Goal: Task Accomplishment & Management: Use online tool/utility

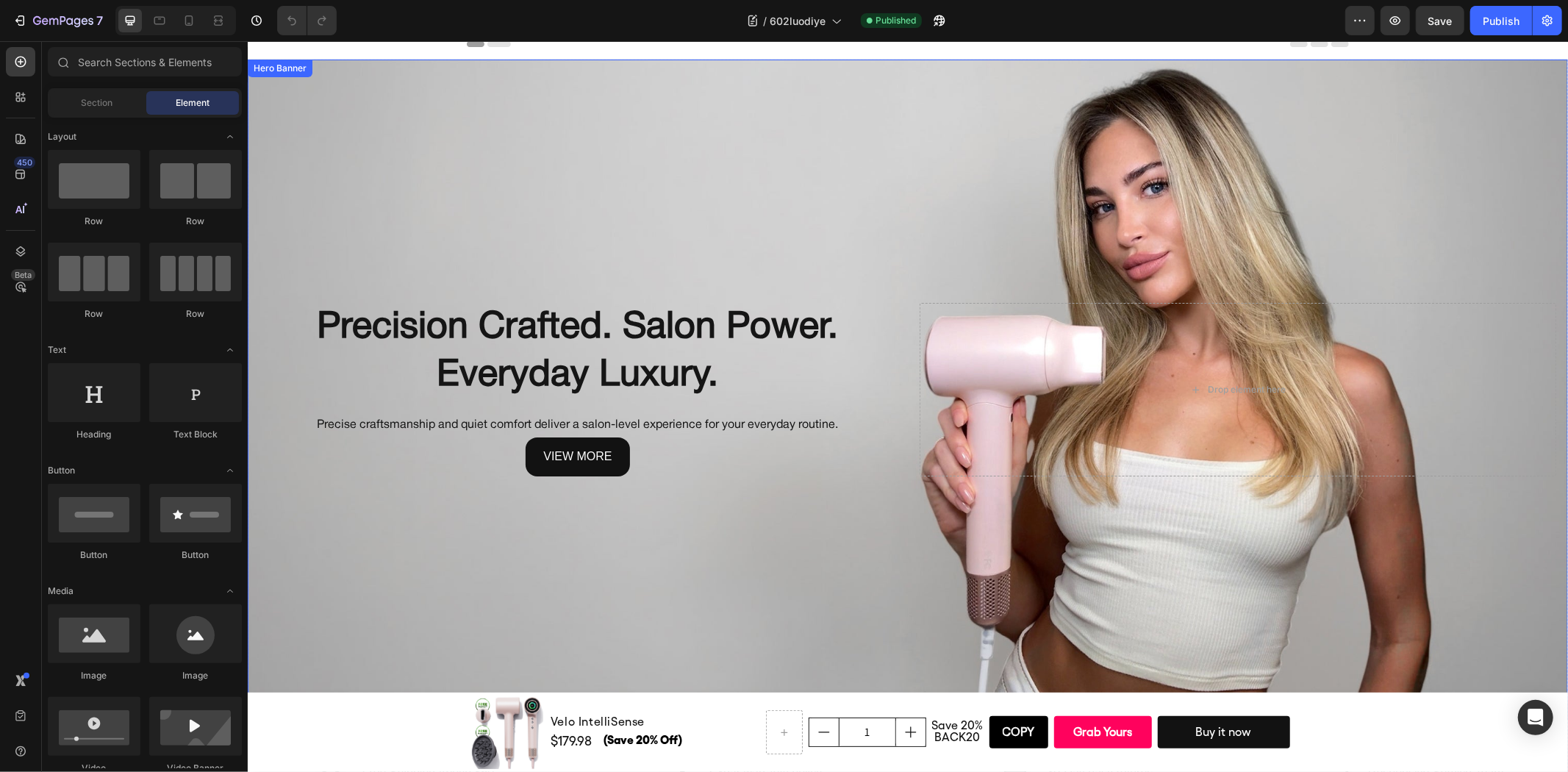
scroll to position [326, 0]
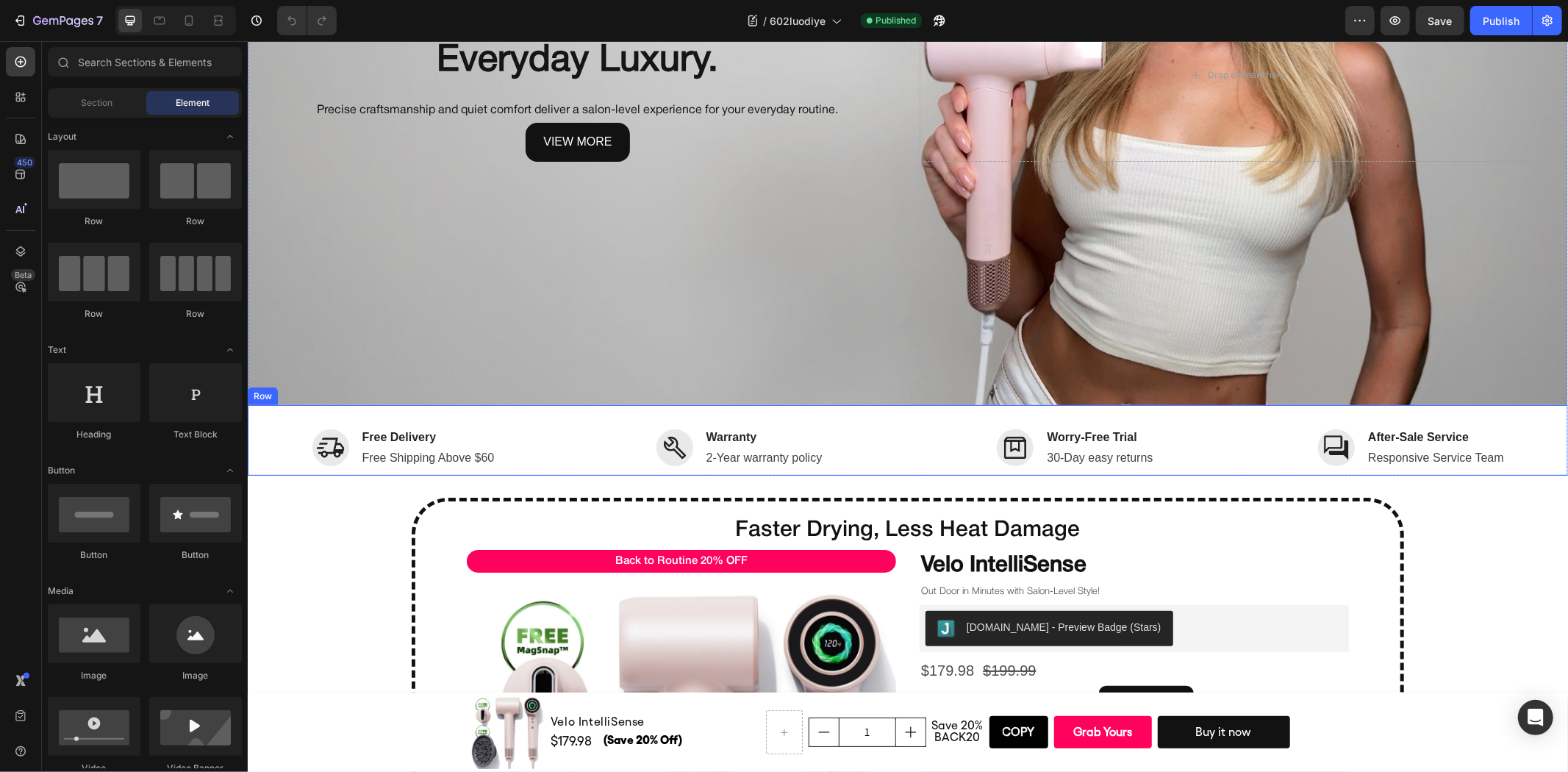
click at [577, 415] on div "Image Free Delivery Text block Free Shipping Above $60 Text block Row Image War…" at bounding box center [907, 439] width 1320 height 71
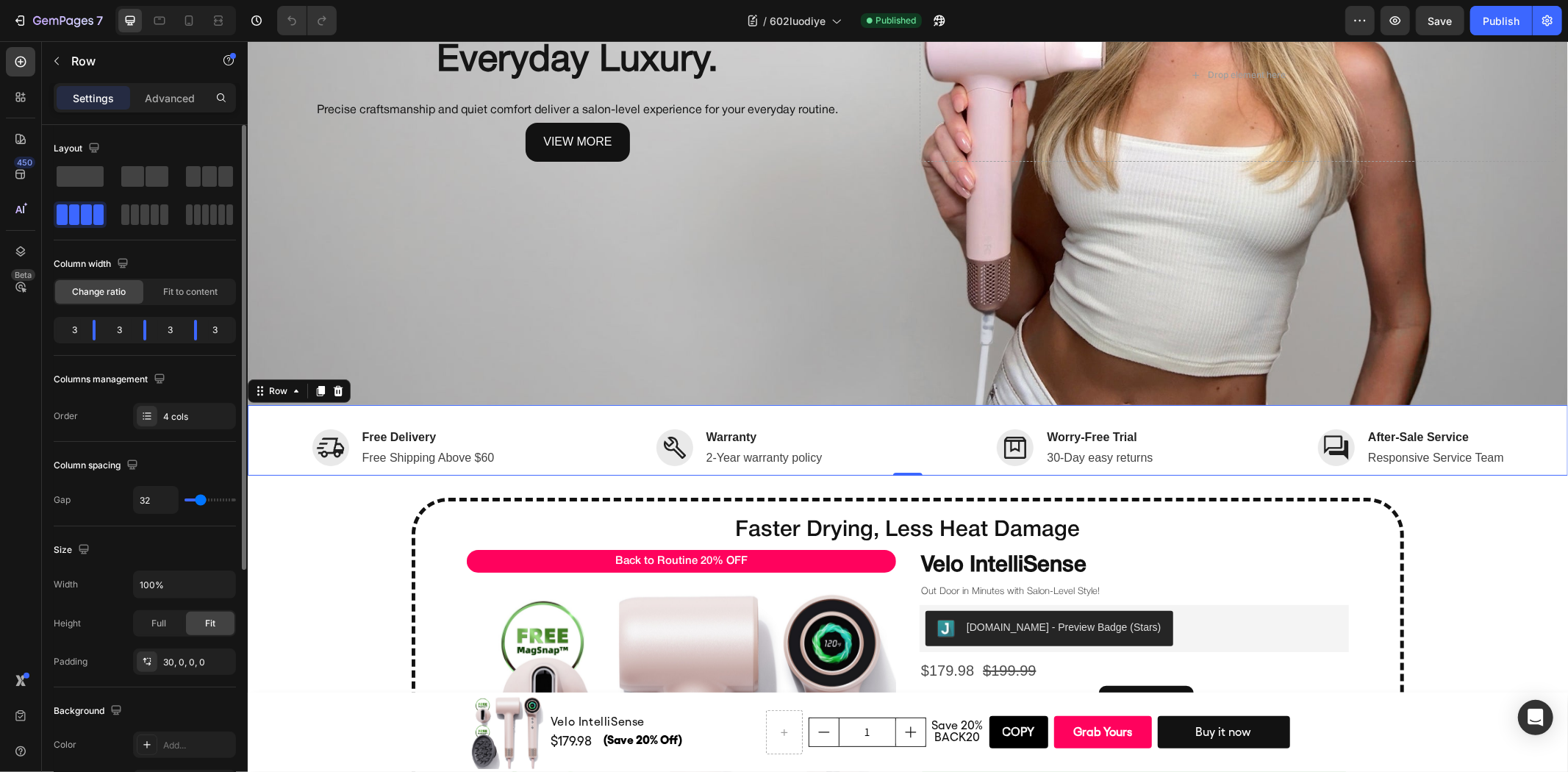
type input "5"
type input "0"
drag, startPoint x: 200, startPoint y: 505, endPoint x: 169, endPoint y: 501, distance: 31.3
type input "0"
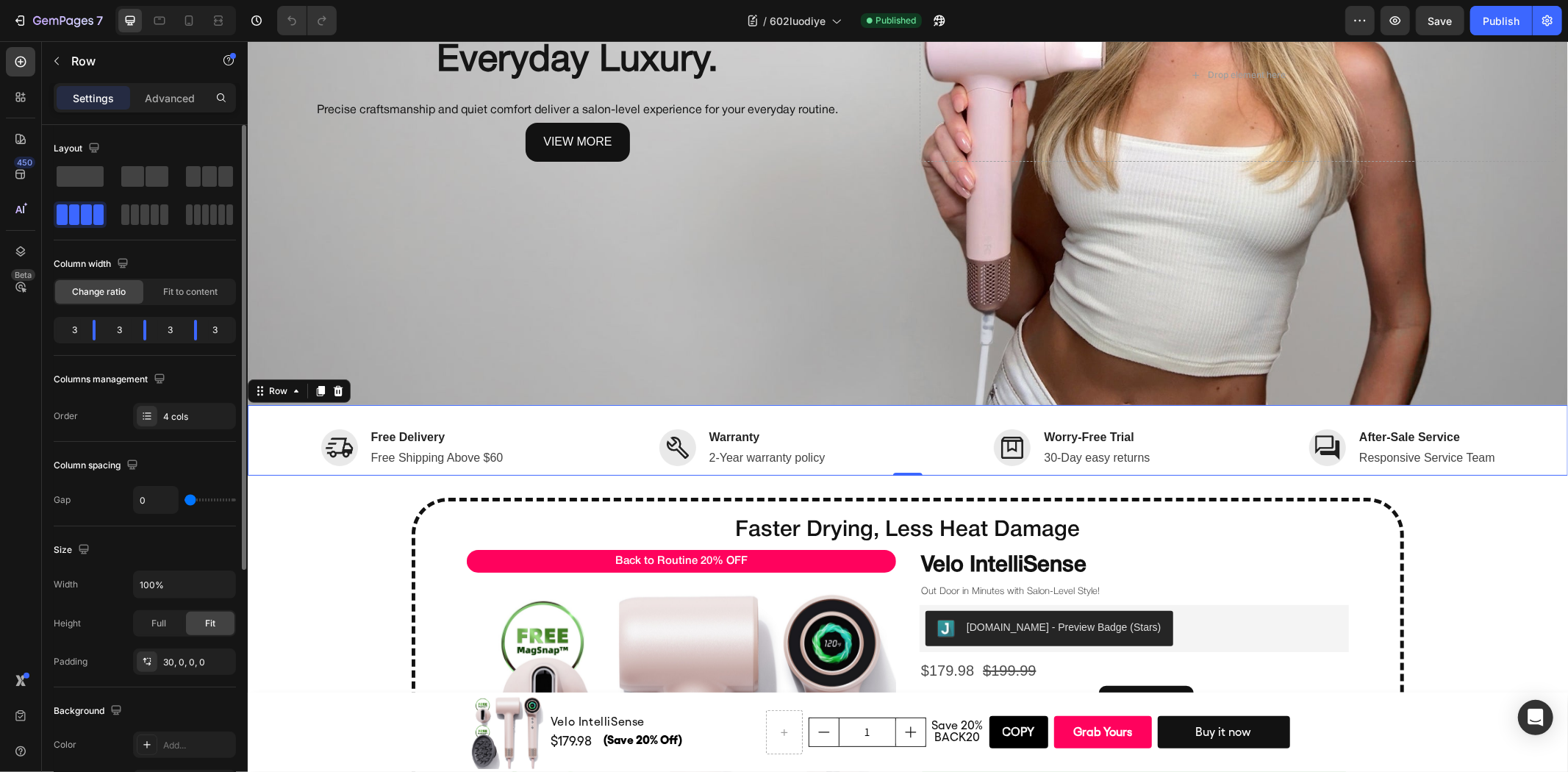
click at [184, 501] on input "range" at bounding box center [210, 500] width 52 height 3
click at [176, 94] on p "Advanced" at bounding box center [169, 98] width 50 height 15
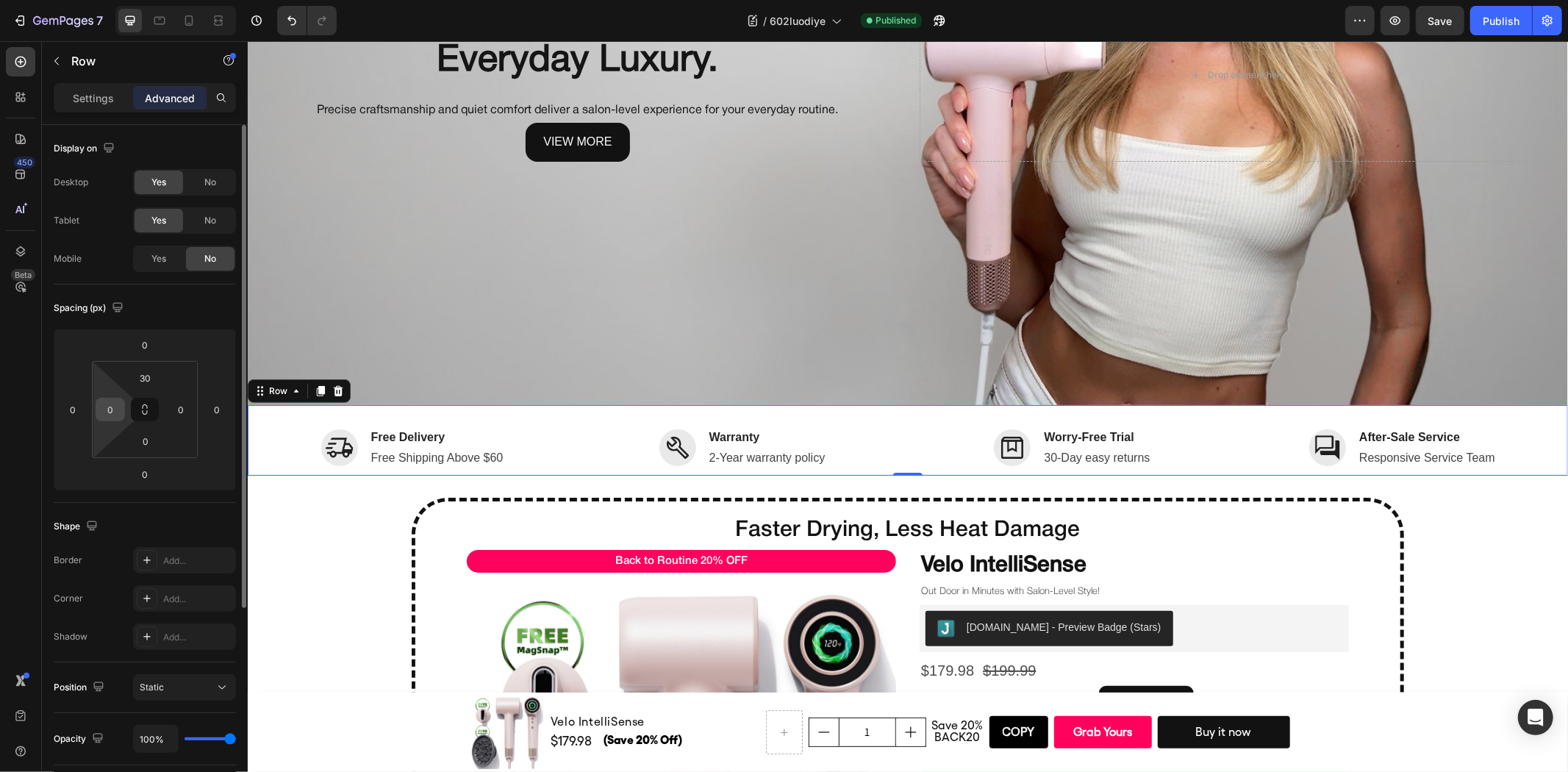
click at [106, 407] on input "0" at bounding box center [110, 410] width 22 height 22
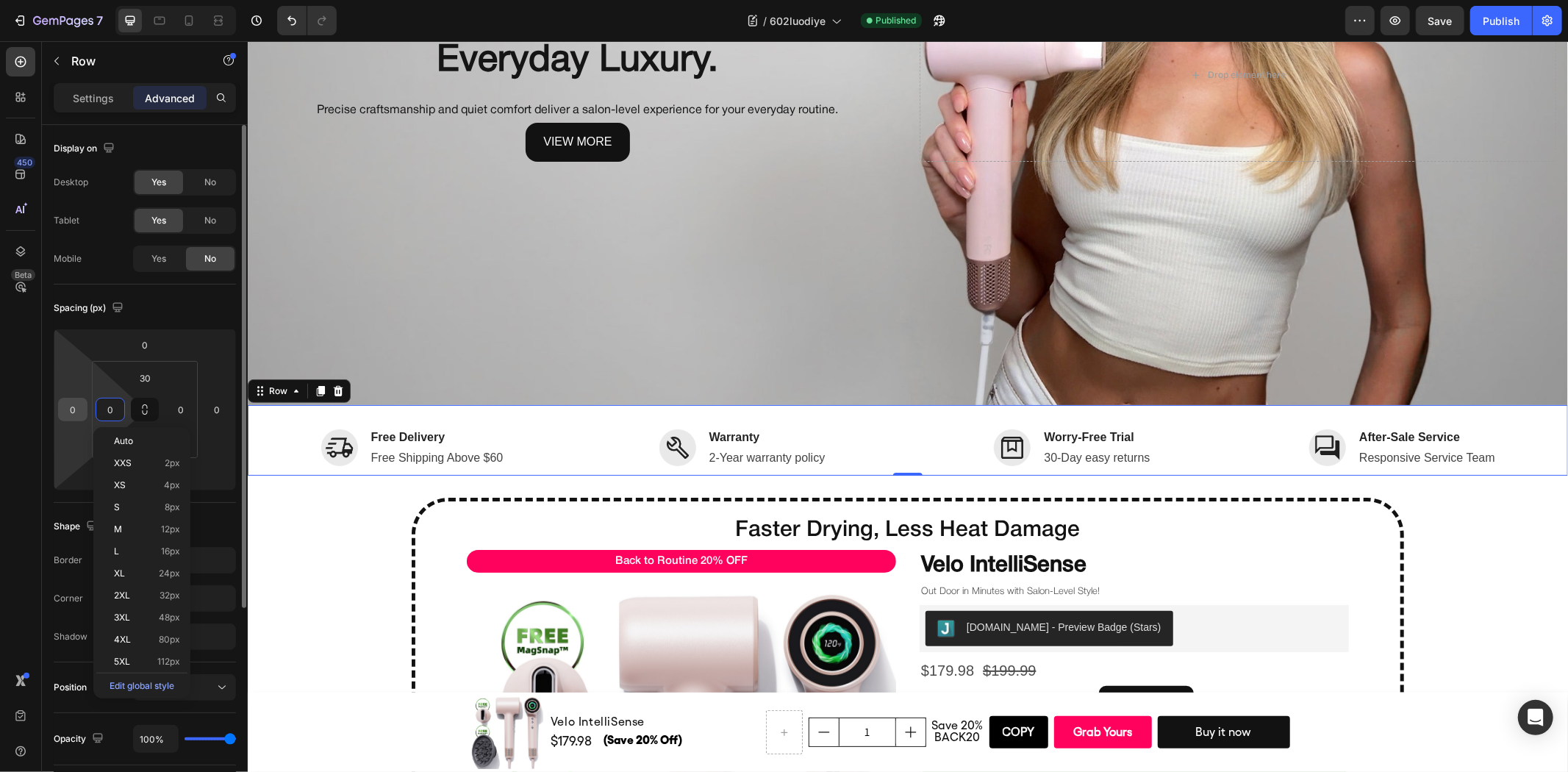
click at [78, 415] on input "0" at bounding box center [73, 410] width 22 height 22
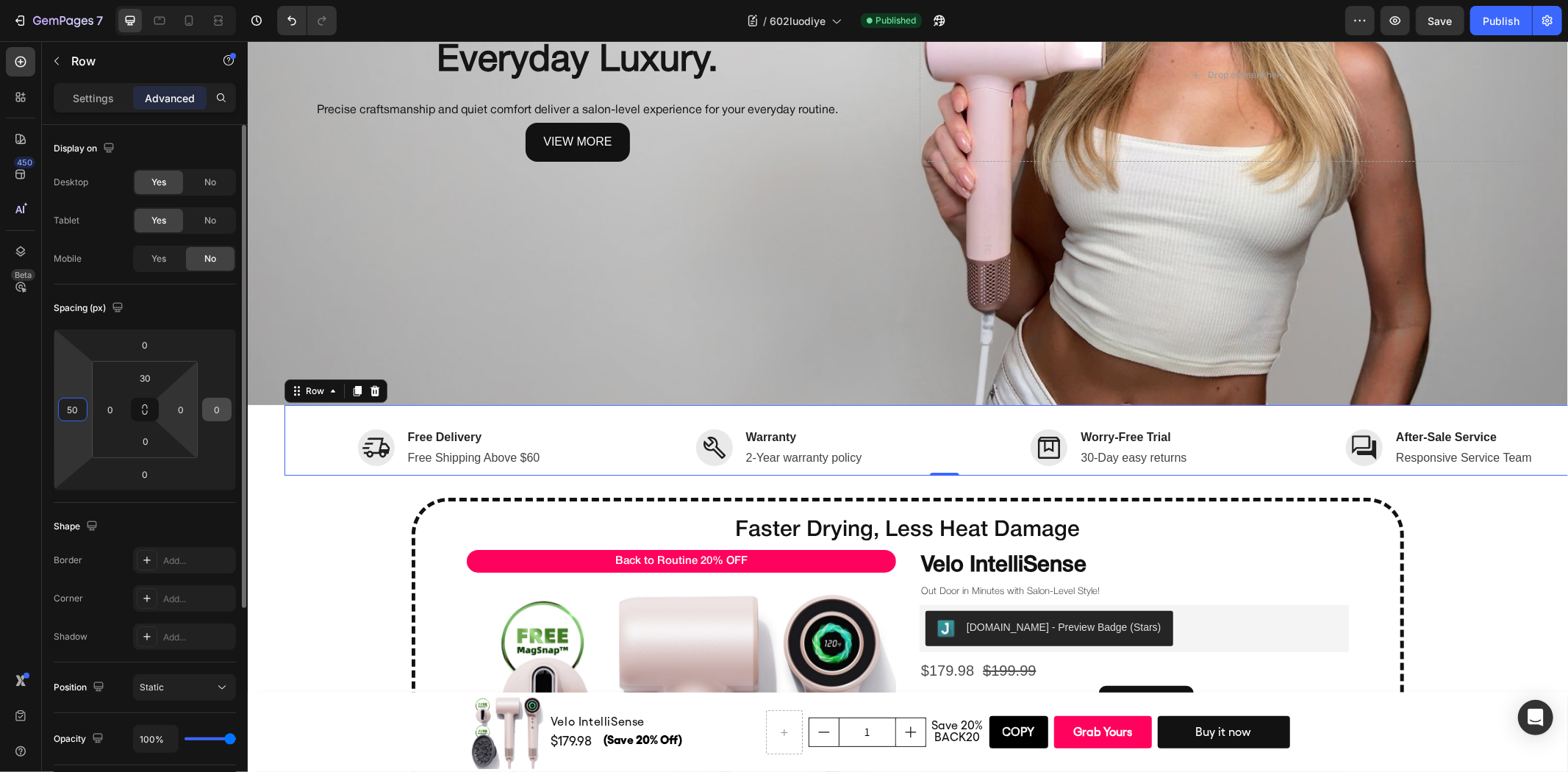
type input "50"
click at [216, 403] on input "0" at bounding box center [217, 410] width 22 height 22
type input "50"
click at [221, 411] on input "50" at bounding box center [217, 410] width 22 height 22
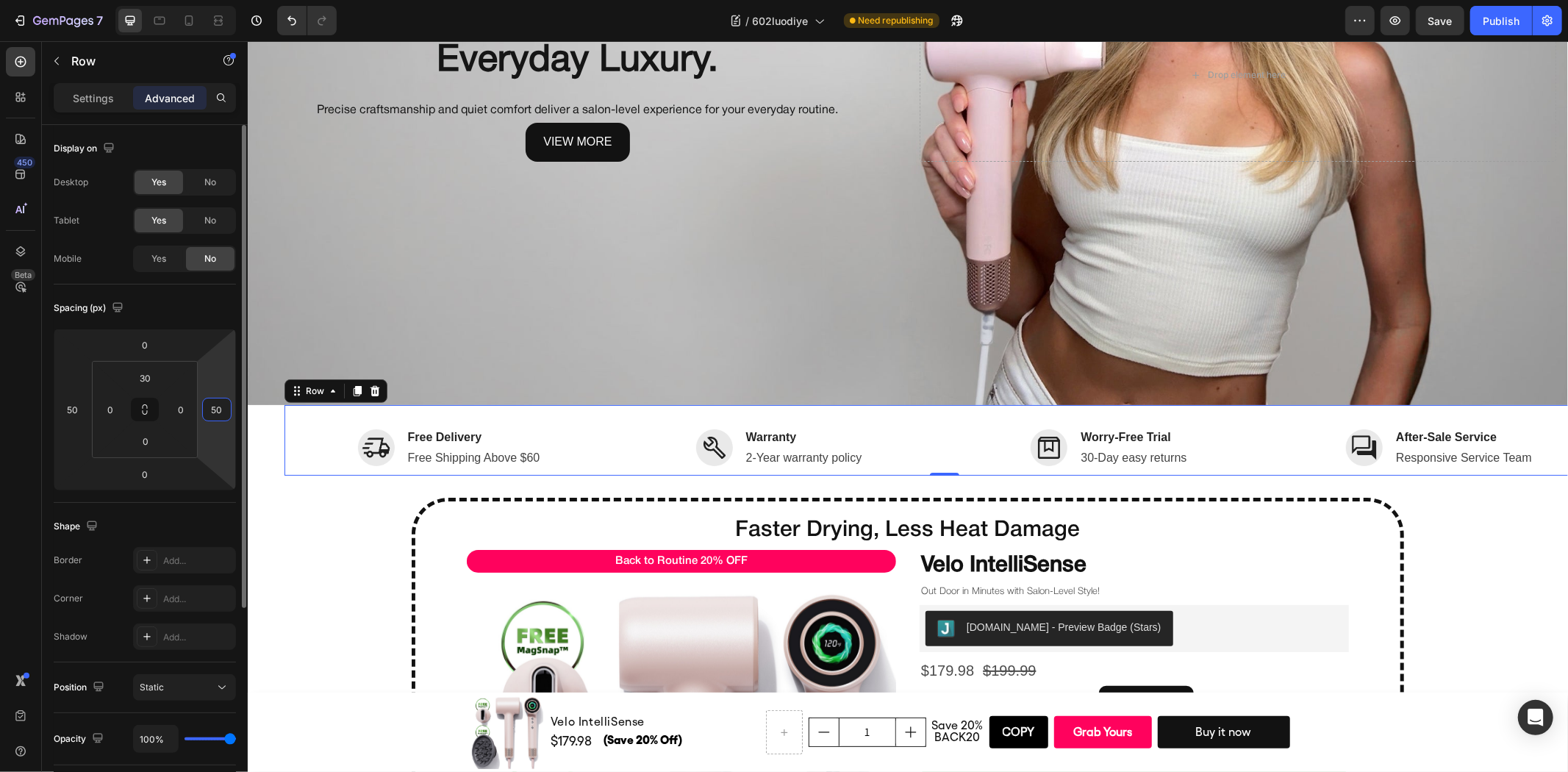
click at [221, 411] on input "50" at bounding box center [217, 410] width 22 height 22
click at [178, 406] on input "0" at bounding box center [181, 410] width 22 height 22
type input "0"
type input "100"
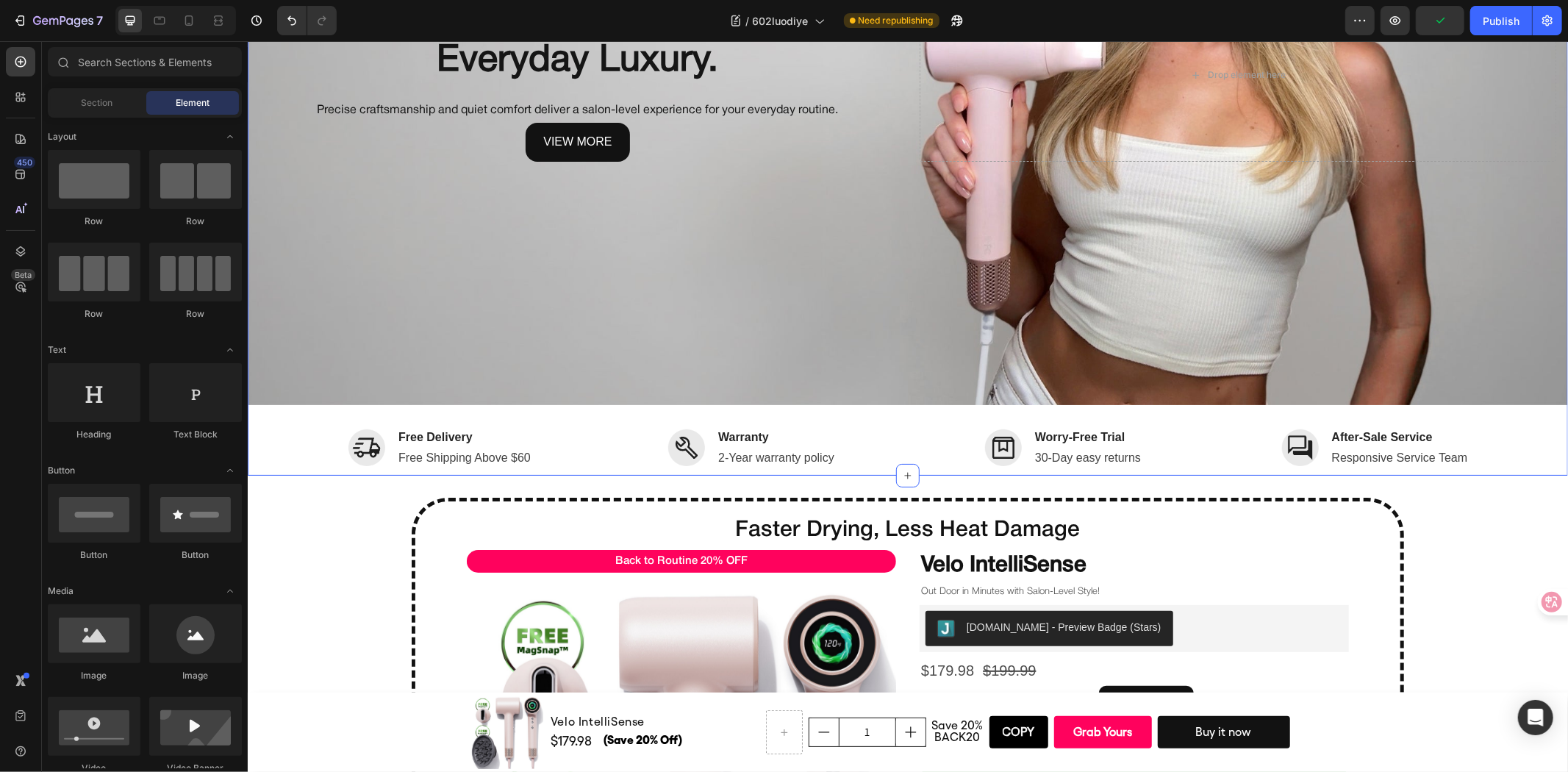
click at [256, 441] on div "Precision Crafted. Salon Power. Everyday Luxury. Heading Precise craftsmanship …" at bounding box center [907, 110] width 1320 height 731
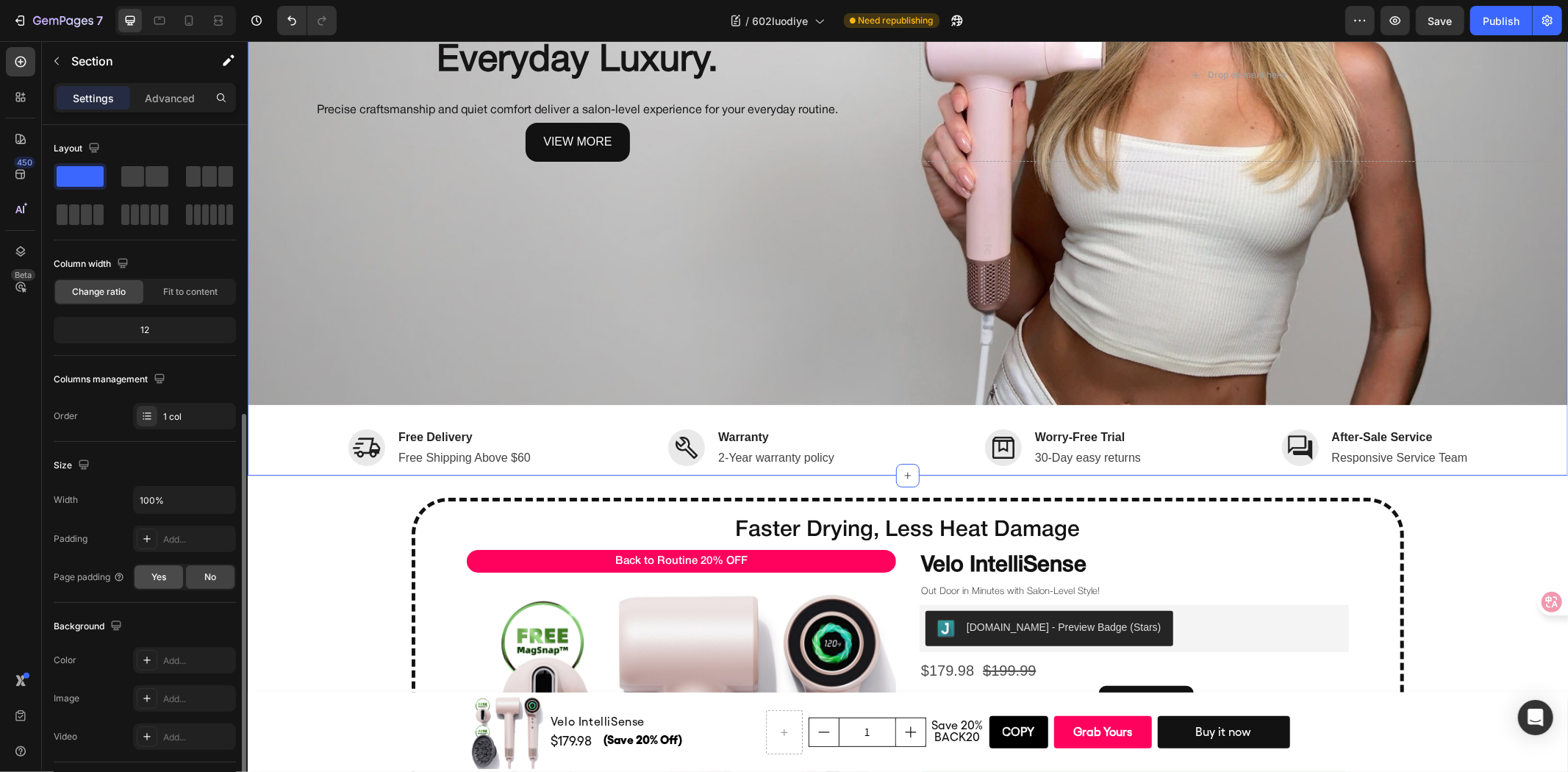
scroll to position [208, 0]
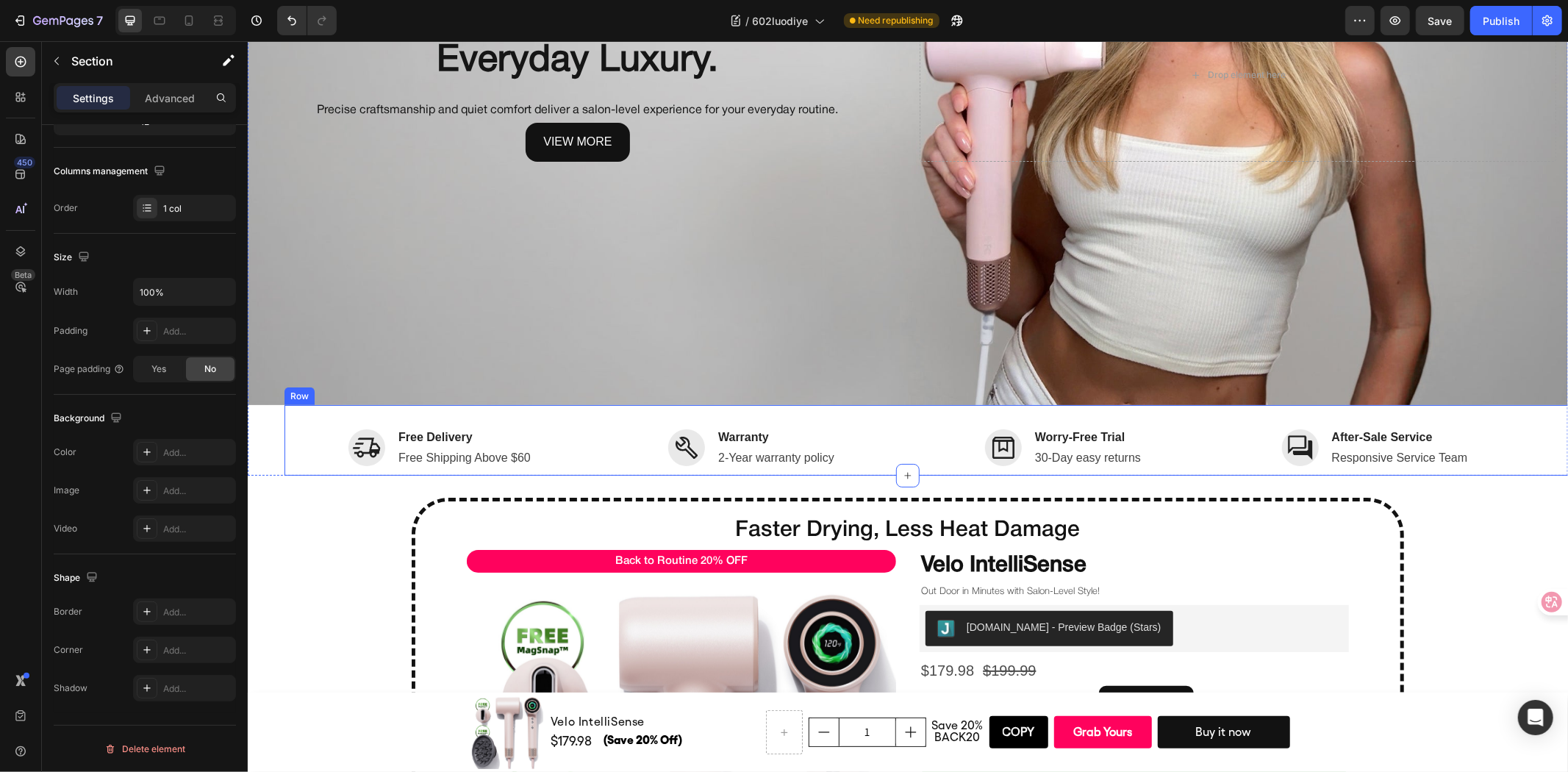
click at [322, 407] on div "Image Free Delivery Text block Free Shipping Above $60 Text block Row Image War…" at bounding box center [944, 439] width 1320 height 71
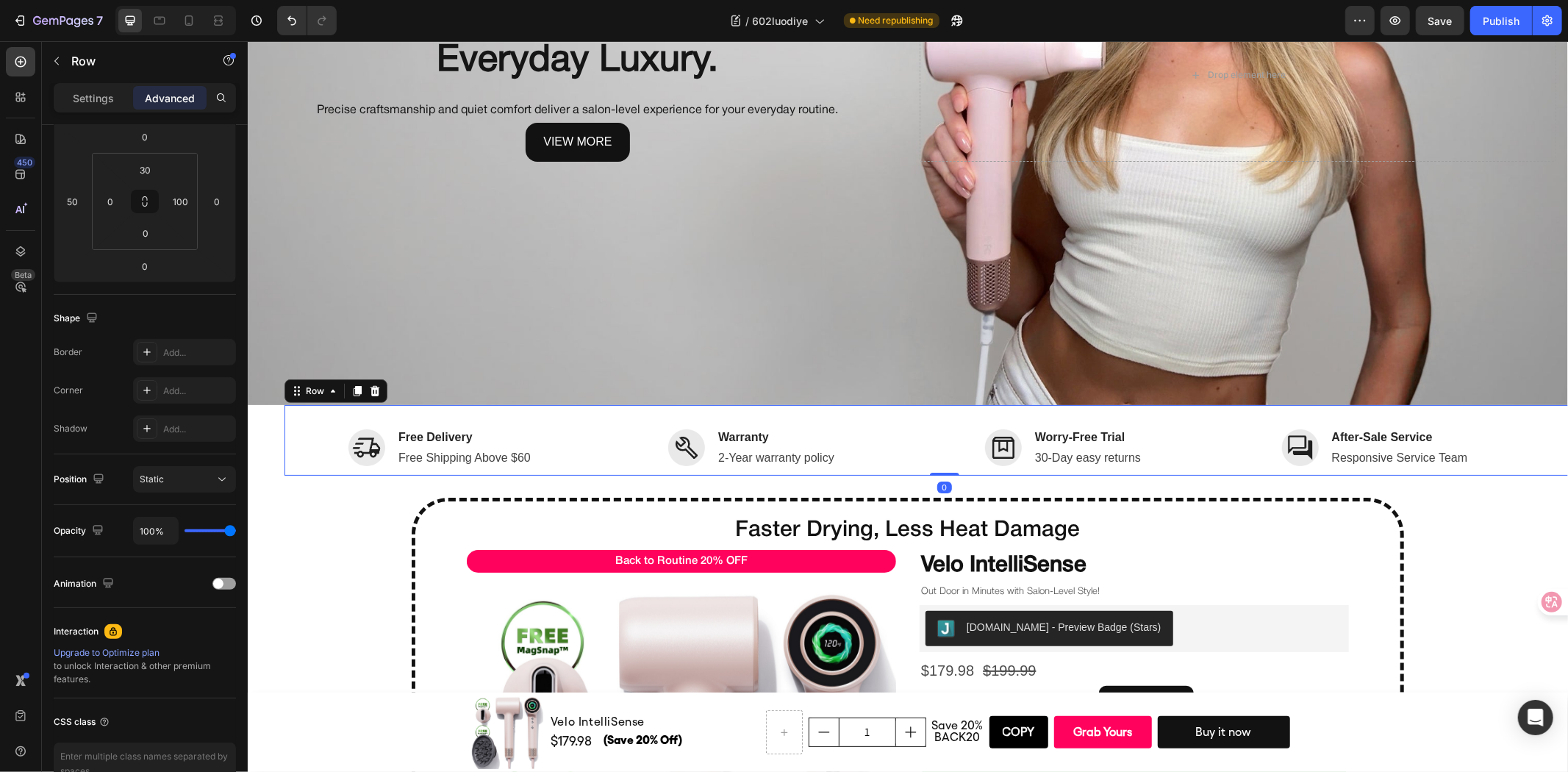
scroll to position [0, 0]
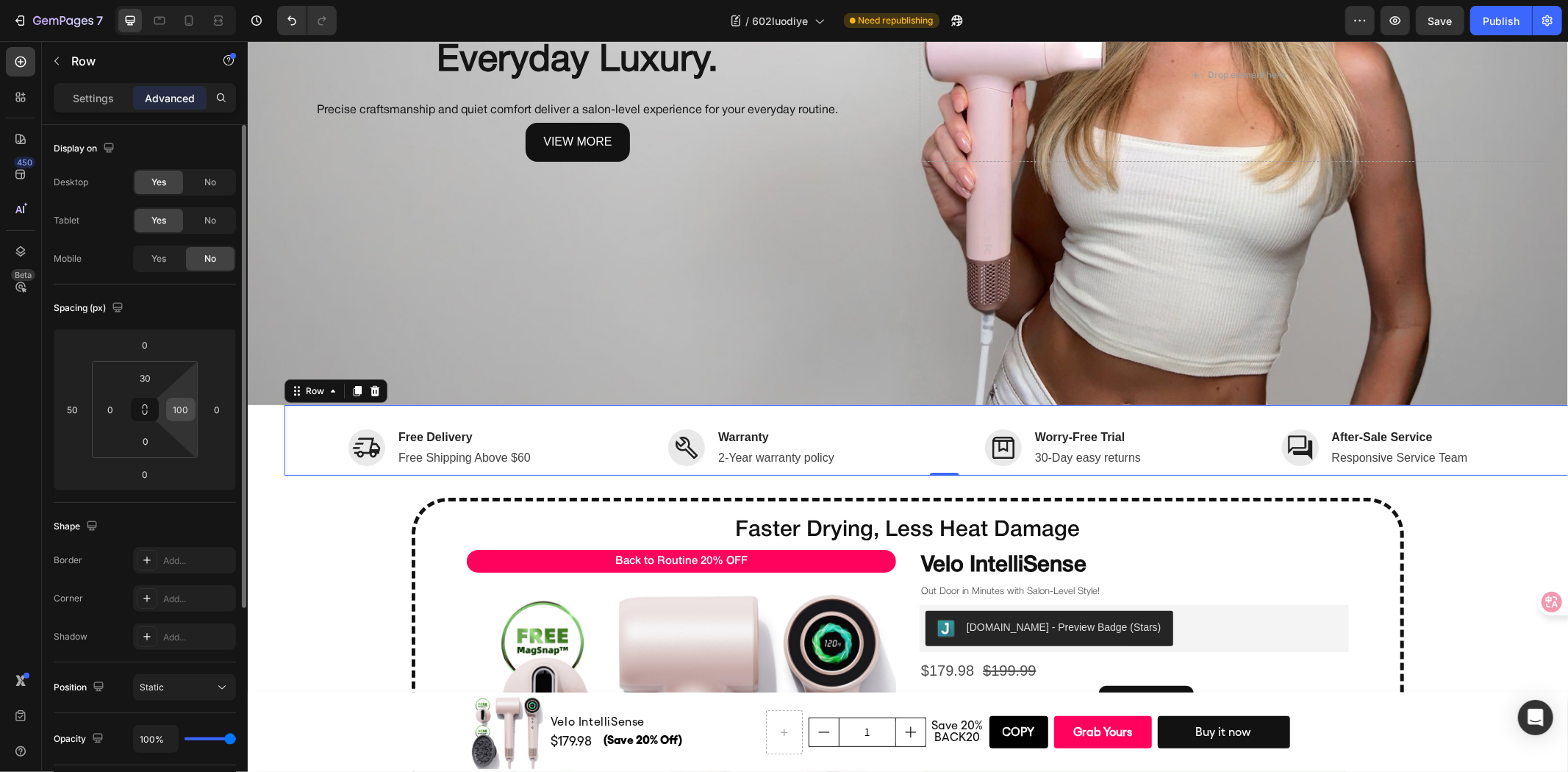
click at [176, 407] on input "100" at bounding box center [181, 410] width 22 height 22
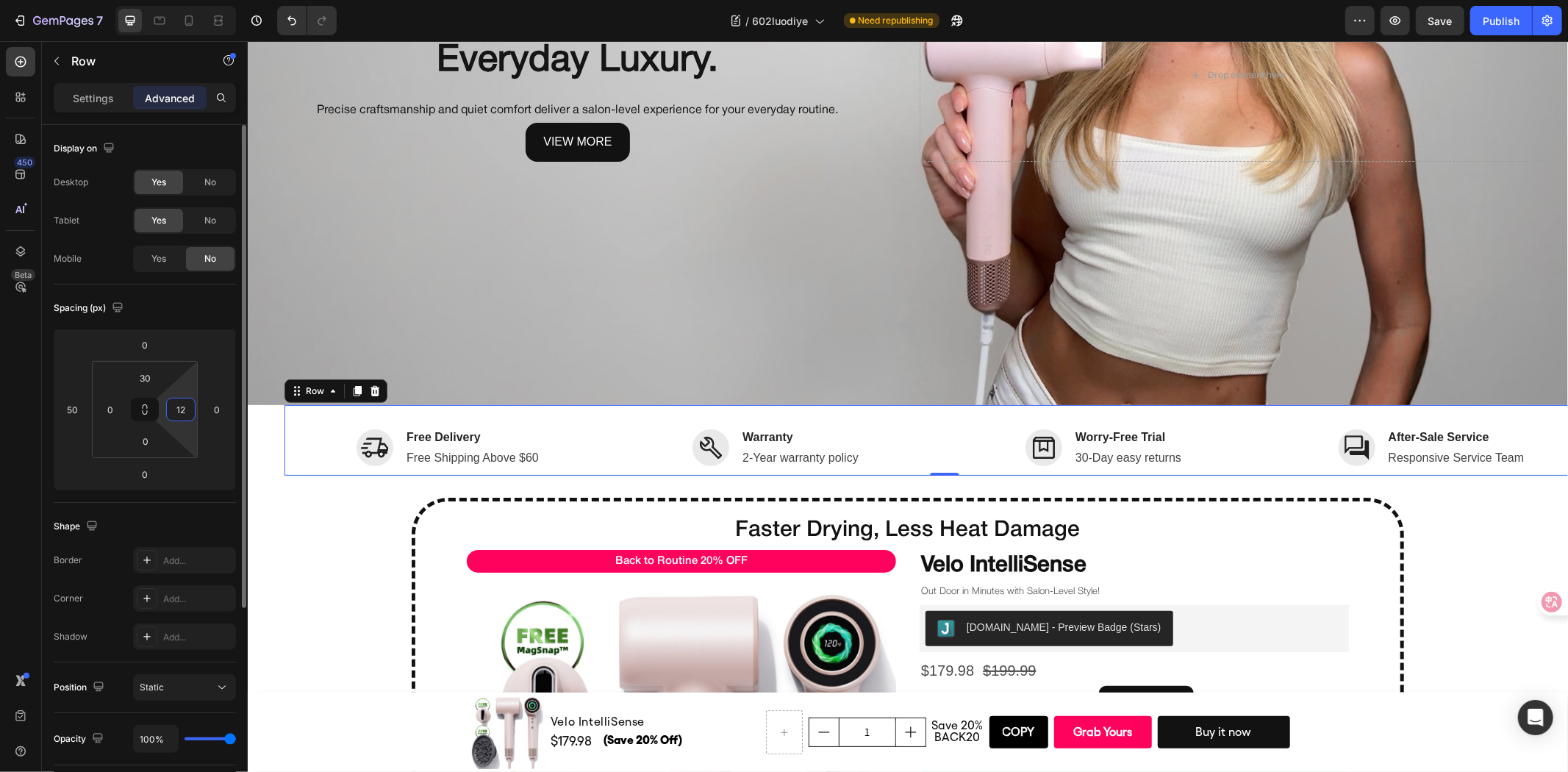
type input "120"
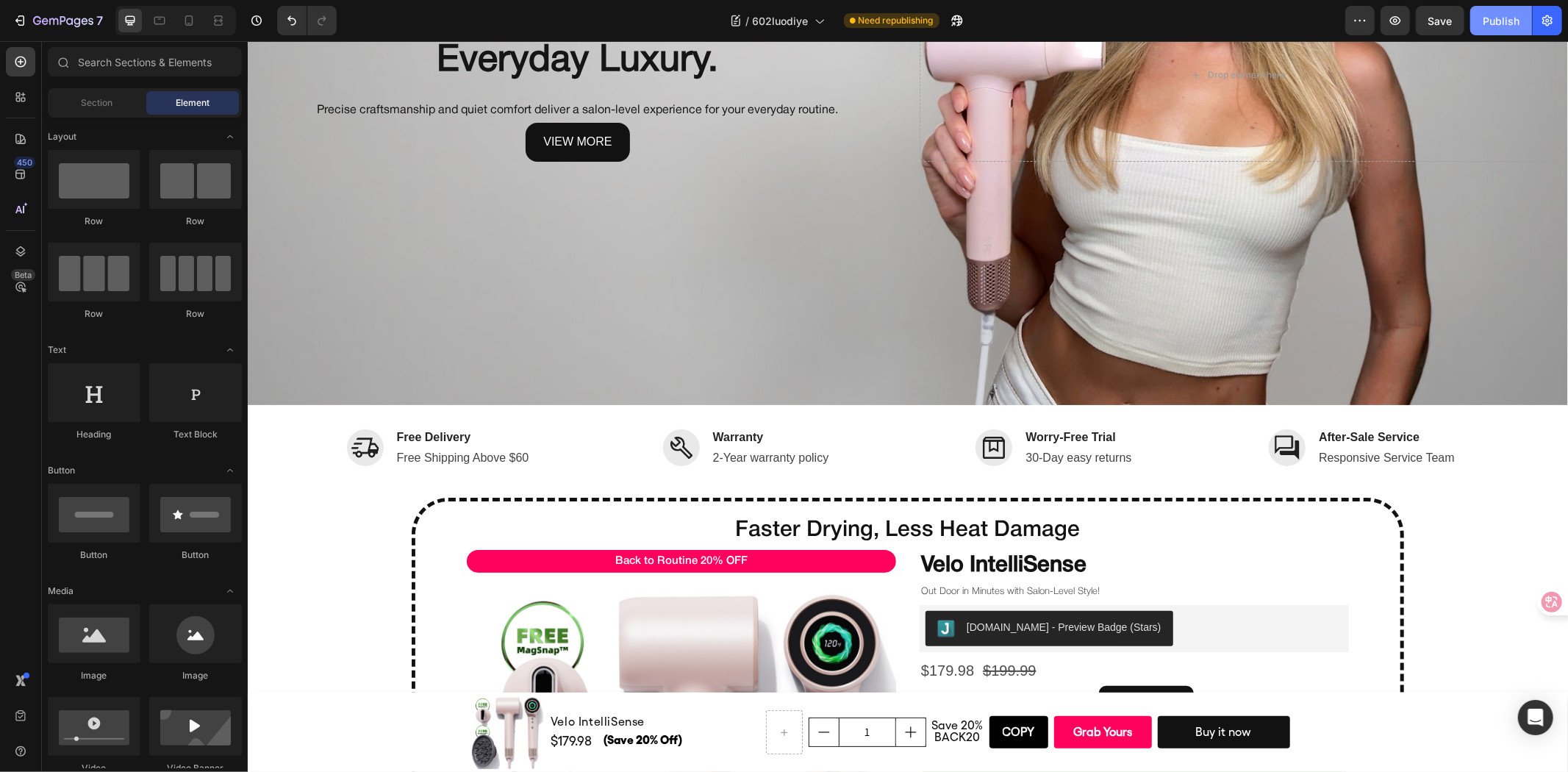
click at [1495, 20] on div "Publish" at bounding box center [1501, 21] width 37 height 15
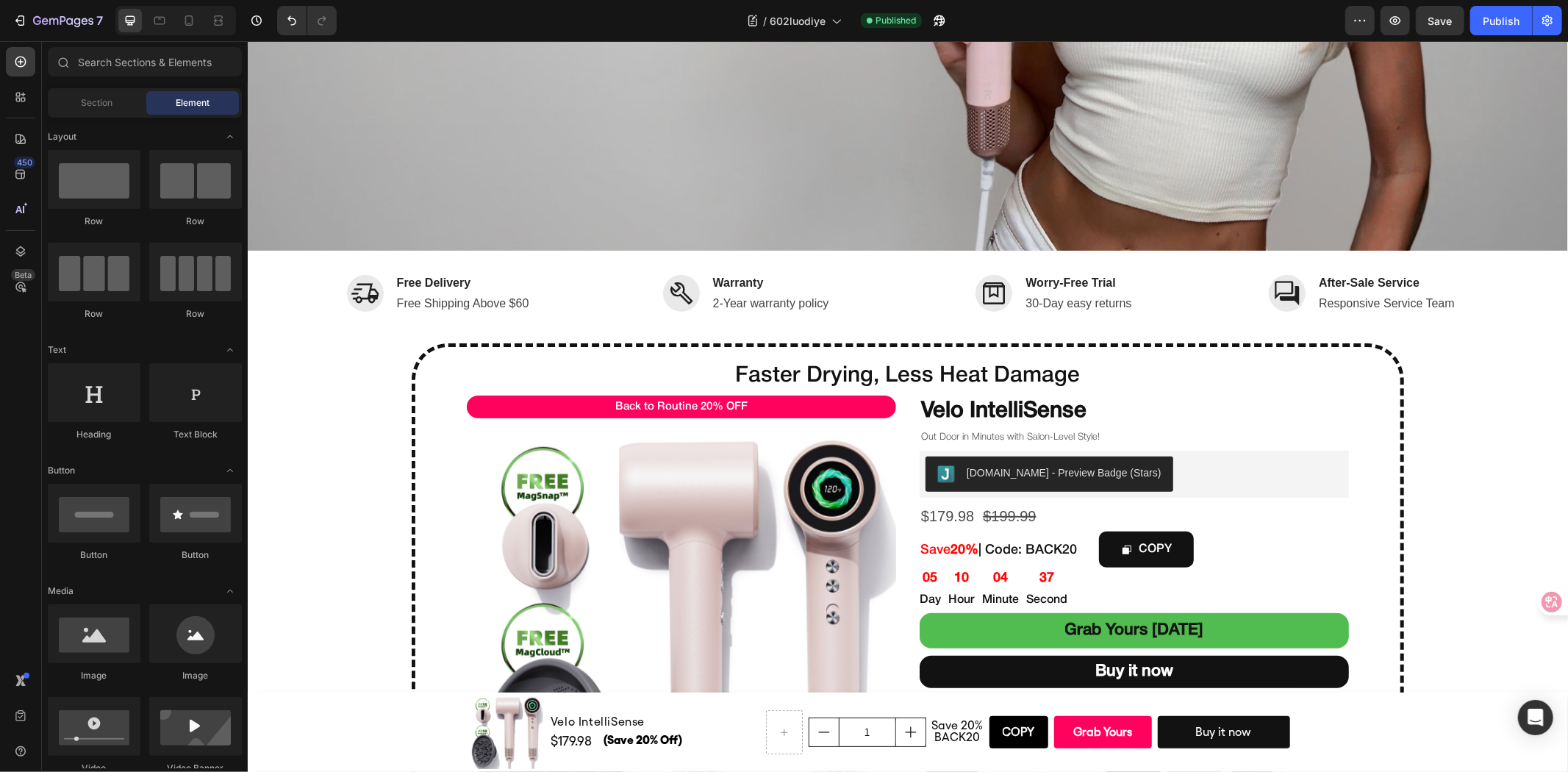
scroll to position [653, 0]
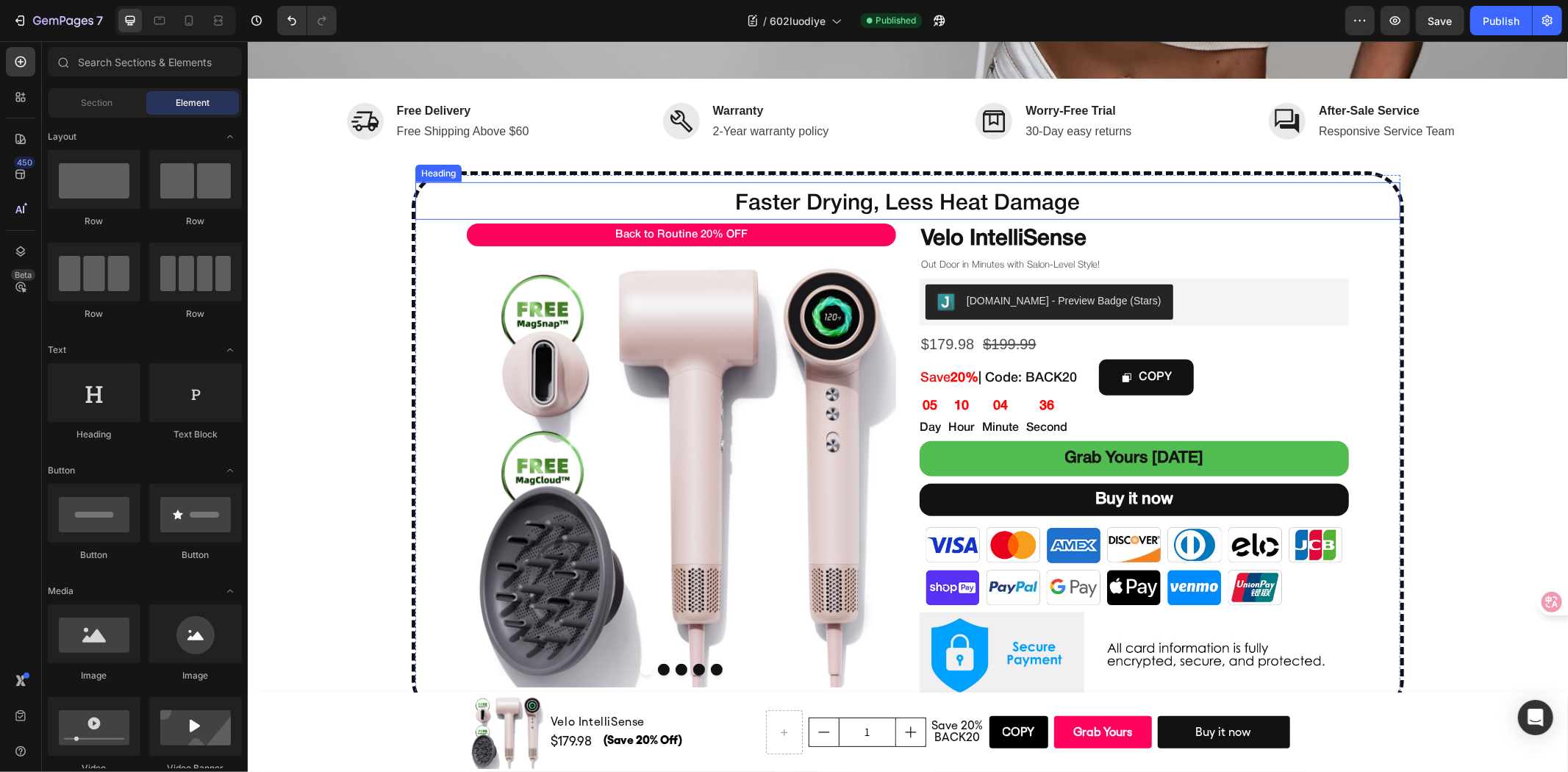
click at [431, 207] on h2 "Faster Drying, Less Heat Damage" at bounding box center [907, 203] width 985 height 32
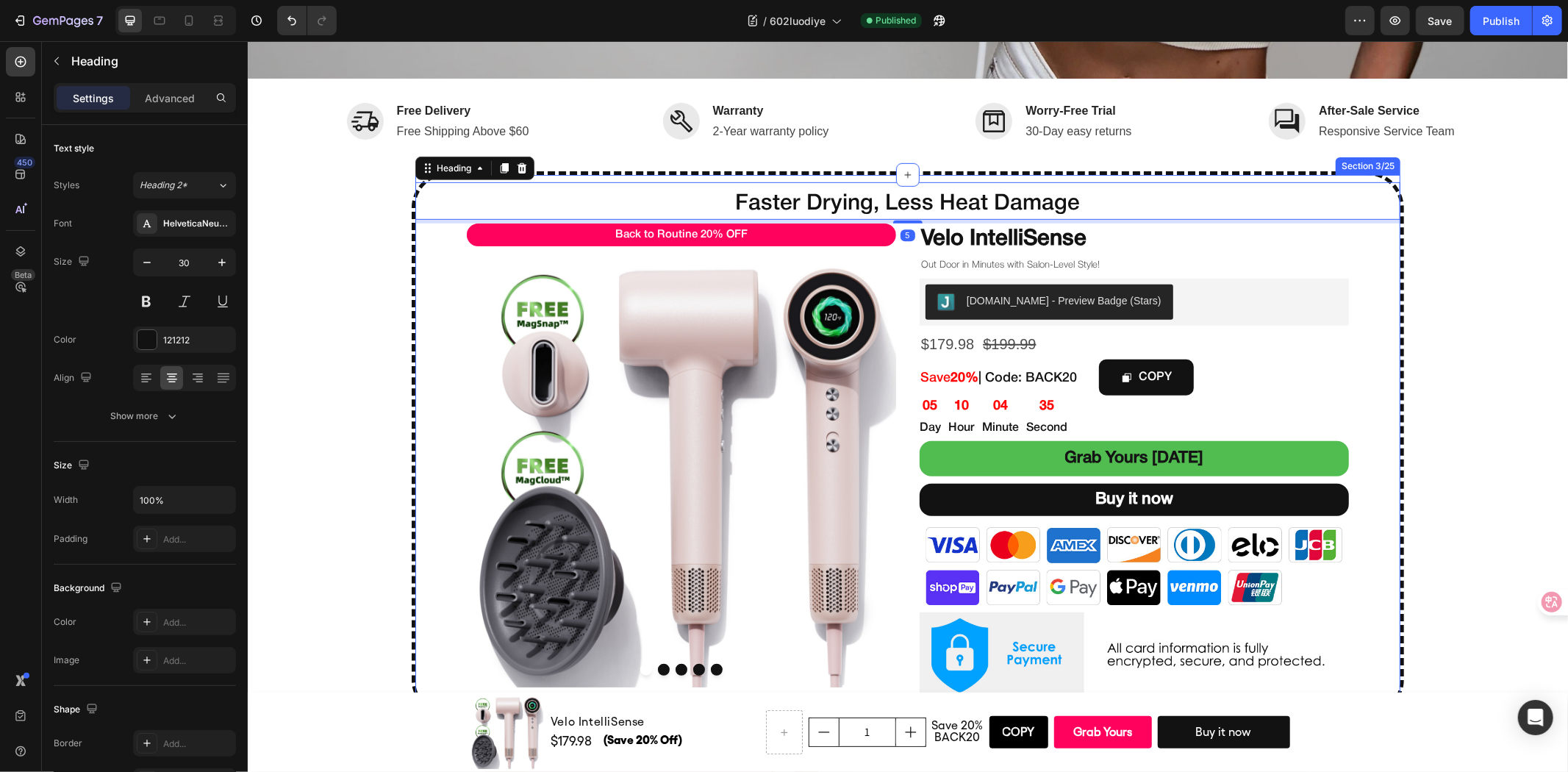
click at [429, 240] on div "Faster Drying, Less Heat Damage Heading 5 Back to Routine 20% OFF Text Block Pr…" at bounding box center [907, 443] width 985 height 523
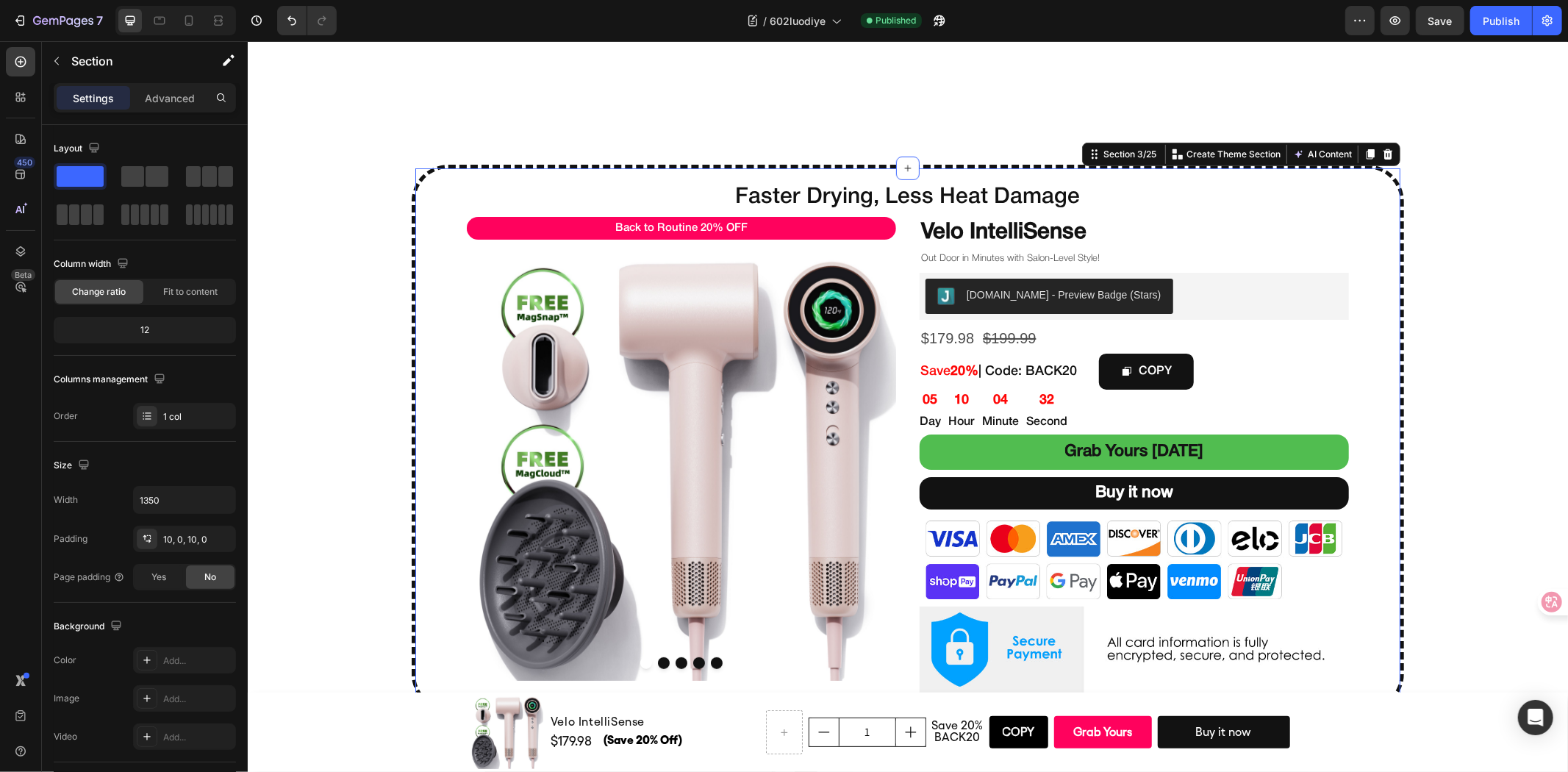
scroll to position [980, 0]
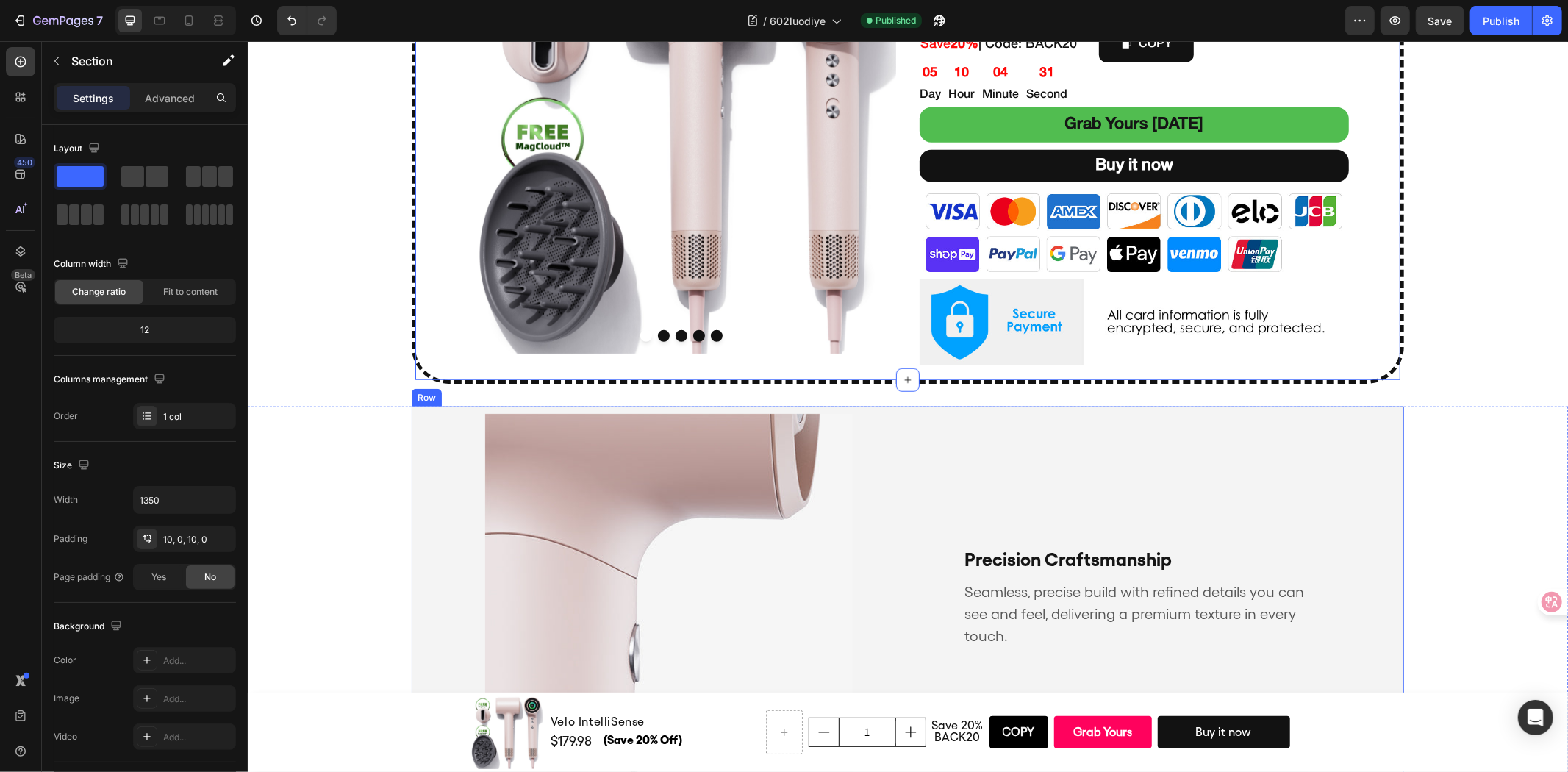
click at [1164, 469] on div "Precision Craftsmanship Text Block Seamless, precise build with refined details…" at bounding box center [1164, 596] width 478 height 368
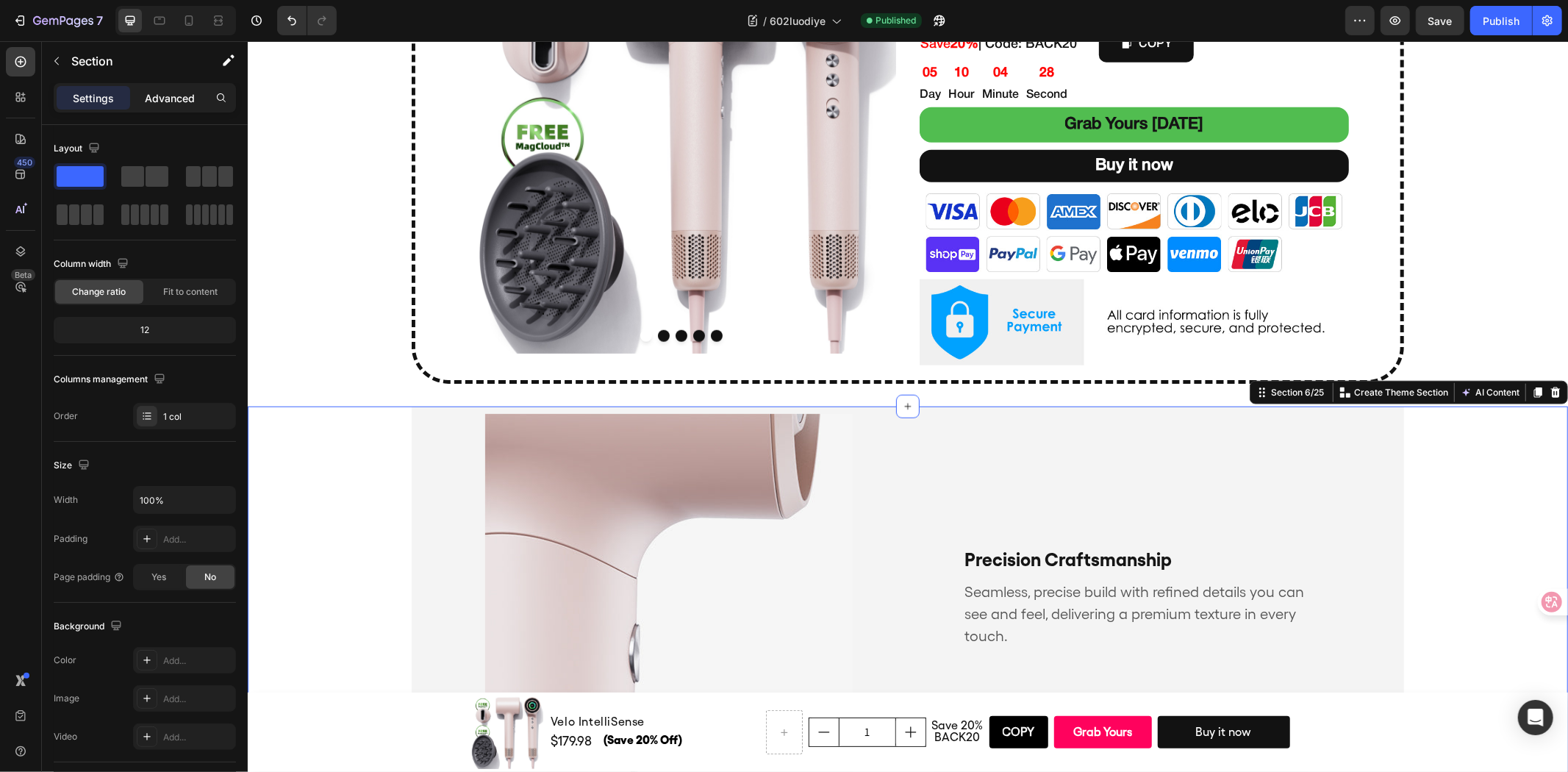
click at [175, 96] on p "Advanced" at bounding box center [169, 98] width 50 height 15
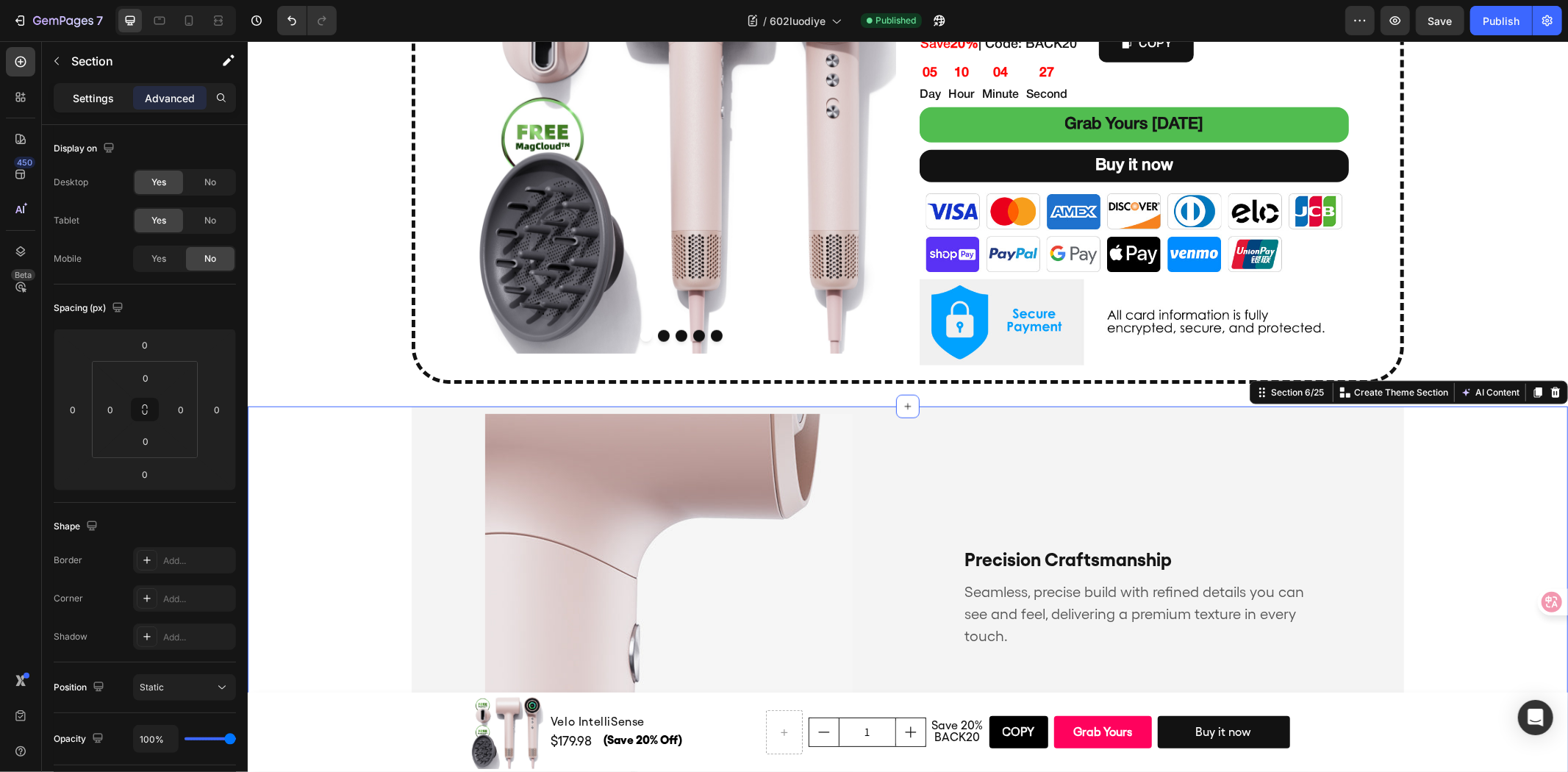
click at [83, 91] on p "Settings" at bounding box center [94, 98] width 41 height 15
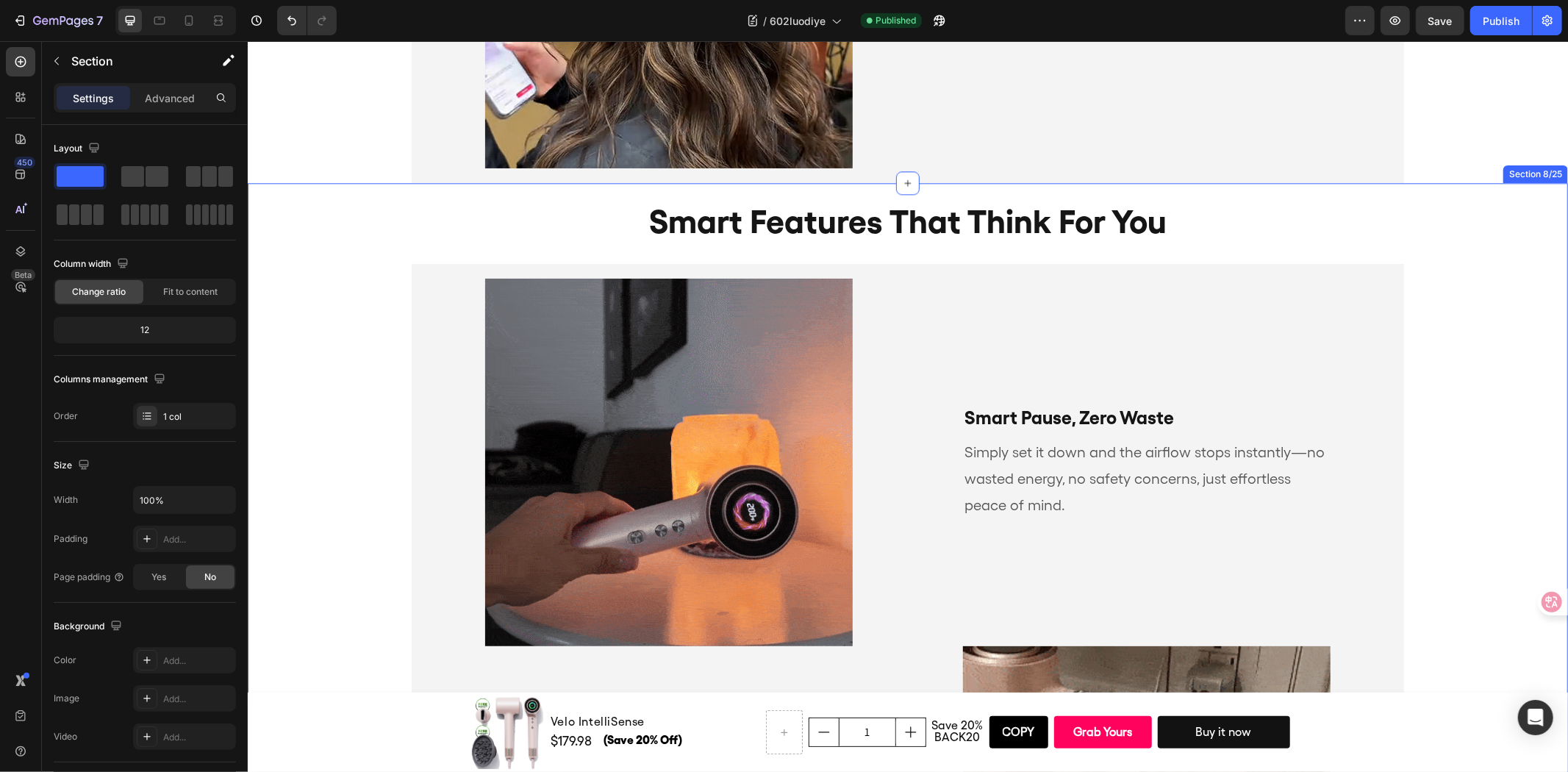
scroll to position [3109, 0]
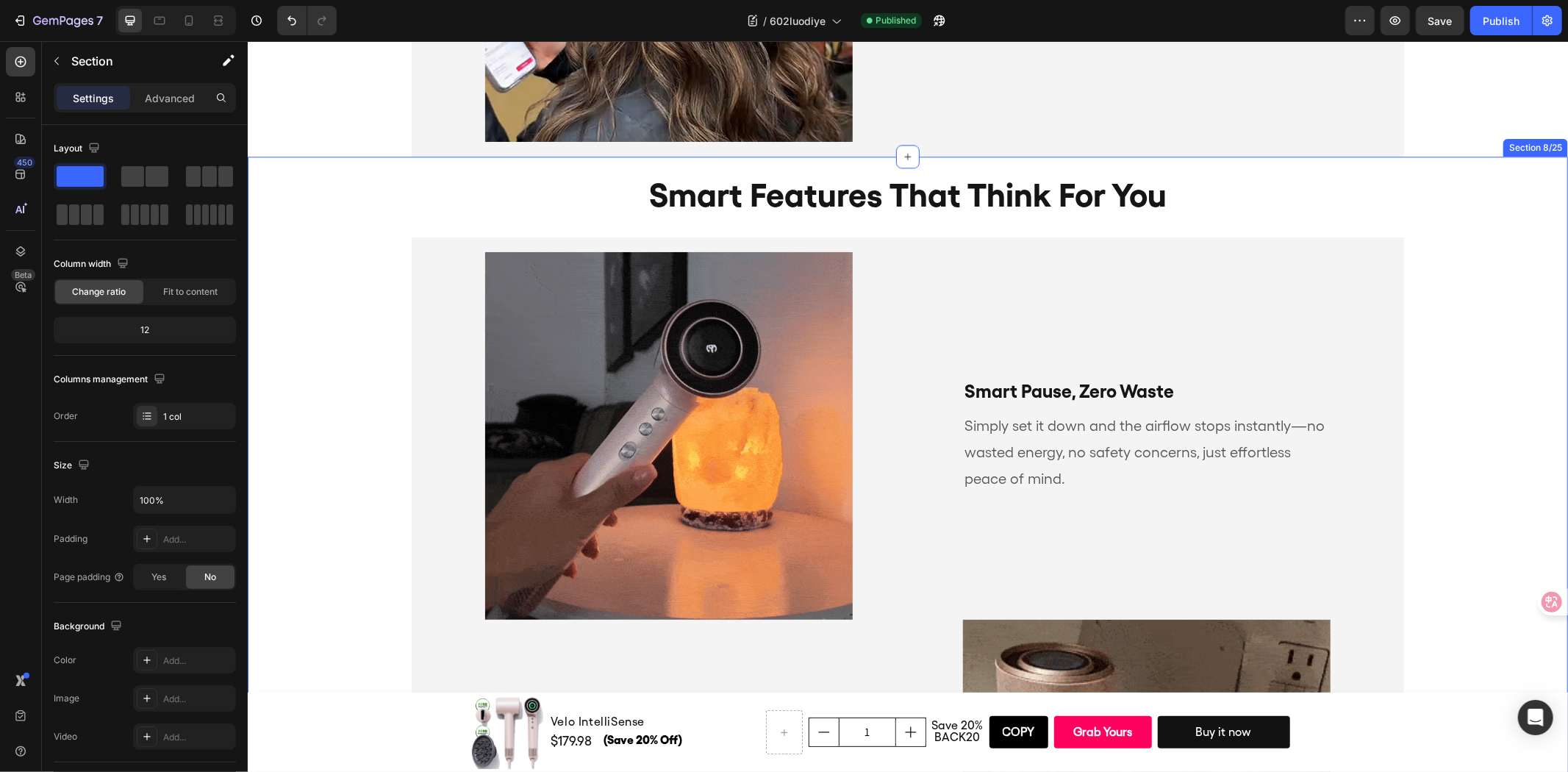
click at [1446, 260] on div "smart features that think for you Heading Smart Pause, Zero Waste Text Block Si…" at bounding box center [907, 578] width 1320 height 845
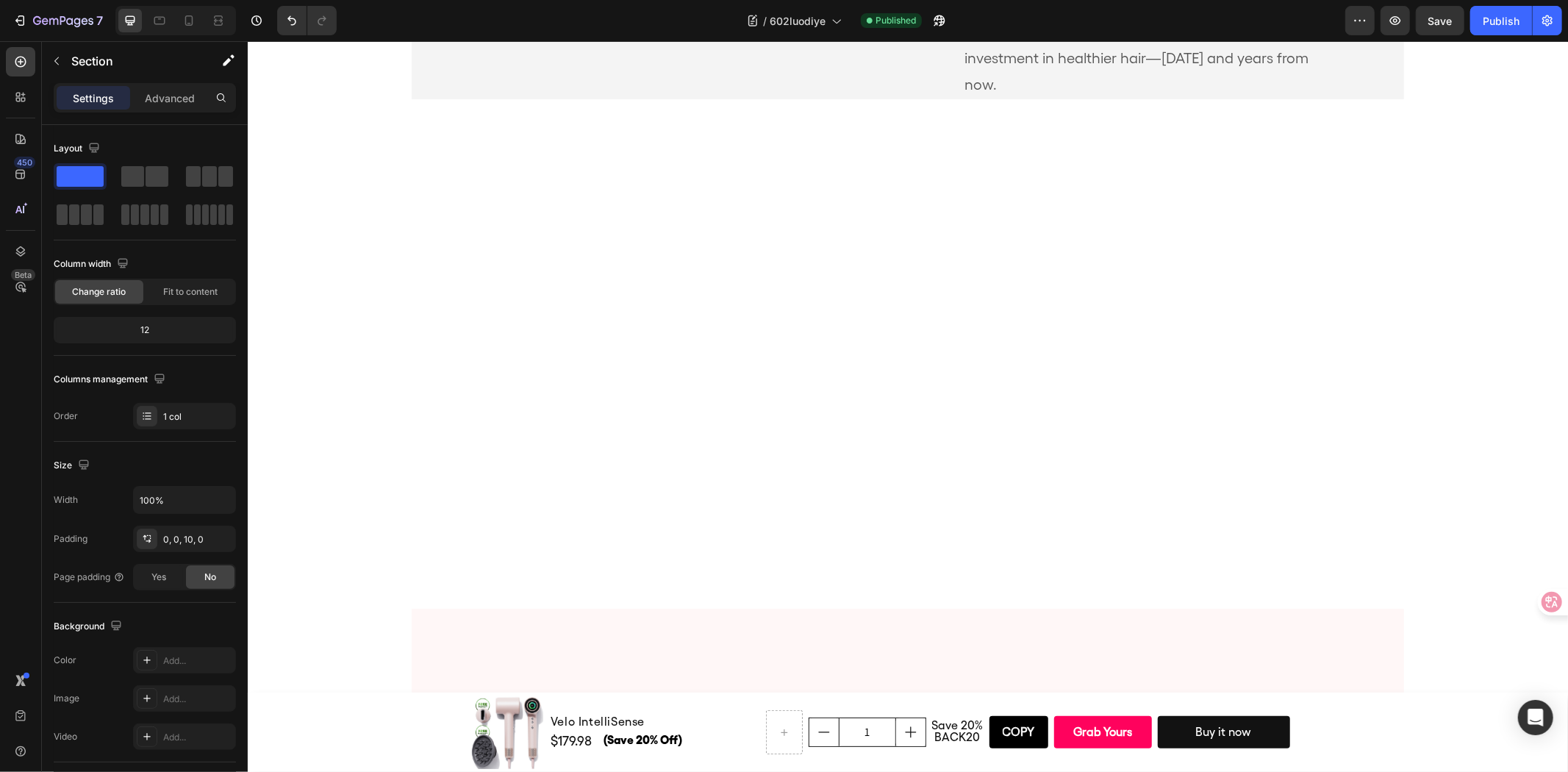
scroll to position [5151, 0]
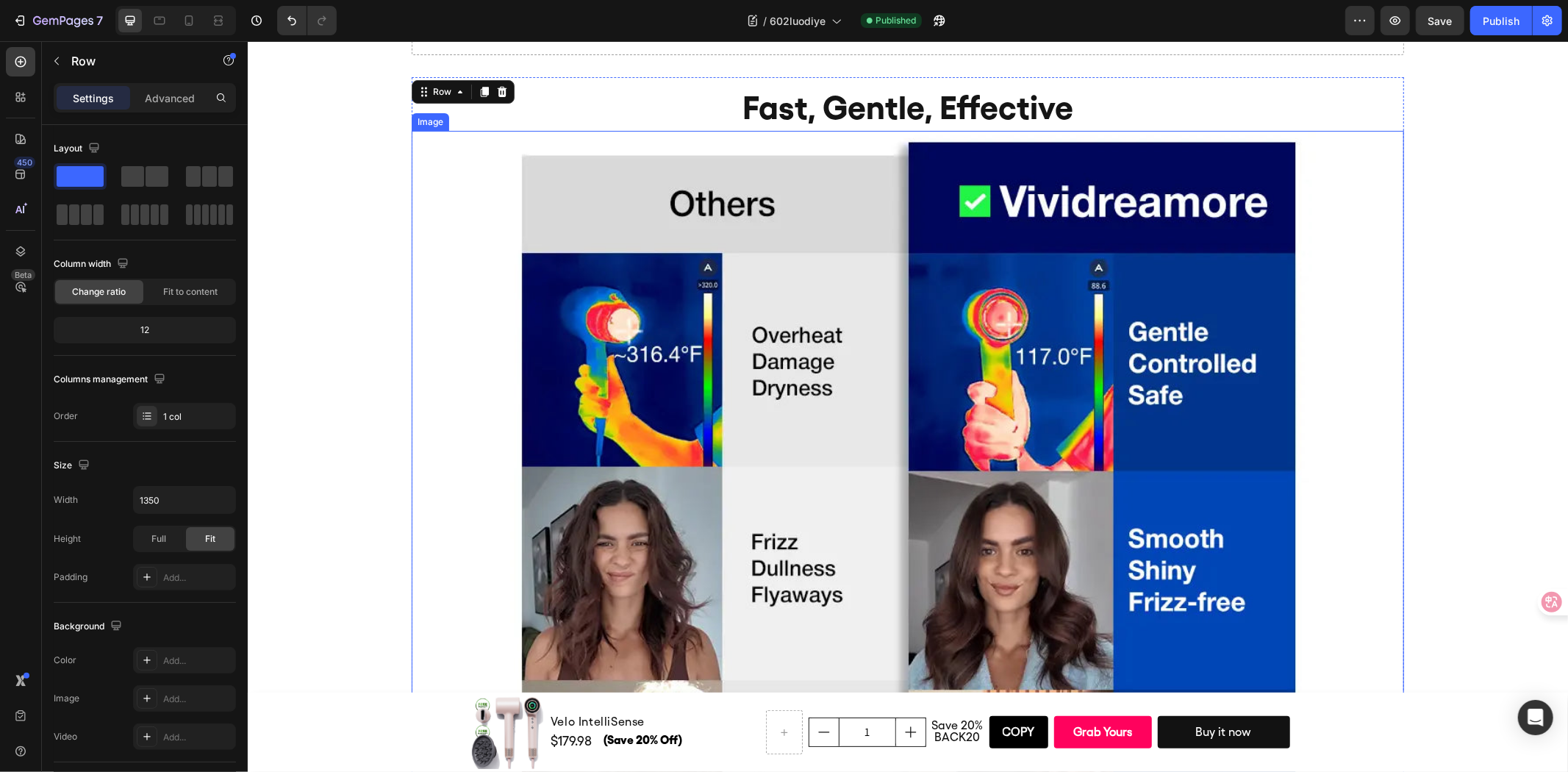
scroll to position [5069, 0]
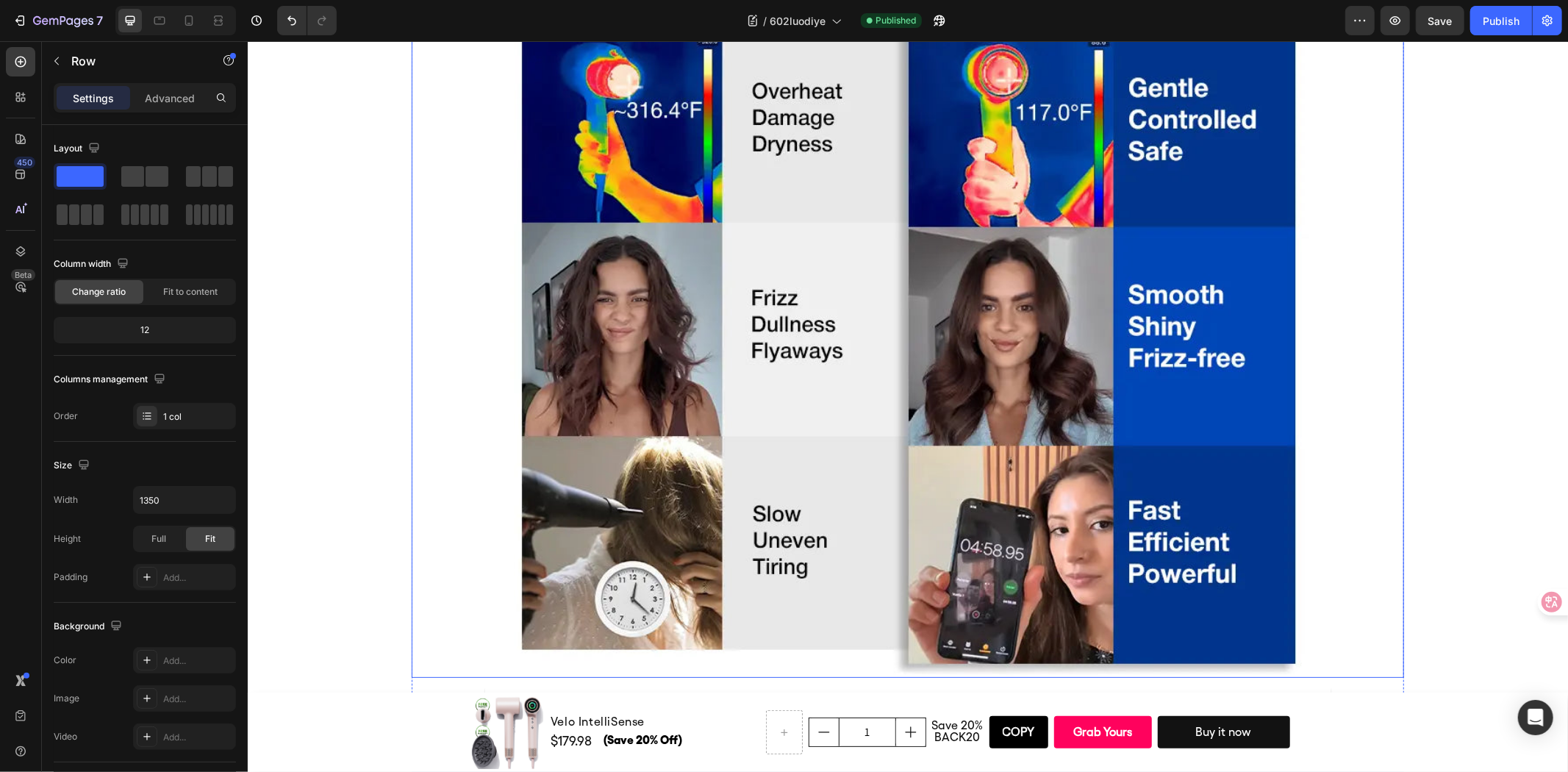
click at [886, 299] on img at bounding box center [907, 282] width 844 height 791
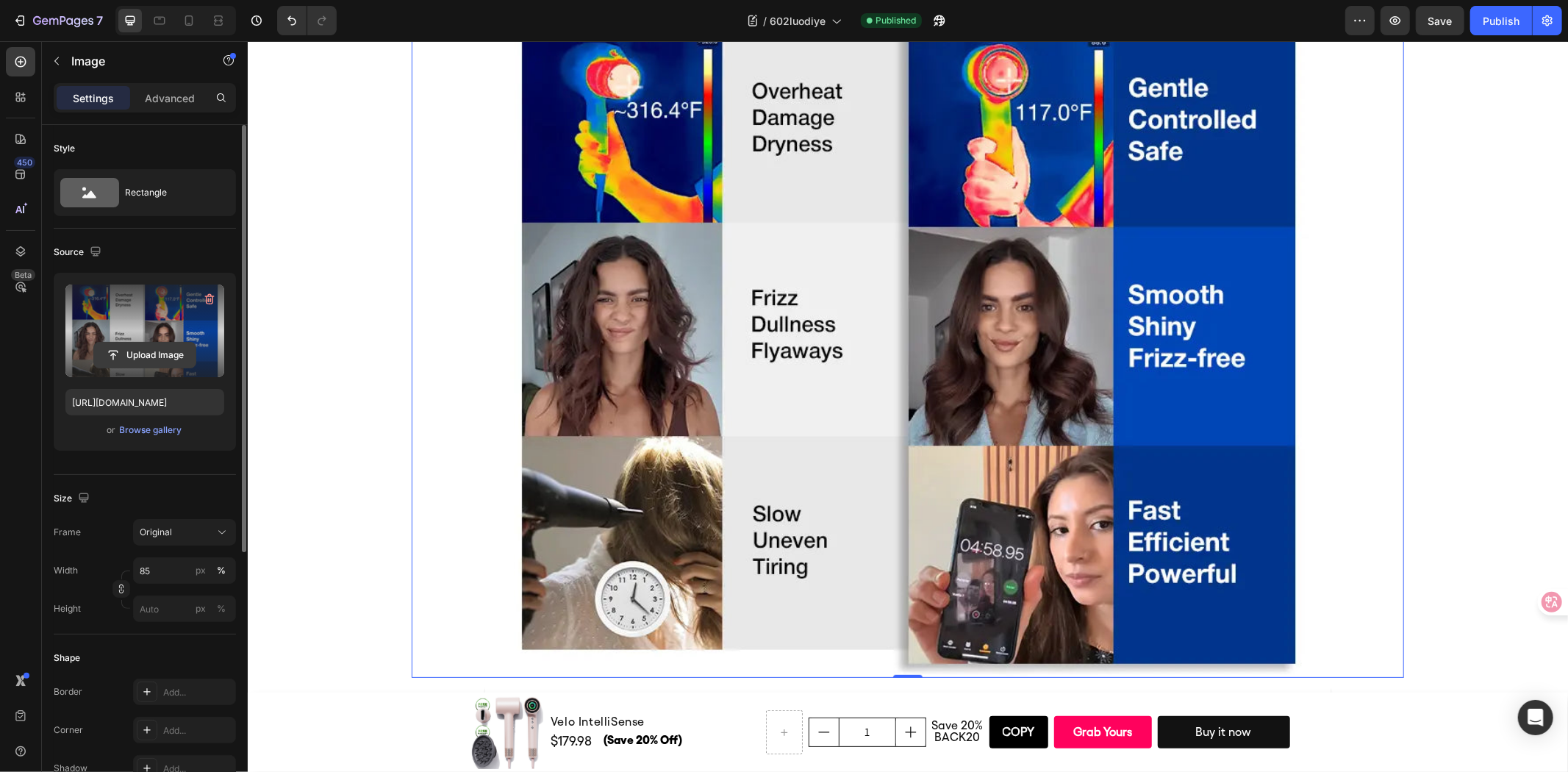
click at [160, 353] on input "file" at bounding box center [145, 354] width 102 height 25
type input "https://cdn.shopify.com/s/files/1/0634/6814/2701/files/gempages_571072593424024…"
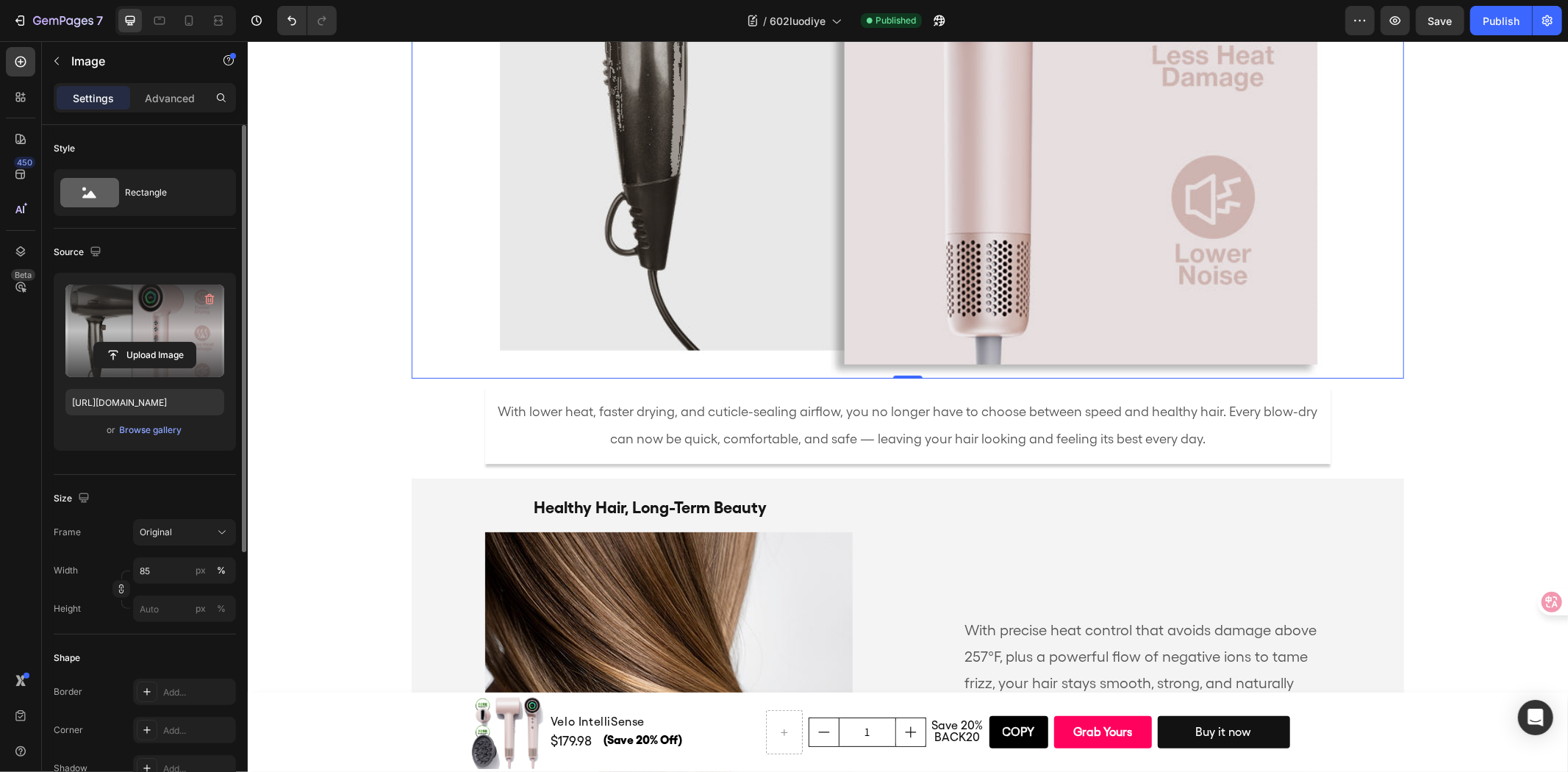
scroll to position [5396, 0]
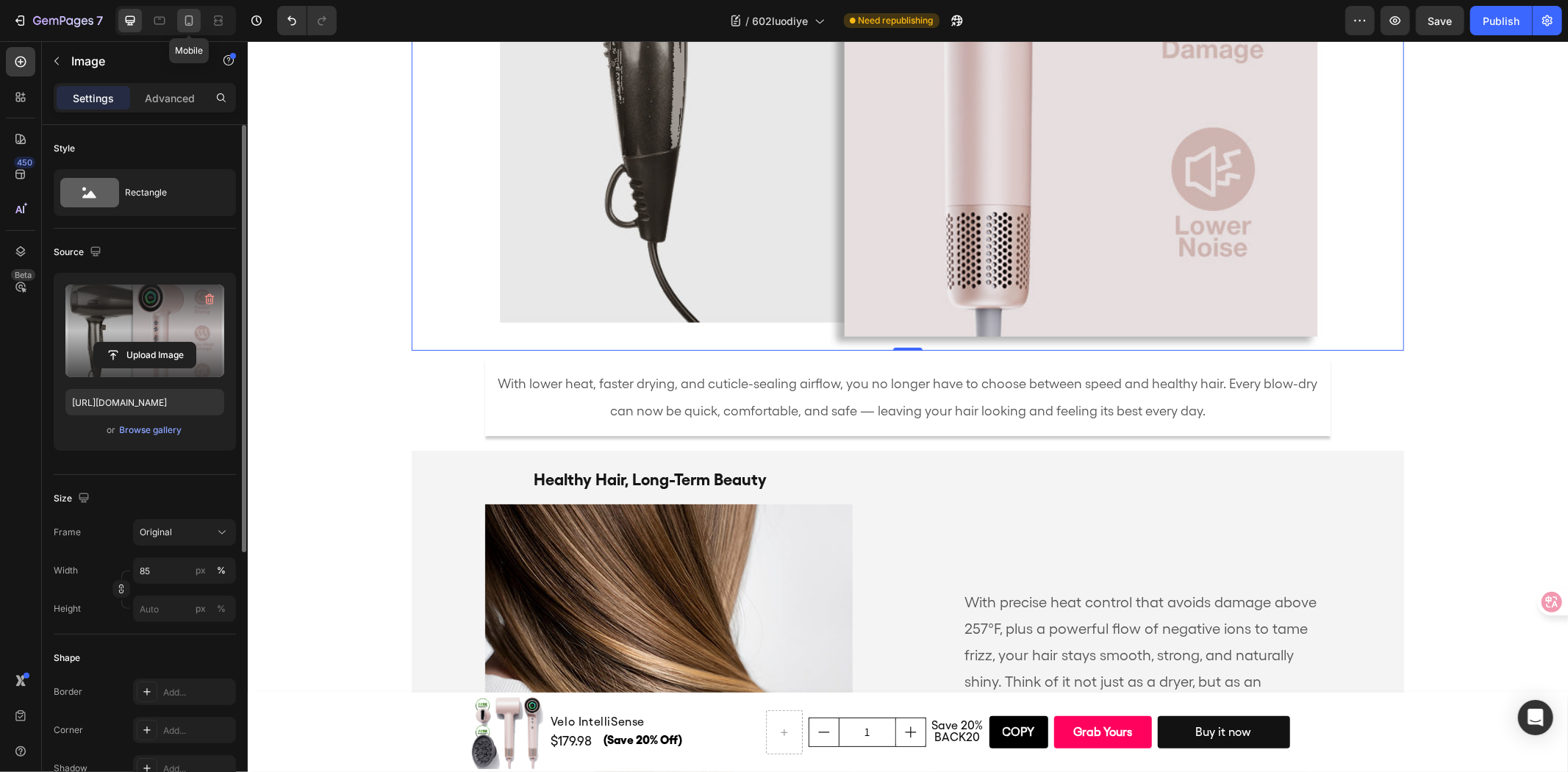
click at [180, 15] on div at bounding box center [189, 21] width 24 height 24
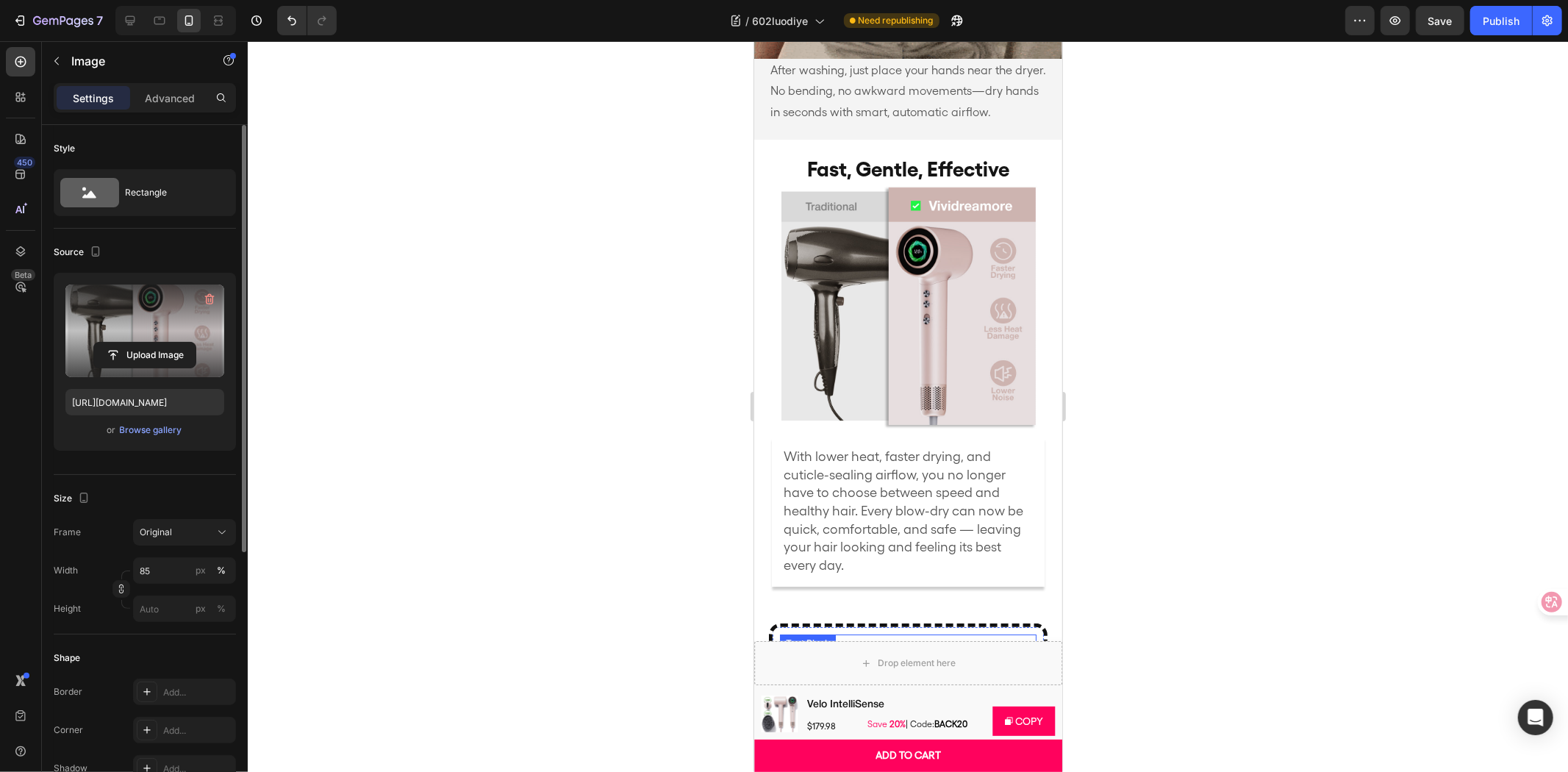
scroll to position [3894, 0]
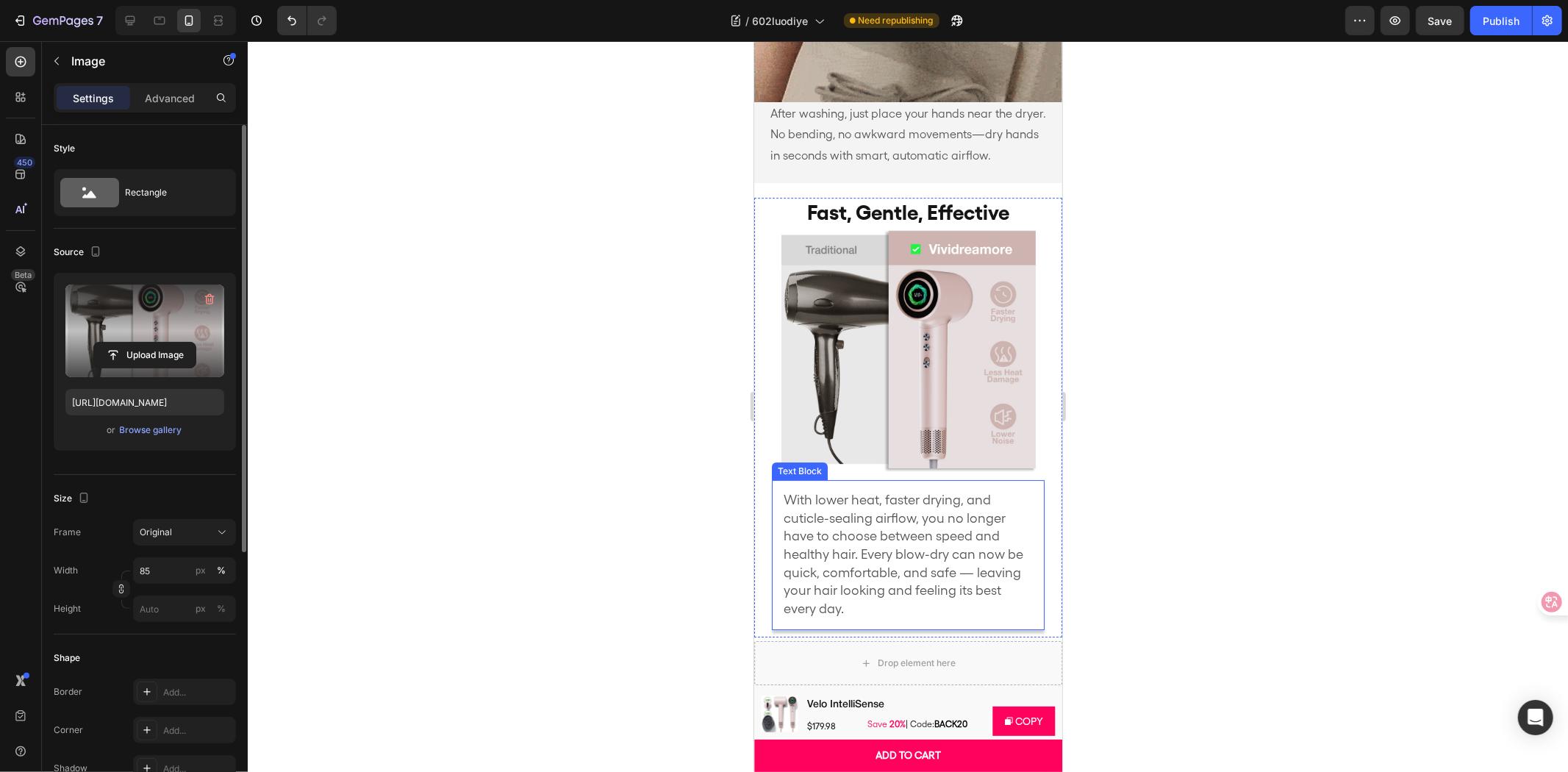
click at [894, 538] on span "With lower heat, faster drying, and cuticle-sealing airflow, you no longer have…" at bounding box center [903, 553] width 240 height 124
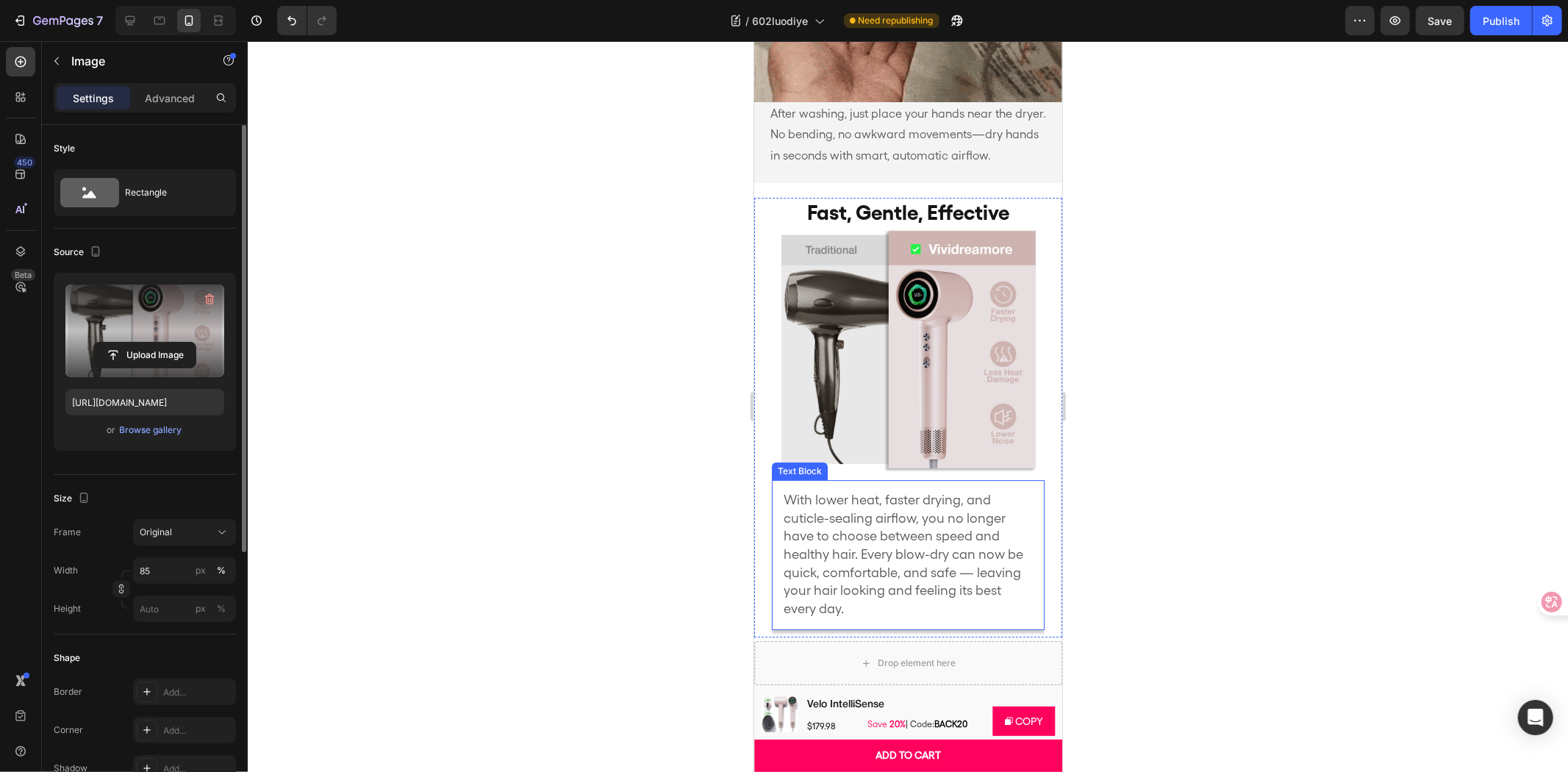
click at [894, 538] on span "With lower heat, faster drying, and cuticle-sealing airflow, you no longer have…" at bounding box center [903, 553] width 240 height 124
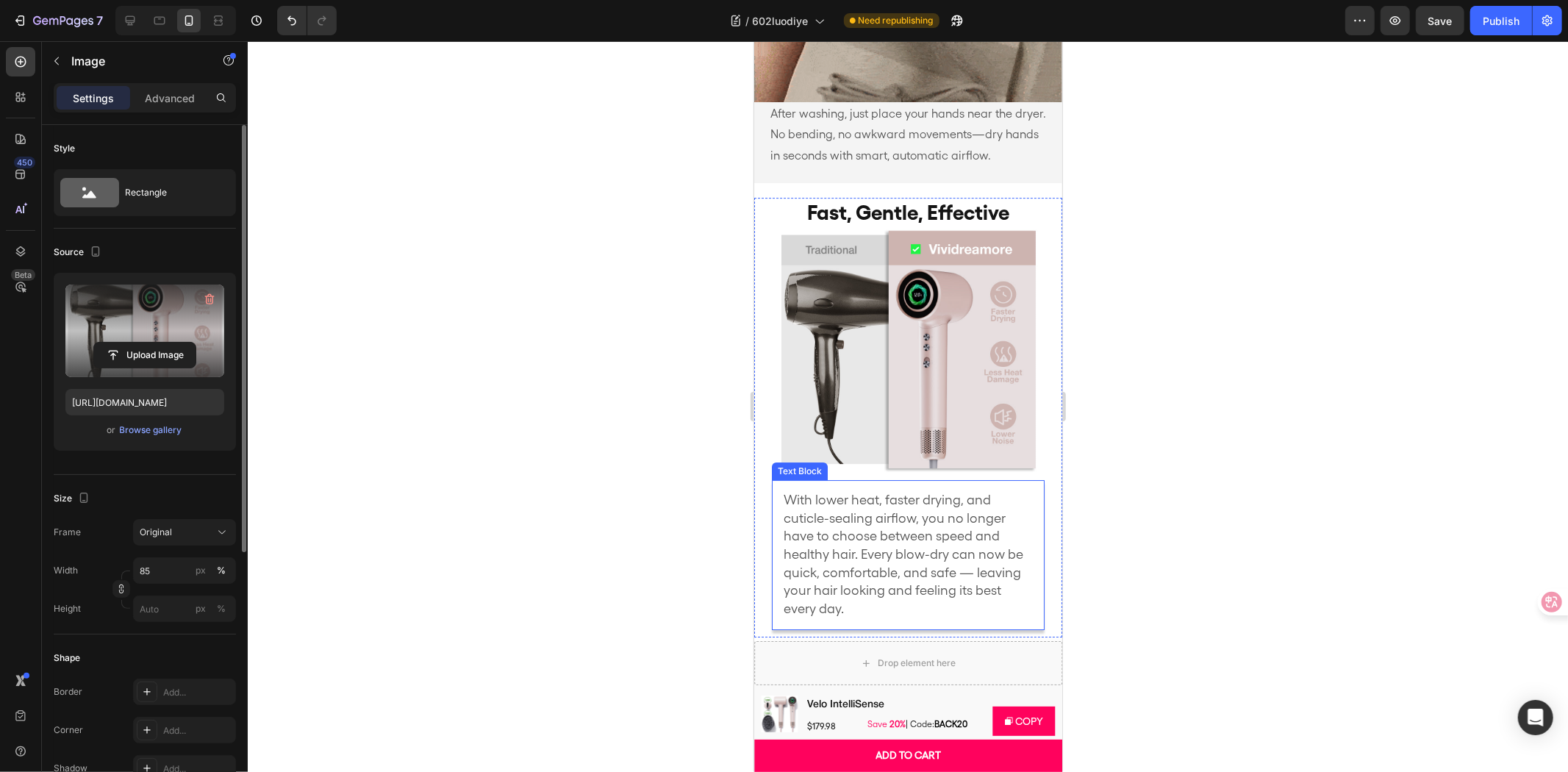
click at [894, 538] on span "With lower heat, faster drying, and cuticle-sealing airflow, you no longer have…" at bounding box center [903, 553] width 240 height 124
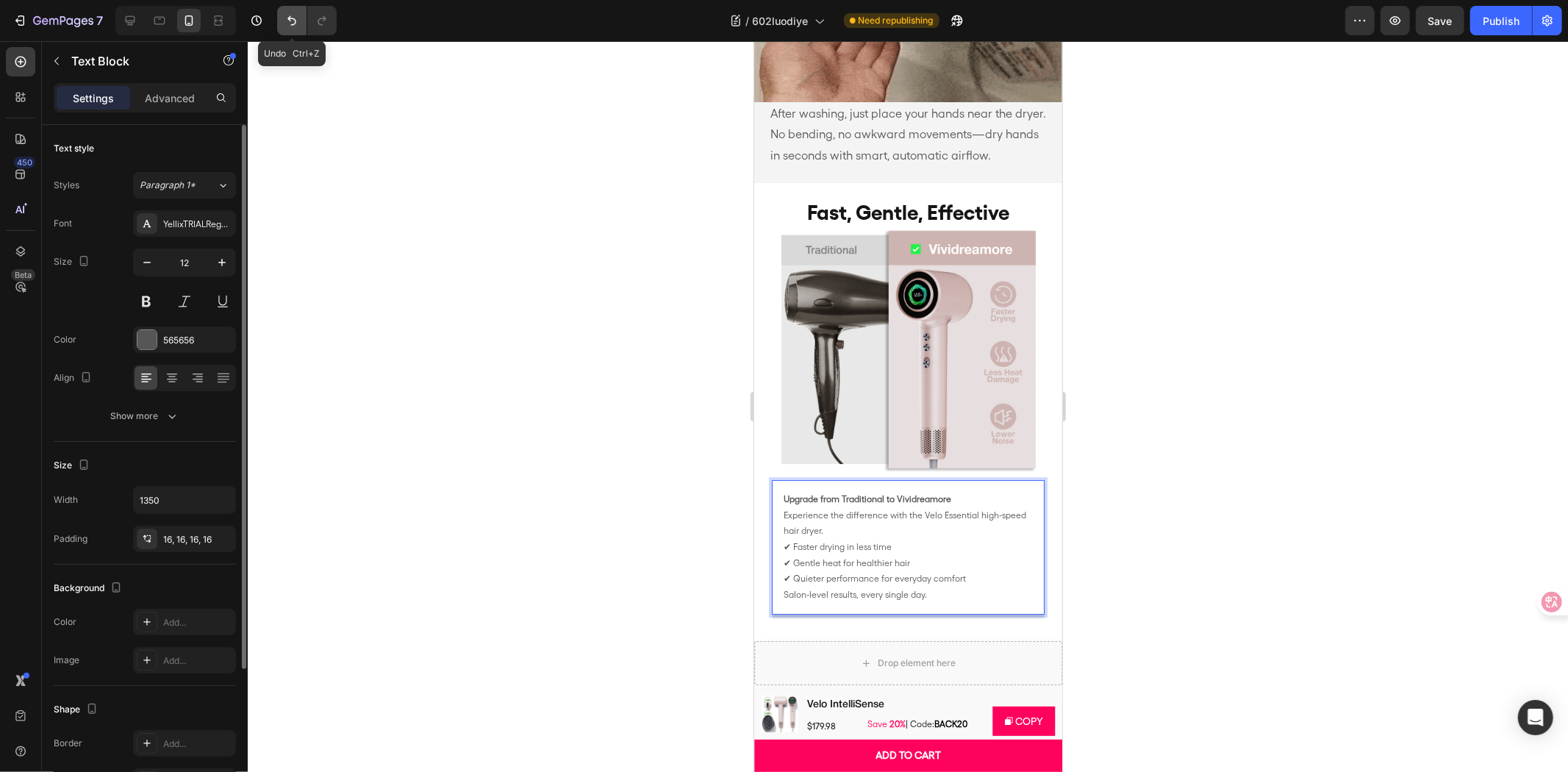
click at [294, 20] on icon "Undo/Redo" at bounding box center [292, 21] width 15 height 15
click at [936, 547] on p "Upgrade from Traditional to Vividreamore Experience the difference with the Vel…" at bounding box center [908, 538] width 249 height 95
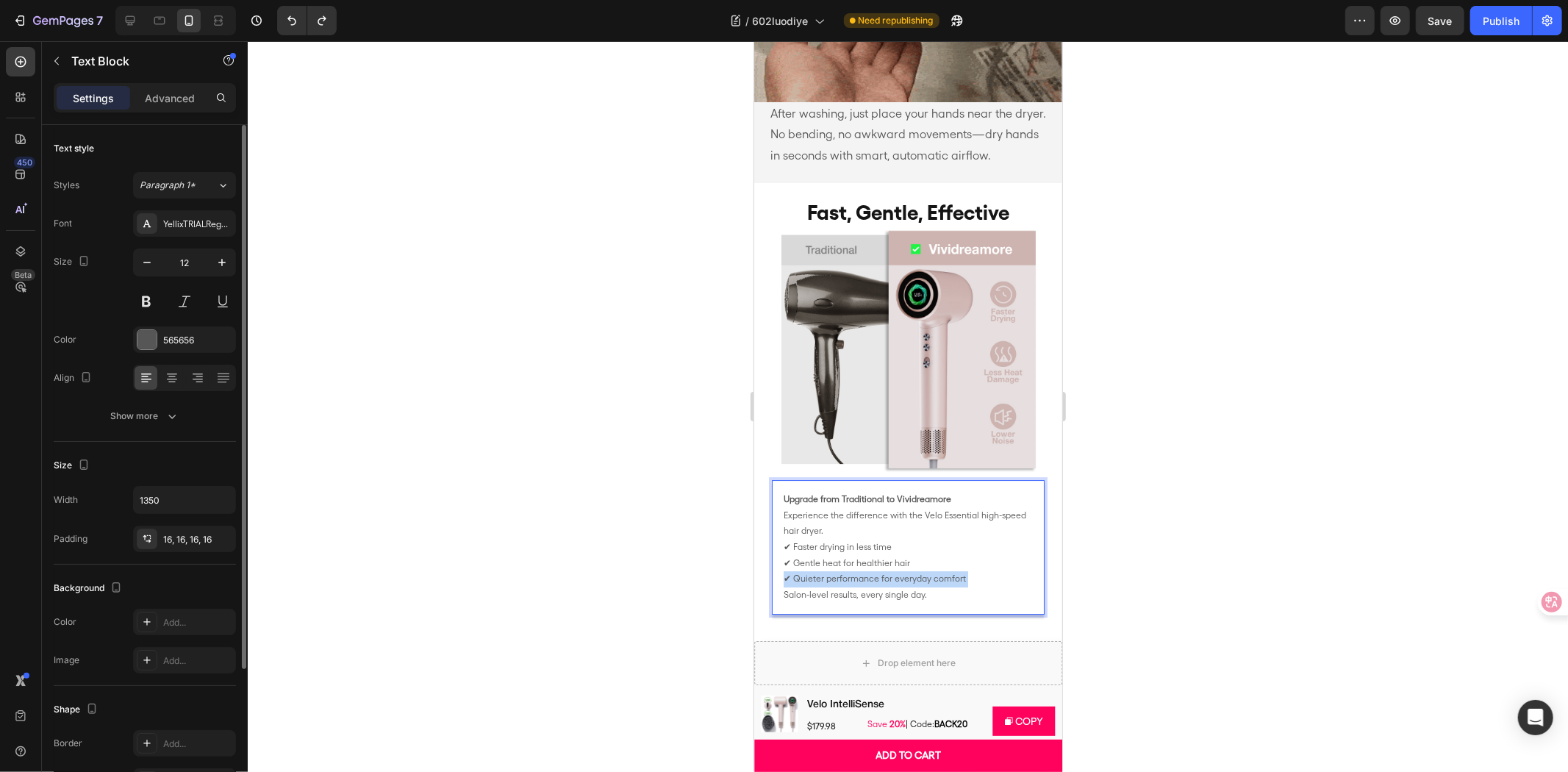
click at [936, 547] on p "Upgrade from Traditional to Vividreamore Experience the difference with the Vel…" at bounding box center [908, 538] width 249 height 95
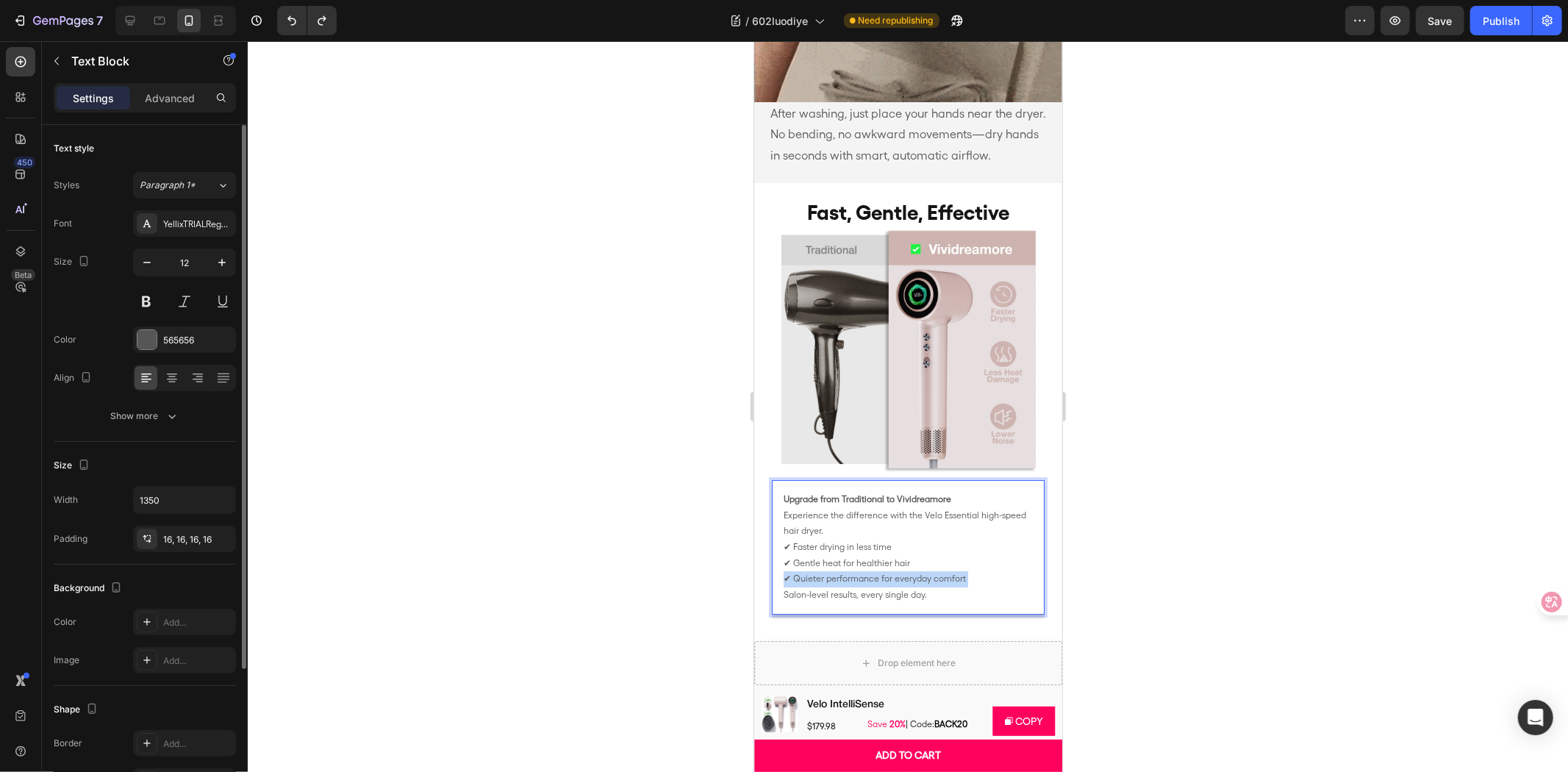
click at [936, 547] on p "Upgrade from Traditional to Vividreamore Experience the difference with the Vel…" at bounding box center [908, 538] width 249 height 95
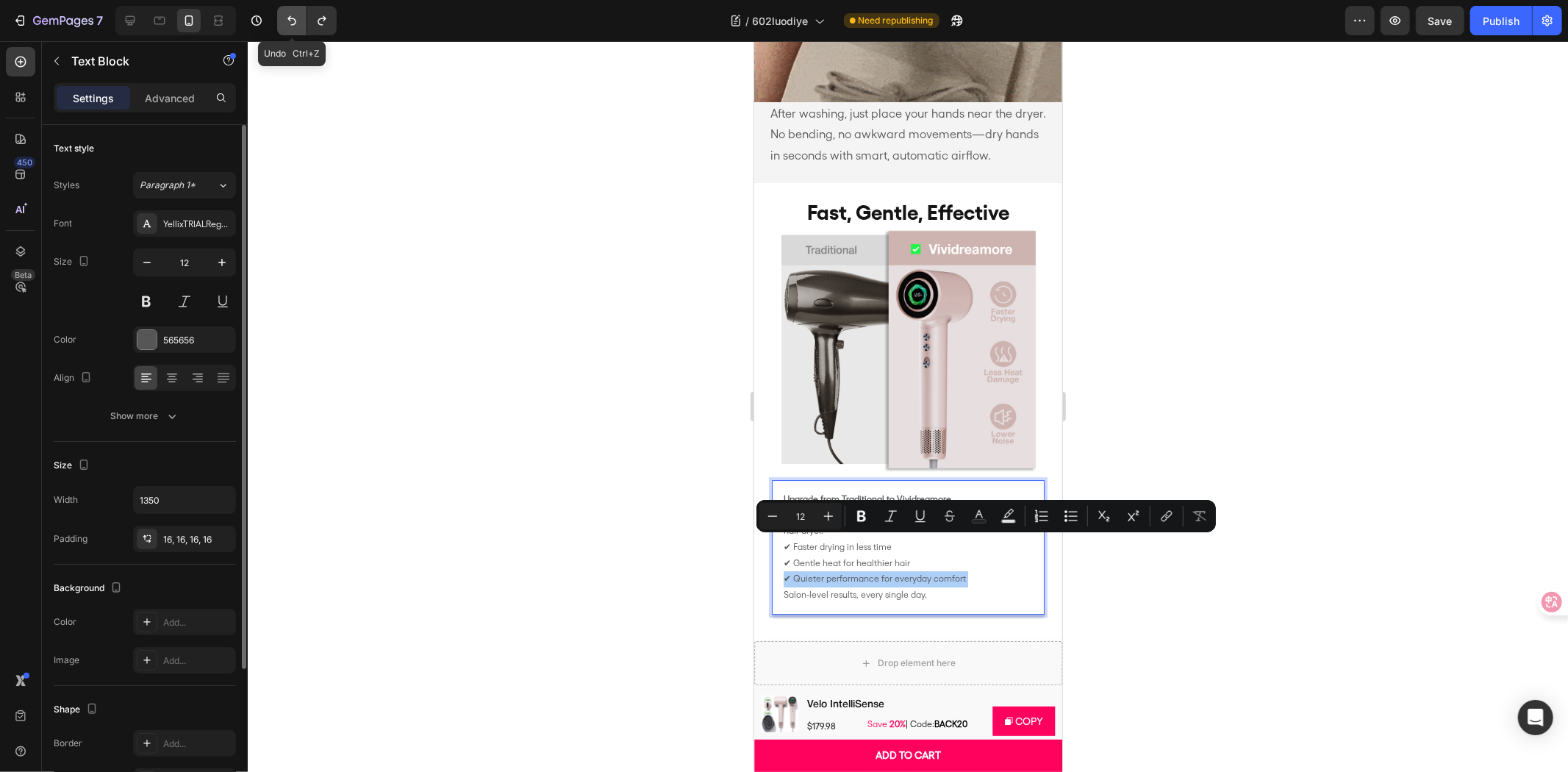
click at [288, 27] on icon "Undo/Redo" at bounding box center [292, 21] width 15 height 15
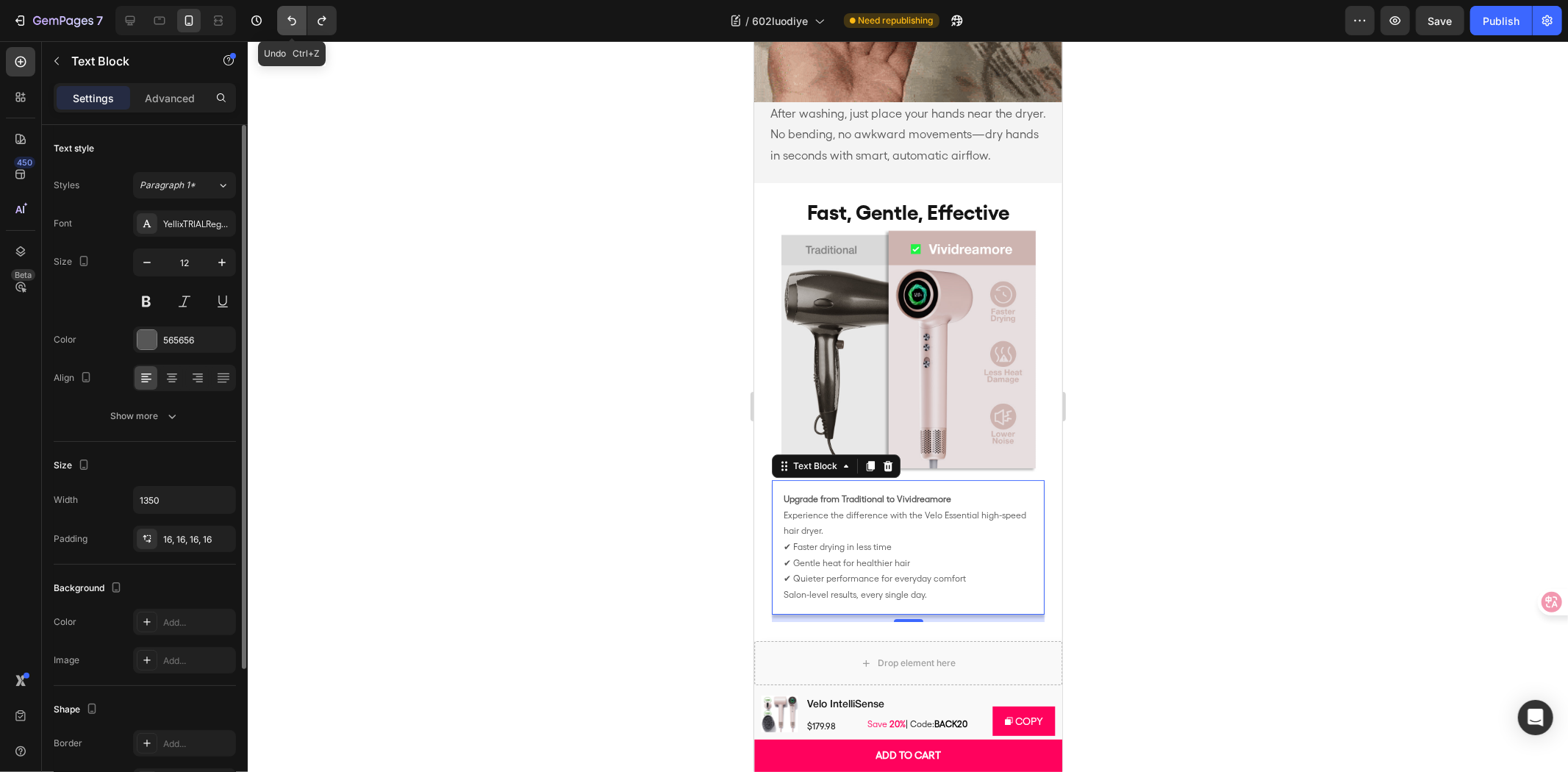
click at [288, 27] on icon "Undo/Redo" at bounding box center [292, 21] width 15 height 15
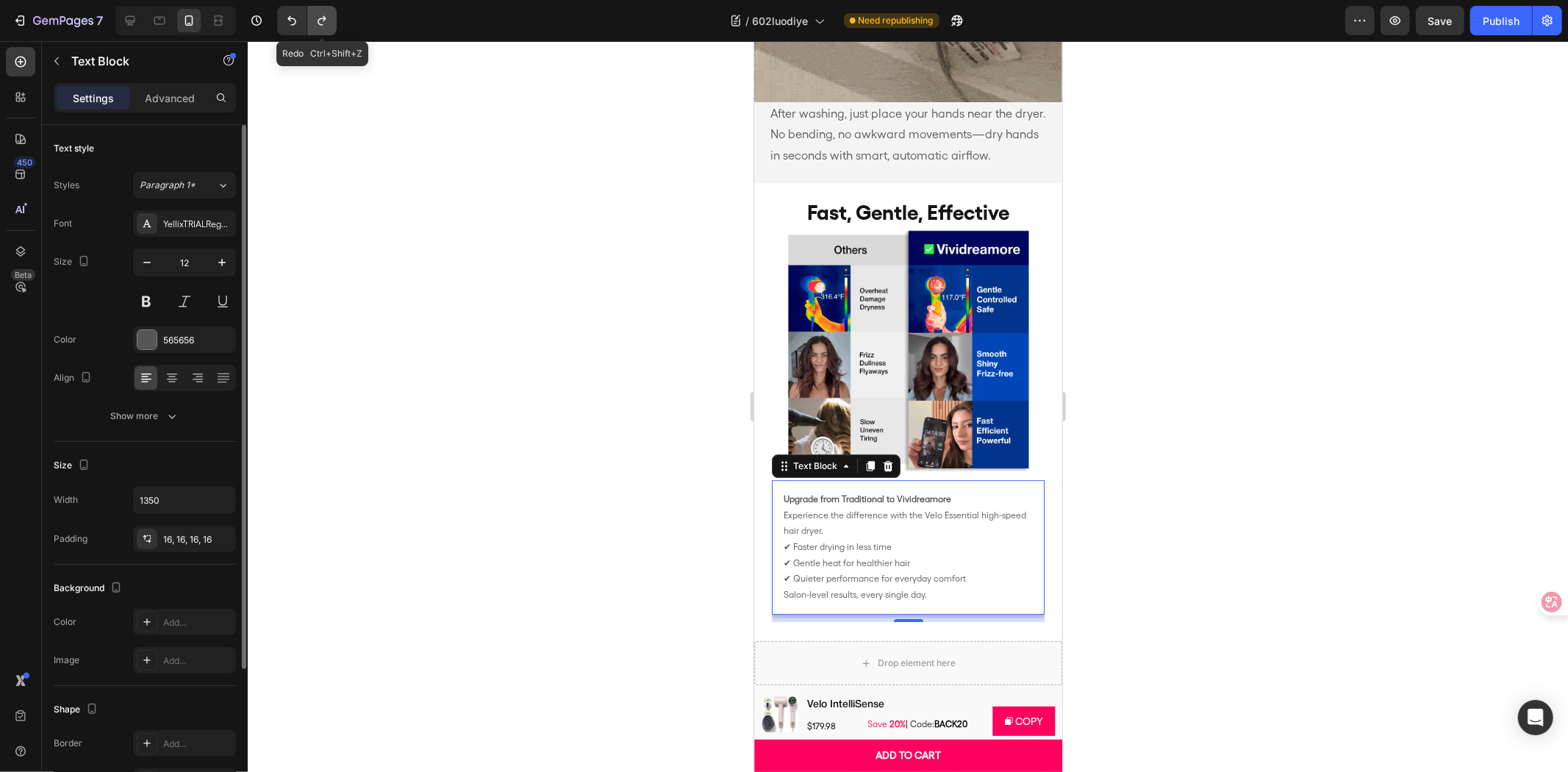
click at [334, 19] on button "Undo/Redo" at bounding box center [322, 20] width 29 height 29
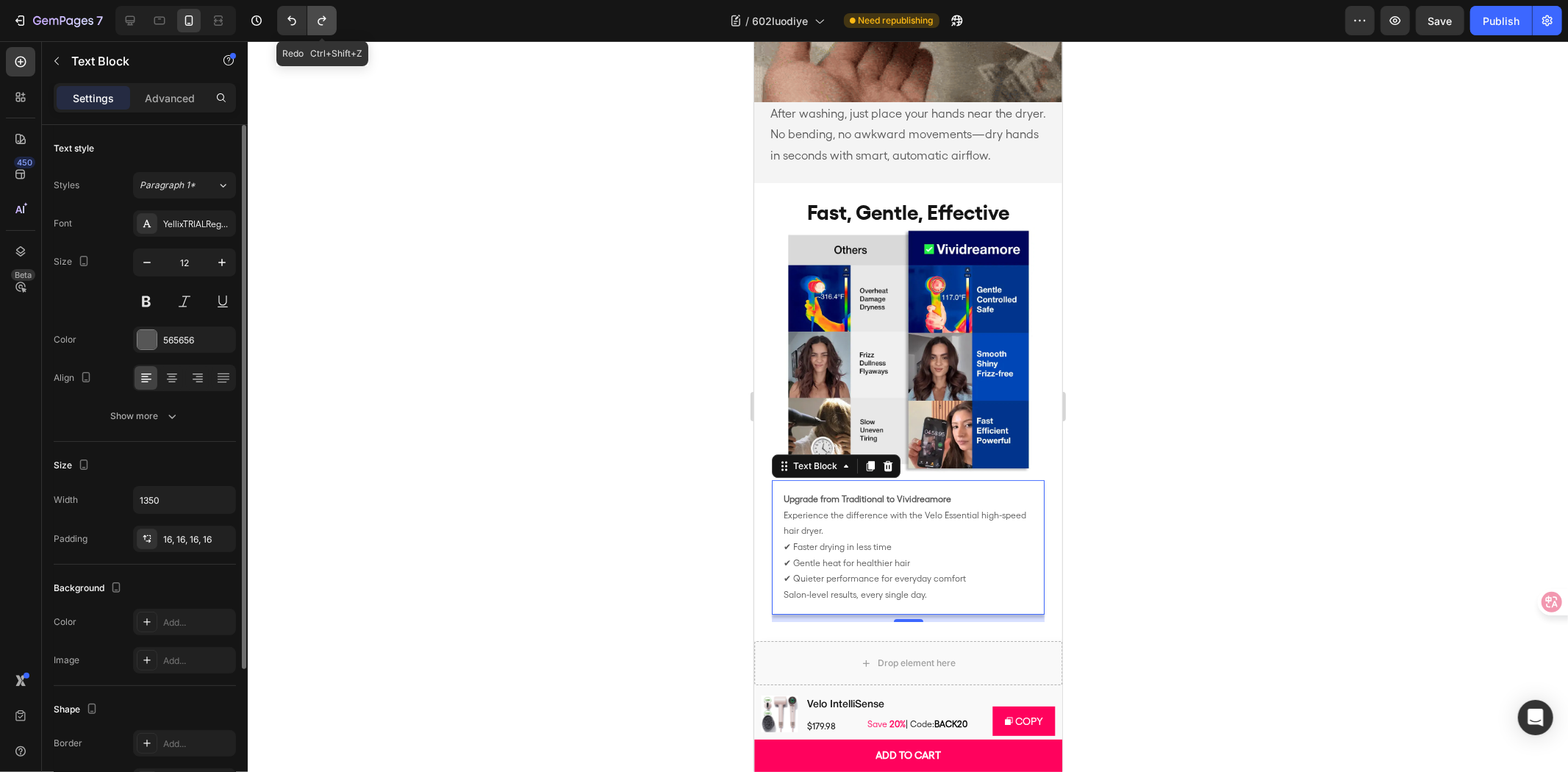
click at [334, 19] on button "Undo/Redo" at bounding box center [322, 20] width 29 height 29
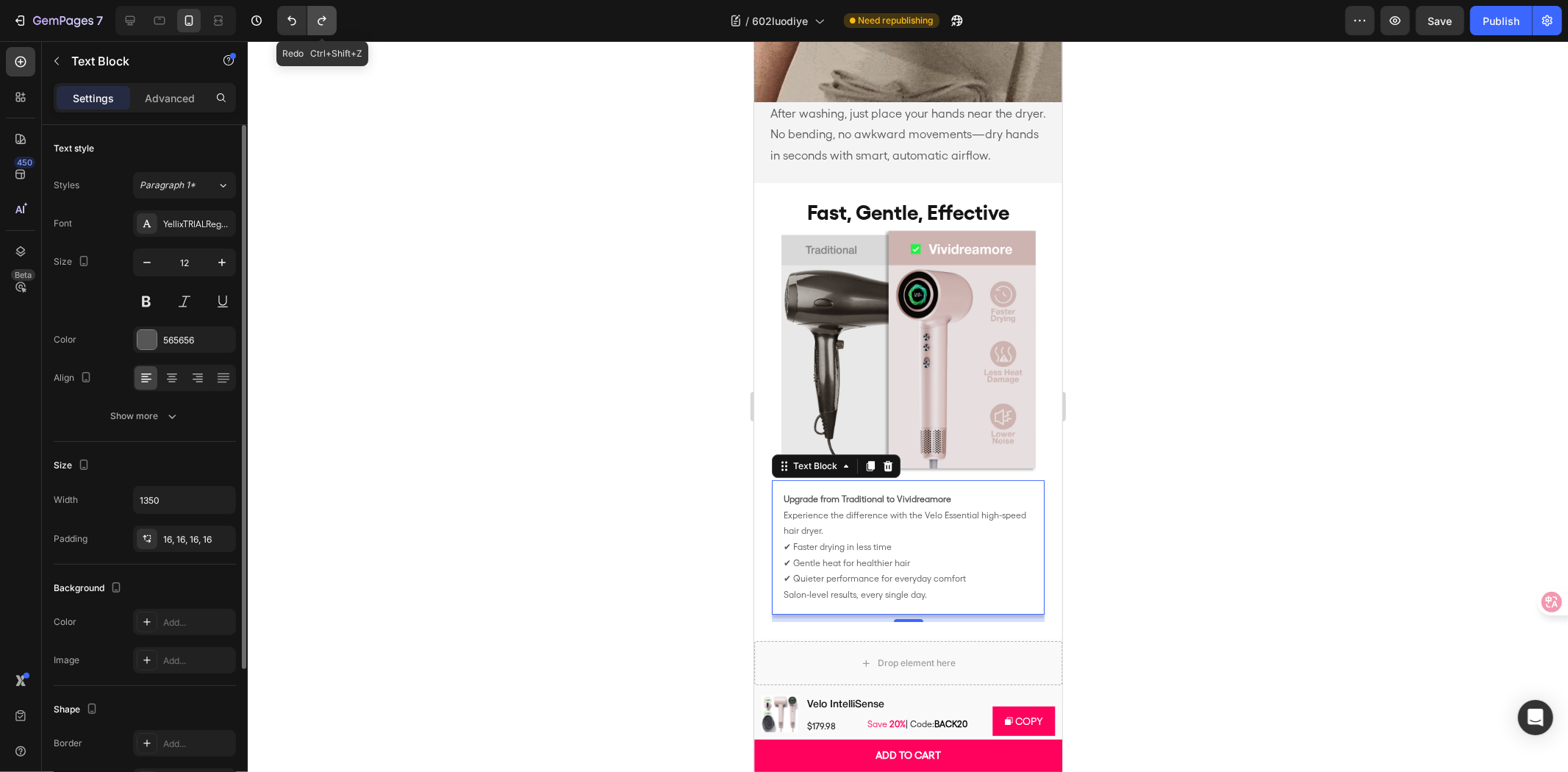
click at [334, 19] on button "Undo/Redo" at bounding box center [322, 20] width 29 height 29
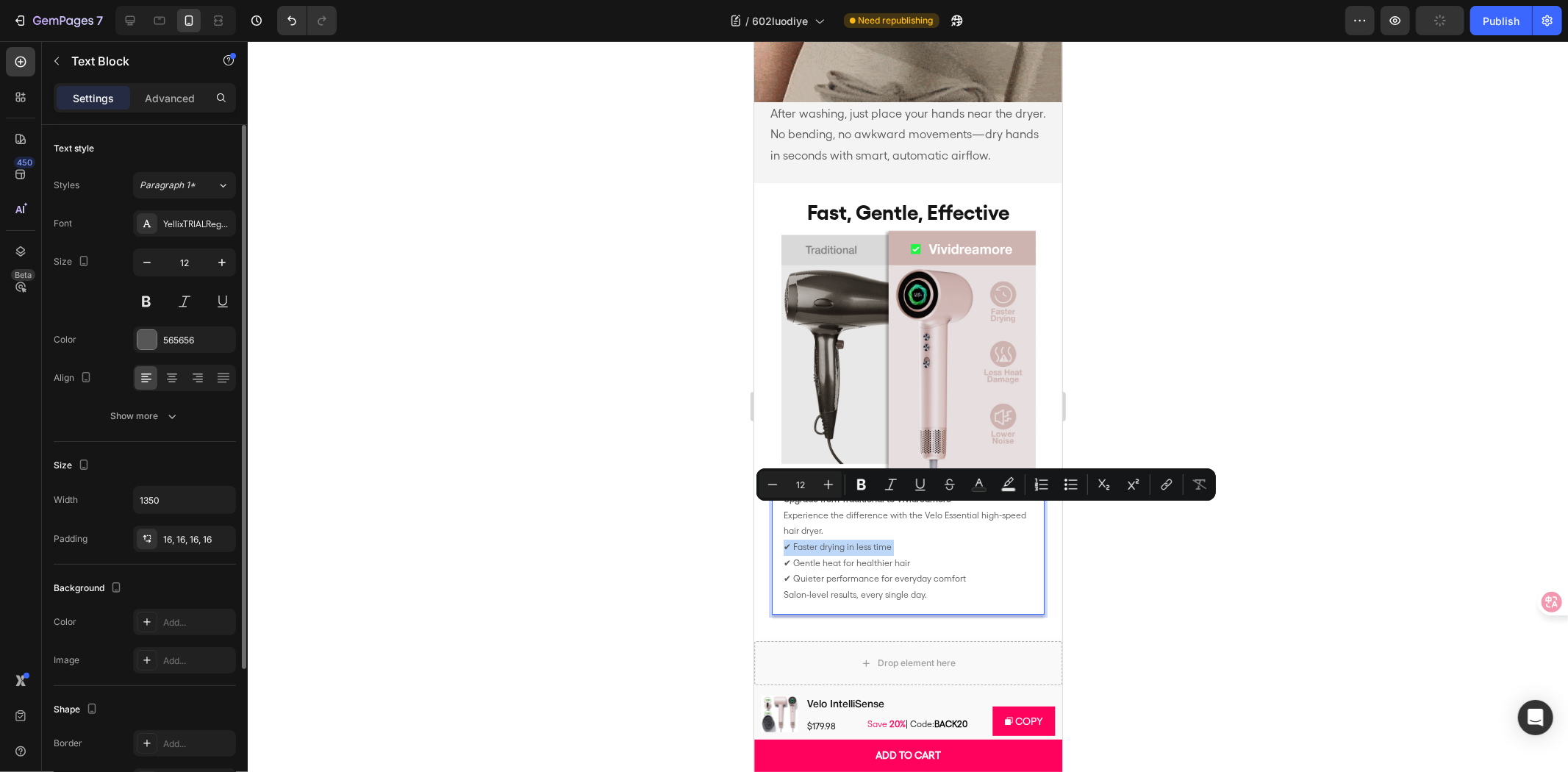
click at [882, 539] on p "Upgrade from Traditional to Vividreamore Experience the difference with the Vel…" at bounding box center [908, 538] width 249 height 95
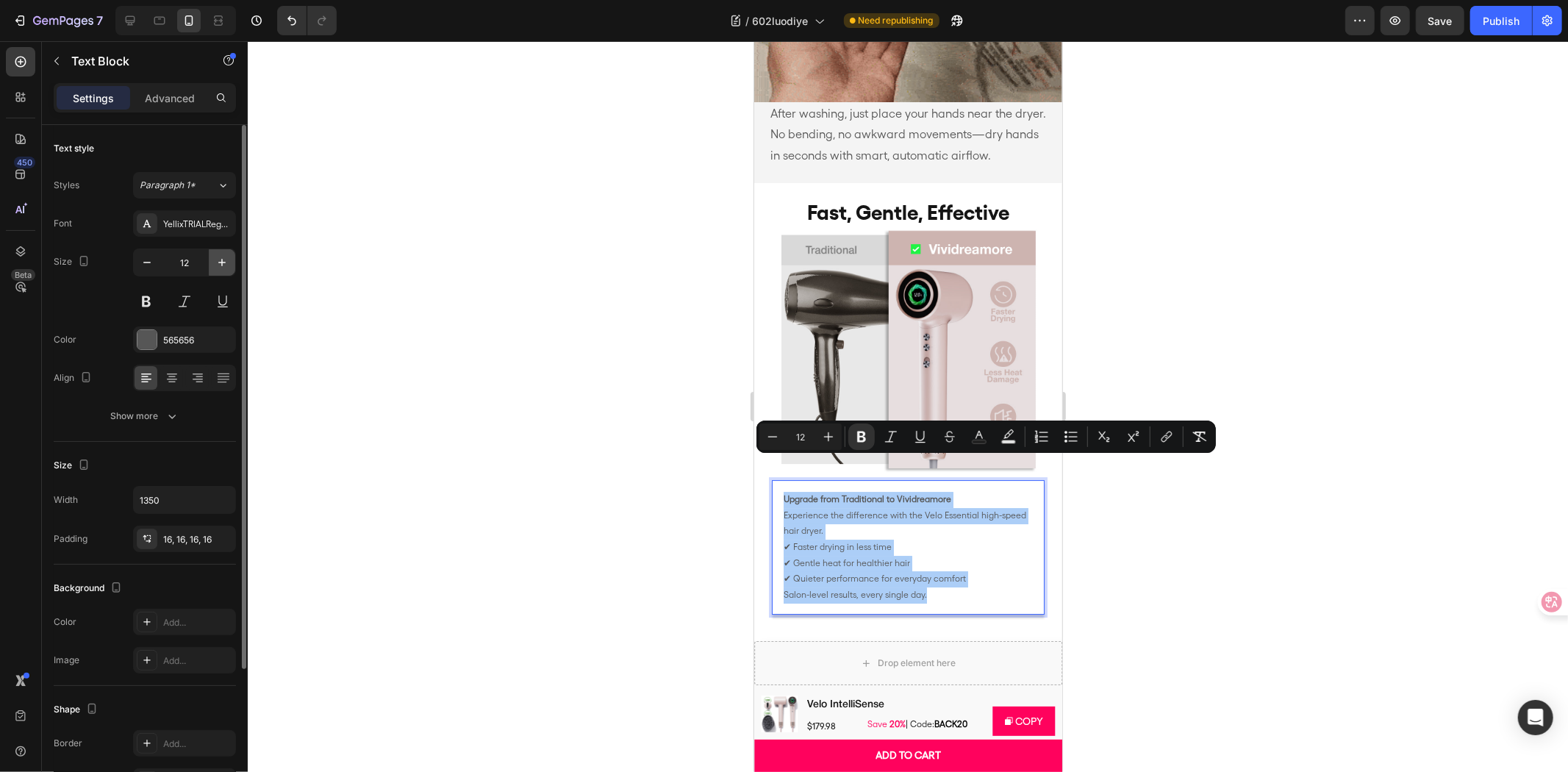
click at [225, 266] on icon "button" at bounding box center [222, 262] width 15 height 15
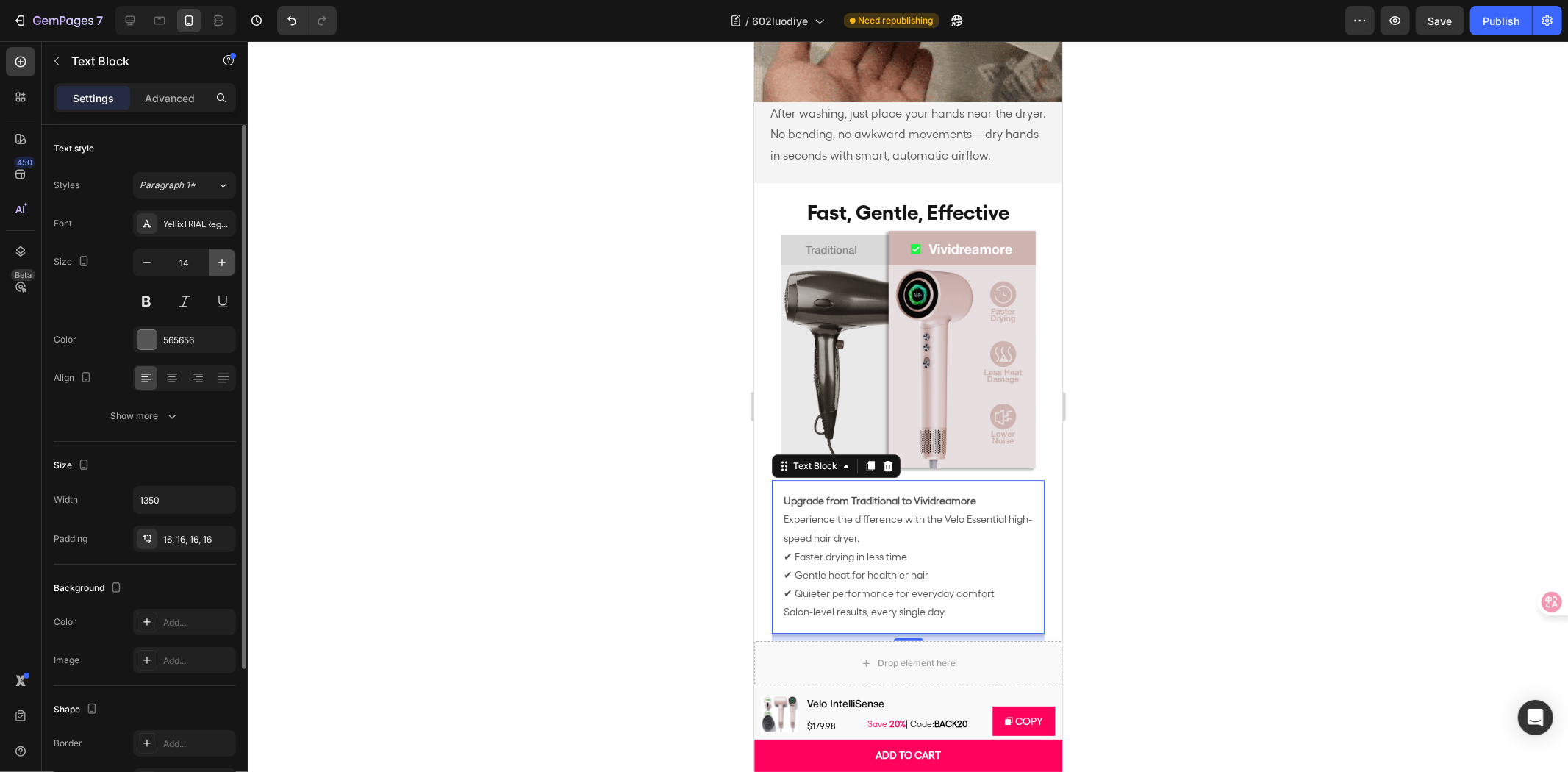
click at [225, 266] on icon "button" at bounding box center [222, 262] width 15 height 15
type input "15"
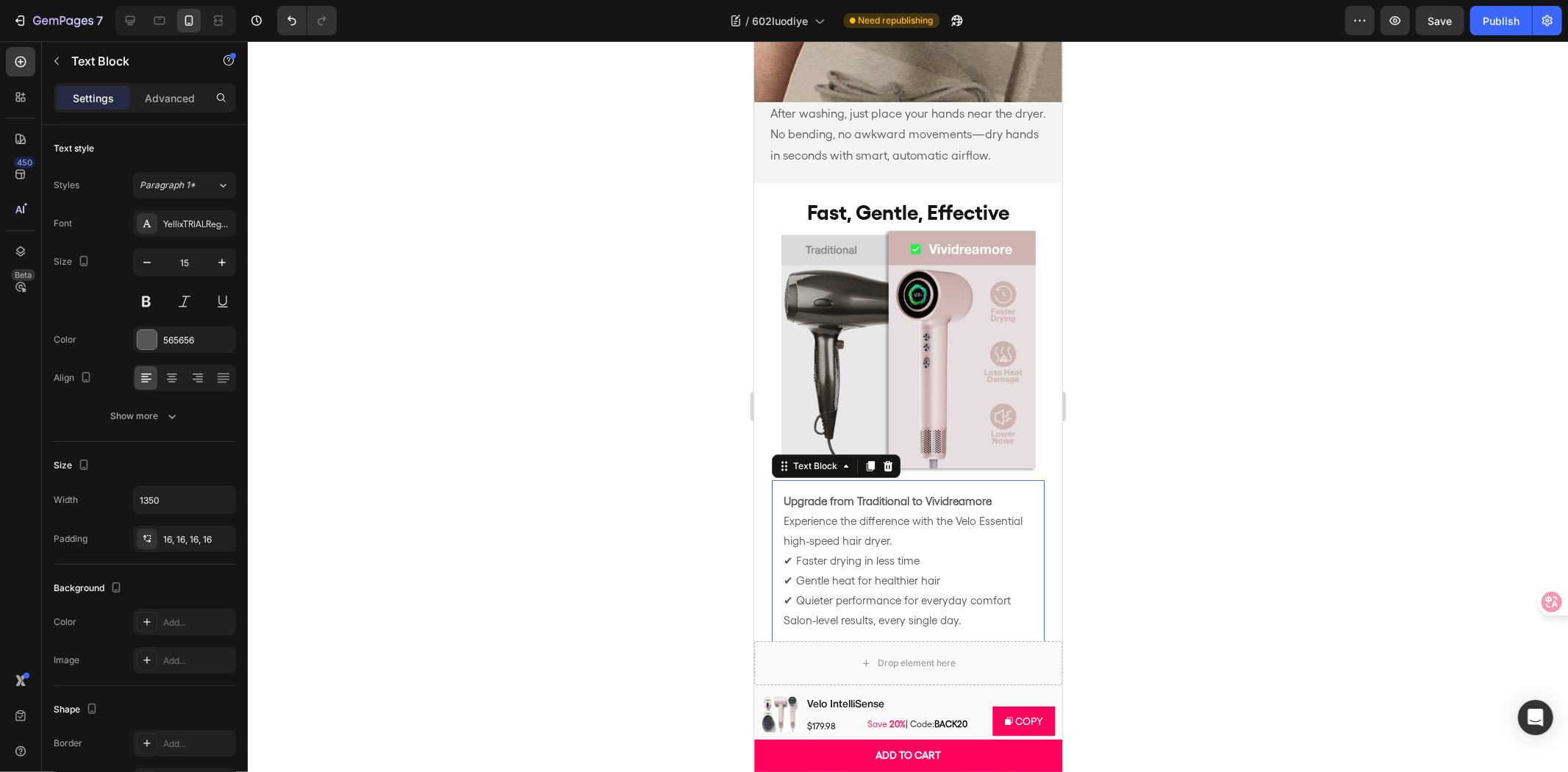
click at [488, 288] on div at bounding box center [908, 407] width 1320 height 731
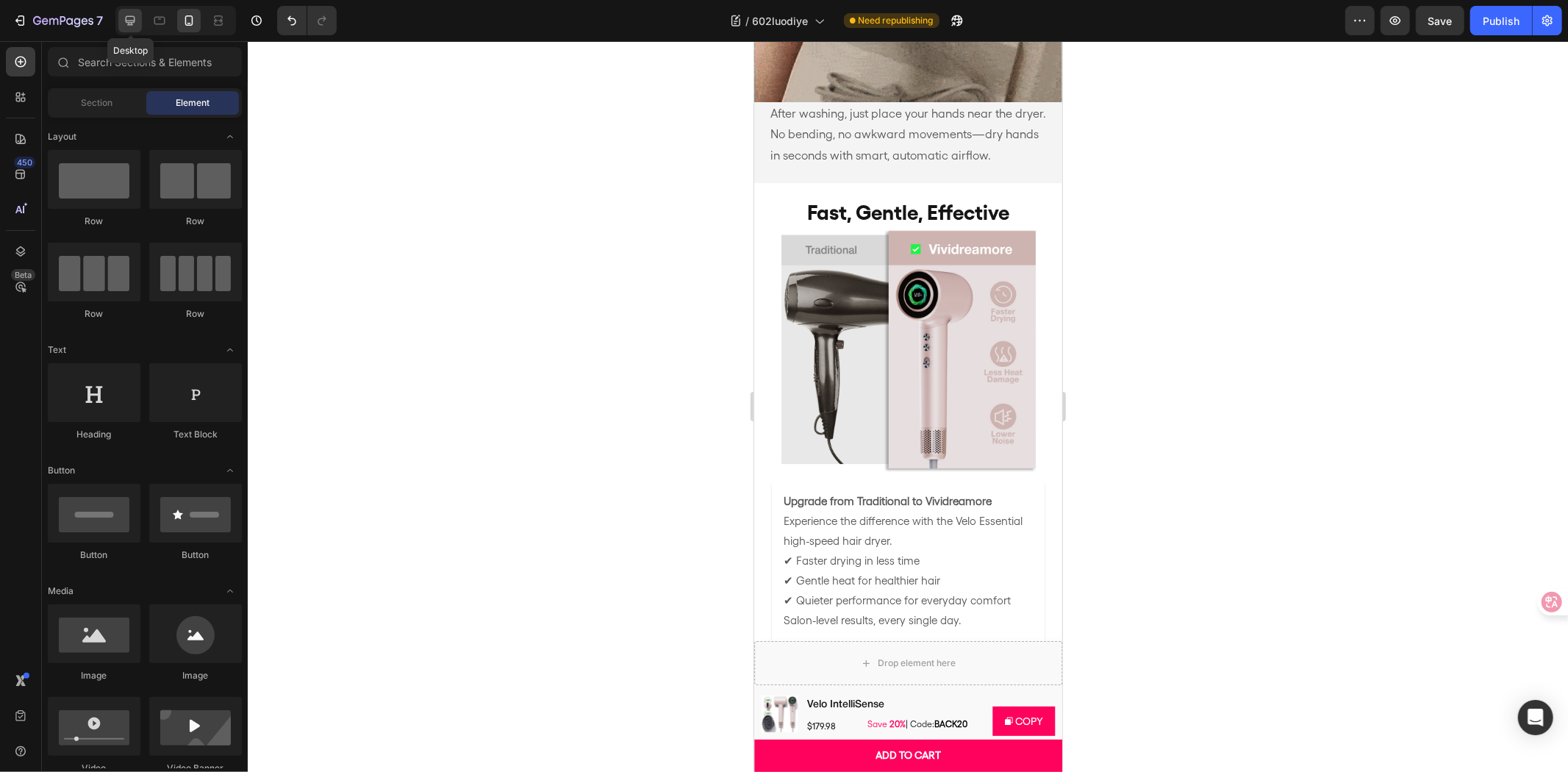
click at [134, 25] on icon at bounding box center [130, 21] width 15 height 15
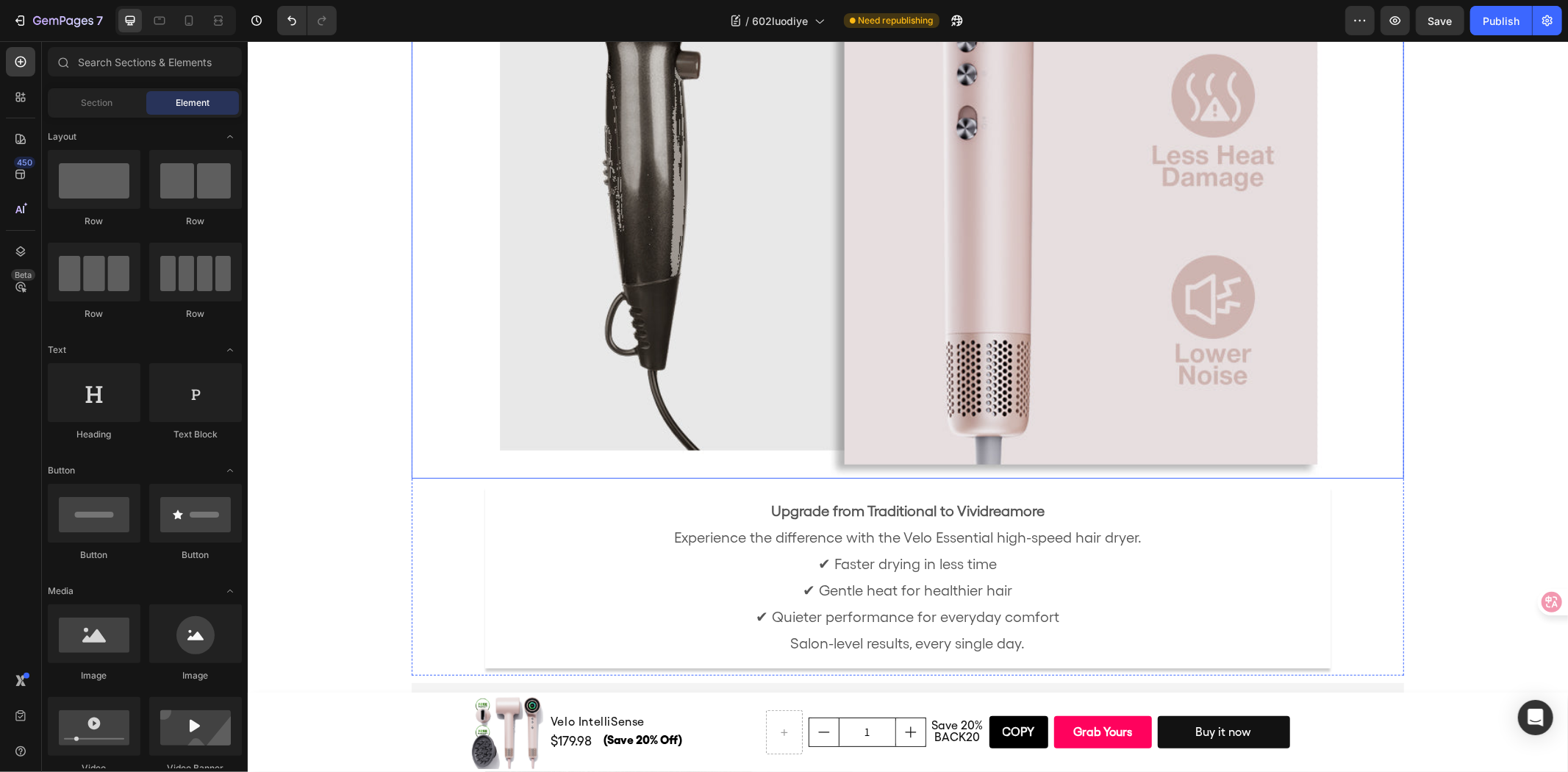
scroll to position [5565, 0]
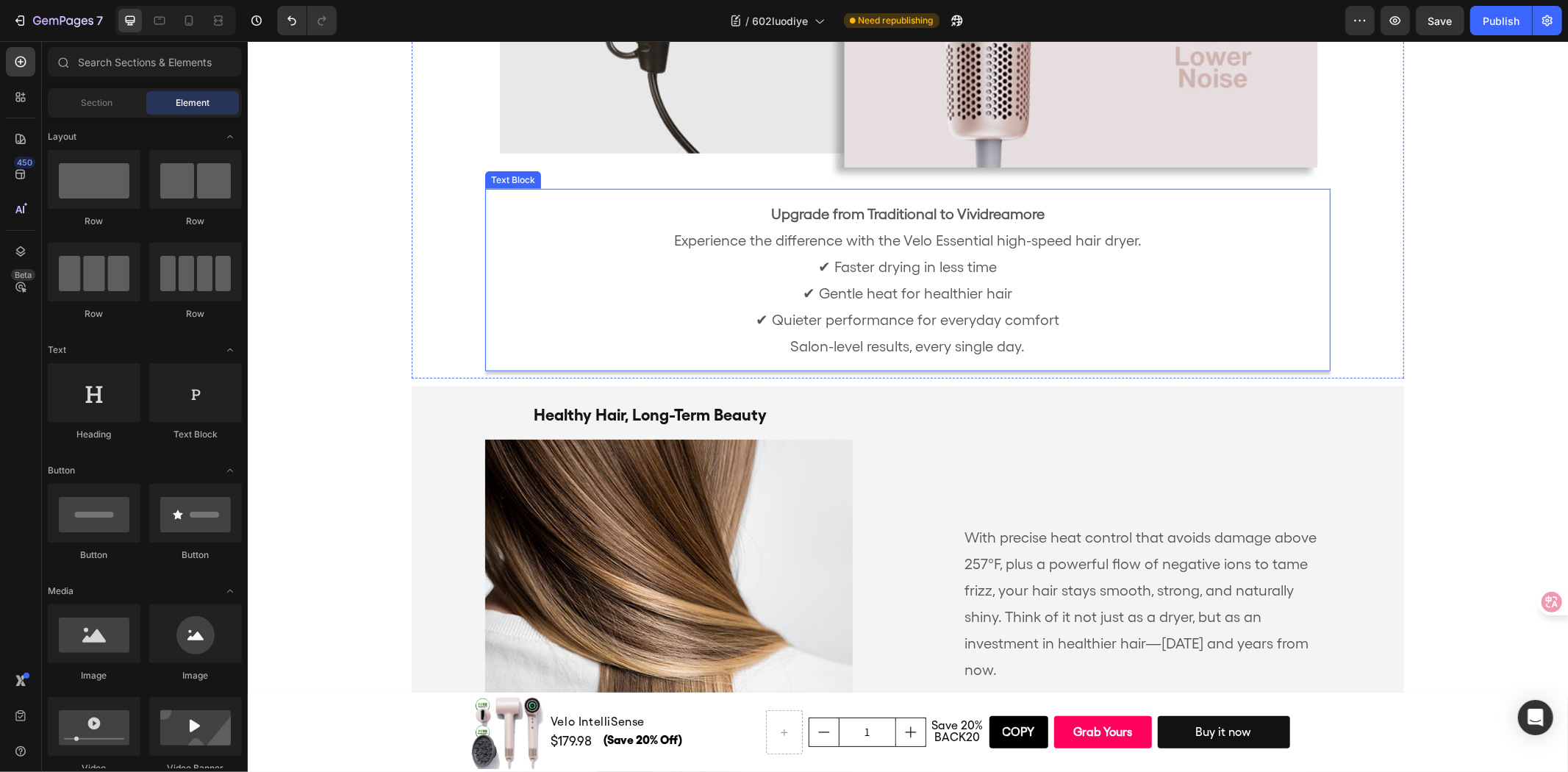
click at [1156, 303] on p "Upgrade from Traditional to Vividreamore Experience the difference with the Vel…" at bounding box center [907, 266] width 822 height 133
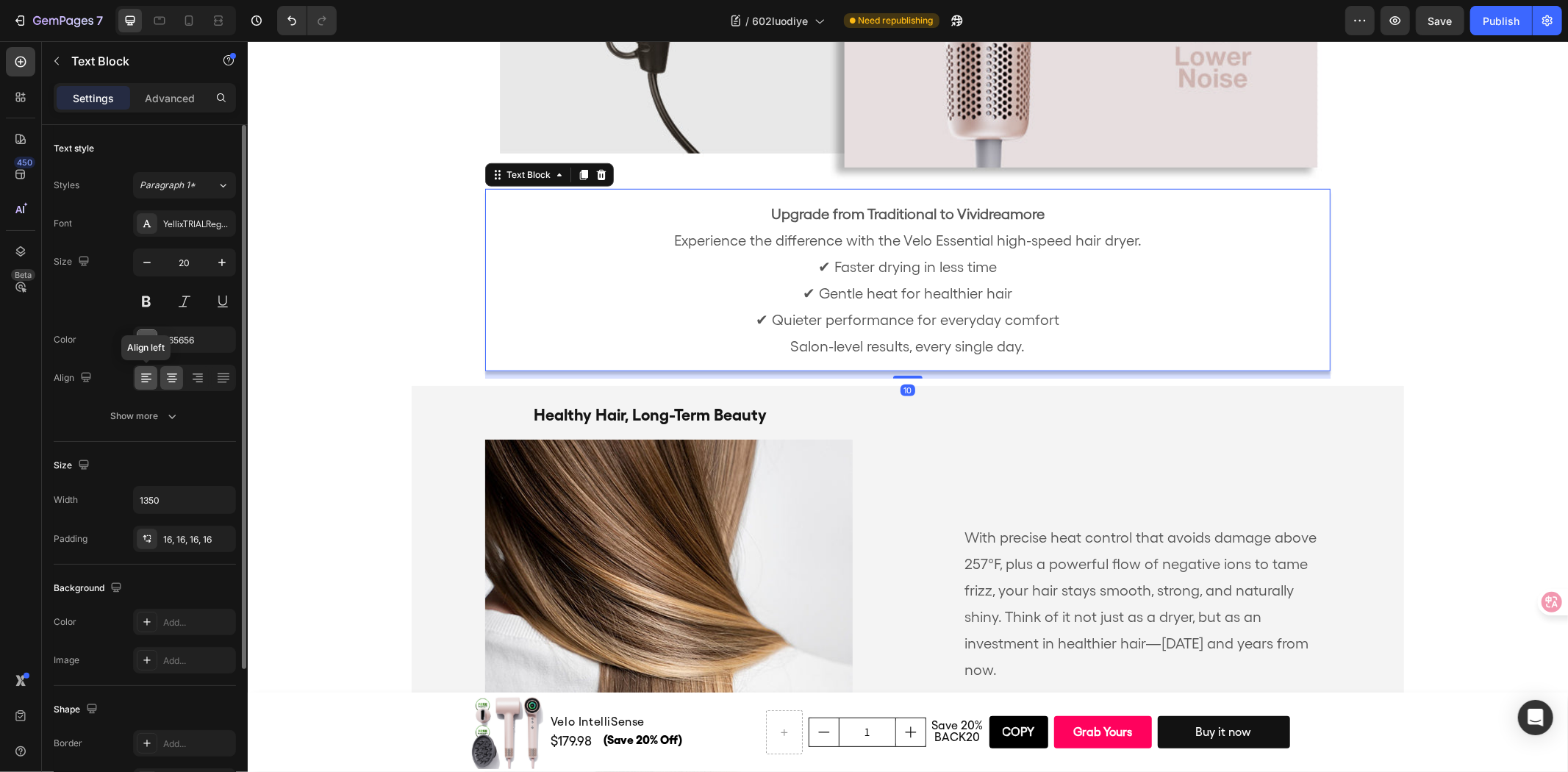
click at [143, 376] on icon at bounding box center [146, 377] width 15 height 15
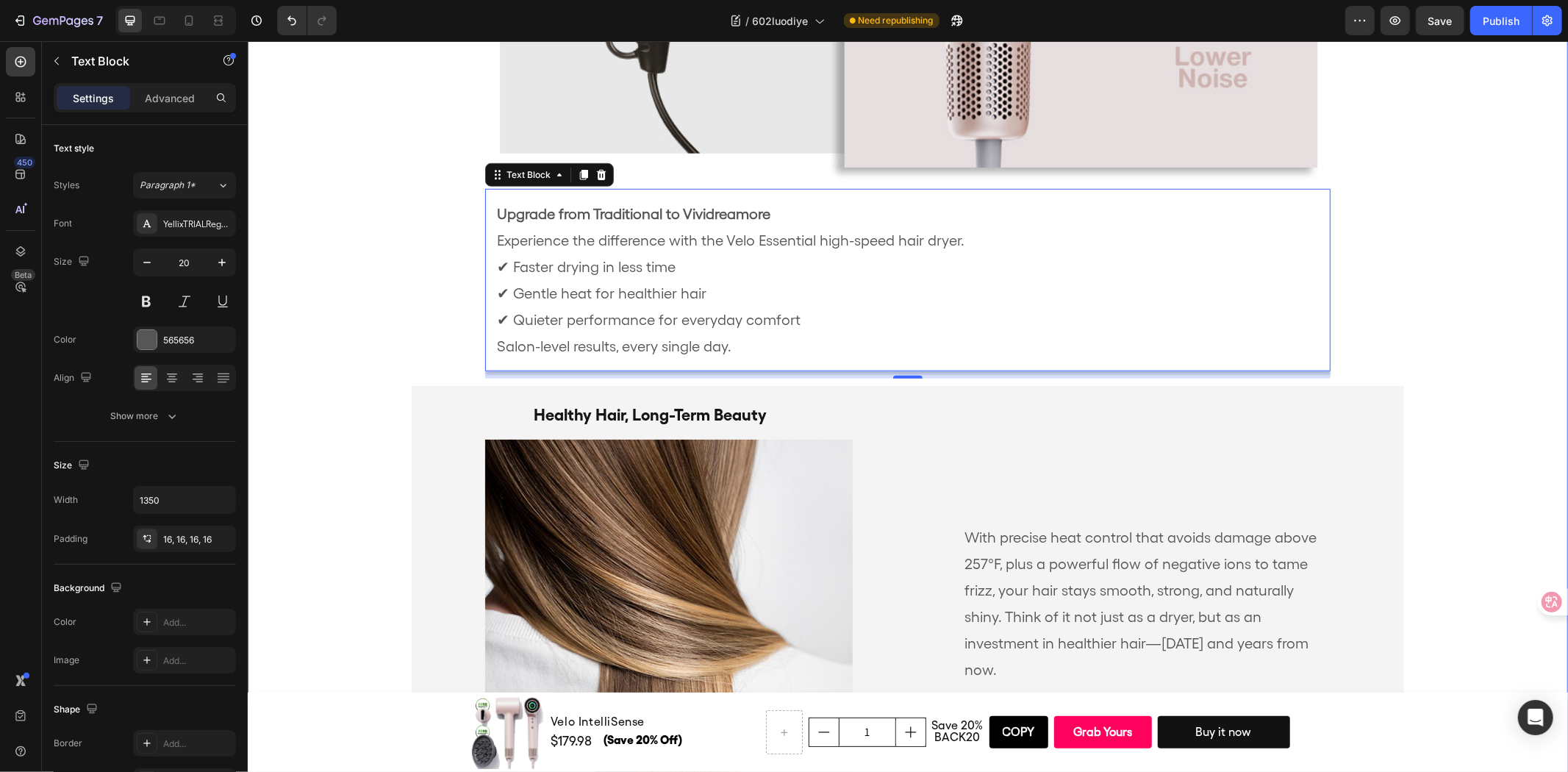
click at [359, 312] on div "Fast, Gentle, Effective Heading Image Upgrade from Traditional to Vividreamore …" at bounding box center [907, 71] width 1320 height 1469
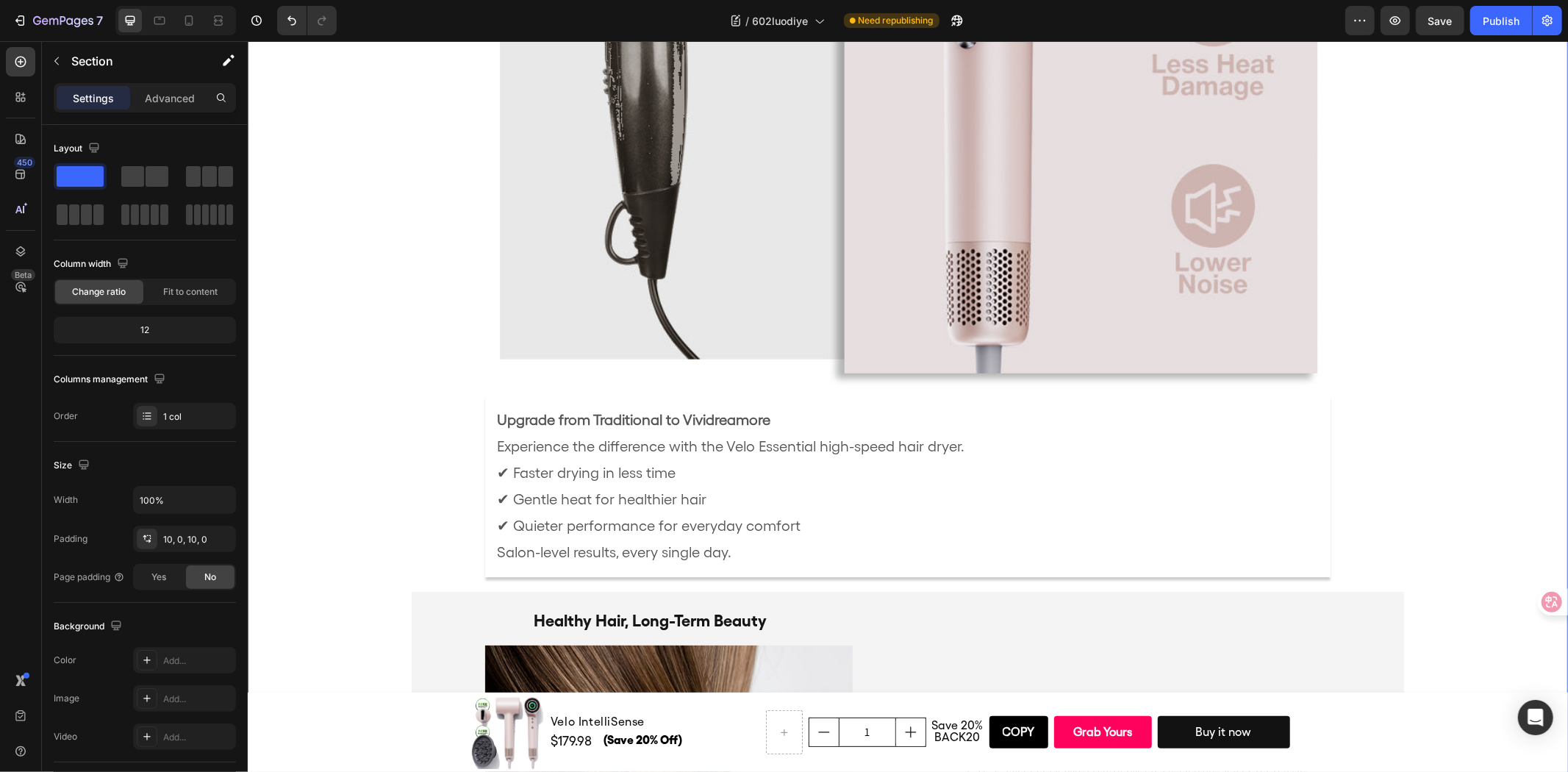
scroll to position [5320, 0]
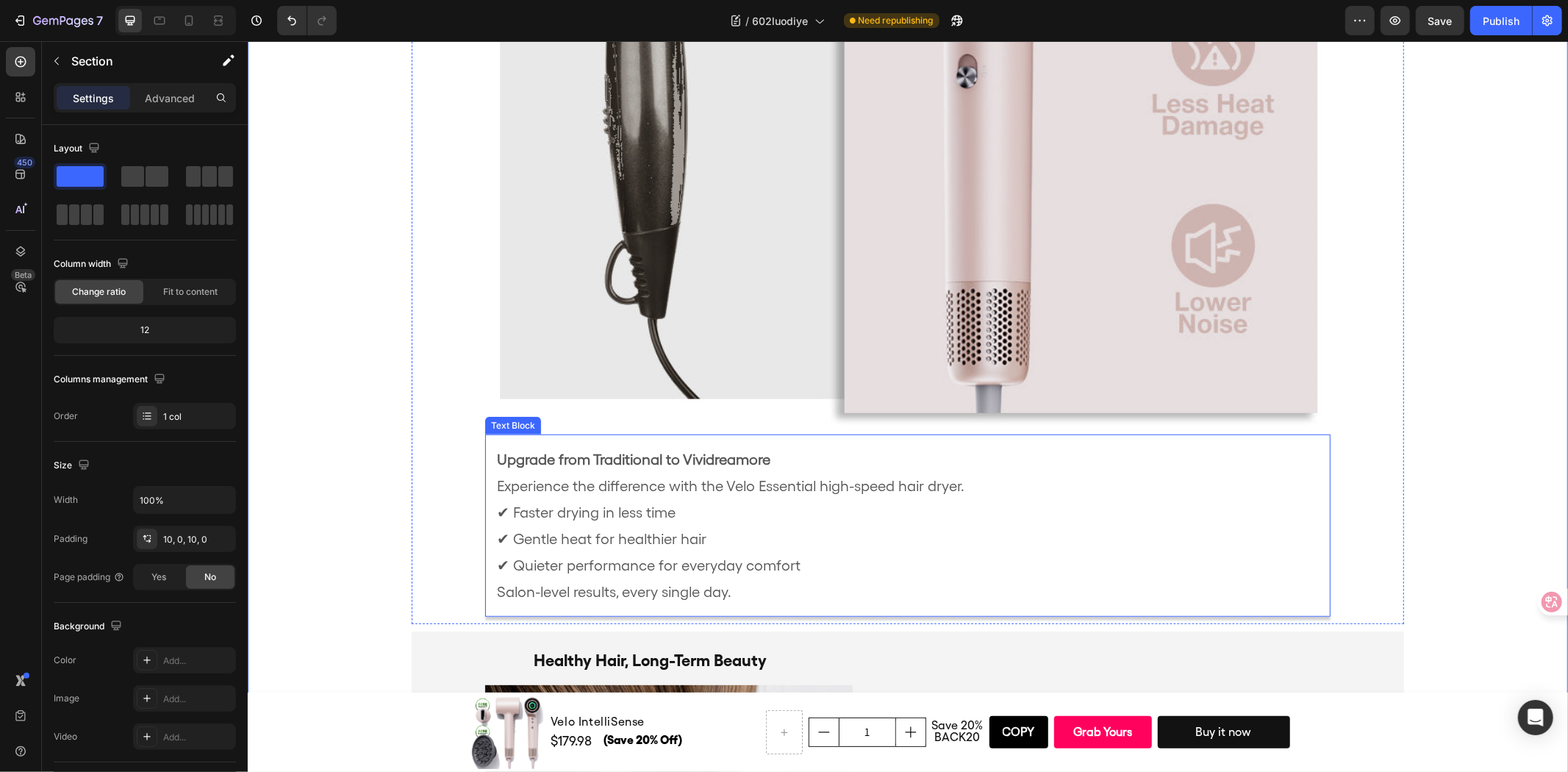
click at [902, 463] on p "Upgrade from Traditional to Vividreamore Experience the difference with the Vel…" at bounding box center [907, 511] width 822 height 133
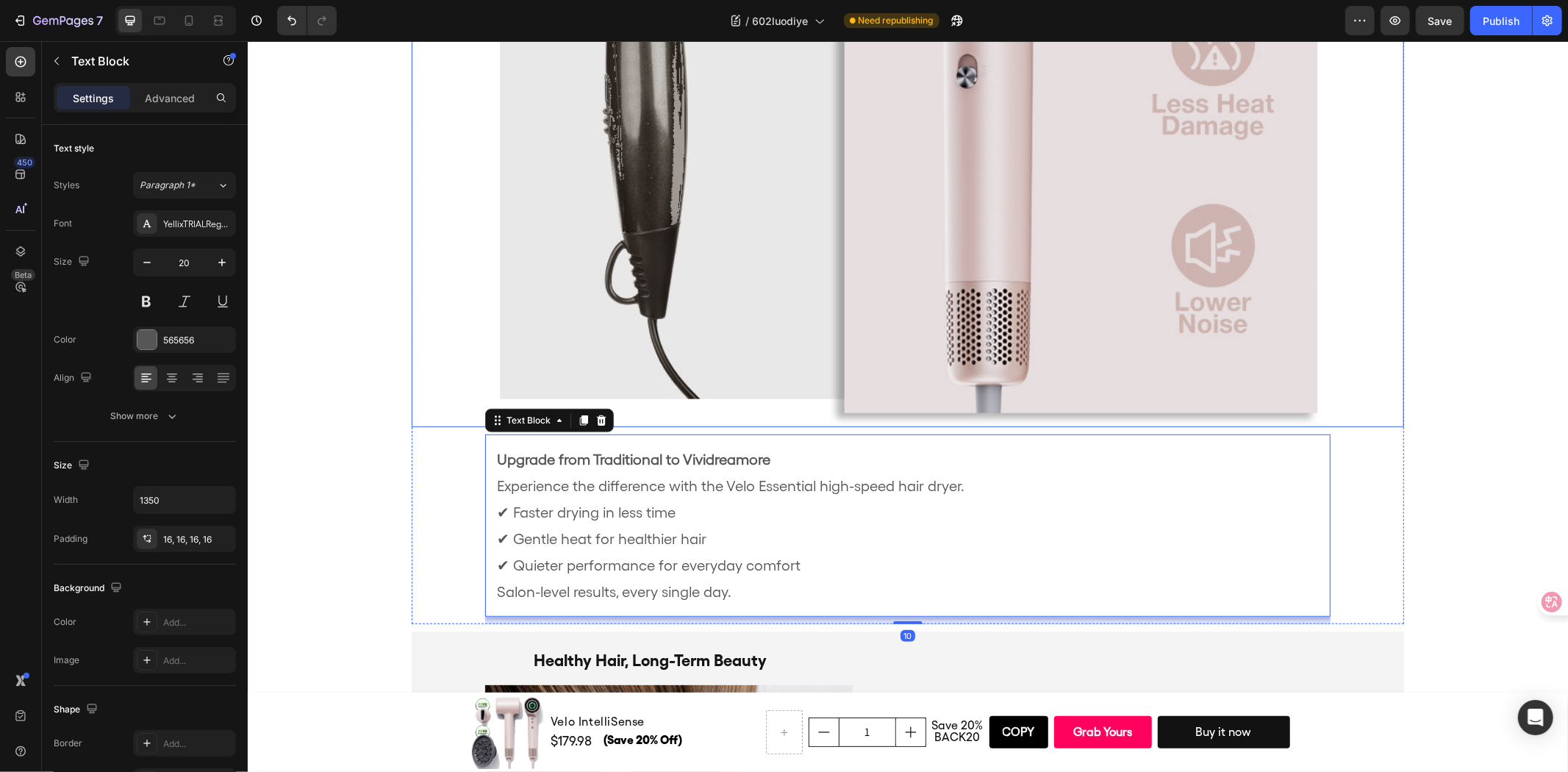
click at [465, 388] on div at bounding box center [906, 31] width 992 height 791
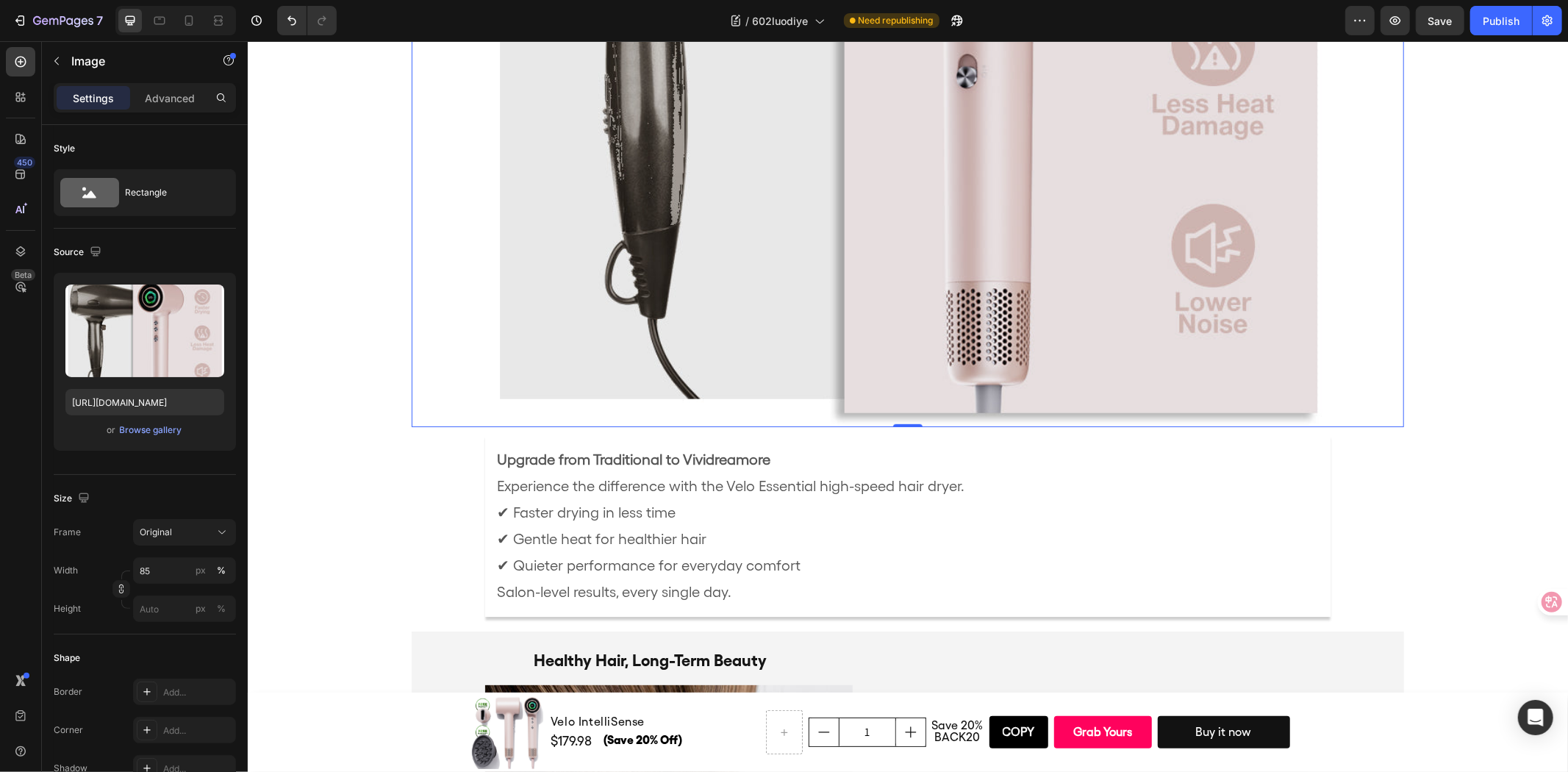
click at [538, 369] on img at bounding box center [907, 31] width 844 height 791
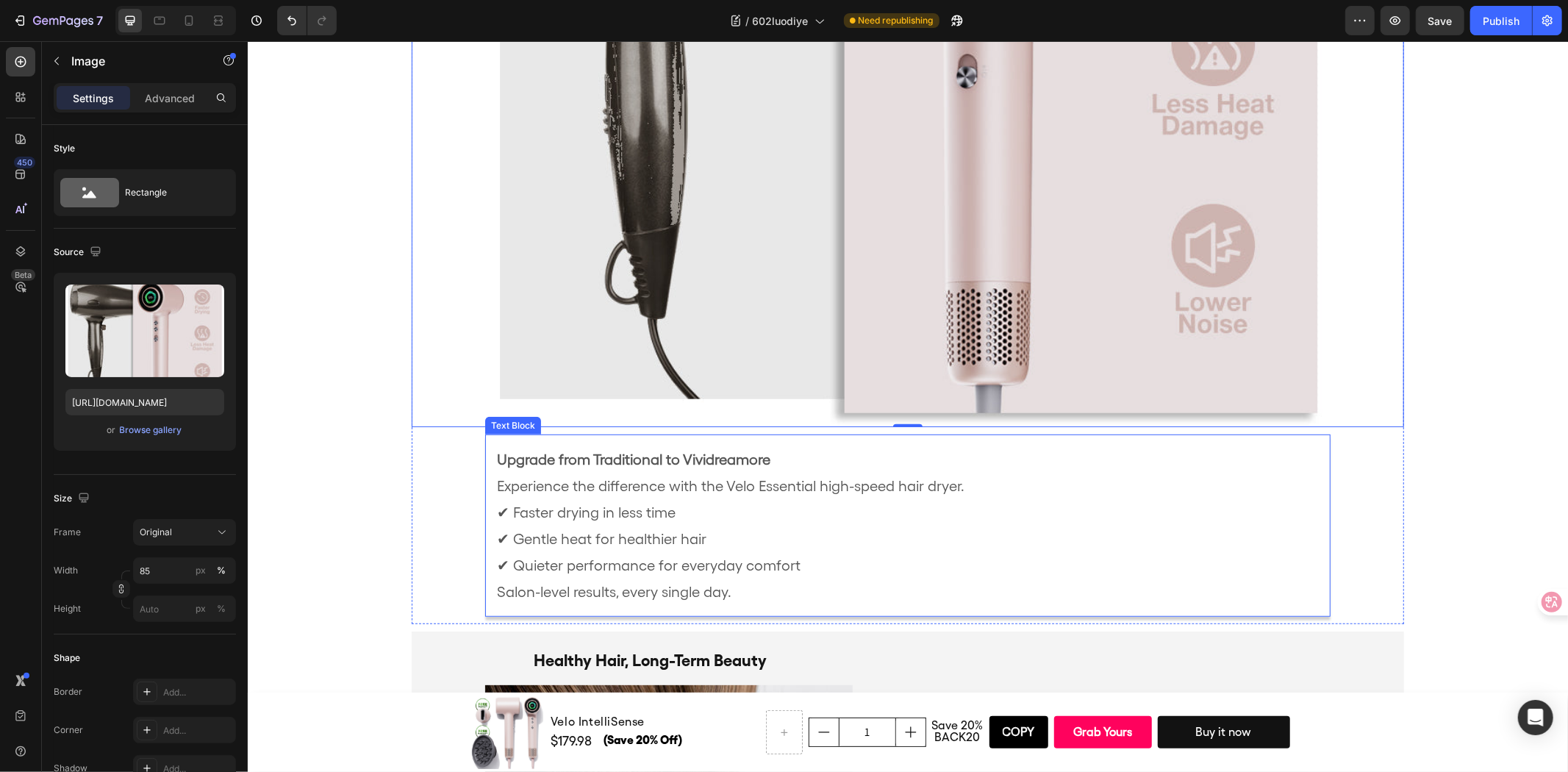
click at [1089, 469] on p "Upgrade from Traditional to Vividreamore Experience the difference with the Vel…" at bounding box center [907, 511] width 822 height 133
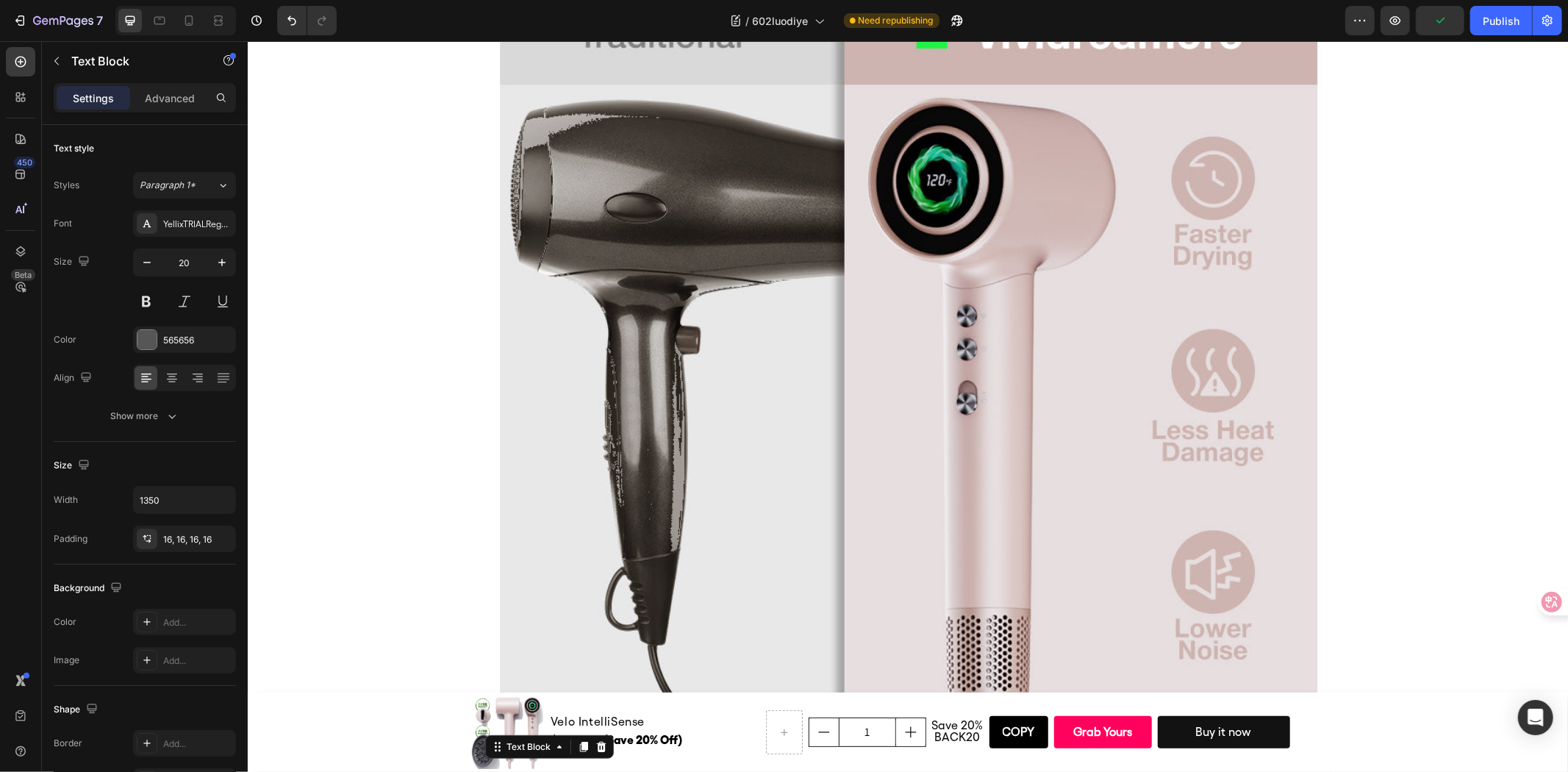
scroll to position [5402, 0]
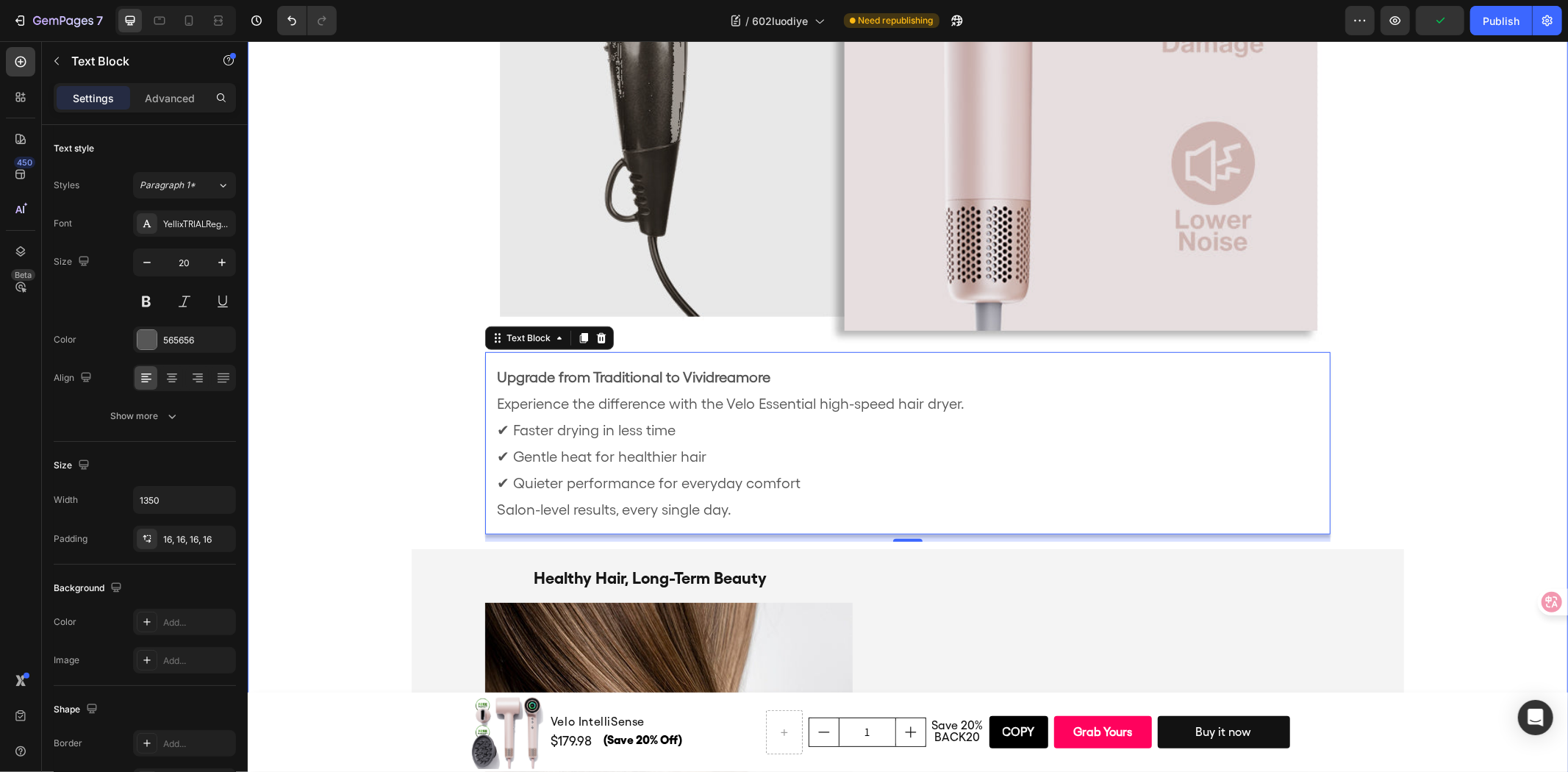
click at [1457, 463] on div "Fast, Gentle, Effective Heading Image Upgrade from Traditional to Vividreamore …" at bounding box center [907, 234] width 1320 height 1469
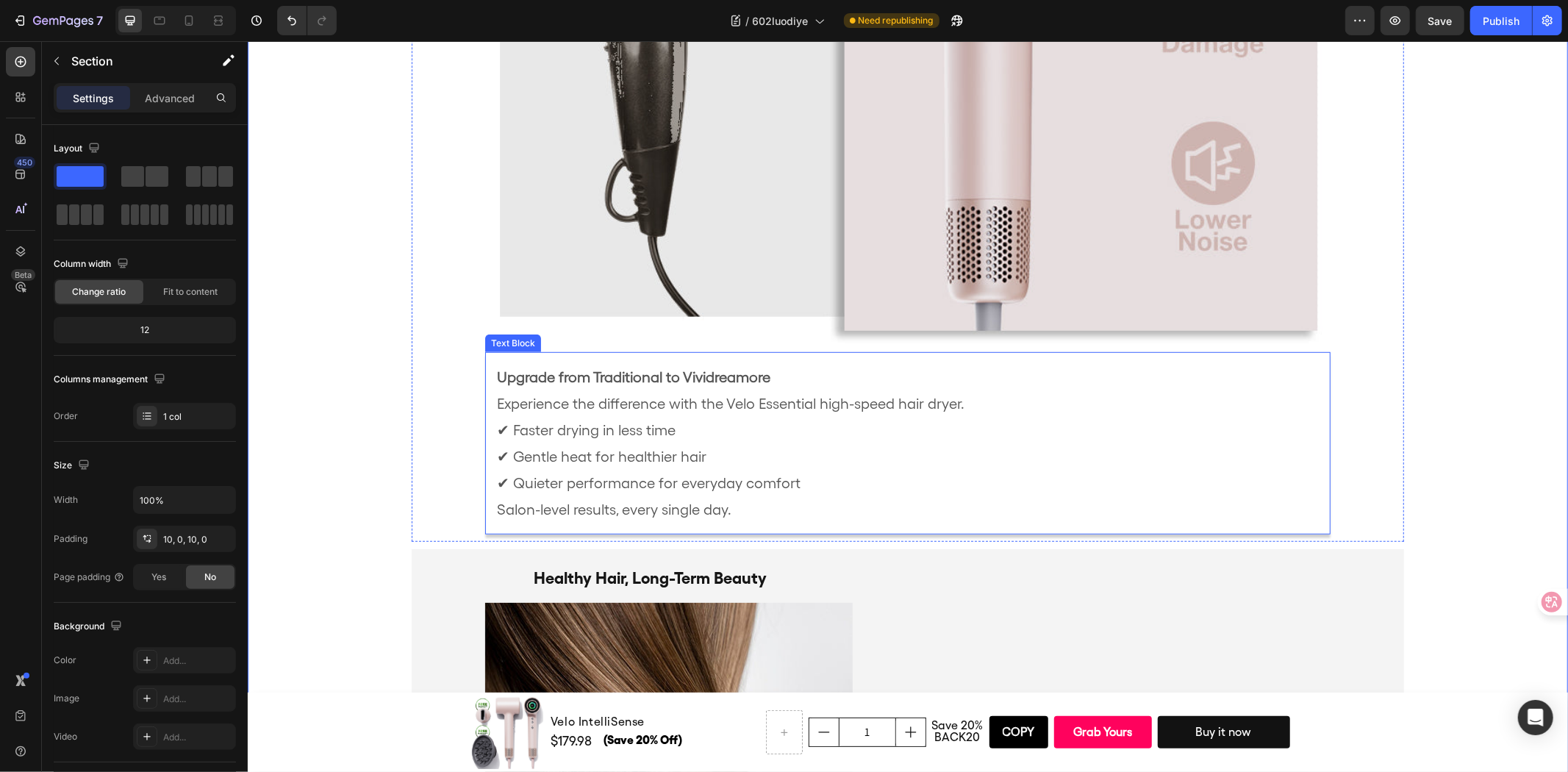
click at [1035, 455] on p "Upgrade from Traditional to Vividreamore Experience the difference with the Vel…" at bounding box center [907, 429] width 822 height 133
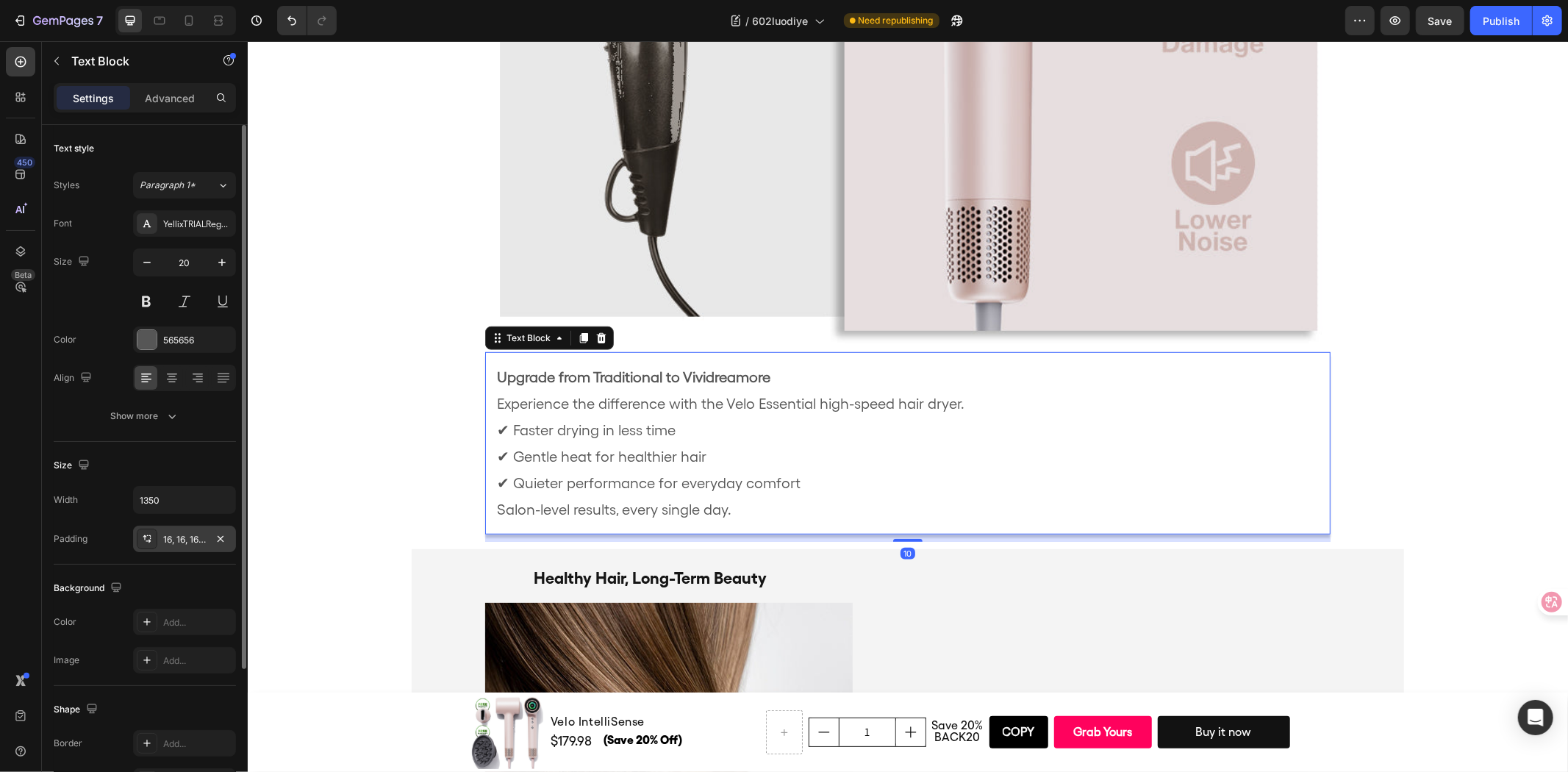
click at [172, 541] on div "16, 16, 16, 16" at bounding box center [184, 539] width 43 height 14
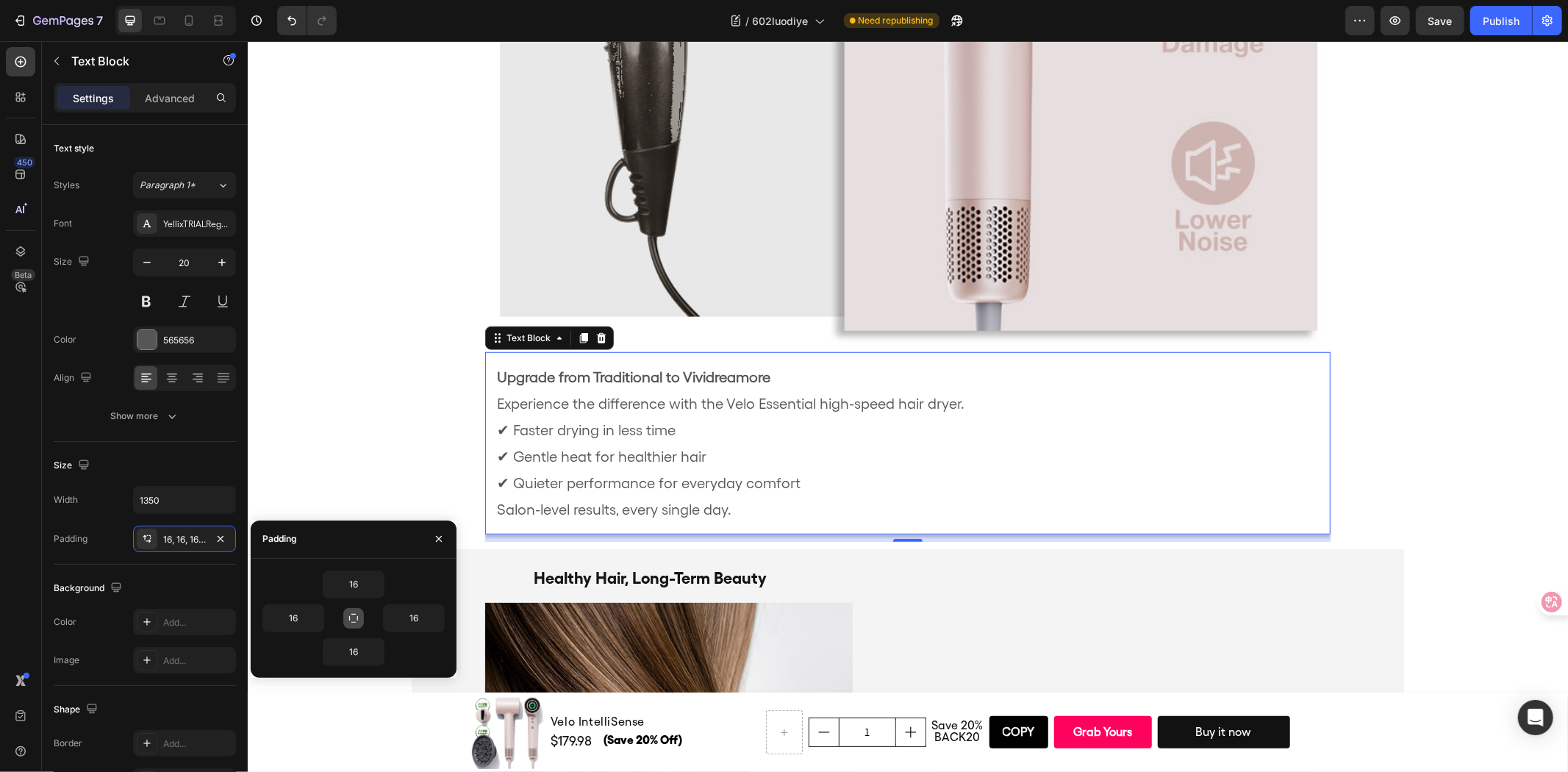
click at [360, 612] on button "button" at bounding box center [353, 618] width 21 height 21
click at [355, 581] on input "16" at bounding box center [353, 584] width 60 height 26
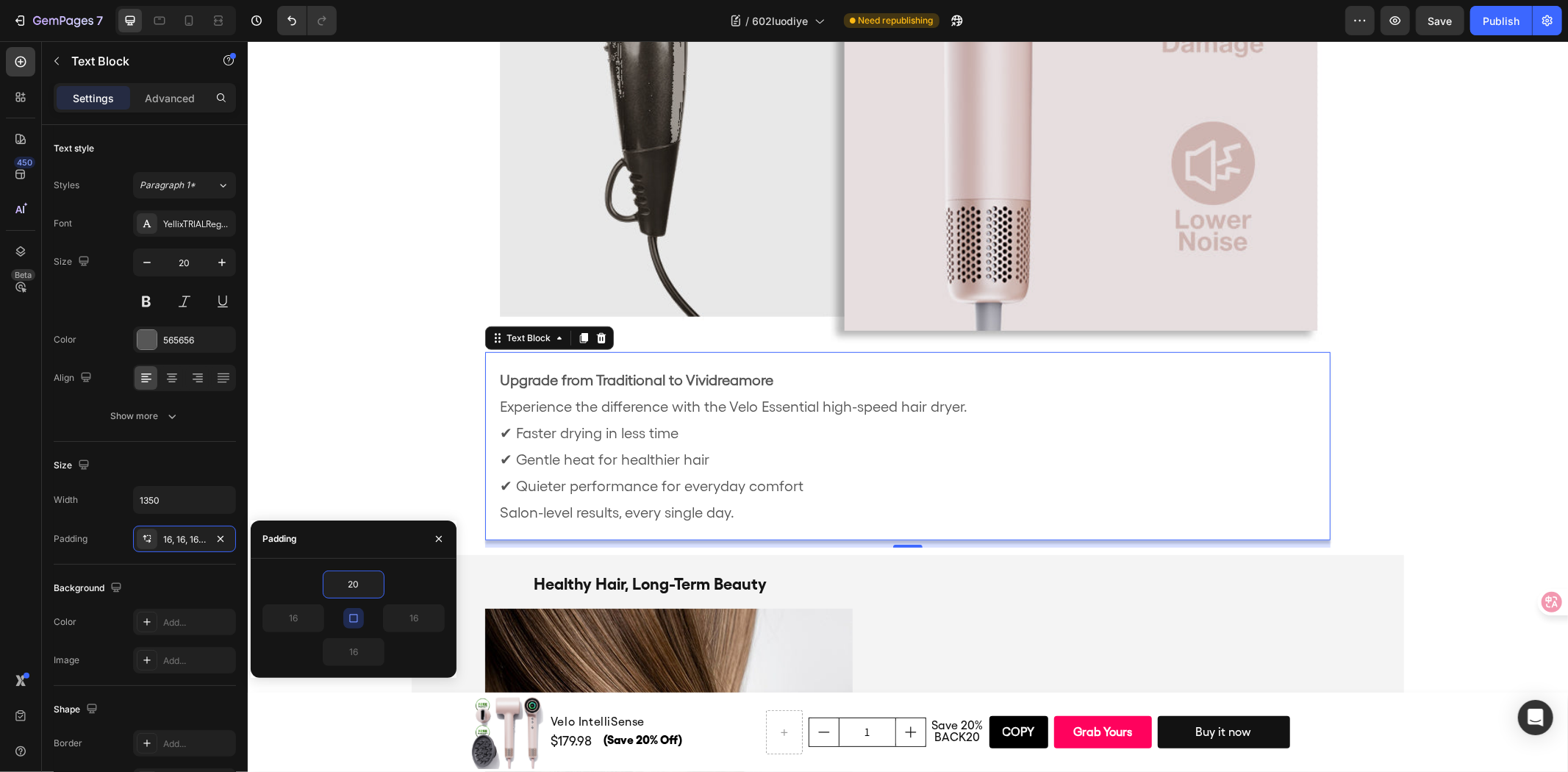
type input "20"
click at [357, 613] on icon "button" at bounding box center [353, 618] width 12 height 12
type input "20"
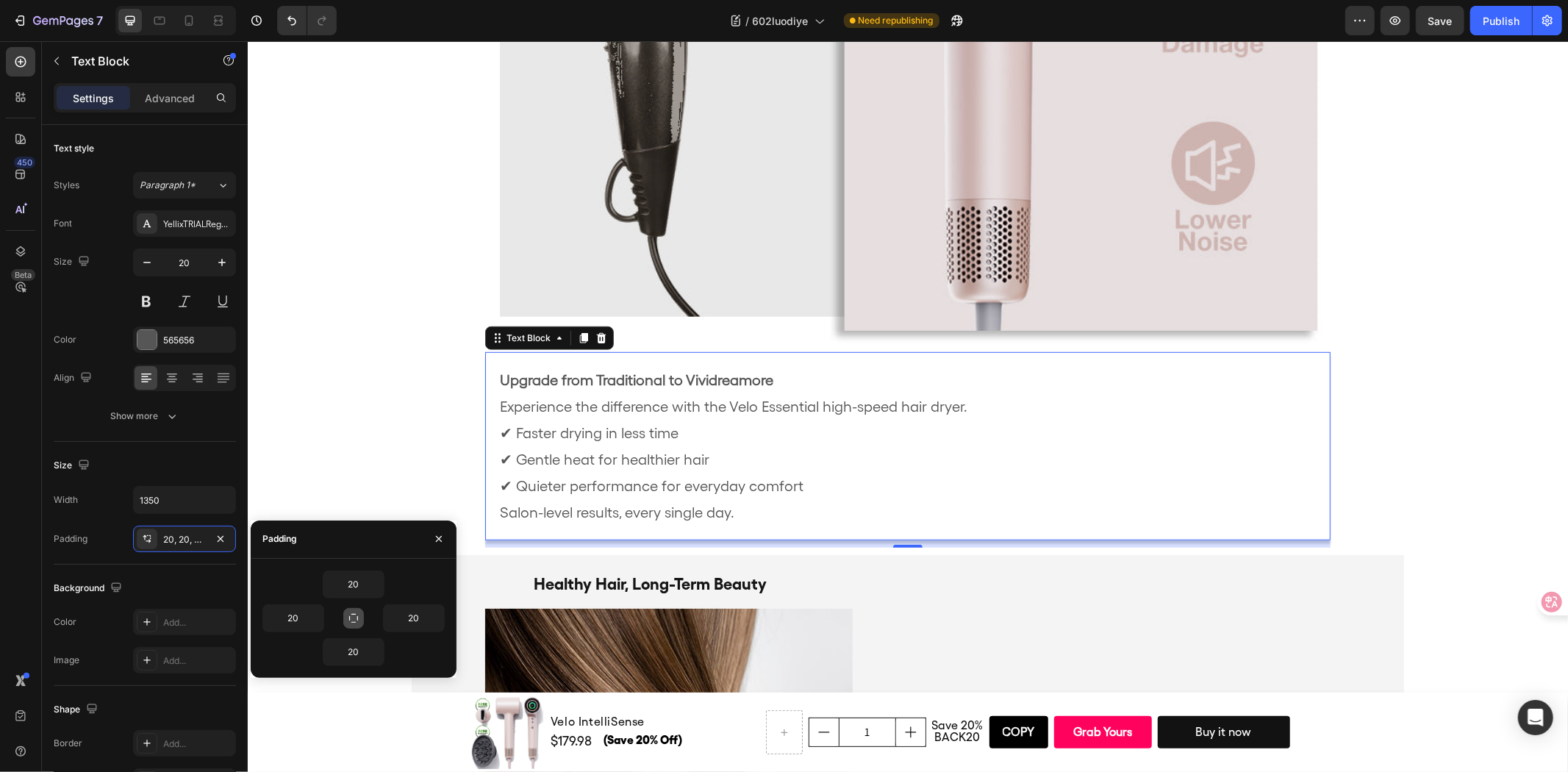
click at [357, 614] on icon "button" at bounding box center [353, 618] width 12 height 12
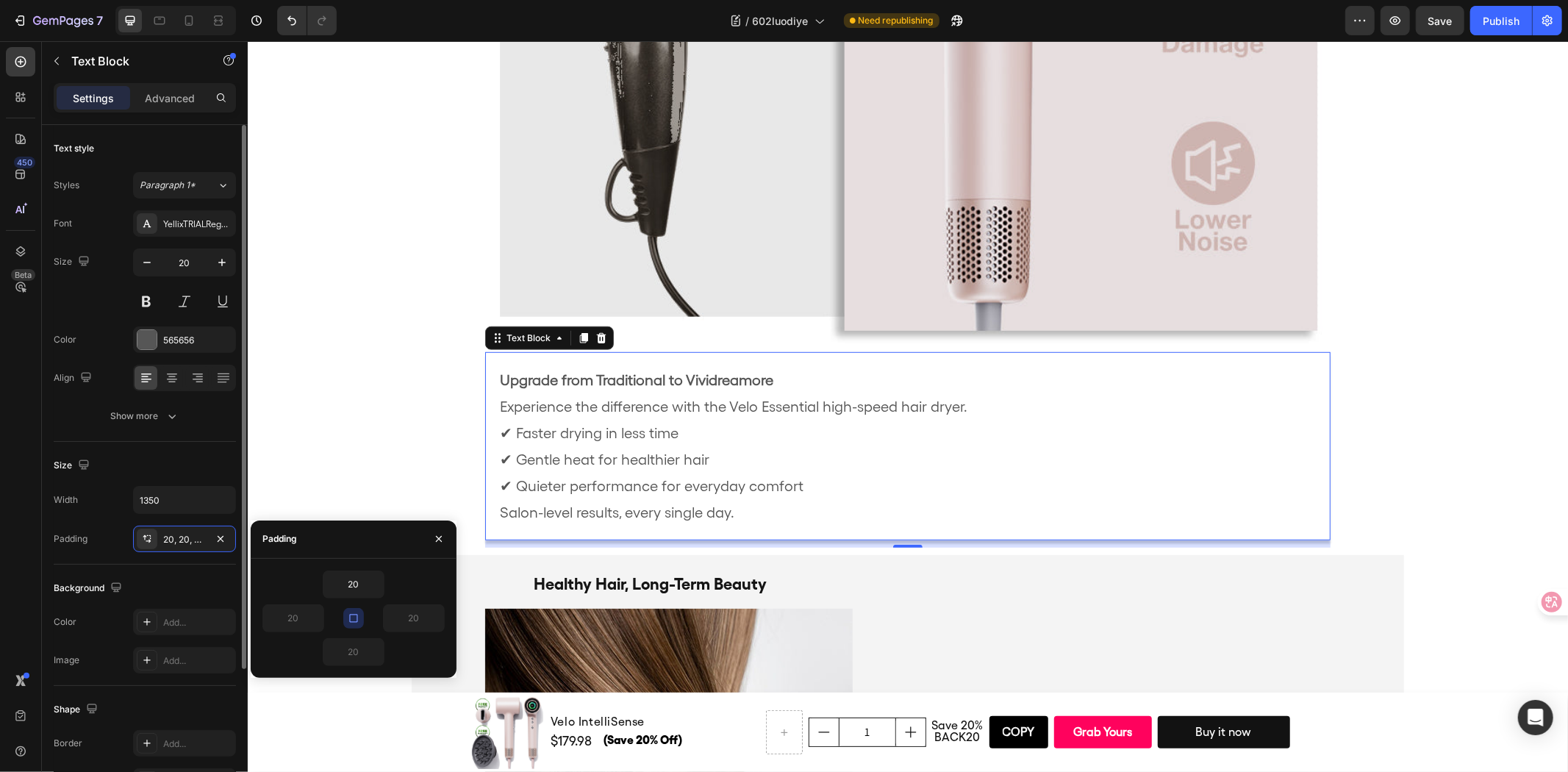
click at [210, 465] on div "Size" at bounding box center [145, 465] width 182 height 24
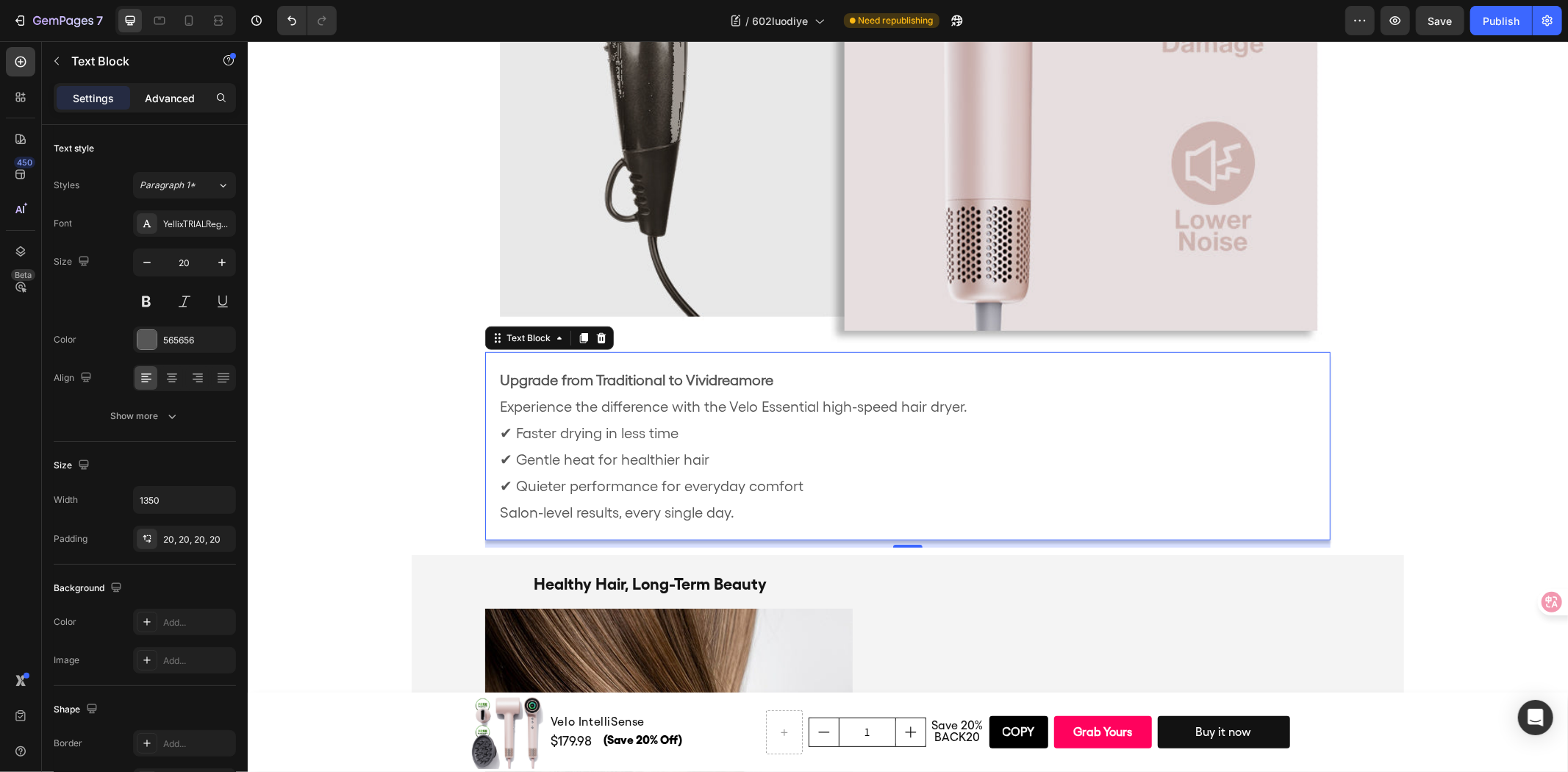
click at [162, 91] on p "Advanced" at bounding box center [169, 98] width 50 height 15
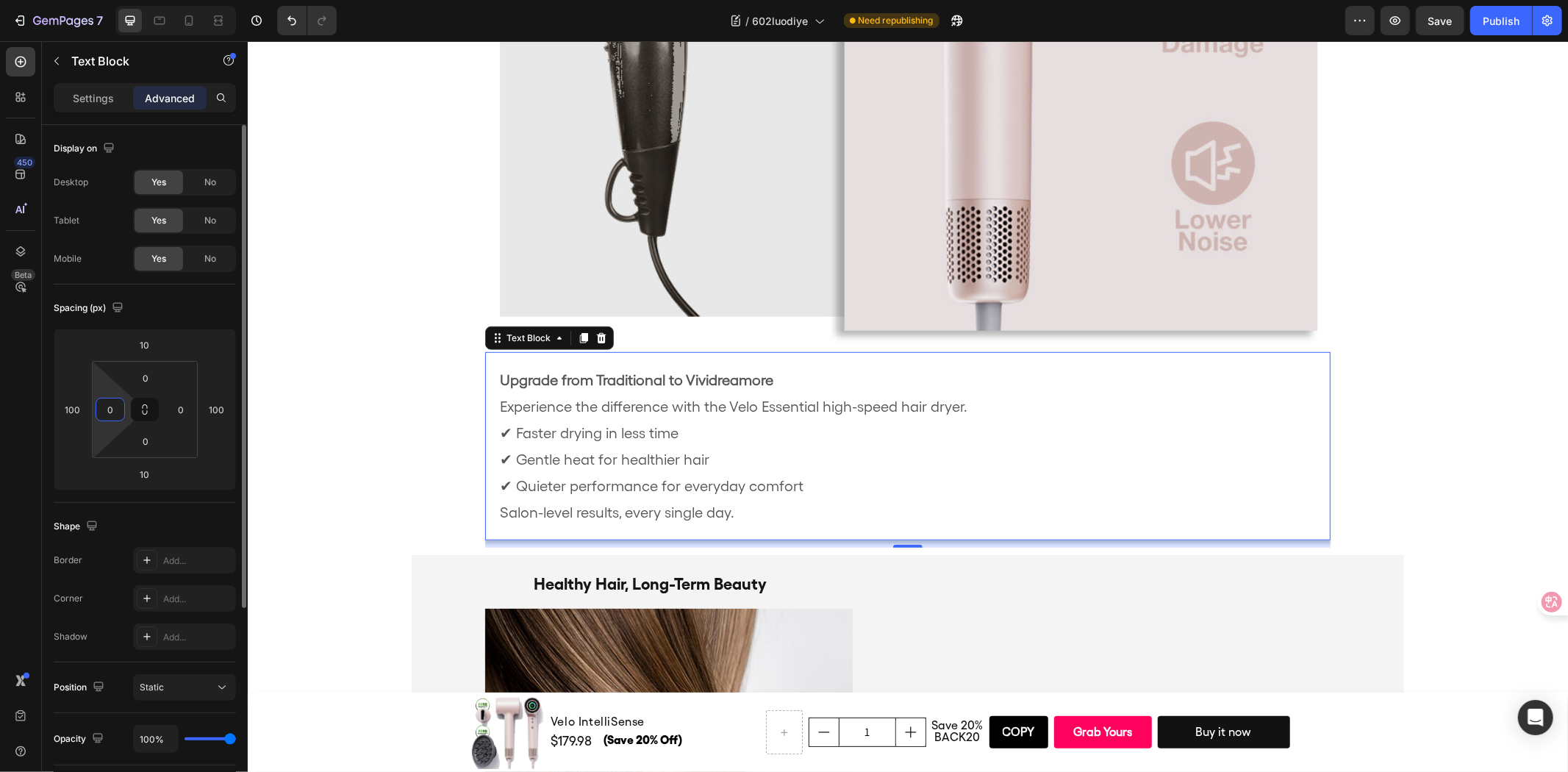
click at [111, 412] on input "0" at bounding box center [110, 410] width 22 height 22
type input "1"
click at [320, 361] on div "Fast, Gentle, Effective Heading Image Upgrade from Traditional to Vividreamore …" at bounding box center [907, 237] width 1320 height 1475
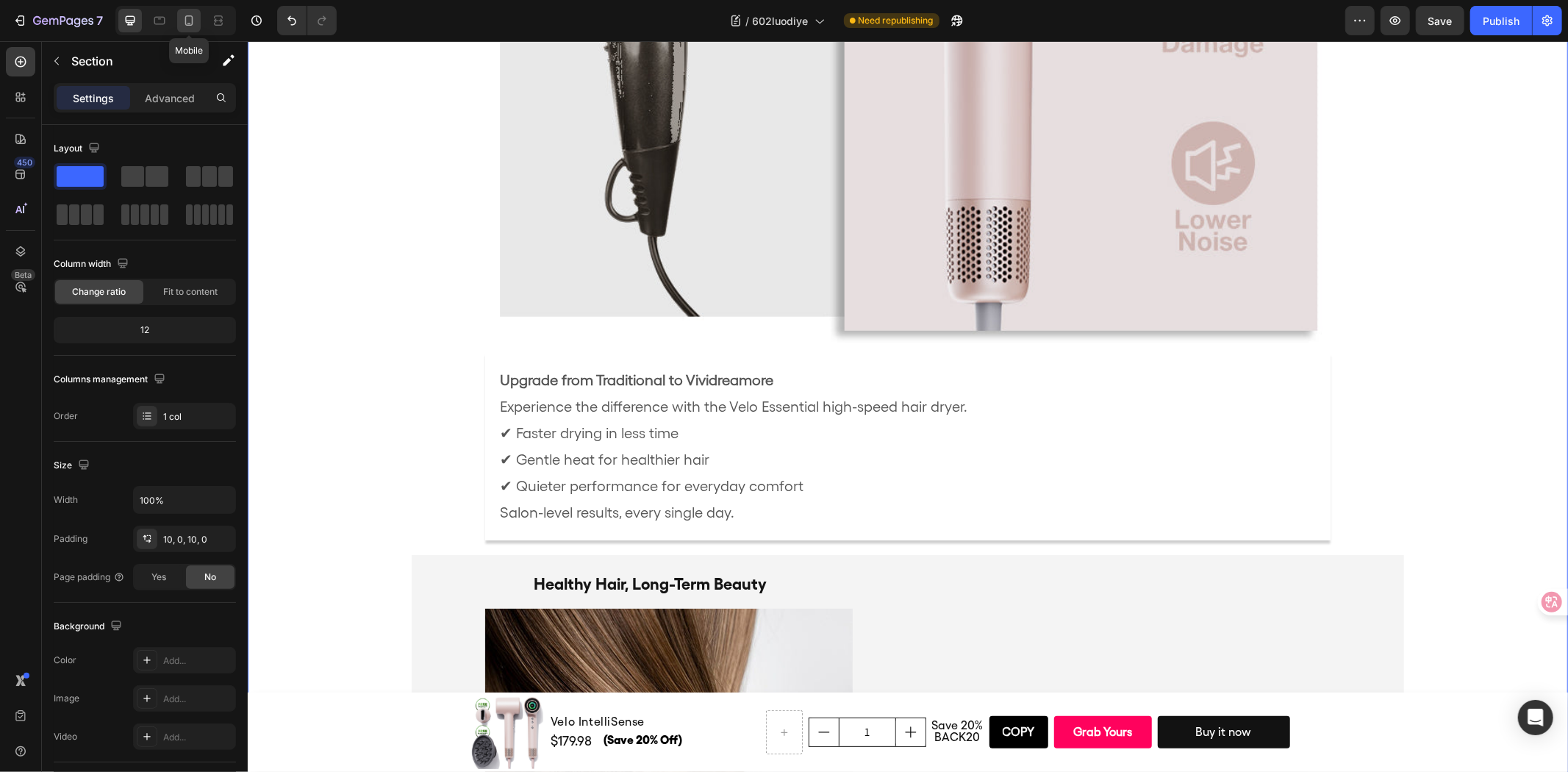
click at [183, 20] on icon at bounding box center [189, 21] width 15 height 15
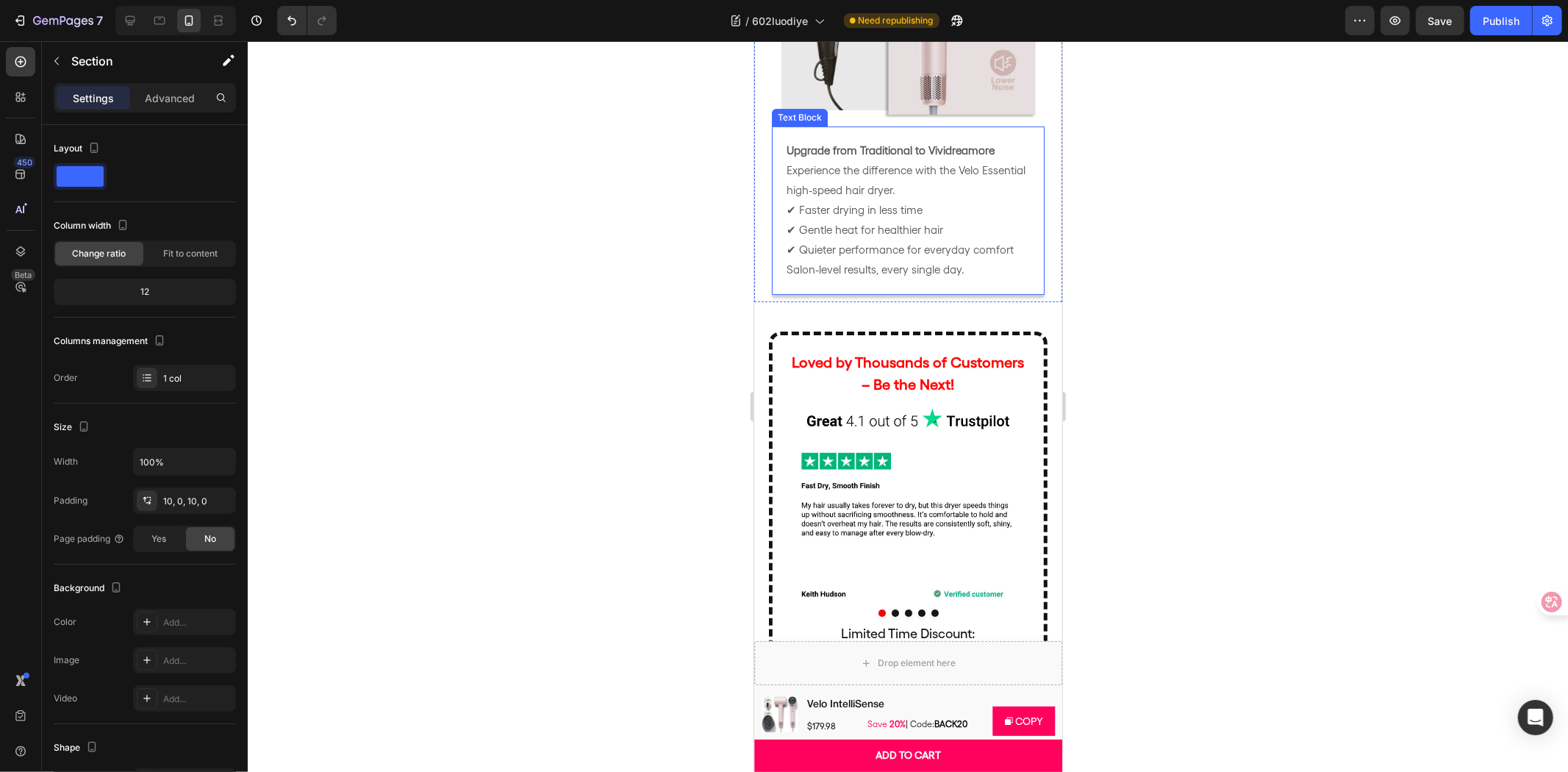
scroll to position [4224, 0]
click at [1493, 31] on button "Publish" at bounding box center [1501, 20] width 62 height 29
click at [137, 13] on div at bounding box center [130, 21] width 24 height 24
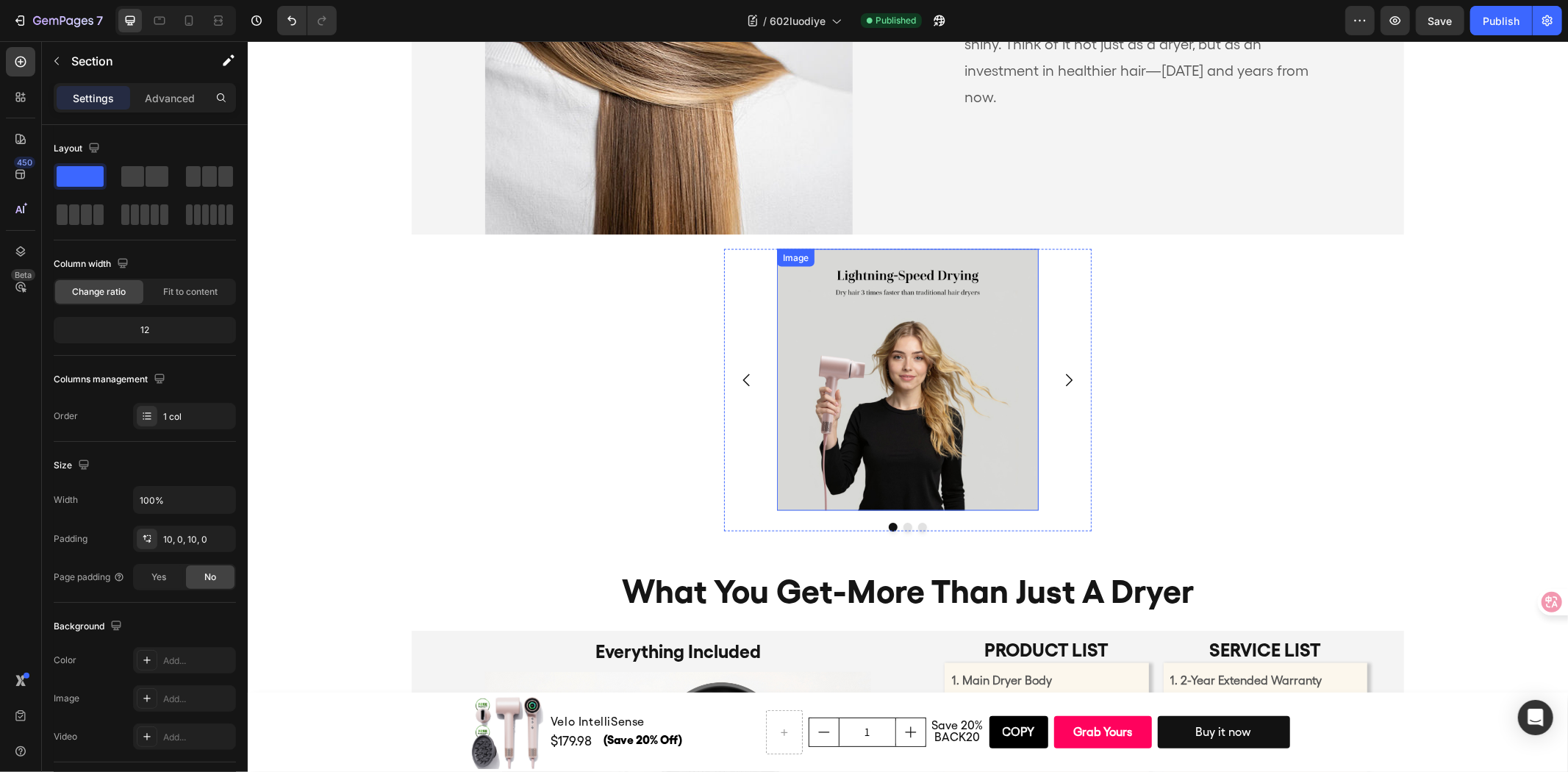
scroll to position [6775, 0]
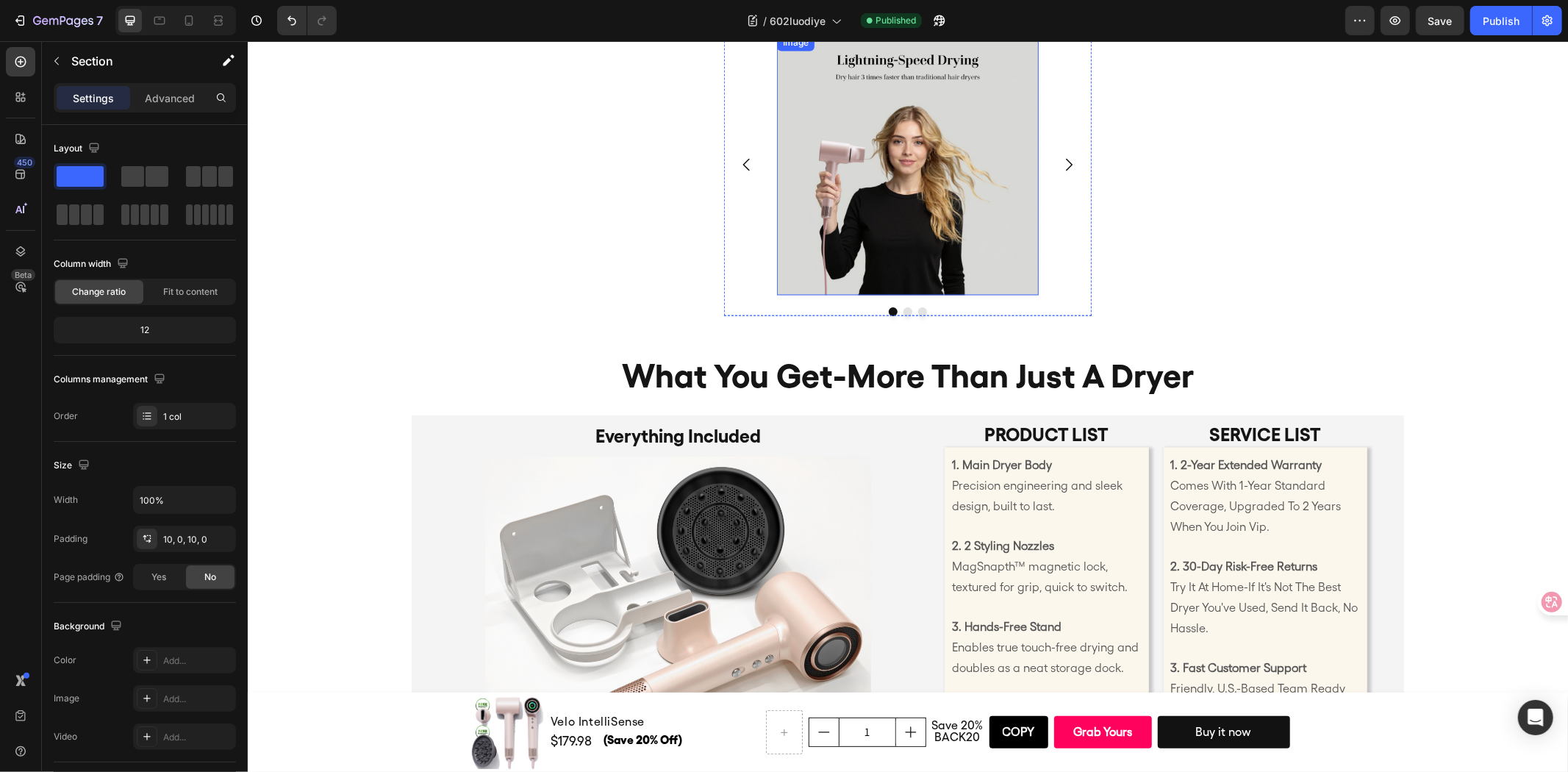
click at [910, 220] on img at bounding box center [906, 164] width 261 height 261
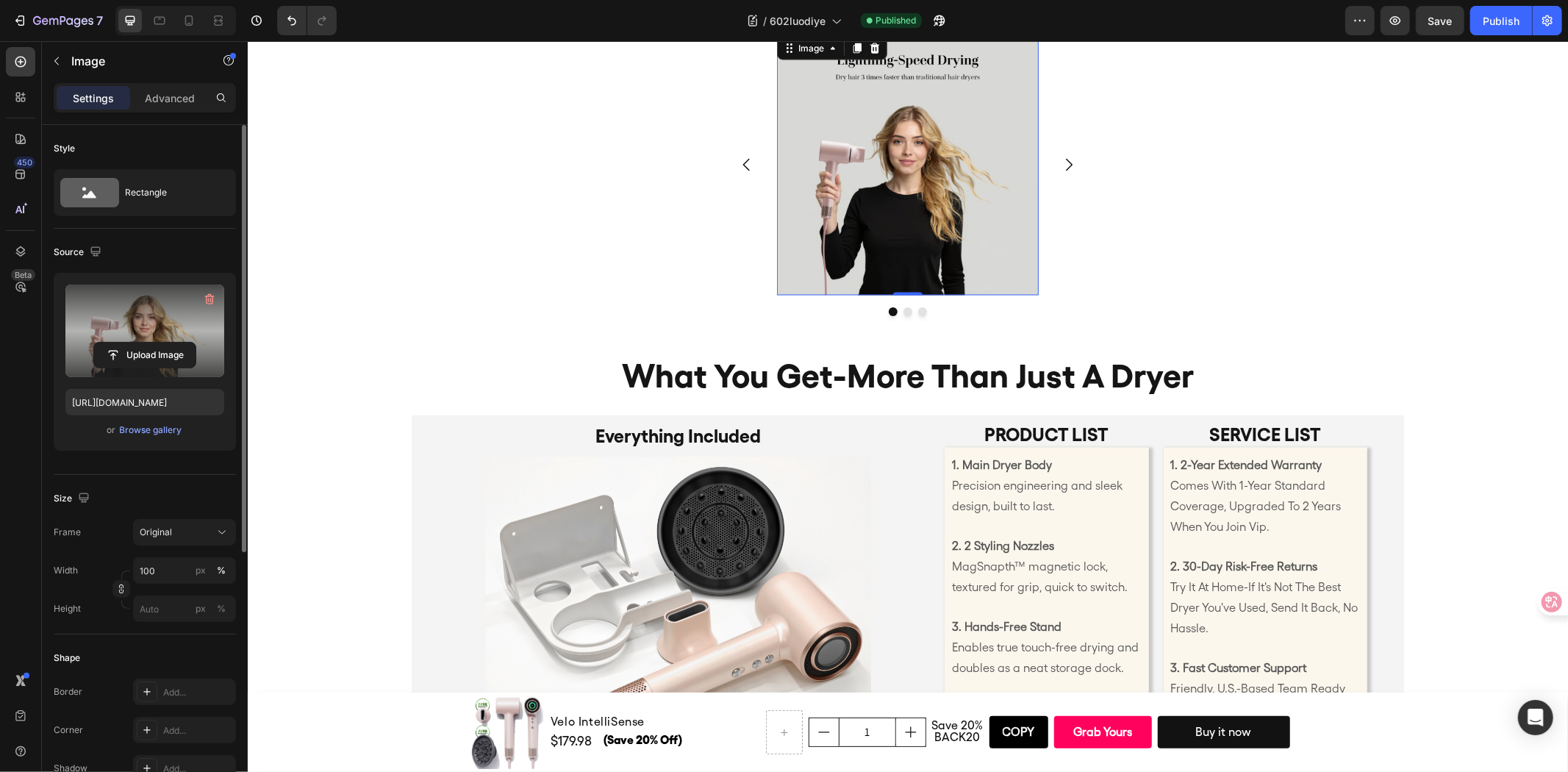
click at [135, 306] on label at bounding box center [145, 330] width 159 height 93
click at [135, 342] on input "file" at bounding box center [145, 354] width 102 height 25
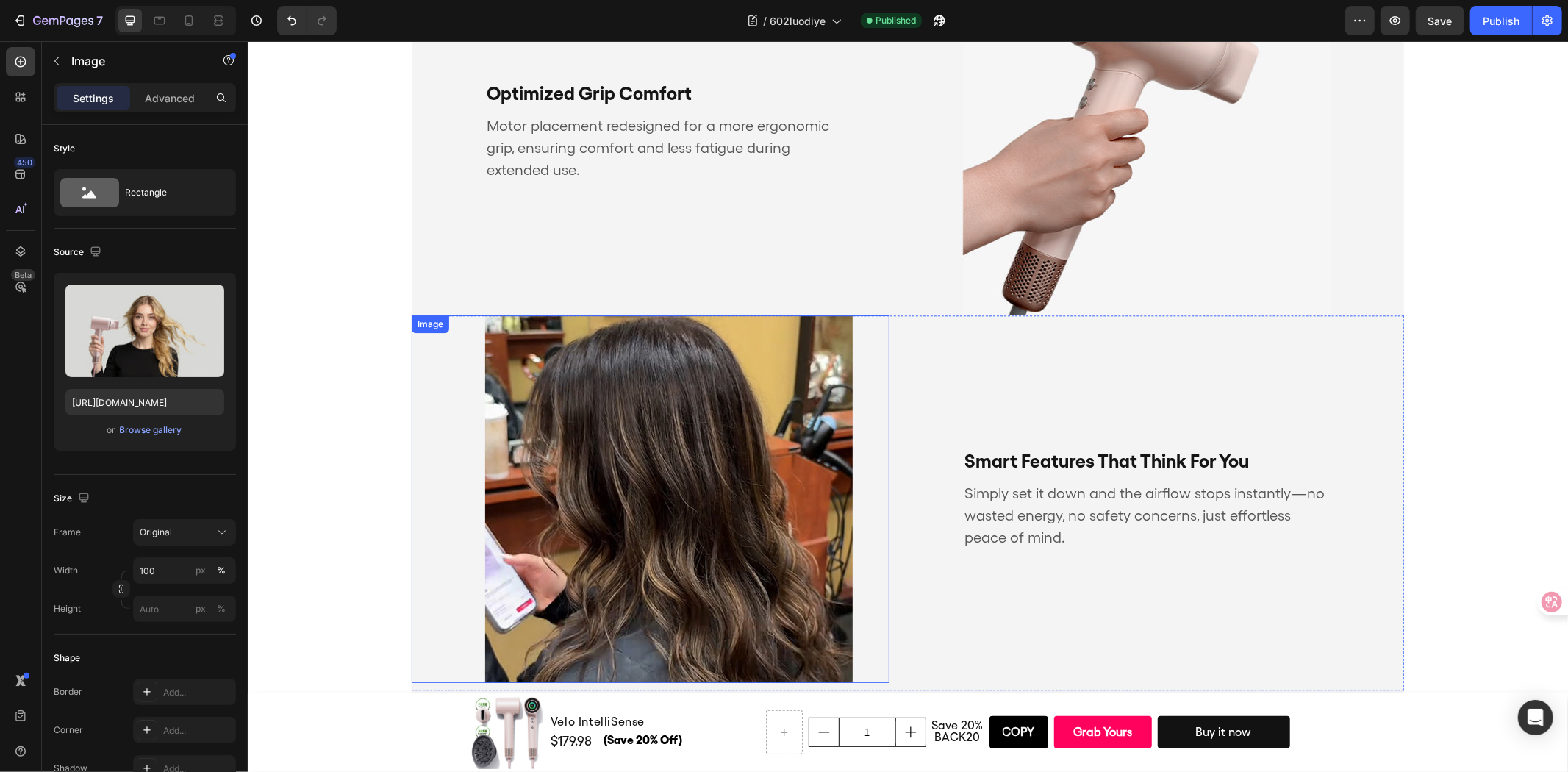
scroll to position [2978, 0]
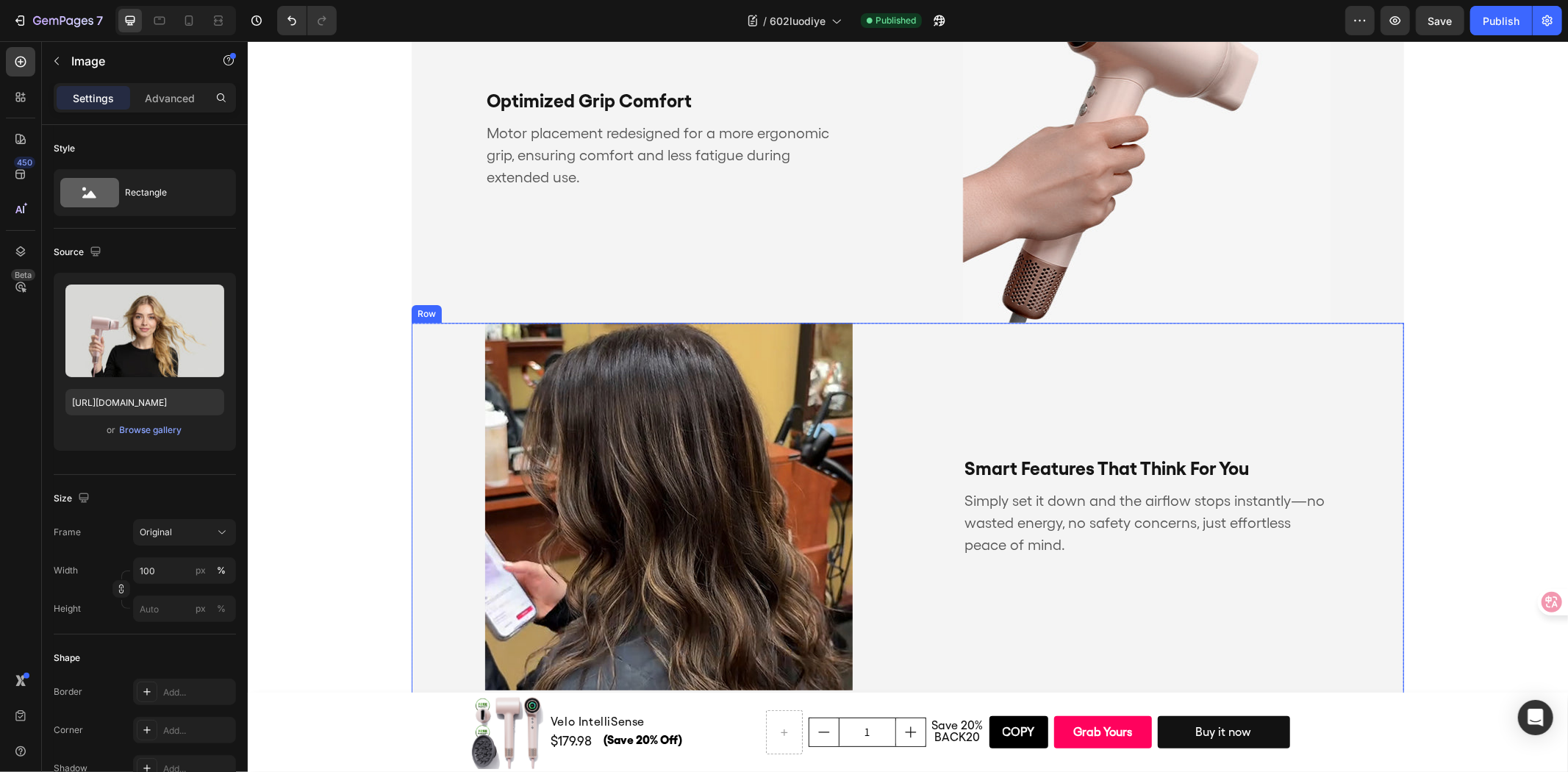
click at [1019, 411] on div "smart features that think for you Text Block Simply set it down and the airflow…" at bounding box center [1164, 505] width 478 height 368
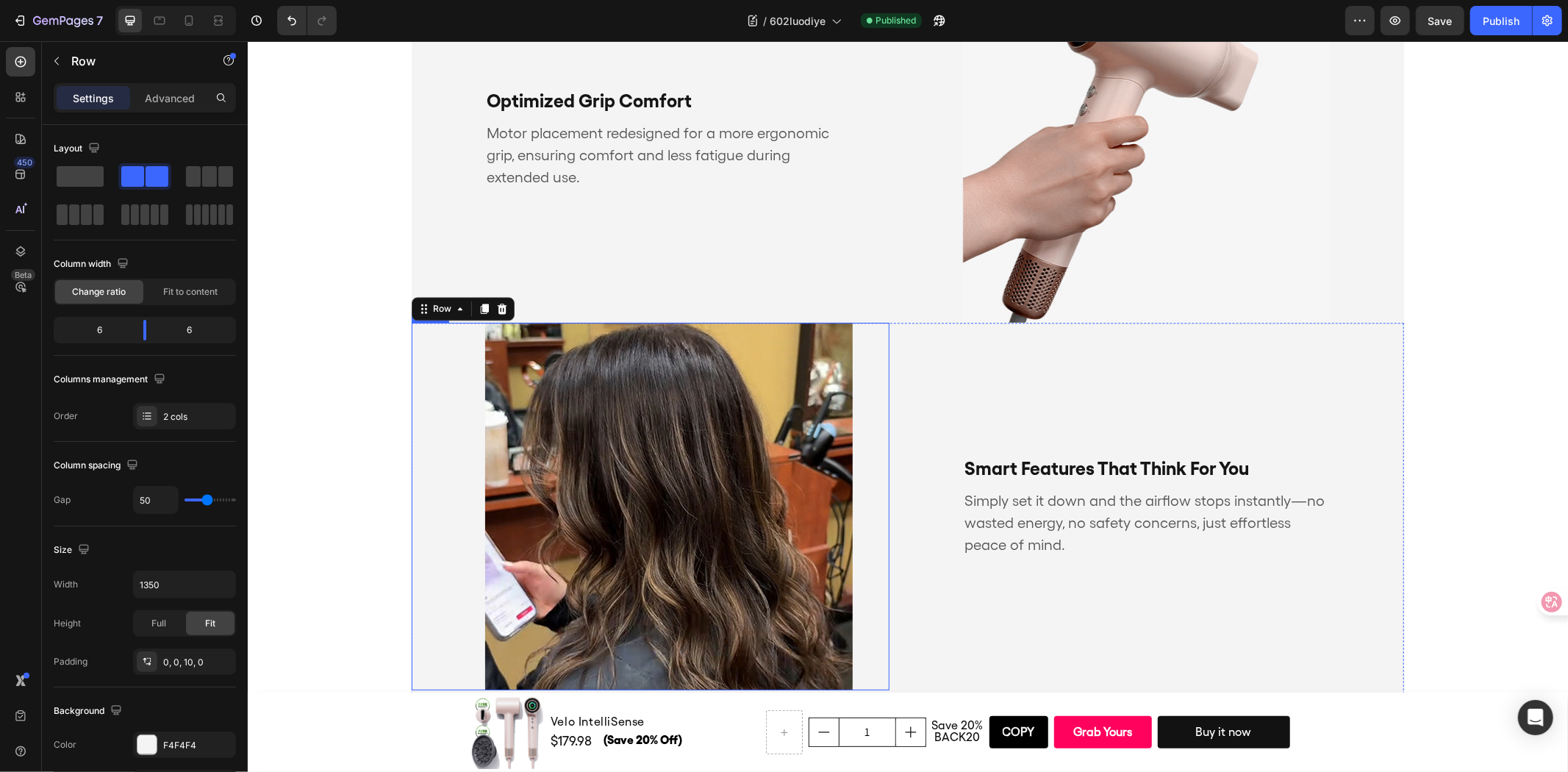
click at [778, 496] on img at bounding box center [668, 505] width 368 height 368
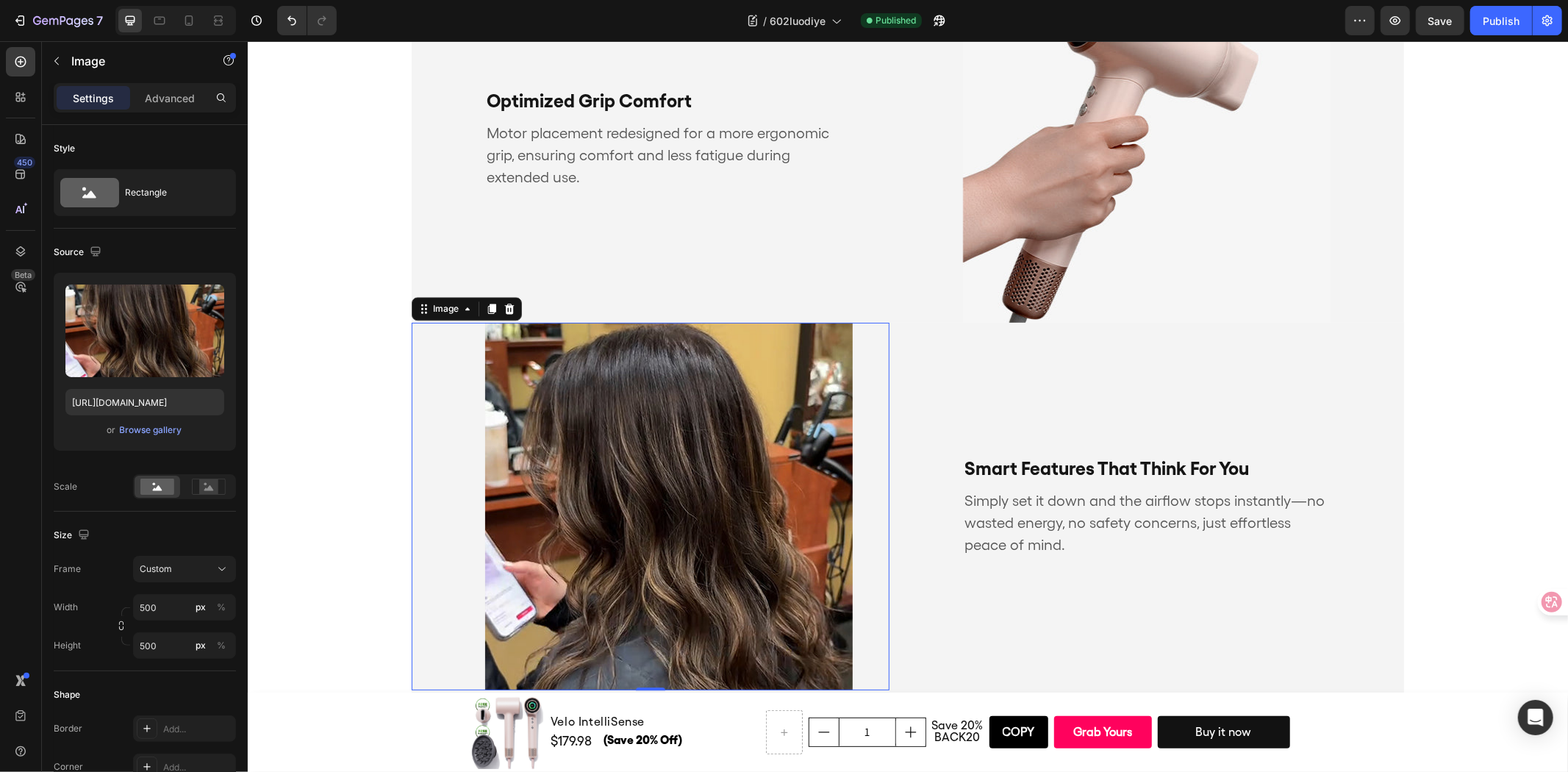
click at [504, 302] on icon at bounding box center [508, 307] width 12 height 12
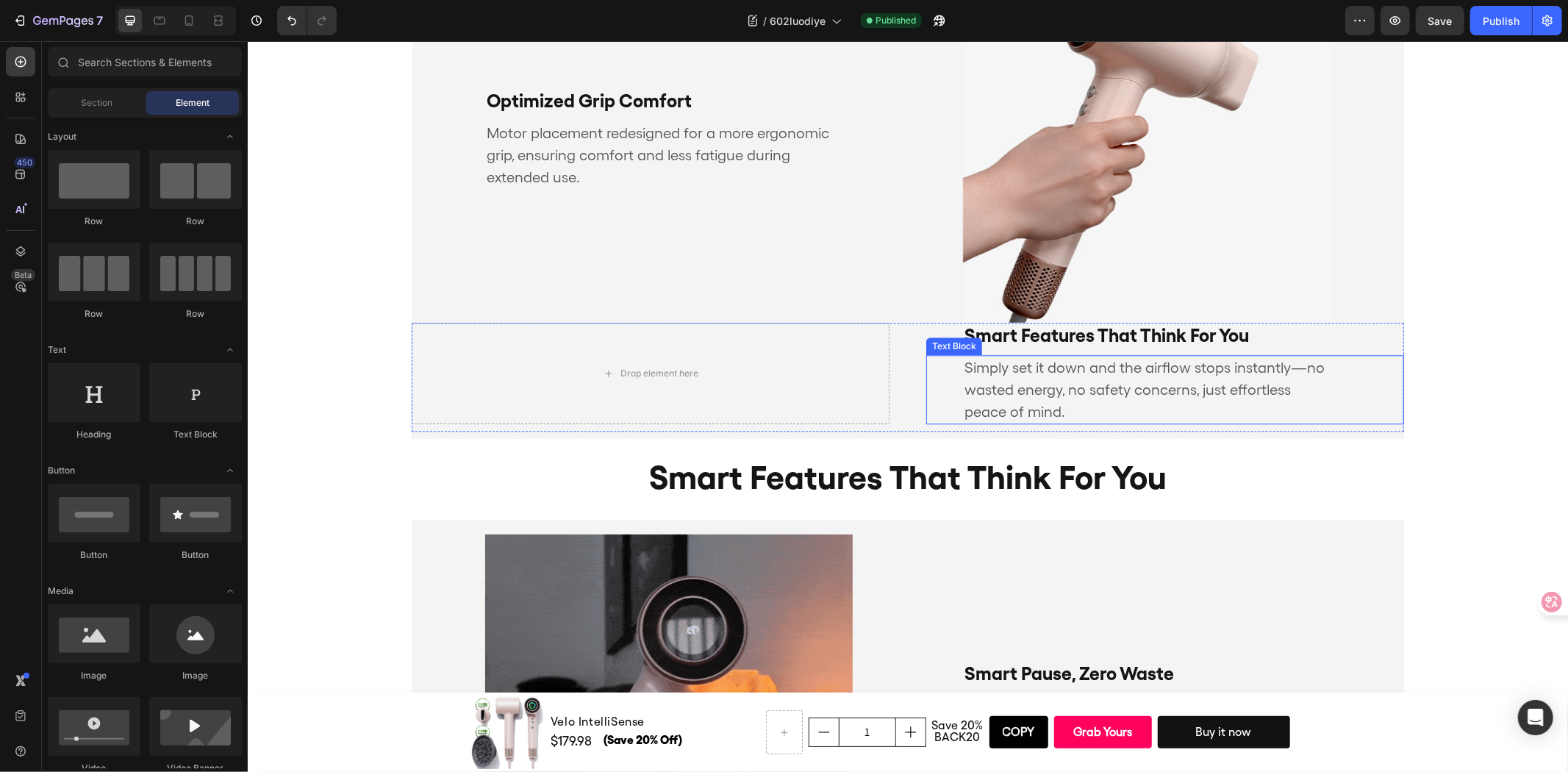
click at [1064, 382] on p "Simply set it down and the airflow stops instantly—no wasted energy, no safety …" at bounding box center [1145, 388] width 365 height 66
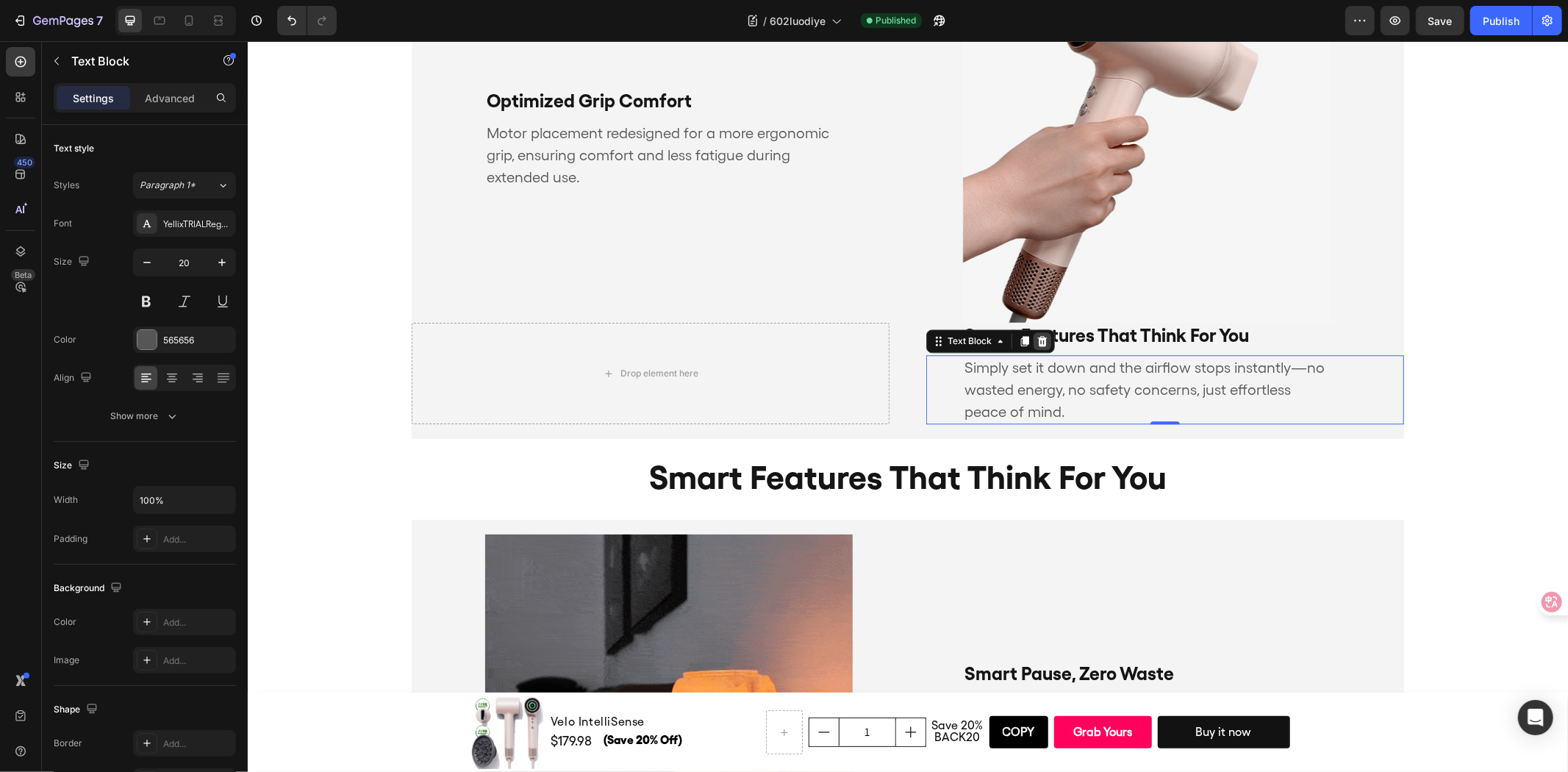
click at [1036, 342] on icon at bounding box center [1041, 340] width 12 height 12
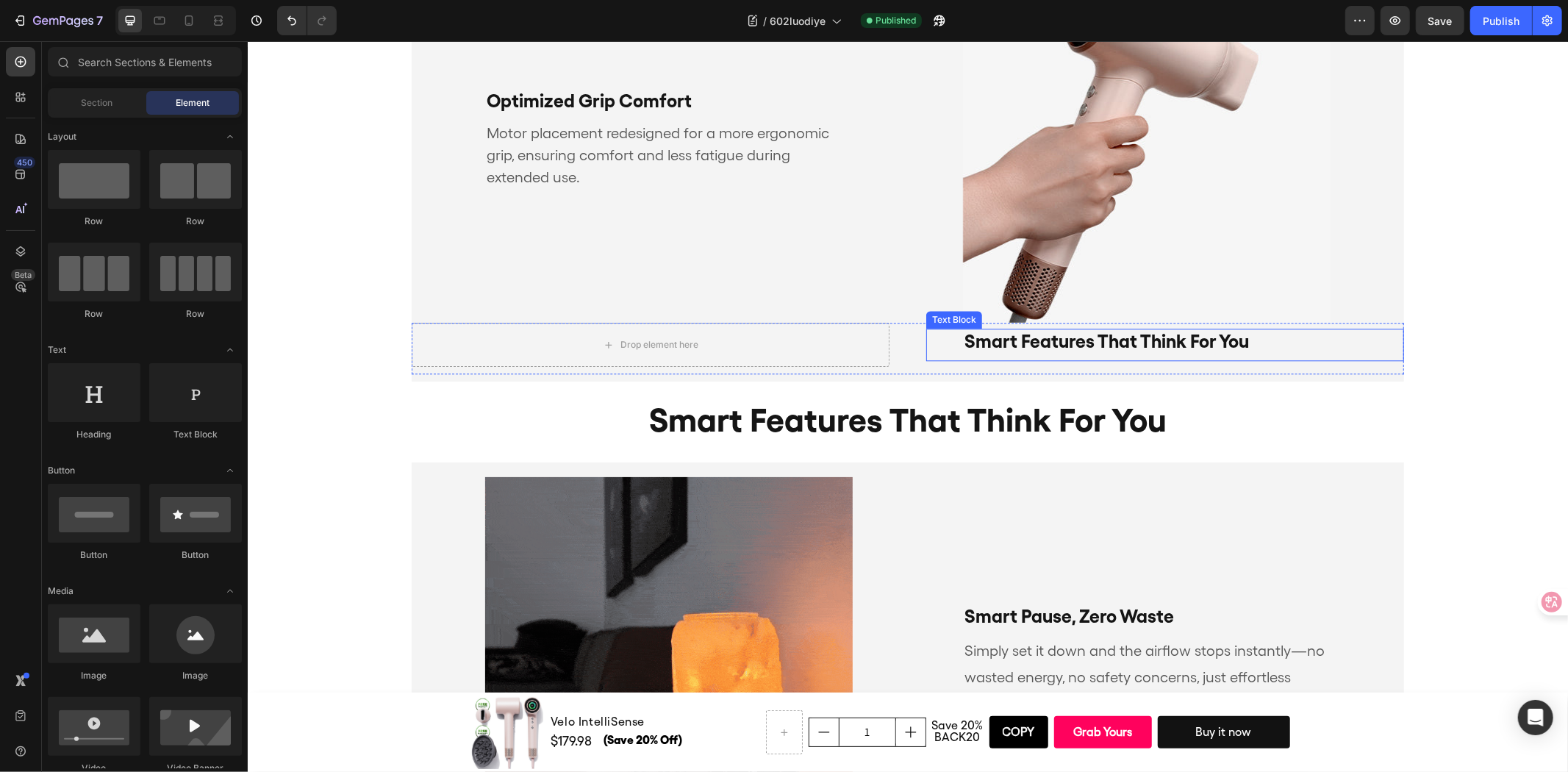
click at [1064, 341] on p "smart features that think for you" at bounding box center [1145, 341] width 365 height 22
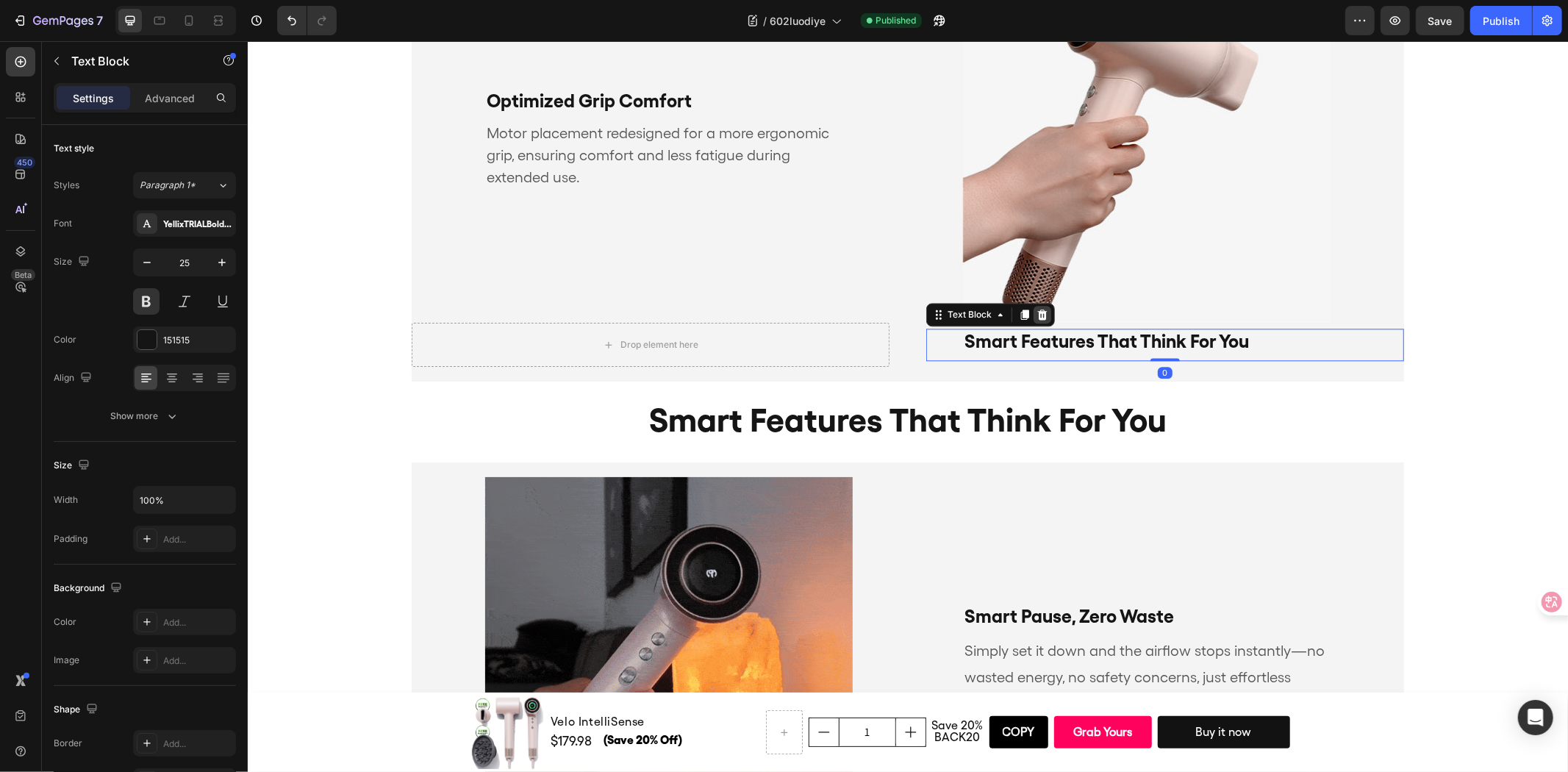
click at [1033, 312] on div at bounding box center [1041, 314] width 17 height 17
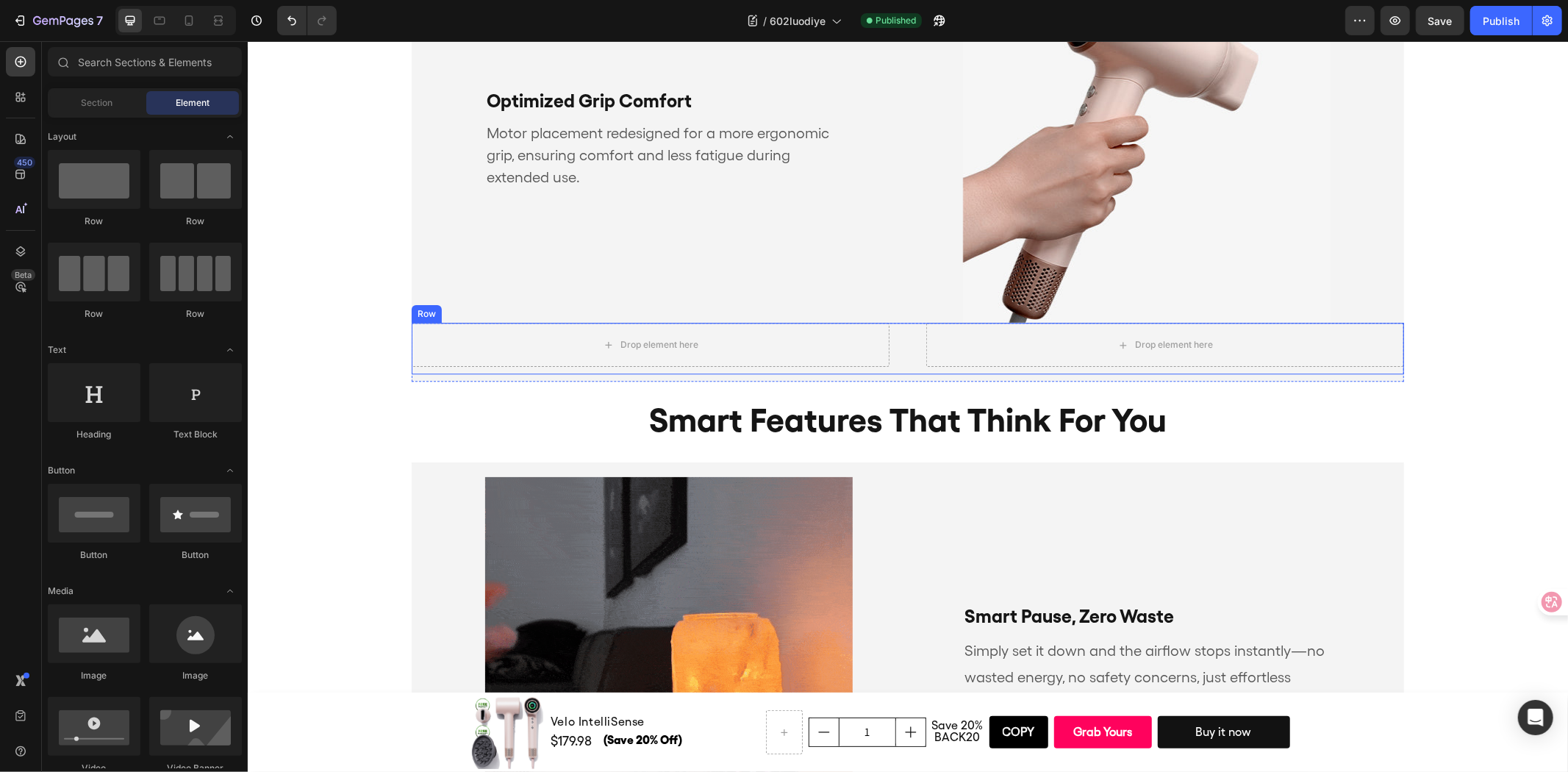
click at [887, 345] on div "Drop element here Drop element here Row" at bounding box center [906, 347] width 992 height 52
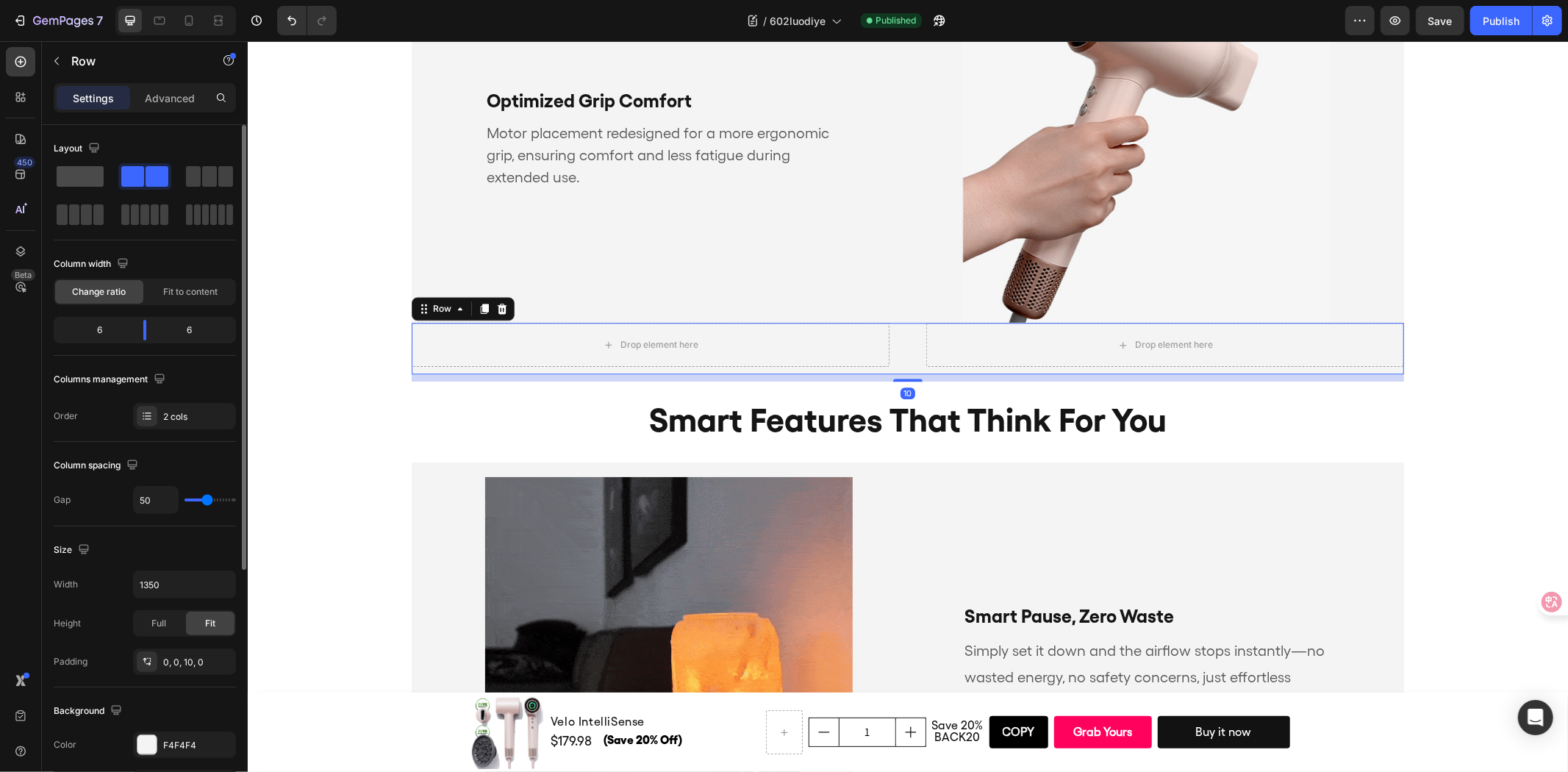
click at [61, 174] on span at bounding box center [79, 176] width 47 height 21
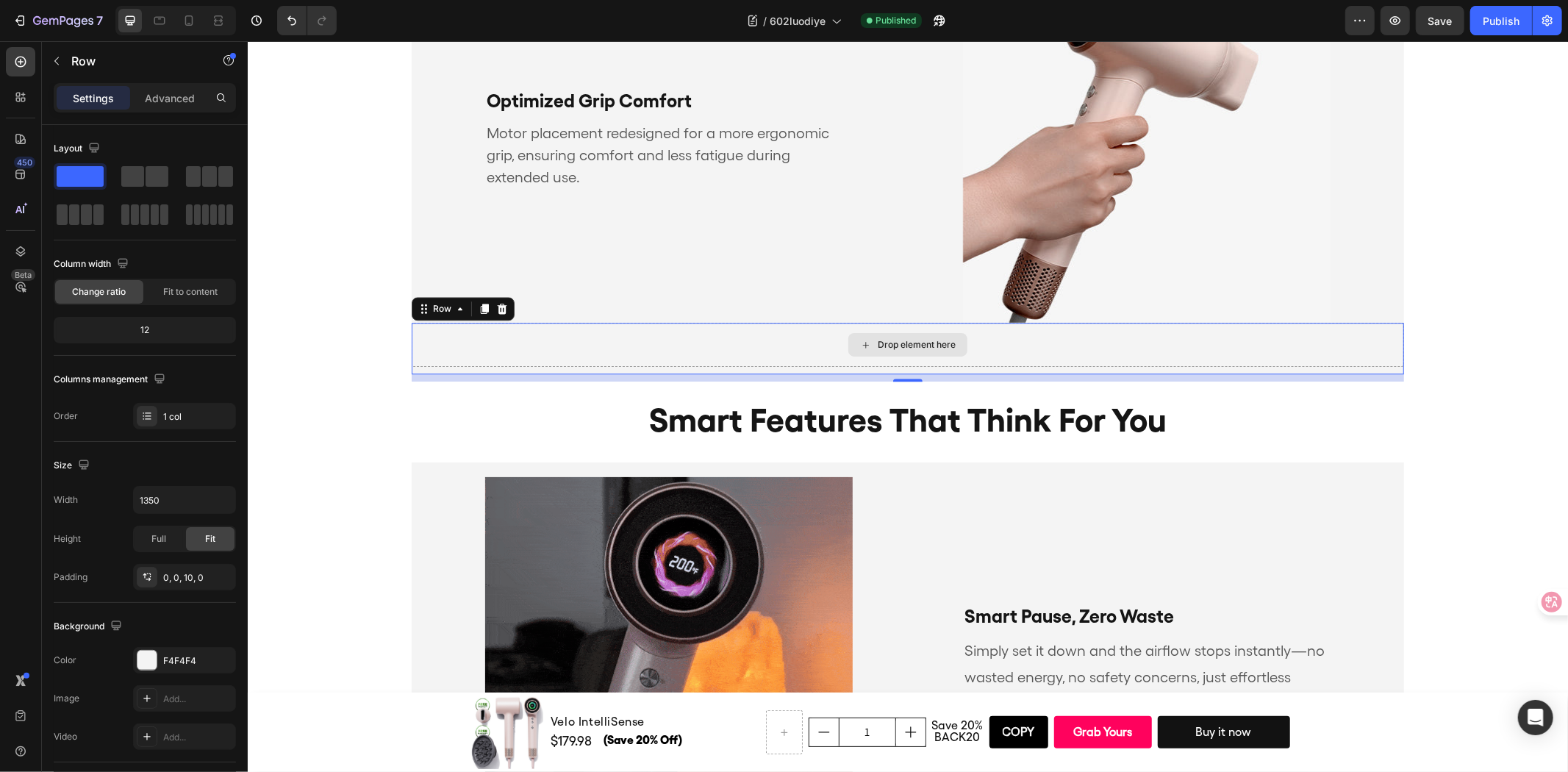
click at [848, 345] on div "Drop element here" at bounding box center [907, 344] width 119 height 24
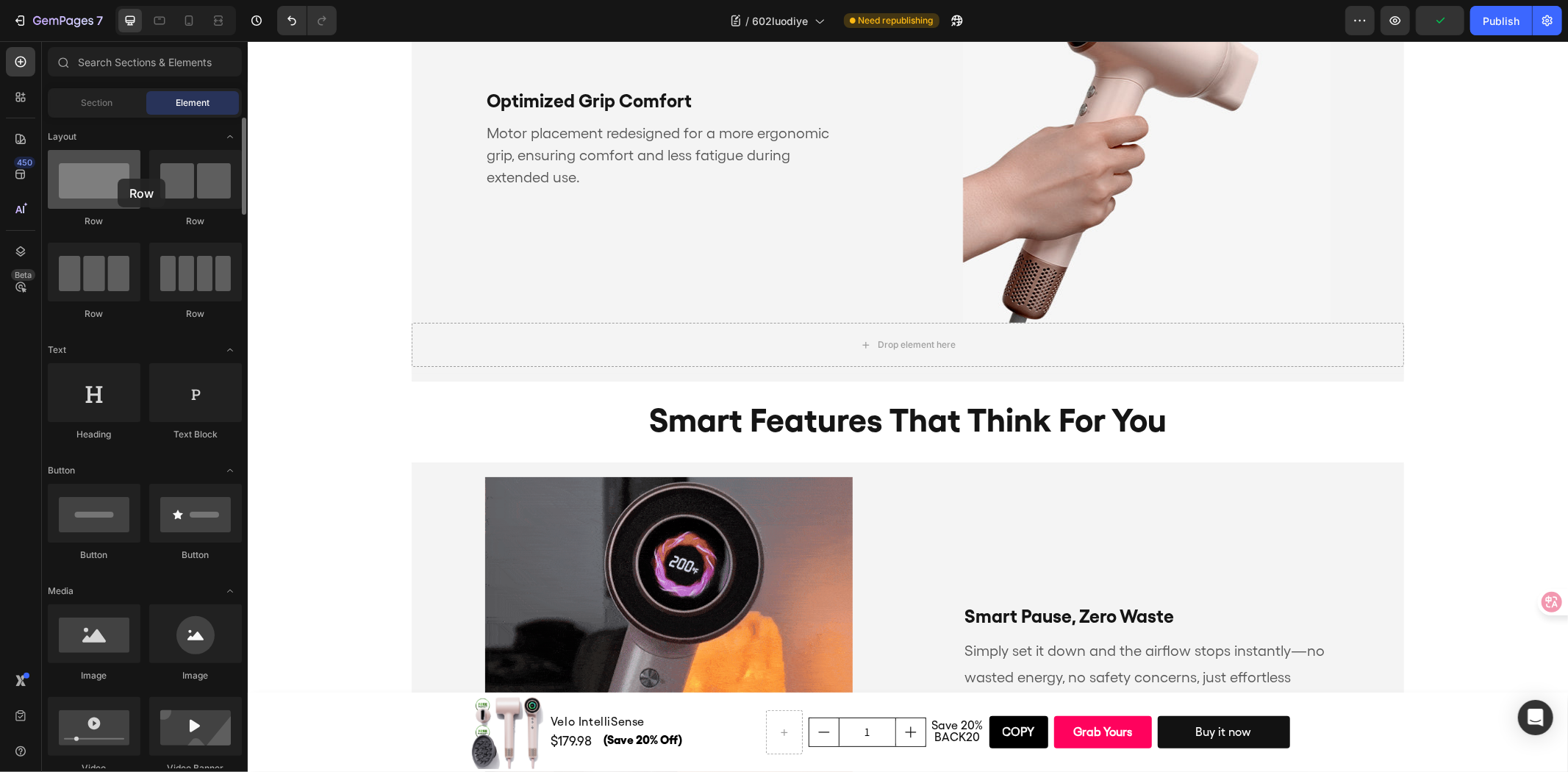
drag, startPoint x: 107, startPoint y: 276, endPoint x: 233, endPoint y: 268, distance: 126.3
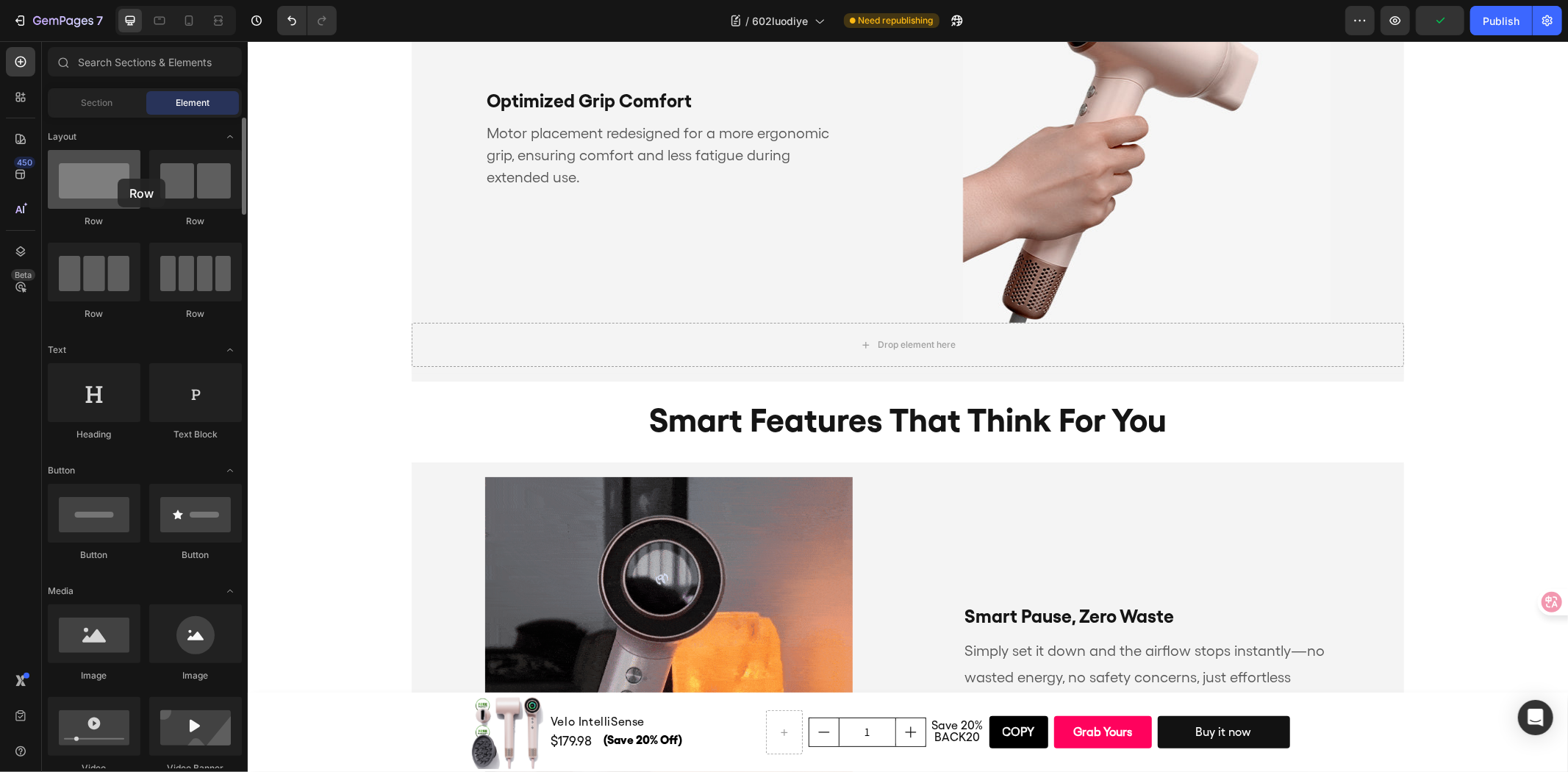
click at [118, 363] on div "Row Row Row Row" at bounding box center [145, 408] width 194 height 91
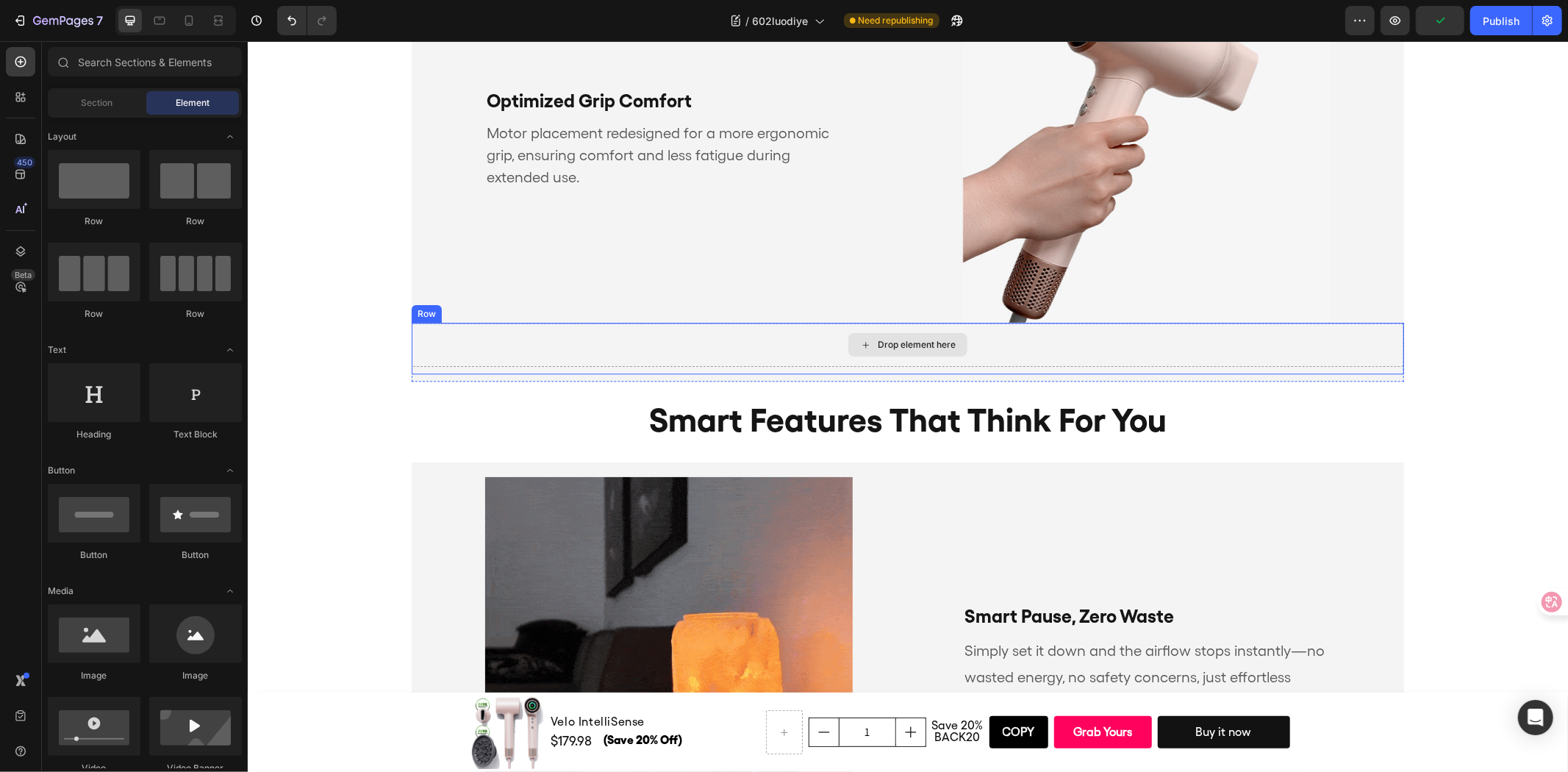
click at [596, 352] on div "Drop element here" at bounding box center [906, 344] width 992 height 44
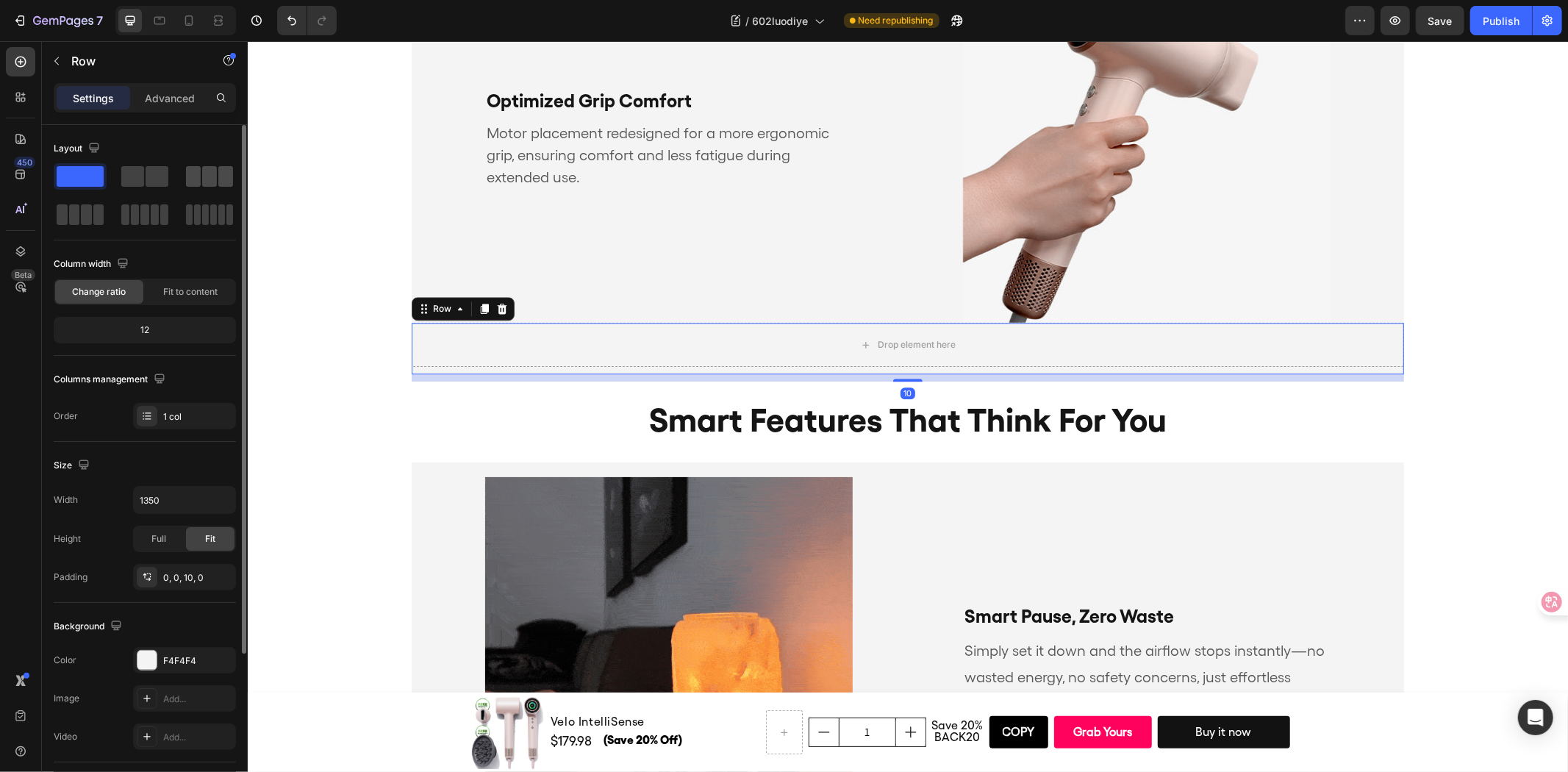
click at [194, 182] on span at bounding box center [193, 176] width 15 height 21
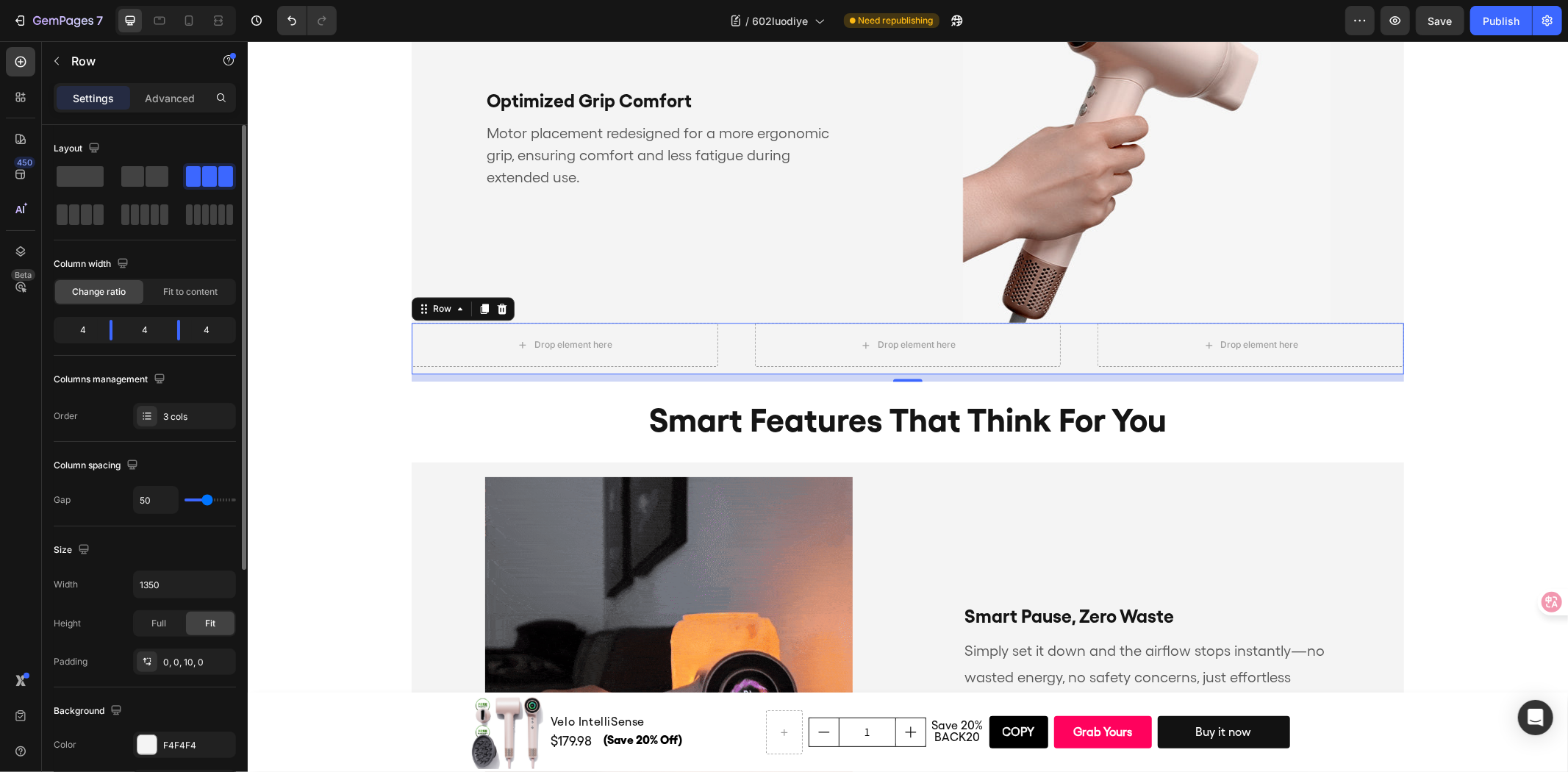
type input "34"
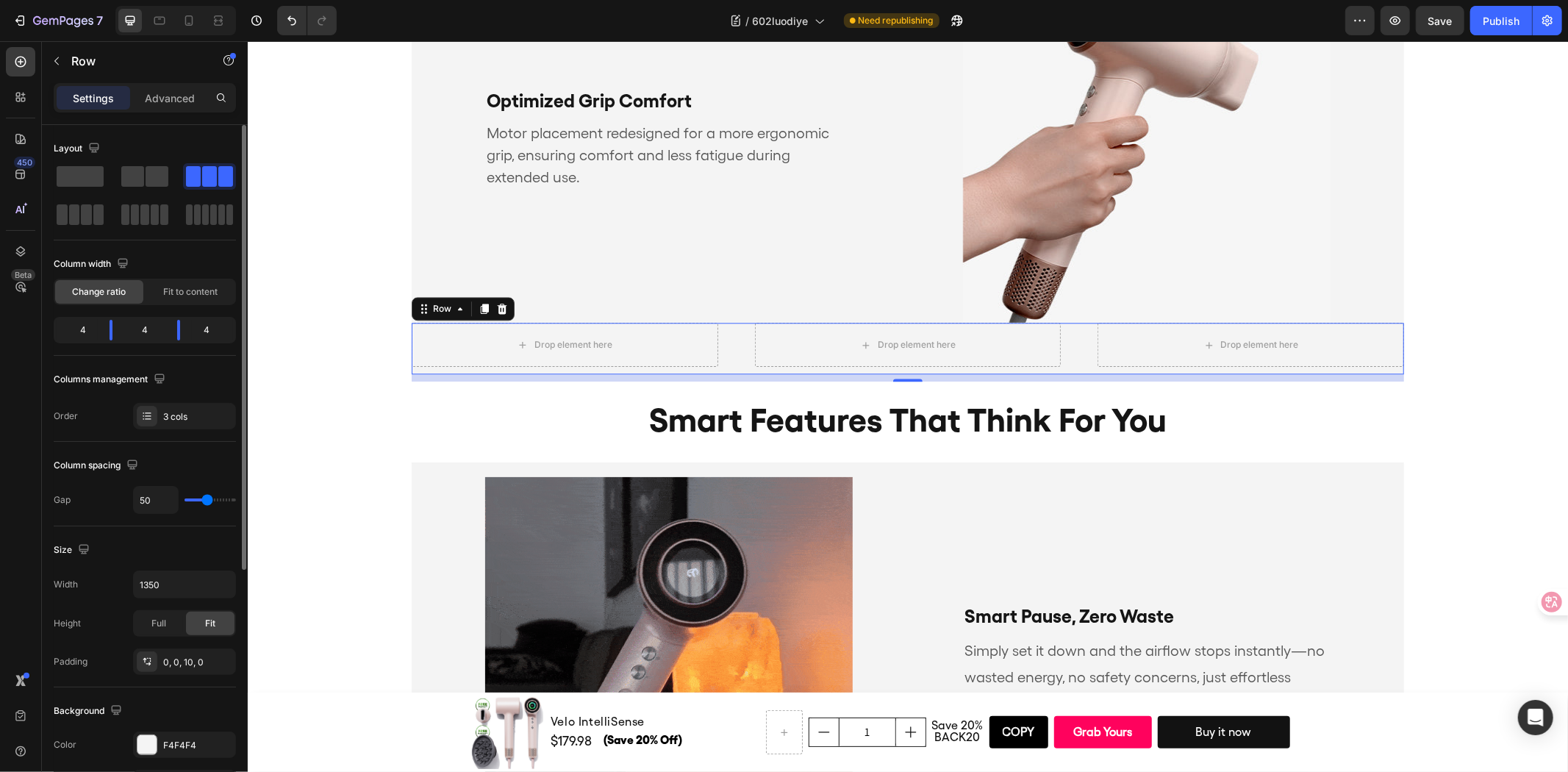
type input "34"
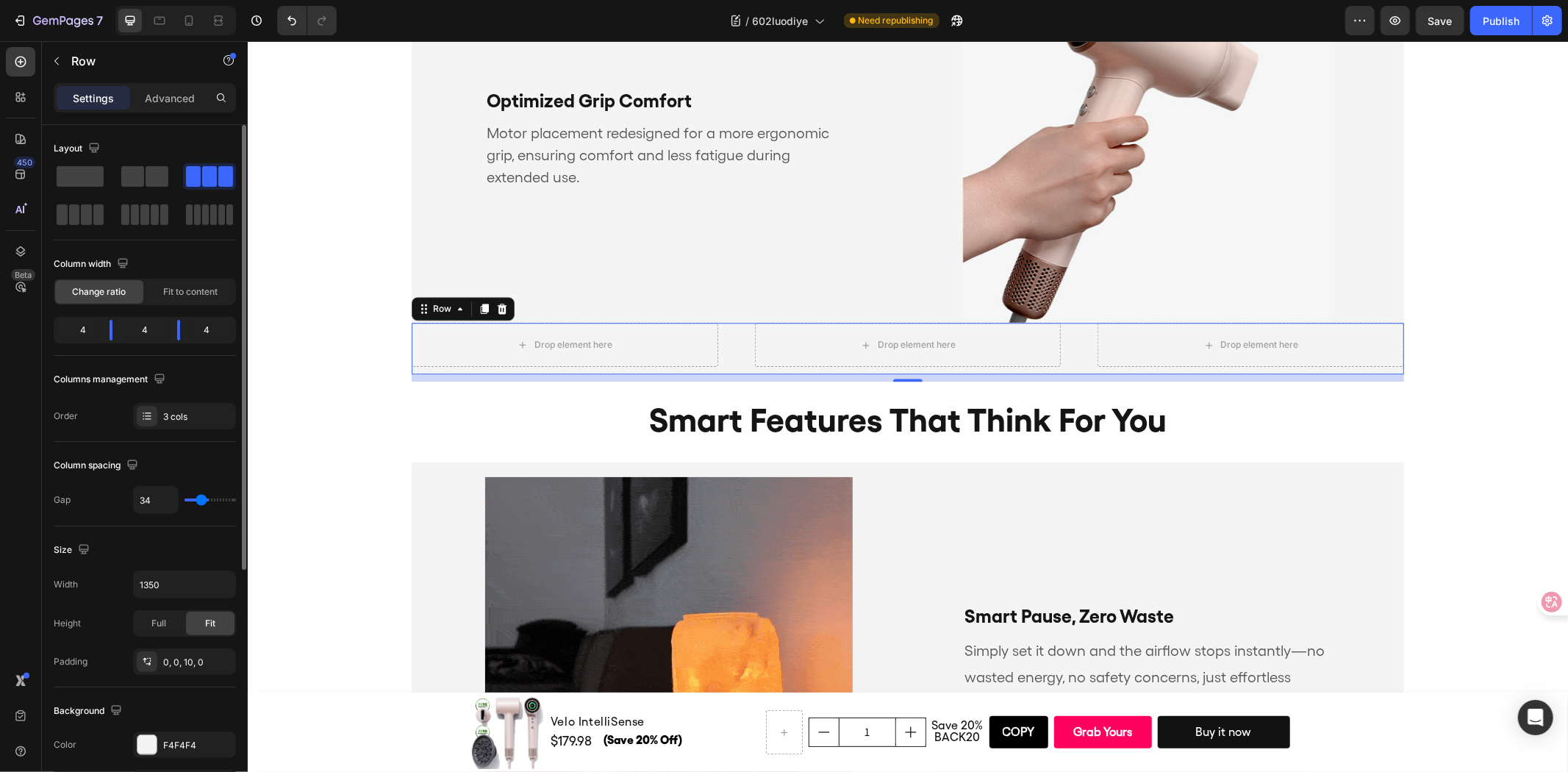
type input "0"
drag, startPoint x: 189, startPoint y: 500, endPoint x: 174, endPoint y: 500, distance: 15.0
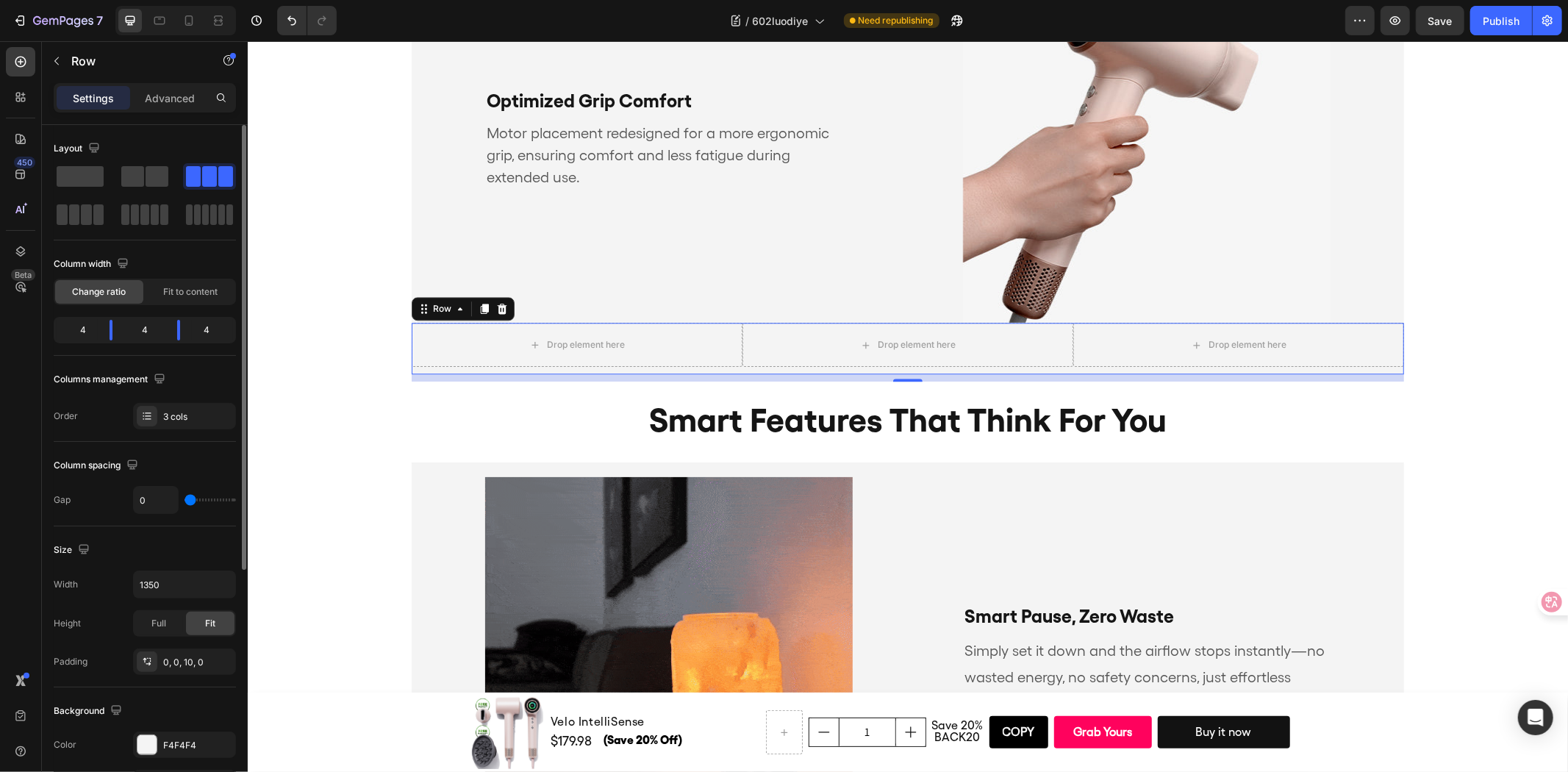
type input "0"
click at [184, 500] on input "range" at bounding box center [210, 500] width 52 height 3
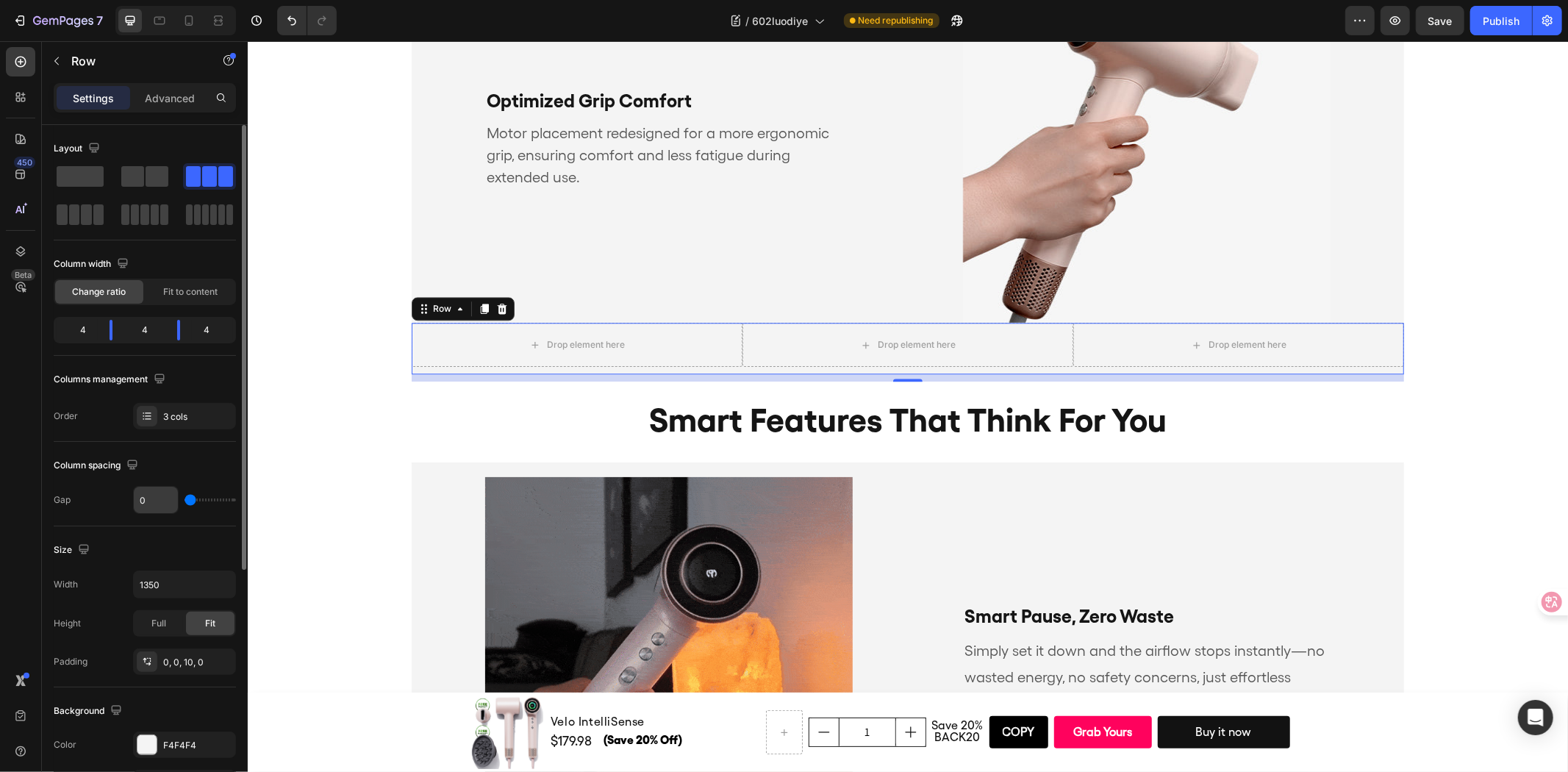
click at [156, 497] on input "0" at bounding box center [156, 500] width 44 height 26
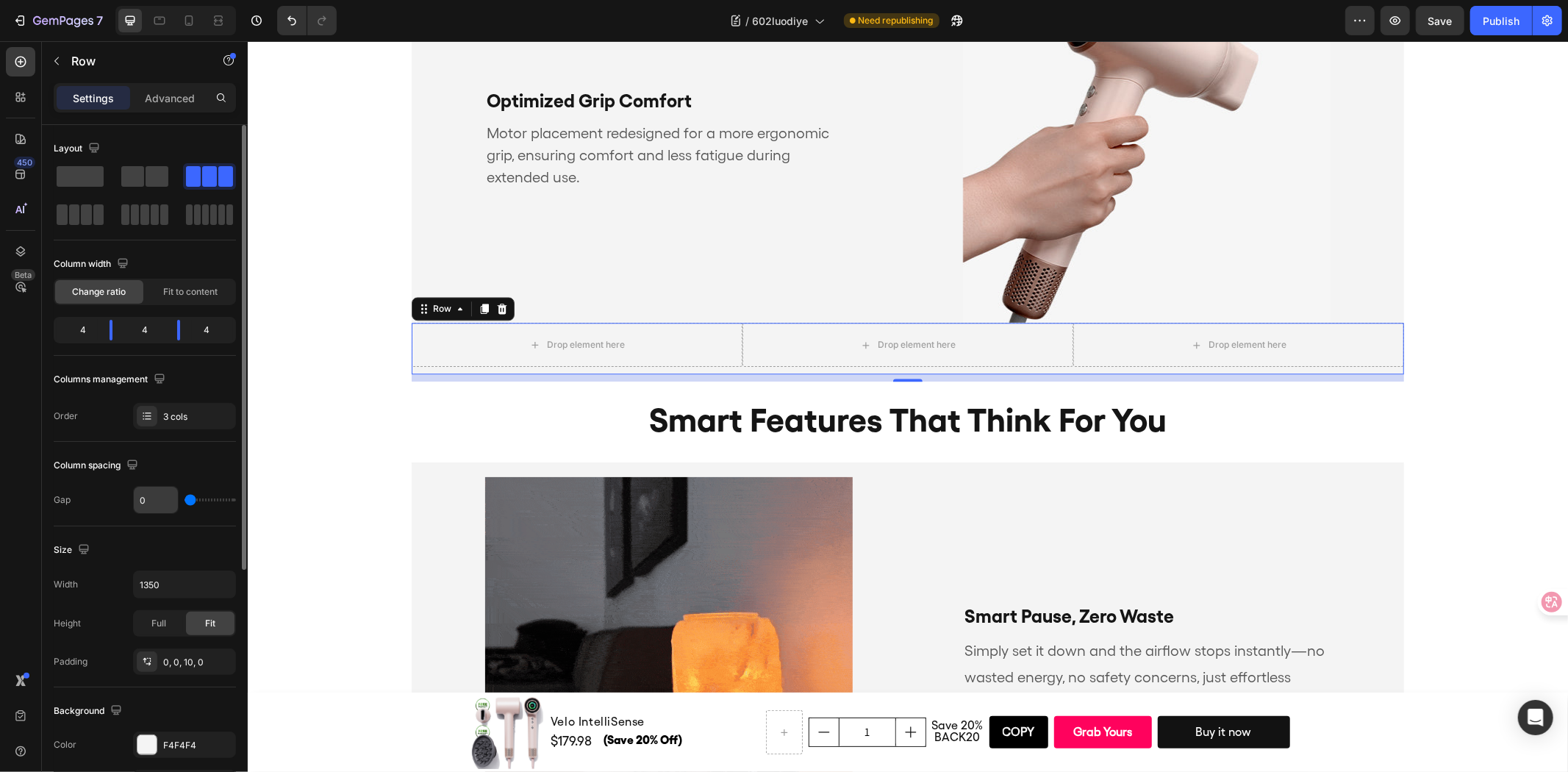
click at [156, 497] on input "0" at bounding box center [156, 500] width 44 height 26
type input "1"
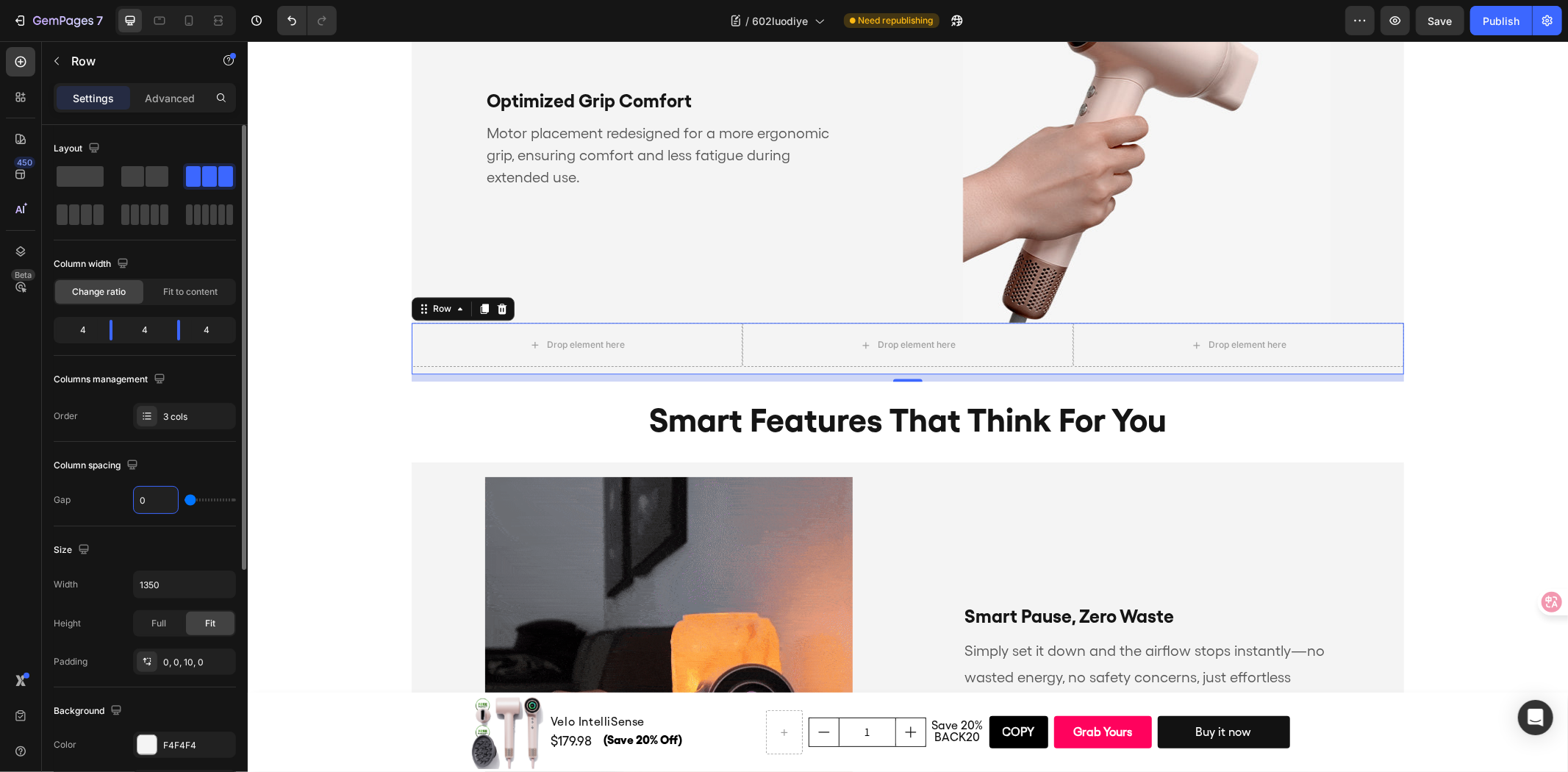
type input "1"
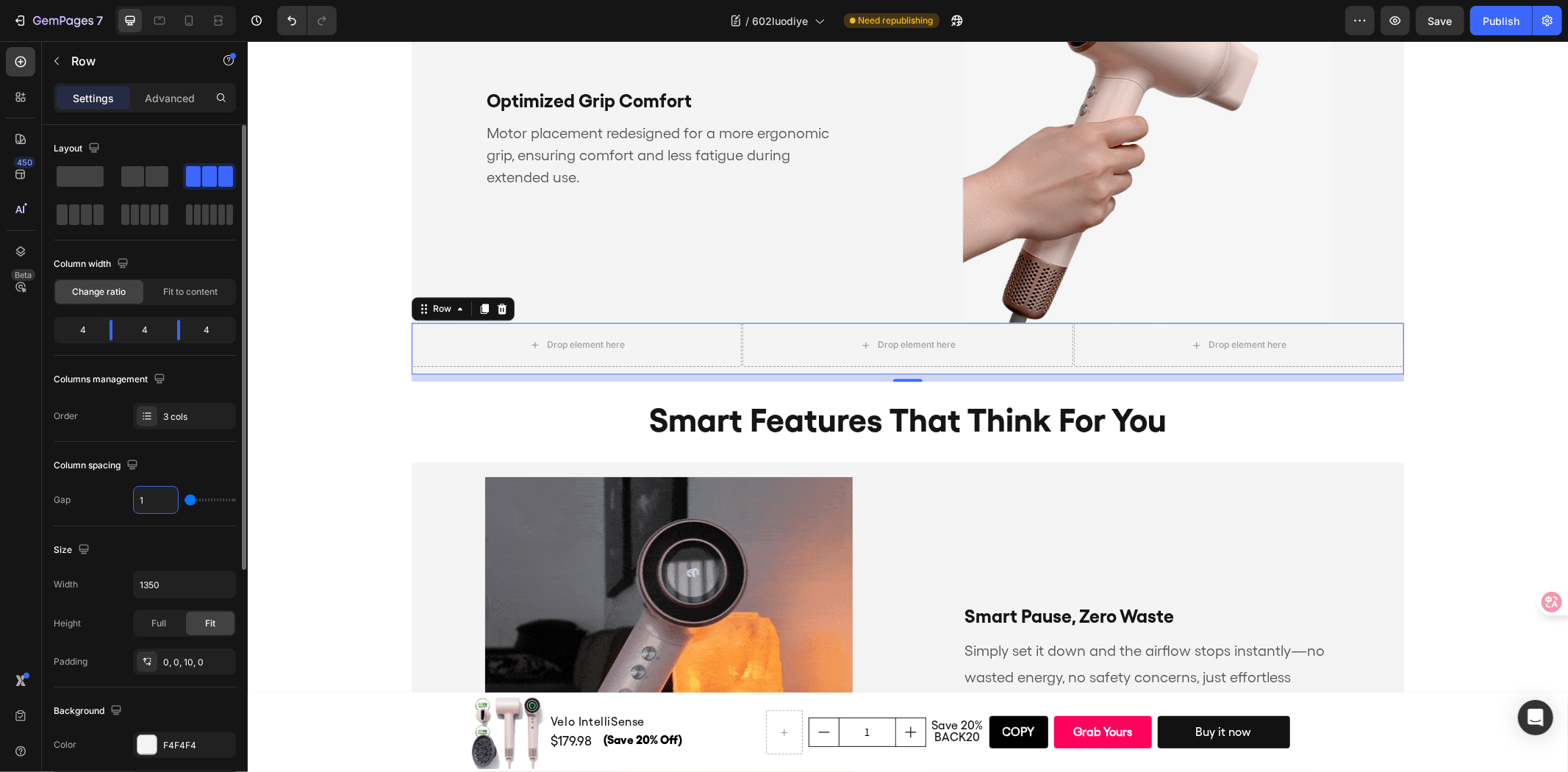
type input "10"
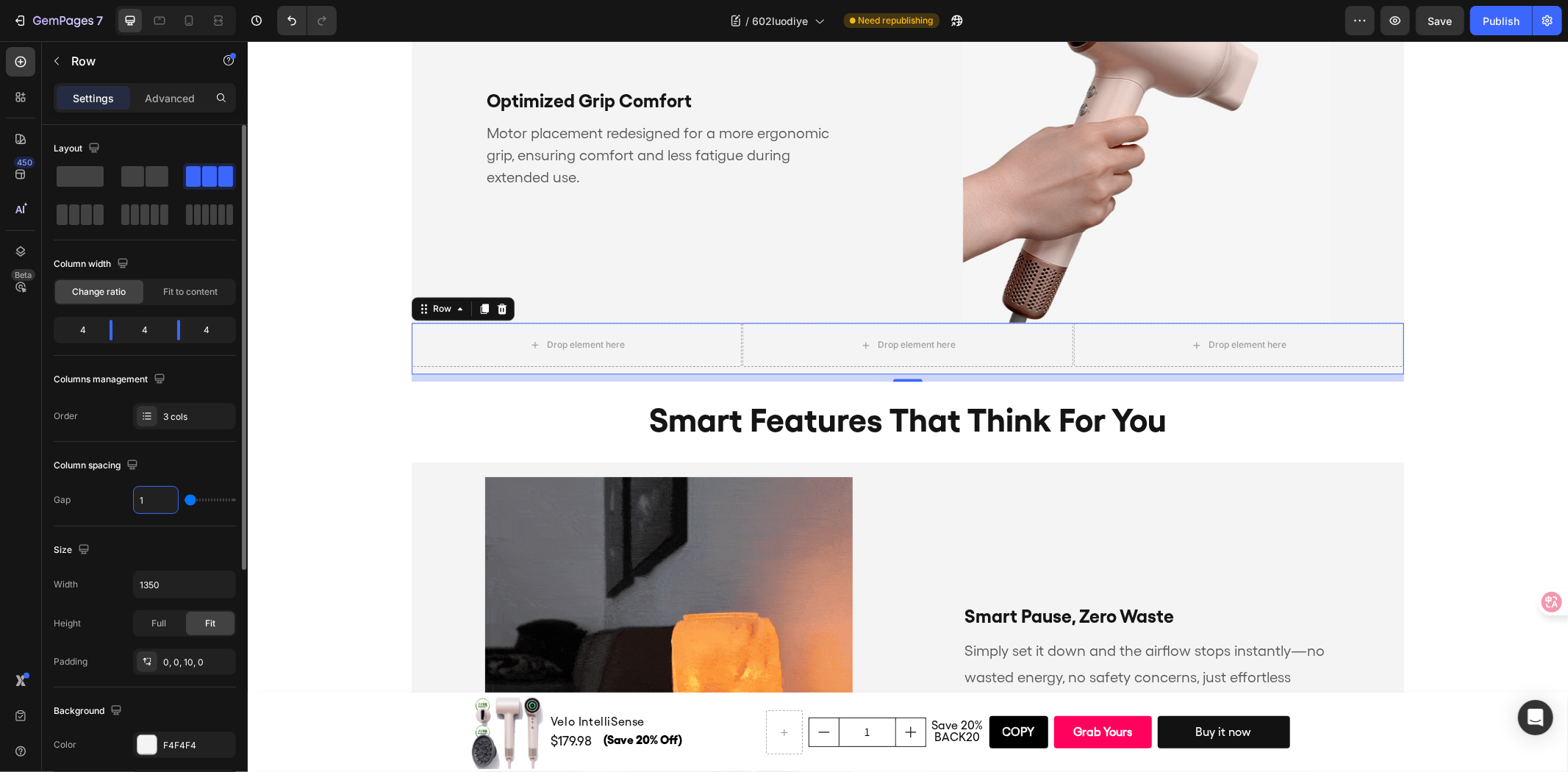
type input "10"
click at [192, 458] on div "Column spacing" at bounding box center [145, 465] width 182 height 24
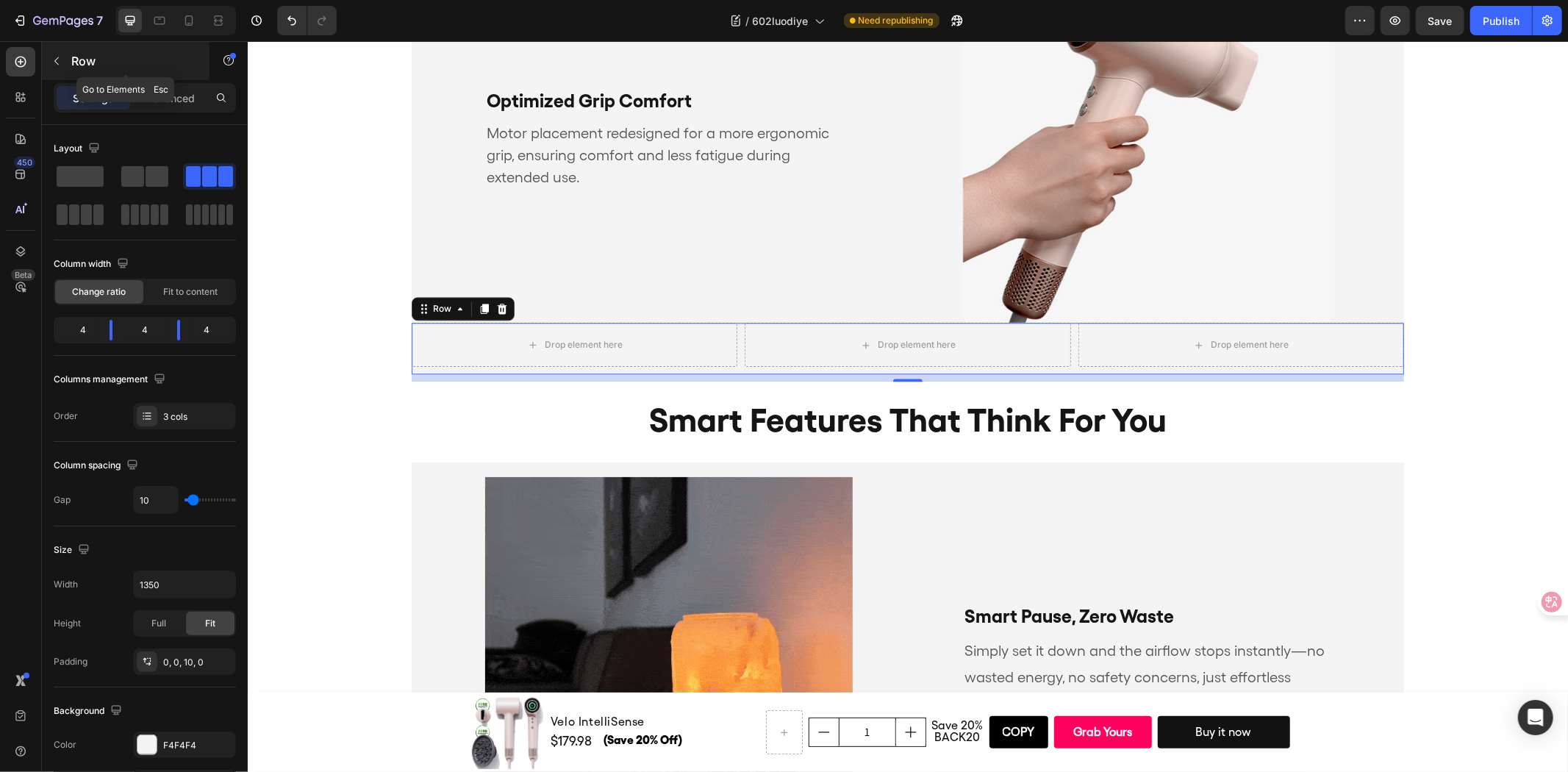
click at [72, 61] on p "Row" at bounding box center [133, 61] width 125 height 17
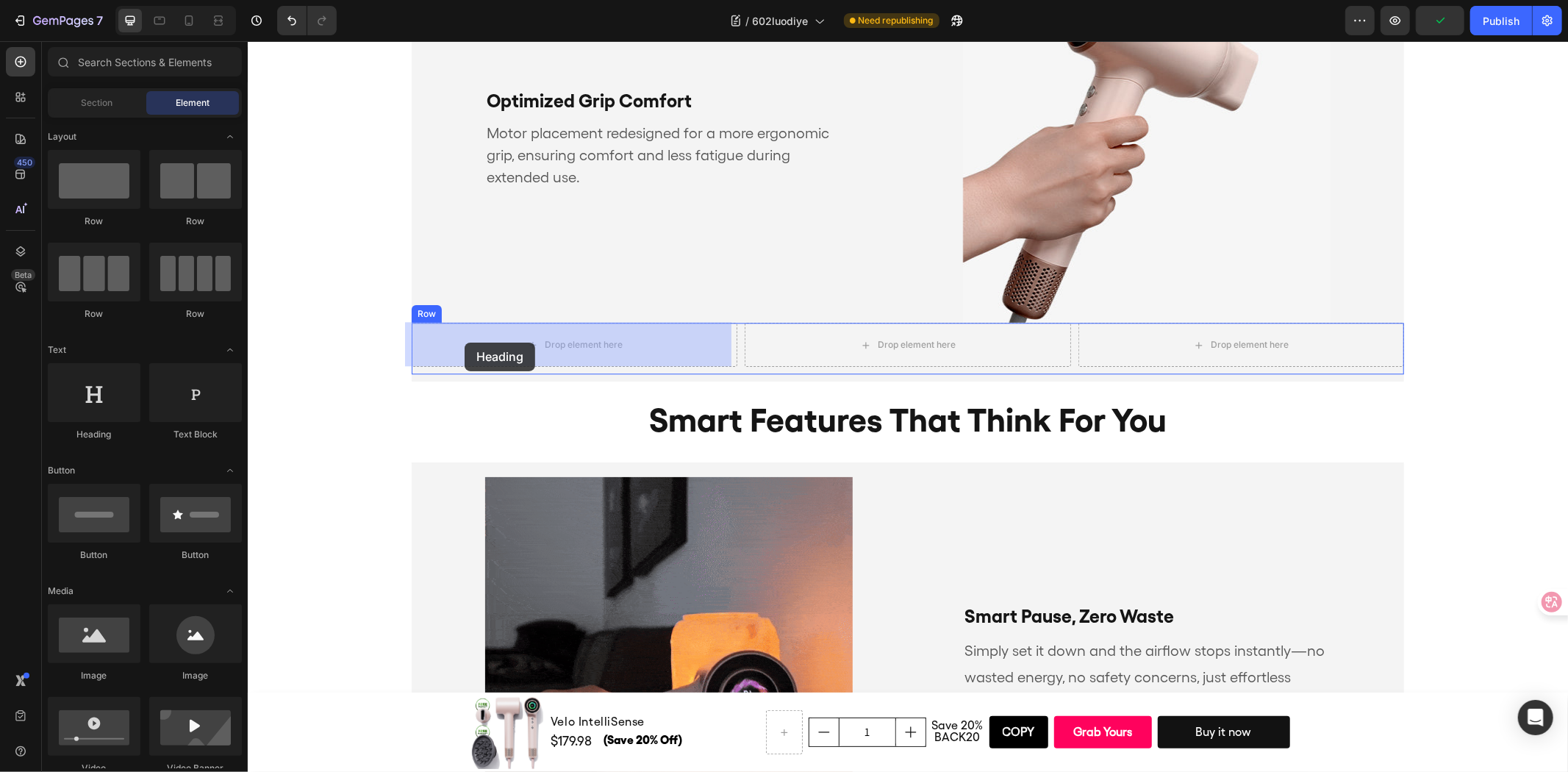
drag, startPoint x: 351, startPoint y: 448, endPoint x: 446, endPoint y: 346, distance: 139.4
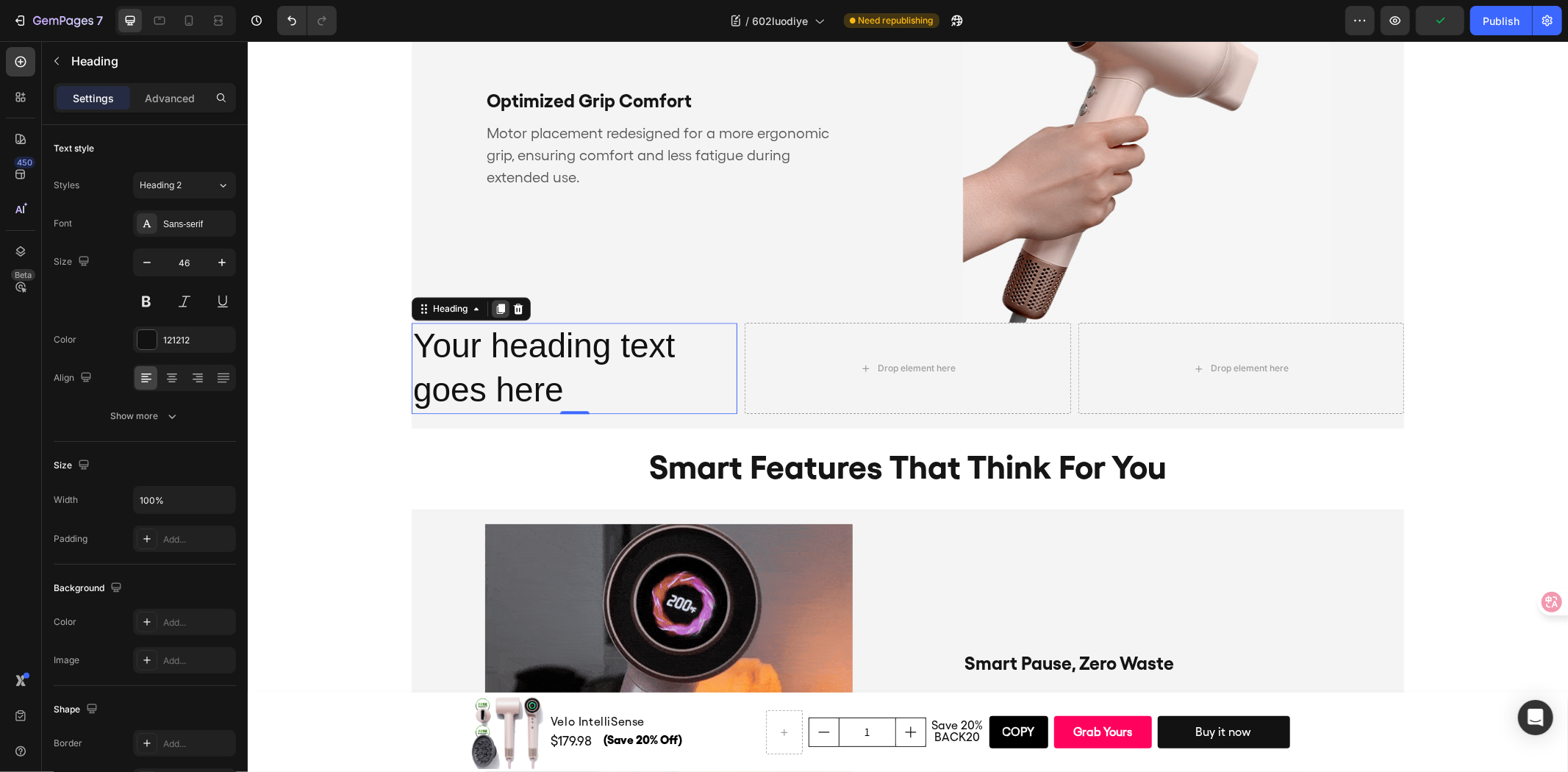
click at [497, 303] on icon at bounding box center [500, 307] width 8 height 10
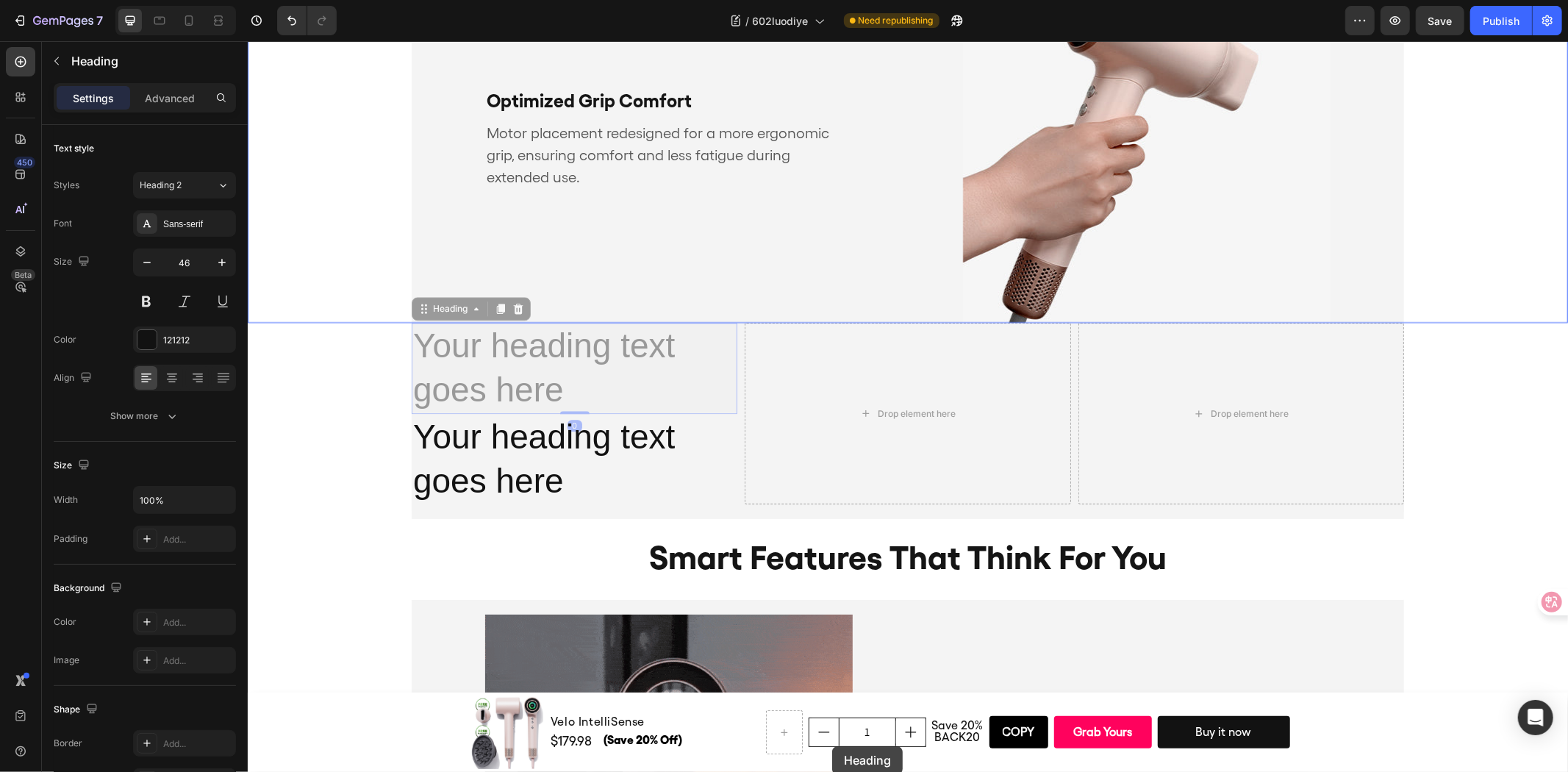
scroll to position [2897, 0]
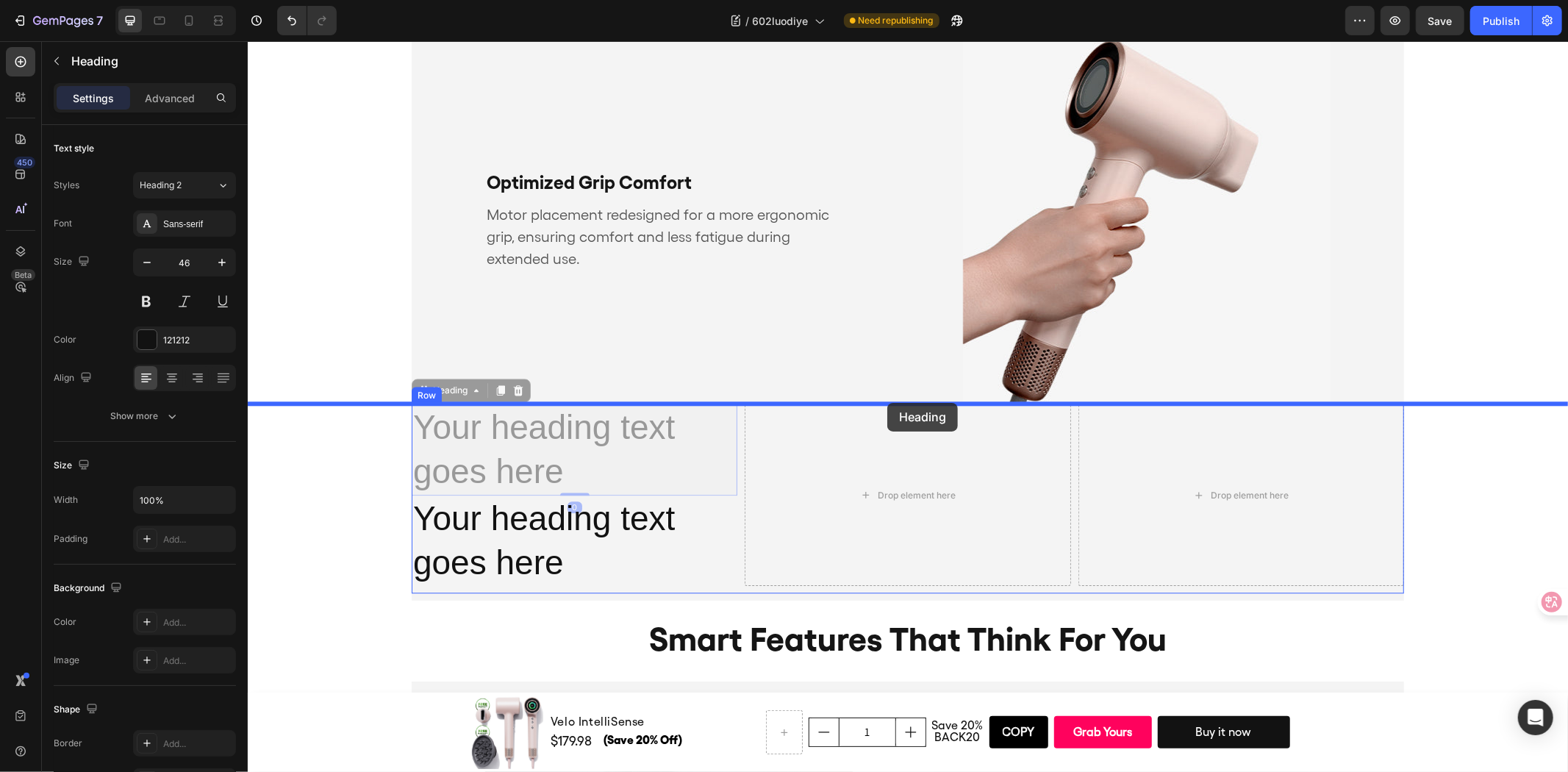
drag, startPoint x: 624, startPoint y: 360, endPoint x: 886, endPoint y: 402, distance: 265.3
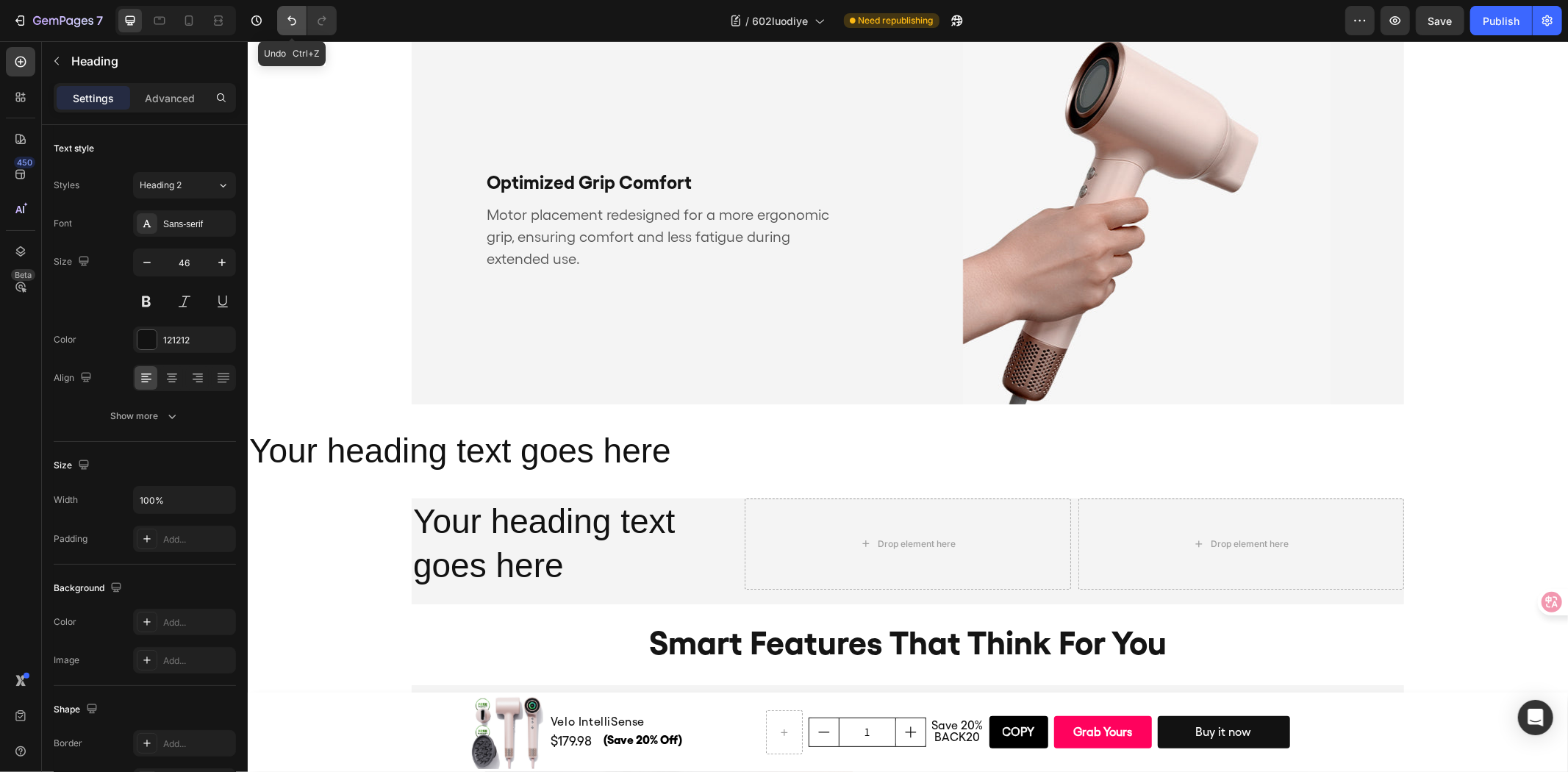
drag, startPoint x: 294, startPoint y: 18, endPoint x: 471, endPoint y: 315, distance: 345.7
click at [294, 18] on icon "Undo/Redo" at bounding box center [292, 21] width 9 height 10
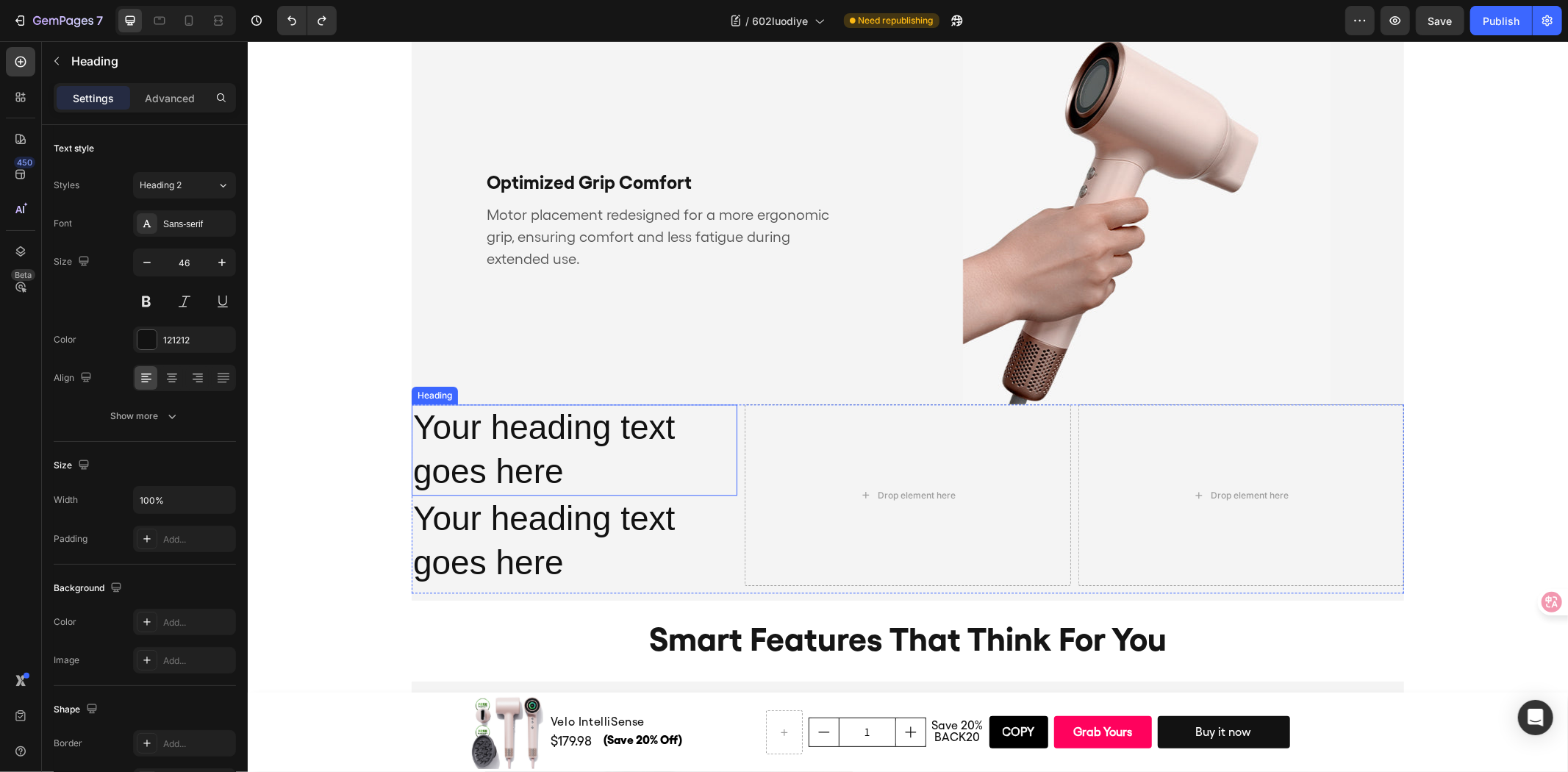
click at [661, 465] on h2 "Your heading text goes here" at bounding box center [574, 449] width 326 height 91
click at [598, 585] on div "Drop element here Your heading text goes here Heading 0 Your heading text goes …" at bounding box center [906, 498] width 992 height 189
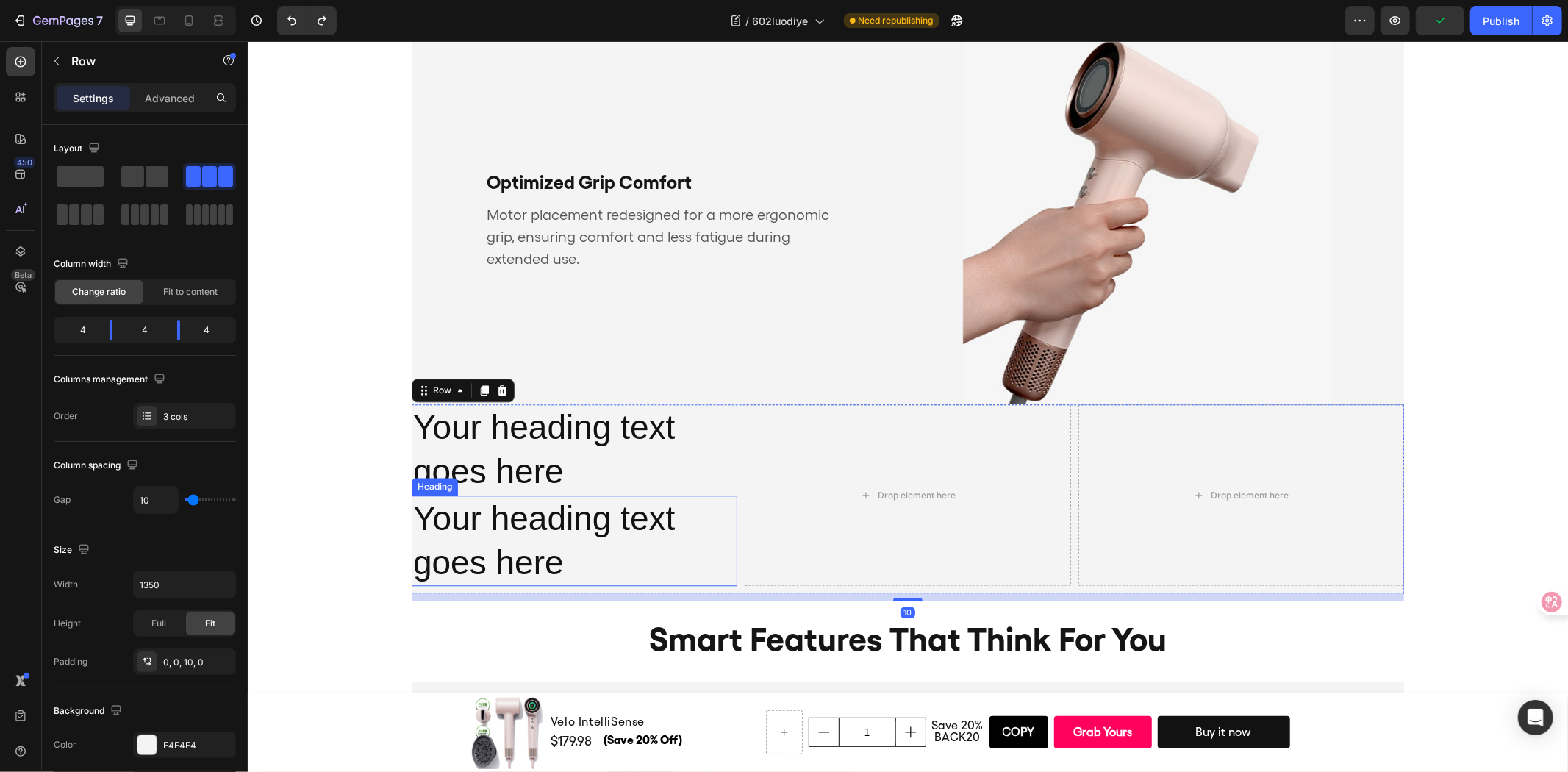
click at [612, 537] on h2 "Your heading text goes here" at bounding box center [574, 540] width 326 height 91
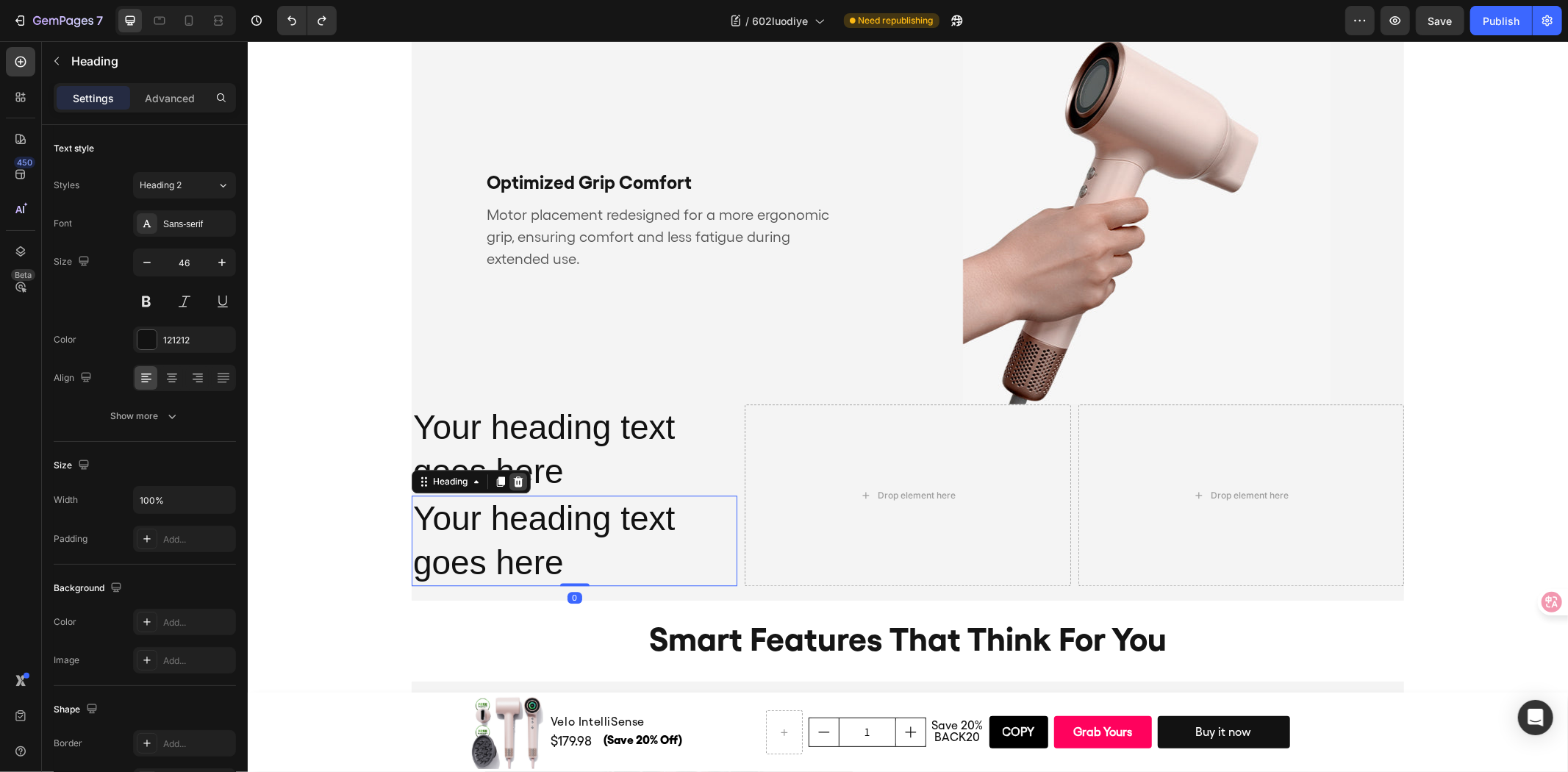
click at [516, 478] on icon at bounding box center [518, 481] width 10 height 10
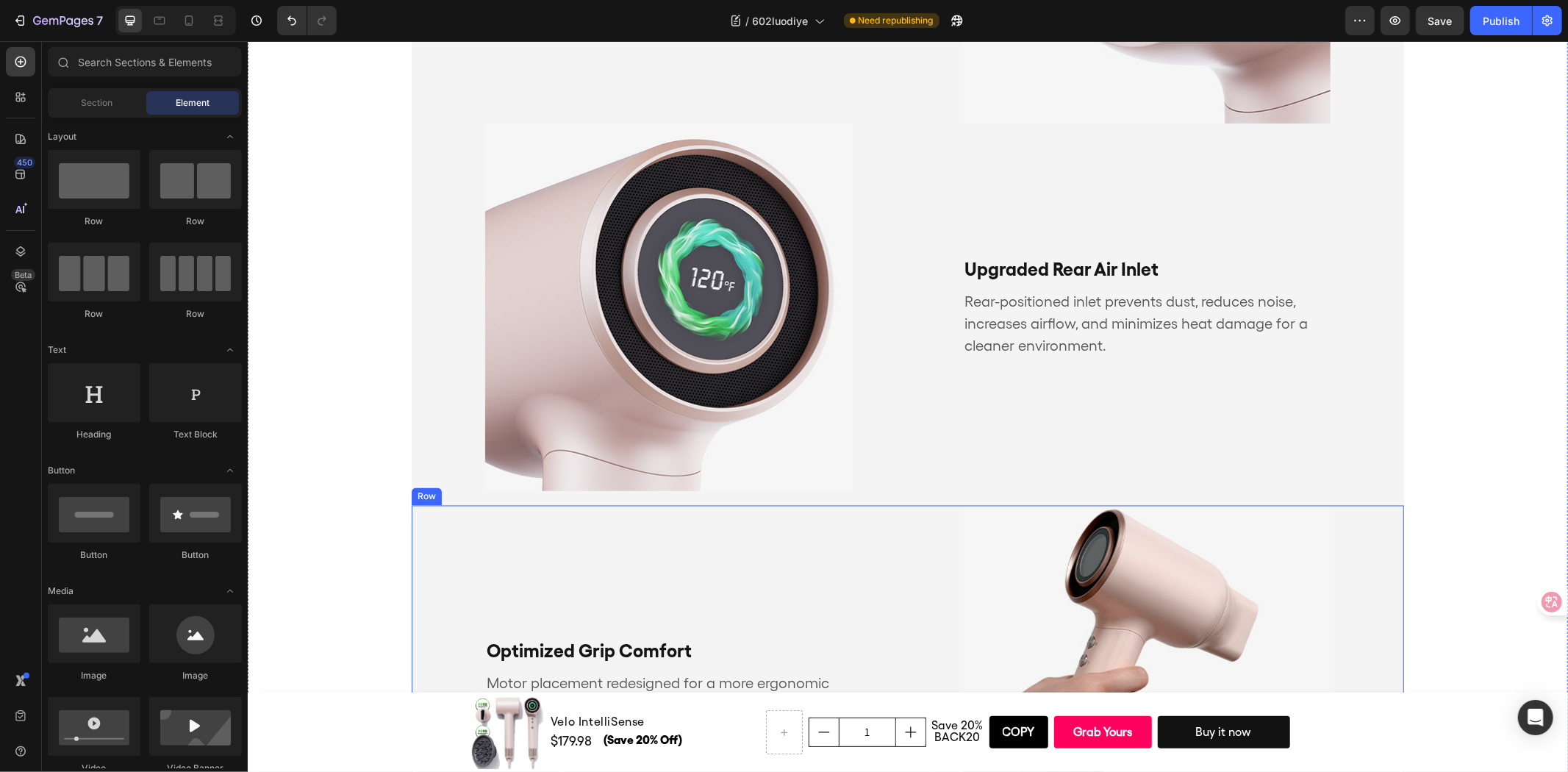
scroll to position [2338, 0]
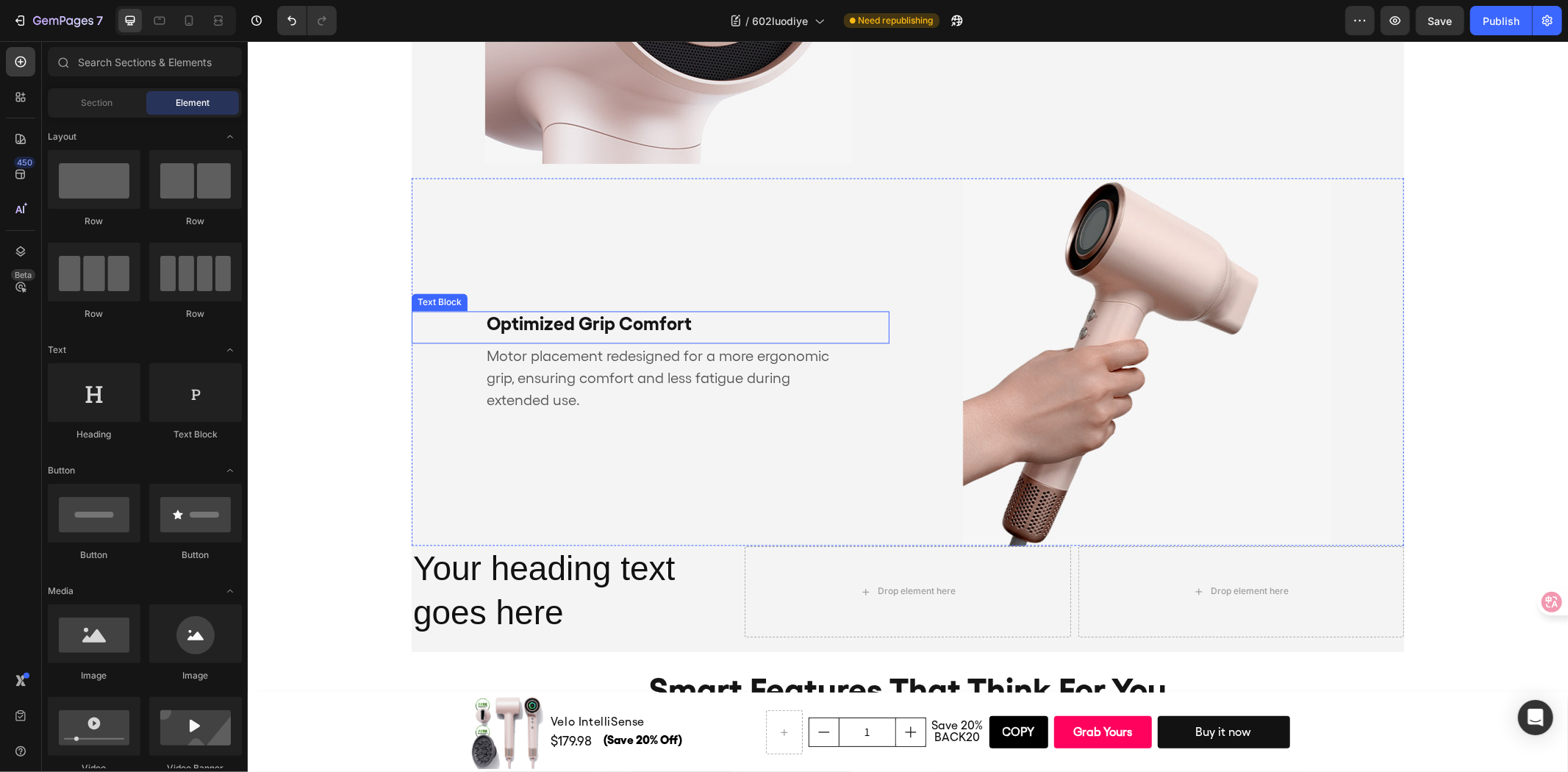
click at [748, 315] on p "Optimized Grip Comfort" at bounding box center [650, 323] width 328 height 22
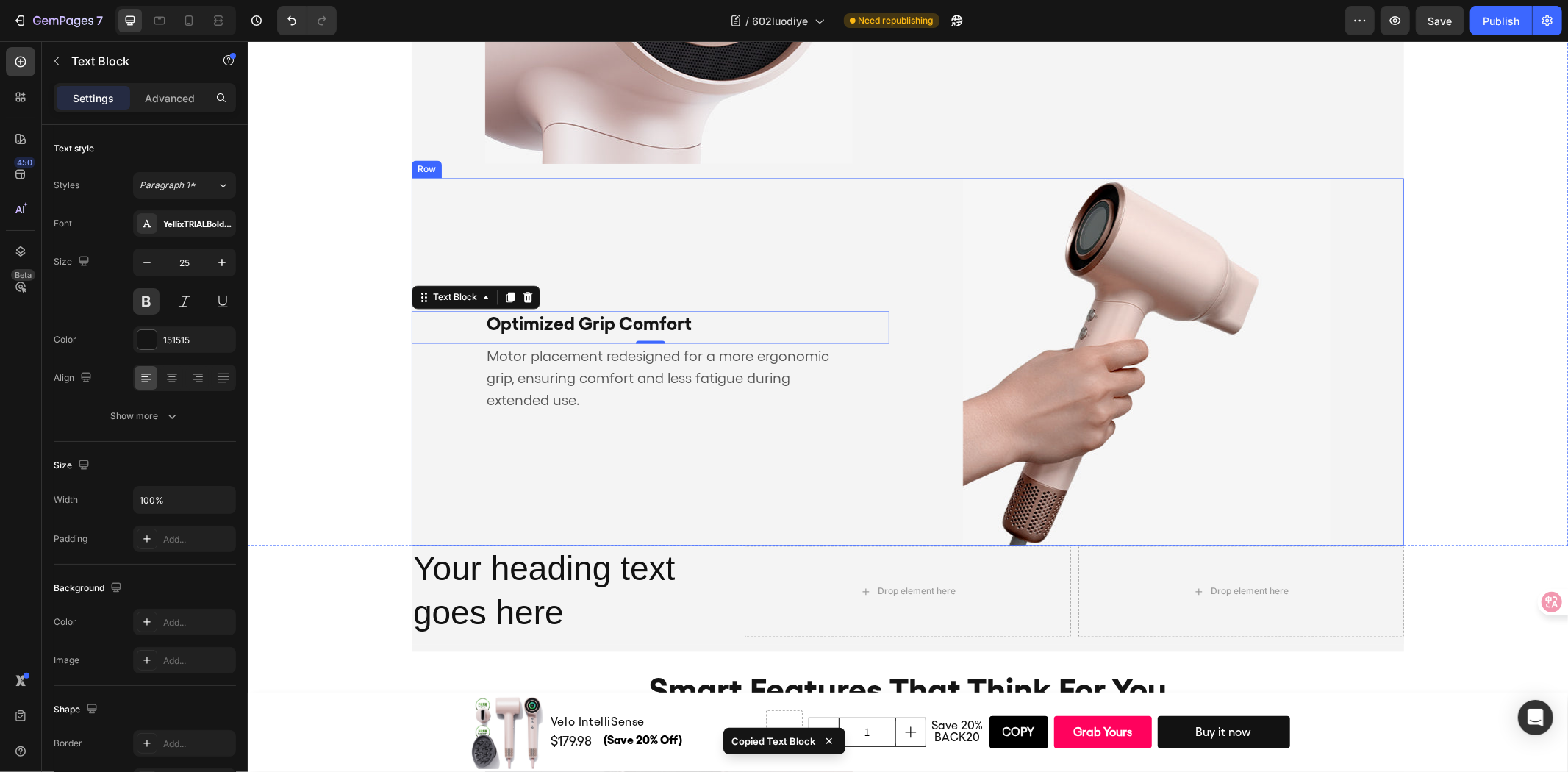
click at [821, 504] on div "Optimized Grip Comfort Text Block 0 Motor placement redesigned for a more ergon…" at bounding box center [650, 361] width 478 height 368
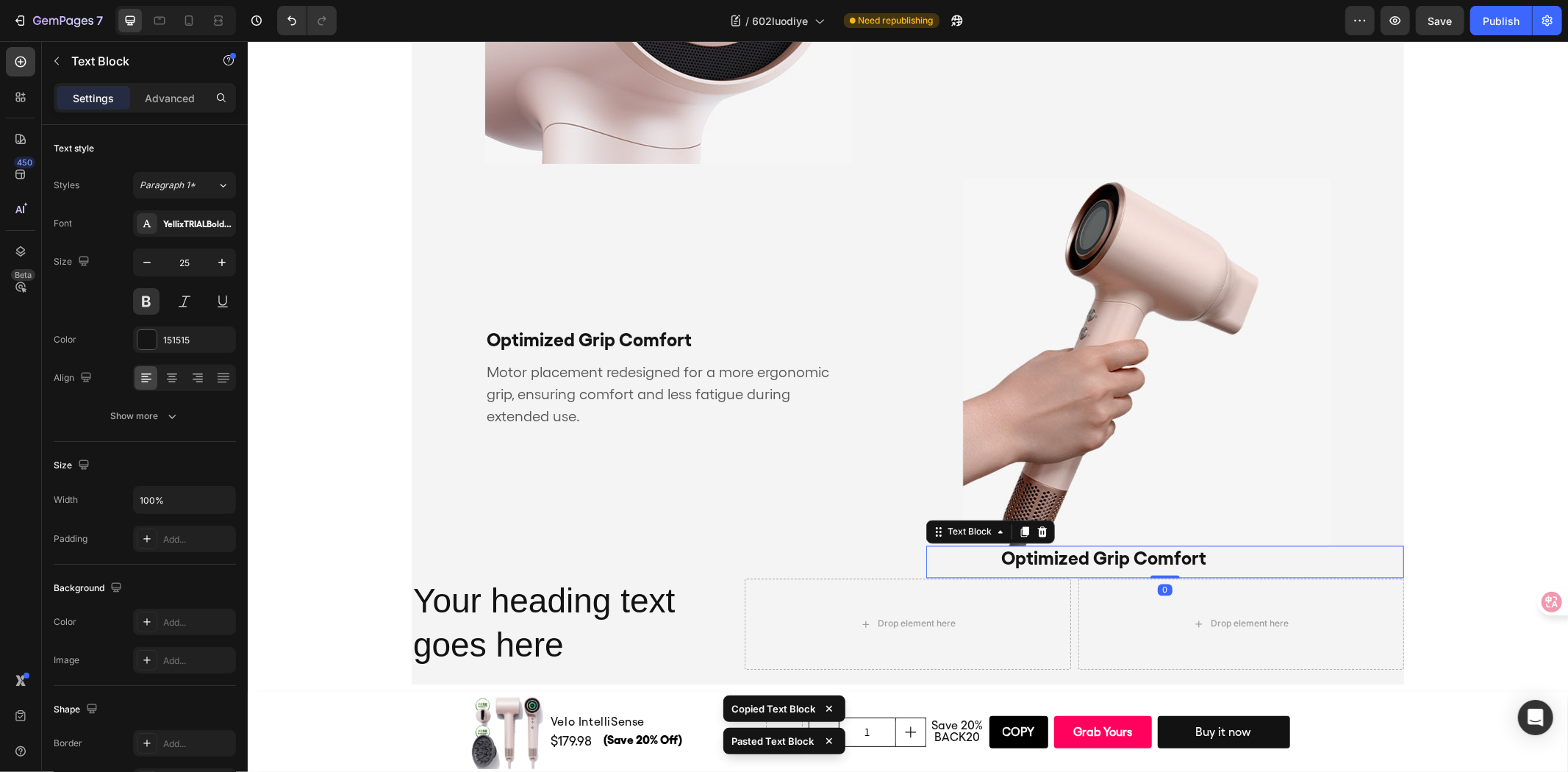
click at [964, 557] on div "Optimized Grip Comfort Text Block 0" at bounding box center [1164, 562] width 478 height 33
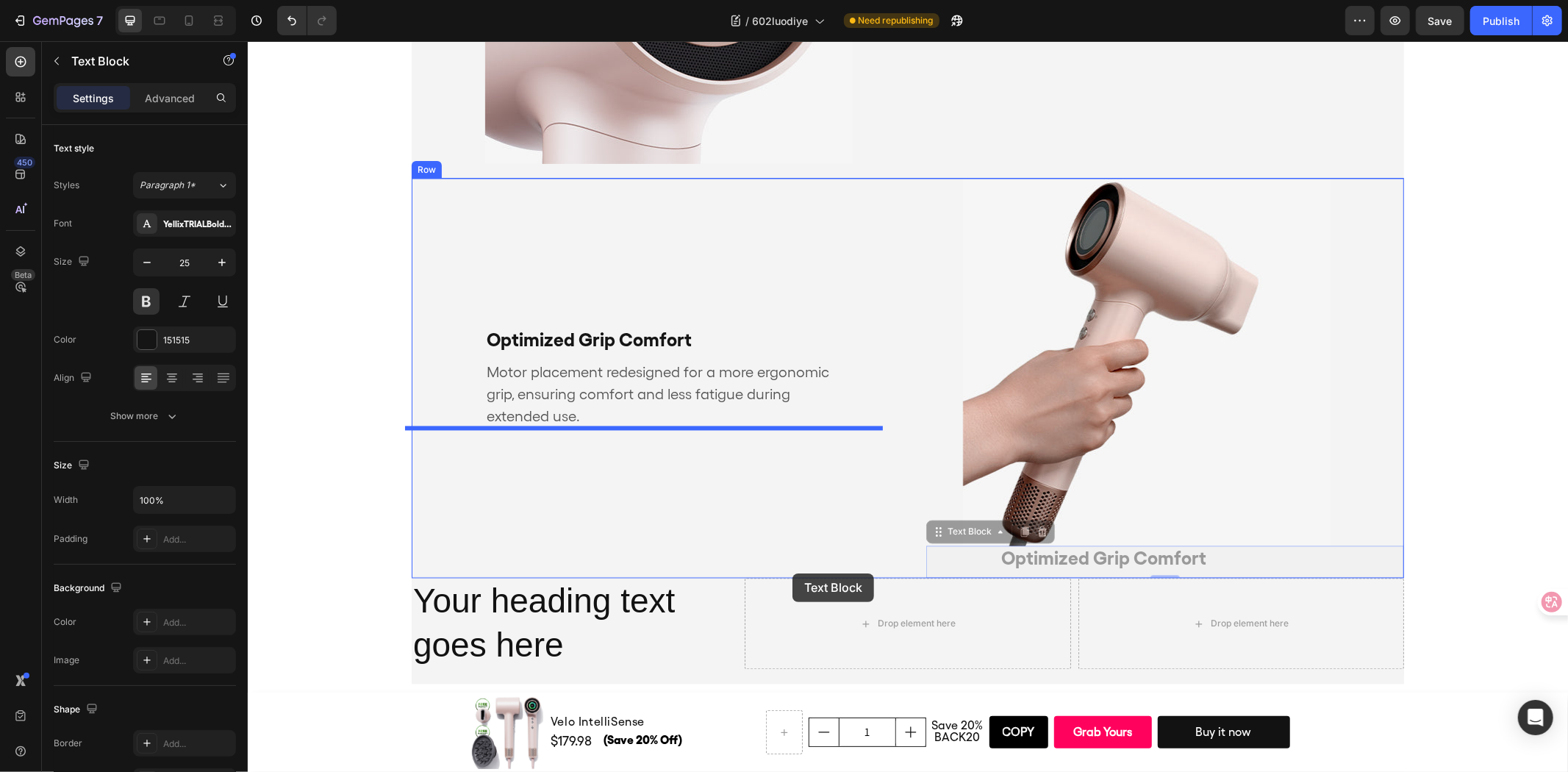
drag, startPoint x: 971, startPoint y: 558, endPoint x: 792, endPoint y: 571, distance: 179.5
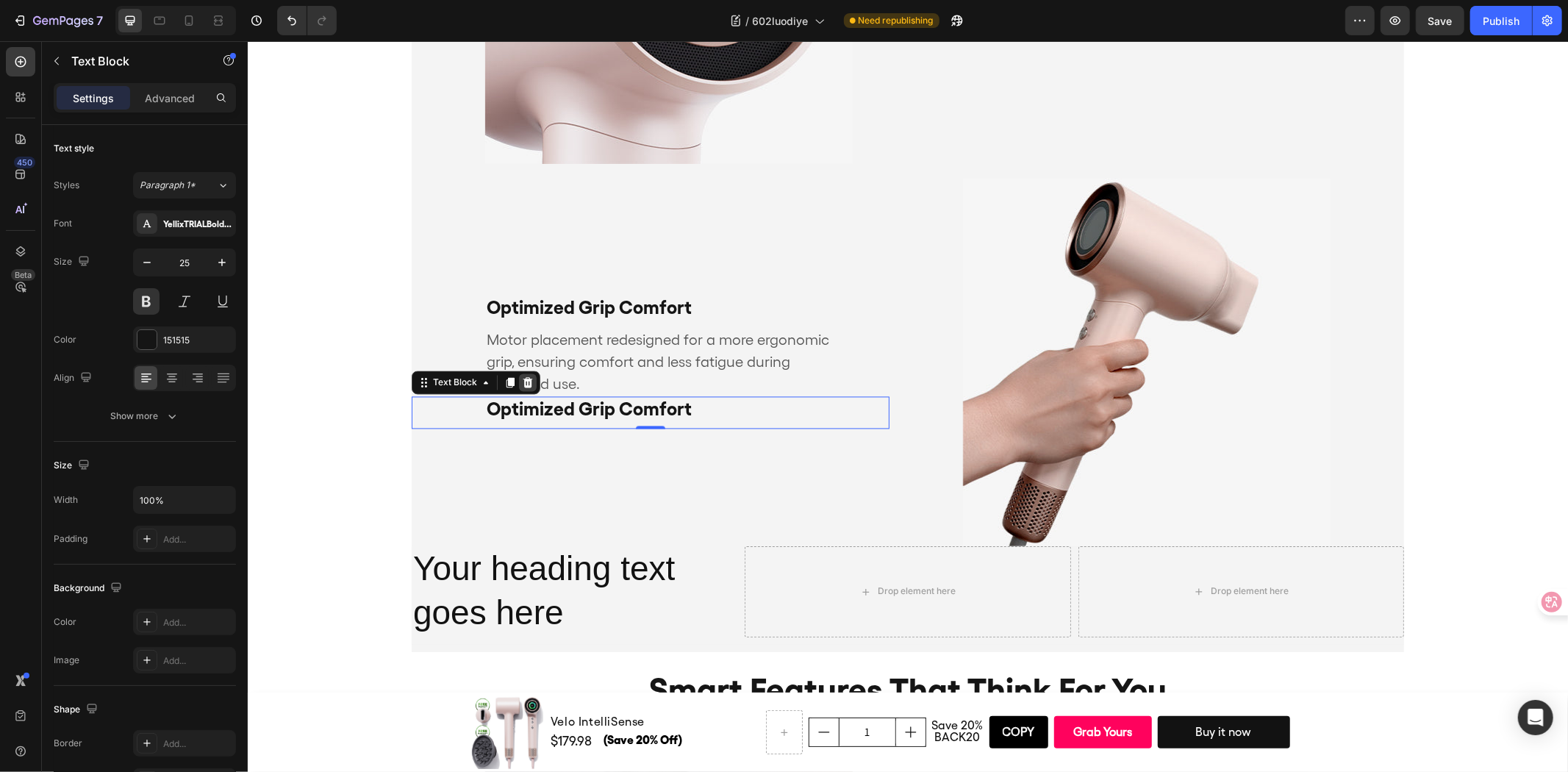
click at [527, 383] on div at bounding box center [527, 382] width 17 height 17
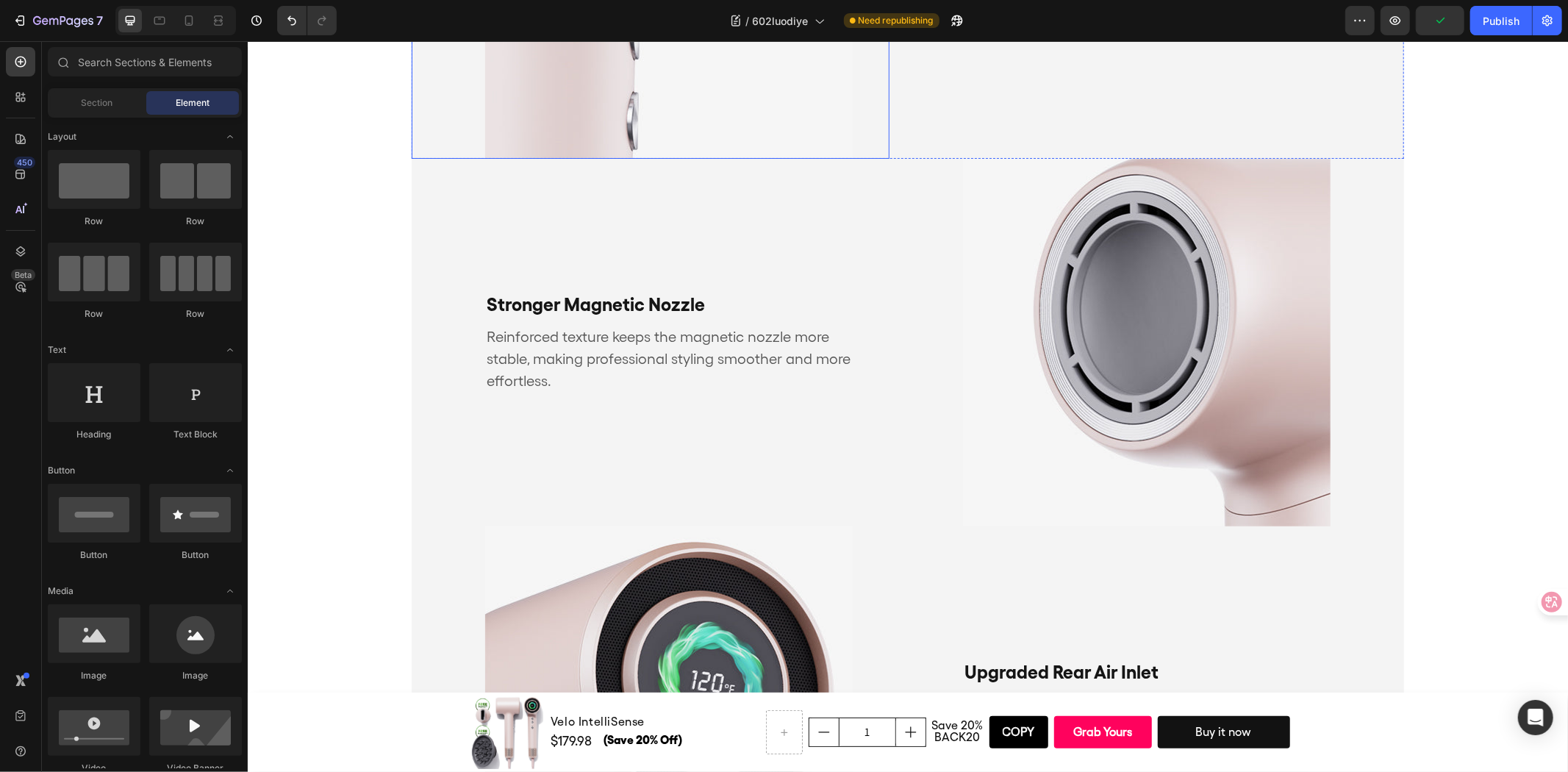
scroll to position [1276, 0]
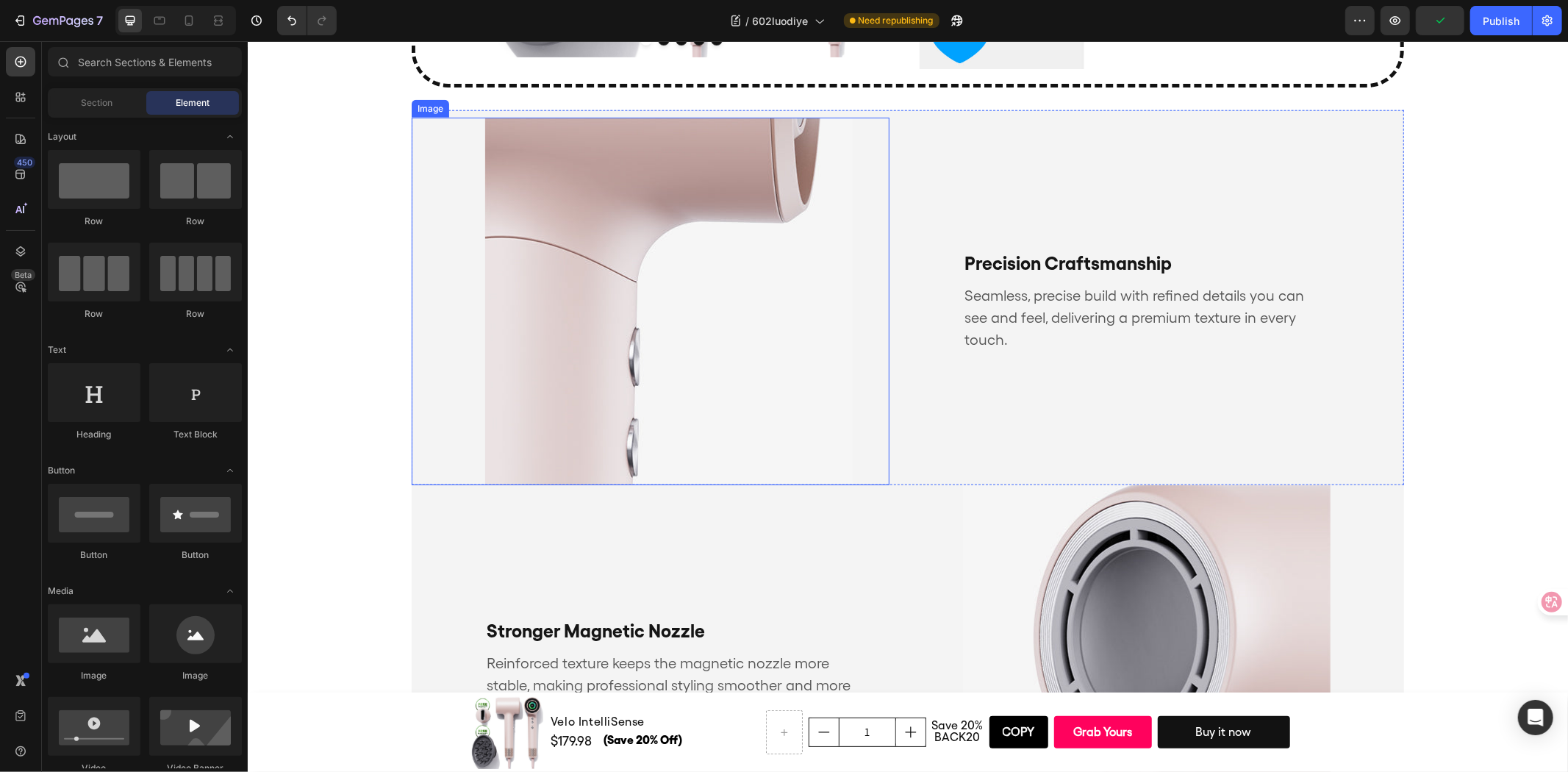
click at [675, 352] on img at bounding box center [668, 300] width 368 height 368
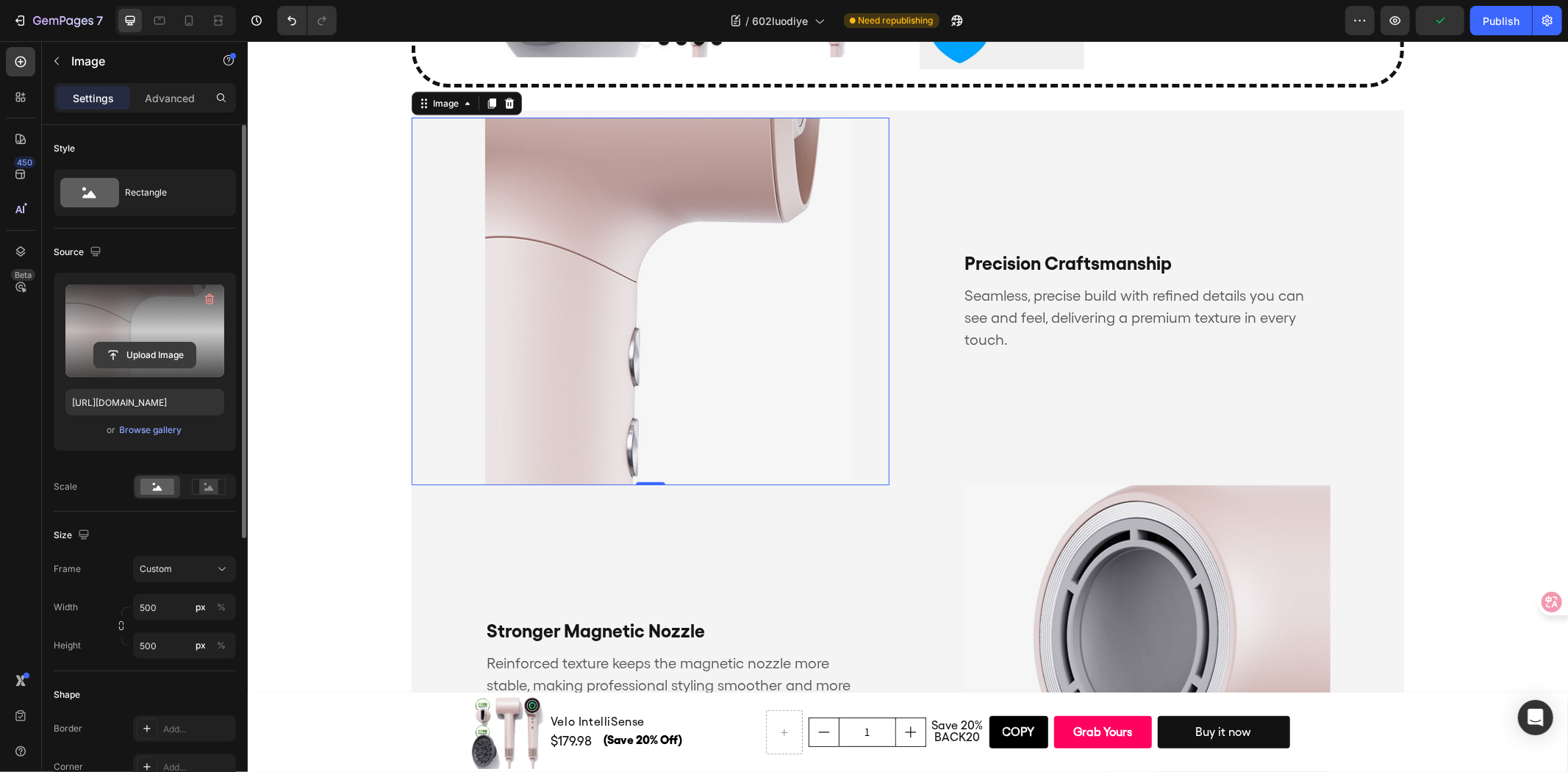
click at [123, 354] on input "file" at bounding box center [145, 354] width 102 height 25
type input "https://cdn.shopify.com/s/files/1/0634/6814/2701/files/gempages_571072593424024…"
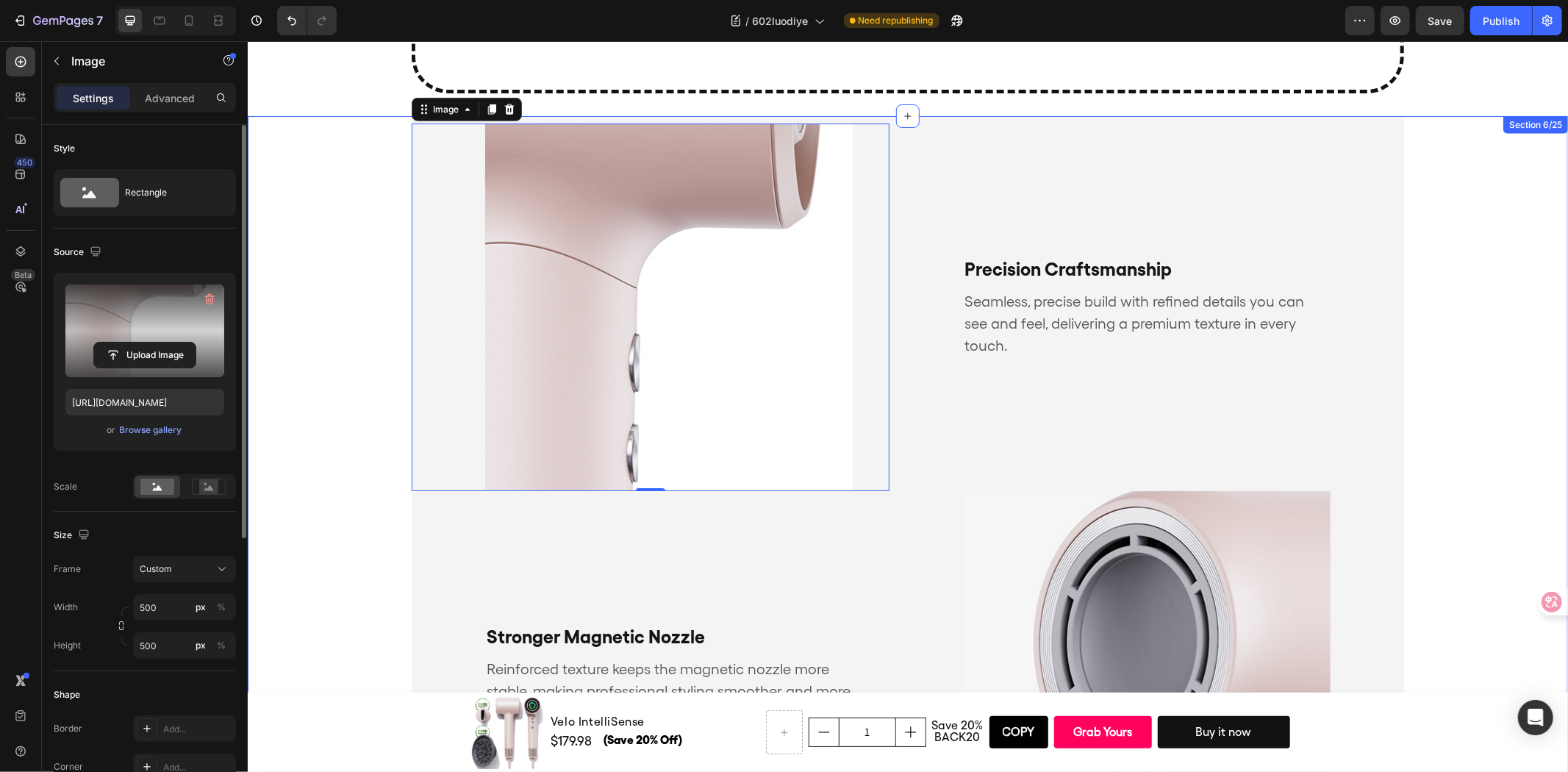
scroll to position [1446, 0]
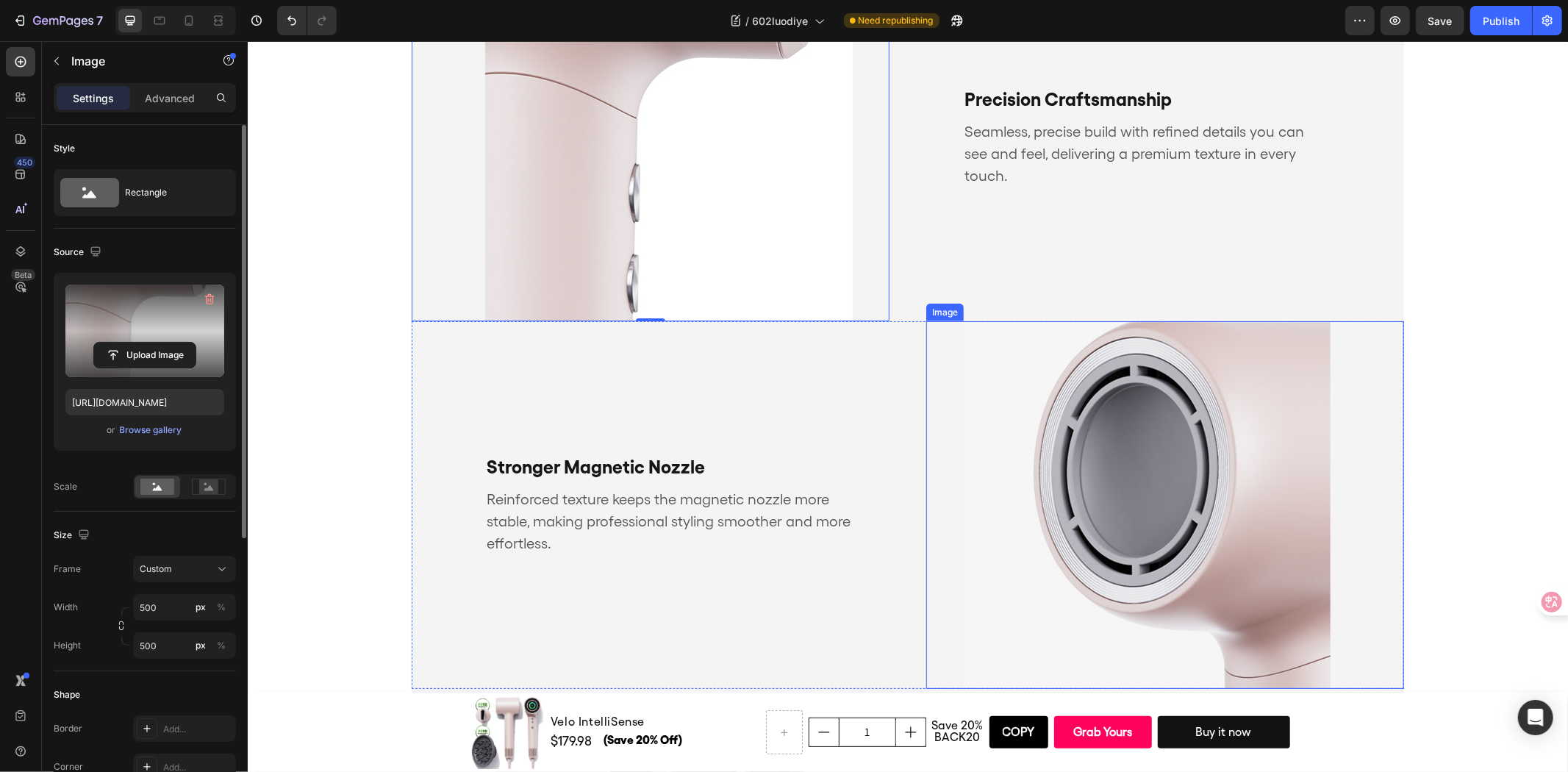
click at [1084, 473] on img at bounding box center [1145, 504] width 368 height 368
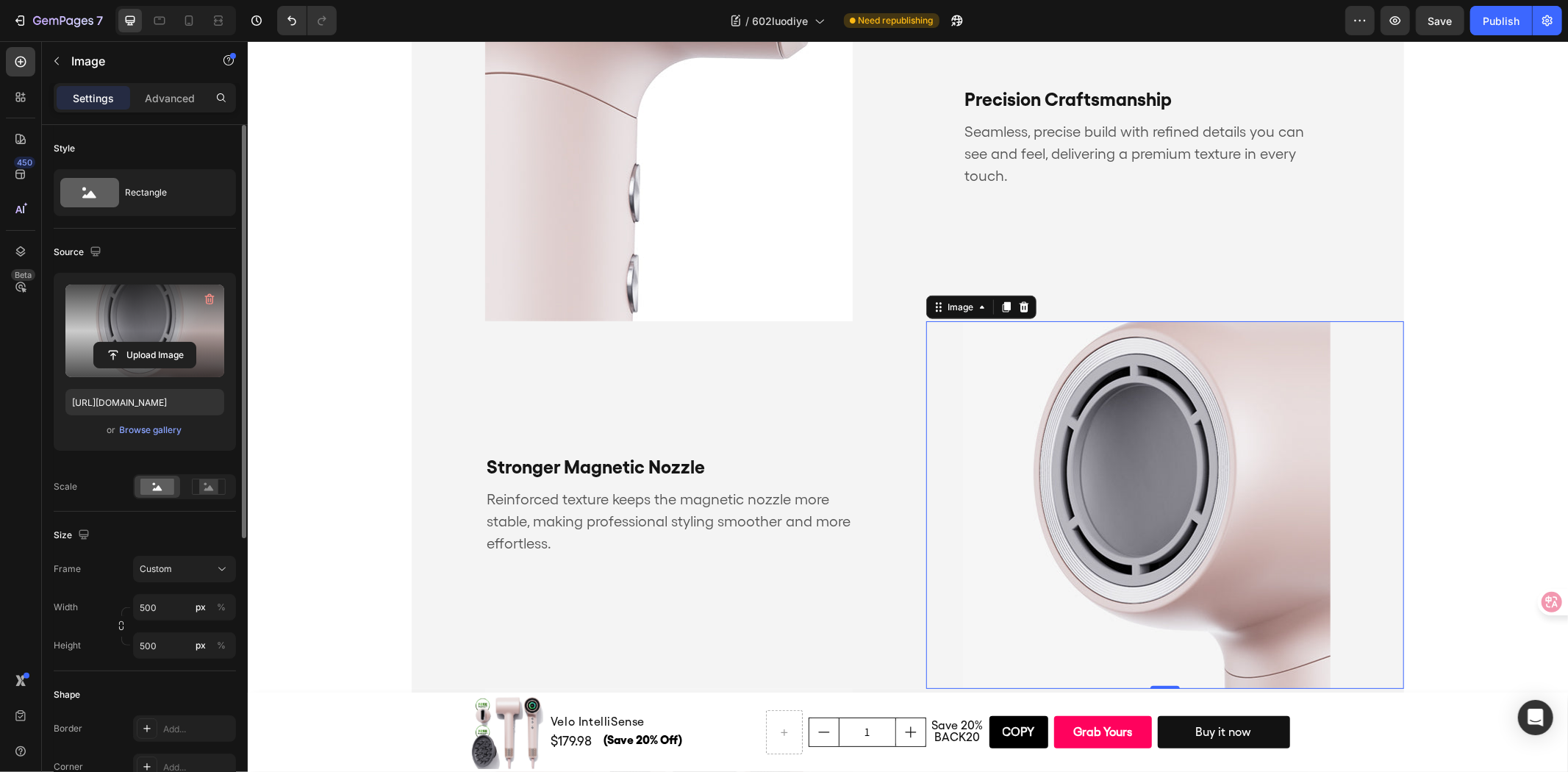
click at [158, 312] on label at bounding box center [145, 330] width 159 height 93
click at [158, 342] on input "file" at bounding box center [145, 354] width 102 height 25
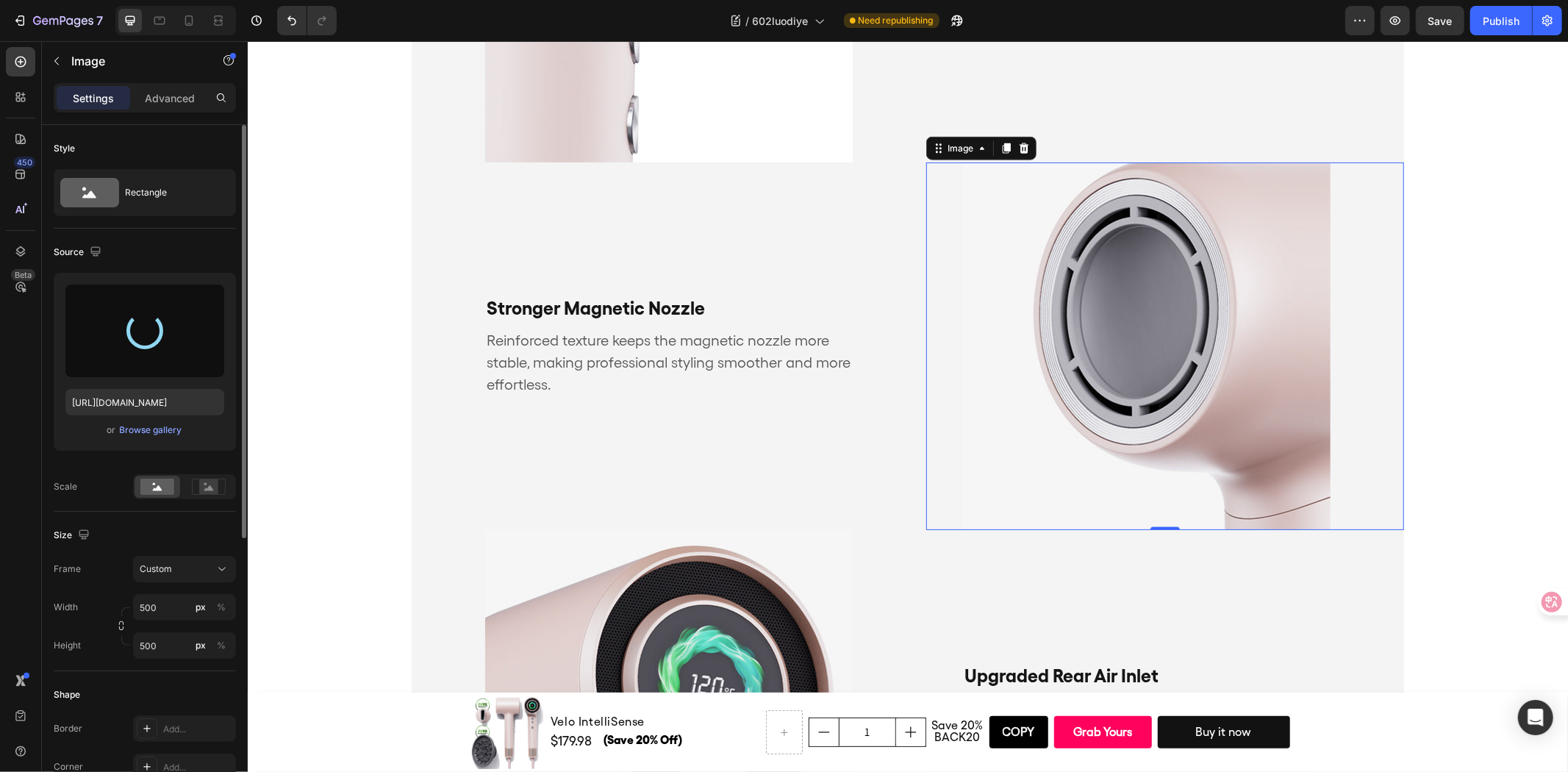
scroll to position [1610, 0]
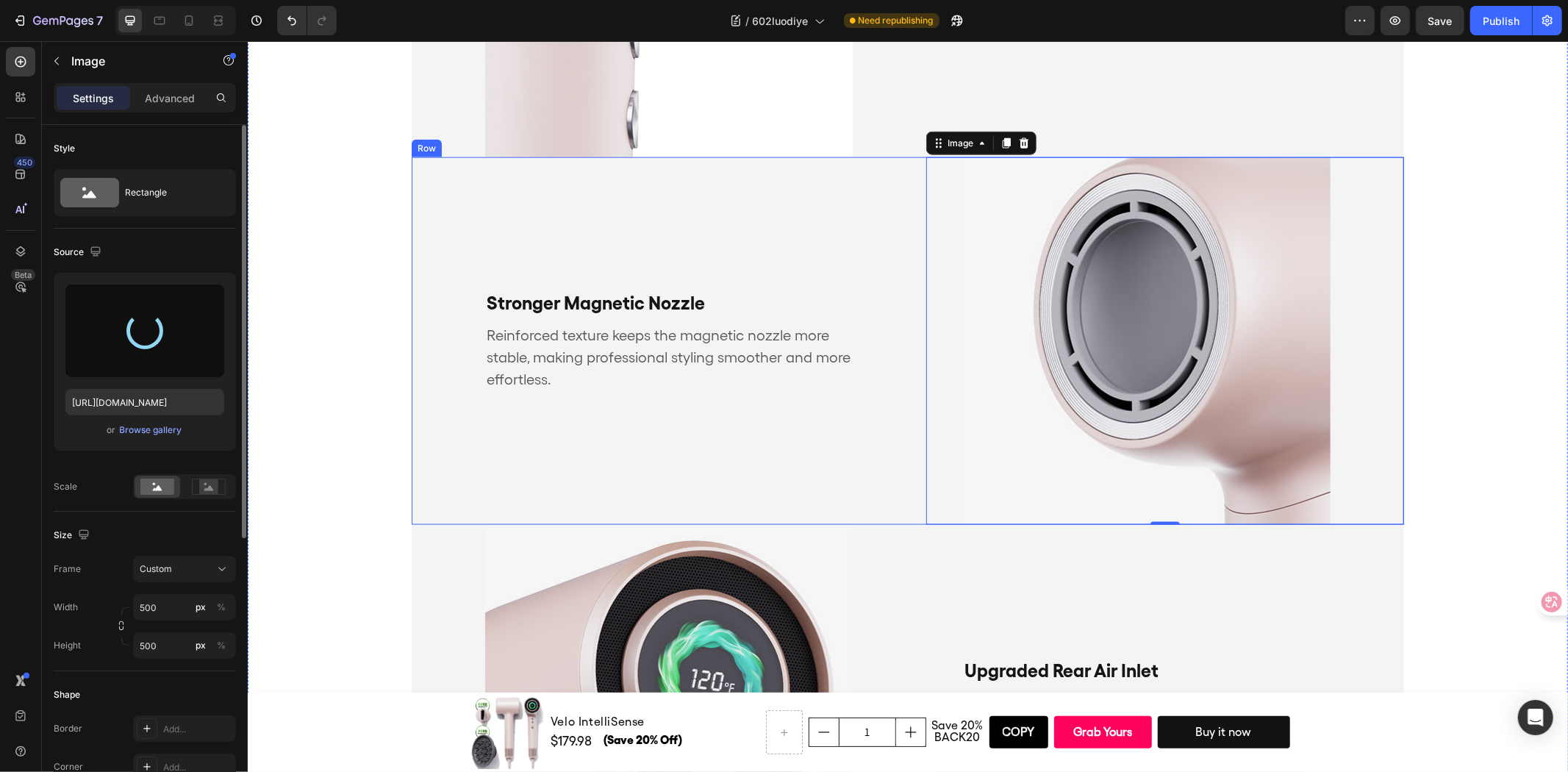
type input "https://cdn.shopify.com/s/files/1/0634/6814/2701/files/gempages_571072593424024…"
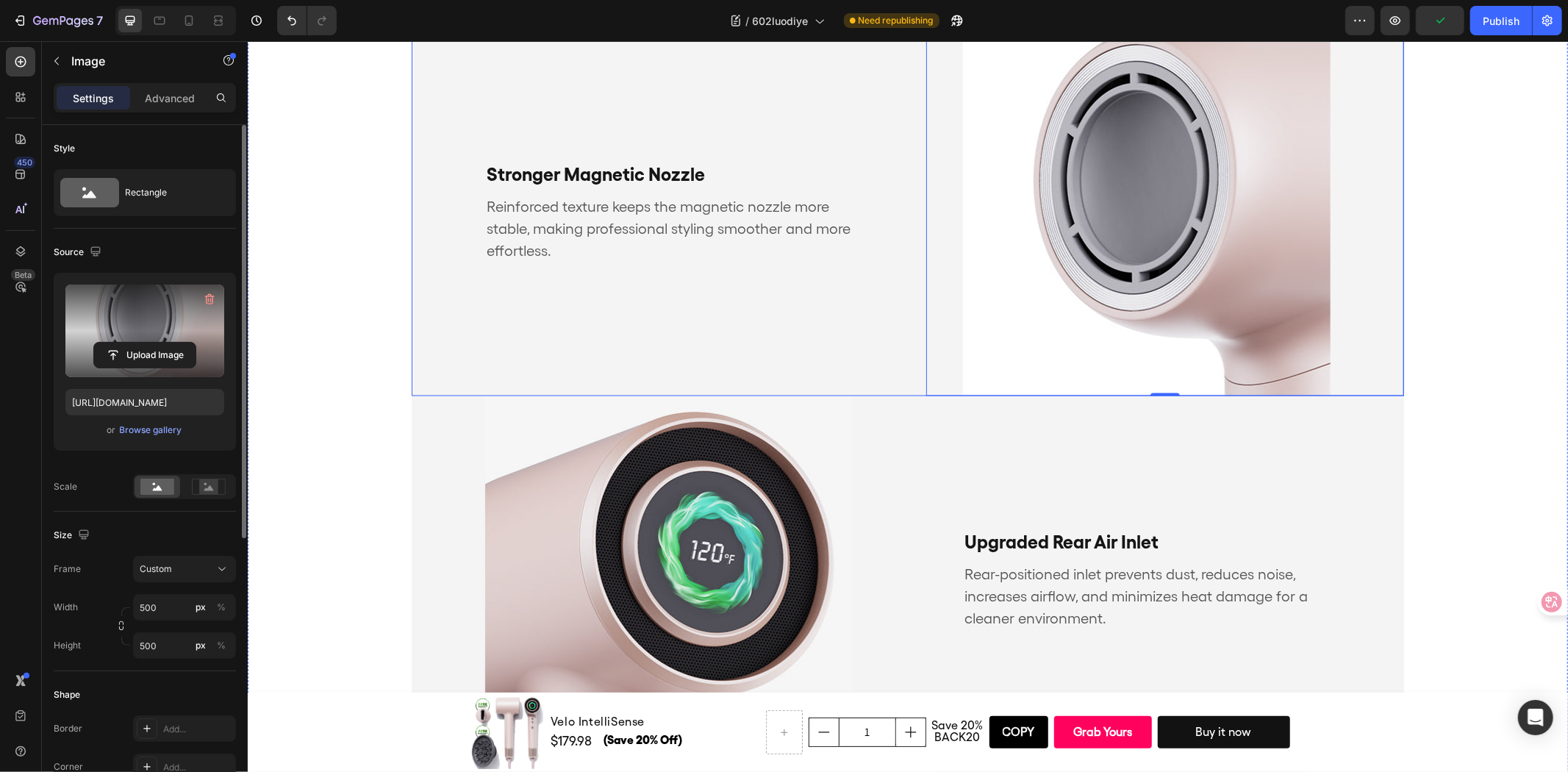
scroll to position [1773, 0]
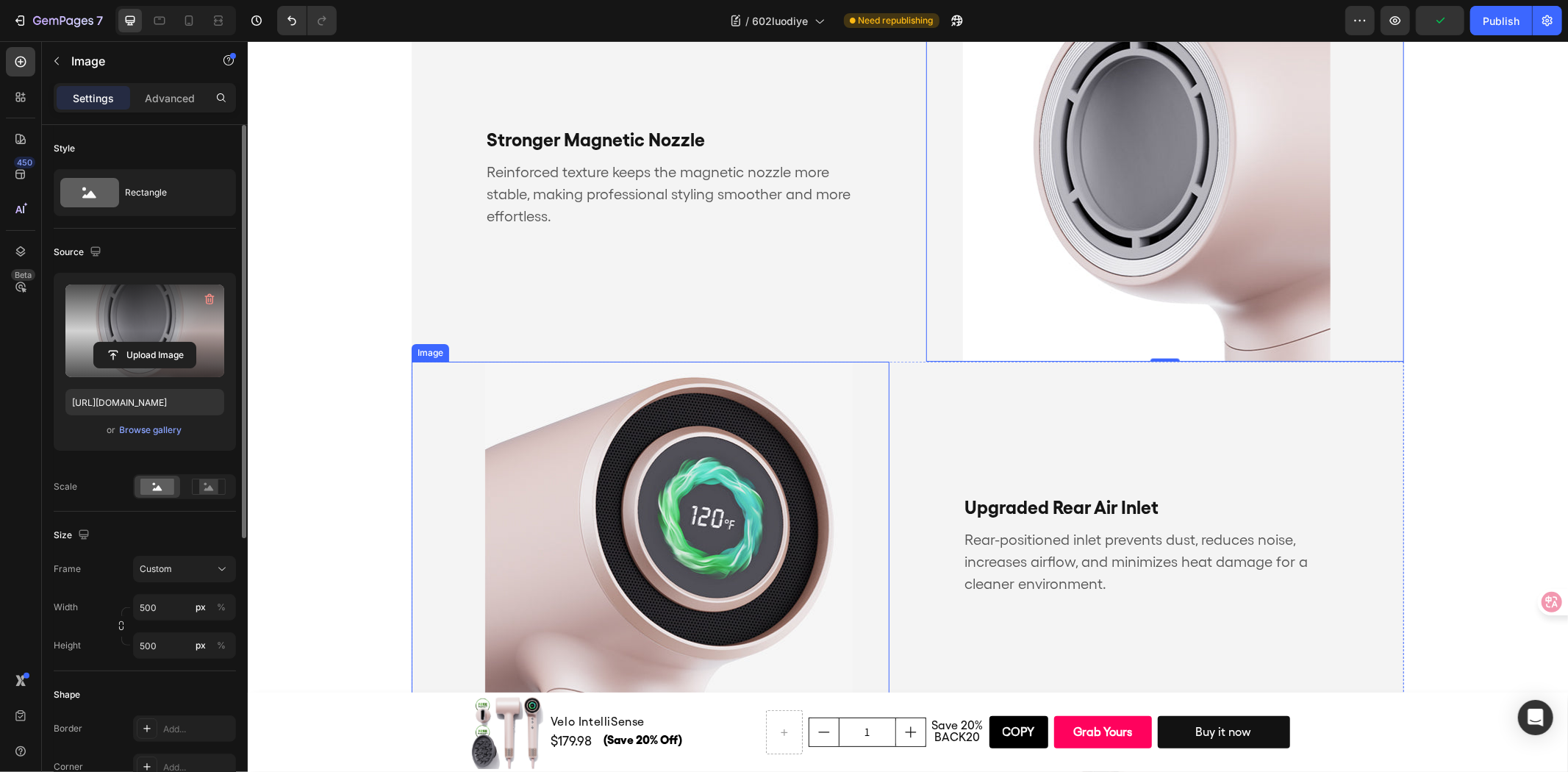
click at [709, 471] on img at bounding box center [668, 544] width 368 height 368
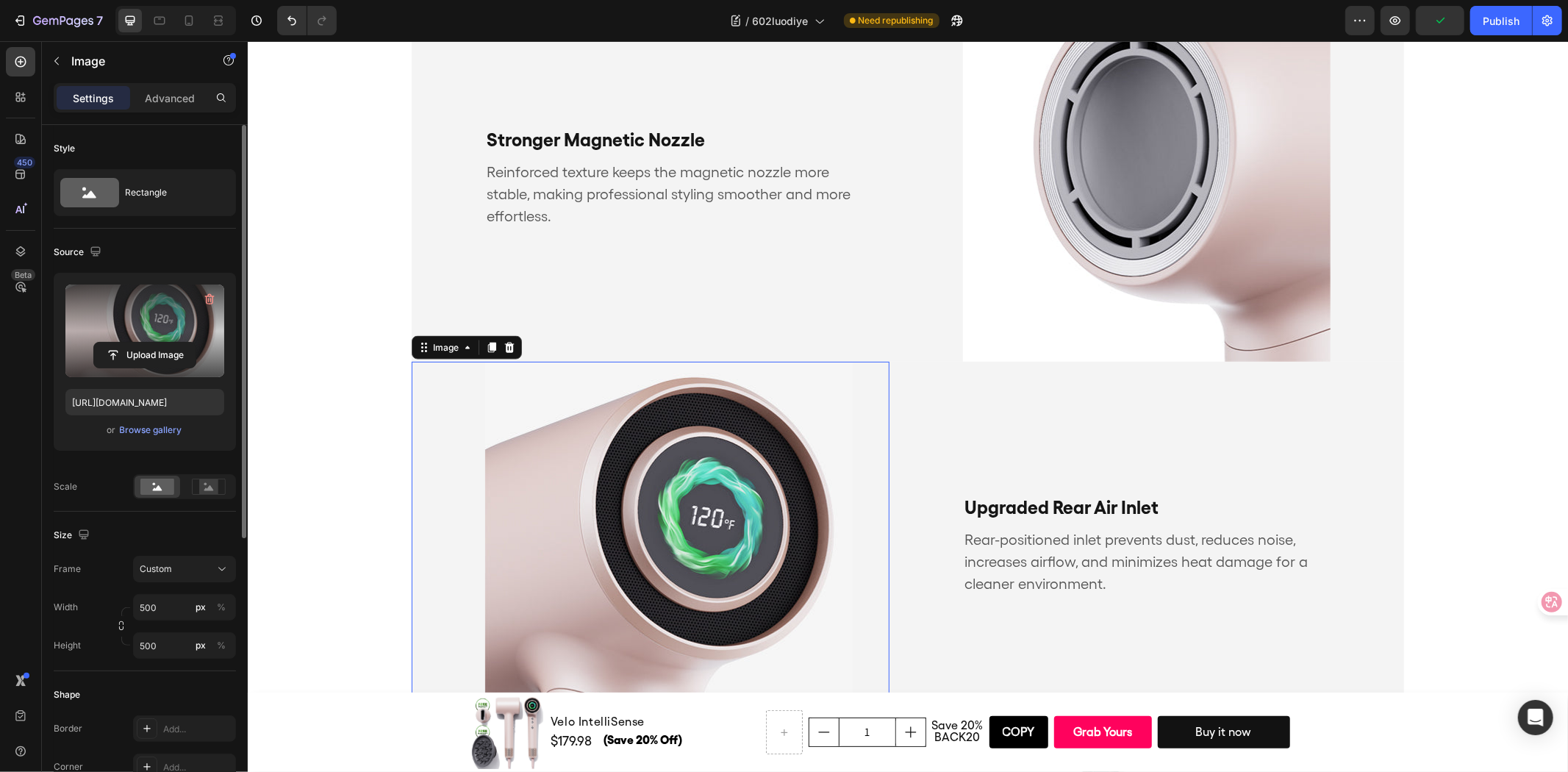
click at [175, 320] on label at bounding box center [145, 330] width 159 height 93
click at [175, 342] on input "file" at bounding box center [145, 354] width 102 height 25
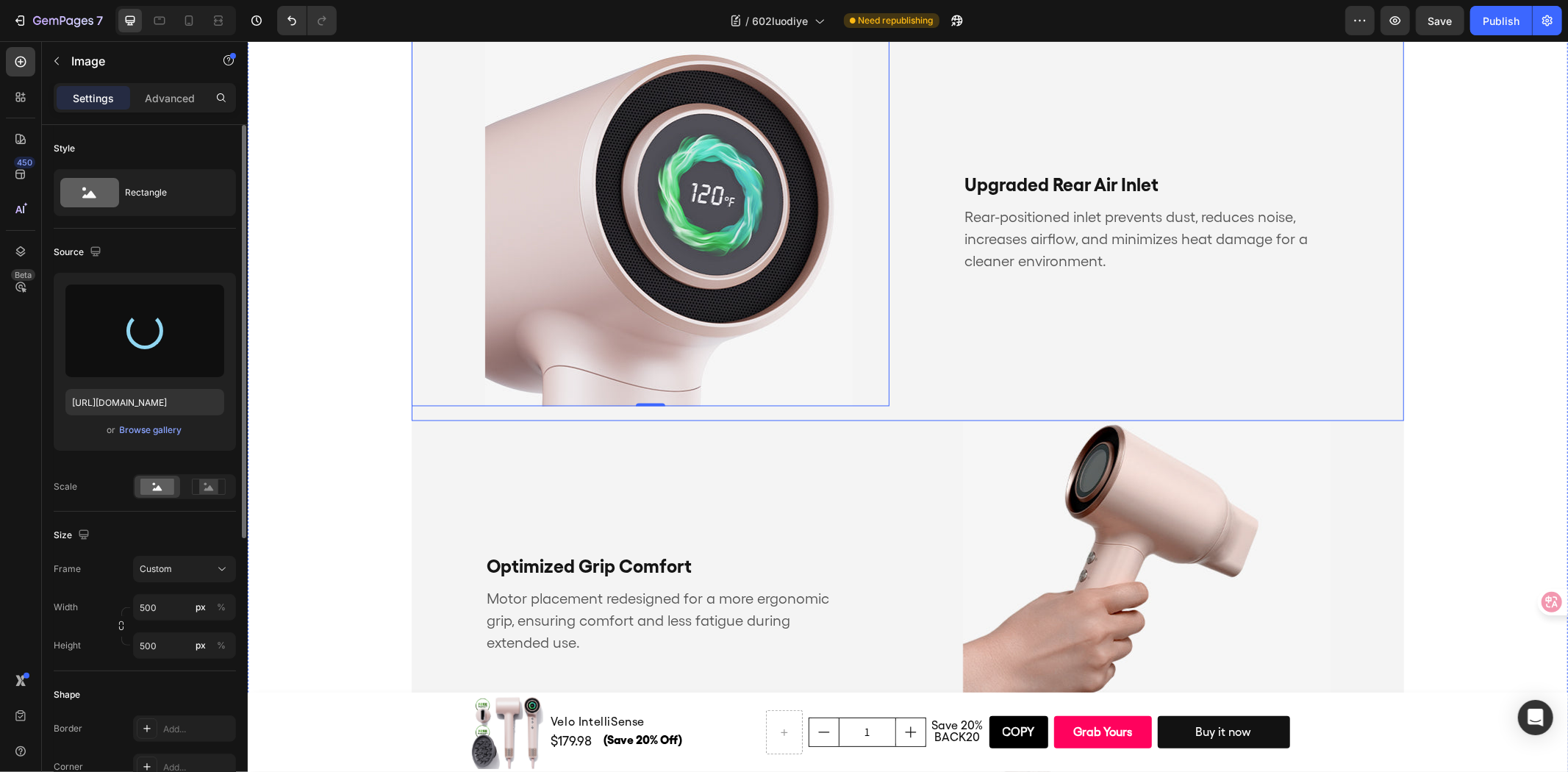
scroll to position [2099, 0]
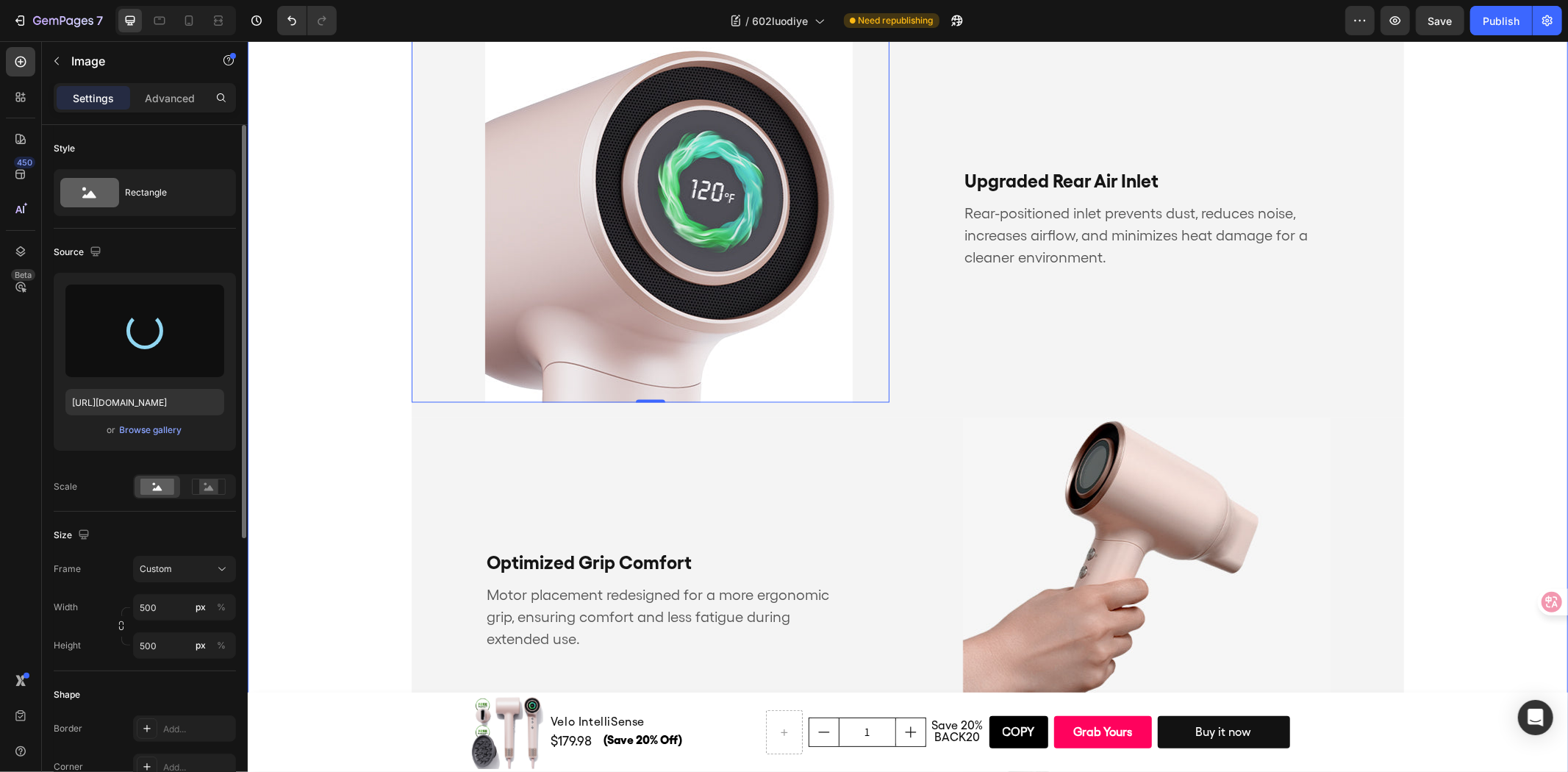
type input "https://cdn.shopify.com/s/files/1/0634/6814/2701/files/gempages_571072593424024…"
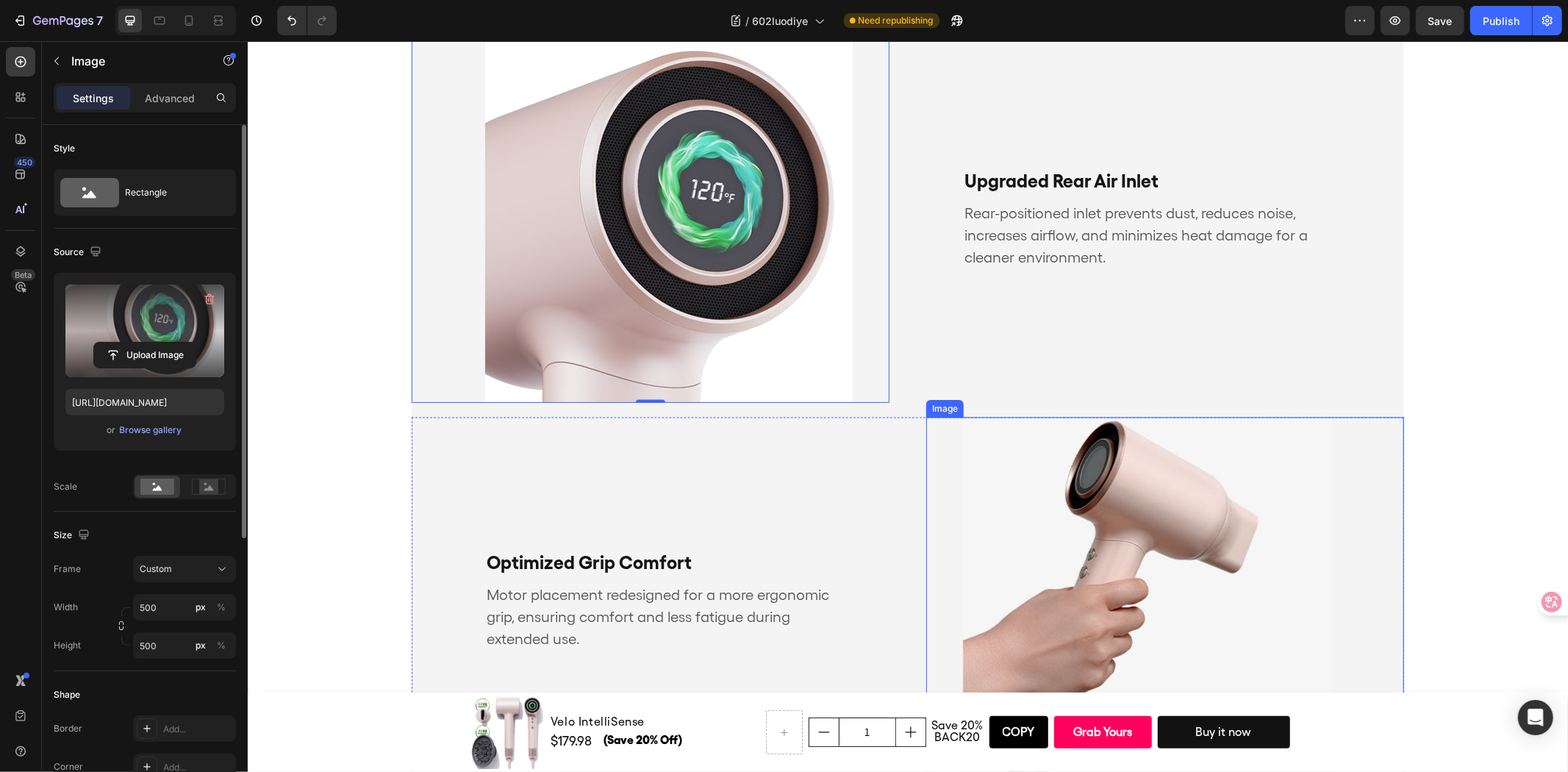
click at [1191, 515] on img at bounding box center [1145, 600] width 368 height 368
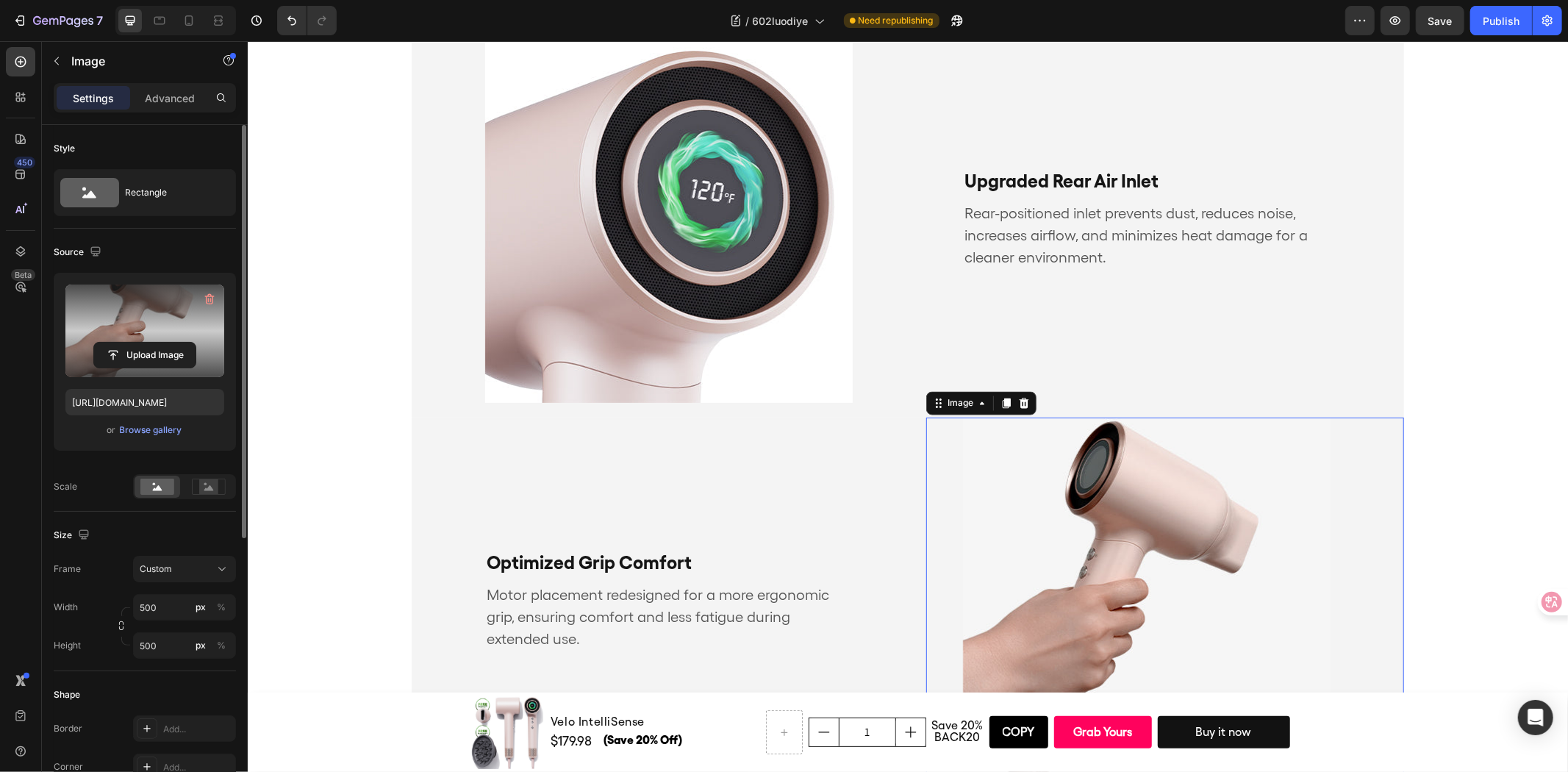
click at [110, 310] on label at bounding box center [145, 330] width 159 height 93
click at [110, 342] on input "file" at bounding box center [145, 354] width 102 height 25
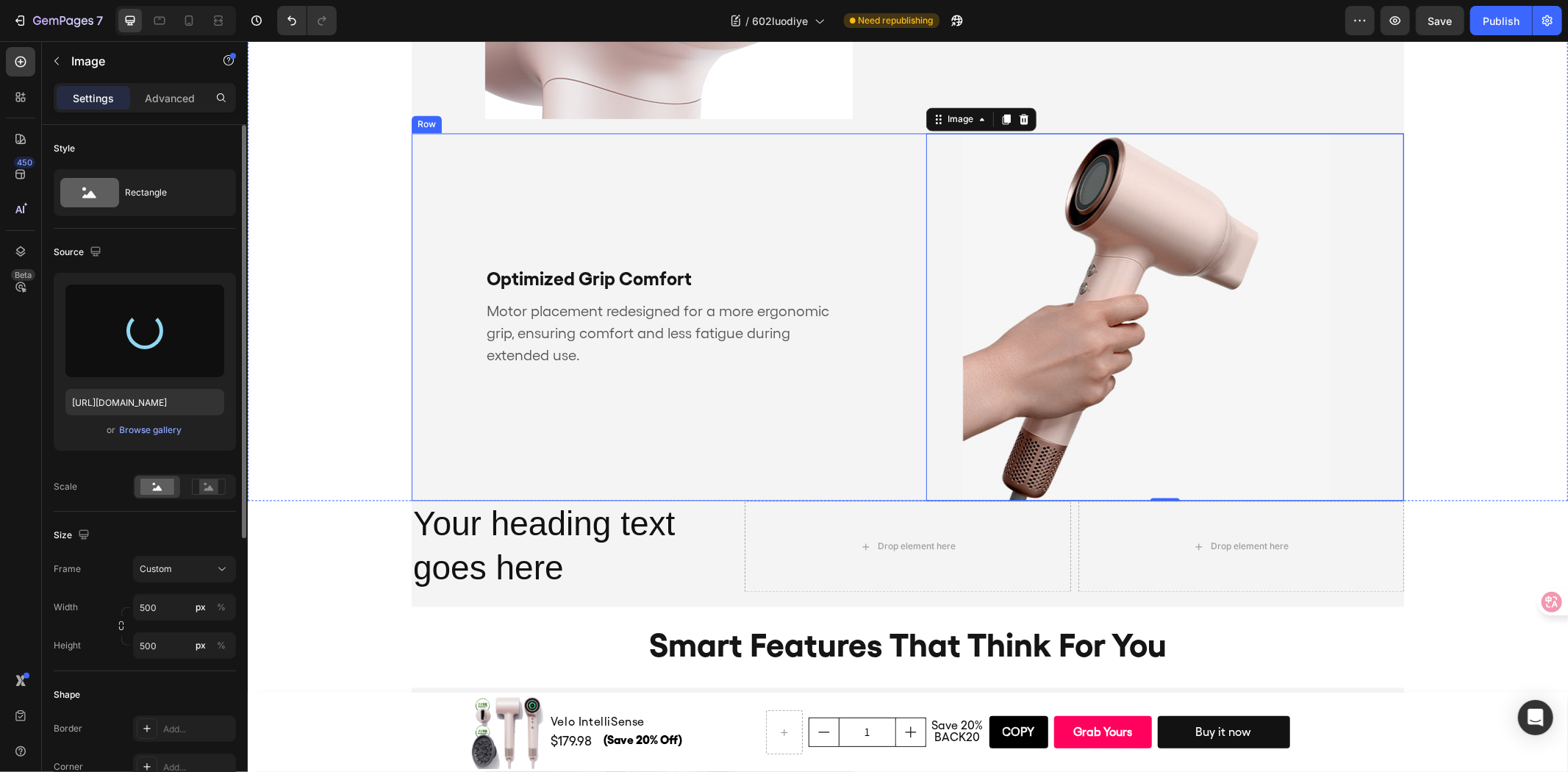
scroll to position [2426, 0]
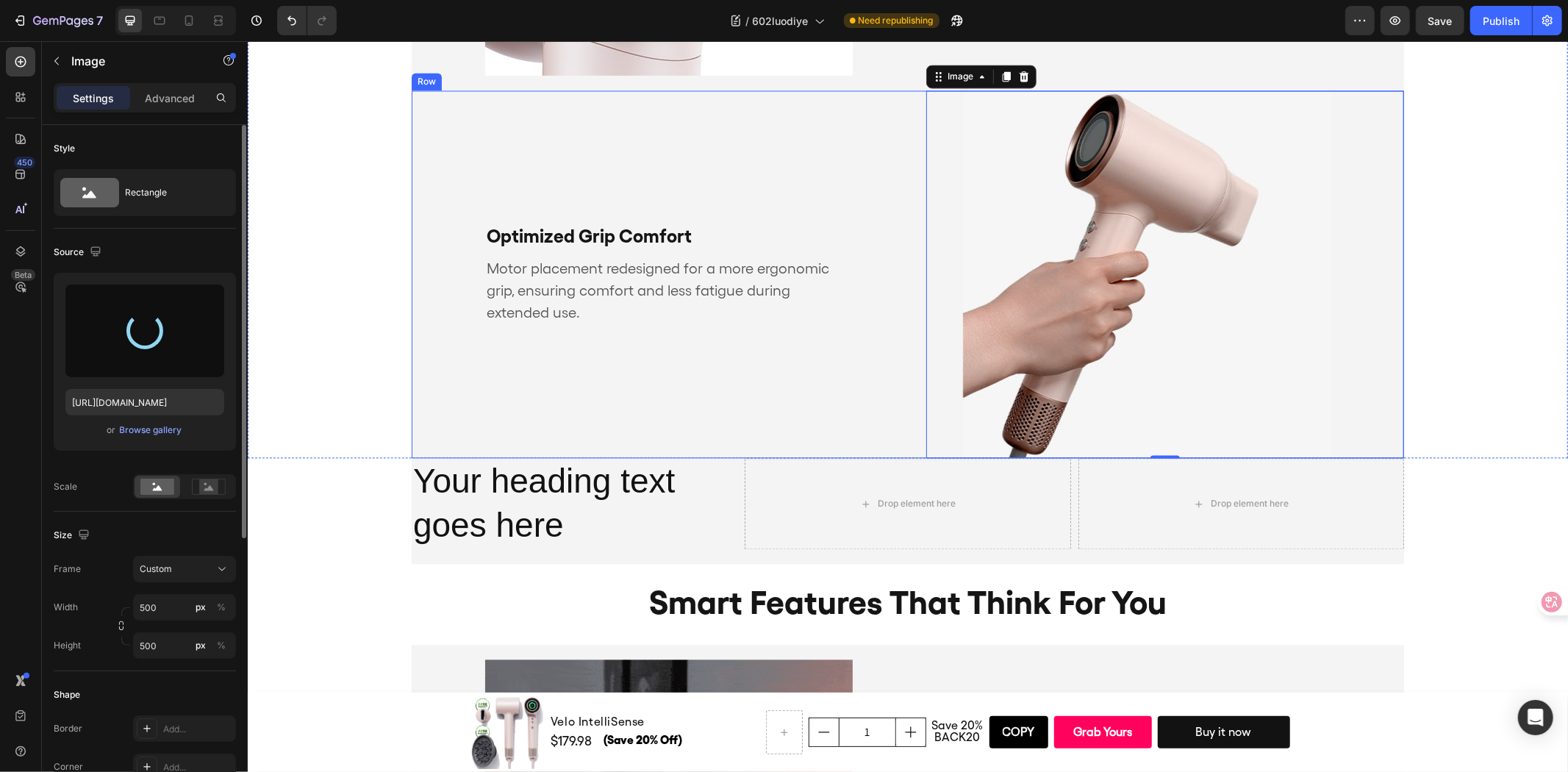
click at [626, 434] on div "Optimized Grip Comfort Text Block Motor placement redesigned for a more ergonom…" at bounding box center [650, 273] width 478 height 368
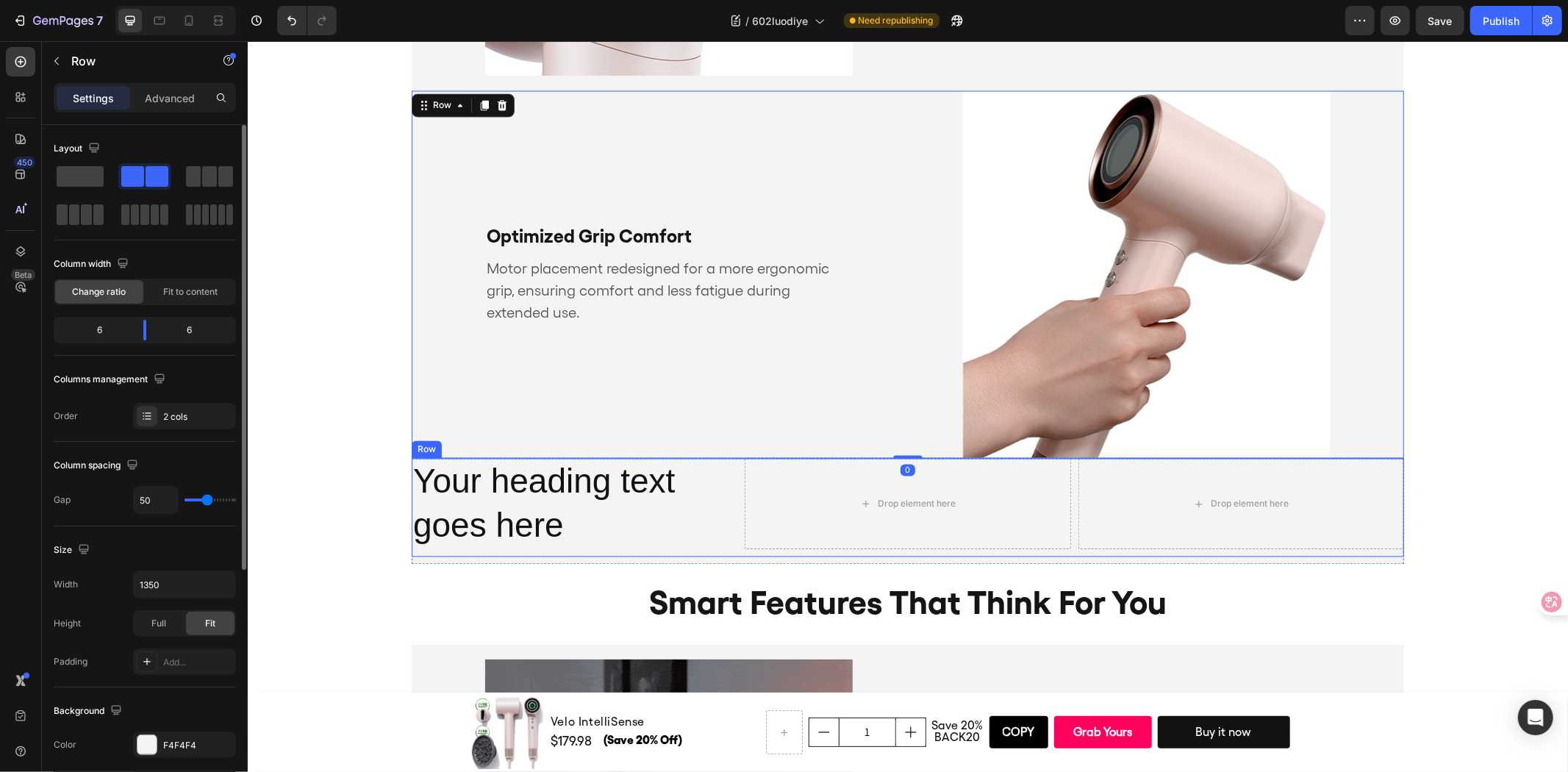
click at [732, 545] on div "Drop element here Your heading text goes here Heading Drop element here Row" at bounding box center [906, 507] width 992 height 98
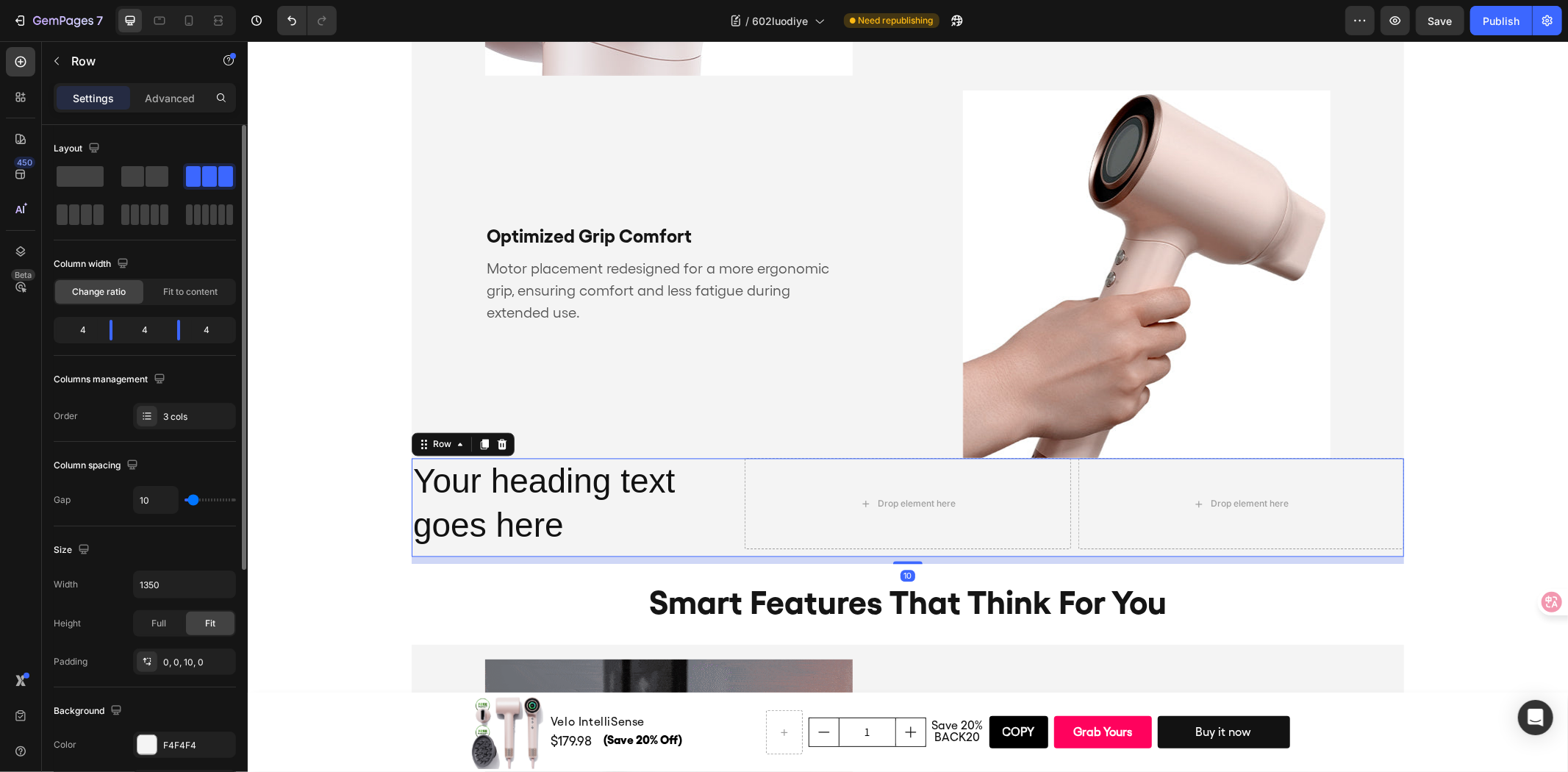
click at [480, 440] on icon at bounding box center [484, 443] width 8 height 10
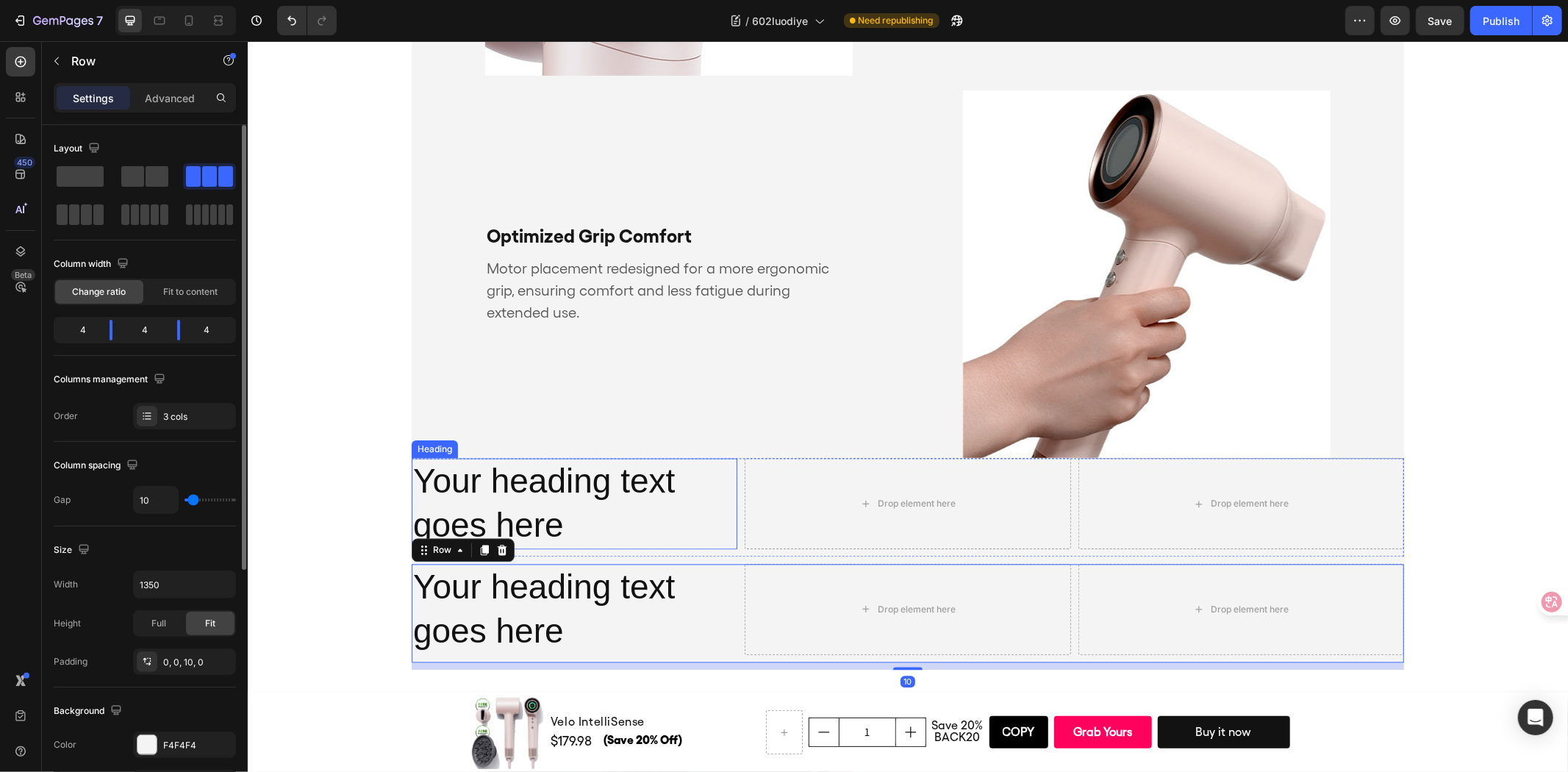
click at [724, 493] on h2 "Your heading text goes here" at bounding box center [574, 503] width 326 height 91
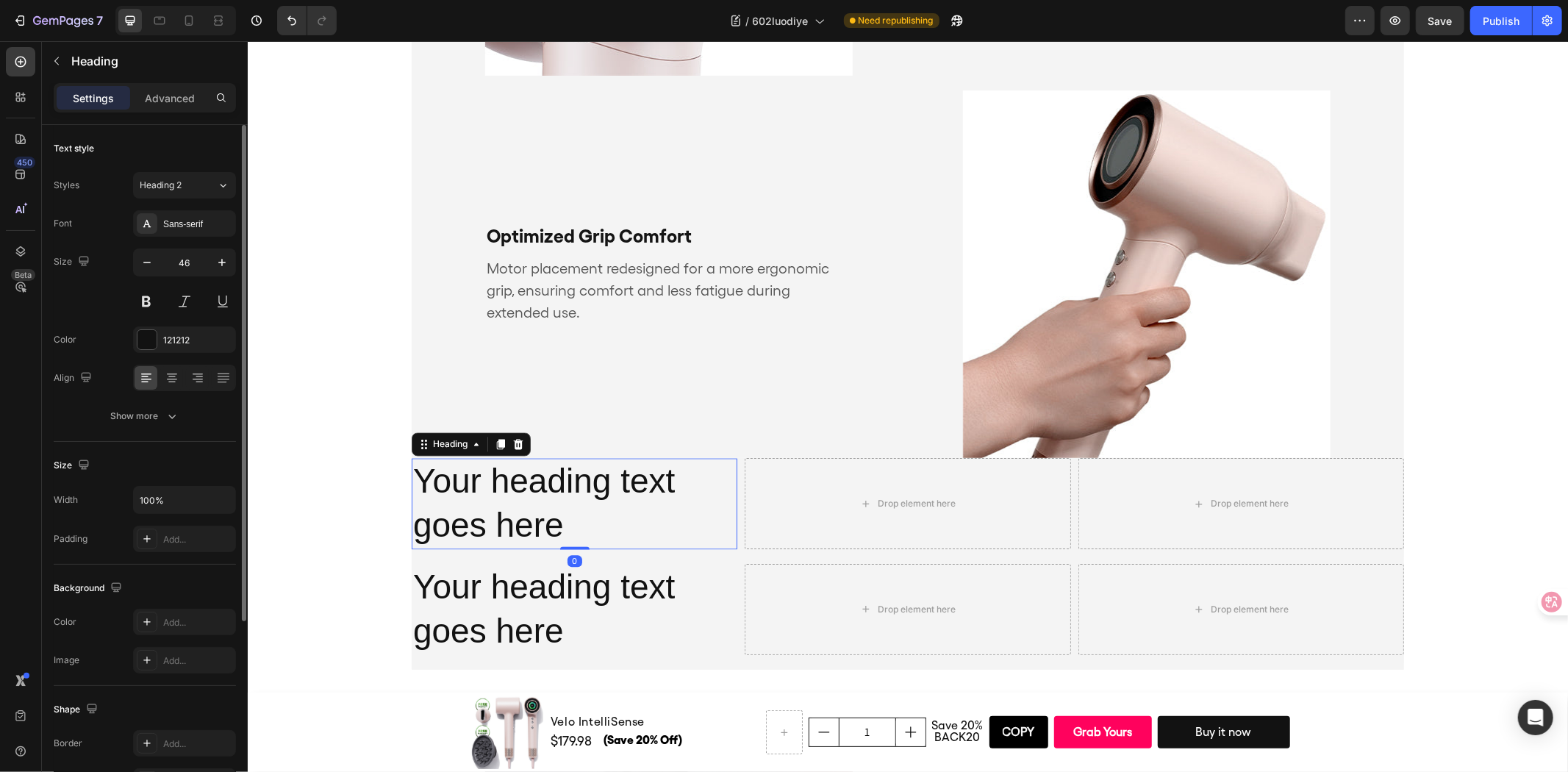
click at [732, 497] on div "Drop element here Your heading text goes here Heading 0 Drop element here Row" at bounding box center [906, 507] width 992 height 98
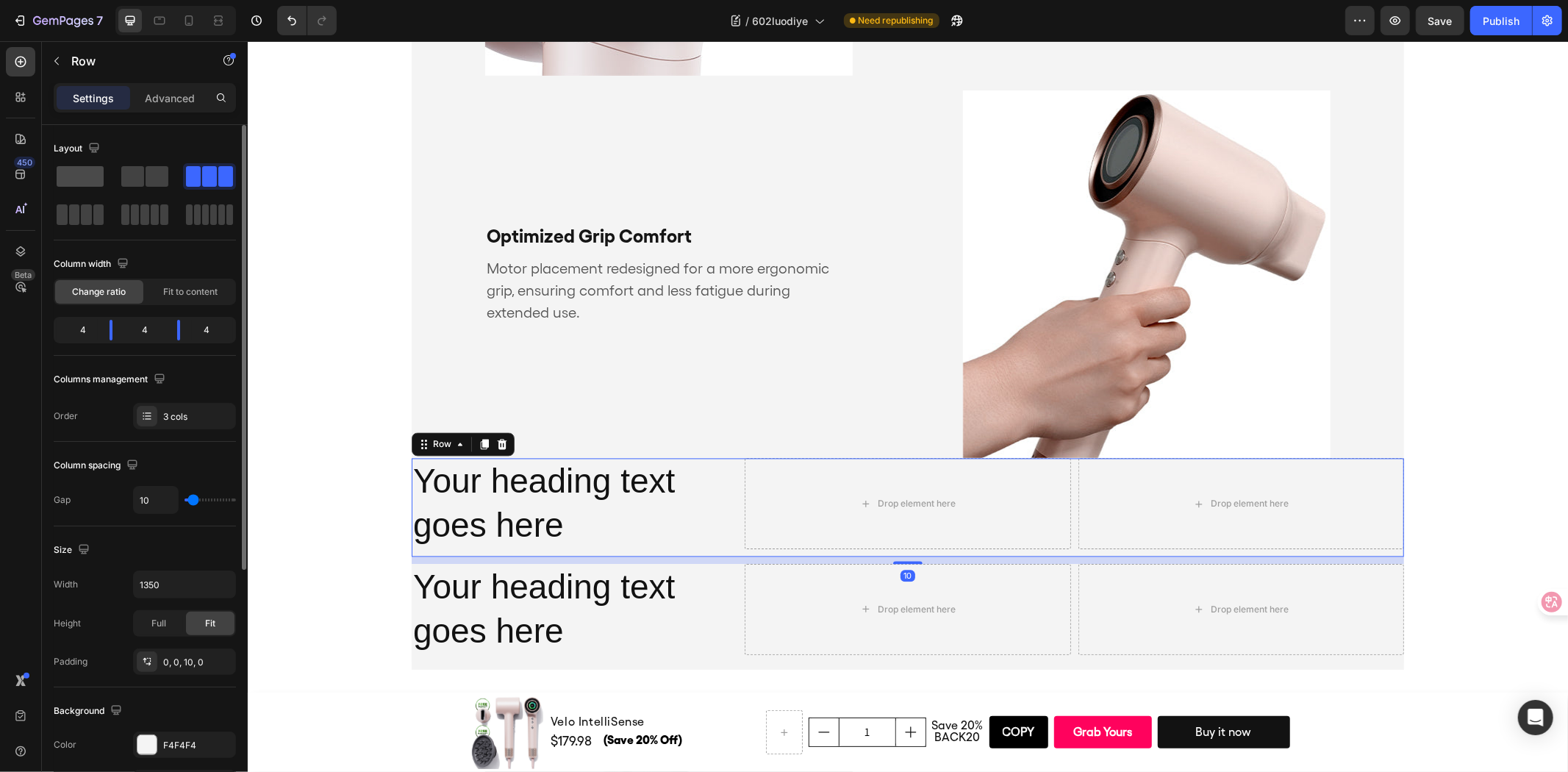
click at [82, 172] on span at bounding box center [79, 176] width 47 height 21
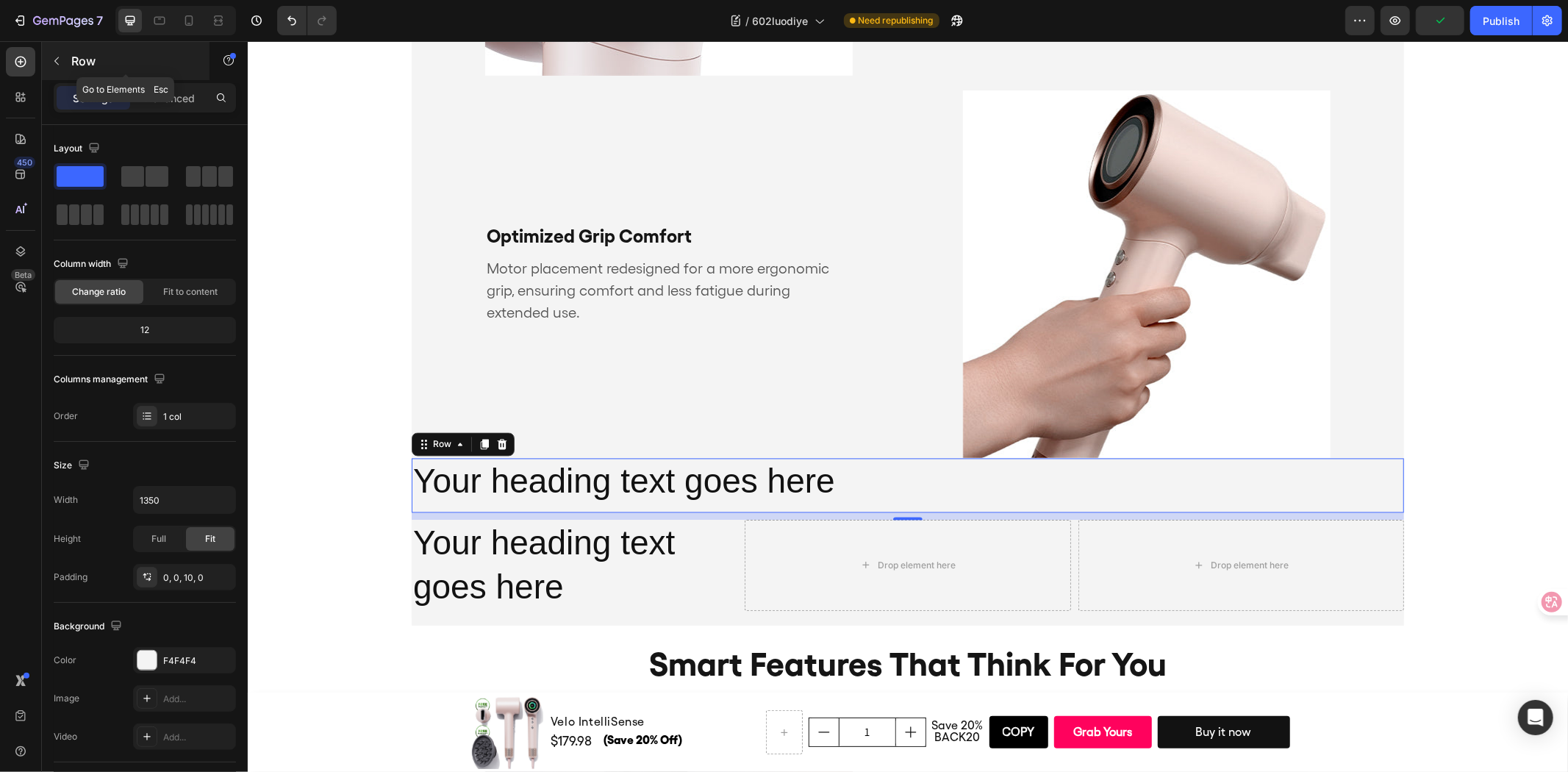
click at [67, 63] on button "button" at bounding box center [56, 61] width 24 height 24
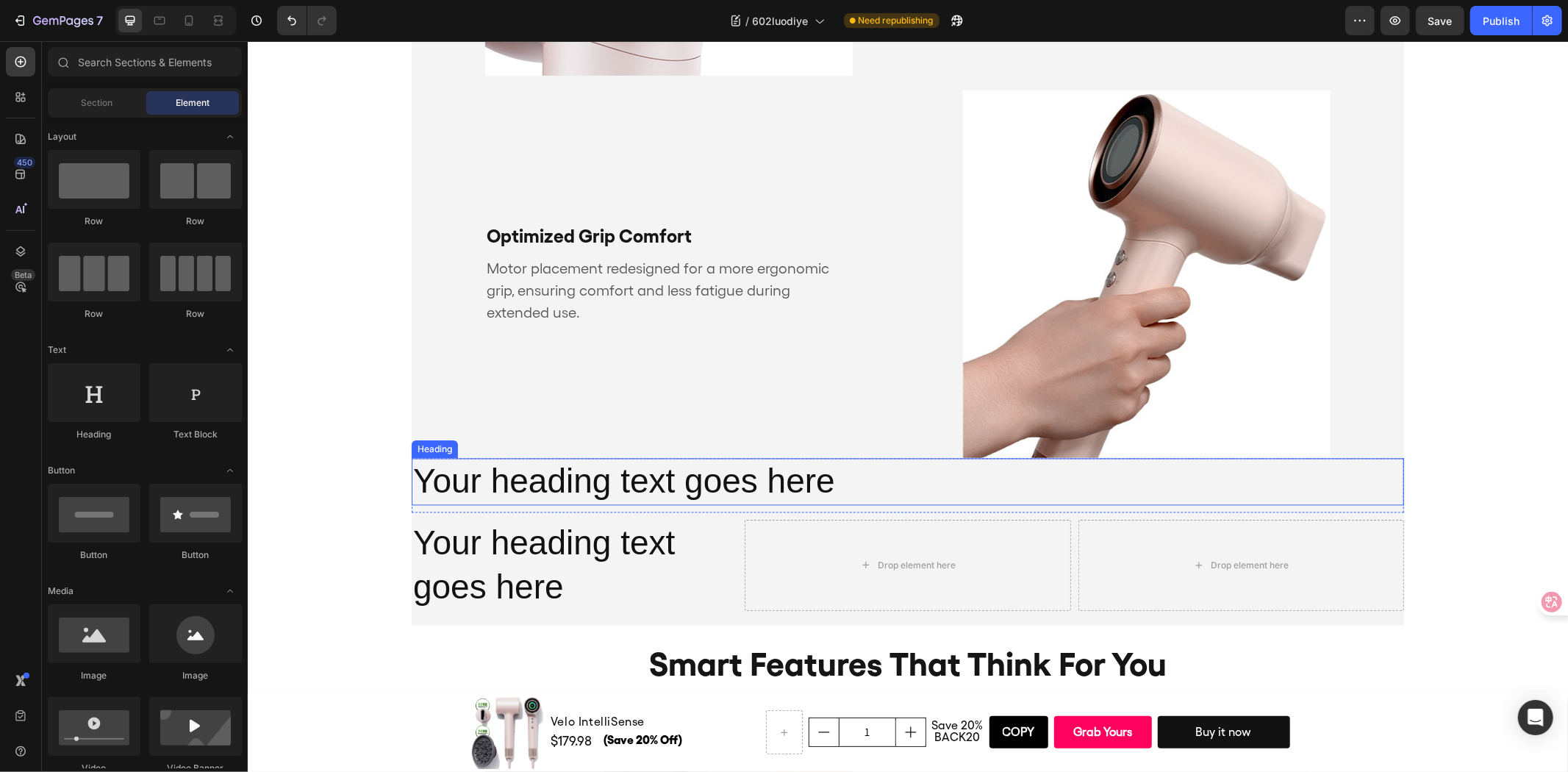
drag, startPoint x: 857, startPoint y: 479, endPoint x: 733, endPoint y: 489, distance: 124.4
click at [857, 478] on h2 "Your heading text goes here" at bounding box center [906, 481] width 992 height 47
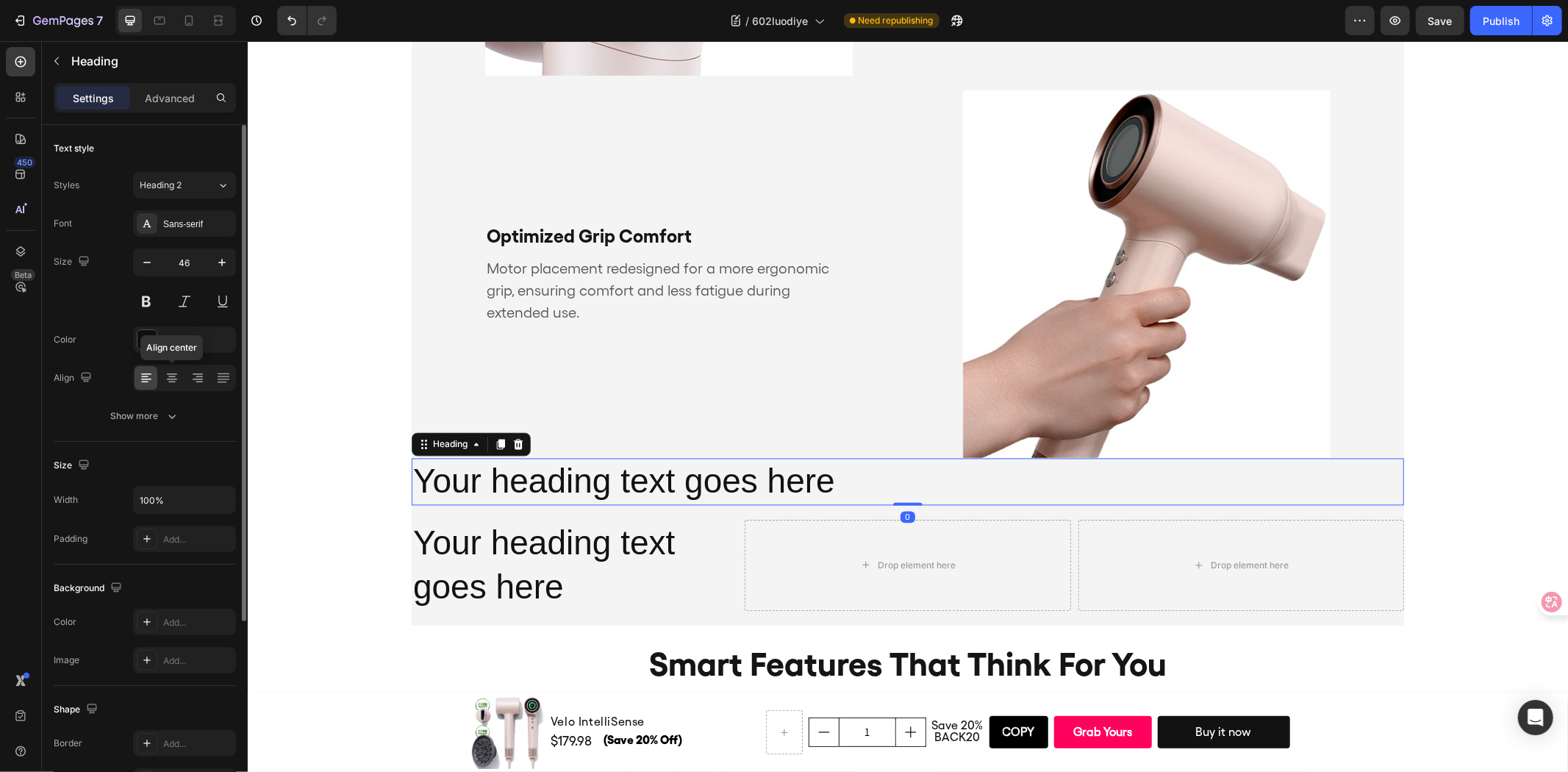
click at [167, 384] on icon at bounding box center [172, 377] width 15 height 15
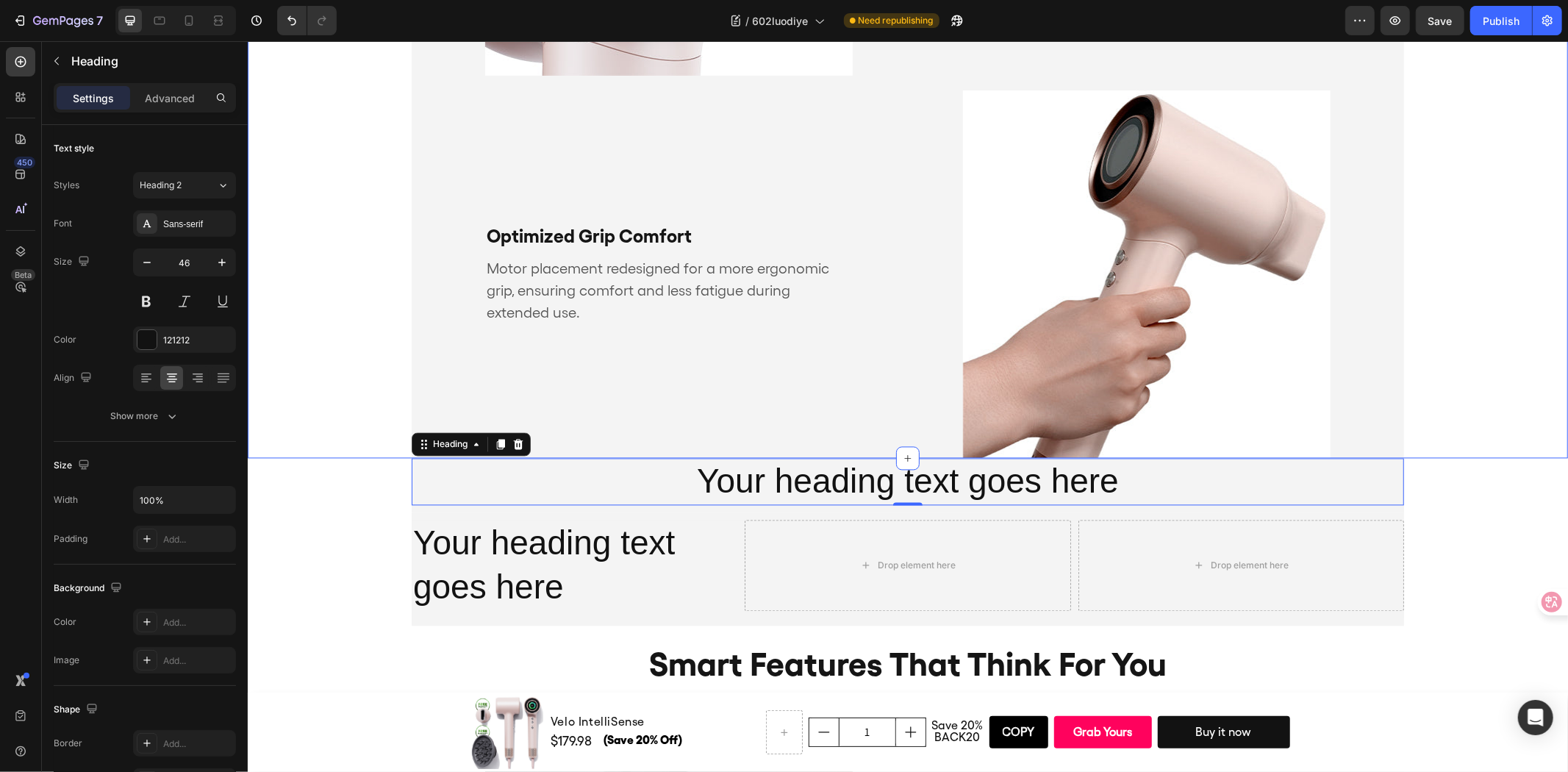
drag, startPoint x: 1505, startPoint y: 411, endPoint x: 1190, endPoint y: 457, distance: 318.3
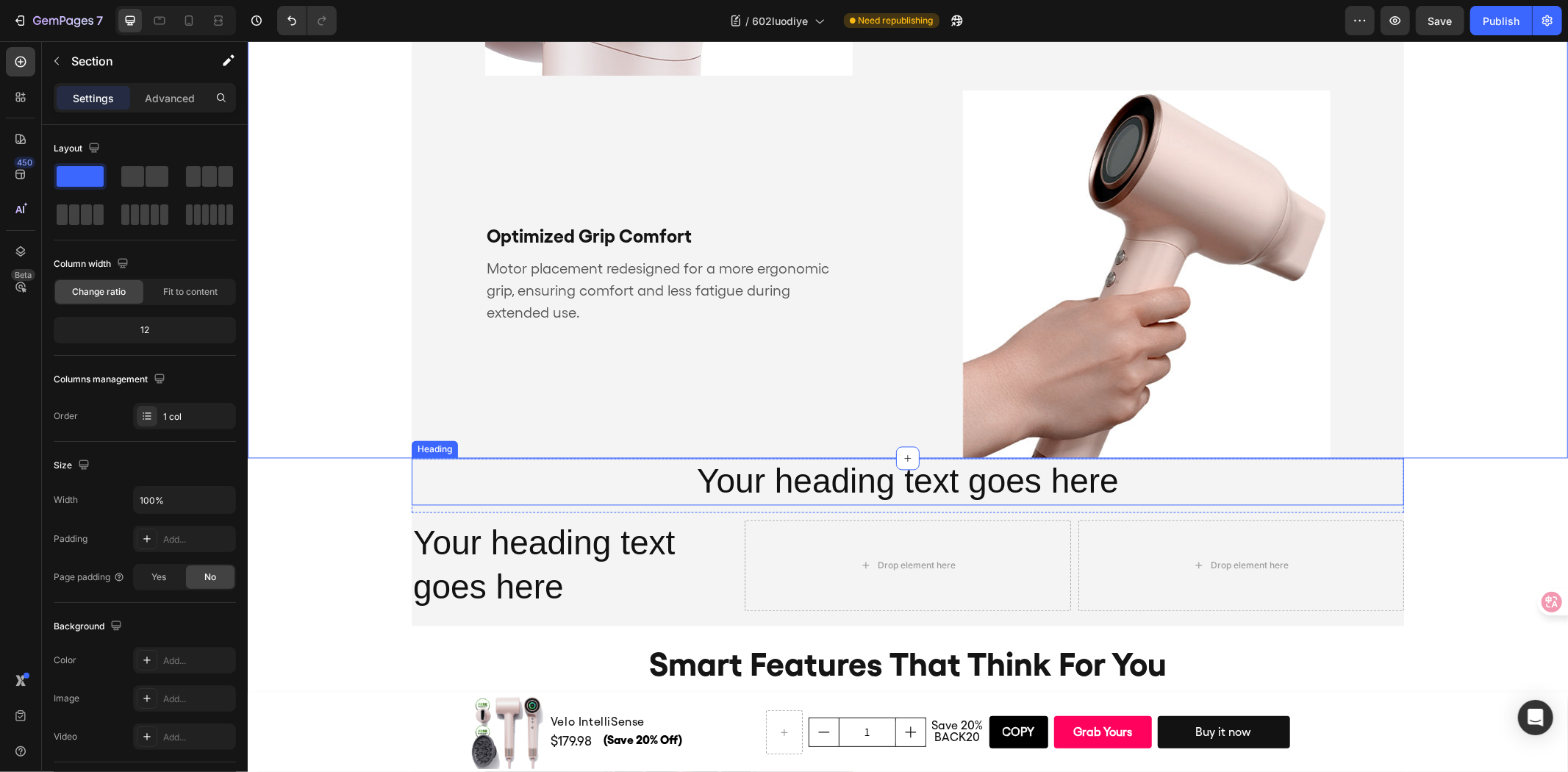
click at [1099, 470] on h2 "Your heading text goes here" at bounding box center [906, 481] width 992 height 47
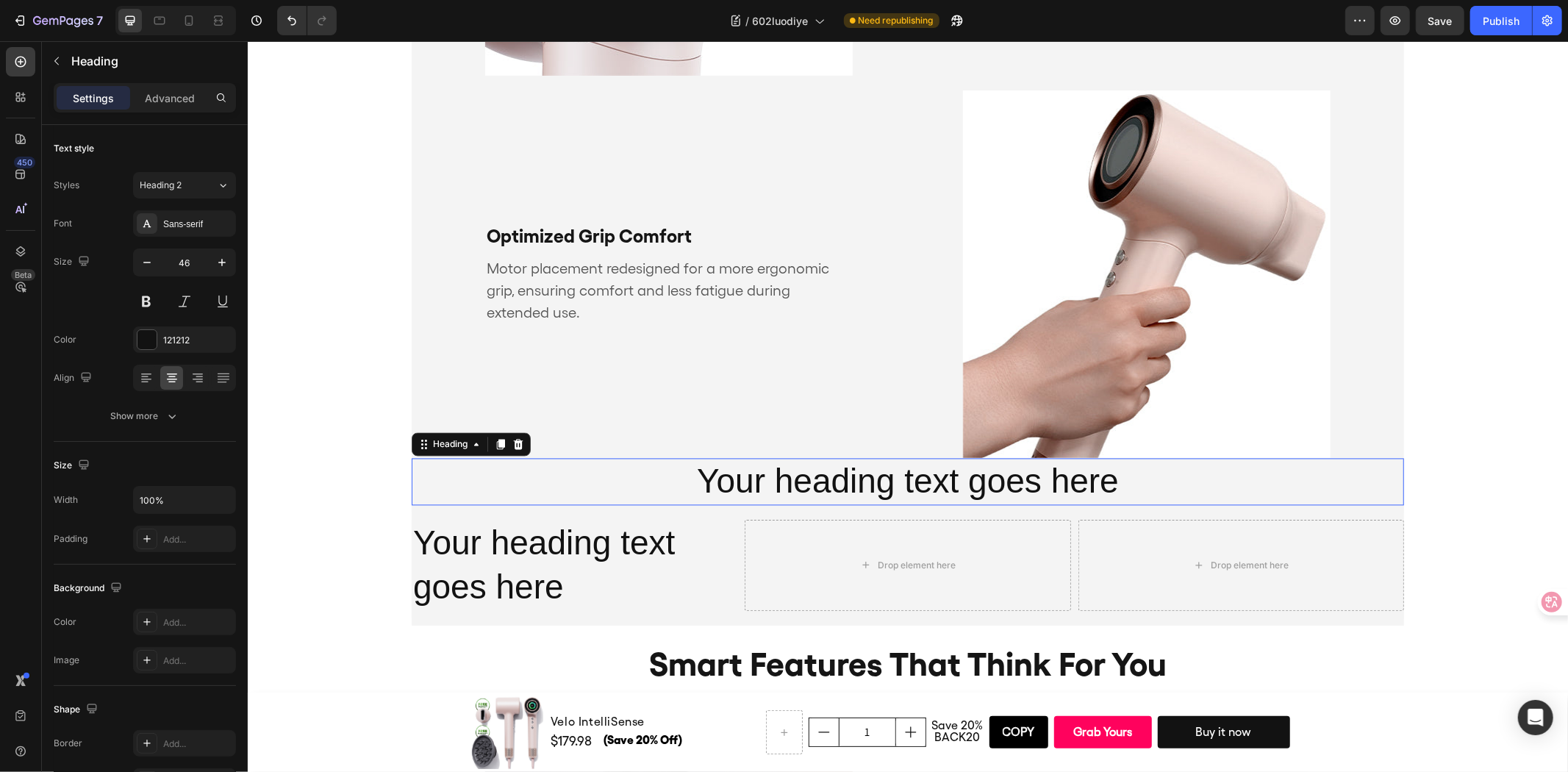
click at [1099, 470] on p "Your heading text goes here" at bounding box center [907, 481] width 990 height 44
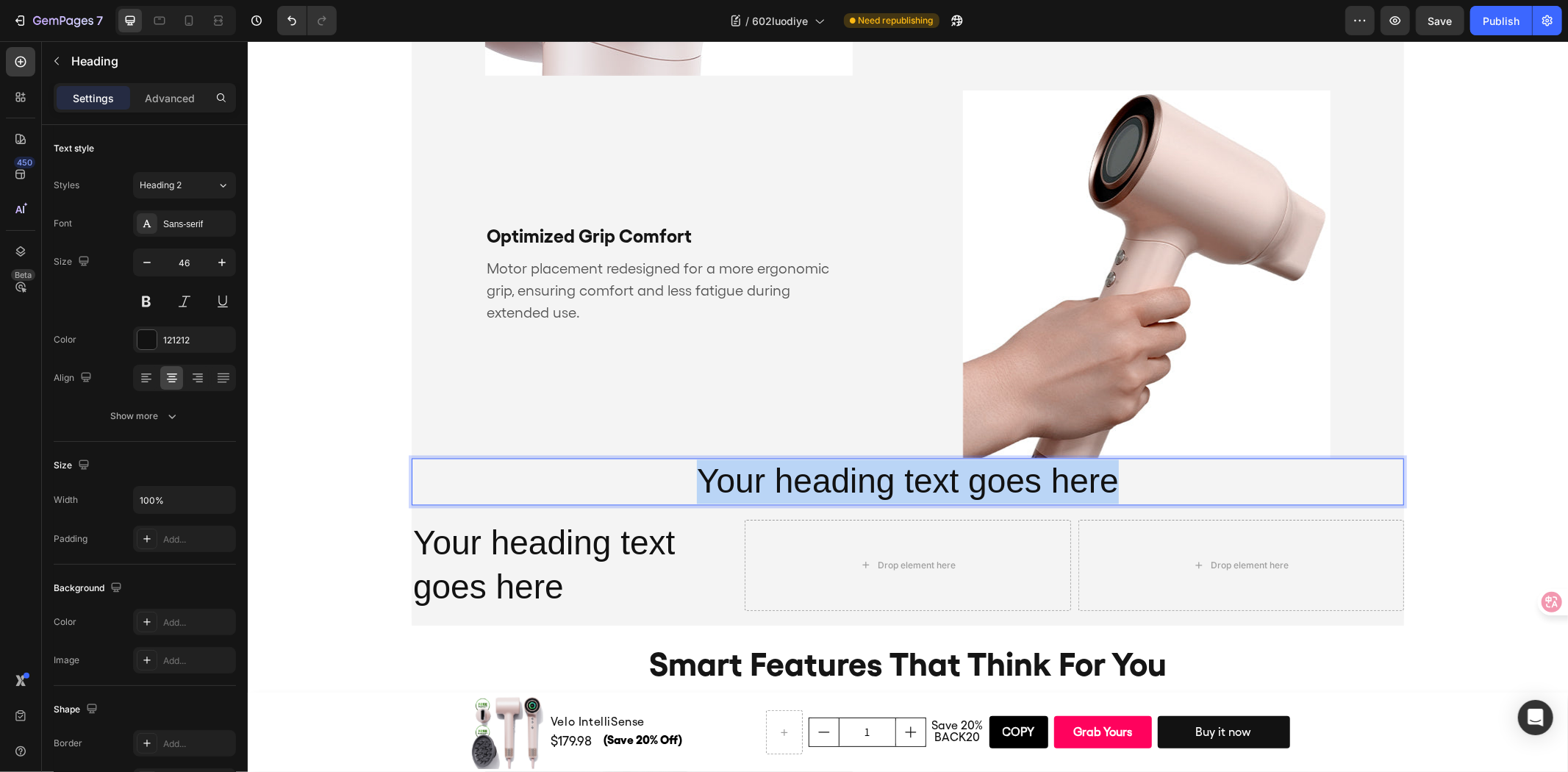
click at [1099, 471] on p "Your heading text goes here" at bounding box center [907, 481] width 990 height 44
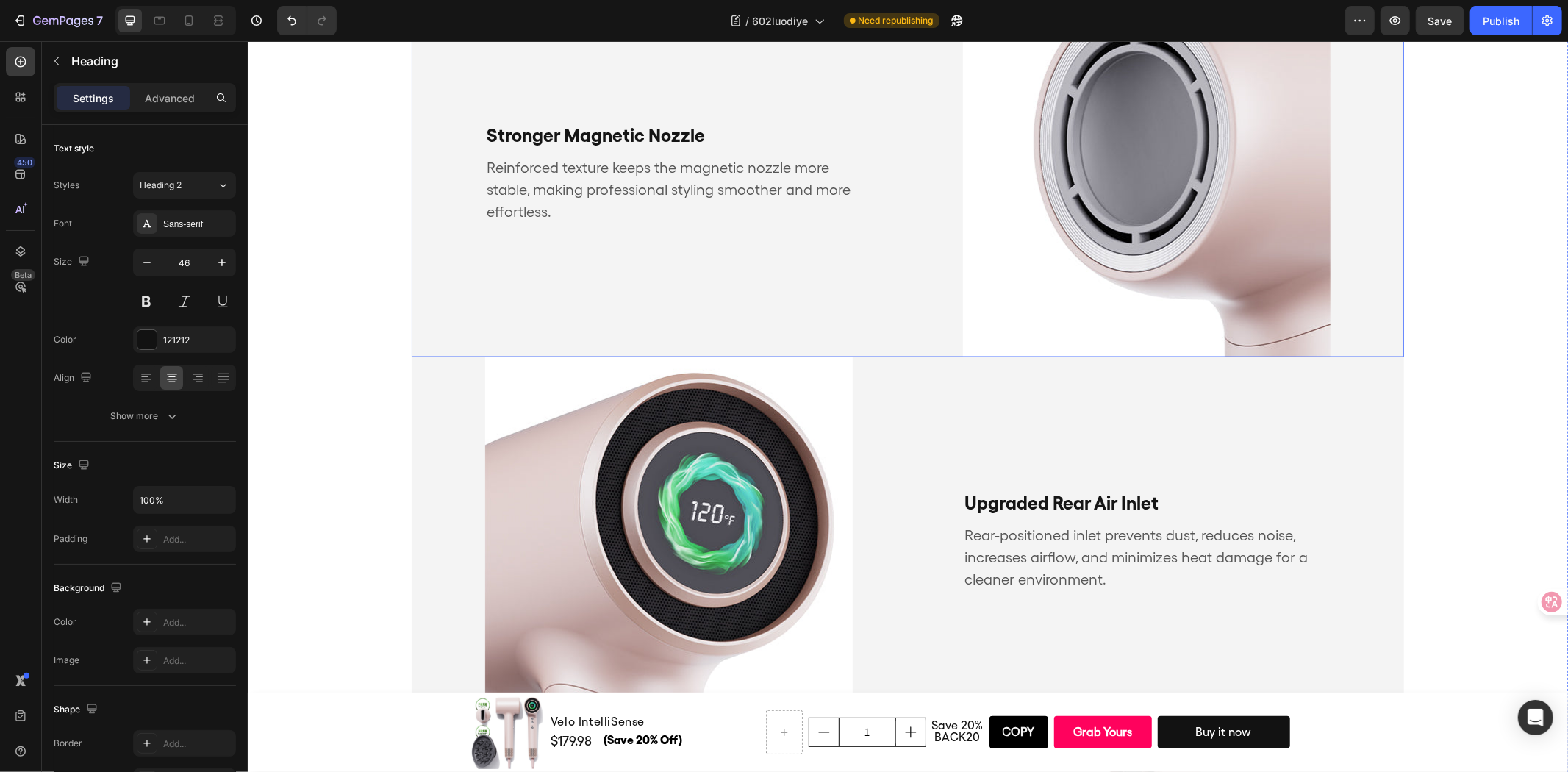
scroll to position [1691, 0]
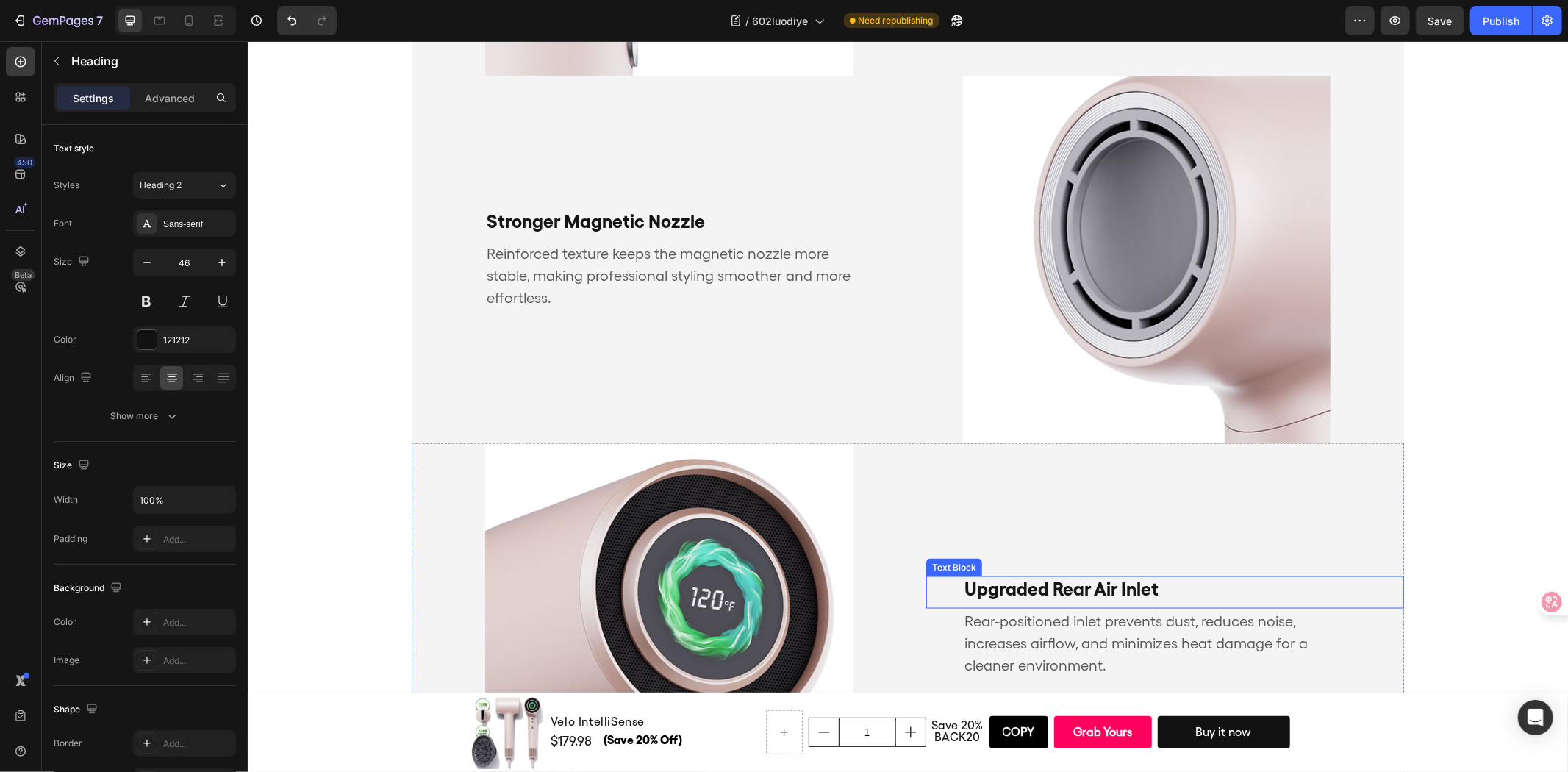
click at [1041, 581] on p "Upgraded Rear Air Inlet" at bounding box center [1145, 588] width 365 height 22
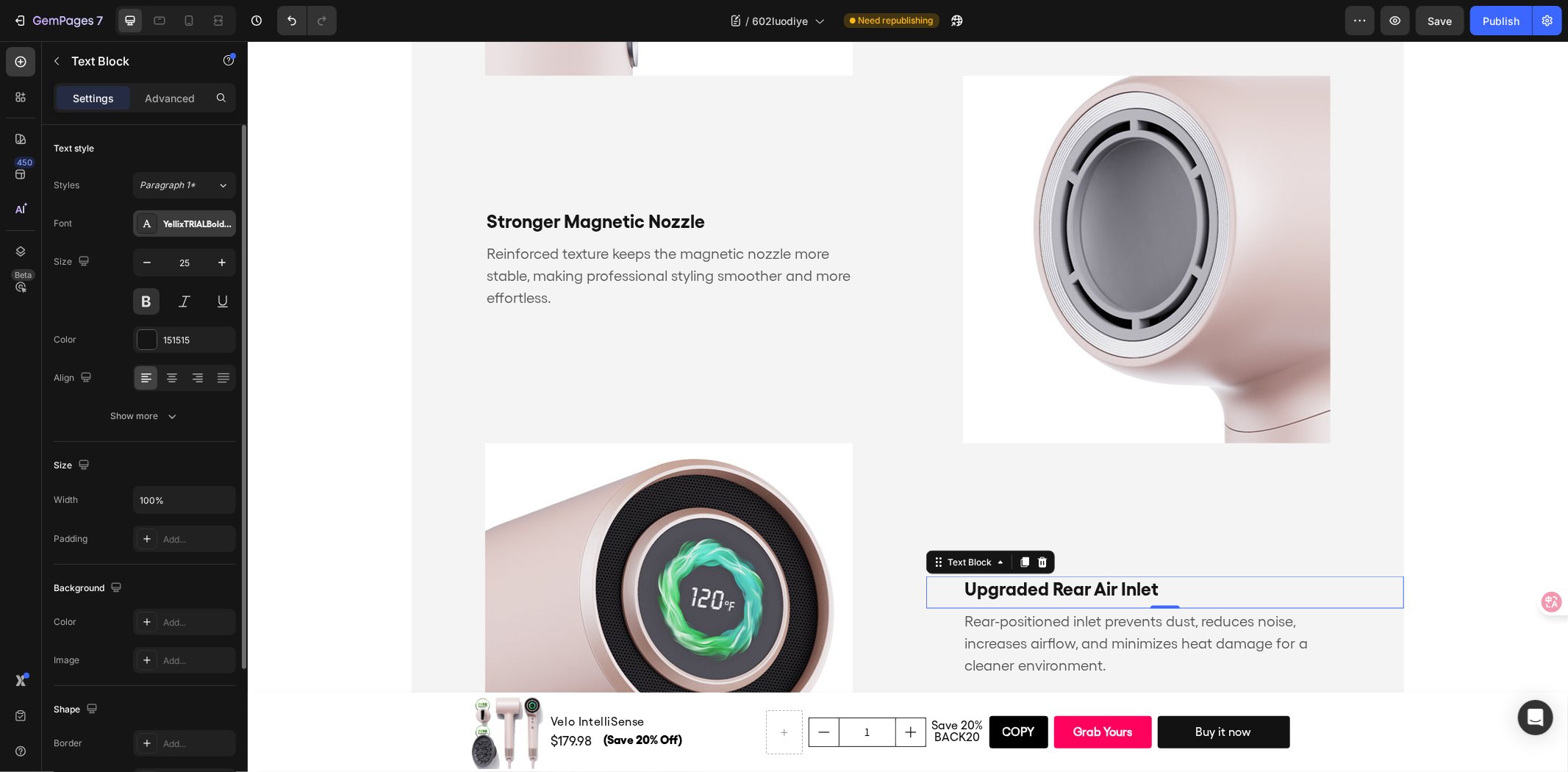
click at [169, 231] on div "YellixTRIALBold-BF6719a047469e3" at bounding box center [184, 223] width 103 height 26
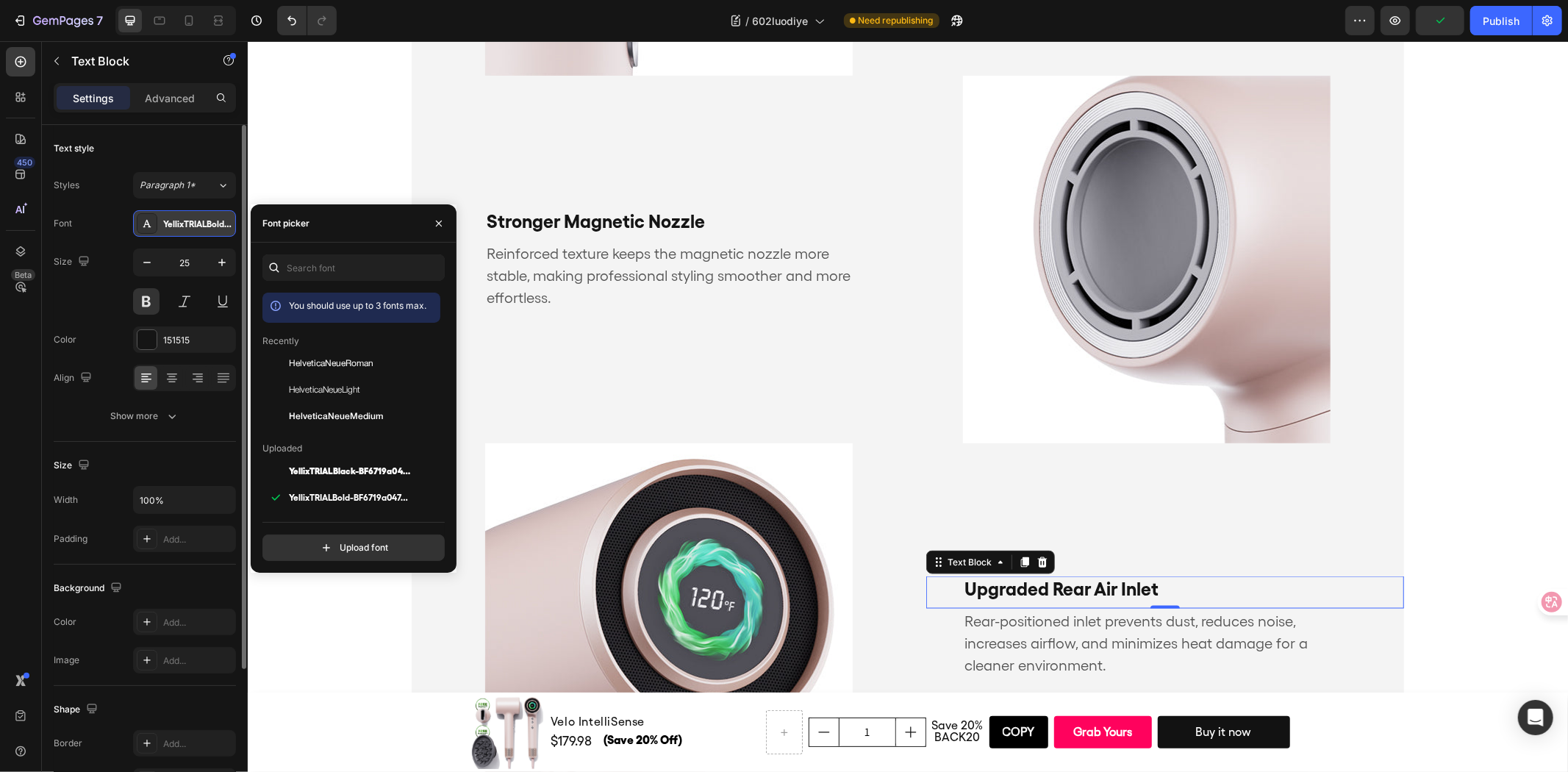
click at [169, 231] on div "YellixTRIALBold-BF6719a047469e3" at bounding box center [184, 223] width 103 height 26
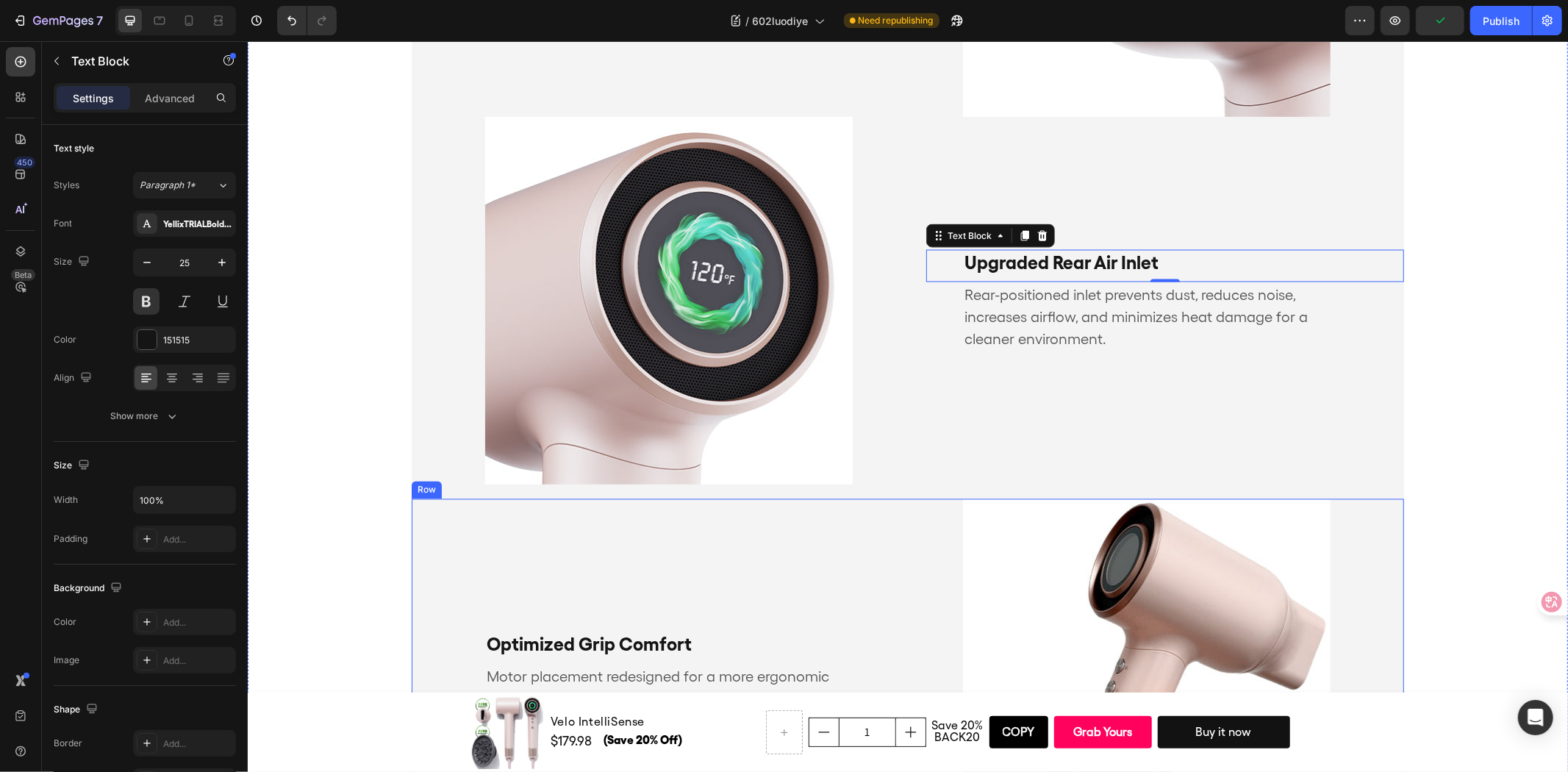
scroll to position [2262, 0]
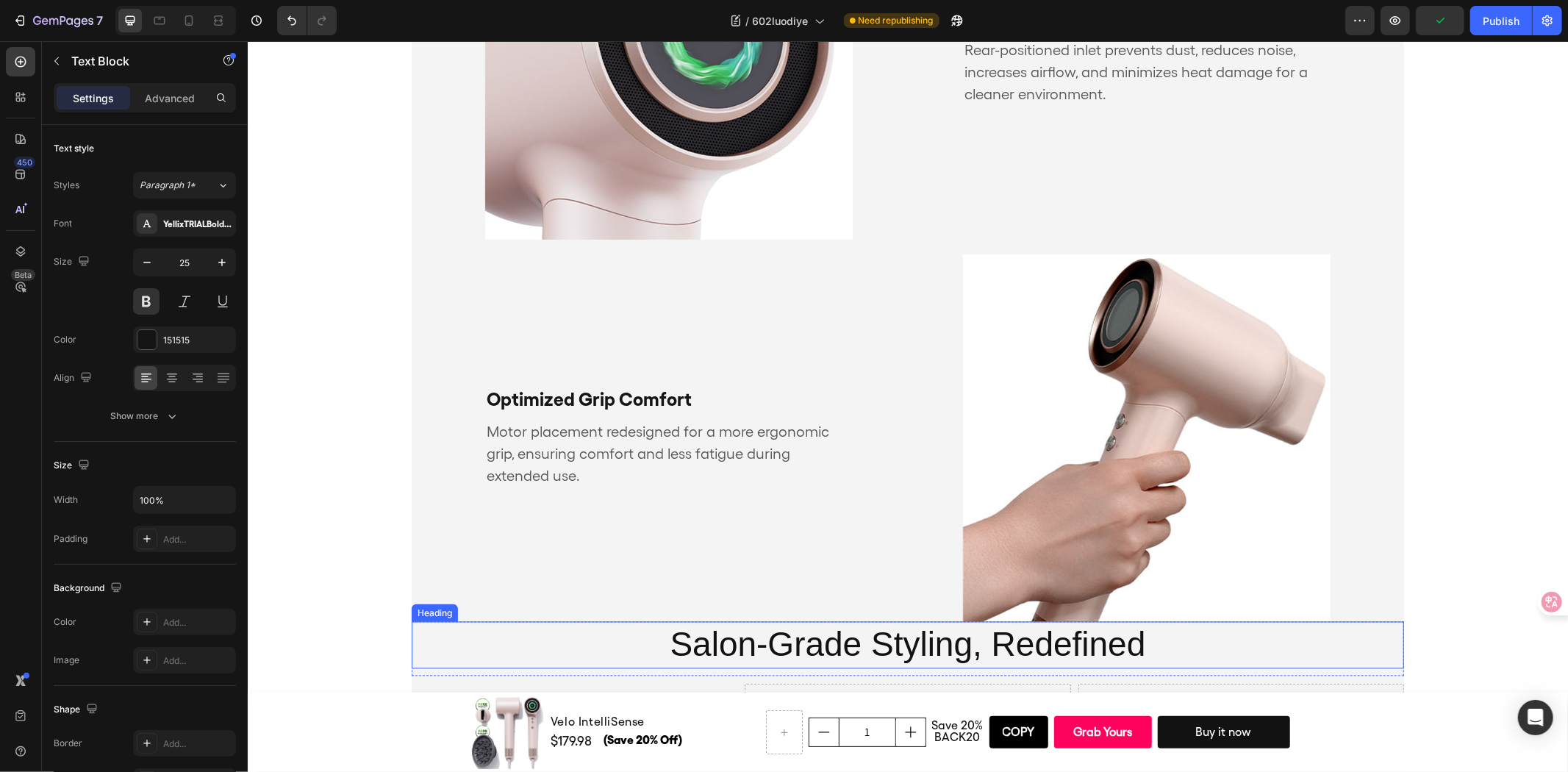
drag, startPoint x: 799, startPoint y: 634, endPoint x: 363, endPoint y: 399, distance: 495.3
click at [798, 634] on h2 "Salon-Grade Styling, Redefined" at bounding box center [906, 644] width 992 height 47
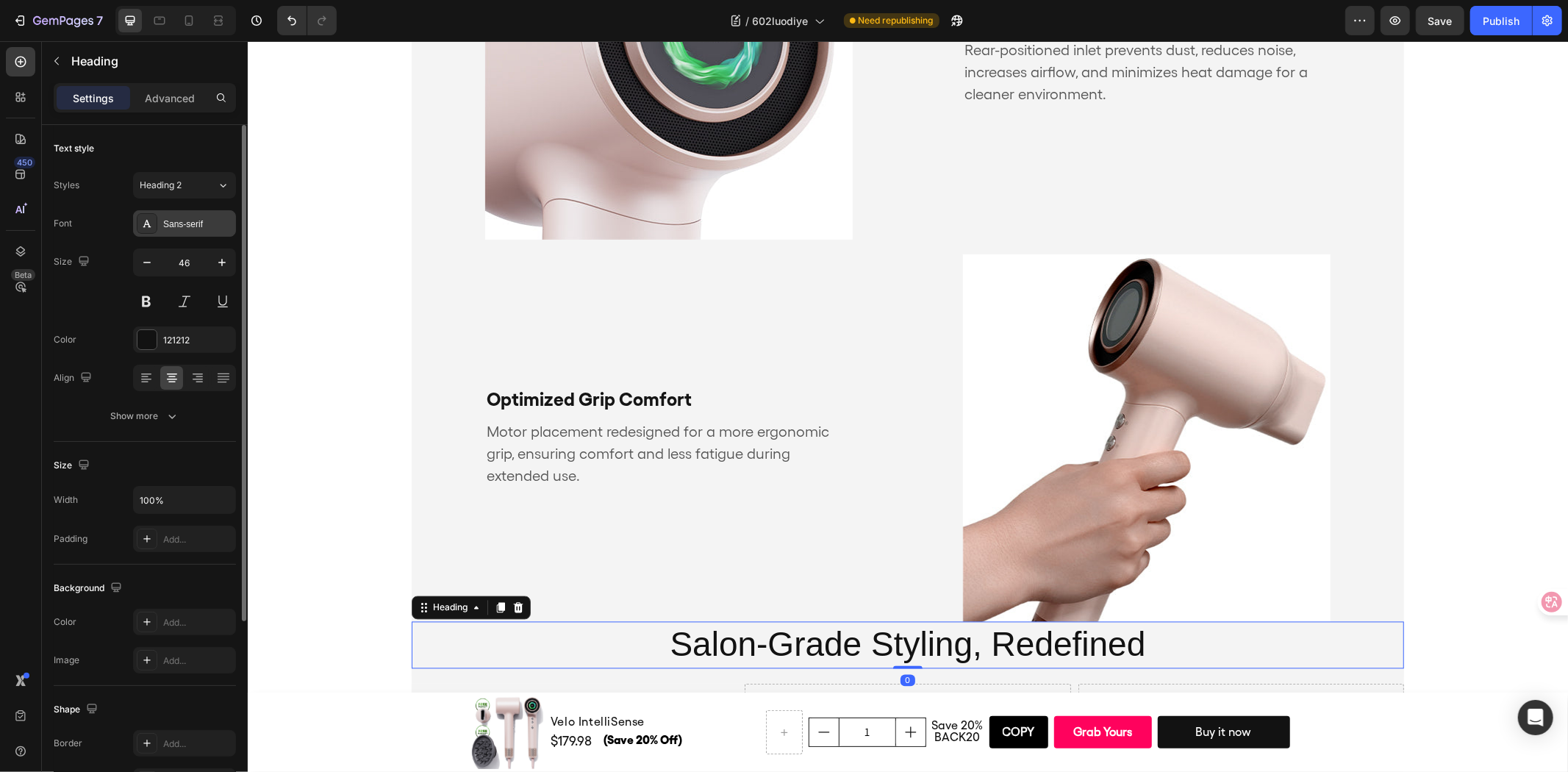
click at [186, 234] on div "Sans-serif" at bounding box center [184, 223] width 103 height 26
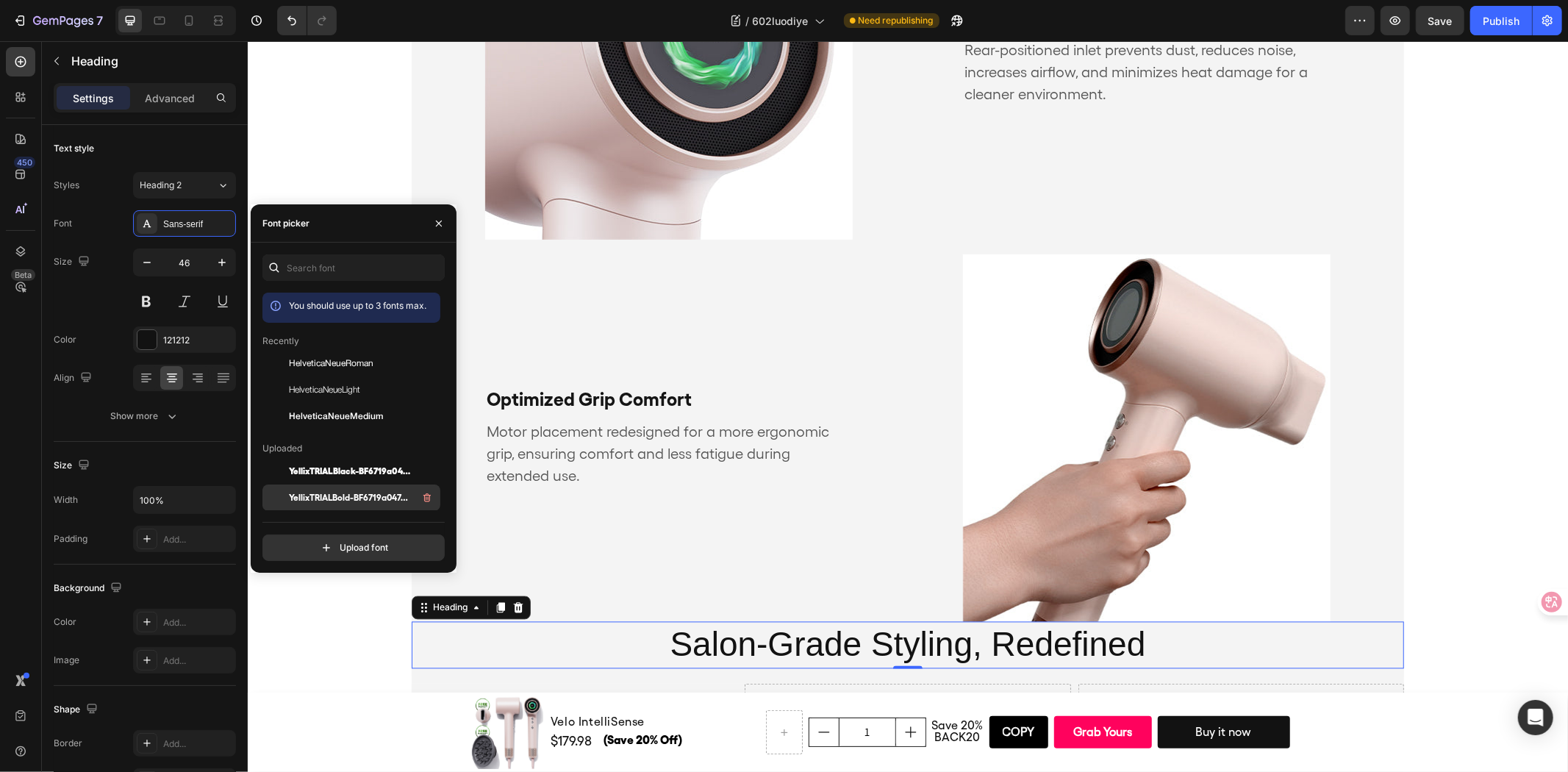
click at [341, 498] on span "YellixTRIALBold-BF6719a047469e3" at bounding box center [350, 497] width 122 height 14
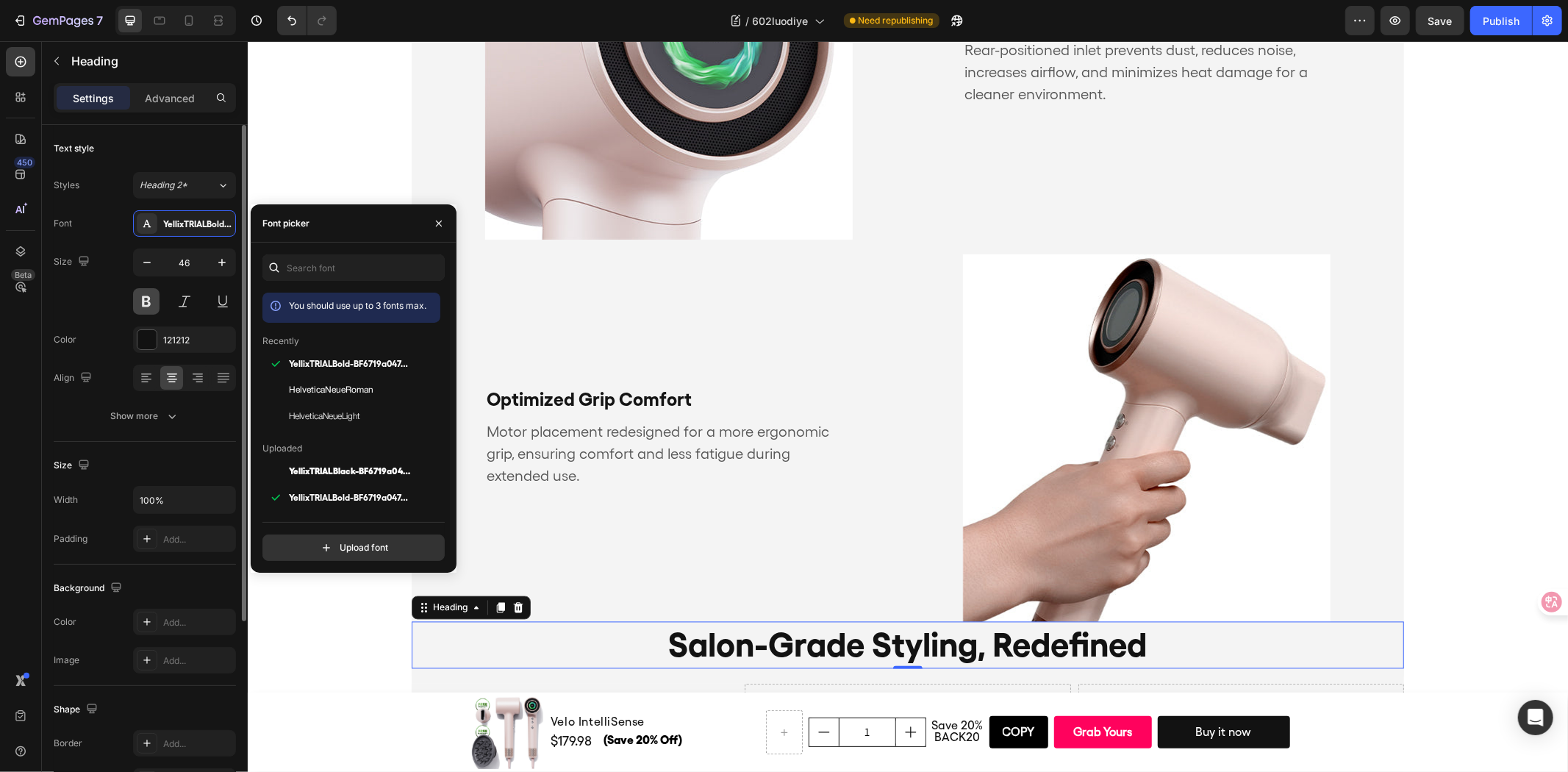
click at [138, 302] on button at bounding box center [145, 301] width 26 height 26
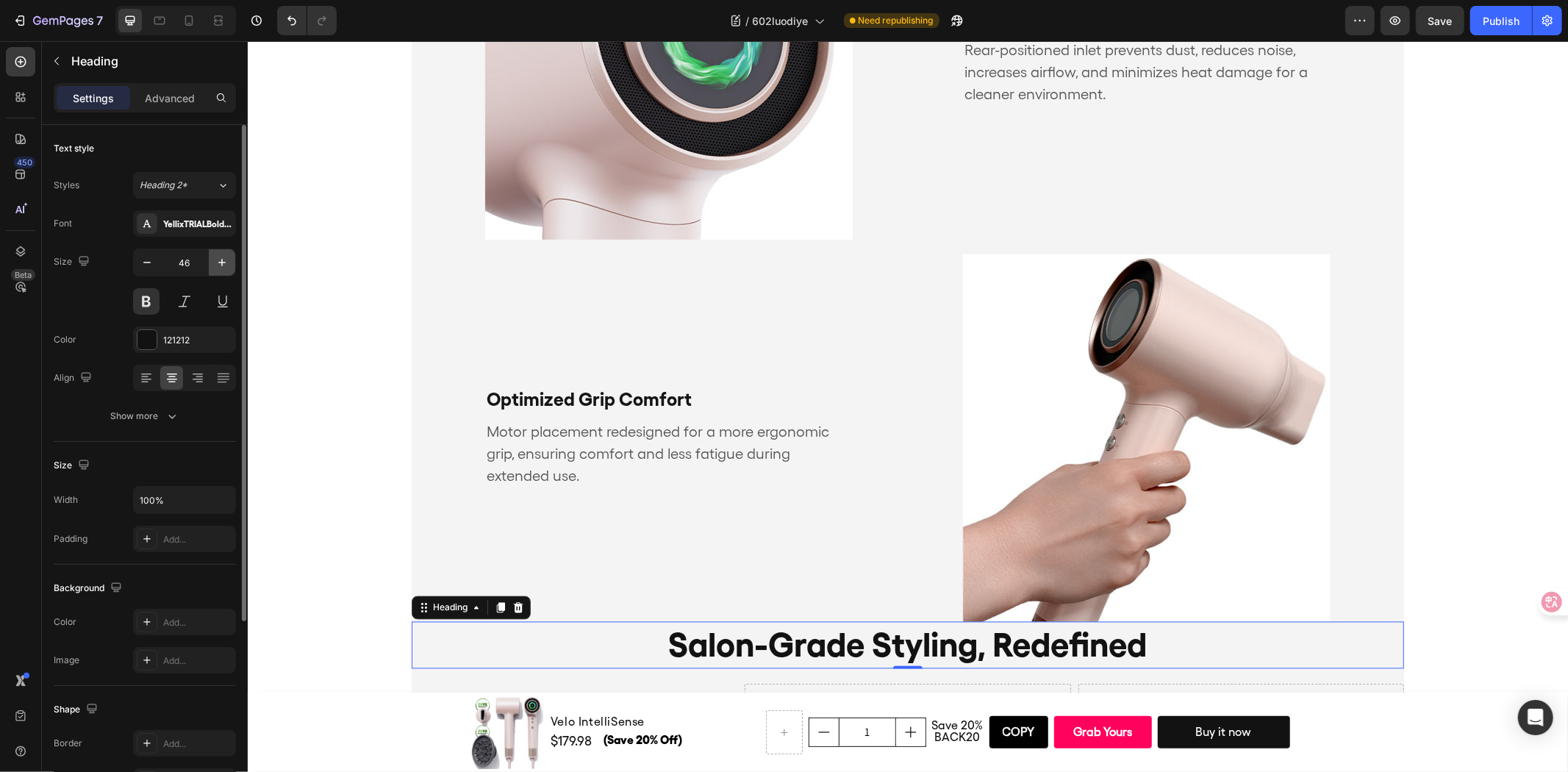
click at [223, 261] on icon "button" at bounding box center [222, 262] width 15 height 15
type input "50"
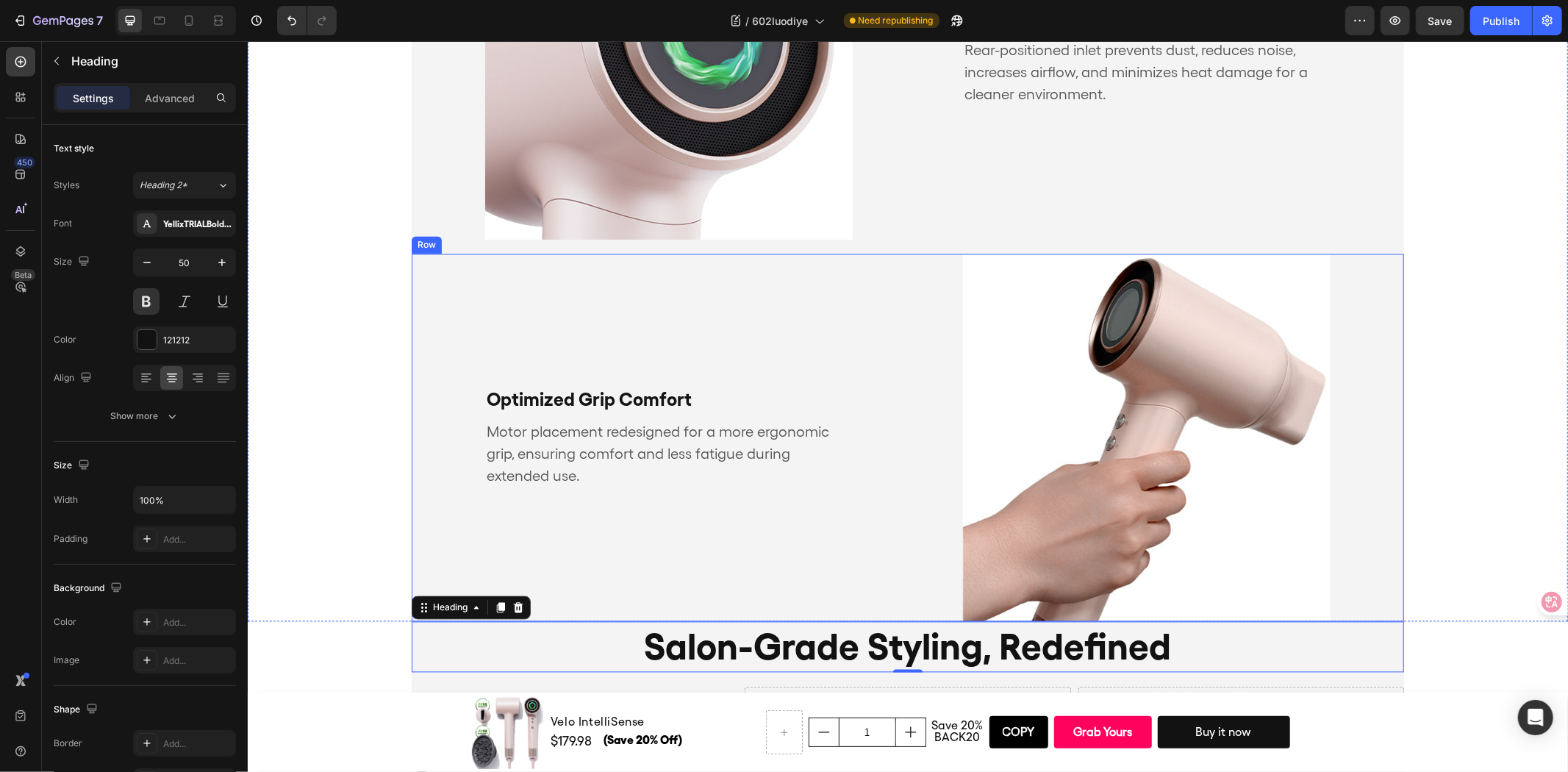
scroll to position [2507, 0]
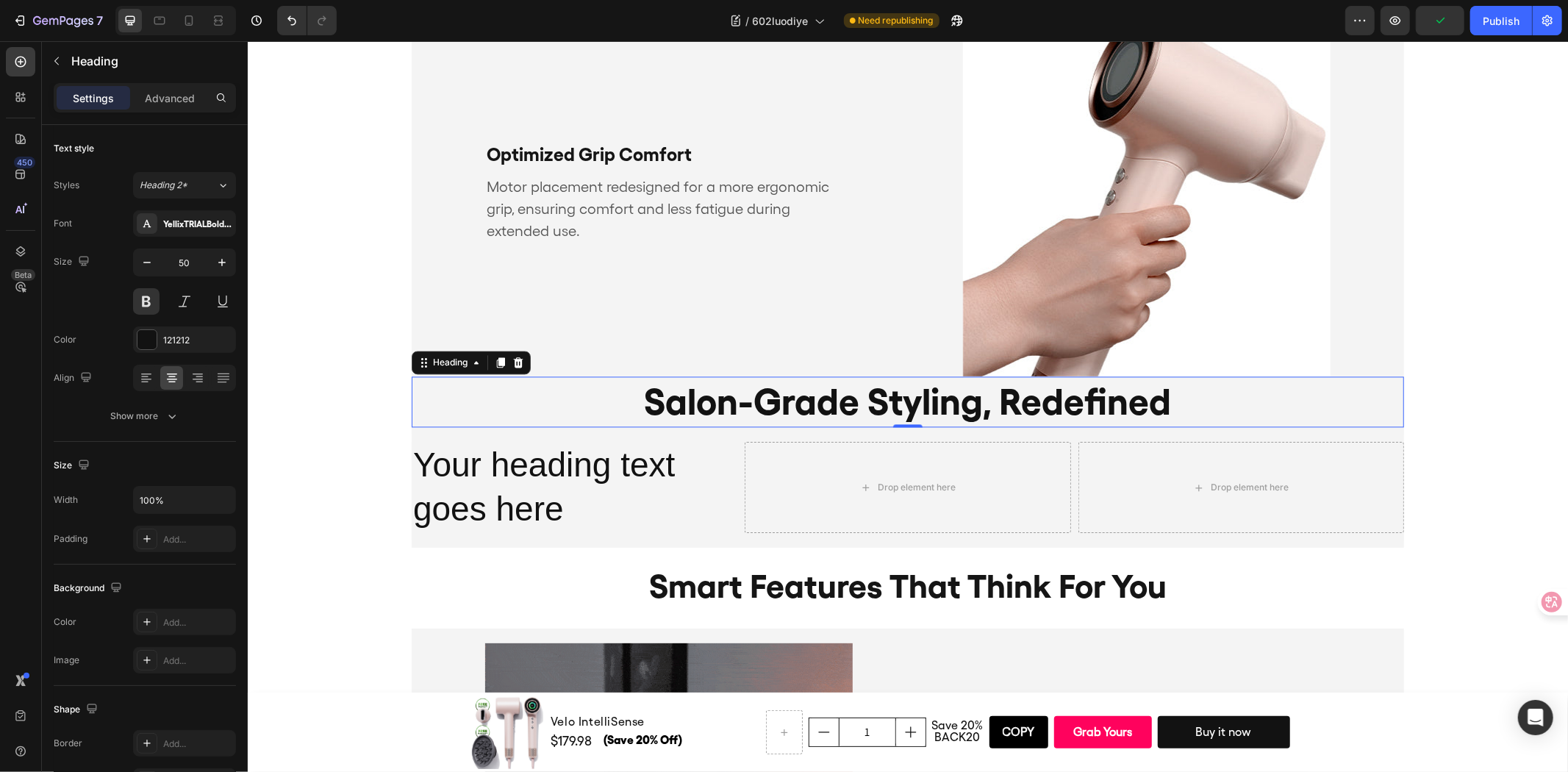
click at [585, 407] on h2 "Salon-Grade Styling, Redefined" at bounding box center [906, 401] width 992 height 51
click at [636, 469] on h2 "Your heading text goes here" at bounding box center [574, 486] width 326 height 91
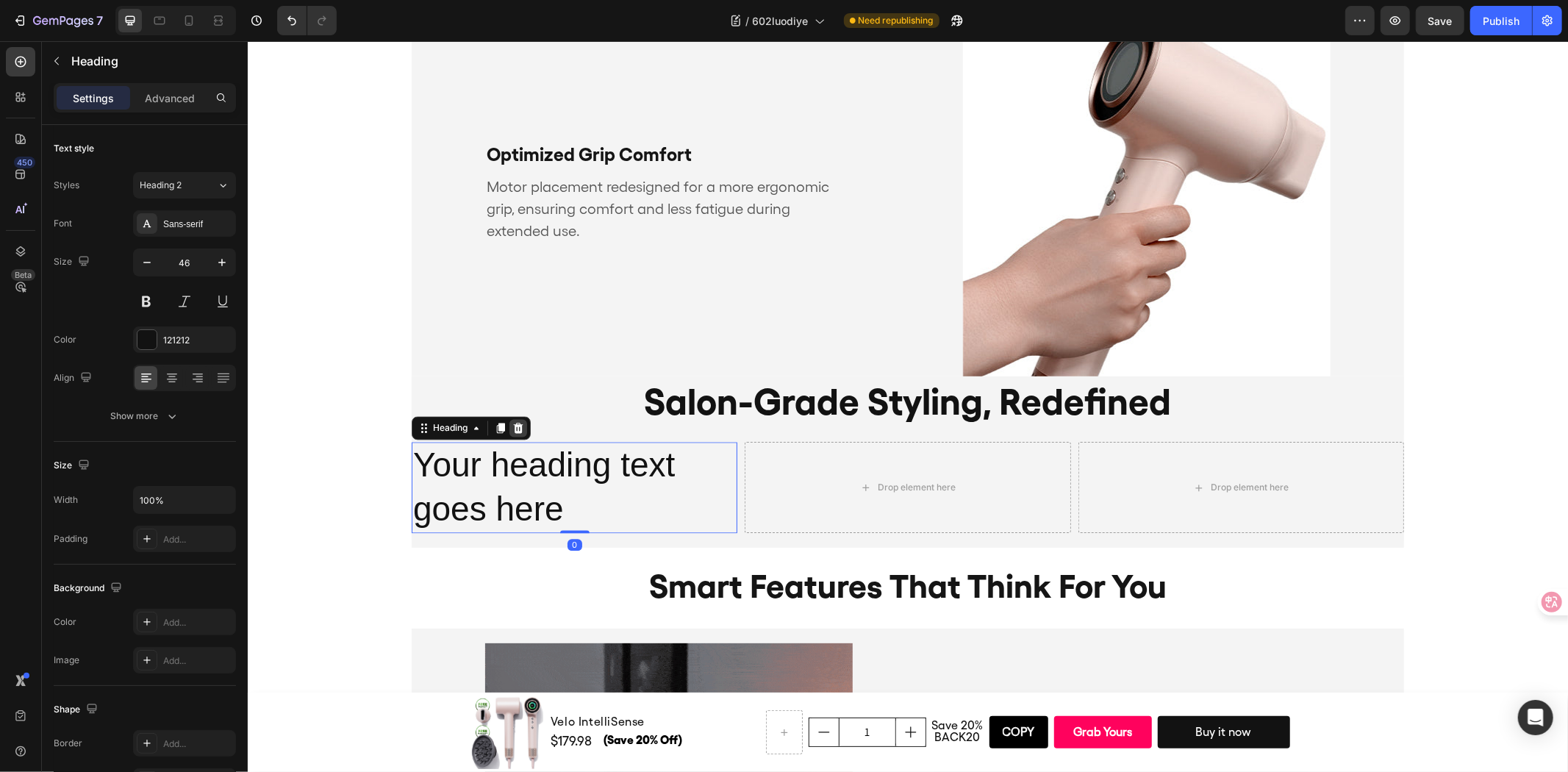
click at [512, 427] on icon at bounding box center [517, 427] width 12 height 12
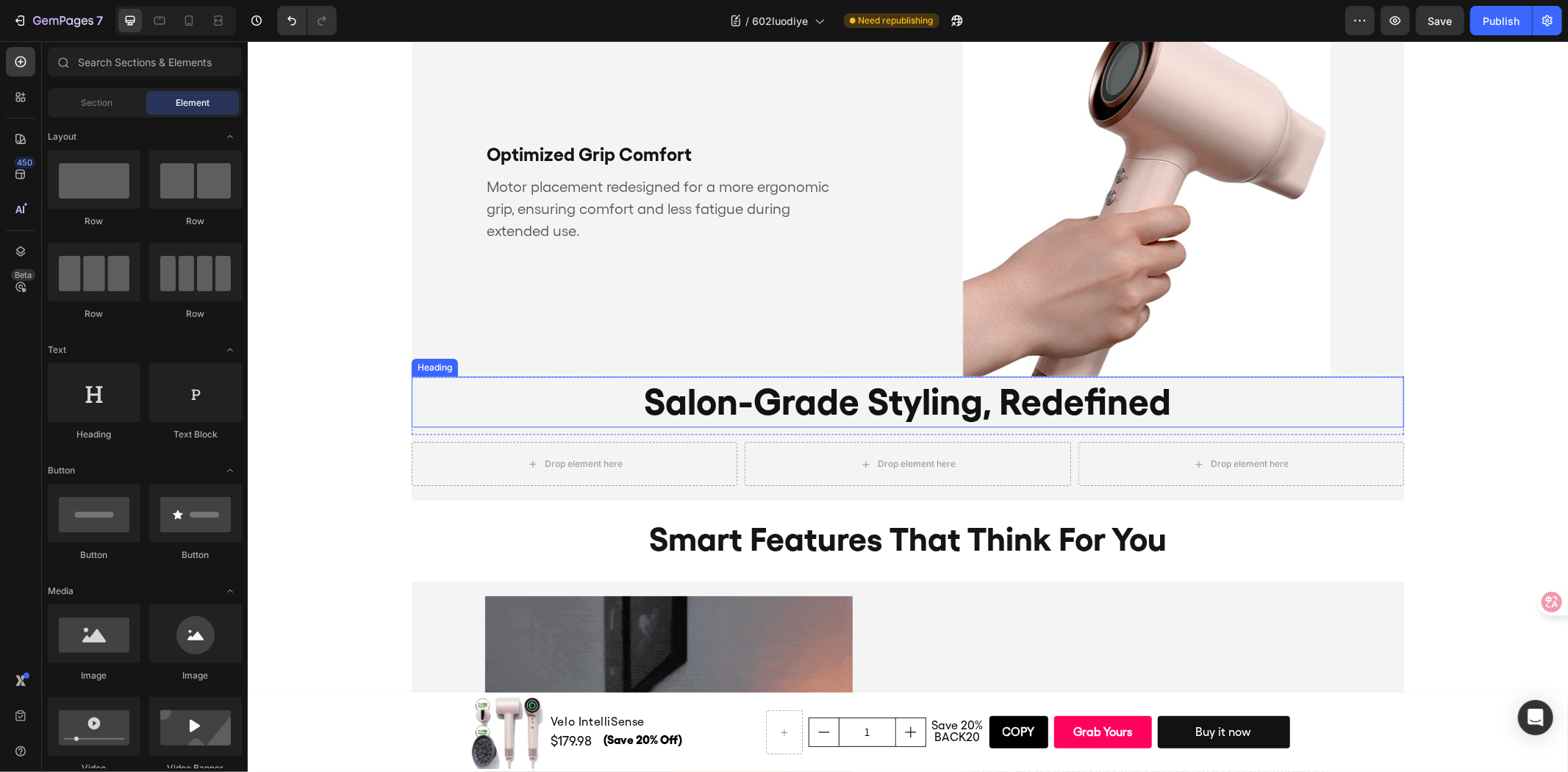
click at [553, 407] on p "Salon-Grade Styling, Redefined" at bounding box center [907, 401] width 990 height 48
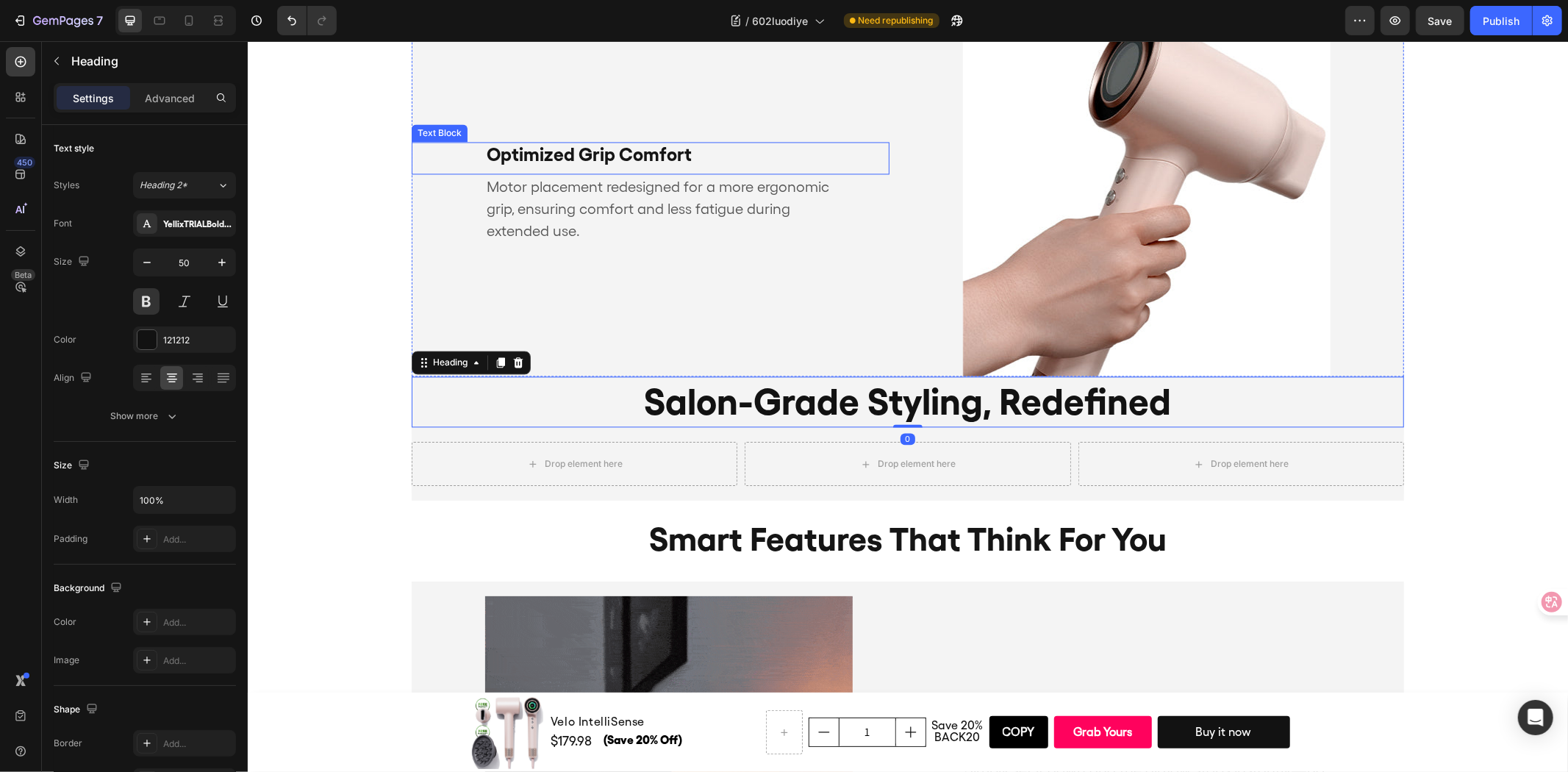
click at [705, 157] on p "Optimized Grip Comfort" at bounding box center [650, 154] width 328 height 22
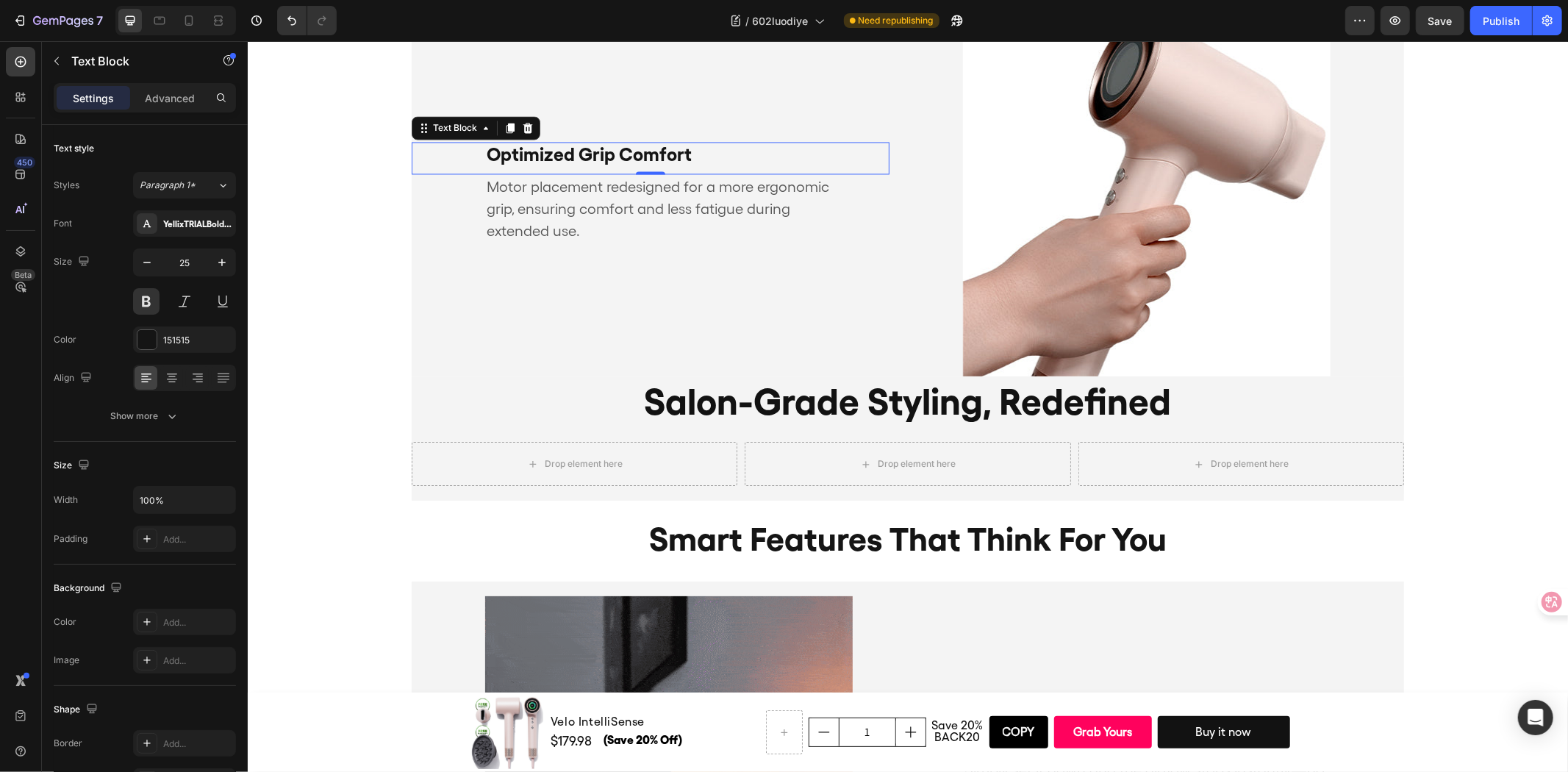
click at [504, 115] on div "Text Block" at bounding box center [475, 127] width 129 height 24
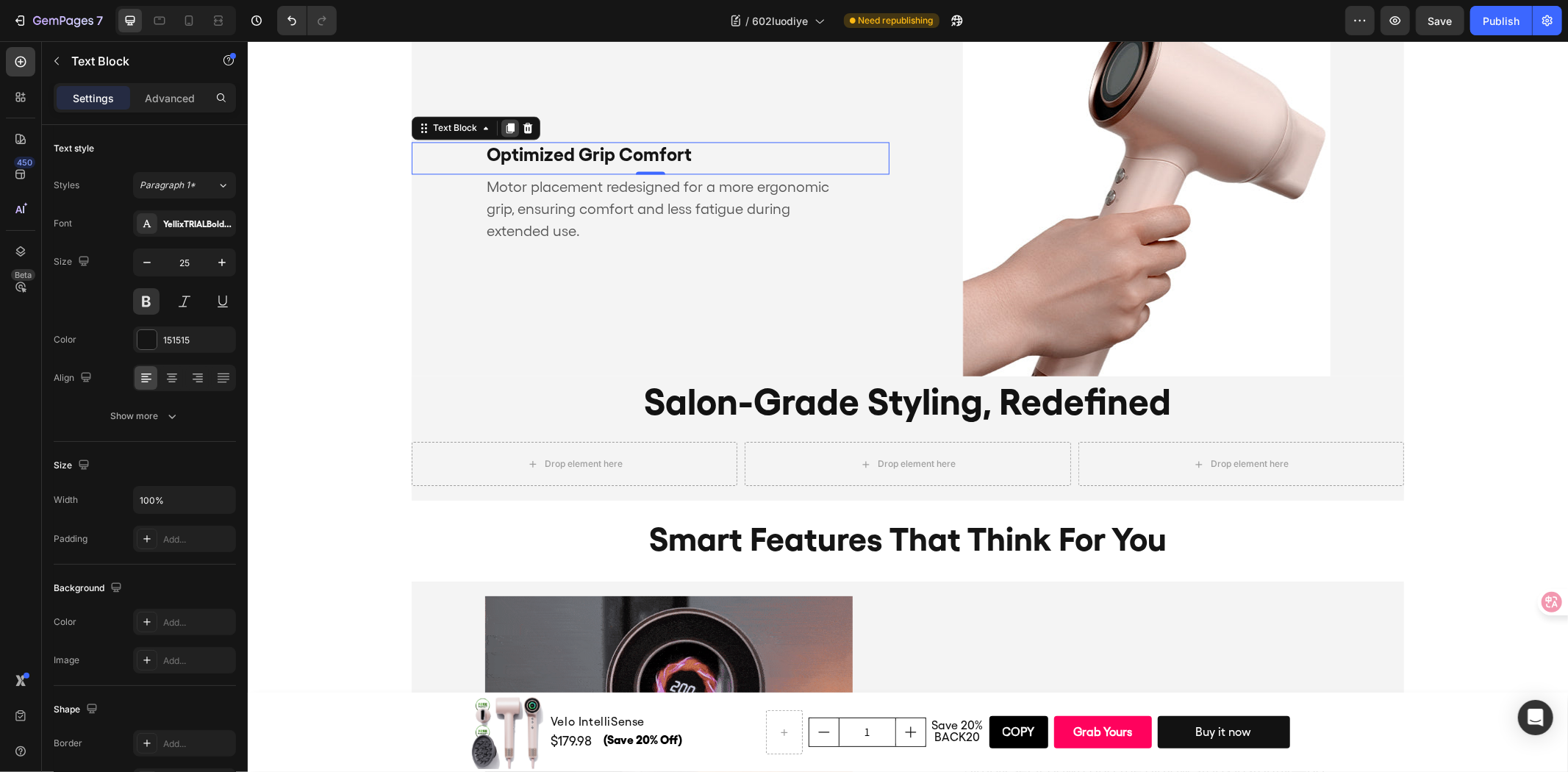
click at [506, 129] on icon at bounding box center [510, 128] width 8 height 10
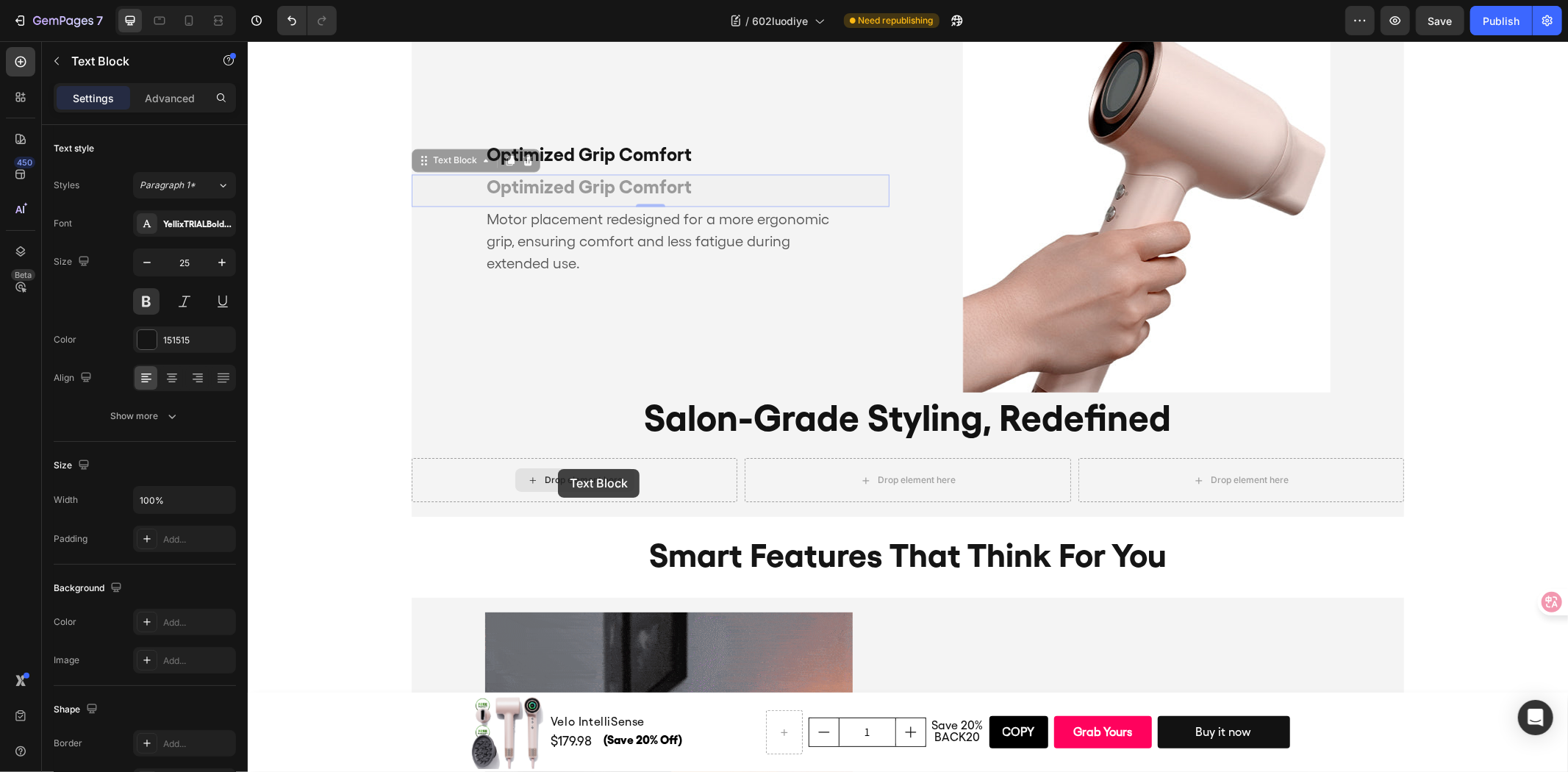
scroll to position [2492, 0]
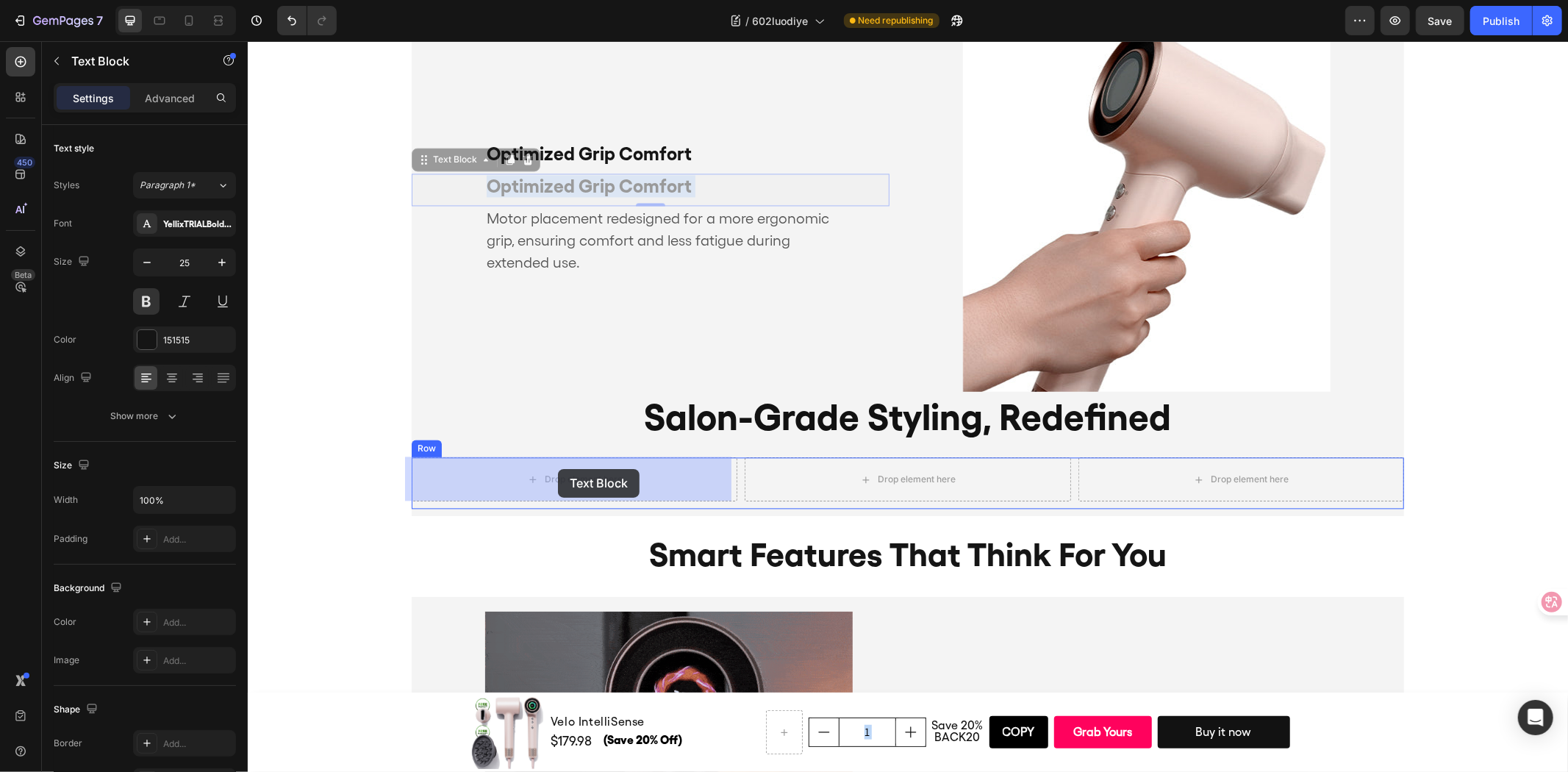
drag, startPoint x: 736, startPoint y: 216, endPoint x: 557, endPoint y: 470, distance: 310.7
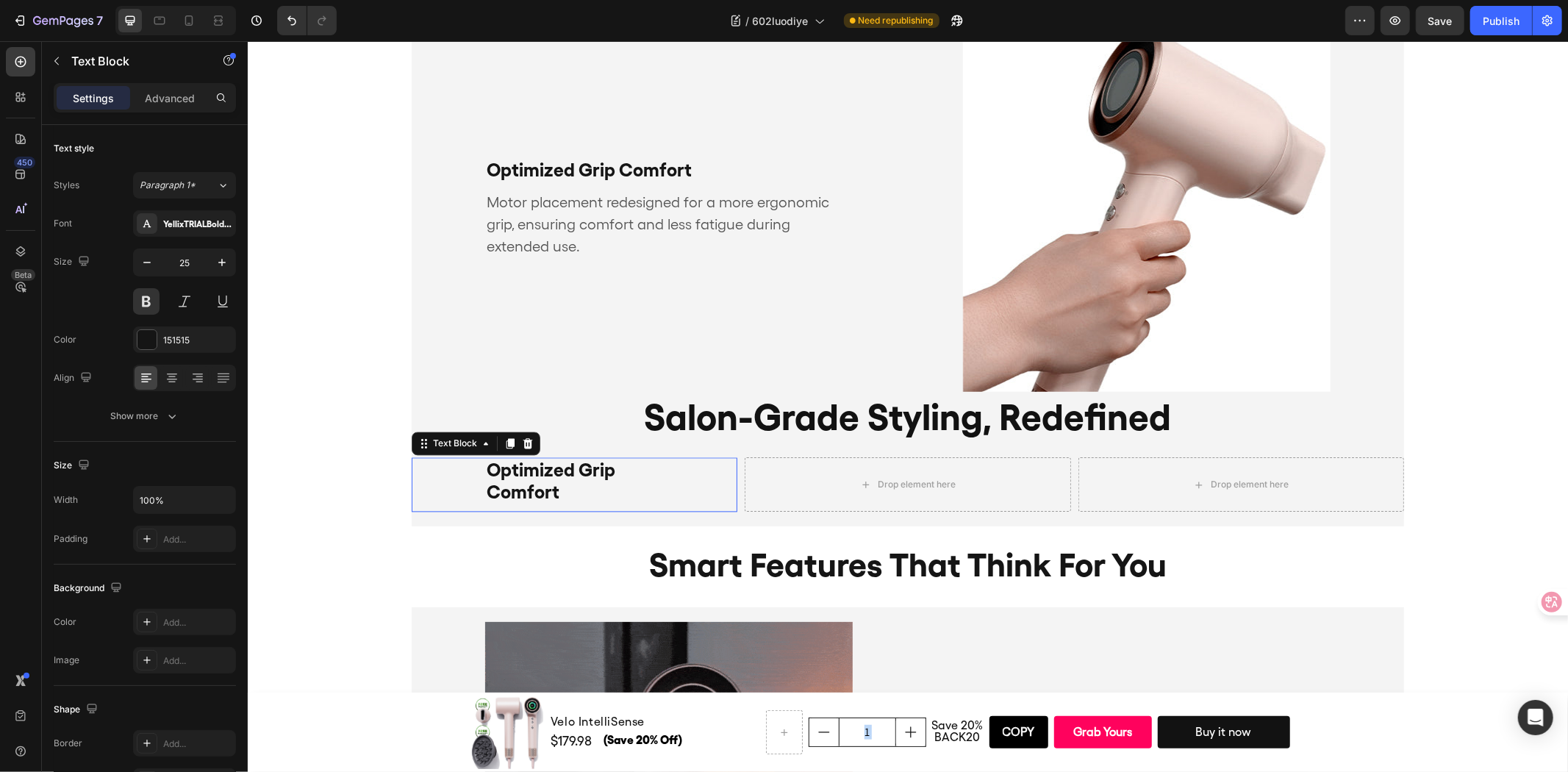
scroll to position [2508, 0]
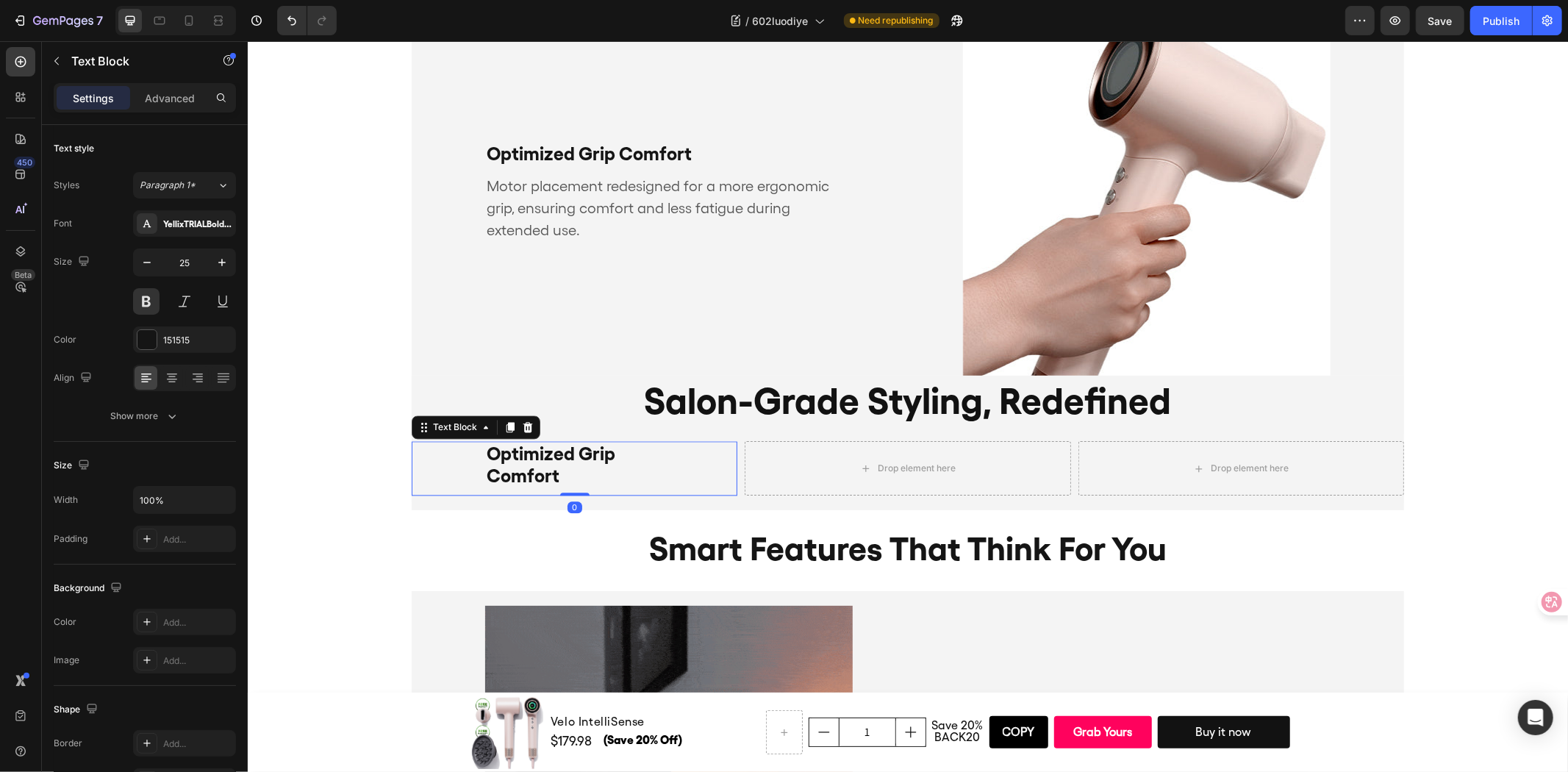
click at [607, 452] on p "Optimized Grip Comfort" at bounding box center [574, 464] width 176 height 44
click at [486, 475] on p "The Salon Experience, At Home" at bounding box center [574, 464] width 176 height 44
click at [170, 93] on p "Advanced" at bounding box center [169, 98] width 50 height 15
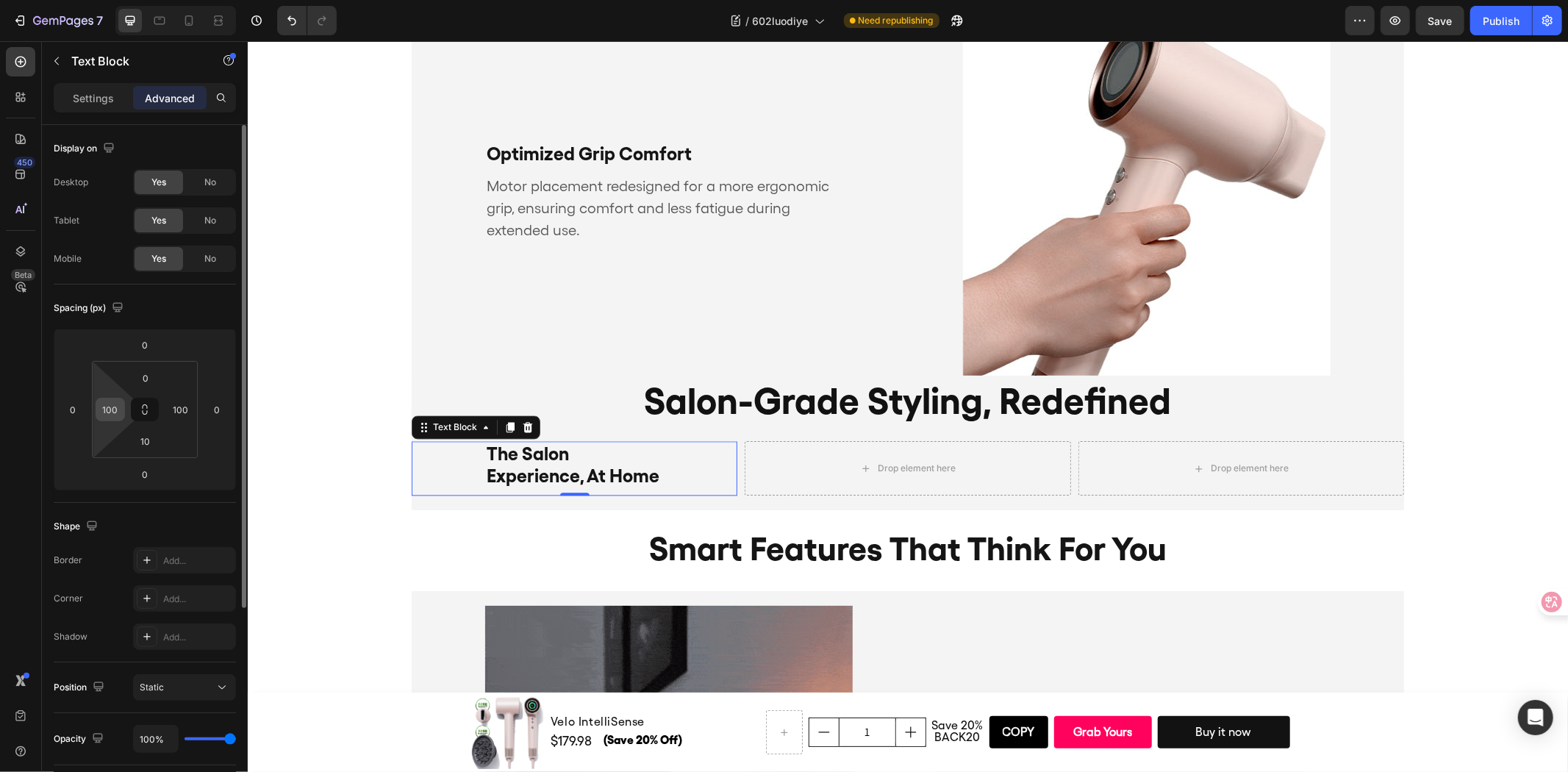
click at [120, 407] on input "100" at bounding box center [110, 410] width 22 height 22
type input "0"
click at [172, 406] on input "100" at bounding box center [181, 410] width 22 height 22
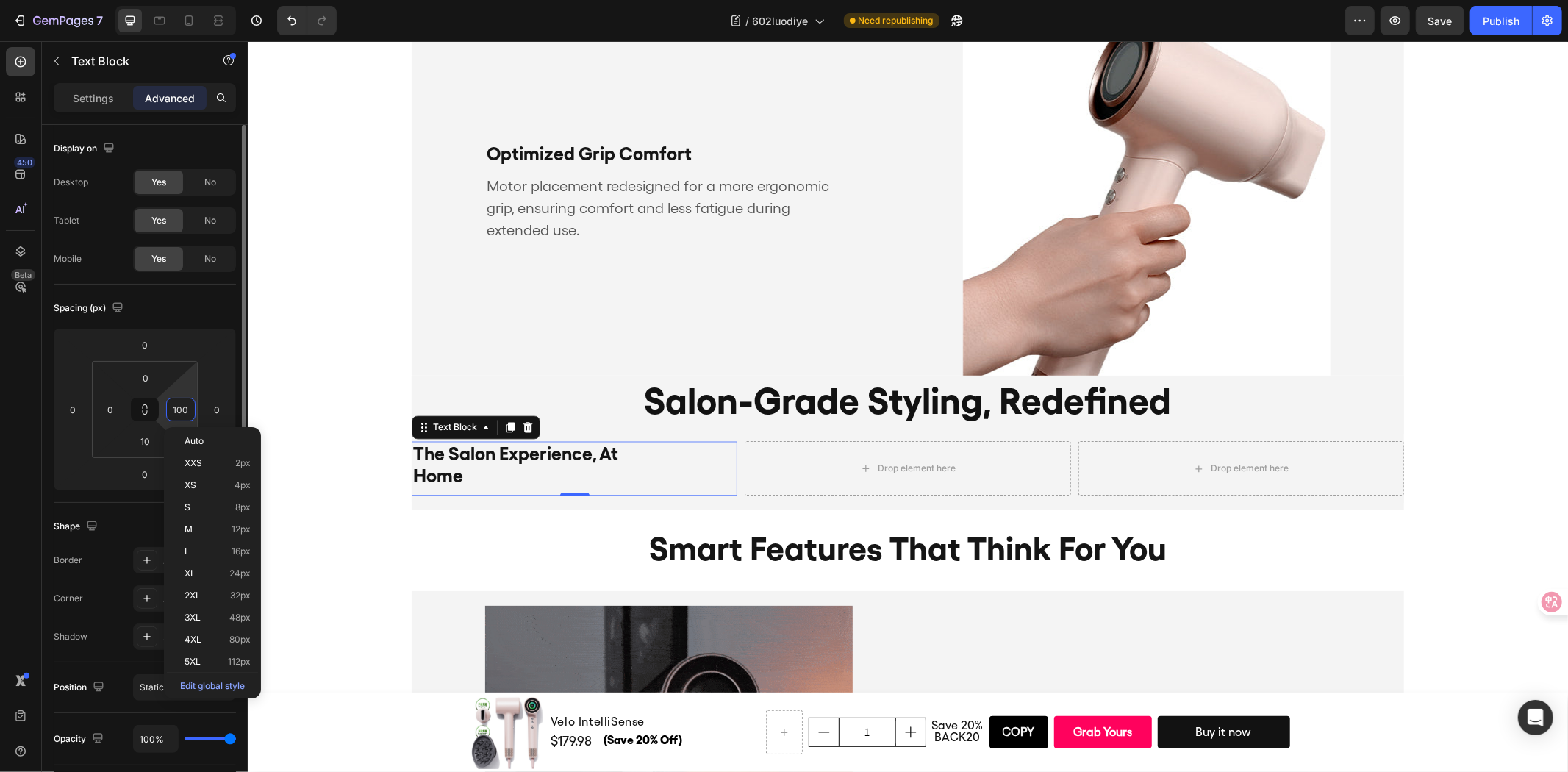
type input "0"
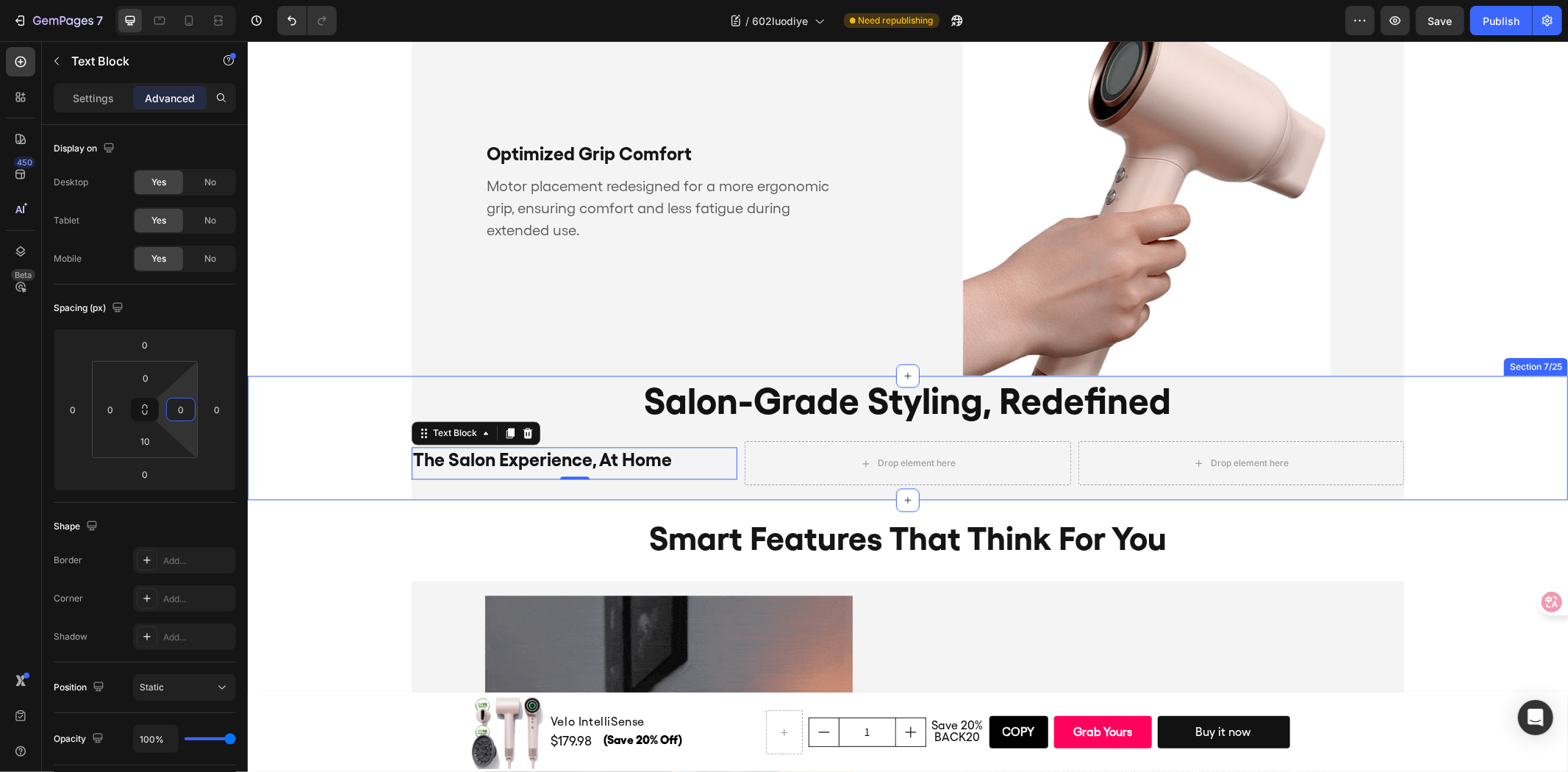
click at [342, 470] on div "Salon-Grade Styling, Redefined Heading Row Drop element here The Salon Experien…" at bounding box center [907, 437] width 1320 height 124
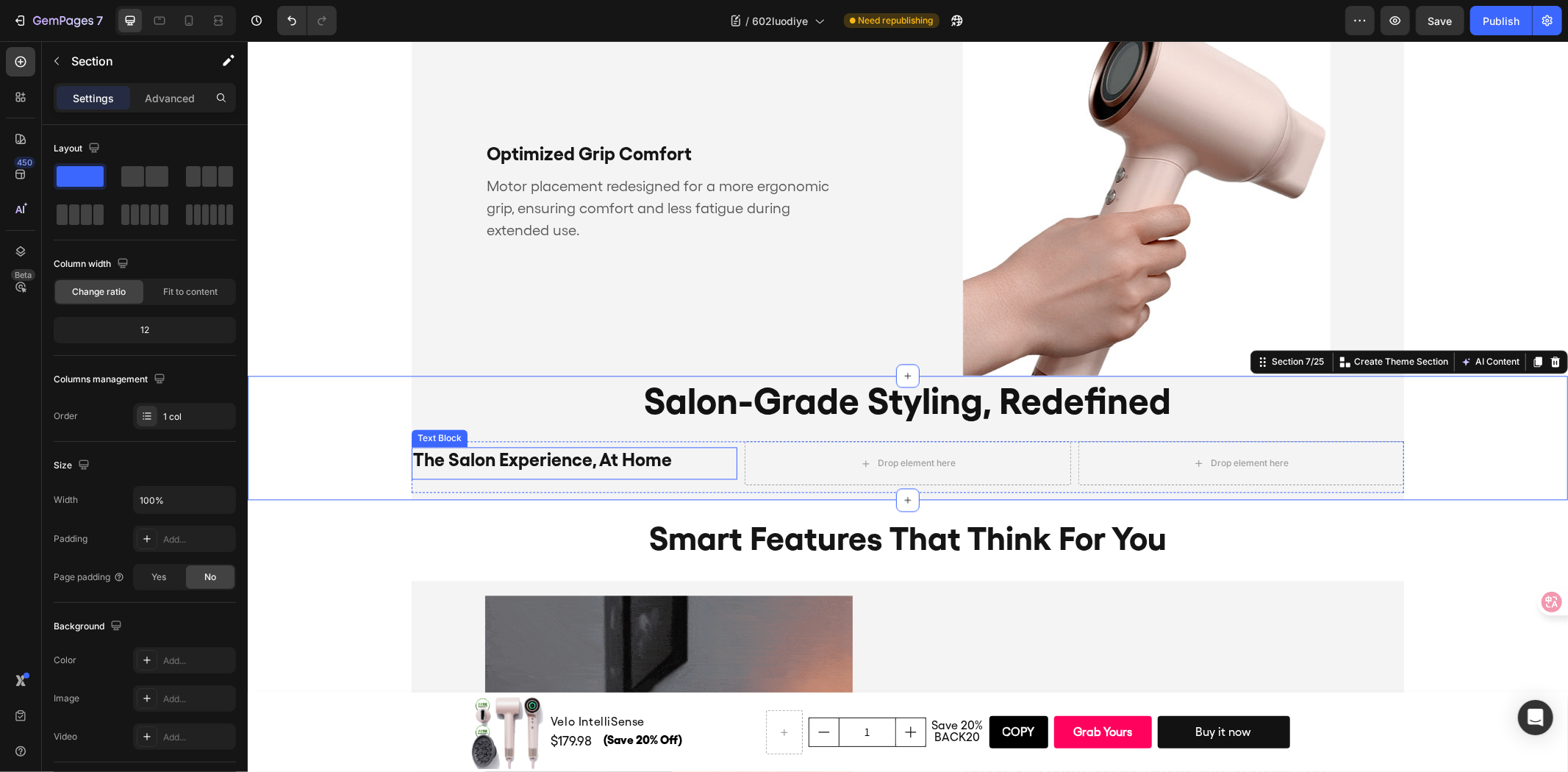
click at [523, 465] on p "The Salon Experience, At Home" at bounding box center [574, 459] width 322 height 22
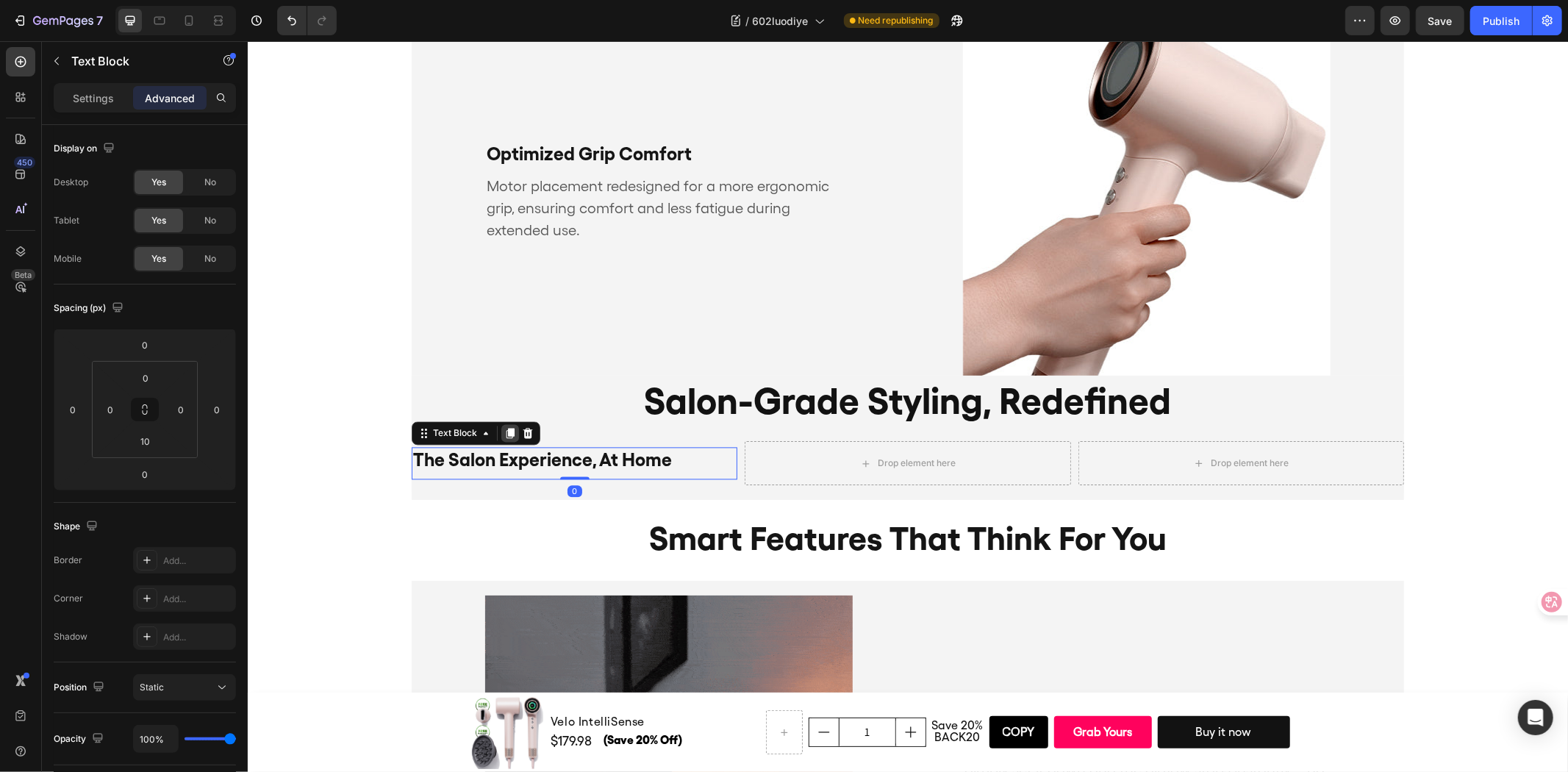
click at [506, 434] on icon at bounding box center [510, 433] width 8 height 10
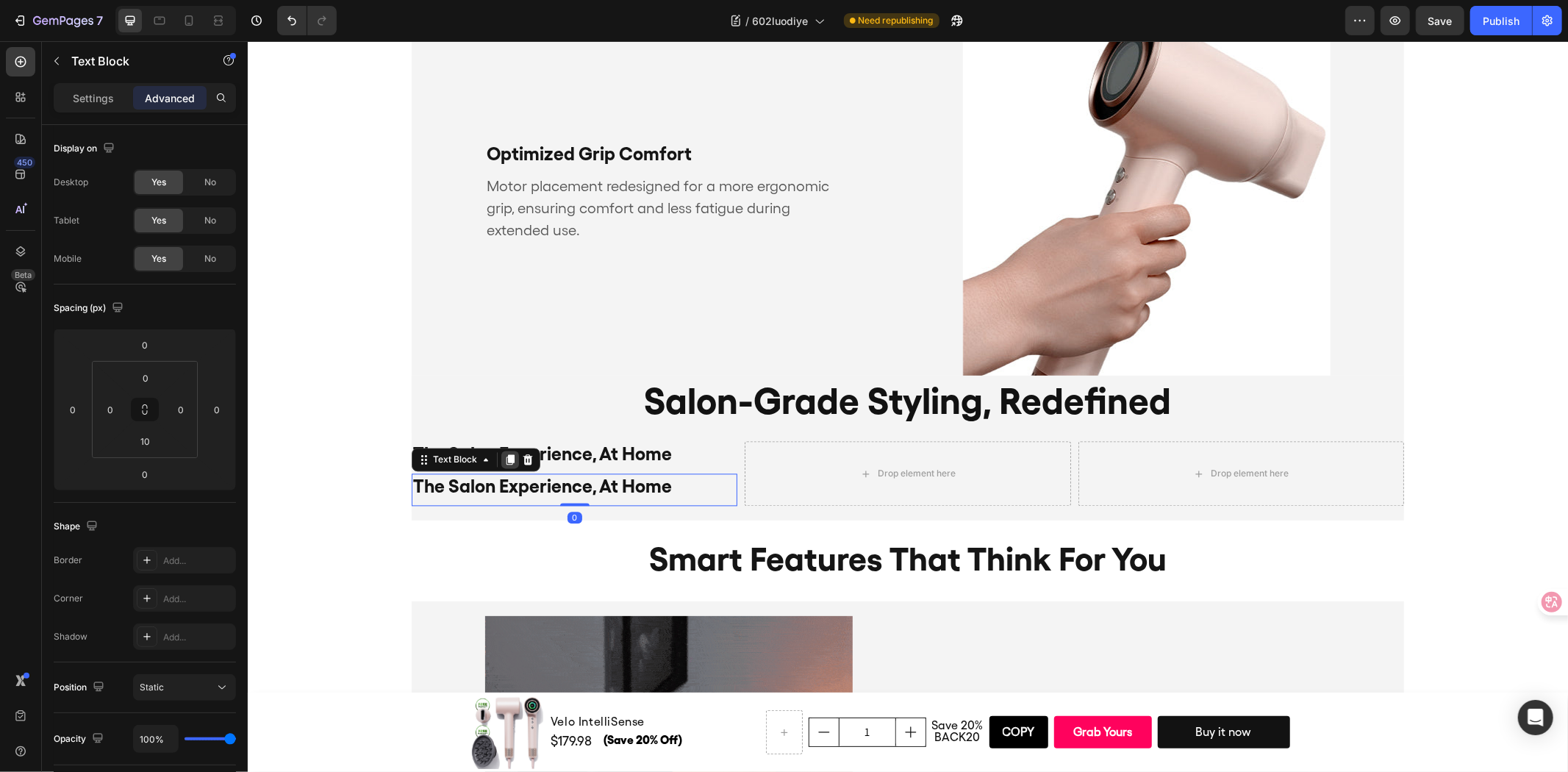
click at [504, 460] on icon at bounding box center [509, 458] width 12 height 12
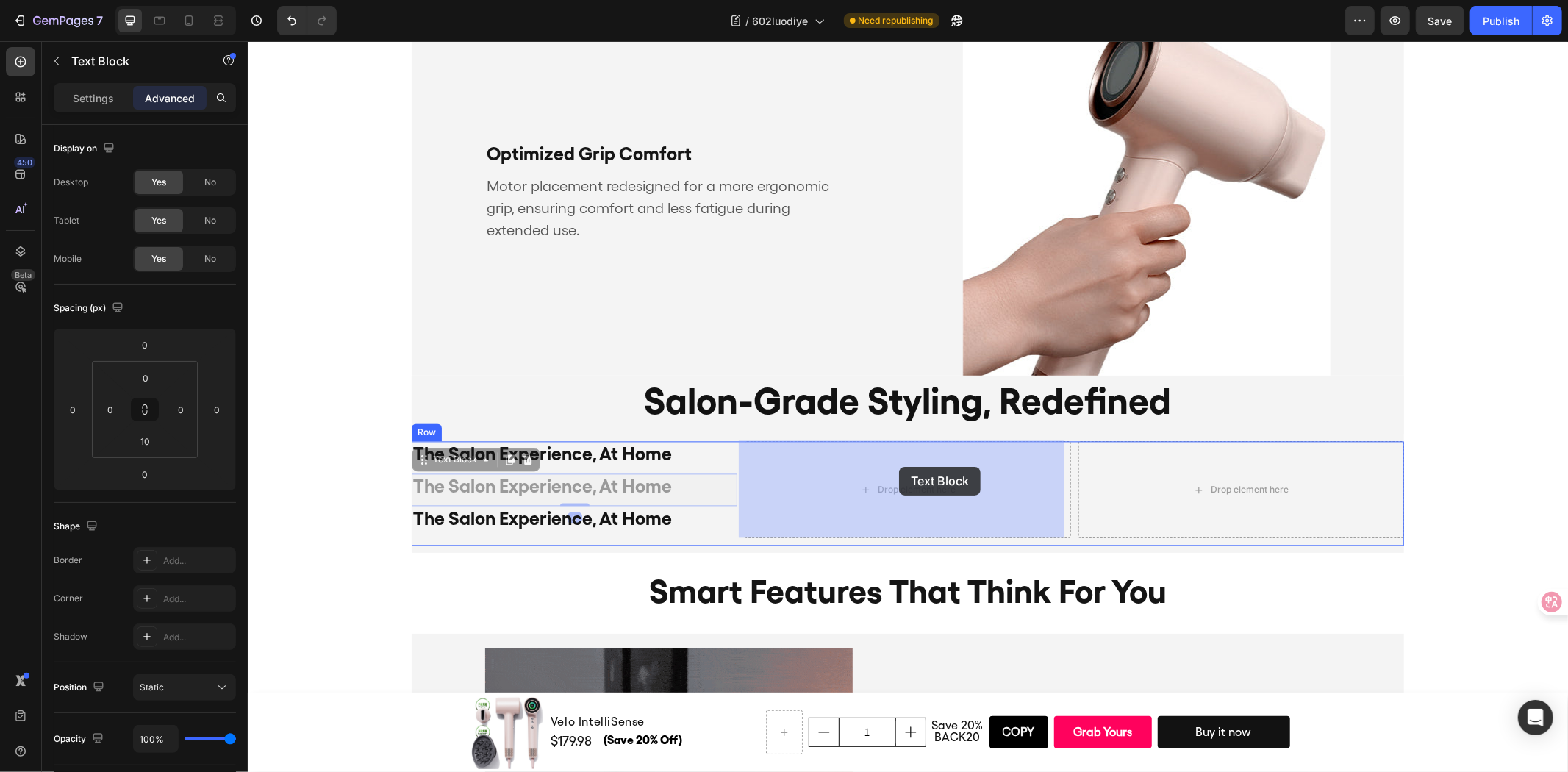
drag, startPoint x: 776, startPoint y: 482, endPoint x: 898, endPoint y: 466, distance: 123.0
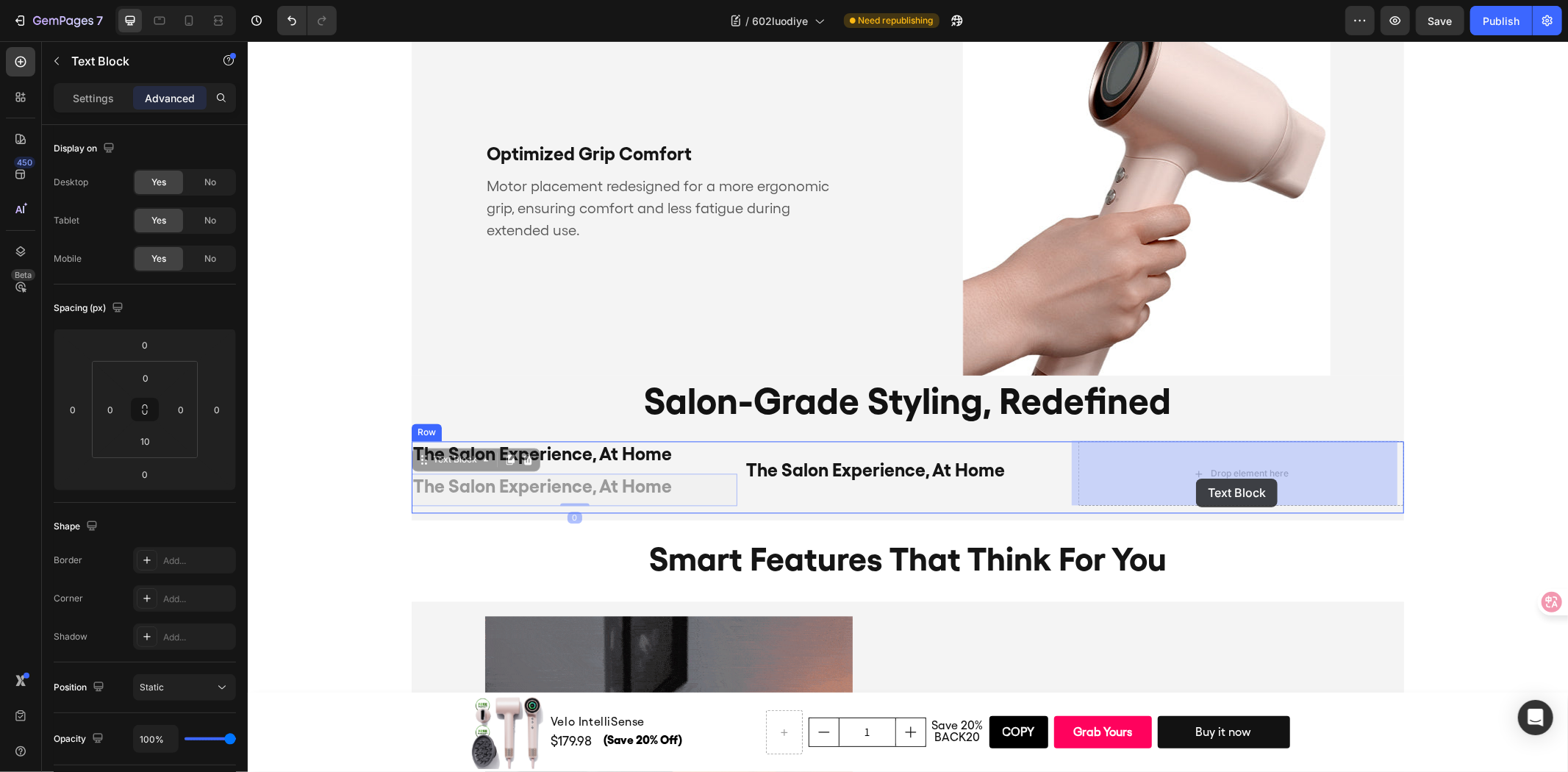
drag, startPoint x: 980, startPoint y: 489, endPoint x: 1194, endPoint y: 480, distance: 214.2
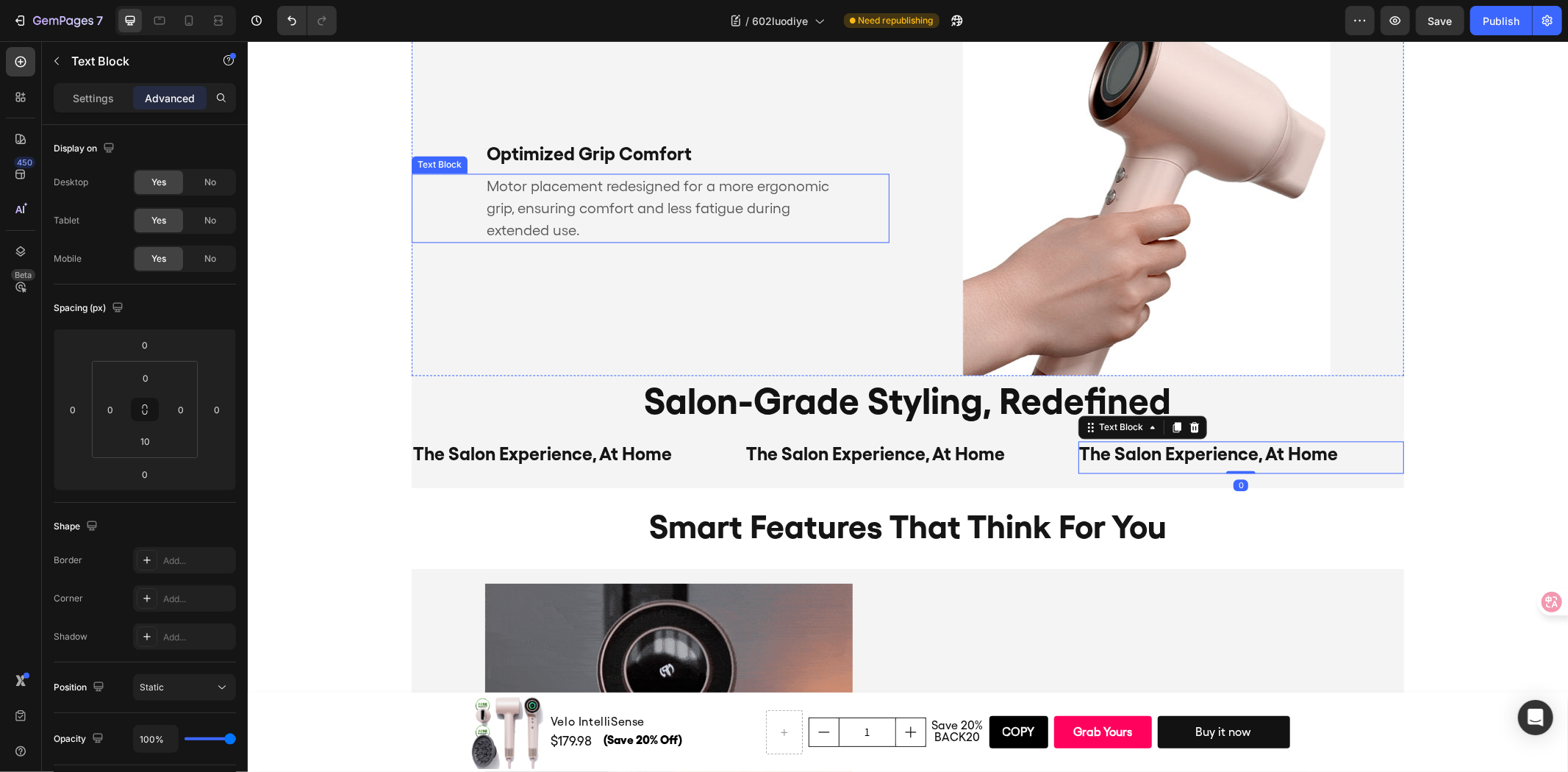
click at [754, 210] on p "Motor placement redesigned for a more ergonomic grip, ensuring comfort and less…" at bounding box center [668, 207] width 365 height 66
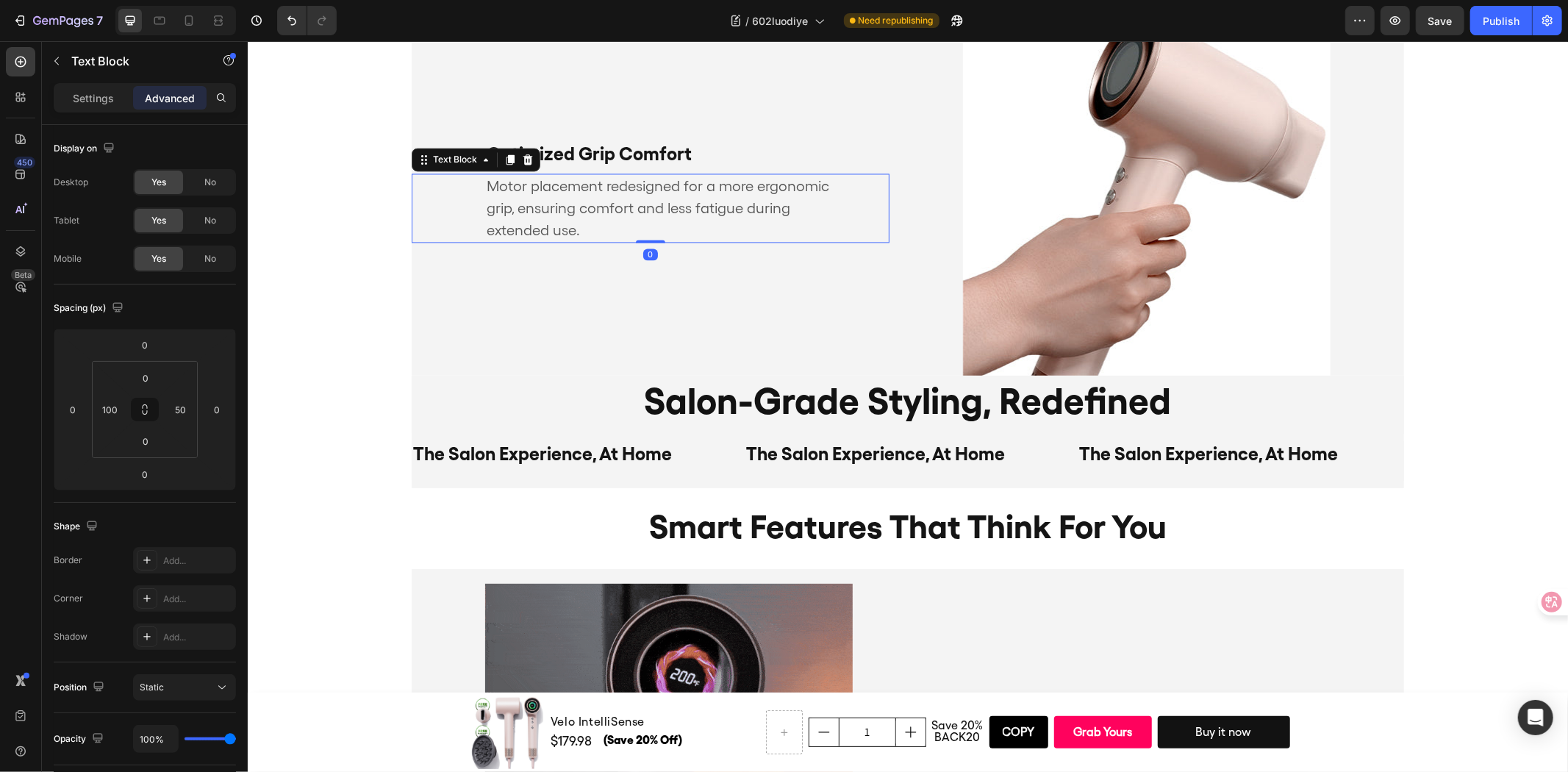
drag, startPoint x: 499, startPoint y: 159, endPoint x: 736, endPoint y: 238, distance: 249.8
click at [504, 159] on icon at bounding box center [509, 158] width 12 height 12
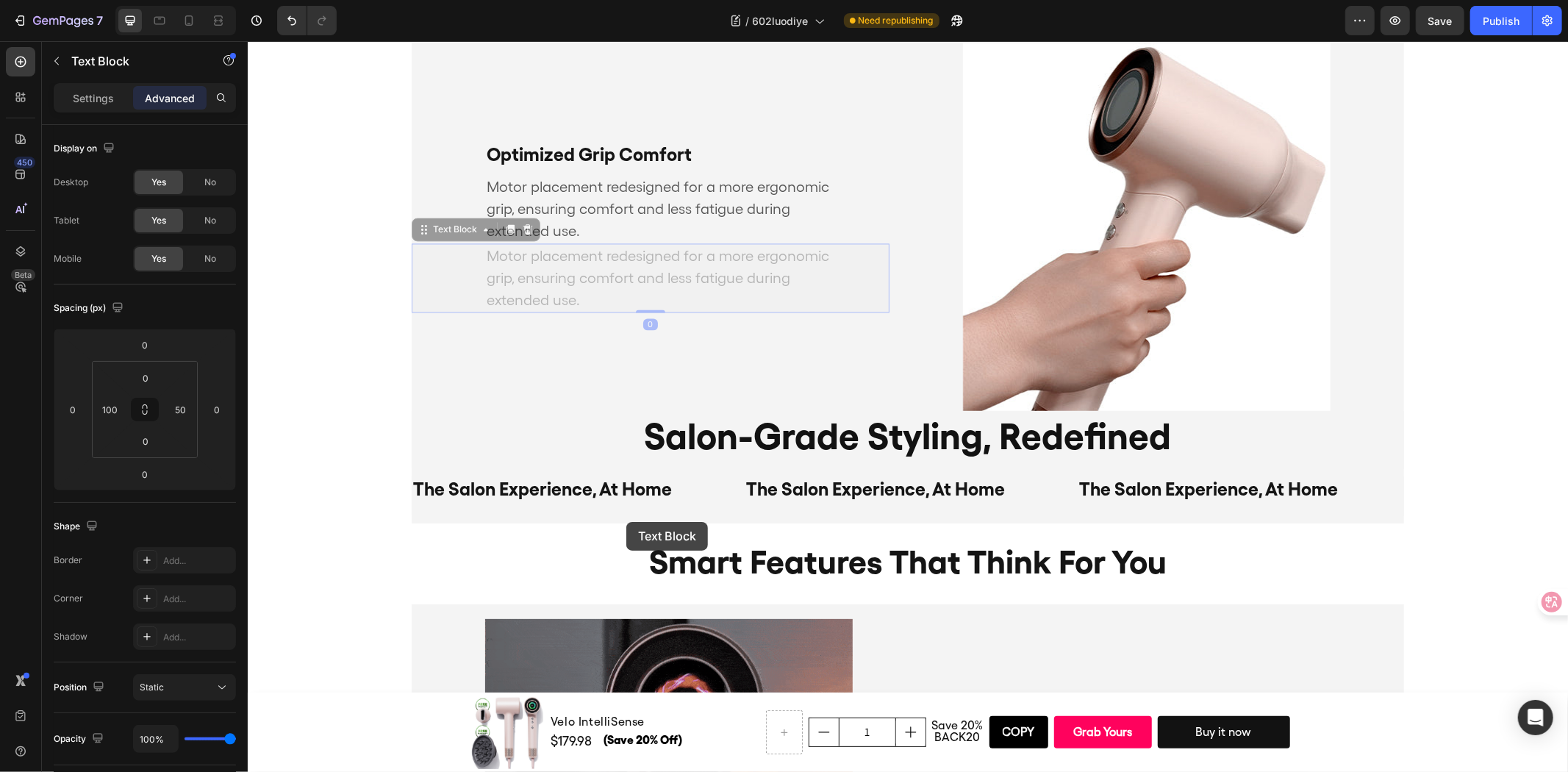
scroll to position [2438, 0]
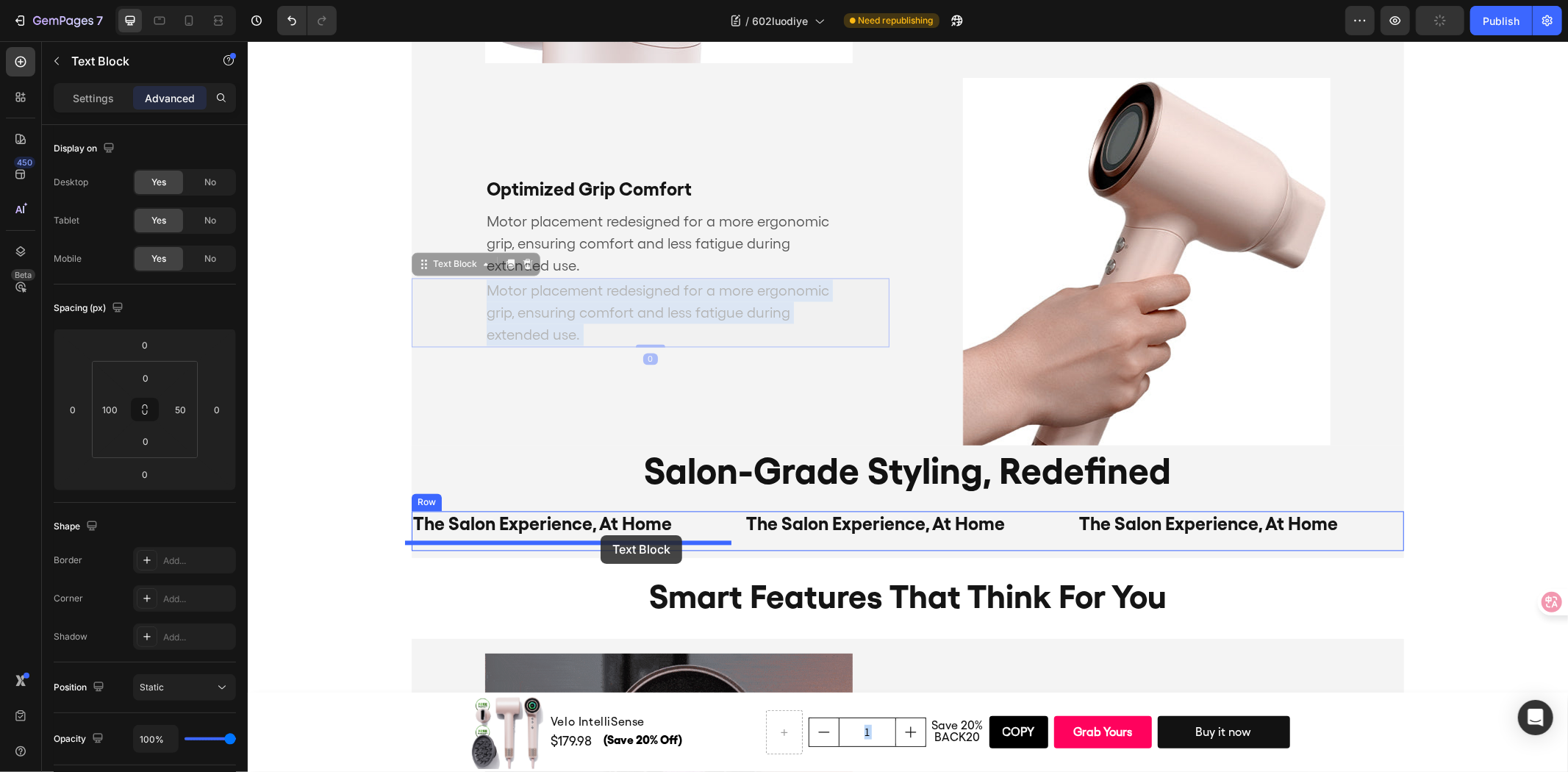
drag, startPoint x: 825, startPoint y: 268, endPoint x: 600, endPoint y: 535, distance: 349.2
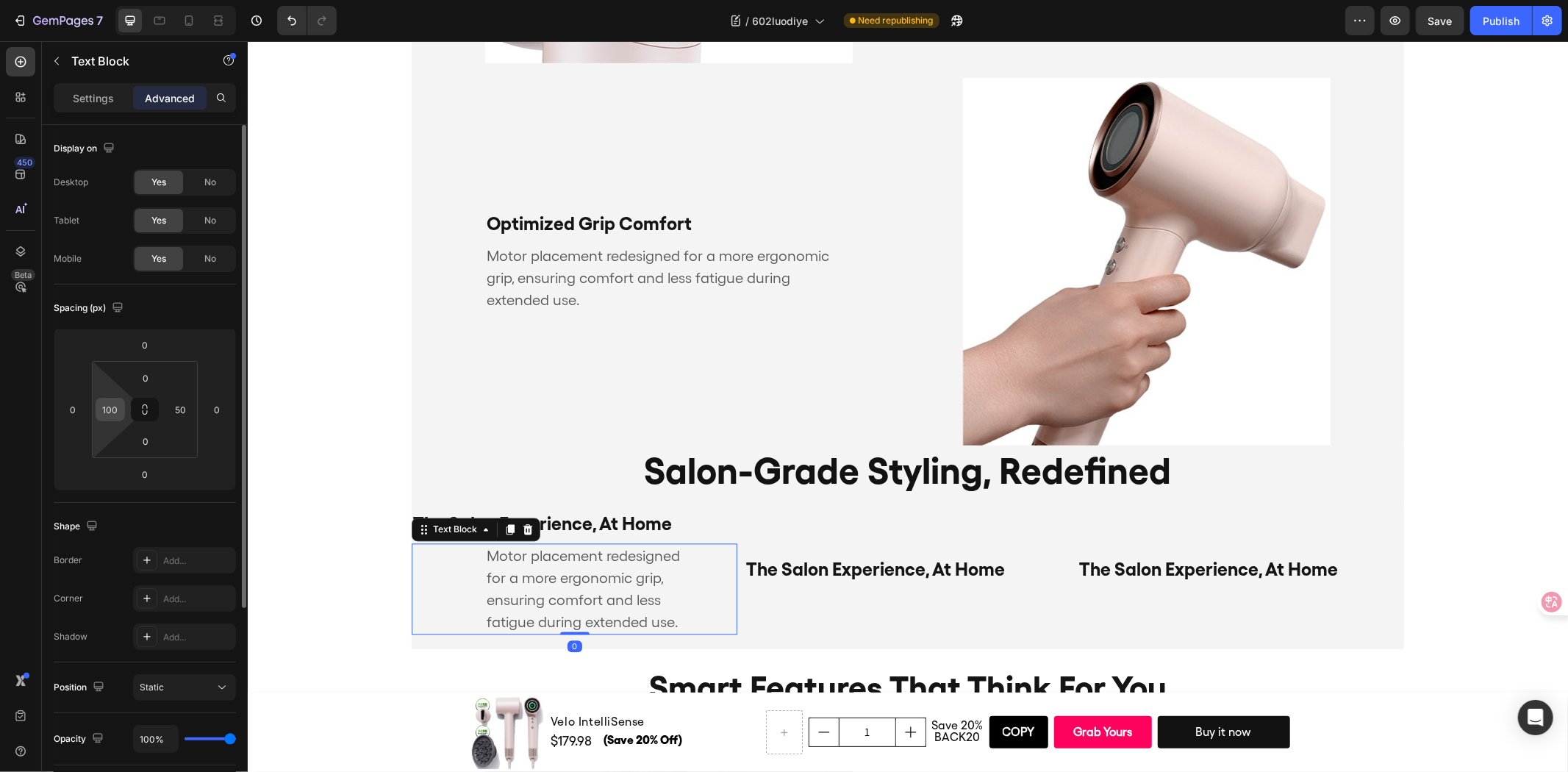
click at [115, 400] on input "100" at bounding box center [110, 410] width 22 height 22
type input "0"
click at [182, 409] on input "50" at bounding box center [181, 410] width 22 height 22
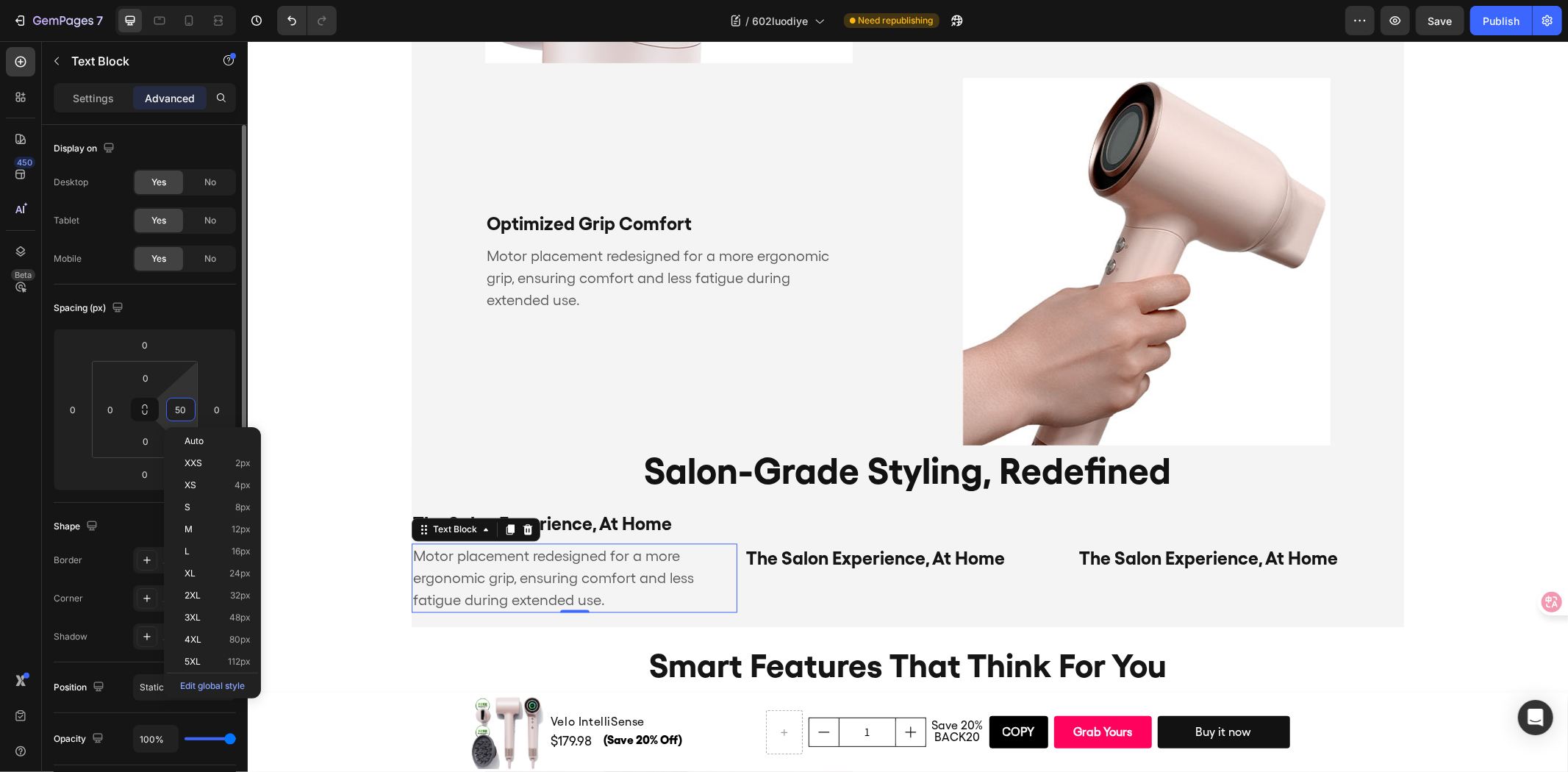
type input "0"
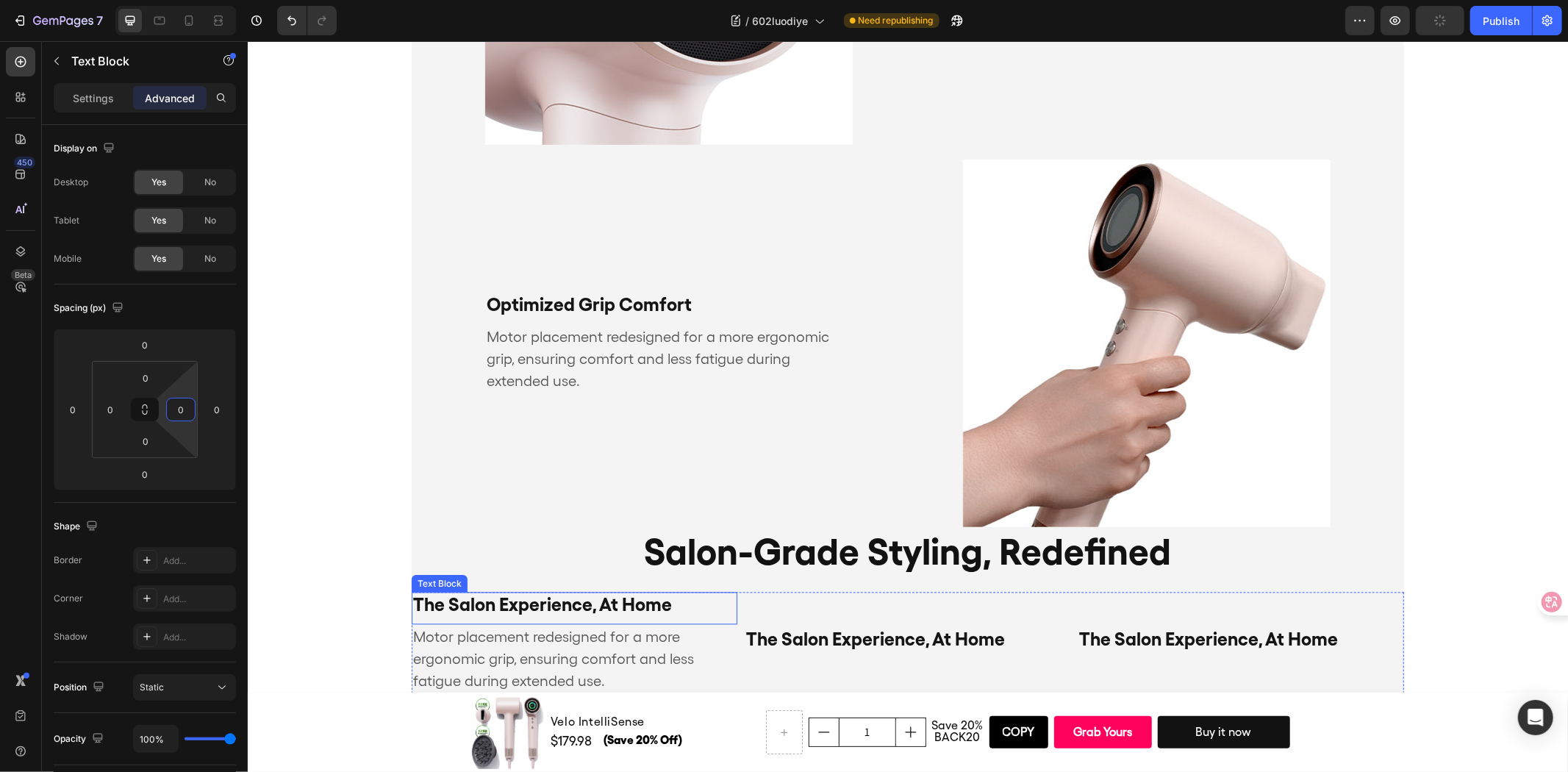
scroll to position [2521, 0]
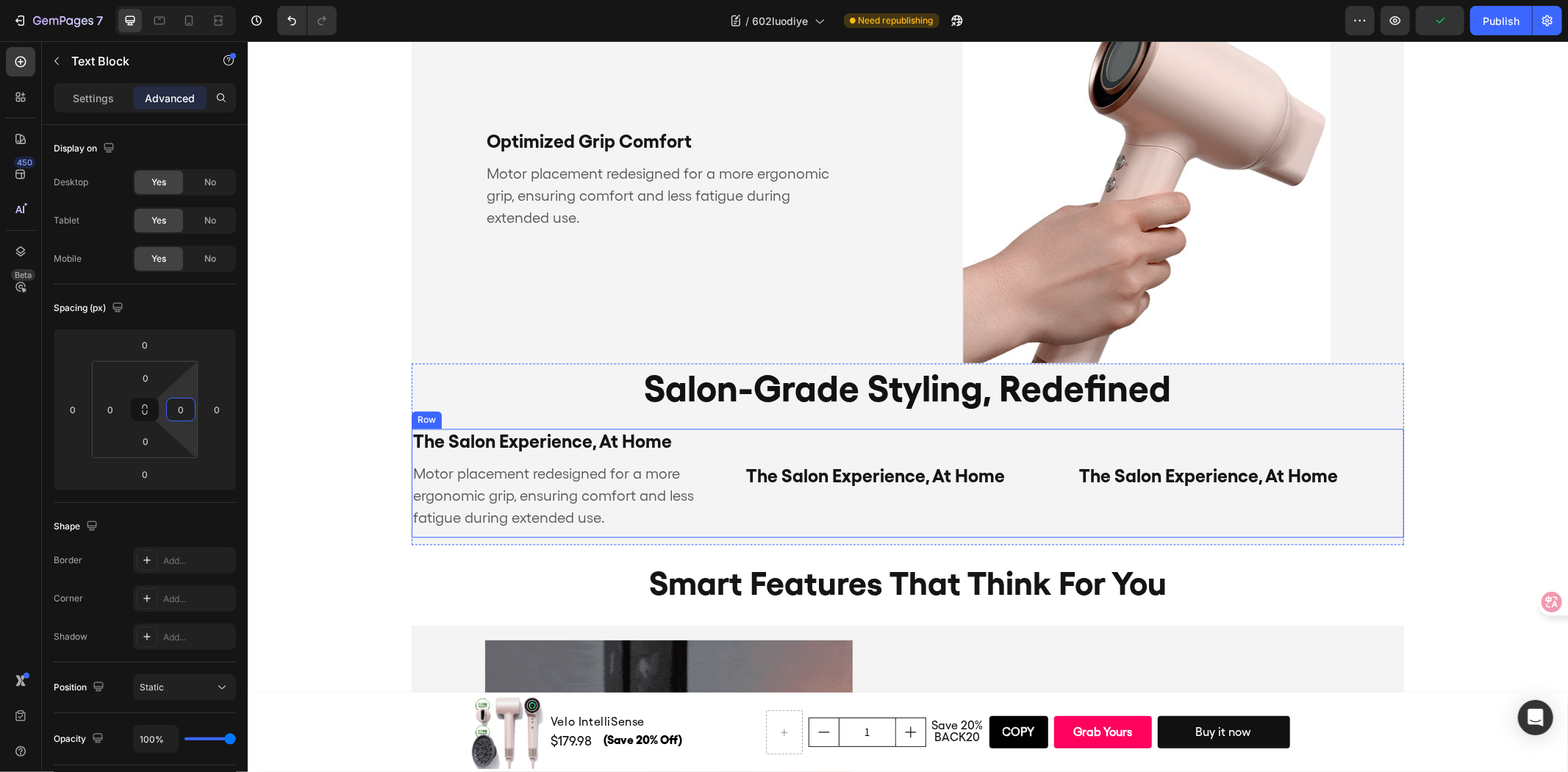
click at [736, 435] on div "The Salon Experience, At Home Text Block The Salon Experience, At Home Text Blo…" at bounding box center [906, 482] width 992 height 109
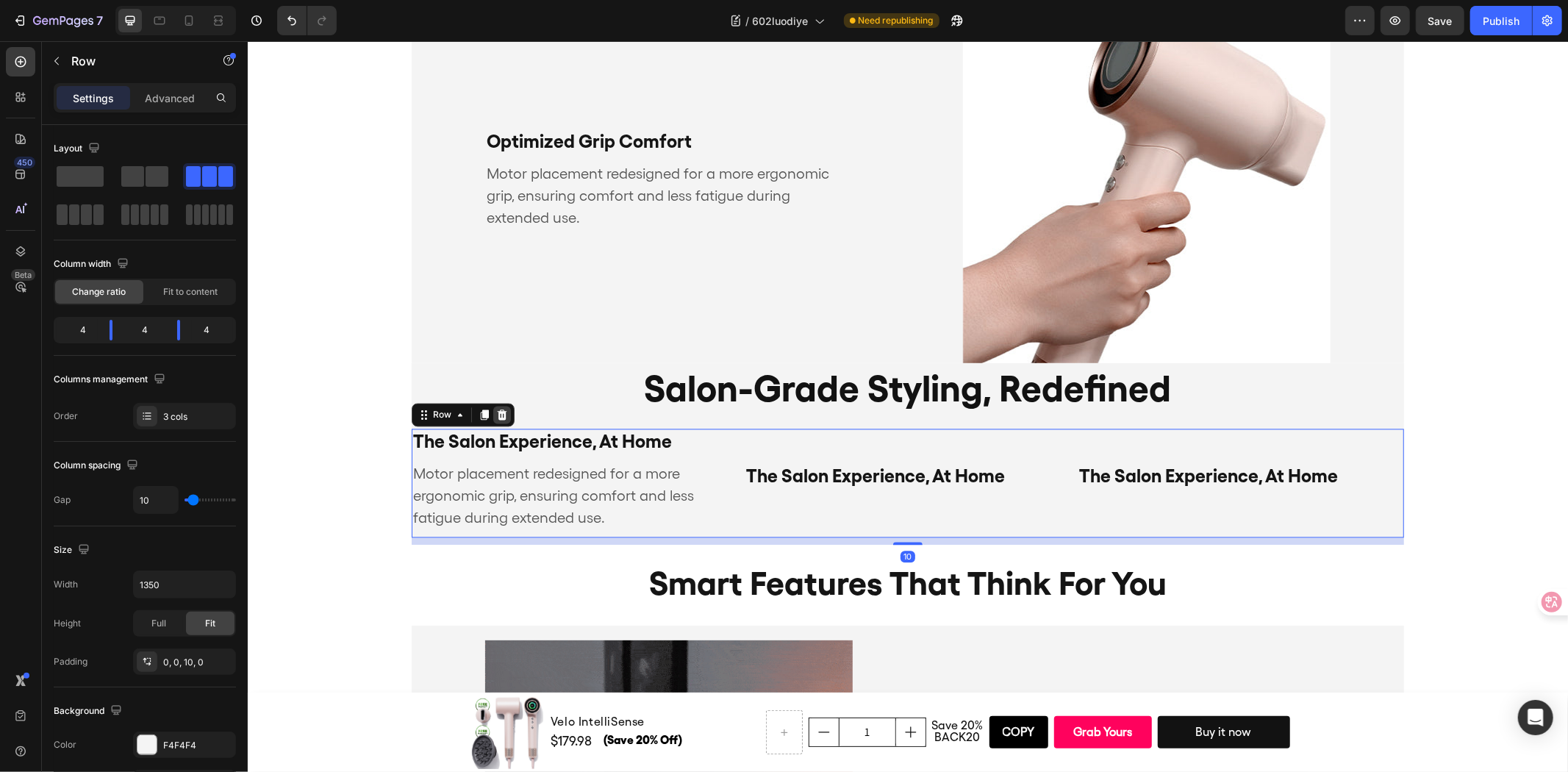
click at [499, 406] on div at bounding box center [501, 414] width 17 height 17
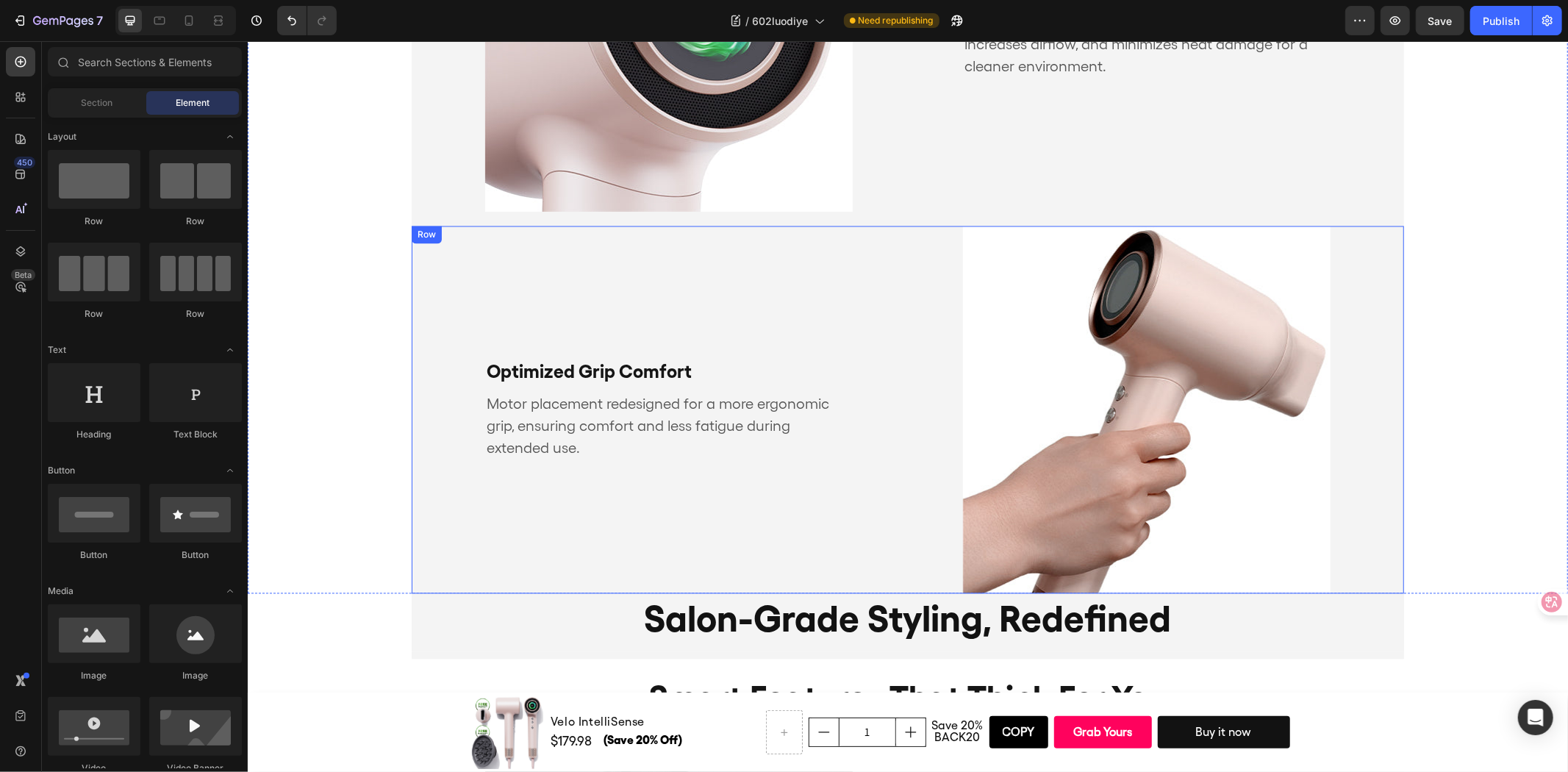
scroll to position [2194, 0]
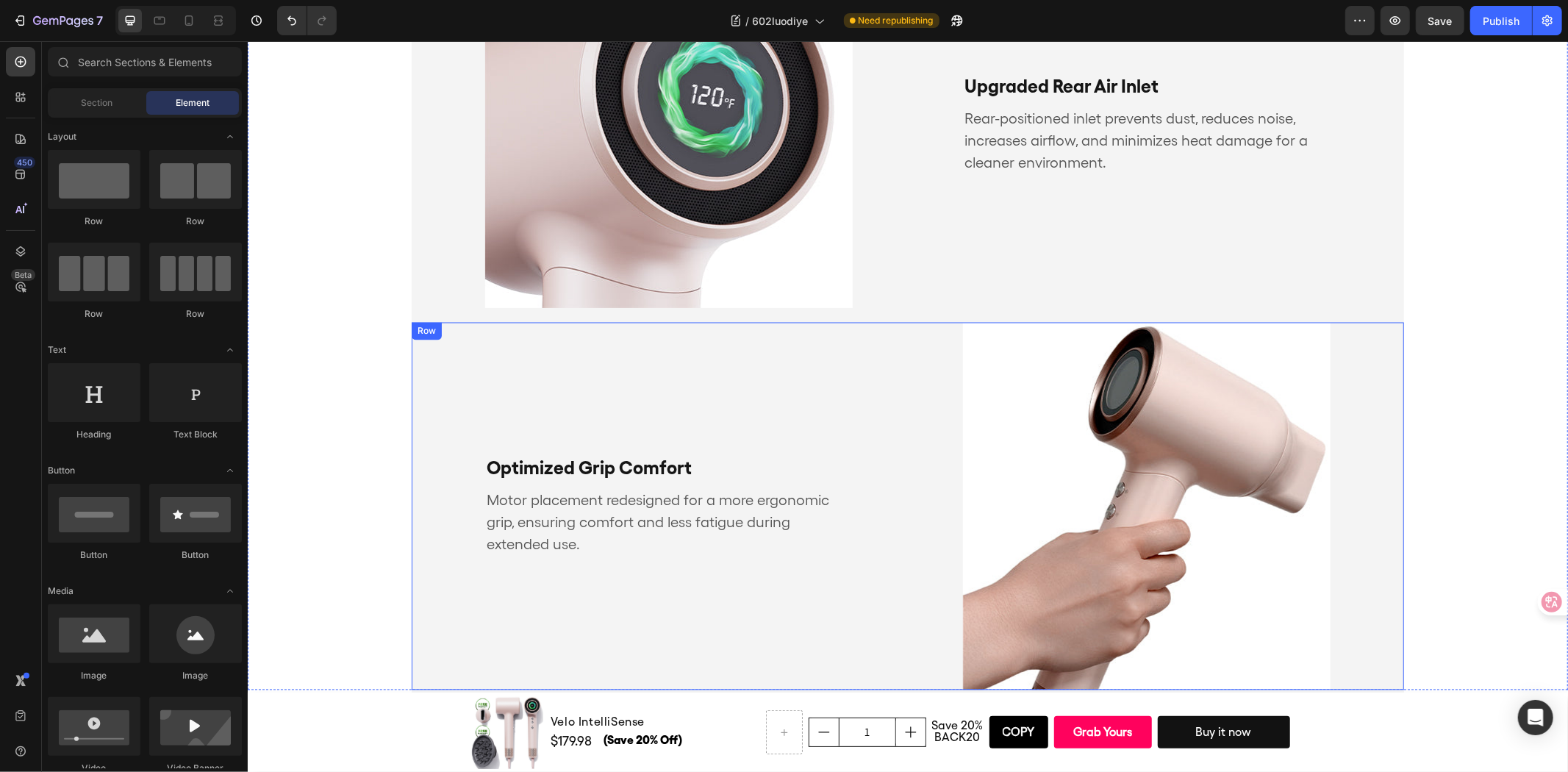
click at [889, 417] on div "Optimized Grip Comfort Text Block Motor placement redesigned for a more ergonom…" at bounding box center [906, 505] width 992 height 368
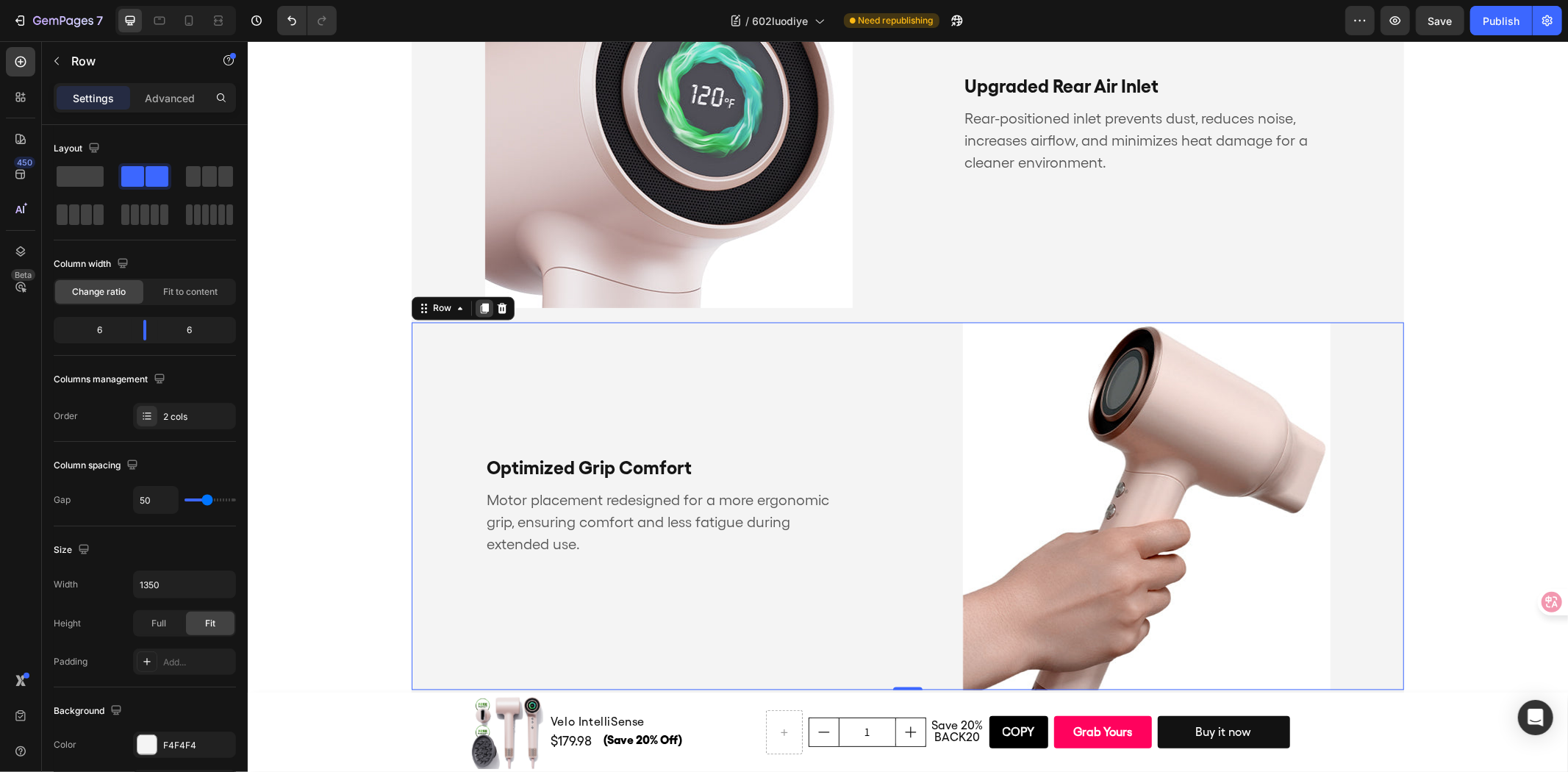
click at [478, 299] on div at bounding box center [484, 308] width 17 height 17
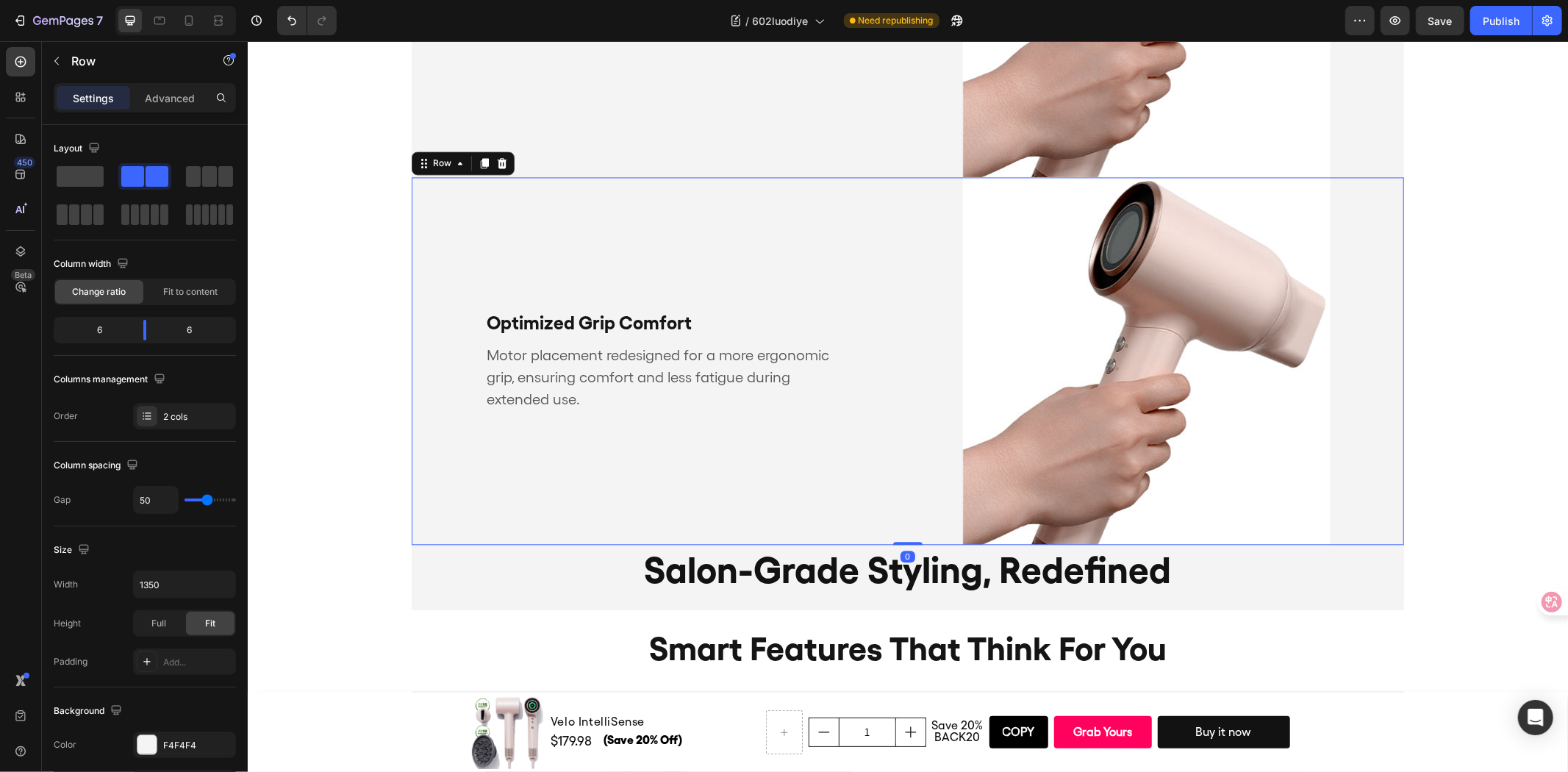
scroll to position [2791, 0]
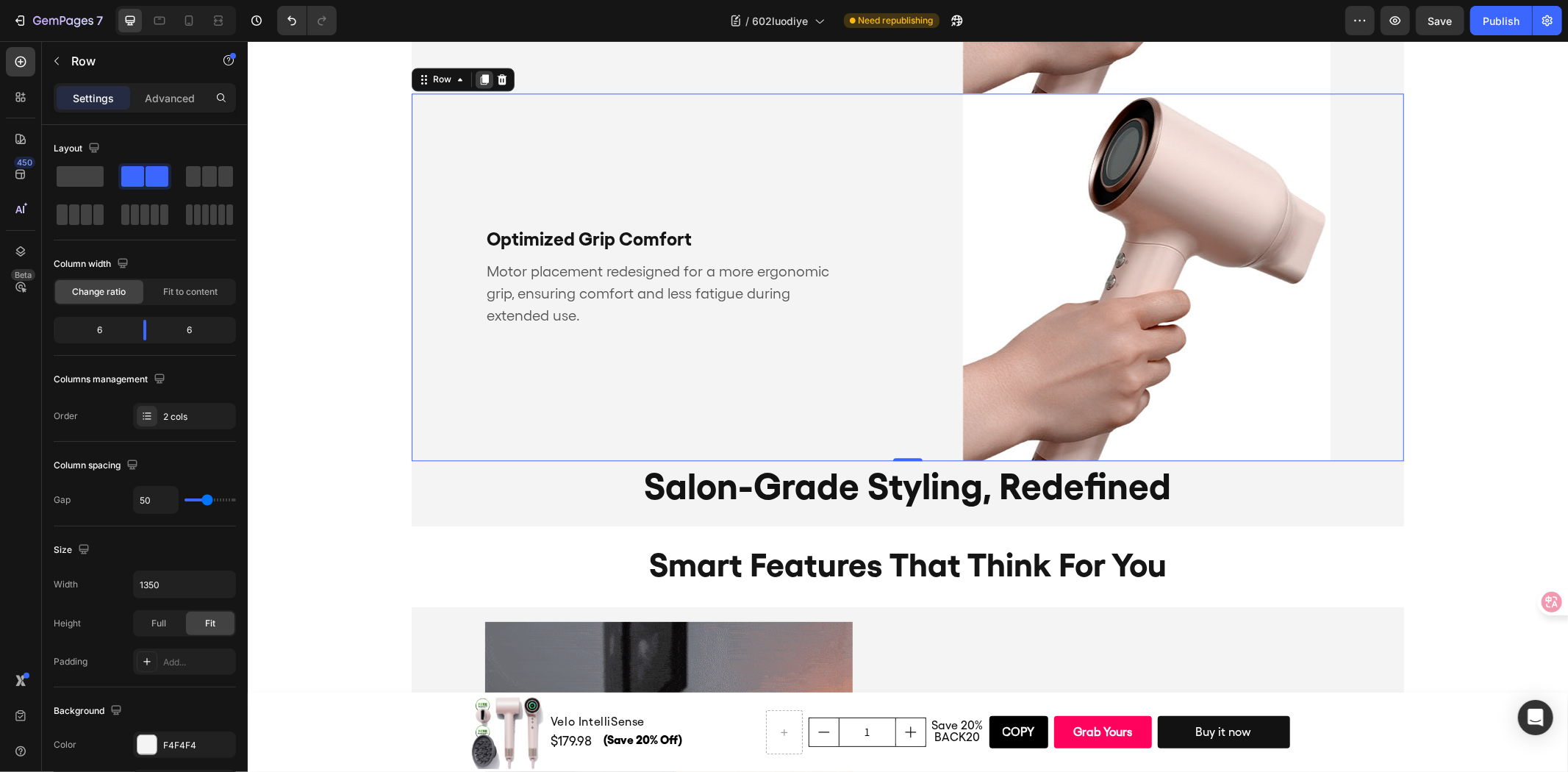
click at [480, 77] on icon at bounding box center [484, 79] width 8 height 10
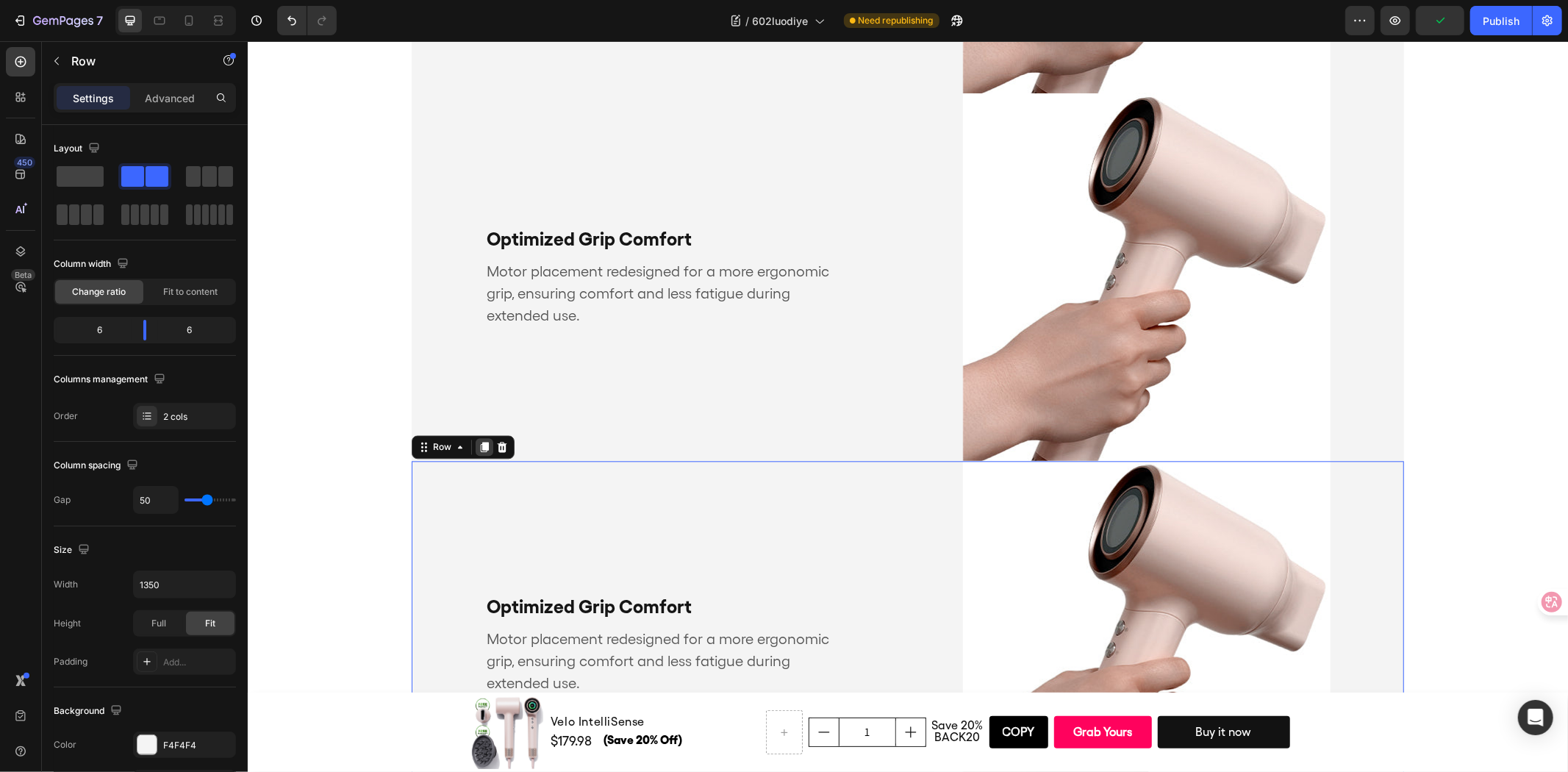
click at [480, 442] on icon at bounding box center [484, 446] width 8 height 10
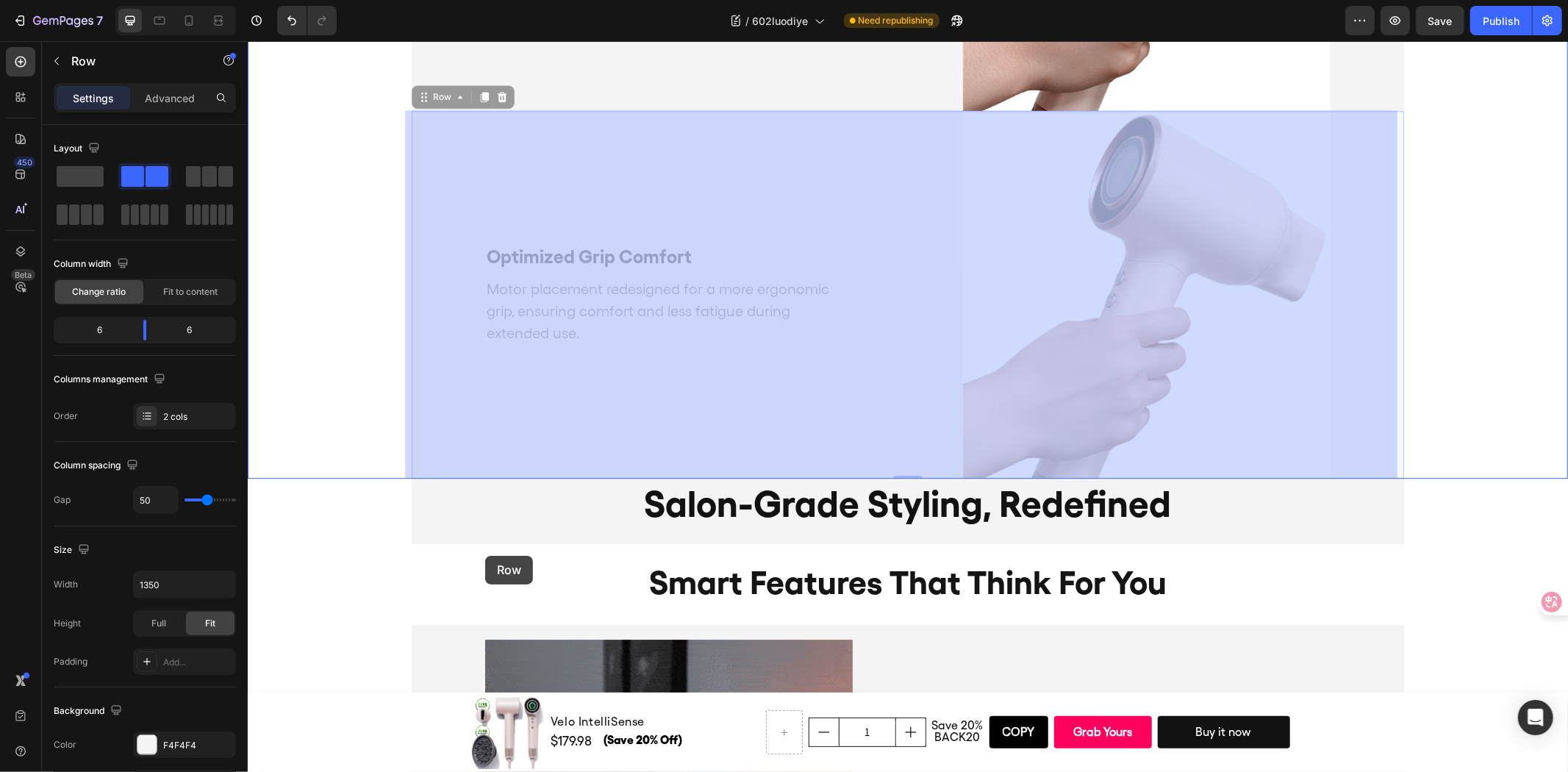
scroll to position [3607, 0]
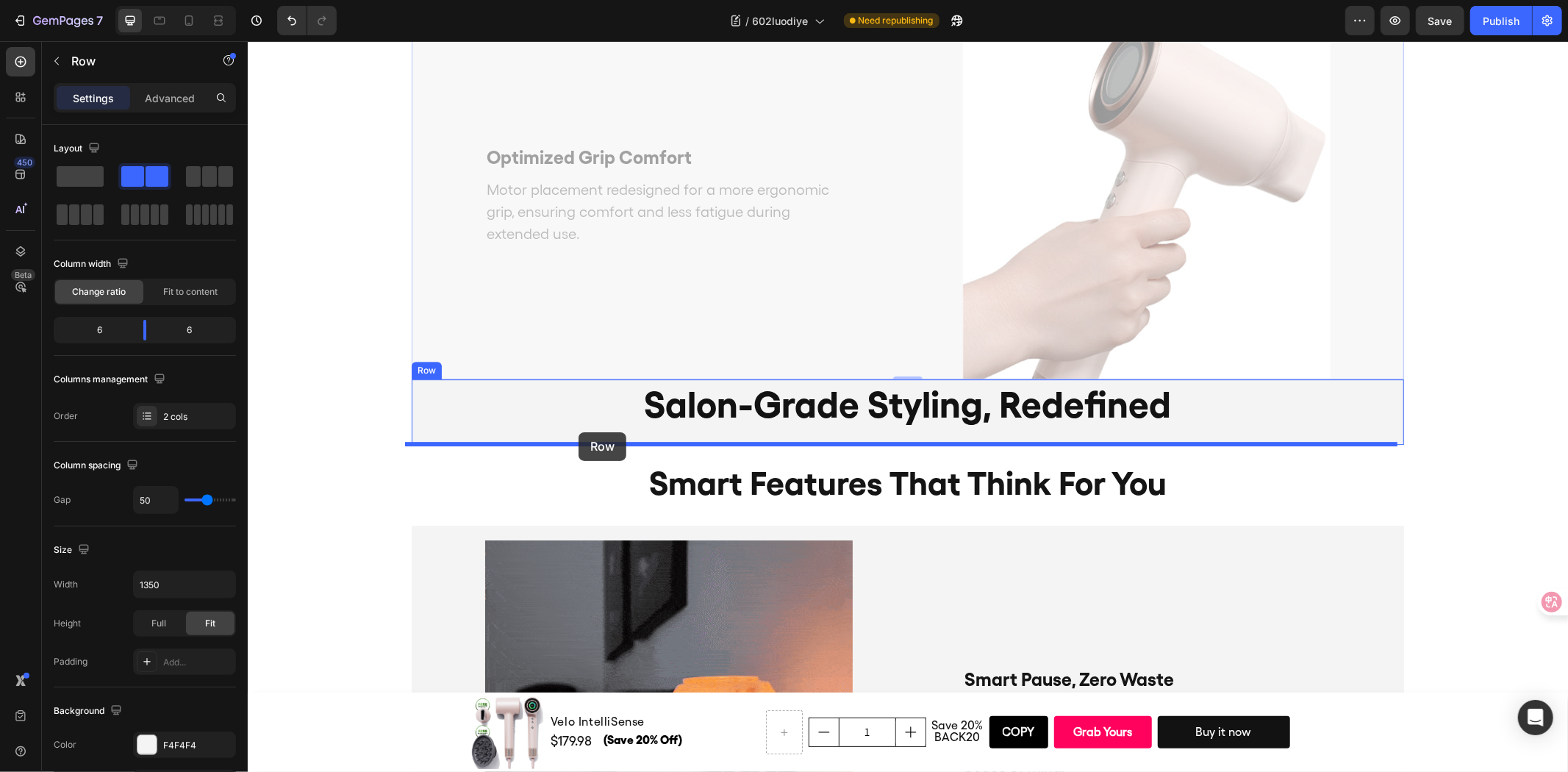
drag, startPoint x: 418, startPoint y: 242, endPoint x: 577, endPoint y: 431, distance: 247.0
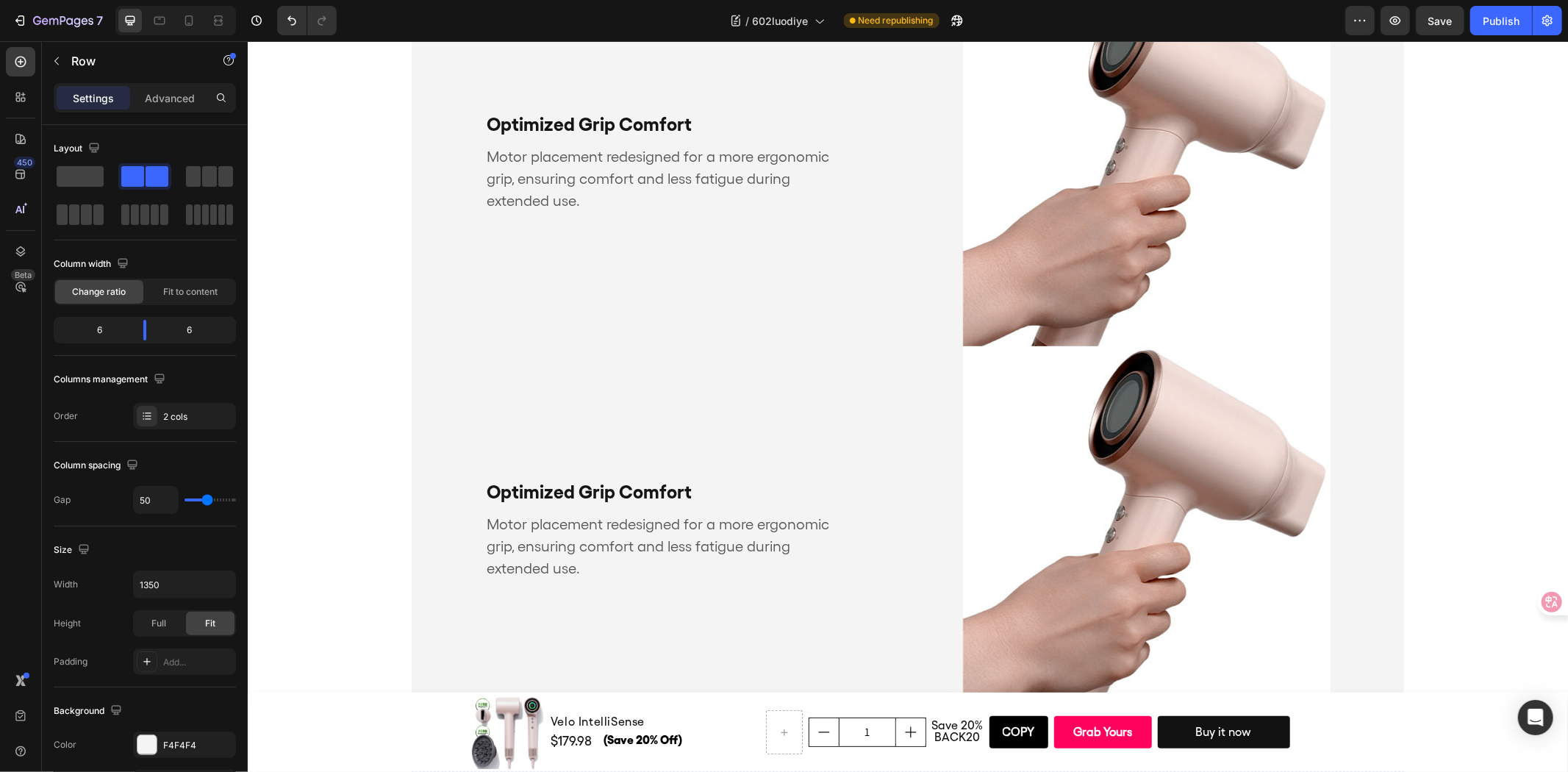
scroll to position [2872, 0]
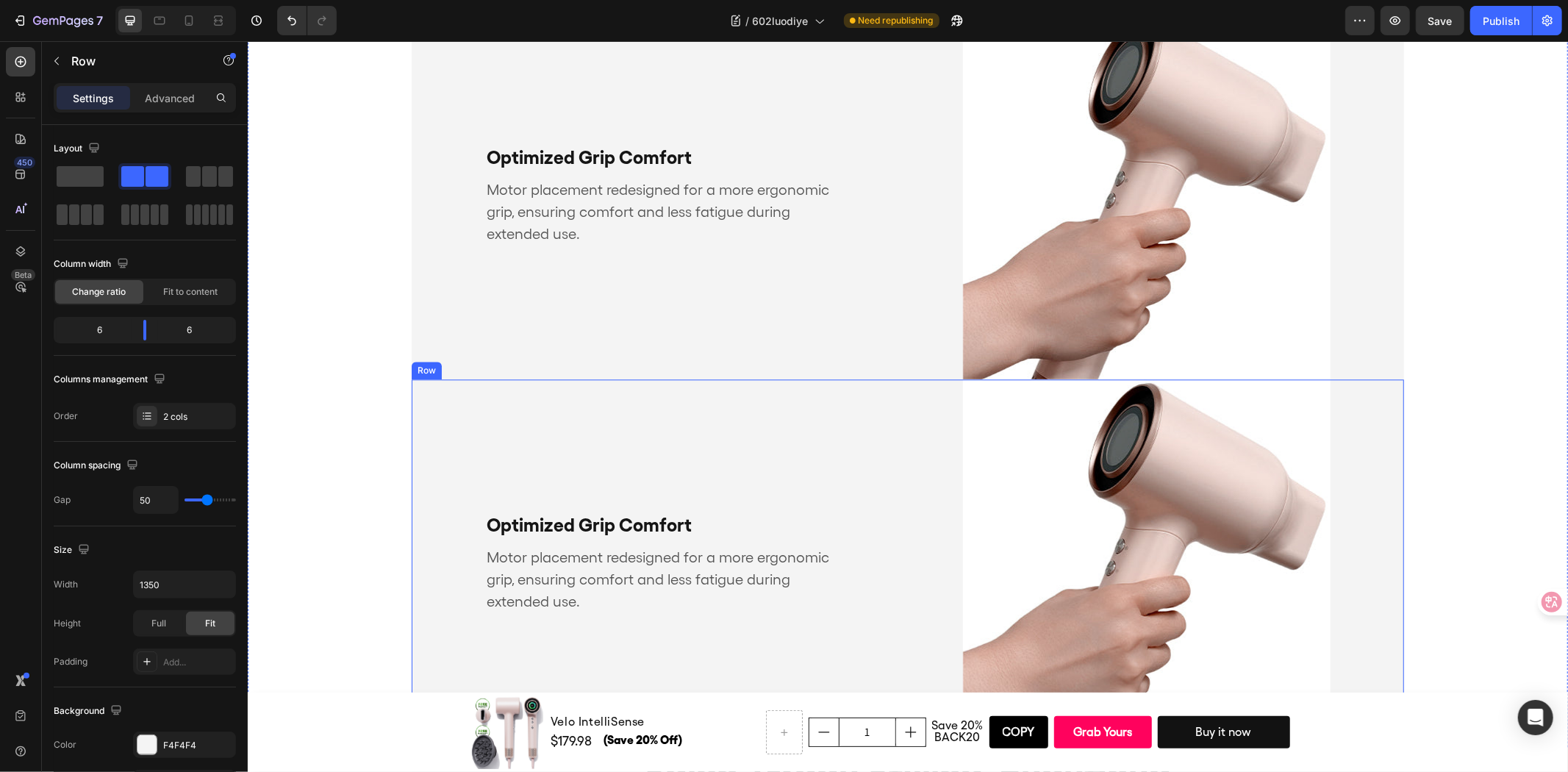
click at [696, 434] on div "Optimized Grip Comfort Text Block Motor placement redesigned for a more ergonom…" at bounding box center [650, 562] width 478 height 368
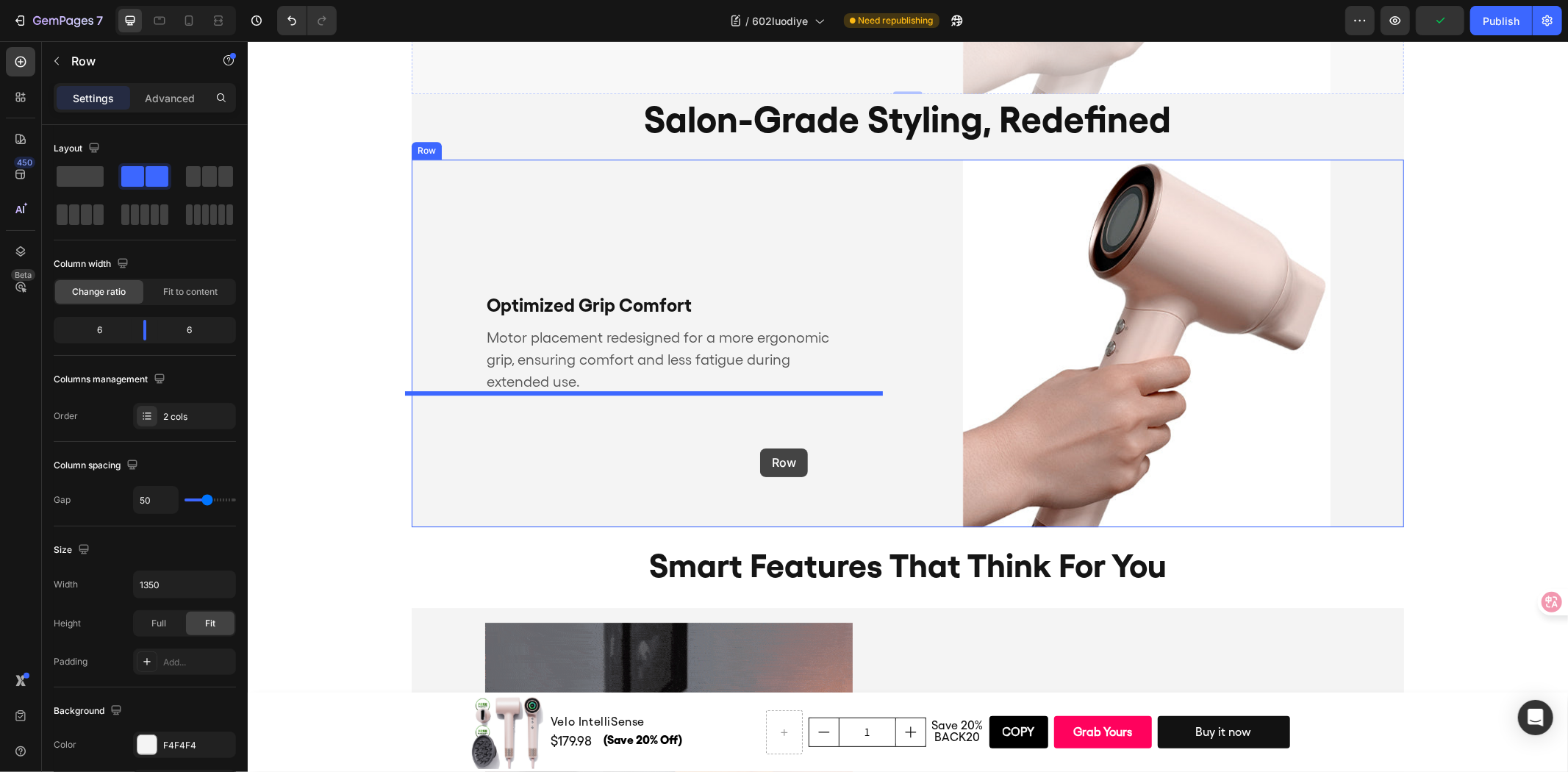
scroll to position [3526, 0]
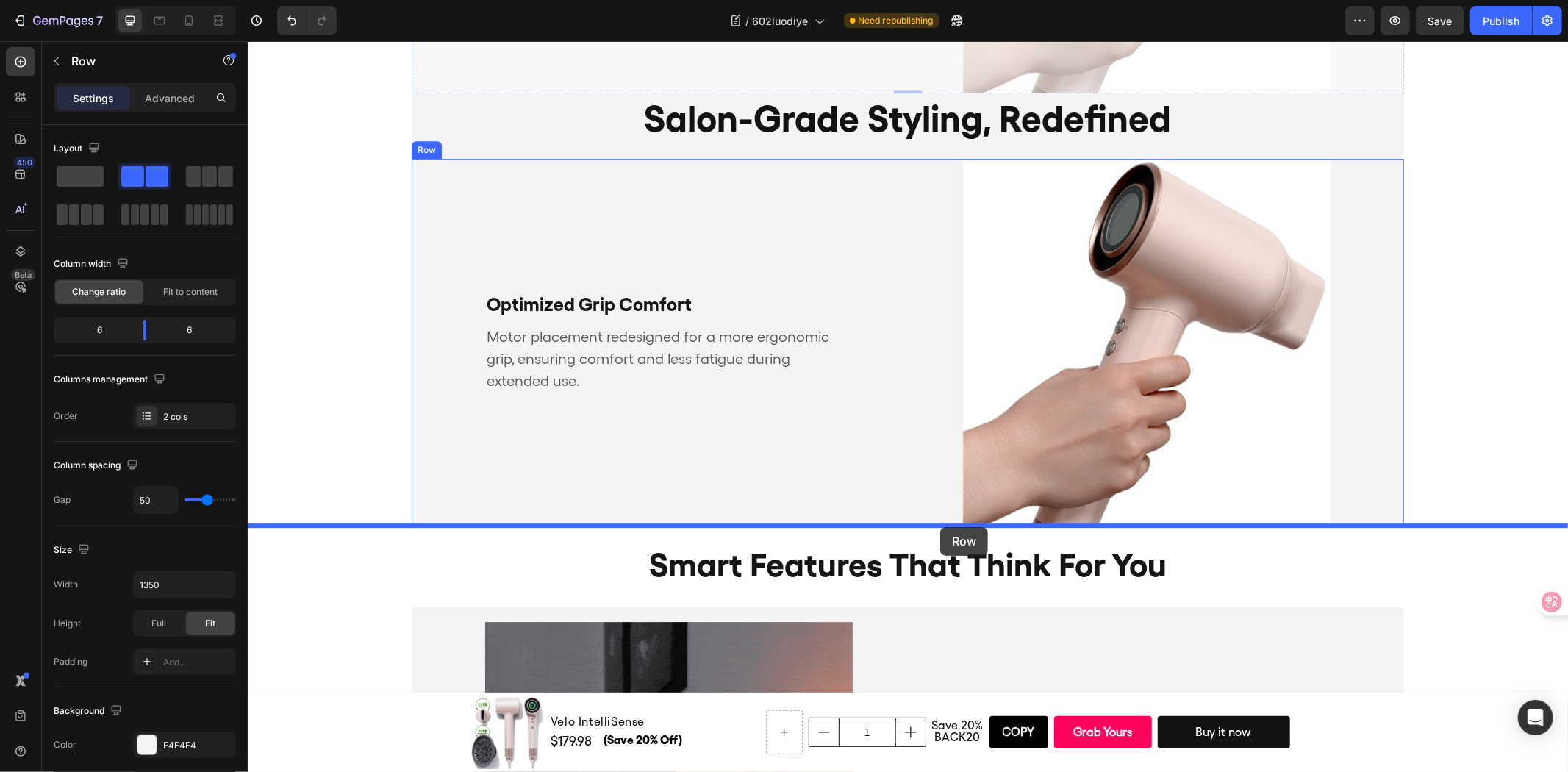
drag, startPoint x: 409, startPoint y: 364, endPoint x: 940, endPoint y: 527, distance: 555.5
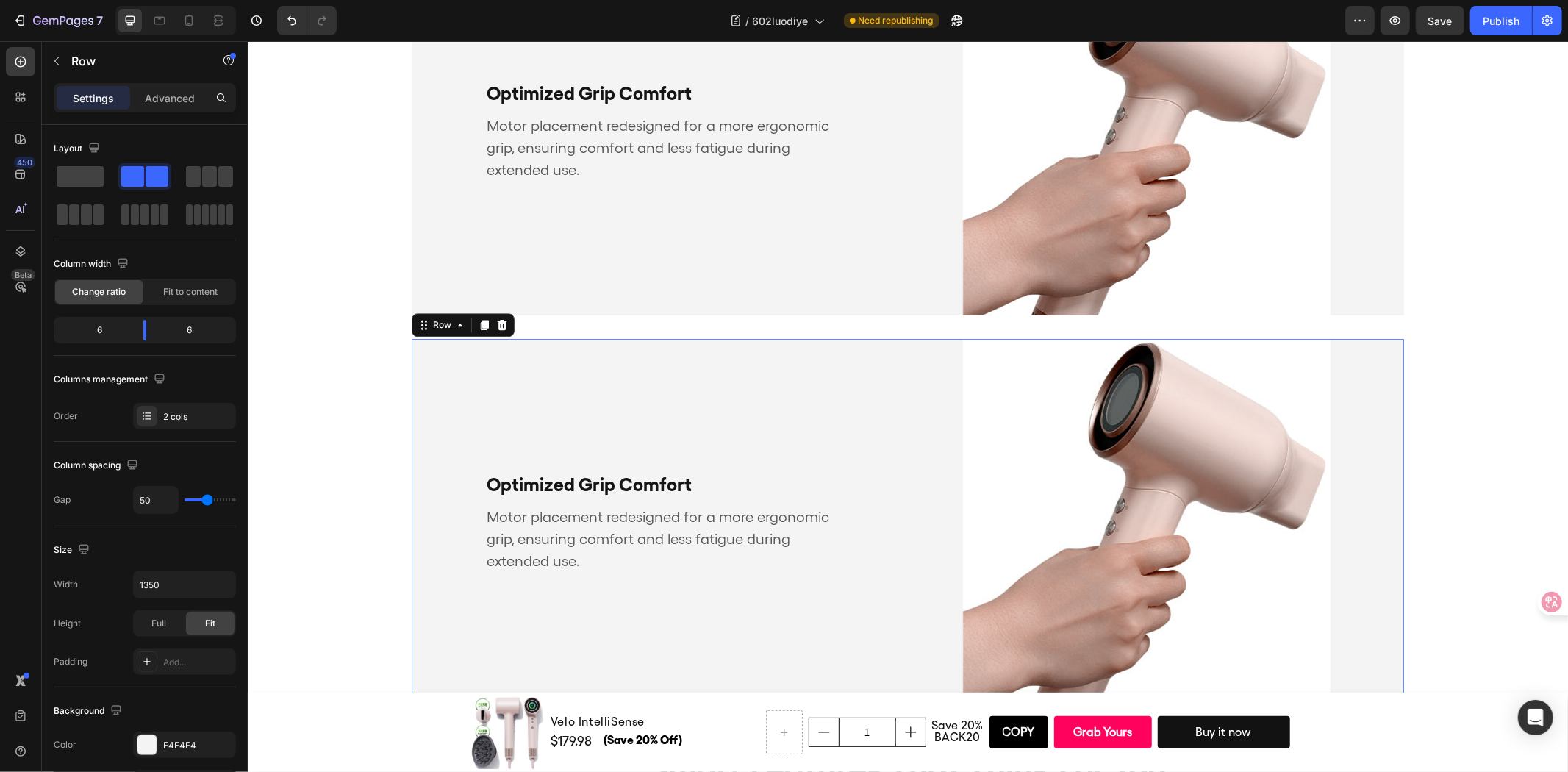
scroll to position [3363, 0]
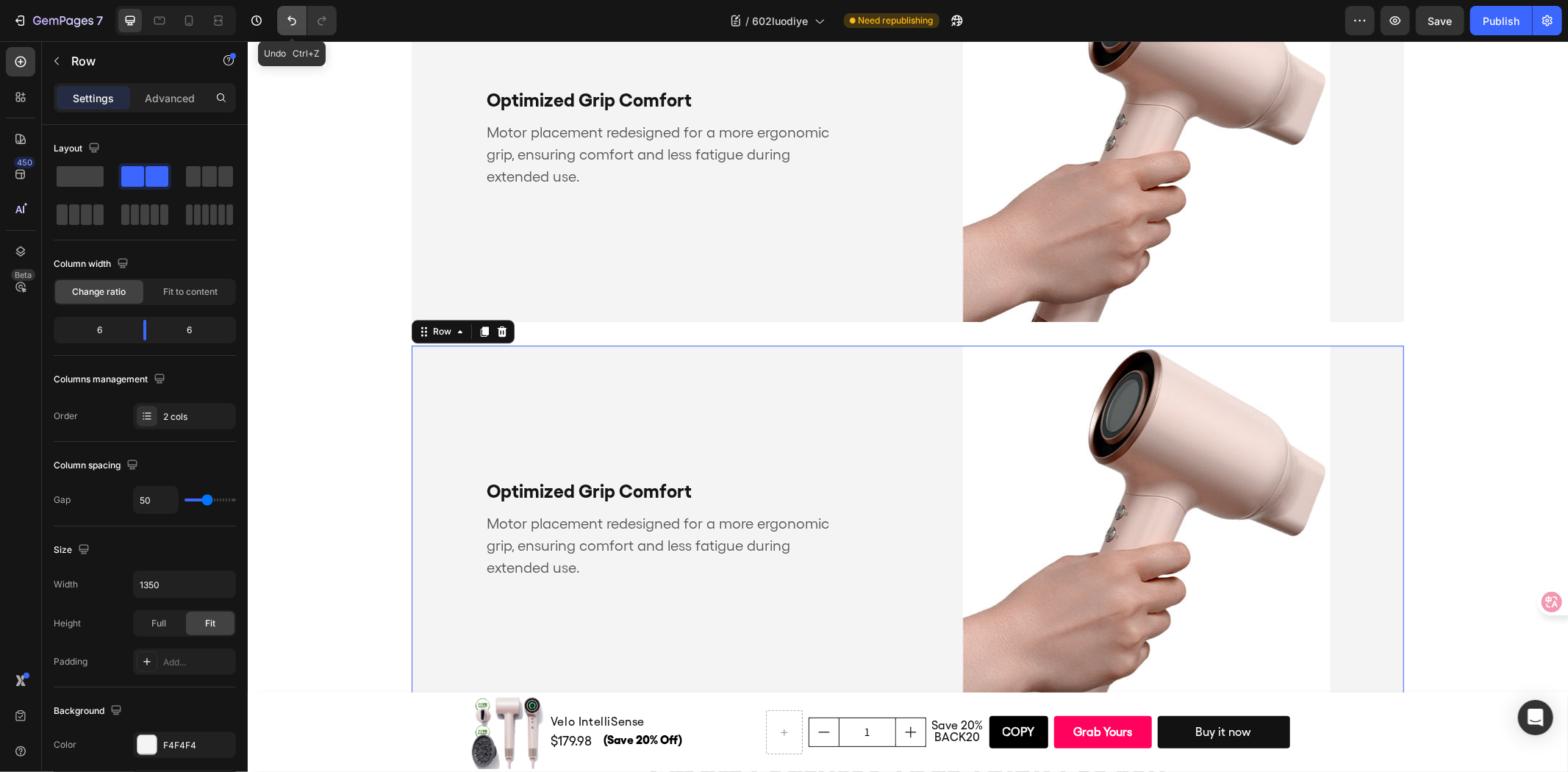
drag, startPoint x: 299, startPoint y: 25, endPoint x: 558, endPoint y: 462, distance: 508.0
click at [299, 25] on button "Undo/Redo" at bounding box center [292, 20] width 29 height 29
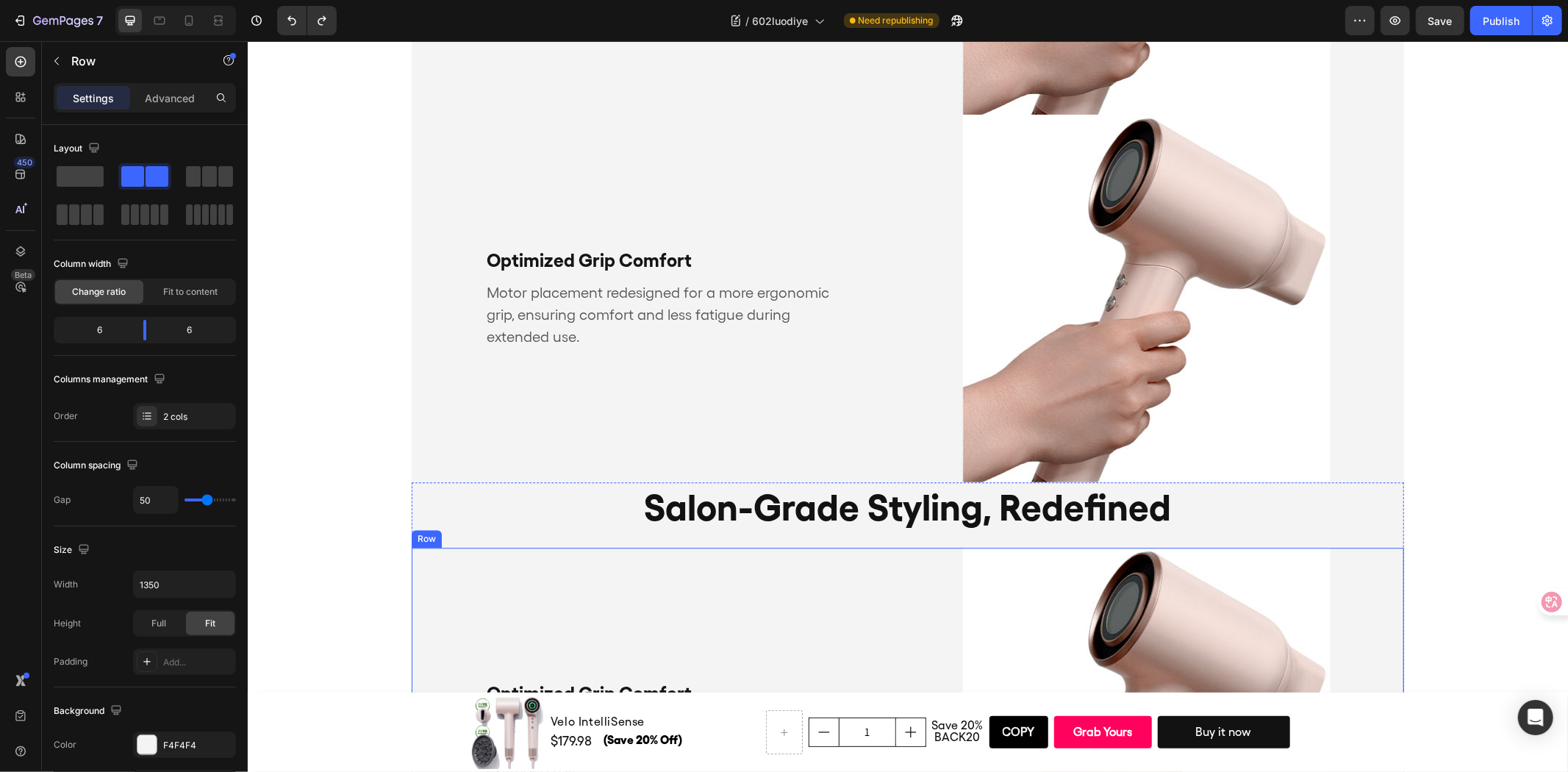
scroll to position [3281, 0]
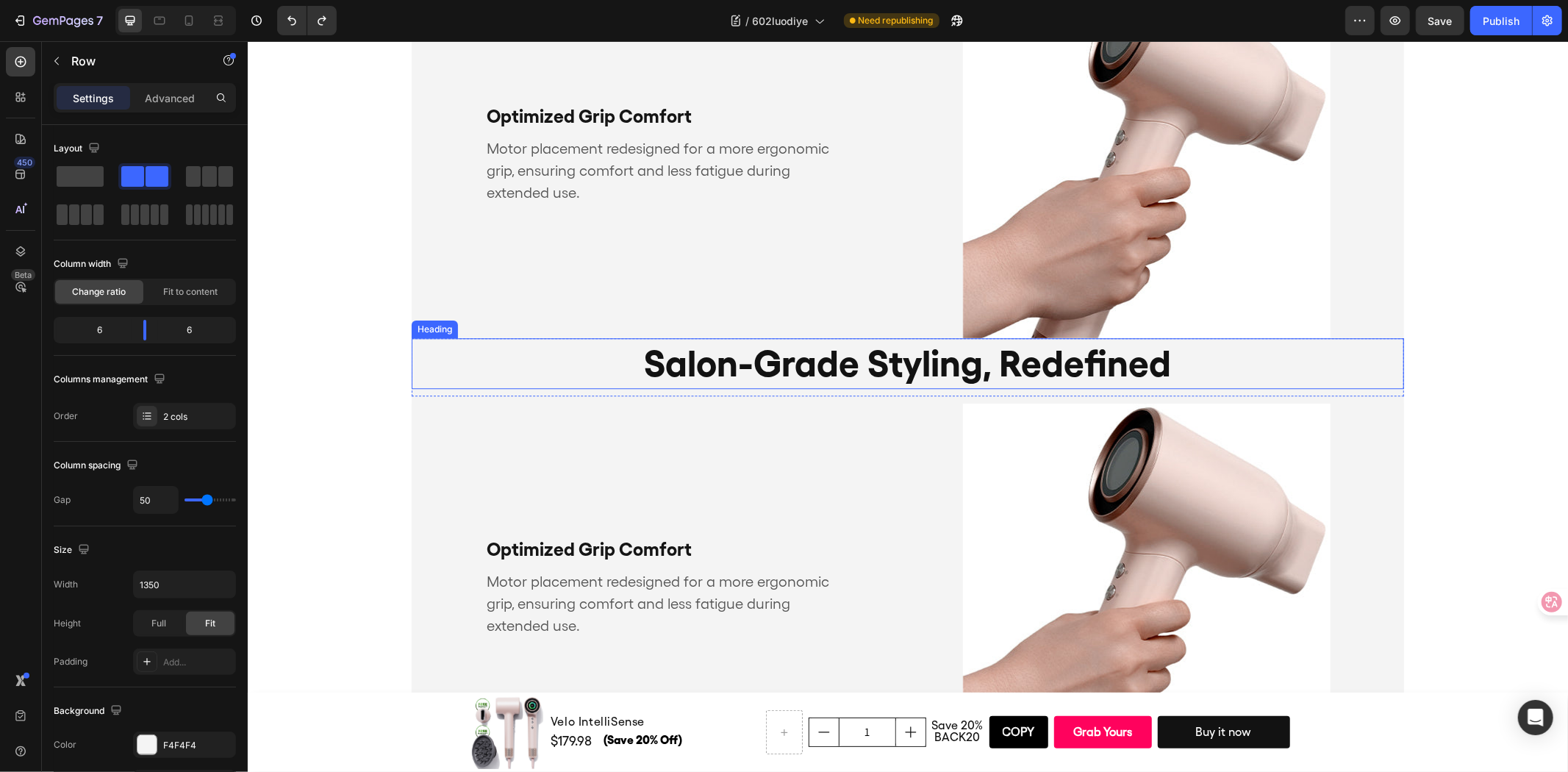
click at [545, 345] on h2 "Salon-Grade Styling, Redefined" at bounding box center [906, 363] width 992 height 51
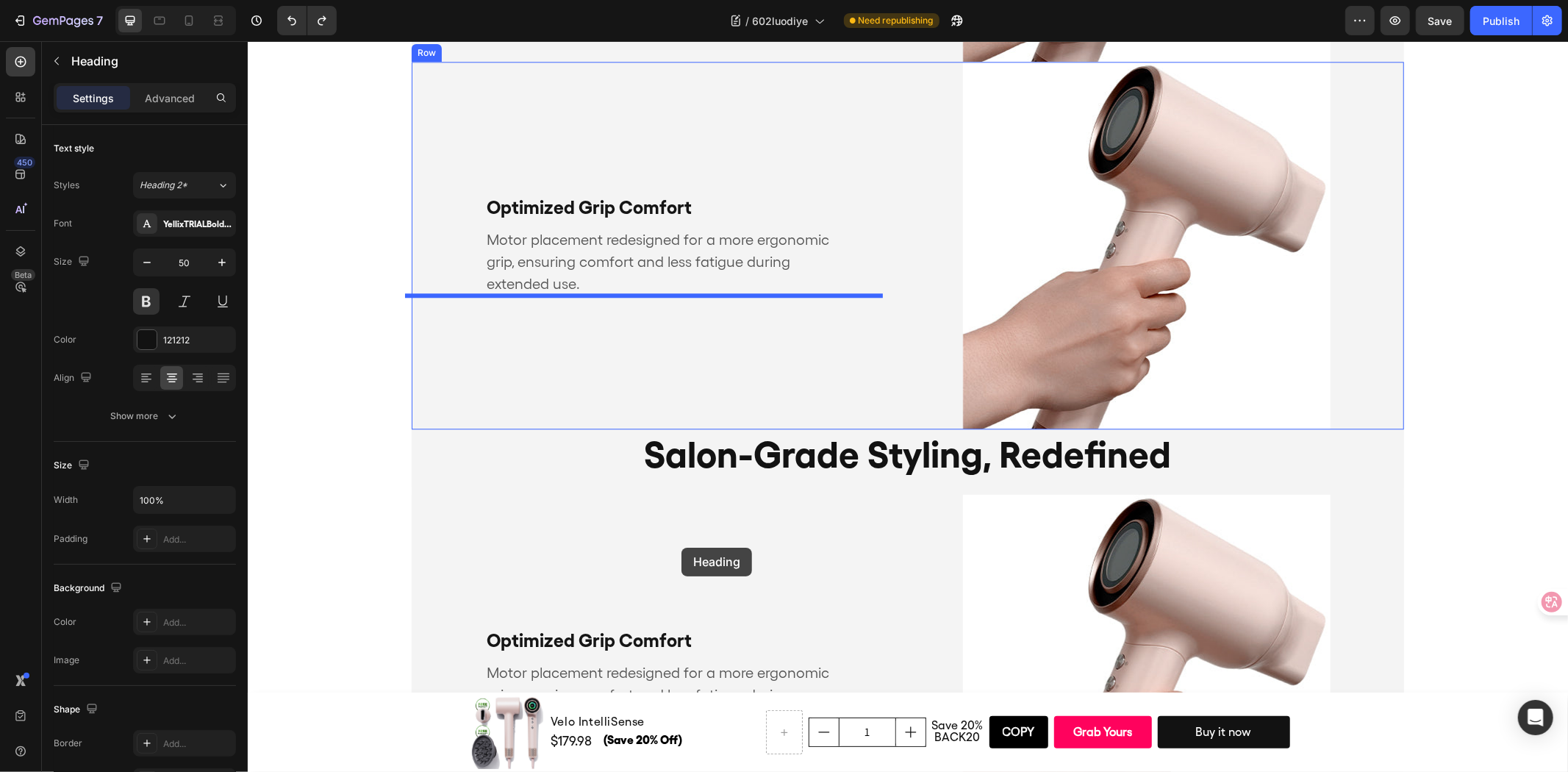
scroll to position [3199, 0]
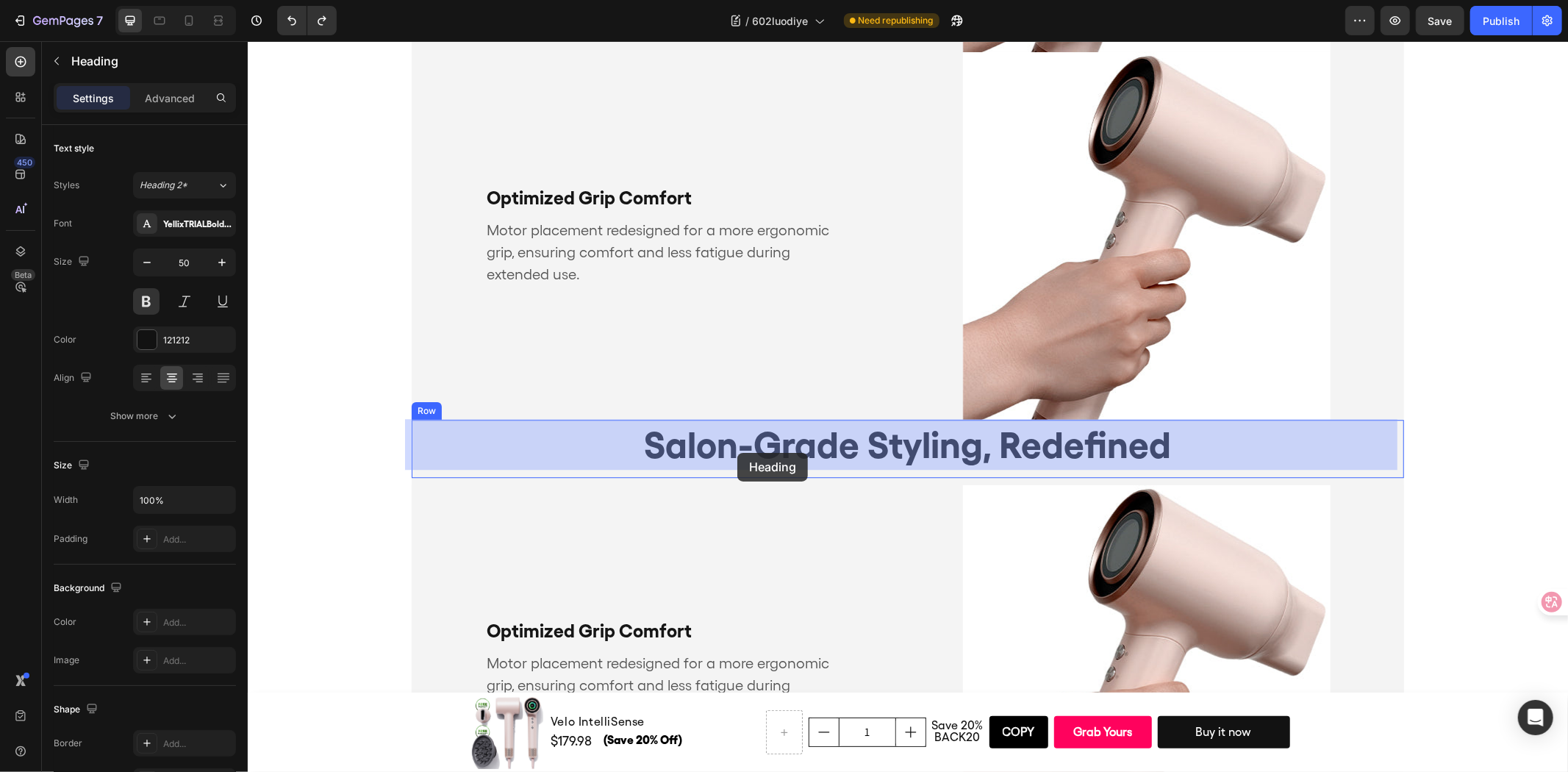
drag, startPoint x: 418, startPoint y: 325, endPoint x: 758, endPoint y: 448, distance: 361.6
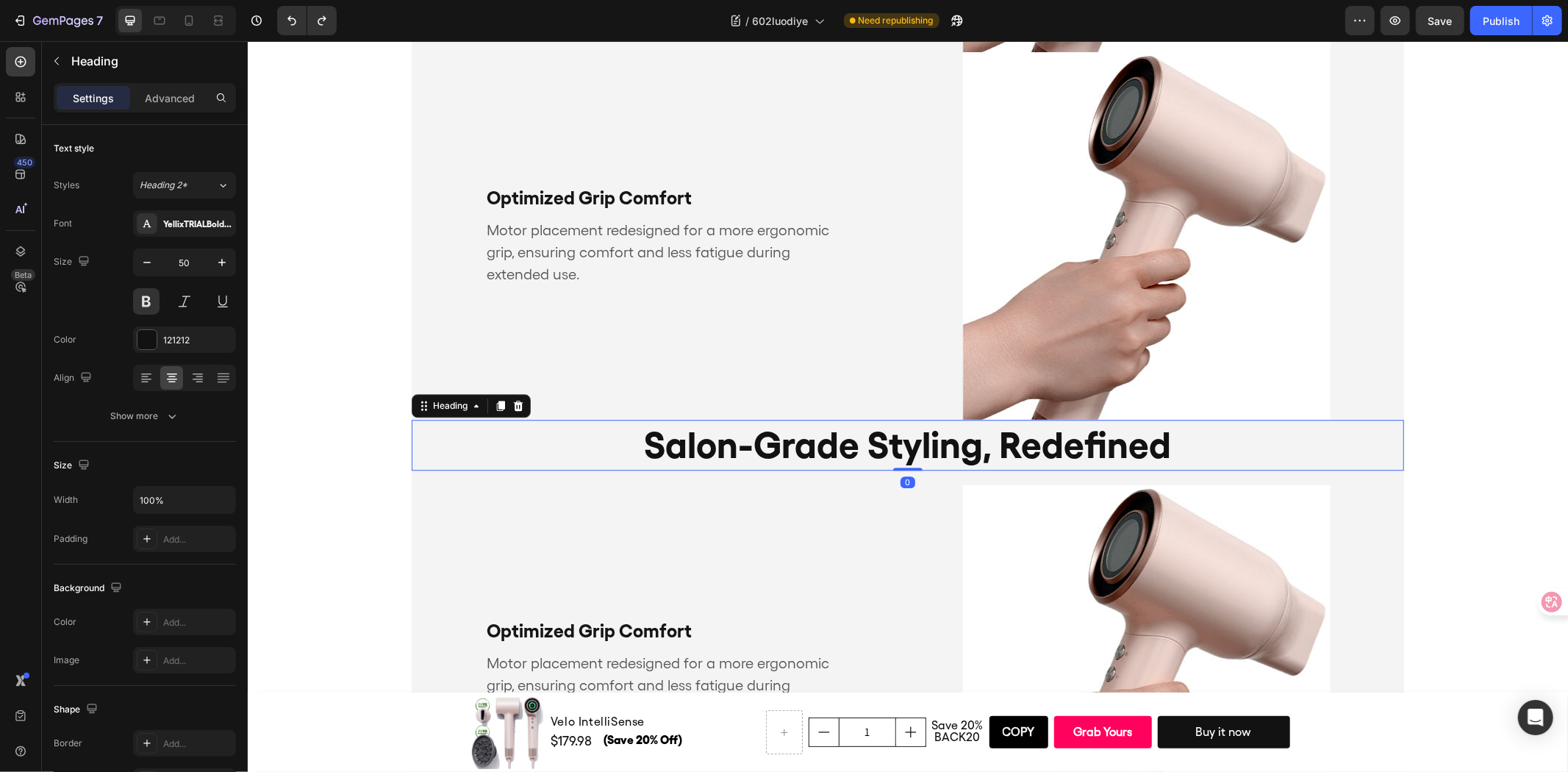
scroll to position [2791, 0]
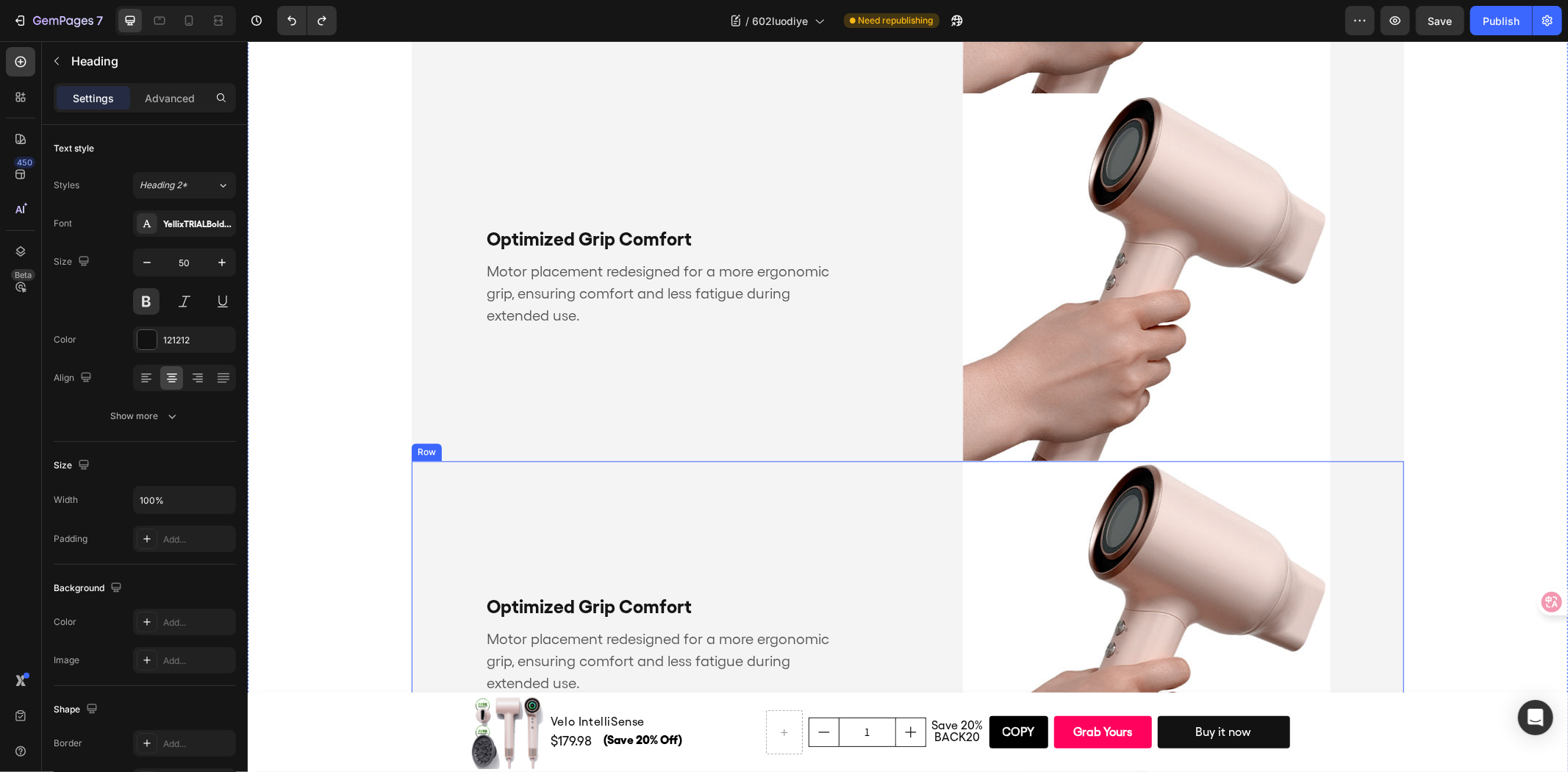
click at [801, 496] on div "Optimized Grip Comfort Text Block Motor placement redesigned for a more ergonom…" at bounding box center [650, 643] width 478 height 368
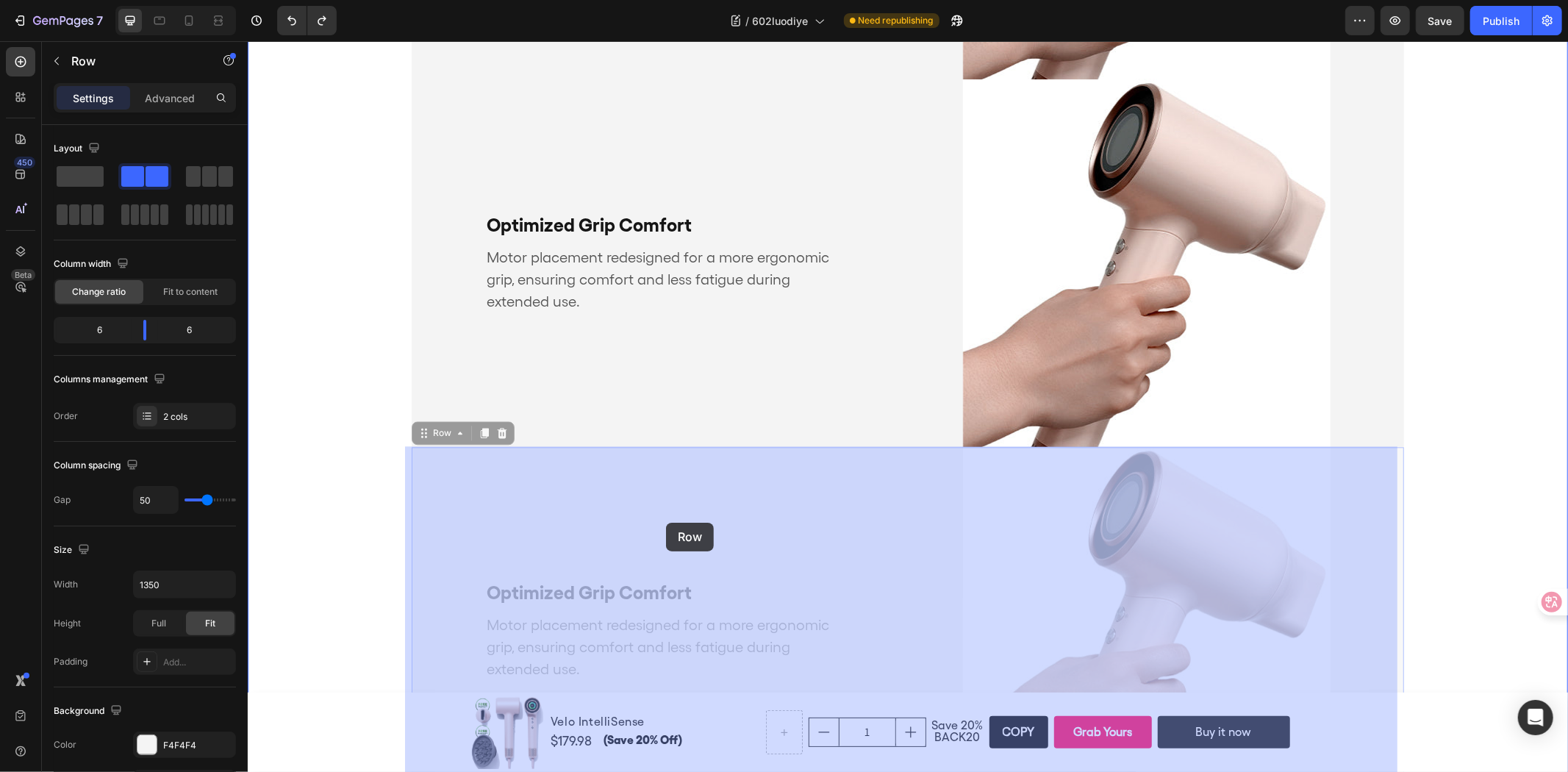
scroll to position [3118, 0]
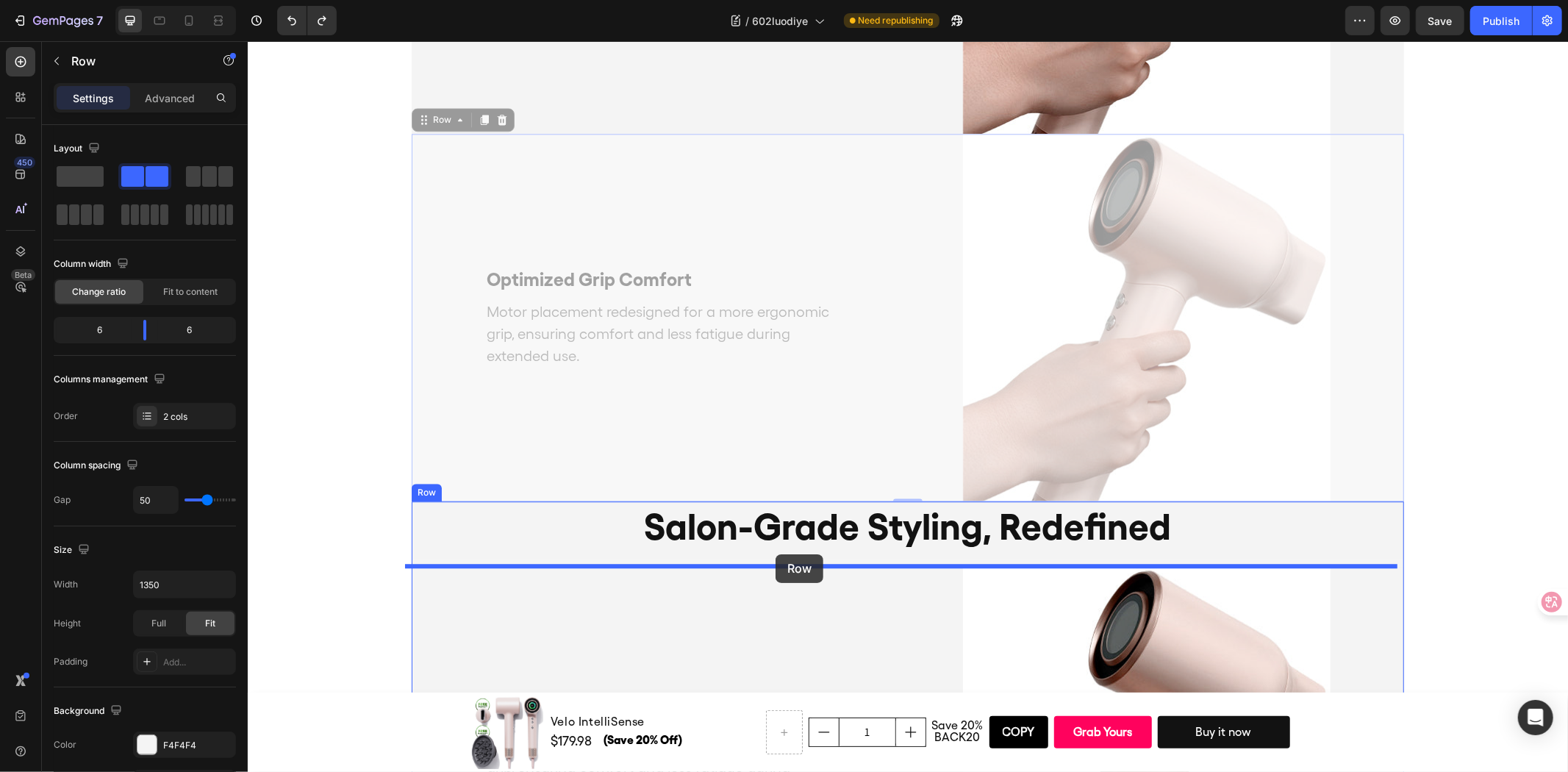
drag, startPoint x: 433, startPoint y: 443, endPoint x: 774, endPoint y: 554, distance: 358.6
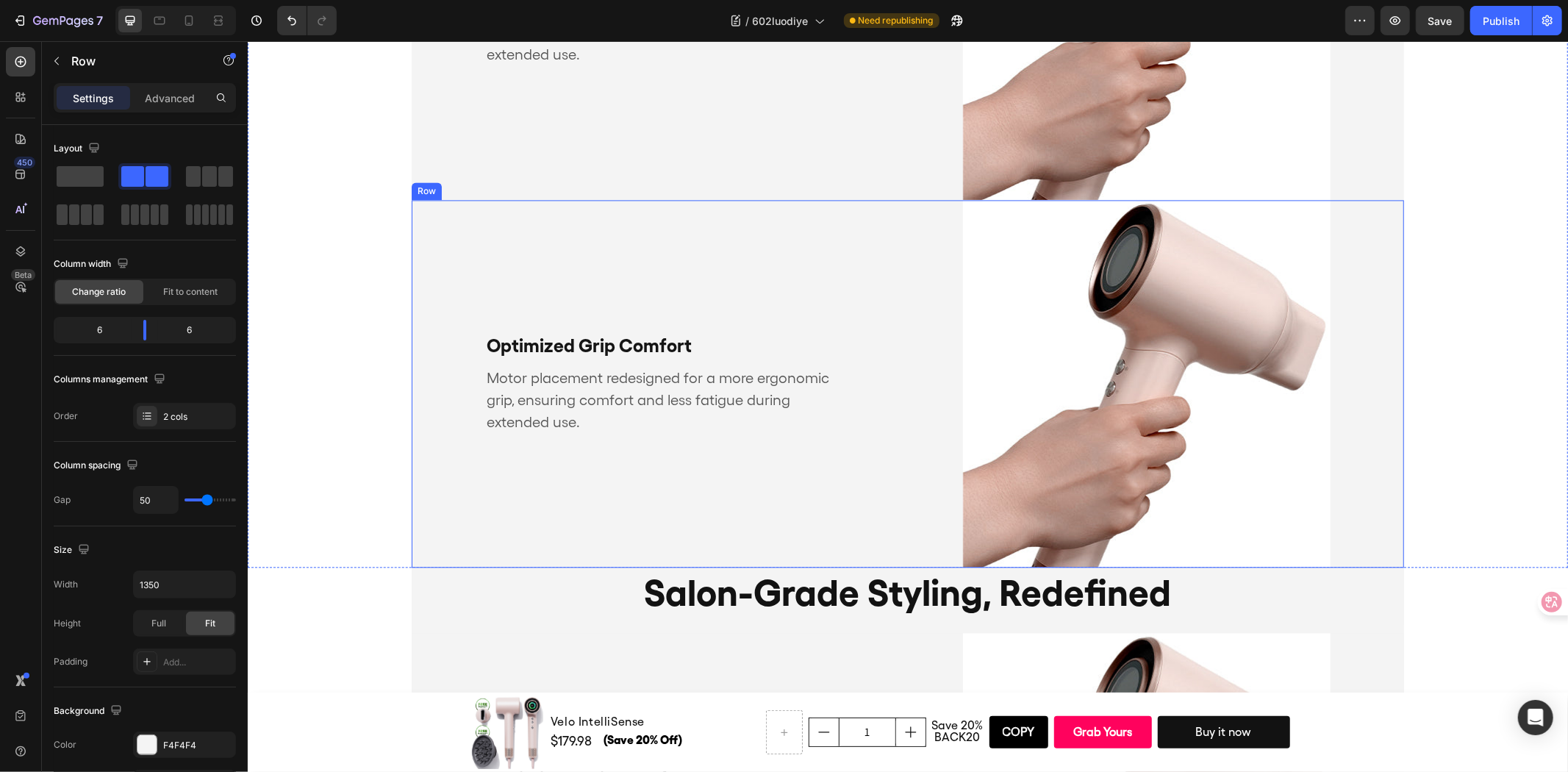
scroll to position [2709, 0]
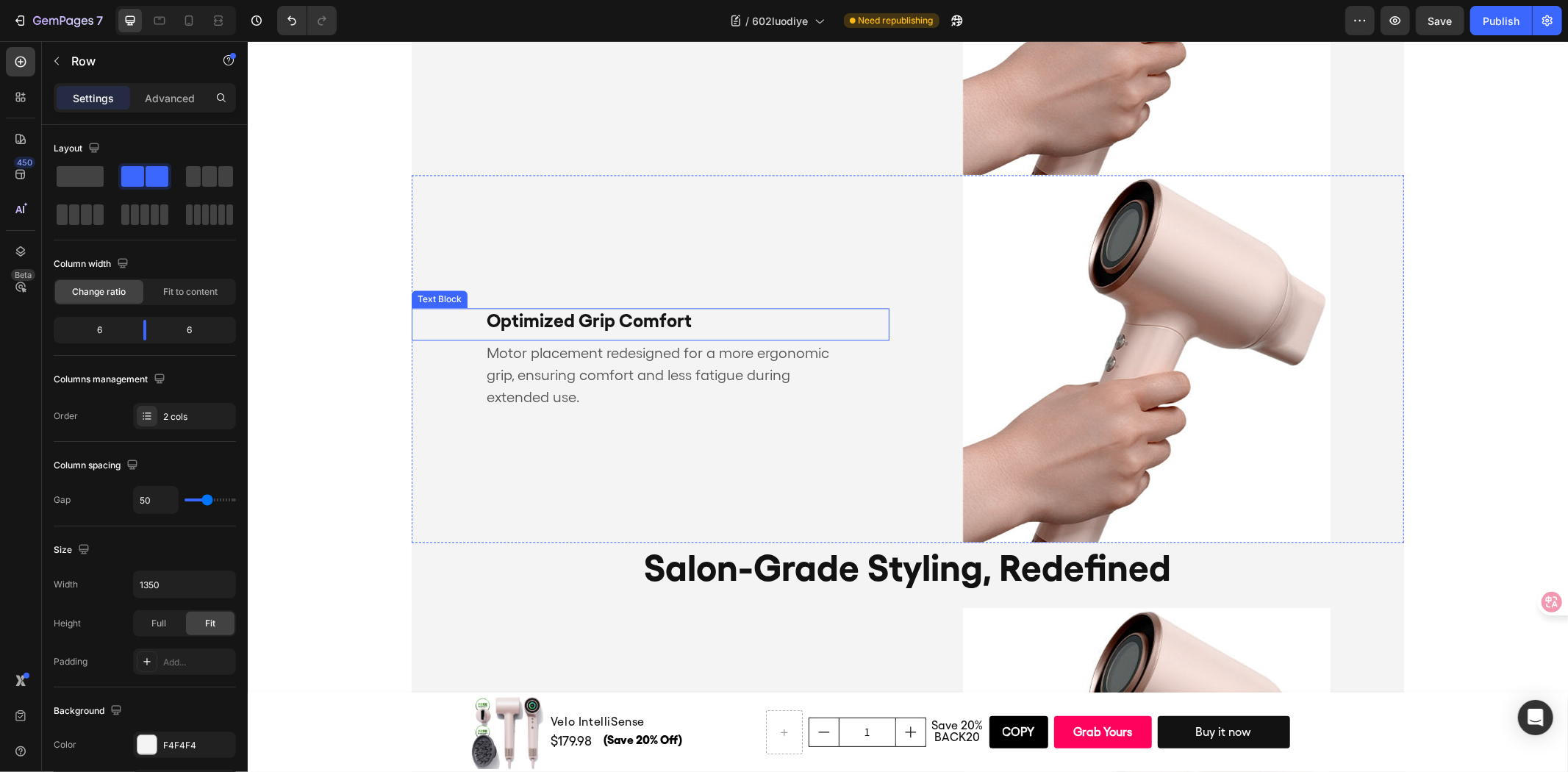
click at [870, 321] on div "Optimized Grip Comfort Text Block" at bounding box center [650, 323] width 478 height 33
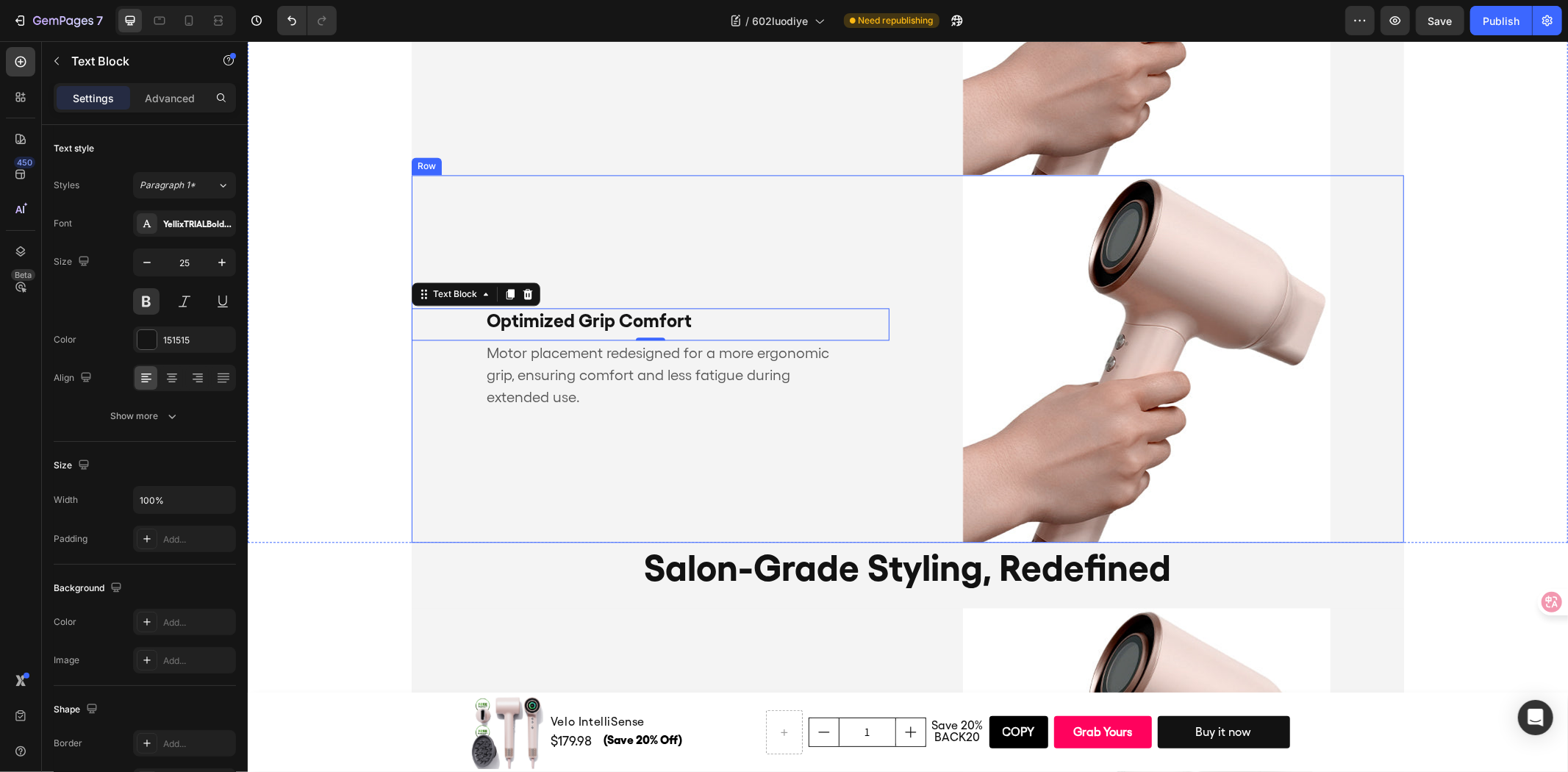
drag, startPoint x: 496, startPoint y: 241, endPoint x: 480, endPoint y: 240, distance: 16.0
click at [496, 240] on div "Optimized Grip Comfort Text Block 0 Motor placement redesigned for a more ergon…" at bounding box center [650, 357] width 478 height 368
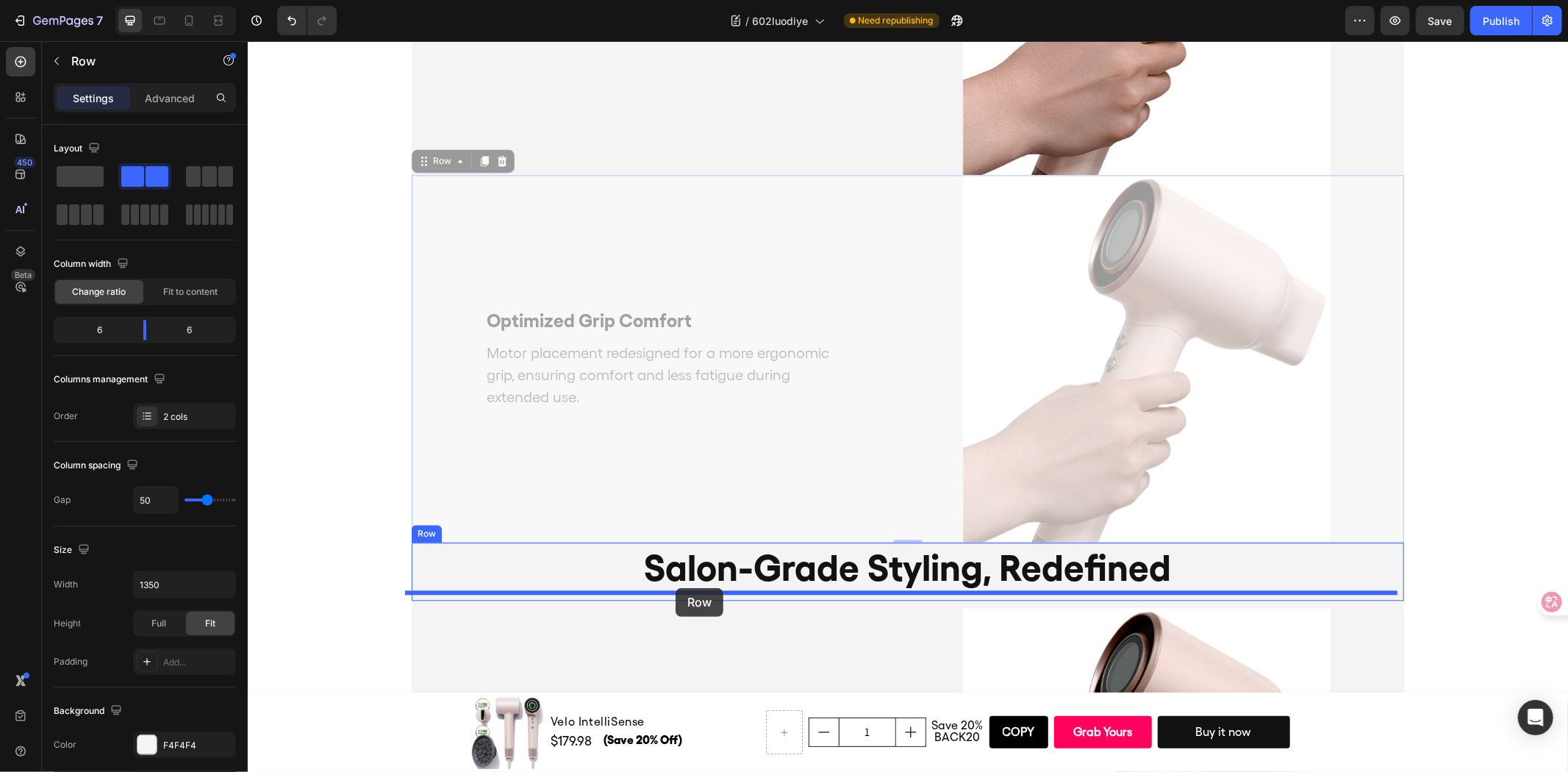
drag, startPoint x: 427, startPoint y: 160, endPoint x: 247, endPoint y: 586, distance: 462.5
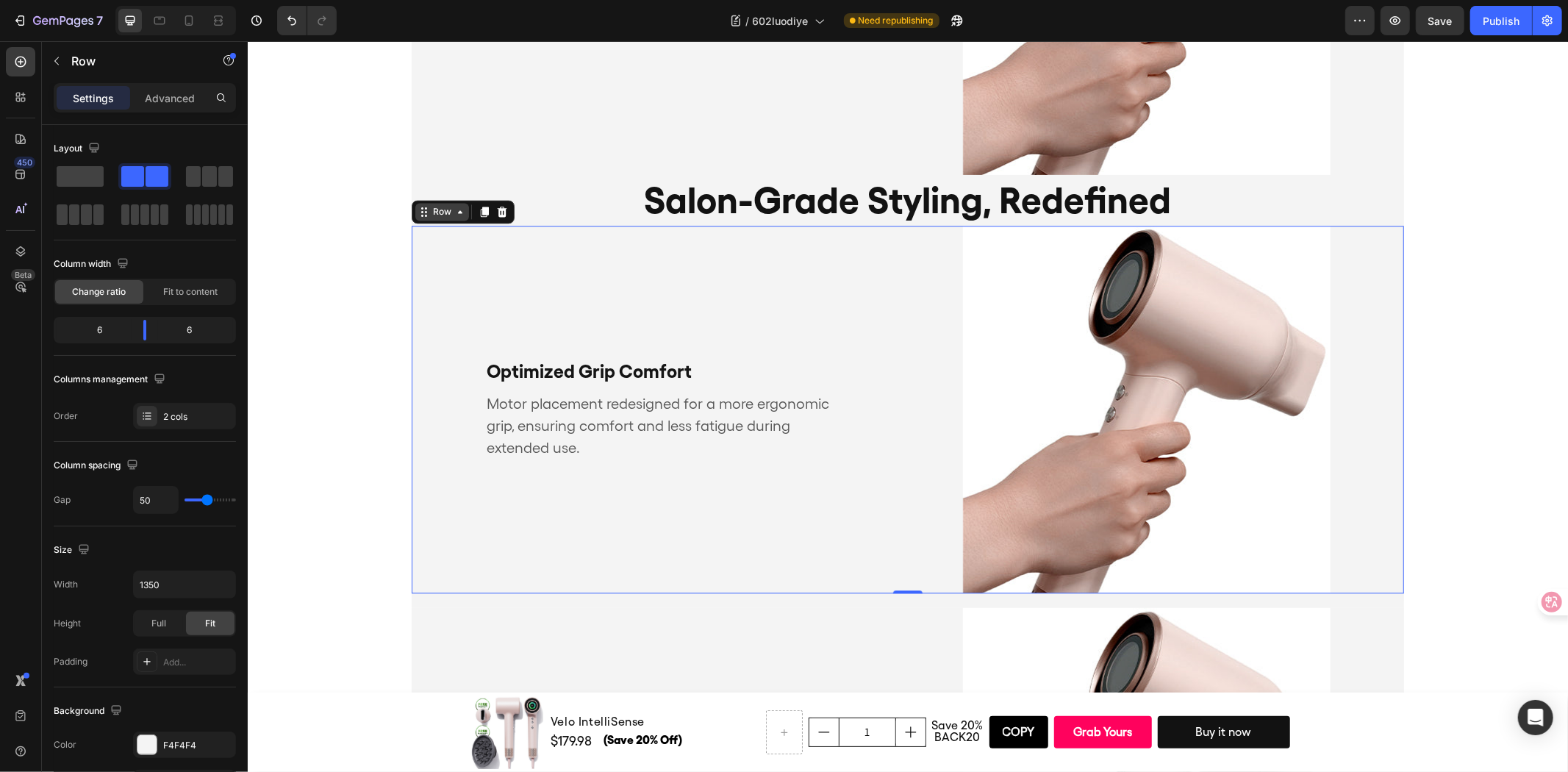
click at [435, 215] on div "Row" at bounding box center [441, 210] width 25 height 14
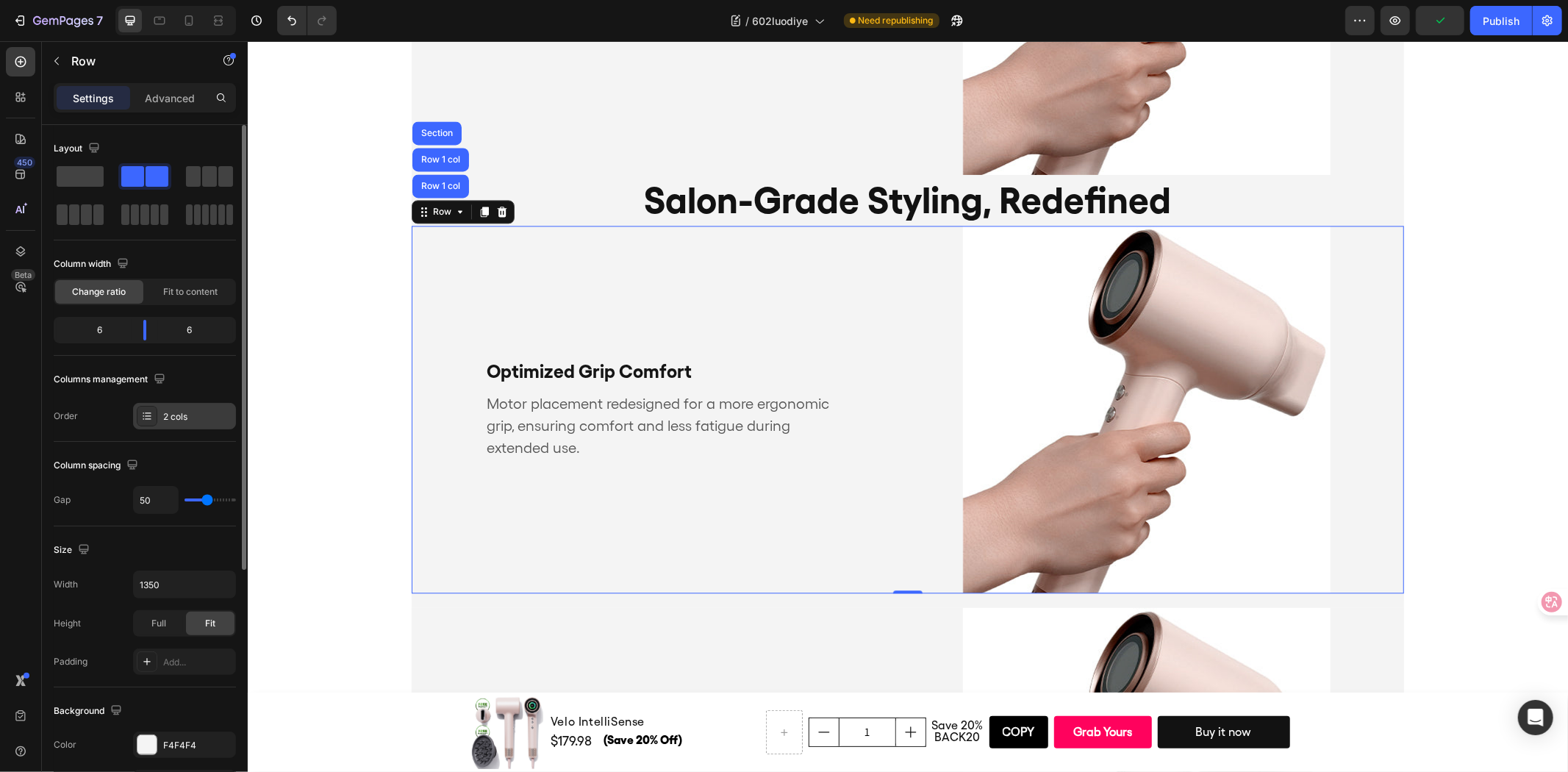
click at [169, 415] on div "2 cols" at bounding box center [197, 416] width 69 height 14
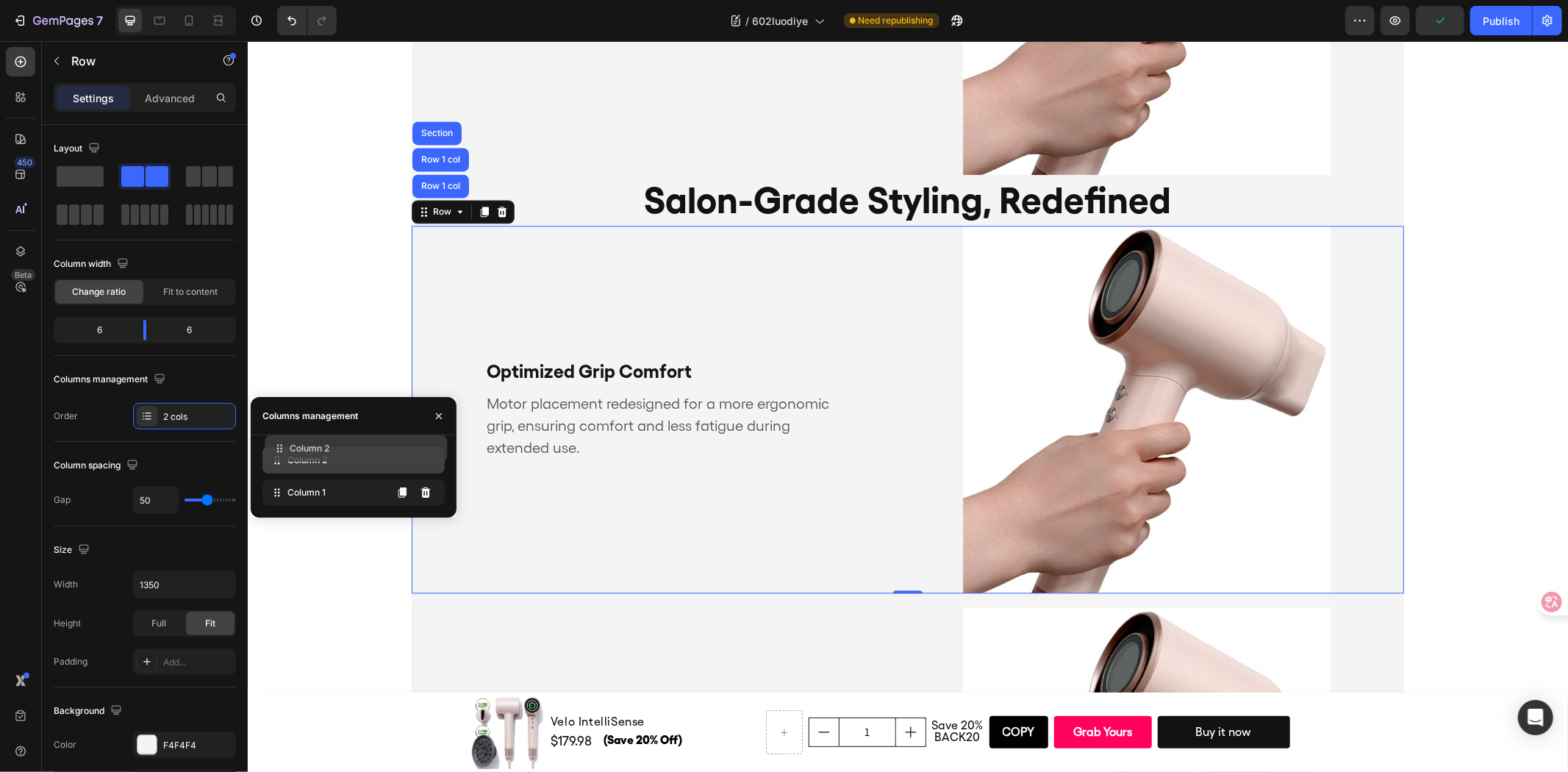
drag, startPoint x: 276, startPoint y: 494, endPoint x: 272, endPoint y: 330, distance: 164.0
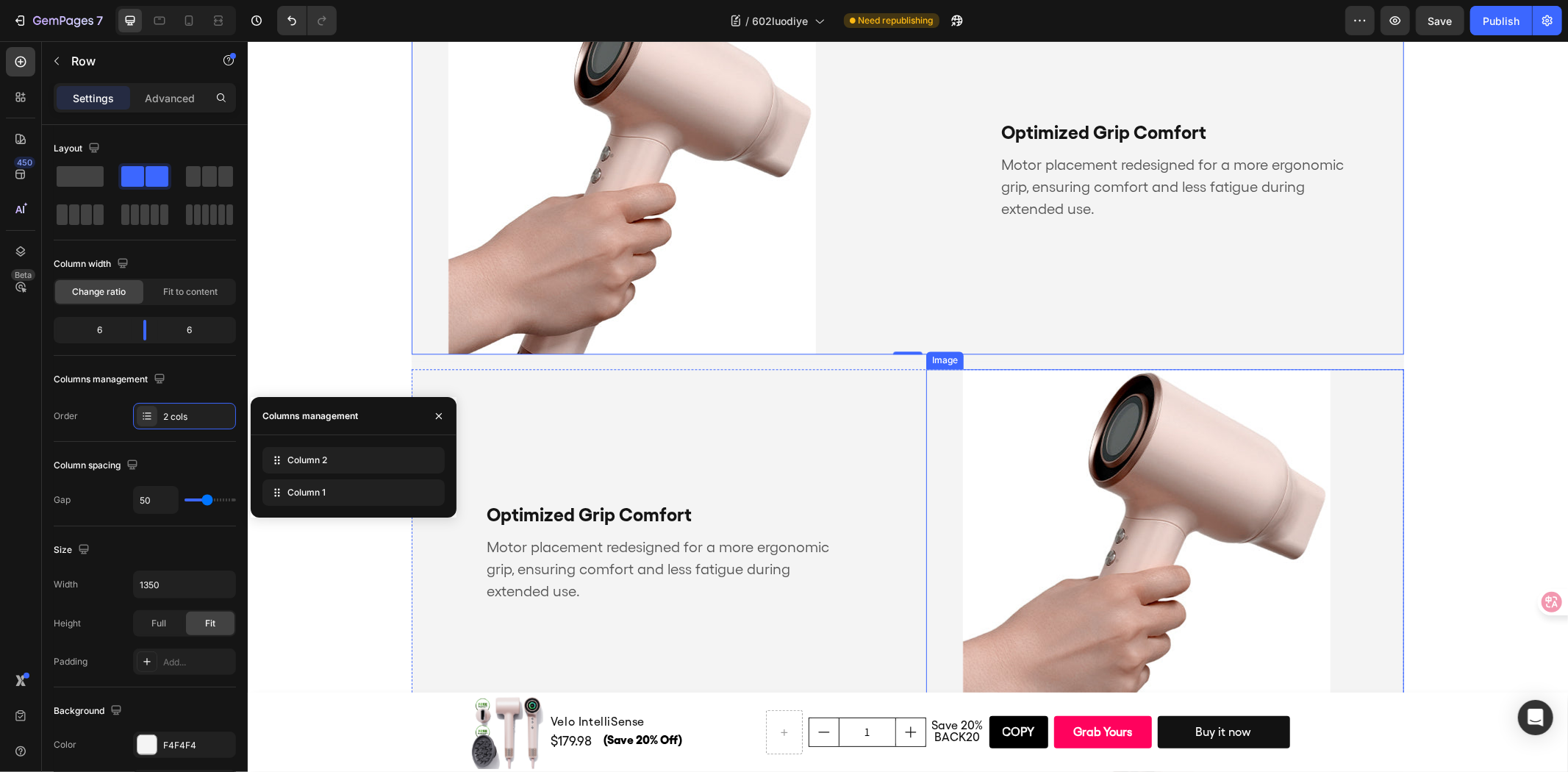
scroll to position [3036, 0]
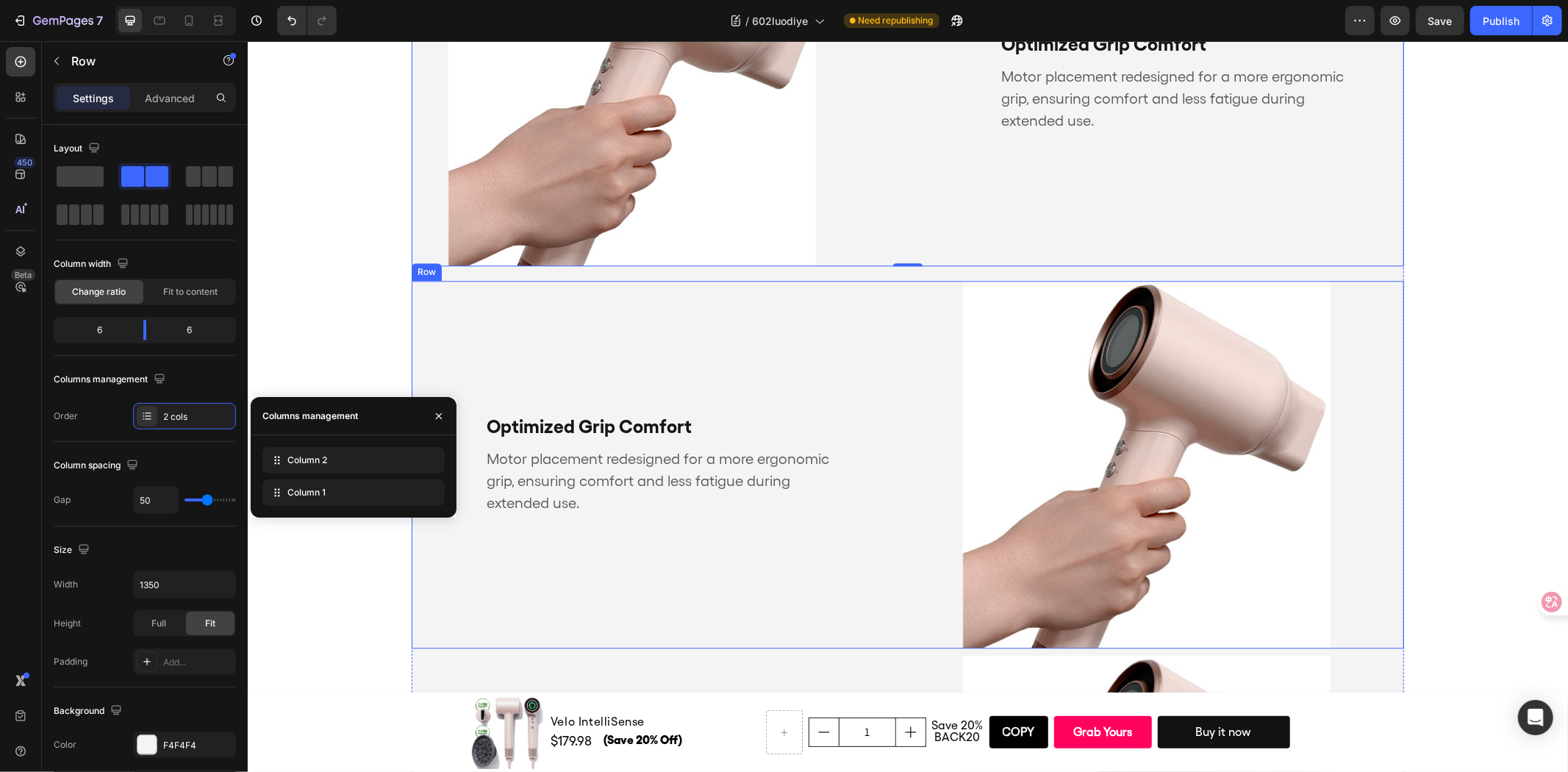
click at [880, 317] on div "Optimized Grip Comfort Text Block Motor placement redesigned for a more ergonom…" at bounding box center [650, 464] width 478 height 368
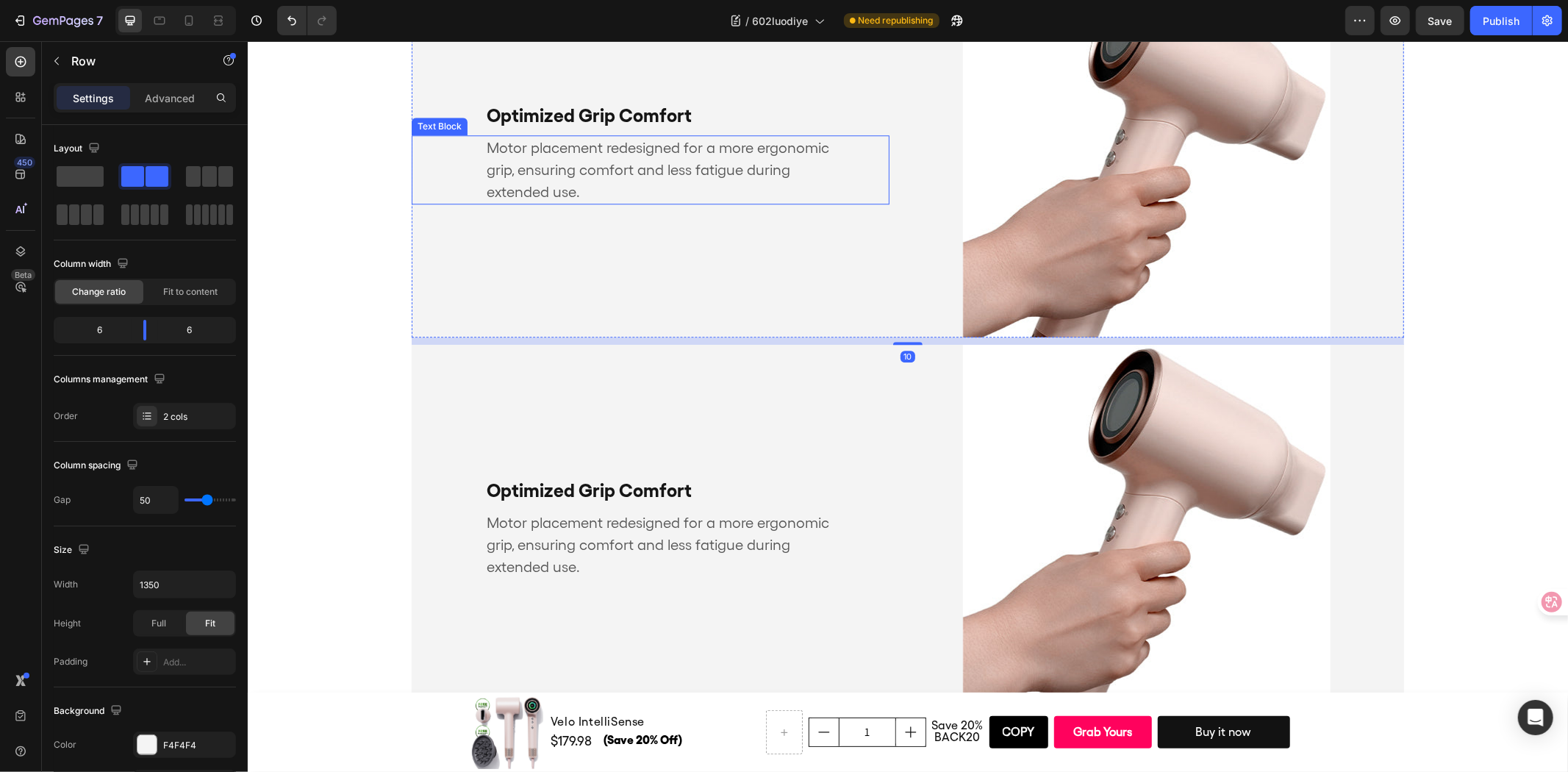
scroll to position [3363, 0]
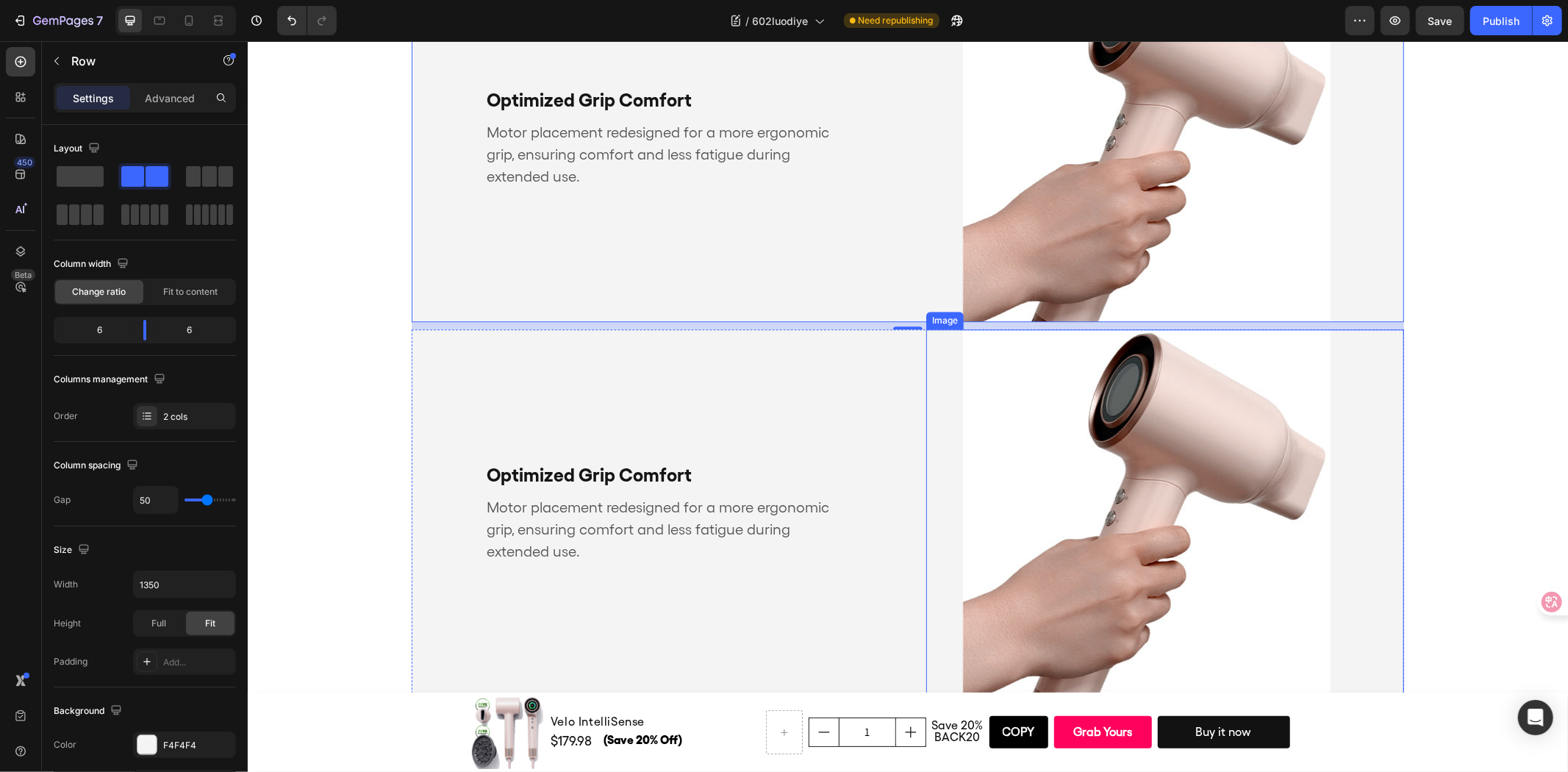
click at [925, 408] on div "Image" at bounding box center [1164, 512] width 478 height 368
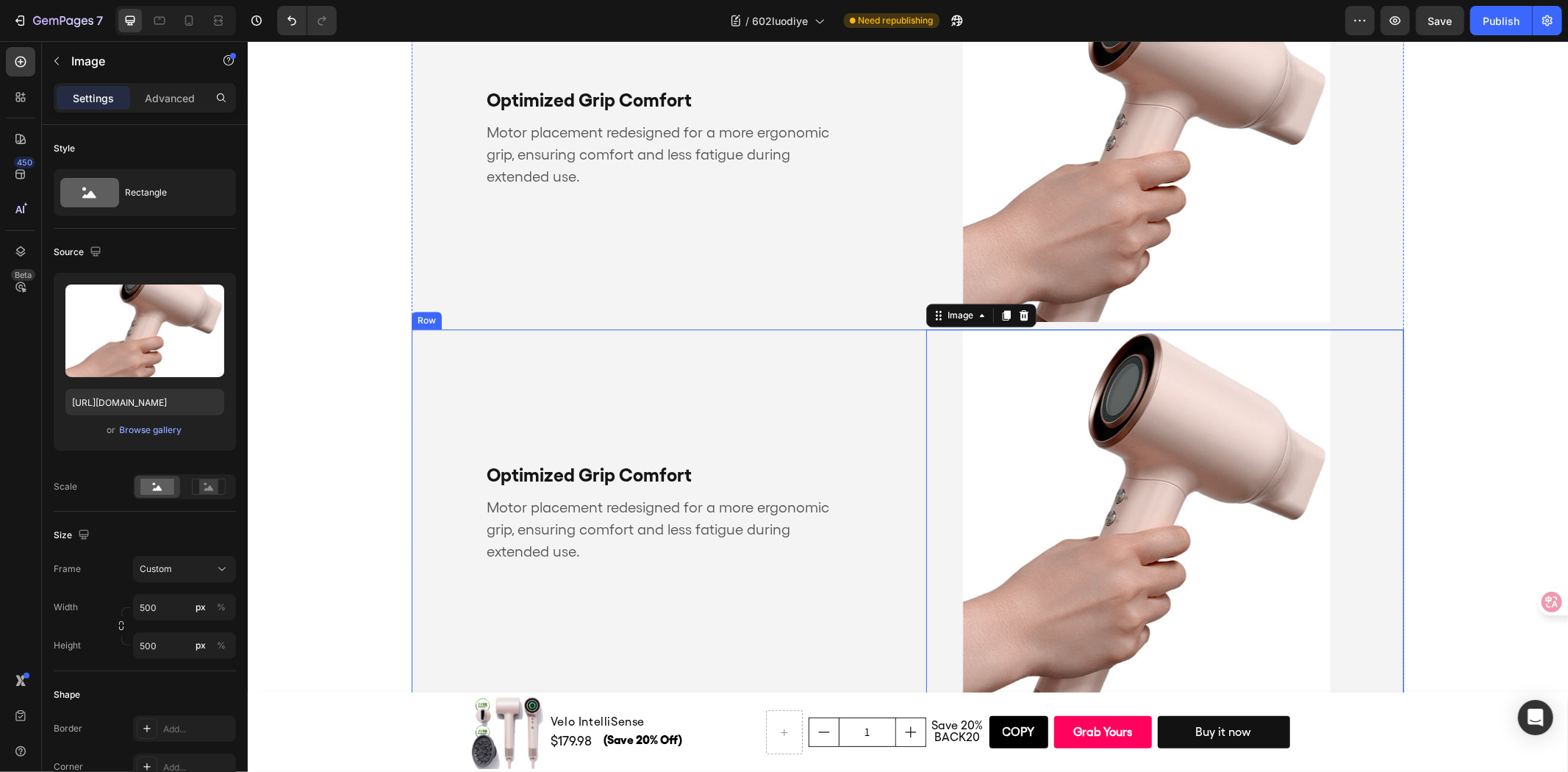
click at [905, 399] on div "Optimized Grip Comfort Text Block Motor placement redesigned for a more ergonom…" at bounding box center [906, 512] width 992 height 368
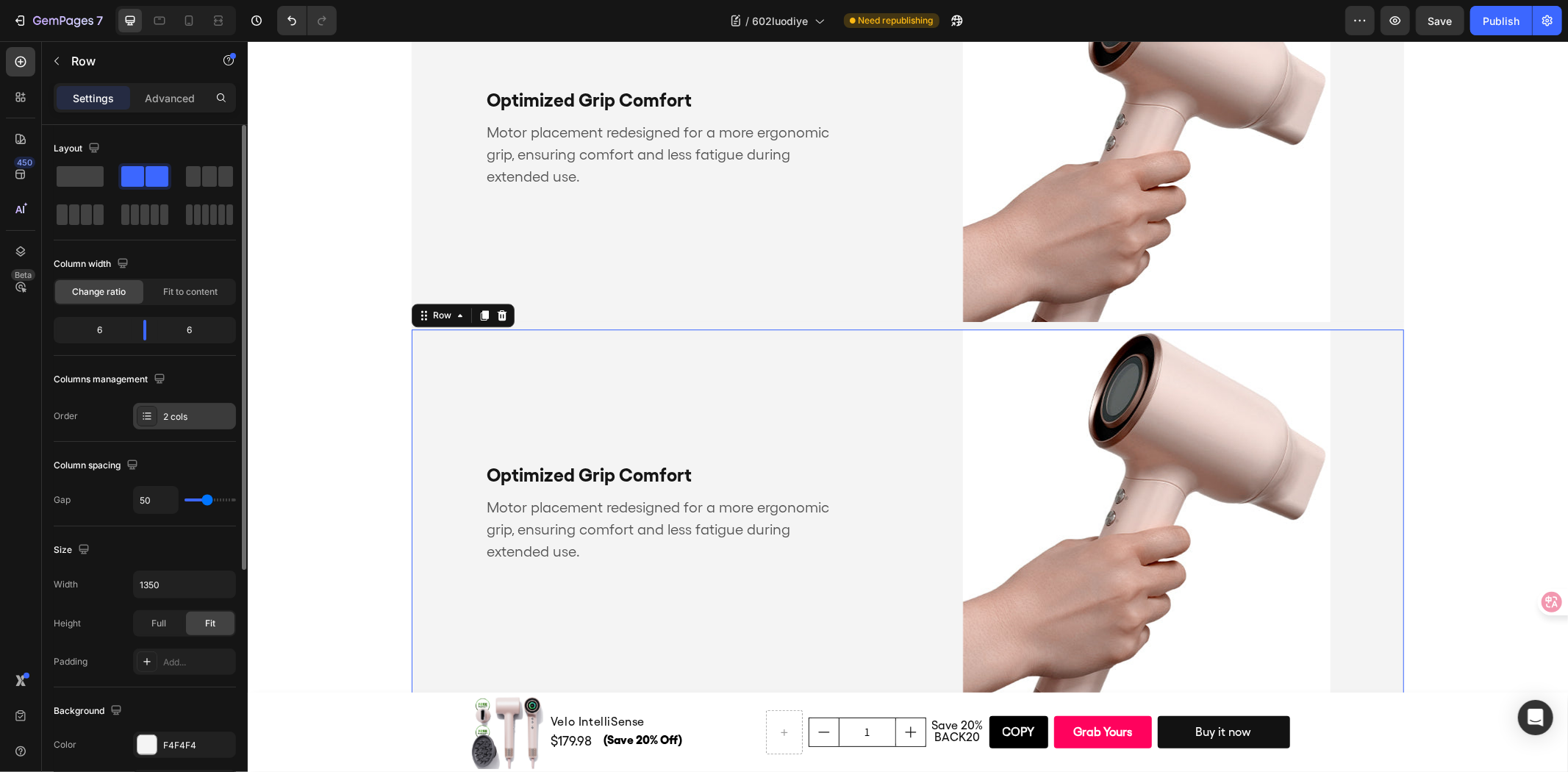
click at [166, 422] on div "2 cols" at bounding box center [197, 416] width 69 height 14
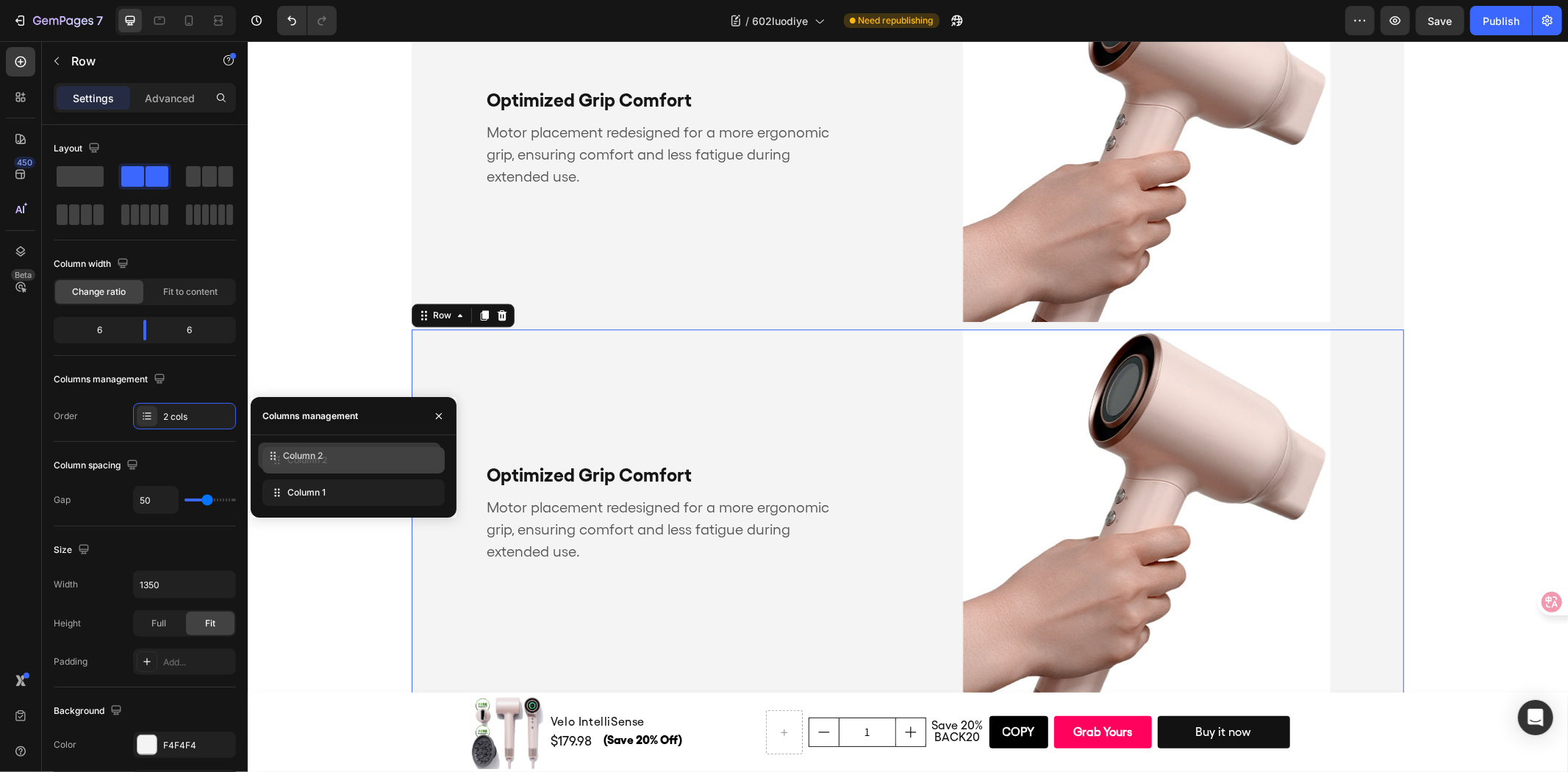
drag, startPoint x: 288, startPoint y: 497, endPoint x: 283, endPoint y: 460, distance: 37.3
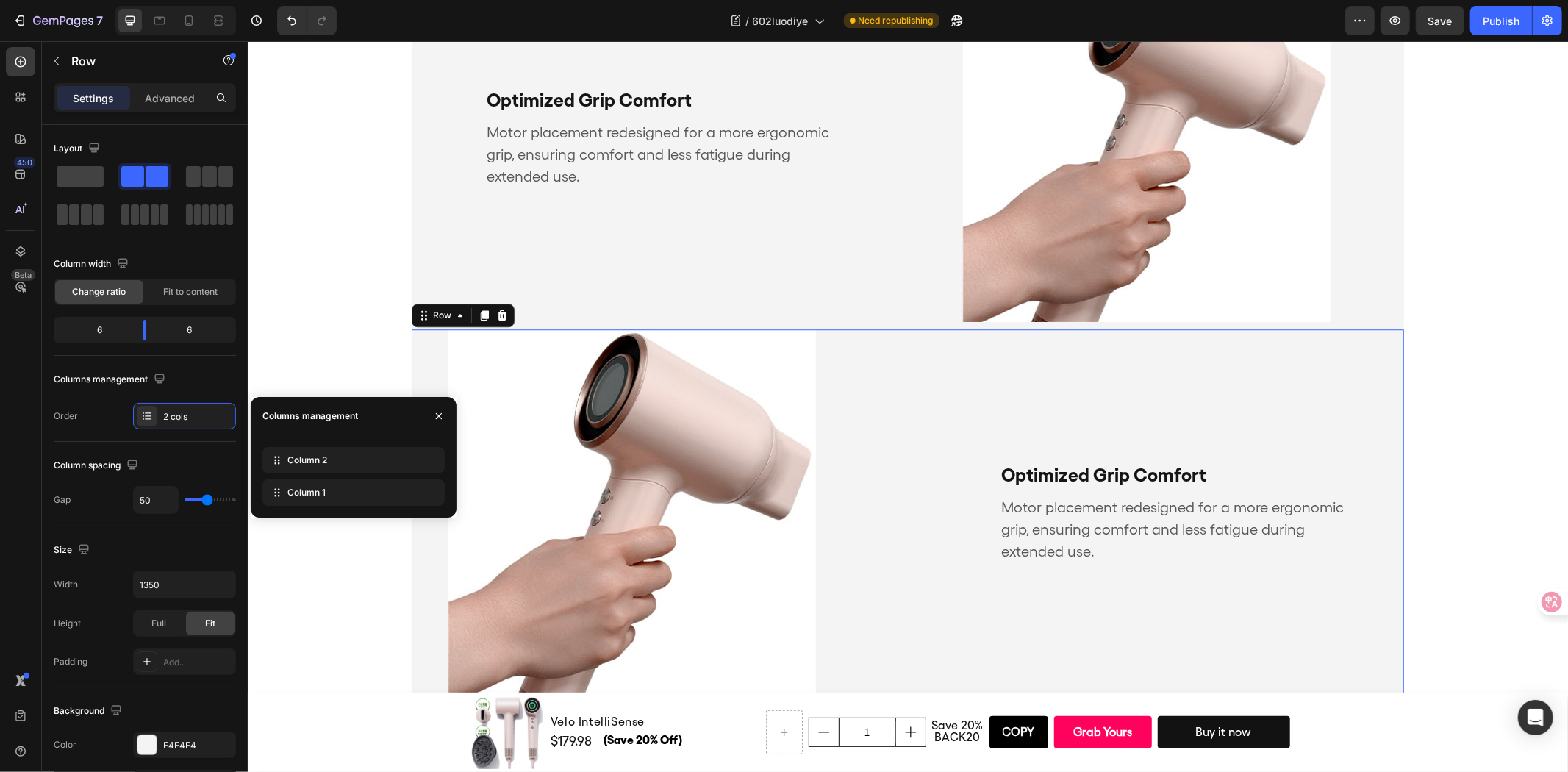
click at [1165, 403] on div "Optimized Grip Comfort Text Block Motor placement redesigned for a more ergonom…" at bounding box center [1164, 512] width 478 height 368
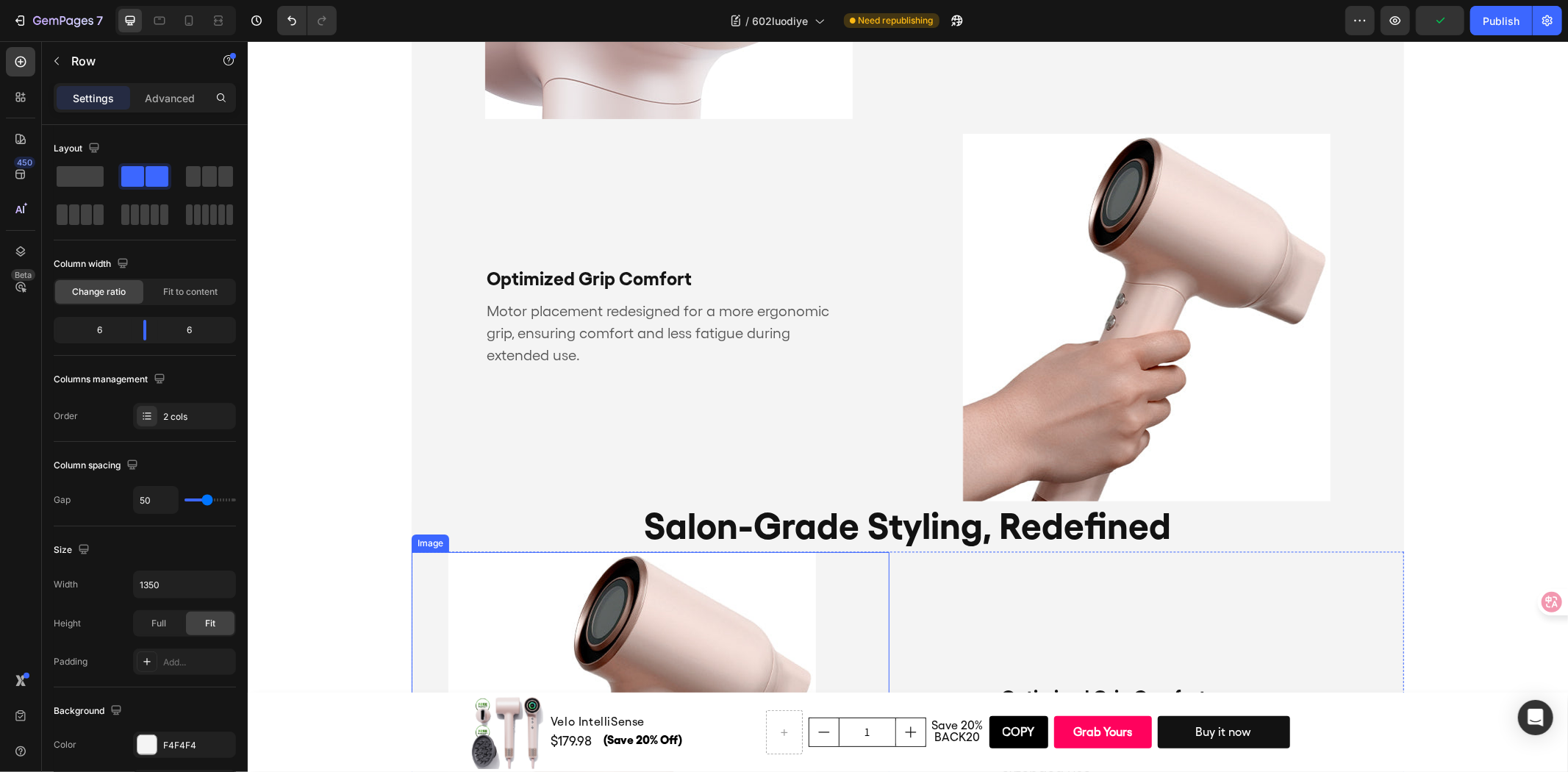
scroll to position [2709, 0]
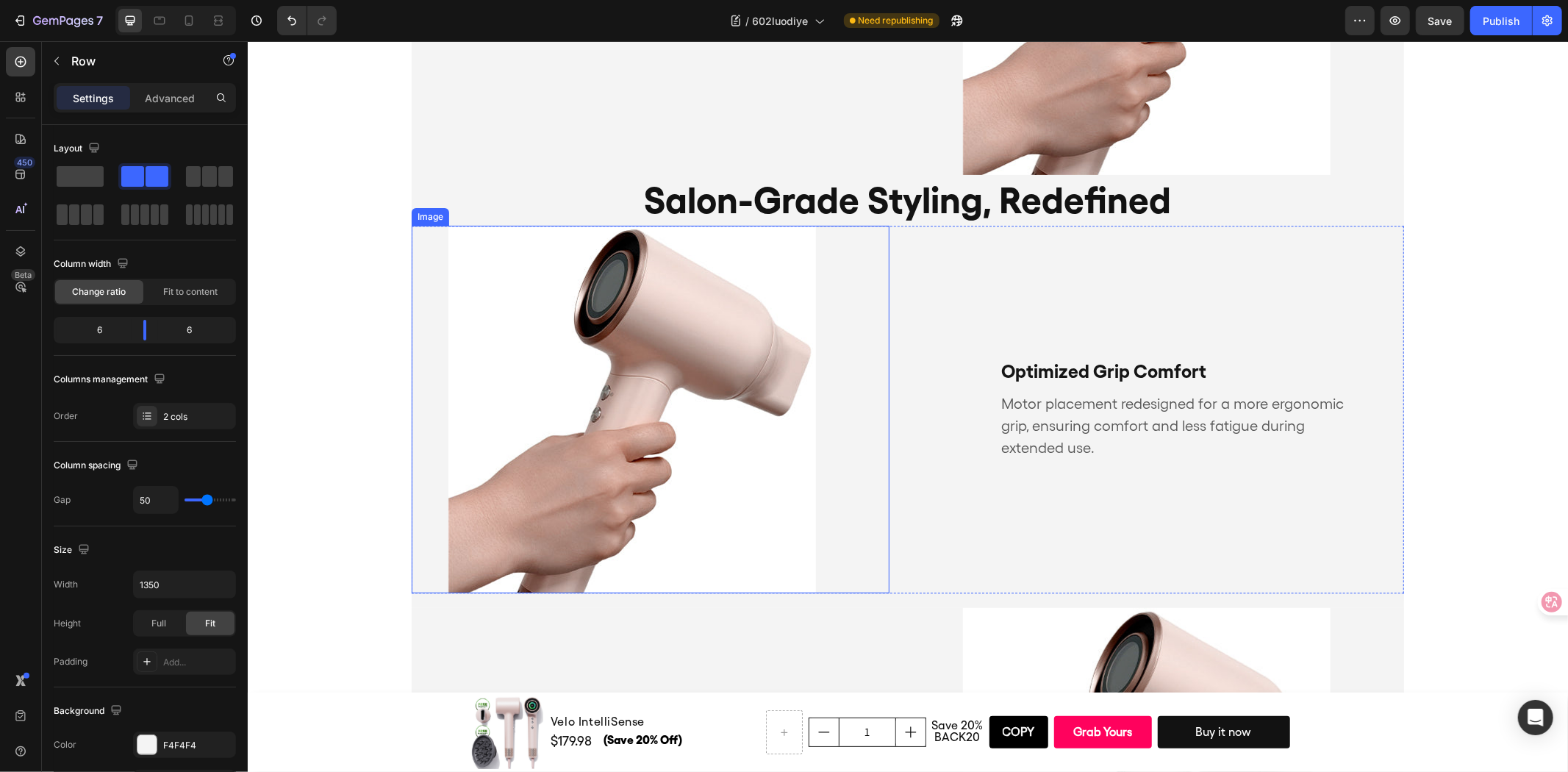
click at [843, 511] on div "Image" at bounding box center [650, 408] width 478 height 368
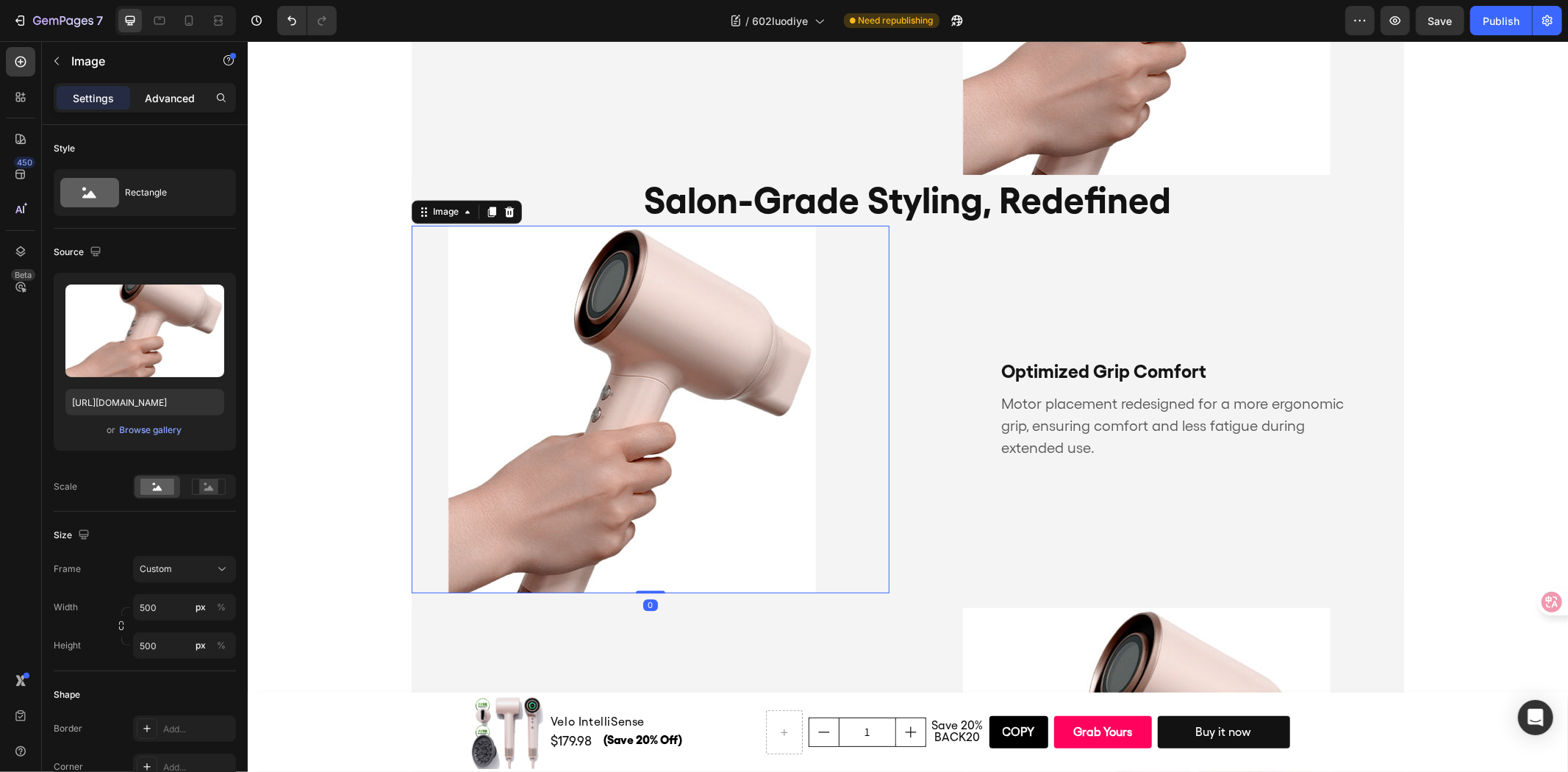
click at [177, 91] on p "Advanced" at bounding box center [169, 98] width 50 height 15
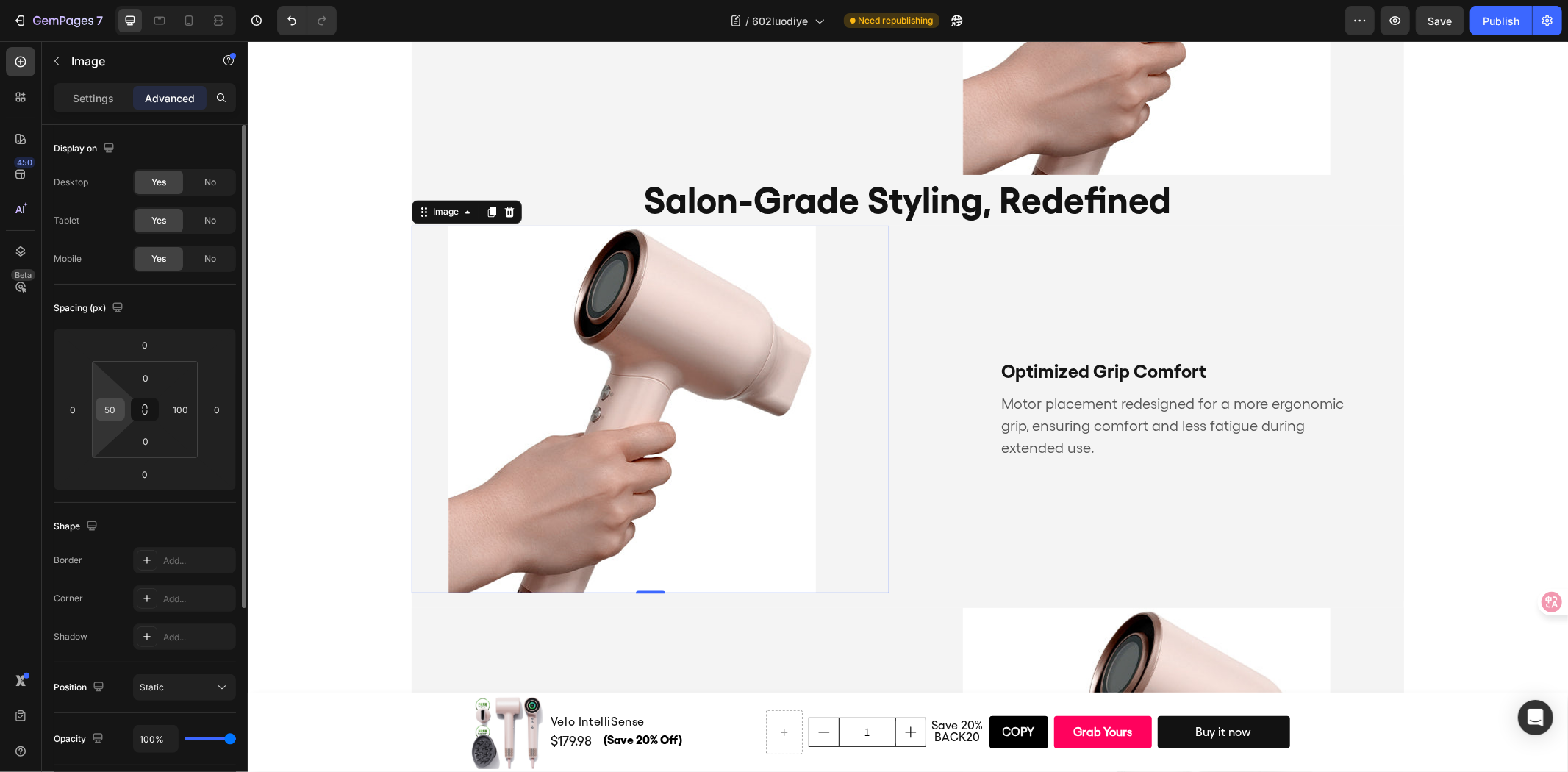
click at [103, 398] on div "50" at bounding box center [110, 410] width 29 height 24
click at [109, 407] on input "50" at bounding box center [110, 410] width 22 height 22
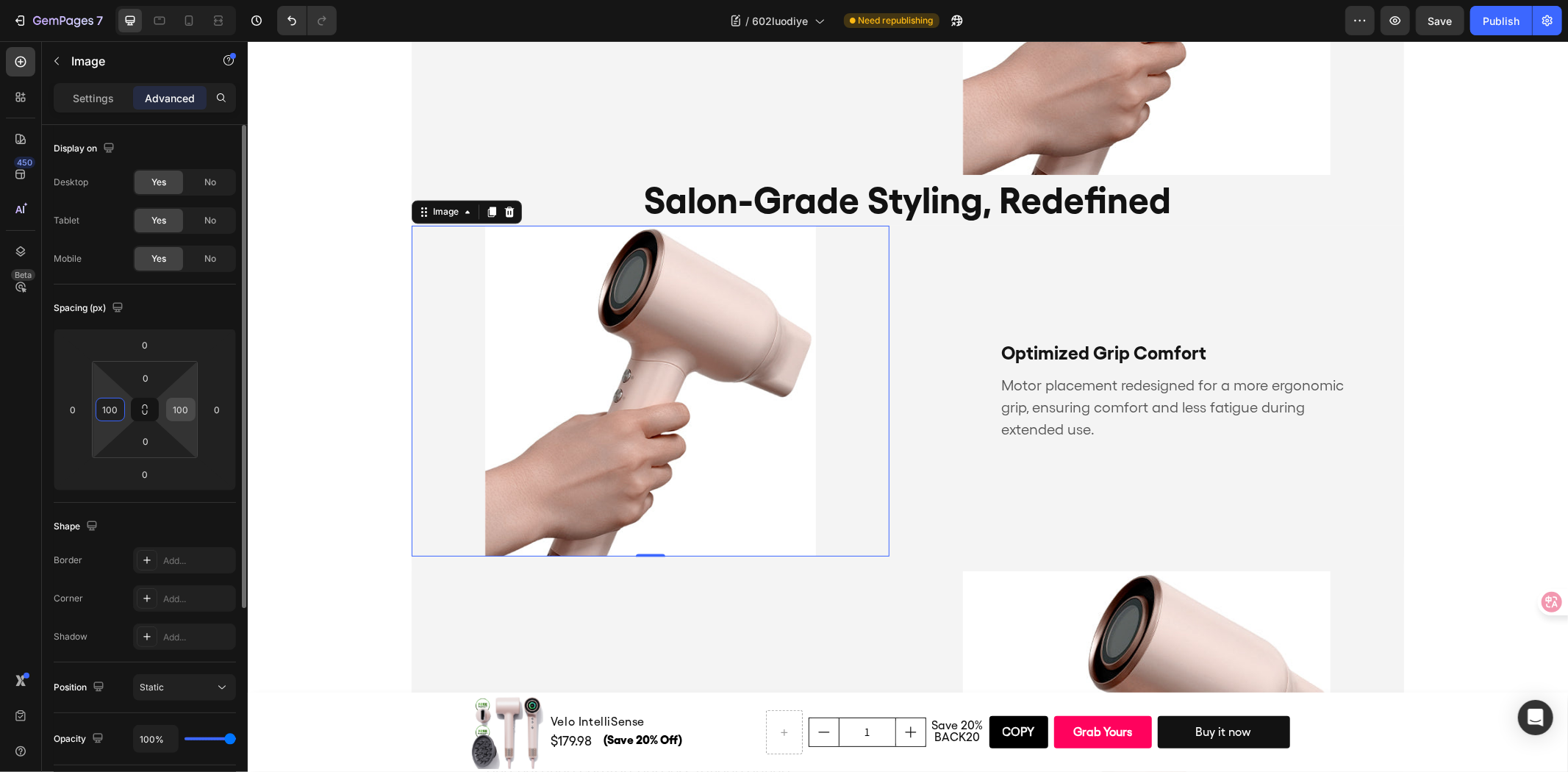
type input "100"
click at [172, 407] on input "100" at bounding box center [181, 410] width 22 height 22
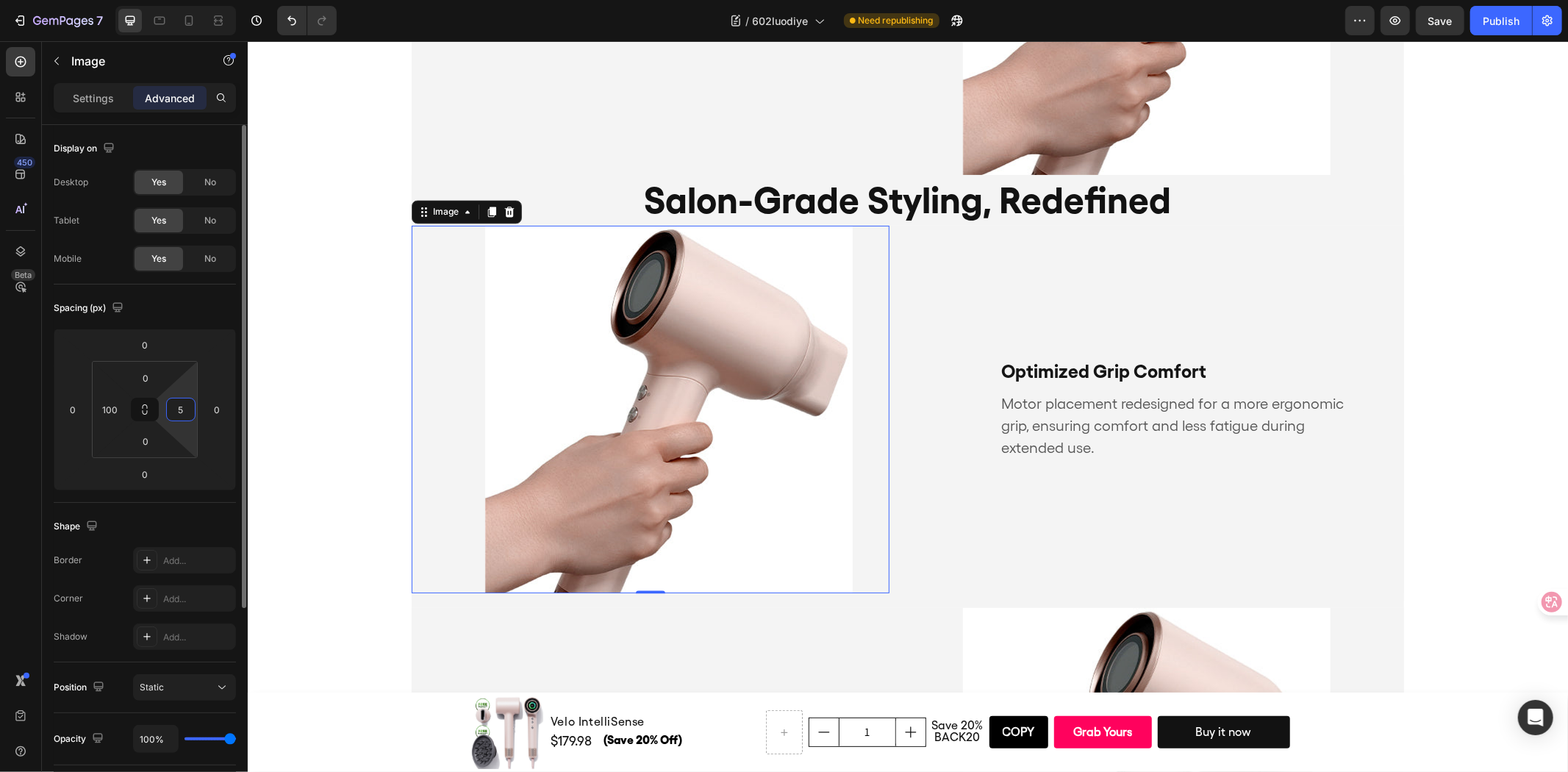
type input "50"
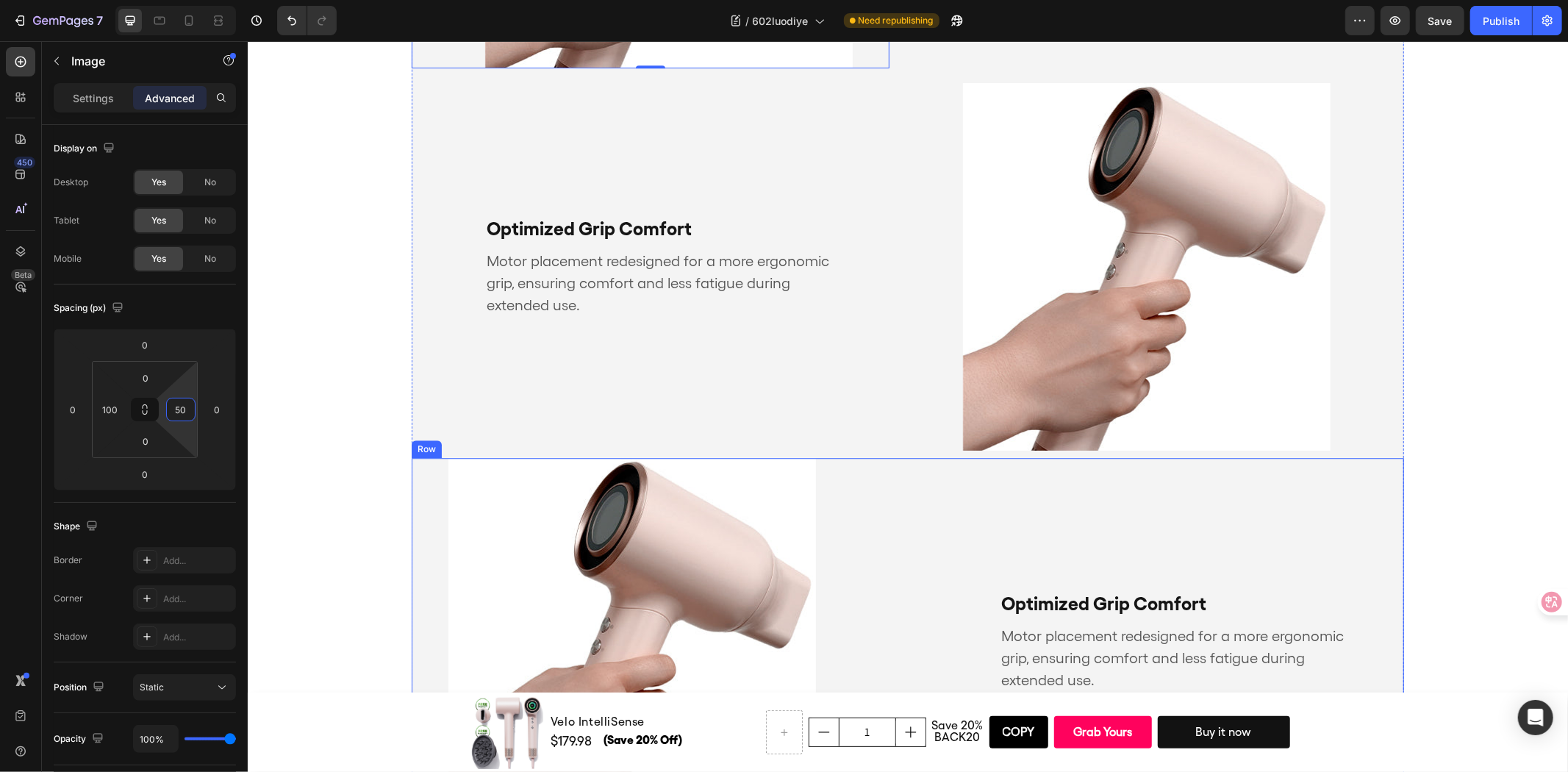
scroll to position [3281, 0]
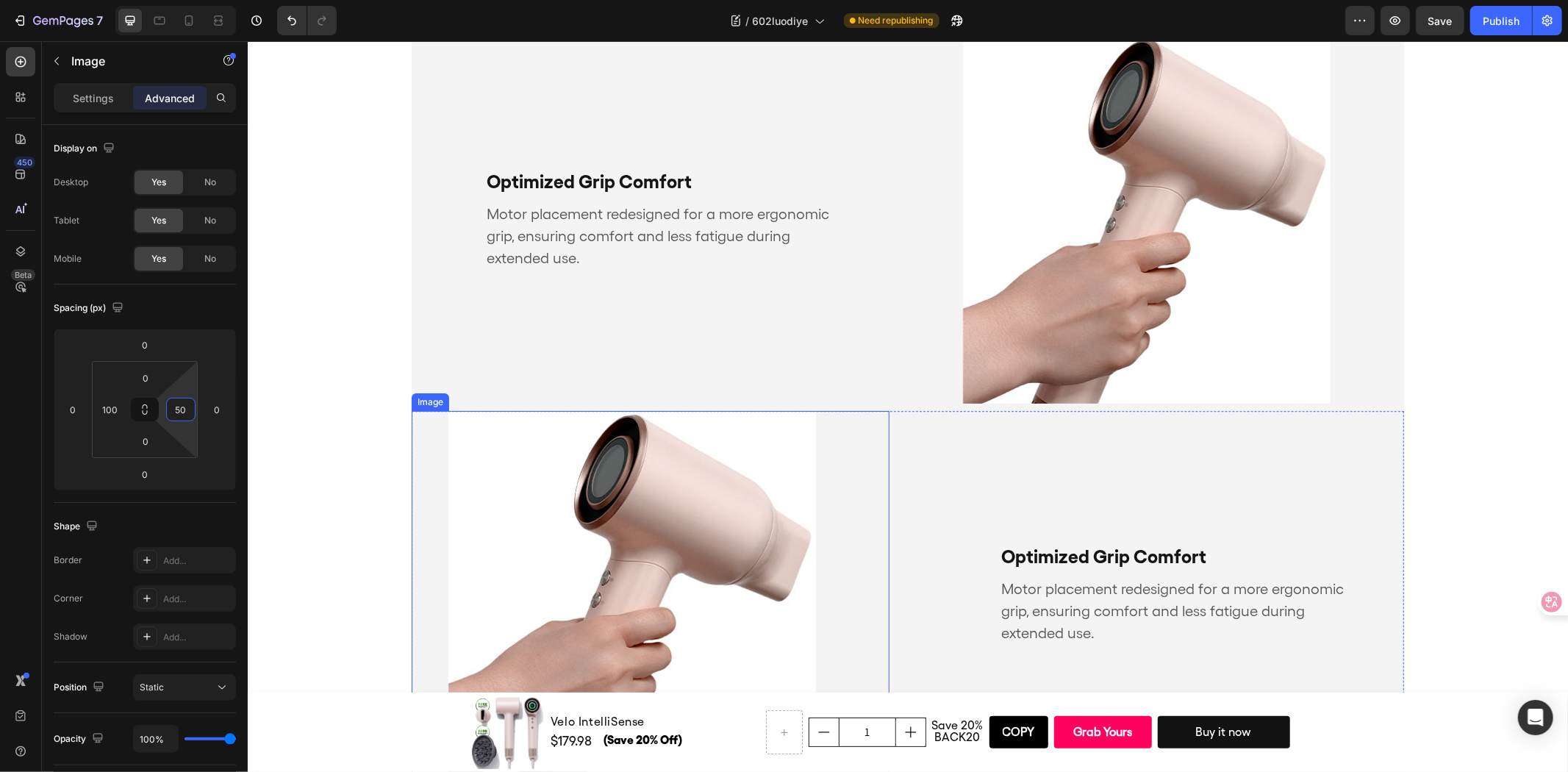
click at [830, 486] on div "Image" at bounding box center [650, 593] width 478 height 368
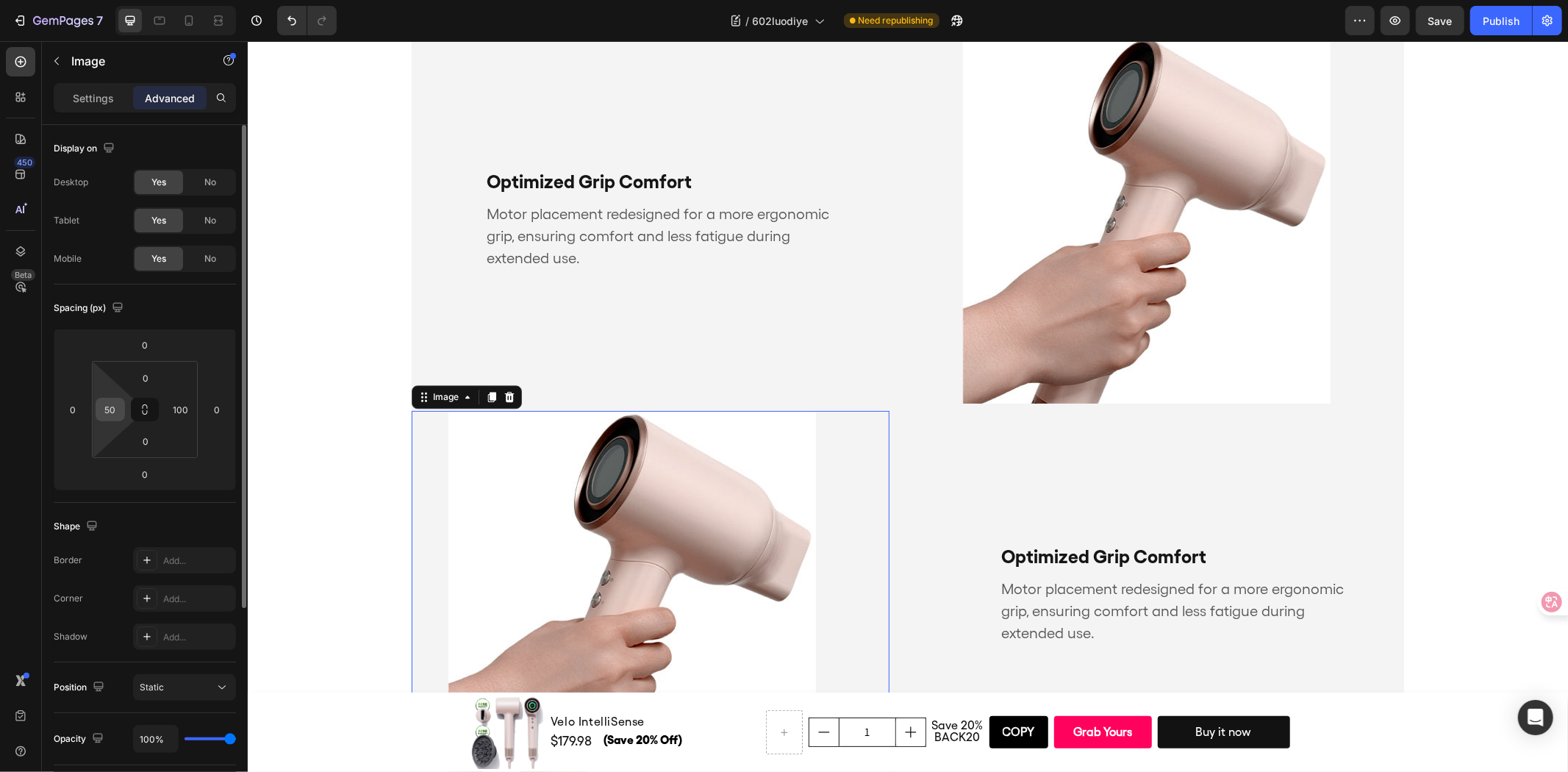
click at [110, 412] on input "50" at bounding box center [110, 410] width 22 height 22
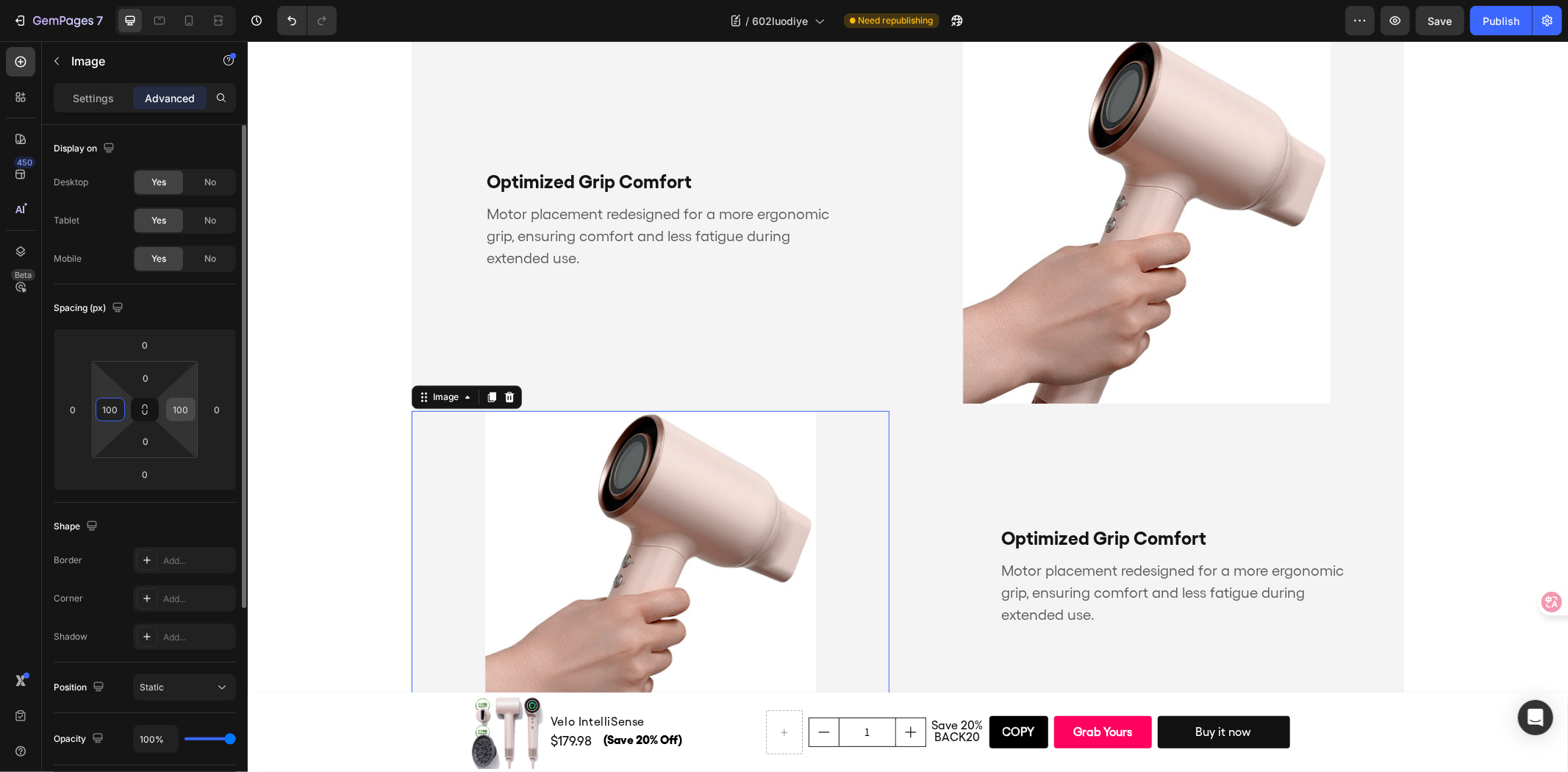
type input "100"
click at [192, 404] on div "100" at bounding box center [180, 410] width 29 height 24
click at [183, 406] on input "100" at bounding box center [181, 410] width 22 height 22
type input "50"
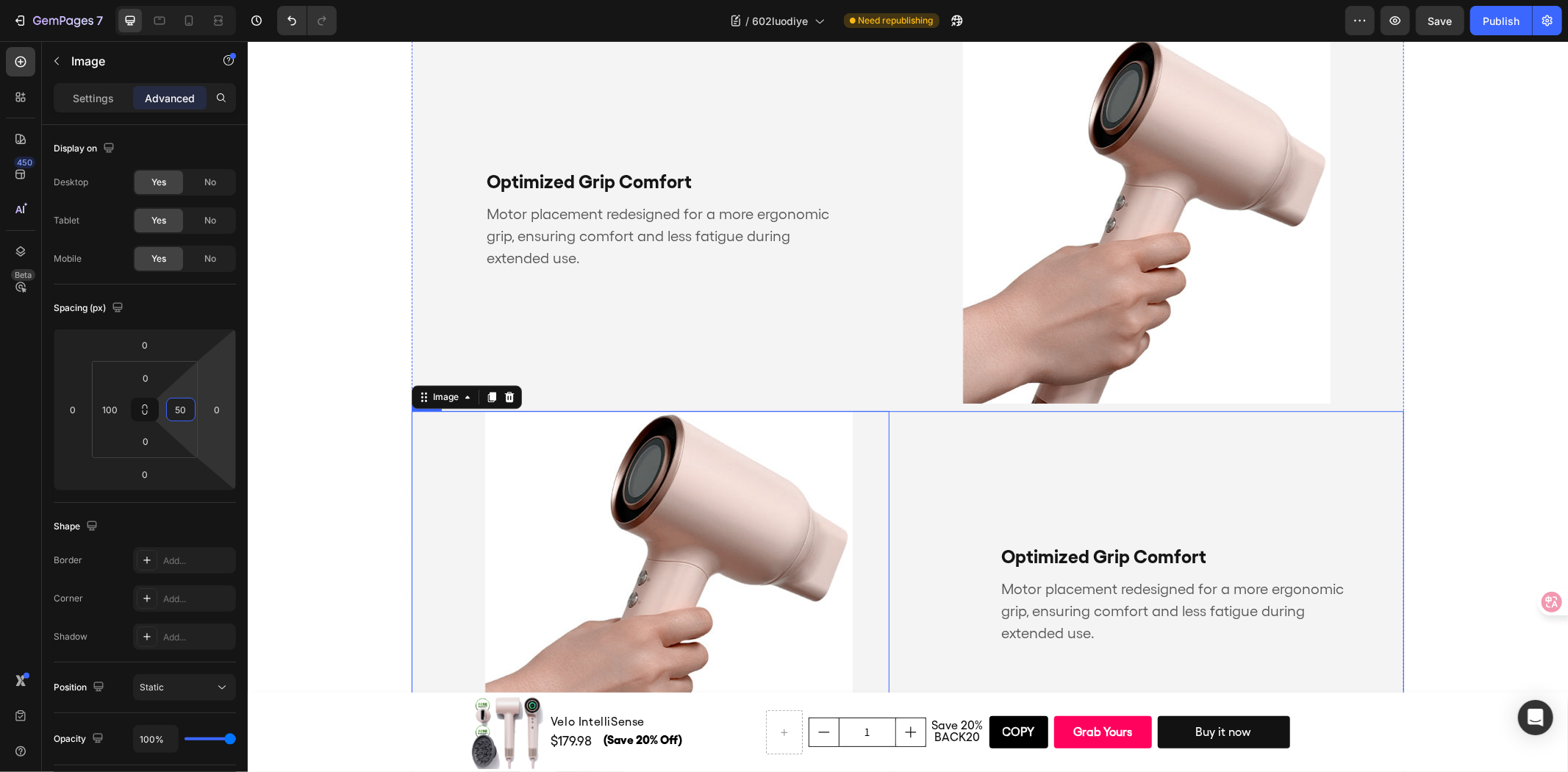
click at [1012, 444] on div "Optimized Grip Comfort Text Block Motor placement redesigned for a more ergonom…" at bounding box center [1164, 593] width 478 height 368
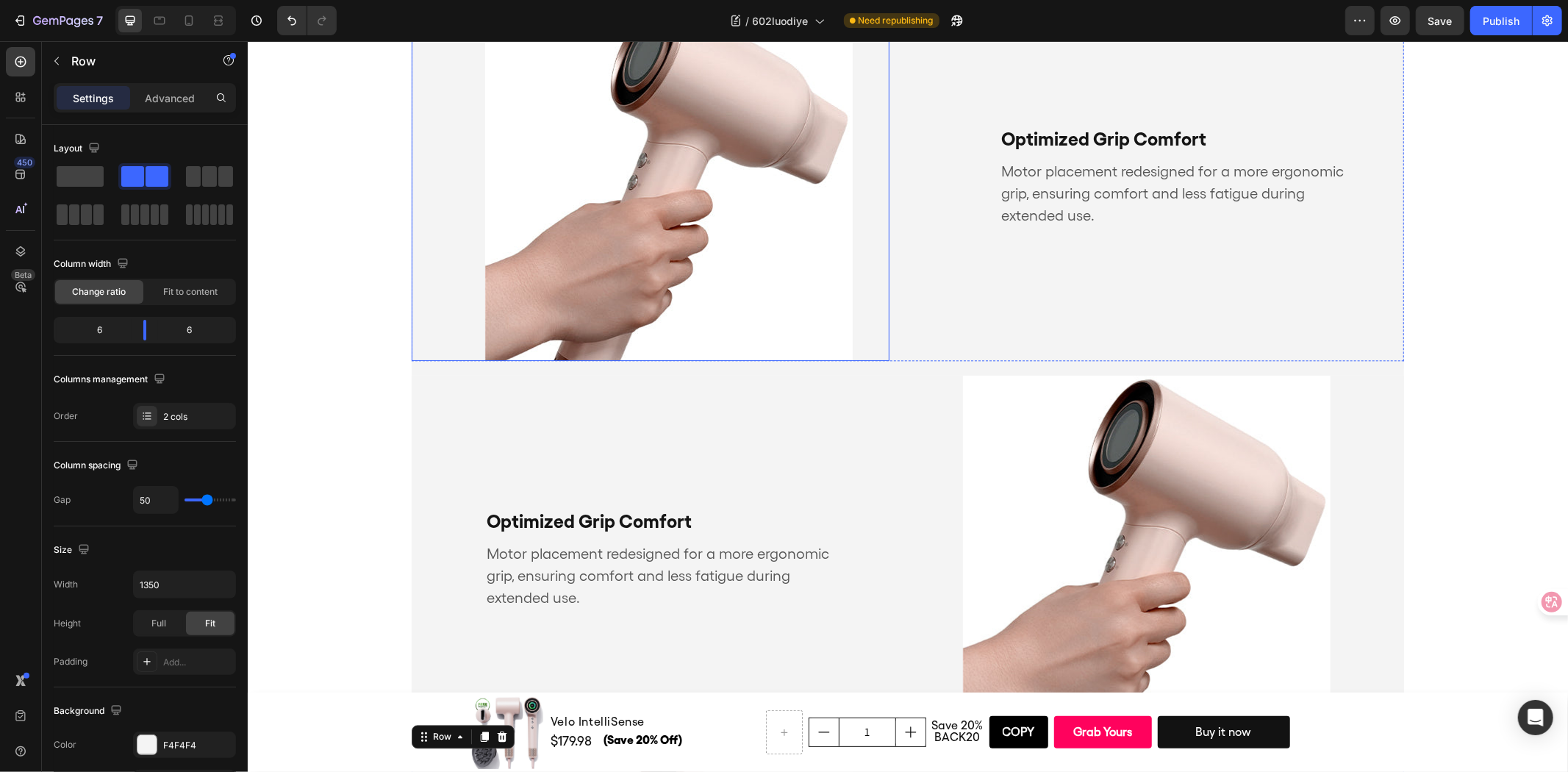
scroll to position [2791, 0]
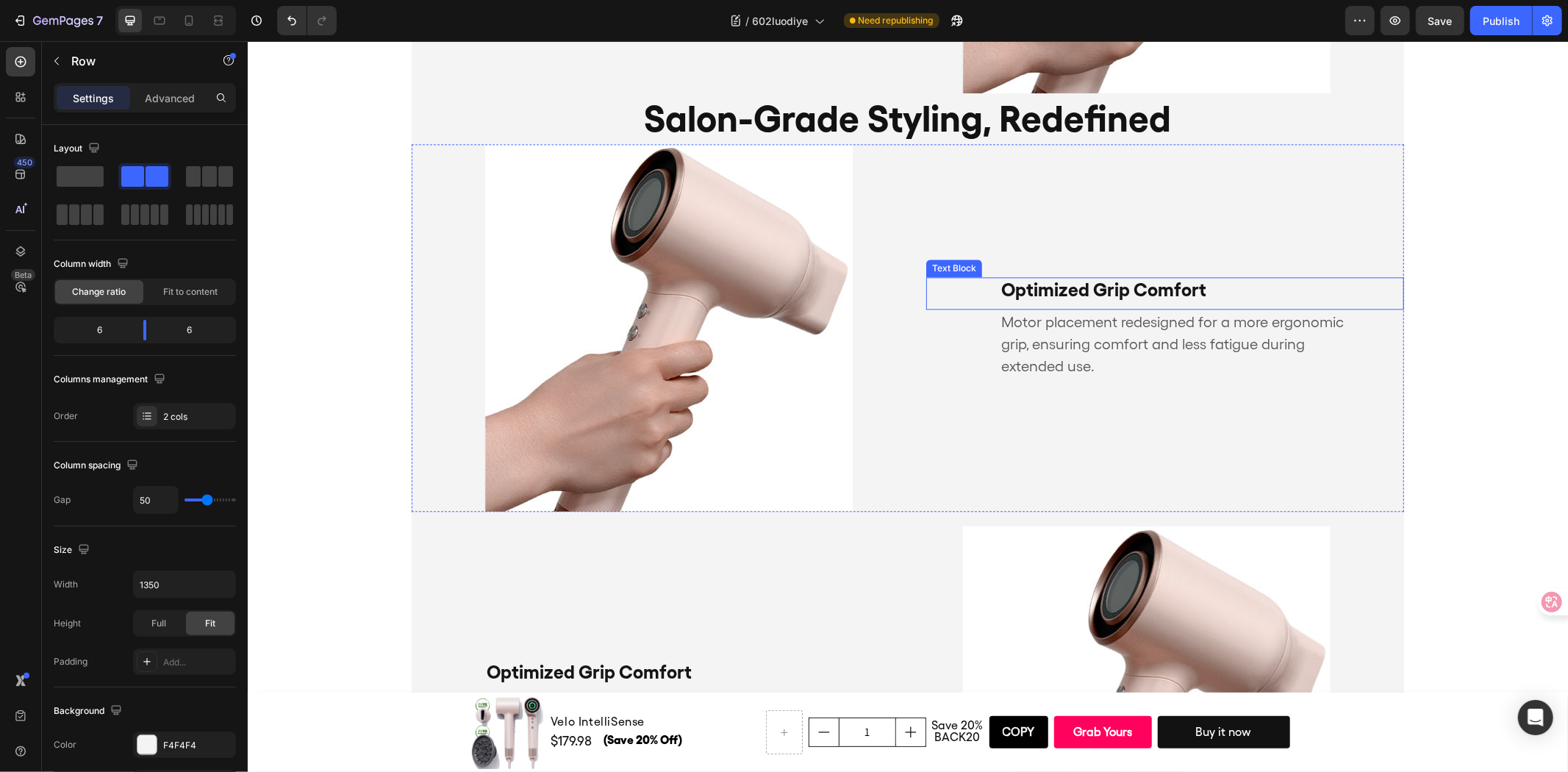
click at [1029, 282] on p "Optimized Grip Comfort" at bounding box center [1164, 289] width 328 height 22
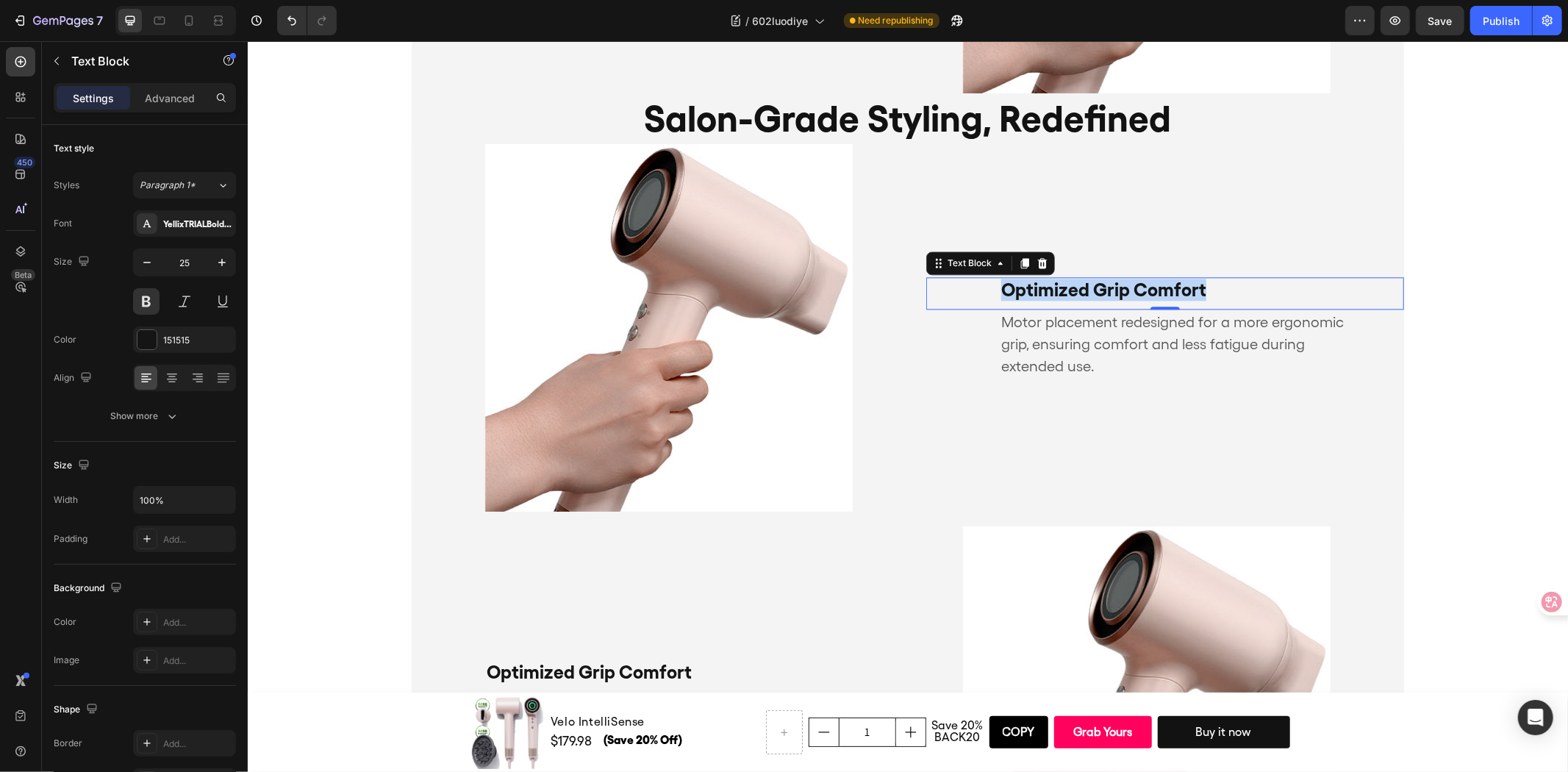
click at [1029, 282] on p "Optimized Grip Comfort" at bounding box center [1164, 289] width 328 height 22
click at [1077, 328] on p "Motor placement redesigned for a more ergonomic grip, ensuring comfort and less…" at bounding box center [1182, 343] width 365 height 66
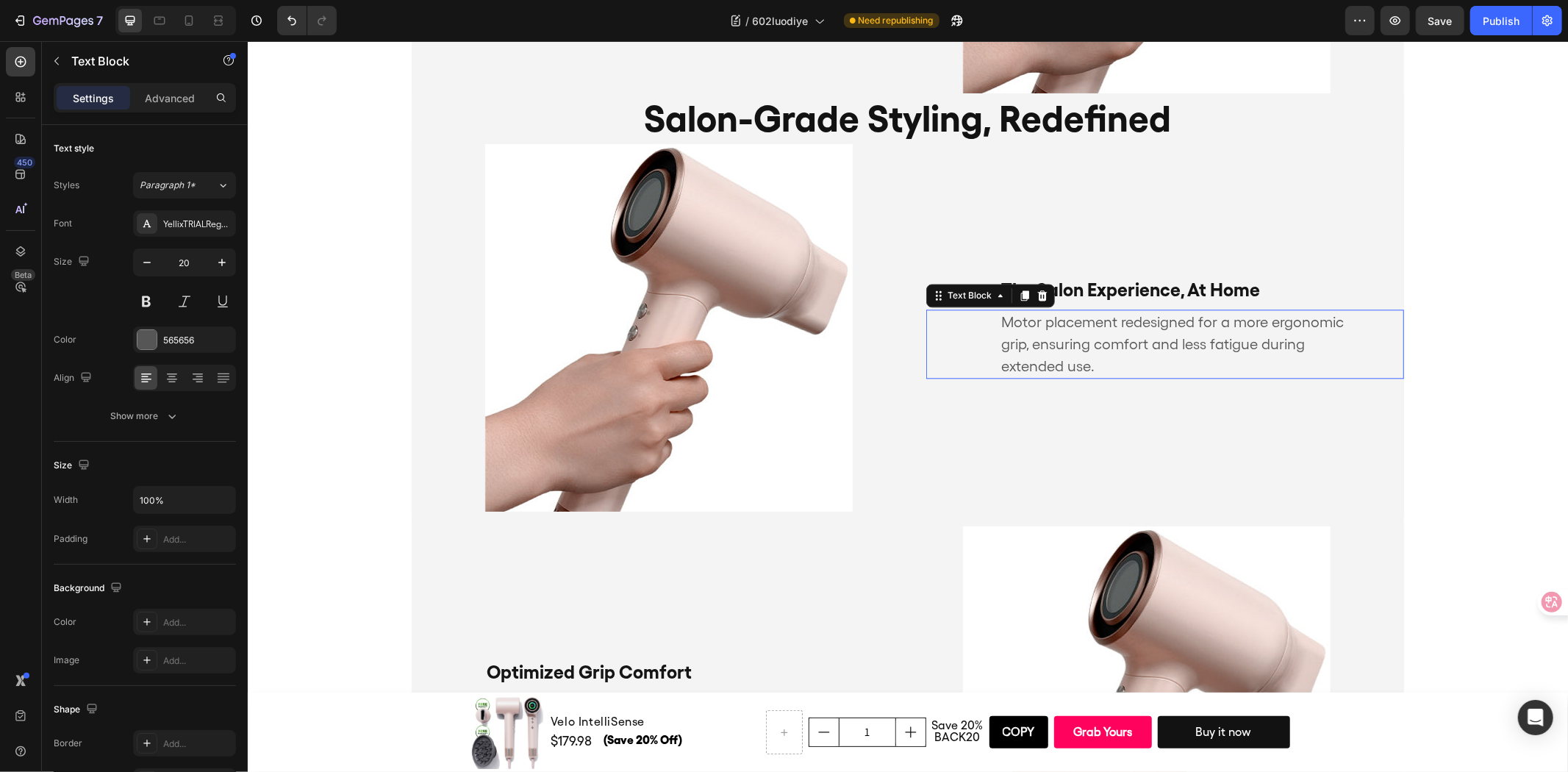
click at [1077, 328] on p "Motor placement redesigned for a more ergonomic grip, ensuring comfort and less…" at bounding box center [1182, 343] width 365 height 66
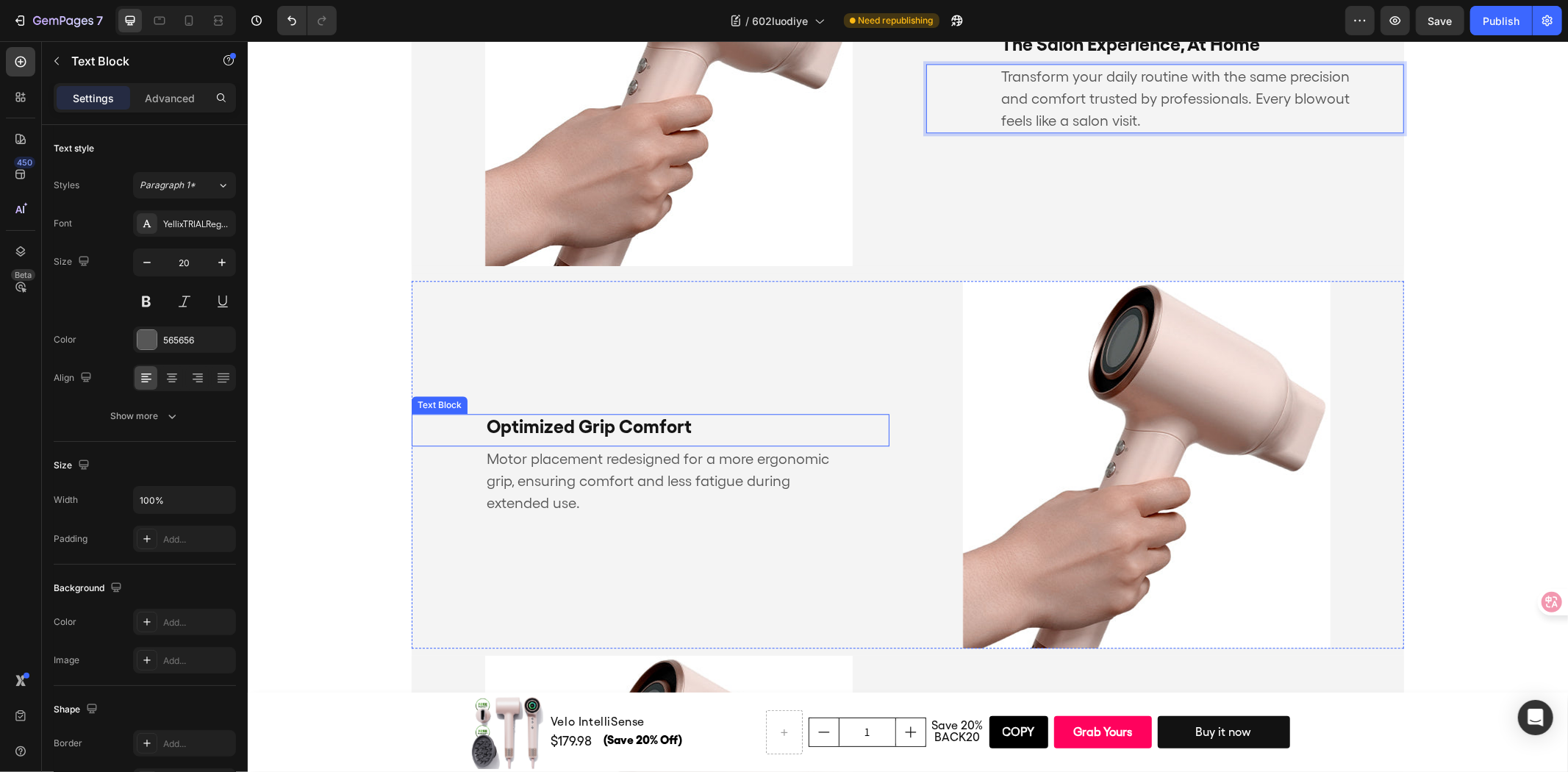
click at [693, 421] on p "Optimized Grip Comfort" at bounding box center [650, 426] width 328 height 22
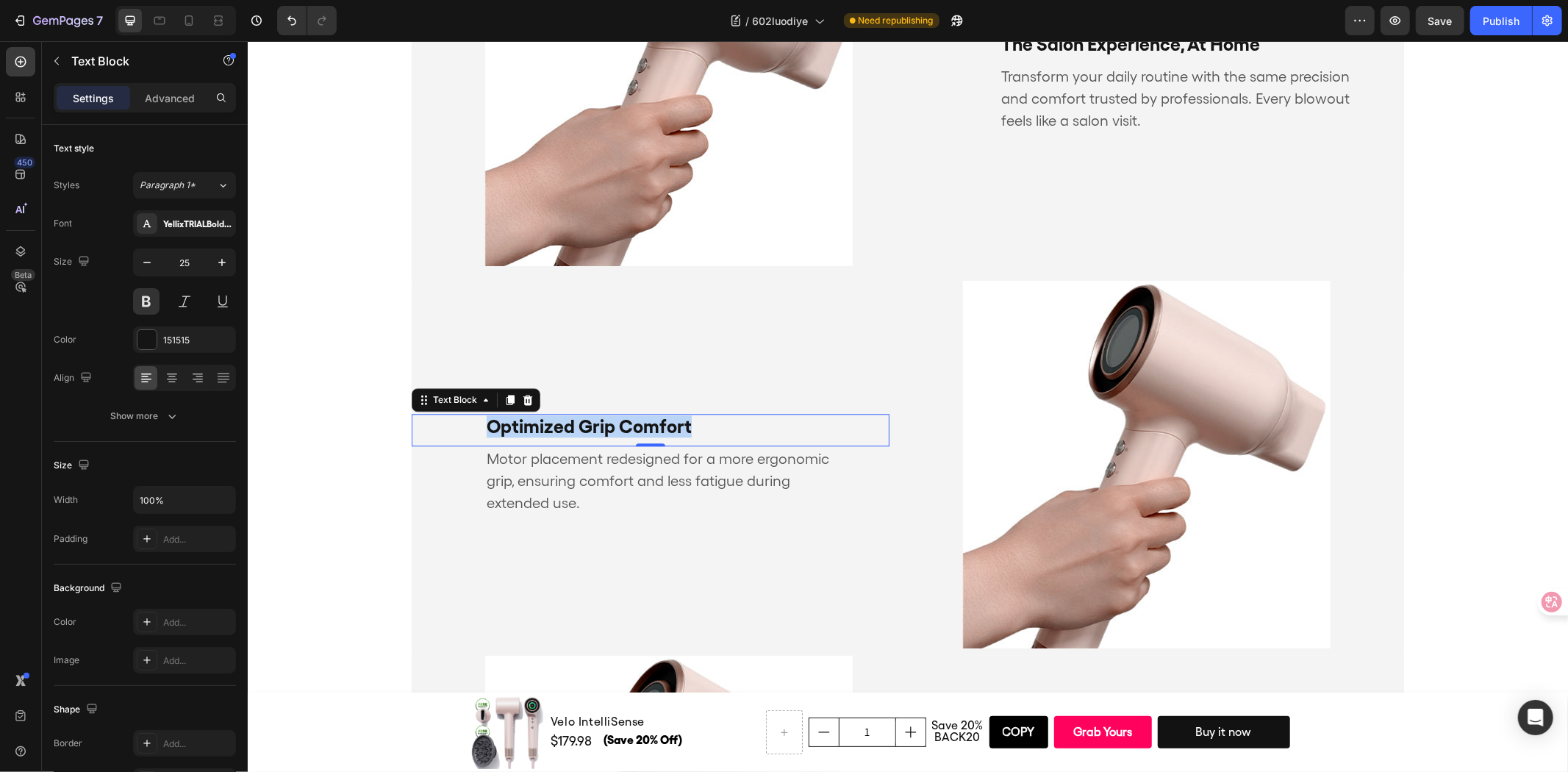
click at [693, 421] on p "Optimized Grip Comfort" at bounding box center [650, 426] width 328 height 22
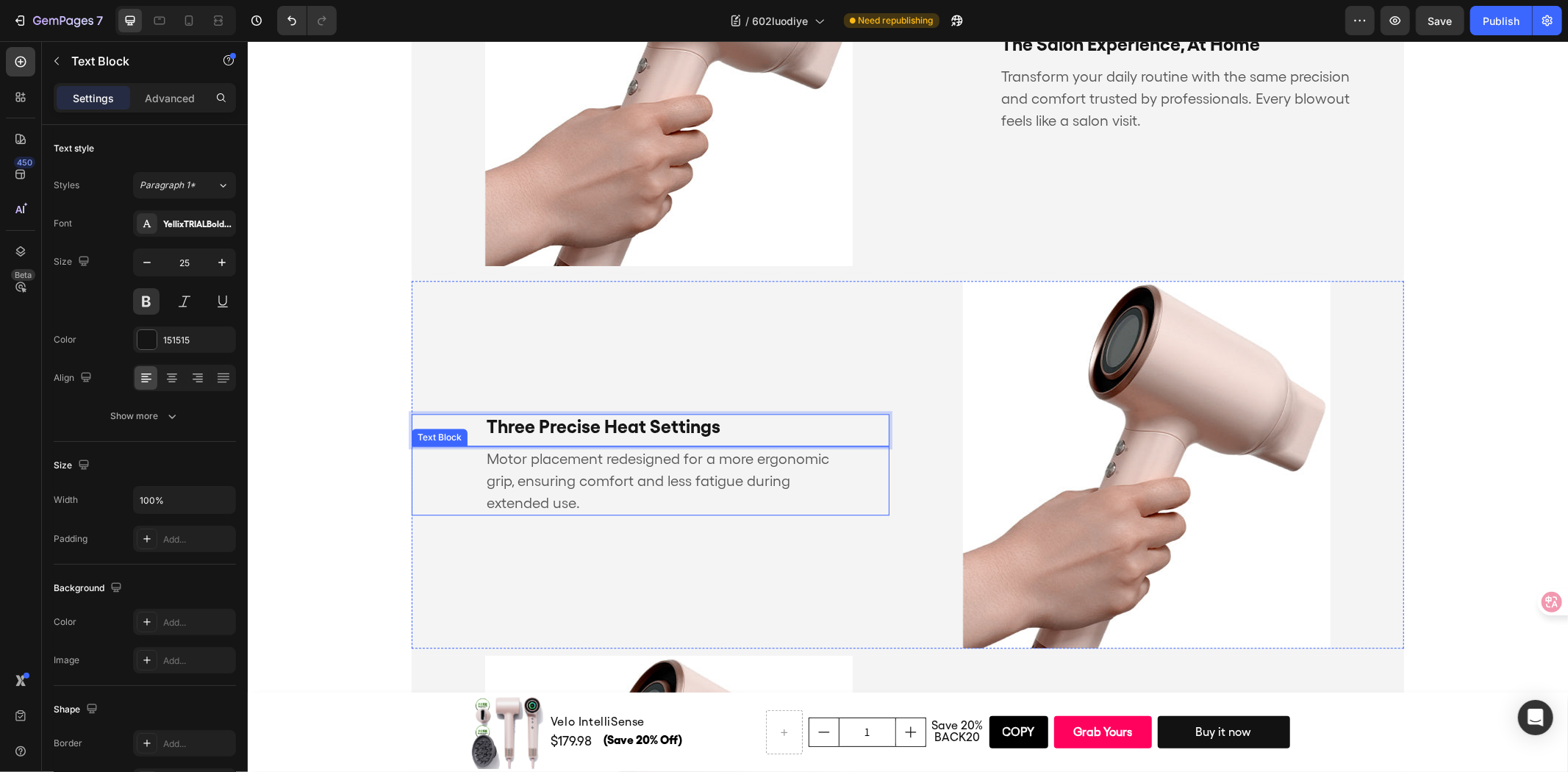
click at [616, 493] on p "Motor placement redesigned for a more ergonomic grip, ensuring comfort and less…" at bounding box center [668, 480] width 365 height 66
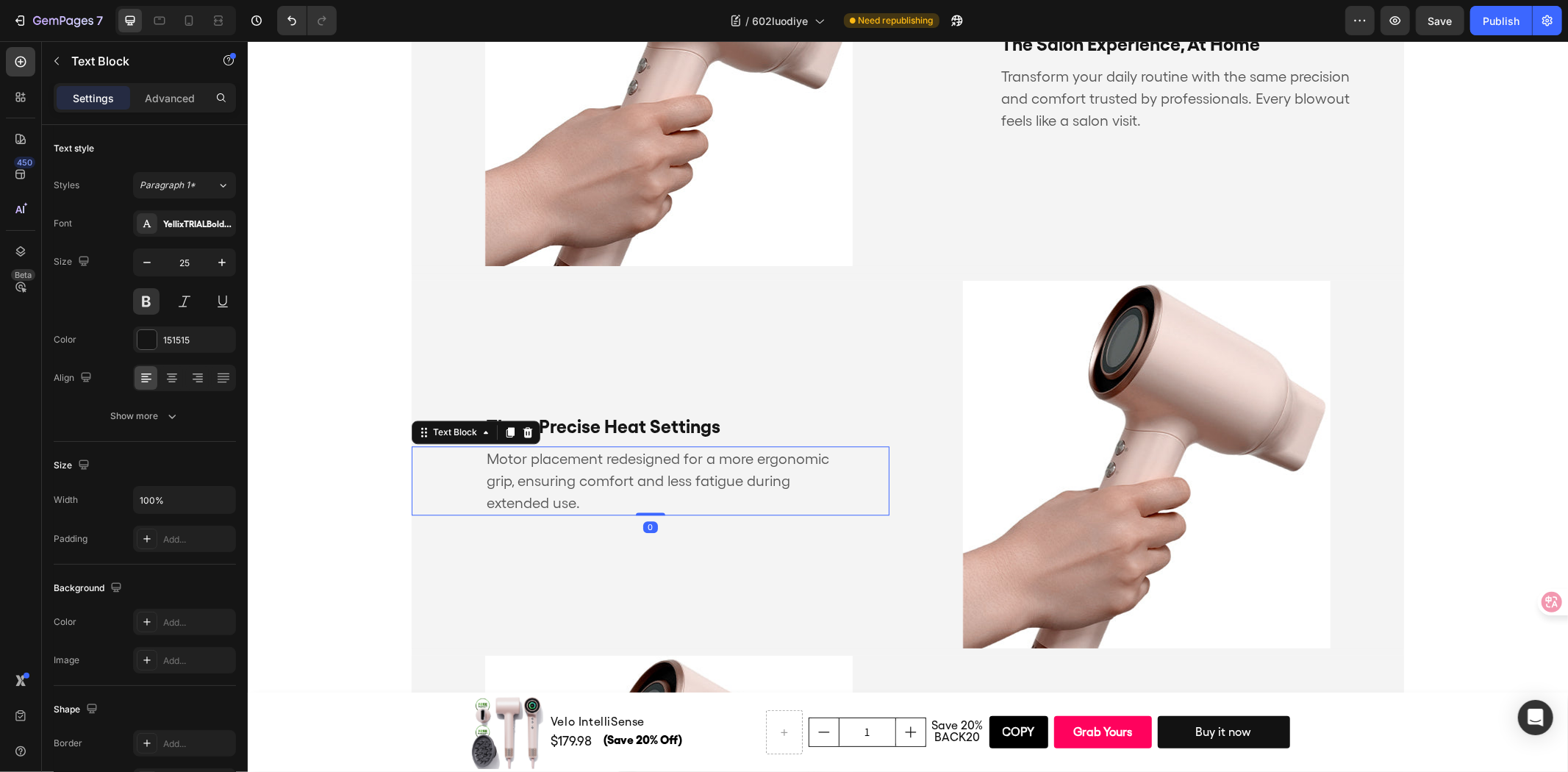
click at [616, 493] on p "Motor placement redesigned for a more ergonomic grip, ensuring comfort and less…" at bounding box center [668, 480] width 365 height 66
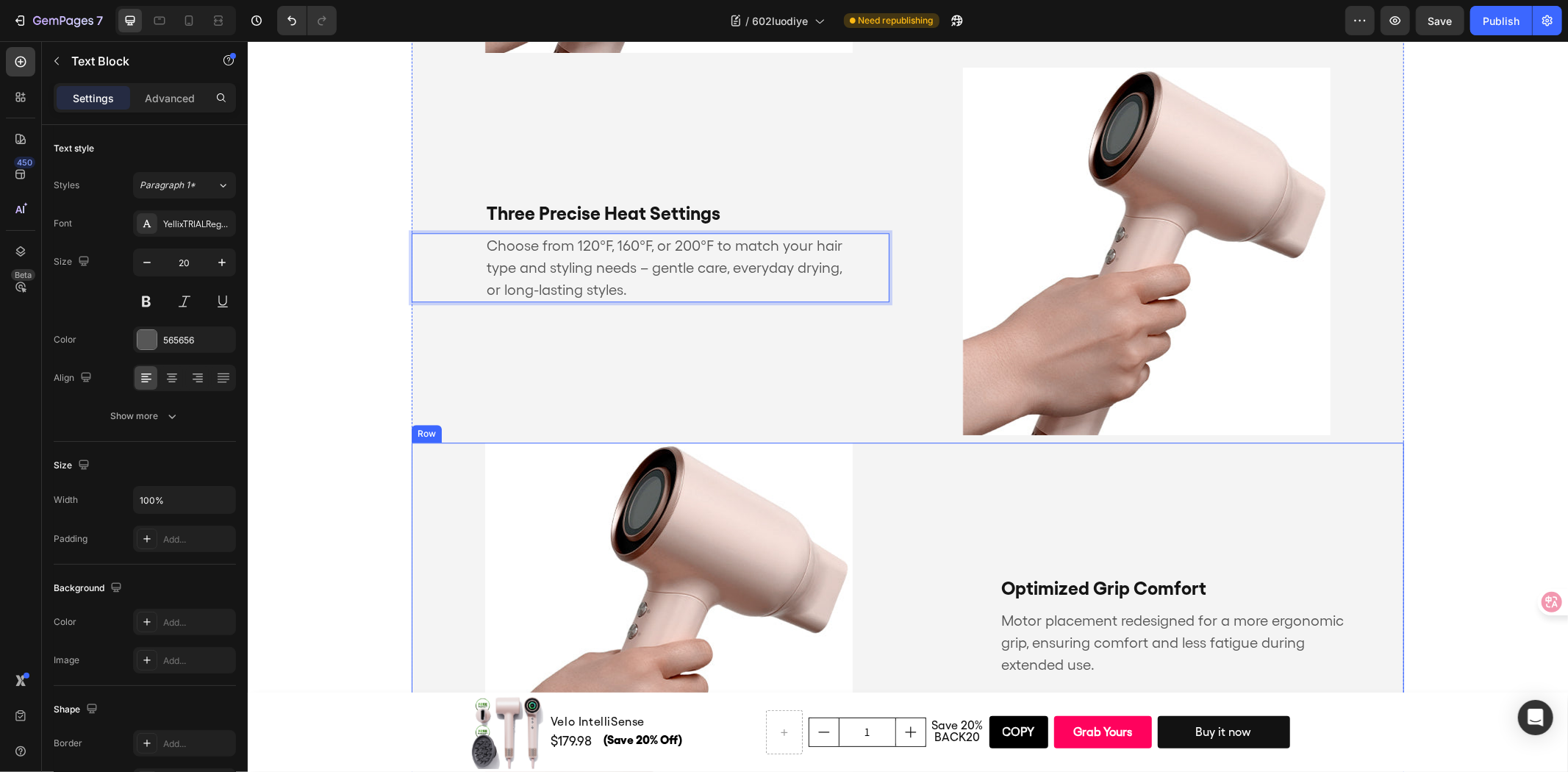
scroll to position [3281, 0]
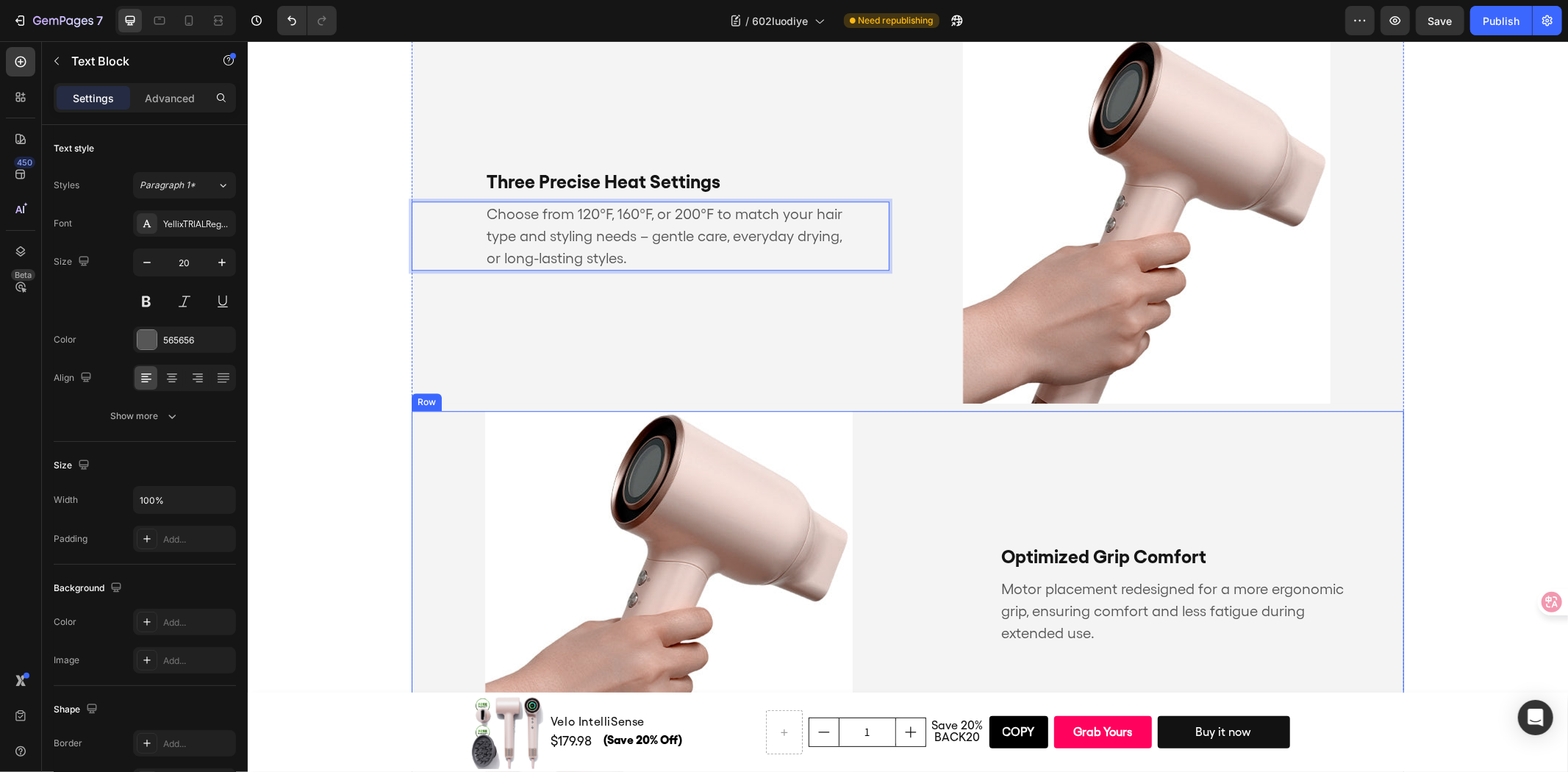
click at [1067, 546] on p "Optimized Grip Comfort" at bounding box center [1164, 556] width 328 height 22
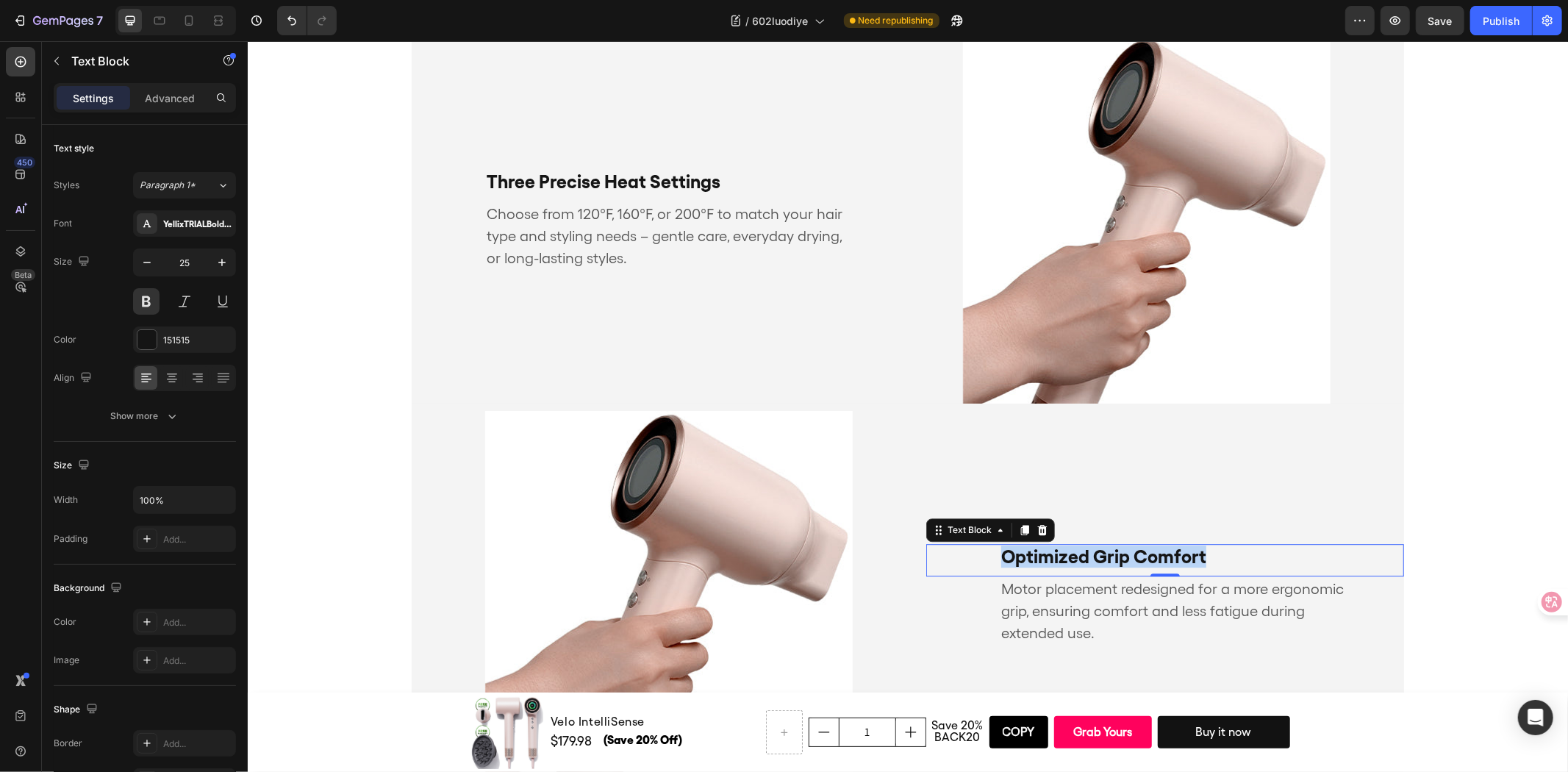
click at [1067, 546] on p "Optimized Grip Comfort" at bounding box center [1164, 556] width 328 height 22
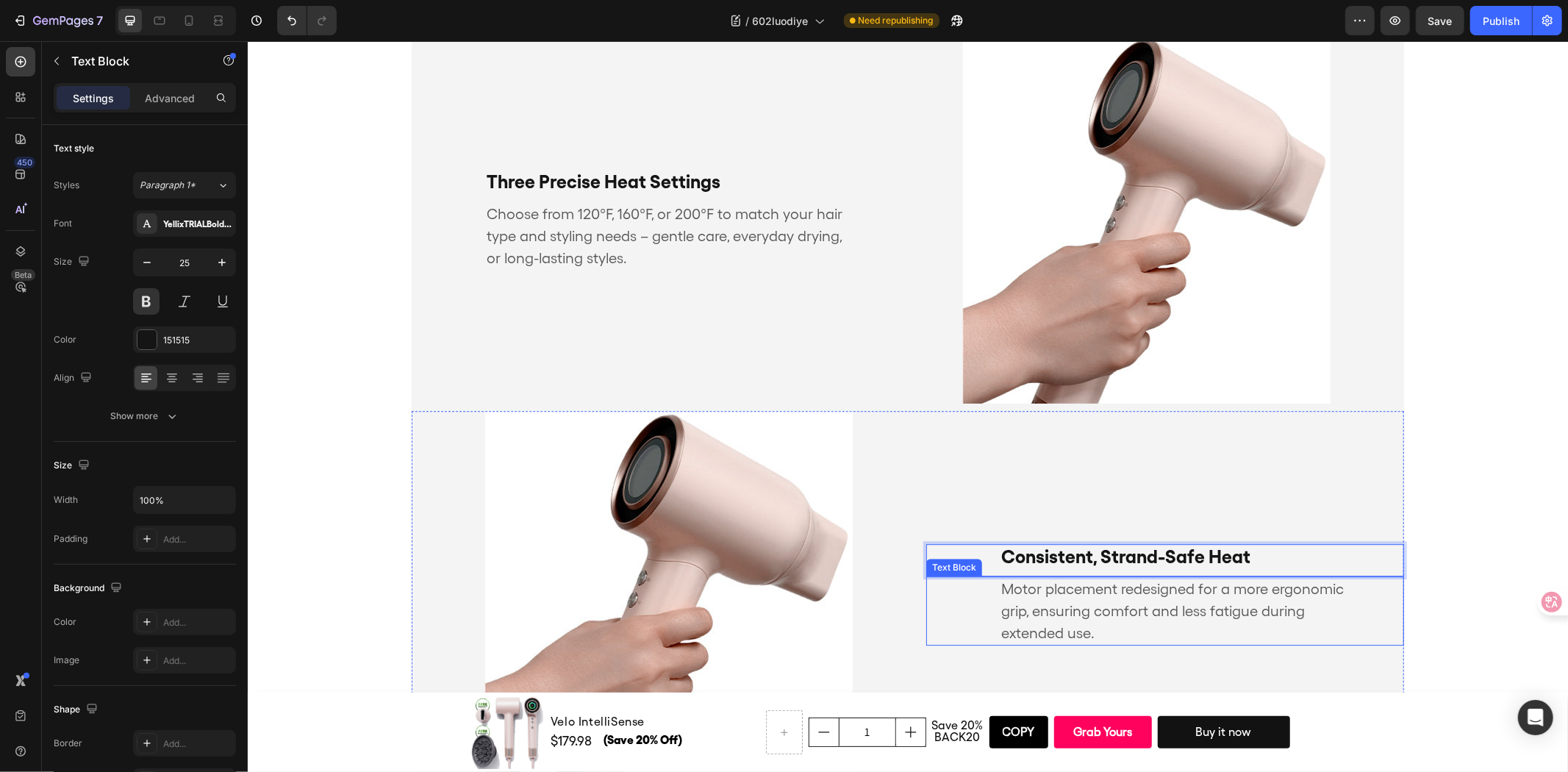
click at [1070, 604] on p "Motor placement redesigned for a more ergonomic grip, ensuring comfort and less…" at bounding box center [1182, 609] width 365 height 66
click at [1069, 604] on p "Motor placement redesigned for a more ergonomic grip, ensuring comfort and less…" at bounding box center [1182, 609] width 365 height 66
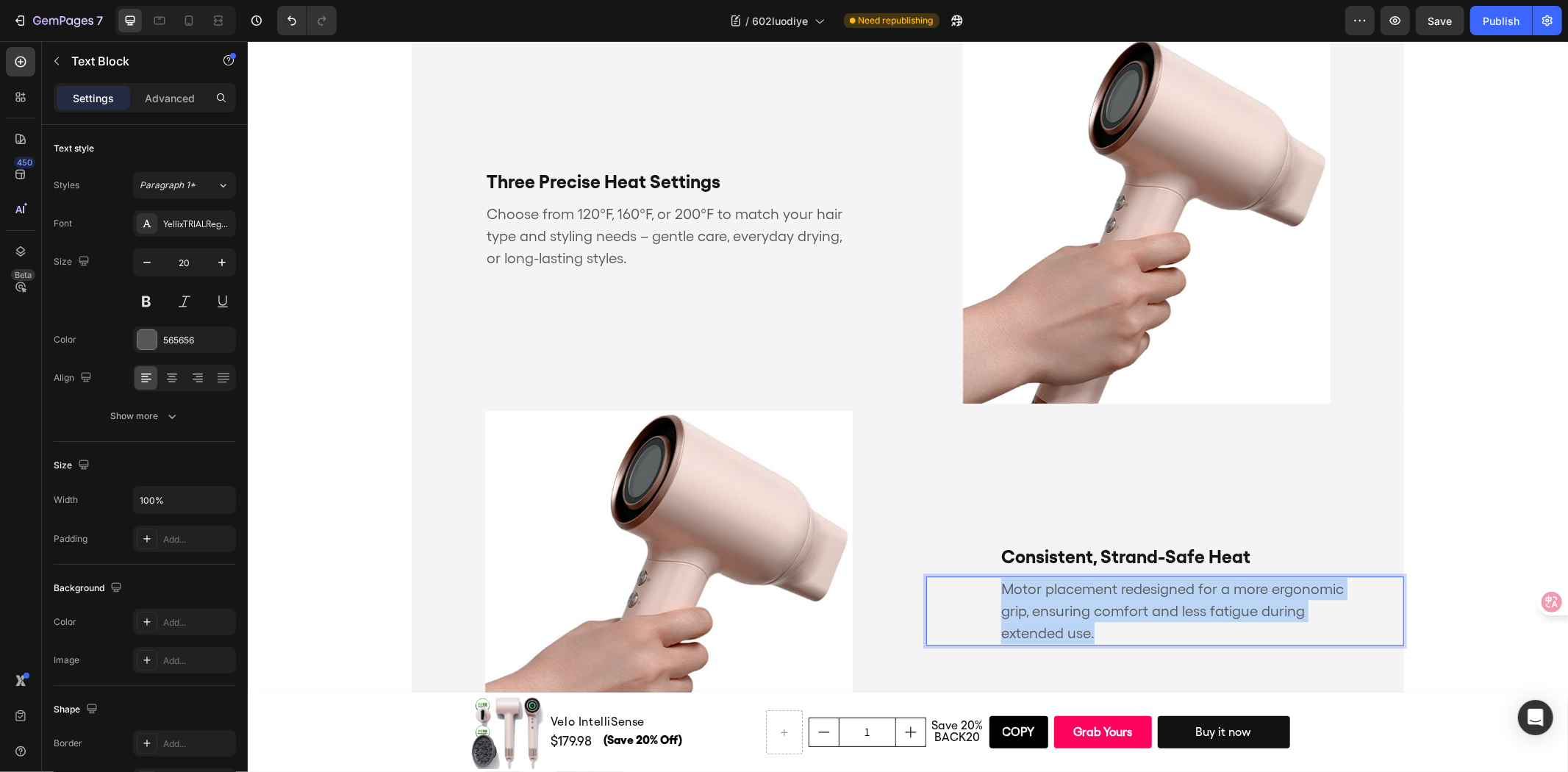
click at [1069, 604] on p "Motor placement redesigned for a more ergonomic grip, ensuring comfort and less…" at bounding box center [1182, 609] width 365 height 66
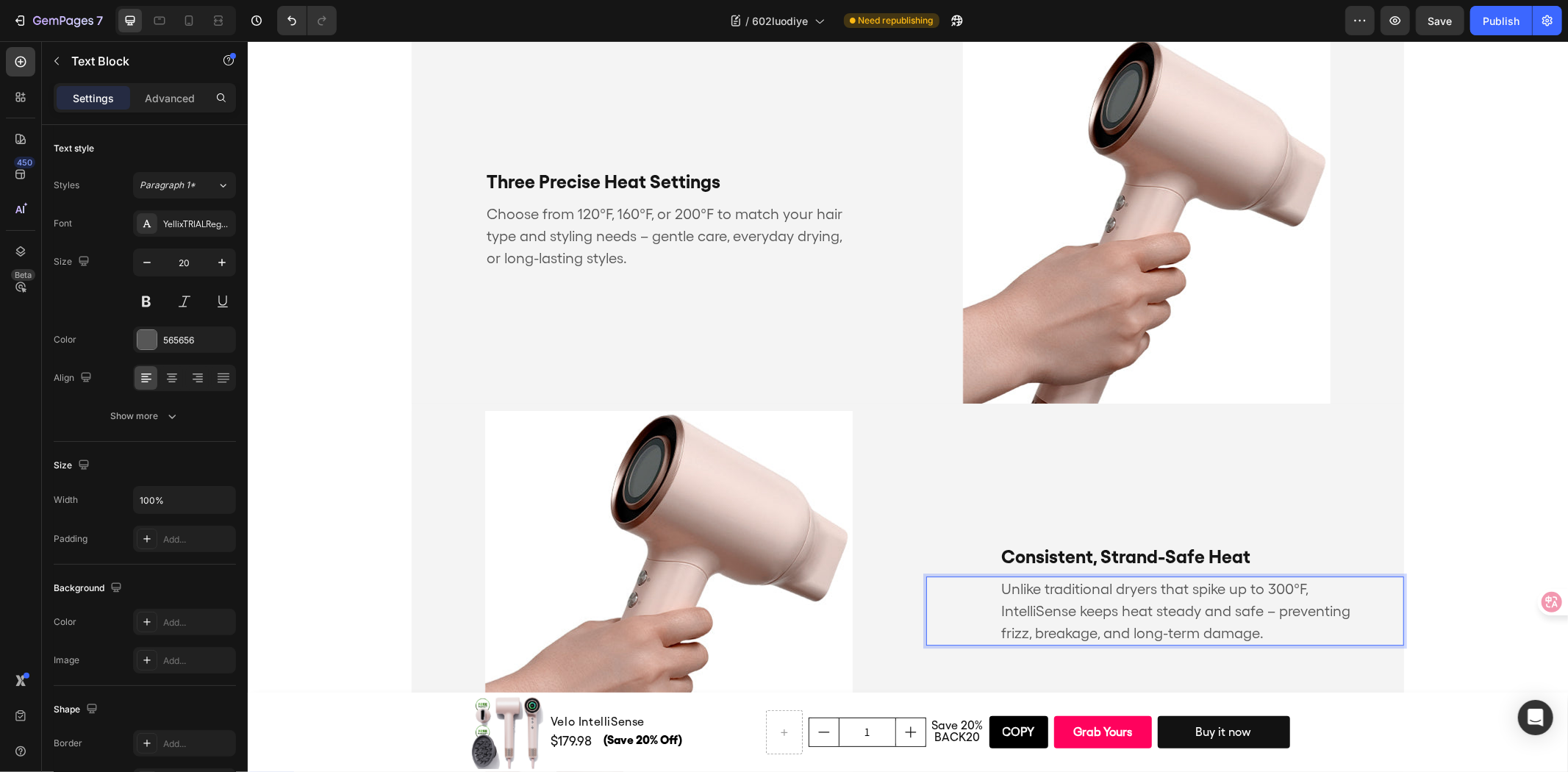
scroll to position [3526, 0]
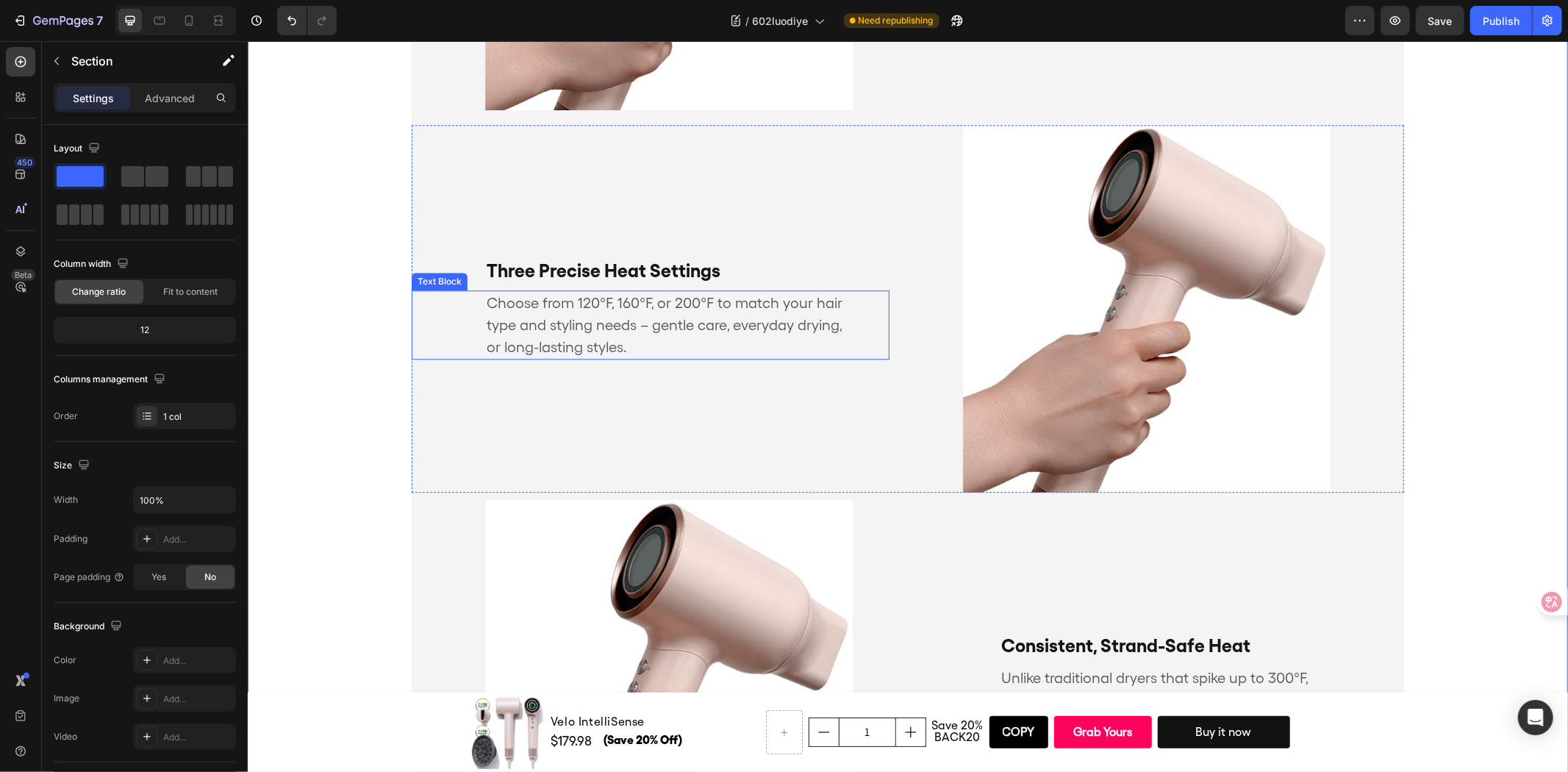
scroll to position [3036, 0]
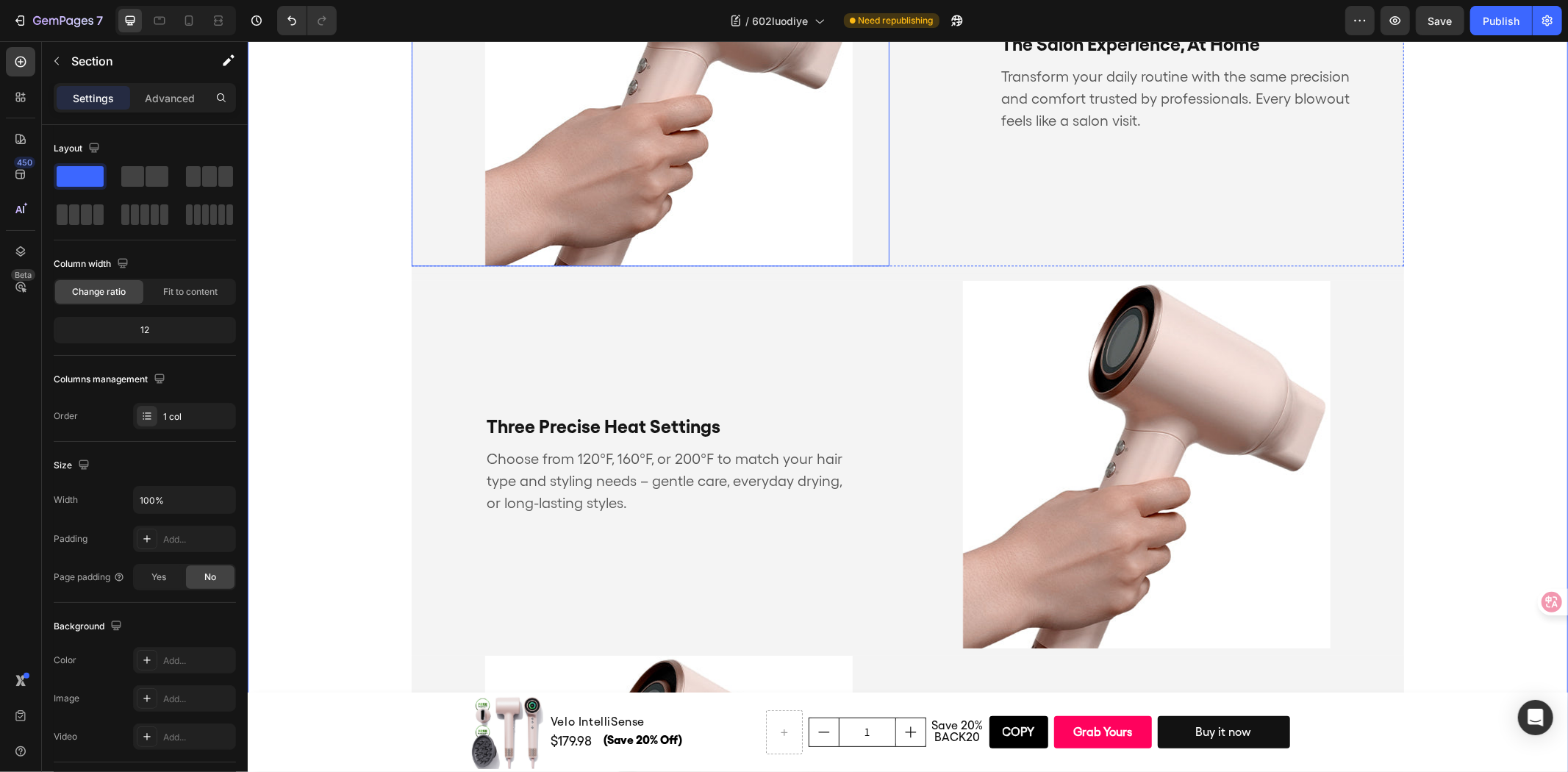
click at [724, 189] on img at bounding box center [668, 81] width 368 height 368
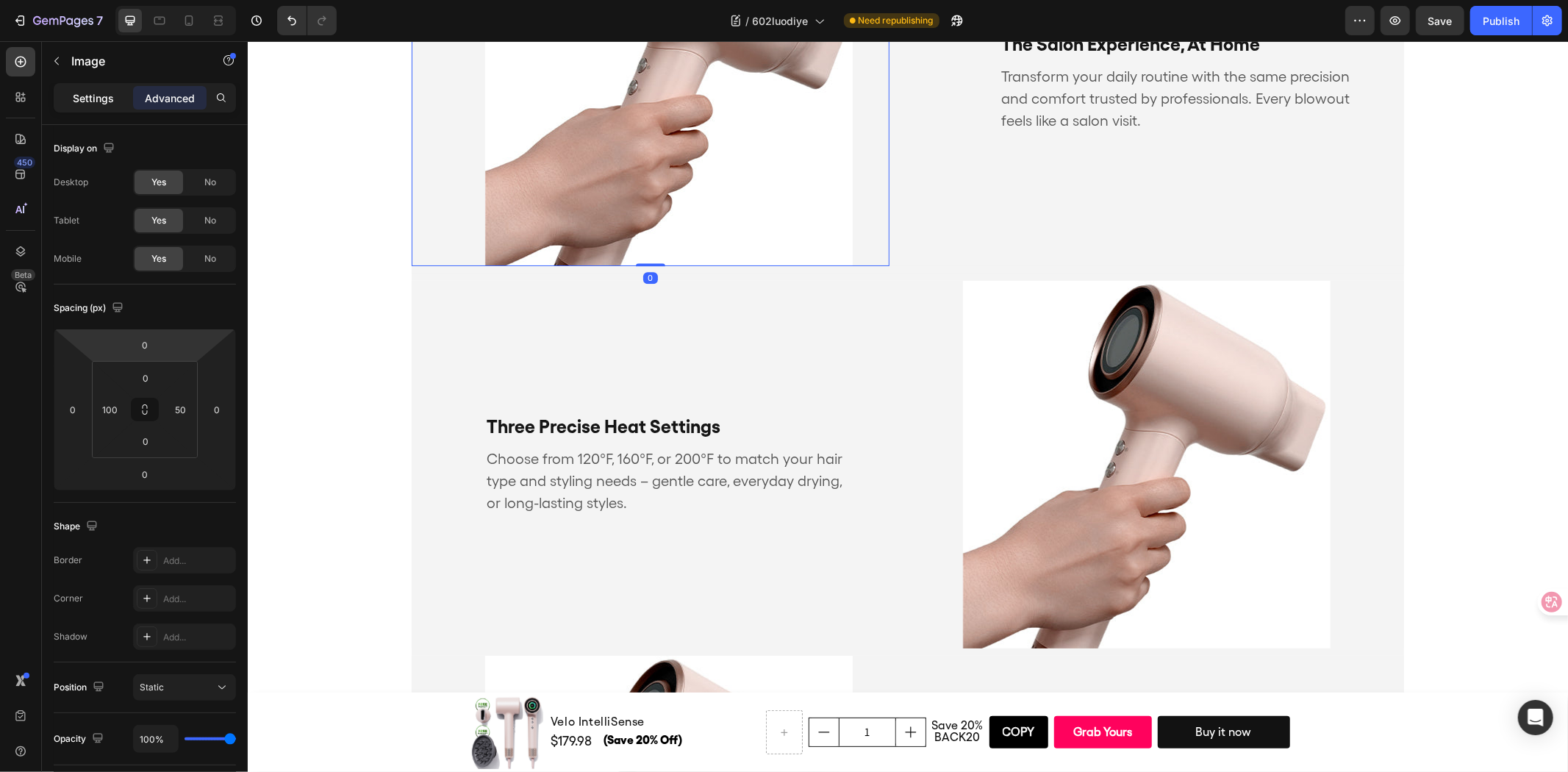
click at [101, 95] on p "Settings" at bounding box center [94, 98] width 41 height 15
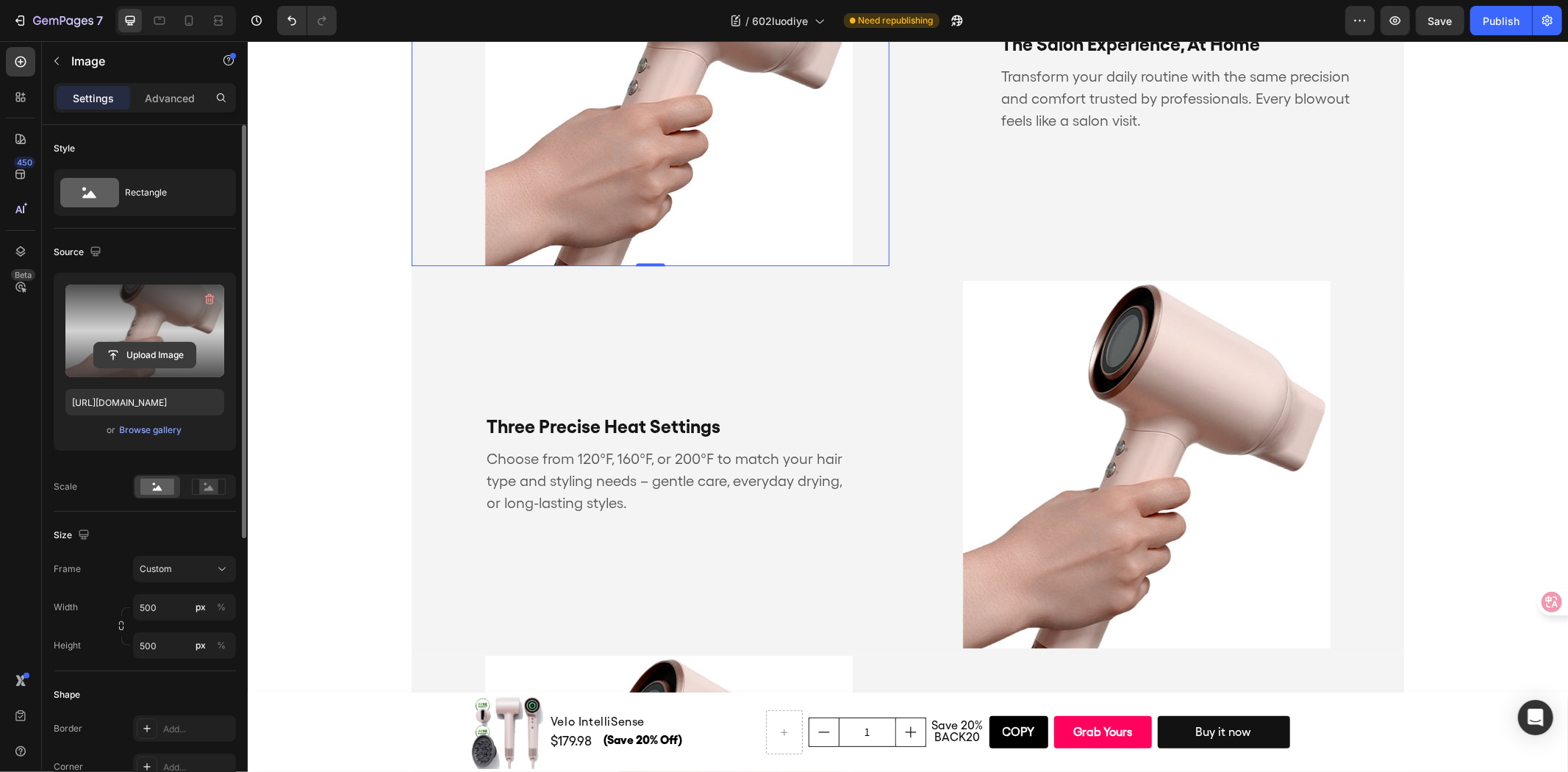
click at [148, 357] on input "file" at bounding box center [145, 354] width 102 height 25
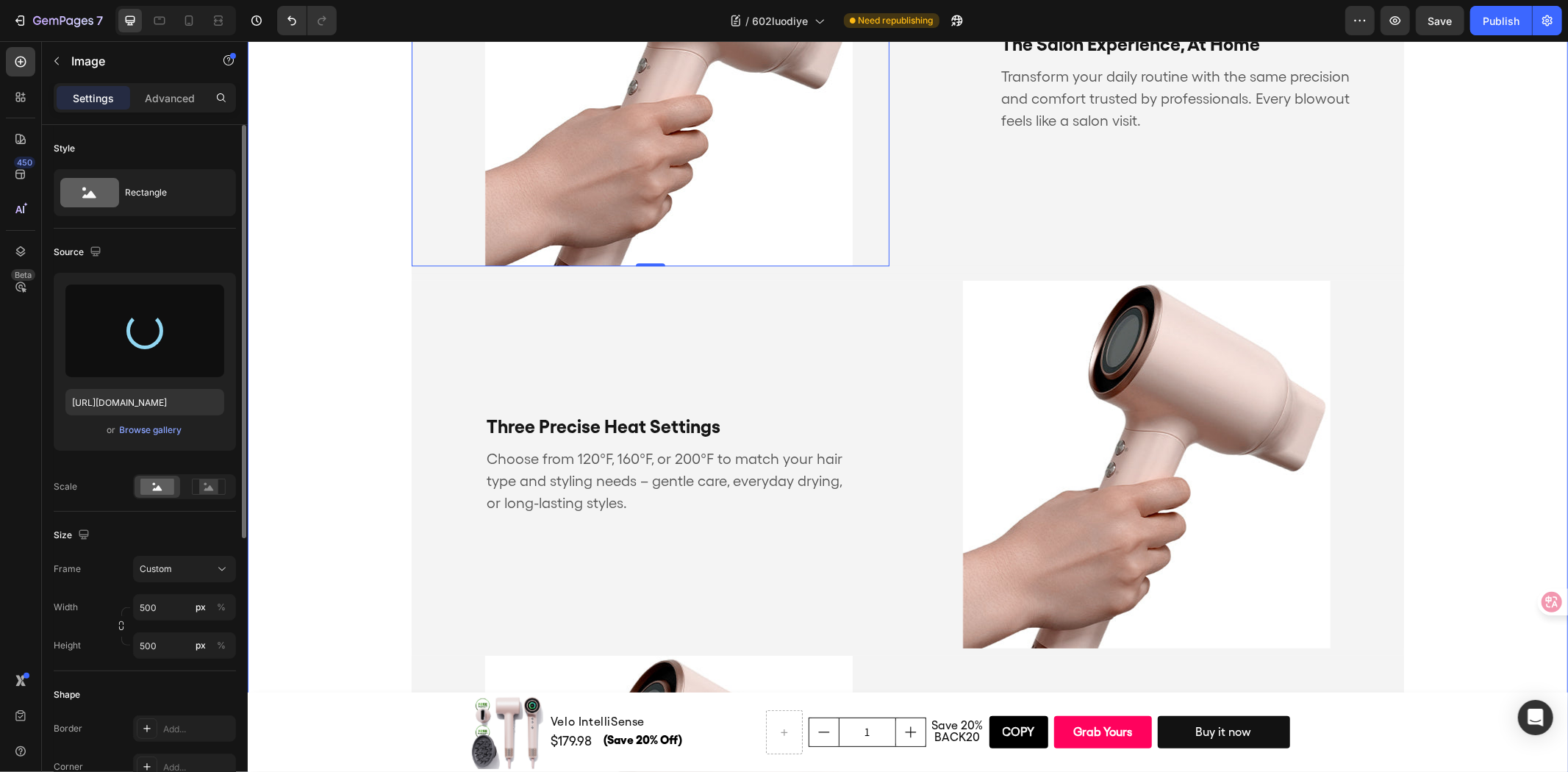
type input "https://cdn.shopify.com/s/files/1/0634/6814/2701/files/gempages_571072593424024…"
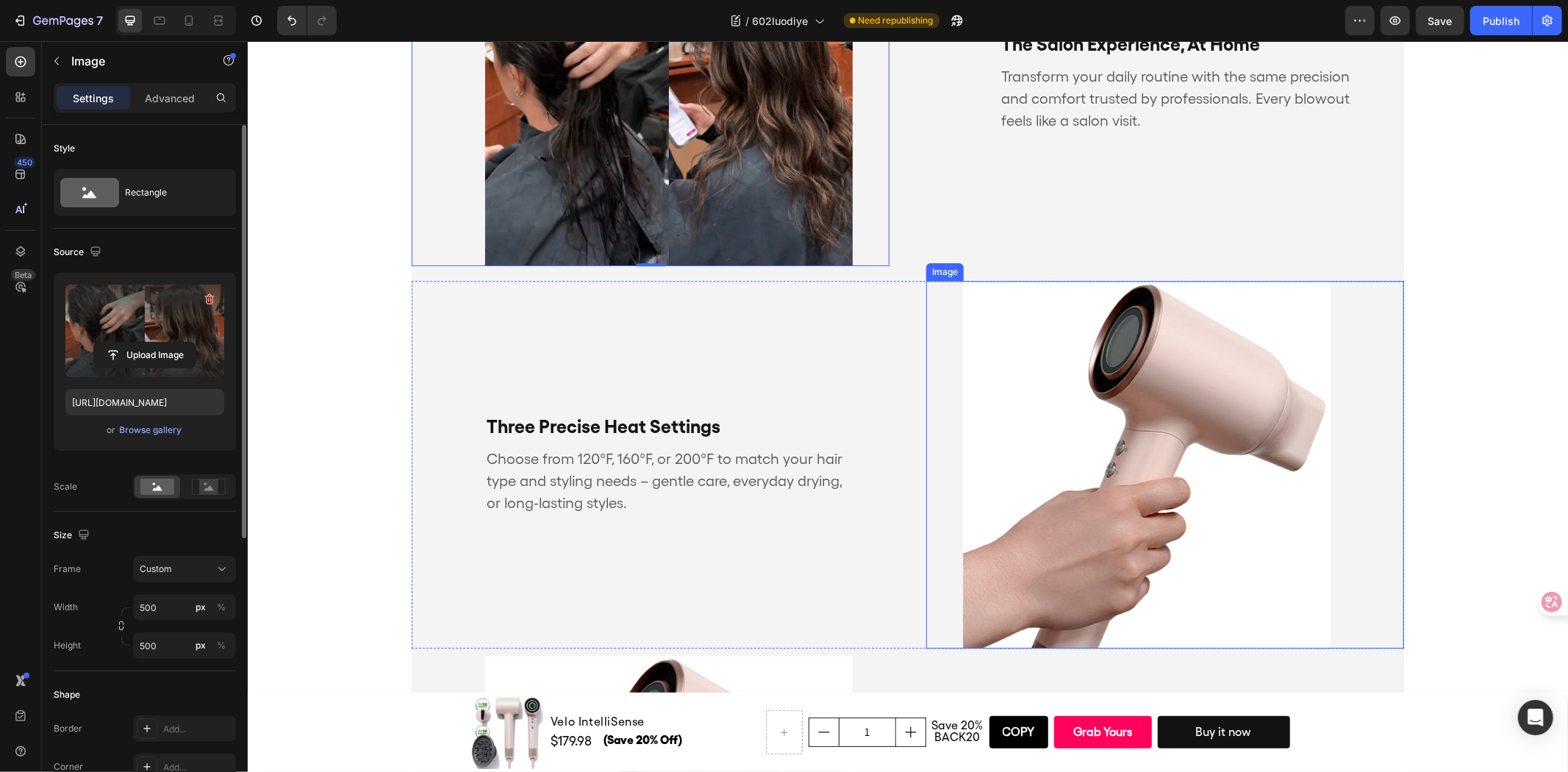
click at [1200, 462] on img at bounding box center [1145, 464] width 368 height 368
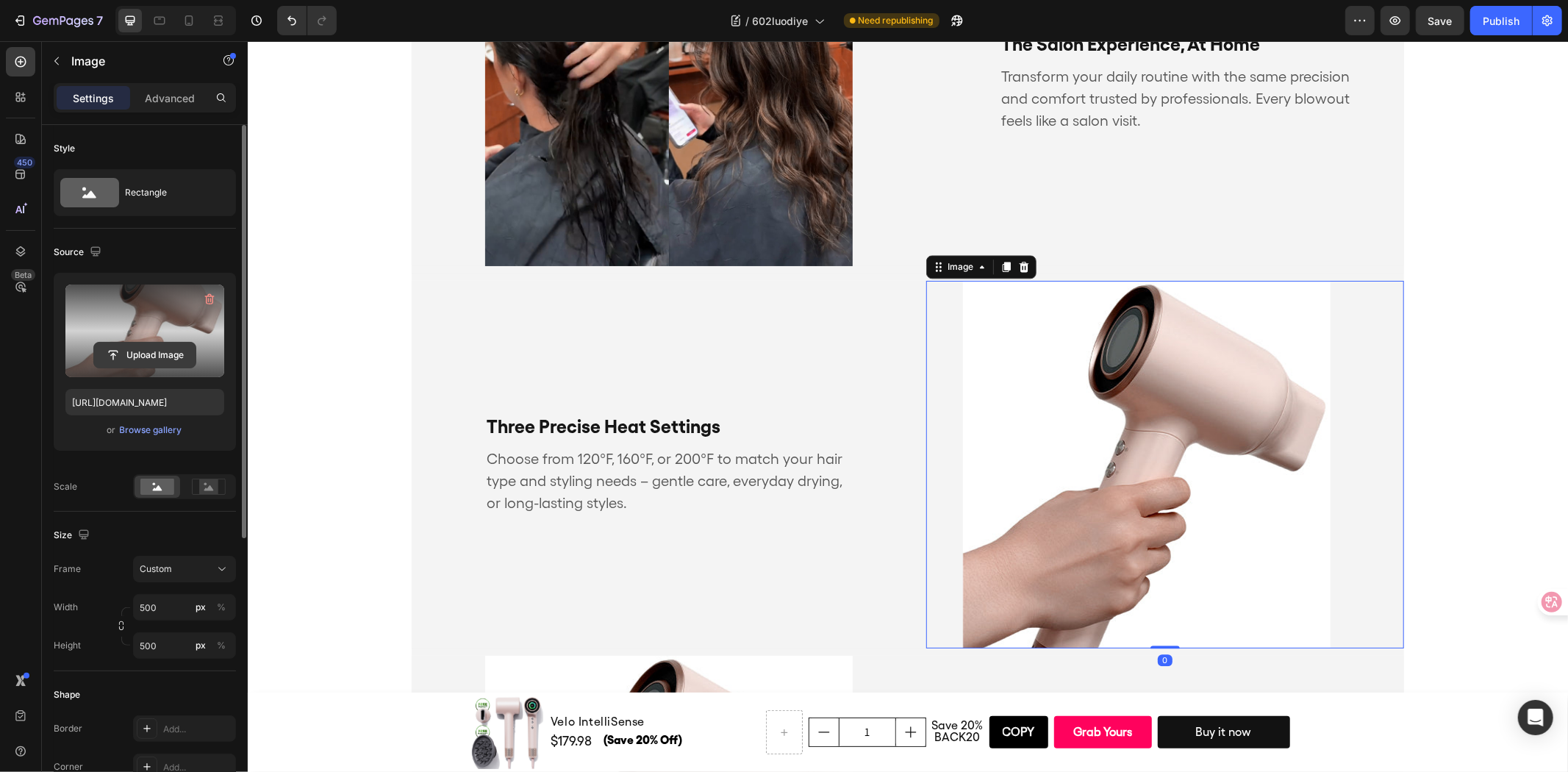
click at [160, 354] on input "file" at bounding box center [145, 354] width 102 height 25
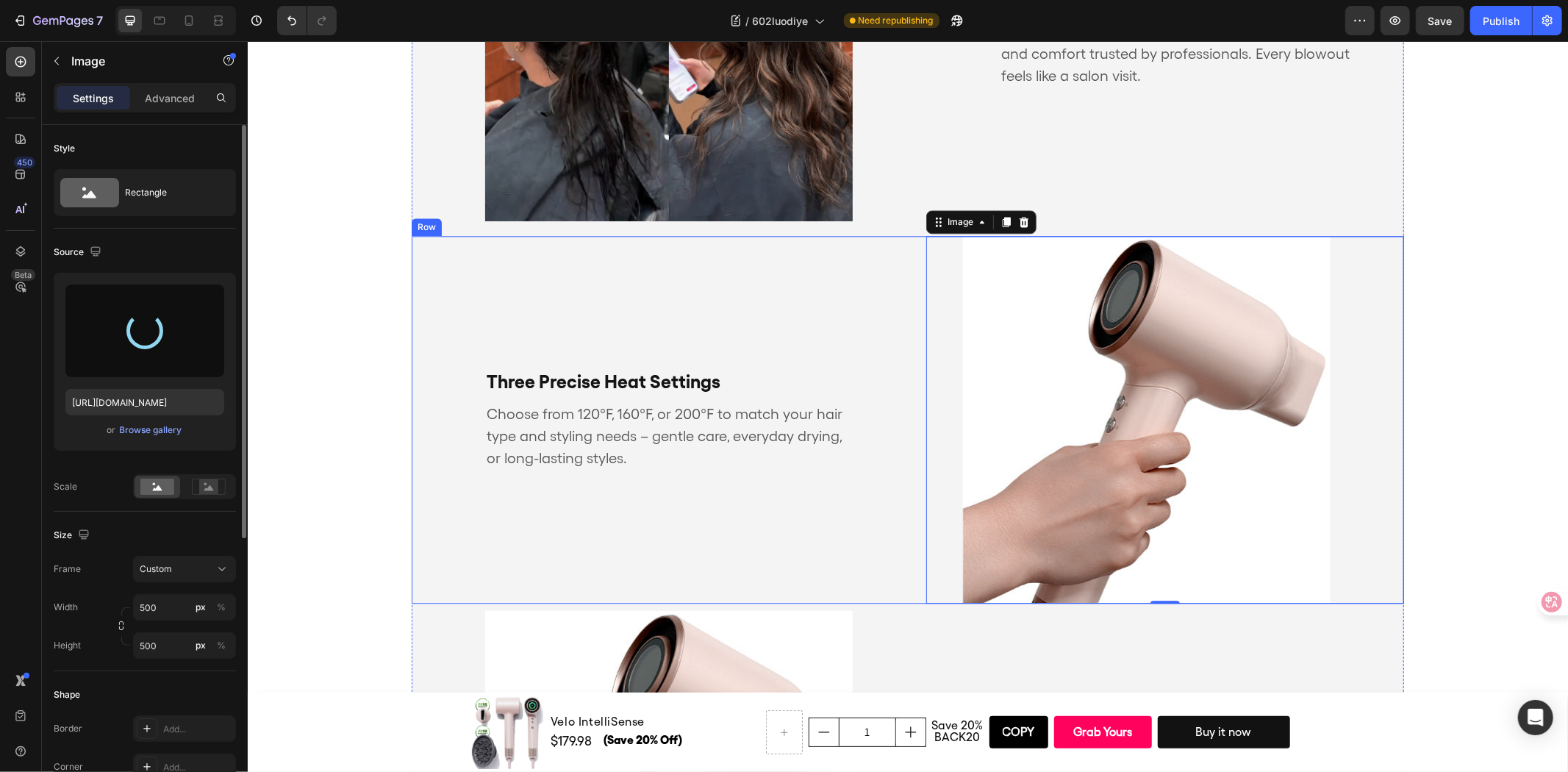
scroll to position [3199, 0]
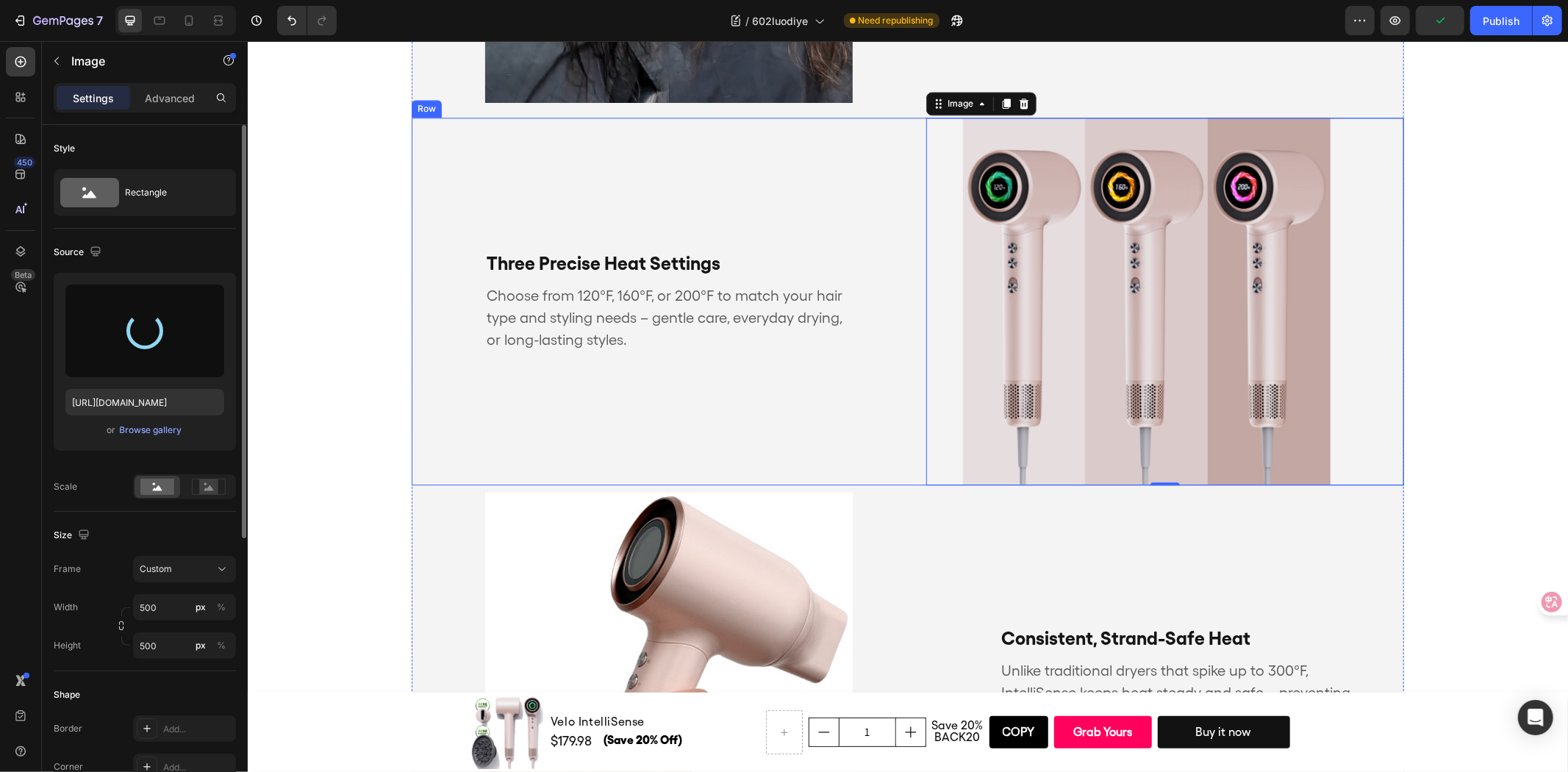
type input "https://cdn.shopify.com/s/files/1/0634/6814/2701/files/gempages_571072593424024…"
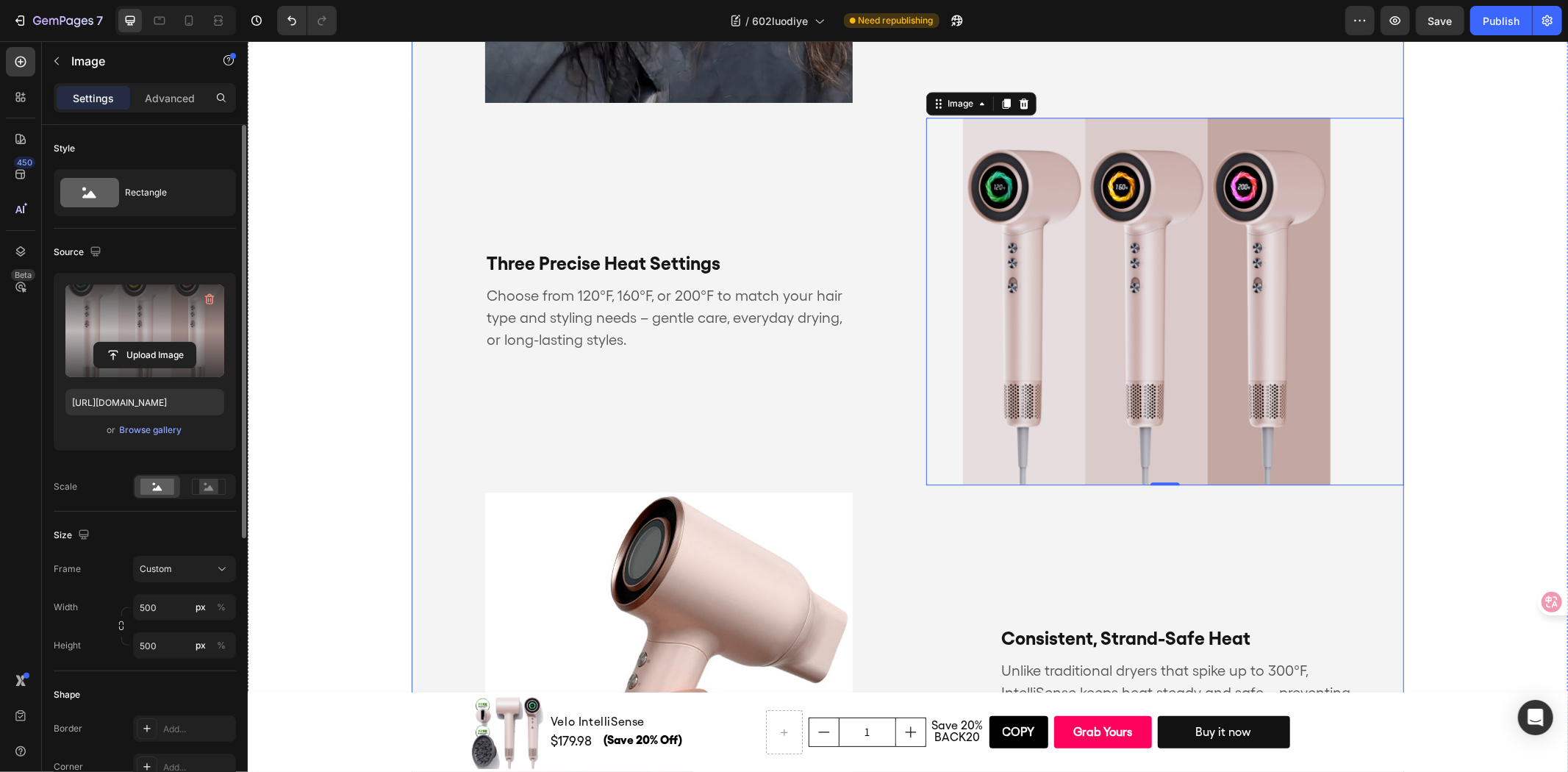
scroll to position [3363, 0]
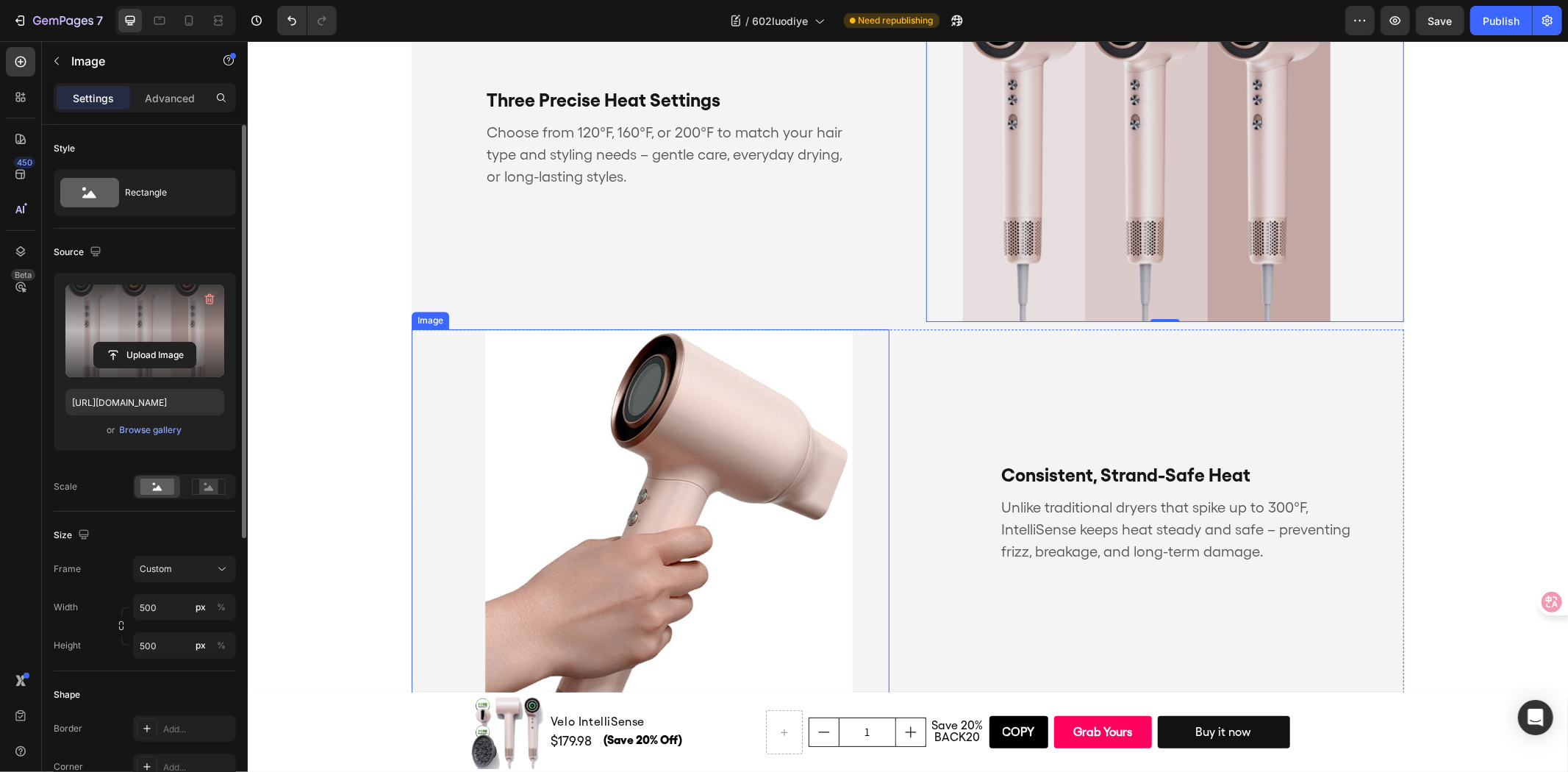
click at [705, 443] on img at bounding box center [668, 512] width 368 height 368
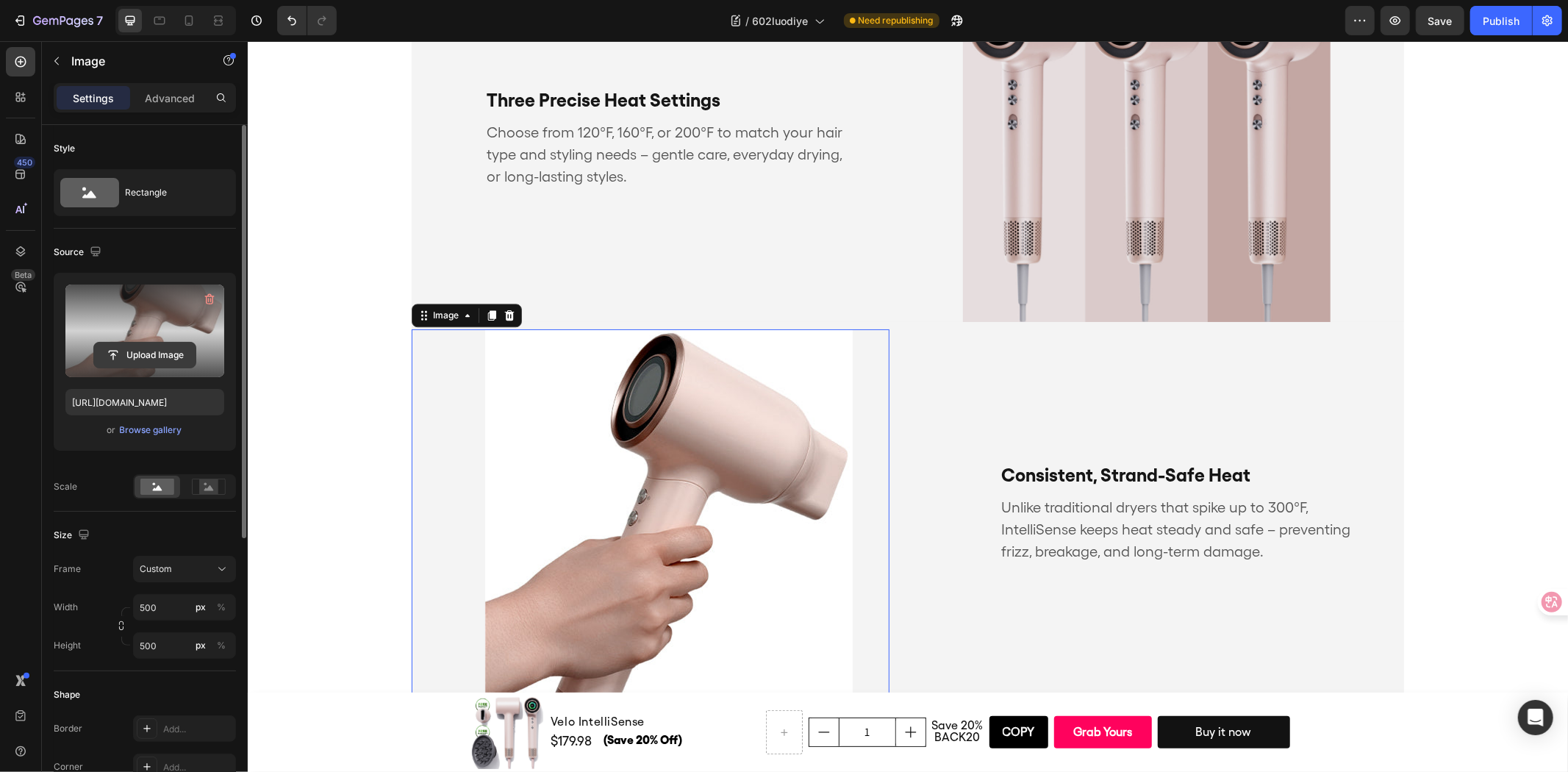
click at [186, 355] on input "file" at bounding box center [145, 354] width 102 height 25
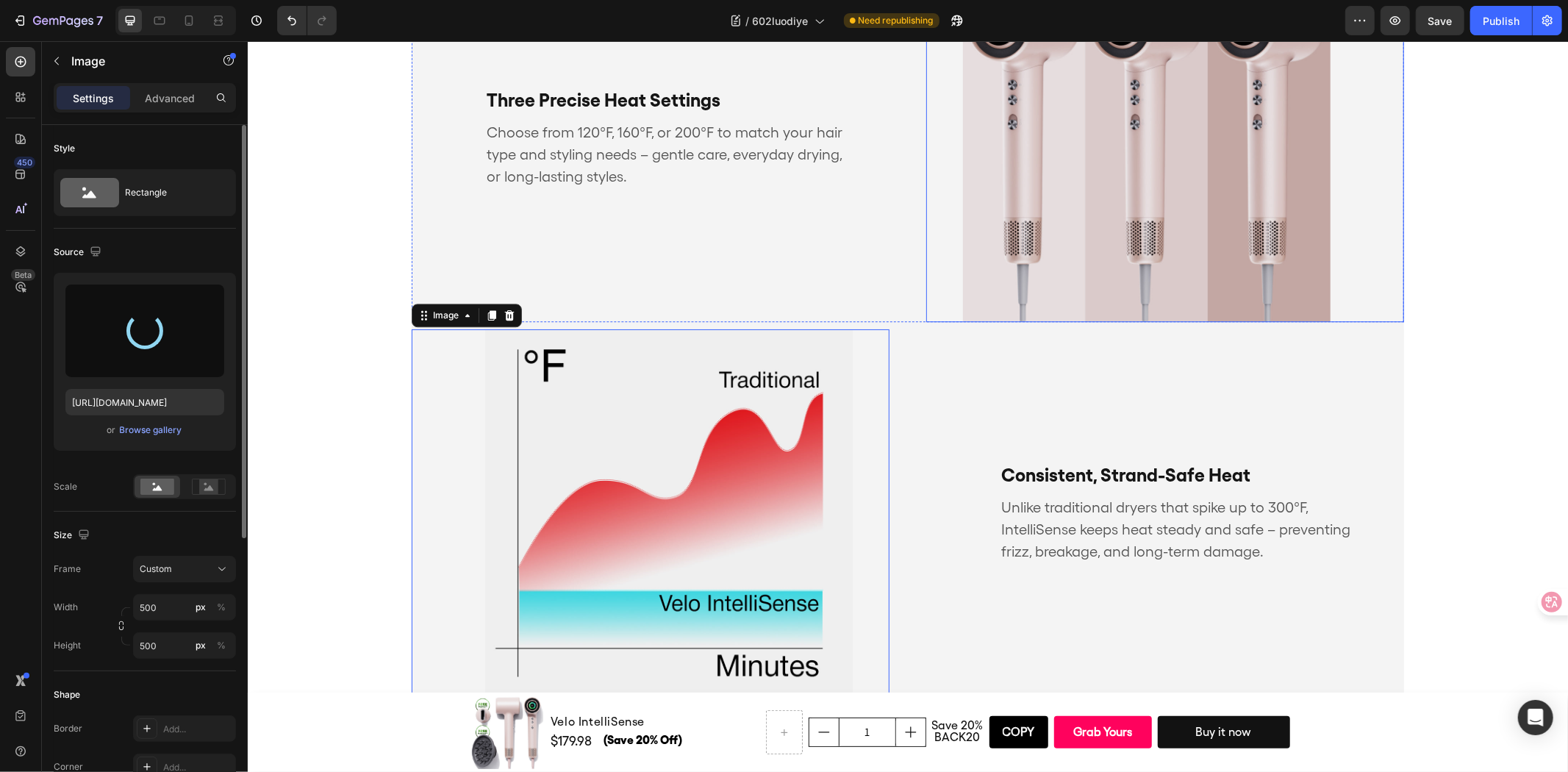
type input "https://cdn.shopify.com/s/files/1/0634/6814/2701/files/gempages_571072593424024…"
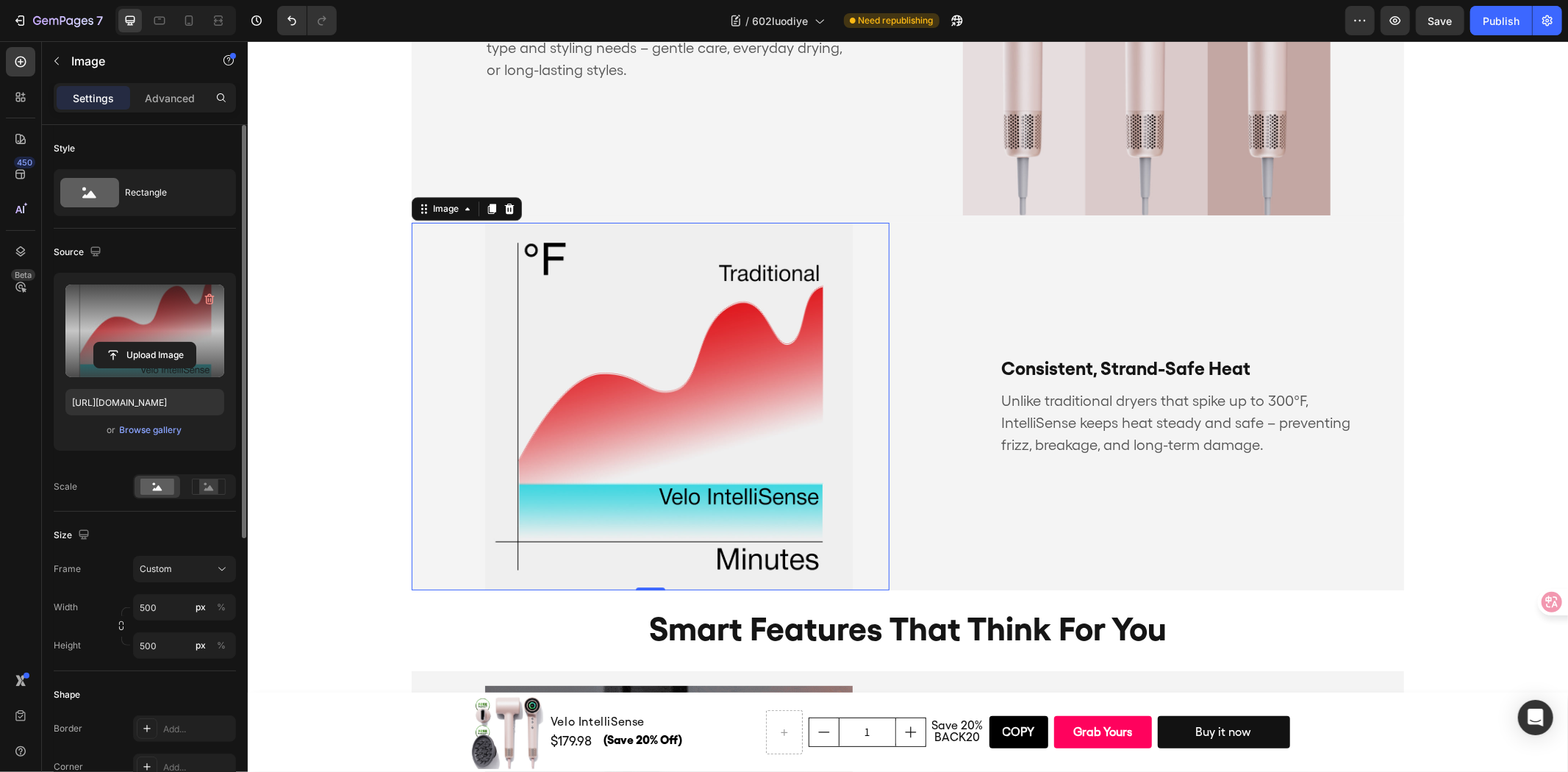
scroll to position [3607, 0]
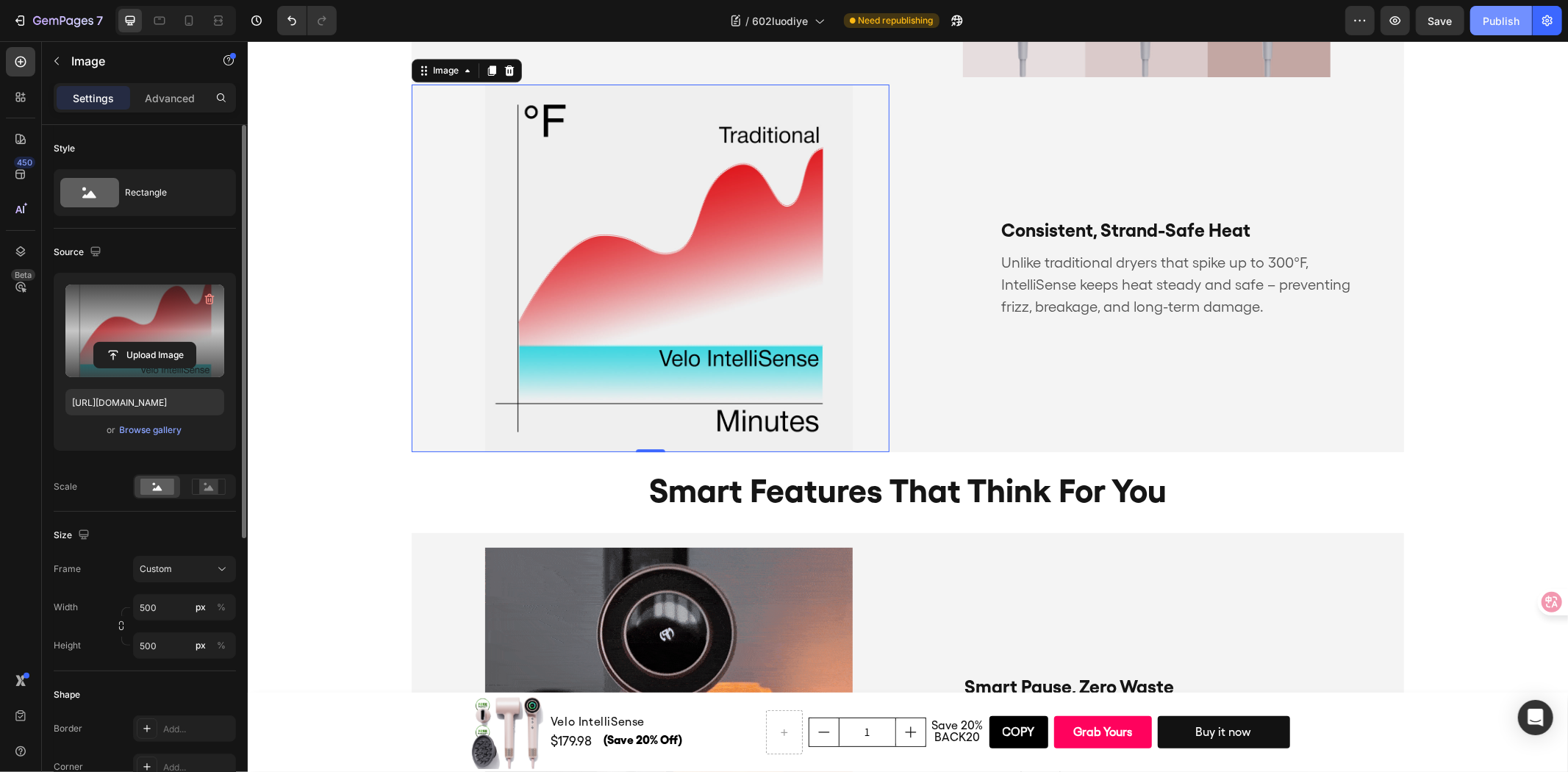
drag, startPoint x: 1490, startPoint y: 15, endPoint x: 1232, endPoint y: 79, distance: 265.8
click at [1490, 15] on div "Publish" at bounding box center [1501, 21] width 37 height 15
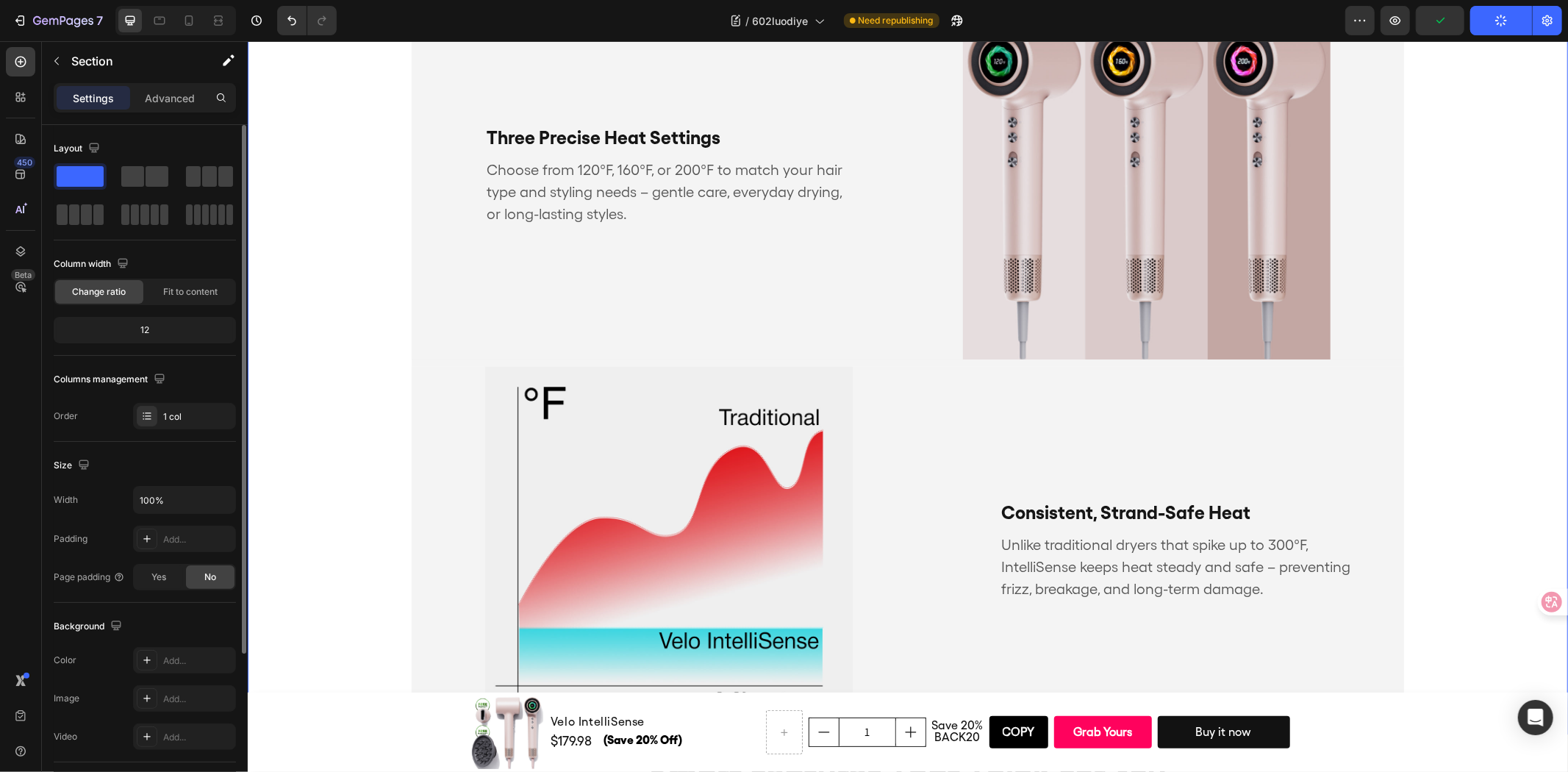
scroll to position [3281, 0]
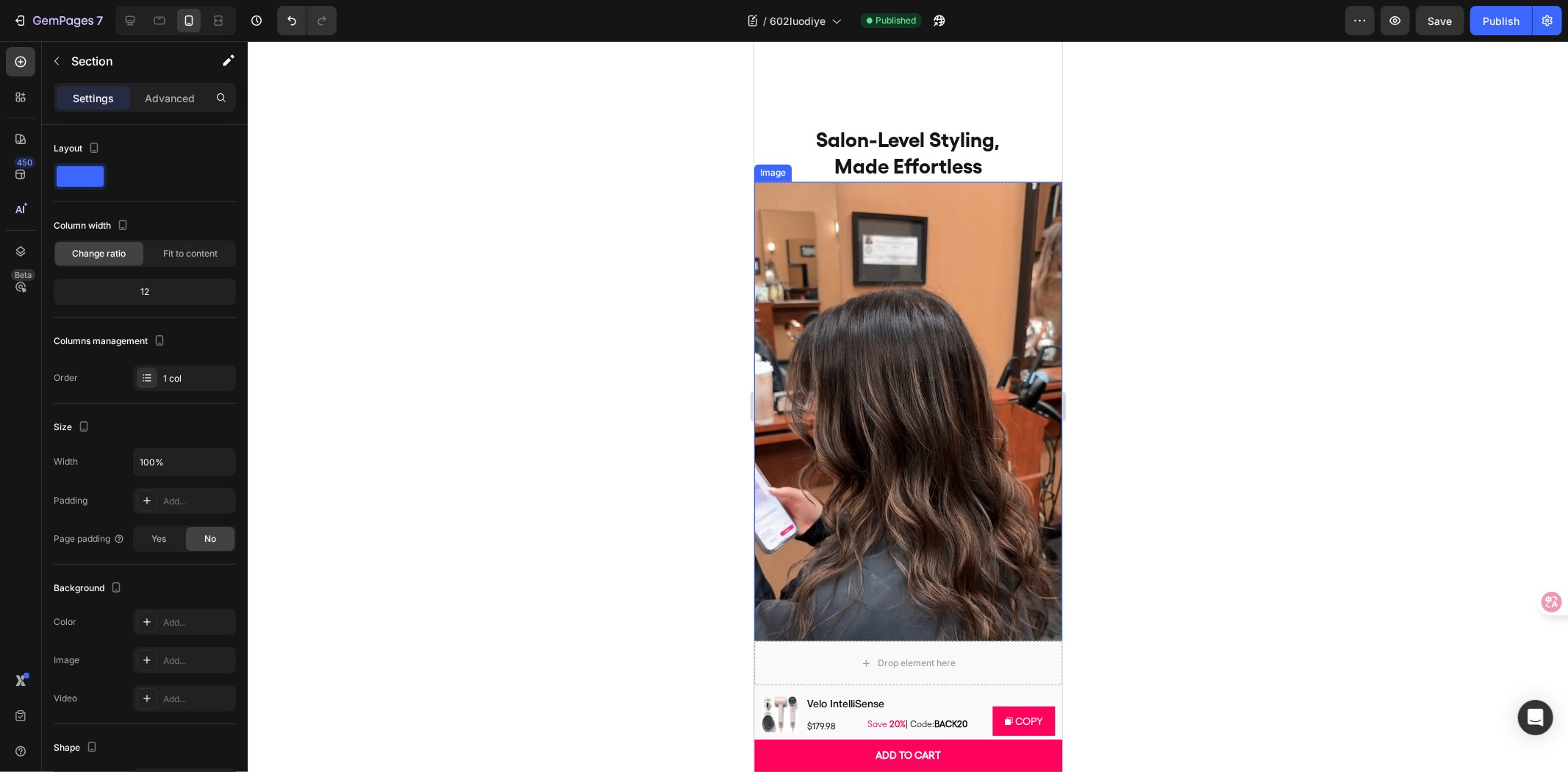
scroll to position [2093, 0]
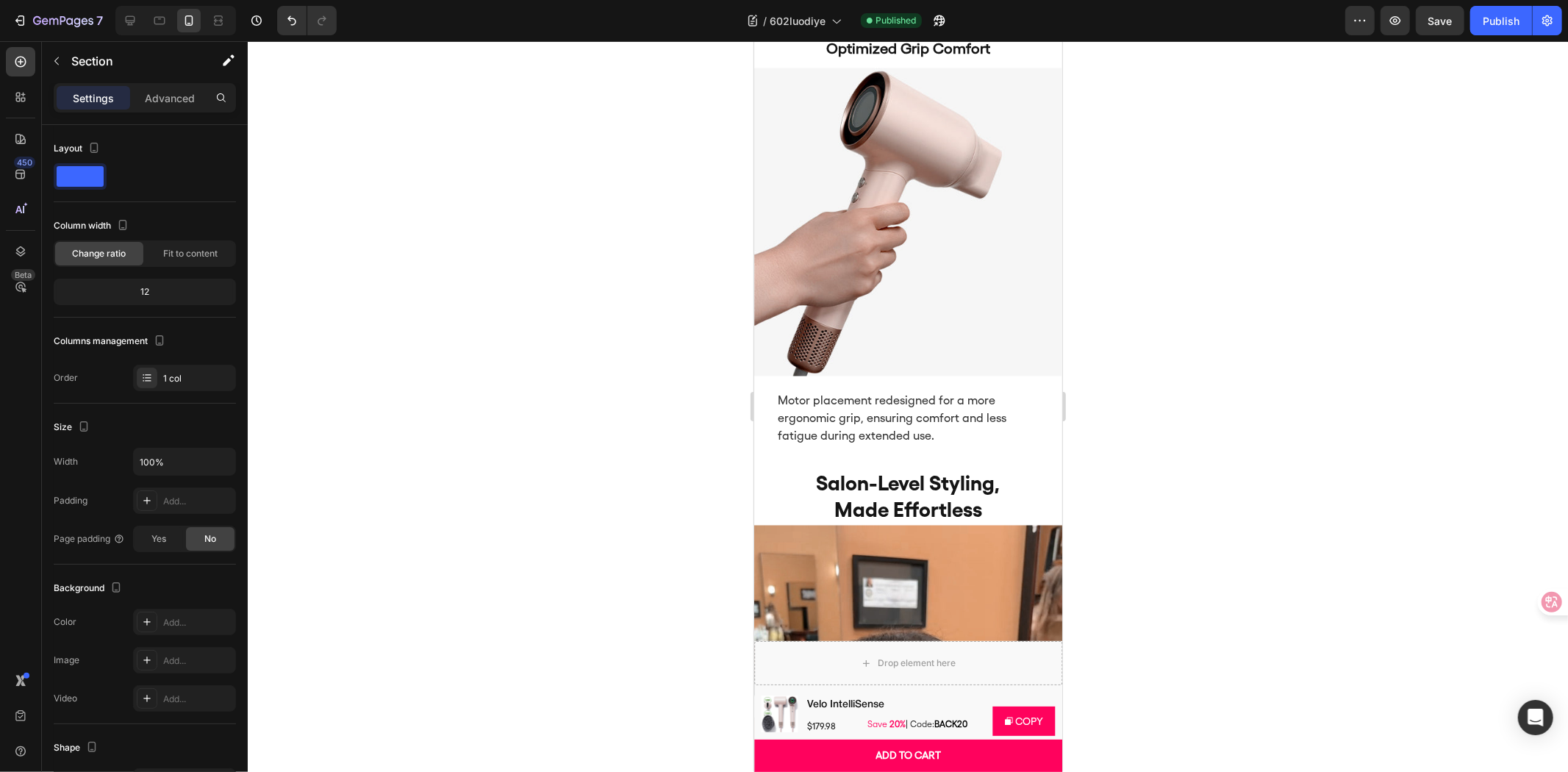
drag, startPoint x: 1372, startPoint y: 438, endPoint x: 1127, endPoint y: 411, distance: 246.5
click at [1372, 442] on div at bounding box center [908, 407] width 1320 height 731
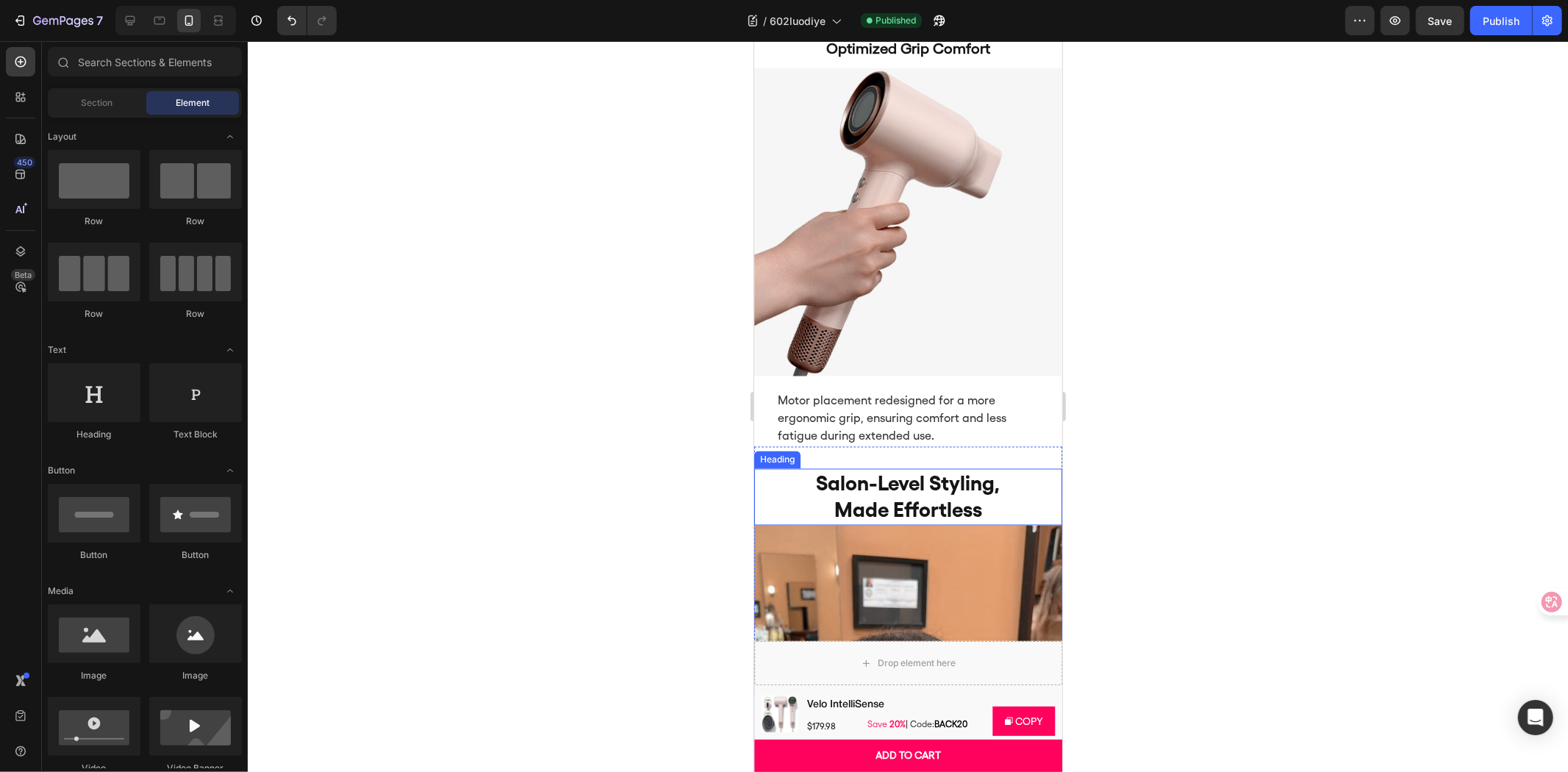
click at [898, 497] on strong "made effortless" at bounding box center [907, 509] width 148 height 25
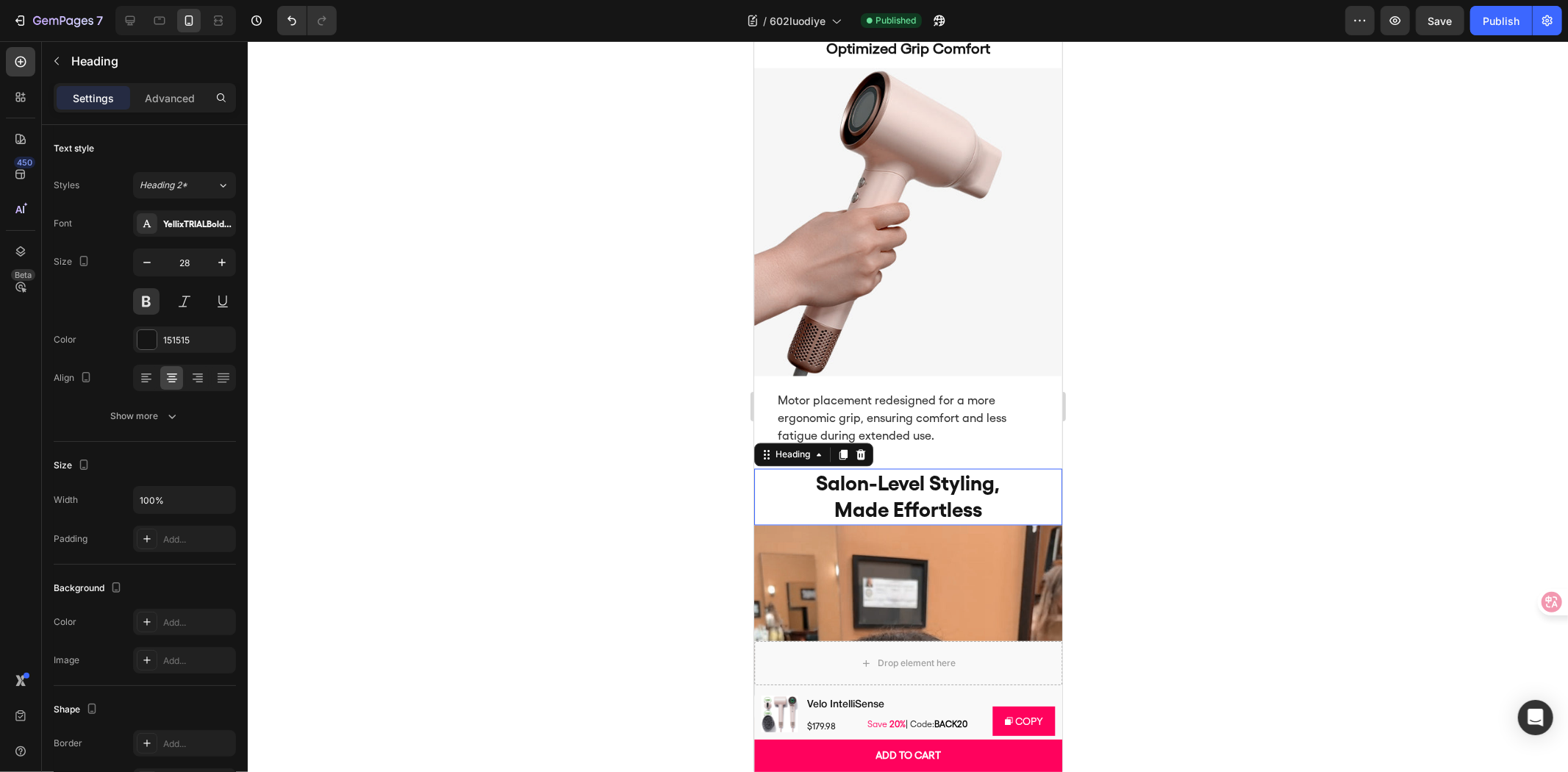
click at [898, 497] on strong "made effortless" at bounding box center [907, 509] width 148 height 25
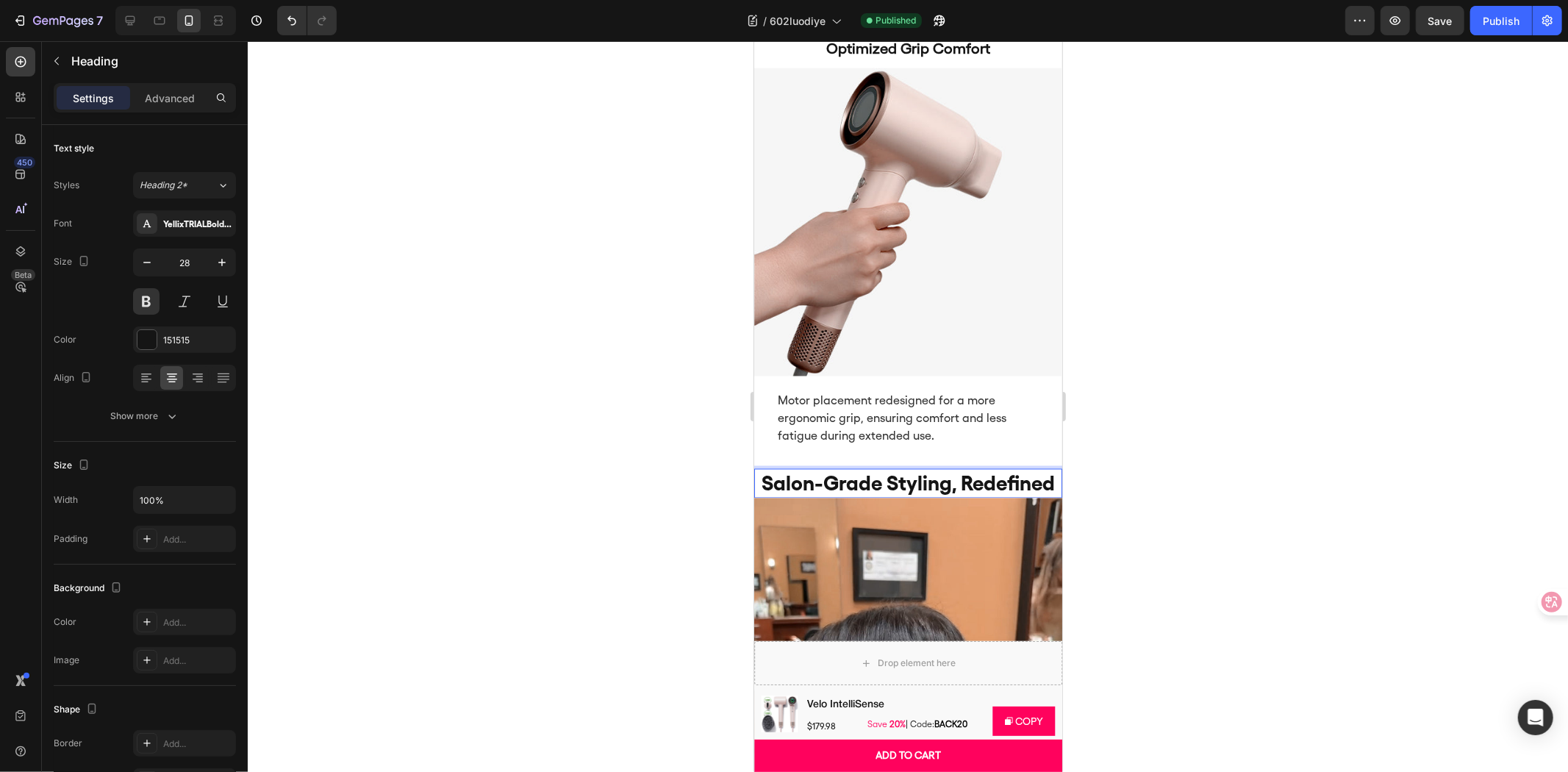
drag, startPoint x: 1173, startPoint y: 436, endPoint x: 292, endPoint y: 155, distance: 924.7
click at [1173, 436] on div at bounding box center [908, 407] width 1320 height 731
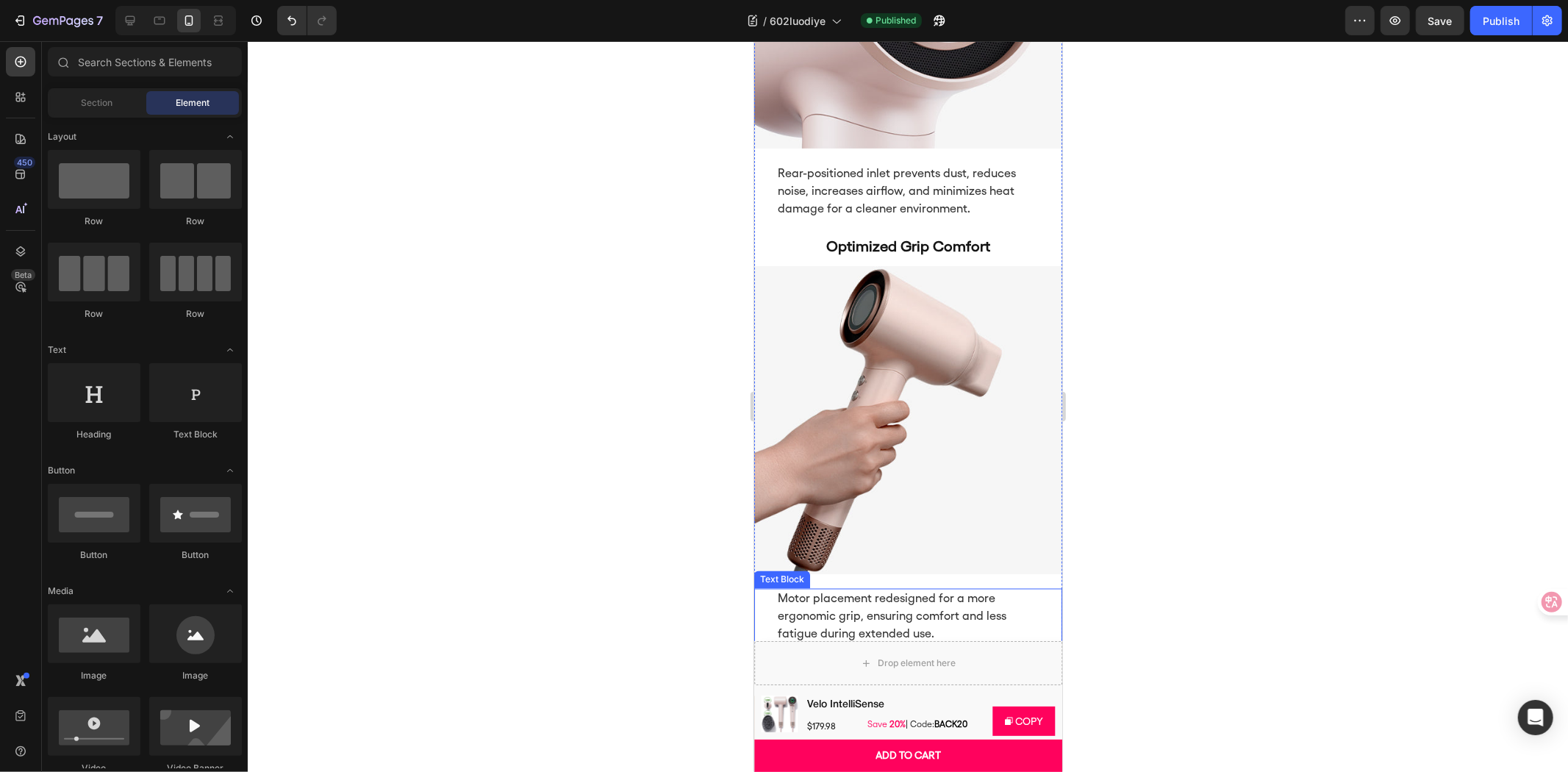
scroll to position [1847, 0]
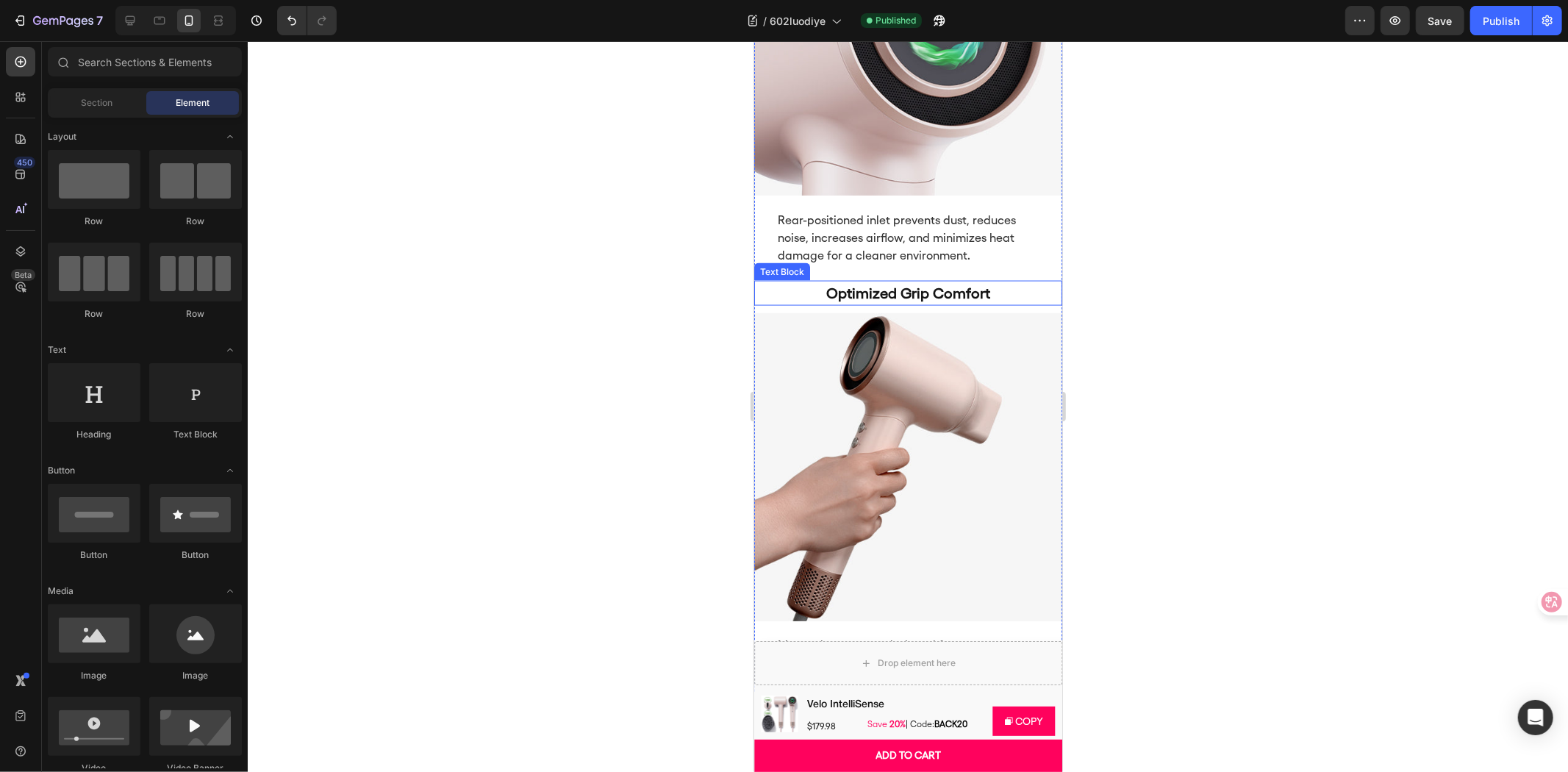
click at [902, 281] on p "Optimized Grip Comfort" at bounding box center [907, 292] width 261 height 22
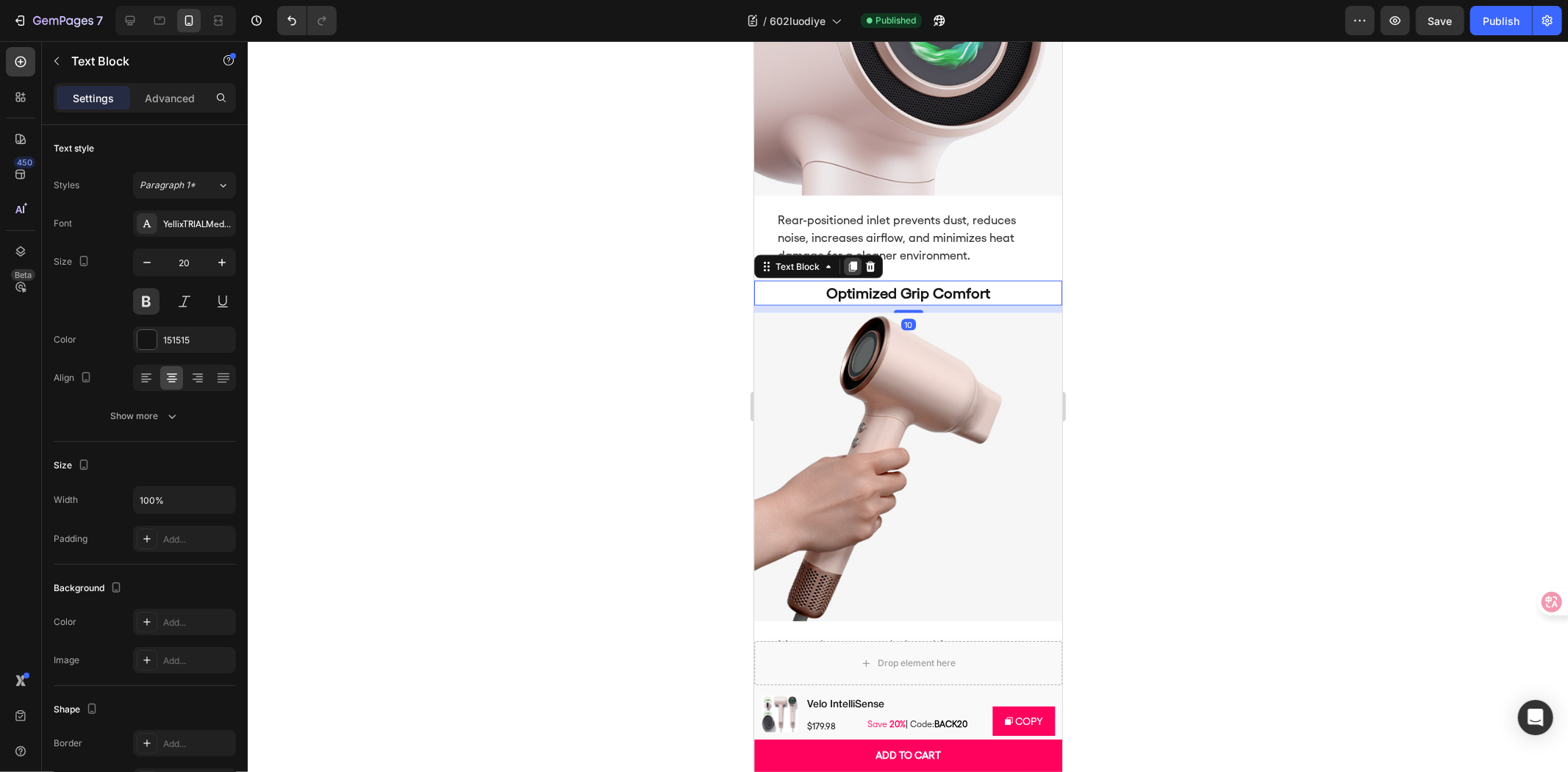
click at [850, 261] on icon at bounding box center [852, 266] width 12 height 12
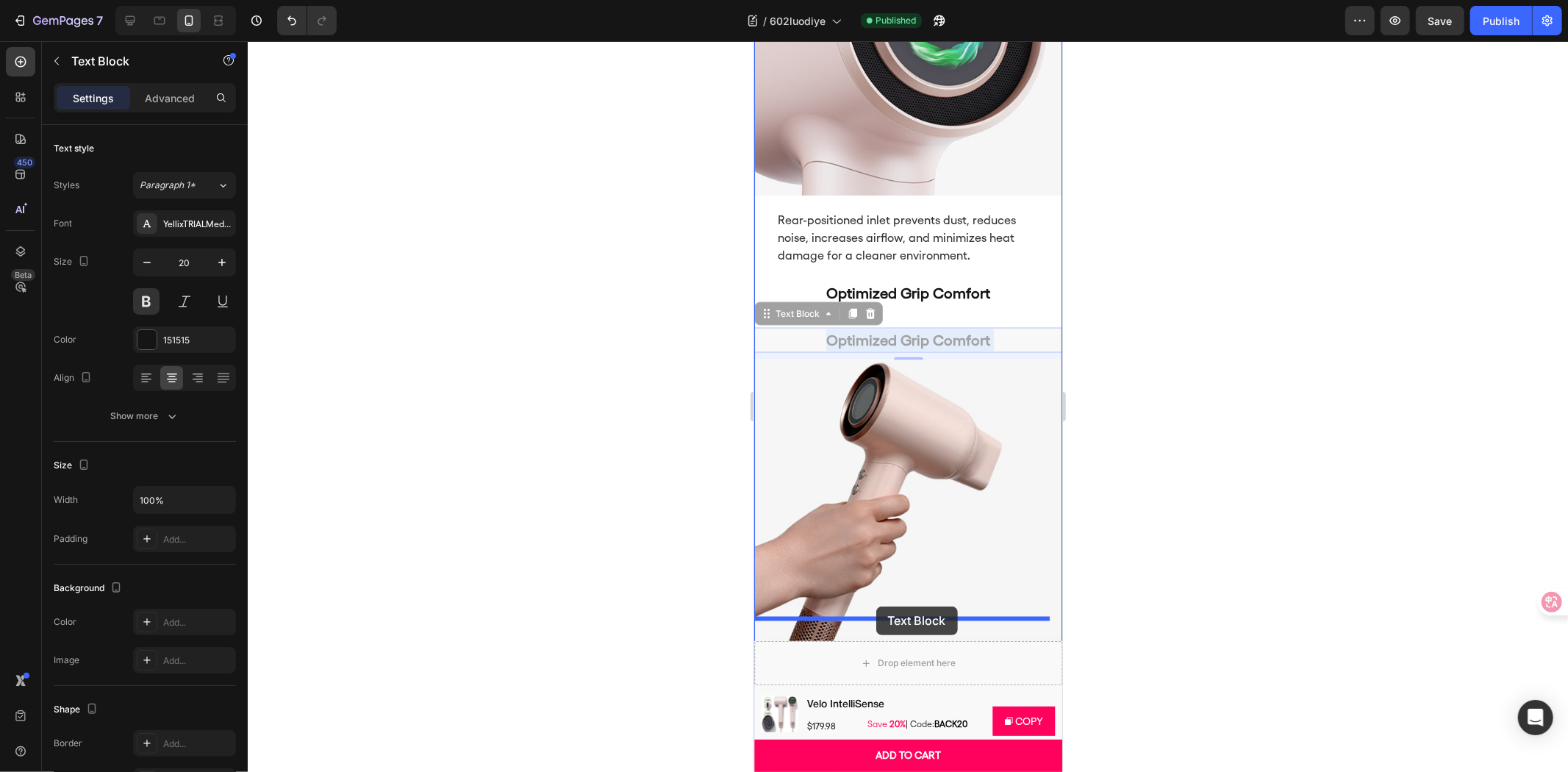
scroll to position [2256, 0]
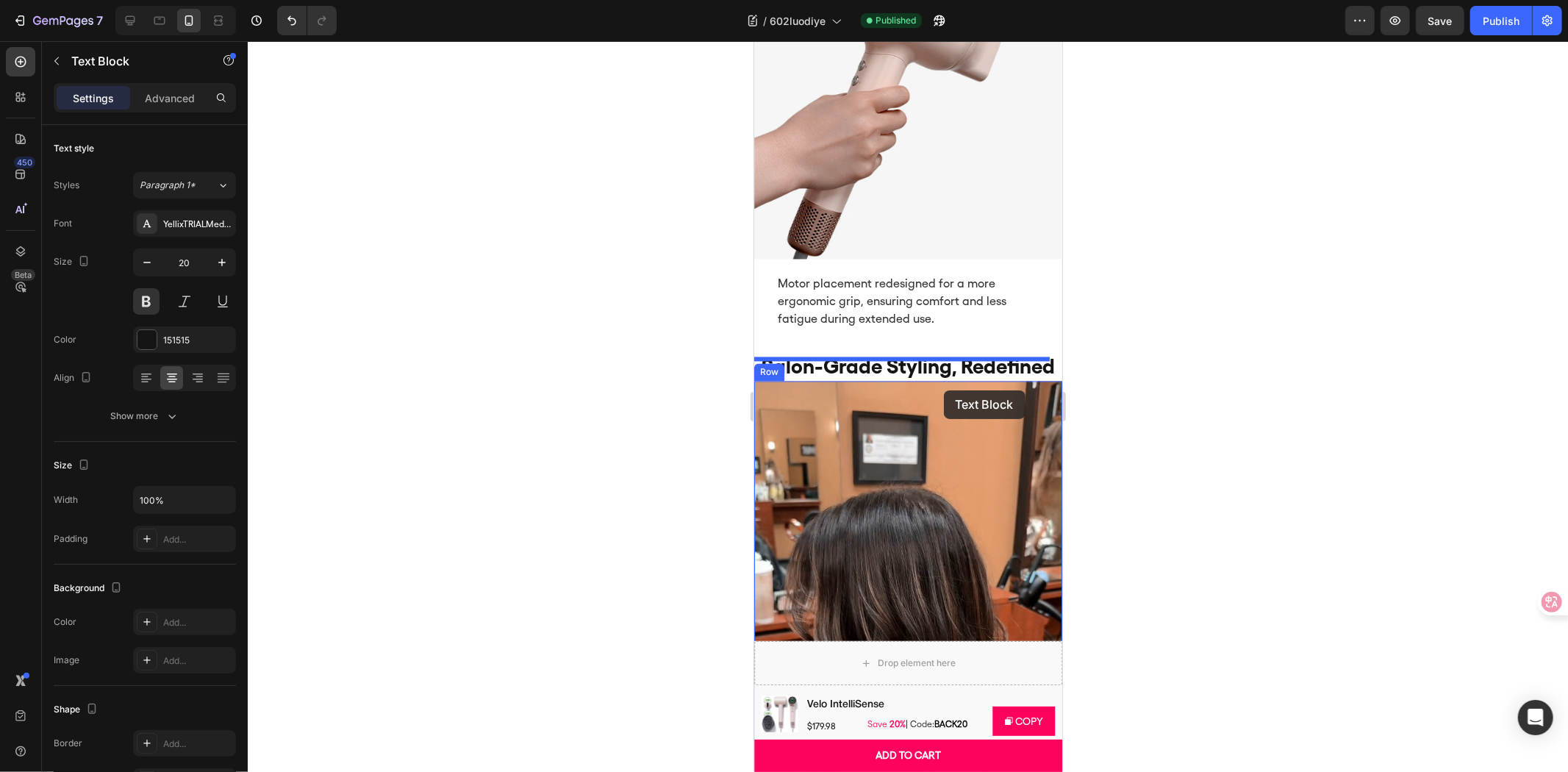
drag, startPoint x: 992, startPoint y: 295, endPoint x: 1928, endPoint y: 440, distance: 947.2
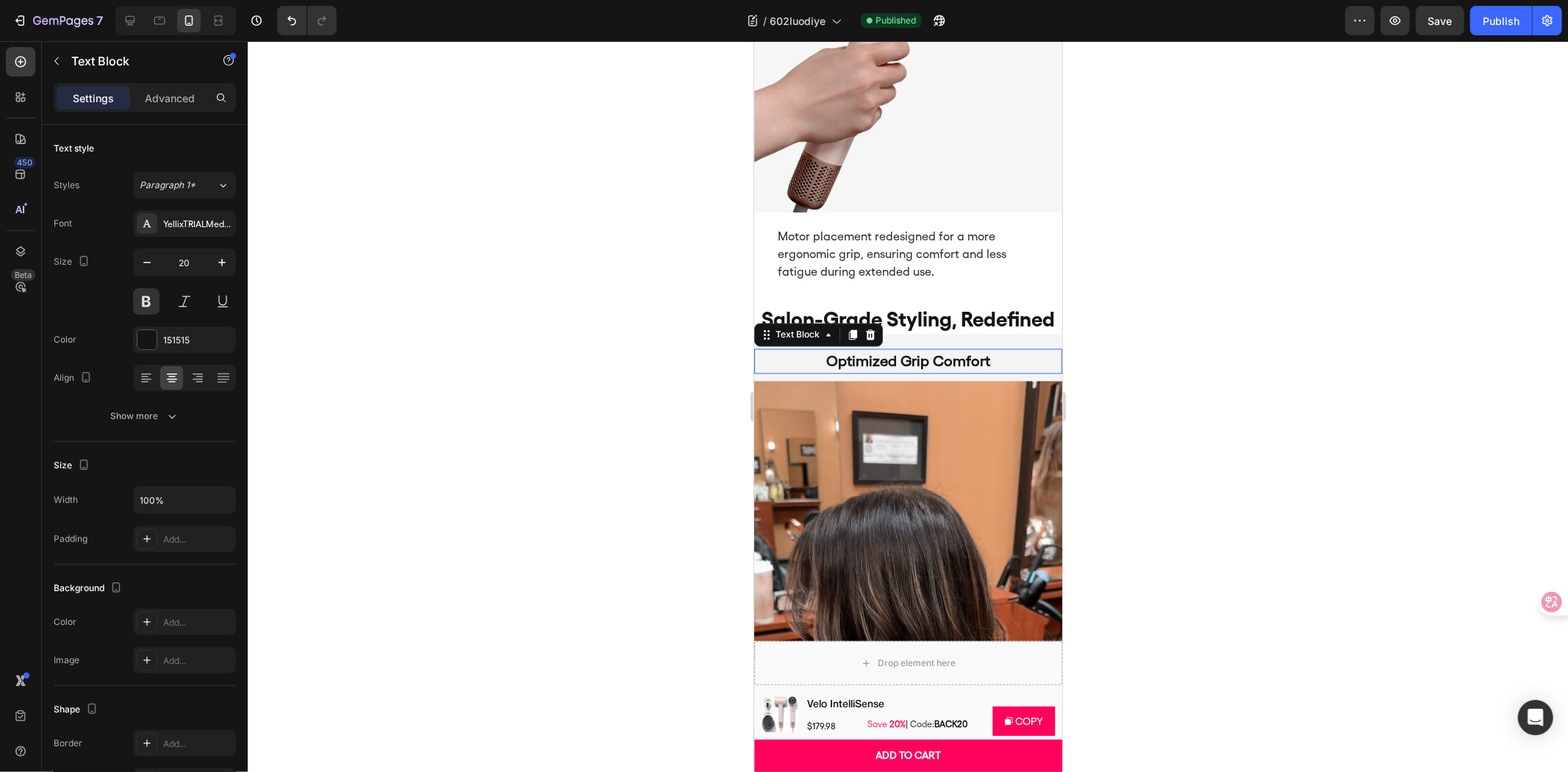
scroll to position [2209, 0]
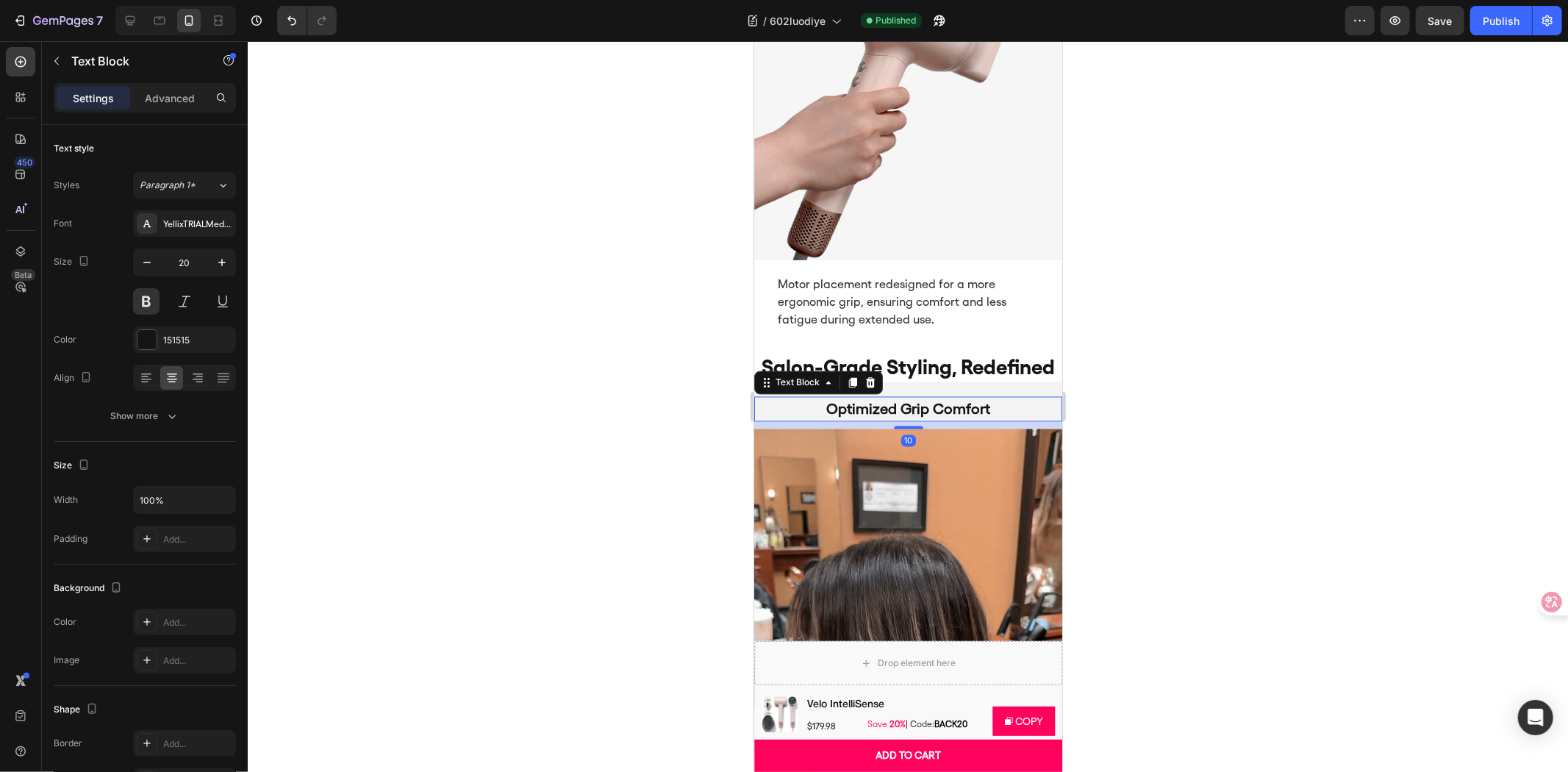
click at [1221, 407] on div at bounding box center [908, 407] width 1320 height 731
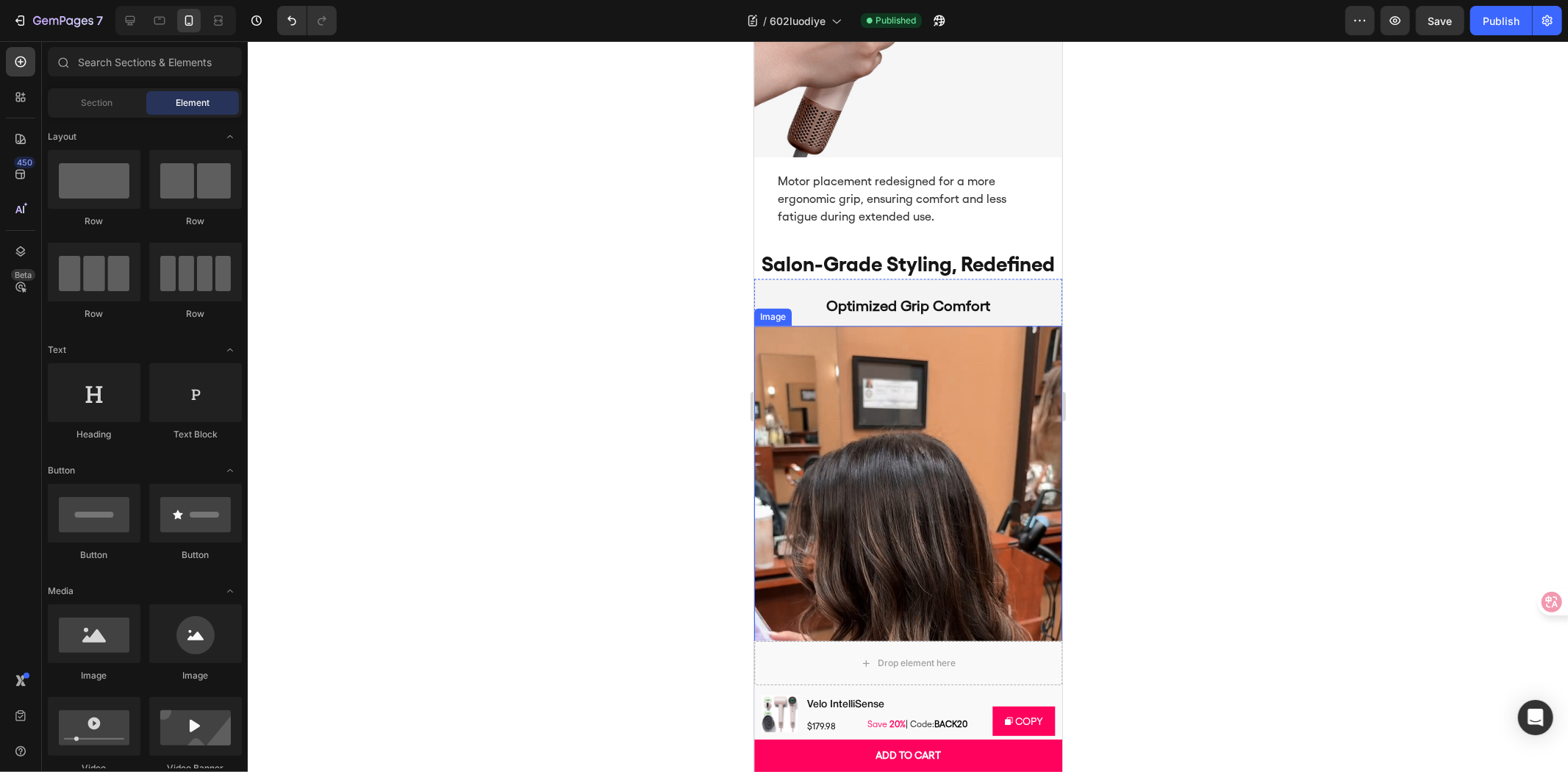
scroll to position [2372, 0]
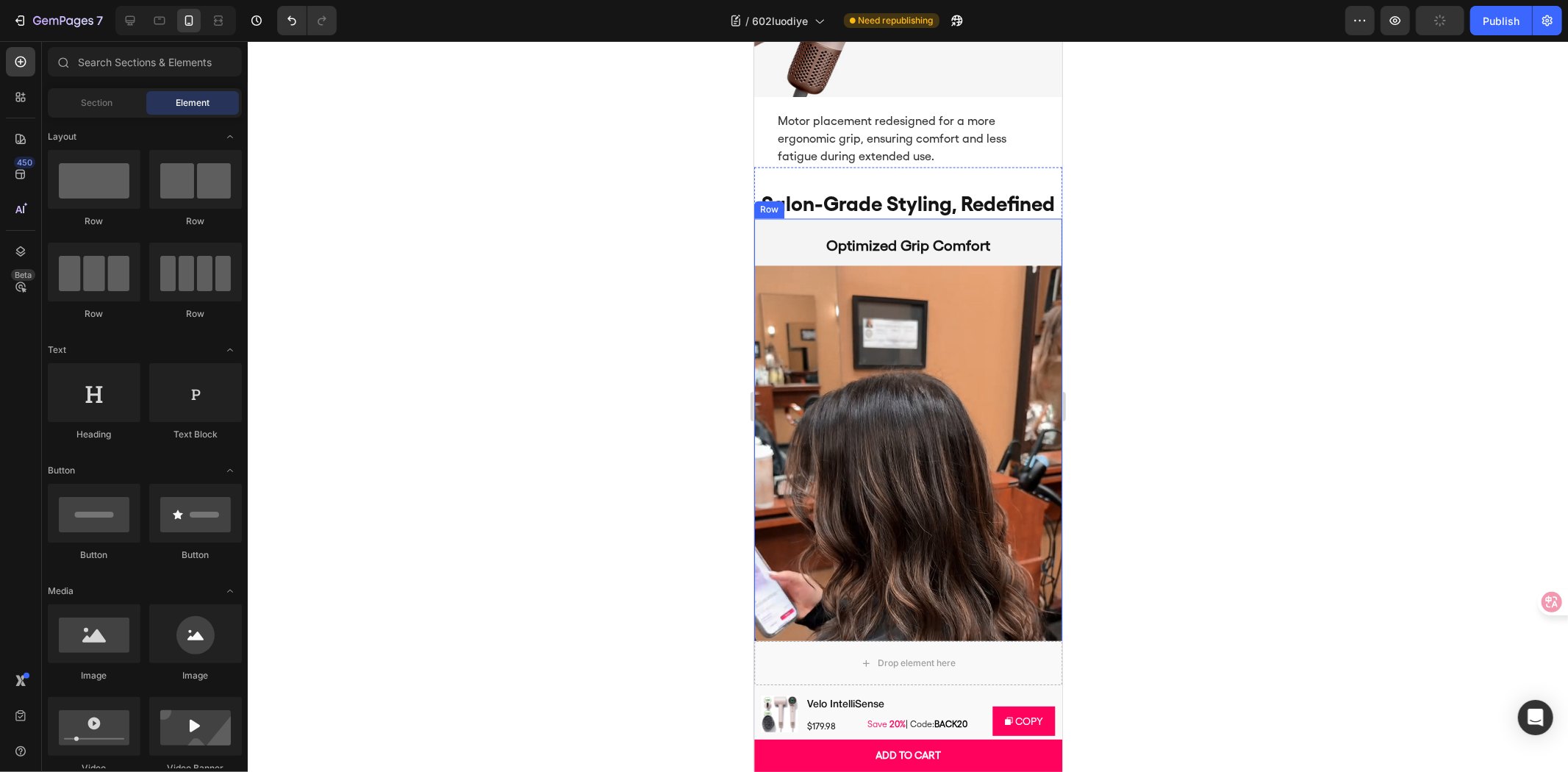
click at [800, 218] on div "Optimized Grip Comfort Text Block Image" at bounding box center [908, 515] width 308 height 595
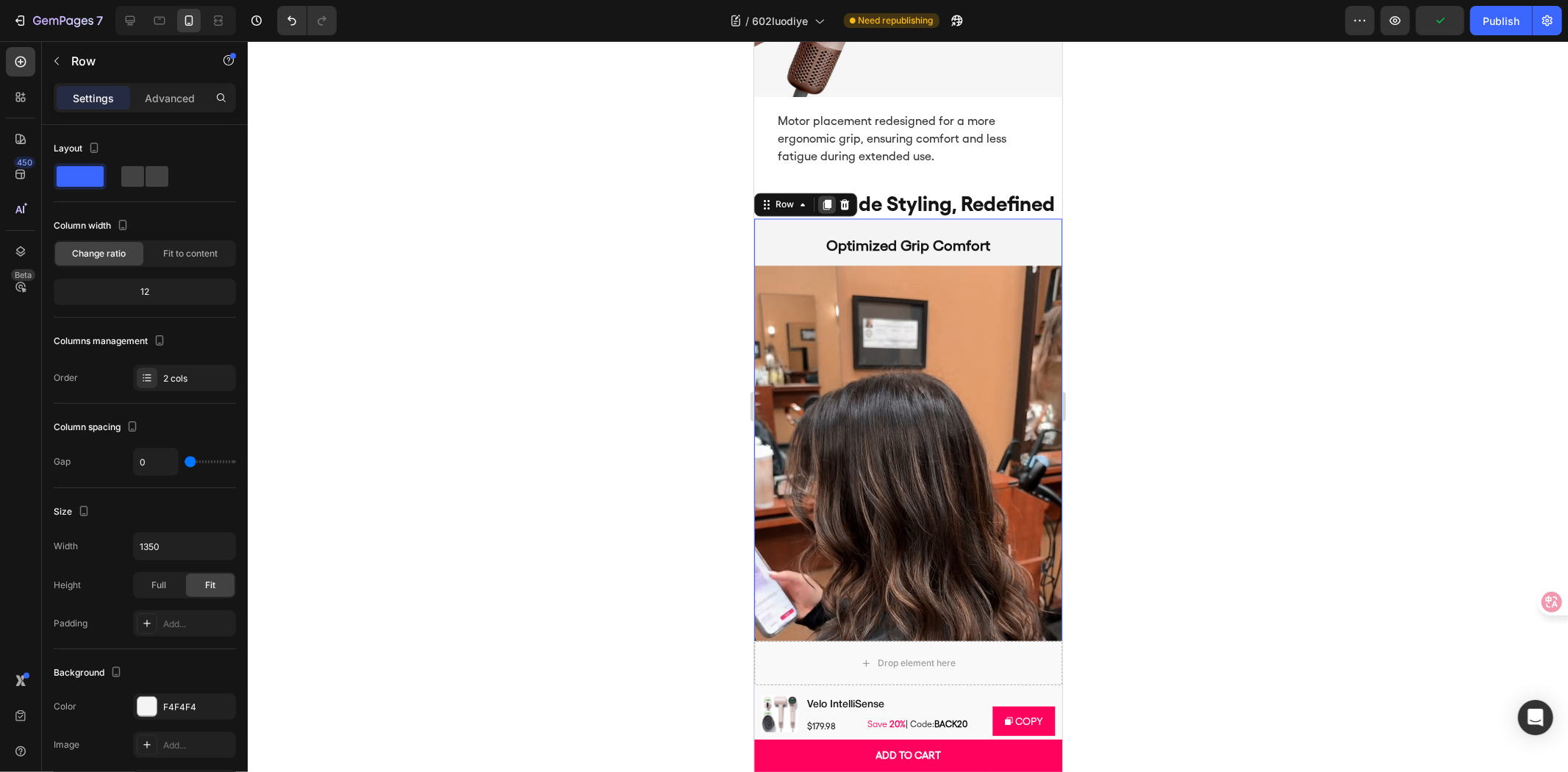
click at [832, 199] on icon at bounding box center [826, 204] width 12 height 12
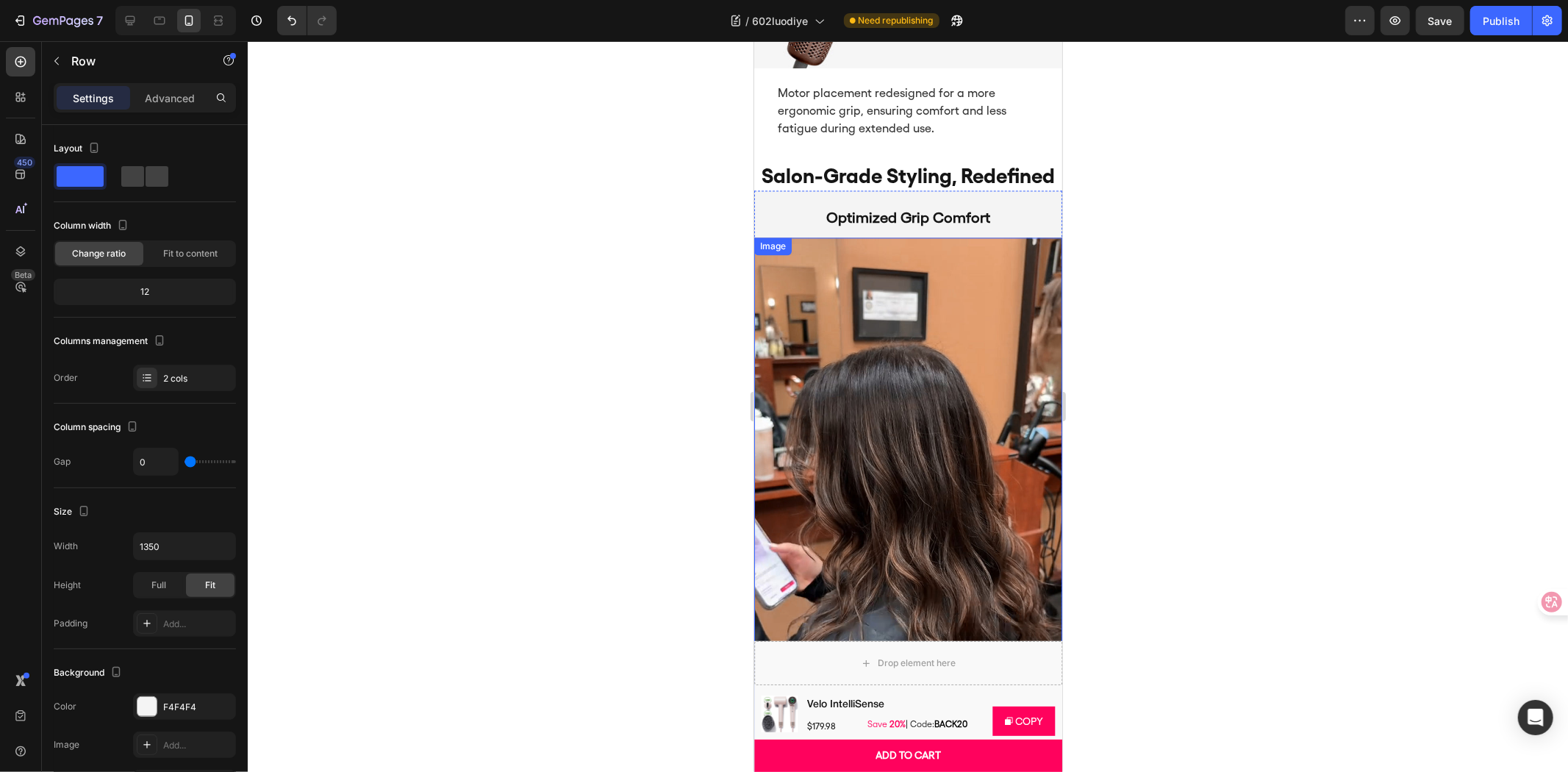
scroll to position [2333, 0]
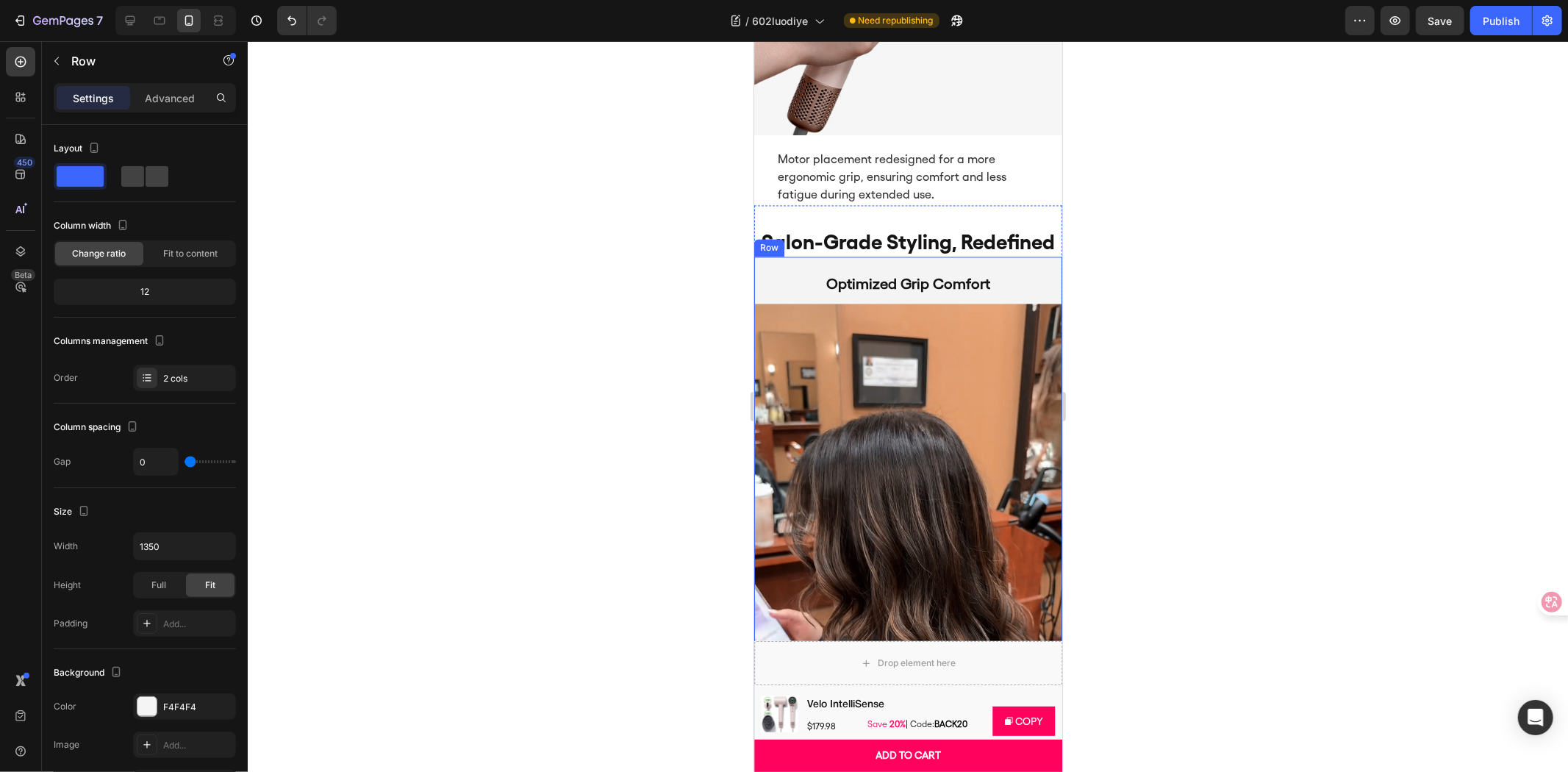
click at [812, 257] on div "Optimized Grip Comfort Text Block Image" at bounding box center [908, 554] width 308 height 595
drag, startPoint x: 825, startPoint y: 214, endPoint x: 963, endPoint y: 257, distance: 144.5
click at [825, 237] on icon at bounding box center [826, 242] width 12 height 12
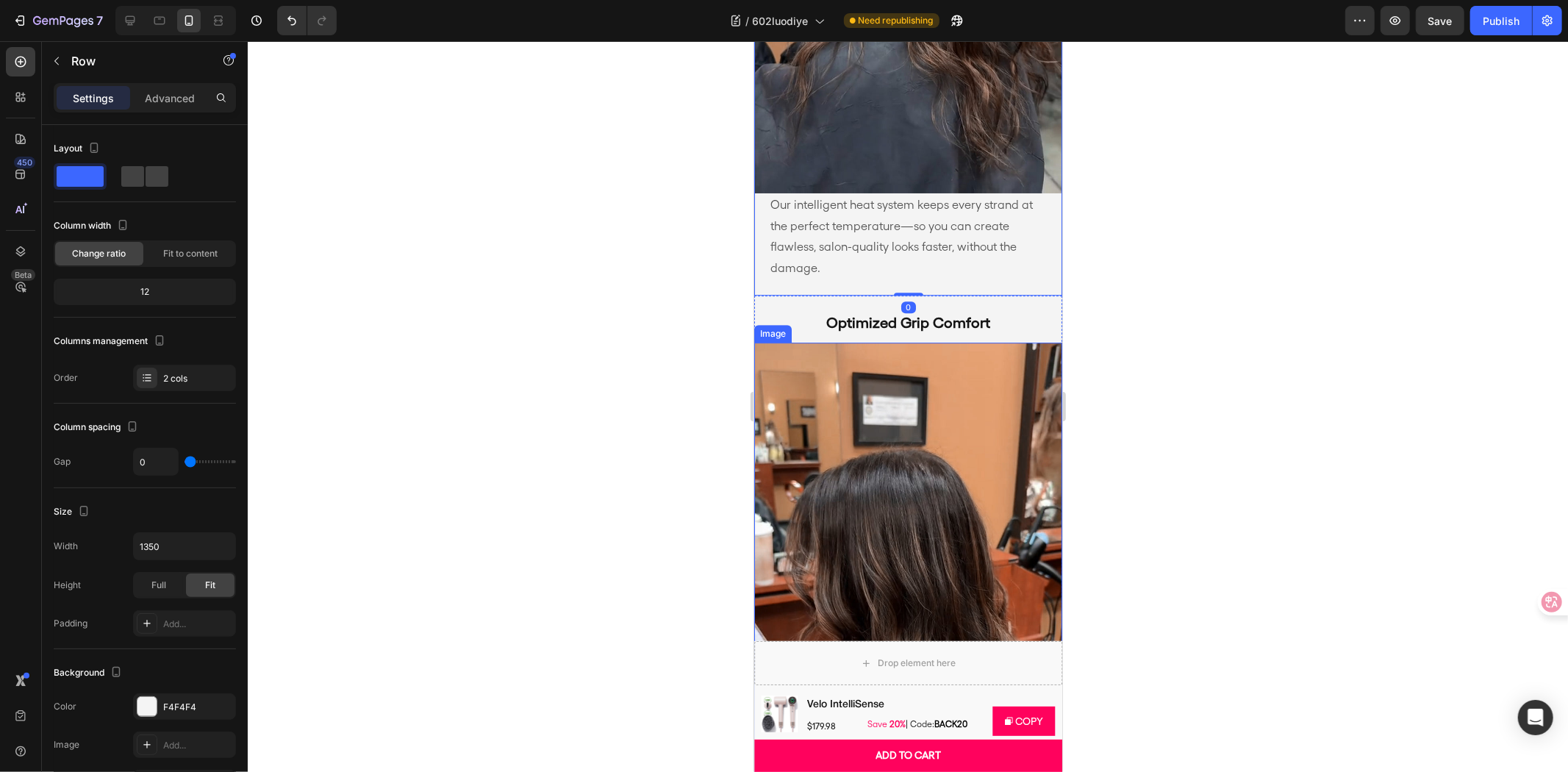
scroll to position [3640, 0]
drag, startPoint x: 1427, startPoint y: 379, endPoint x: 204, endPoint y: 342, distance: 1223.6
click at [1427, 379] on div at bounding box center [908, 407] width 1320 height 731
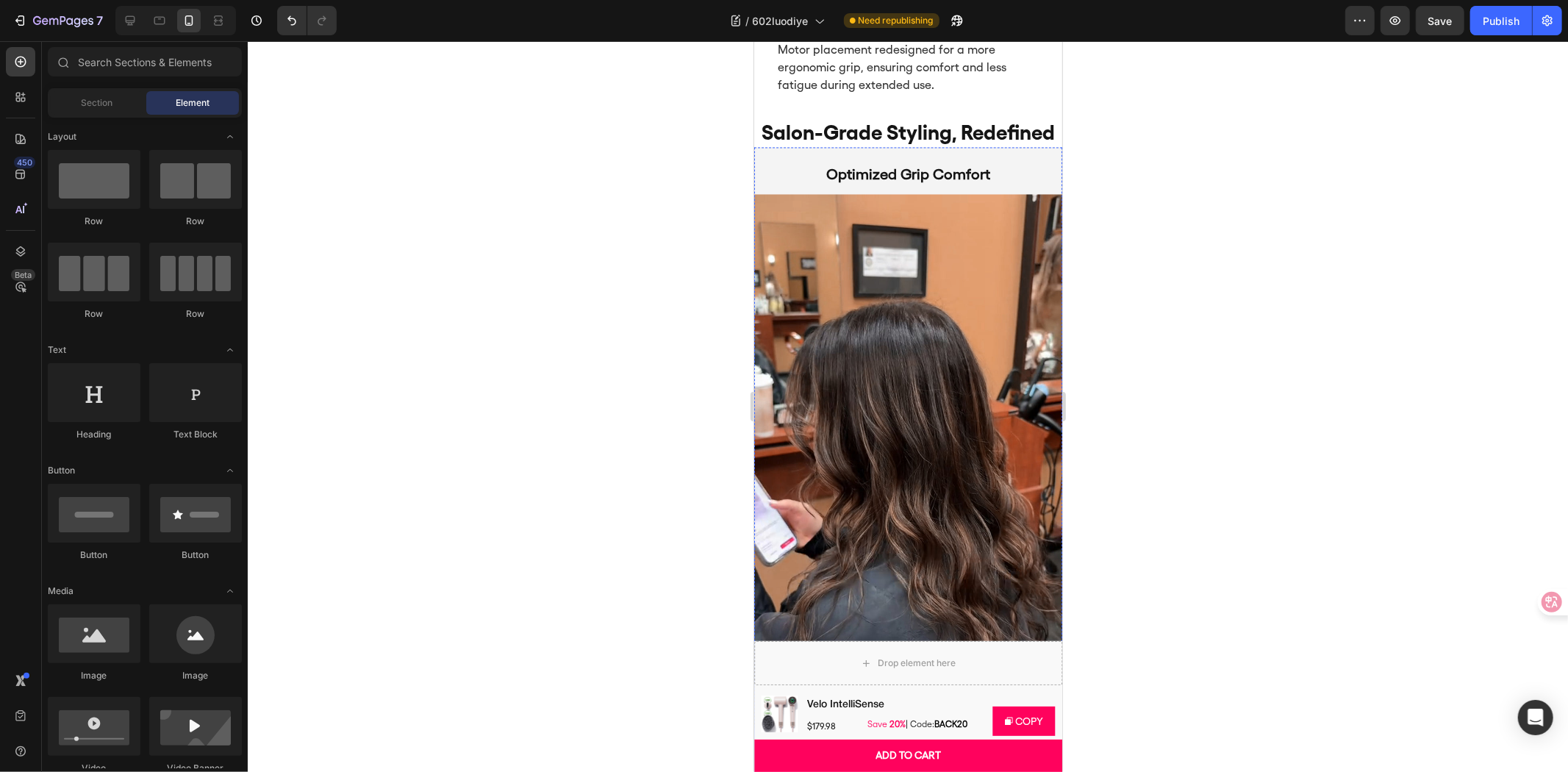
scroll to position [2415, 0]
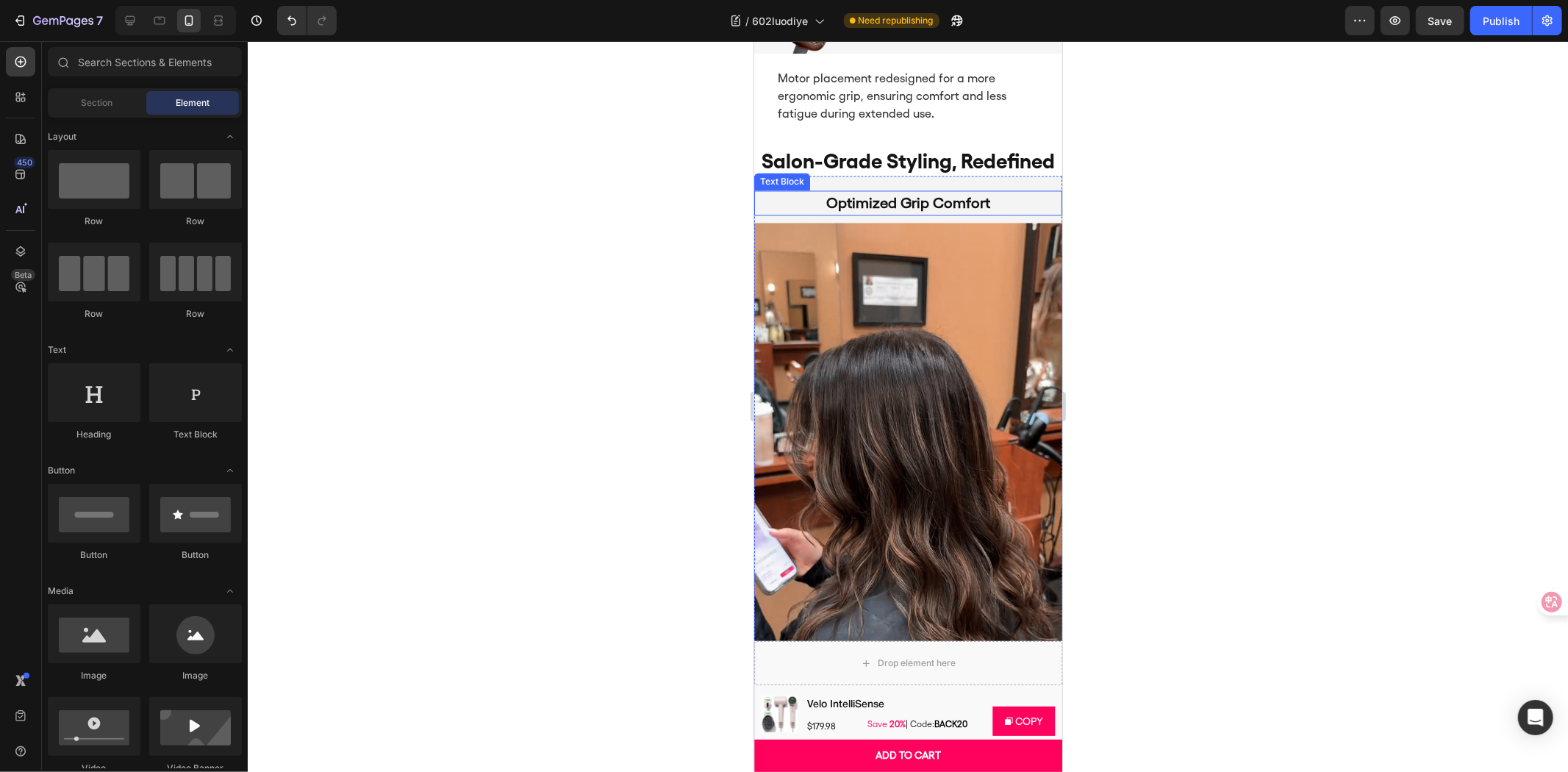
click at [900, 191] on p "Optimized Grip Comfort" at bounding box center [907, 203] width 261 height 22
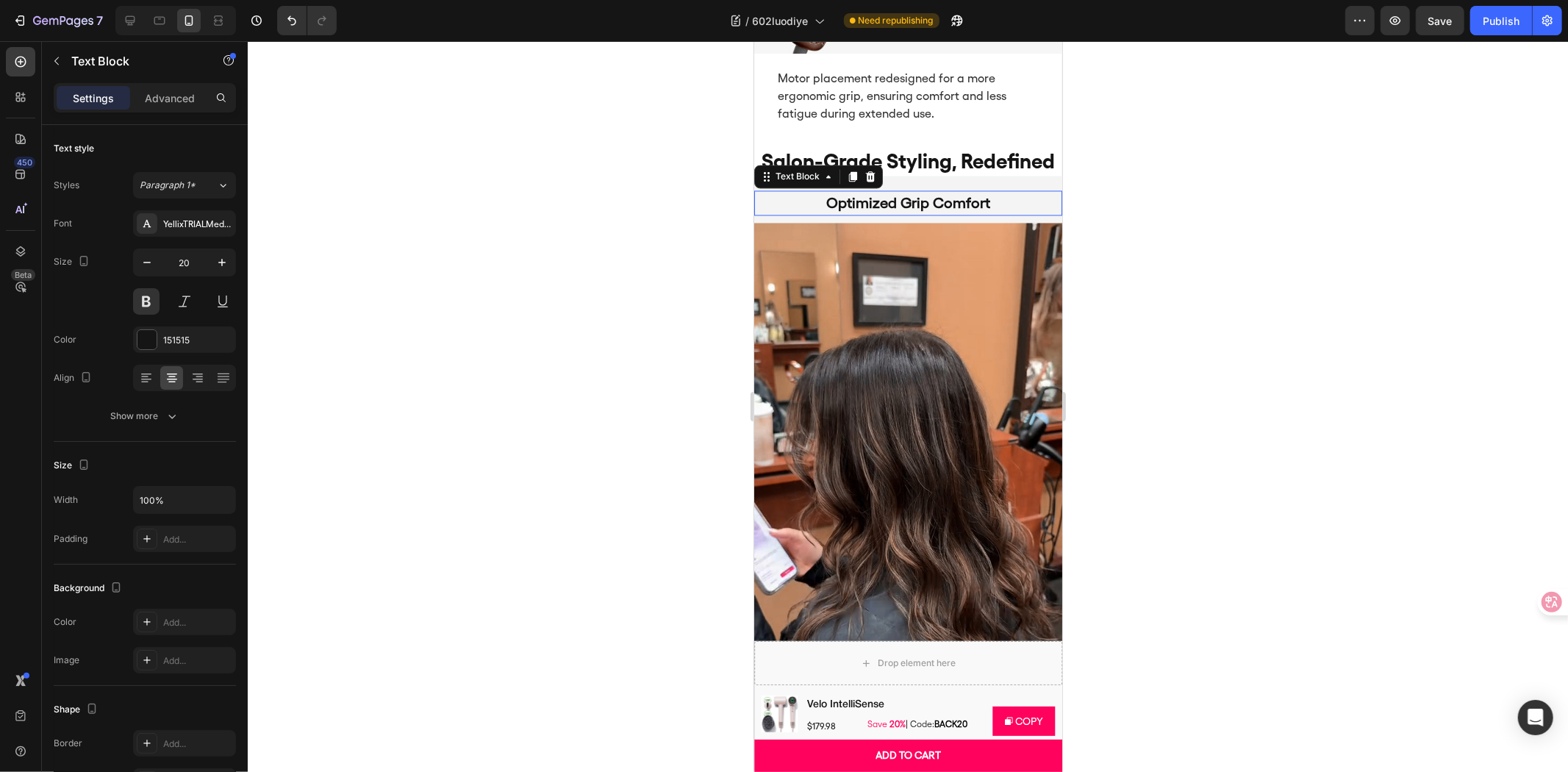
click at [900, 191] on p "Optimized Grip Comfort" at bounding box center [907, 203] width 261 height 22
click at [1379, 376] on div at bounding box center [908, 407] width 1320 height 731
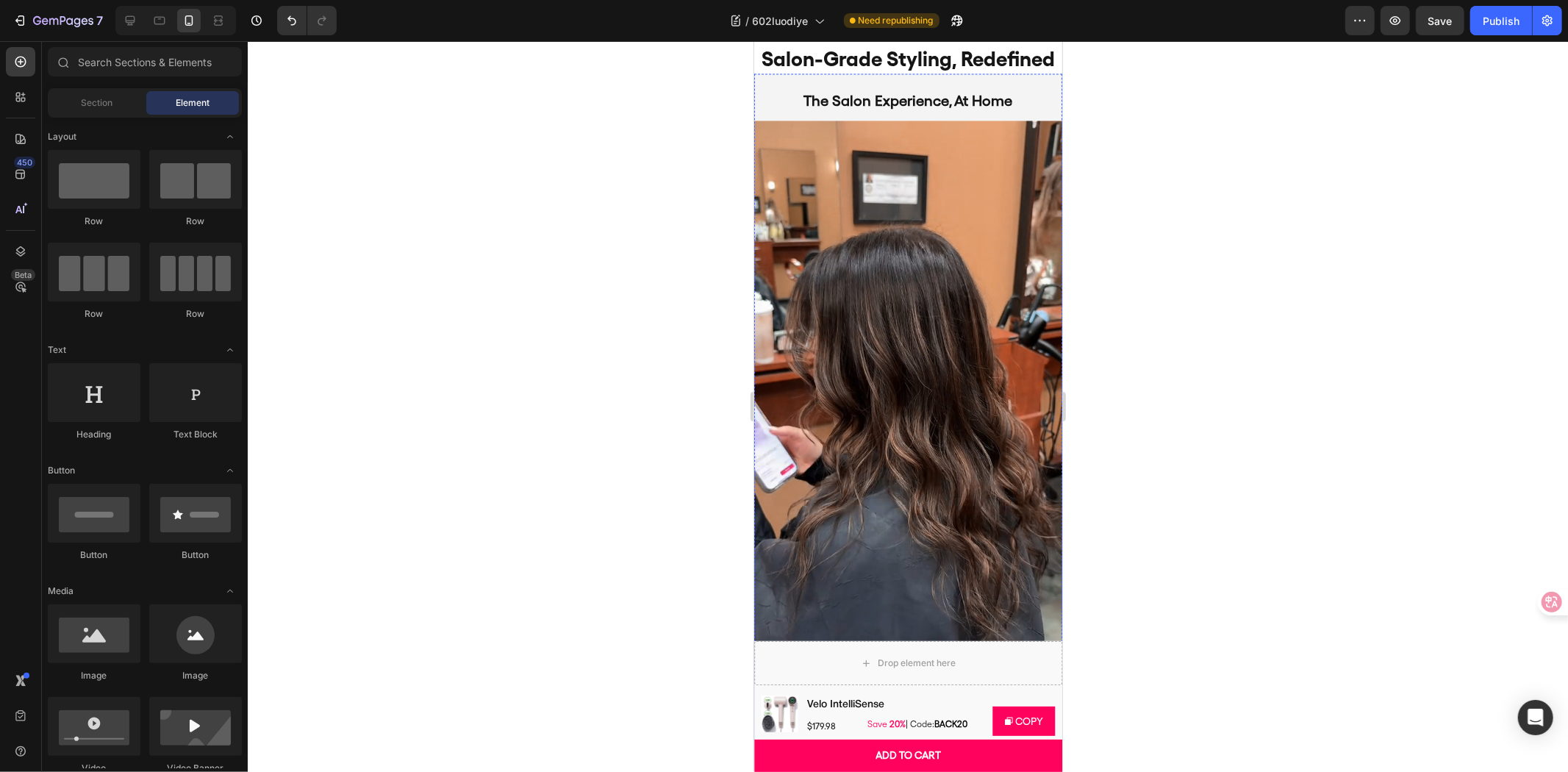
scroll to position [2661, 0]
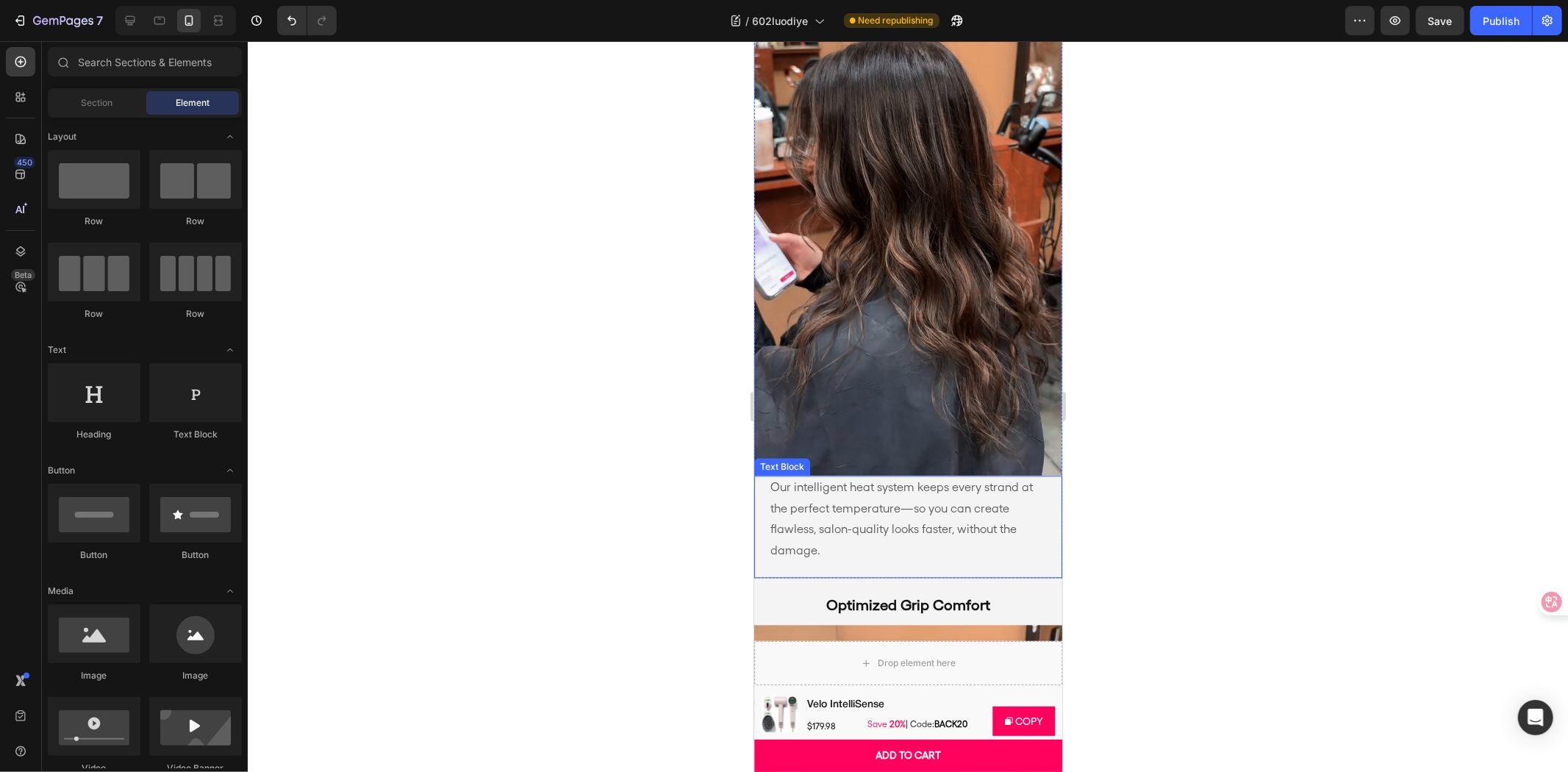
click at [866, 508] on p "Our intelligent heat system keeps every strand at the perfect temperature—so yo…" at bounding box center [907, 519] width 276 height 84
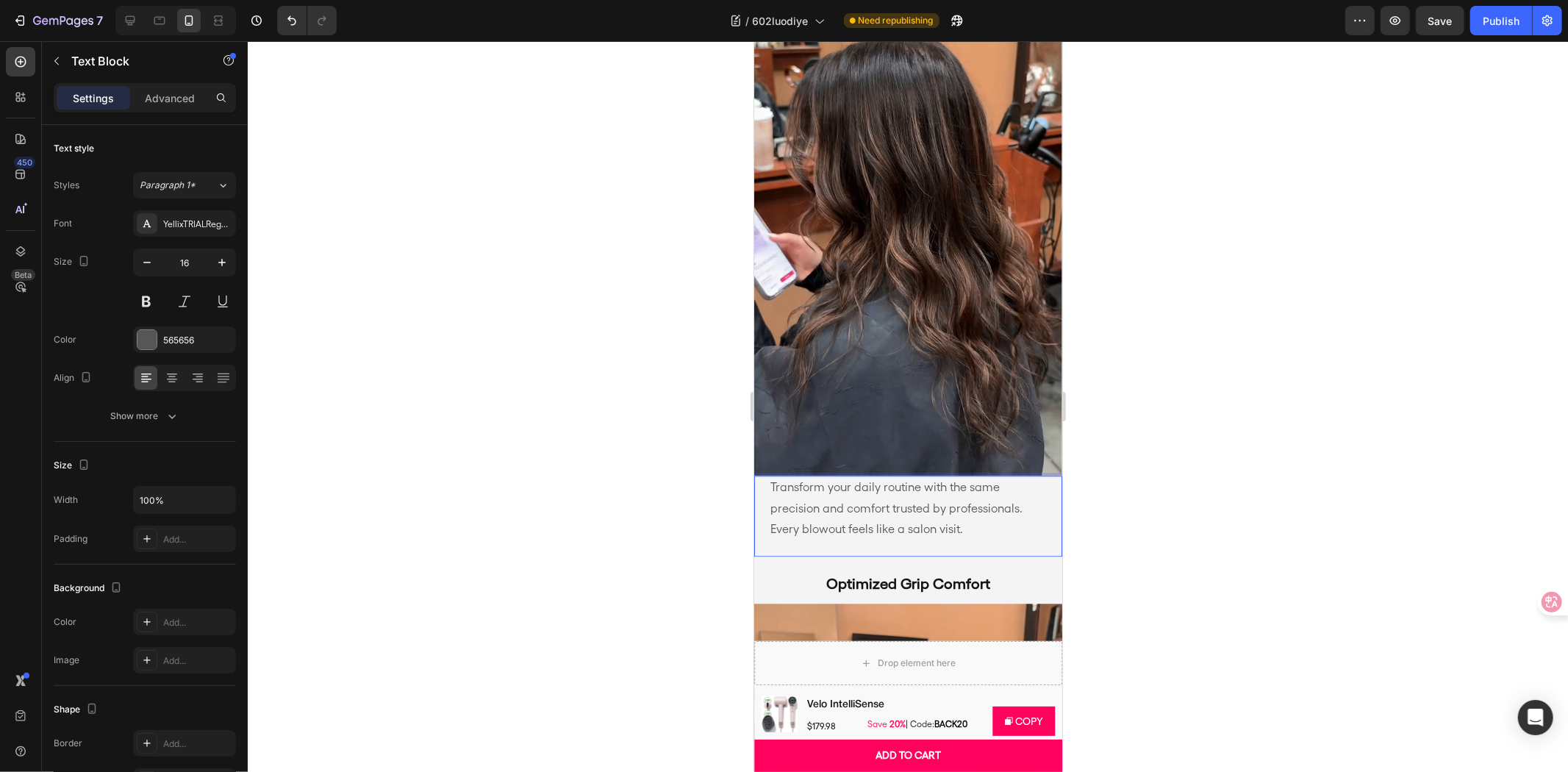
click at [1231, 438] on div at bounding box center [908, 407] width 1320 height 731
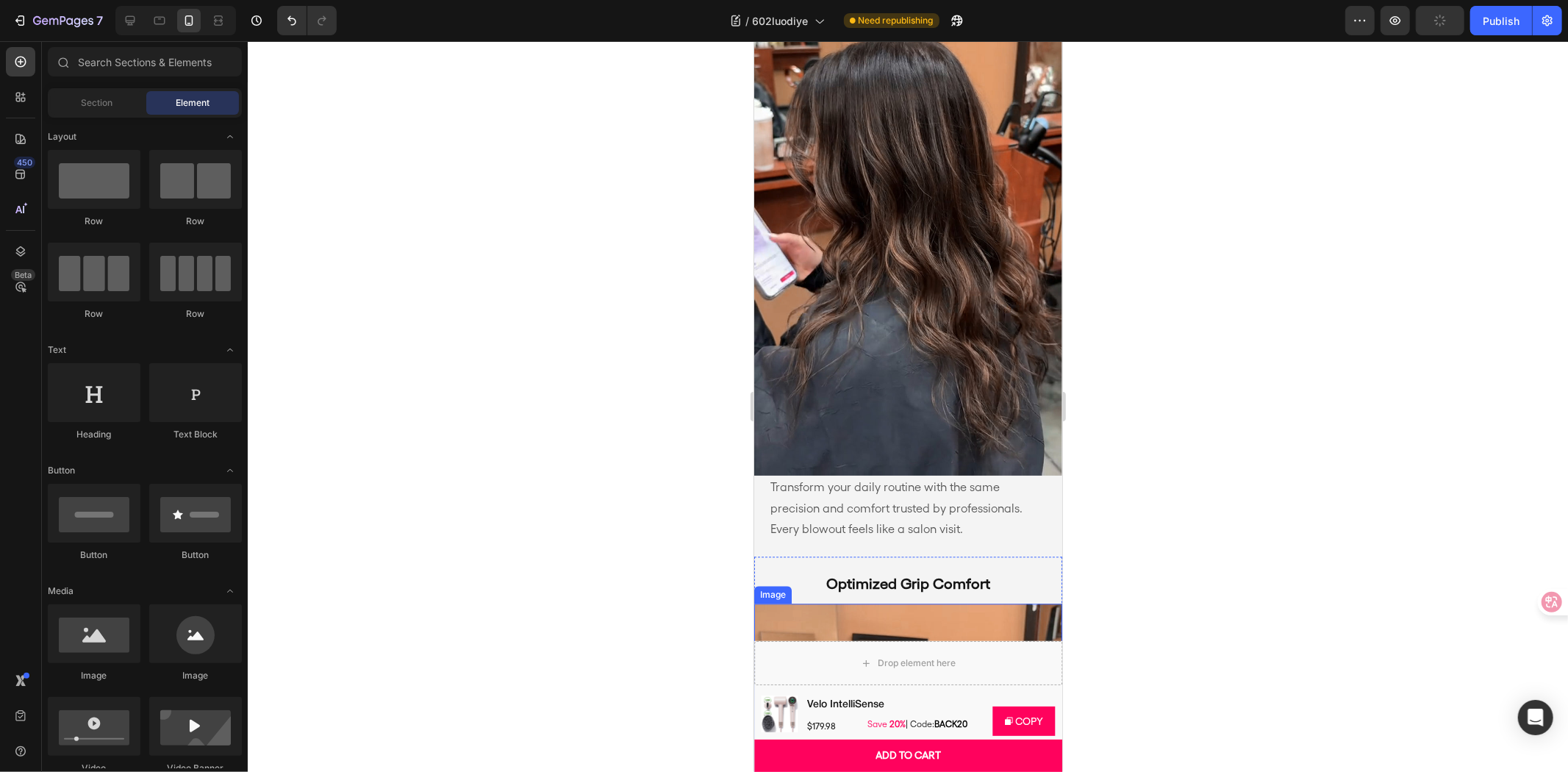
scroll to position [3069, 0]
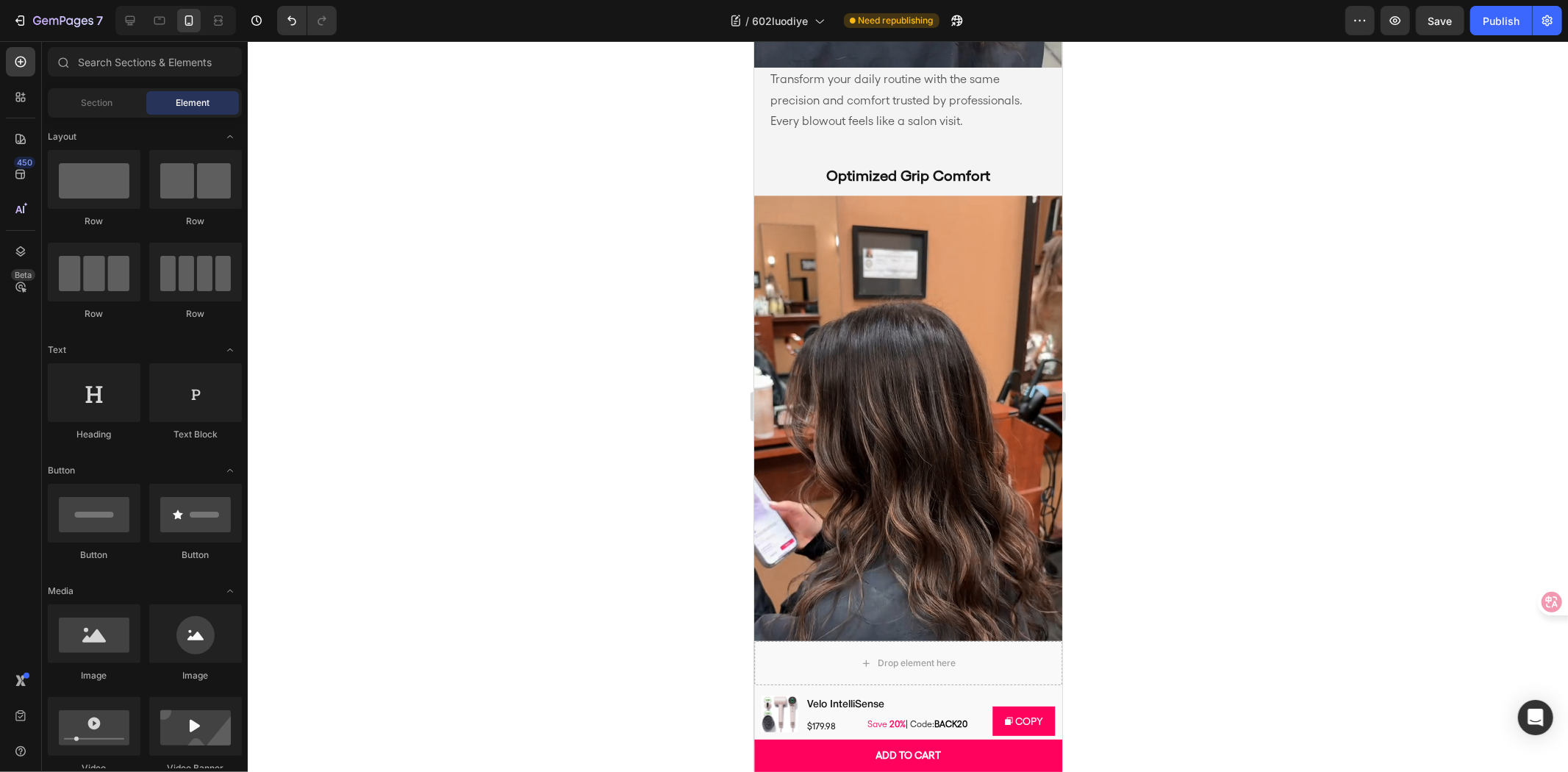
drag, startPoint x: 1450, startPoint y: 406, endPoint x: 1301, endPoint y: 418, distance: 149.5
click at [1450, 406] on div at bounding box center [908, 407] width 1320 height 731
click at [942, 179] on p "Optimized Grip Comfort" at bounding box center [907, 175] width 261 height 22
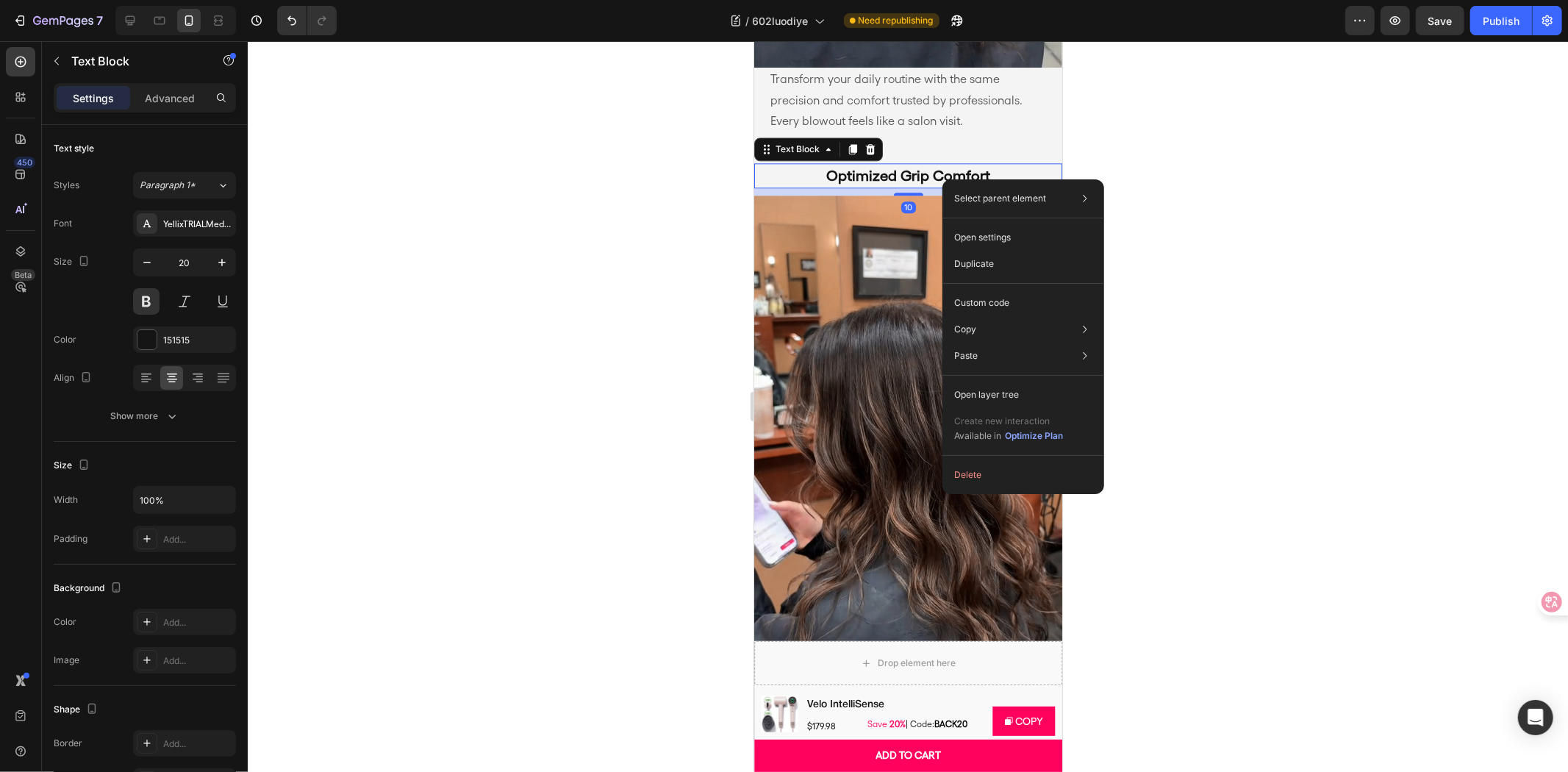
click at [919, 176] on p "Optimized Grip Comfort" at bounding box center [907, 175] width 261 height 22
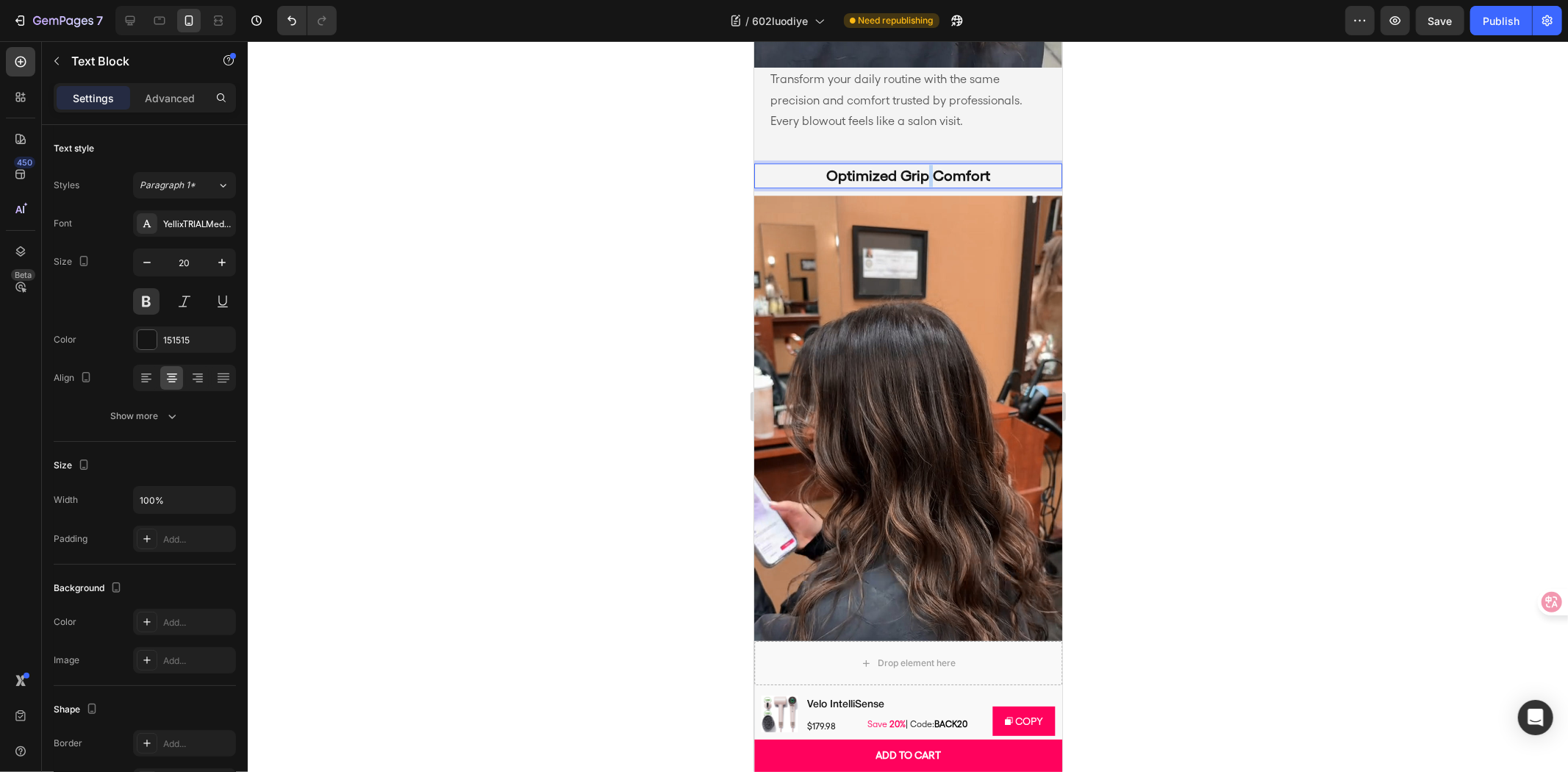
click at [919, 176] on p "Optimized Grip Comfort" at bounding box center [907, 175] width 261 height 22
drag, startPoint x: 1406, startPoint y: 375, endPoint x: 1180, endPoint y: 419, distance: 230.2
click at [1406, 375] on div at bounding box center [908, 407] width 1320 height 731
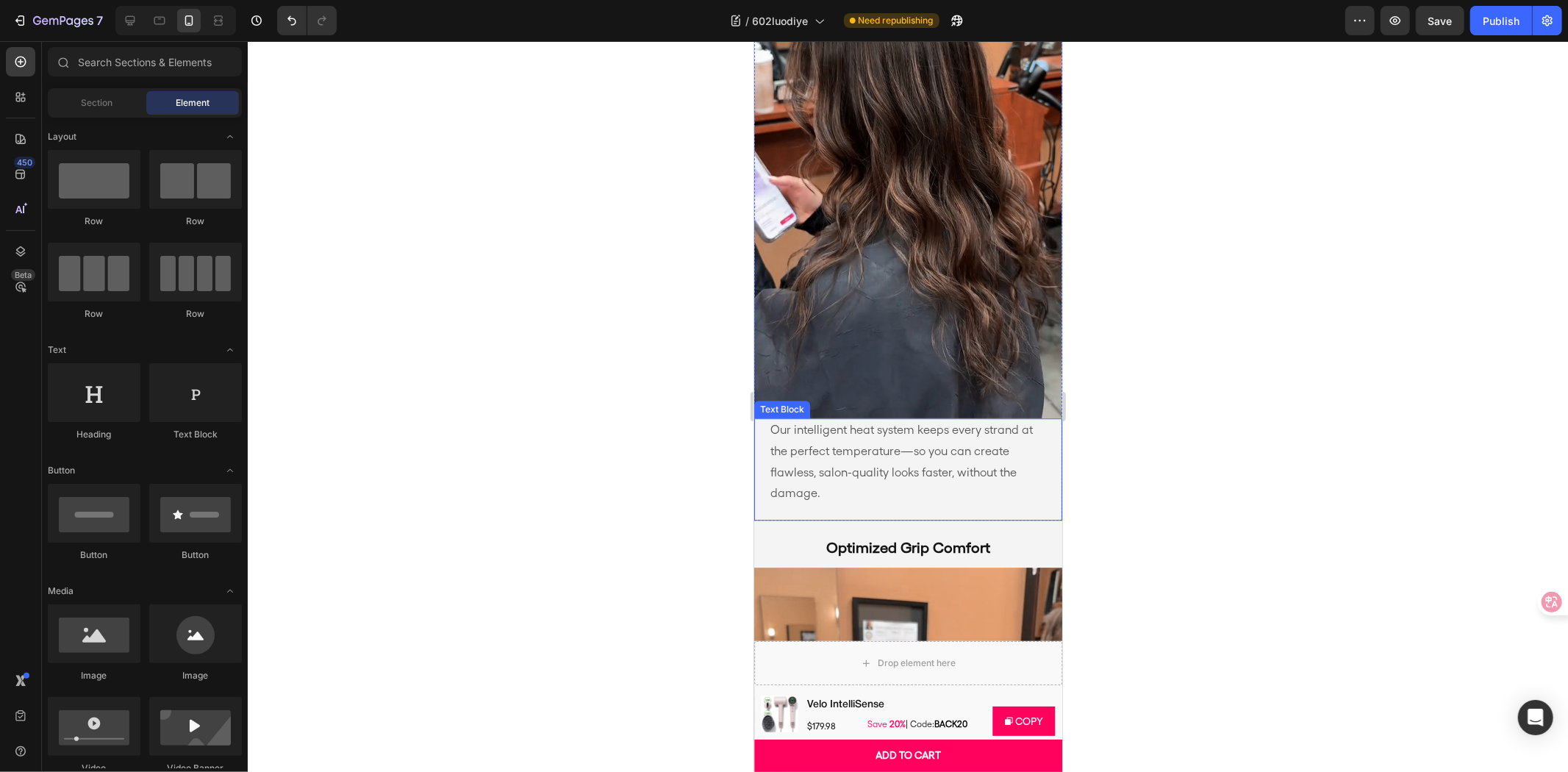
scroll to position [3395, 0]
click at [854, 438] on p "Our intelligent heat system keeps every strand at the perfect temperature—so yo…" at bounding box center [907, 459] width 276 height 84
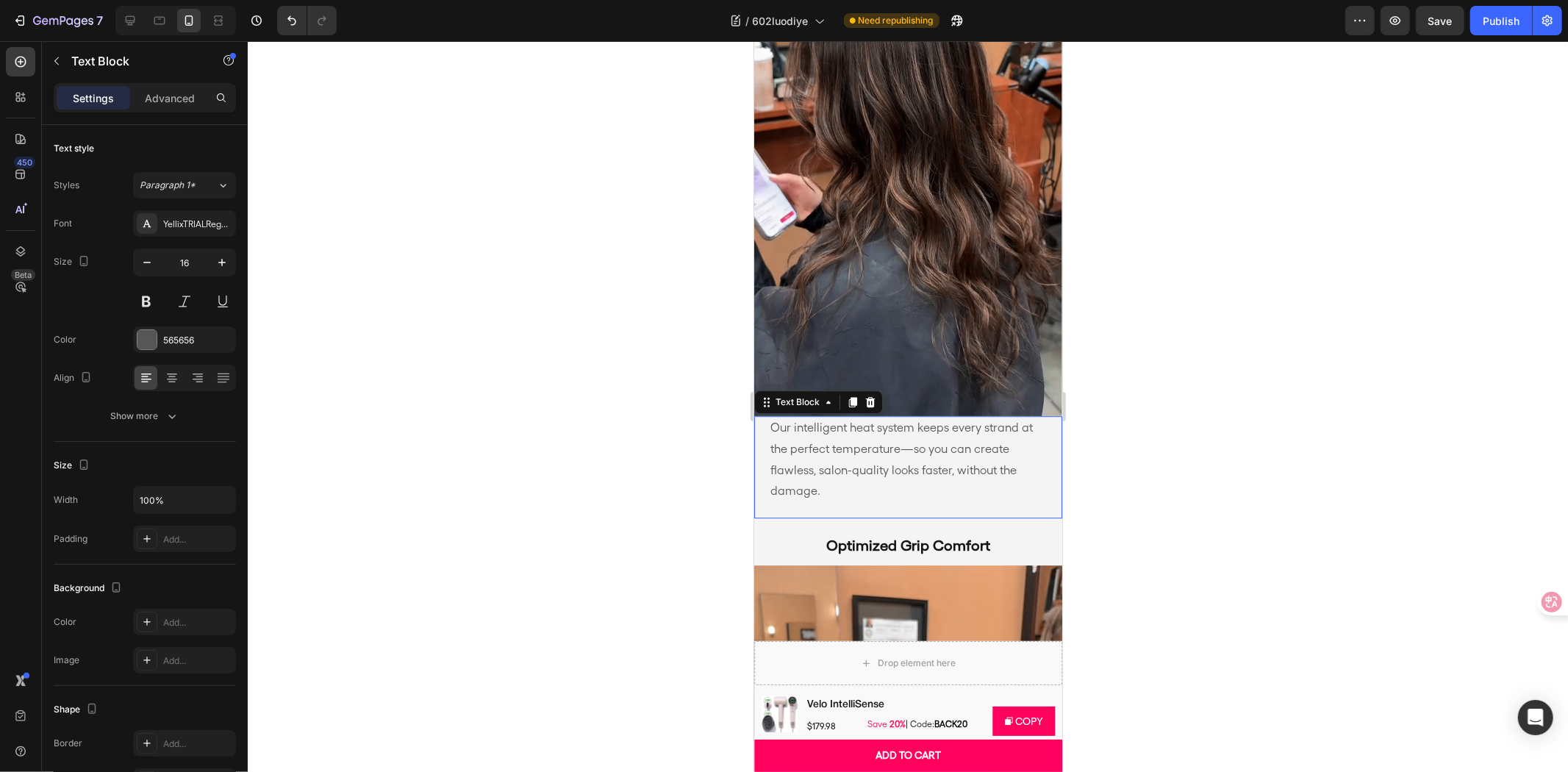
click at [854, 438] on p "Our intelligent heat system keeps every strand at the perfect temperature—so yo…" at bounding box center [907, 459] width 276 height 84
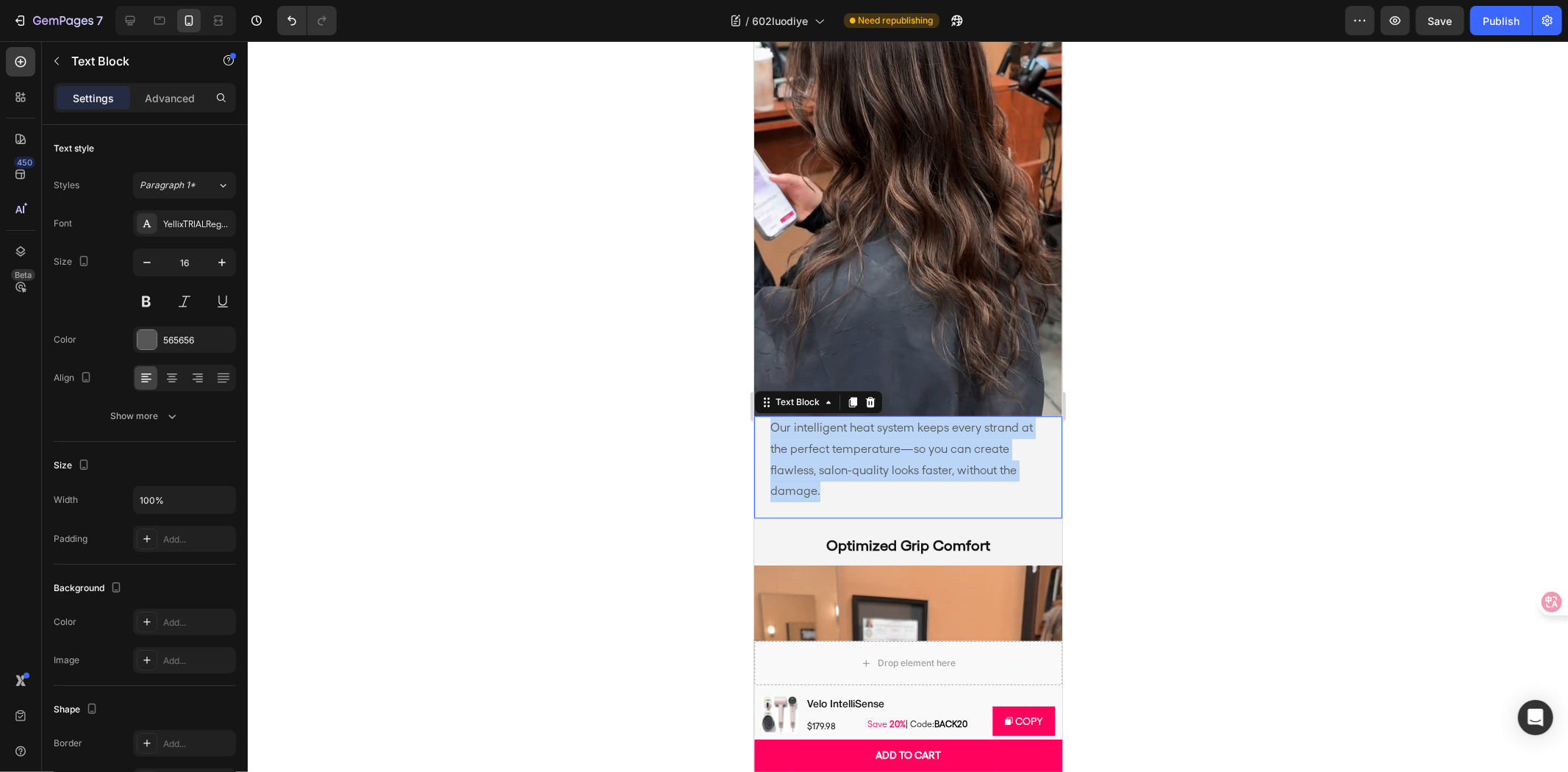
click at [854, 438] on p "Our intelligent heat system keeps every strand at the perfect temperature—so yo…" at bounding box center [907, 459] width 276 height 84
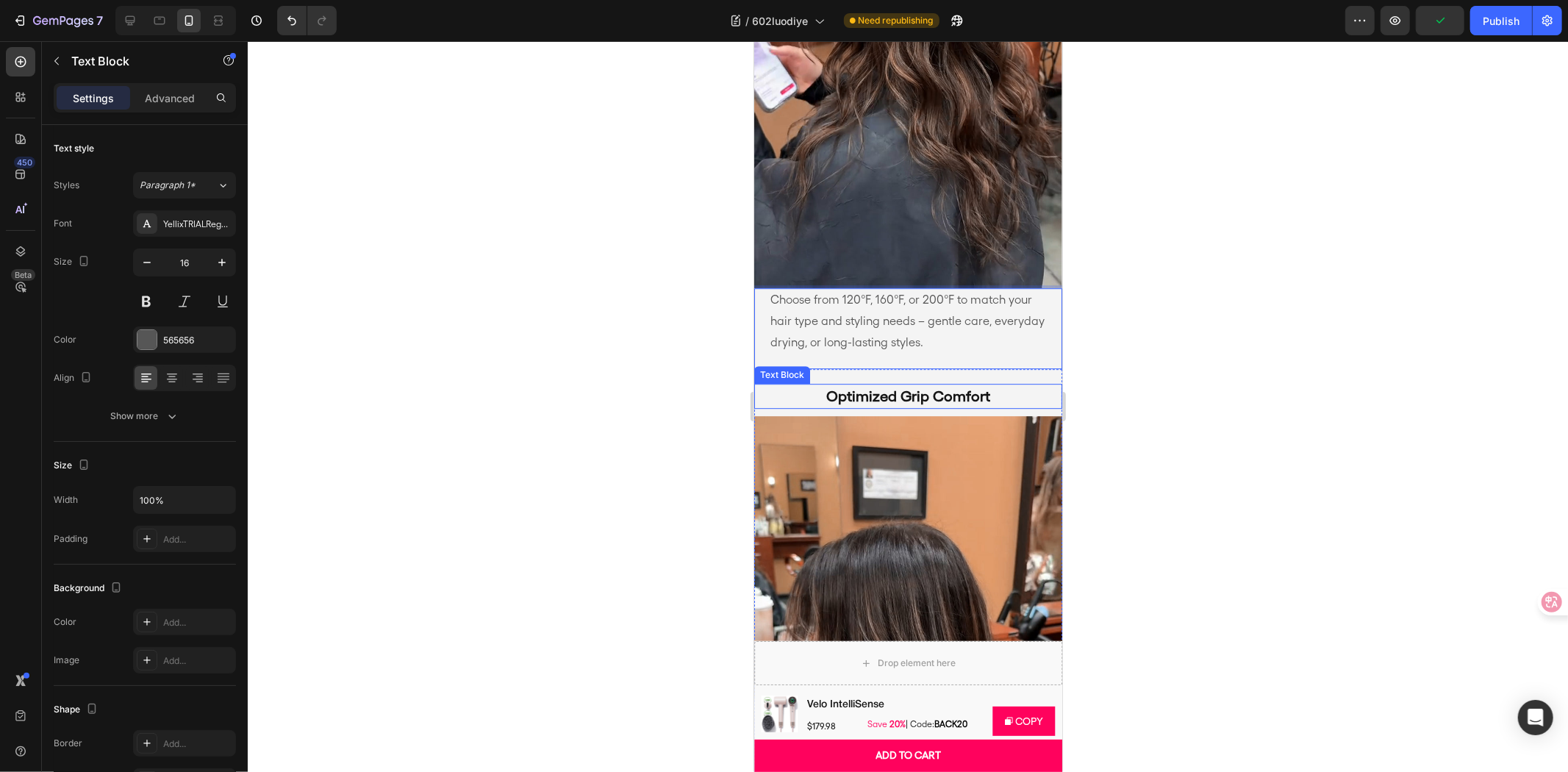
scroll to position [3559, 0]
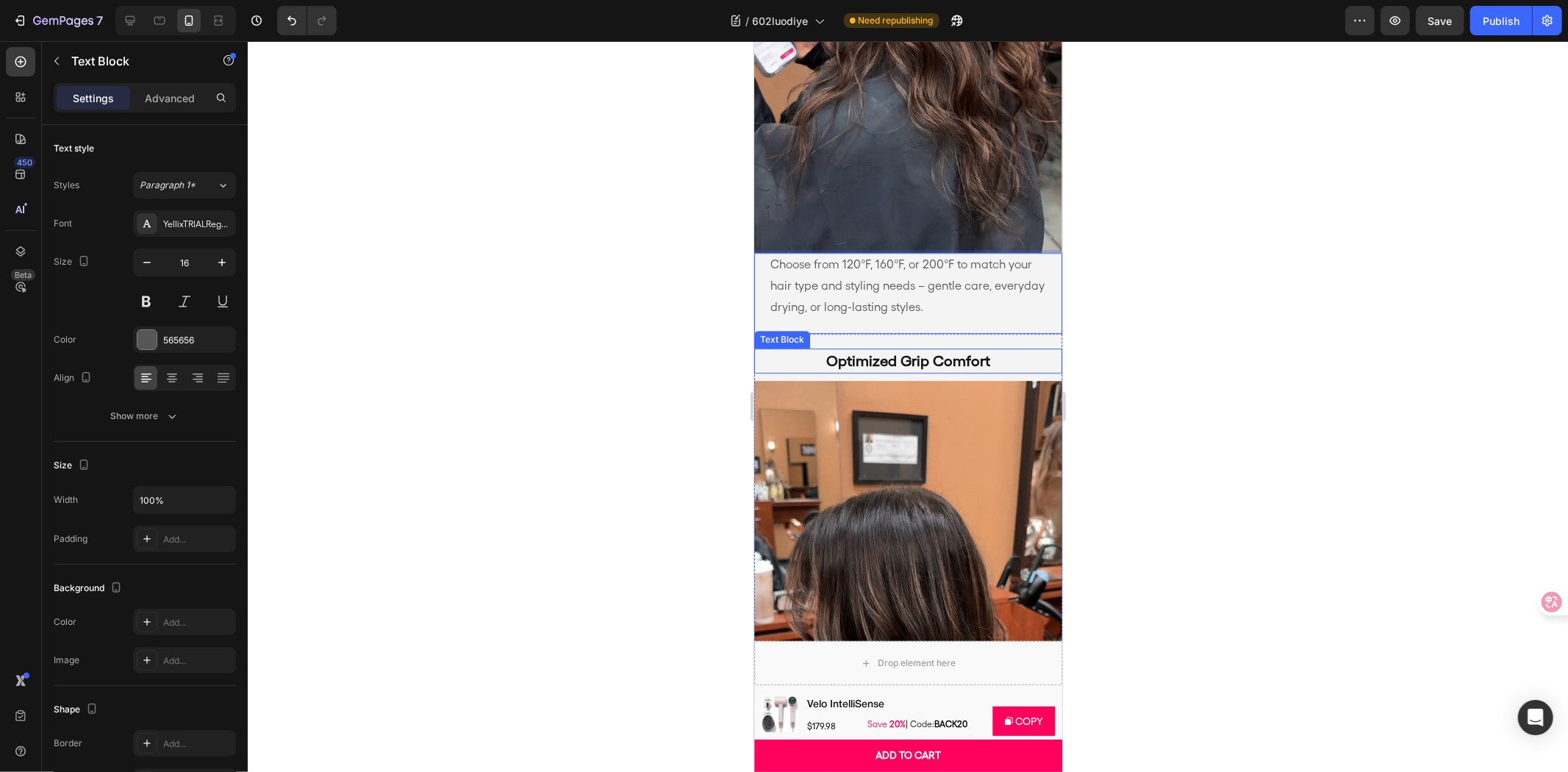
click at [925, 349] on p "Optimized Grip Comfort" at bounding box center [907, 361] width 261 height 22
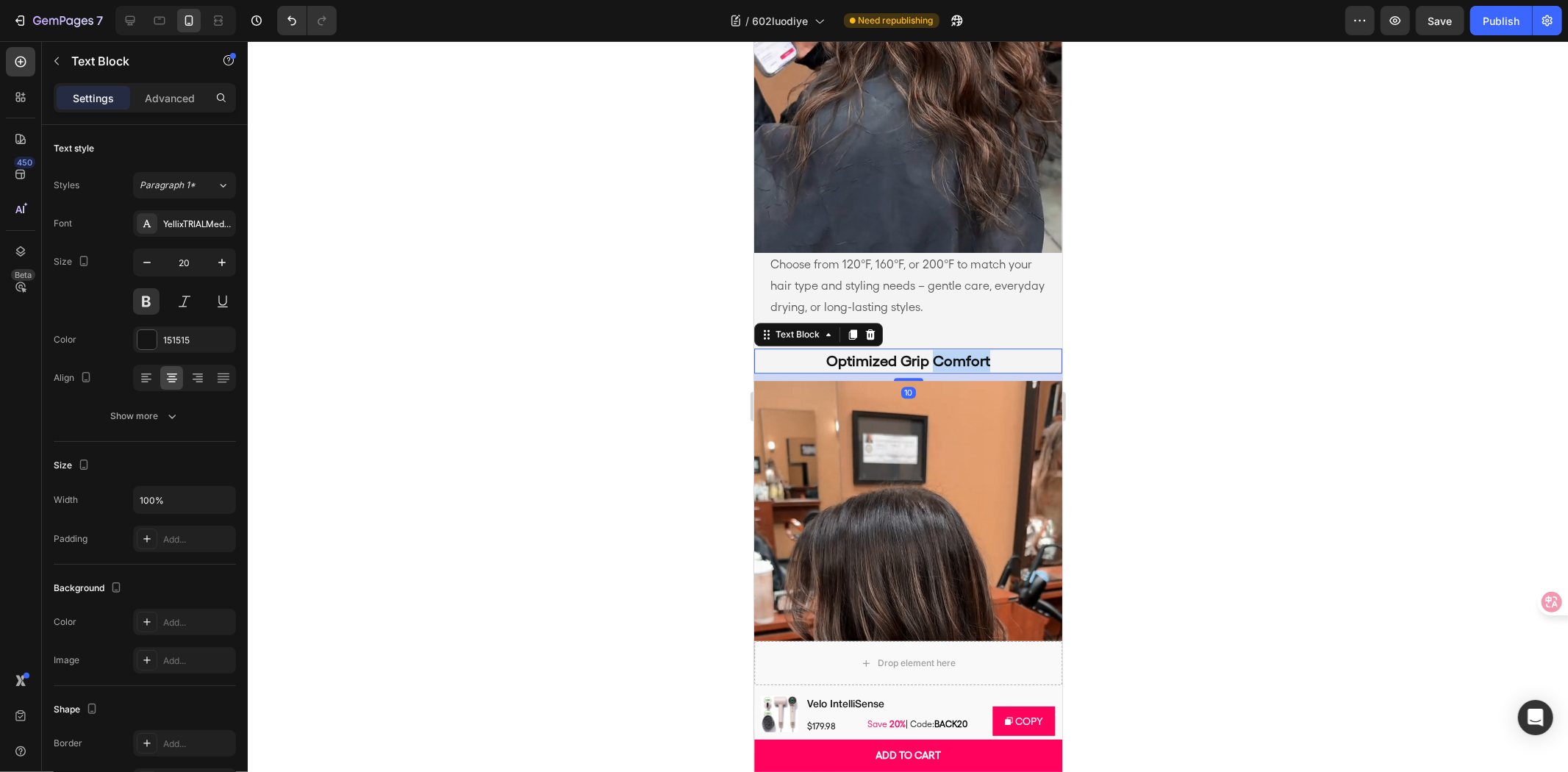
click at [925, 349] on p "Optimized Grip Comfort" at bounding box center [907, 361] width 261 height 22
click at [1399, 497] on div at bounding box center [908, 407] width 1320 height 731
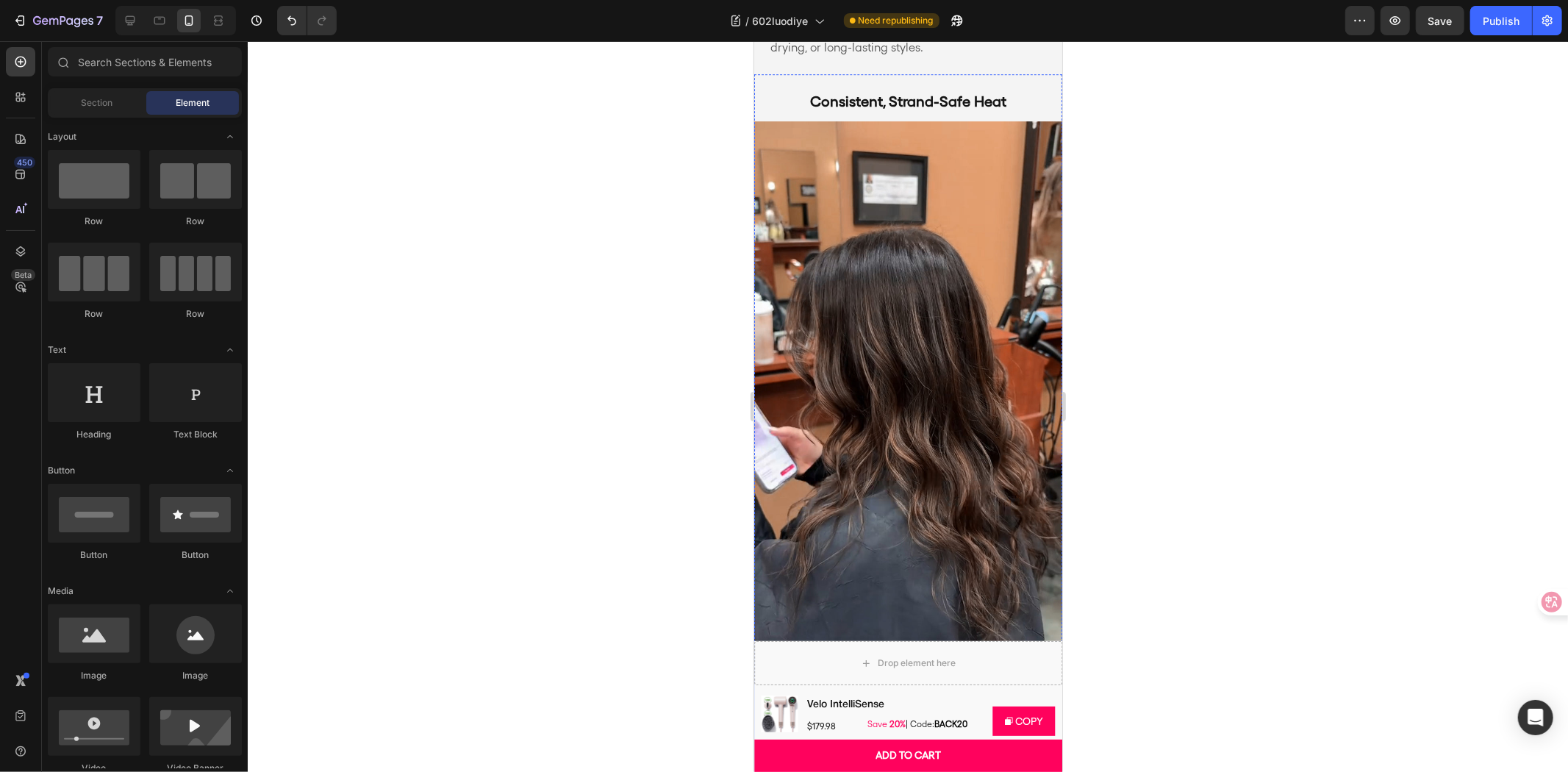
scroll to position [3885, 0]
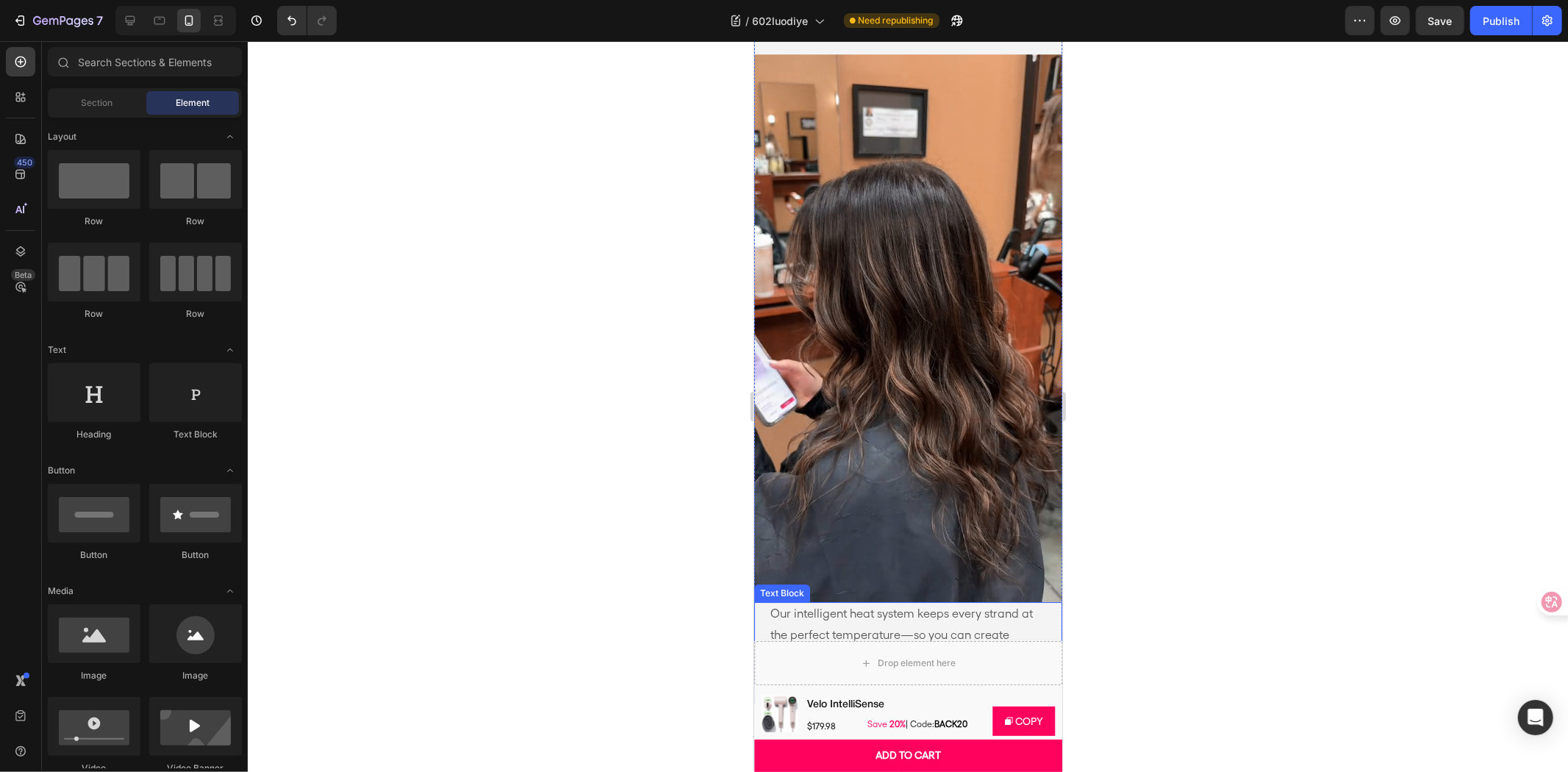
click at [859, 603] on p "Our intelligent heat system keeps every strand at the perfect temperature—so yo…" at bounding box center [907, 645] width 276 height 84
click at [858, 603] on p "Our intelligent heat system keeps every strand at the perfect temperature—so yo…" at bounding box center [907, 645] width 276 height 84
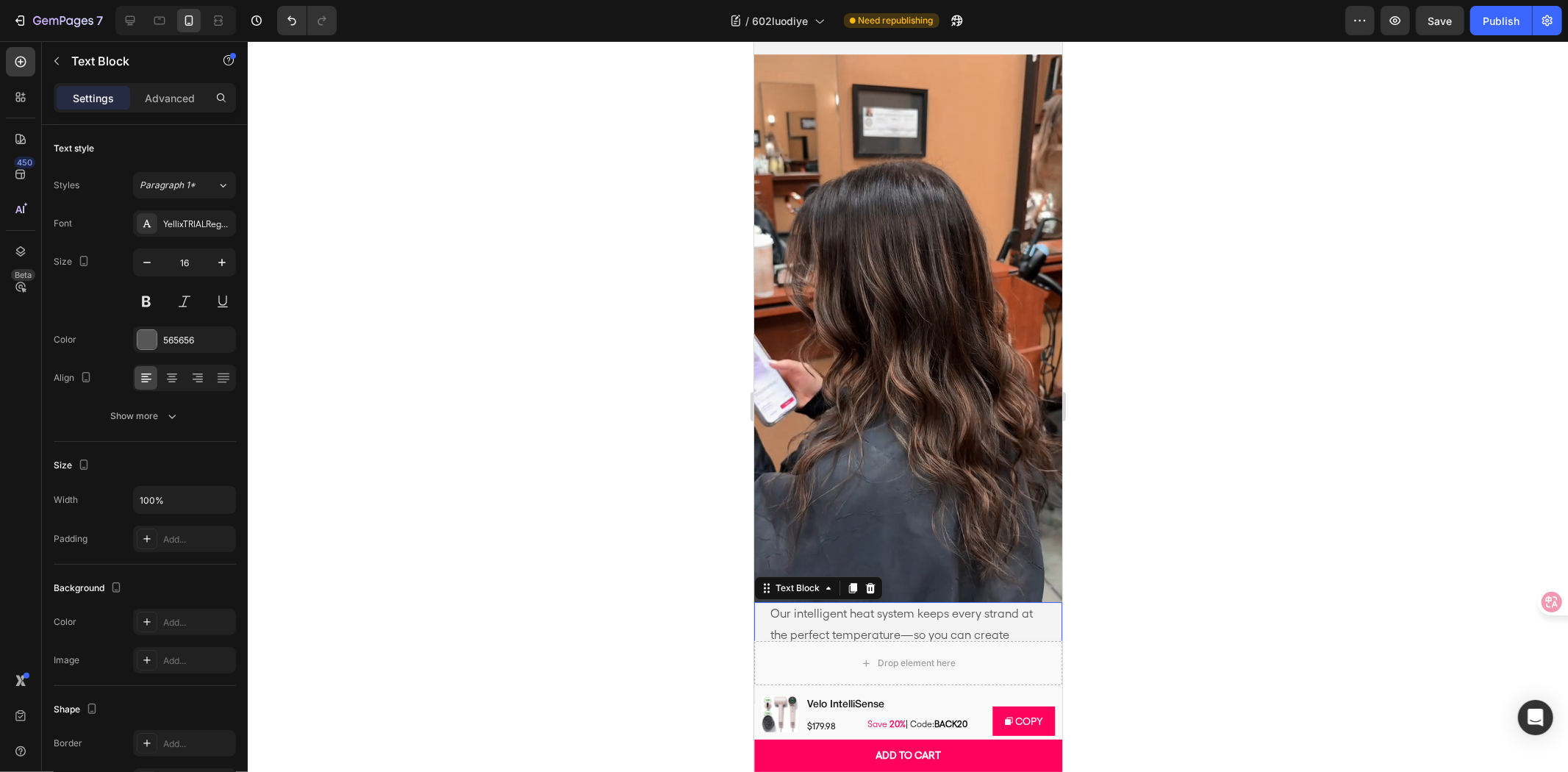
click at [858, 603] on p "Our intelligent heat system keeps every strand at the perfect temperature—so yo…" at bounding box center [907, 645] width 276 height 84
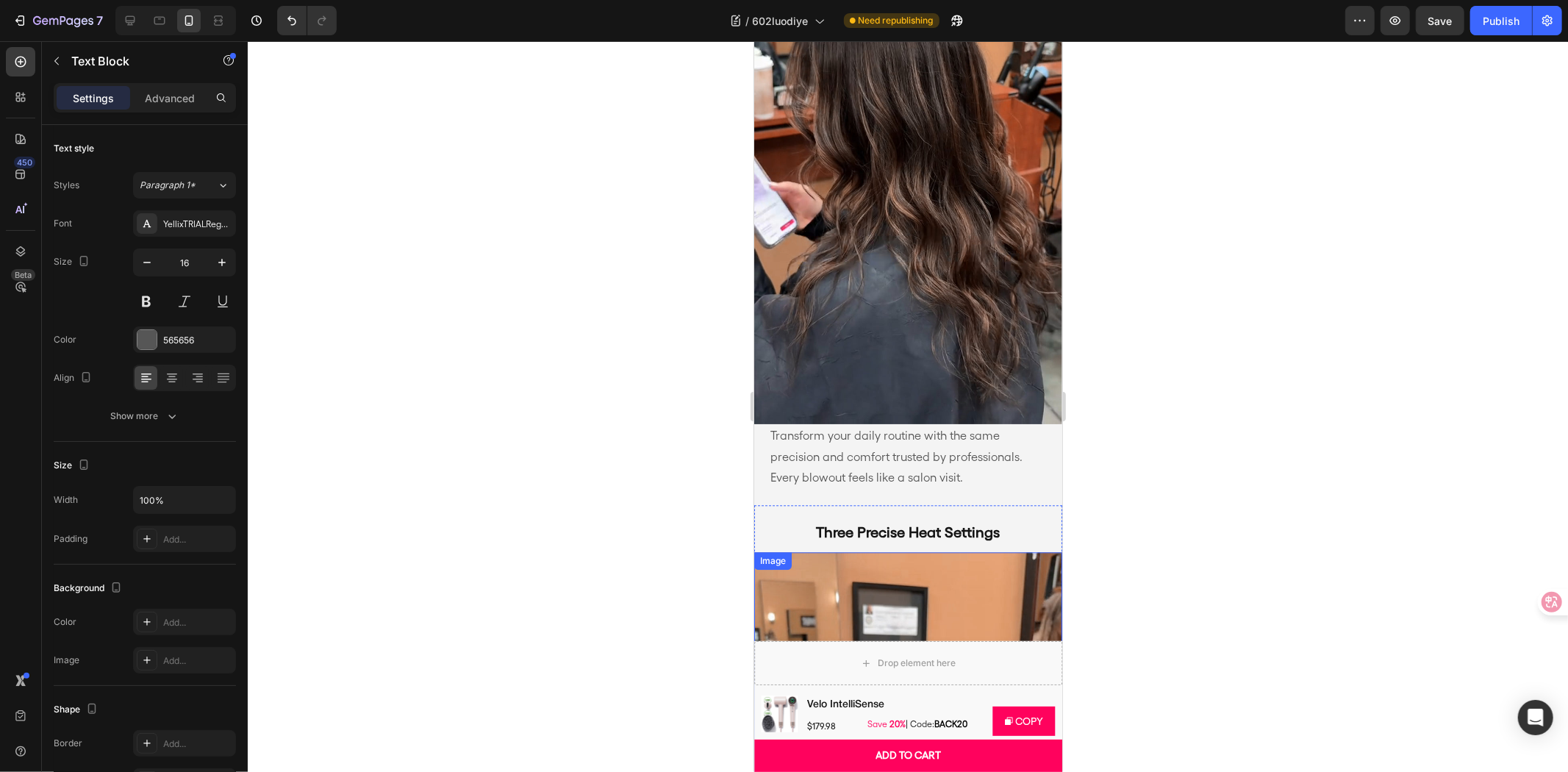
scroll to position [2661, 0]
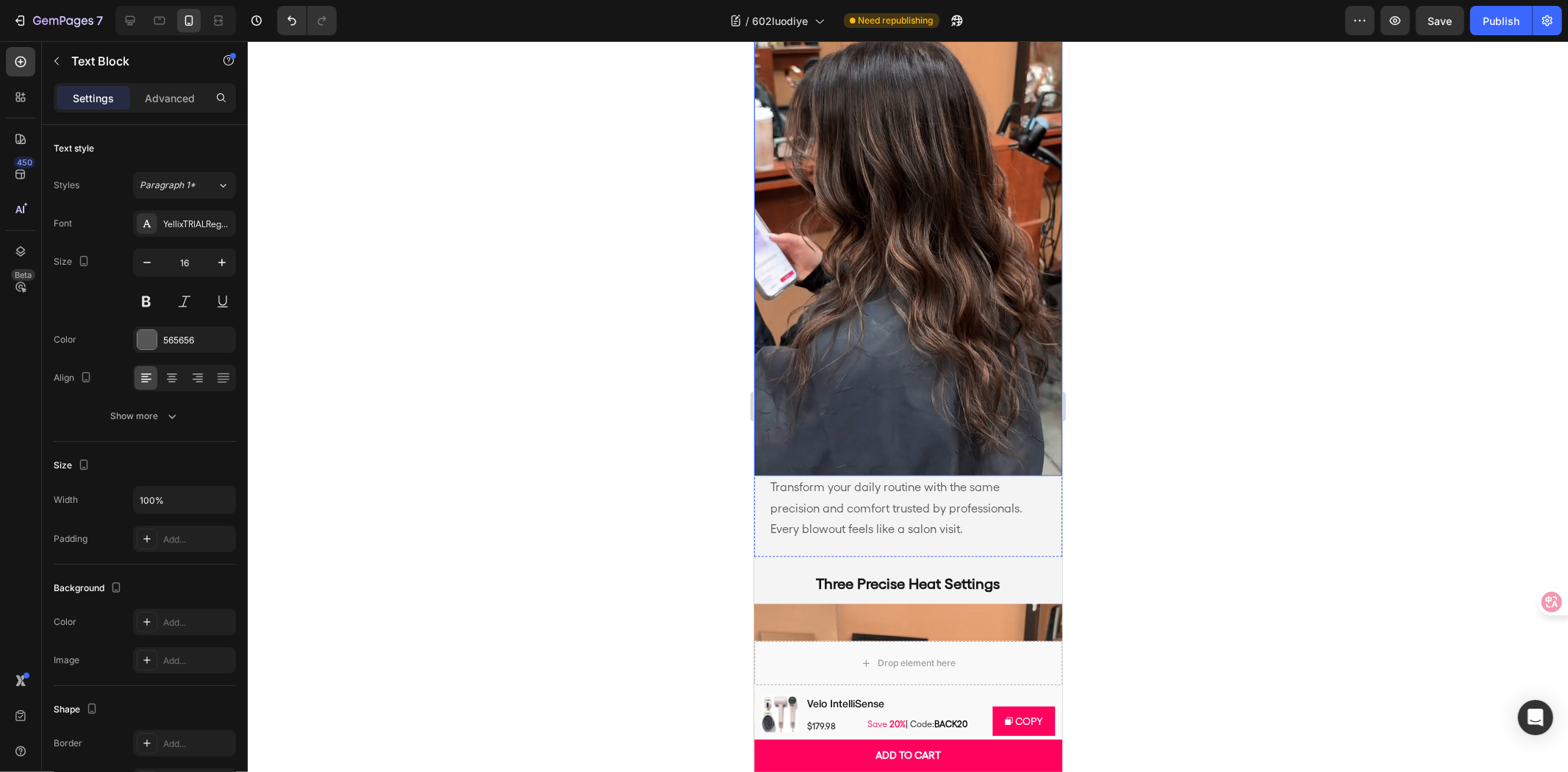
click at [894, 314] on img at bounding box center [908, 200] width 308 height 547
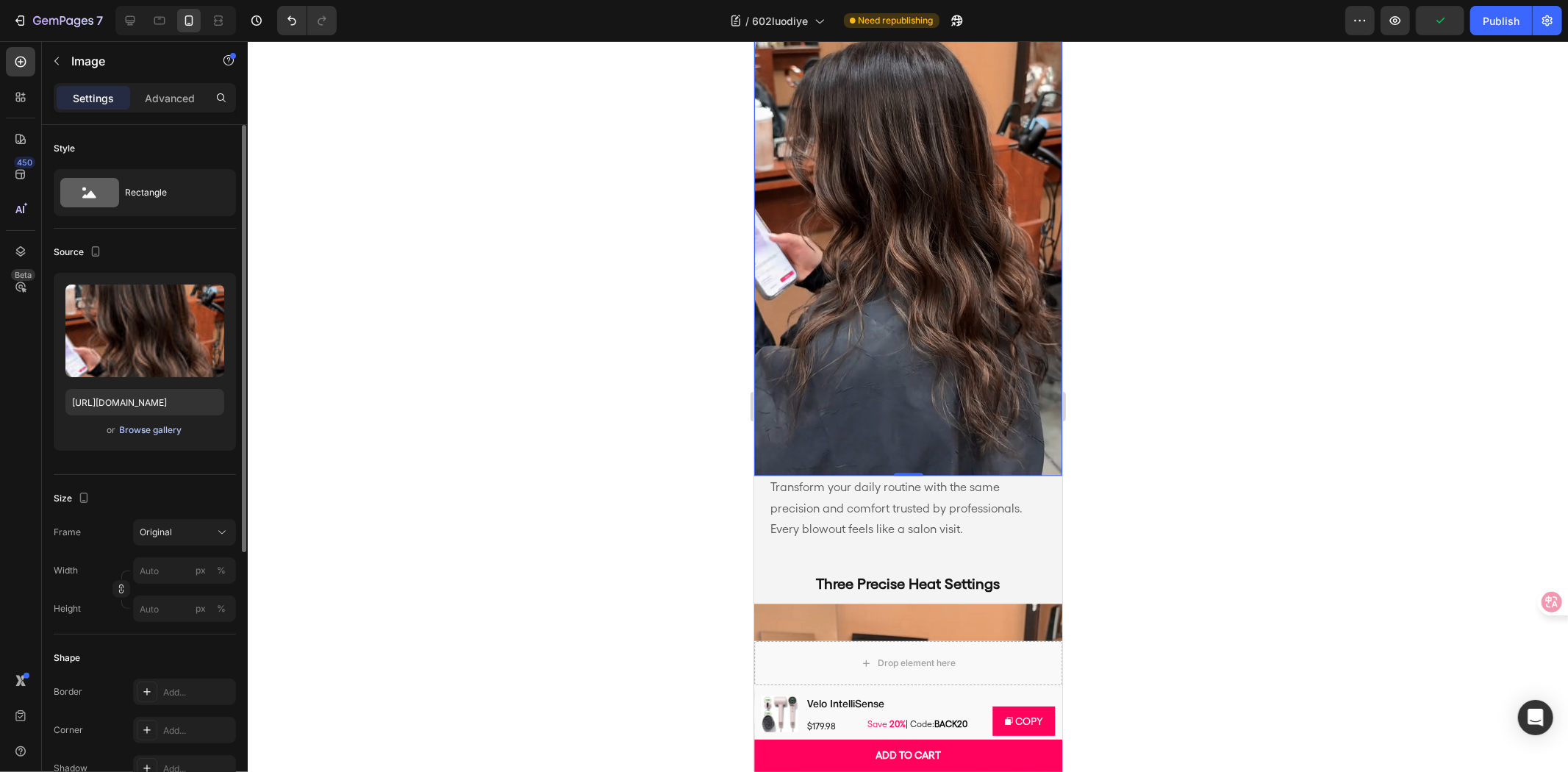
click at [148, 434] on div "Browse gallery" at bounding box center [151, 430] width 63 height 14
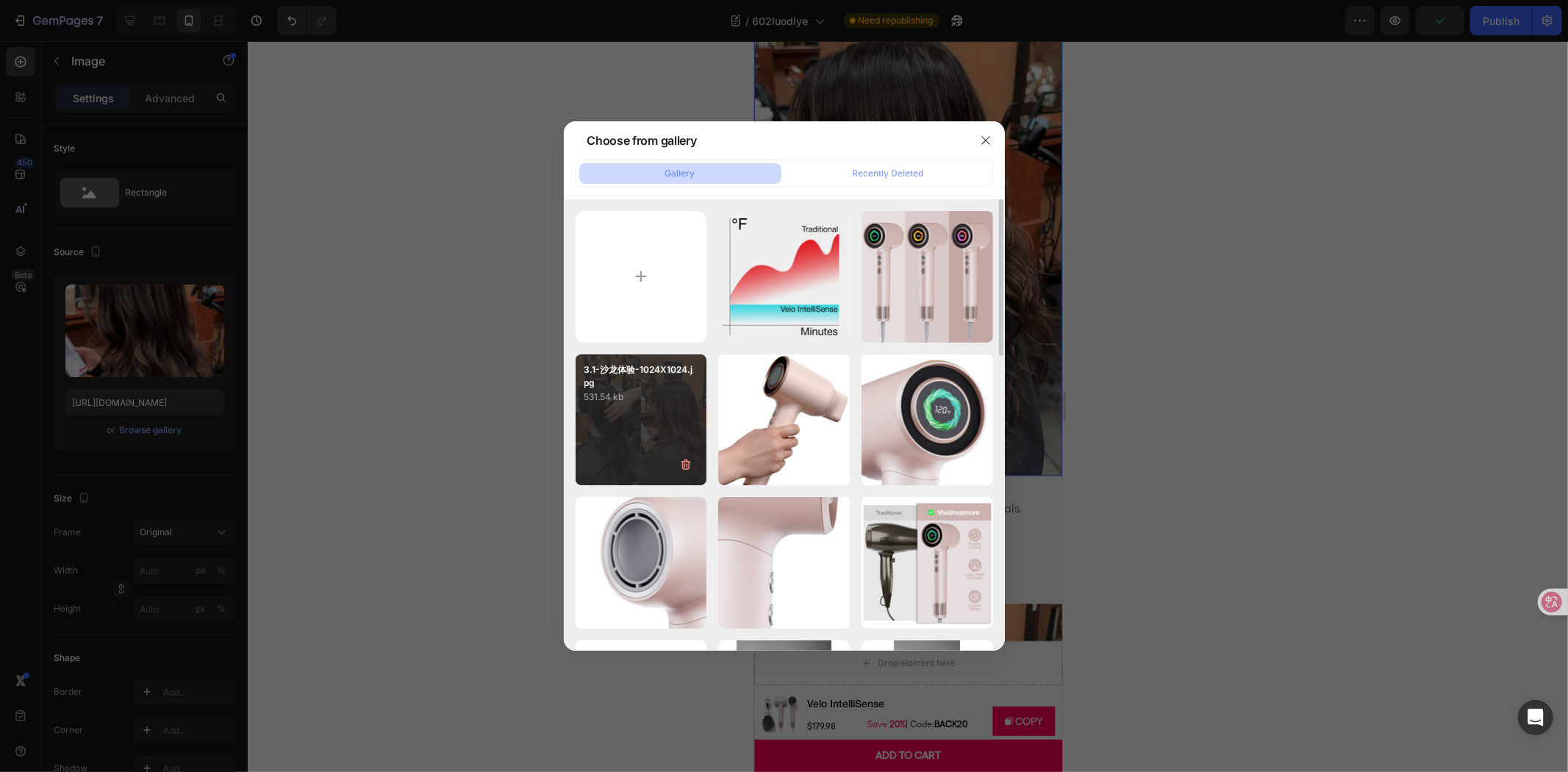
click at [647, 410] on div "3.1-沙龙体验-1024X1024.jpg 531.54 kb" at bounding box center [642, 420] width 132 height 132
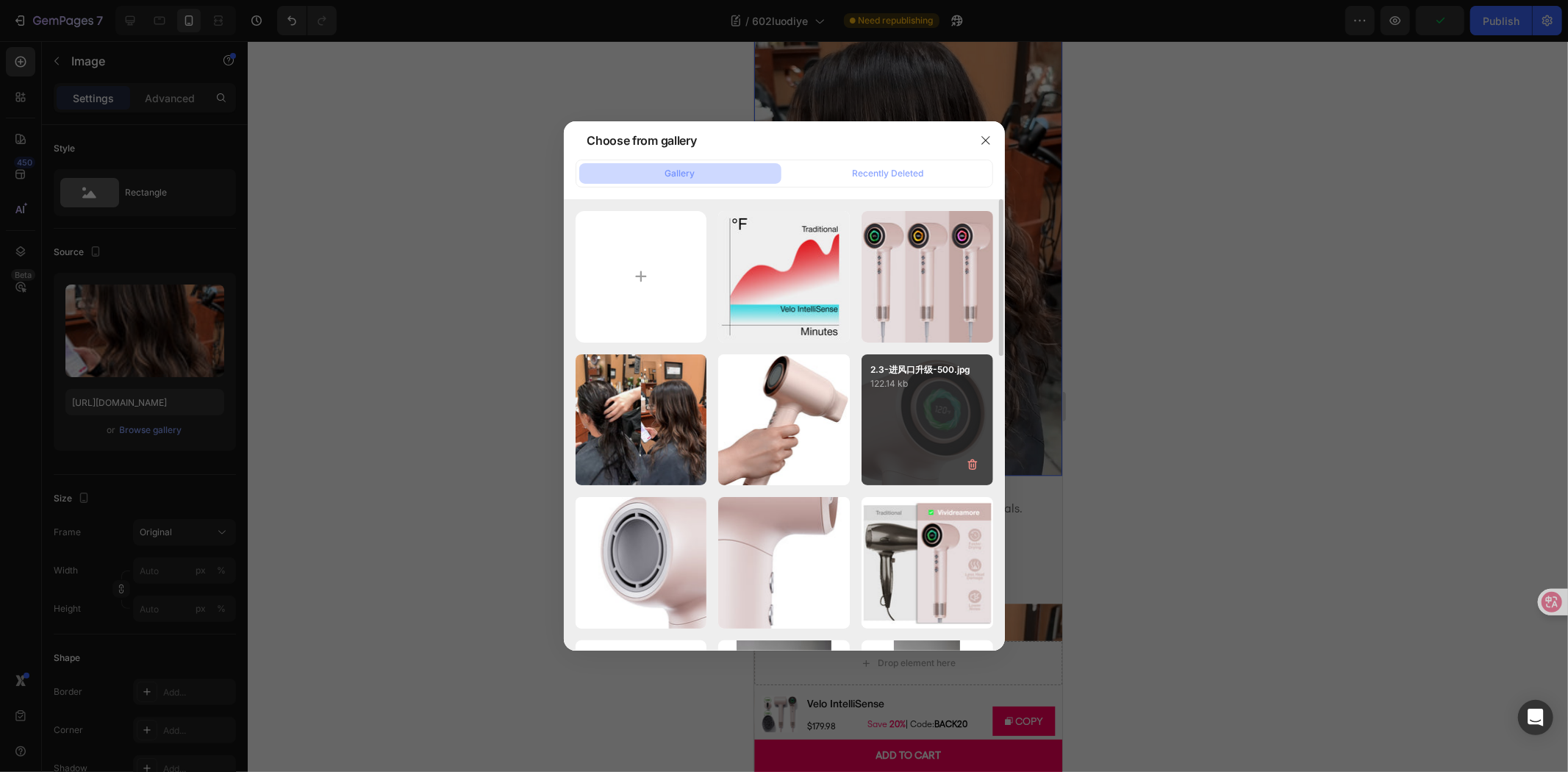
type input "https://cdn.shopify.com/s/files/1/0634/6814/2701/files/gempages_571072593424024…"
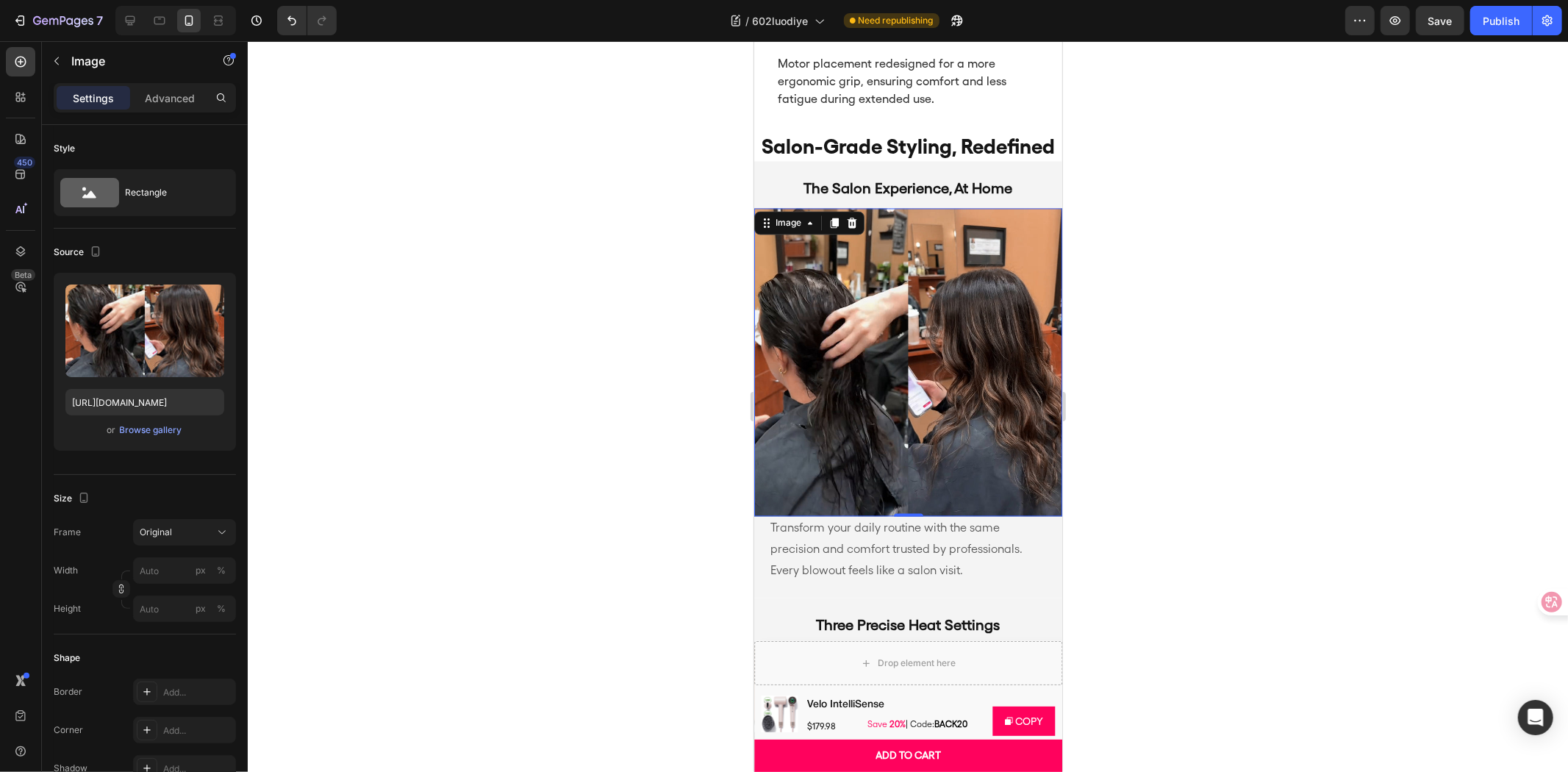
scroll to position [2675, 0]
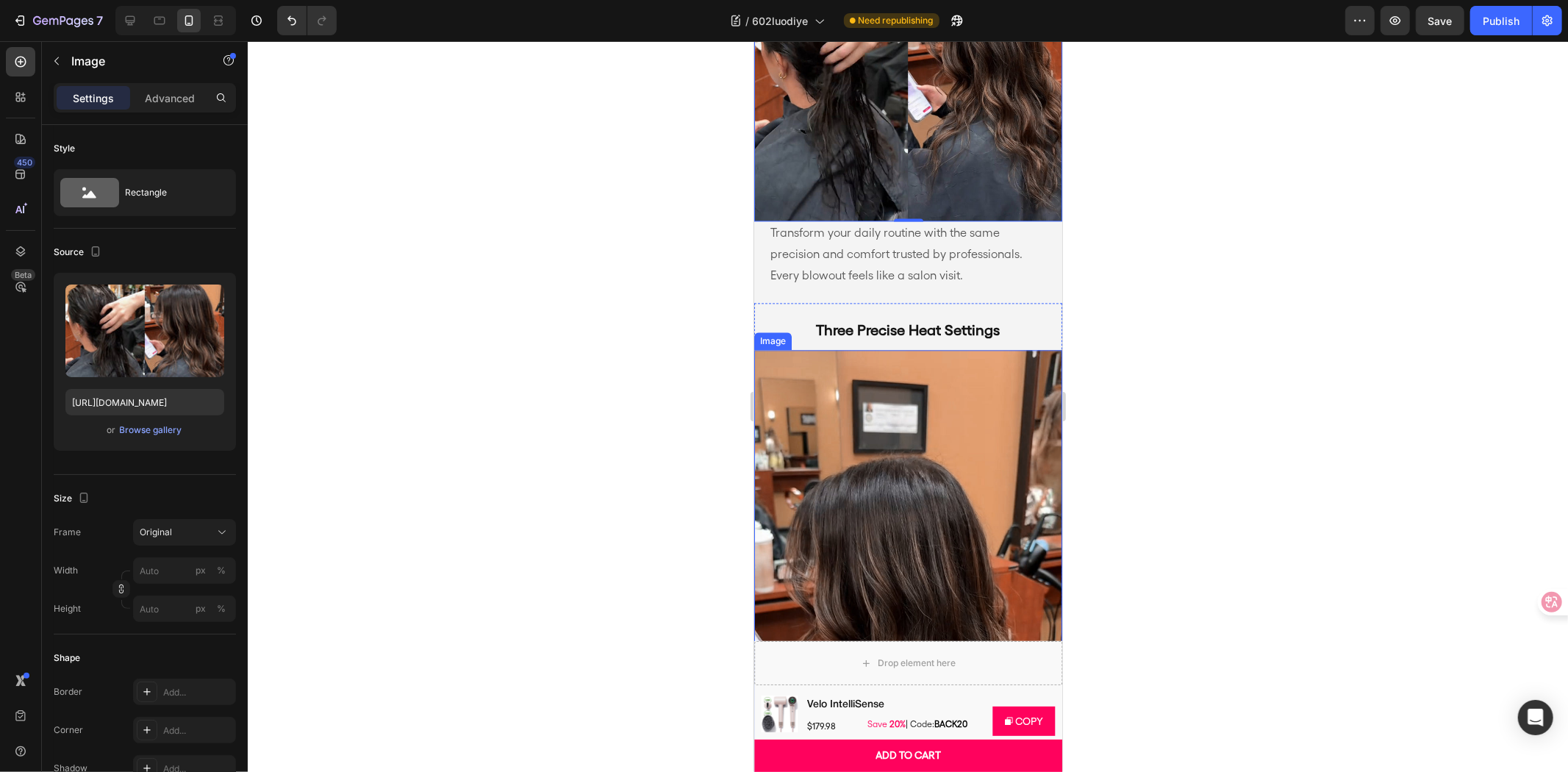
click at [921, 449] on img at bounding box center [908, 623] width 308 height 547
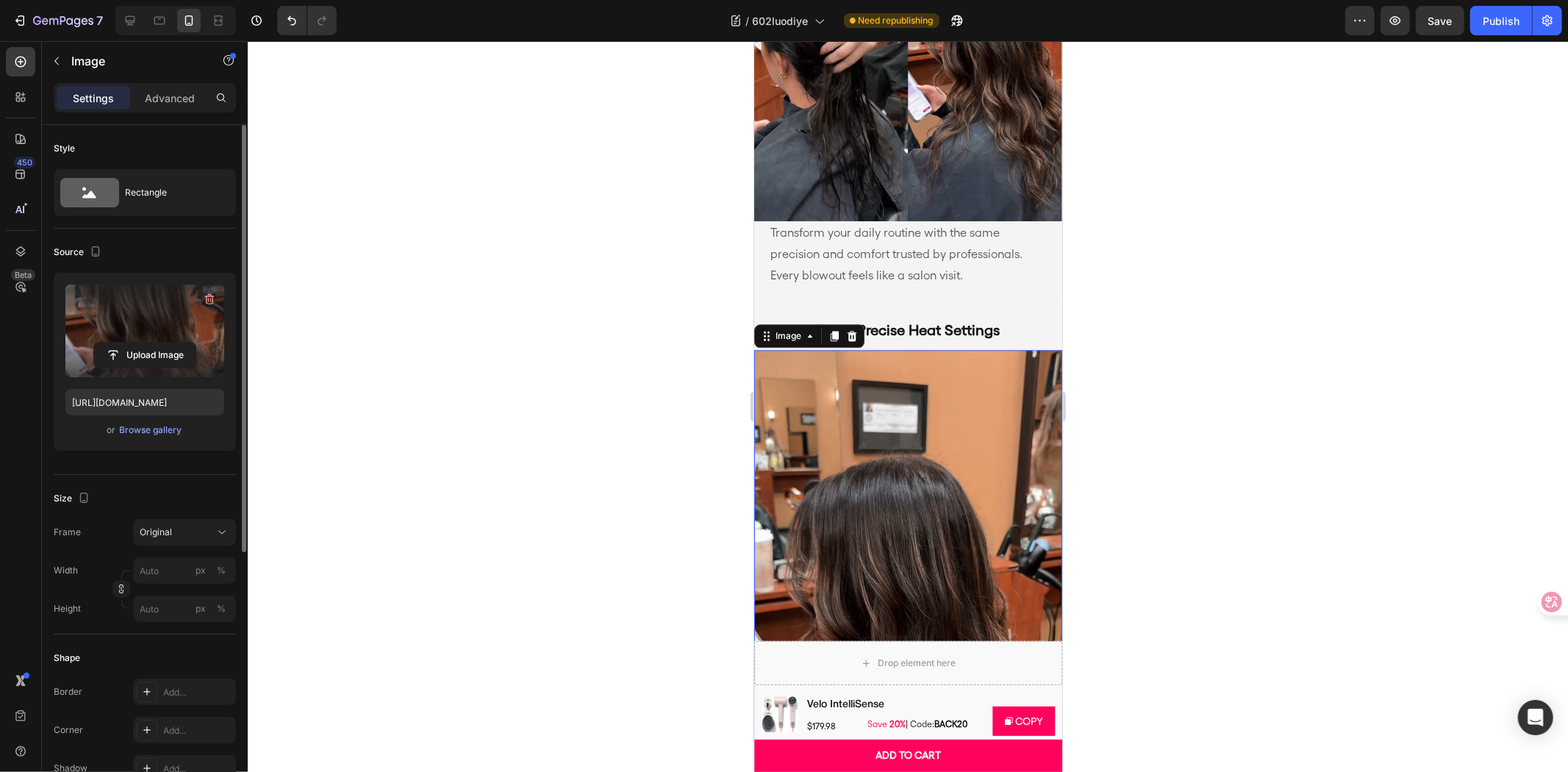
click at [177, 328] on label at bounding box center [145, 330] width 159 height 93
click at [177, 342] on input "file" at bounding box center [145, 354] width 102 height 25
click at [143, 438] on div "or Browse gallery" at bounding box center [145, 430] width 159 height 17
click at [141, 429] on div "Browse gallery" at bounding box center [151, 430] width 63 height 14
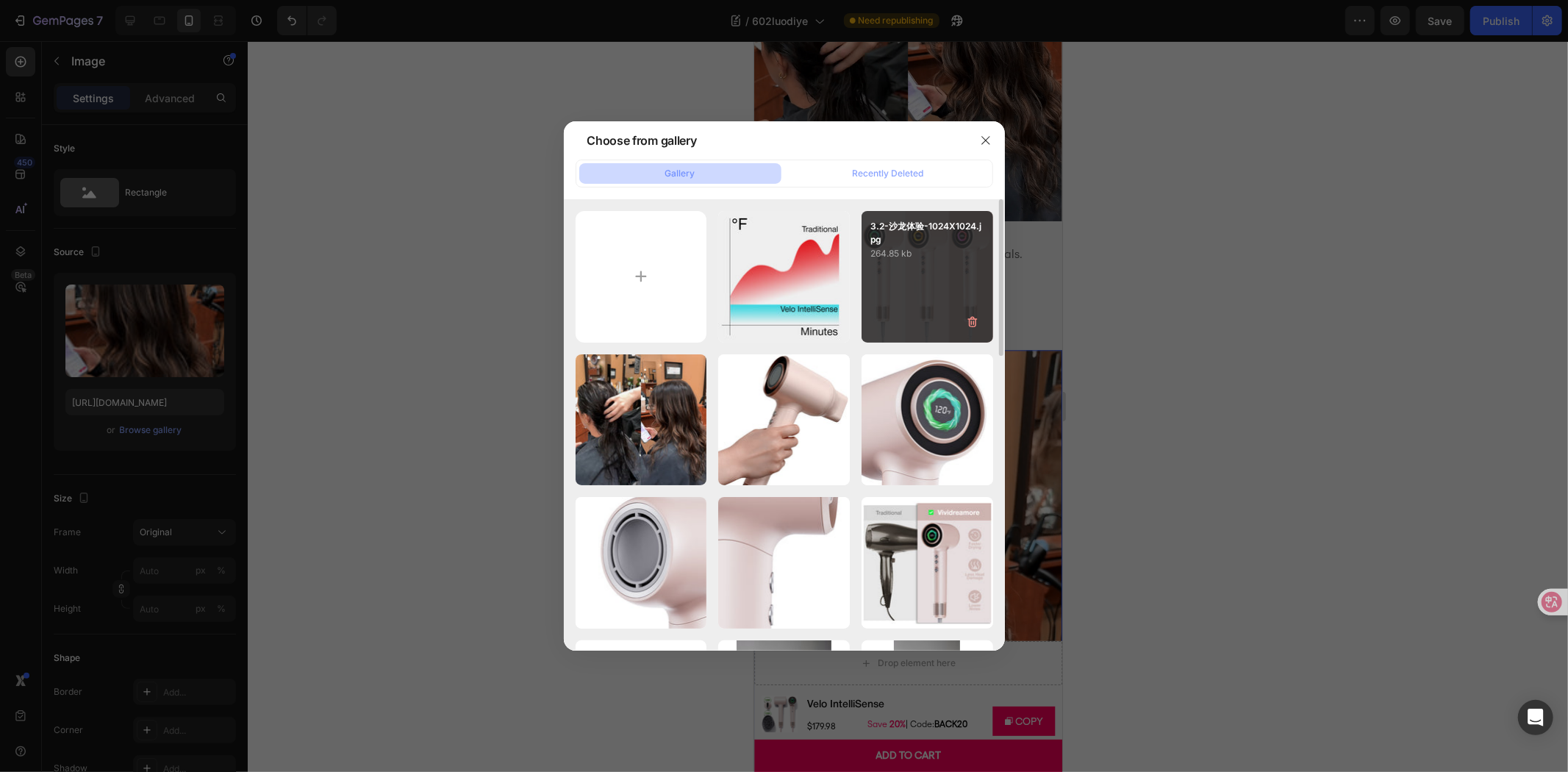
click at [913, 265] on div "3.2-沙龙体验-1024X1024.jpg 264.85 kb" at bounding box center [928, 277] width 132 height 132
type input "https://cdn.shopify.com/s/files/1/0634/6814/2701/files/gempages_571072593424024…"
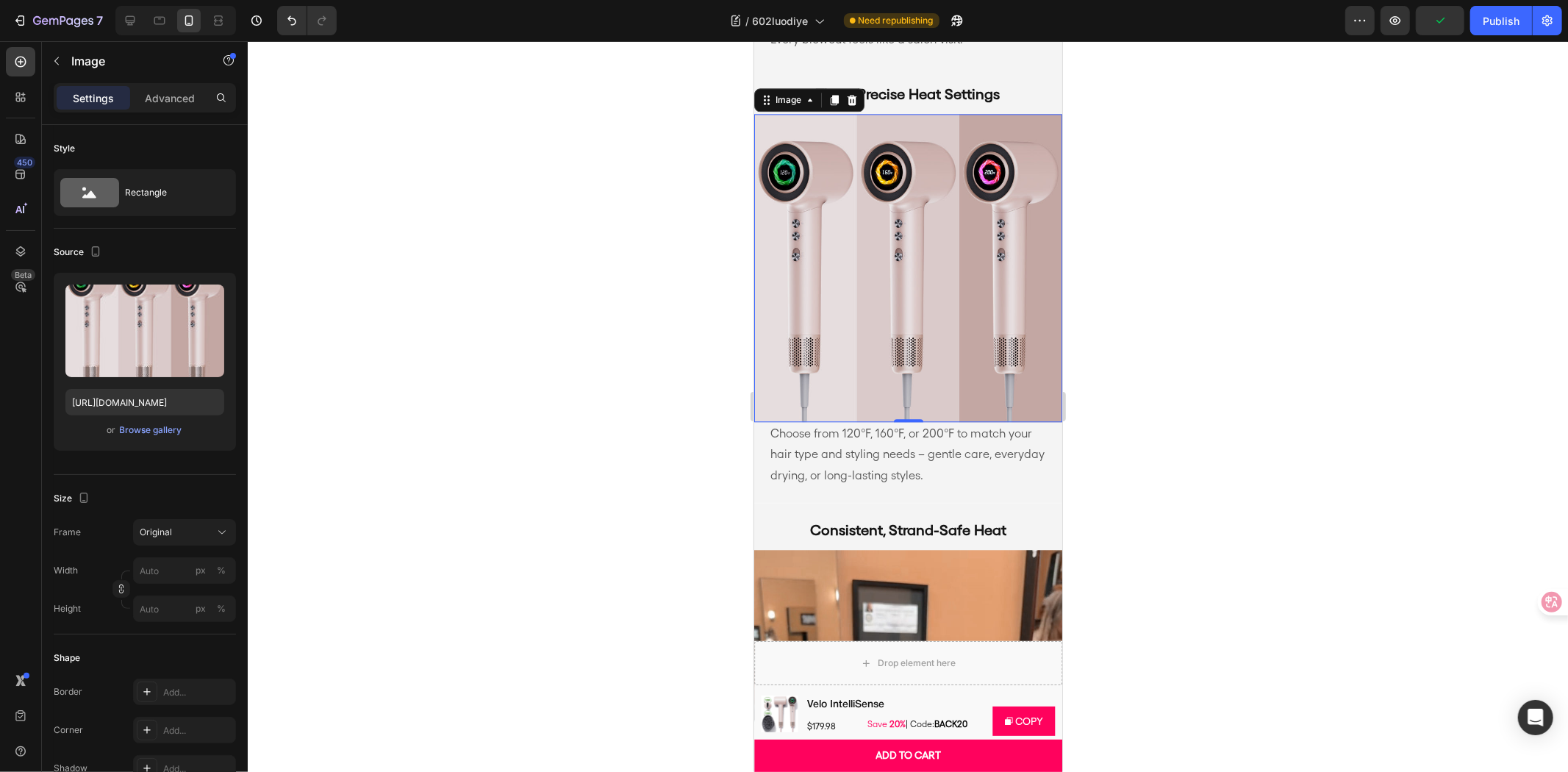
scroll to position [2920, 0]
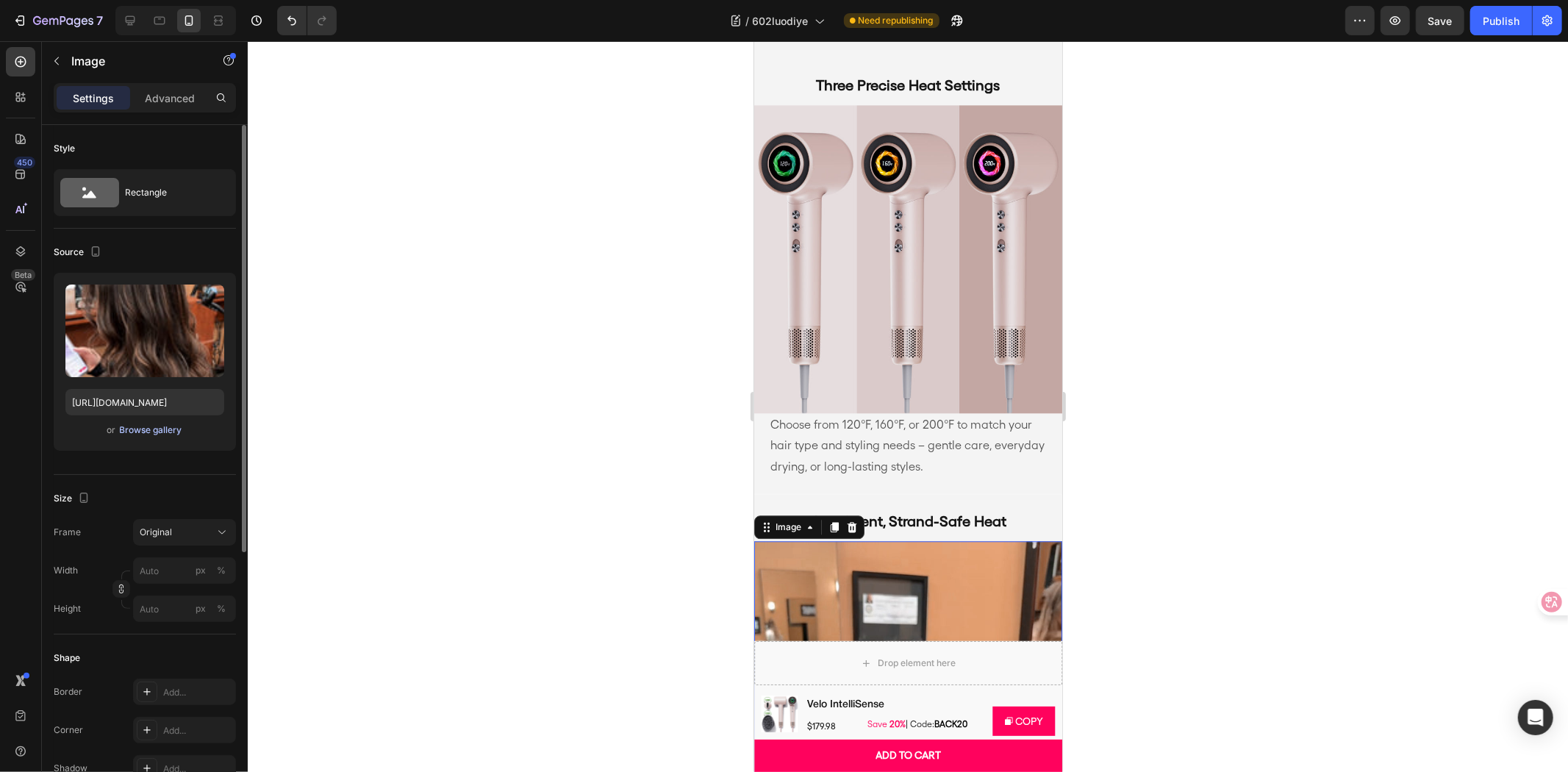
click at [155, 429] on div "Browse gallery" at bounding box center [151, 430] width 63 height 14
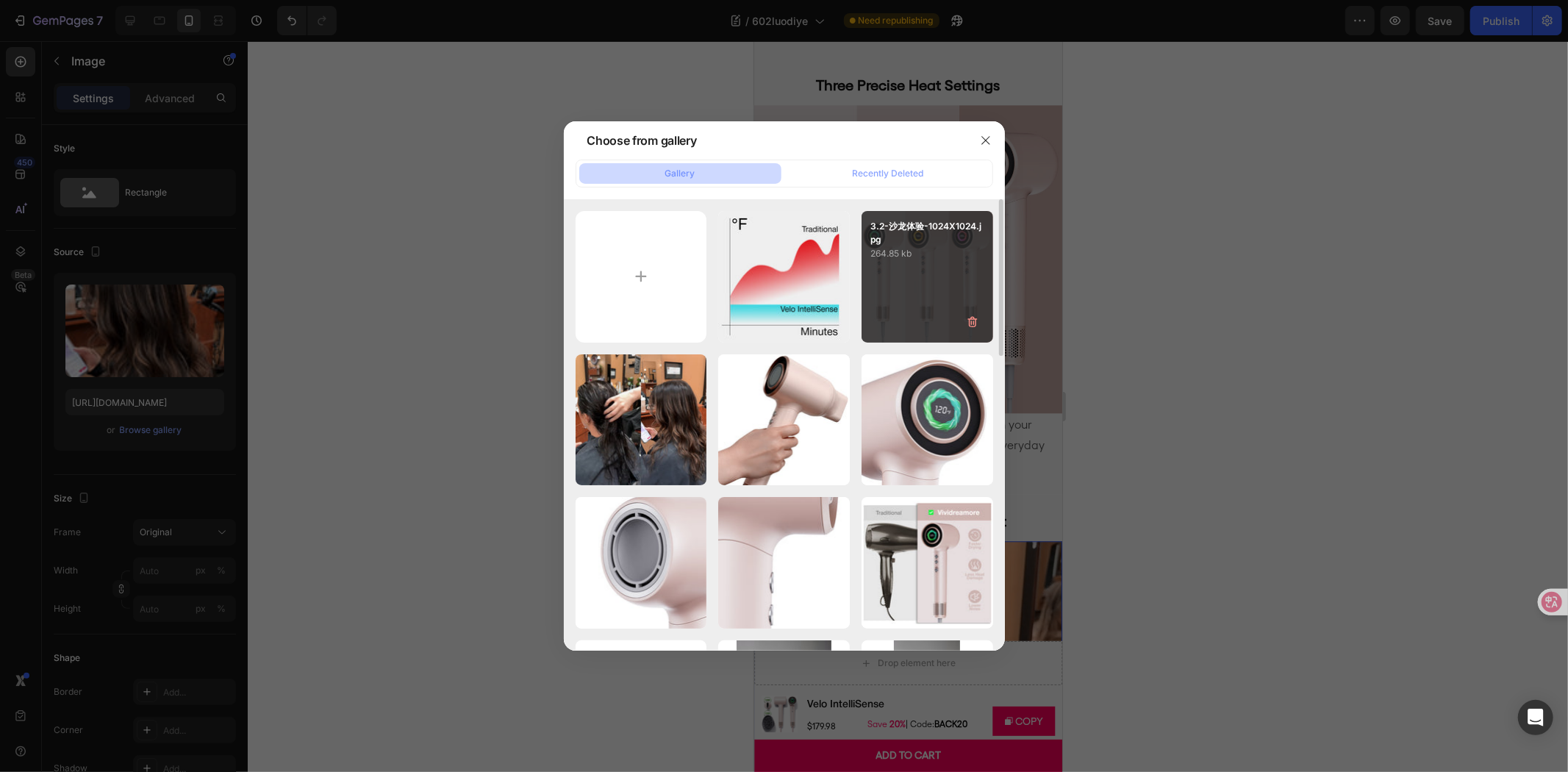
click at [0, 0] on div "3.3-沙龙体验-1024X1024.jpg 173.77 kb" at bounding box center [0, 0] width 0 height 0
type input "https://cdn.shopify.com/s/files/1/0634/6814/2701/files/gempages_571072593424024…"
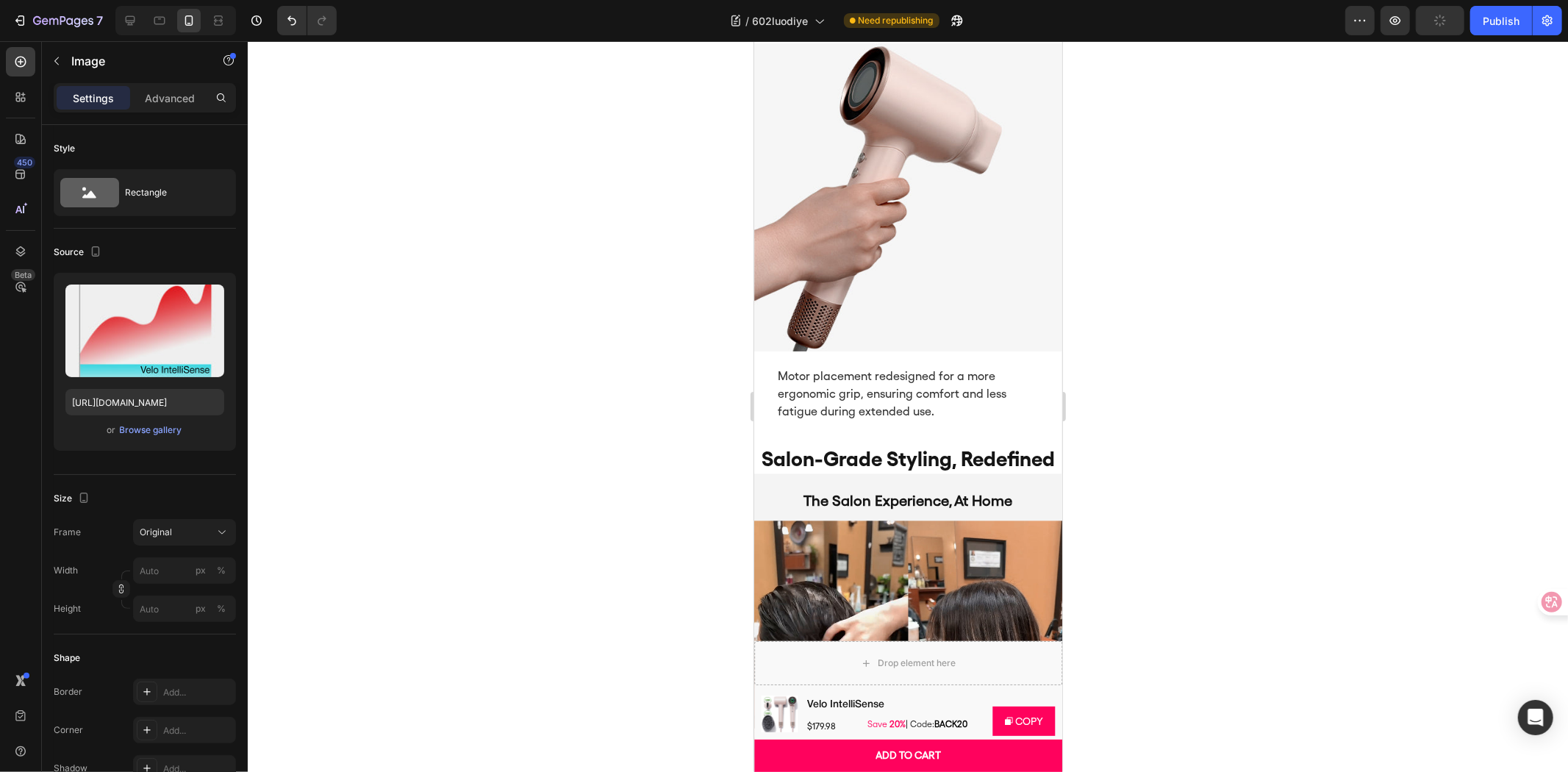
scroll to position [2858, 0]
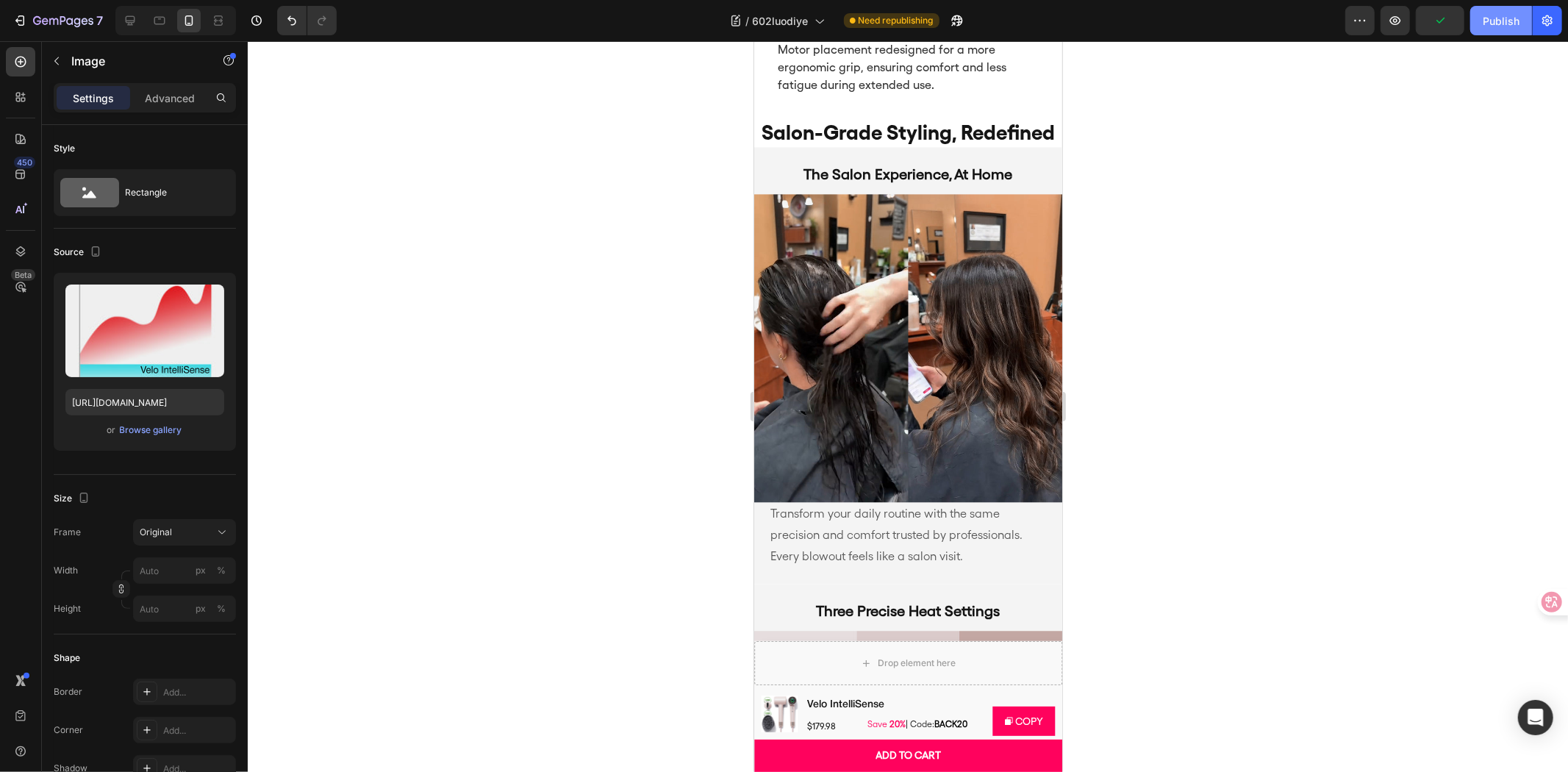
click at [1511, 25] on div "Publish" at bounding box center [1501, 21] width 37 height 15
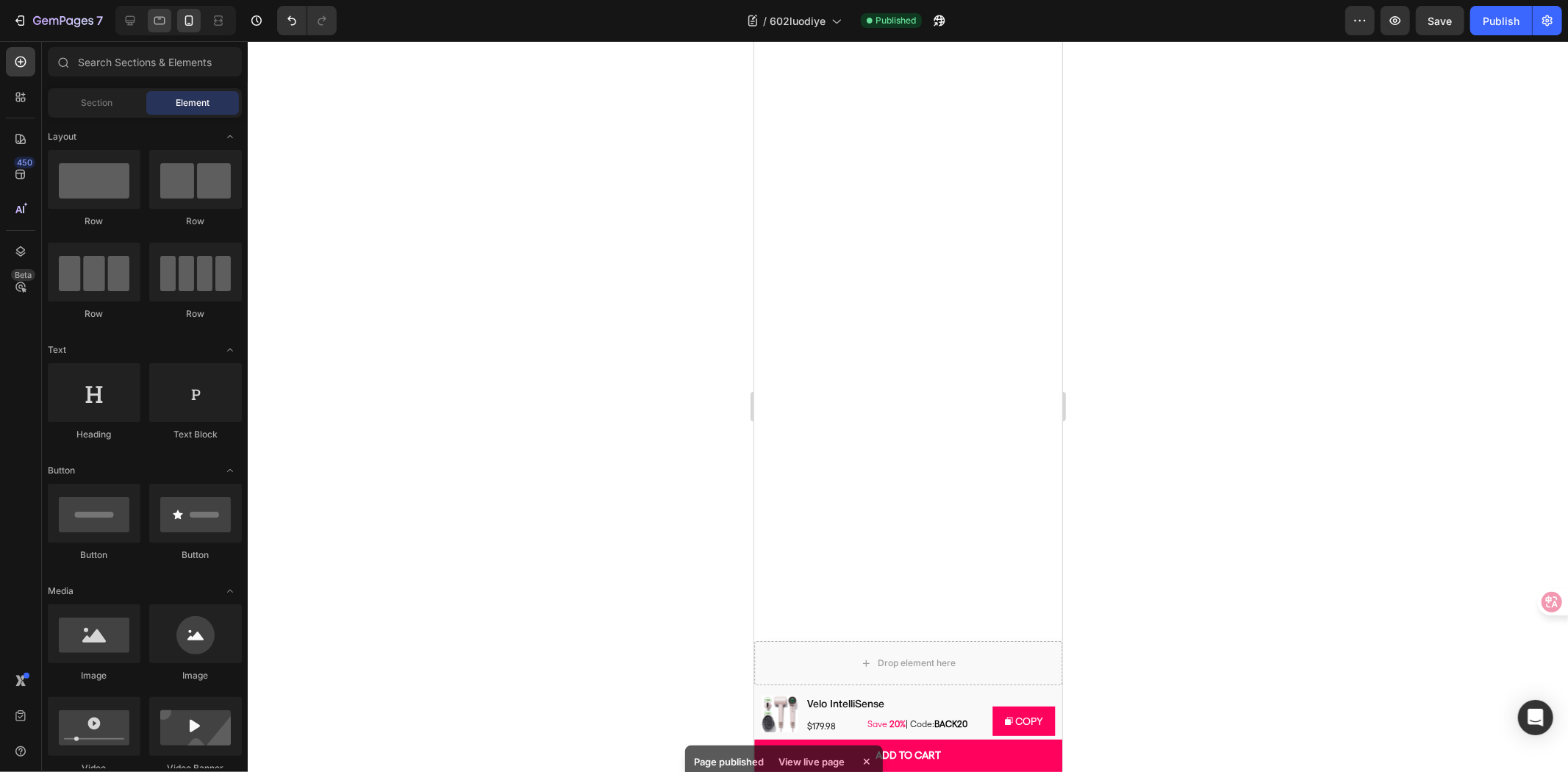
scroll to position [0, 0]
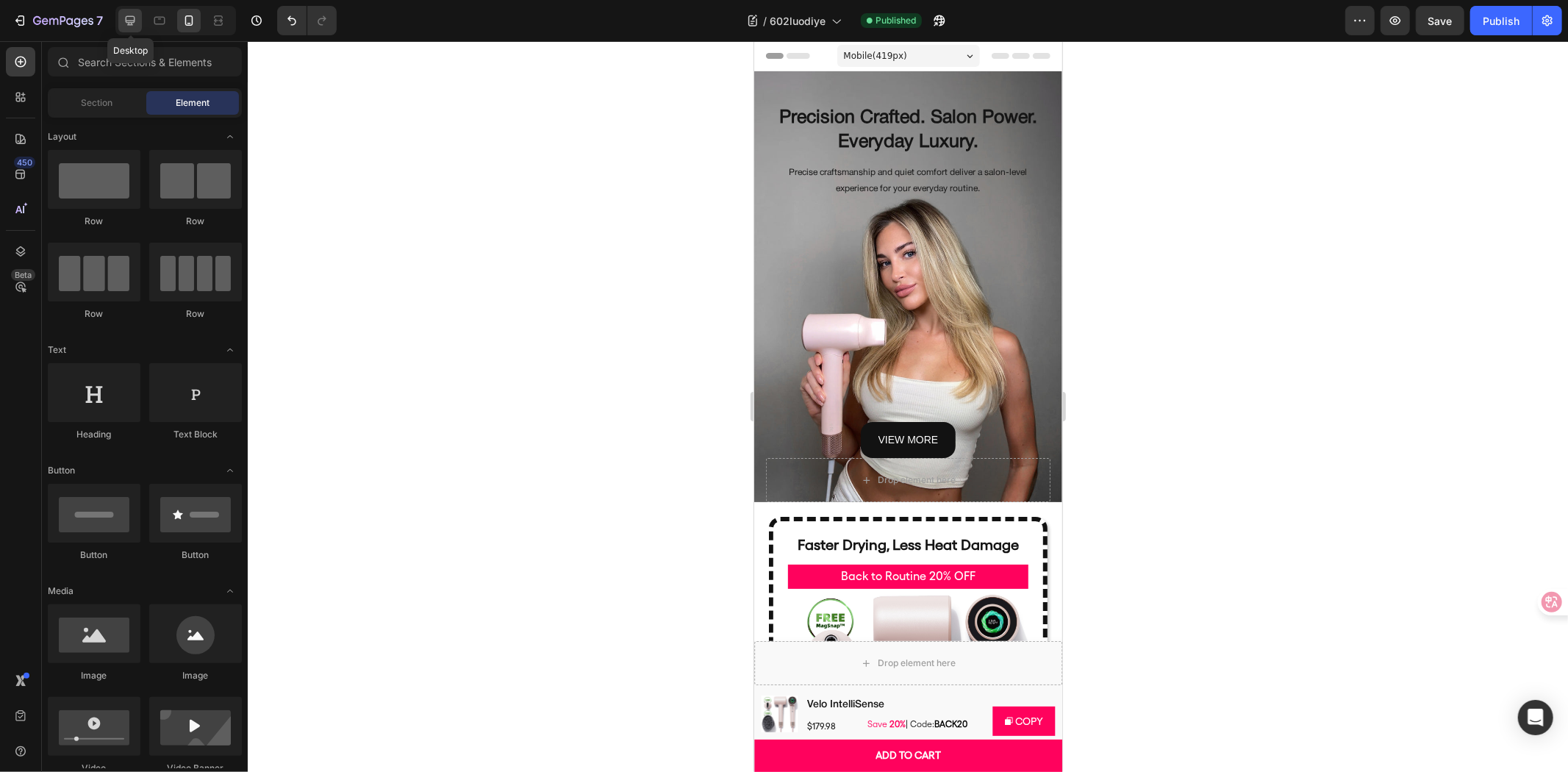
click at [133, 9] on div at bounding box center [130, 21] width 24 height 24
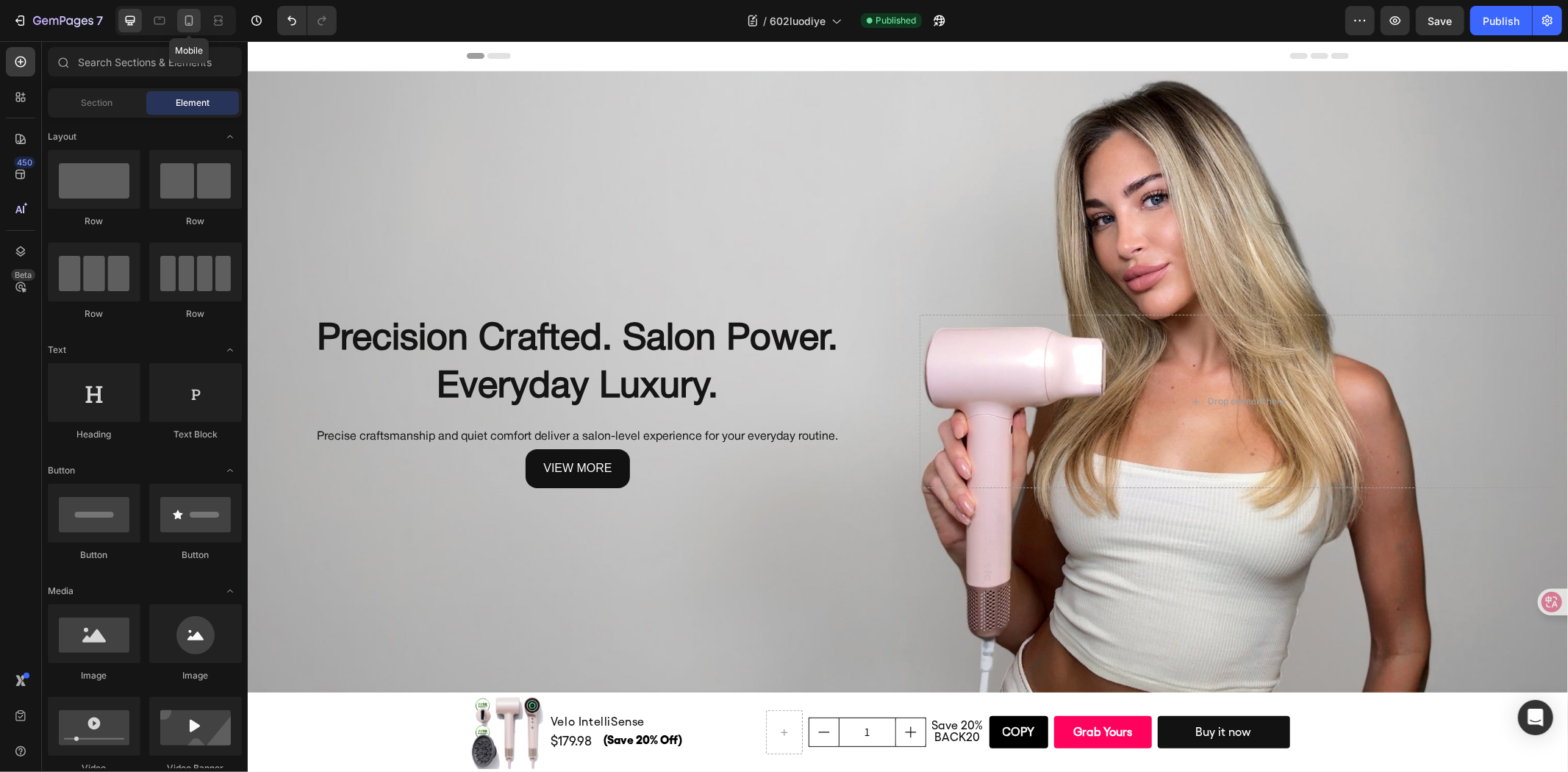
click at [186, 10] on div at bounding box center [189, 21] width 24 height 24
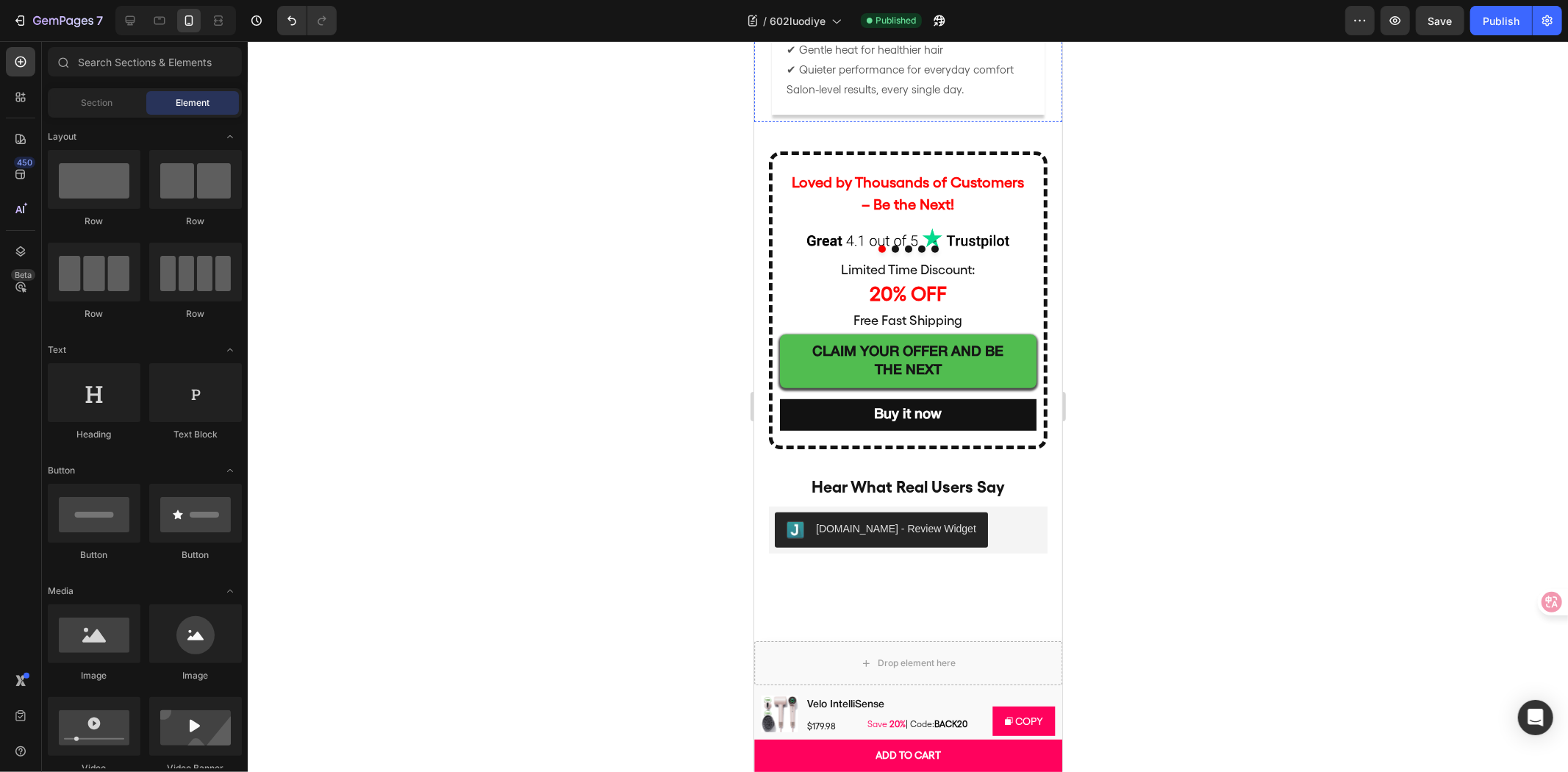
scroll to position [5553, 0]
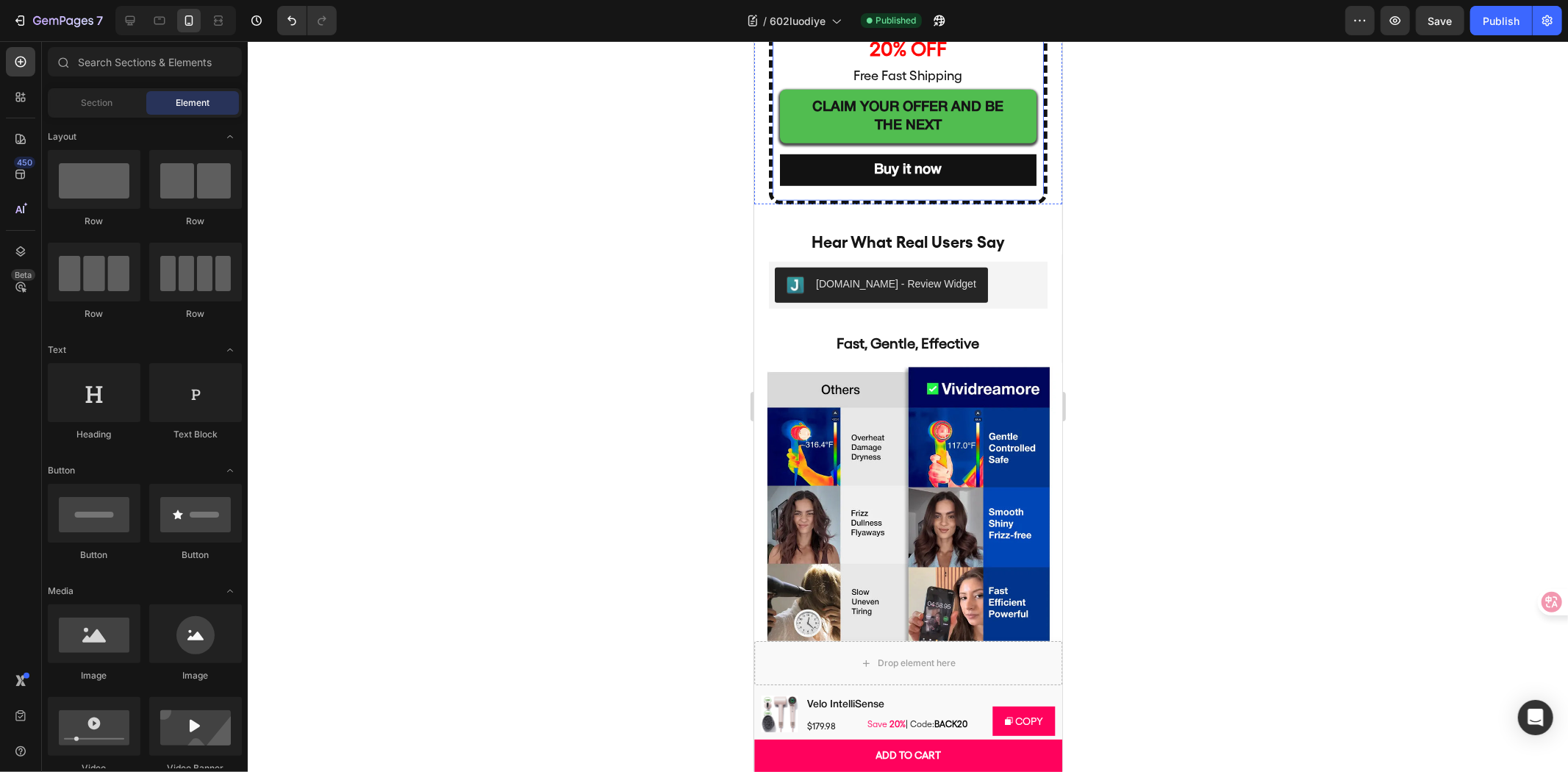
click at [952, 204] on div "Loved by Thousands of Customers – Be the Next! Text Block Image Row Image Image…" at bounding box center [907, 56] width 279 height 299
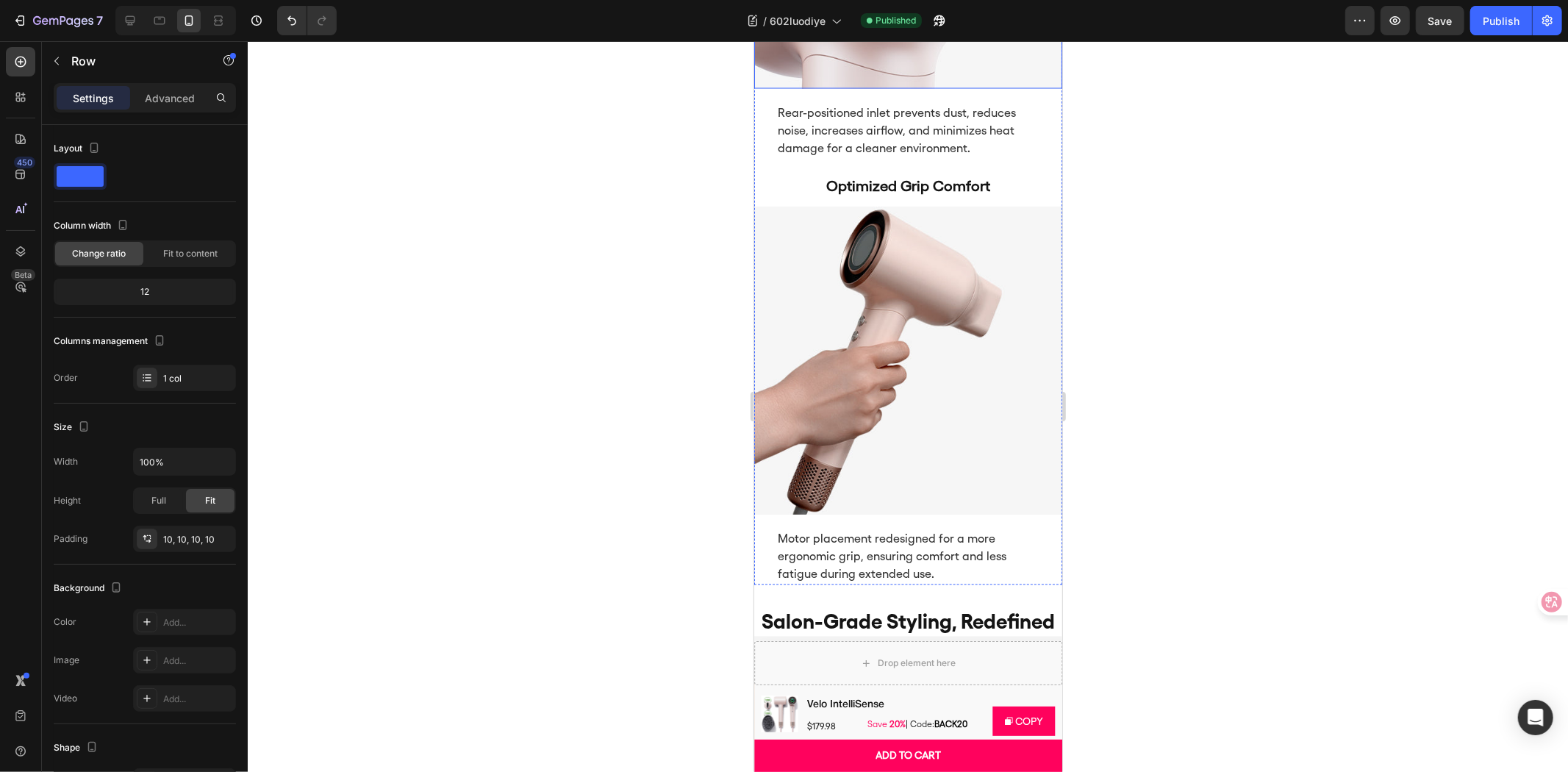
scroll to position [2776, 0]
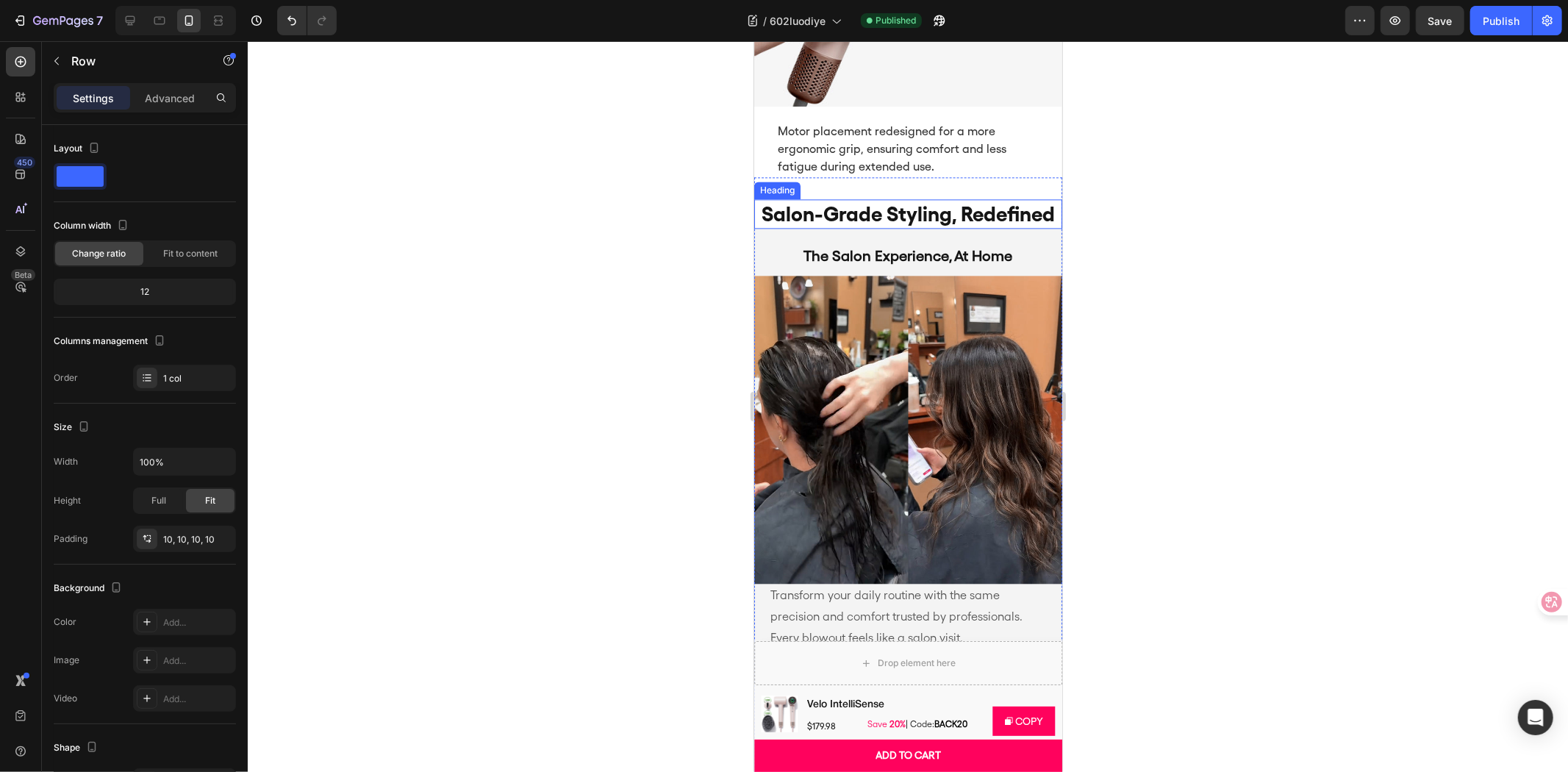
click at [961, 201] on strong "salon-grade styling, redefined" at bounding box center [907, 213] width 293 height 25
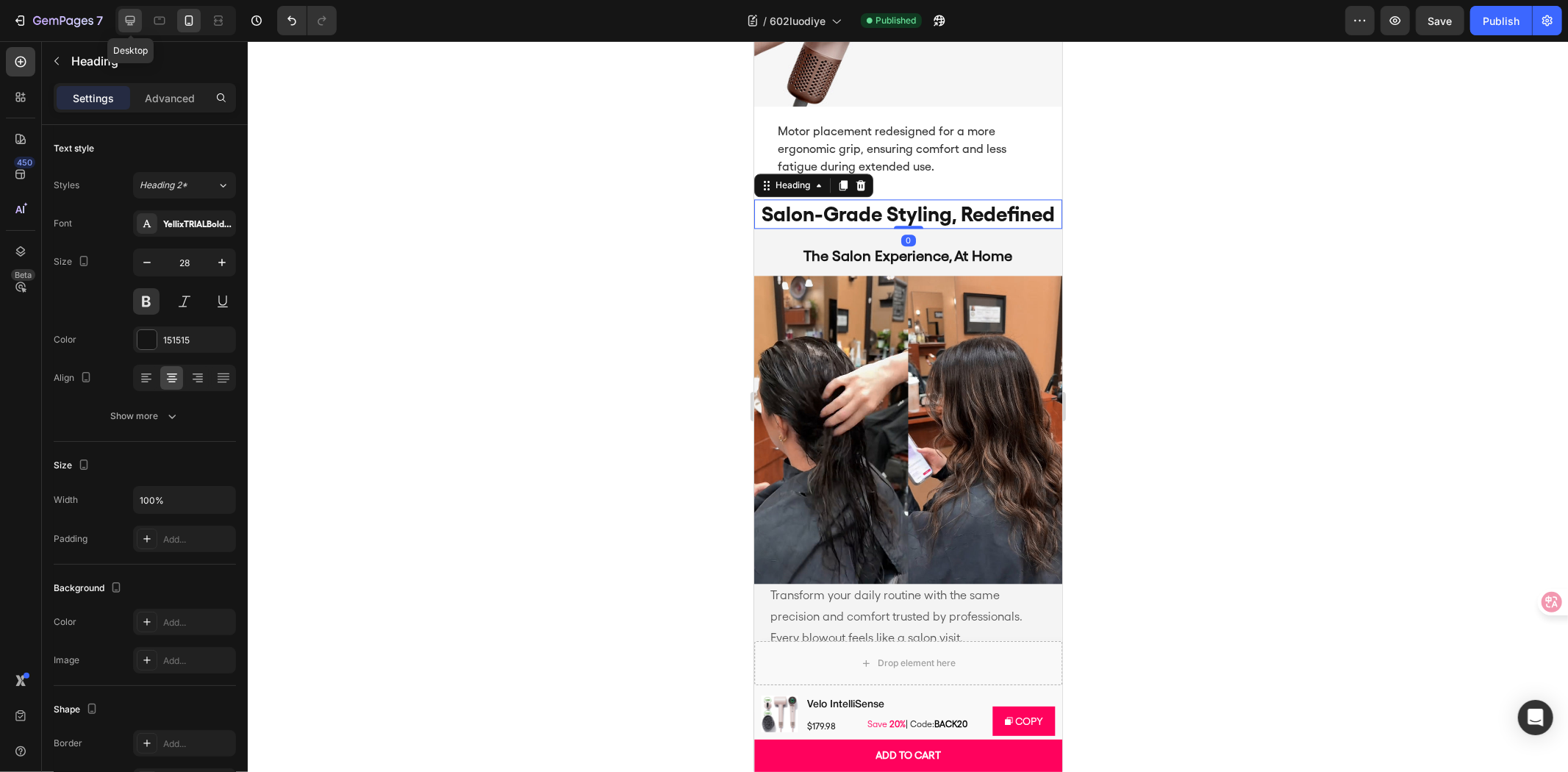
click at [136, 22] on icon at bounding box center [130, 21] width 15 height 15
type input "45"
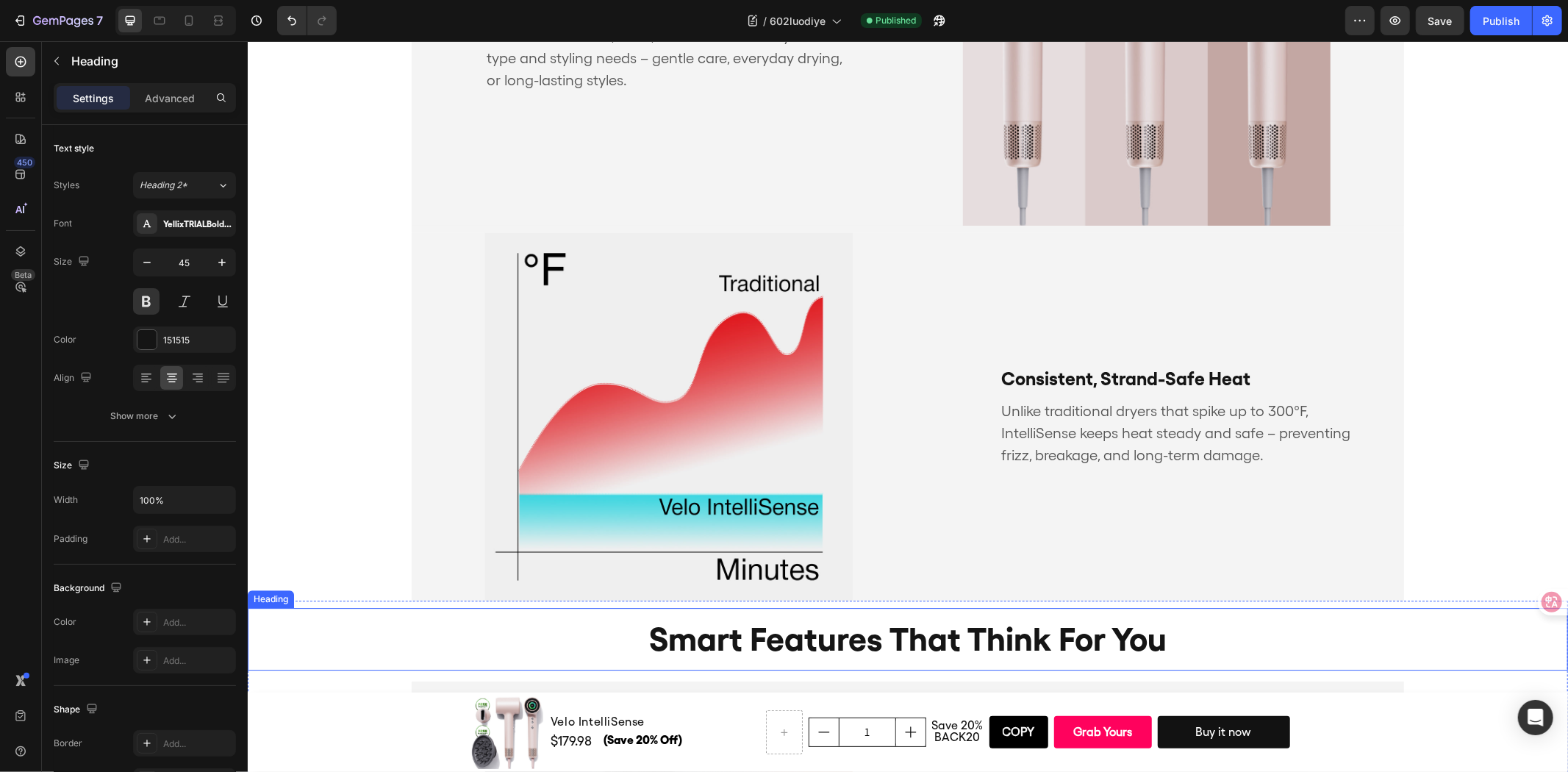
scroll to position [3810, 0]
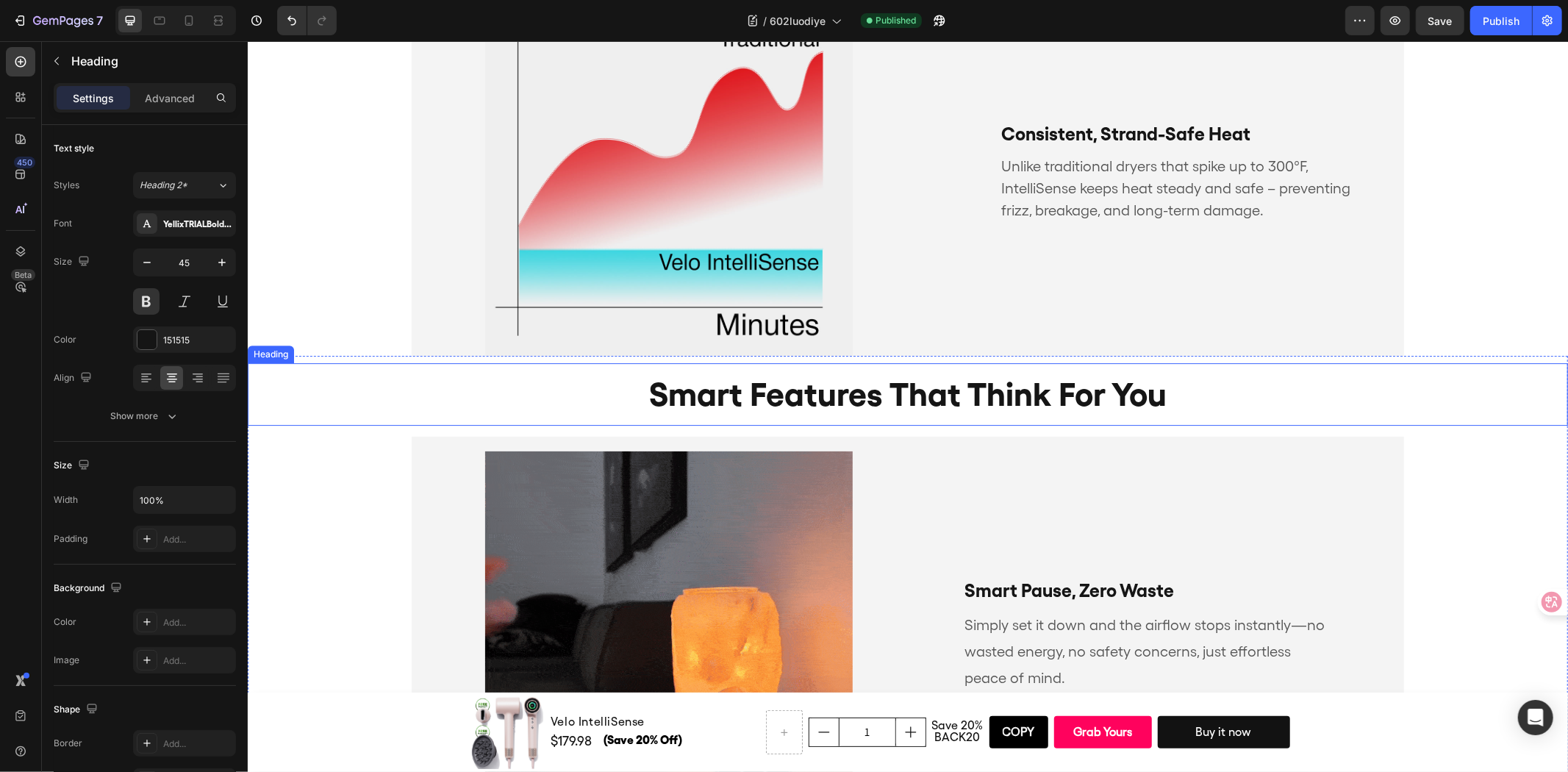
click at [577, 390] on h2 "smart features that think for you" at bounding box center [907, 393] width 1320 height 63
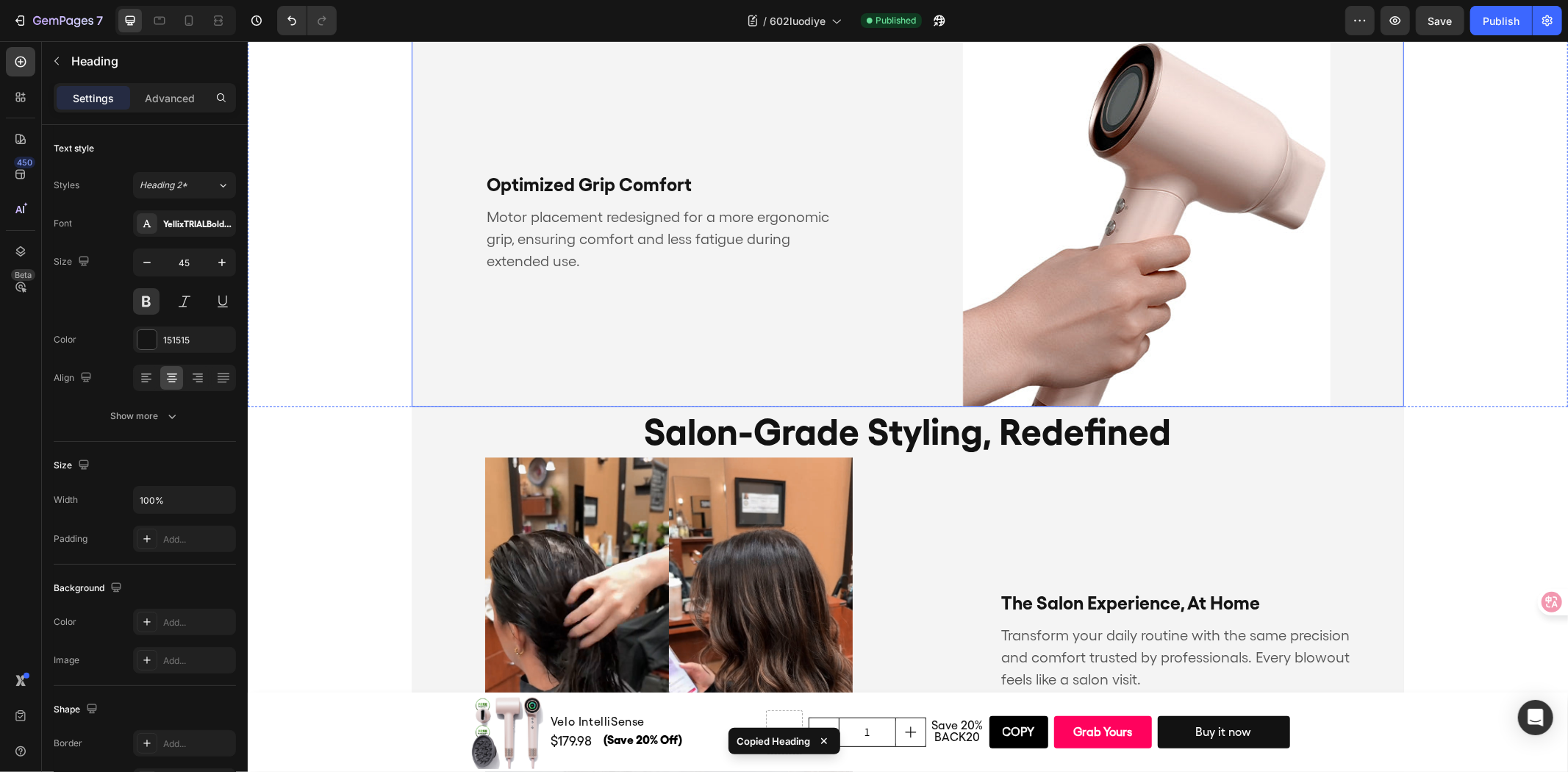
scroll to position [2585, 0]
click at [767, 348] on div "Optimized Grip Comfort Text Block Motor placement redesigned for a more ergonom…" at bounding box center [650, 221] width 478 height 368
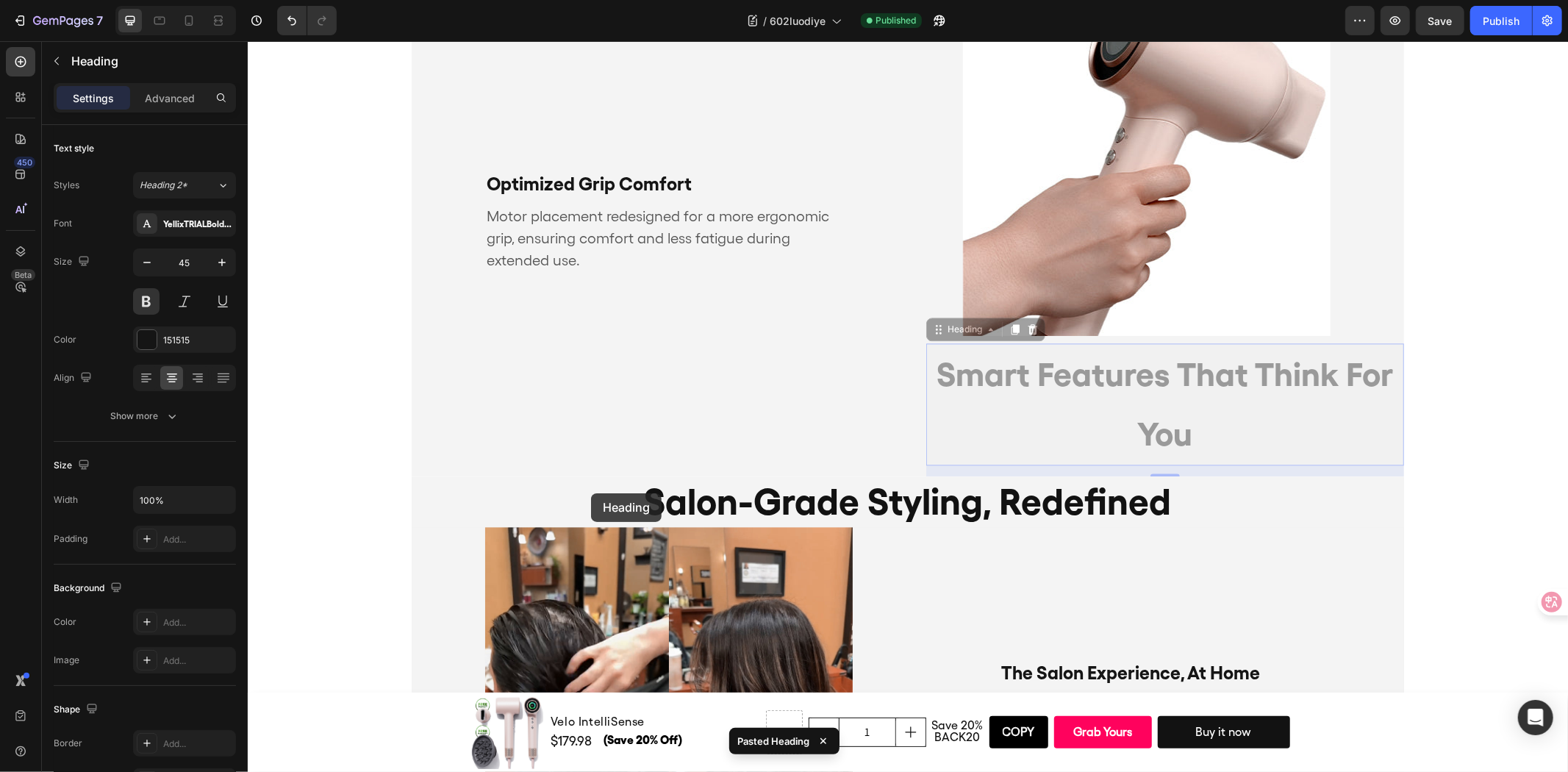
scroll to position [2584, 0]
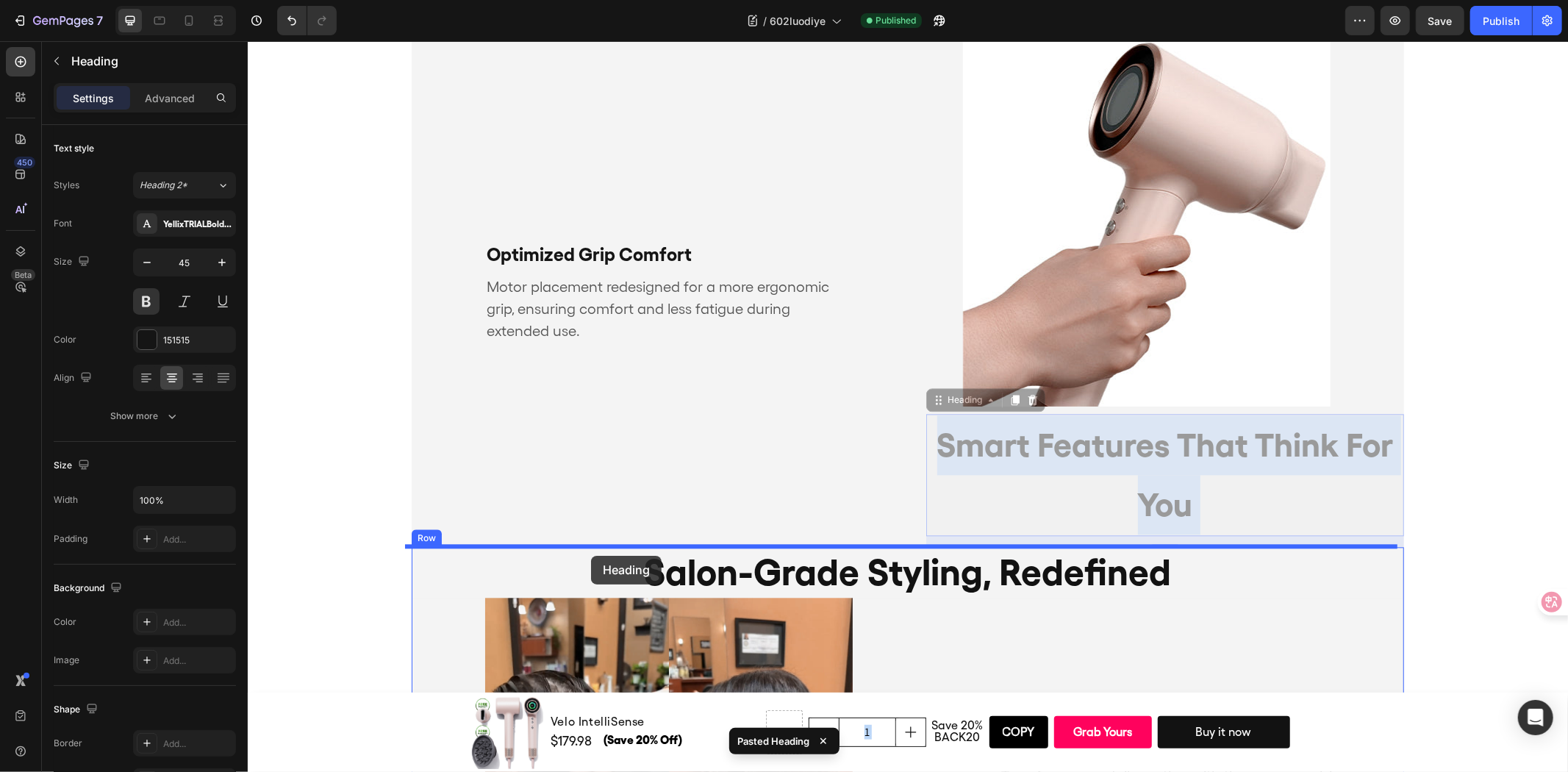
drag, startPoint x: 944, startPoint y: 349, endPoint x: 590, endPoint y: 554, distance: 409.1
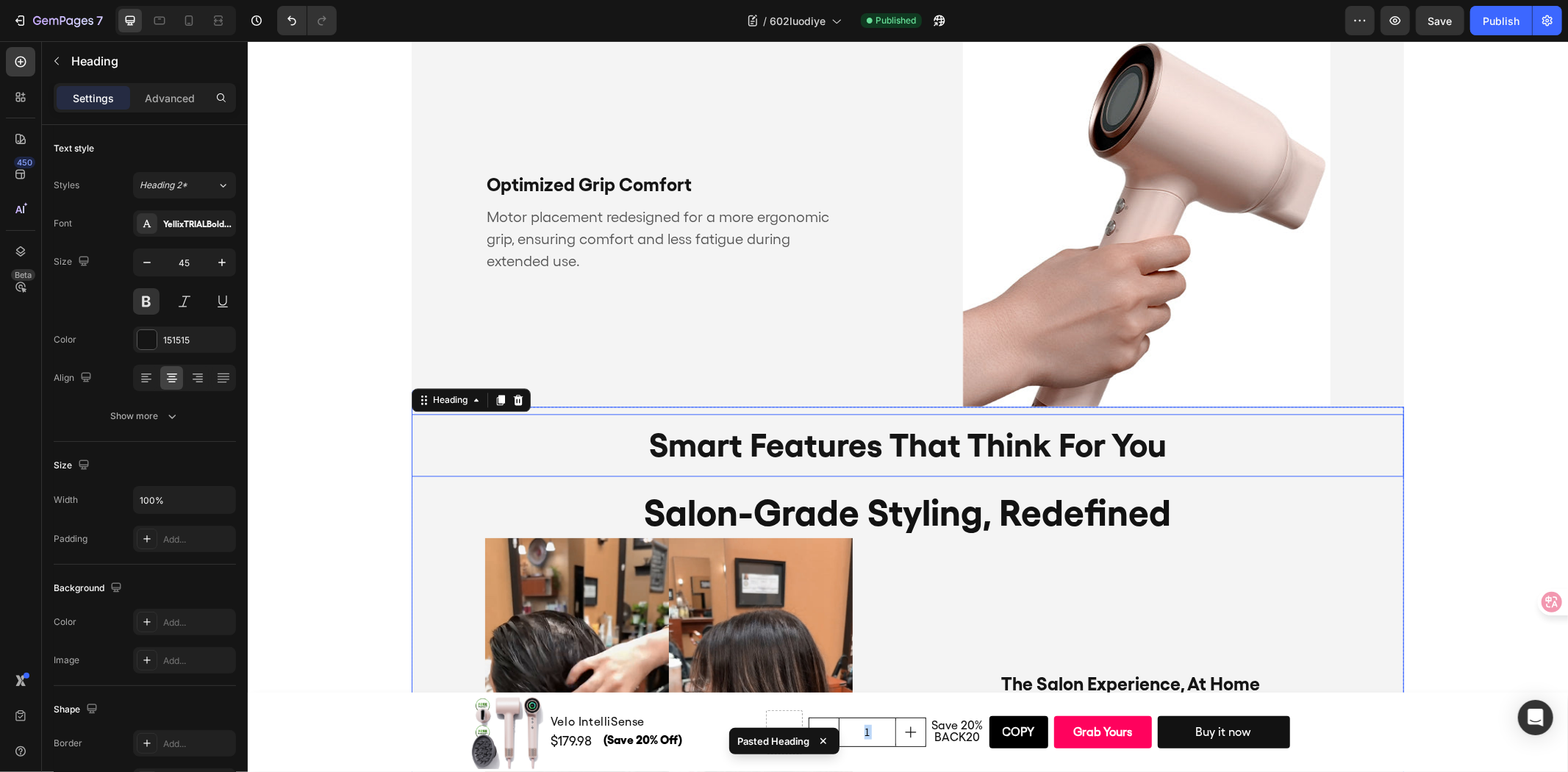
scroll to position [2515, 0]
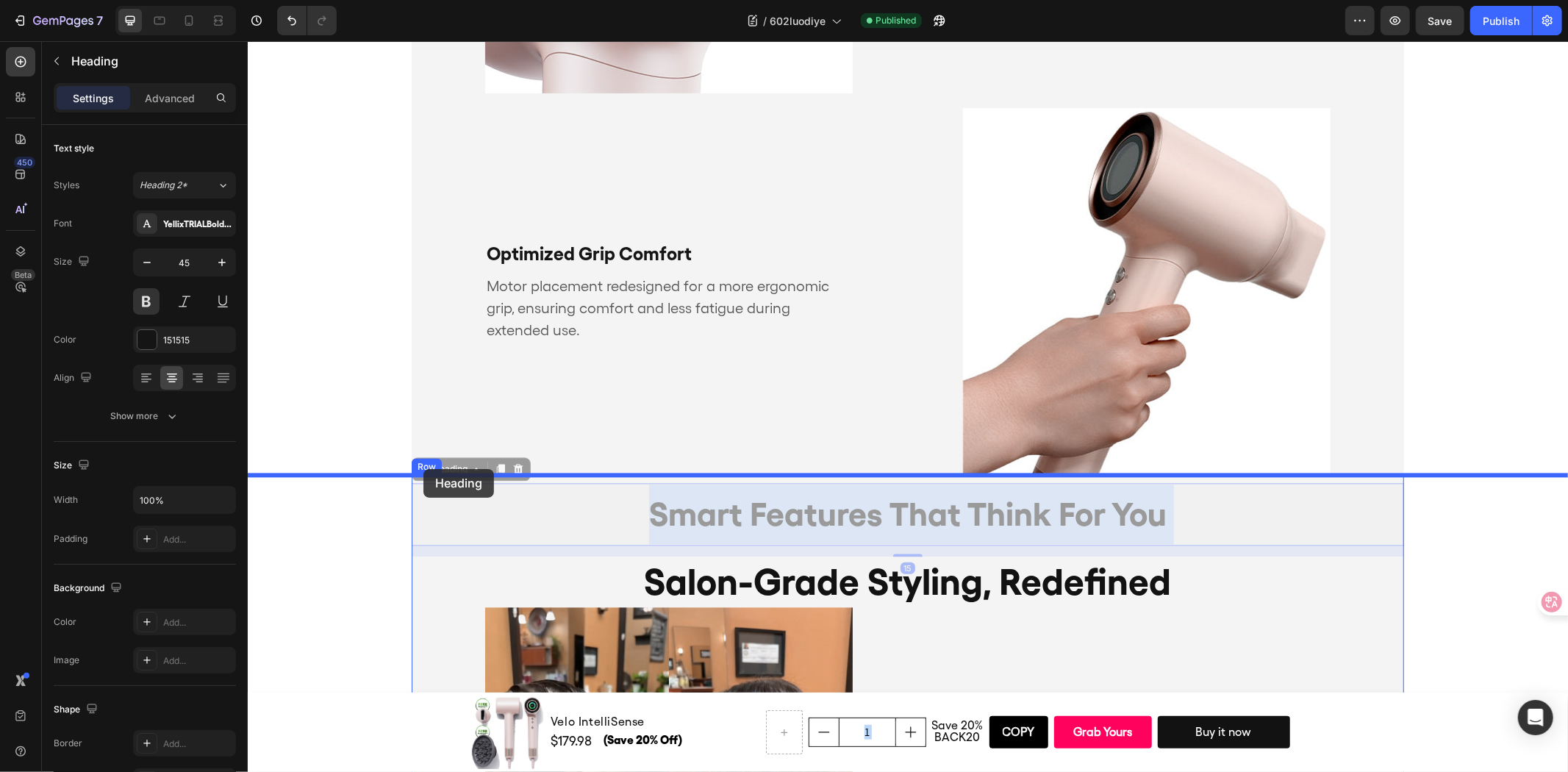
drag, startPoint x: 615, startPoint y: 488, endPoint x: 423, endPoint y: 468, distance: 193.0
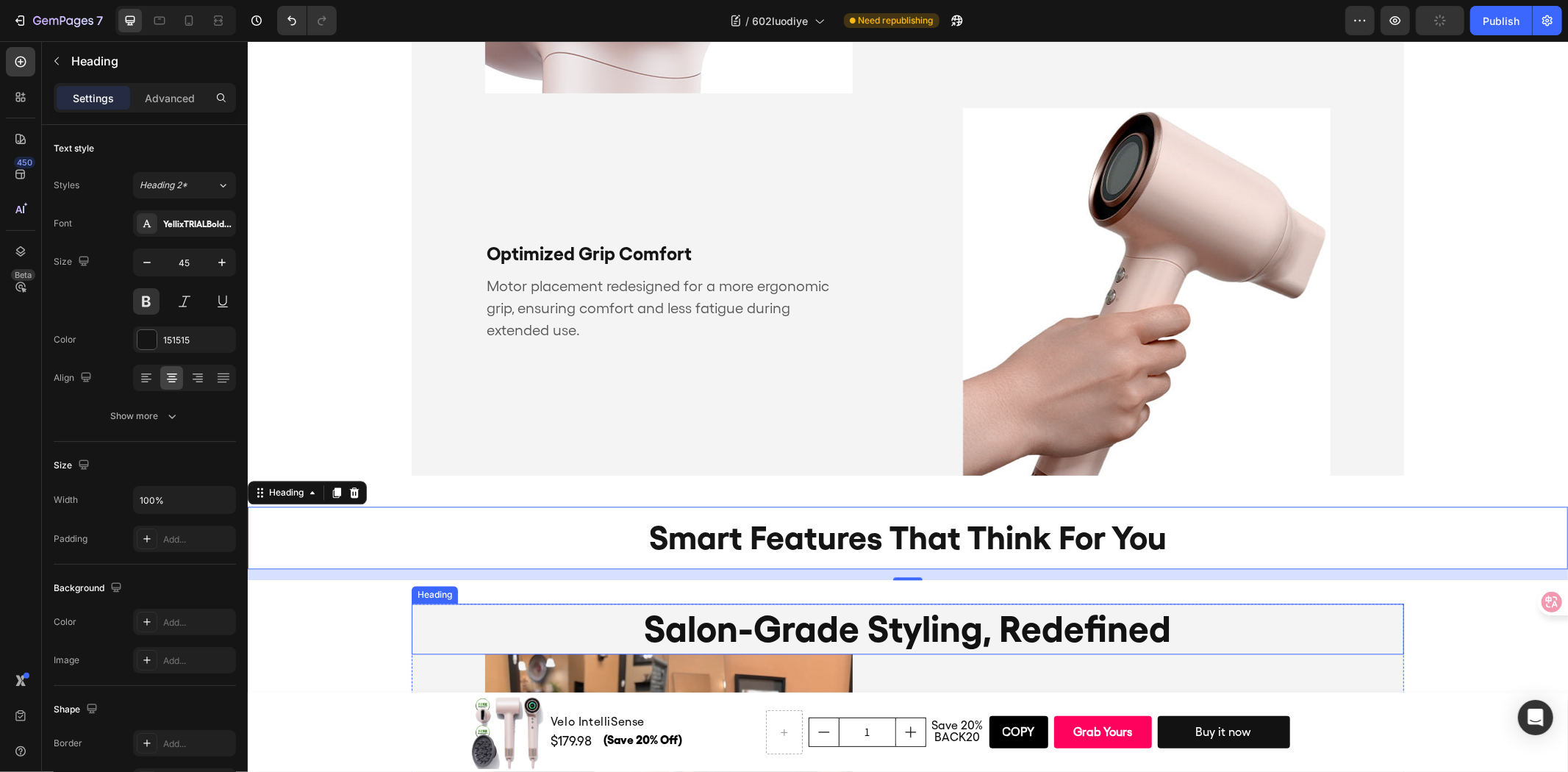
click at [1029, 617] on h2 "Salon-Grade Styling, Redefined" at bounding box center [906, 628] width 992 height 51
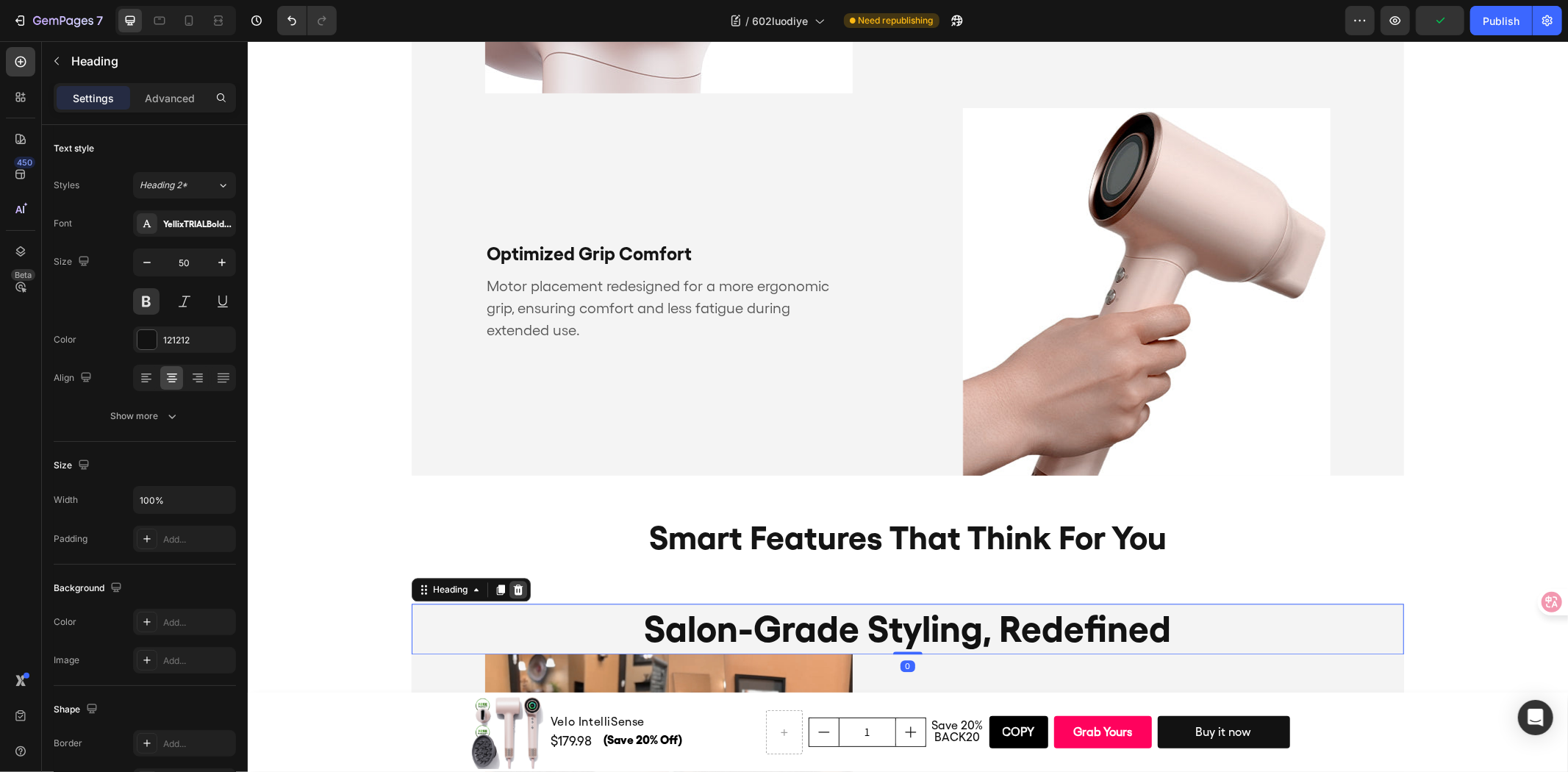
click at [516, 583] on icon at bounding box center [517, 589] width 12 height 12
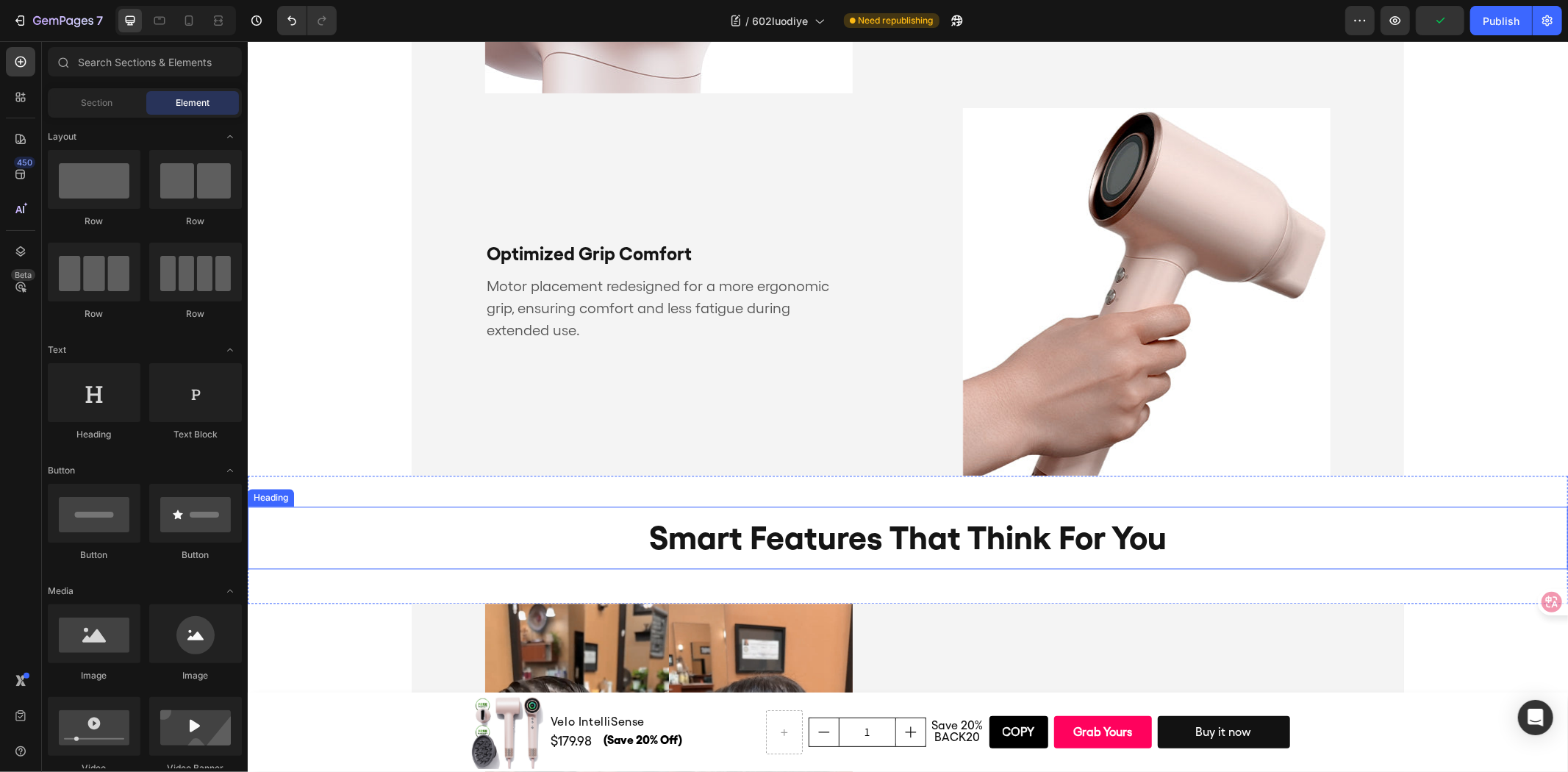
click at [615, 531] on h2 "smart features that think for you" at bounding box center [907, 537] width 1320 height 63
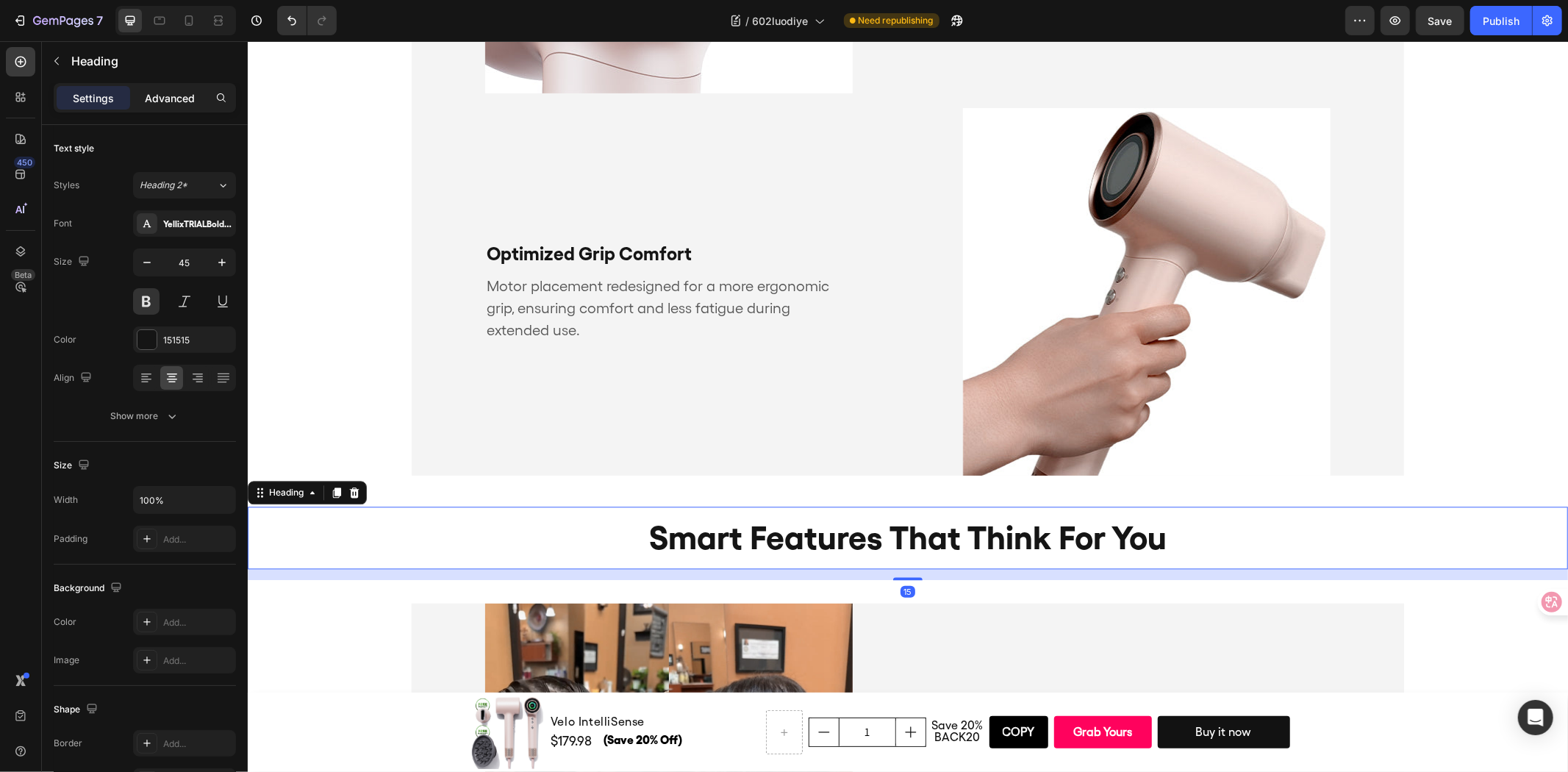
click at [155, 104] on p "Advanced" at bounding box center [169, 98] width 50 height 15
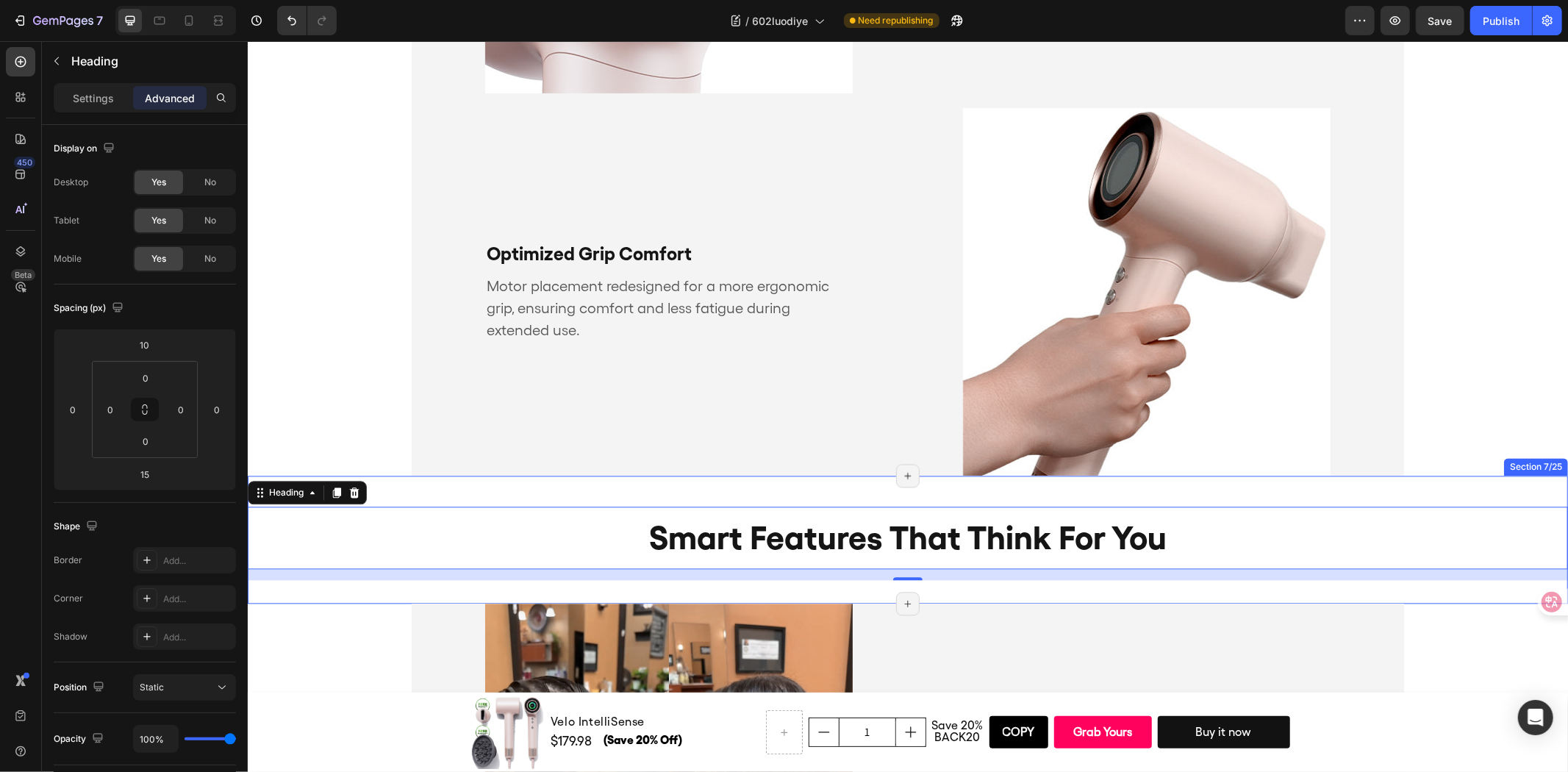
click at [542, 489] on div "smart features that think for you Heading 15 Section 7/25 Page has reached Shop…" at bounding box center [907, 538] width 1320 height 128
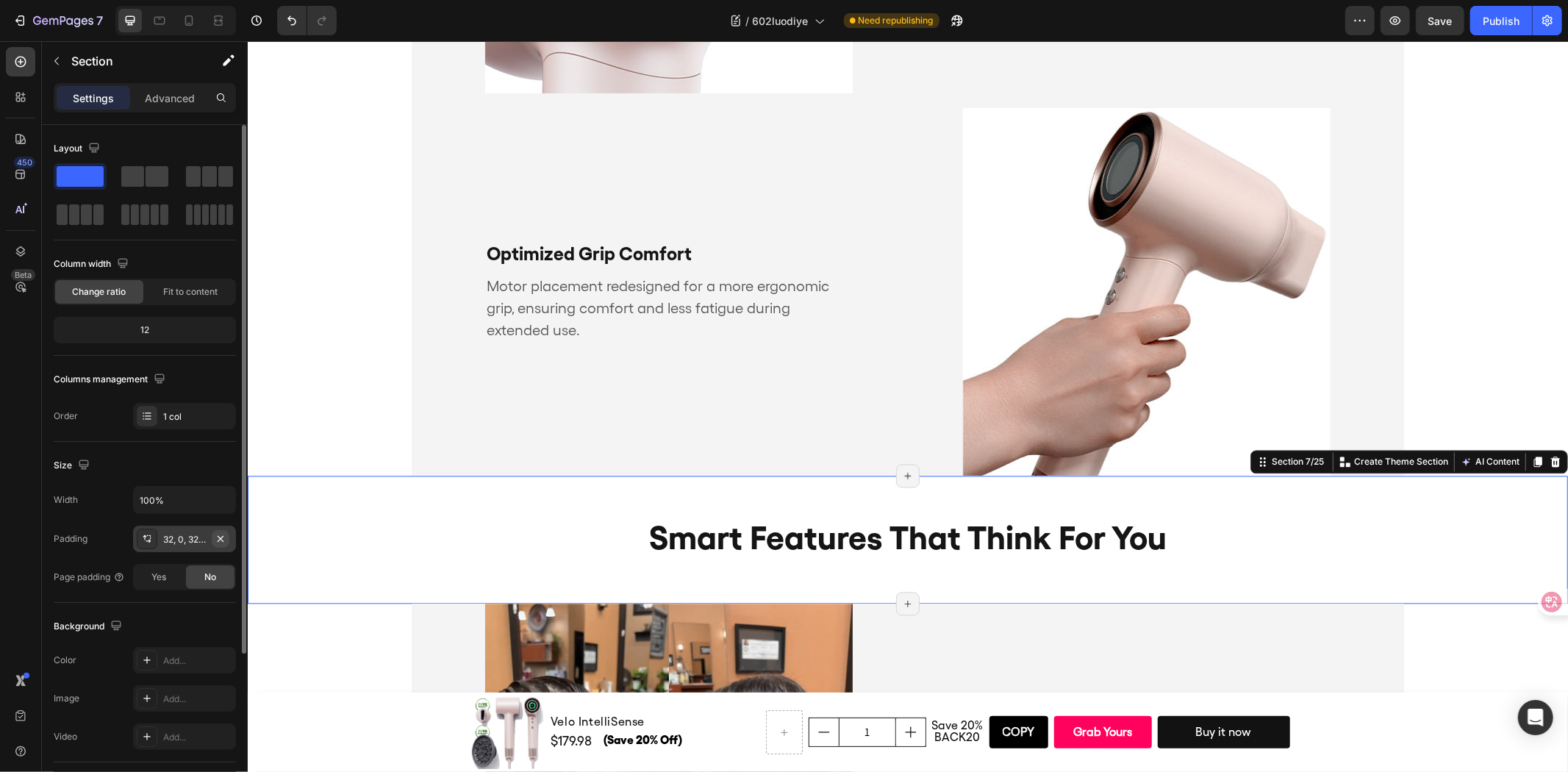
click at [213, 535] on button "button" at bounding box center [221, 538] width 17 height 17
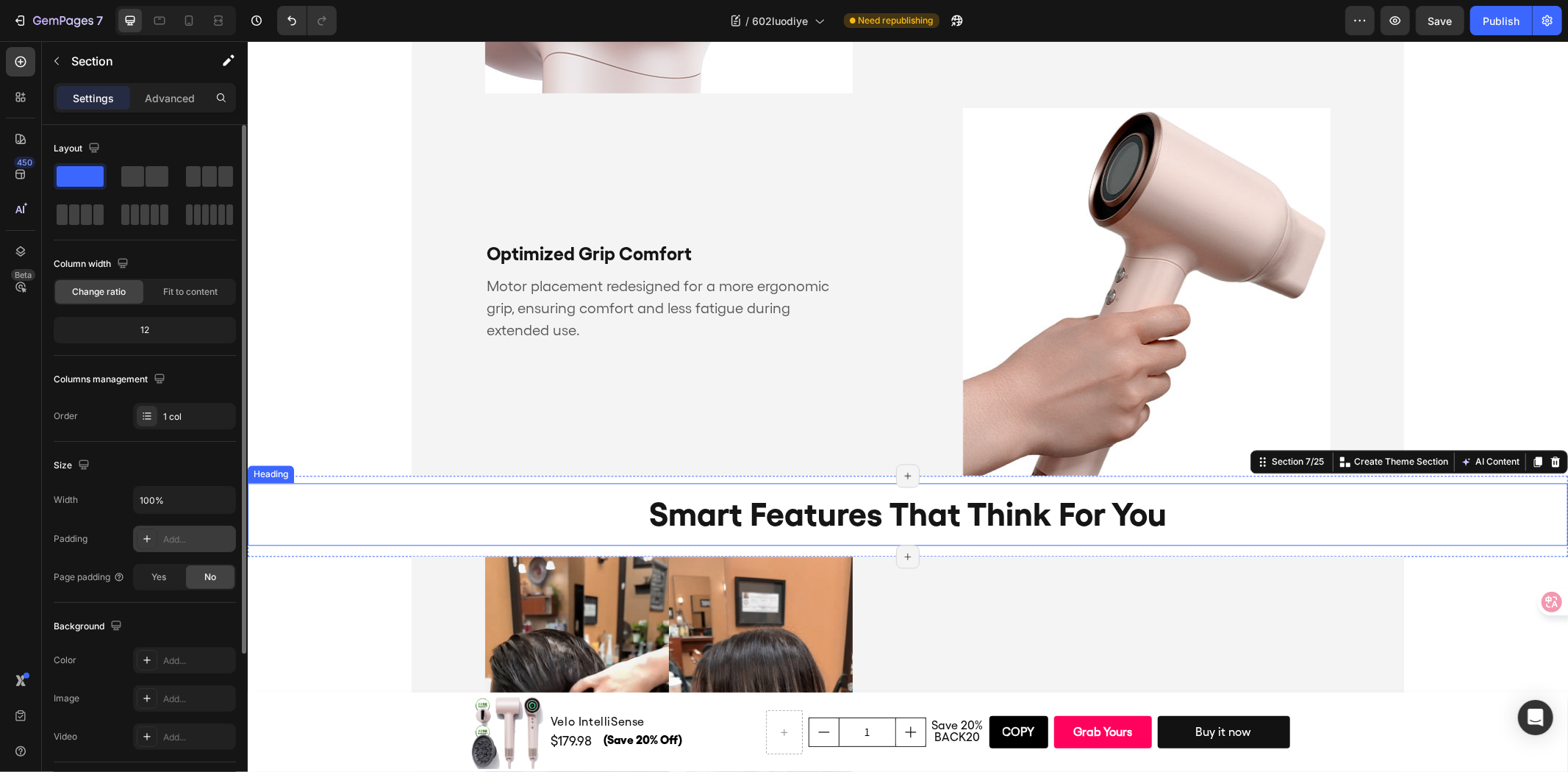
click at [491, 519] on h2 "smart features that think for you" at bounding box center [907, 513] width 1320 height 63
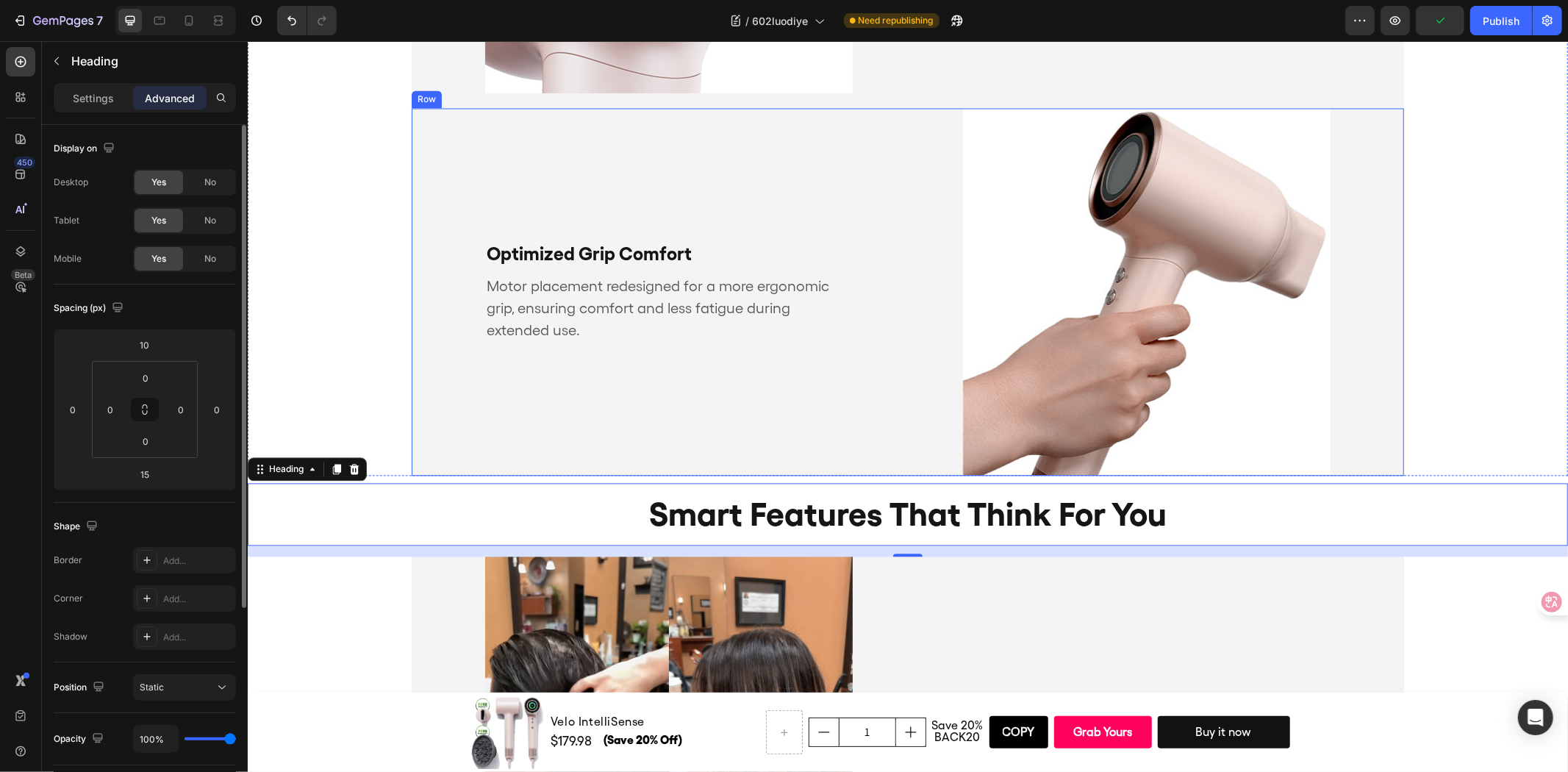
click at [417, 369] on div "Optimized Grip Comfort Text Block Motor placement redesigned for a more ergonom…" at bounding box center [650, 291] width 478 height 368
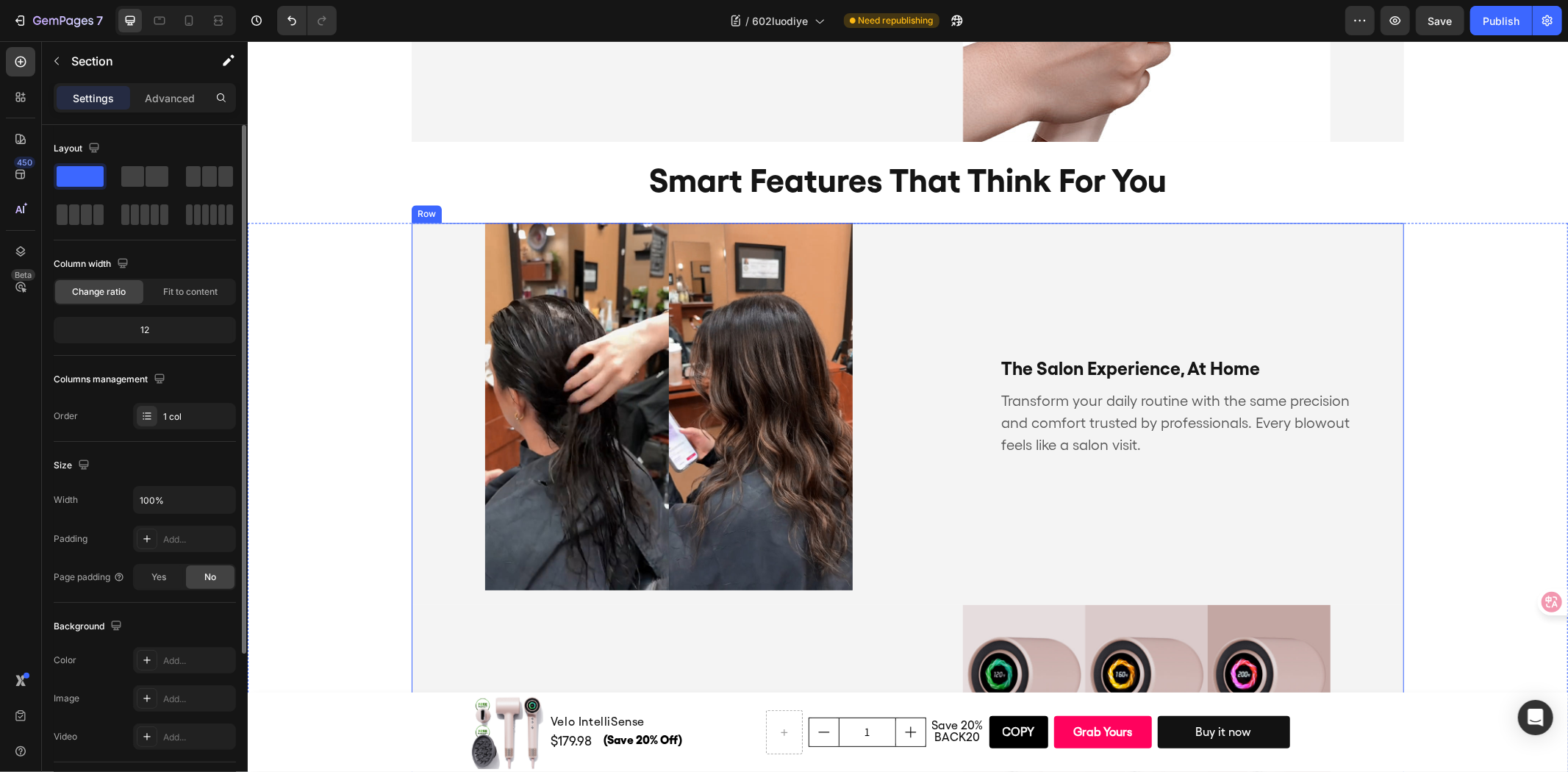
scroll to position [2804, 0]
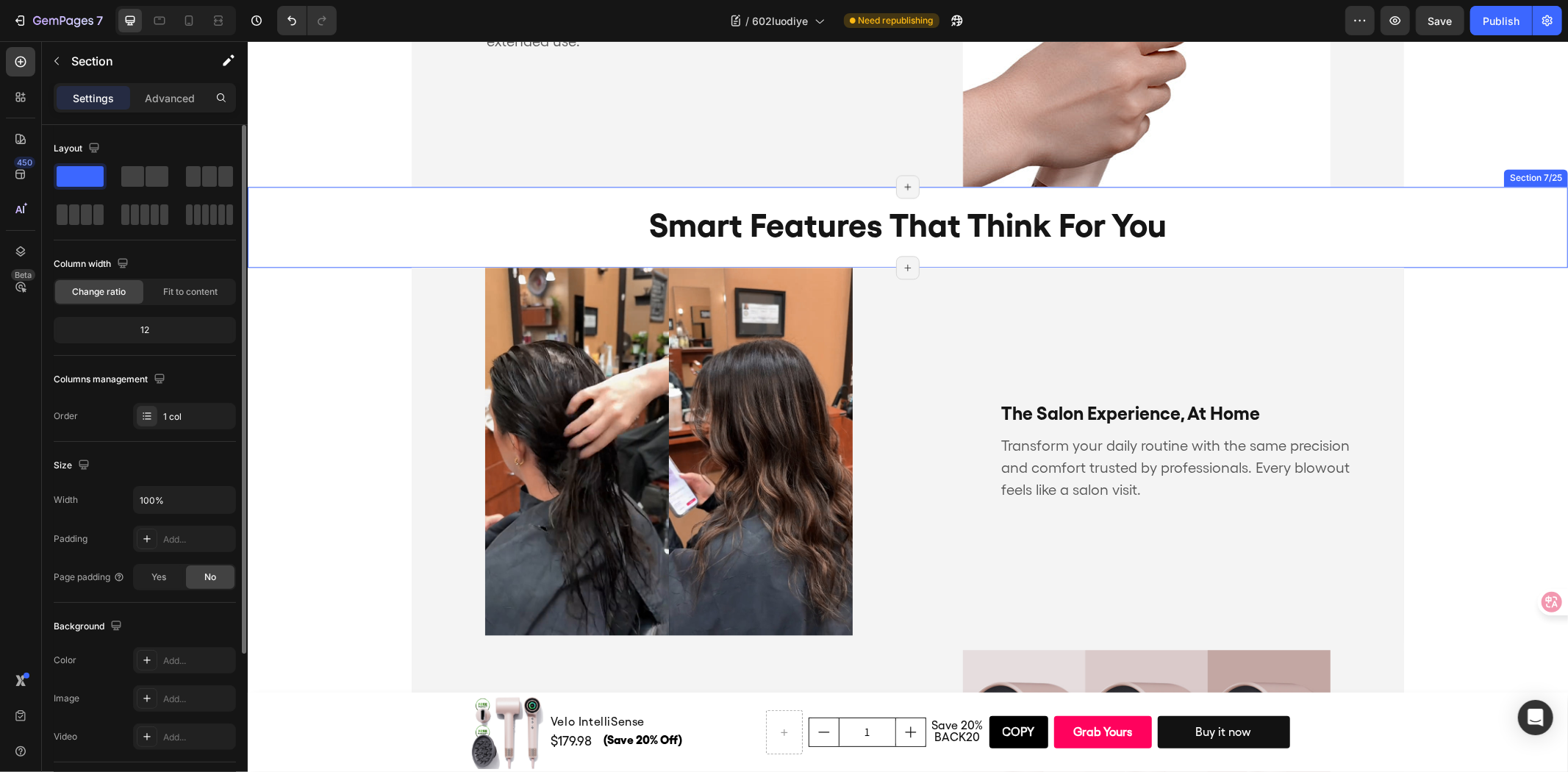
click at [1474, 257] on div "smart features that think for you Heading" at bounding box center [907, 226] width 1320 height 81
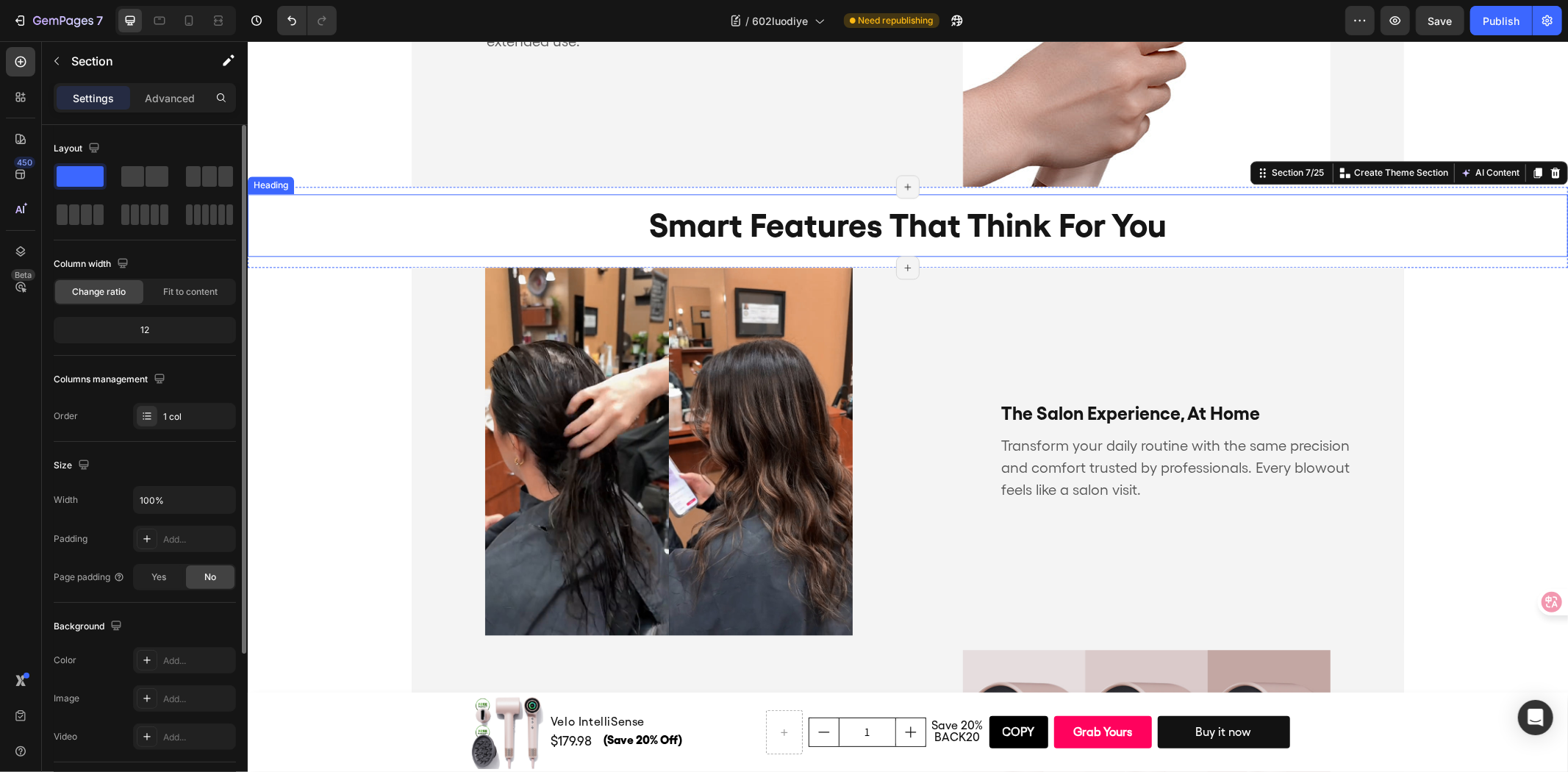
click at [1064, 245] on h2 "smart features that think for you" at bounding box center [907, 224] width 1320 height 63
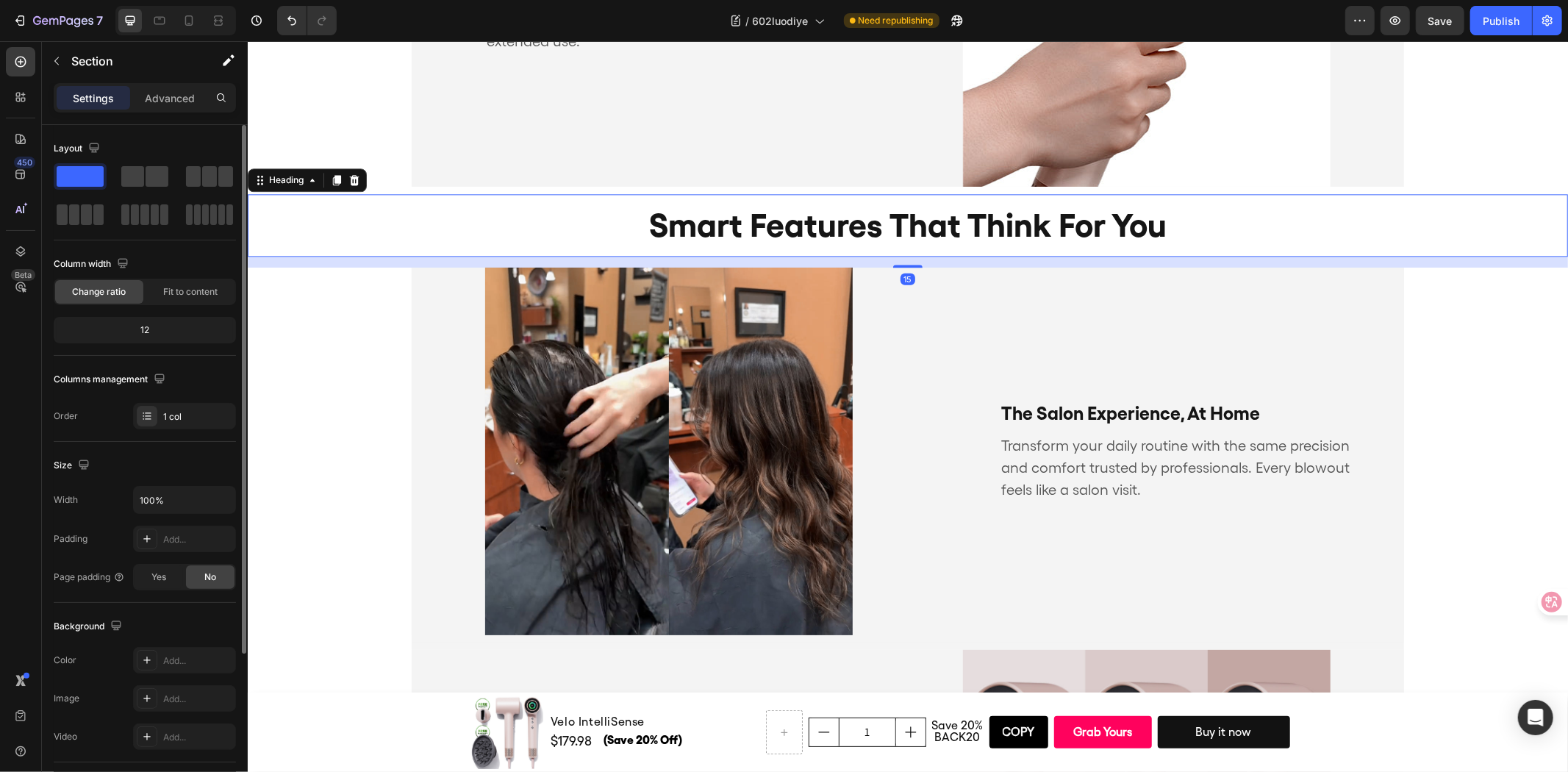
click at [1064, 245] on h2 "smart features that think for you" at bounding box center [907, 224] width 1320 height 63
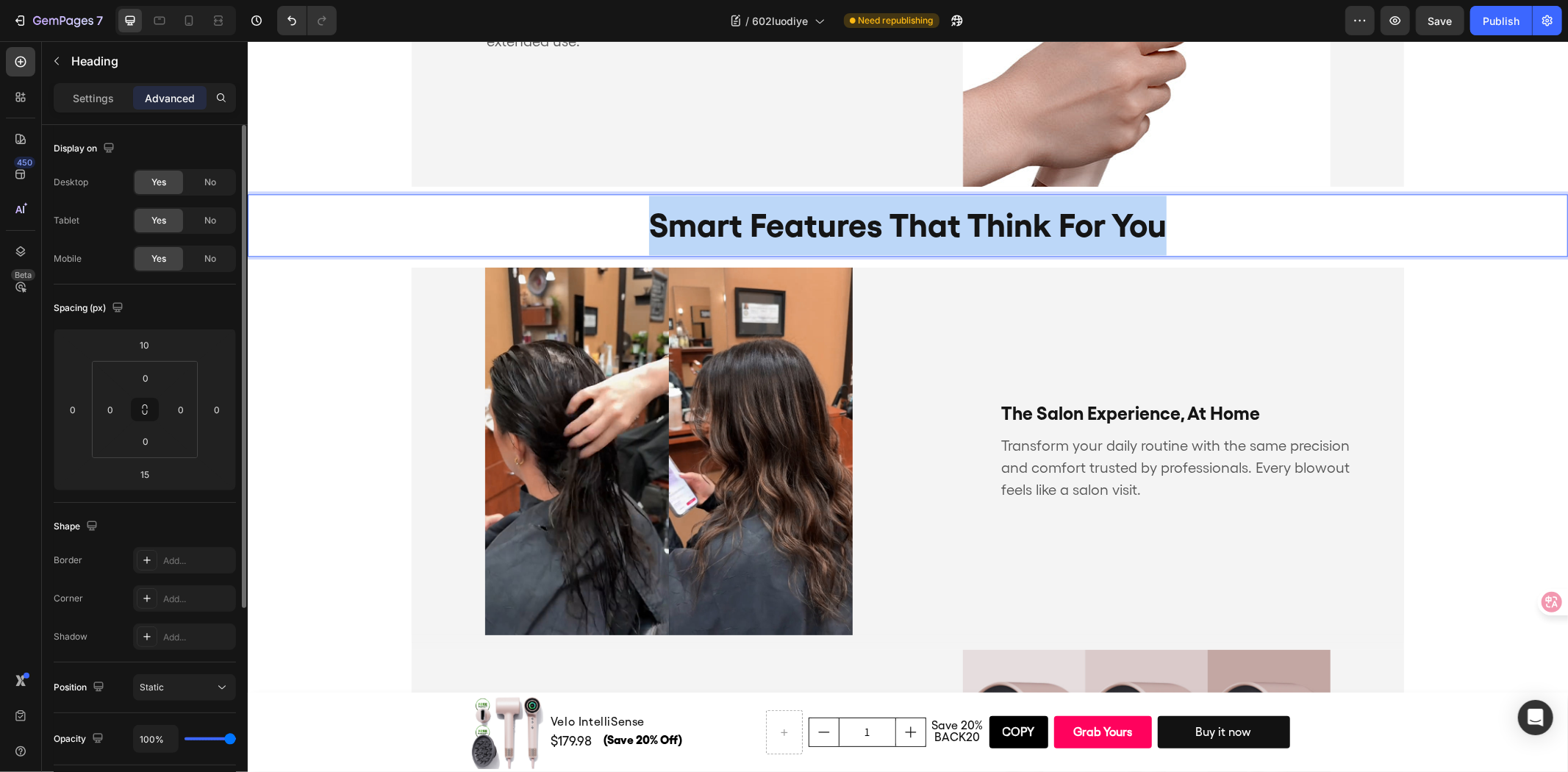
click at [1064, 245] on p "smart features that think for you" at bounding box center [907, 224] width 1317 height 60
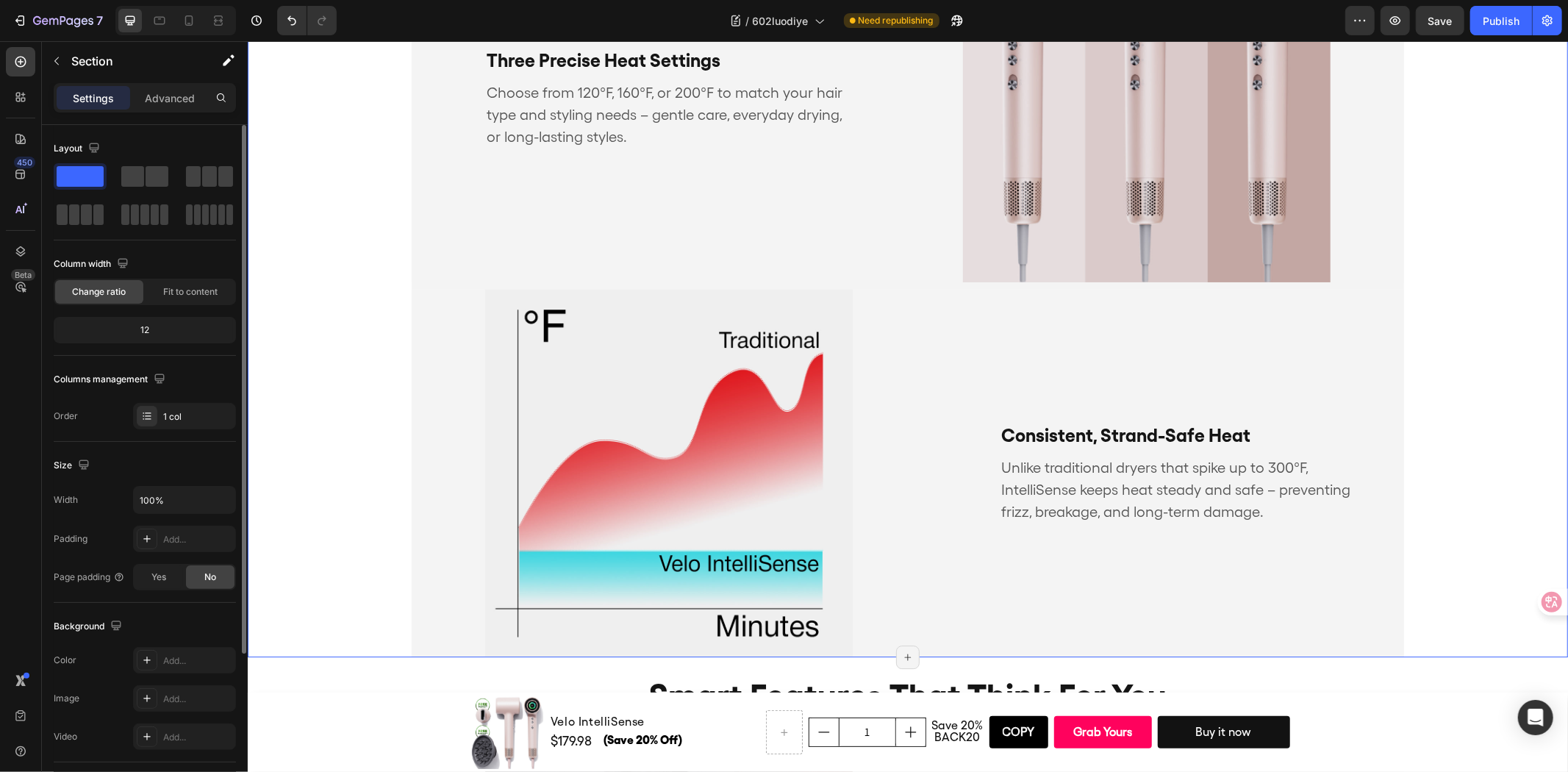
scroll to position [3866, 0]
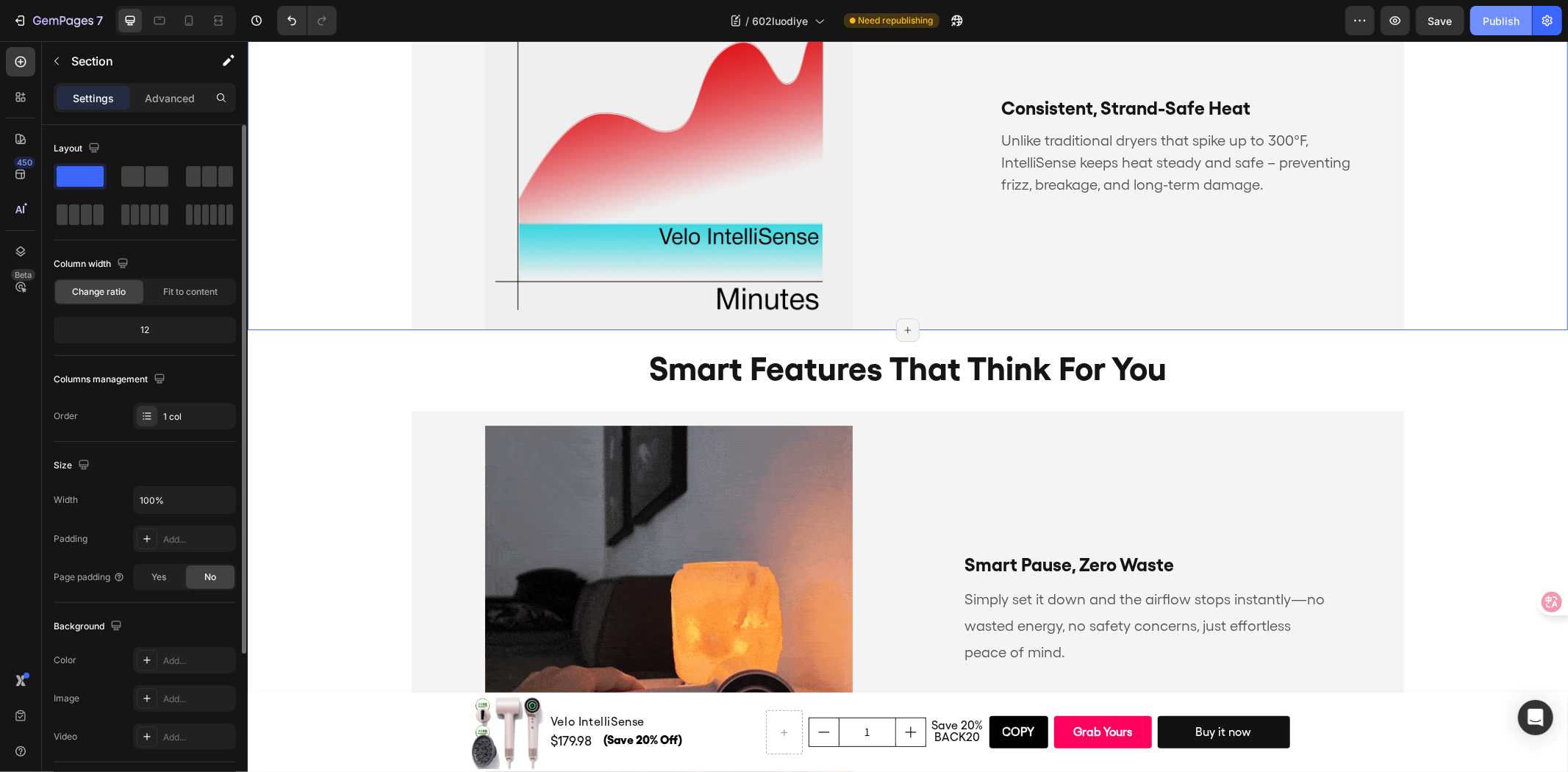
click at [1493, 28] on button "Publish" at bounding box center [1501, 20] width 62 height 29
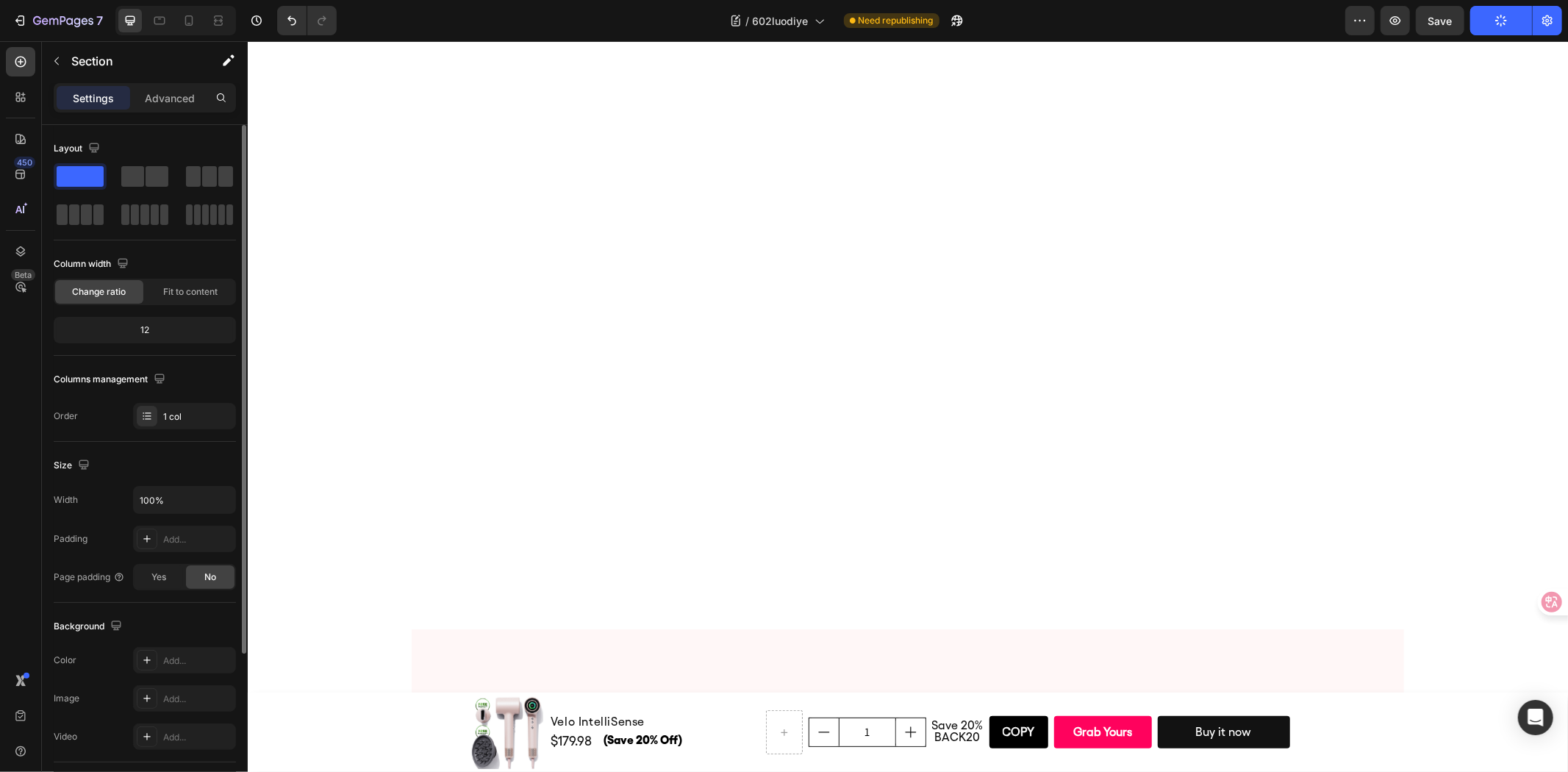
scroll to position [6724, 0]
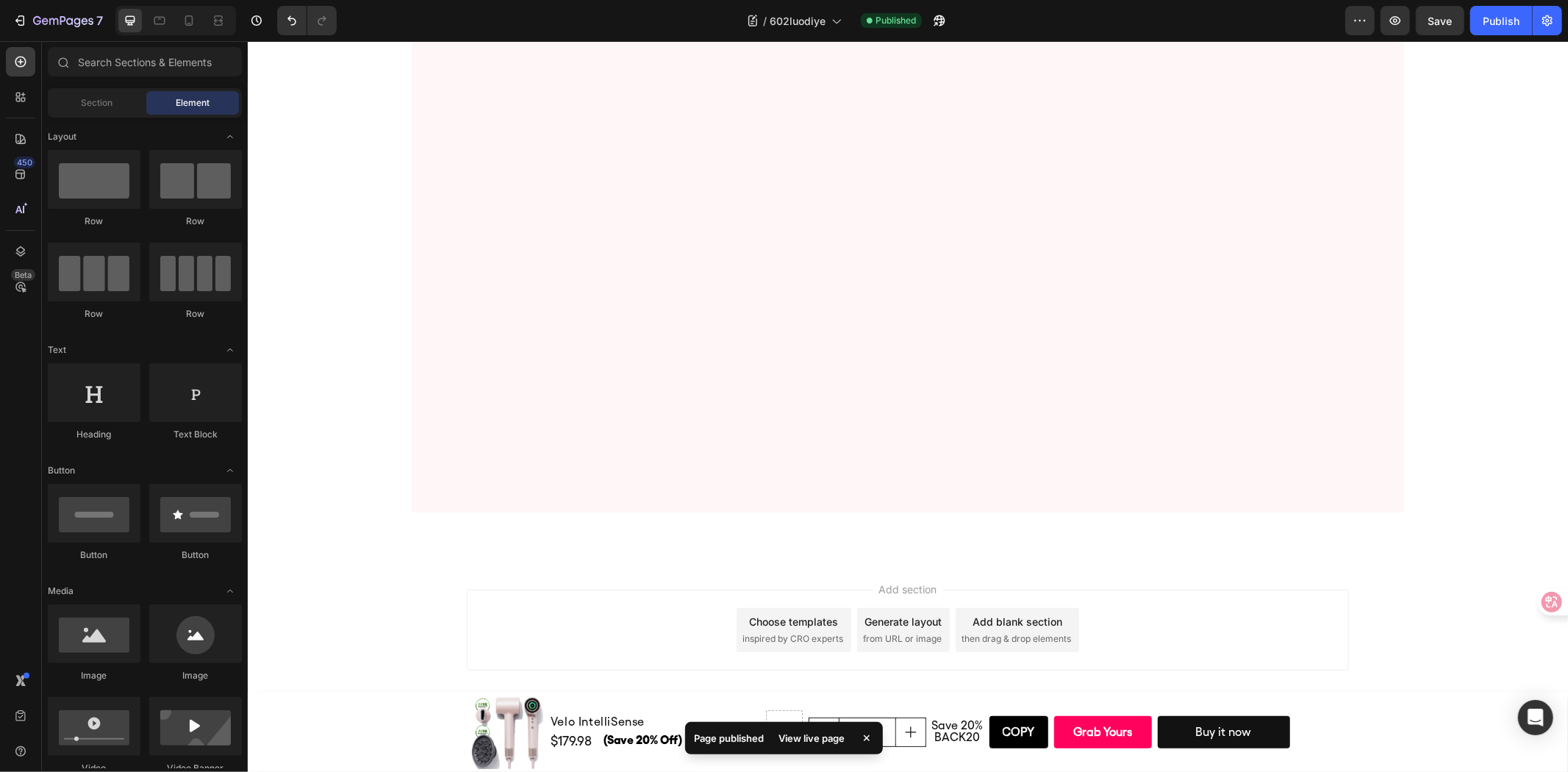
scroll to position [6199, 0]
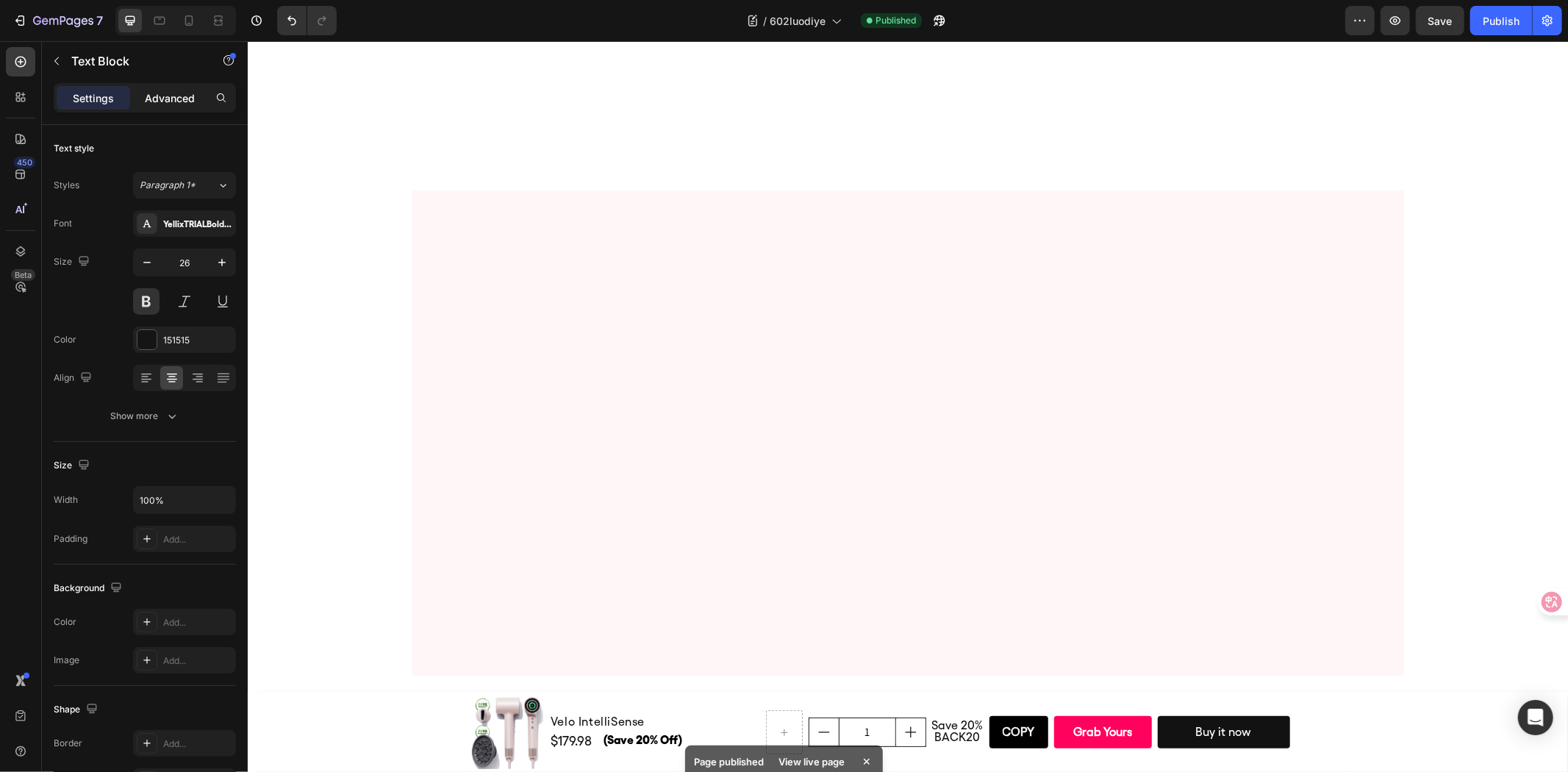
click at [133, 94] on div "Advanced" at bounding box center [169, 98] width 74 height 24
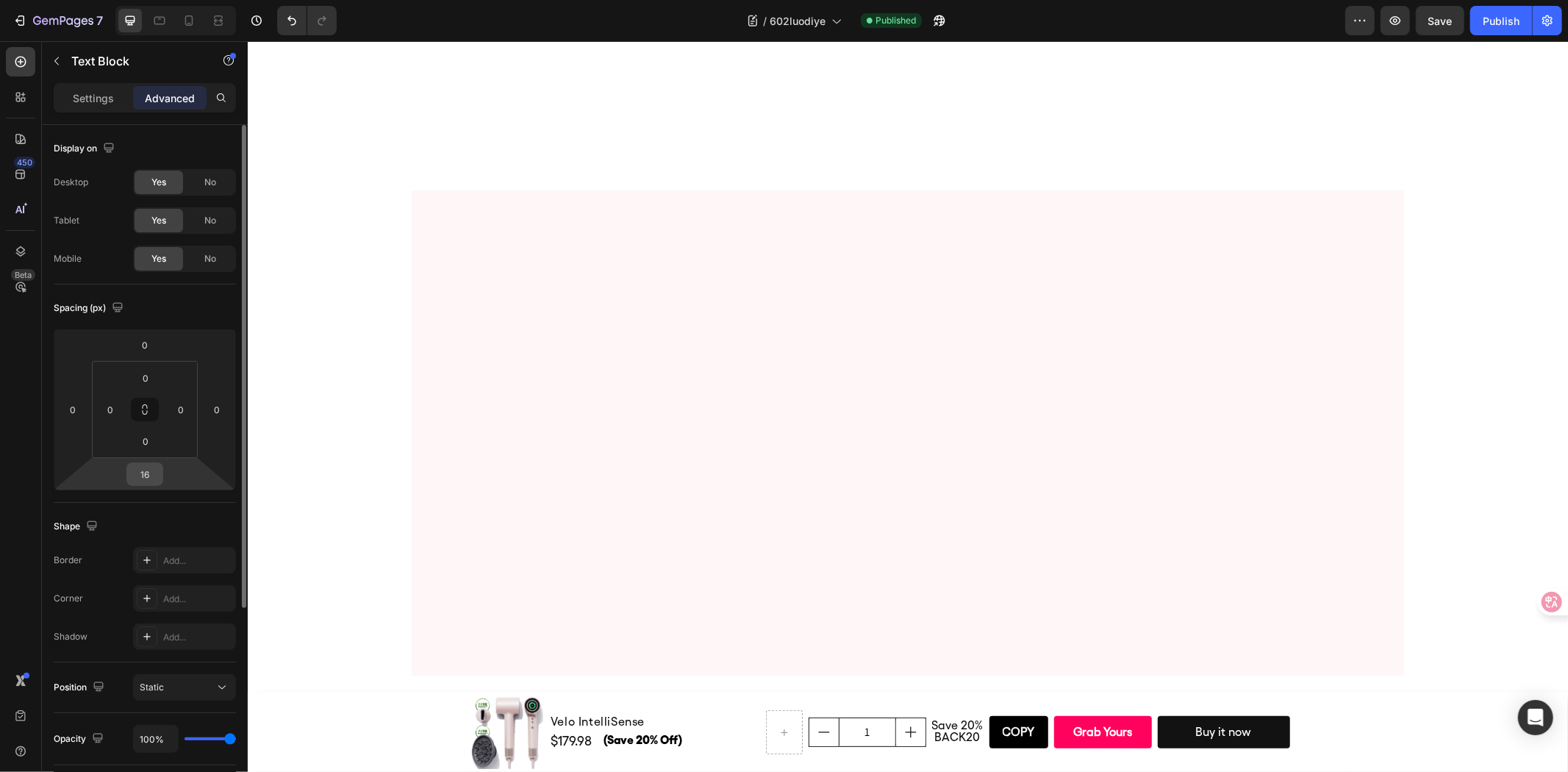
click at [145, 467] on input "16" at bounding box center [145, 474] width 29 height 22
type input "10"
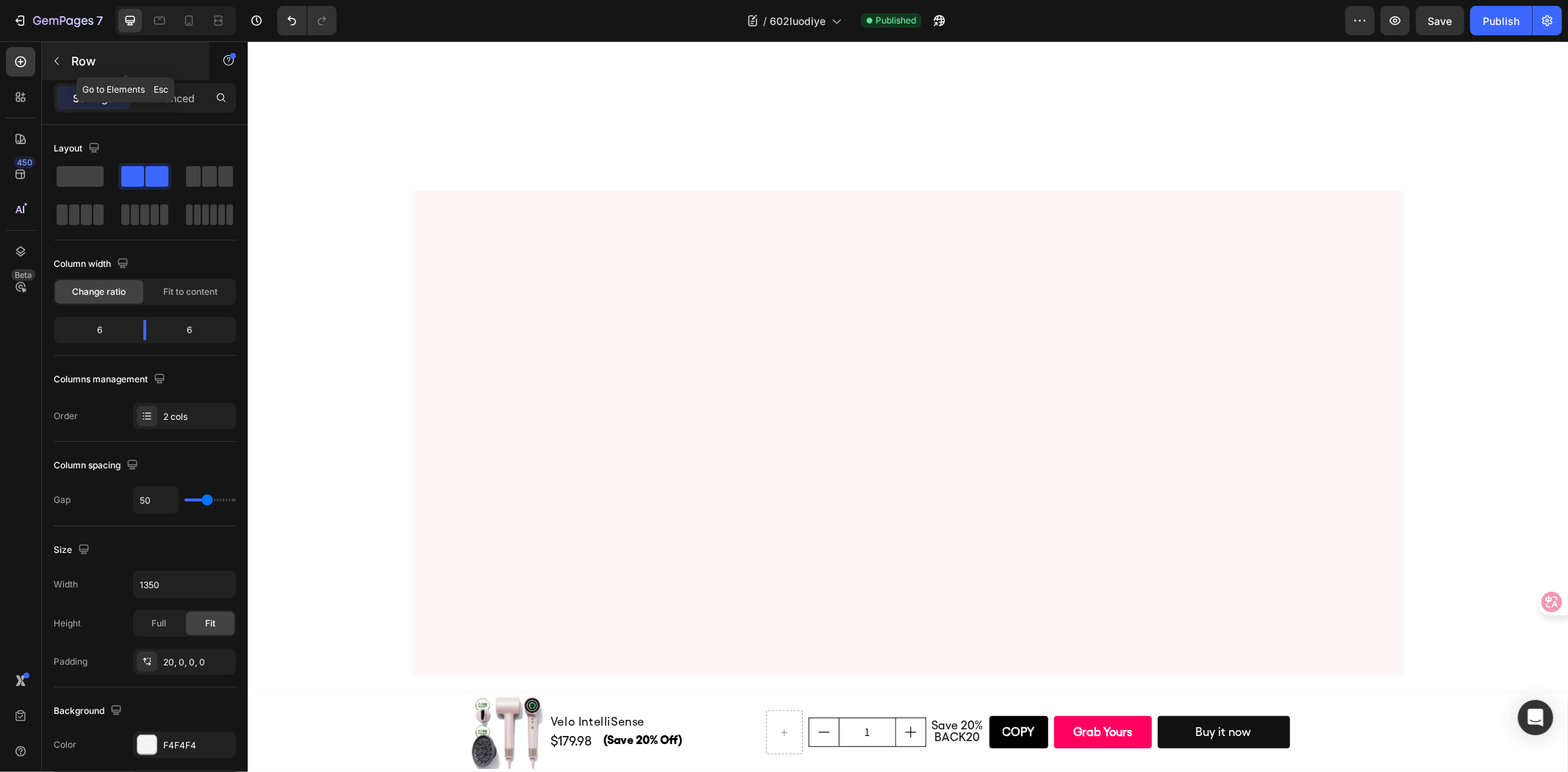
click at [56, 63] on icon "button" at bounding box center [56, 61] width 5 height 8
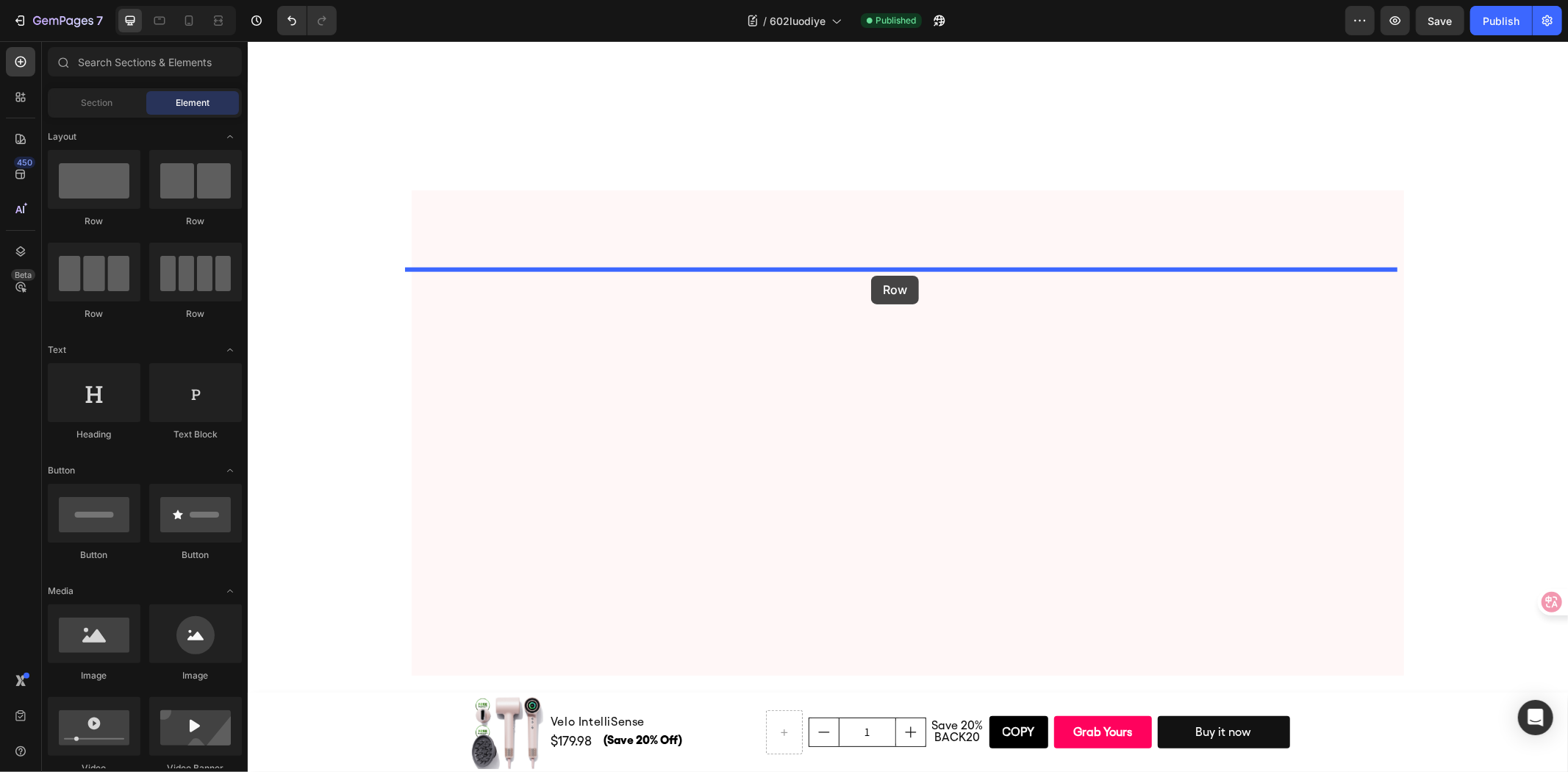
drag, startPoint x: 367, startPoint y: 225, endPoint x: 871, endPoint y: 275, distance: 506.5
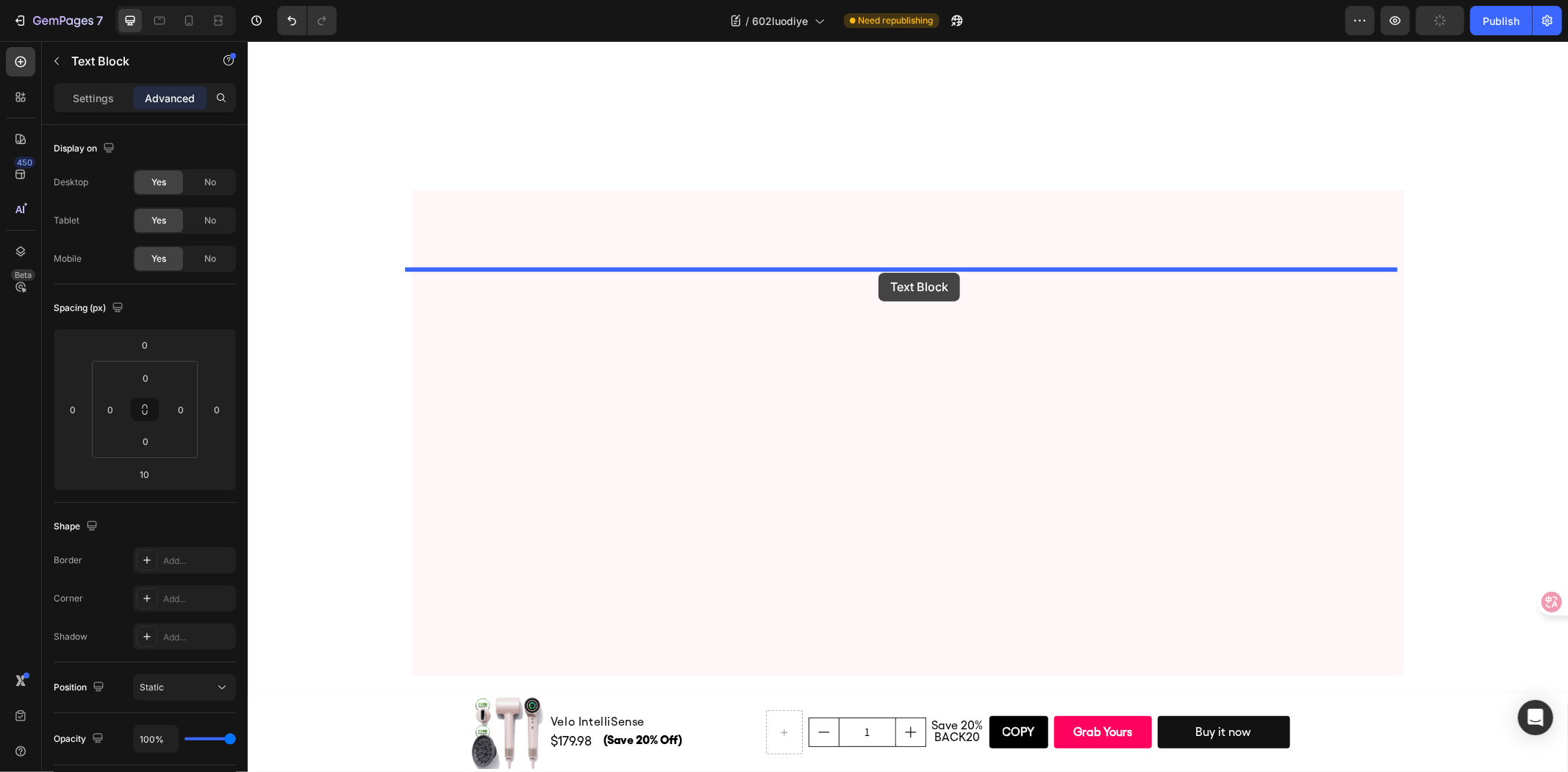
drag, startPoint x: 776, startPoint y: 288, endPoint x: 878, endPoint y: 272, distance: 103.2
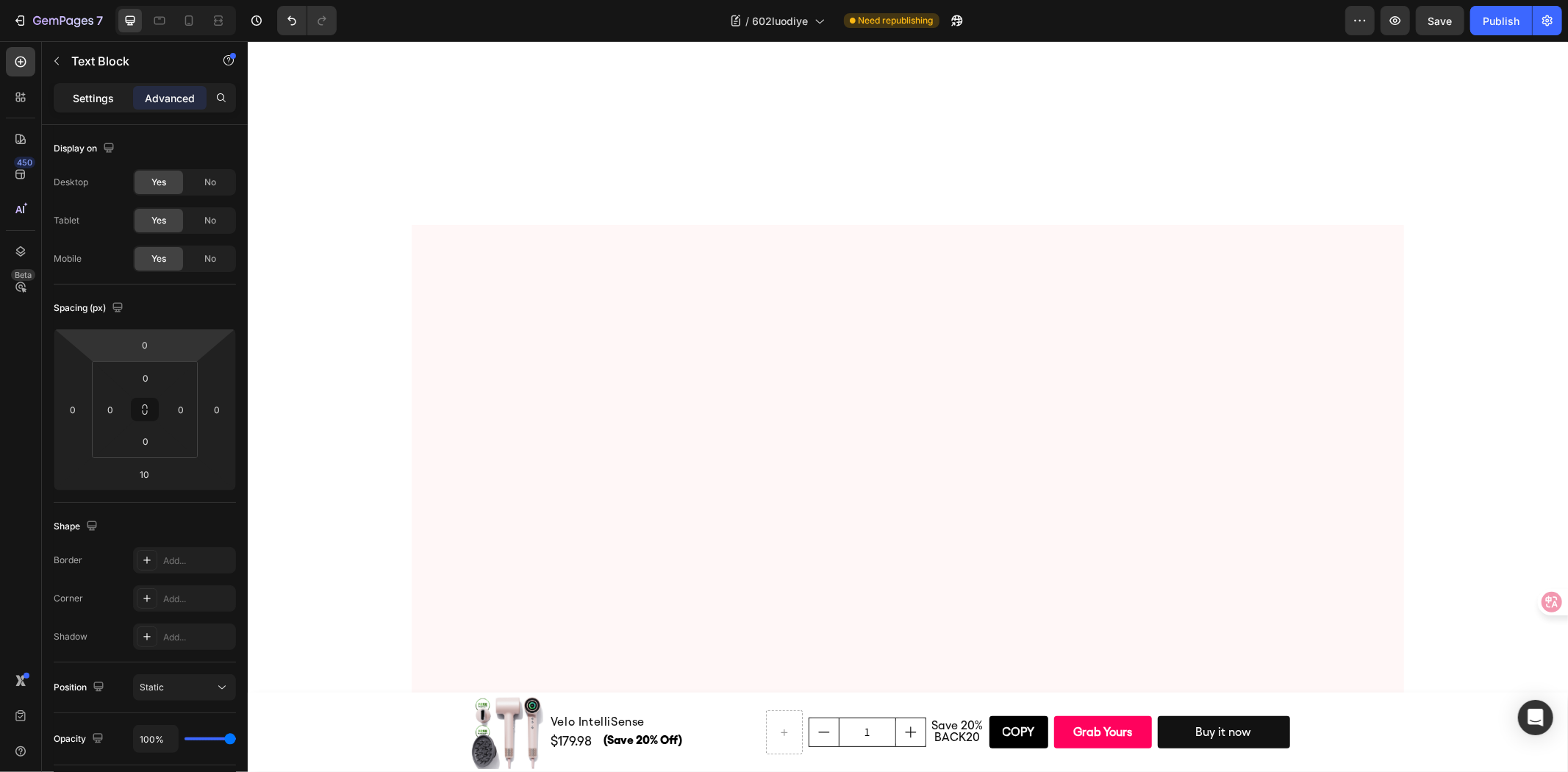
click at [92, 91] on p "Settings" at bounding box center [94, 98] width 41 height 15
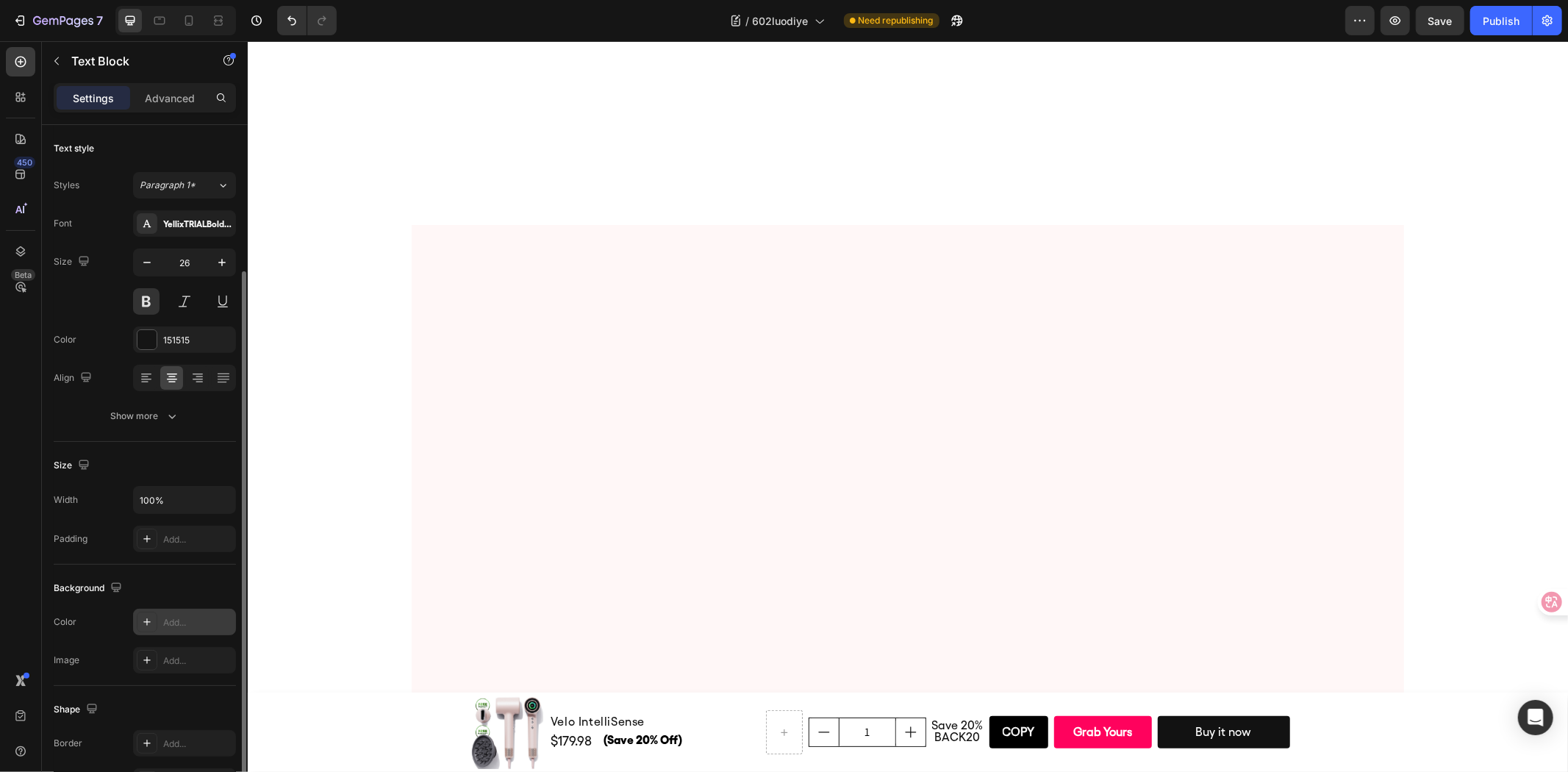
scroll to position [82, 0]
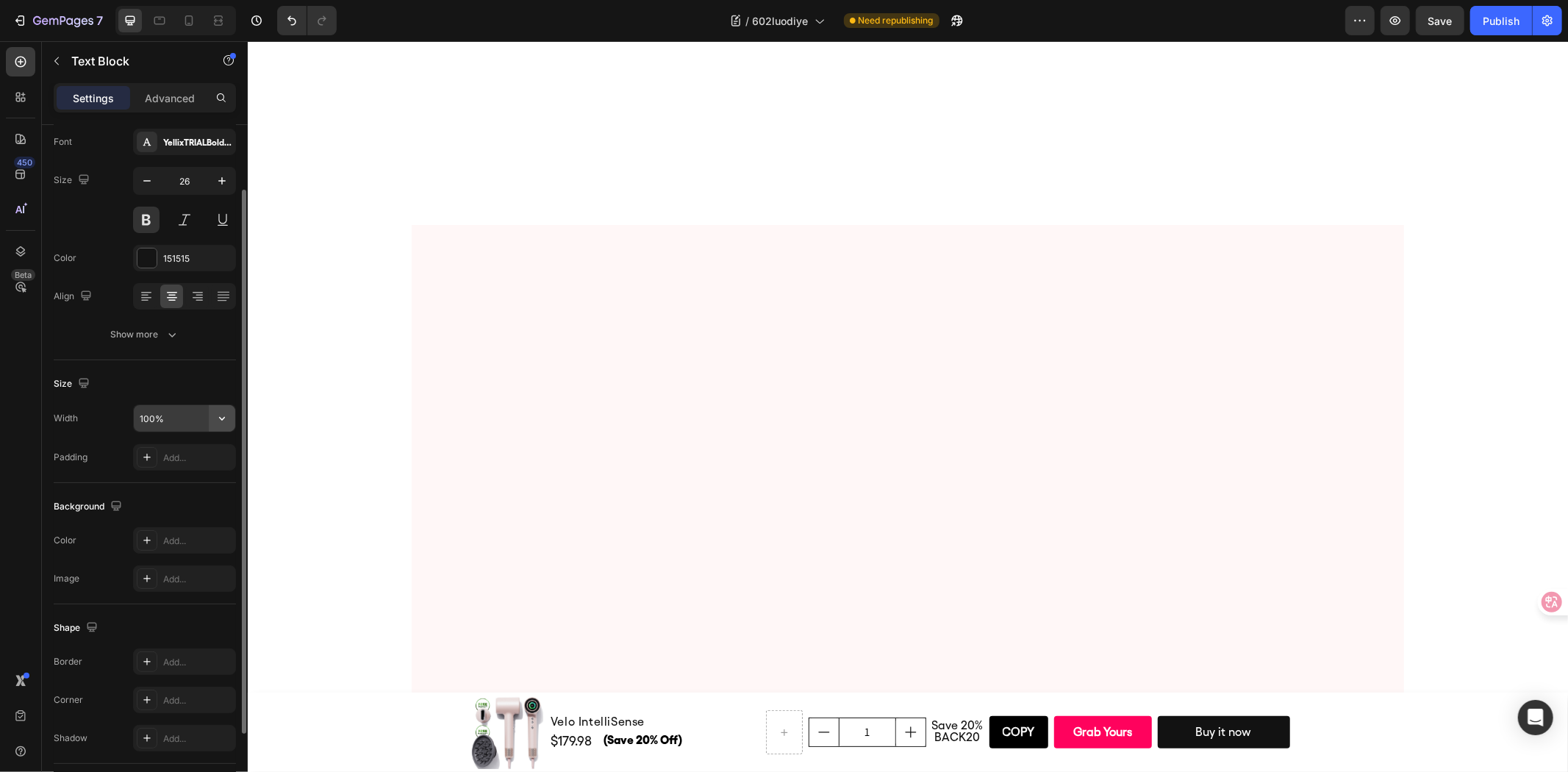
click at [222, 419] on icon "button" at bounding box center [222, 418] width 15 height 15
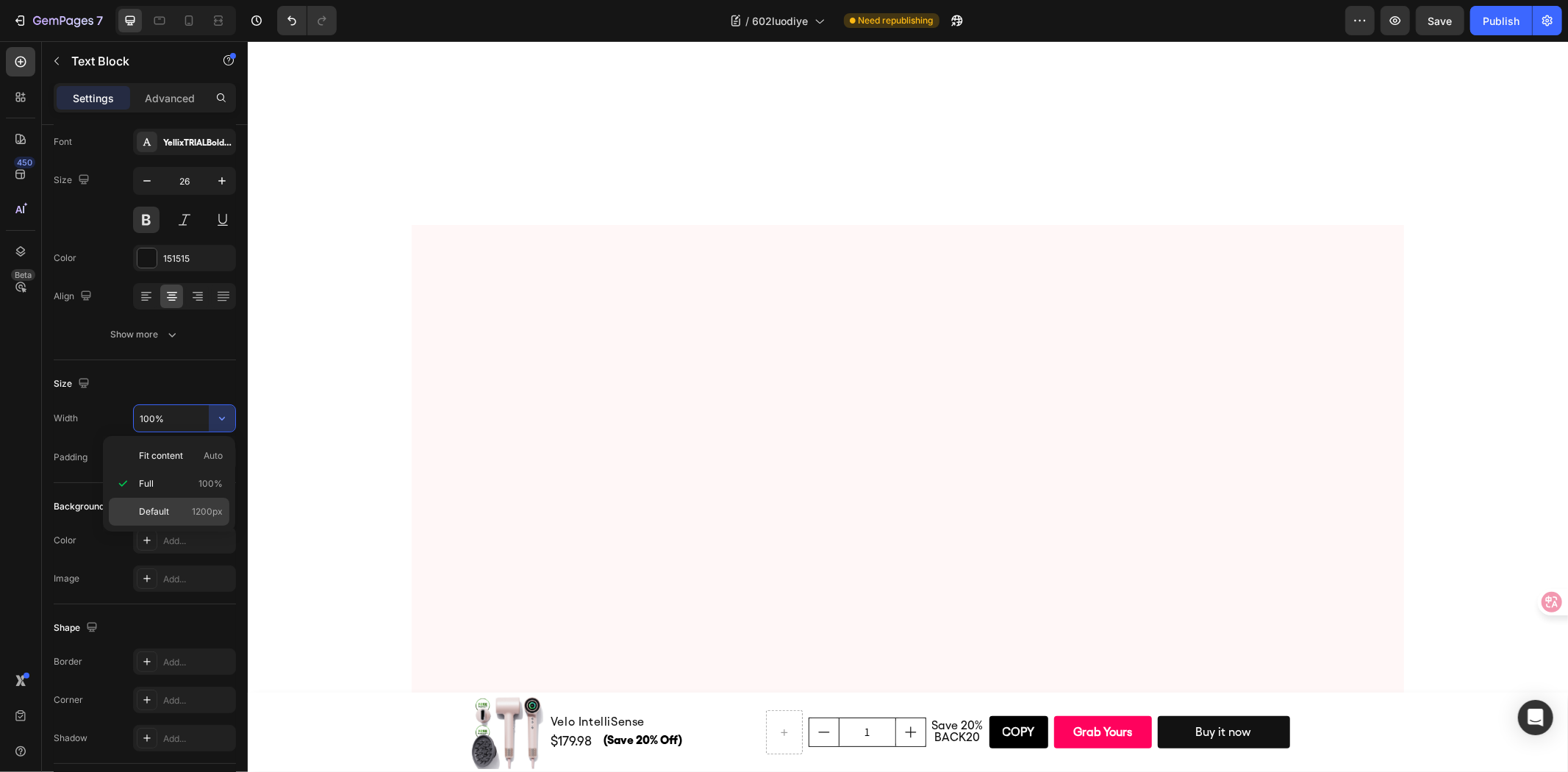
click at [160, 502] on div "Default 1200px" at bounding box center [169, 511] width 121 height 28
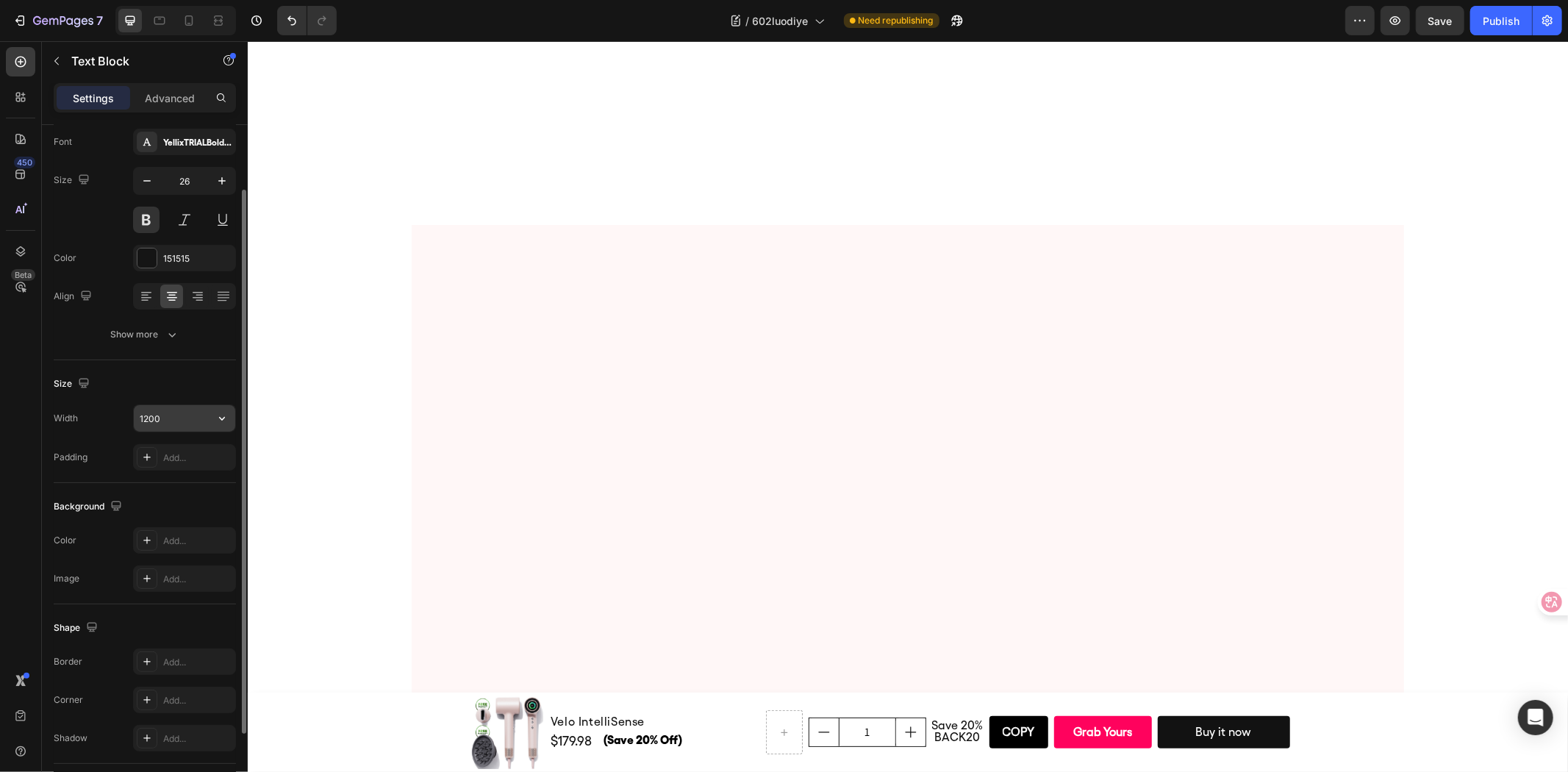
click at [180, 418] on input "1200" at bounding box center [184, 418] width 102 height 26
click at [180, 417] on input "1200" at bounding box center [184, 418] width 102 height 26
type input "1350"
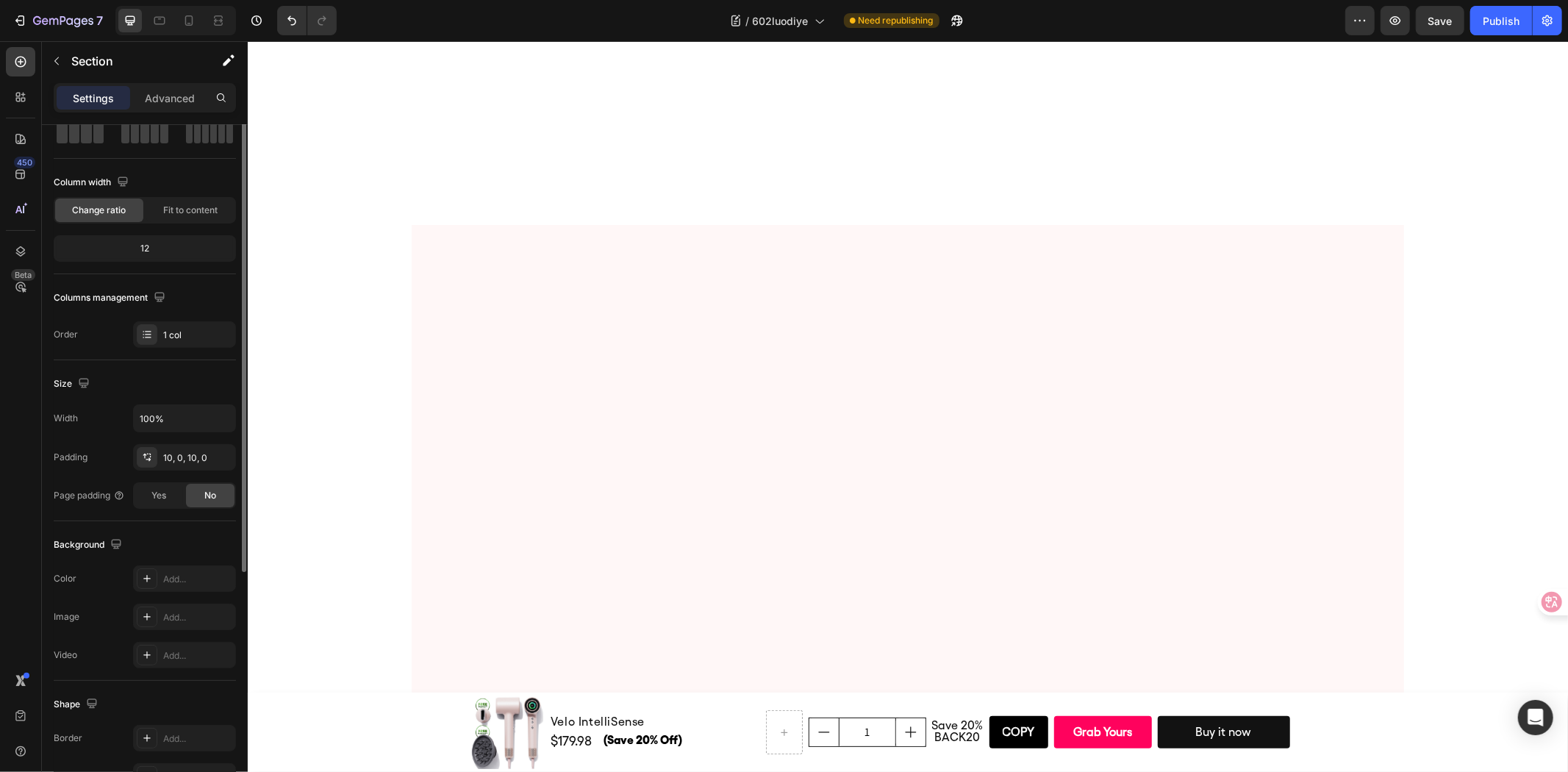
scroll to position [0, 0]
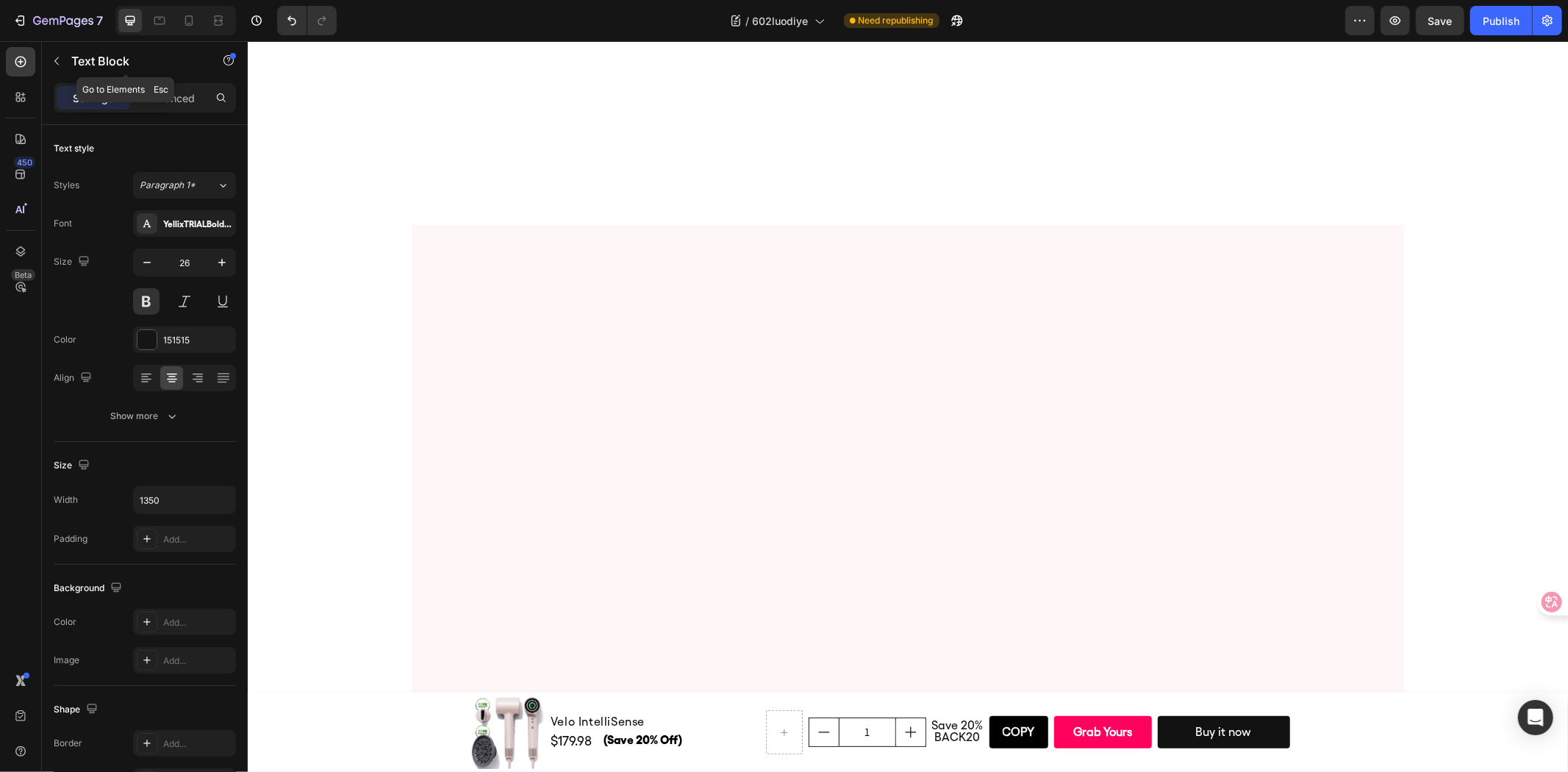
click at [81, 60] on p "Text Block" at bounding box center [133, 61] width 125 height 17
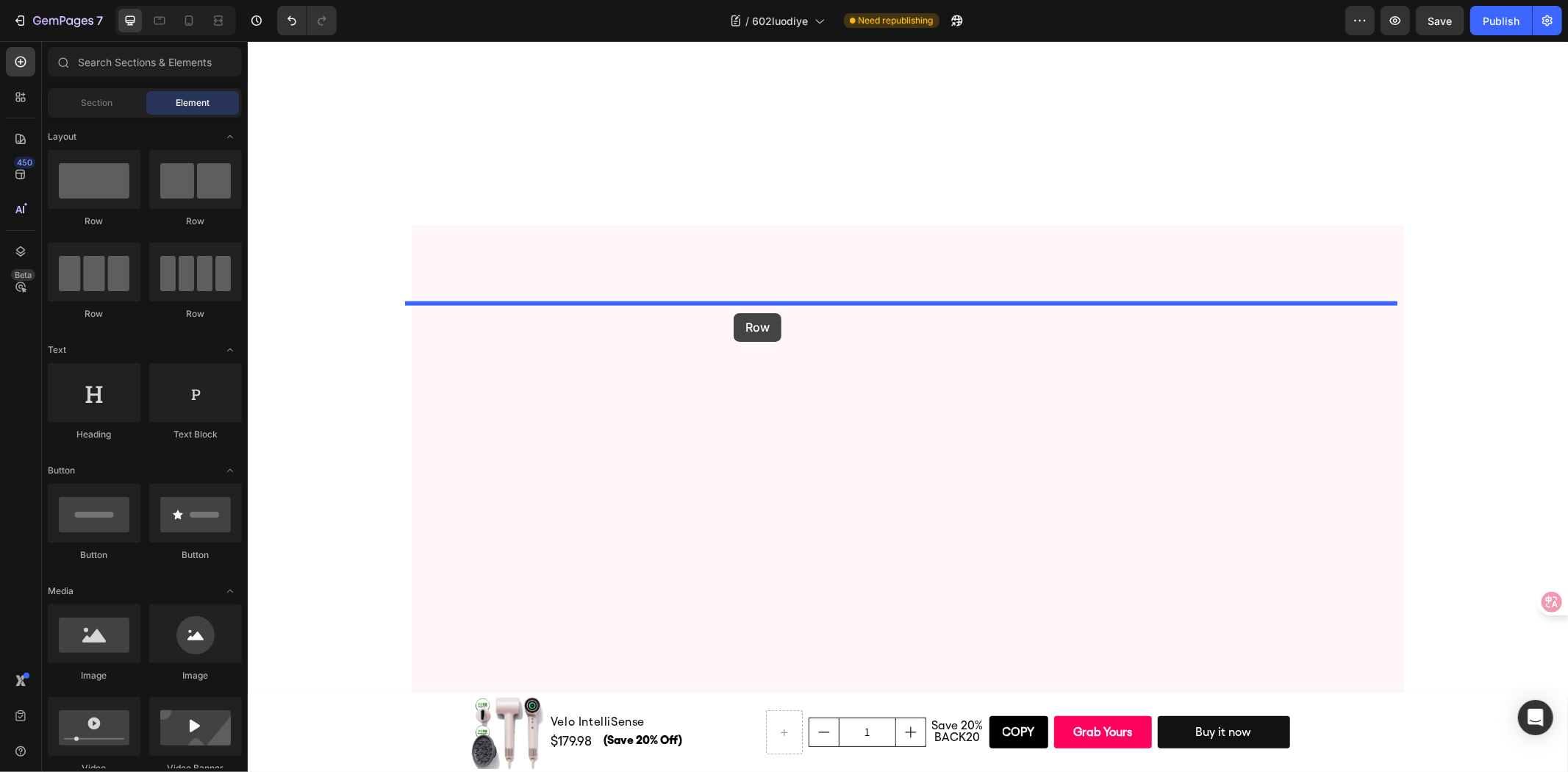
drag, startPoint x: 478, startPoint y: 241, endPoint x: 733, endPoint y: 312, distance: 264.7
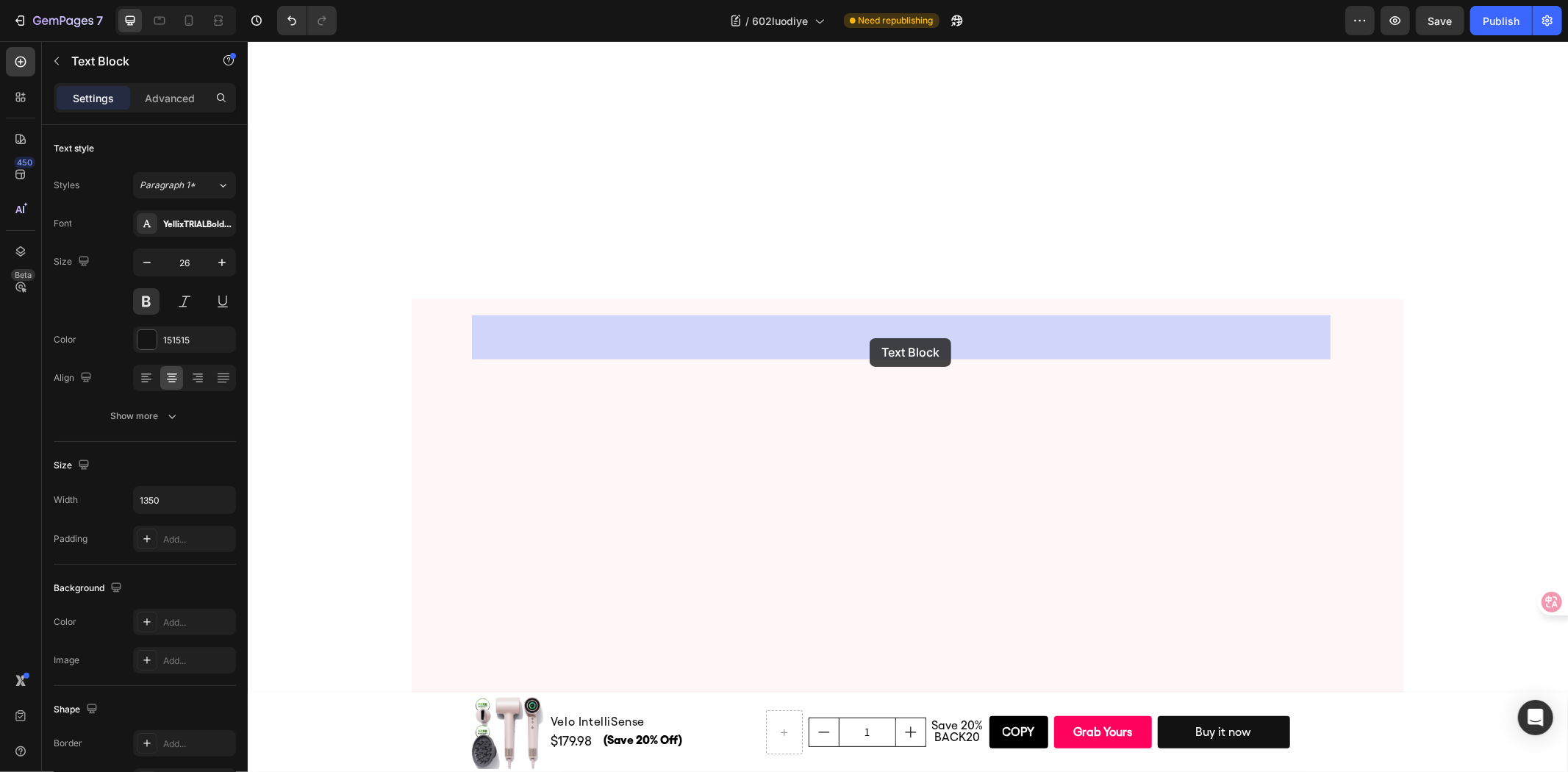
drag, startPoint x: 873, startPoint y: 290, endPoint x: 1075, endPoint y: 349, distance: 210.4
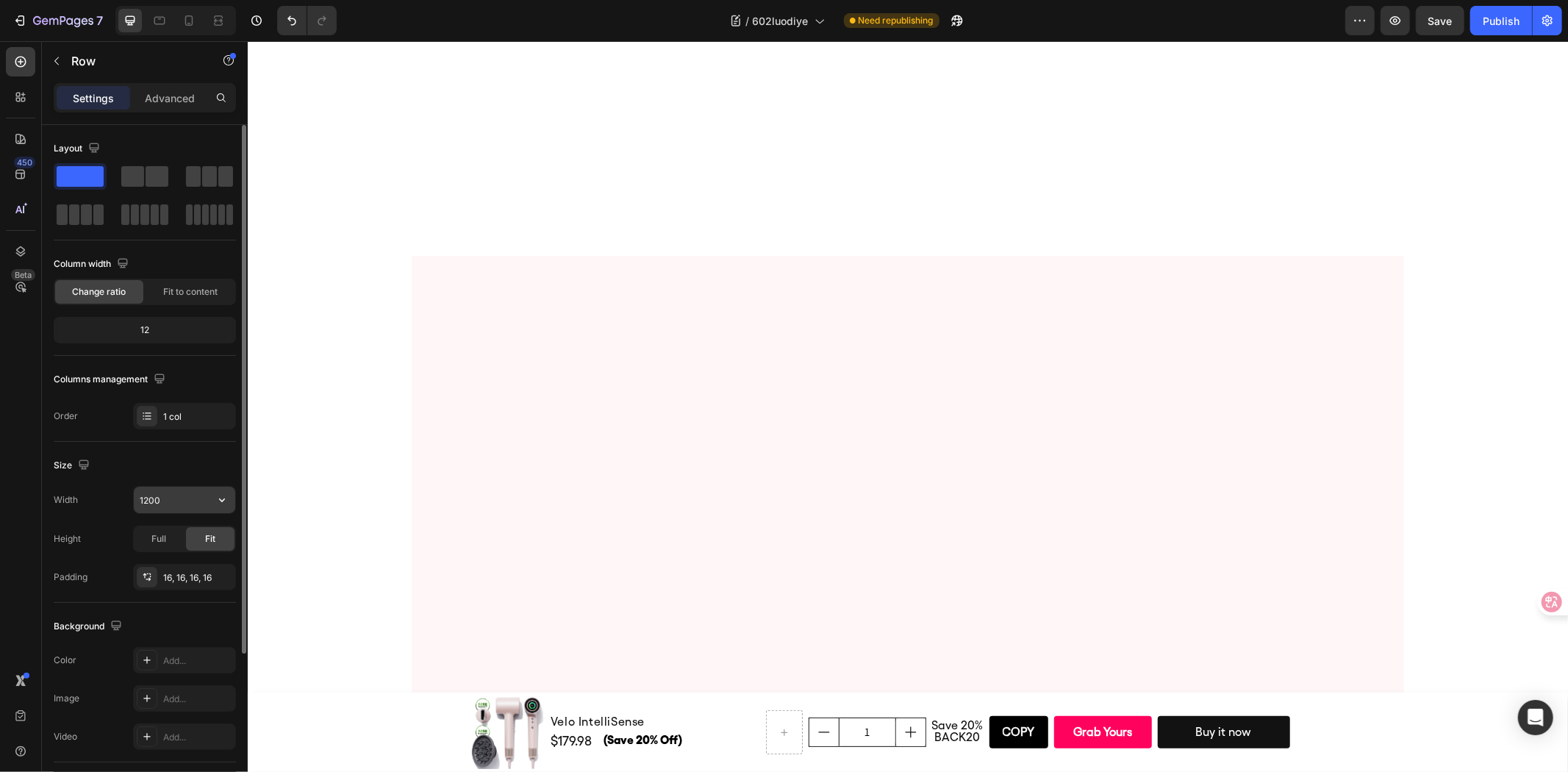
click at [200, 504] on input "1200" at bounding box center [184, 500] width 102 height 26
type input "1350"
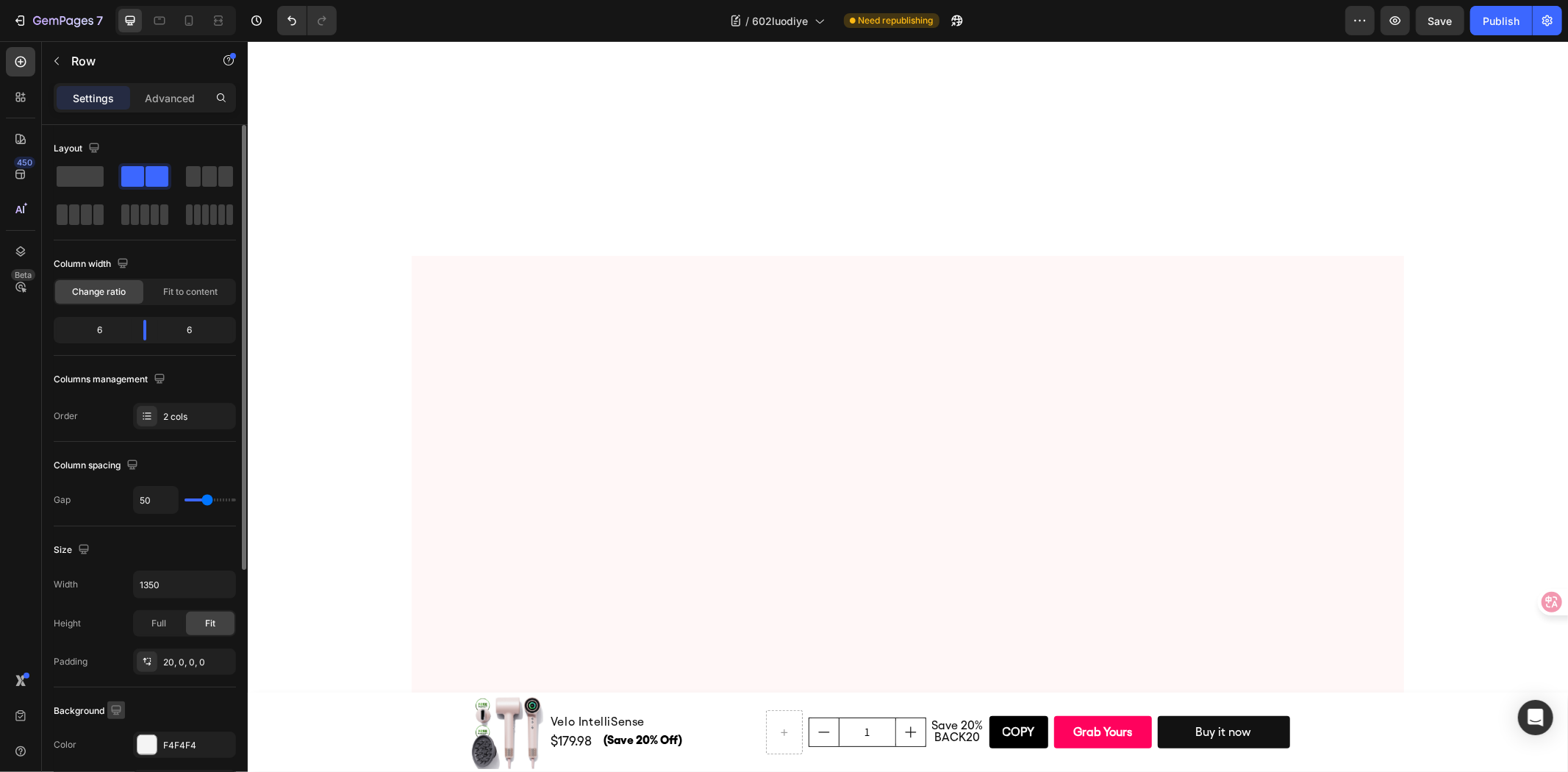
scroll to position [245, 0]
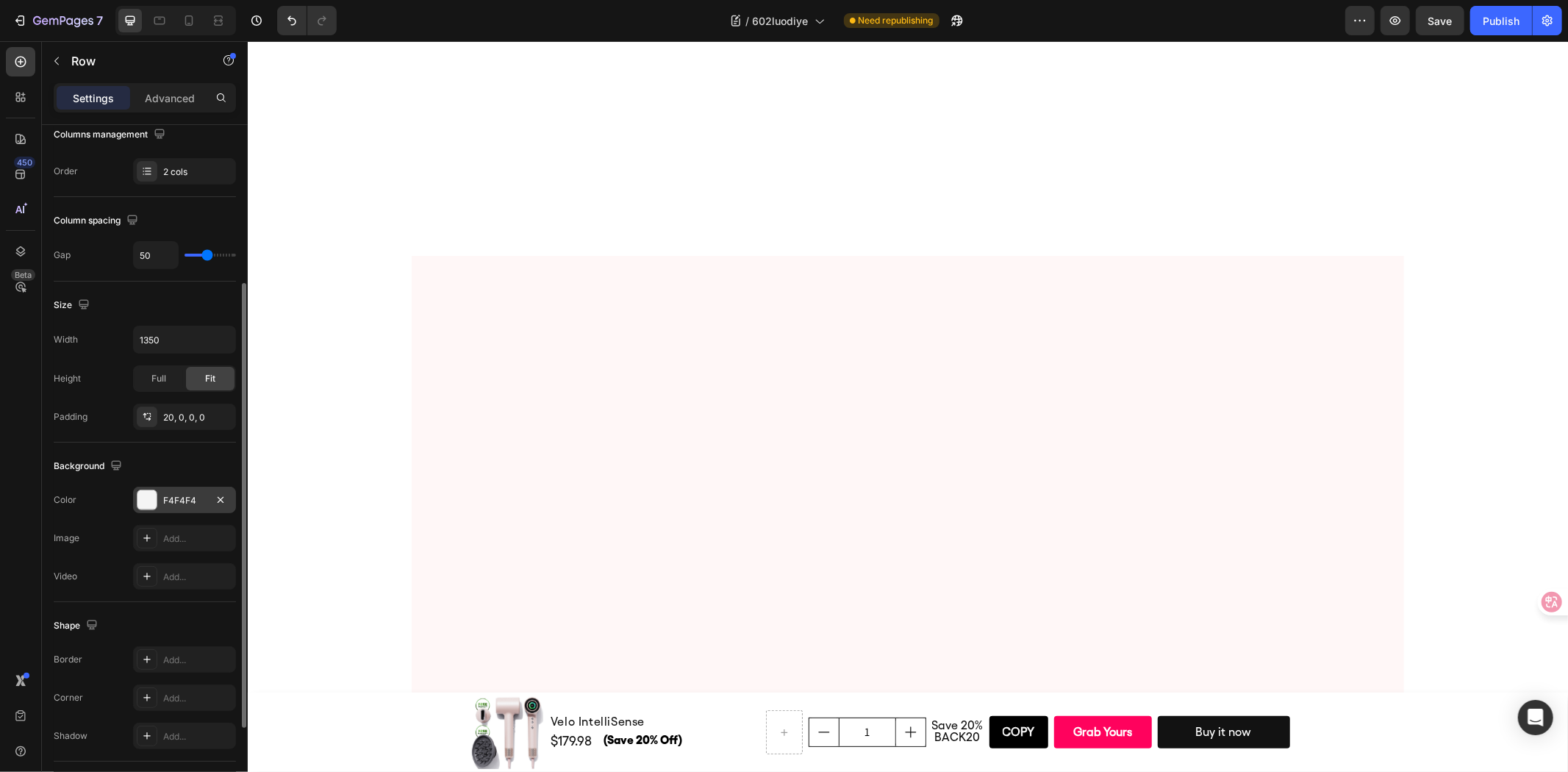
click at [172, 506] on div "F4F4F4" at bounding box center [184, 500] width 43 height 14
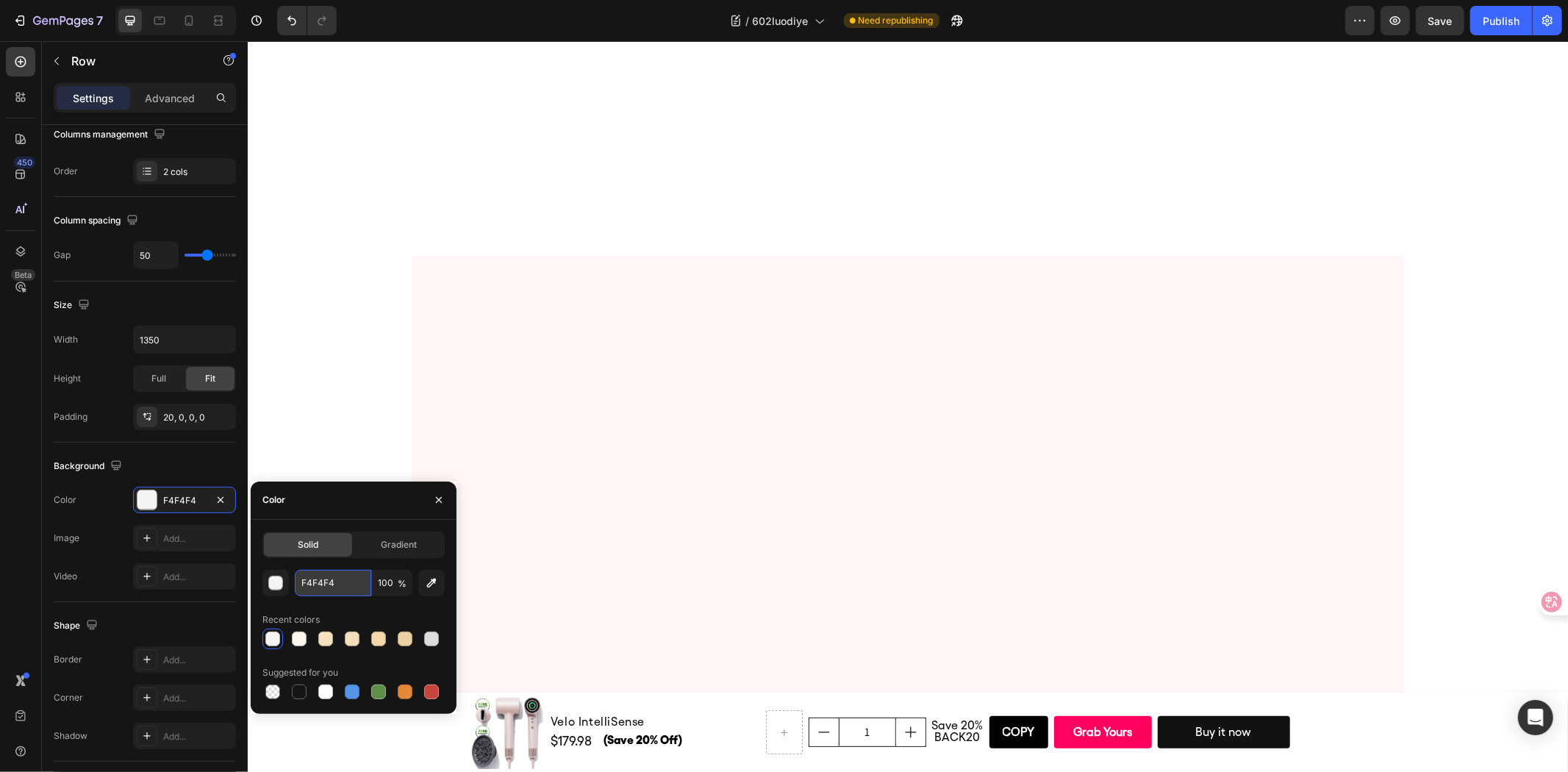
click at [334, 577] on input "F4F4F4" at bounding box center [333, 582] width 76 height 26
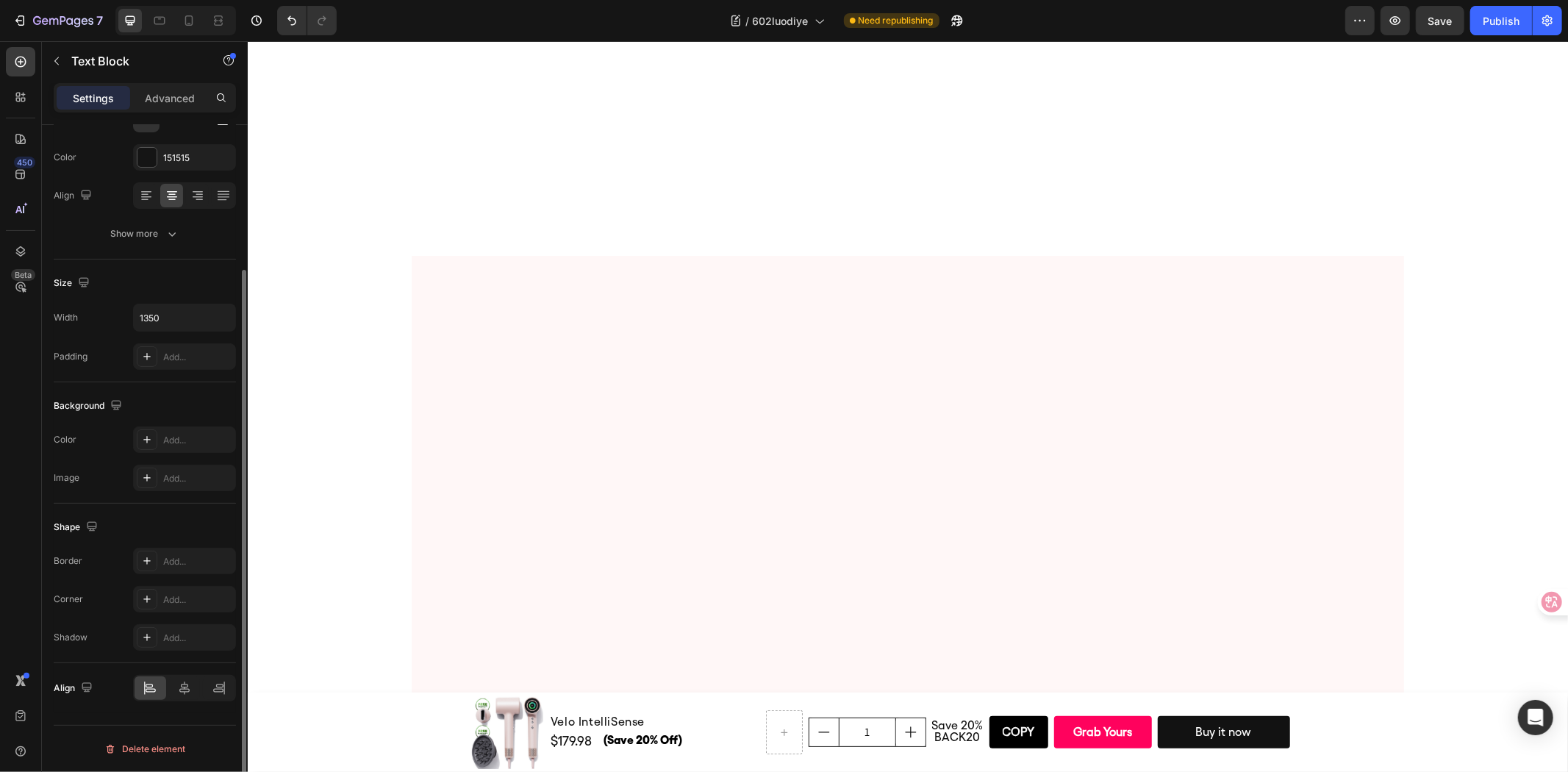
scroll to position [0, 0]
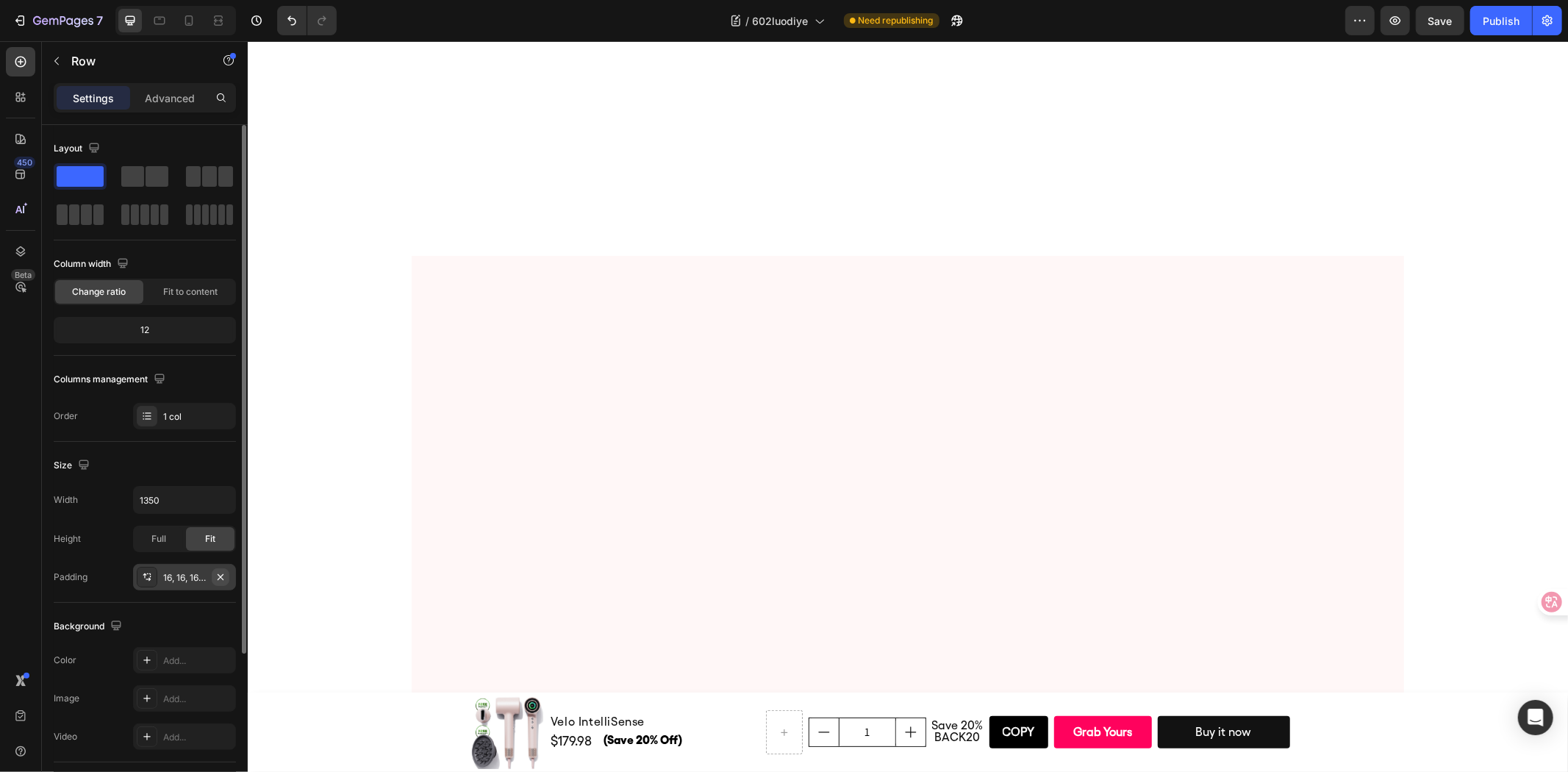
click at [218, 578] on icon "button" at bounding box center [220, 576] width 6 height 6
click at [178, 653] on div "Add..." at bounding box center [184, 659] width 103 height 26
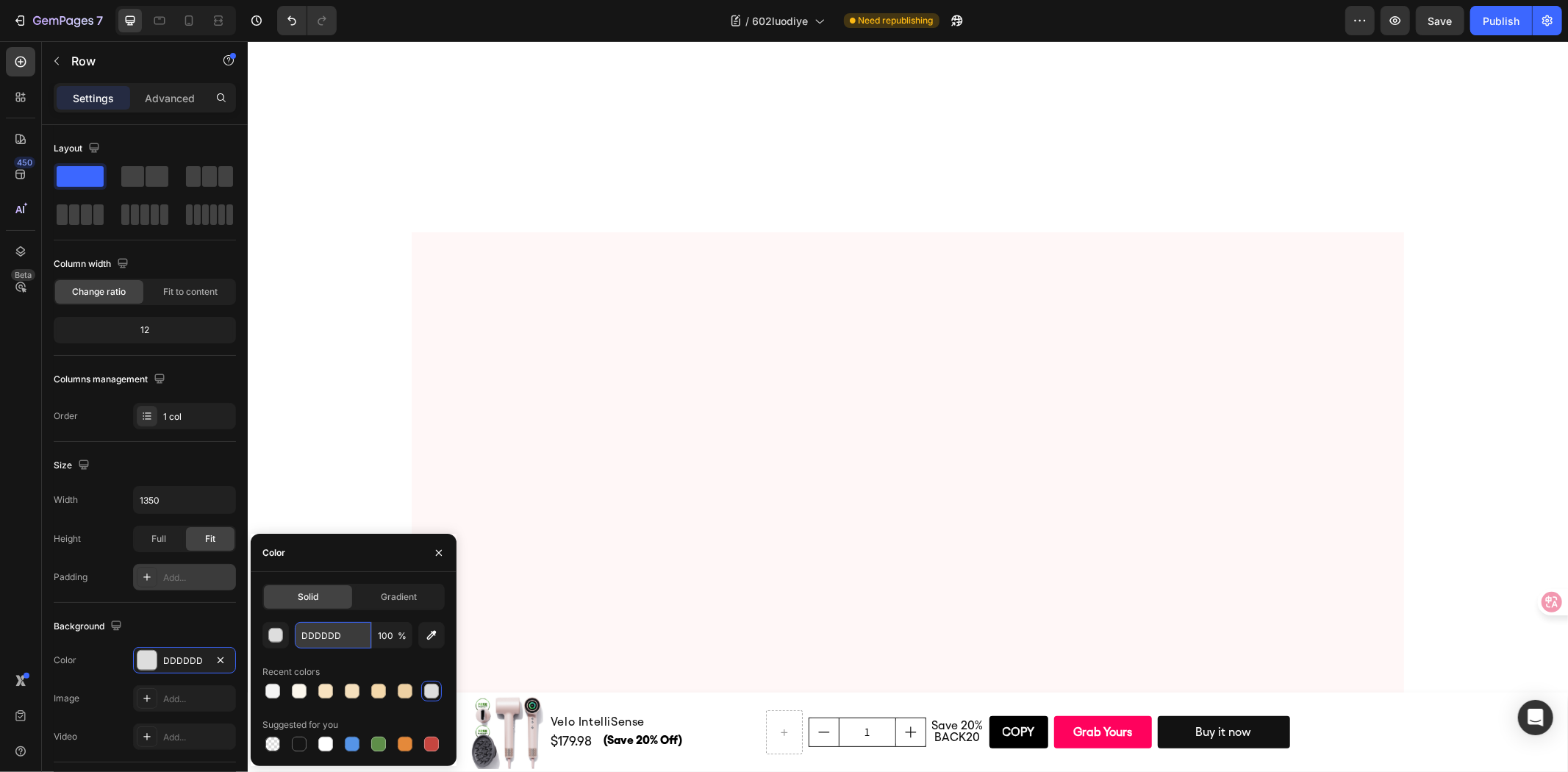
click at [334, 635] on input "DDDDDD" at bounding box center [333, 635] width 76 height 26
paste input "F4F4F4"
type input "F4F4F4"
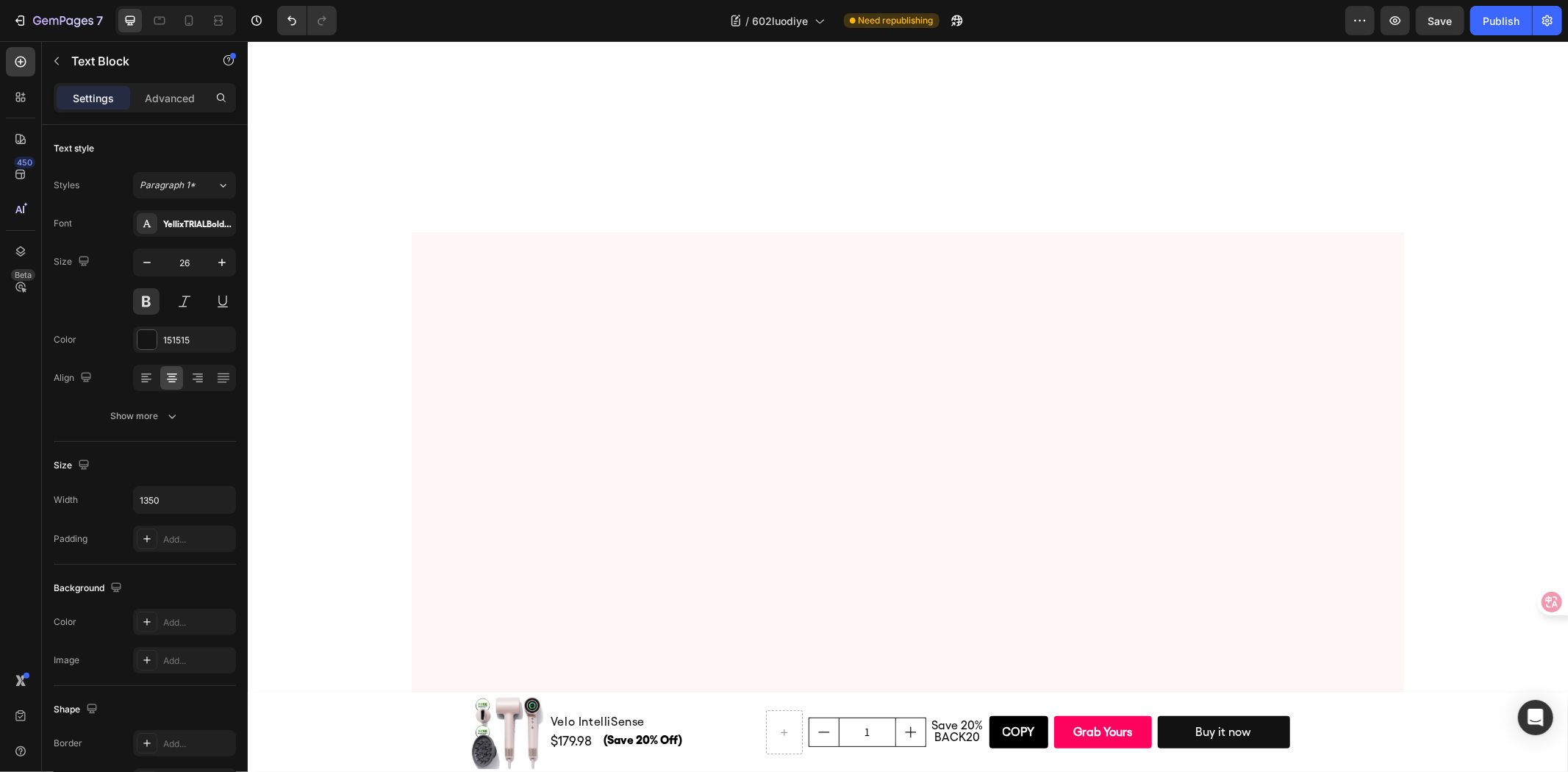
click at [170, 83] on div "Settings Advanced" at bounding box center [145, 98] width 182 height 29
click at [172, 84] on div "Settings Advanced" at bounding box center [145, 98] width 182 height 29
click at [174, 88] on div "Advanced" at bounding box center [169, 98] width 74 height 24
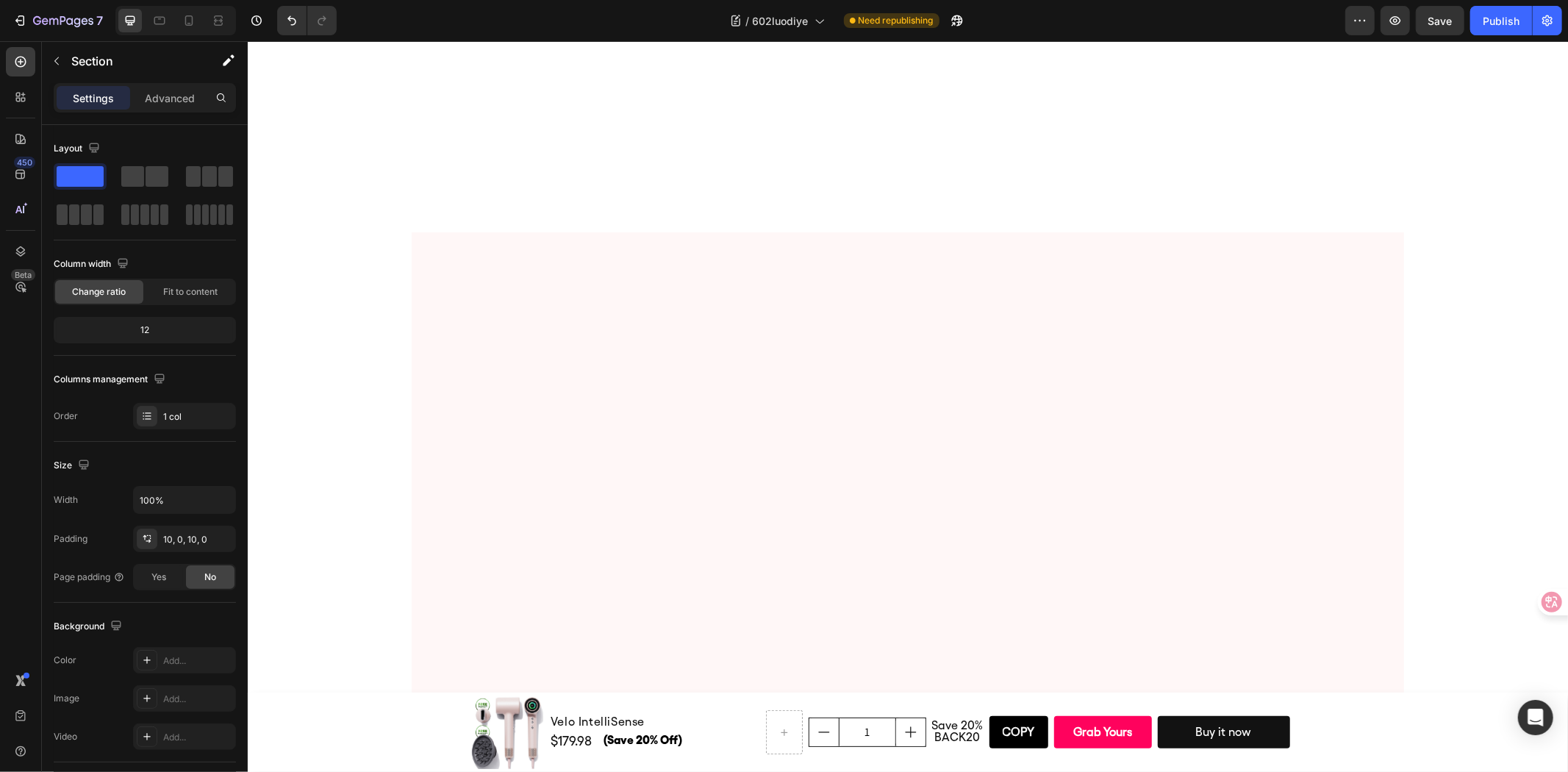
click at [153, 103] on p "Advanced" at bounding box center [169, 98] width 50 height 15
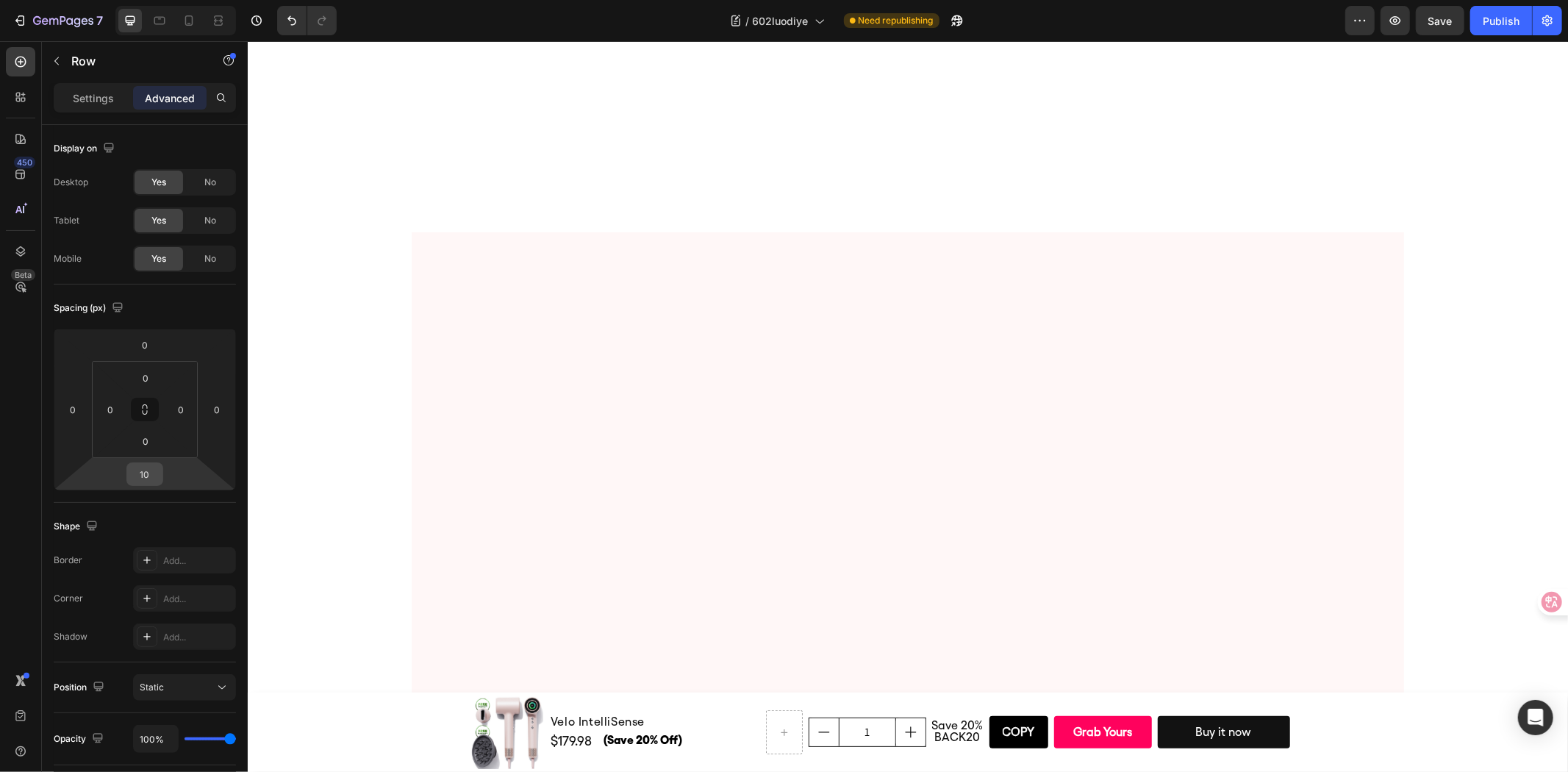
click at [150, 479] on input "10" at bounding box center [145, 474] width 29 height 22
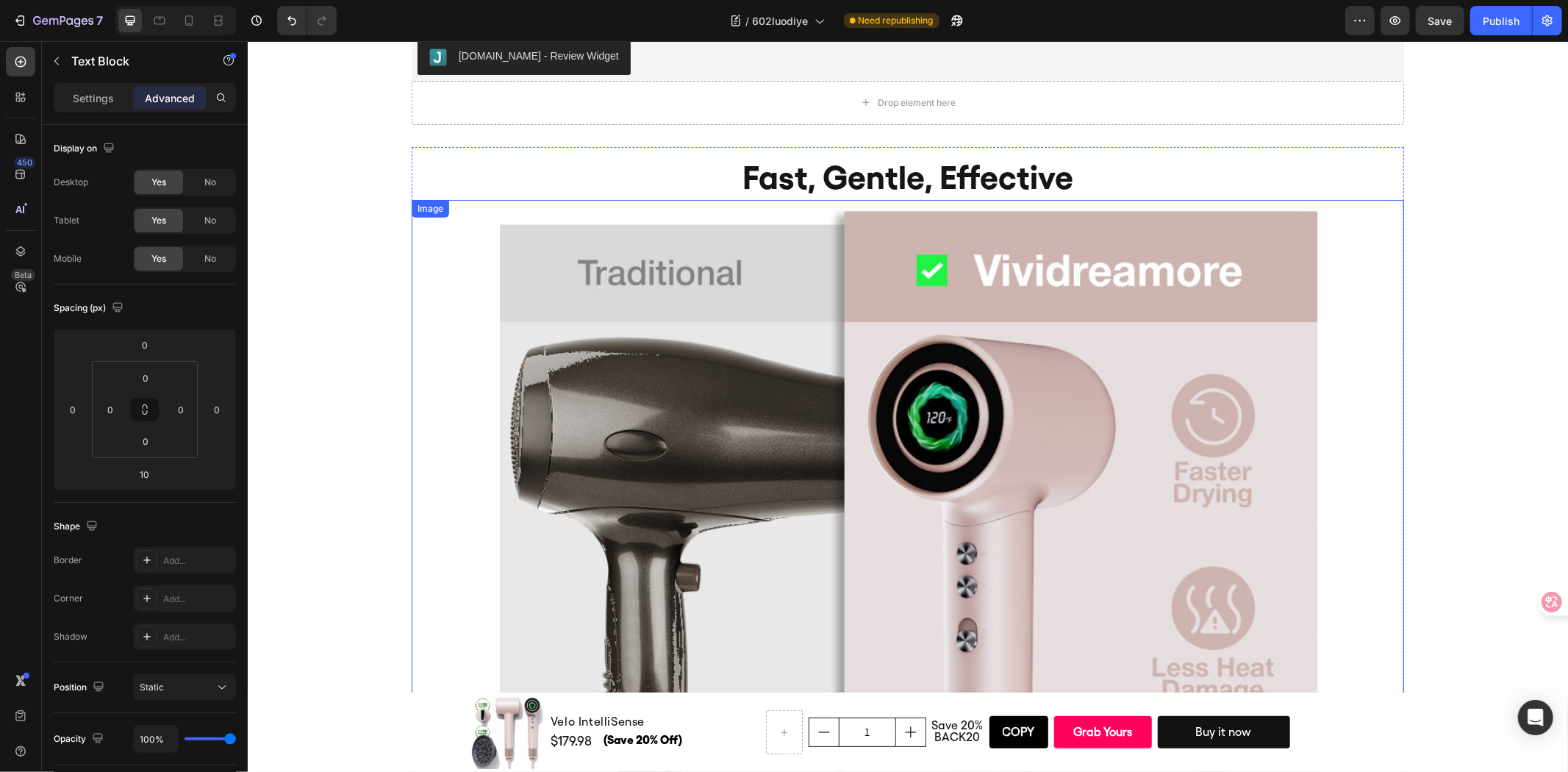
scroll to position [4934, 0]
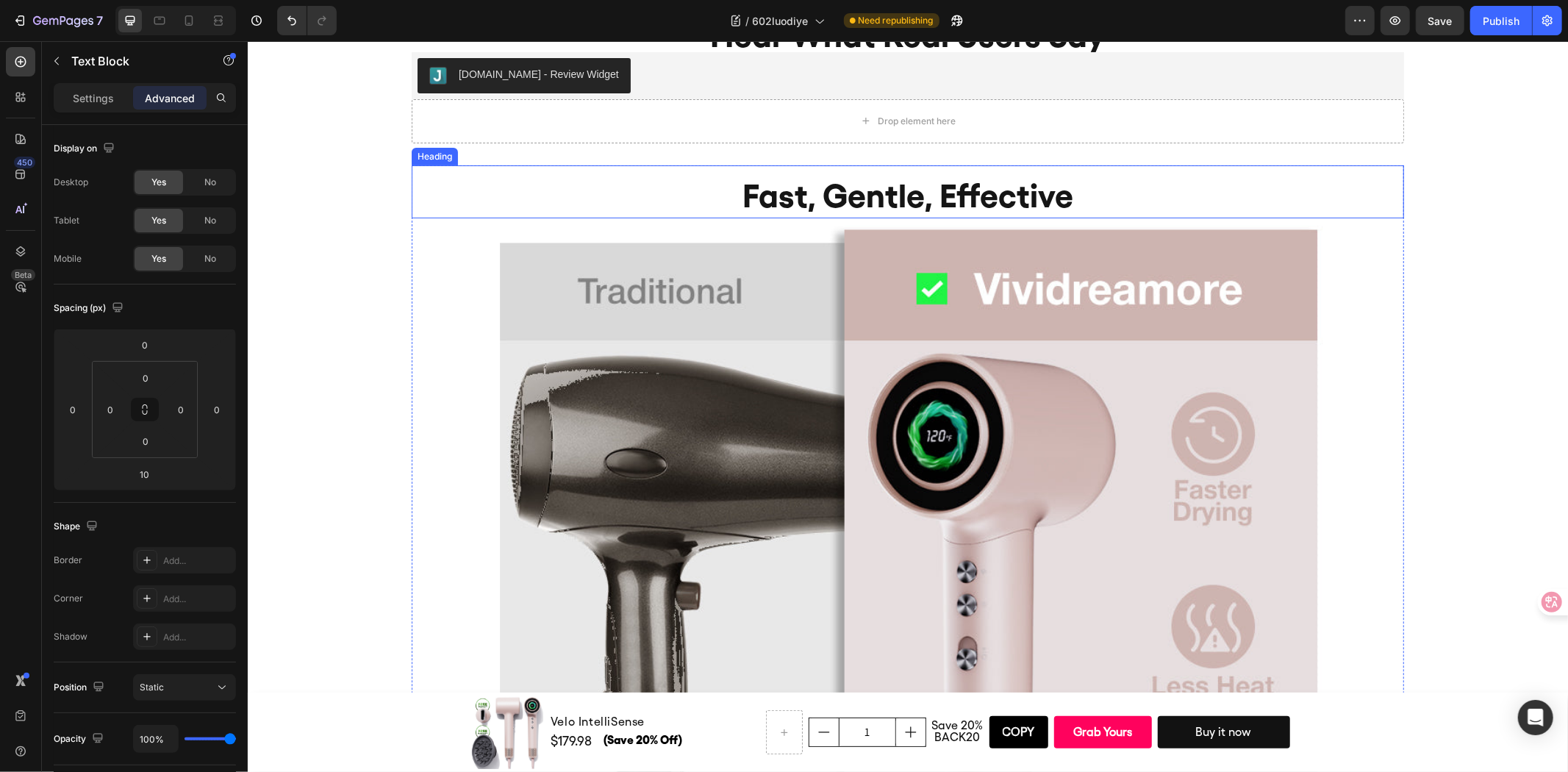
click at [844, 192] on h2 "Fast, Gentle, Effective" at bounding box center [906, 195] width 992 height 46
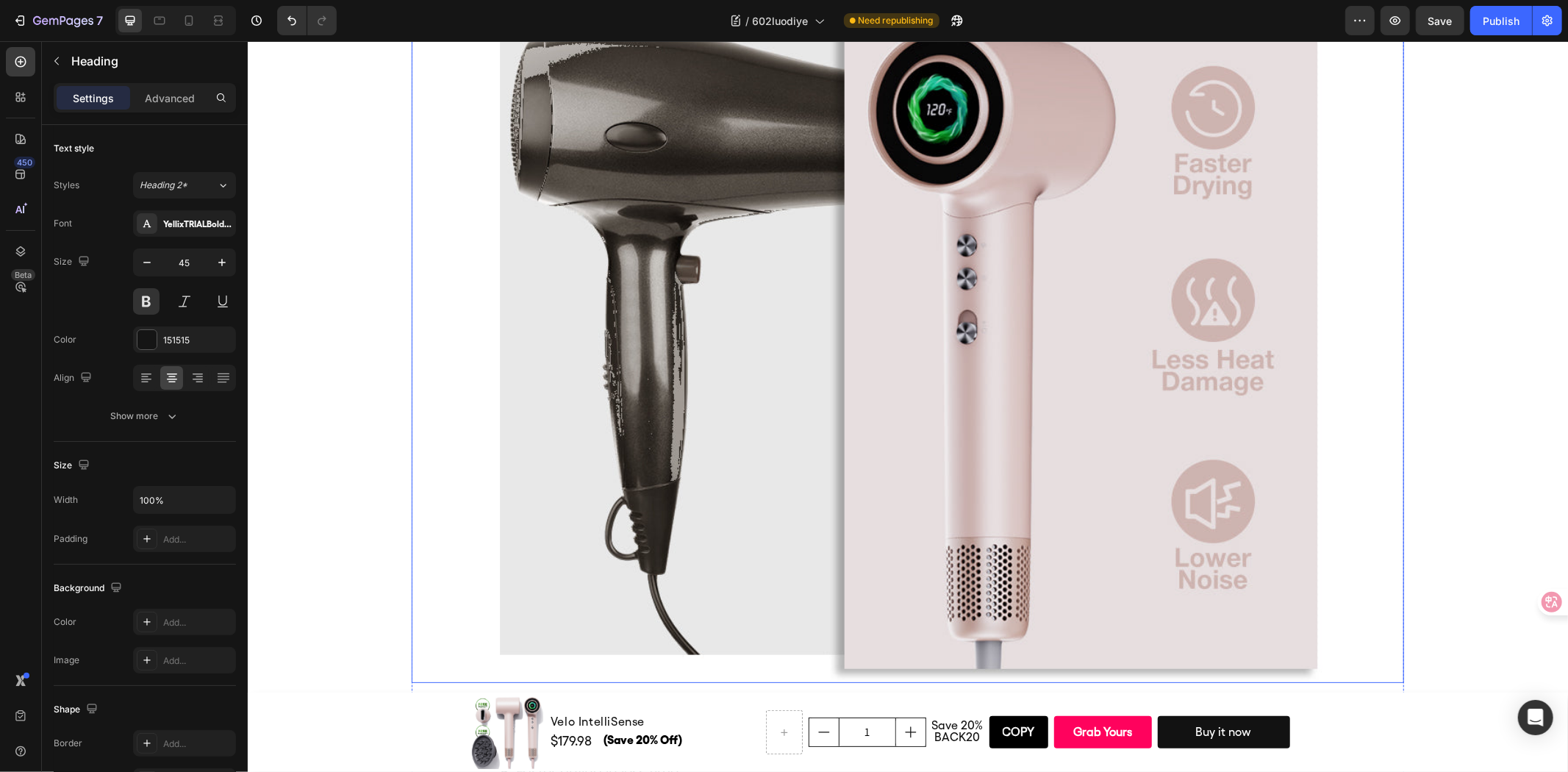
scroll to position [5587, 0]
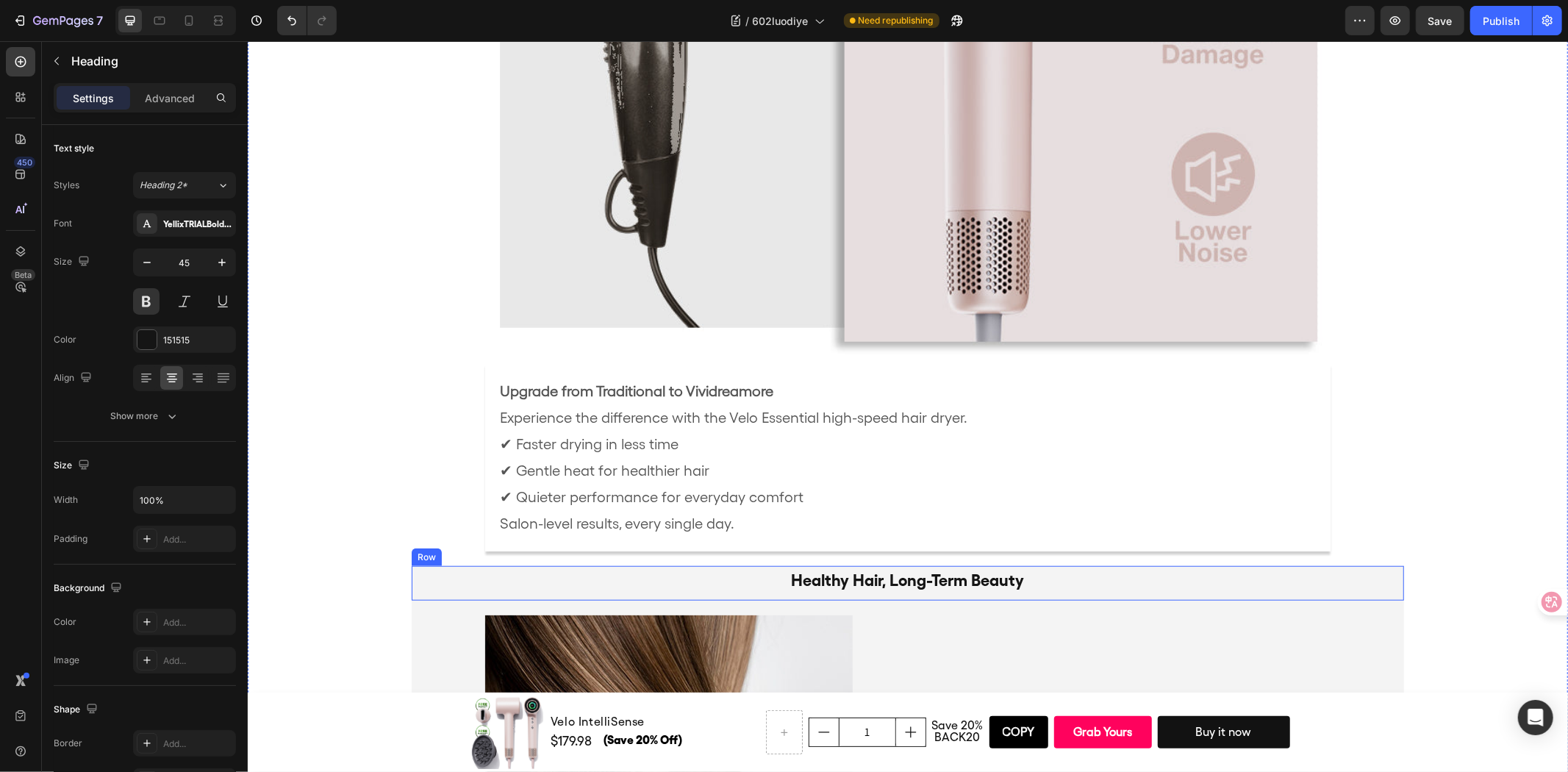
click at [798, 591] on div "Healthy Hair, Long-Term Beauty Text Block" at bounding box center [906, 582] width 992 height 34
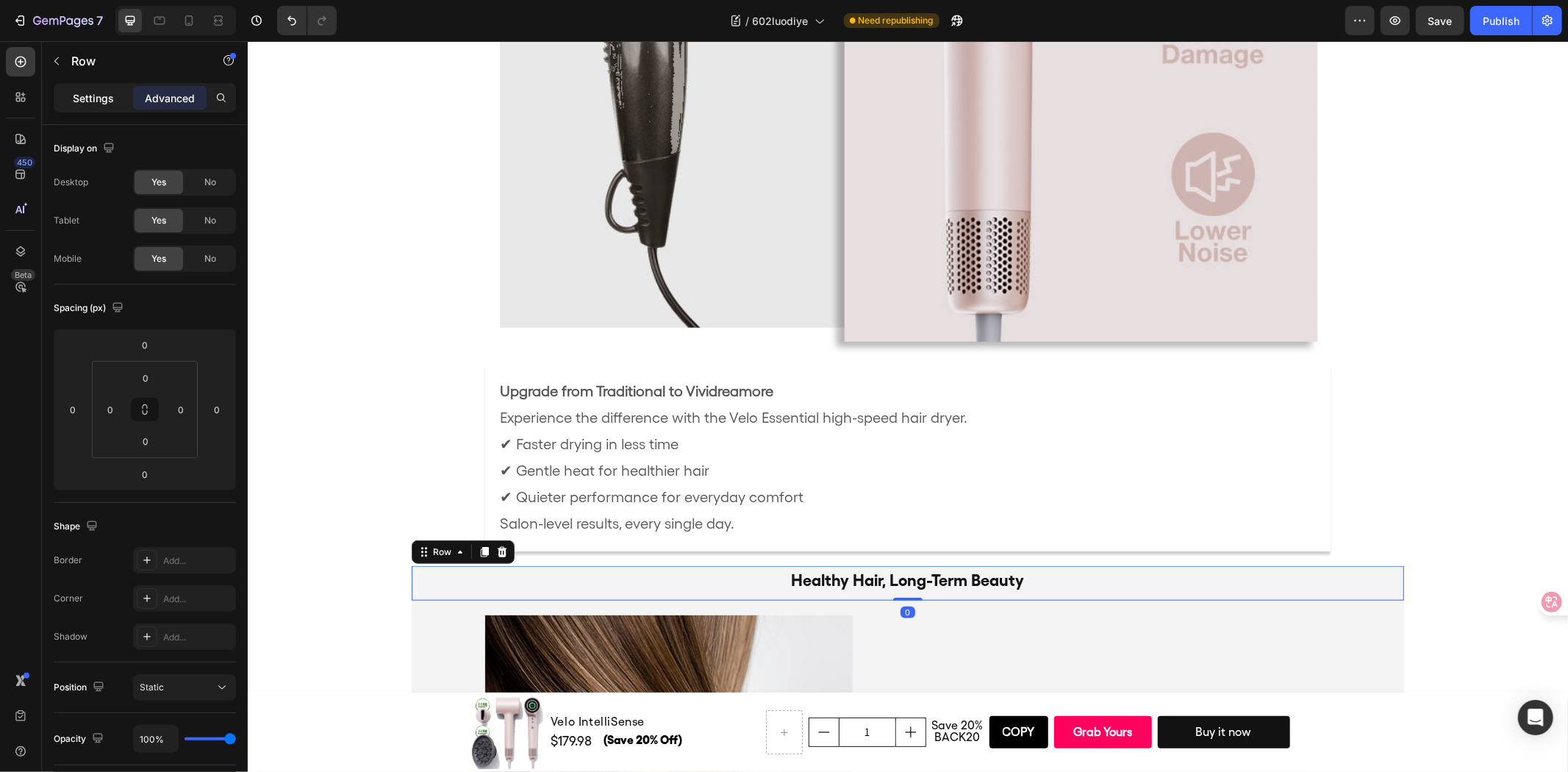
click at [100, 99] on p "Settings" at bounding box center [94, 98] width 41 height 15
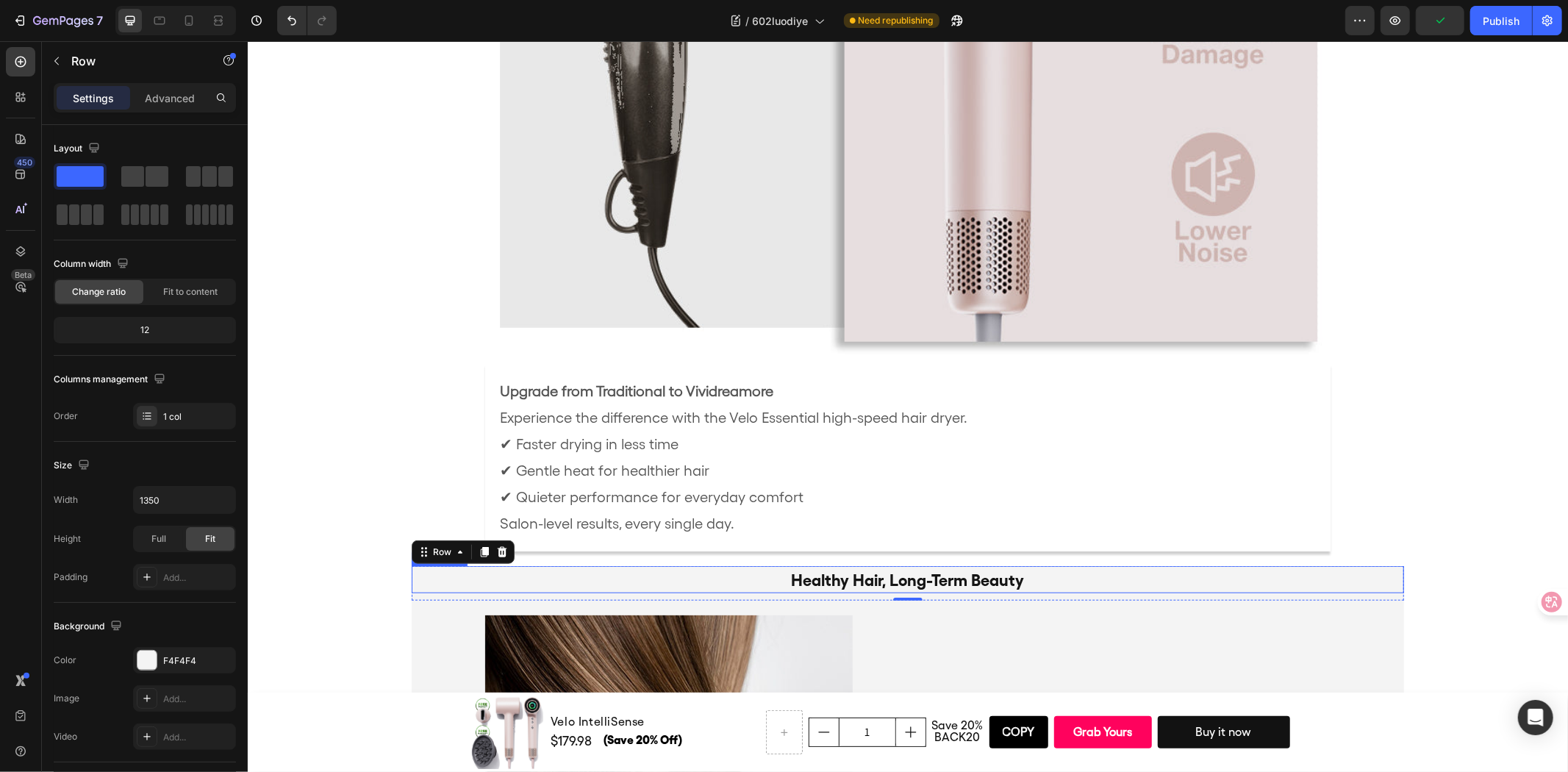
click at [886, 585] on strong "Healthy Hair, Long-Term Beauty" at bounding box center [907, 579] width 233 height 19
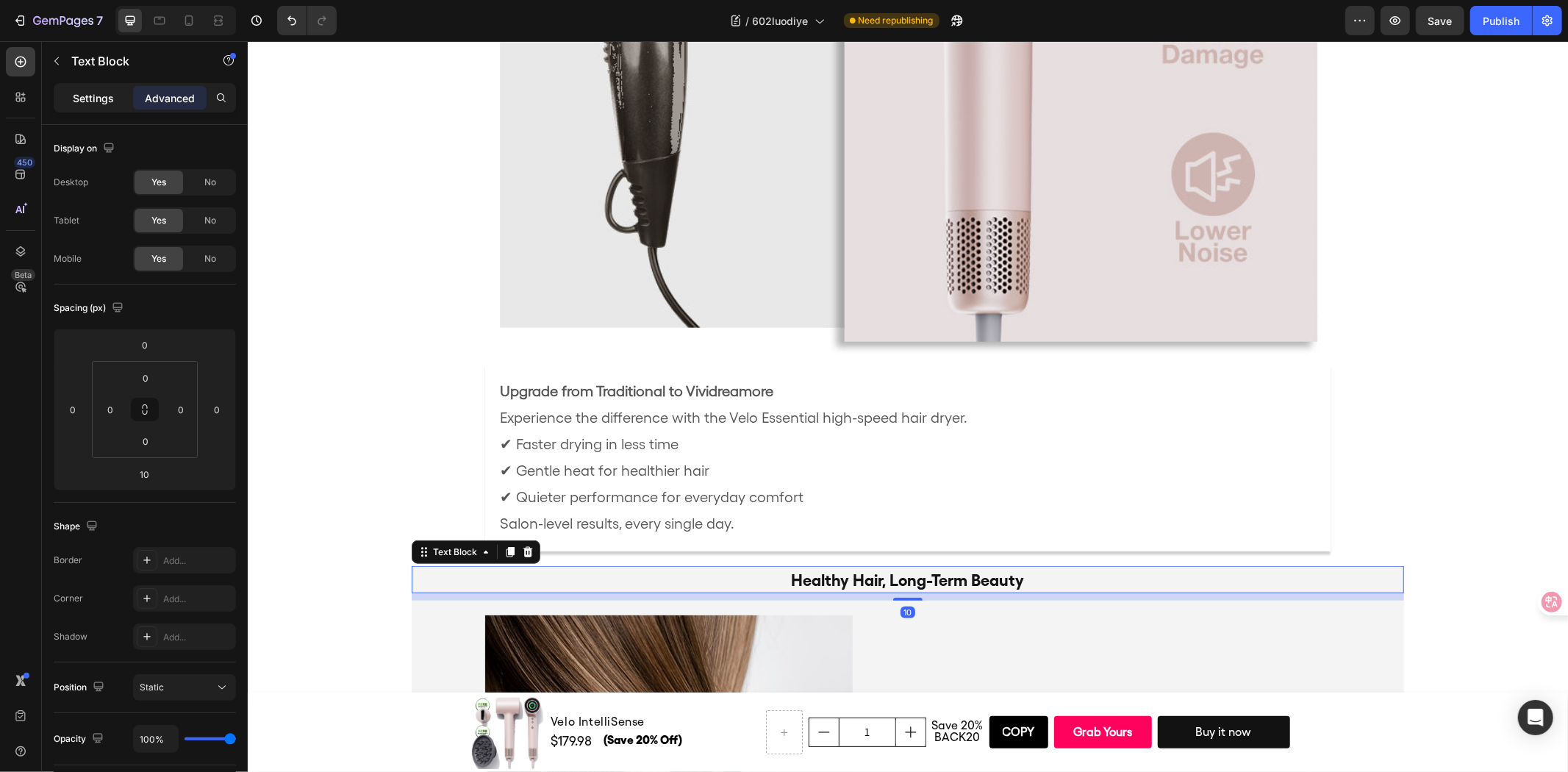
click at [98, 105] on p "Settings" at bounding box center [94, 98] width 41 height 15
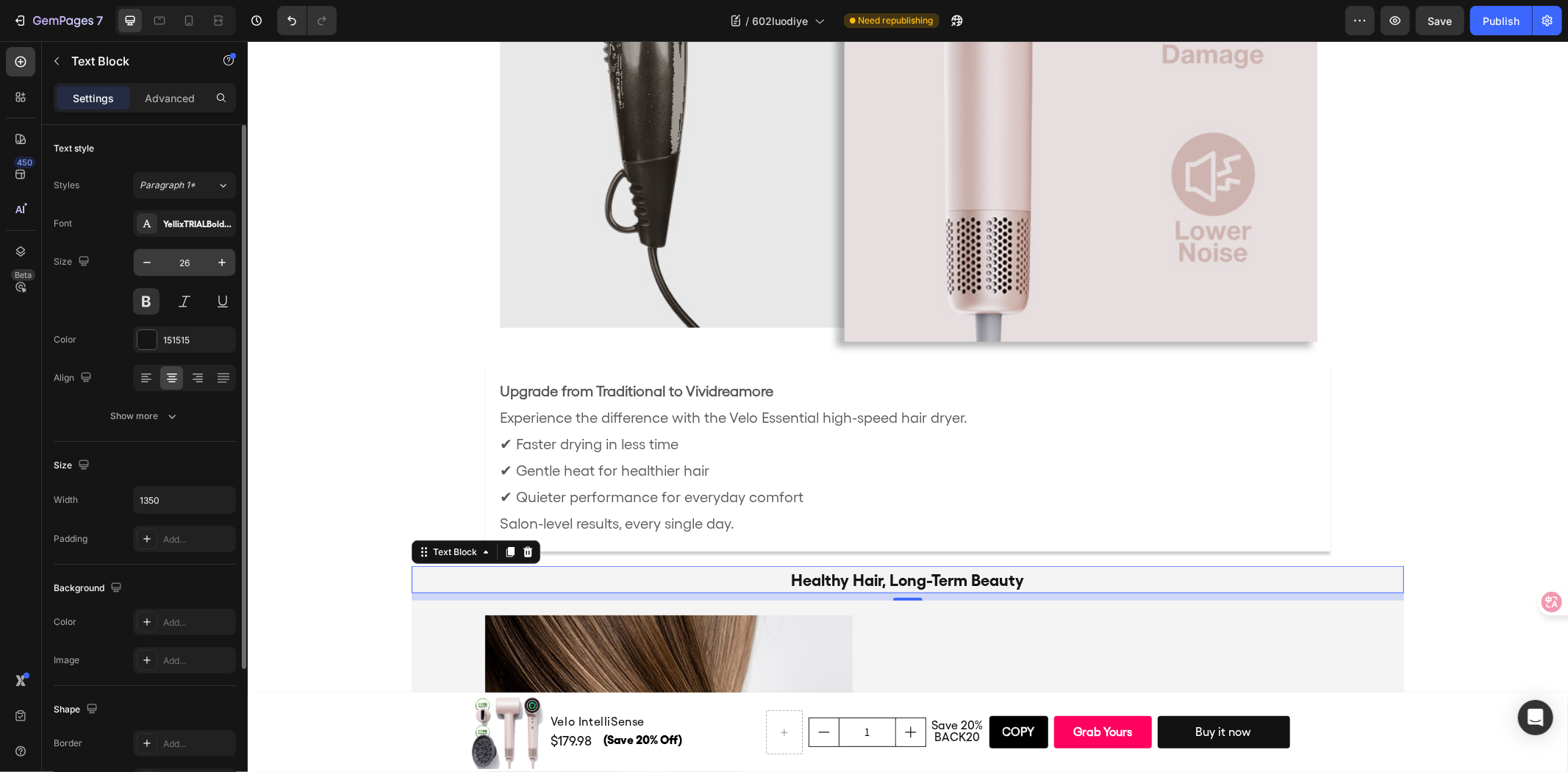
click at [197, 263] on input "26" at bounding box center [184, 262] width 48 height 26
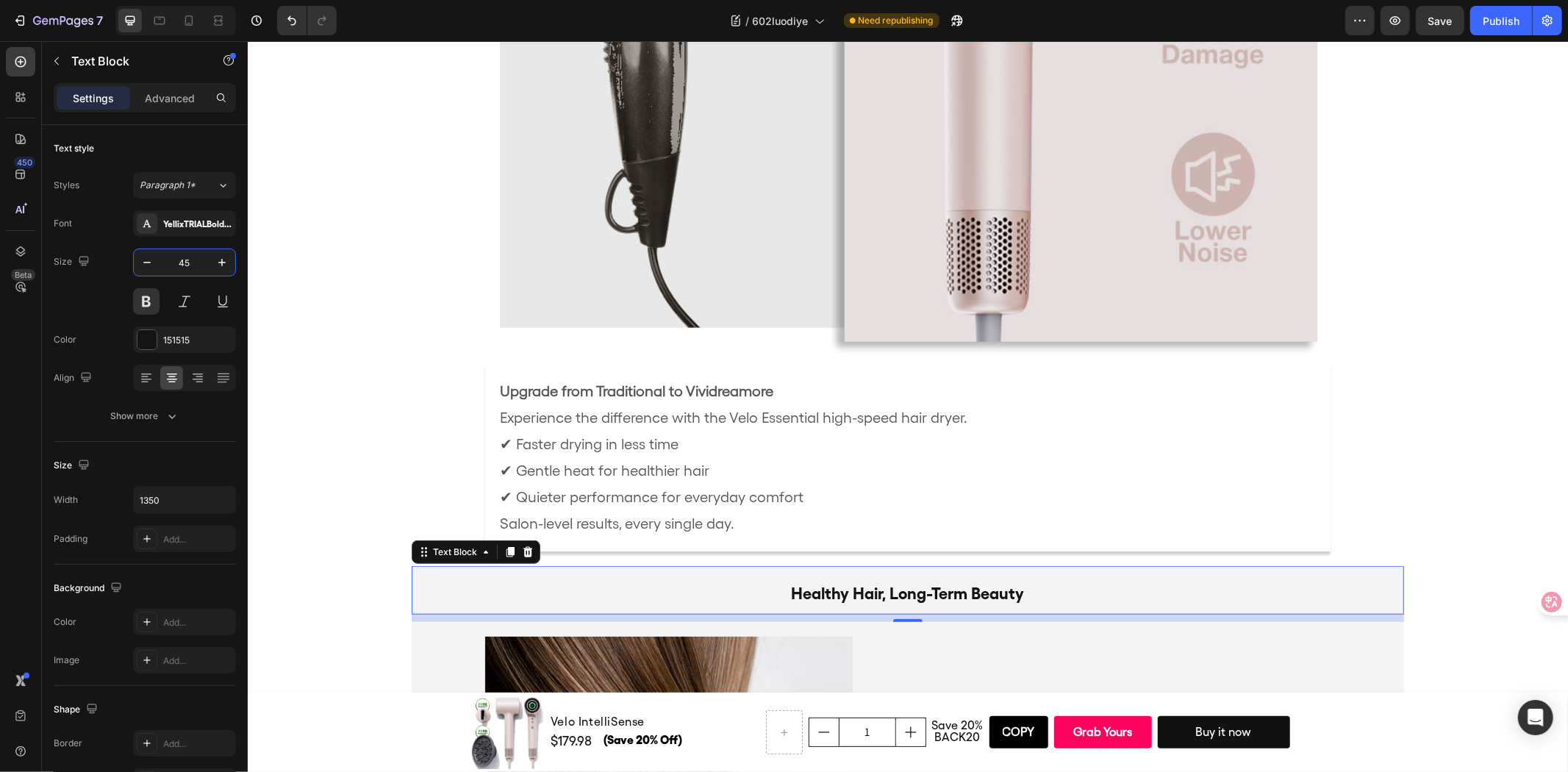
type input "45"
click at [819, 593] on strong "Healthy Hair, Long-Term Beauty" at bounding box center [907, 593] width 233 height 19
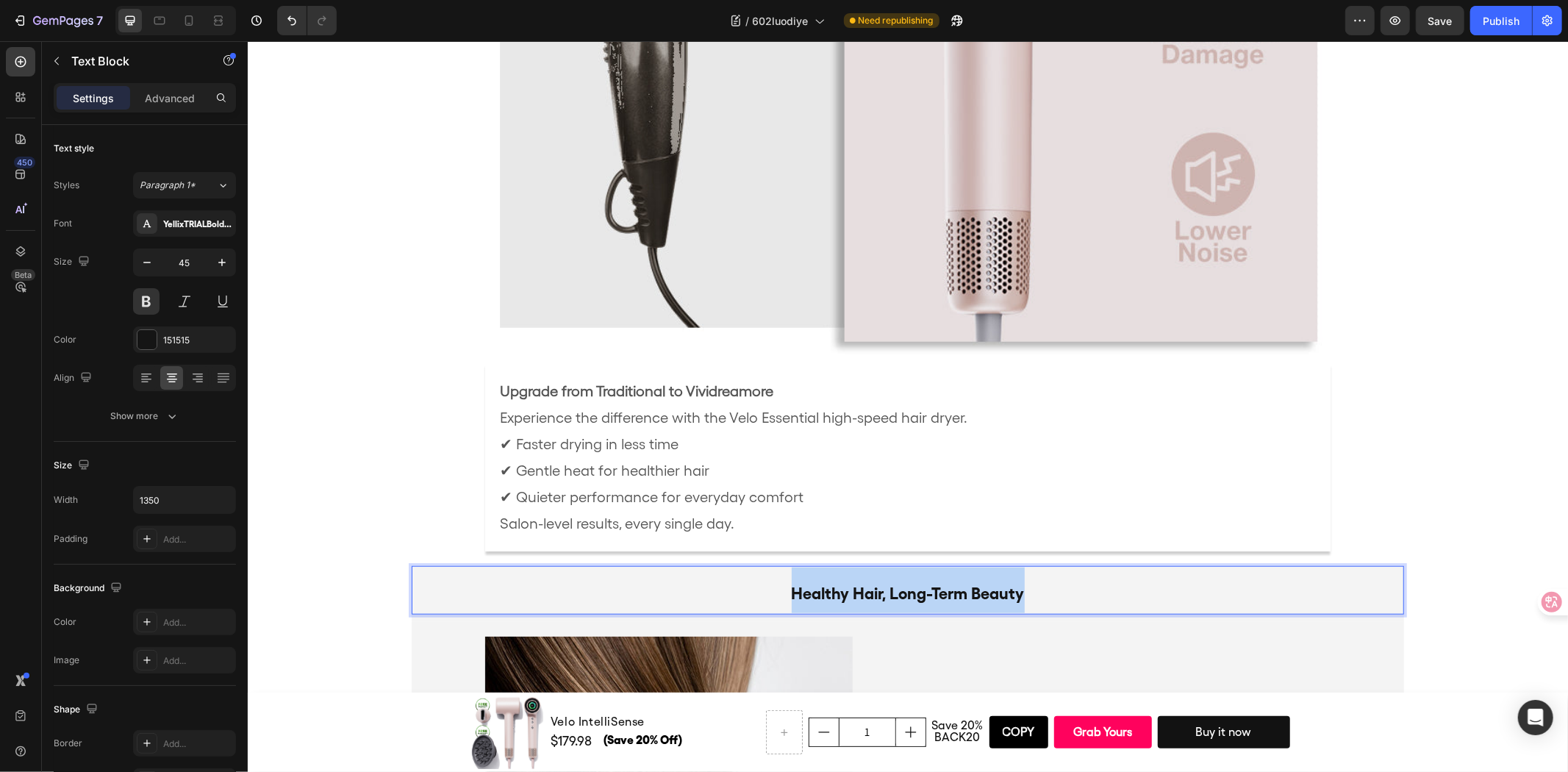
click at [819, 593] on strong "Healthy Hair, Long-Term Beauty" at bounding box center [907, 593] width 233 height 19
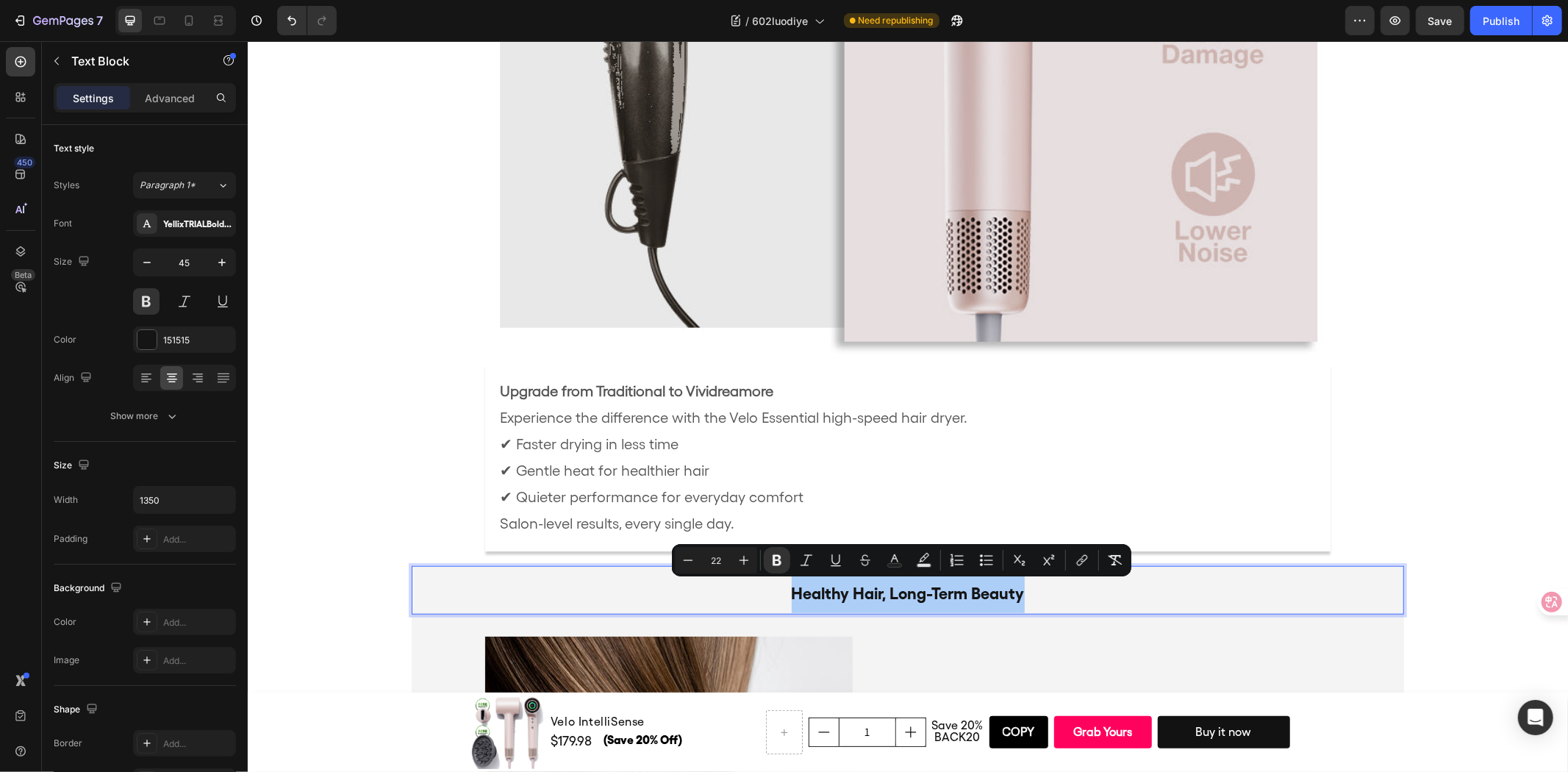
click at [722, 557] on input "22" at bounding box center [716, 560] width 29 height 17
type input "45"
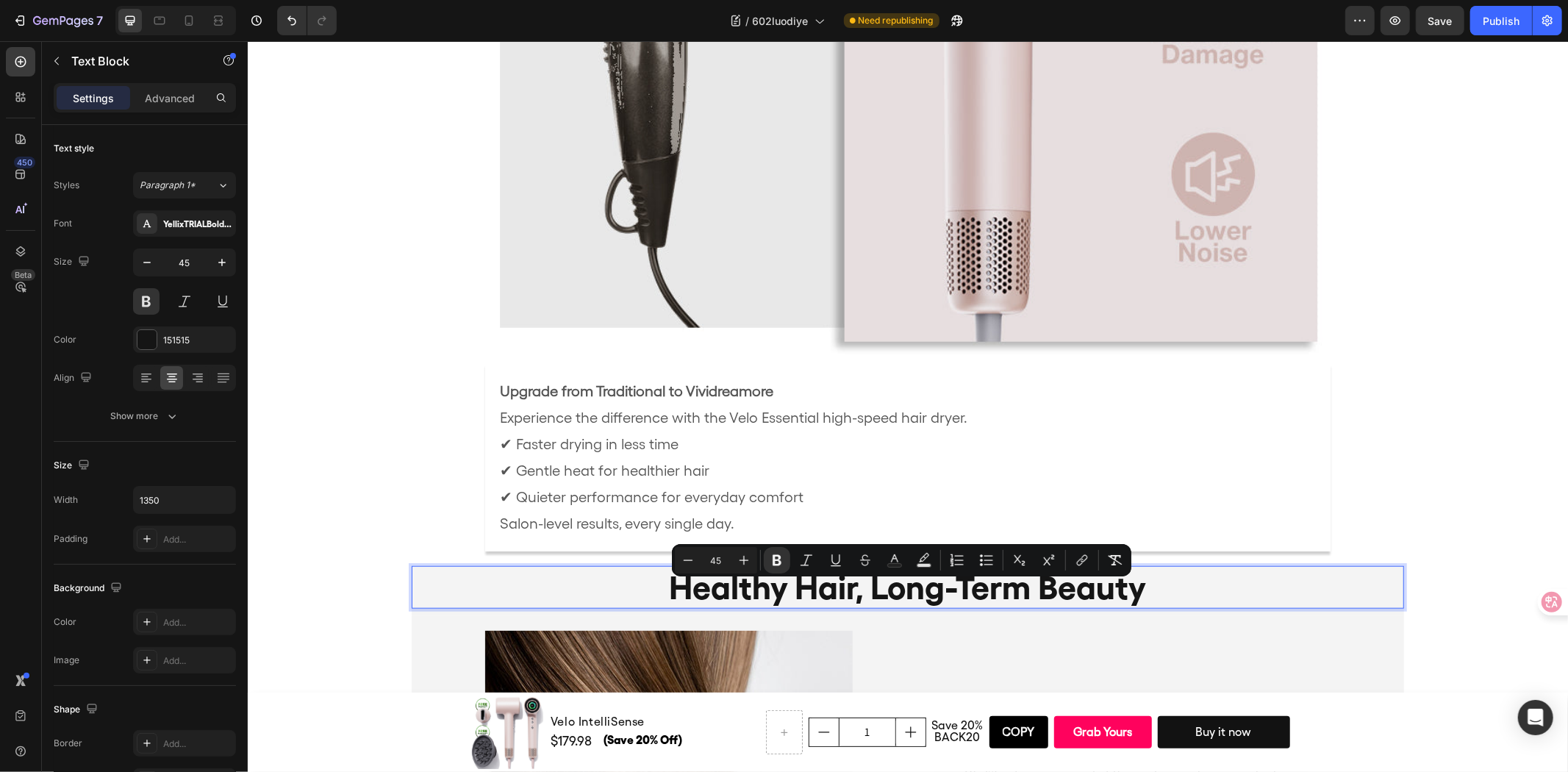
click at [608, 590] on p "Healthy Hair, Long-Term Beauty" at bounding box center [907, 586] width 990 height 40
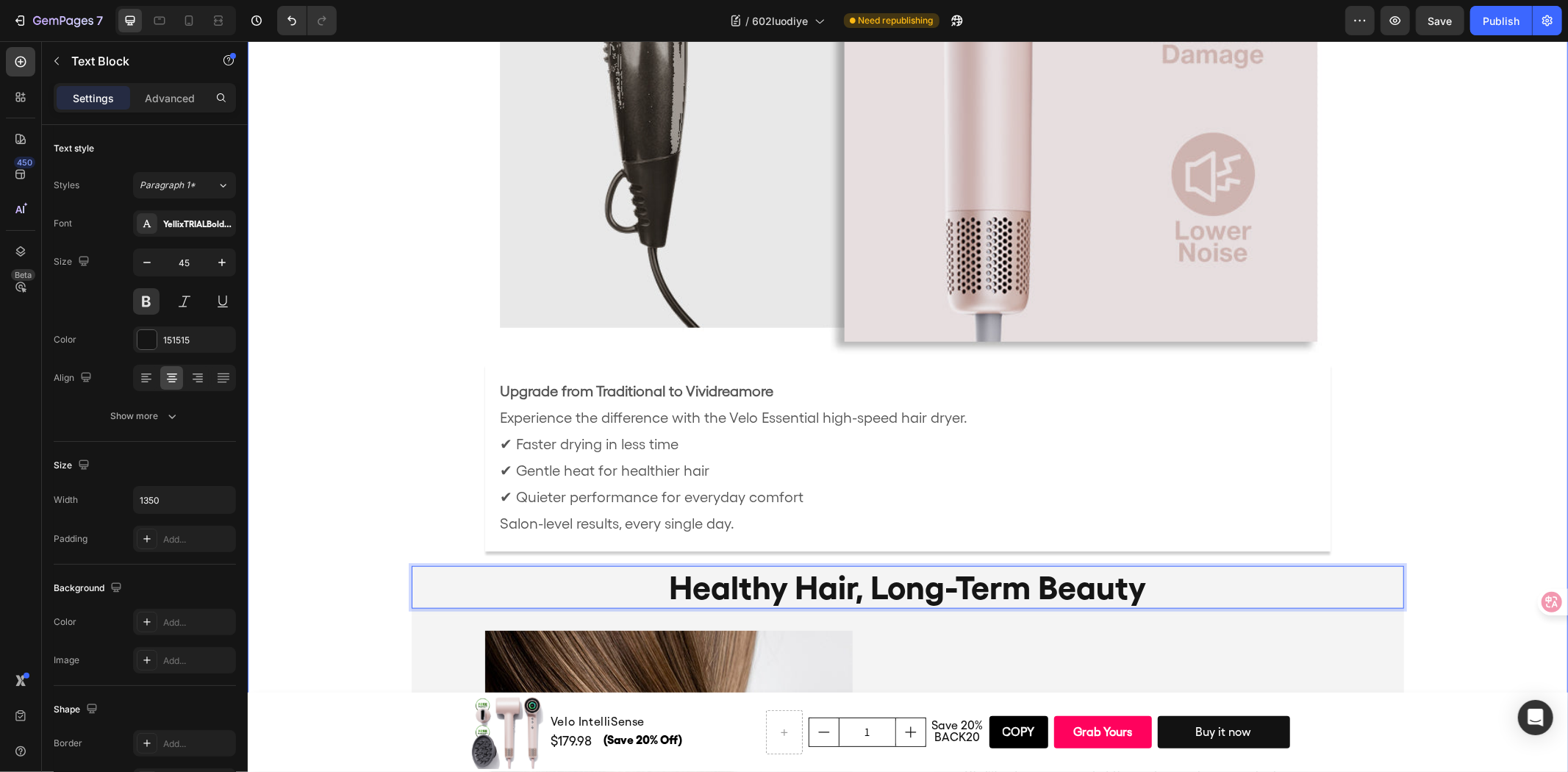
click at [313, 437] on div "Fast, Gentle, Effective Heading Image Upgrade from Traditional to Vividreamore …" at bounding box center [907, 254] width 1320 height 1486
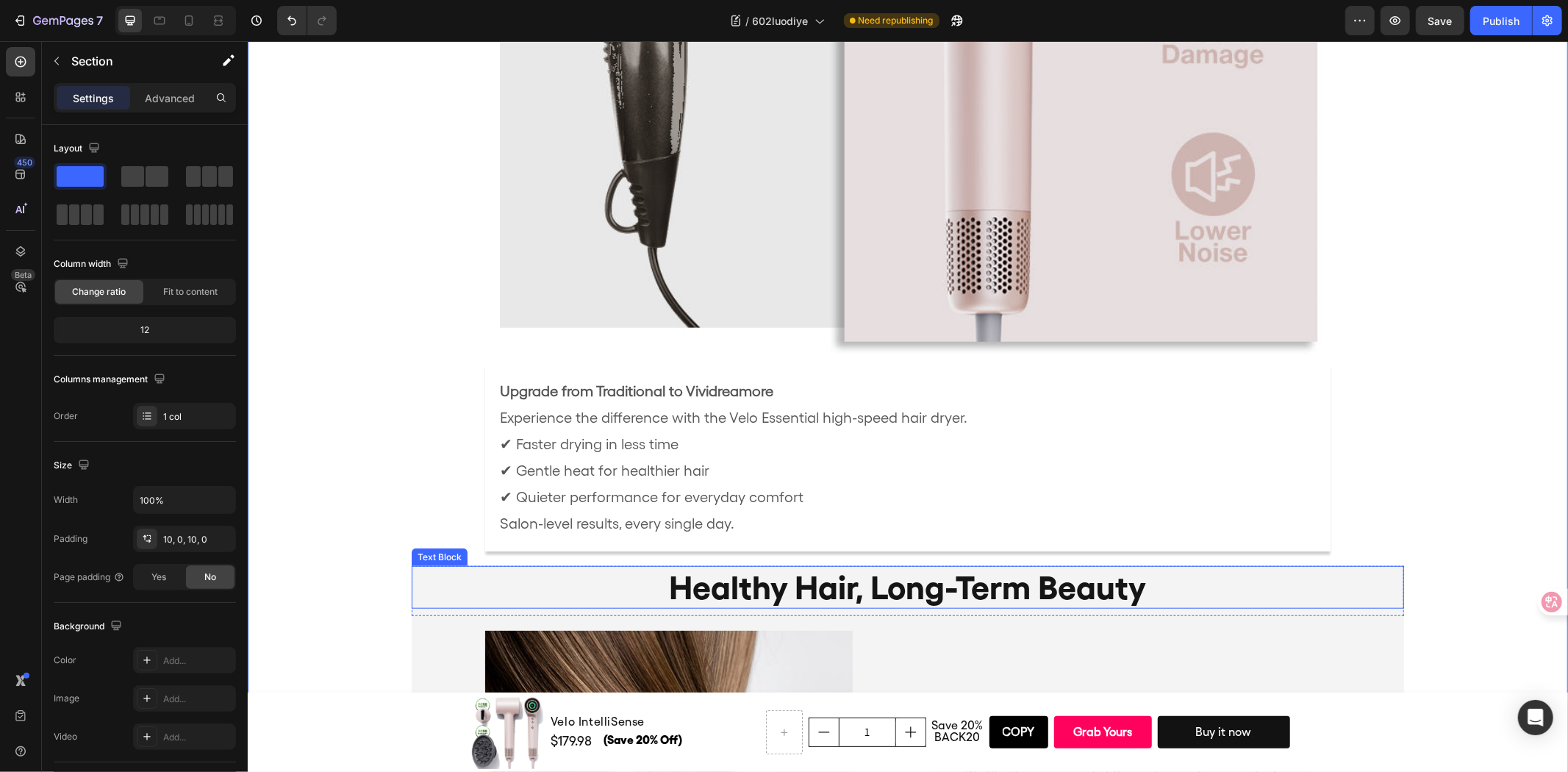
click at [504, 596] on p "Healthy Hair, Long-Term Beauty" at bounding box center [907, 586] width 990 height 40
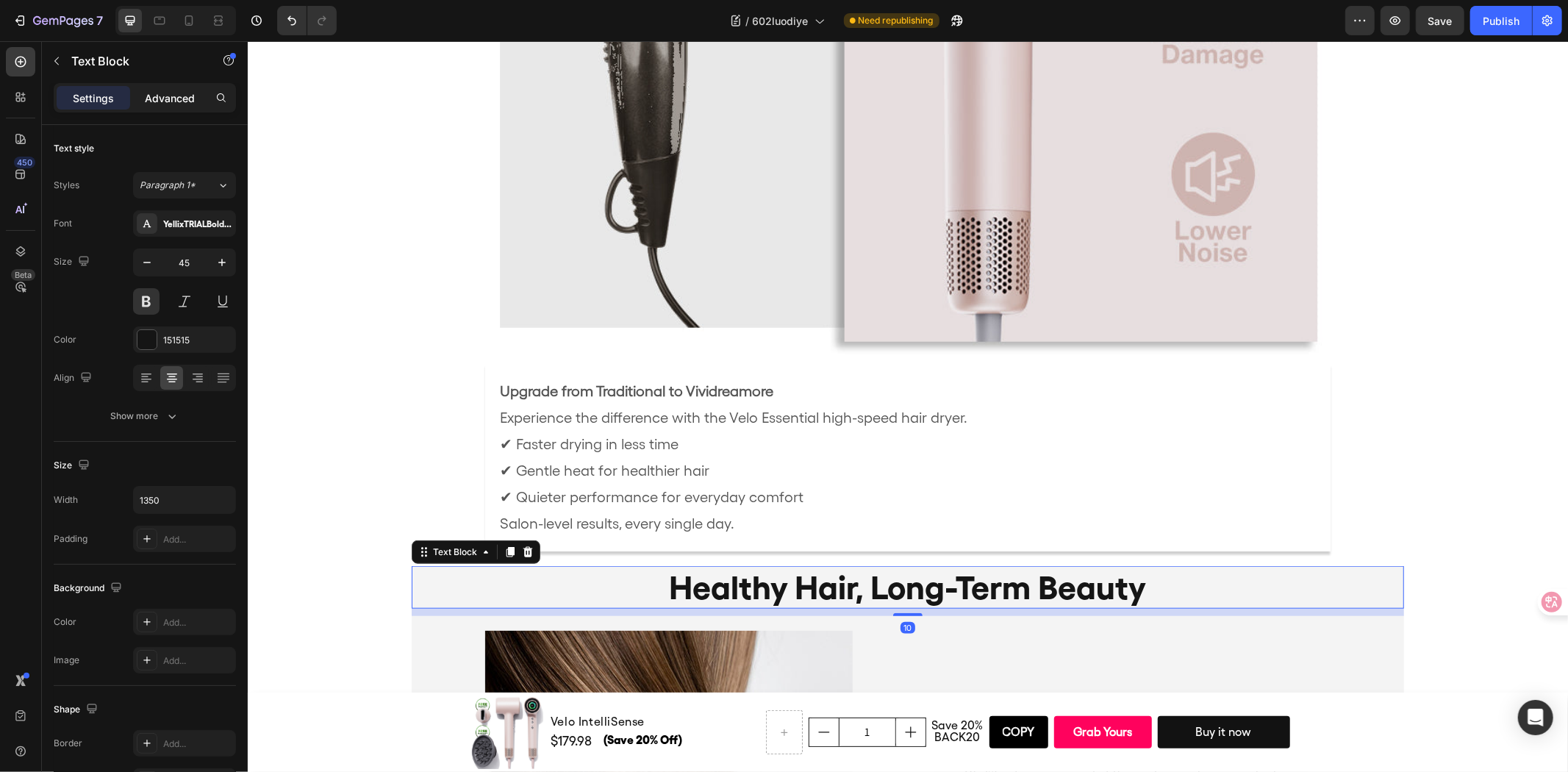
click at [168, 103] on p "Advanced" at bounding box center [169, 98] width 50 height 15
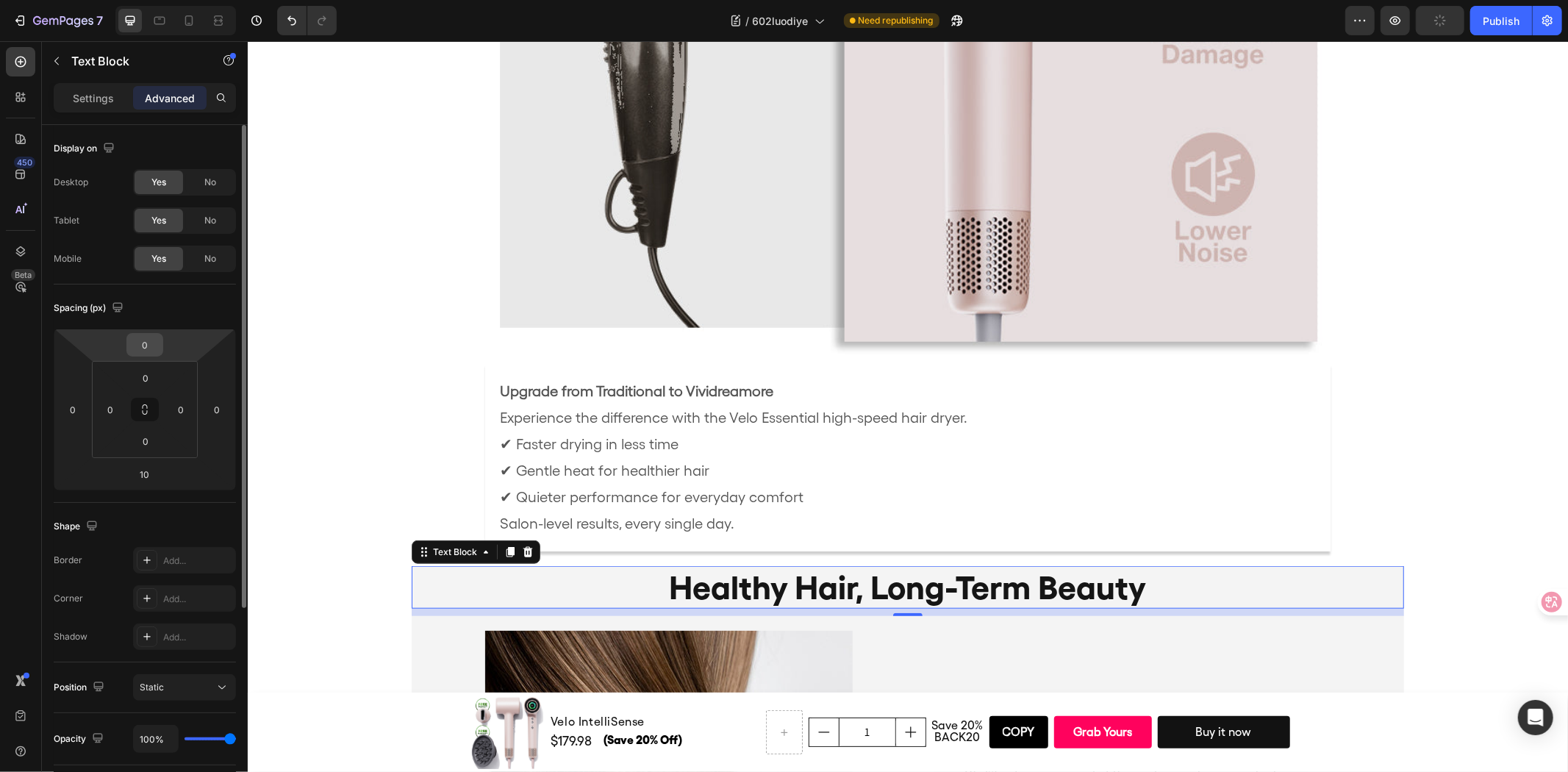
click at [152, 342] on input "0" at bounding box center [145, 345] width 29 height 22
type input "10"
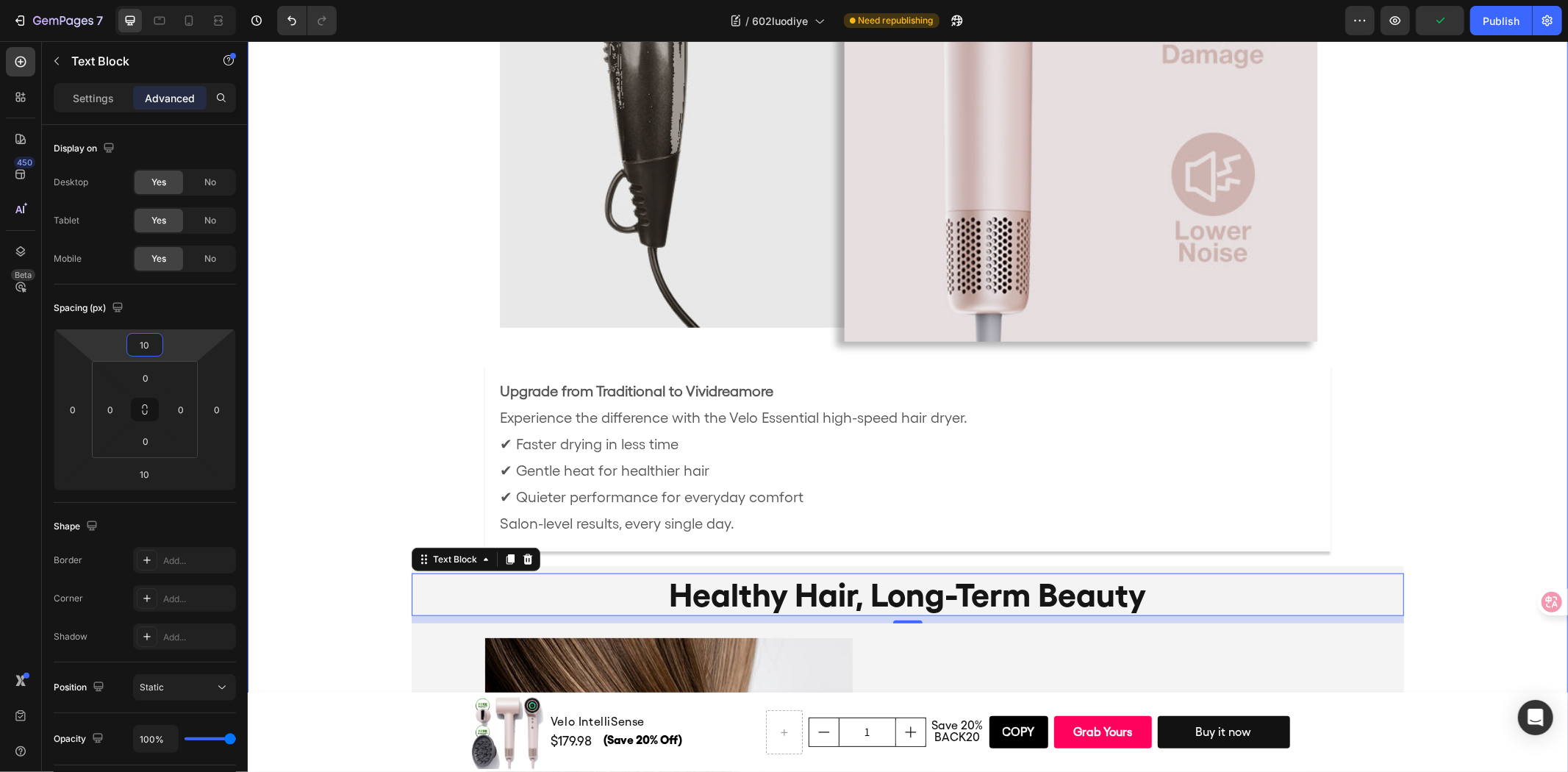
click at [303, 470] on div "Fast, Gentle, Effective Heading Image Upgrade from Traditional to Vividreamore …" at bounding box center [907, 258] width 1320 height 1493
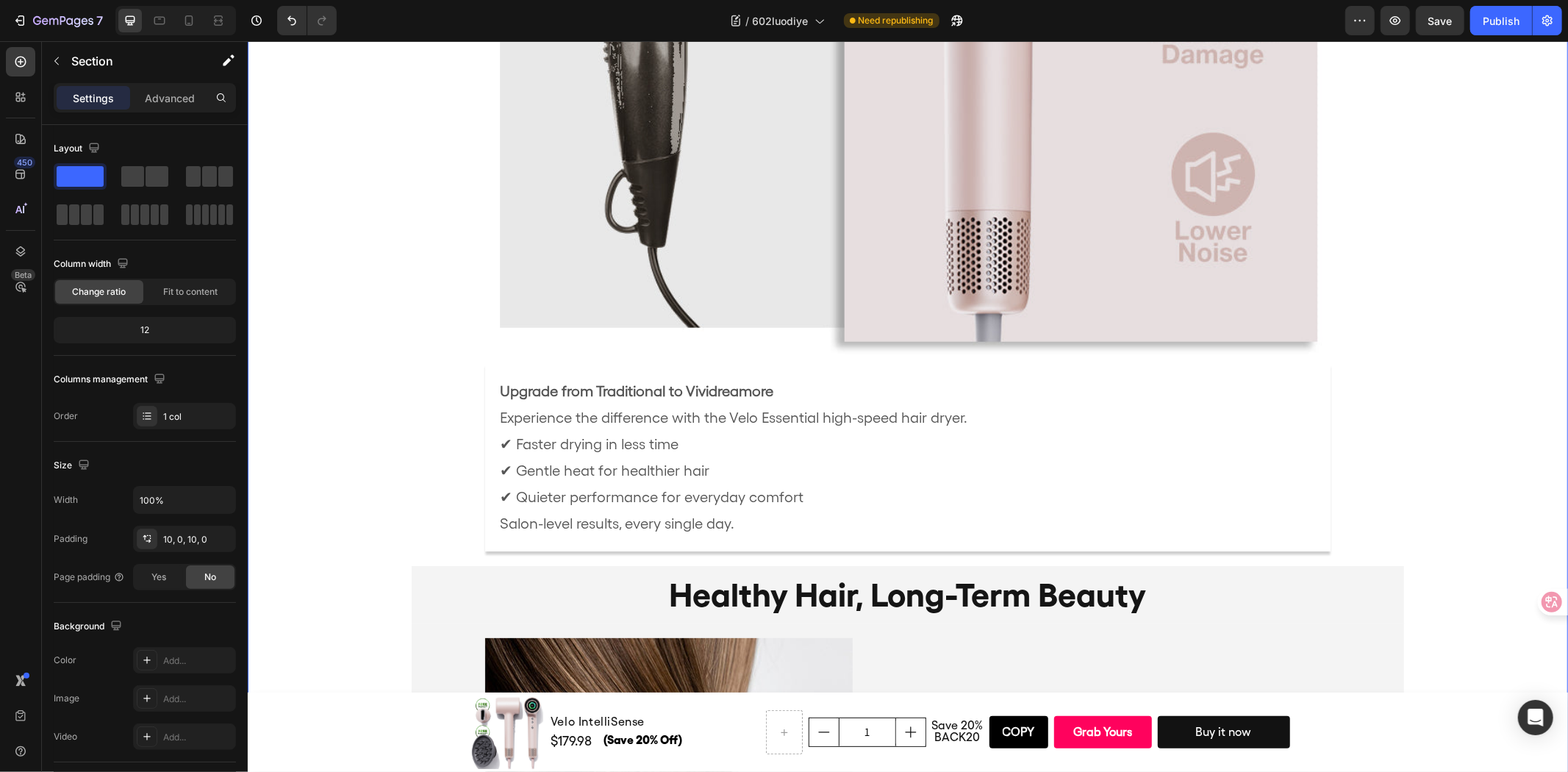
click at [1488, 37] on div "7 Version history / 602luodiye Need republishing Preview Save Publish" at bounding box center [784, 21] width 1568 height 42
click at [1488, 25] on div "Publish" at bounding box center [1501, 21] width 37 height 15
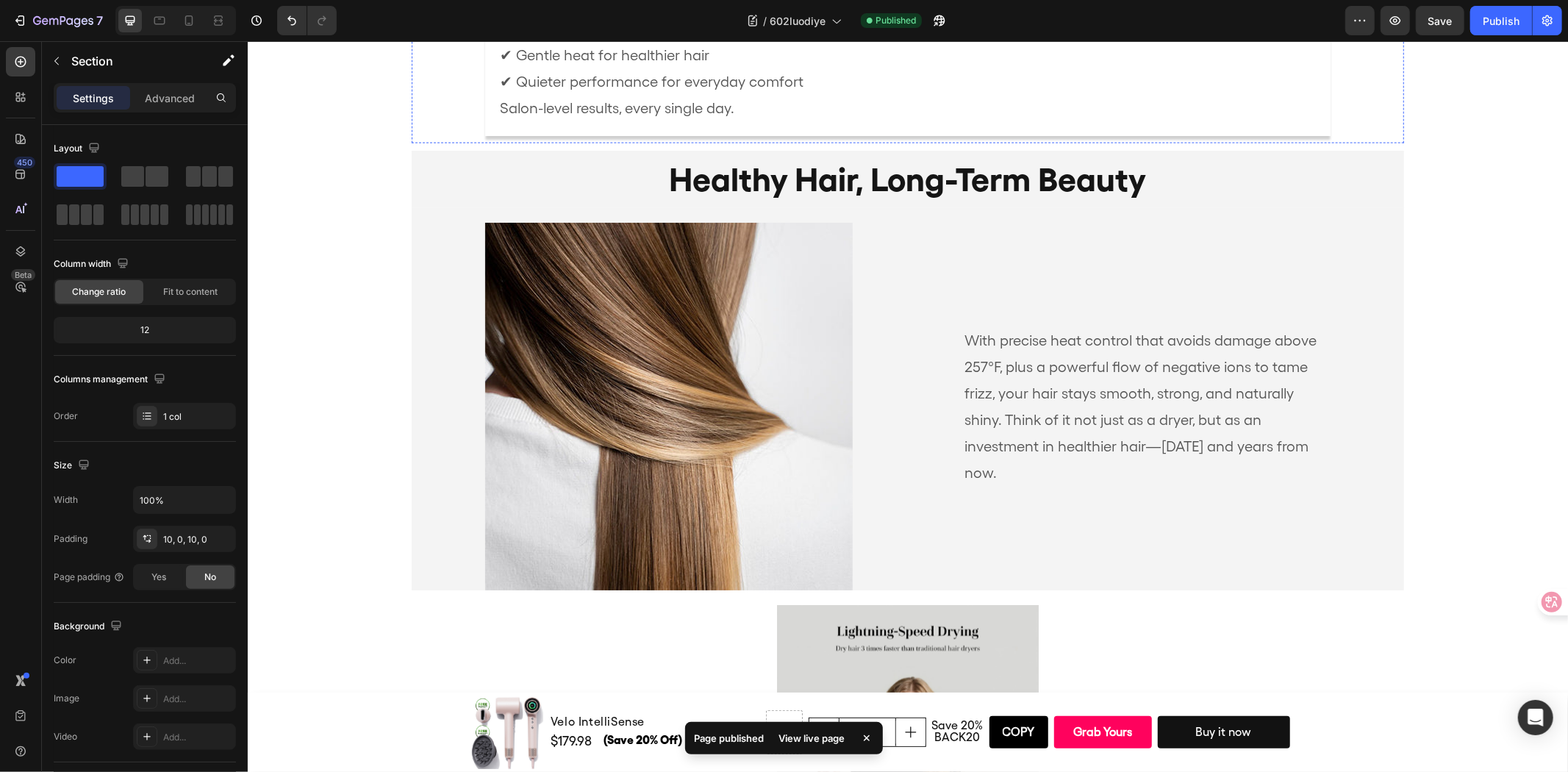
scroll to position [6435, 0]
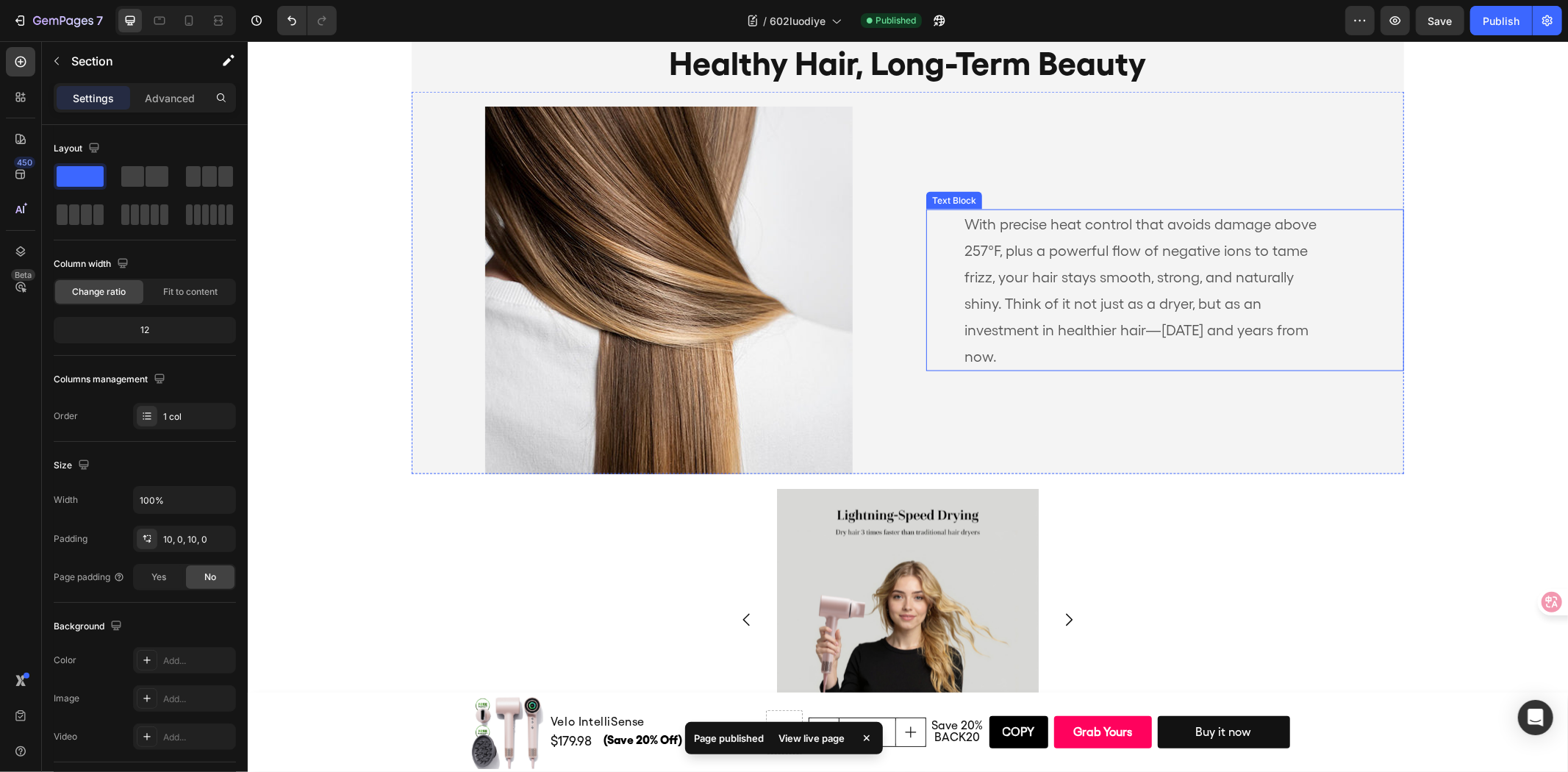
click at [1099, 358] on p "With precise heat control that avoids damage above 257°F, plus a powerful flow …" at bounding box center [1145, 290] width 365 height 159
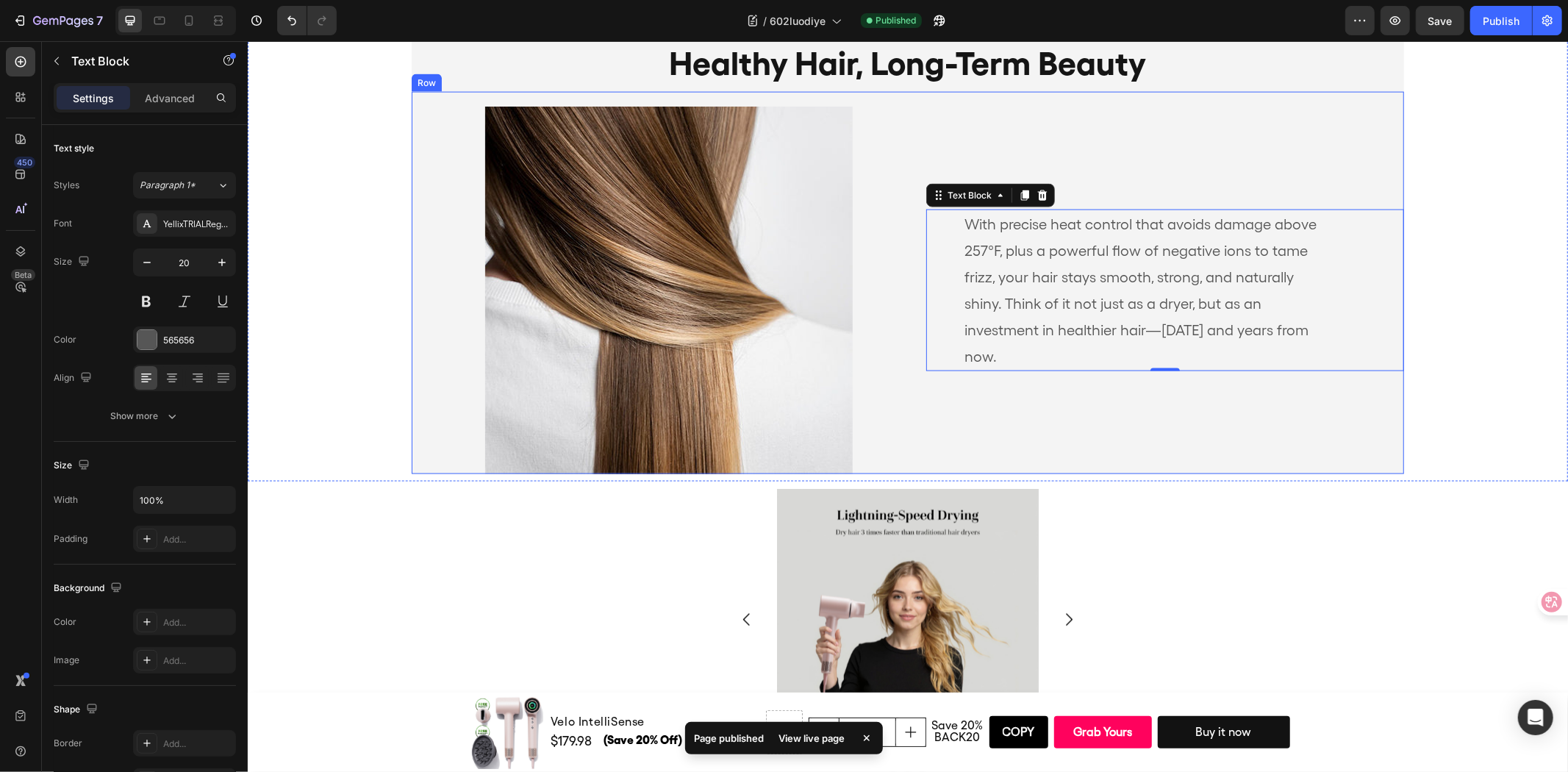
click at [1106, 154] on div "With precise heat control that avoids damage above 257°F, plus a powerful flow …" at bounding box center [1164, 289] width 478 height 368
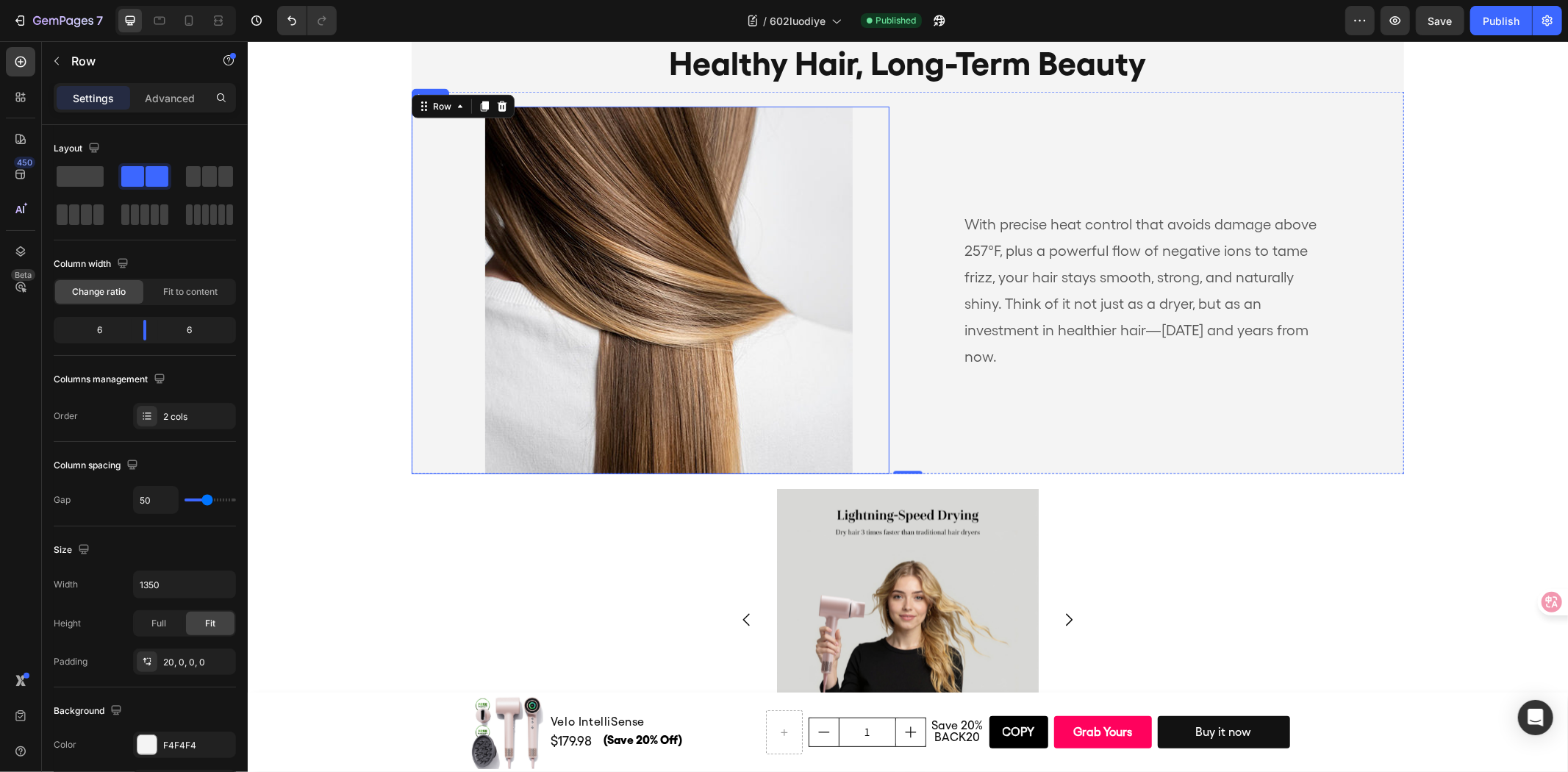
click at [832, 122] on img at bounding box center [668, 289] width 368 height 368
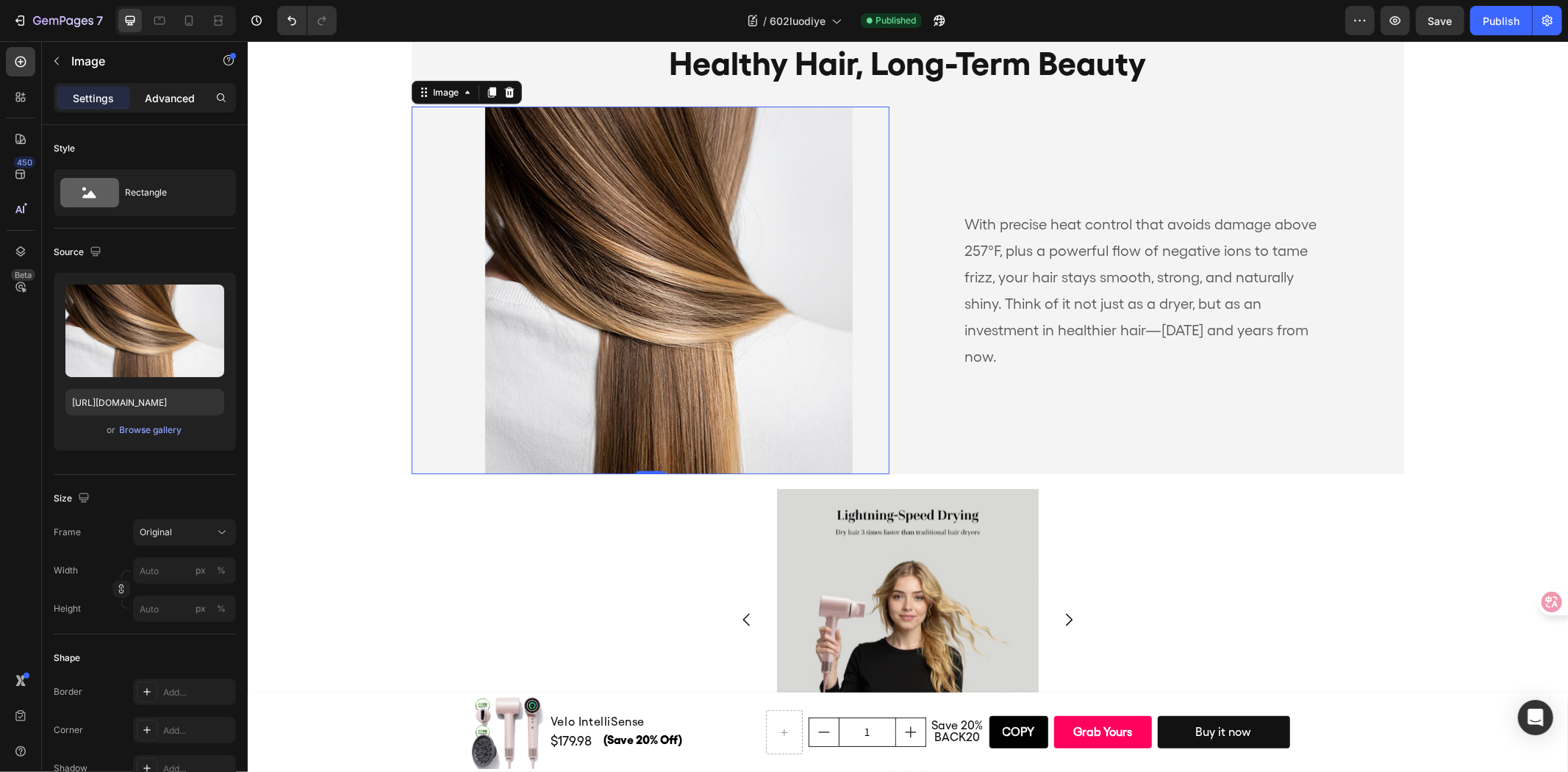
click at [166, 104] on p "Advanced" at bounding box center [169, 98] width 50 height 15
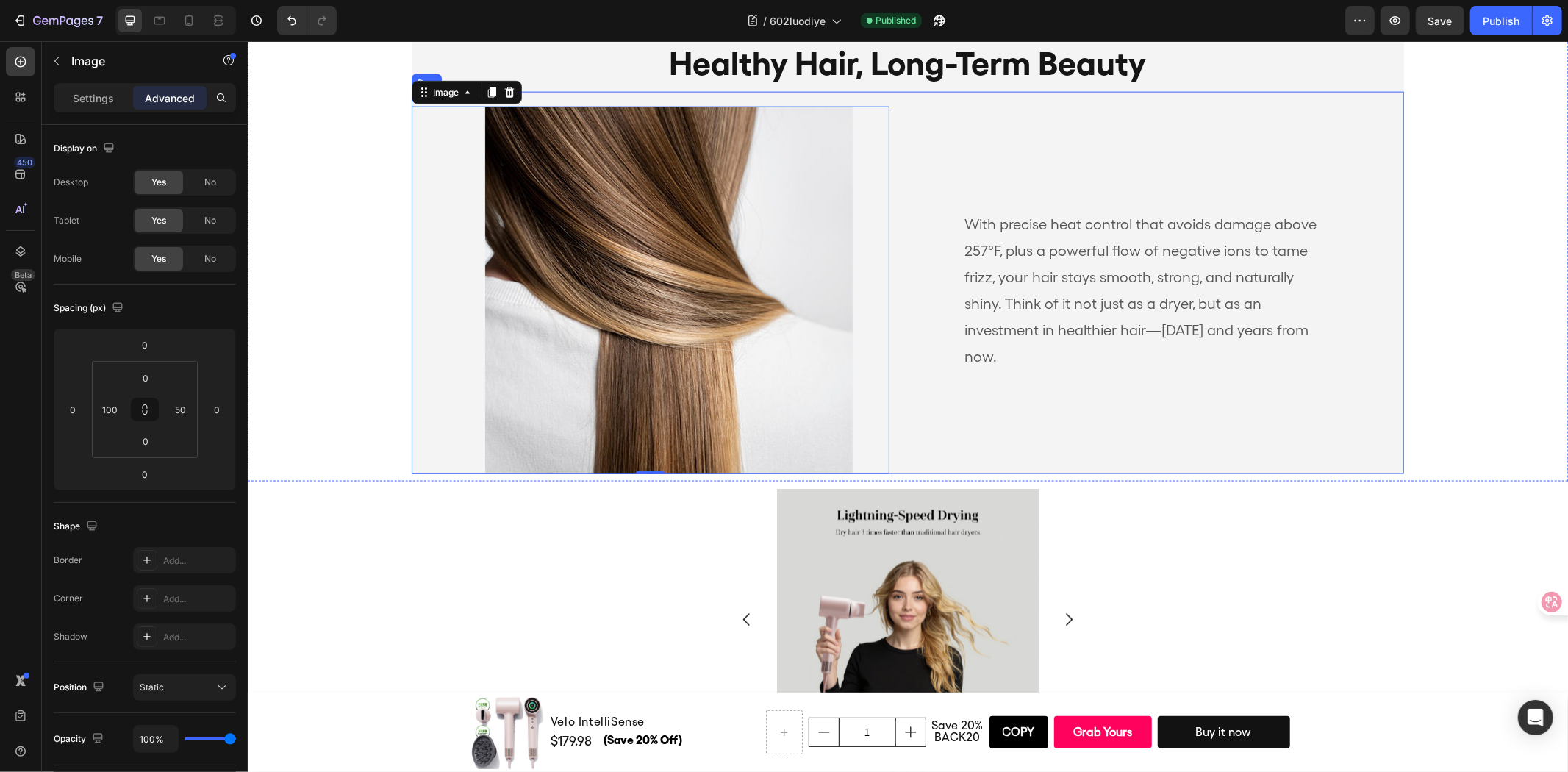
click at [577, 93] on div "With precise heat control that avoids damage above 257°F, plus a powerful flow …" at bounding box center [906, 282] width 992 height 382
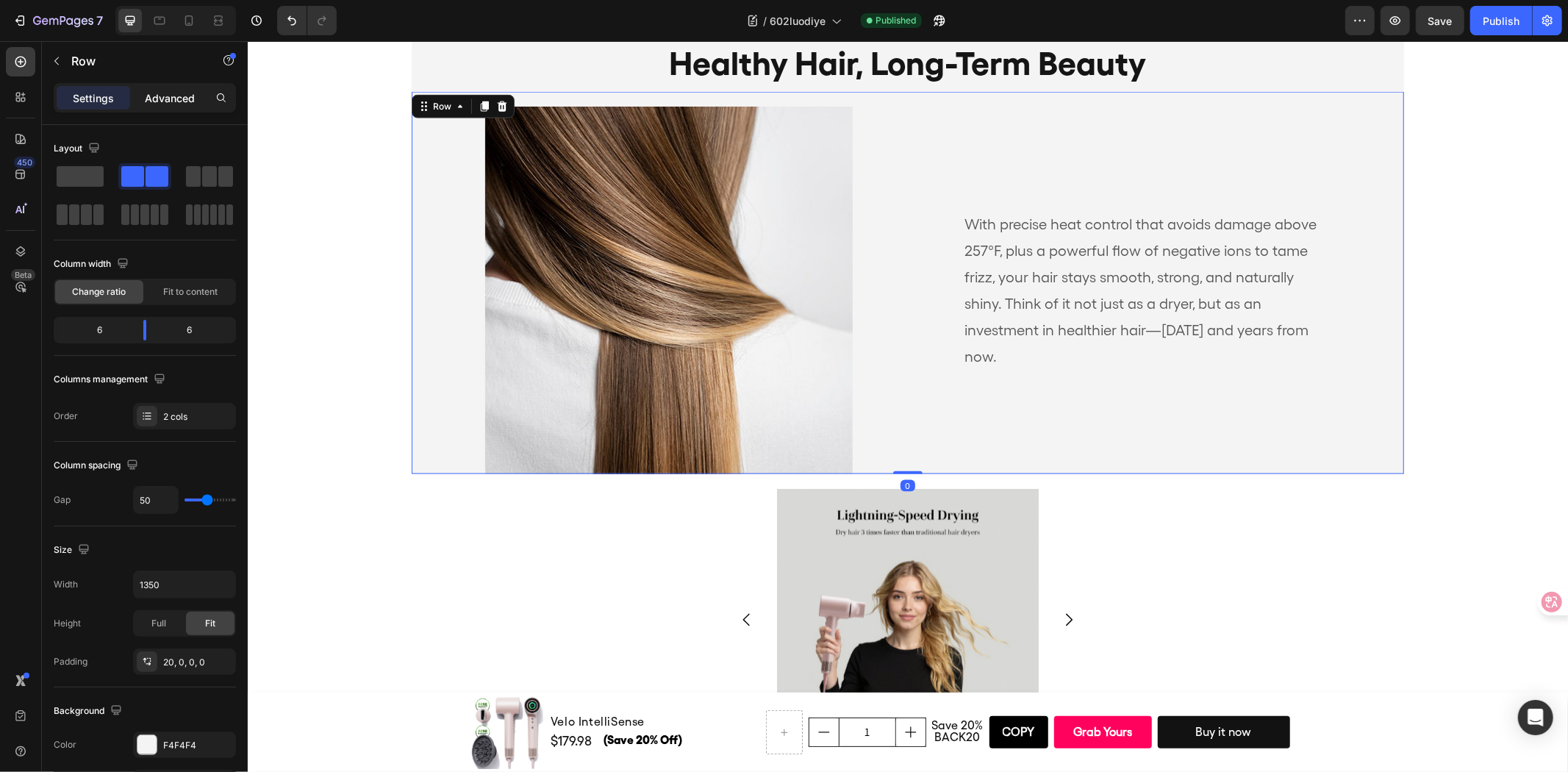
click at [168, 107] on div "Advanced" at bounding box center [169, 98] width 74 height 24
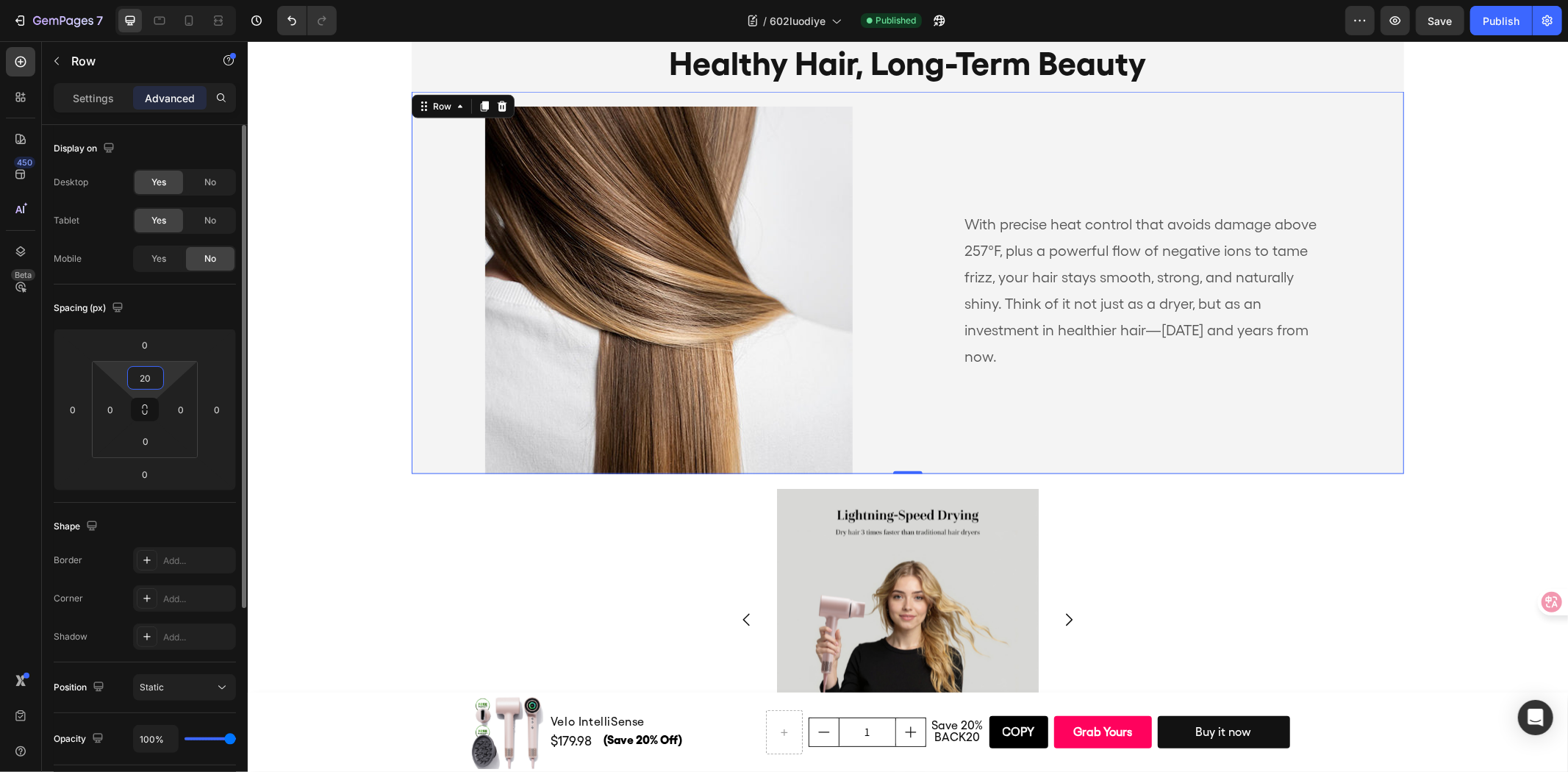
click at [148, 379] on input "20" at bounding box center [145, 378] width 29 height 22
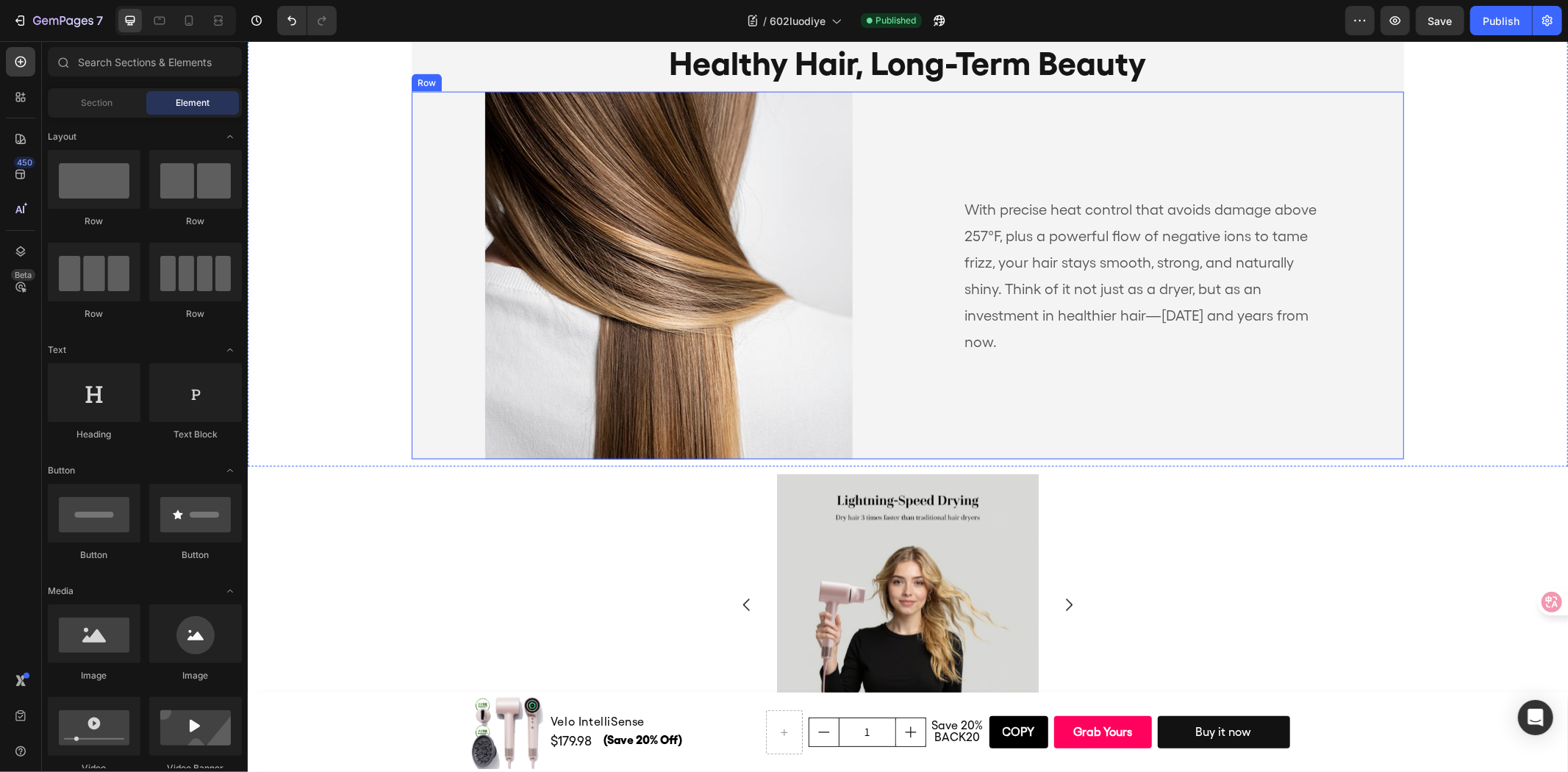
click at [1321, 132] on div "With precise heat control that avoids damage above 257°F, plus a powerful flow …" at bounding box center [1164, 275] width 478 height 368
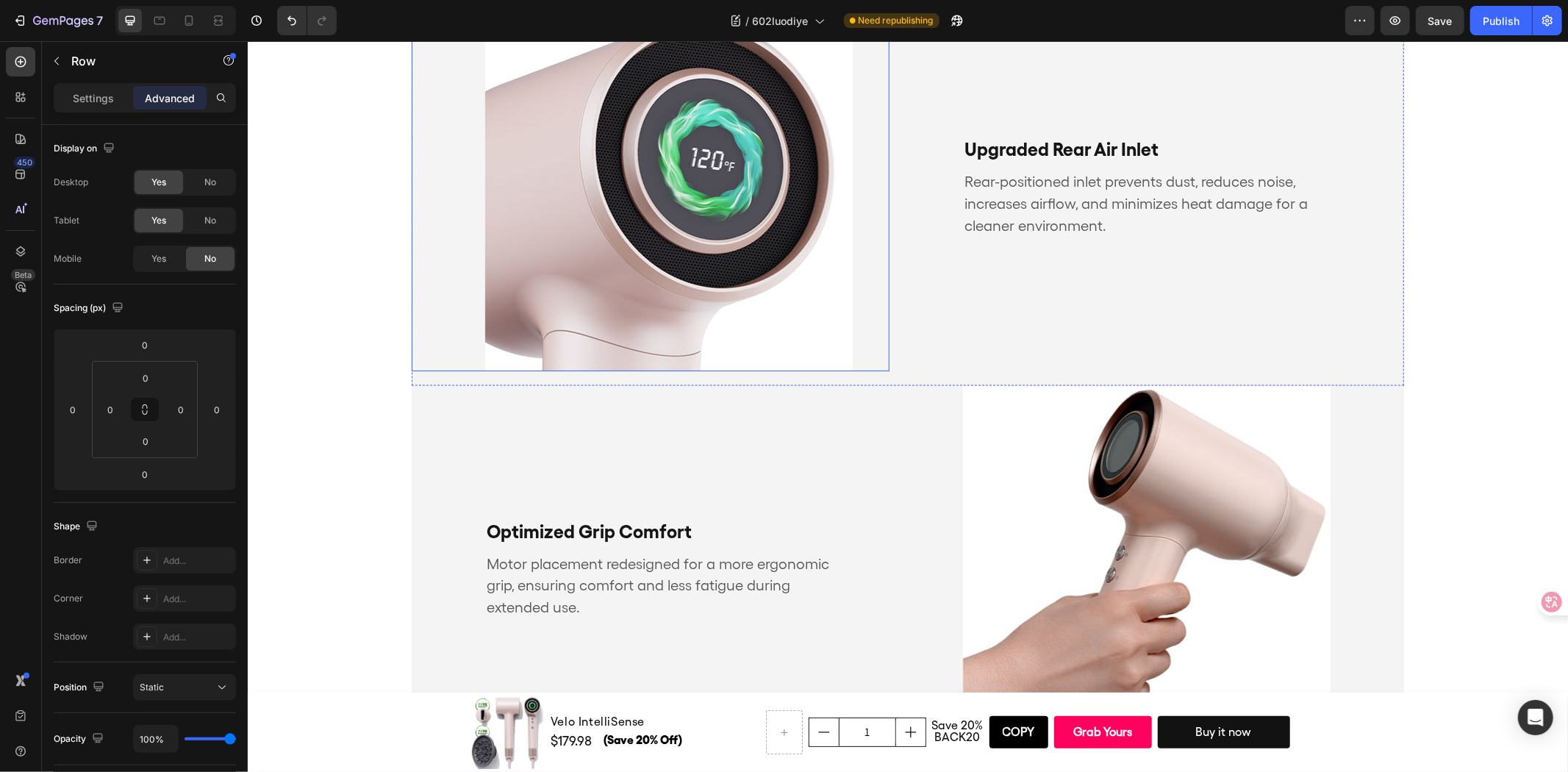
scroll to position [1413, 0]
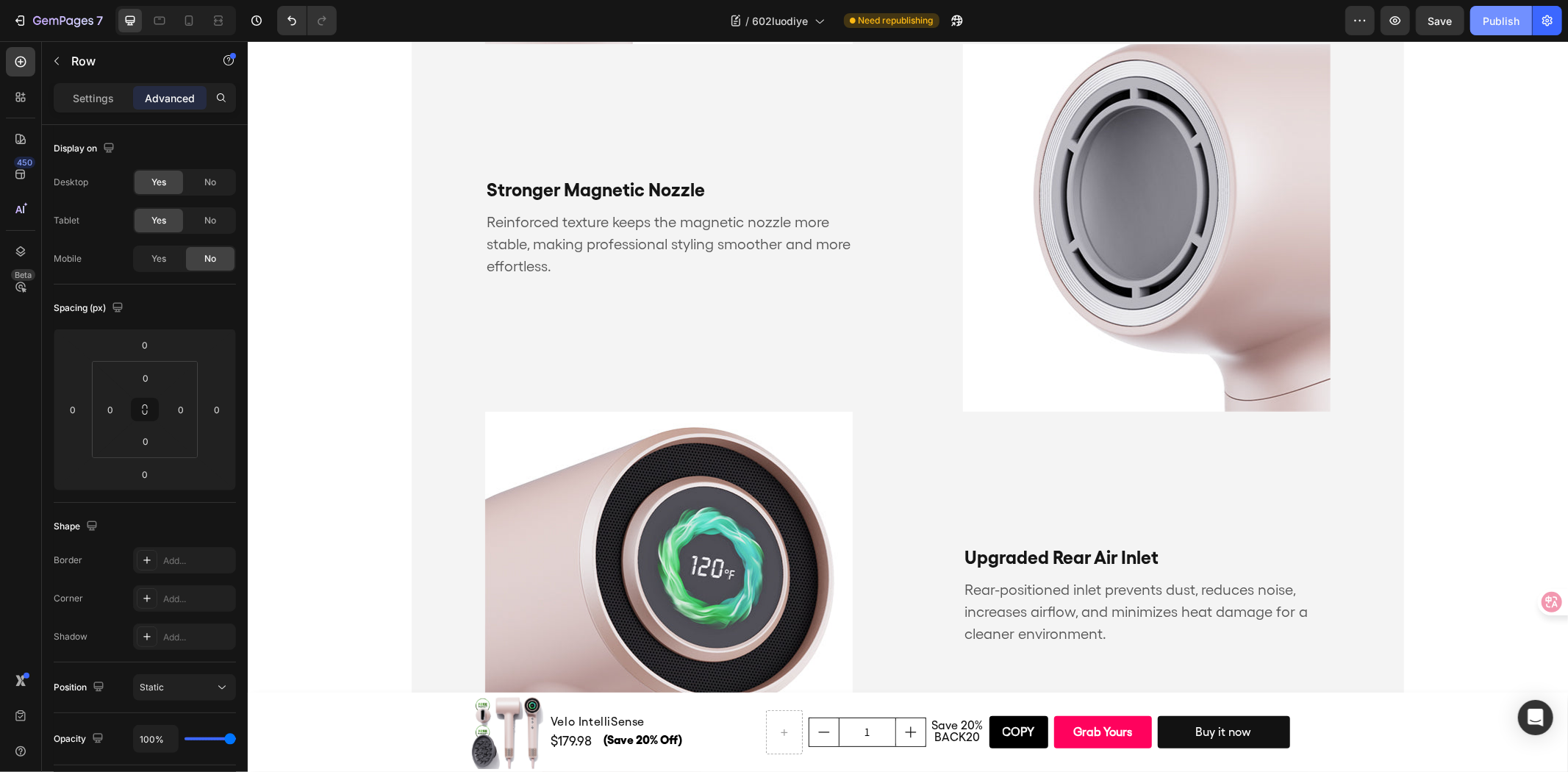
click at [1493, 25] on div "Publish" at bounding box center [1501, 21] width 37 height 15
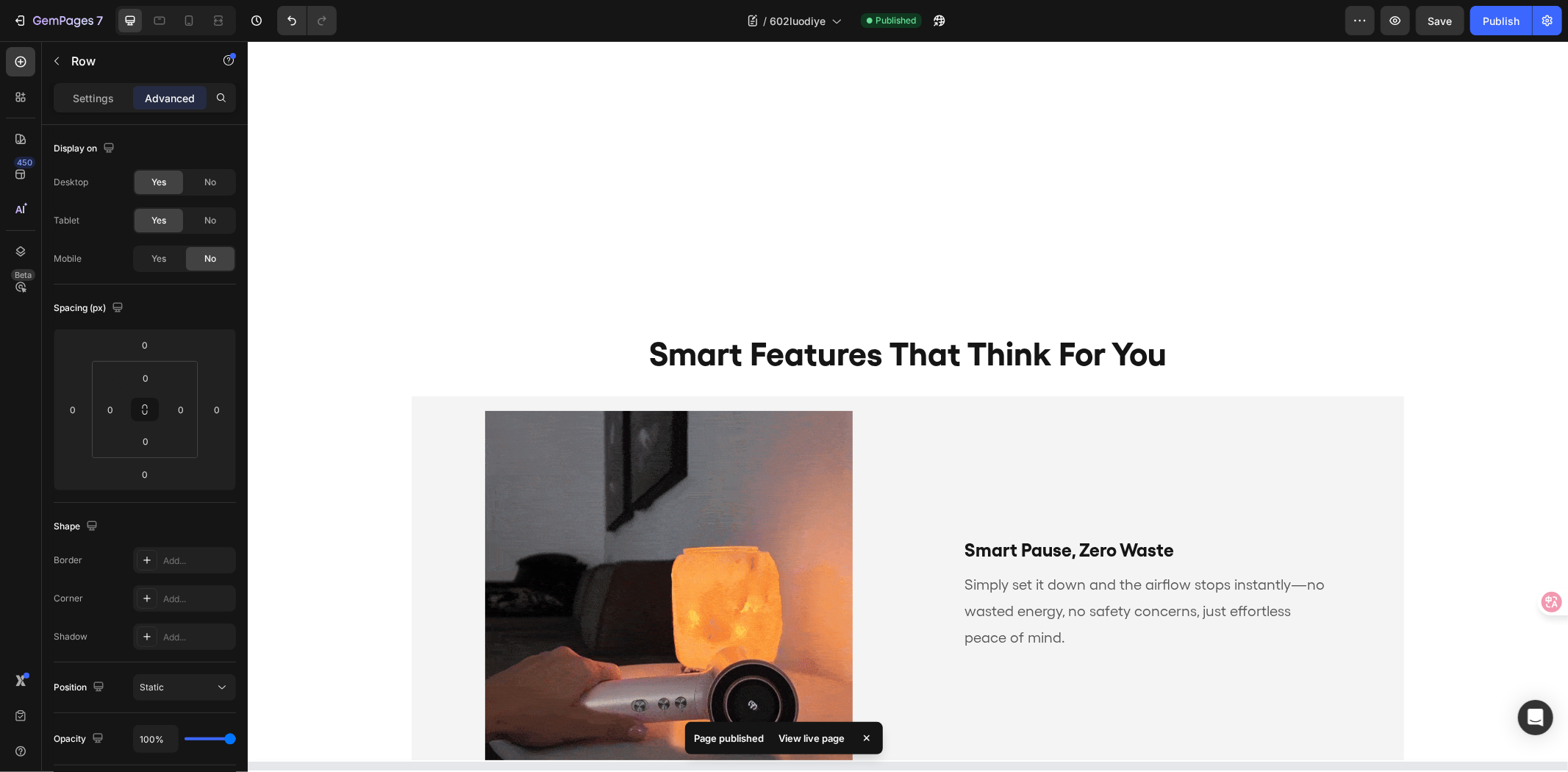
scroll to position [3059, 0]
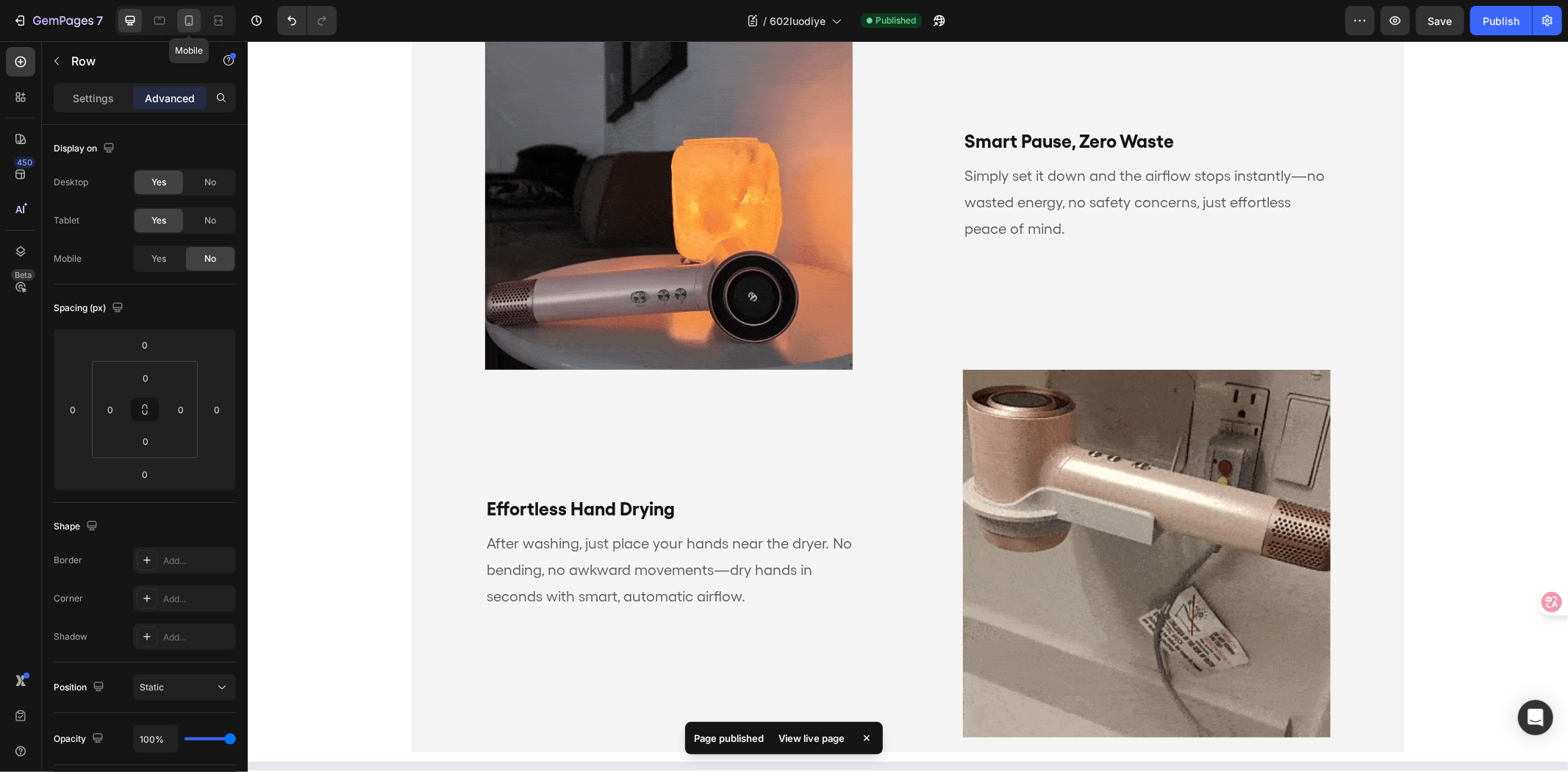
click at [195, 28] on div at bounding box center [189, 21] width 24 height 24
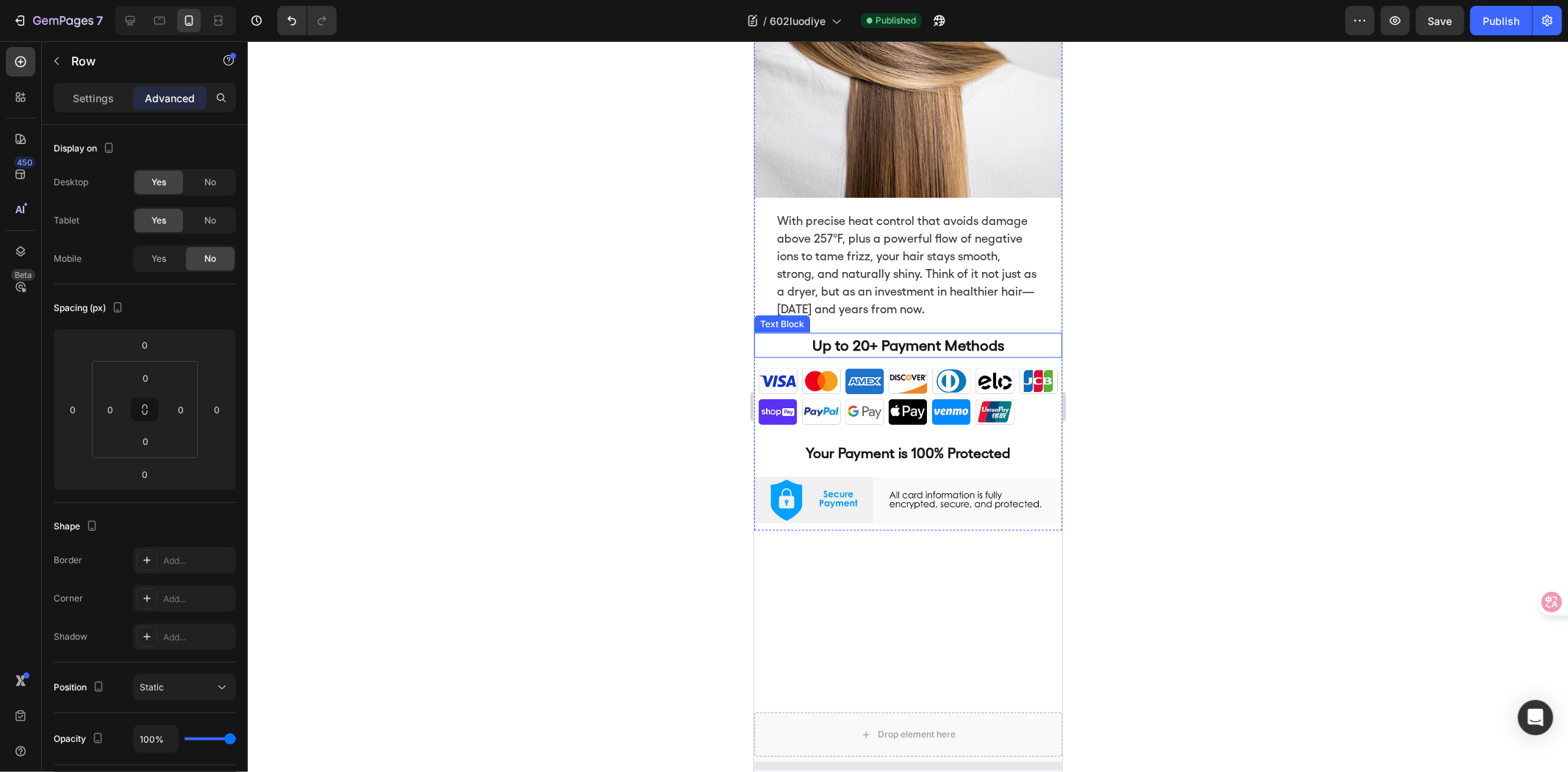
scroll to position [5811, 0]
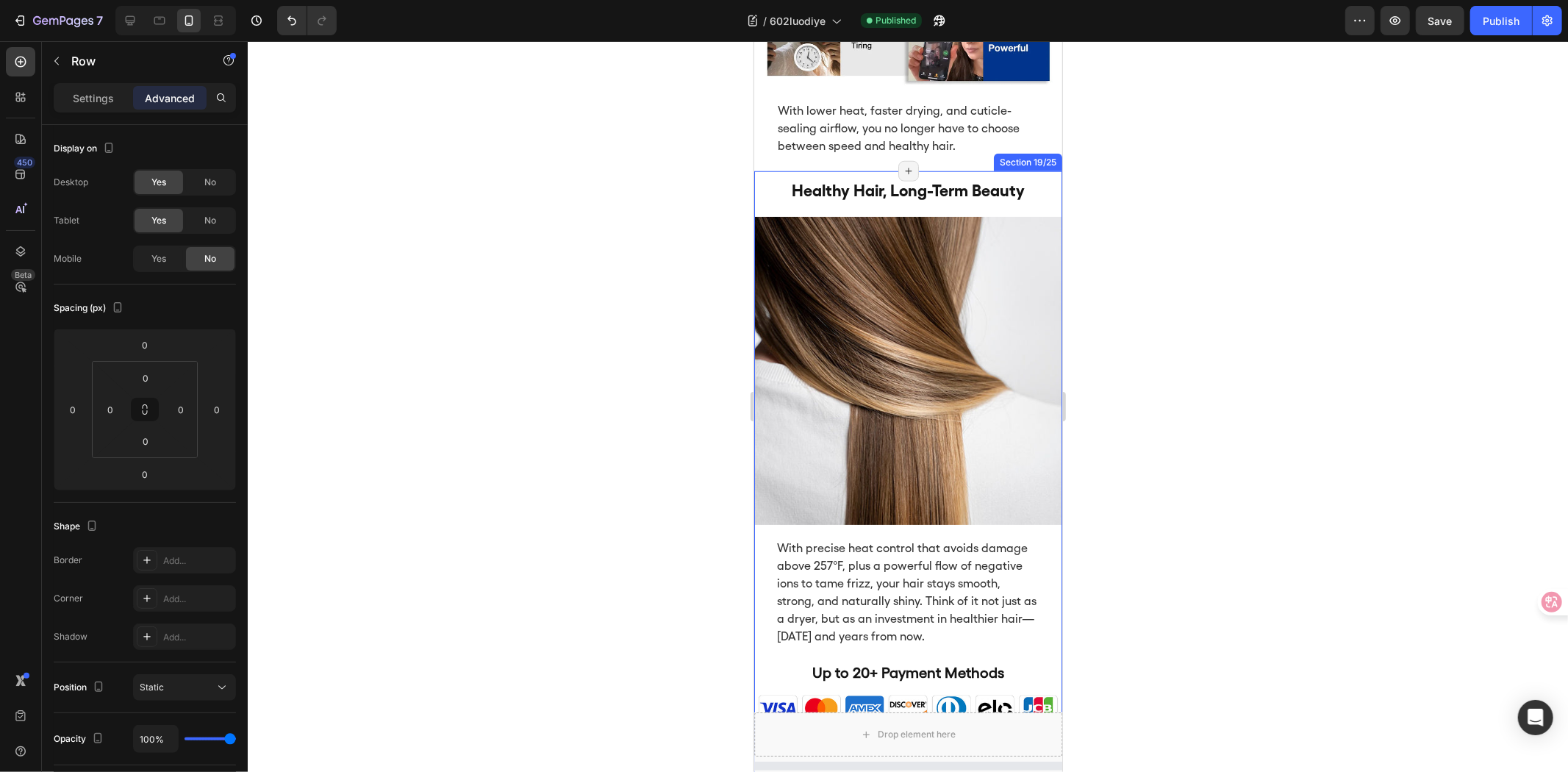
click at [1031, 171] on div "healthy hair, long-term beauty Heading Image With precise heat control that avo…" at bounding box center [908, 510] width 308 height 679
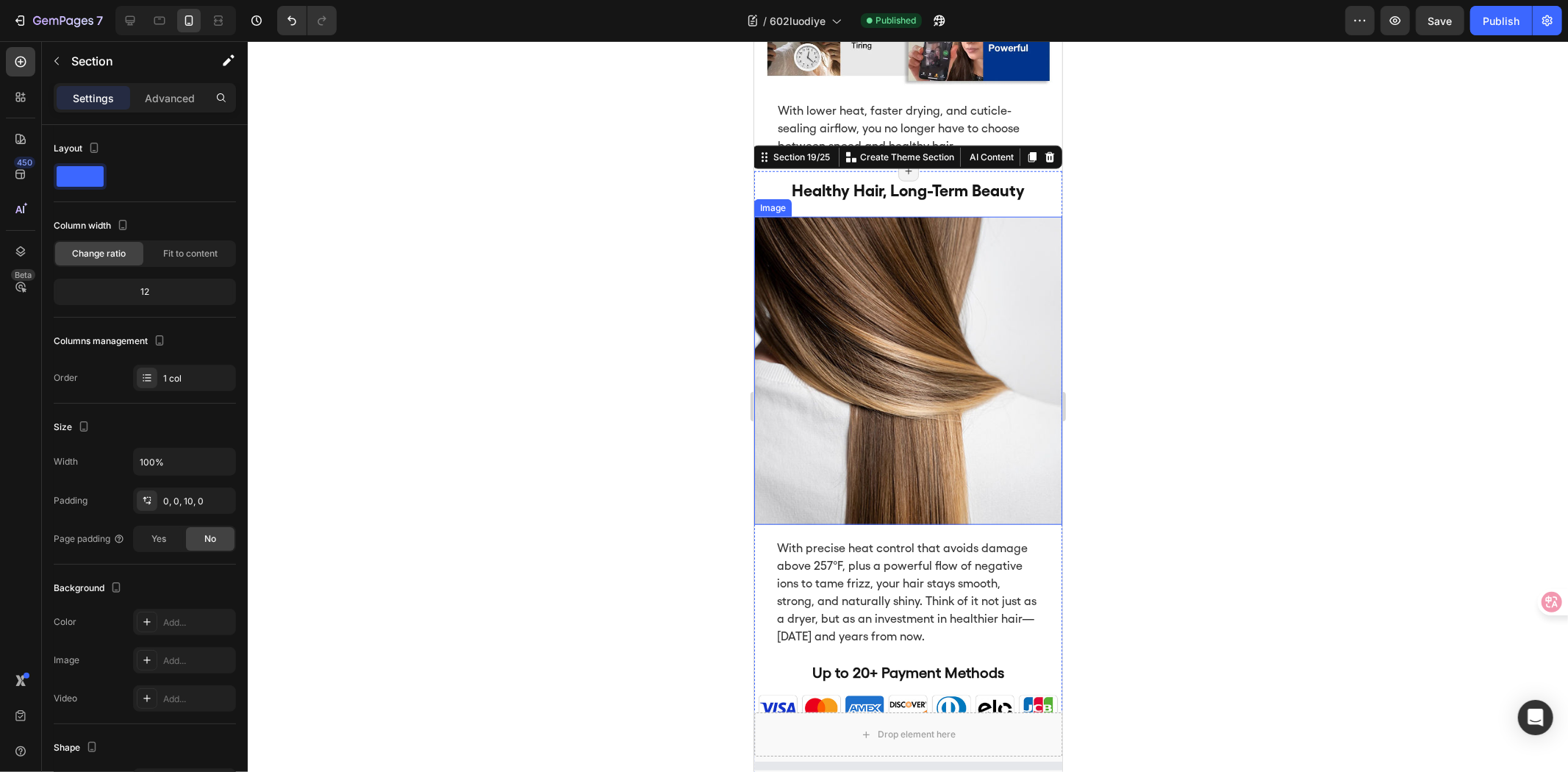
scroll to position [6138, 0]
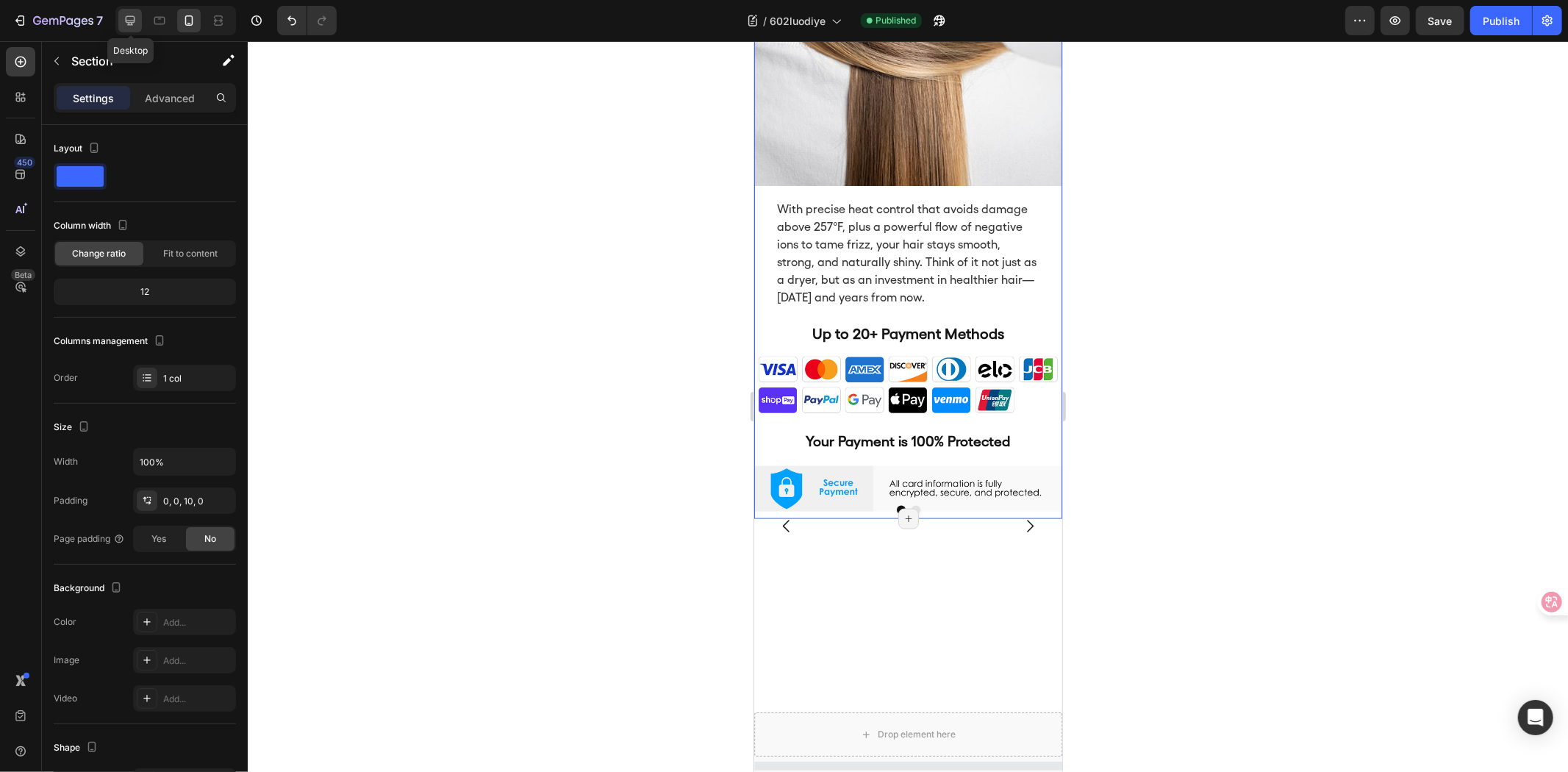
click at [136, 10] on div at bounding box center [130, 21] width 24 height 24
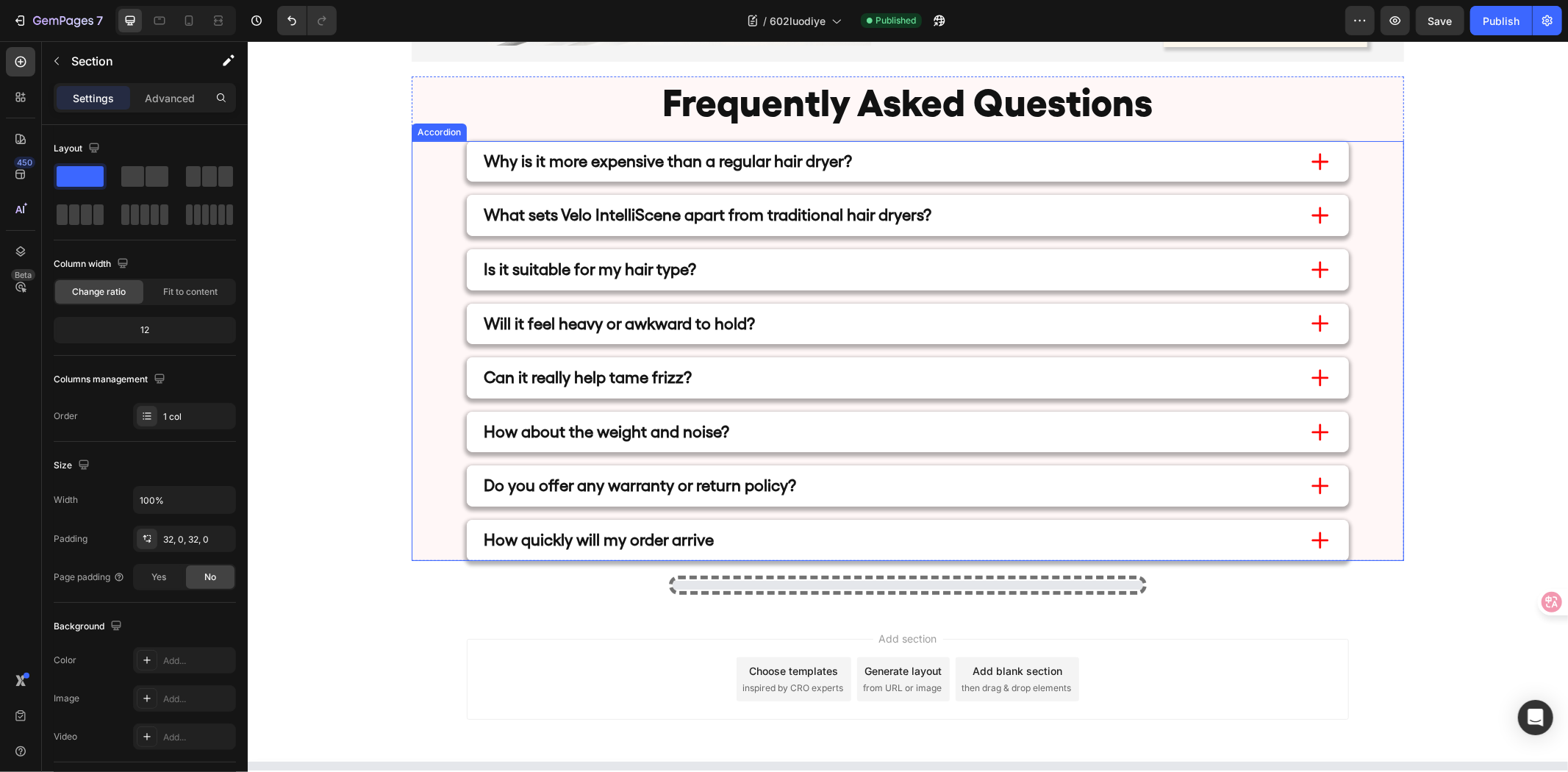
scroll to position [4966, 0]
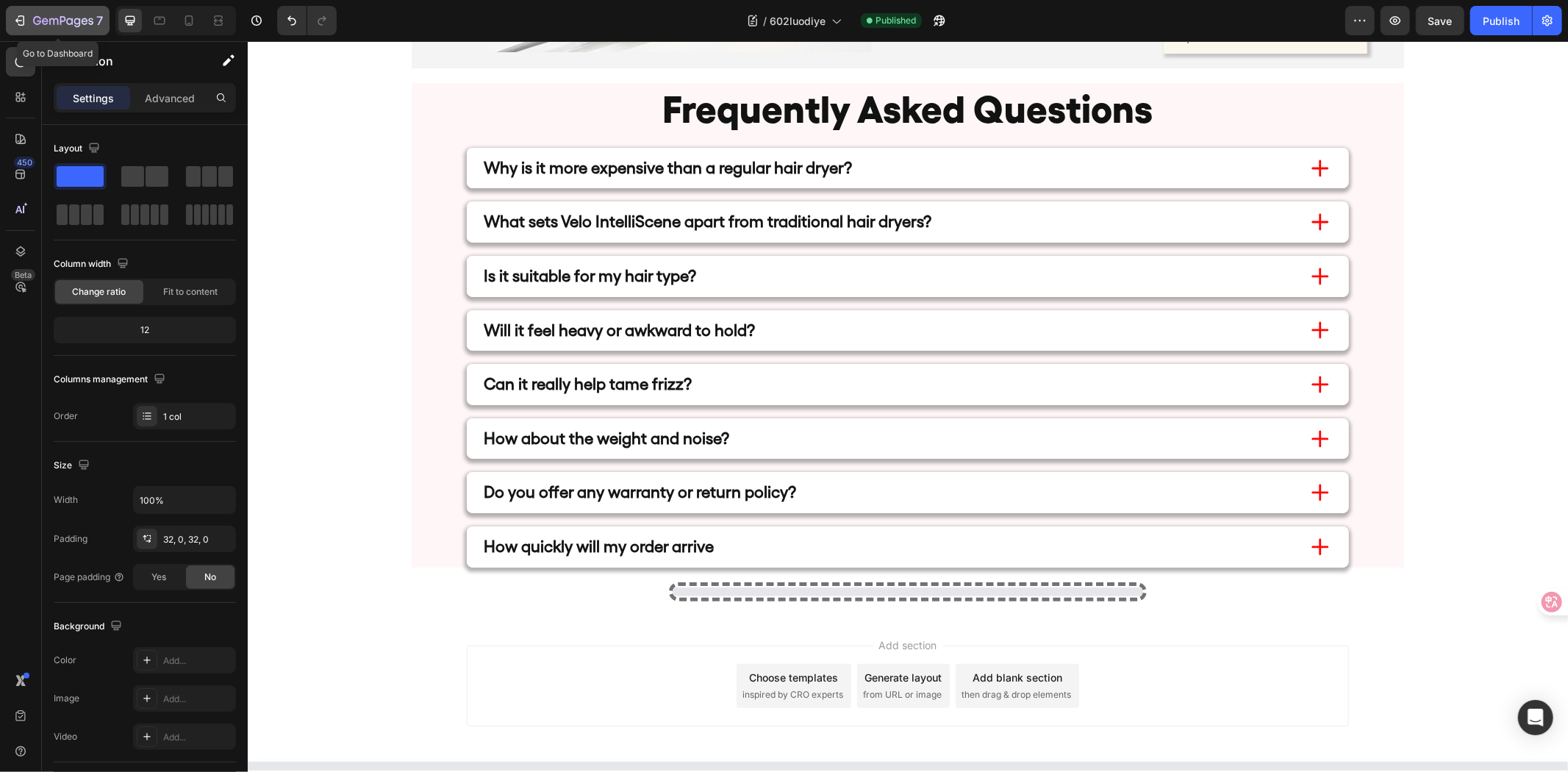
click at [67, 12] on div "7" at bounding box center [68, 21] width 70 height 17
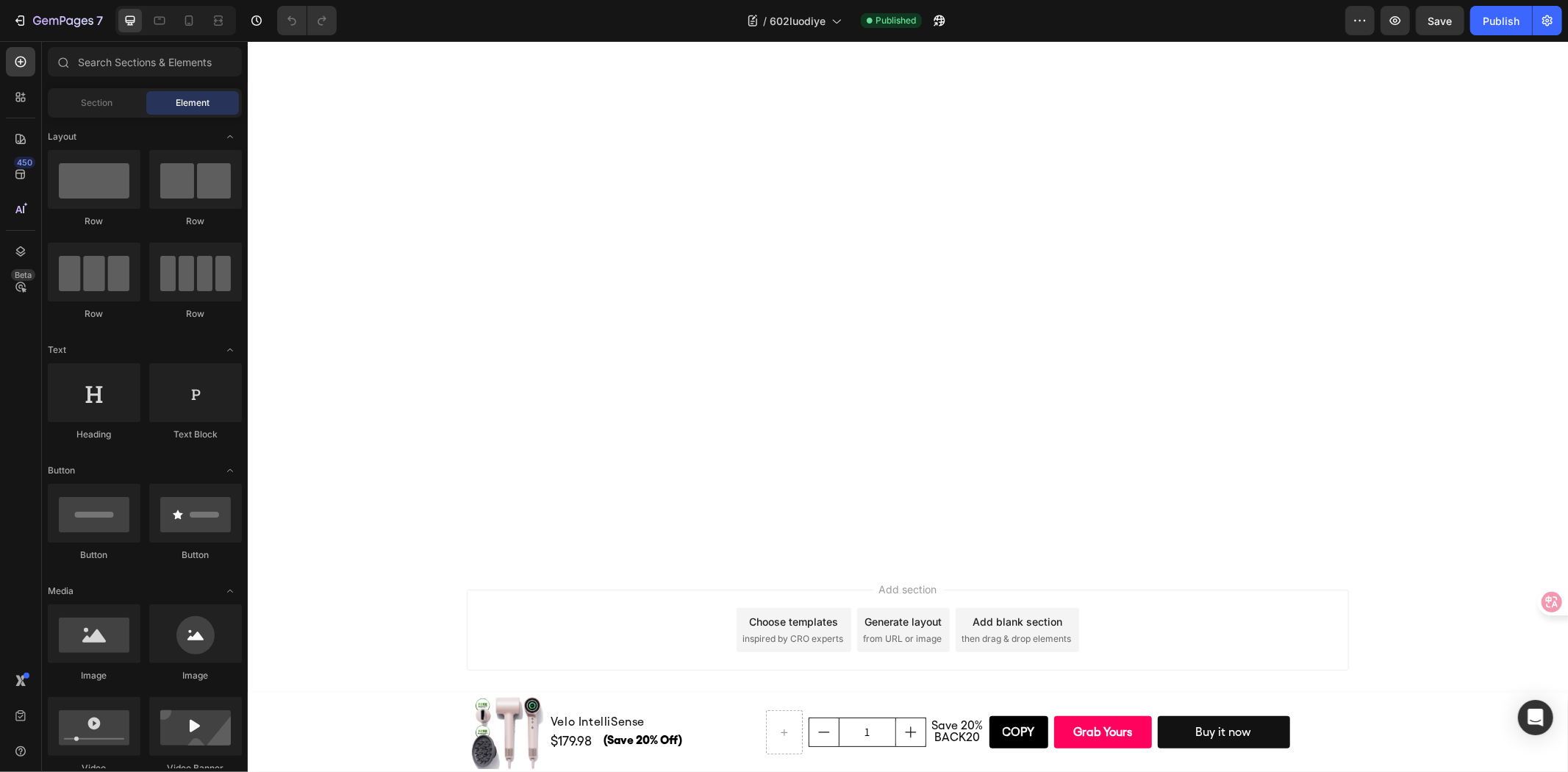
scroll to position [2430, 0]
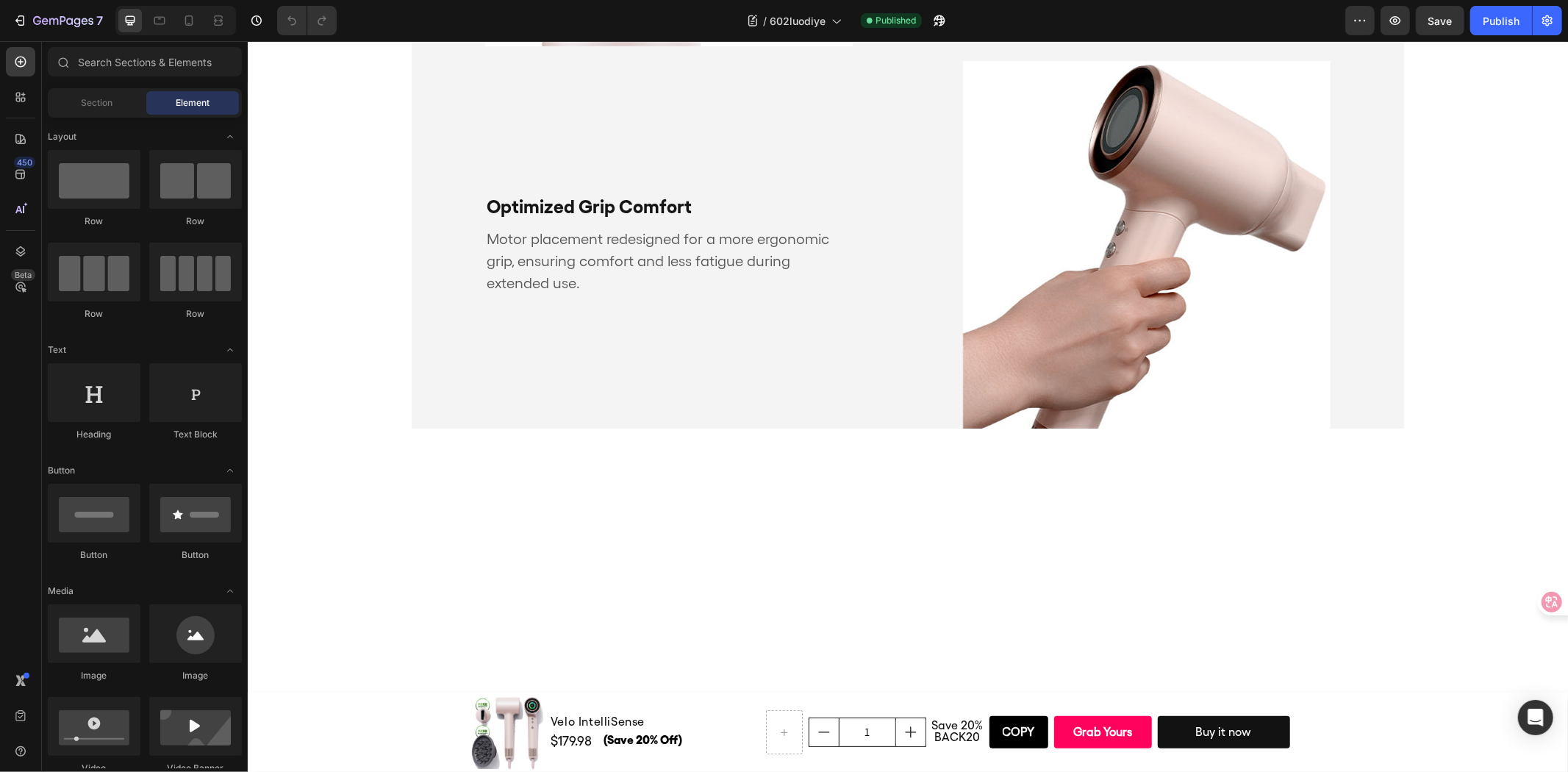
drag, startPoint x: 1564, startPoint y: 546, endPoint x: 1809, endPoint y: 72, distance: 533.6
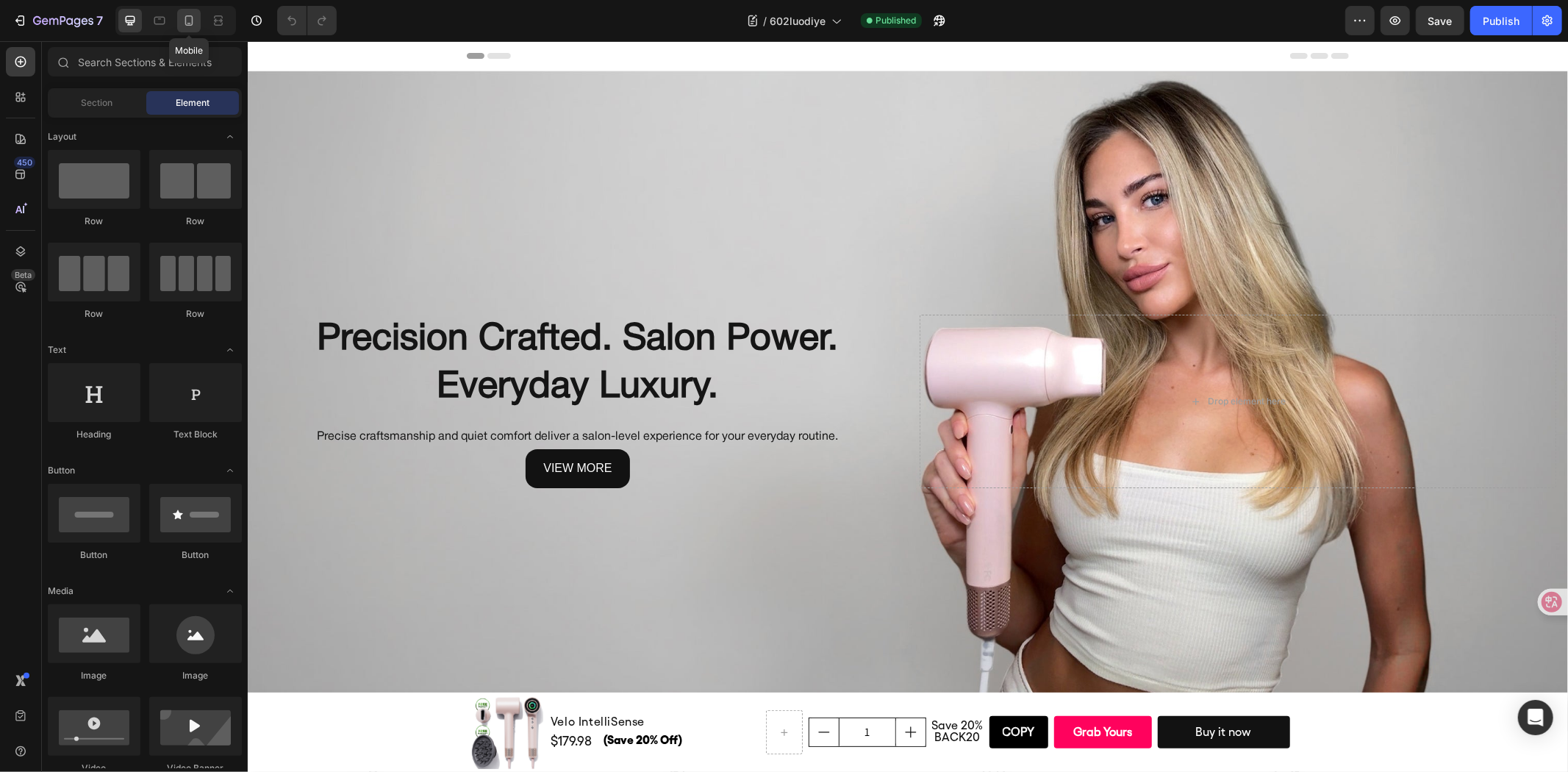
click at [190, 14] on icon at bounding box center [189, 21] width 15 height 15
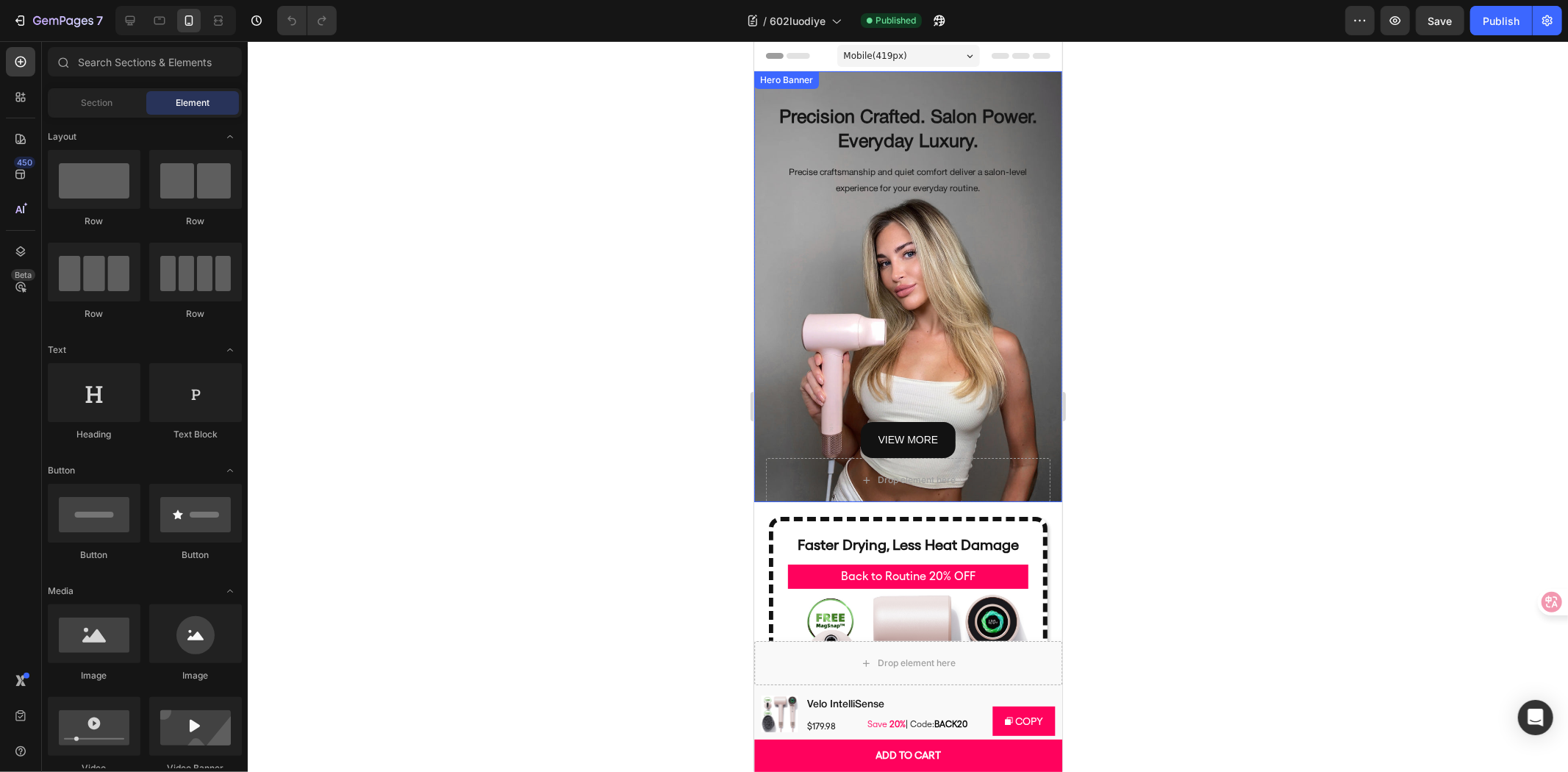
click at [831, 264] on div "view more Button" at bounding box center [907, 329] width 284 height 257
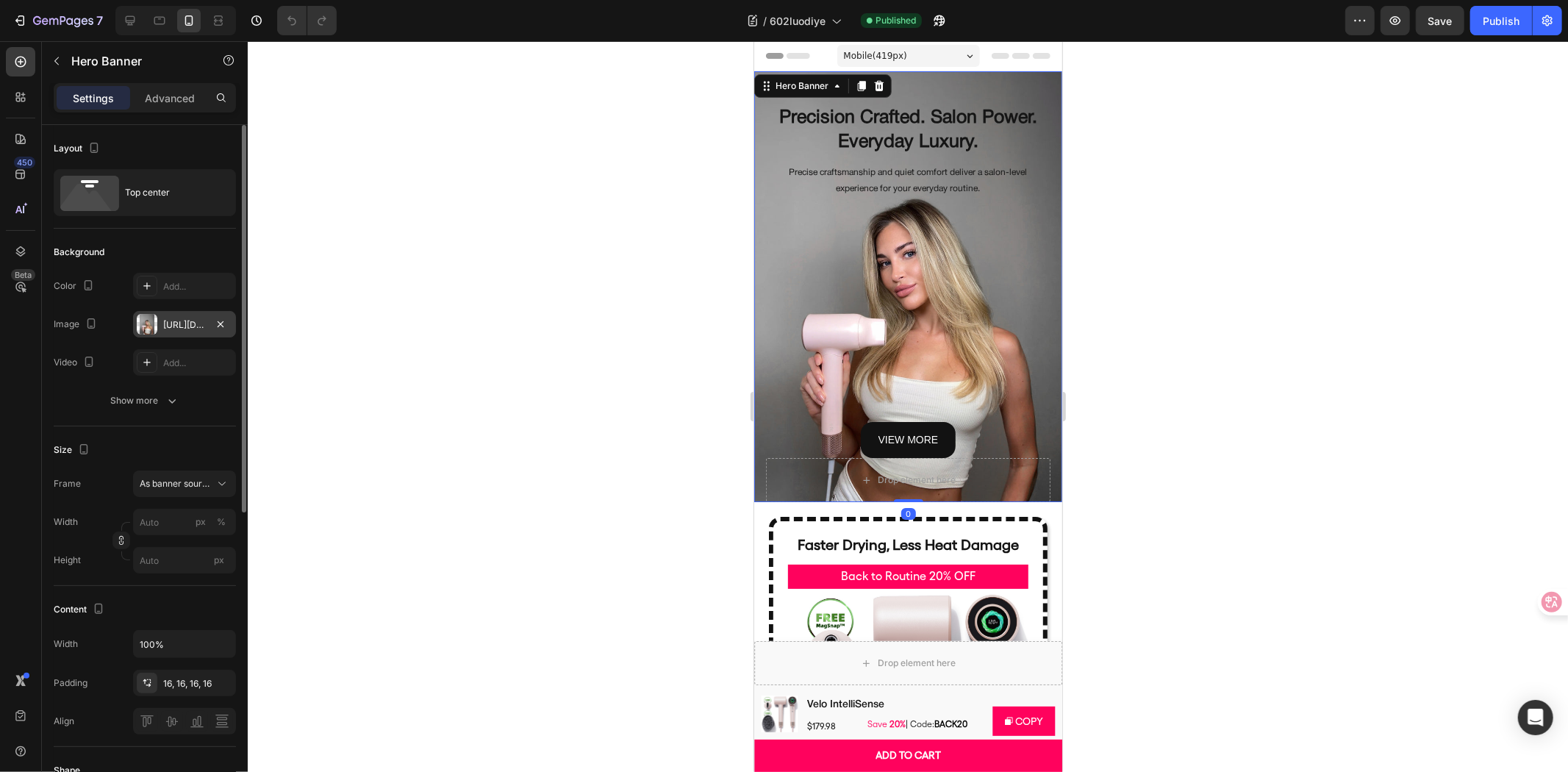
click at [172, 328] on div "https://cdn.shopify.com/s/files/1/0634/6814/2701/files/gempages_571072593424024…" at bounding box center [184, 325] width 43 height 14
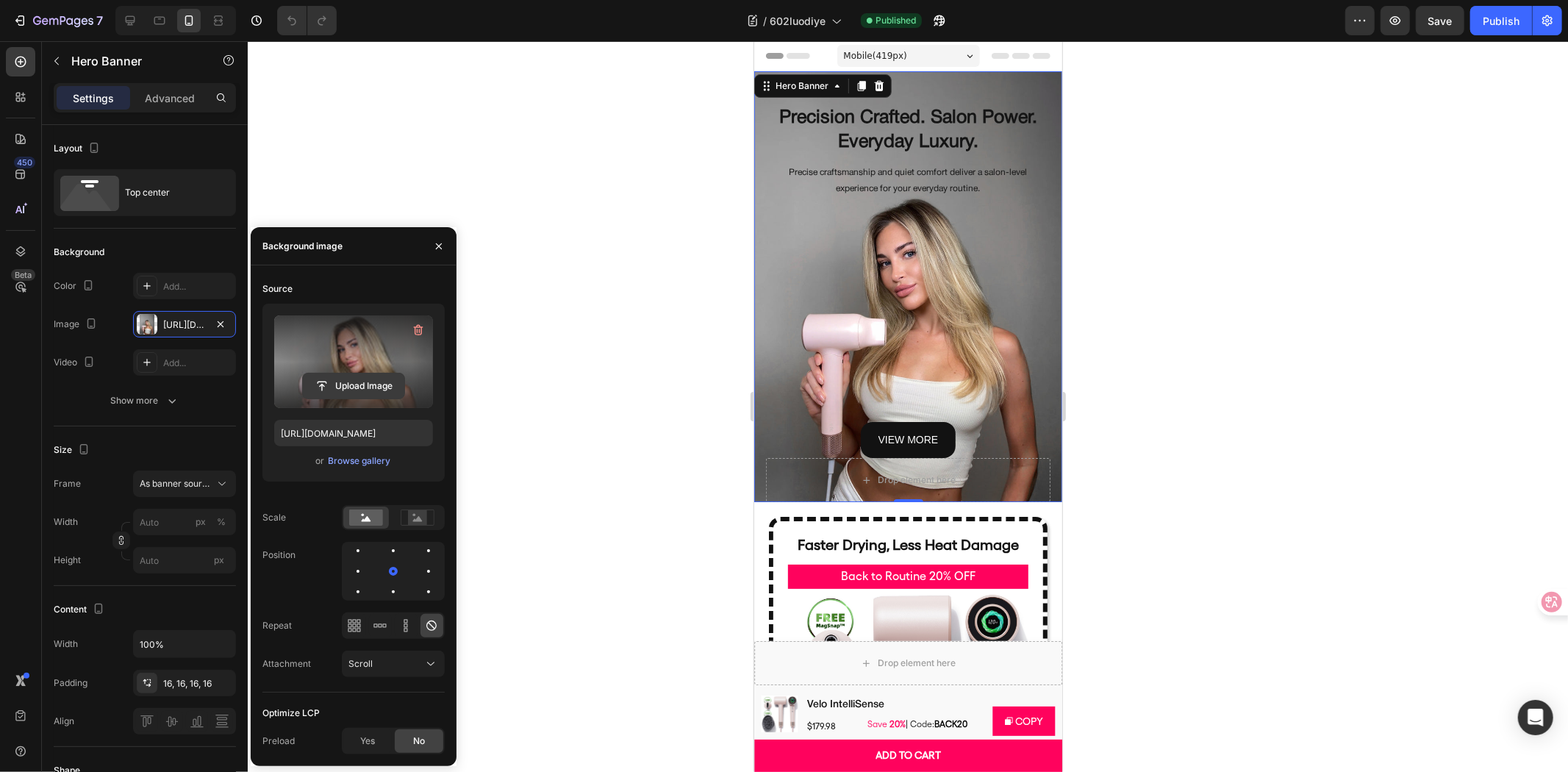
click at [365, 384] on input "file" at bounding box center [353, 385] width 102 height 25
type input "https://cdn.shopify.com/s/files/1/0634/6814/2701/files/gempages_571072593424024…"
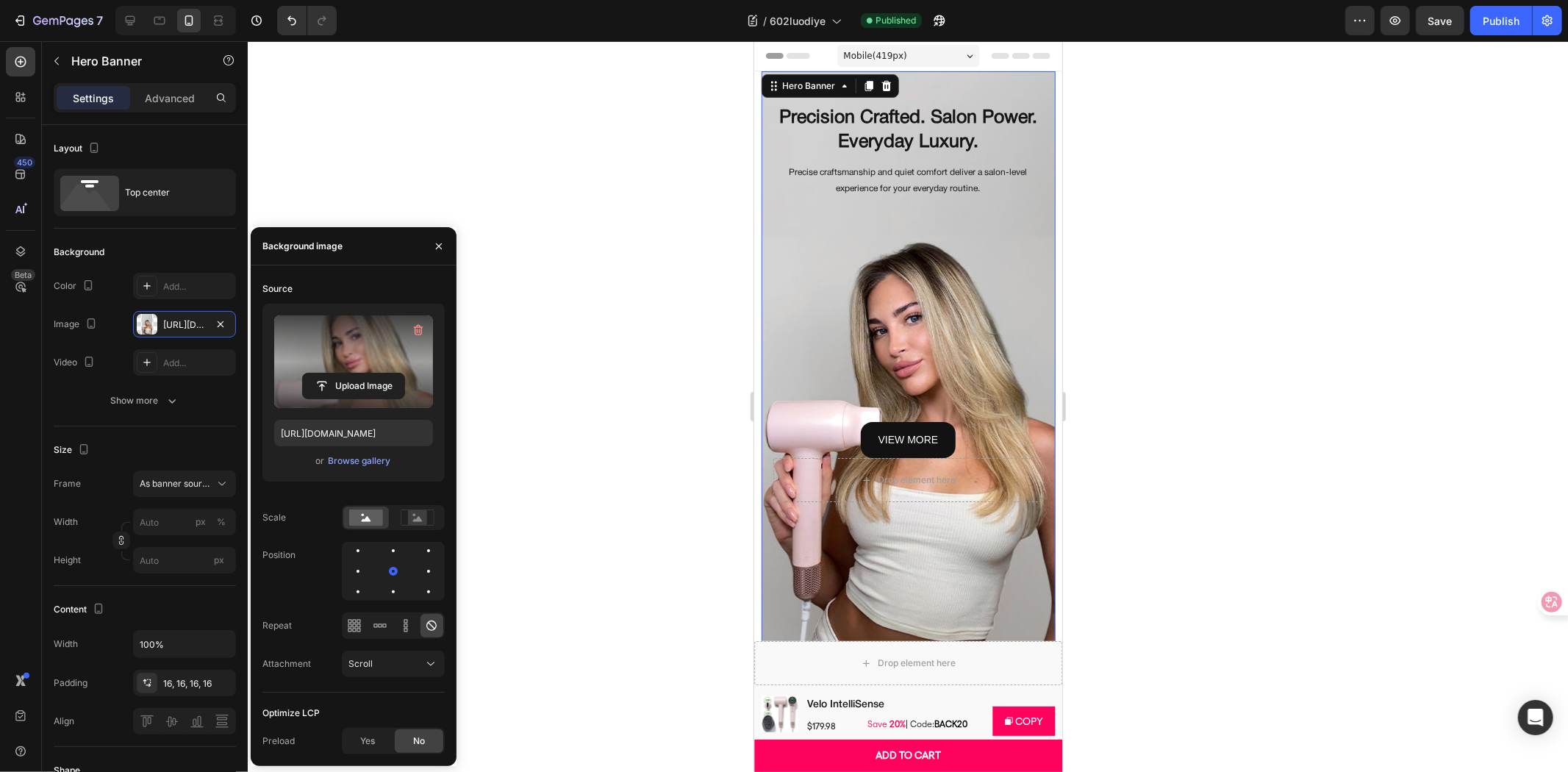
click at [670, 487] on div at bounding box center [908, 407] width 1320 height 731
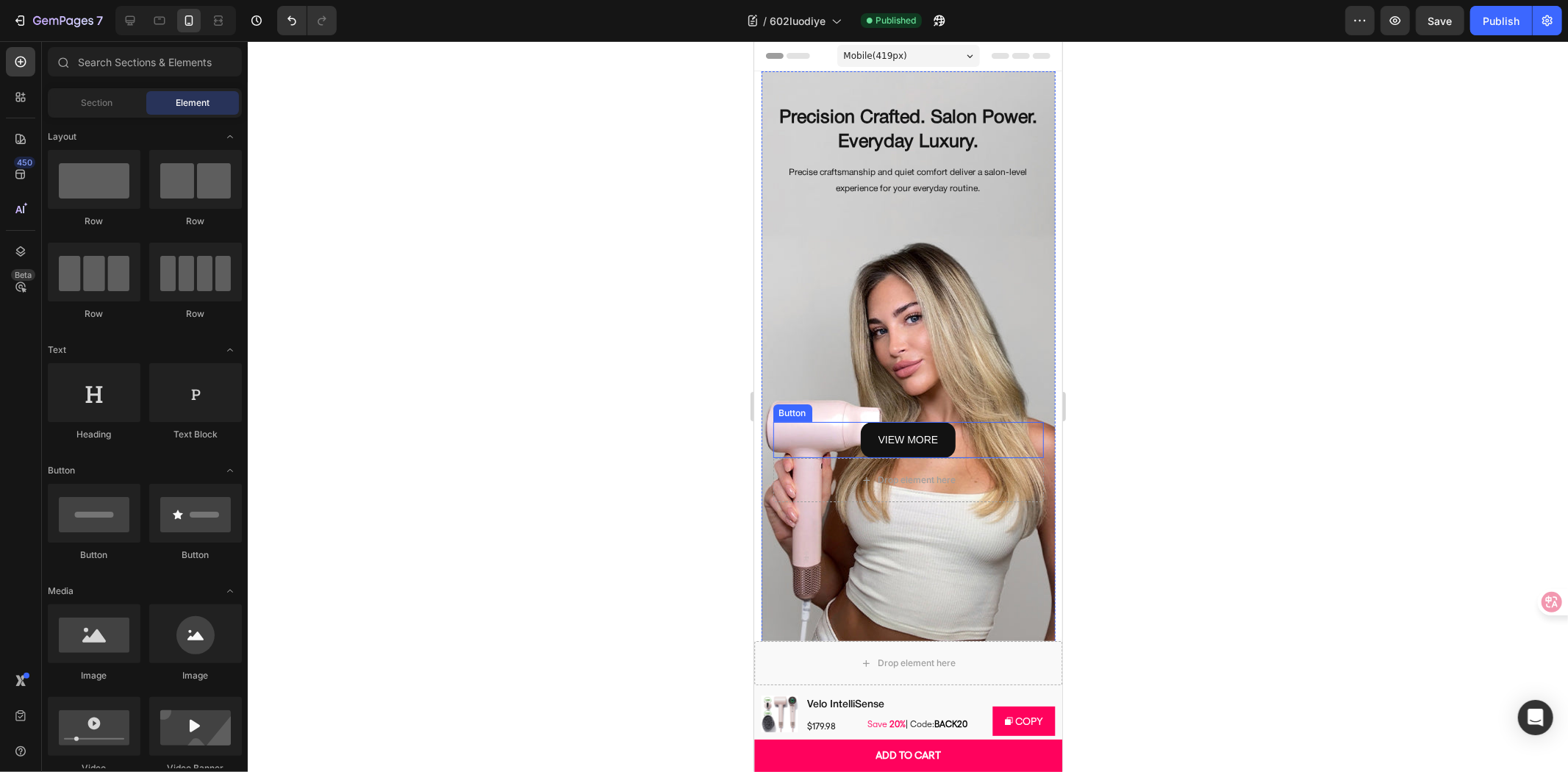
click at [951, 421] on div "view more Button" at bounding box center [908, 438] width 271 height 36
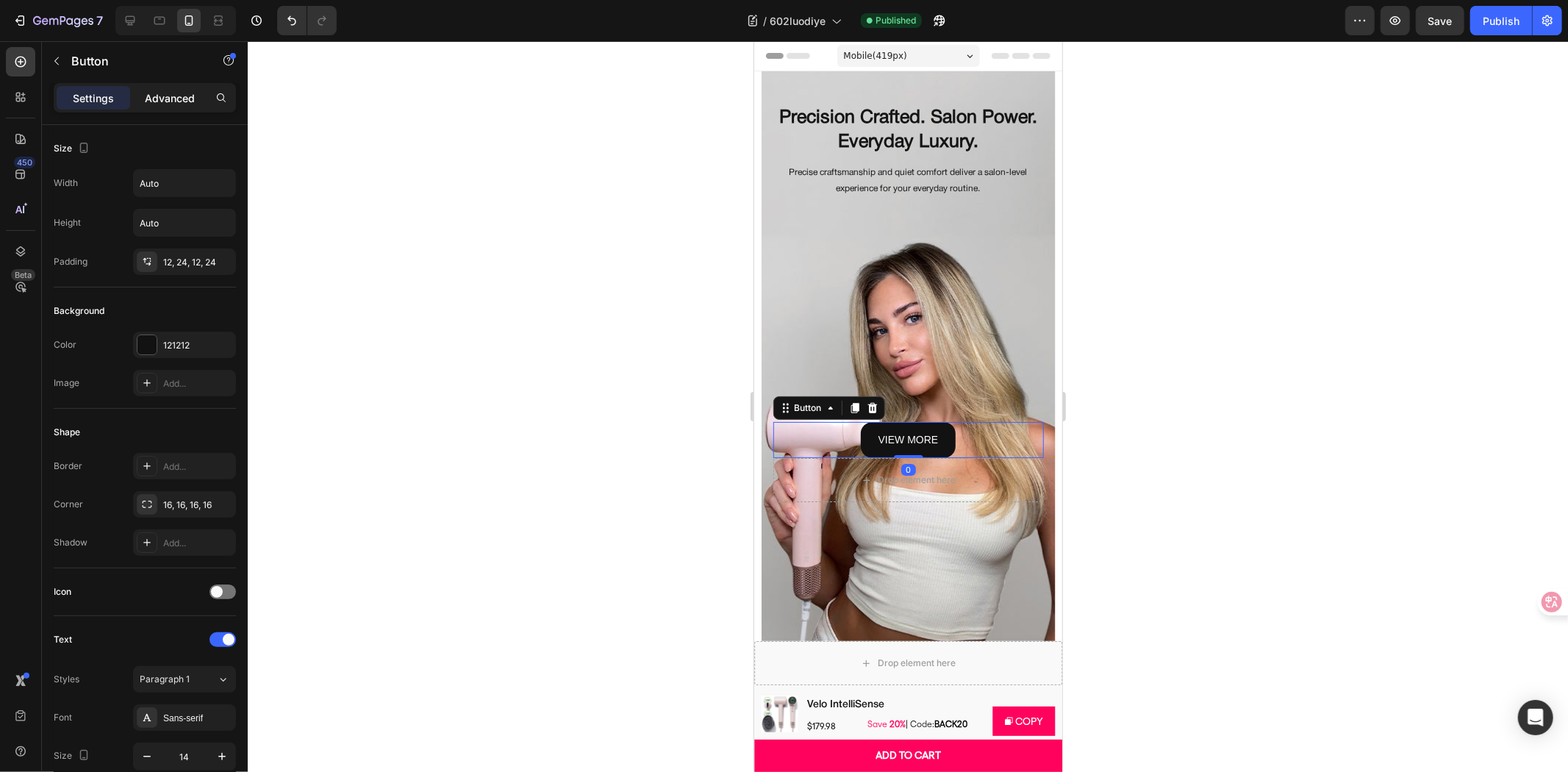
click at [148, 86] on div "Advanced" at bounding box center [169, 98] width 74 height 24
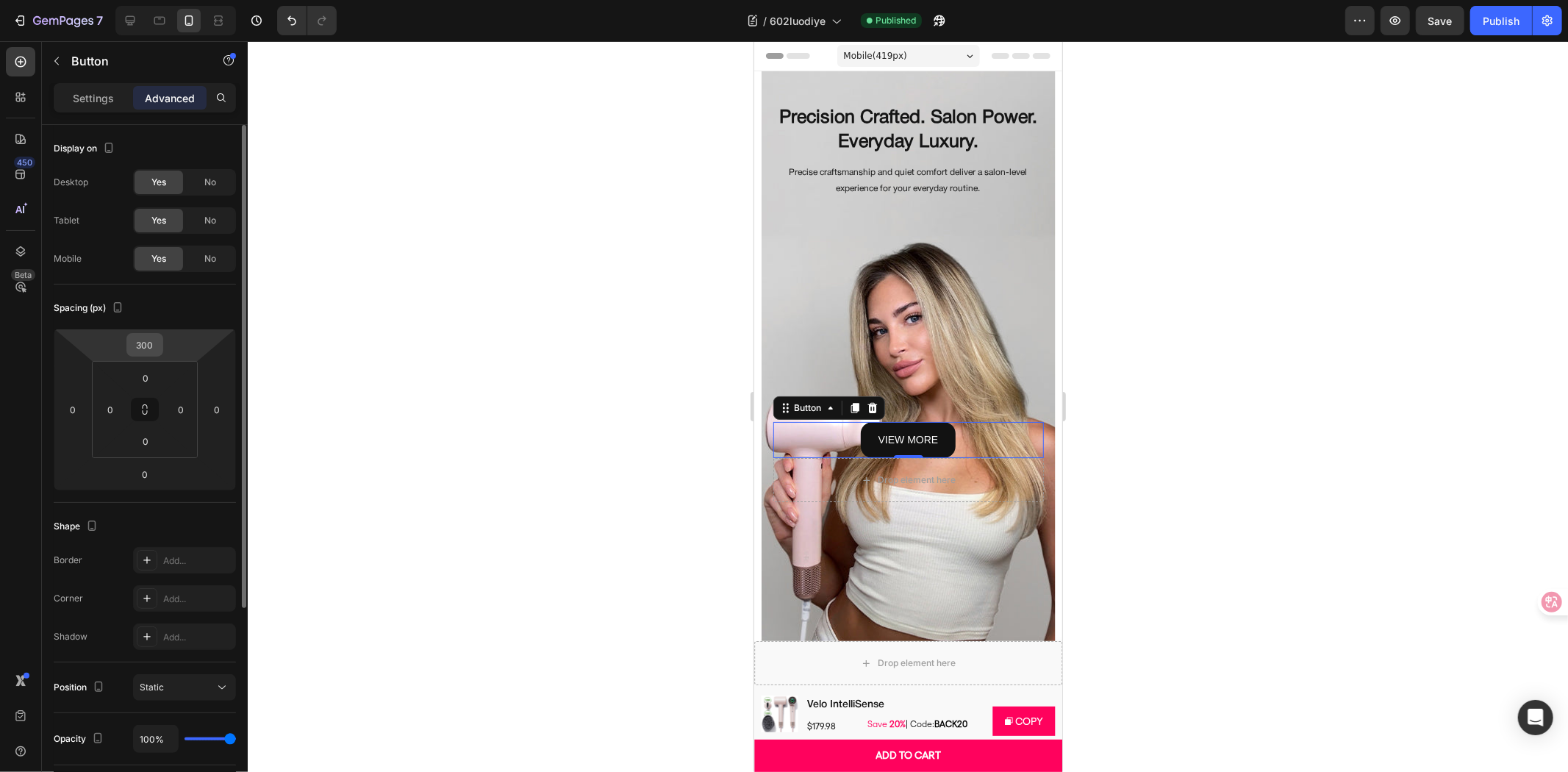
click at [148, 339] on input "300" at bounding box center [145, 345] width 29 height 22
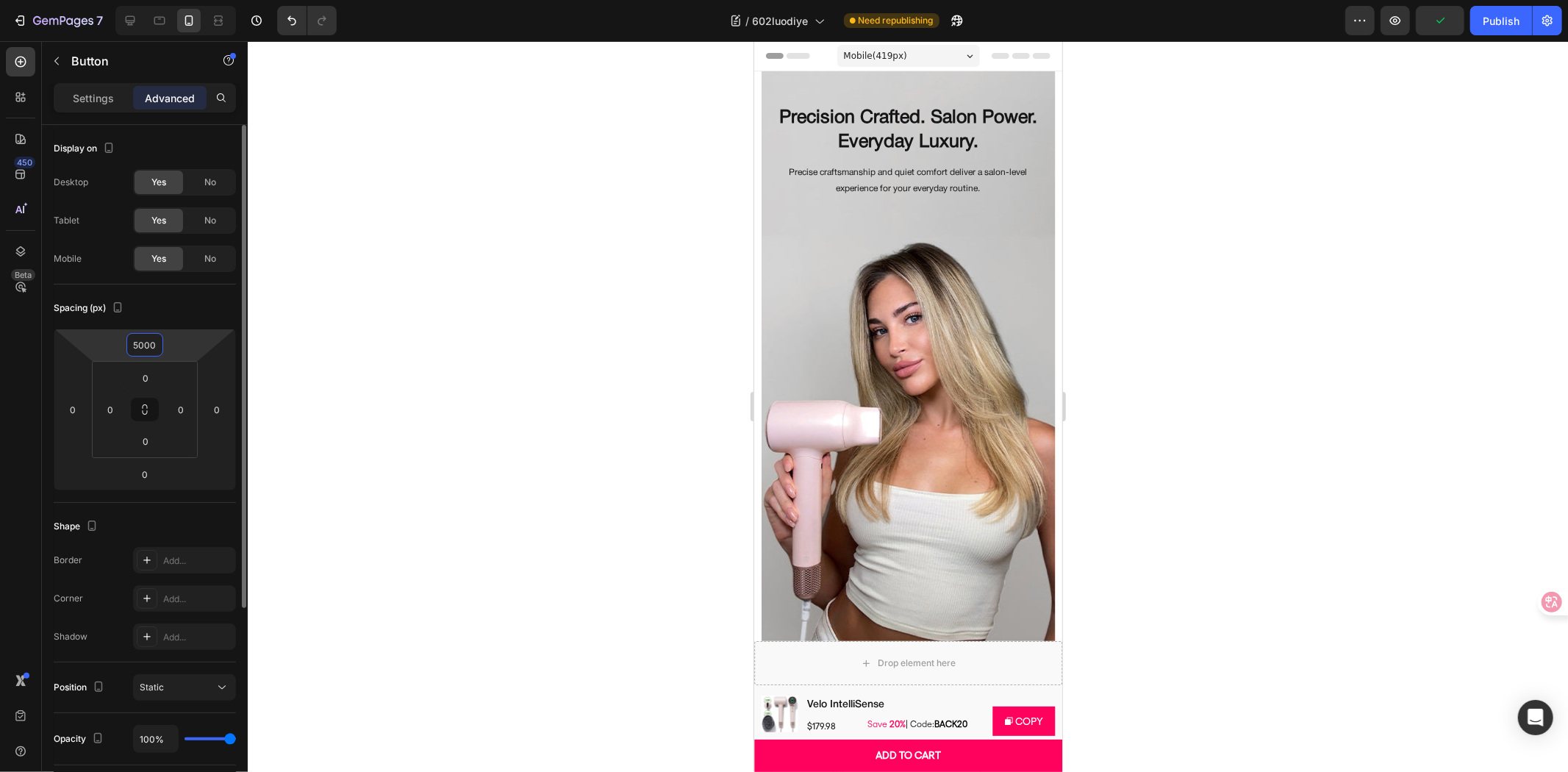
type input "500"
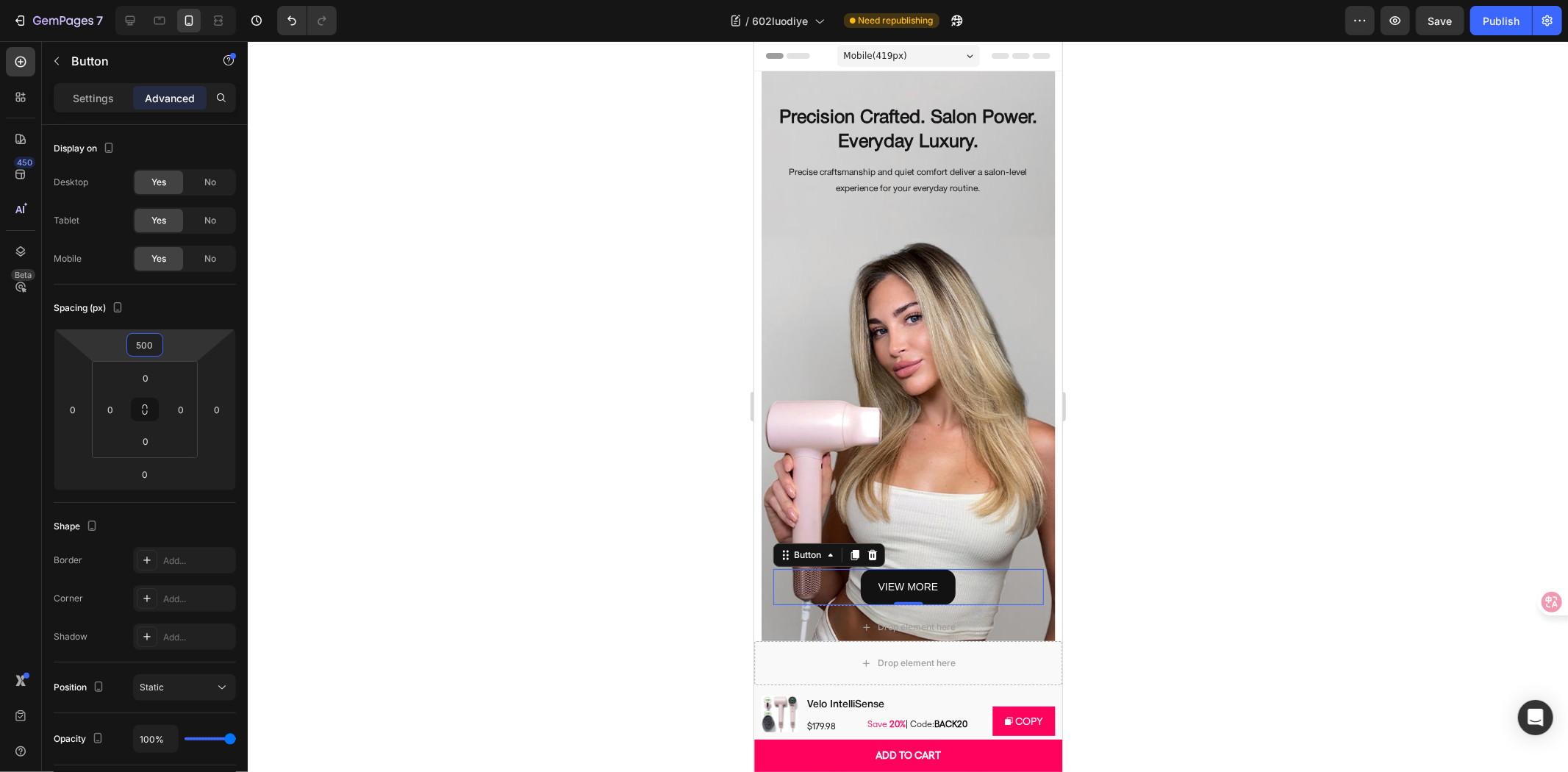
click at [481, 221] on div at bounding box center [908, 407] width 1320 height 731
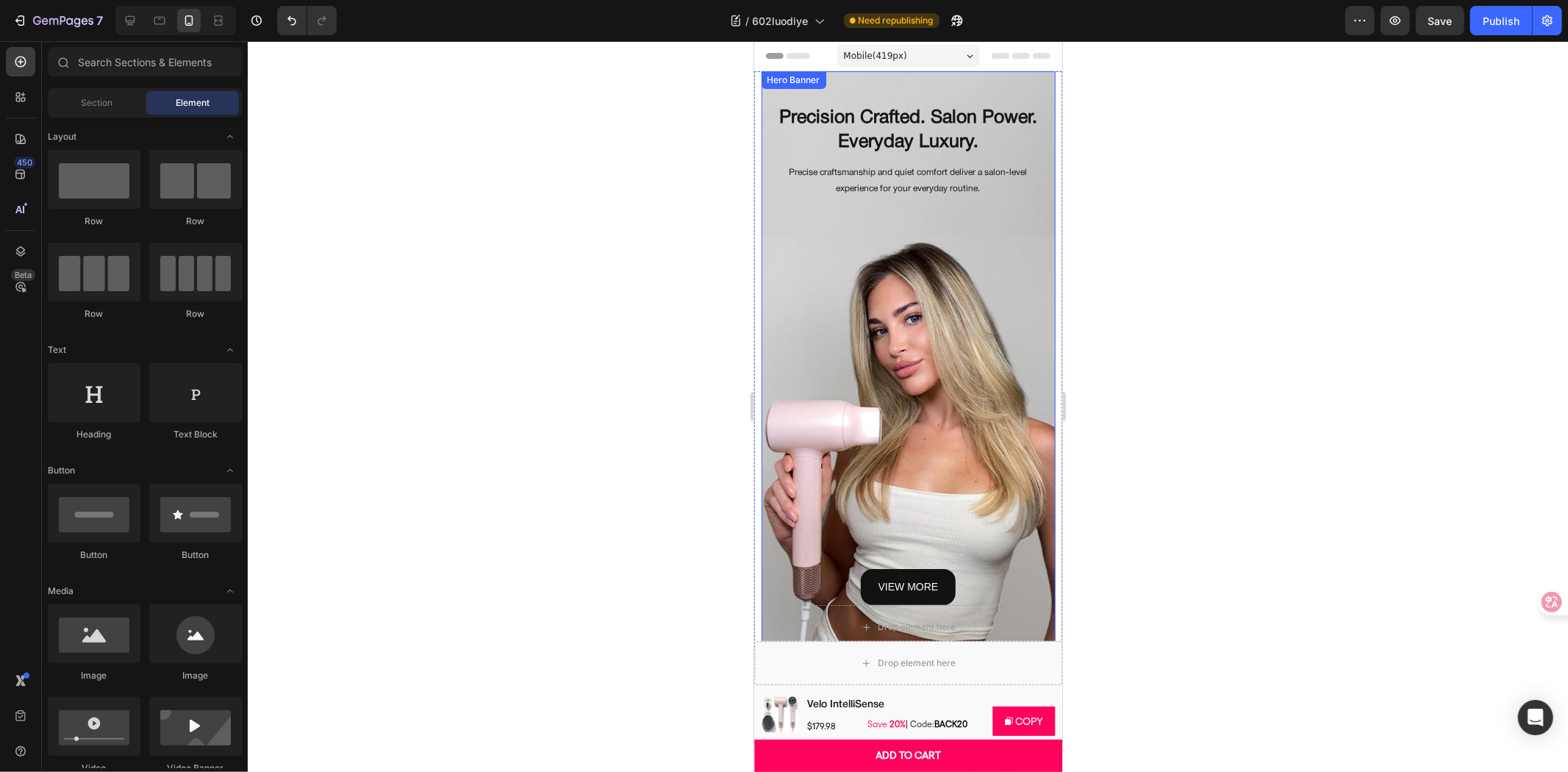
click at [850, 365] on div "view more Button" at bounding box center [908, 403] width 271 height 403
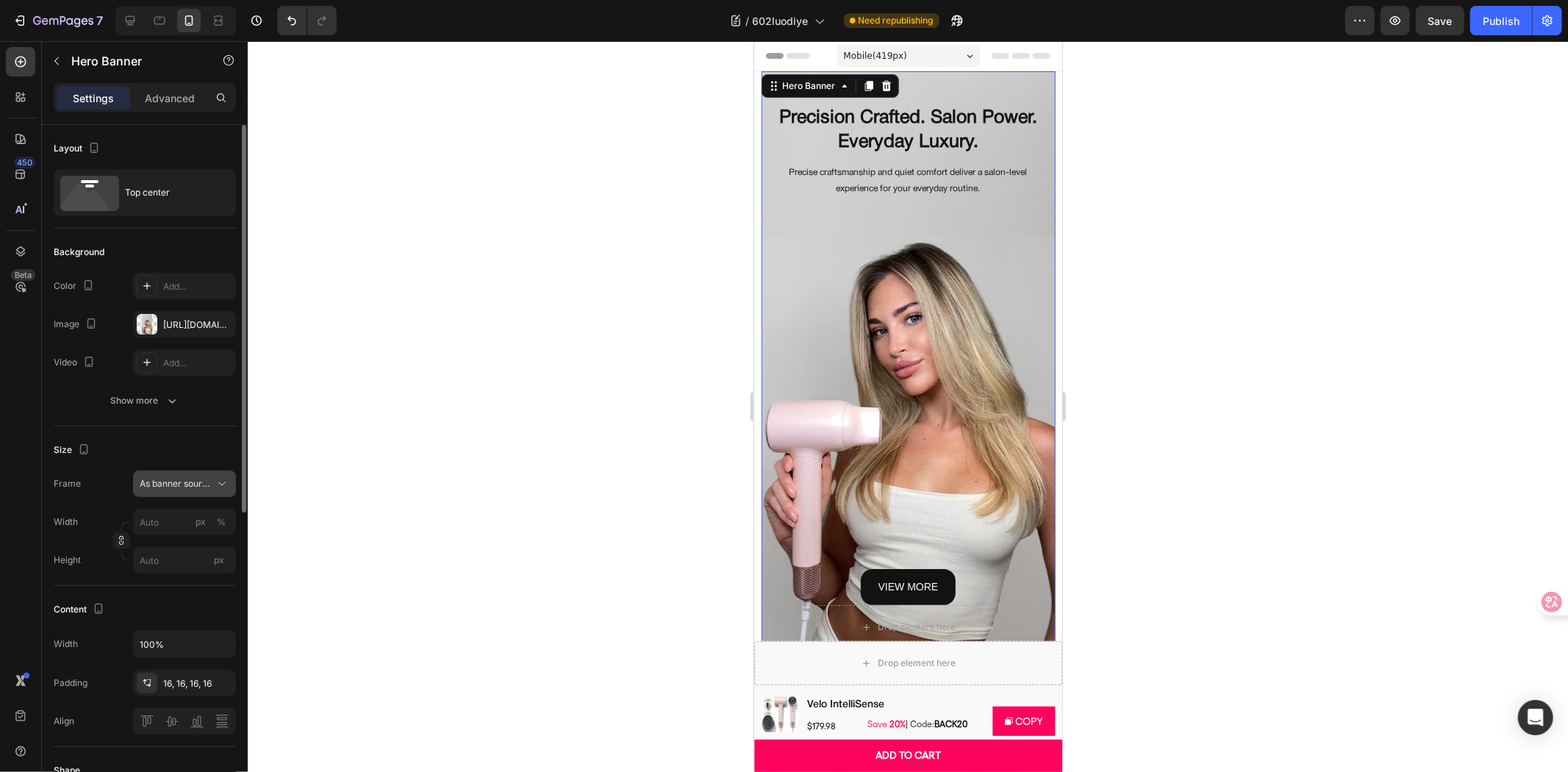
click at [203, 477] on span "As banner source" at bounding box center [176, 484] width 72 height 14
click at [165, 523] on span "As banner source" at bounding box center [176, 519] width 73 height 14
click at [172, 490] on div "As banner source" at bounding box center [184, 484] width 90 height 15
click at [170, 541] on span "Custom" at bounding box center [155, 545] width 33 height 14
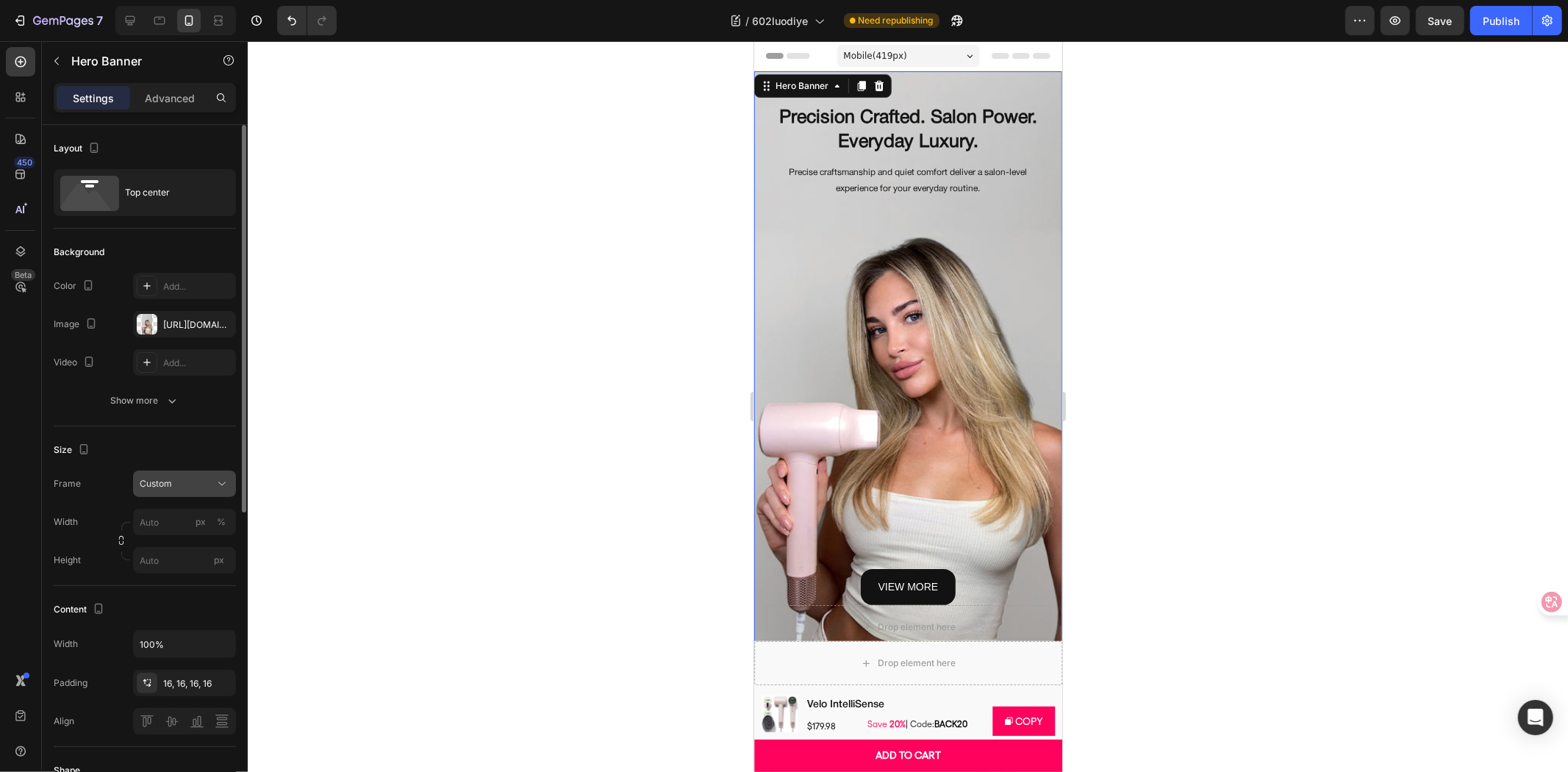
click at [171, 481] on span "Custom" at bounding box center [156, 484] width 33 height 14
click at [172, 512] on span "As banner source" at bounding box center [176, 519] width 73 height 14
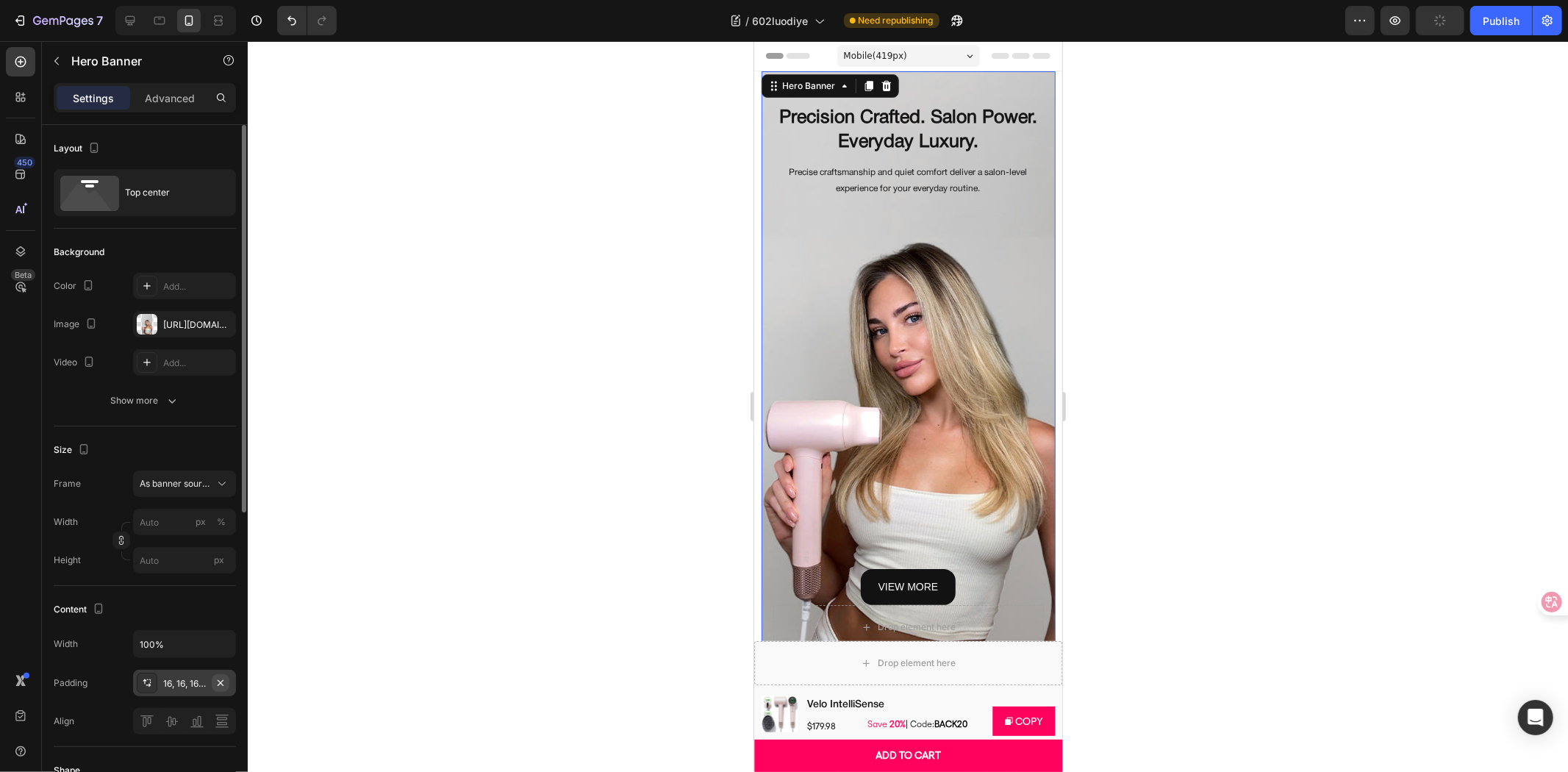
click at [222, 681] on icon "button" at bounding box center [220, 682] width 12 height 12
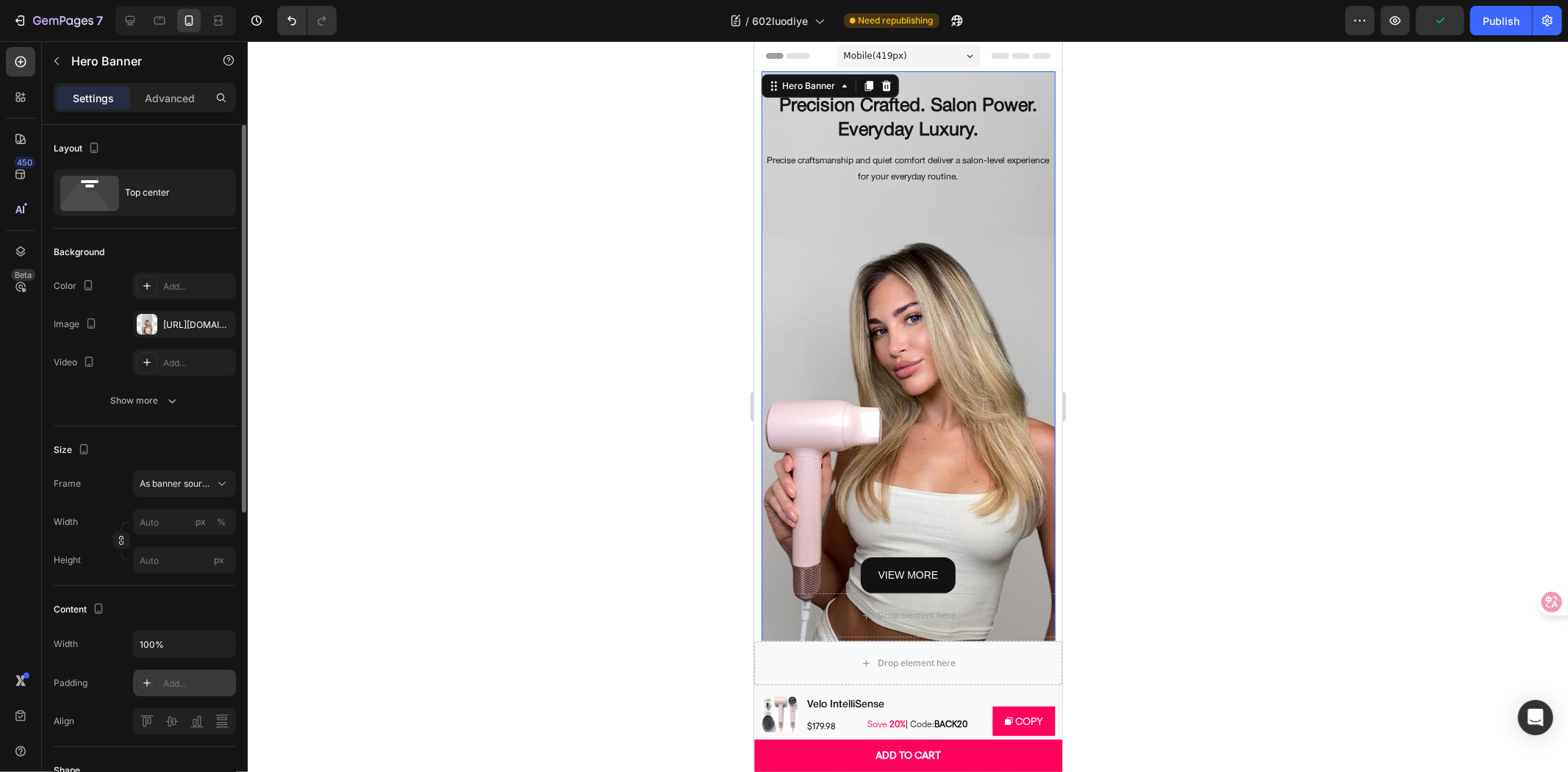
click at [206, 674] on div "Add..." at bounding box center [184, 682] width 103 height 26
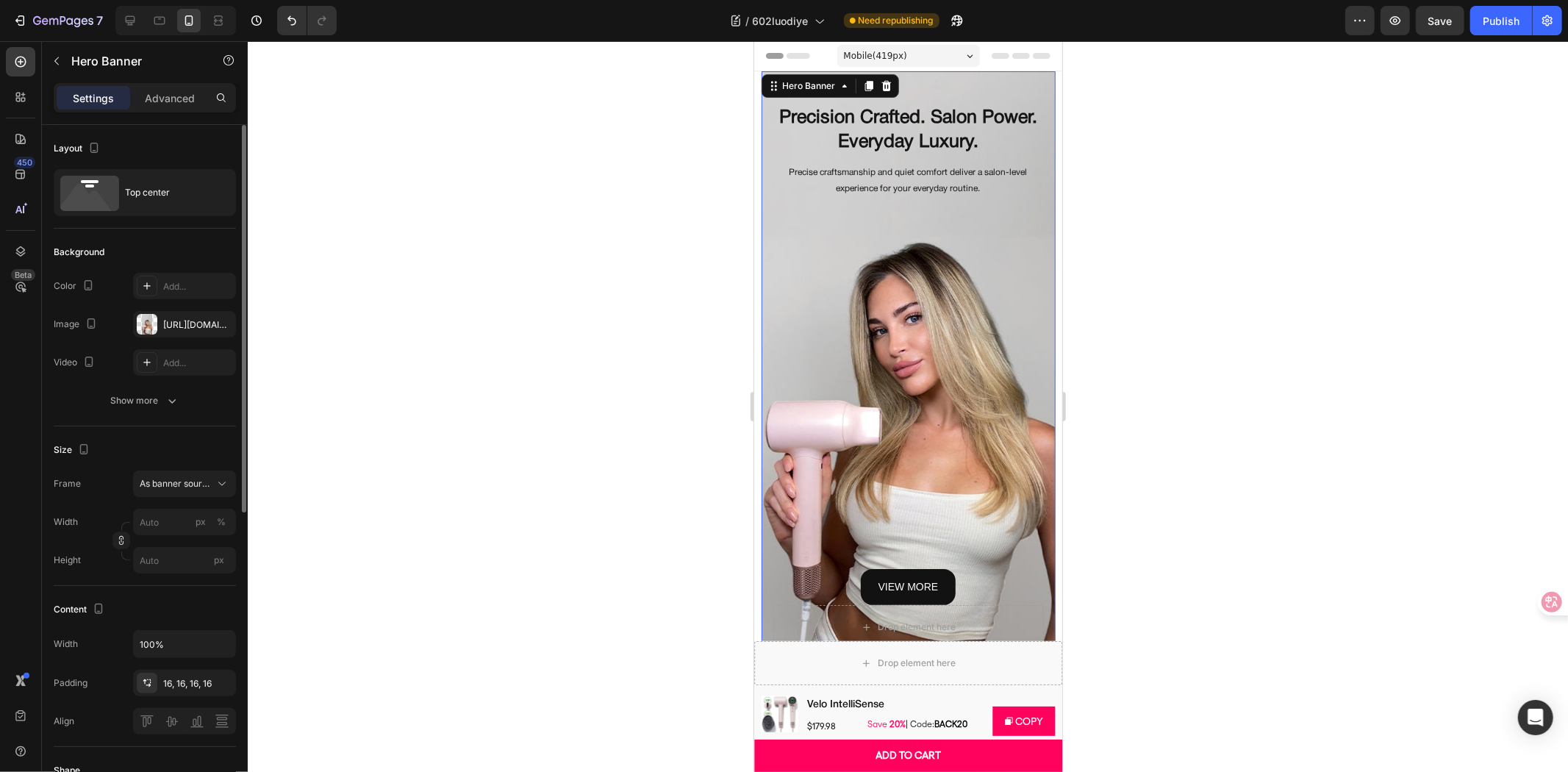
click at [208, 604] on div "Content" at bounding box center [145, 609] width 182 height 24
click at [542, 88] on div at bounding box center [908, 407] width 1320 height 731
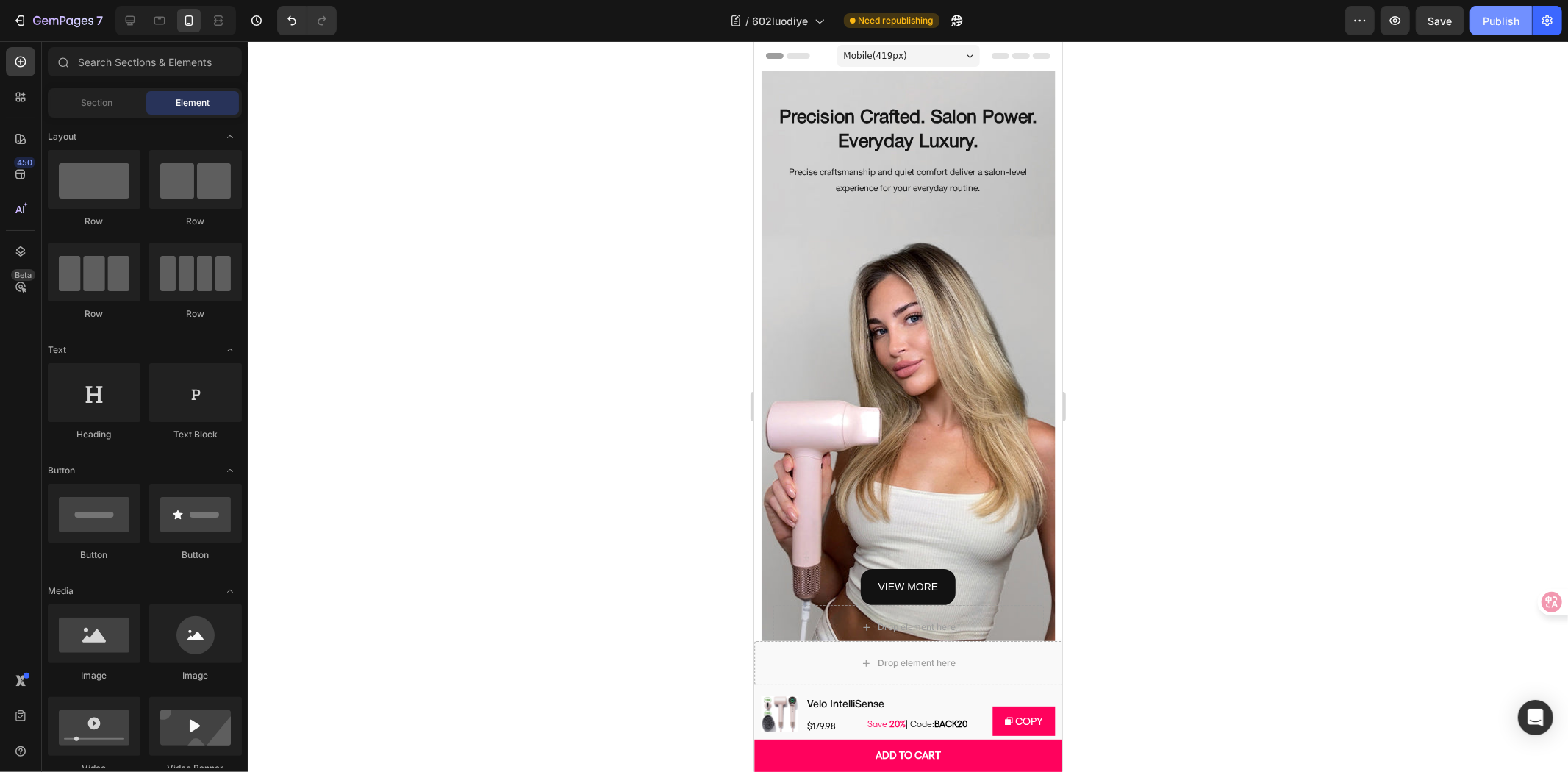
click at [1495, 30] on button "Publish" at bounding box center [1501, 20] width 62 height 29
click at [1008, 588] on div "view more Button" at bounding box center [908, 585] width 271 height 36
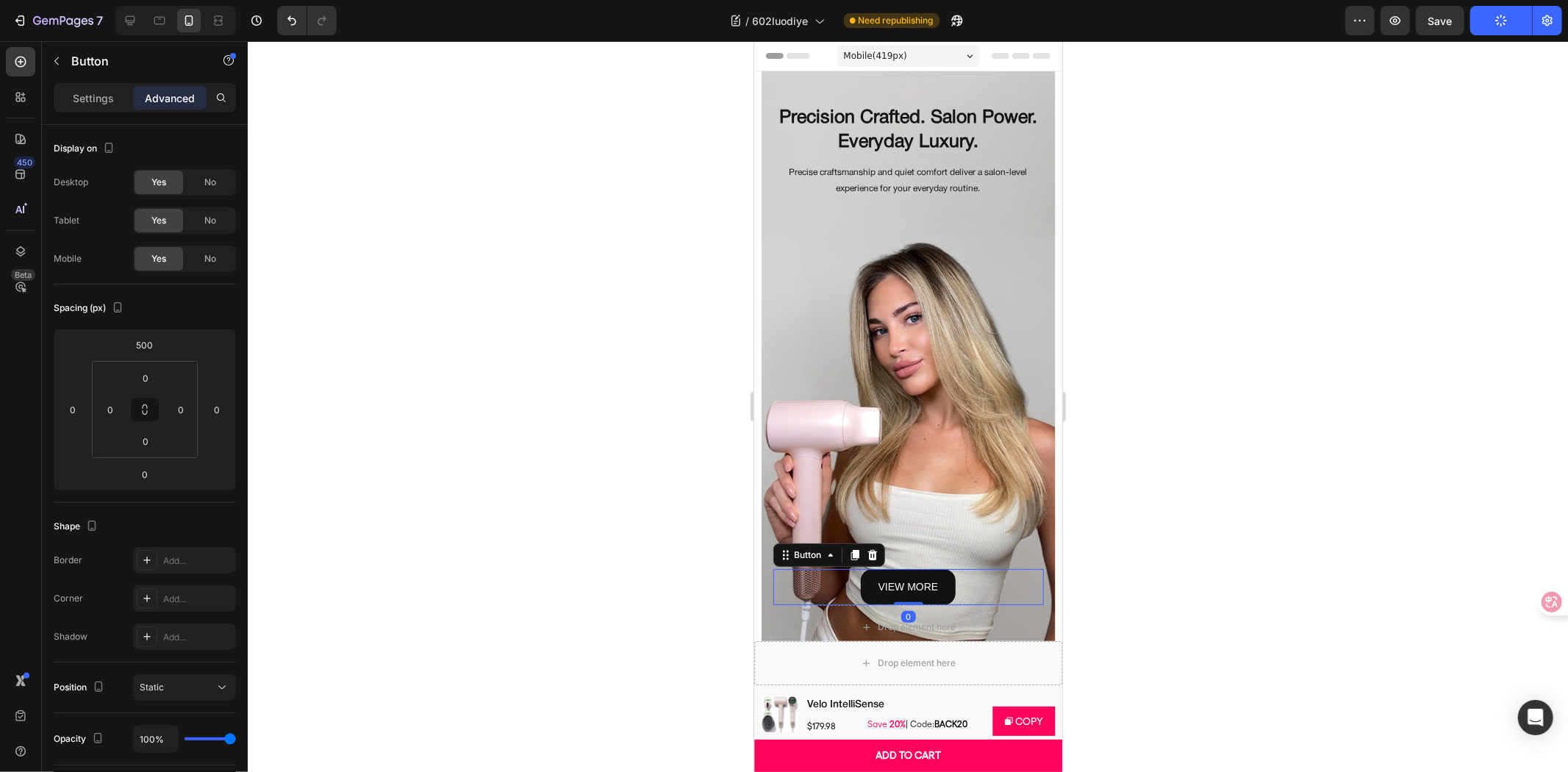
click at [585, 184] on div at bounding box center [908, 407] width 1320 height 731
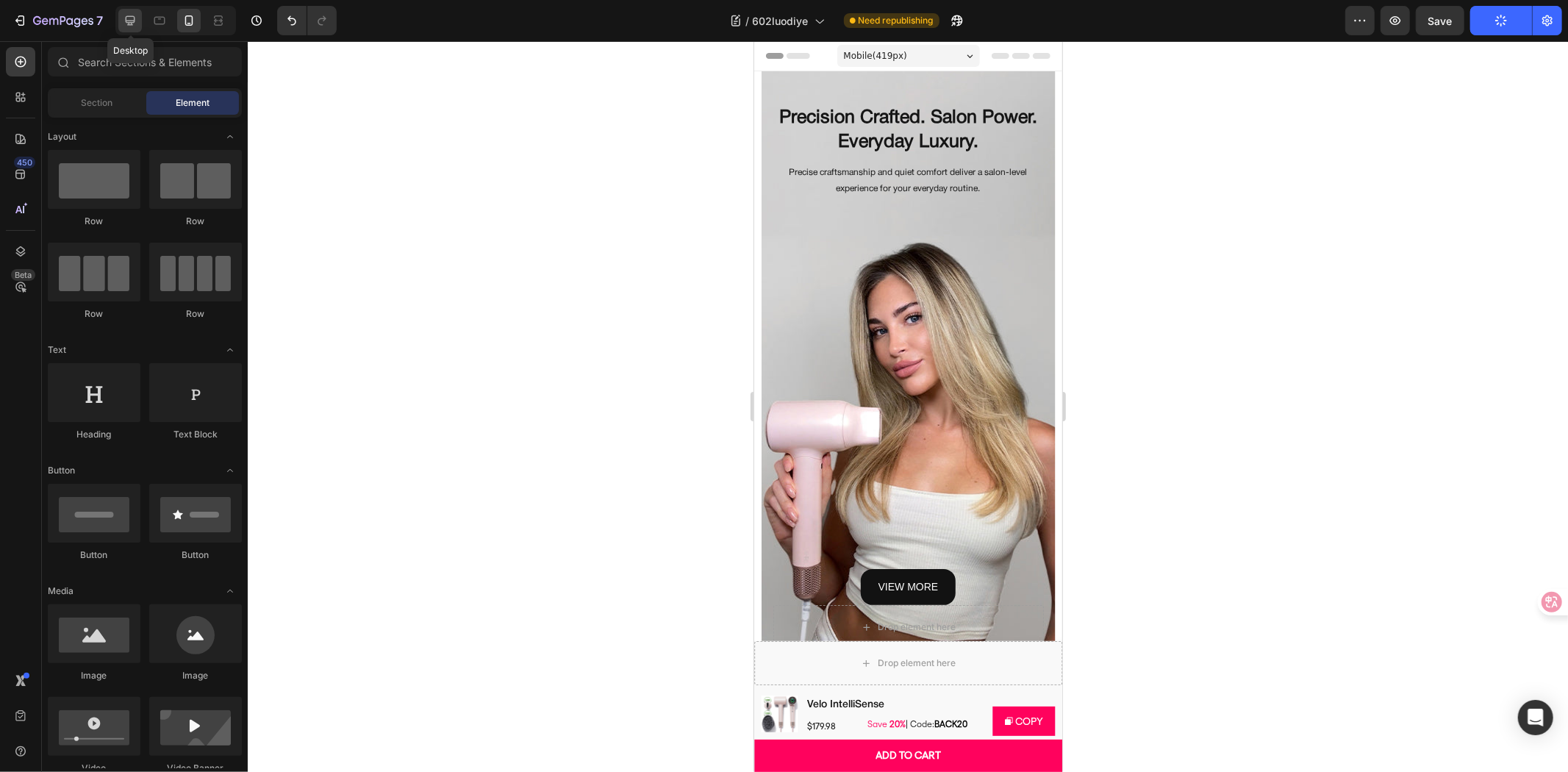
click at [133, 10] on div at bounding box center [130, 21] width 24 height 24
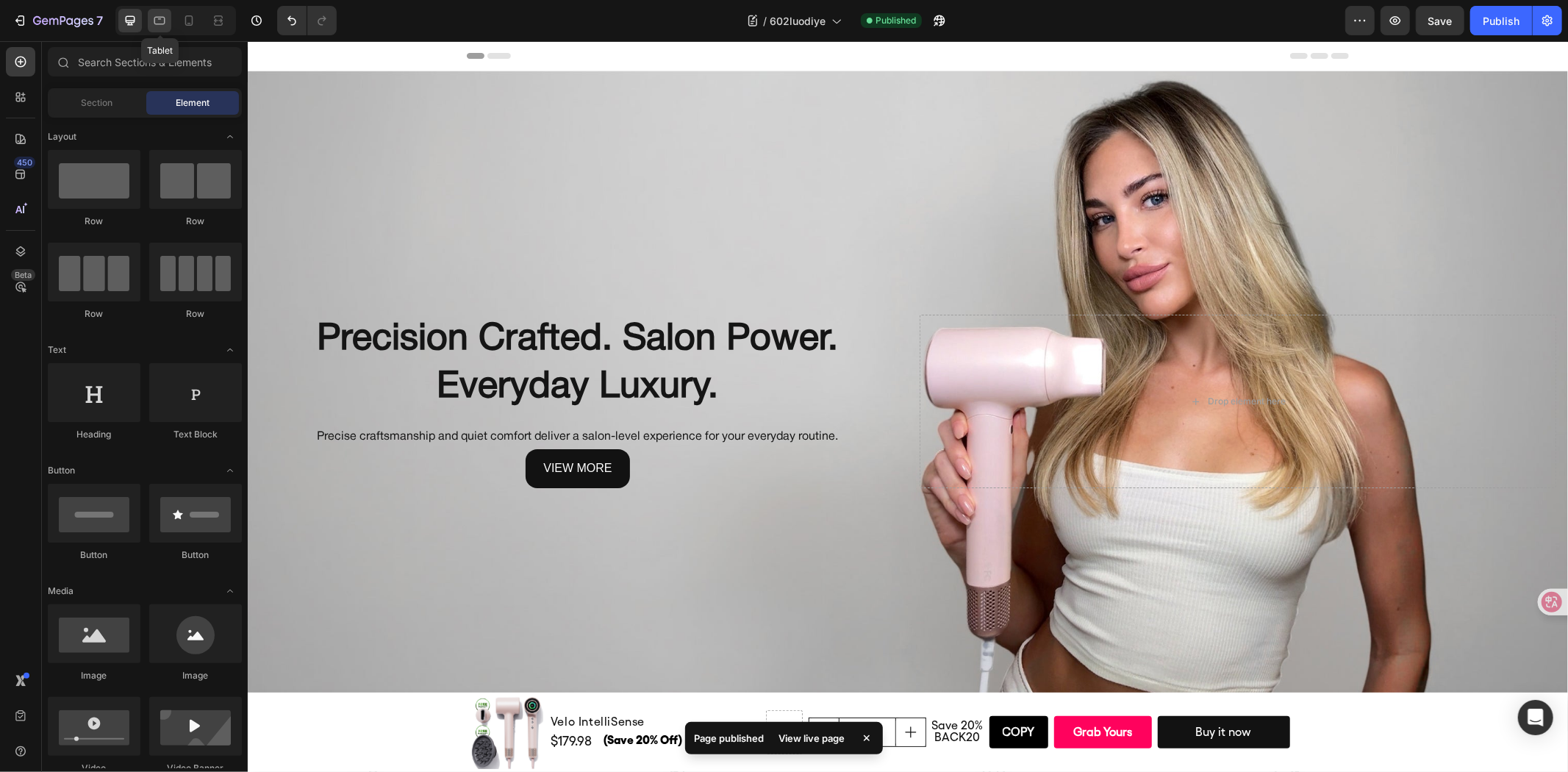
click at [155, 32] on div at bounding box center [160, 21] width 24 height 24
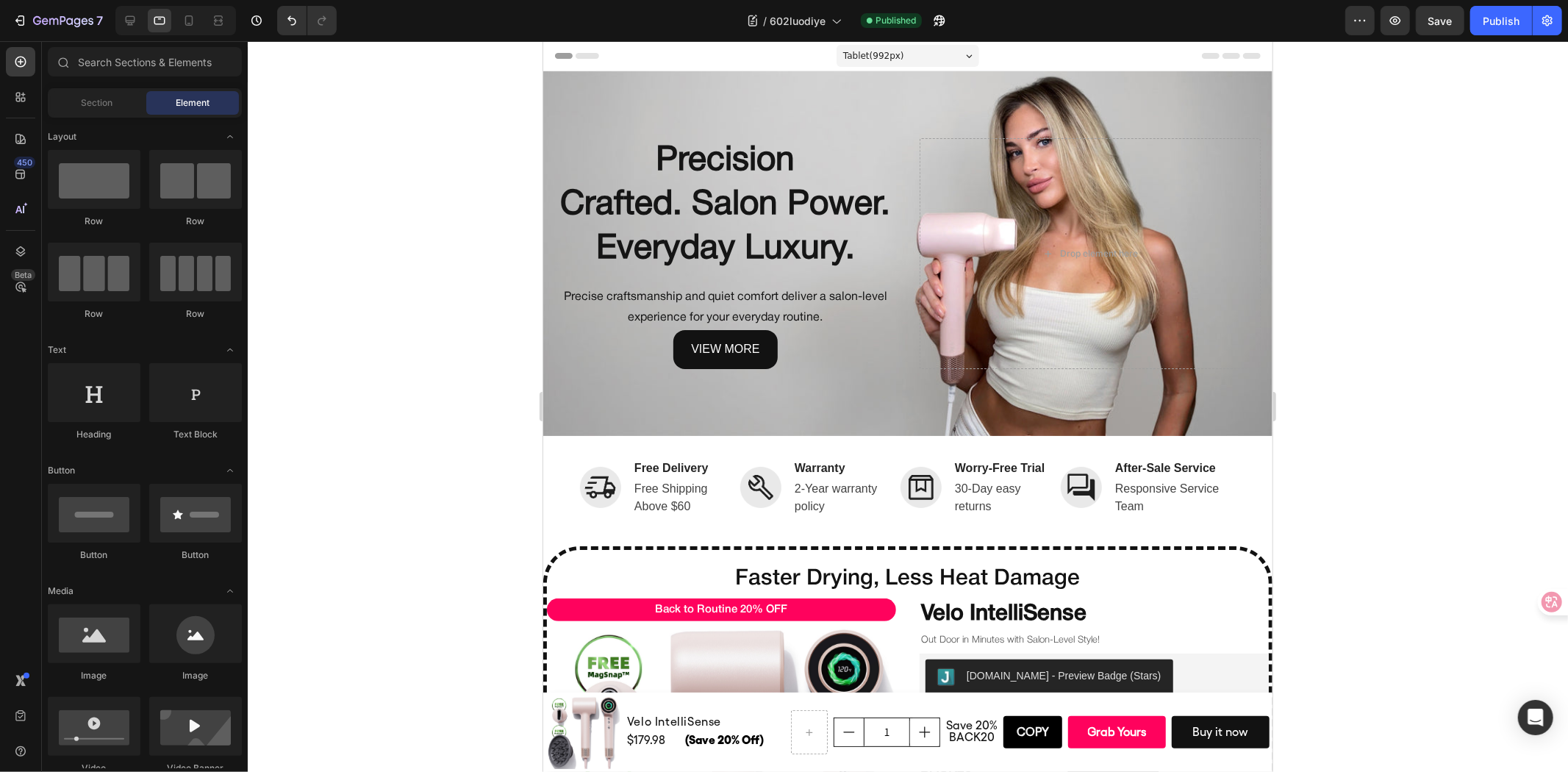
click at [1369, 267] on div at bounding box center [908, 407] width 1320 height 731
click at [800, 239] on h2 "Precision Crafted. Salon Power. Everyday Luxury." at bounding box center [724, 204] width 341 height 134
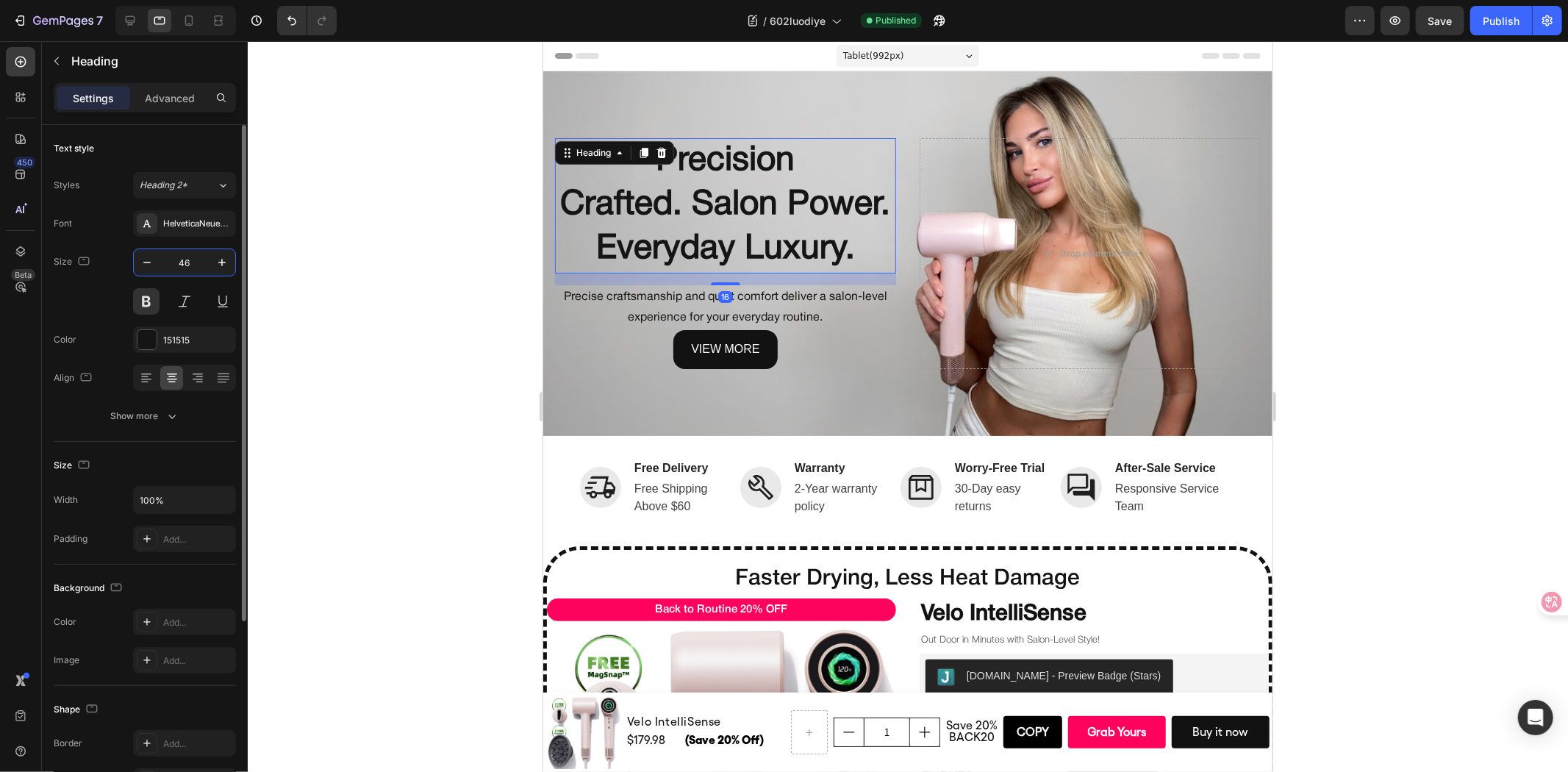
click at [172, 272] on input "46" at bounding box center [184, 262] width 48 height 26
type input "35"
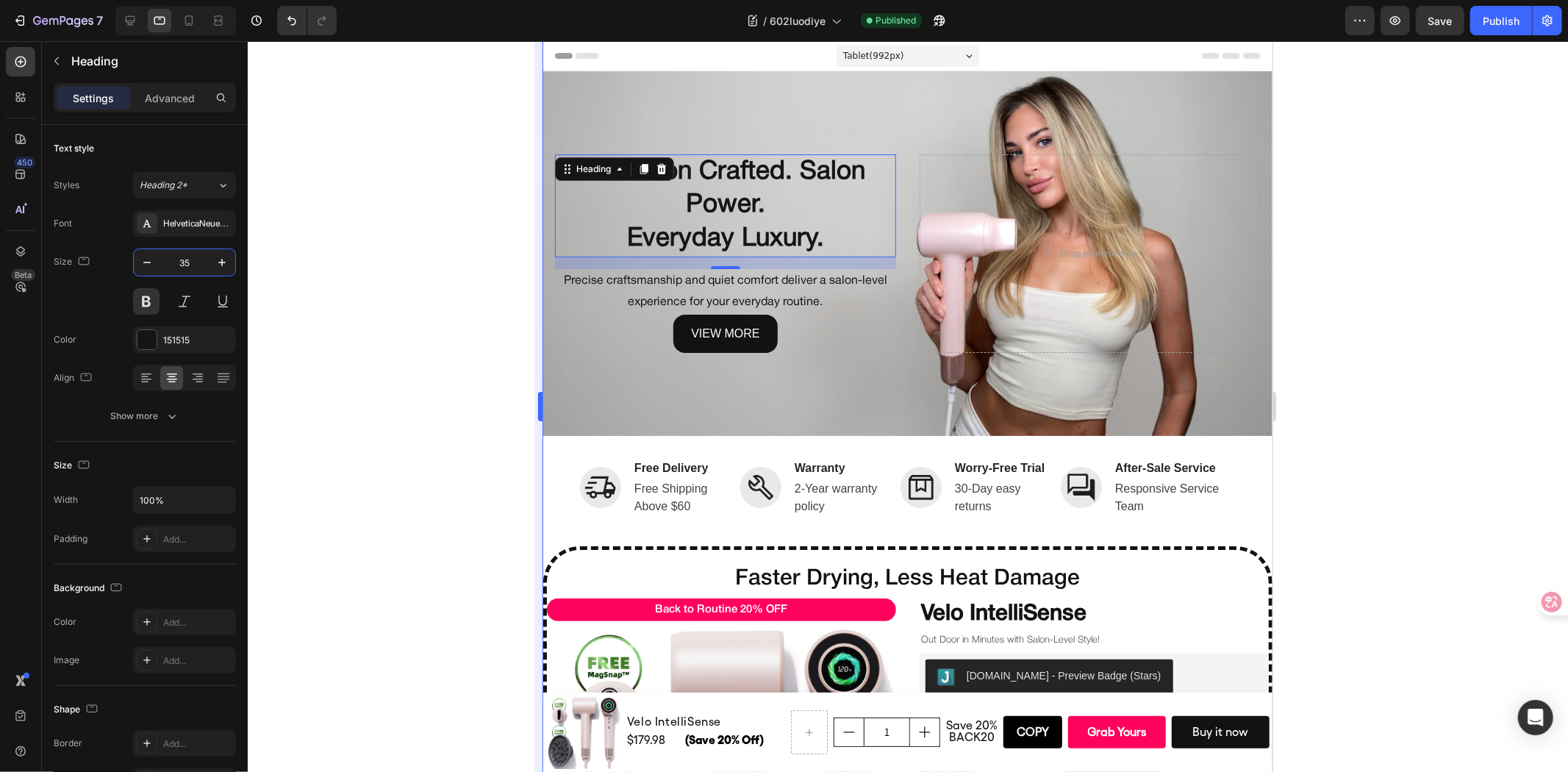
click at [299, 257] on div at bounding box center [908, 407] width 1320 height 731
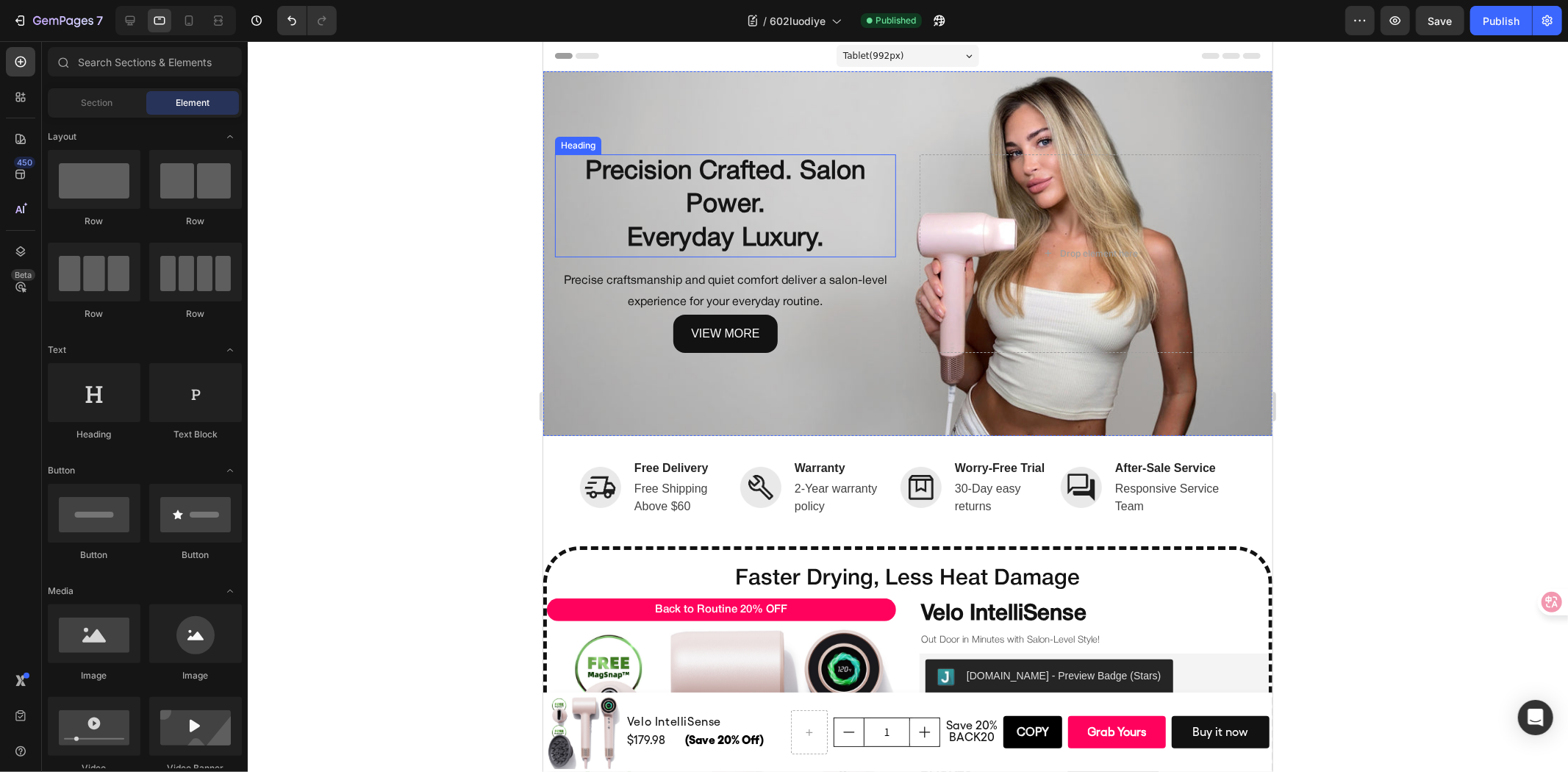
click at [678, 198] on h2 "Precision Crafted. Salon Power. Everyday Luxury." at bounding box center [724, 205] width 341 height 103
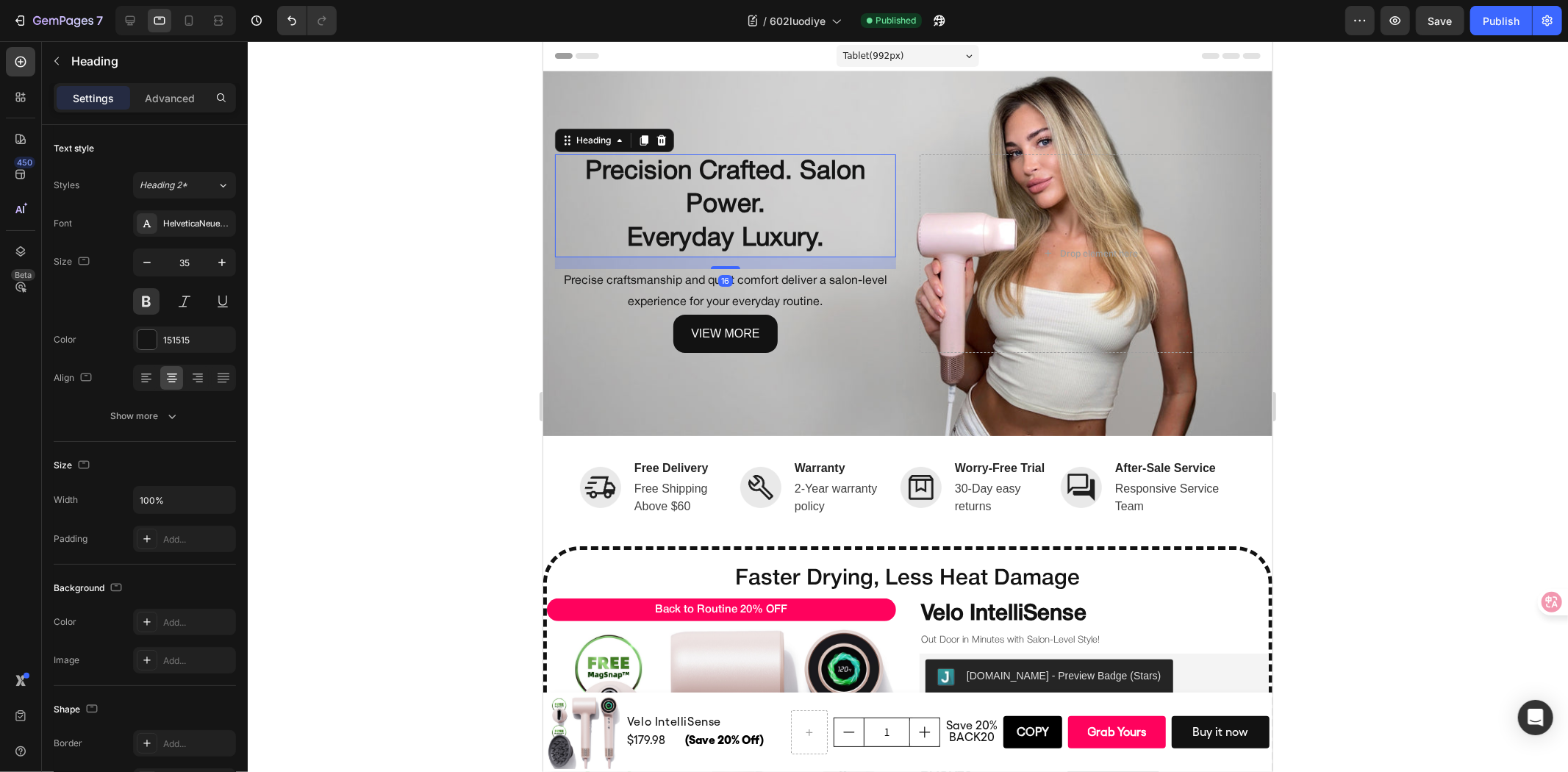
click at [678, 198] on h2 "Precision Crafted. Salon Power. Everyday Luxury." at bounding box center [724, 205] width 341 height 103
click at [619, 236] on p "Precision Crafted. Salon Power. Everyday Luxury." at bounding box center [725, 205] width 338 height 101
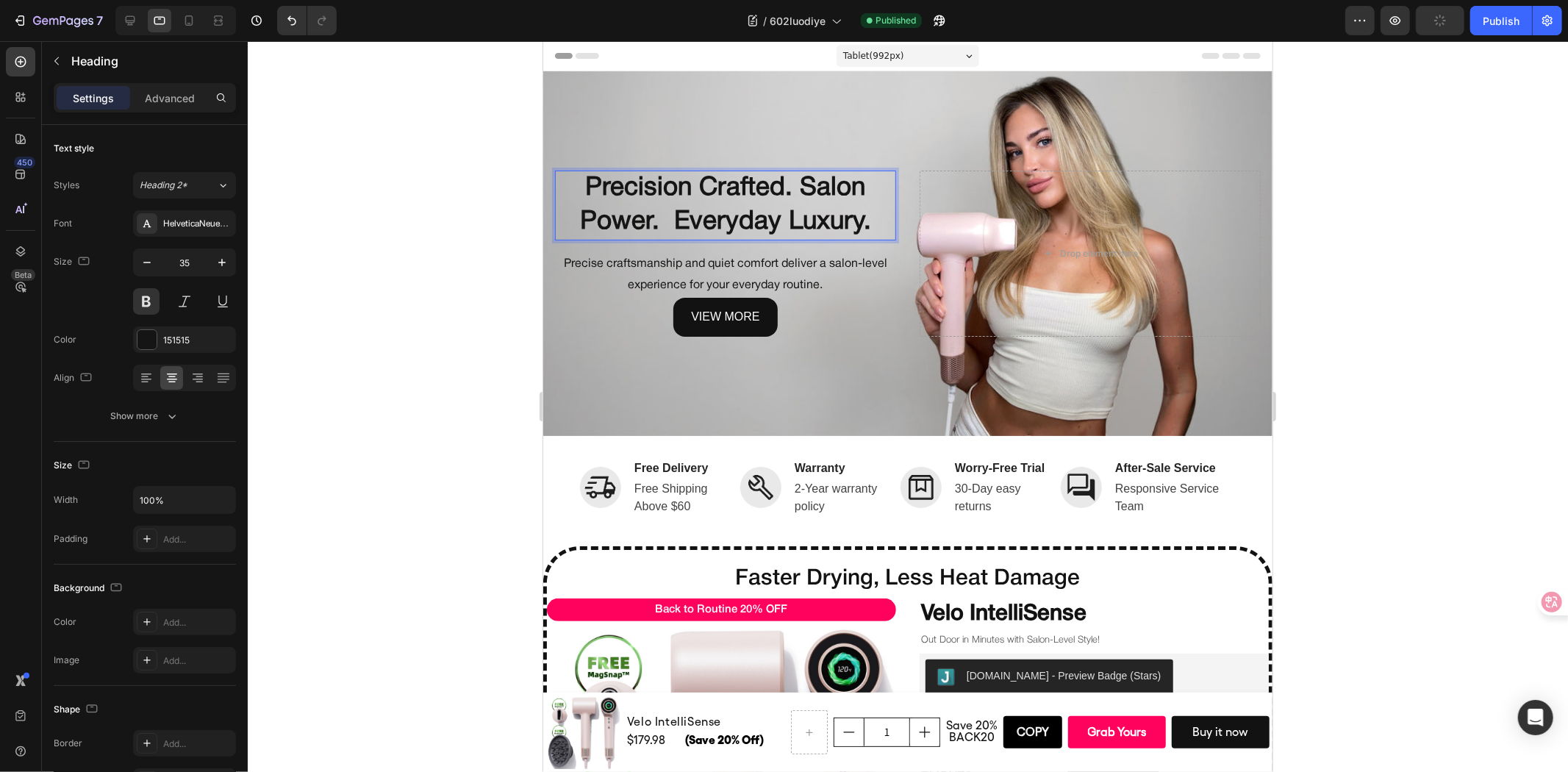
click at [1356, 247] on div at bounding box center [908, 407] width 1320 height 731
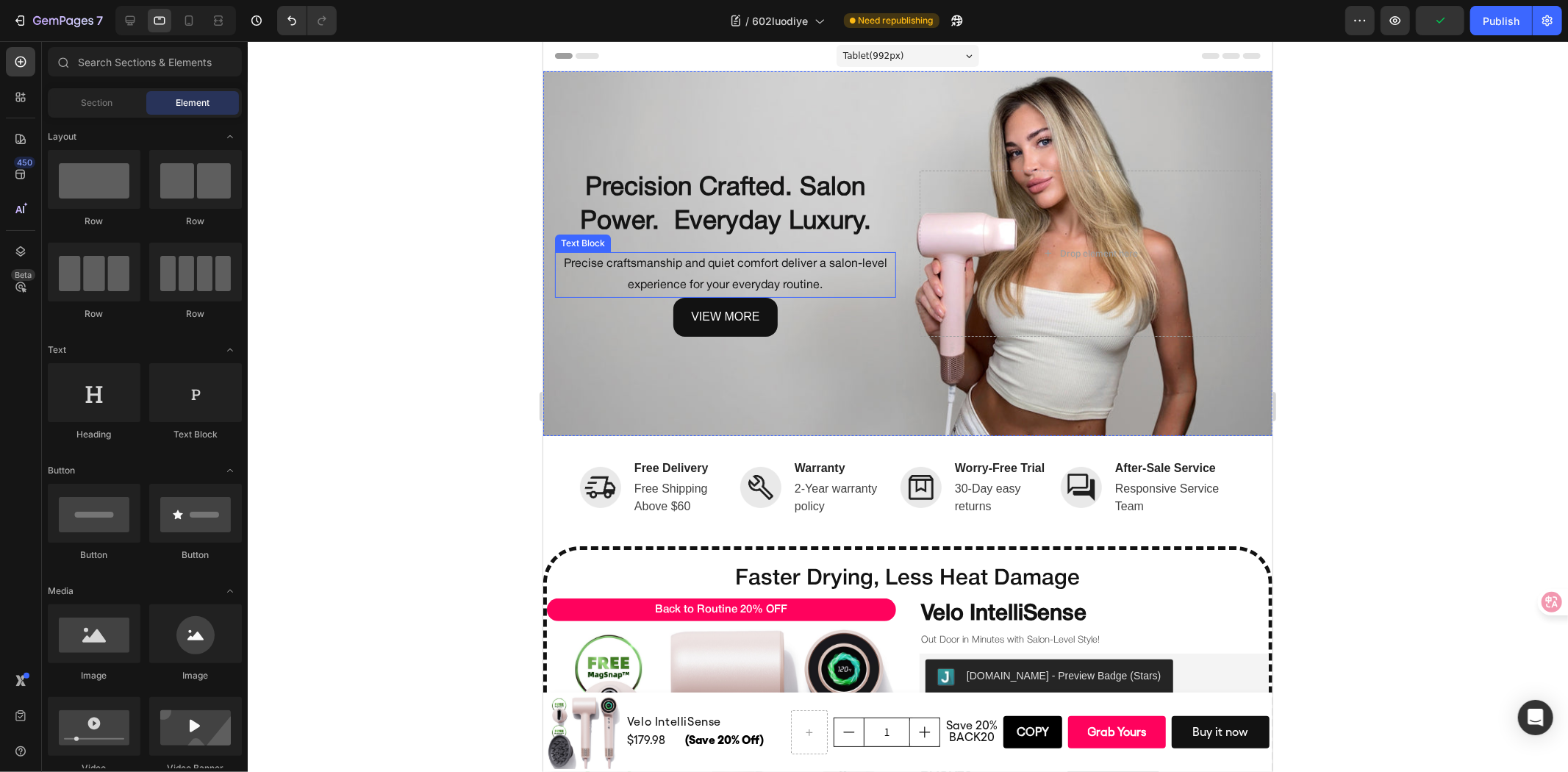
click at [773, 261] on p "Precise craftsmanship and quiet comfort deliver a salon-level experience for yo…" at bounding box center [725, 274] width 338 height 43
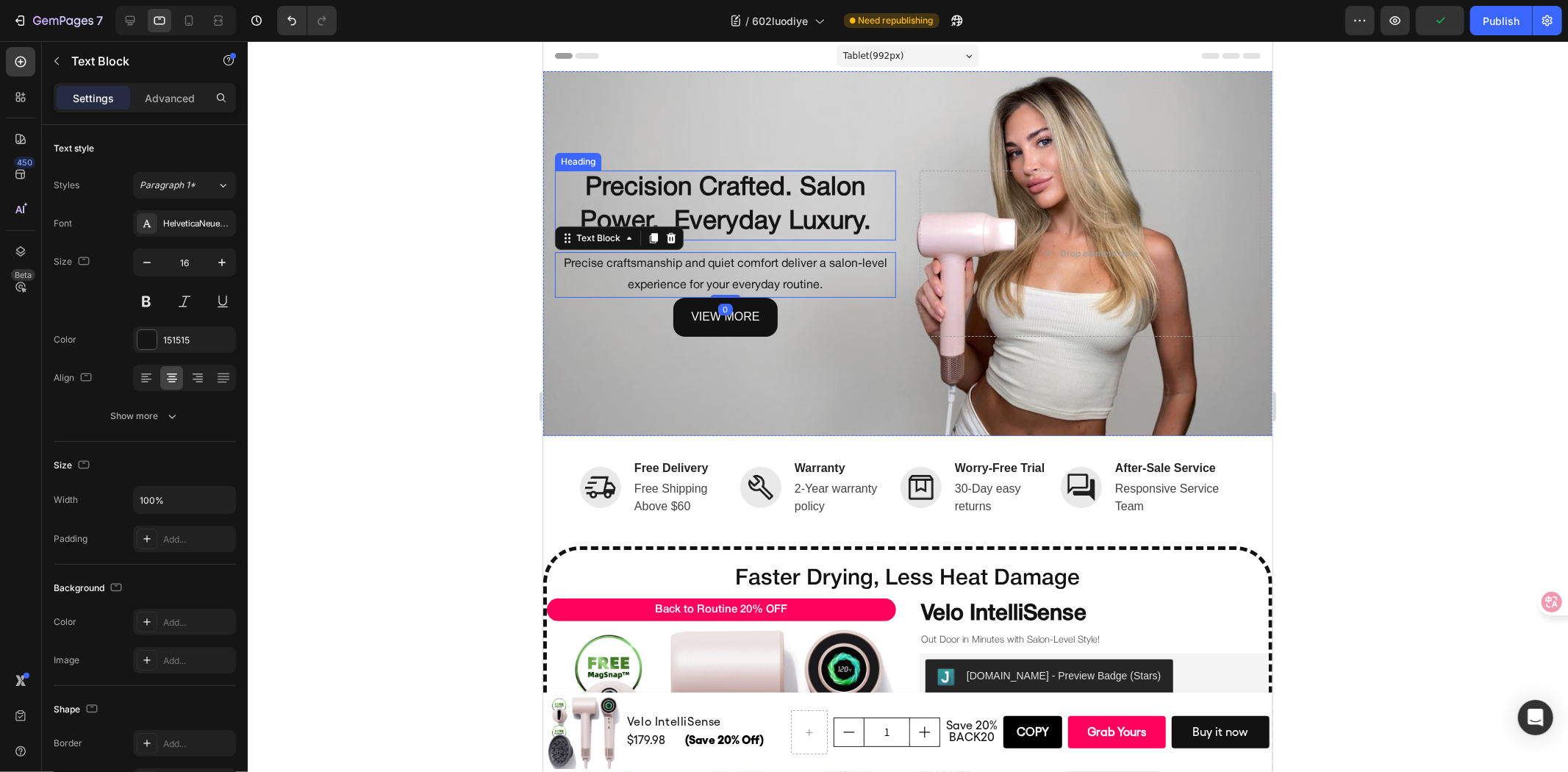
click at [786, 218] on p "Precision Crafted. Salon Power. Everyday Luxury." at bounding box center [725, 205] width 338 height 67
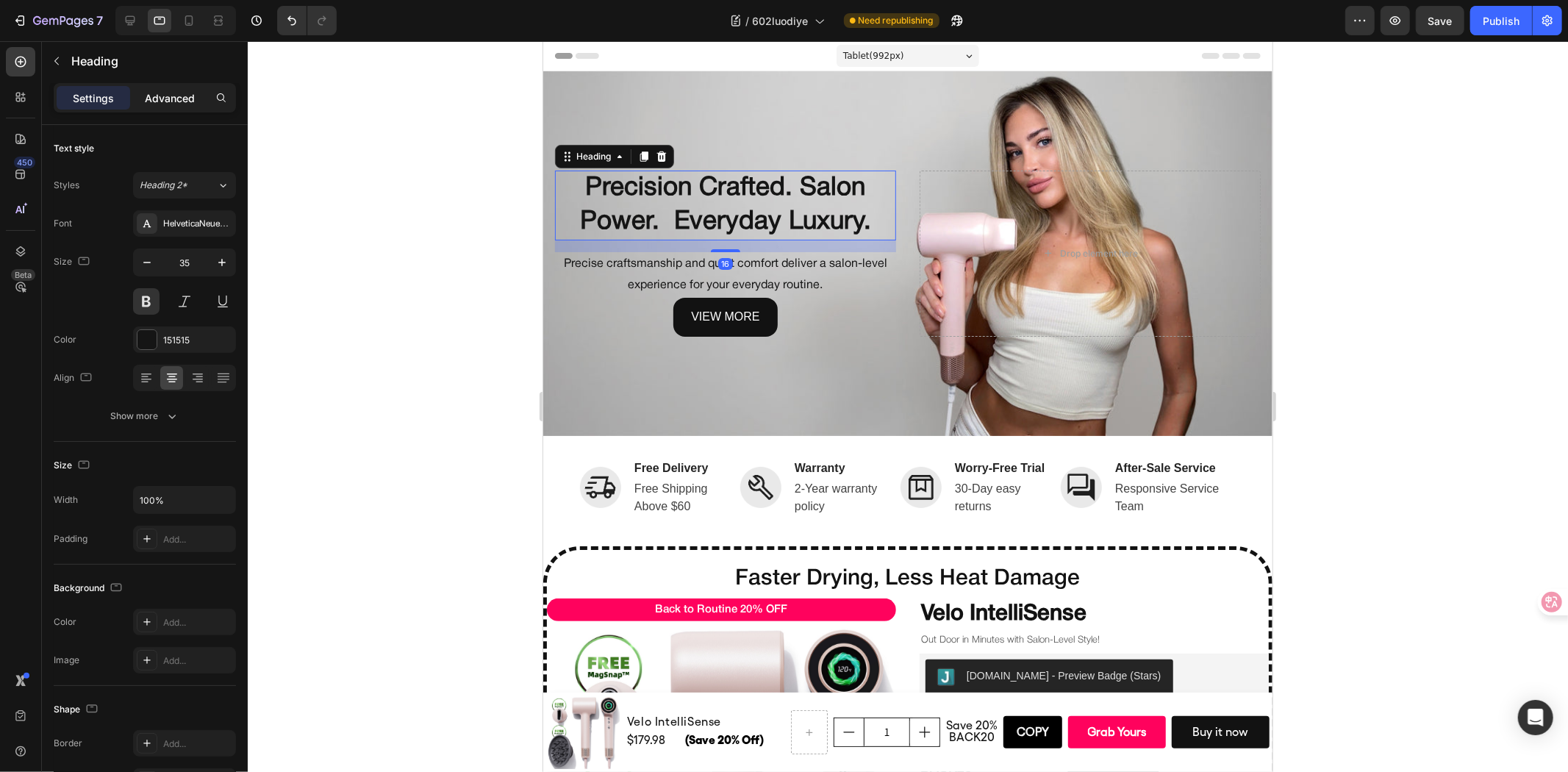
click at [154, 102] on p "Advanced" at bounding box center [169, 98] width 50 height 15
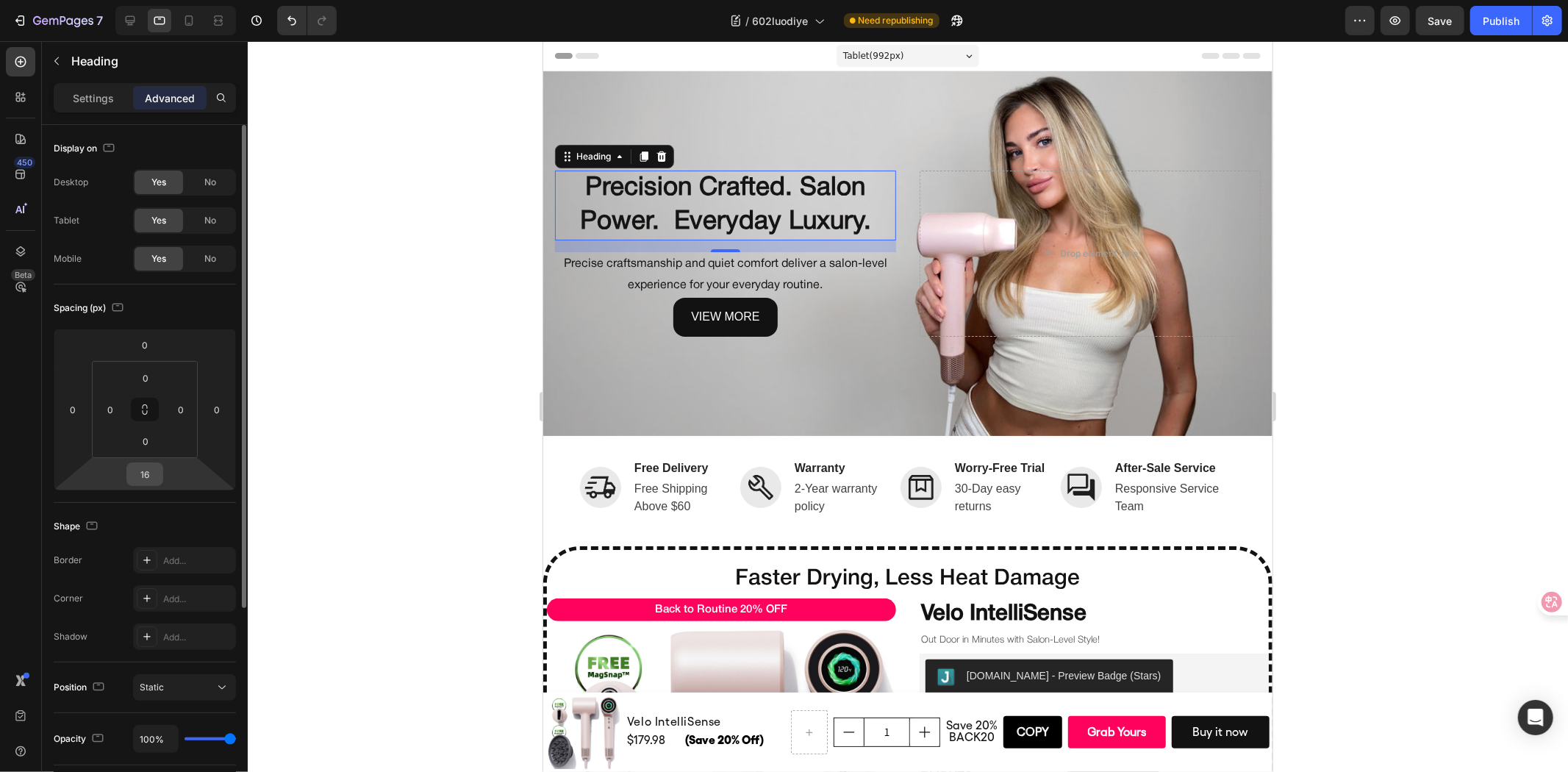
click at [145, 479] on input "16" at bounding box center [145, 474] width 29 height 22
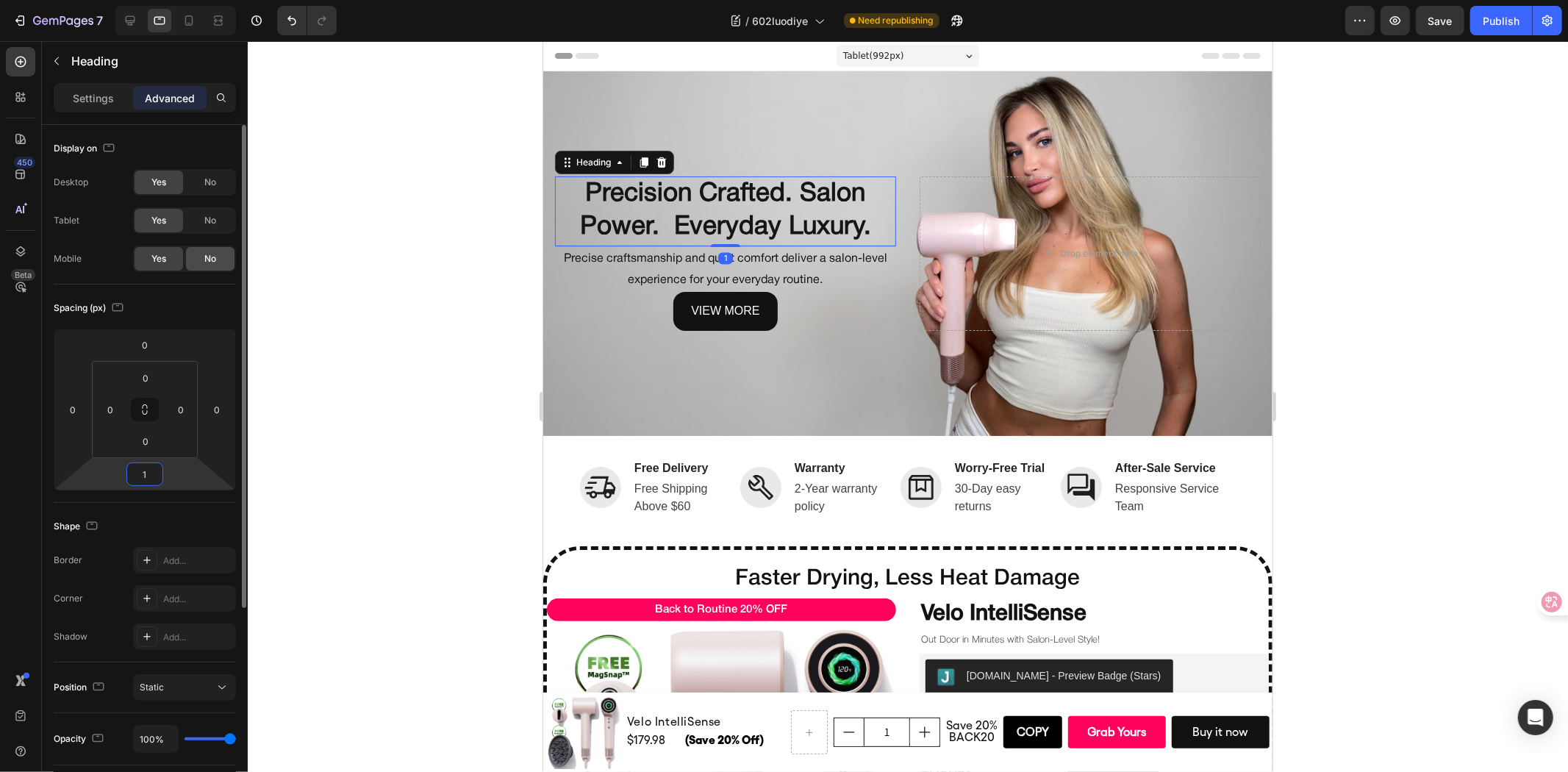
type input "10"
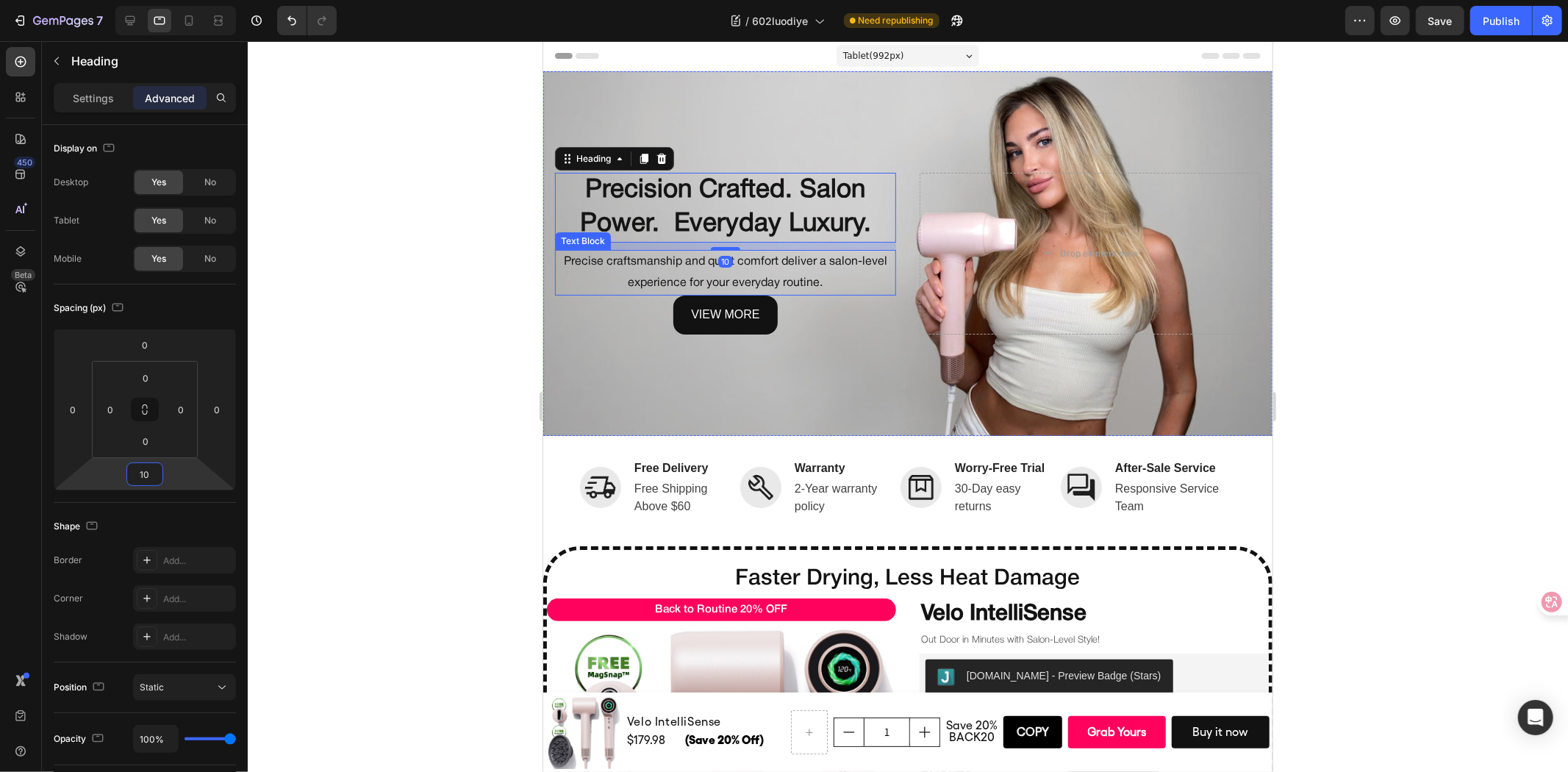
click at [590, 266] on p "Precise craftsmanship and quiet comfort deliver a salon-level experience for yo…" at bounding box center [725, 272] width 338 height 43
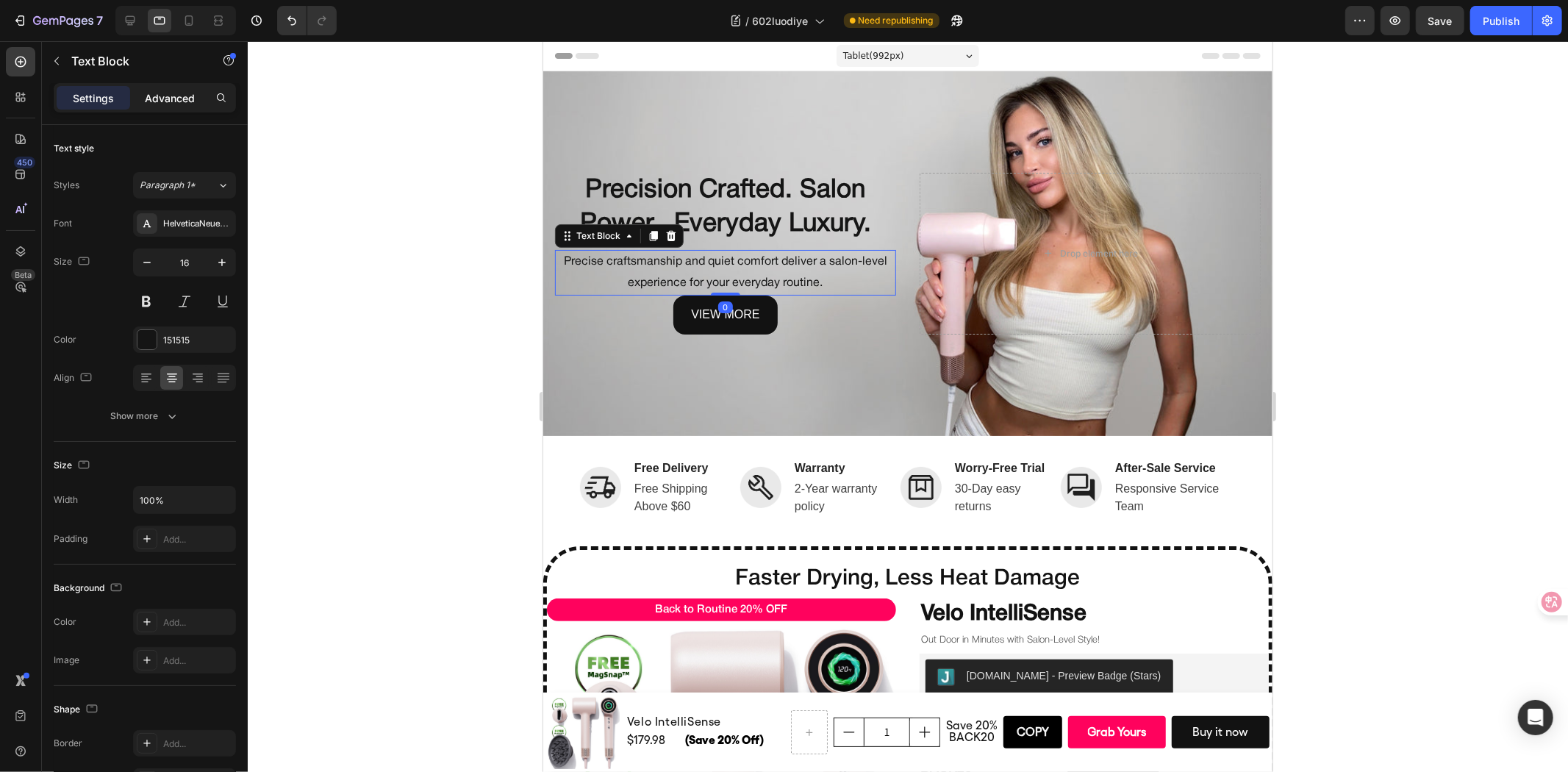
click at [167, 107] on div "Advanced" at bounding box center [169, 98] width 74 height 24
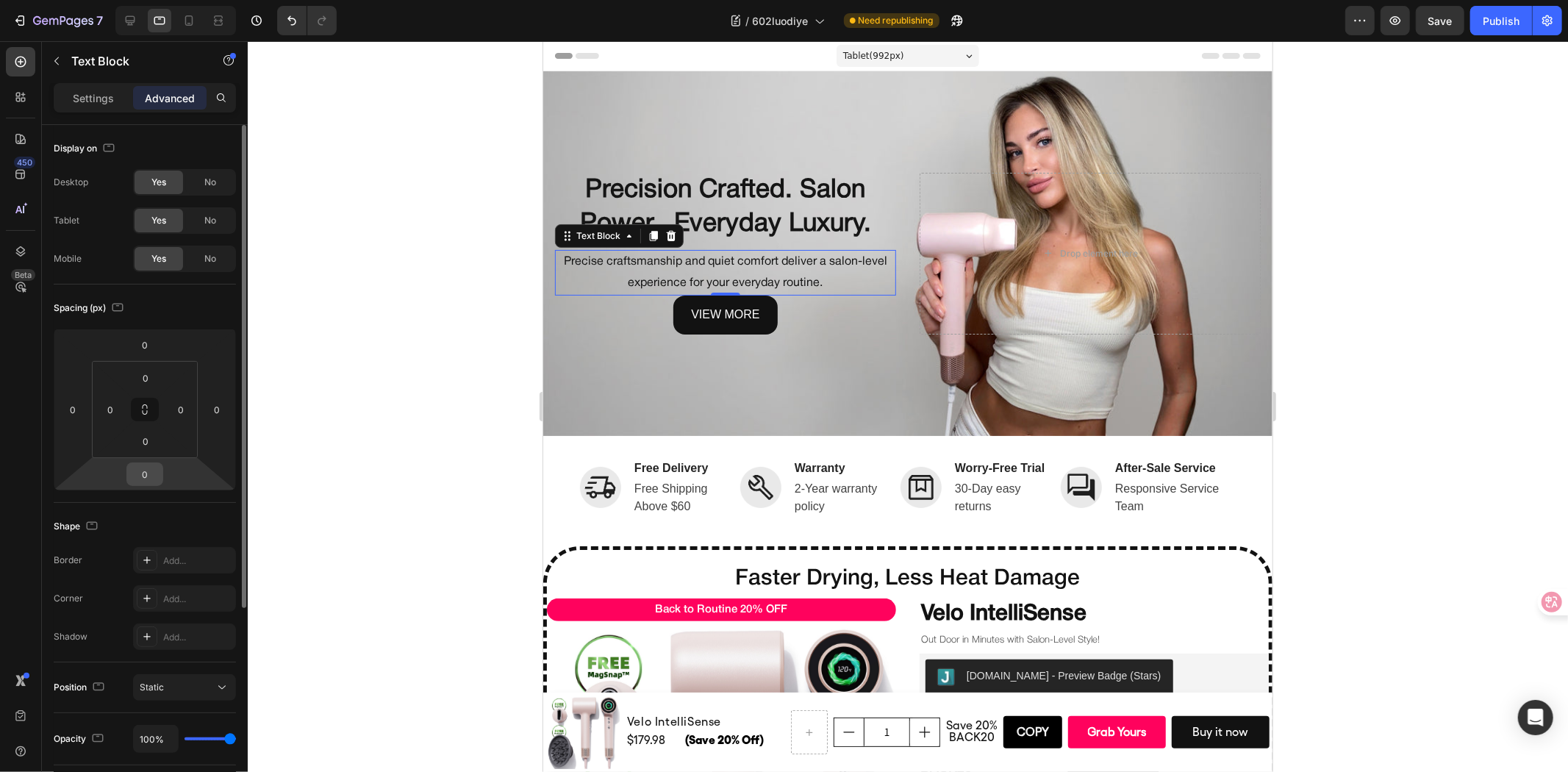
click at [141, 473] on input "0" at bounding box center [145, 474] width 29 height 22
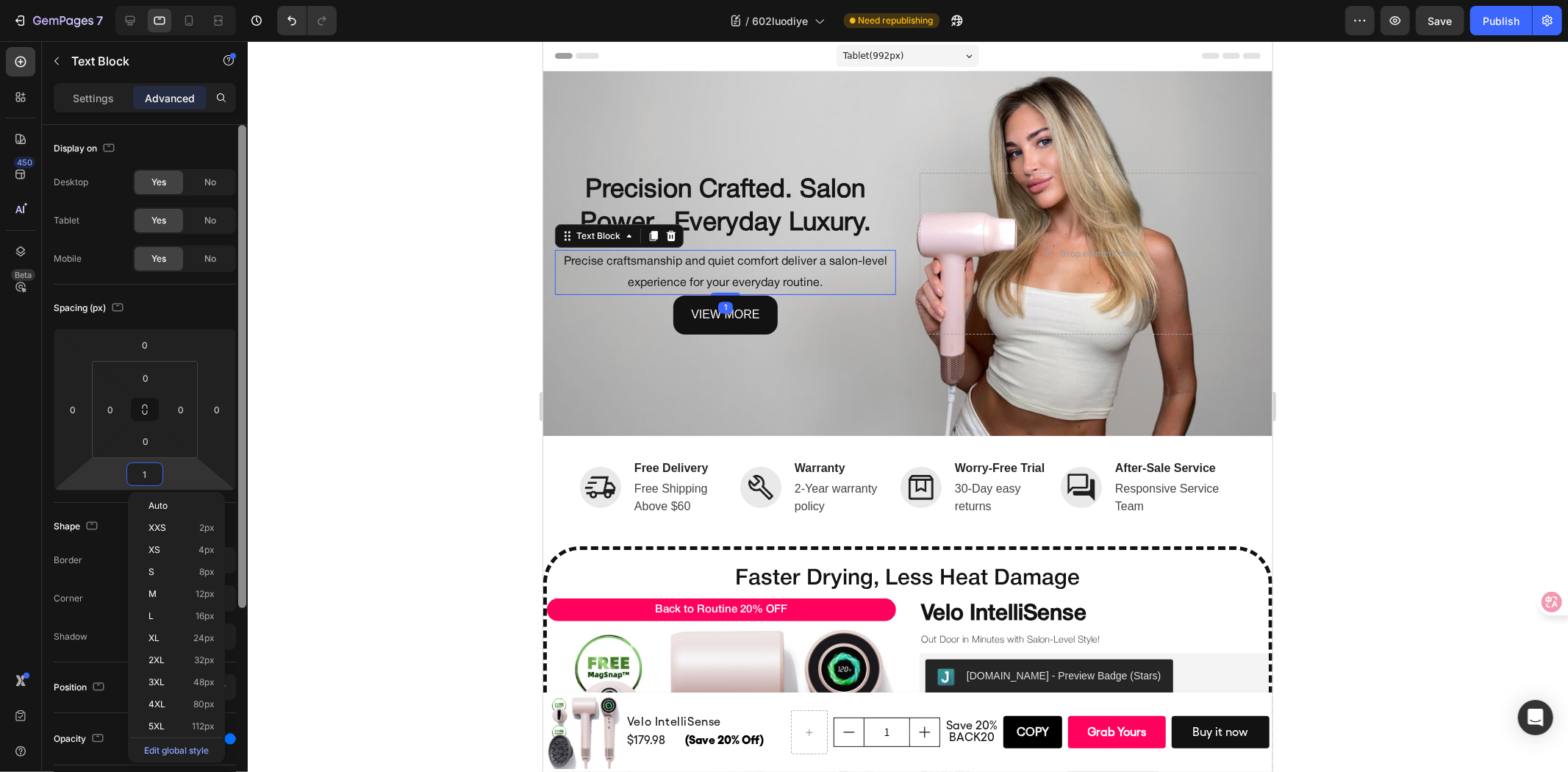
type input "10"
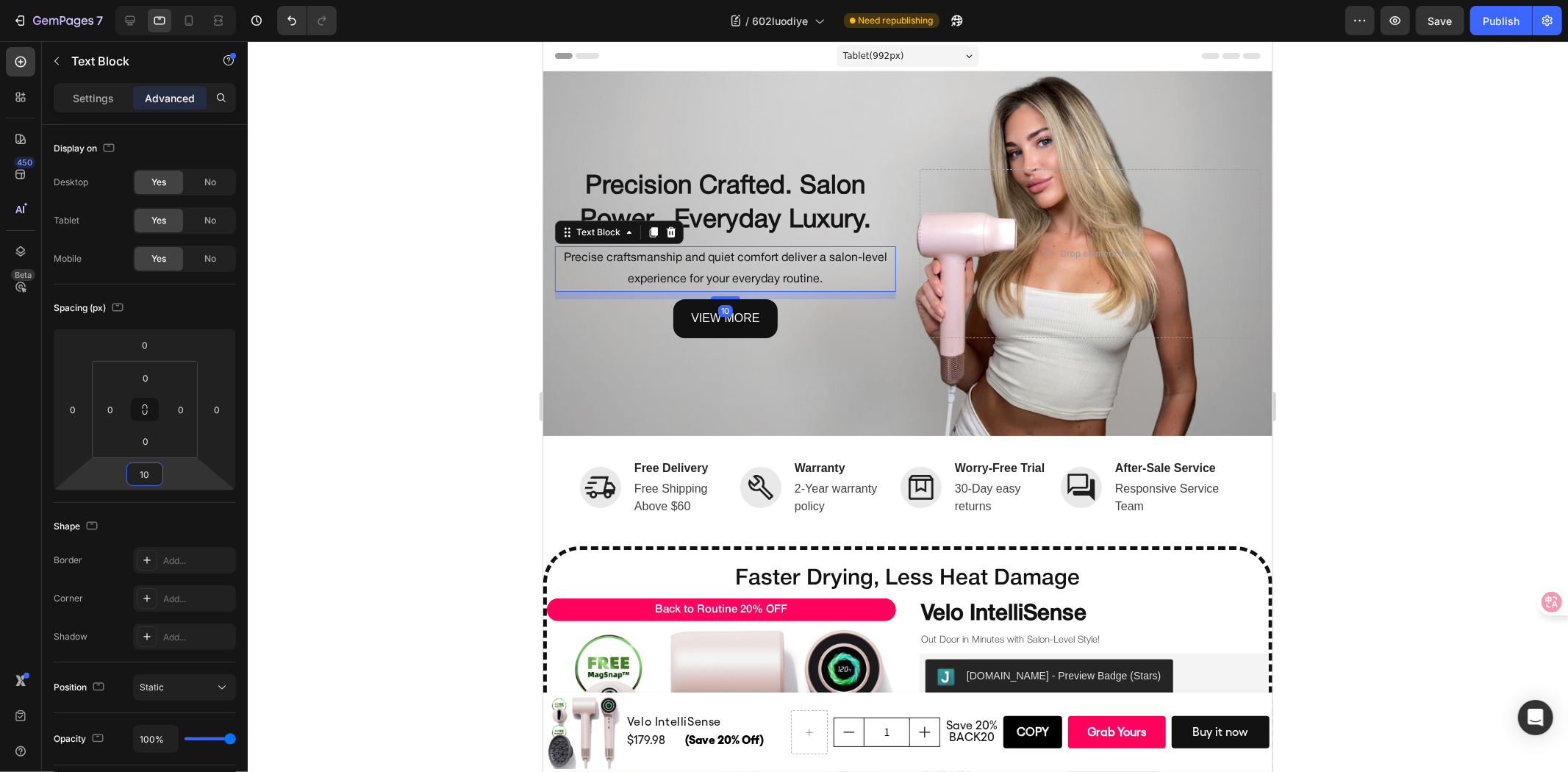
click at [386, 361] on div at bounding box center [908, 407] width 1320 height 731
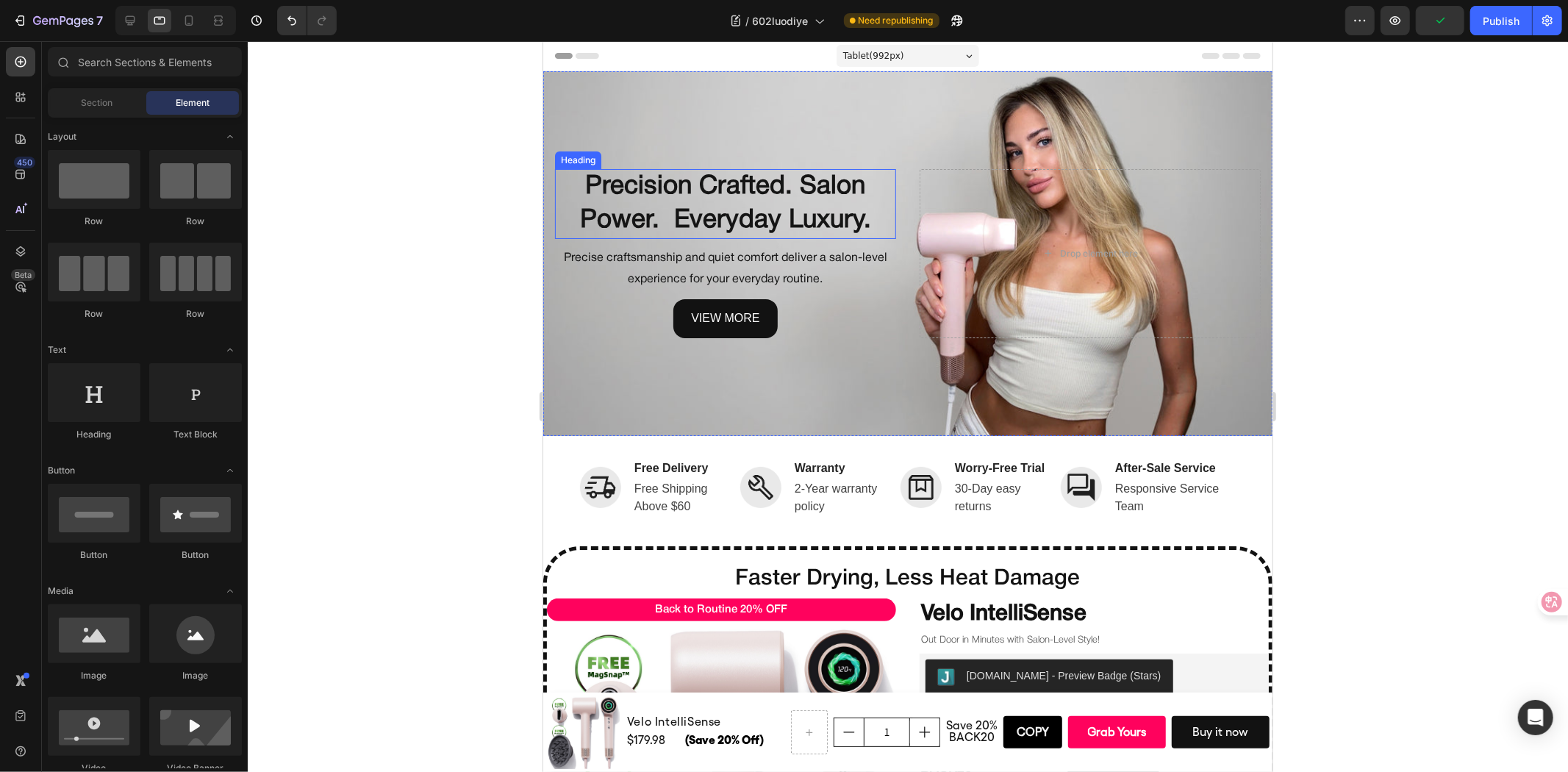
click at [795, 207] on p "Precision Crafted. Salon Power. Everyday Luxury." at bounding box center [725, 203] width 338 height 67
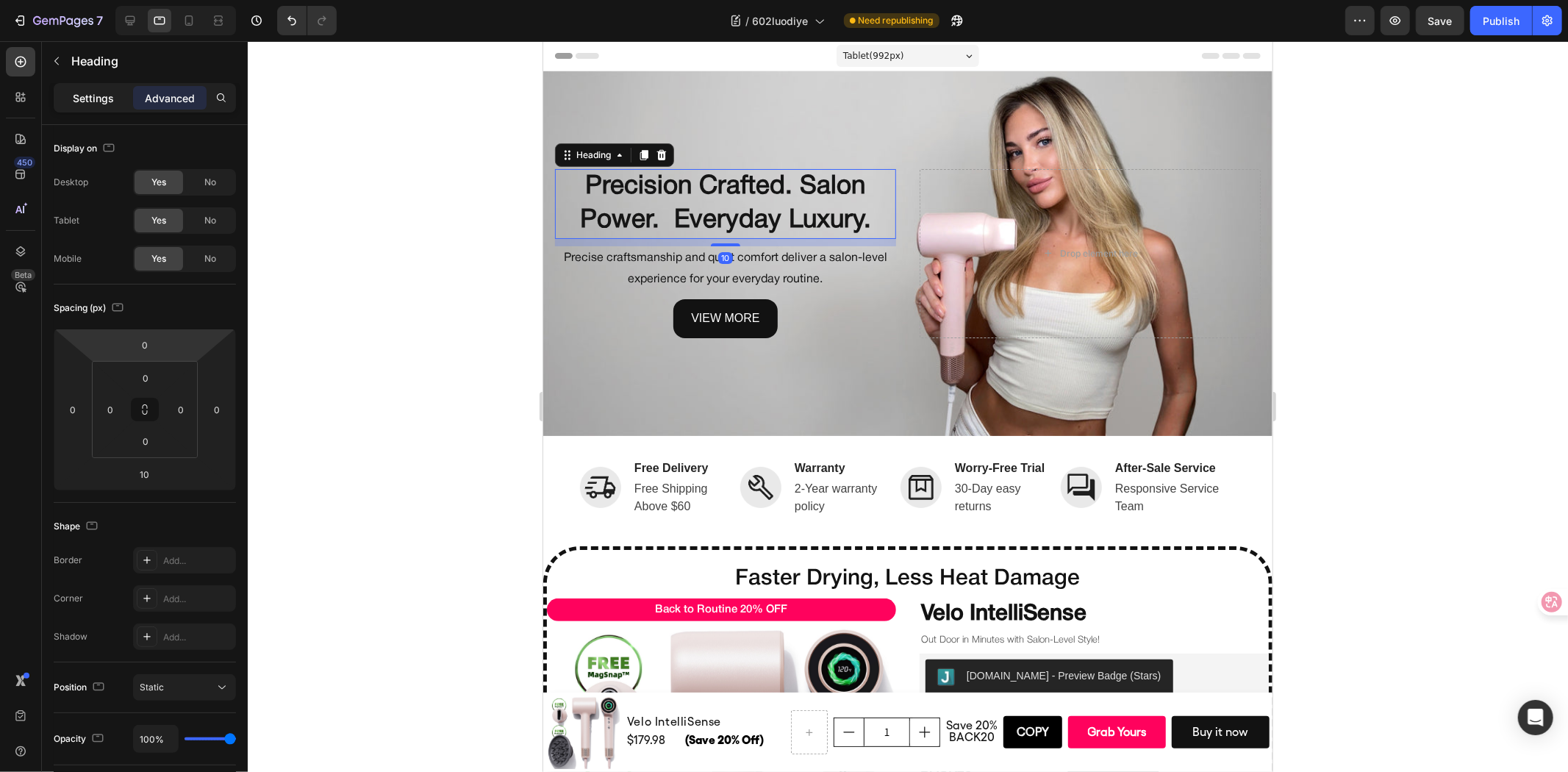
click at [88, 105] on p "Settings" at bounding box center [94, 98] width 41 height 15
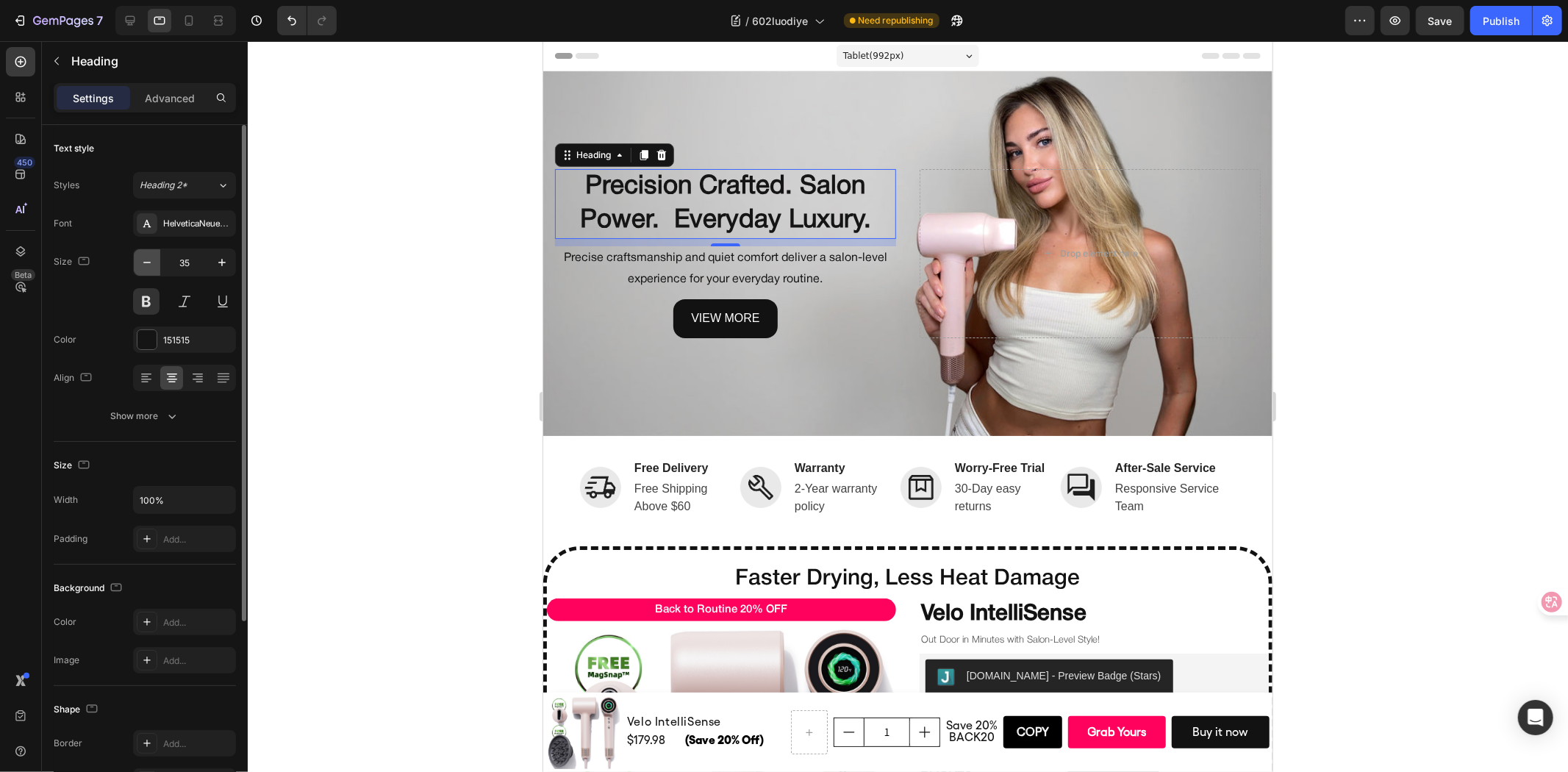
click at [150, 255] on icon "button" at bounding box center [147, 262] width 15 height 15
type input "34"
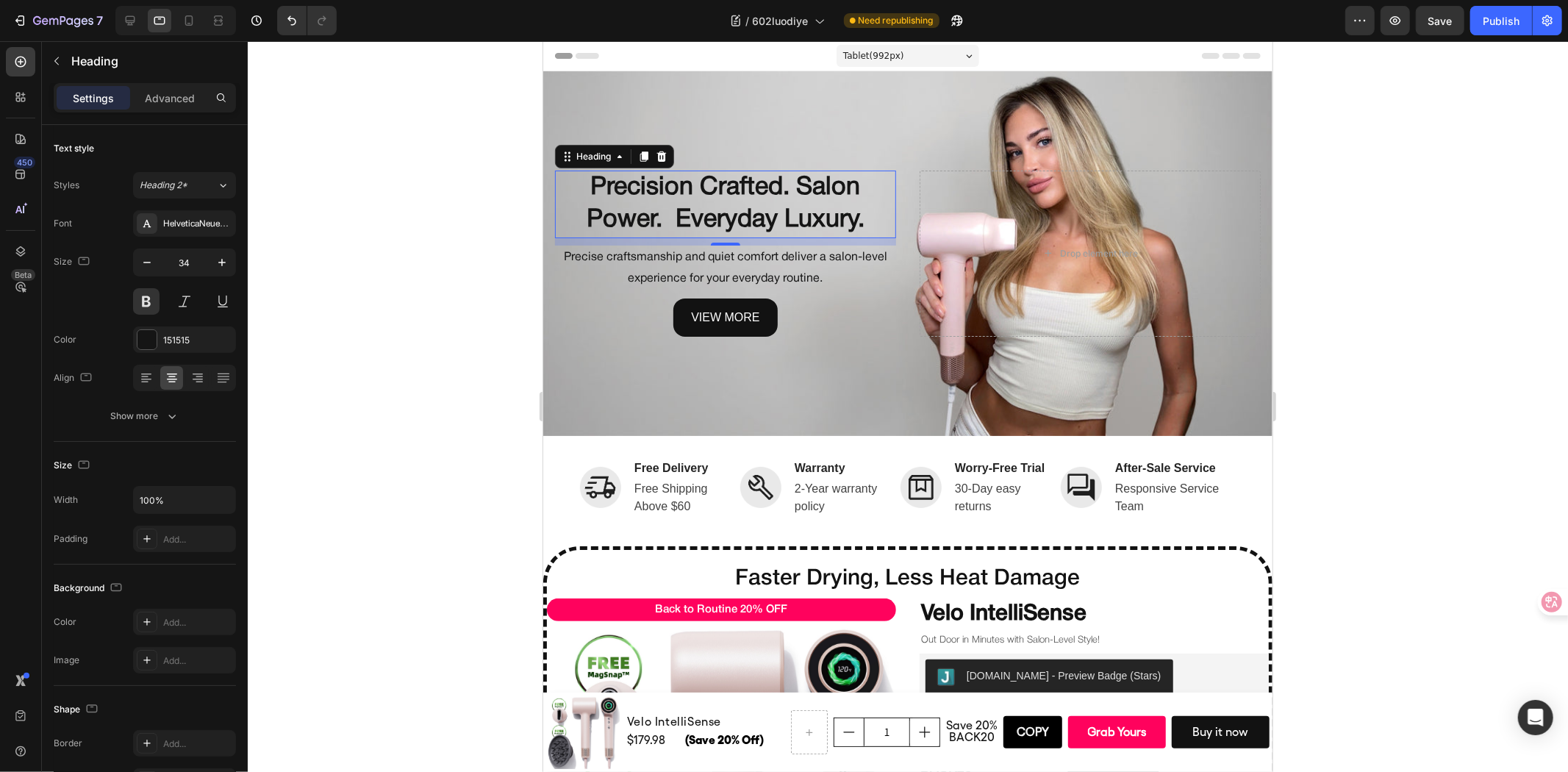
click at [402, 209] on div at bounding box center [908, 407] width 1320 height 731
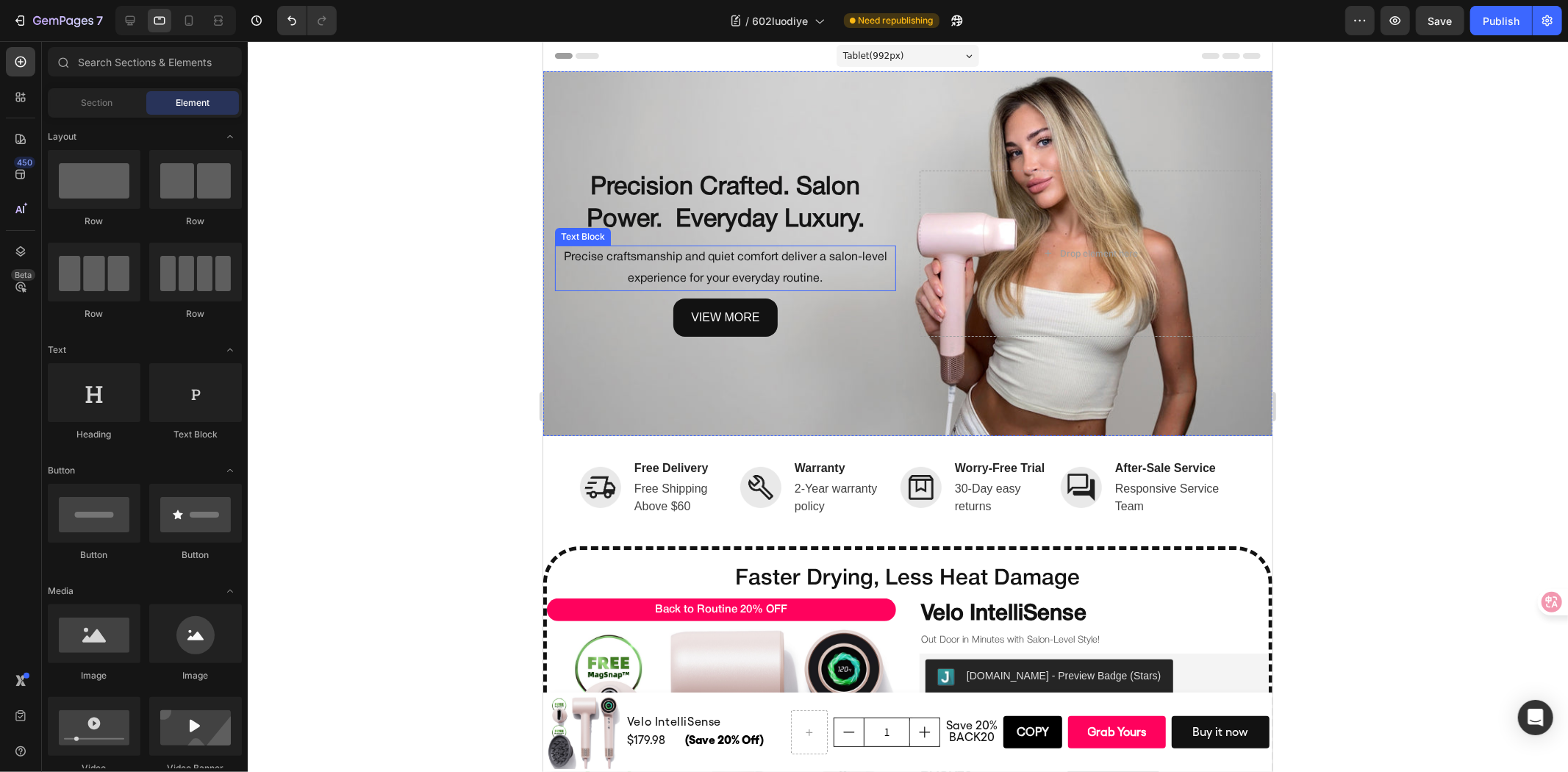
click at [613, 261] on p "Precise craftsmanship and quiet comfort deliver a salon-level experience for yo…" at bounding box center [725, 268] width 338 height 43
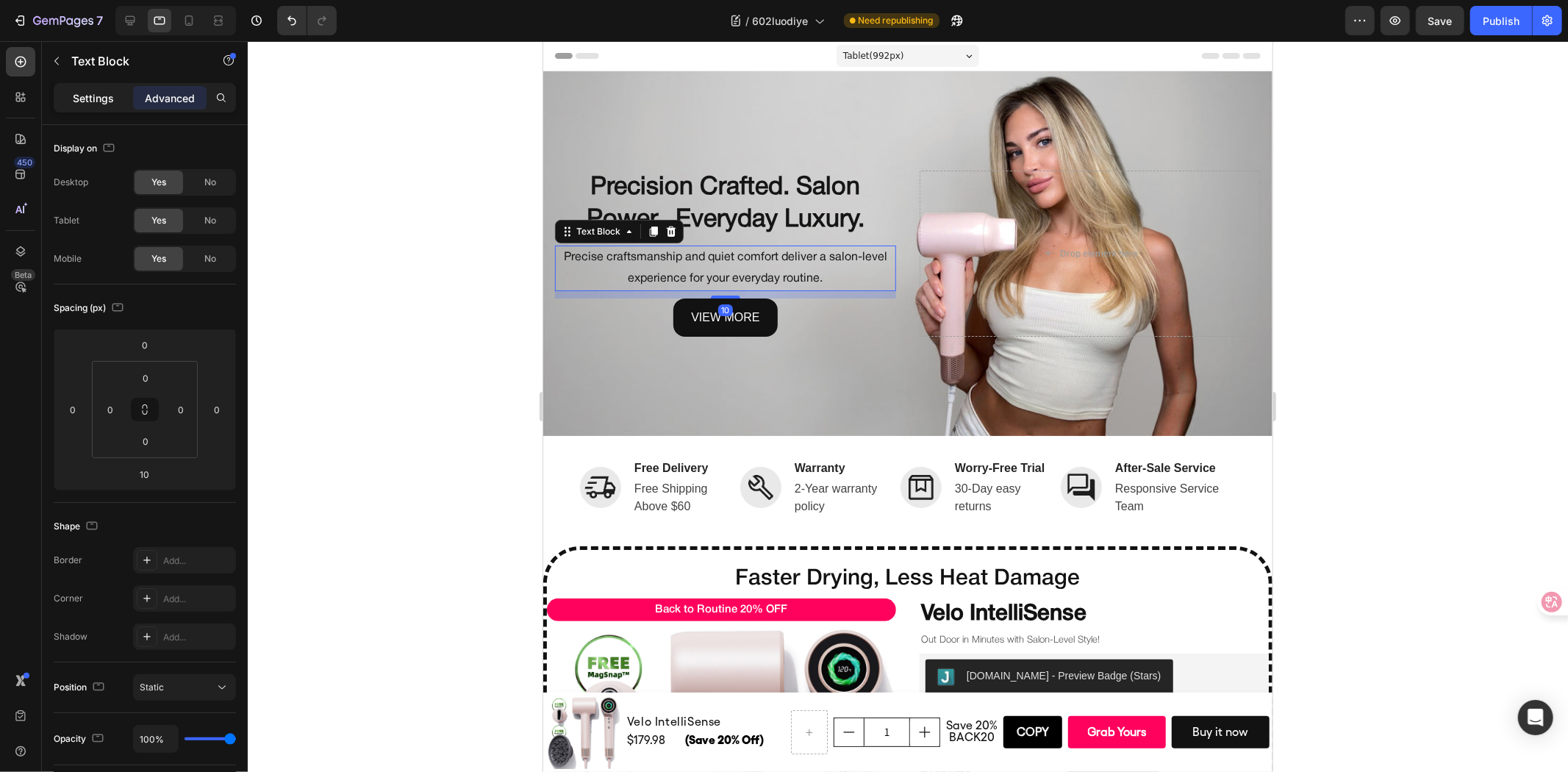
click at [88, 103] on p "Settings" at bounding box center [94, 98] width 41 height 15
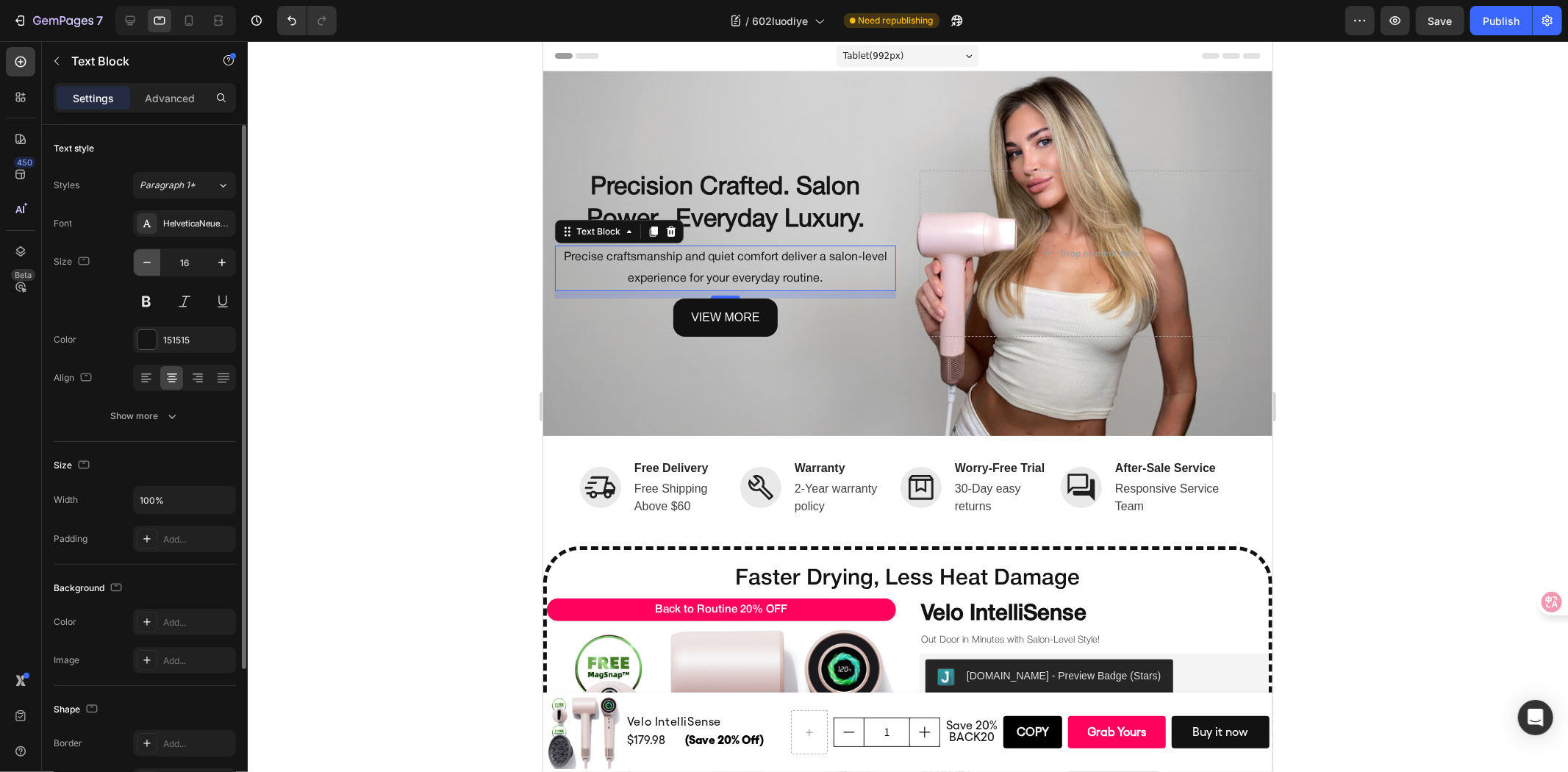
click at [145, 269] on icon "button" at bounding box center [147, 262] width 15 height 15
type input "15"
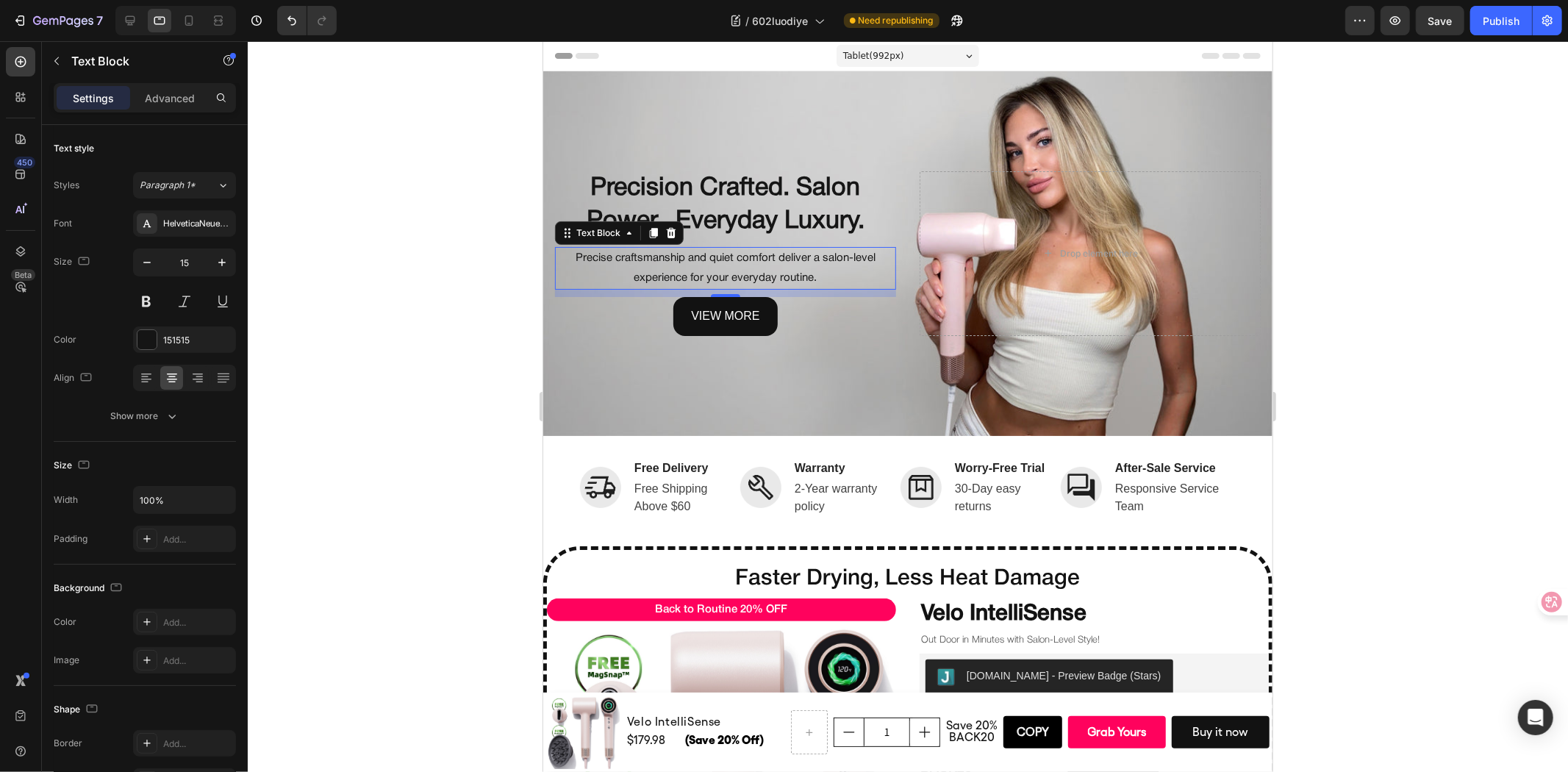
click at [398, 269] on div at bounding box center [908, 407] width 1320 height 731
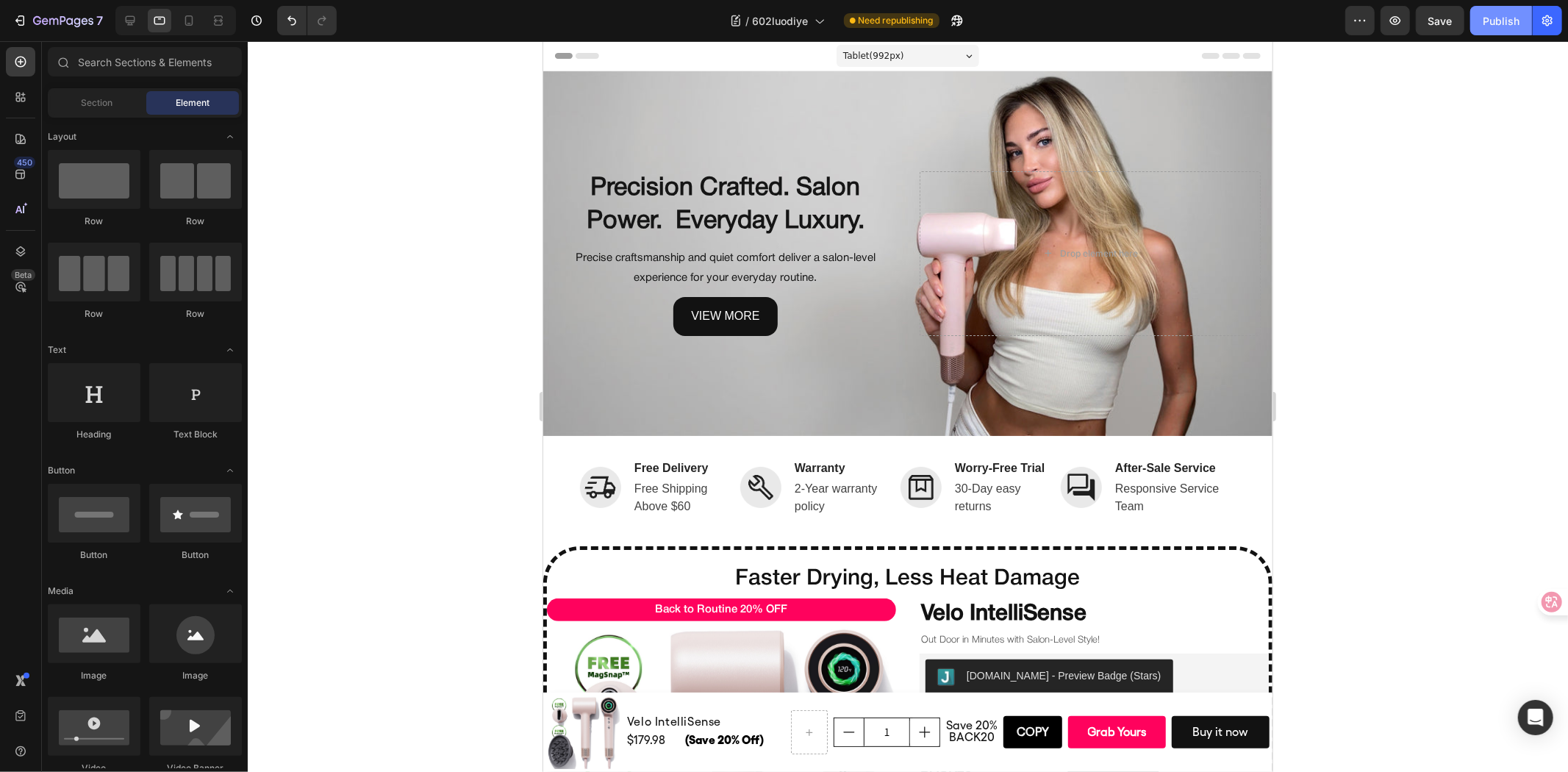
click at [1491, 25] on div "Publish" at bounding box center [1501, 21] width 37 height 15
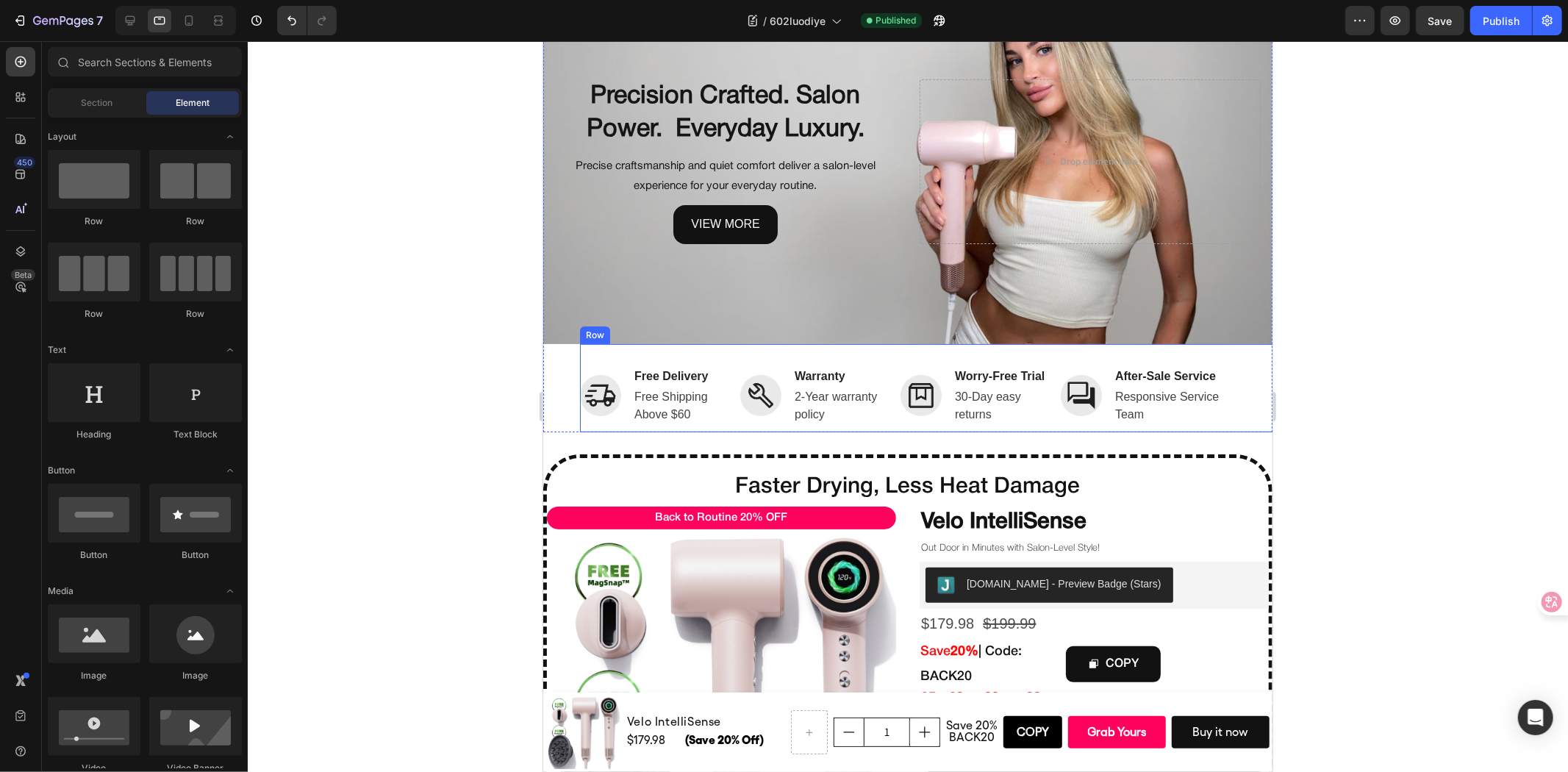
scroll to position [163, 0]
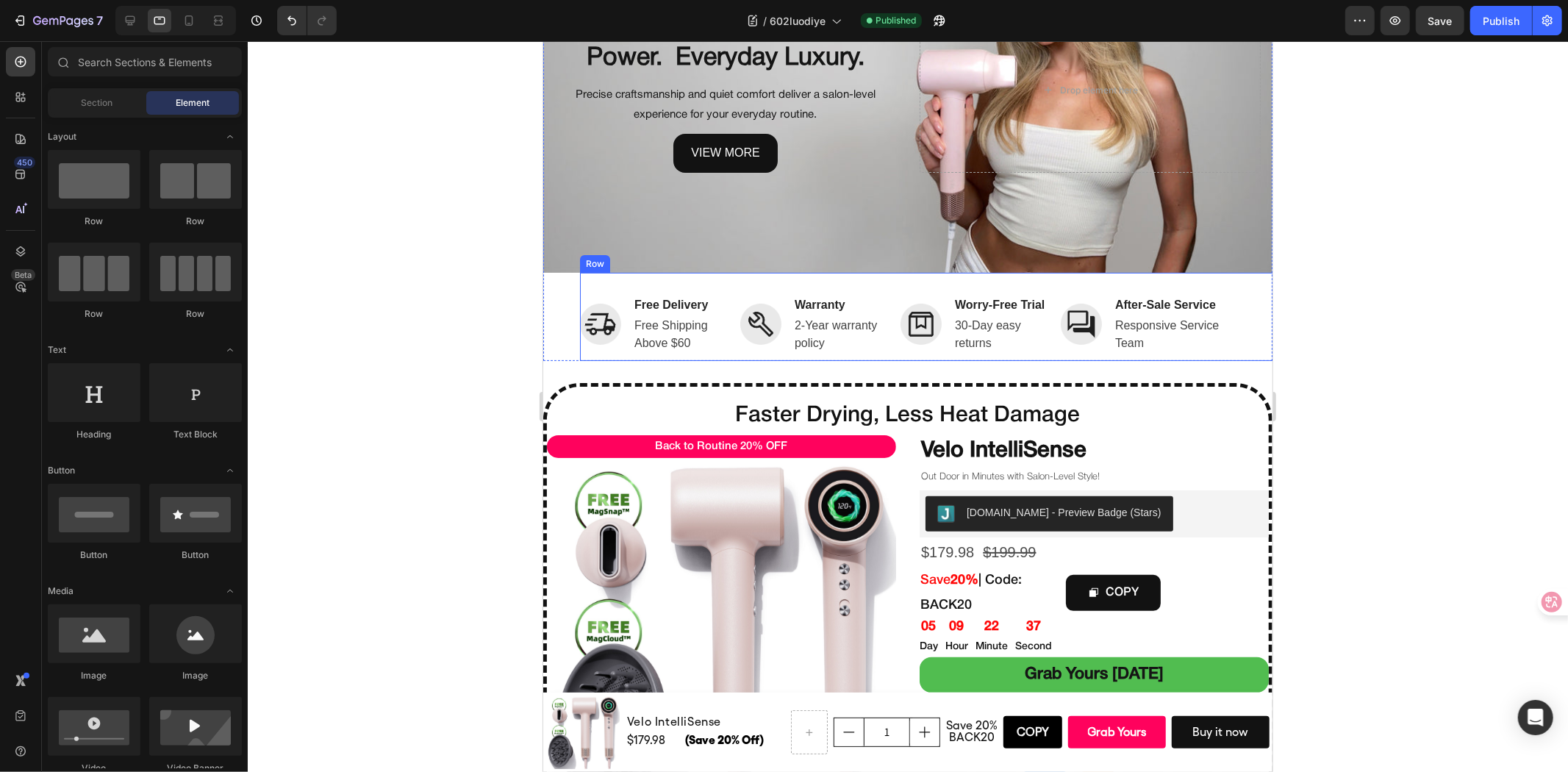
click at [1233, 335] on div "Image Free Delivery Text block Free Shipping Above $60 Text block Row Image War…" at bounding box center [944, 315] width 729 height 88
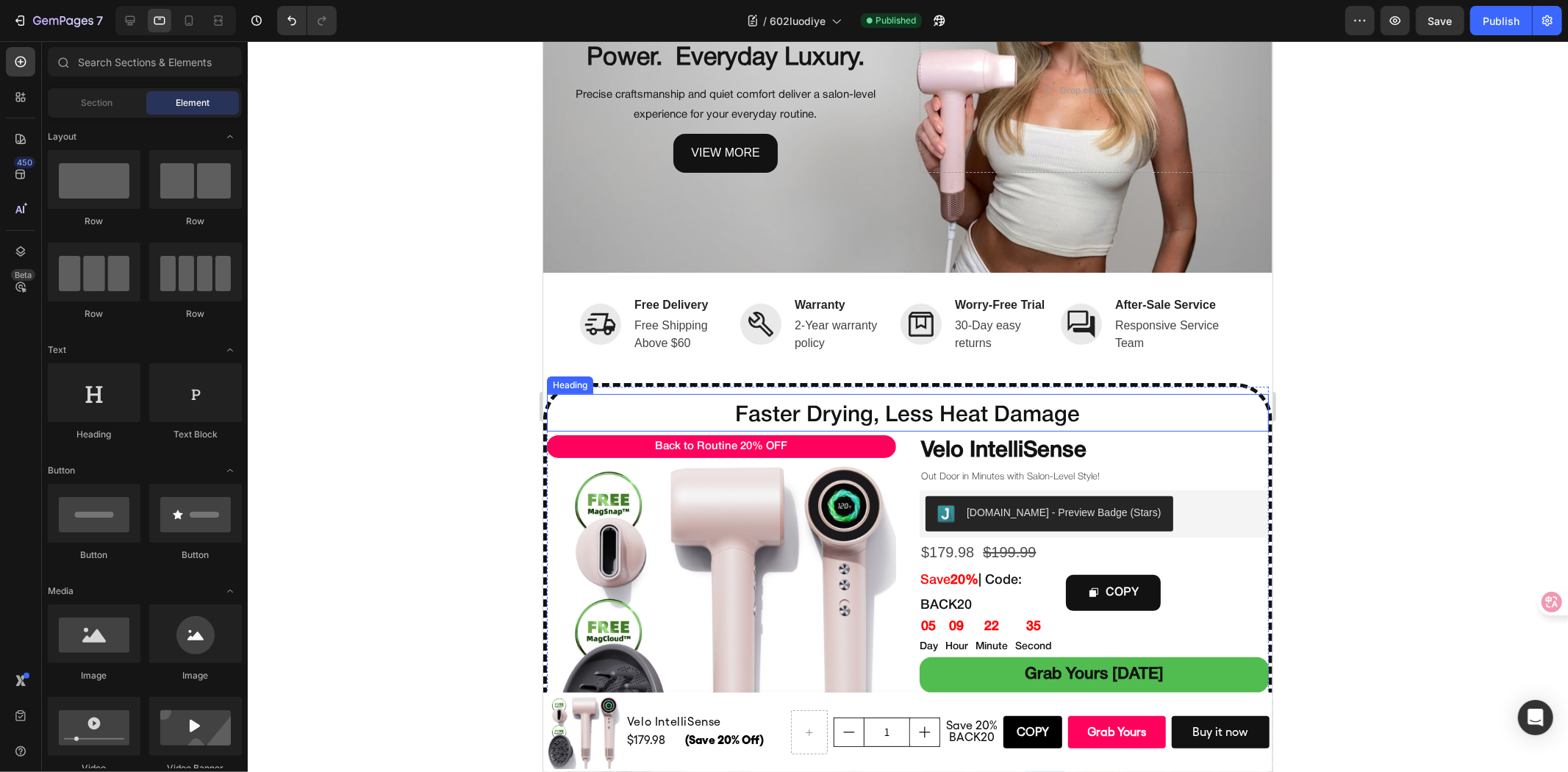
click at [626, 423] on h2 "Faster Drying, Less Heat Damage" at bounding box center [907, 415] width 722 height 32
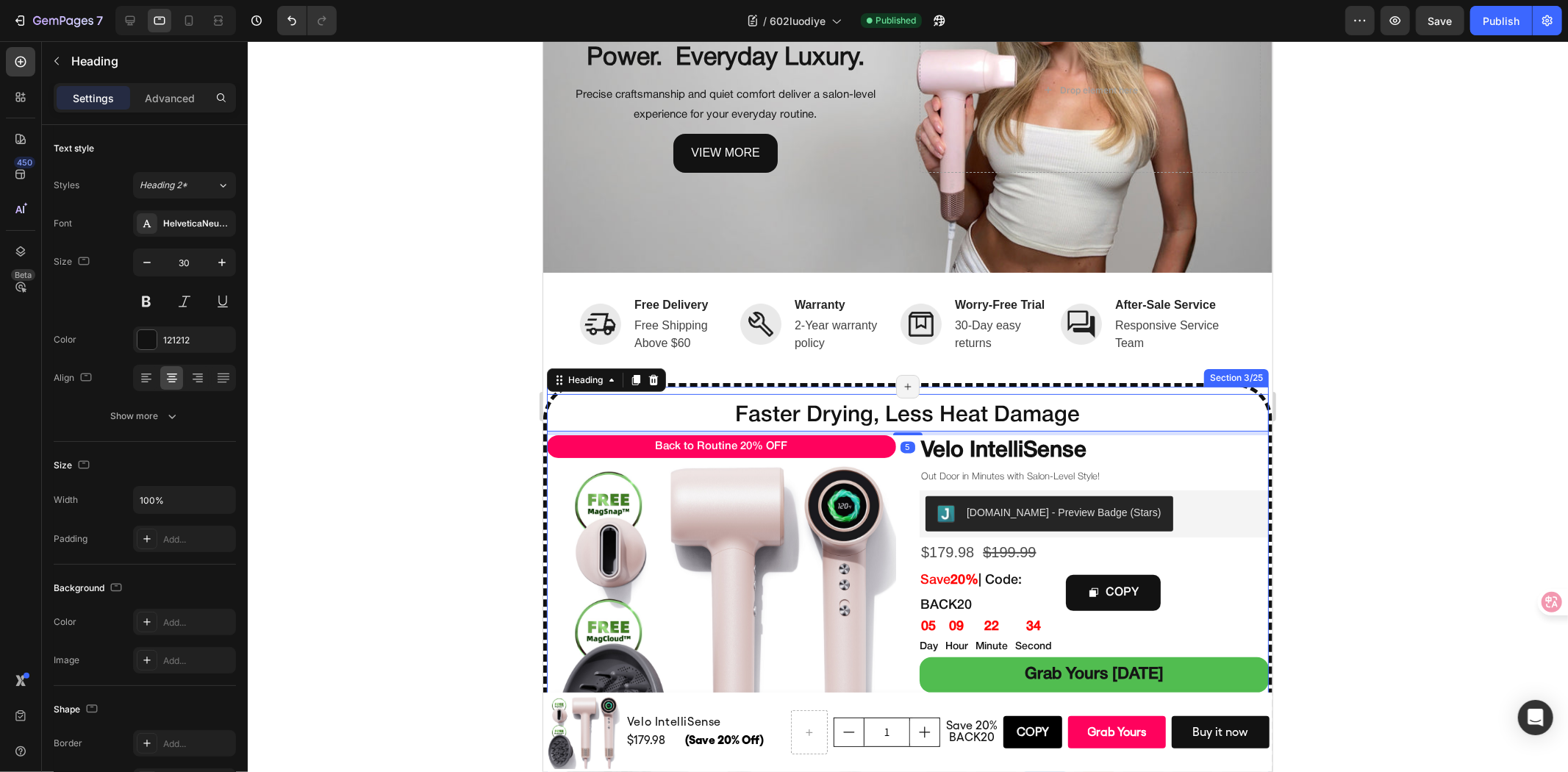
click at [666, 400] on div "Faster Drying, Less Heat Damage Heading 5 Back to Routine 20% OFF Text Block Pr…" at bounding box center [907, 641] width 729 height 518
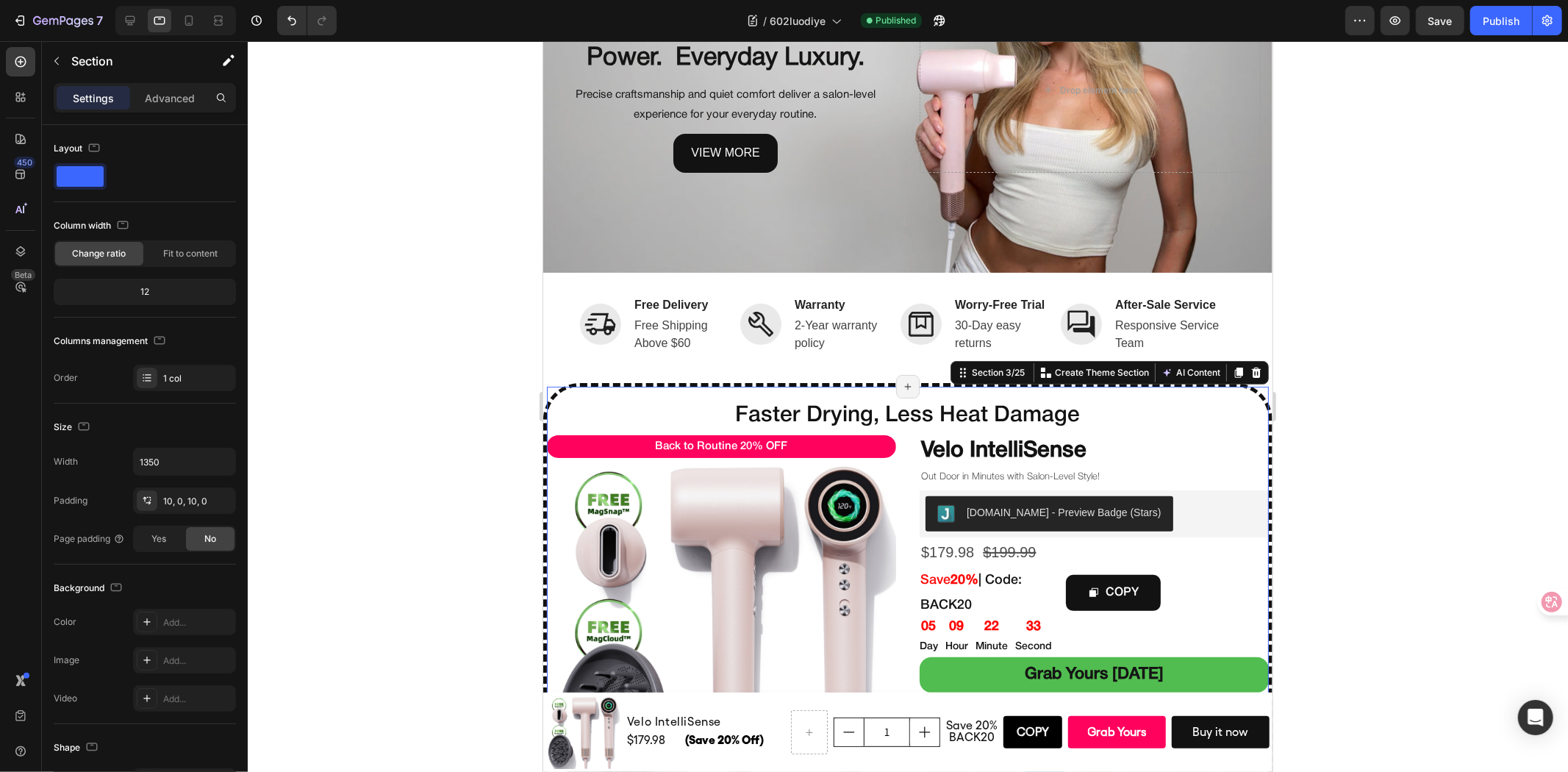
click at [172, 83] on div "Settings Advanced" at bounding box center [145, 98] width 182 height 29
click at [174, 97] on p "Advanced" at bounding box center [169, 98] width 50 height 15
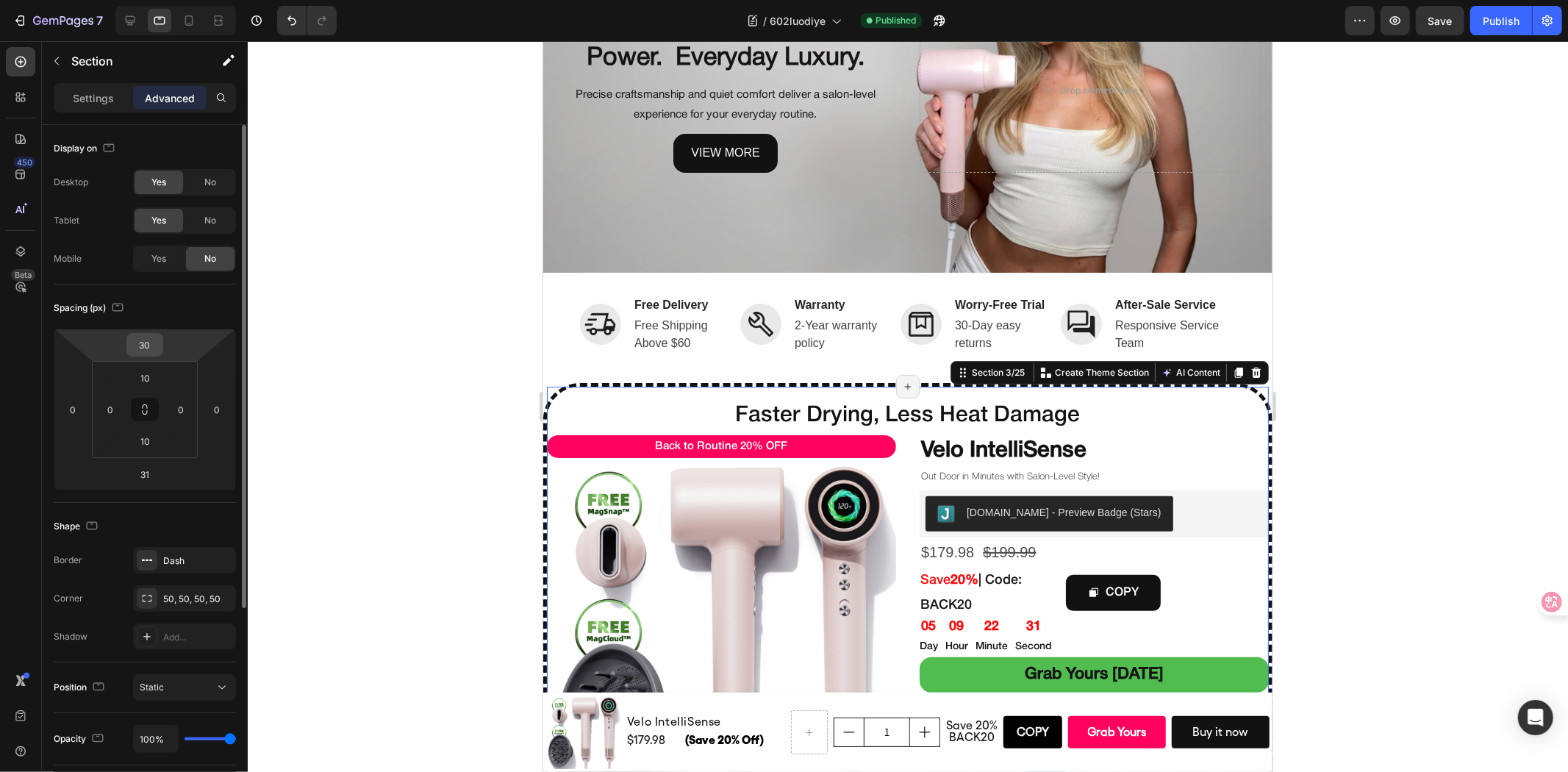
click at [151, 343] on input "30" at bounding box center [145, 345] width 29 height 22
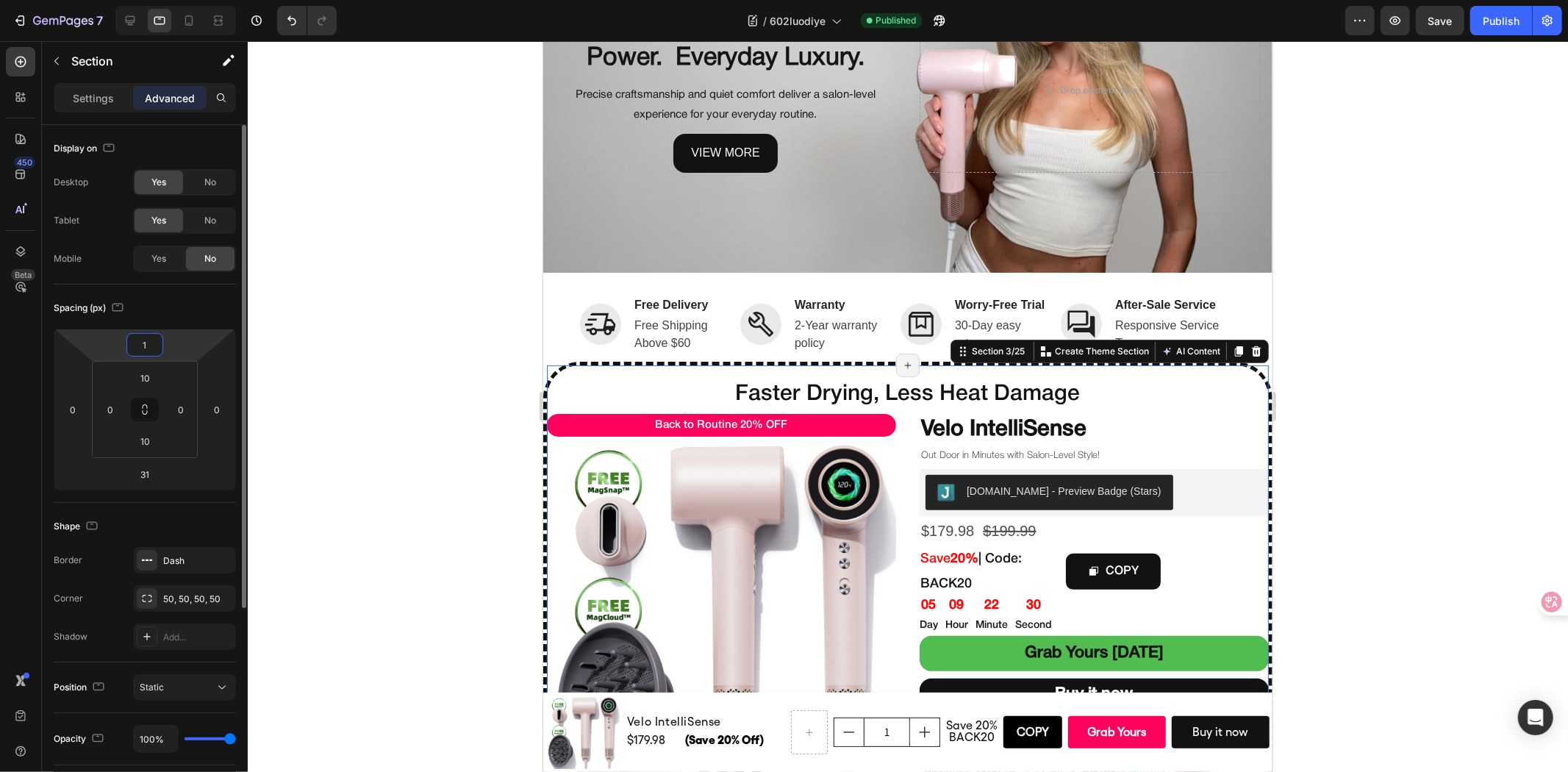
type input "10"
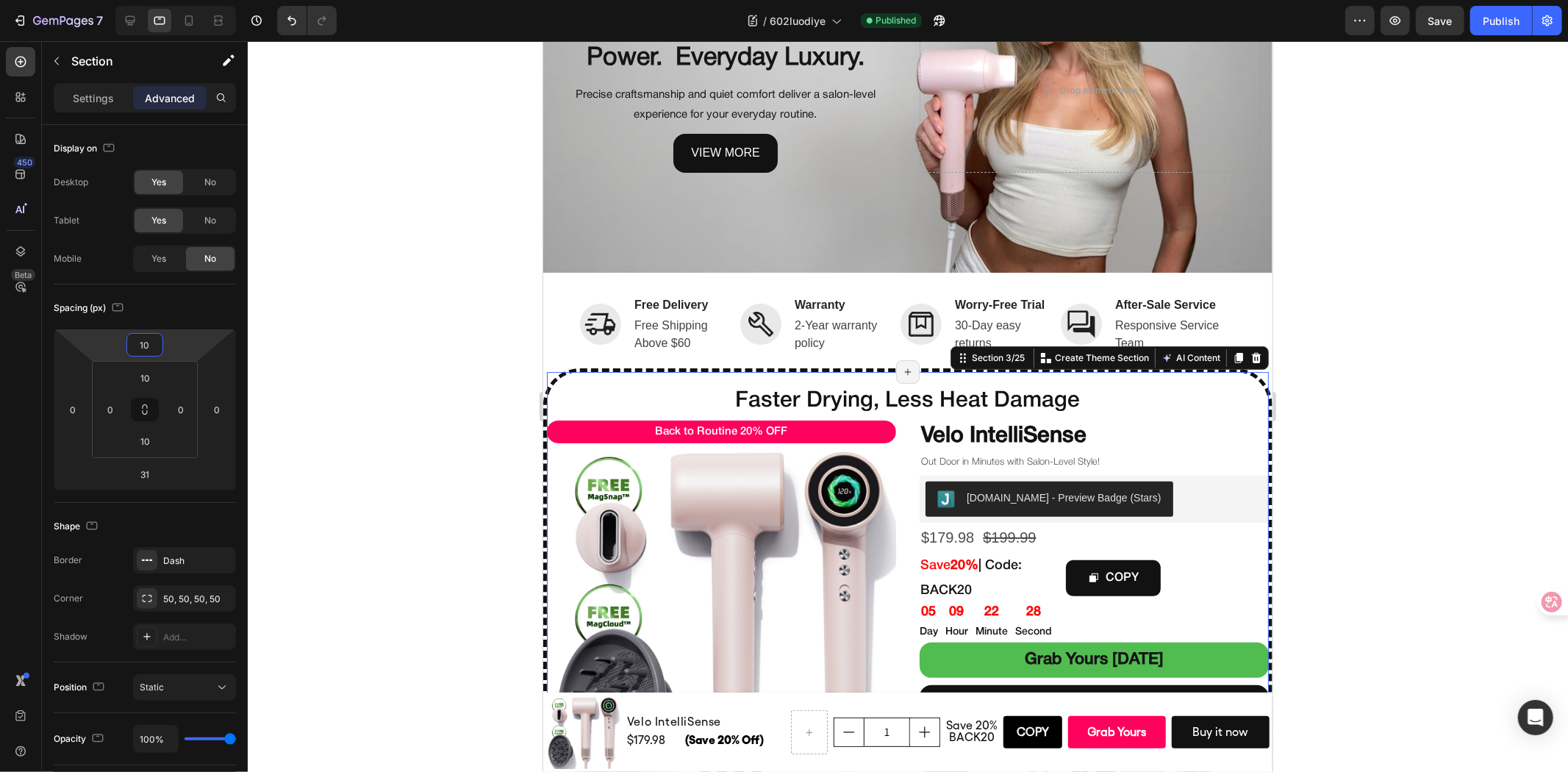
click at [350, 303] on div at bounding box center [908, 407] width 1320 height 731
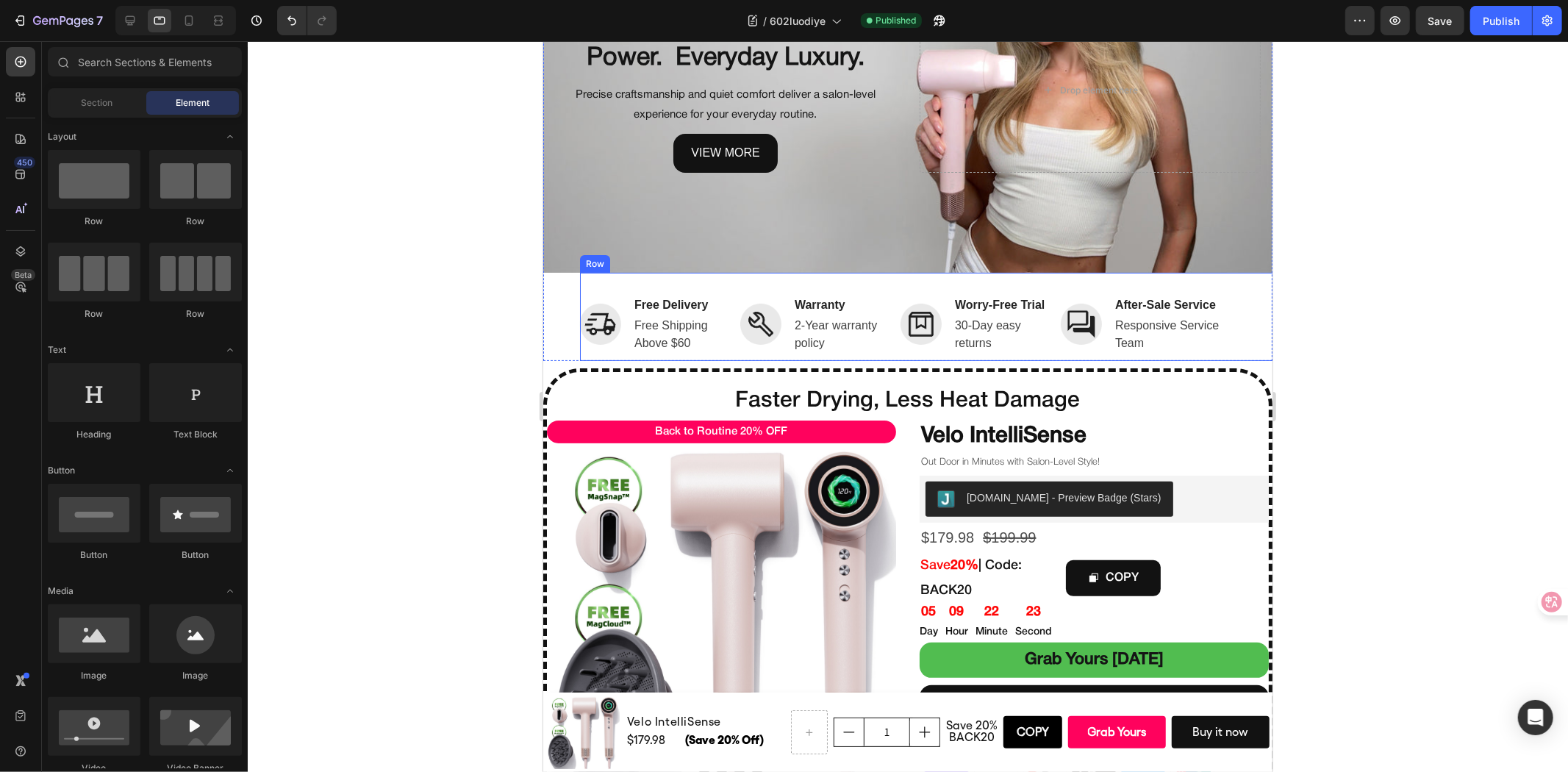
click at [1221, 330] on div "Image Free Delivery Text block Free Shipping Above $60 Text block Row Image War…" at bounding box center [944, 315] width 729 height 88
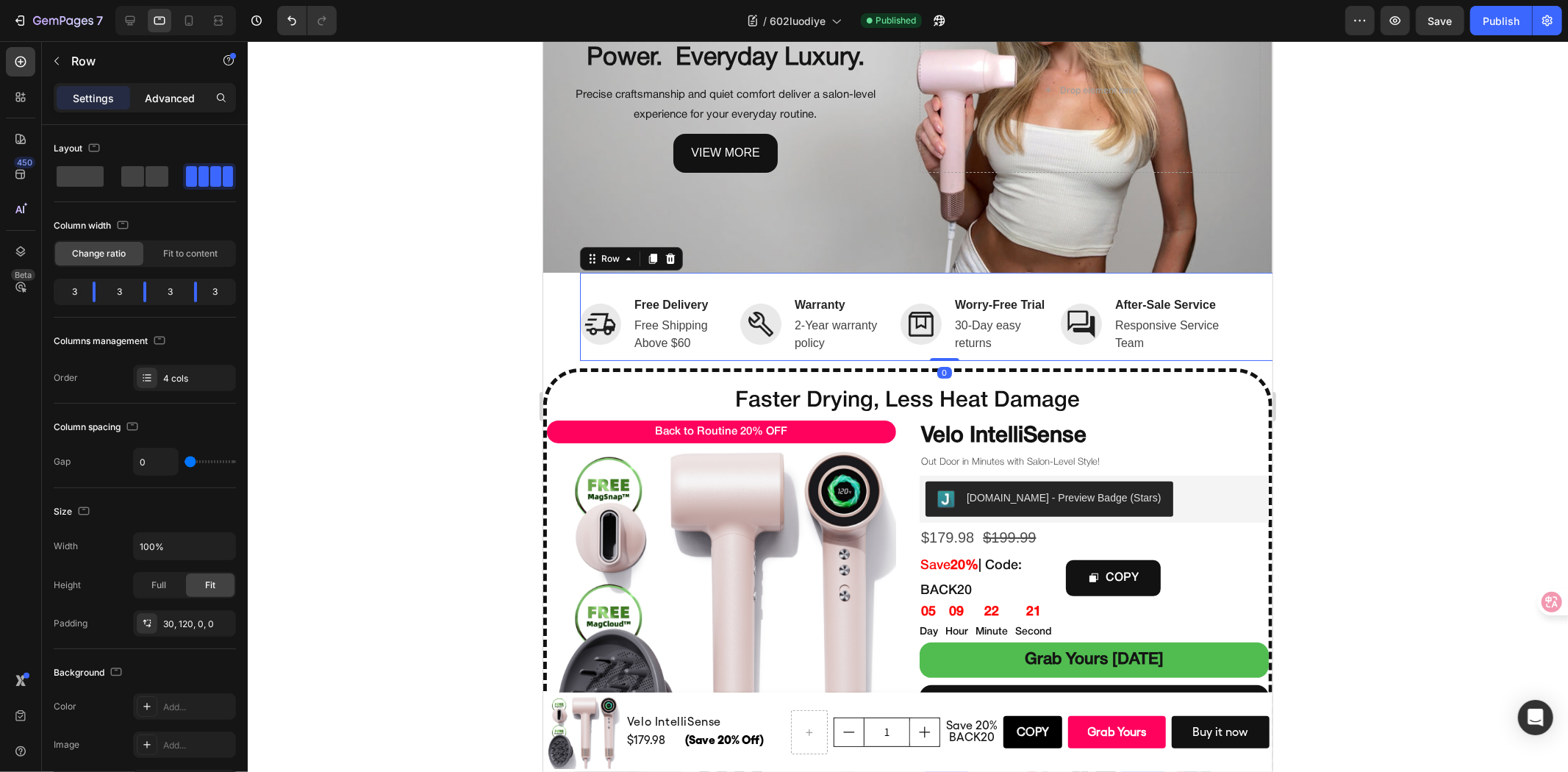
click at [167, 91] on p "Advanced" at bounding box center [169, 98] width 50 height 15
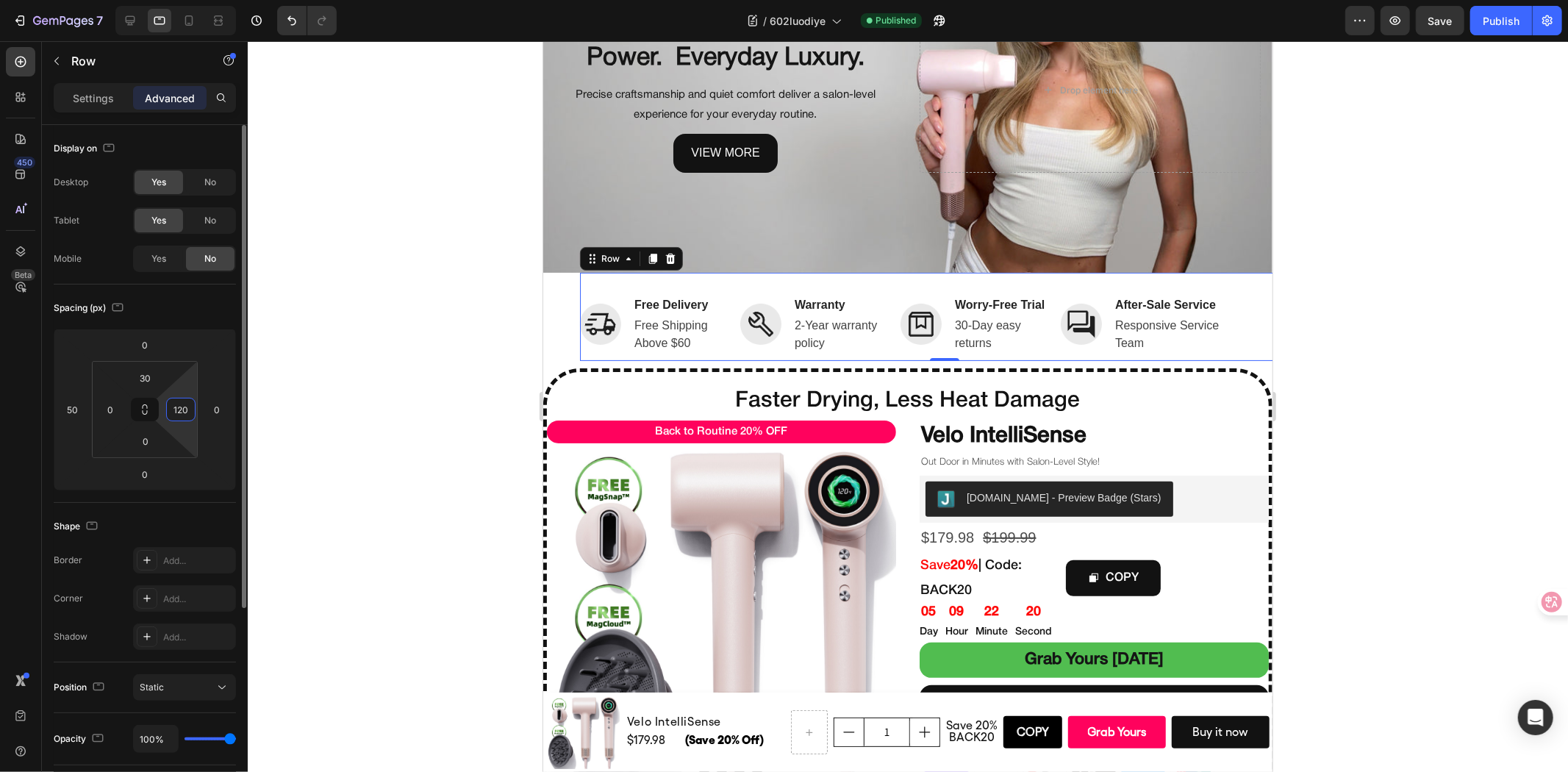
click at [178, 407] on input "120" at bounding box center [181, 410] width 22 height 22
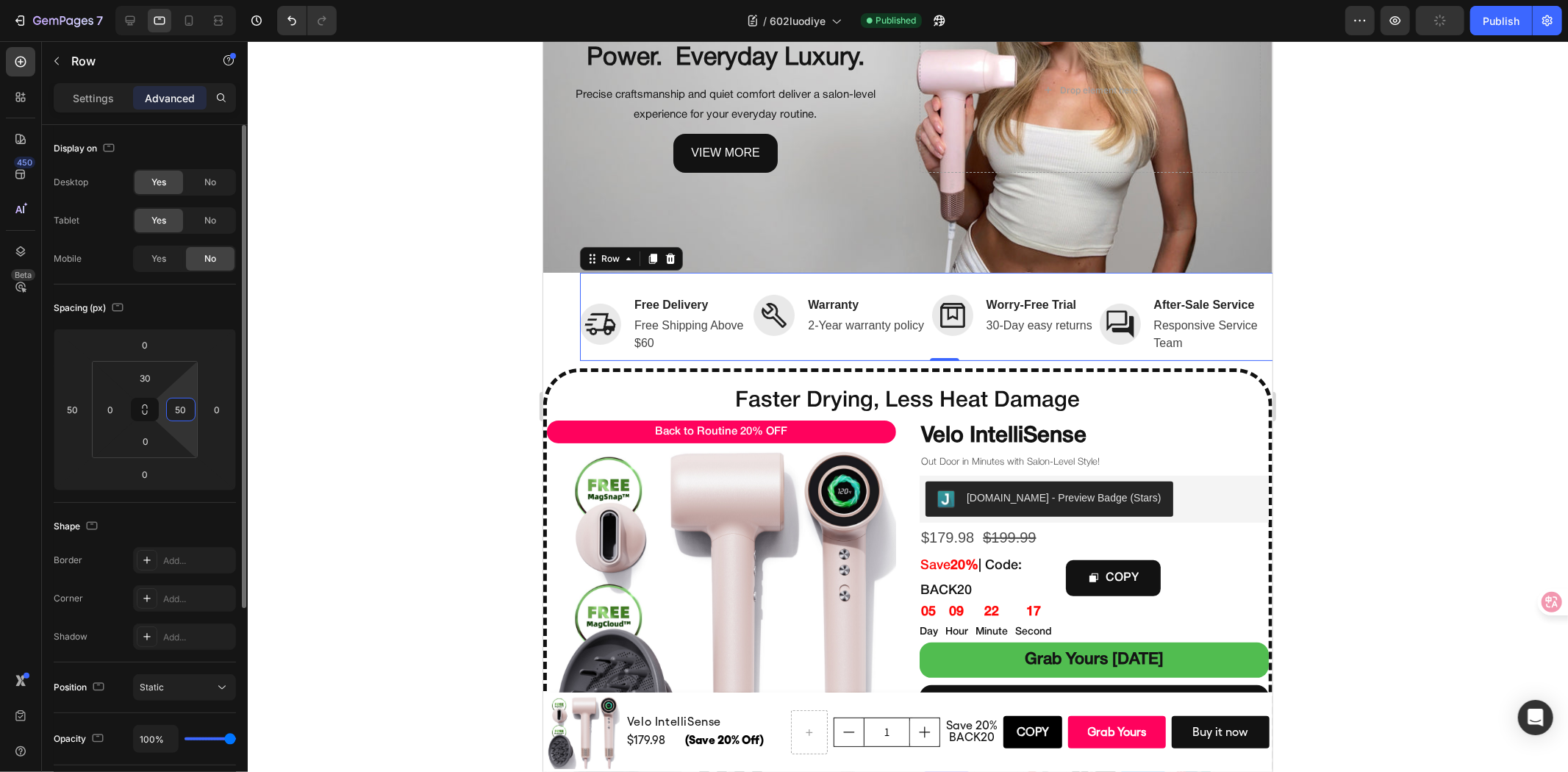
click at [185, 408] on input "50" at bounding box center [181, 410] width 22 height 22
type input "100"
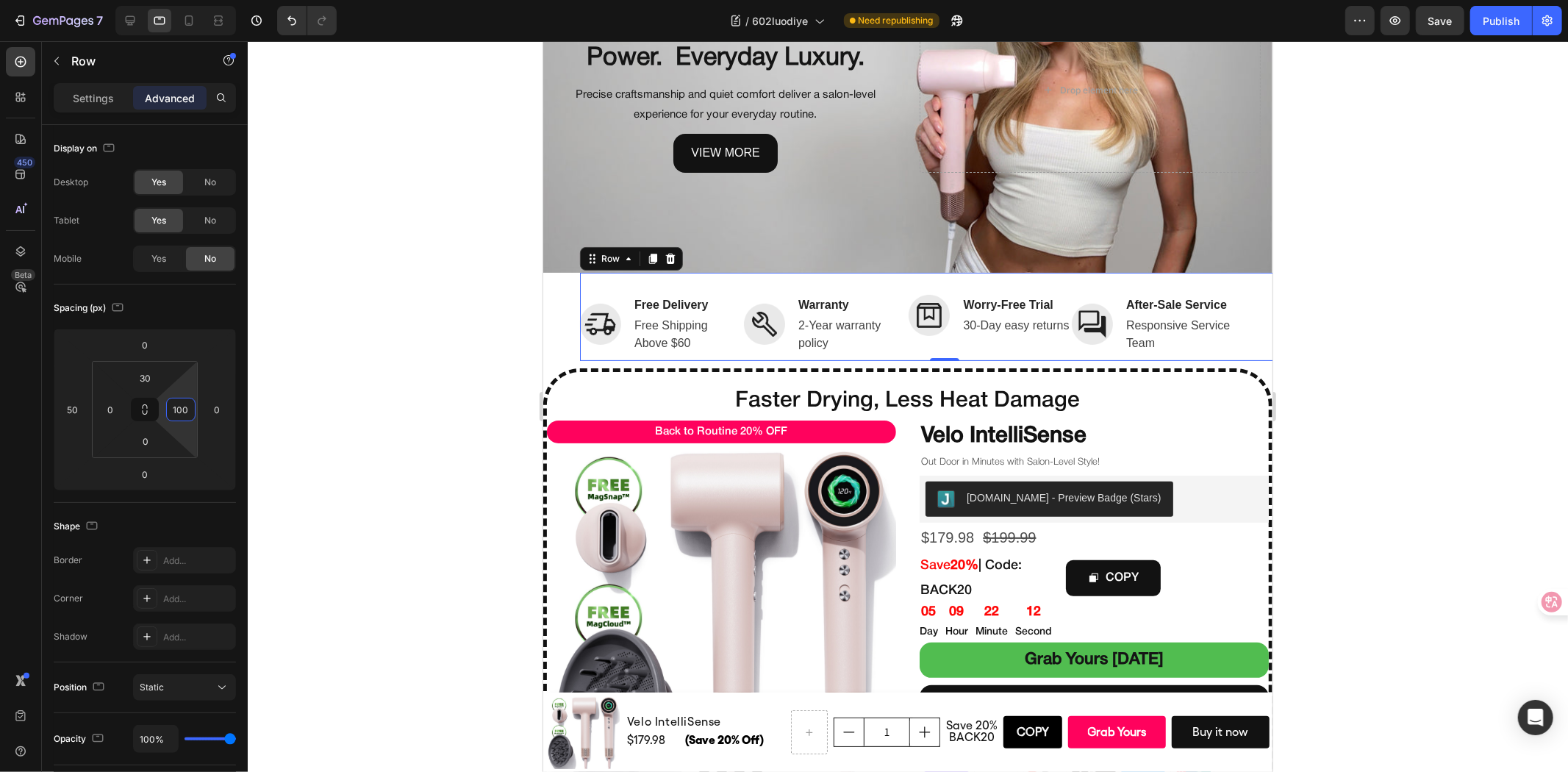
click at [460, 356] on div at bounding box center [908, 407] width 1320 height 731
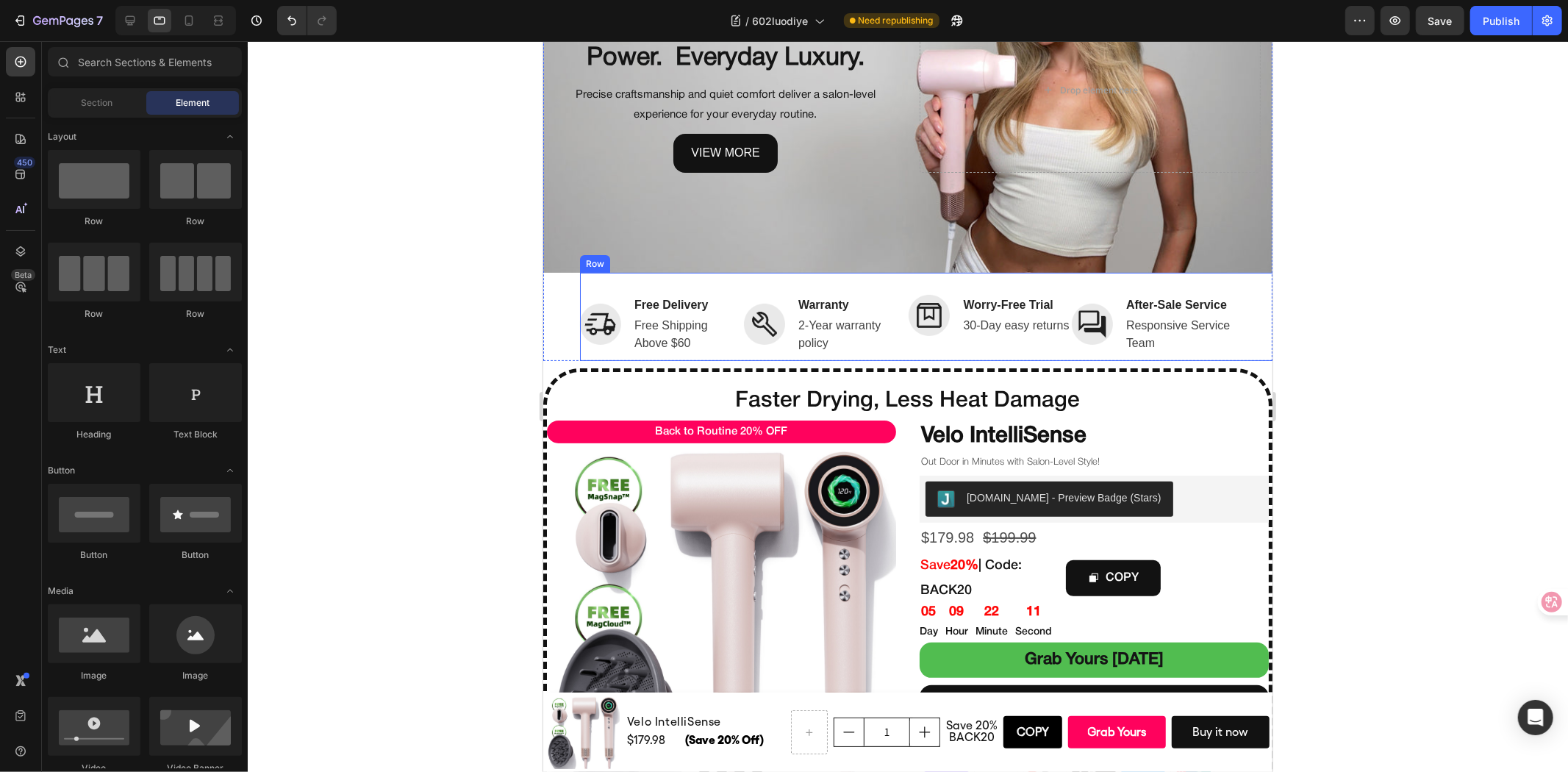
click at [1240, 326] on div "Image Free Delivery Text block Free Shipping Above $60 Text block Row Image War…" at bounding box center [944, 315] width 729 height 88
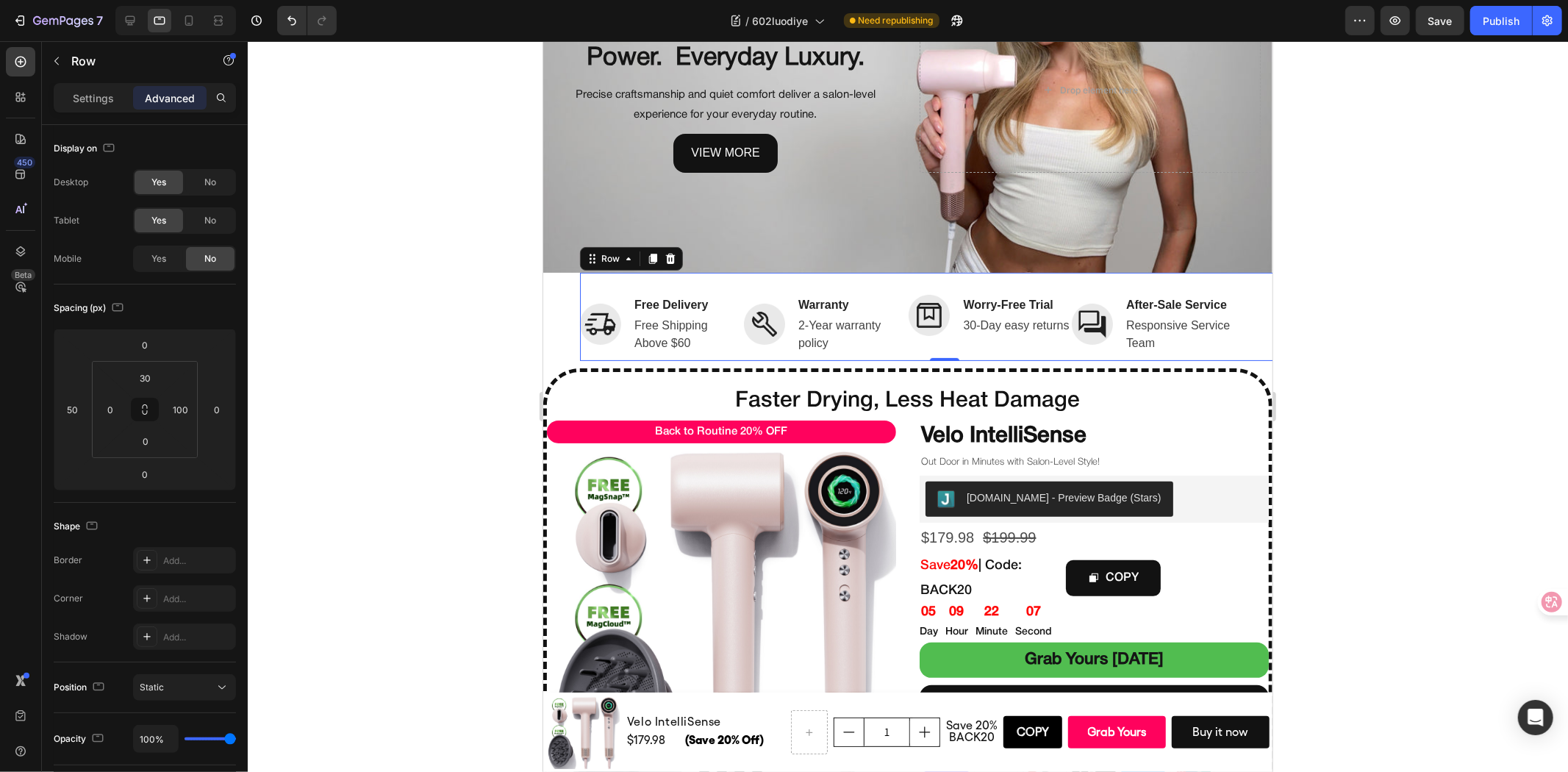
click at [1404, 365] on div at bounding box center [908, 407] width 1320 height 731
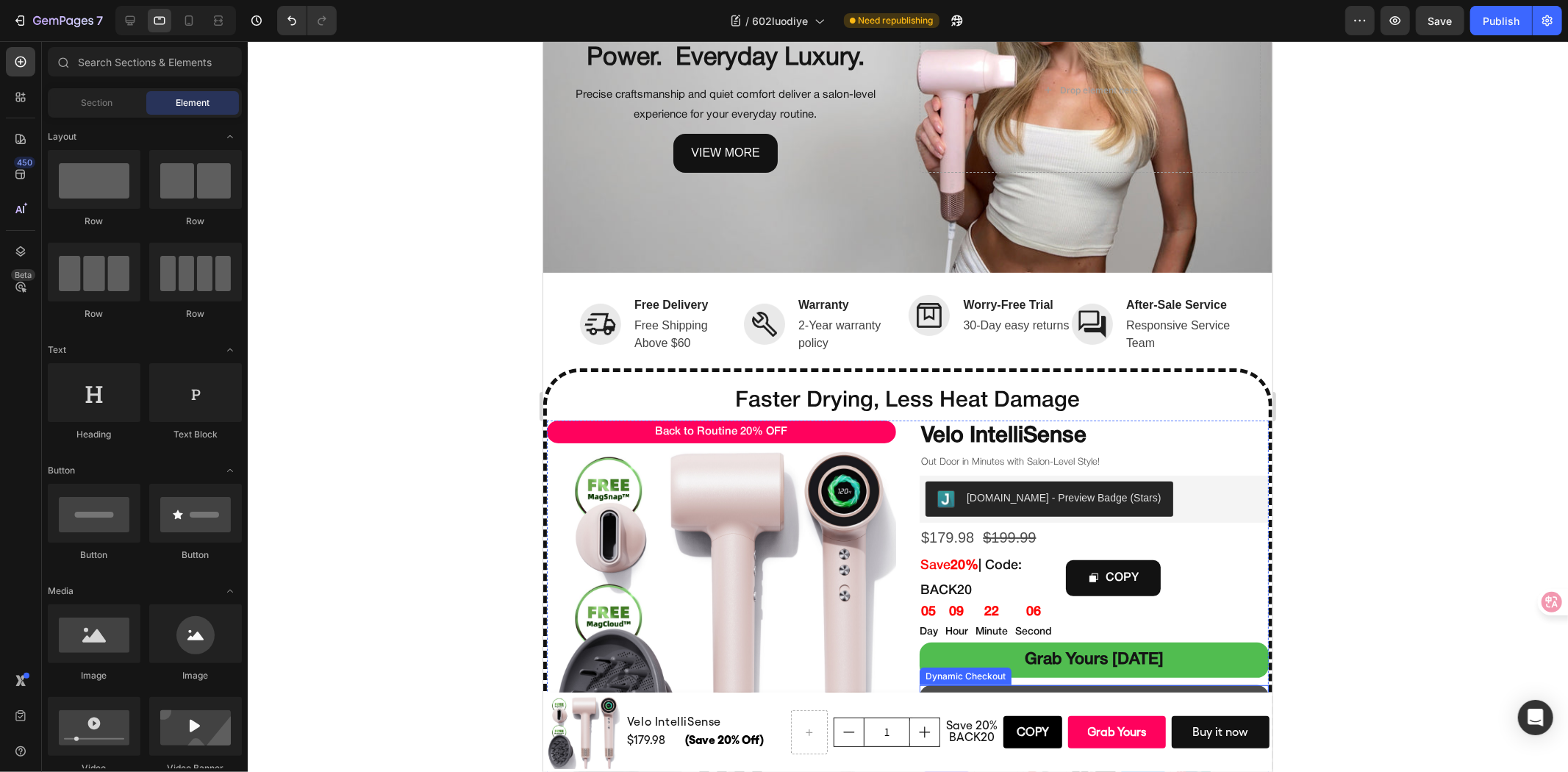
scroll to position [408, 0]
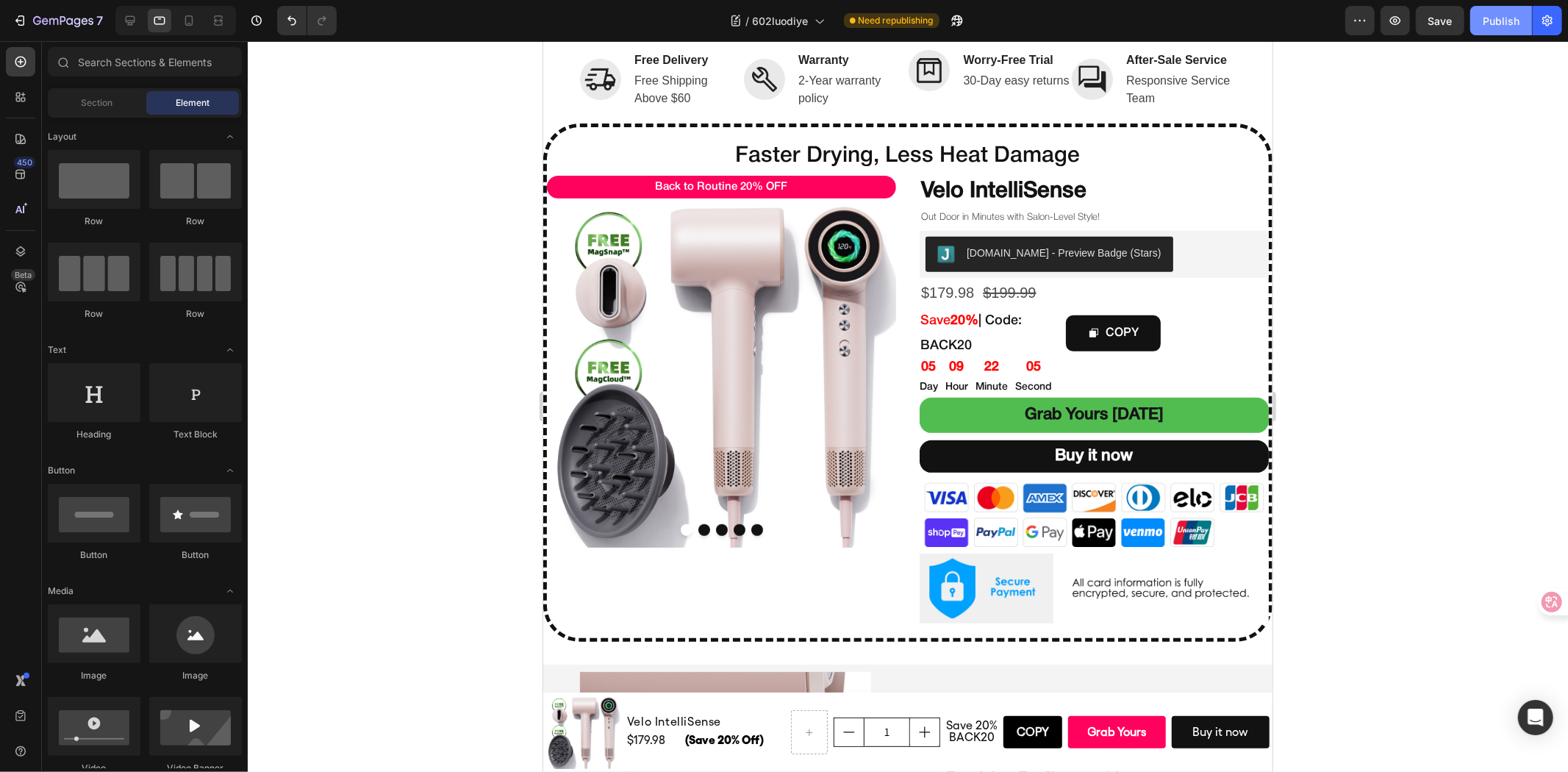
click at [1522, 12] on button "Publish" at bounding box center [1501, 20] width 62 height 29
click at [737, 623] on div "Faster Drying, Less Heat Damage Heading Back to Routine 20% OFF Text Block Prod…" at bounding box center [907, 382] width 729 height 518
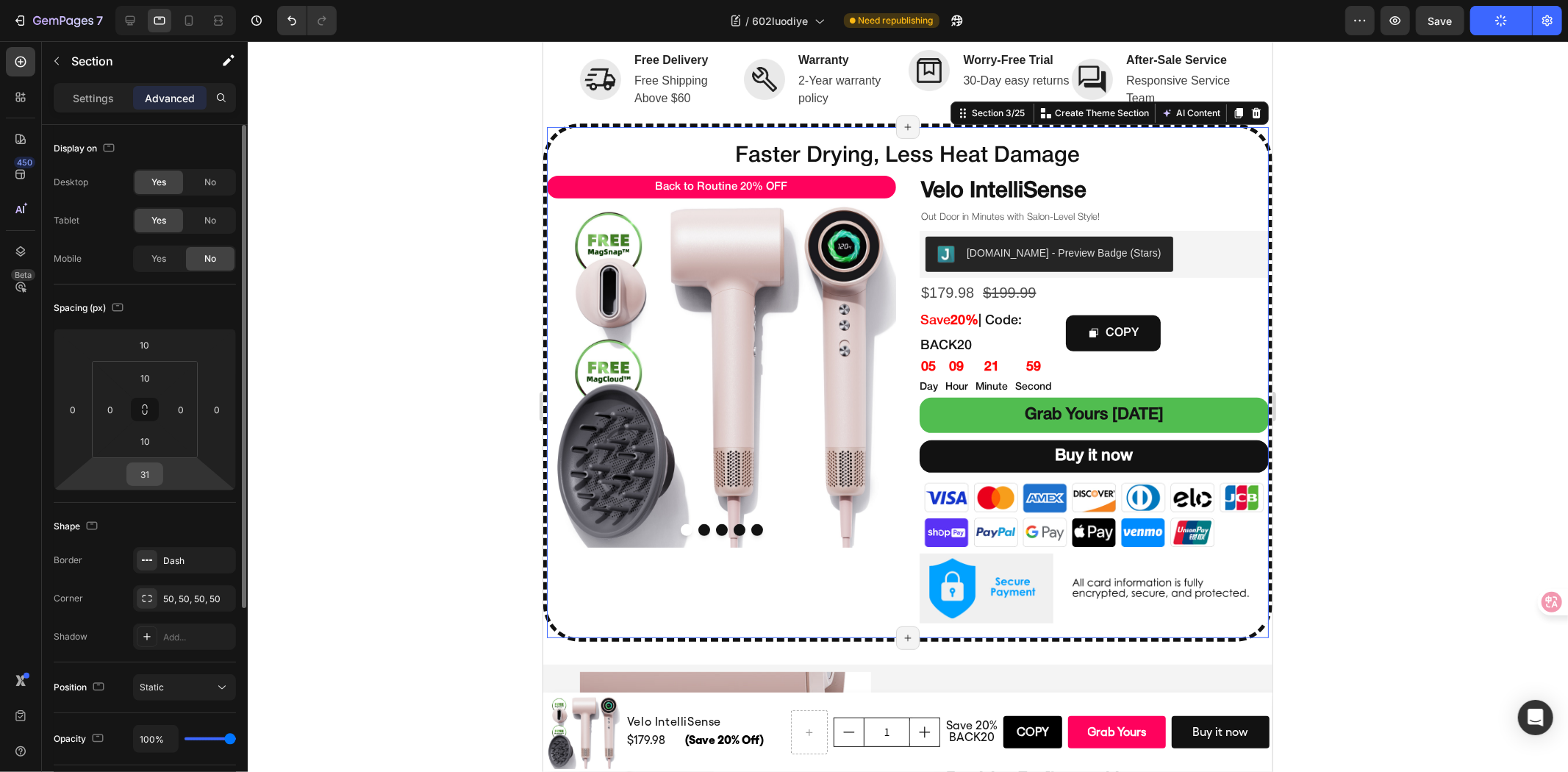
click at [147, 470] on input "31" at bounding box center [145, 474] width 29 height 22
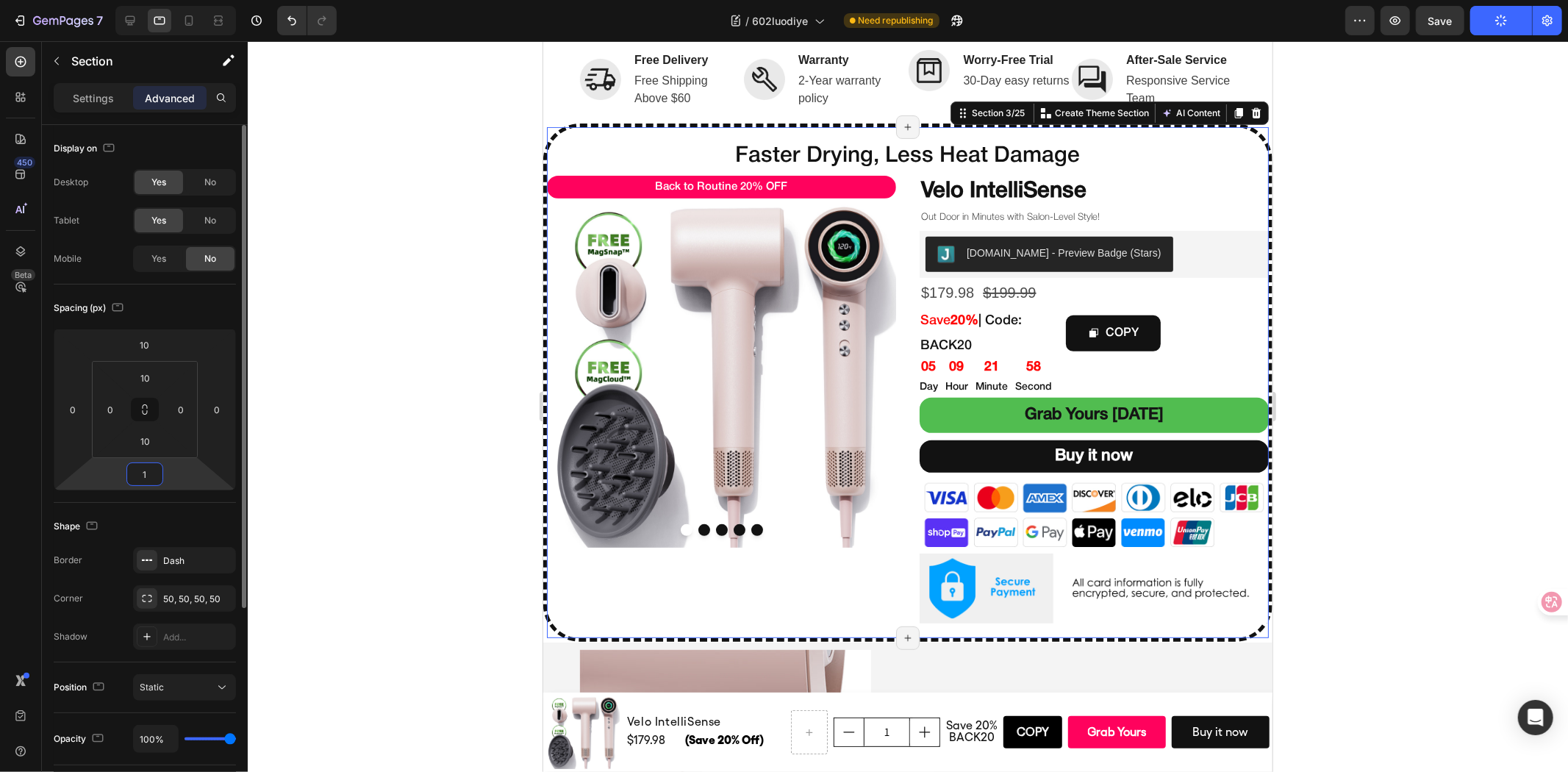
type input "10"
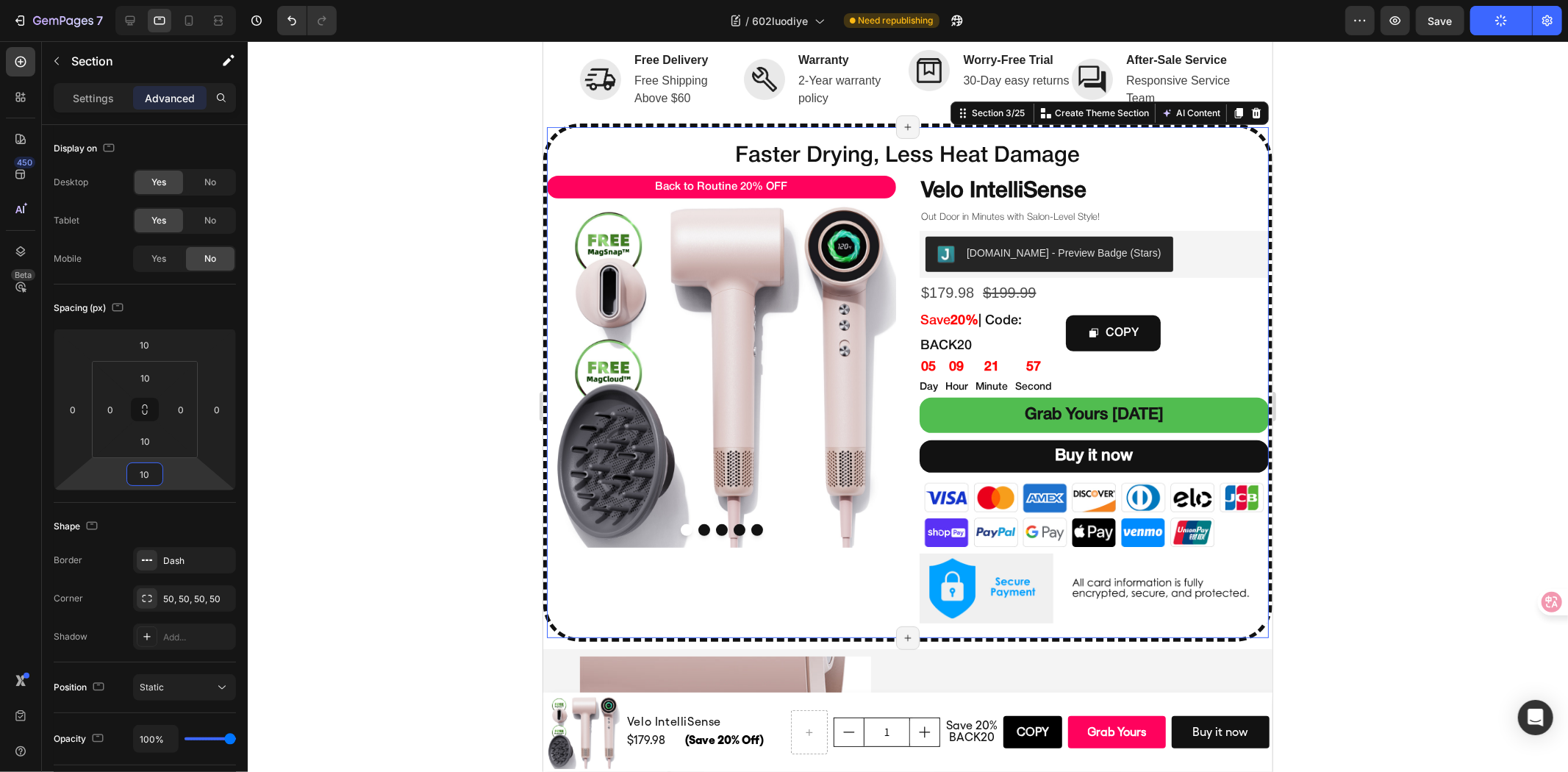
click at [347, 495] on div at bounding box center [908, 407] width 1320 height 731
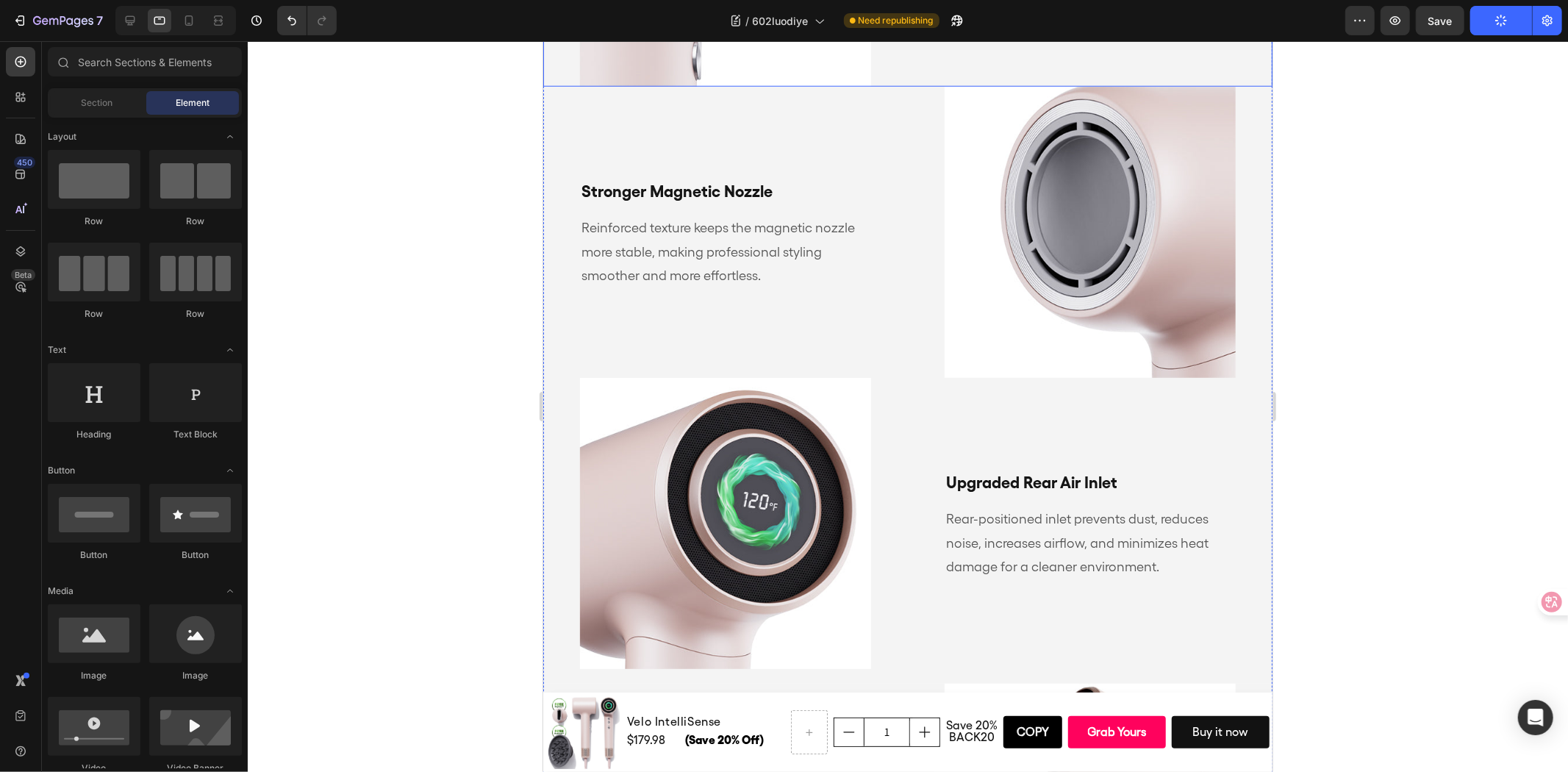
scroll to position [1313, 0]
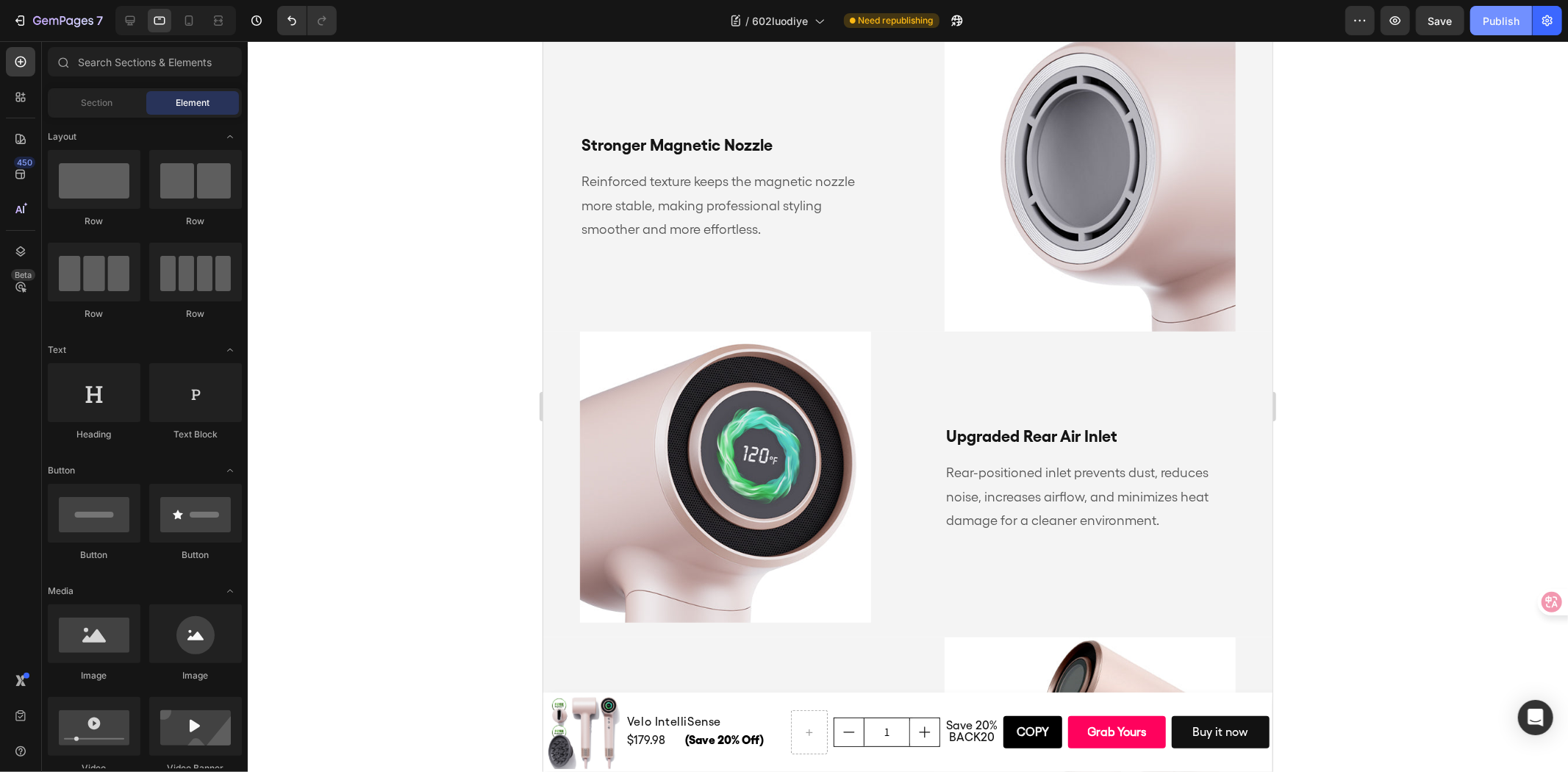
click at [1498, 25] on div "Publish" at bounding box center [1501, 21] width 37 height 15
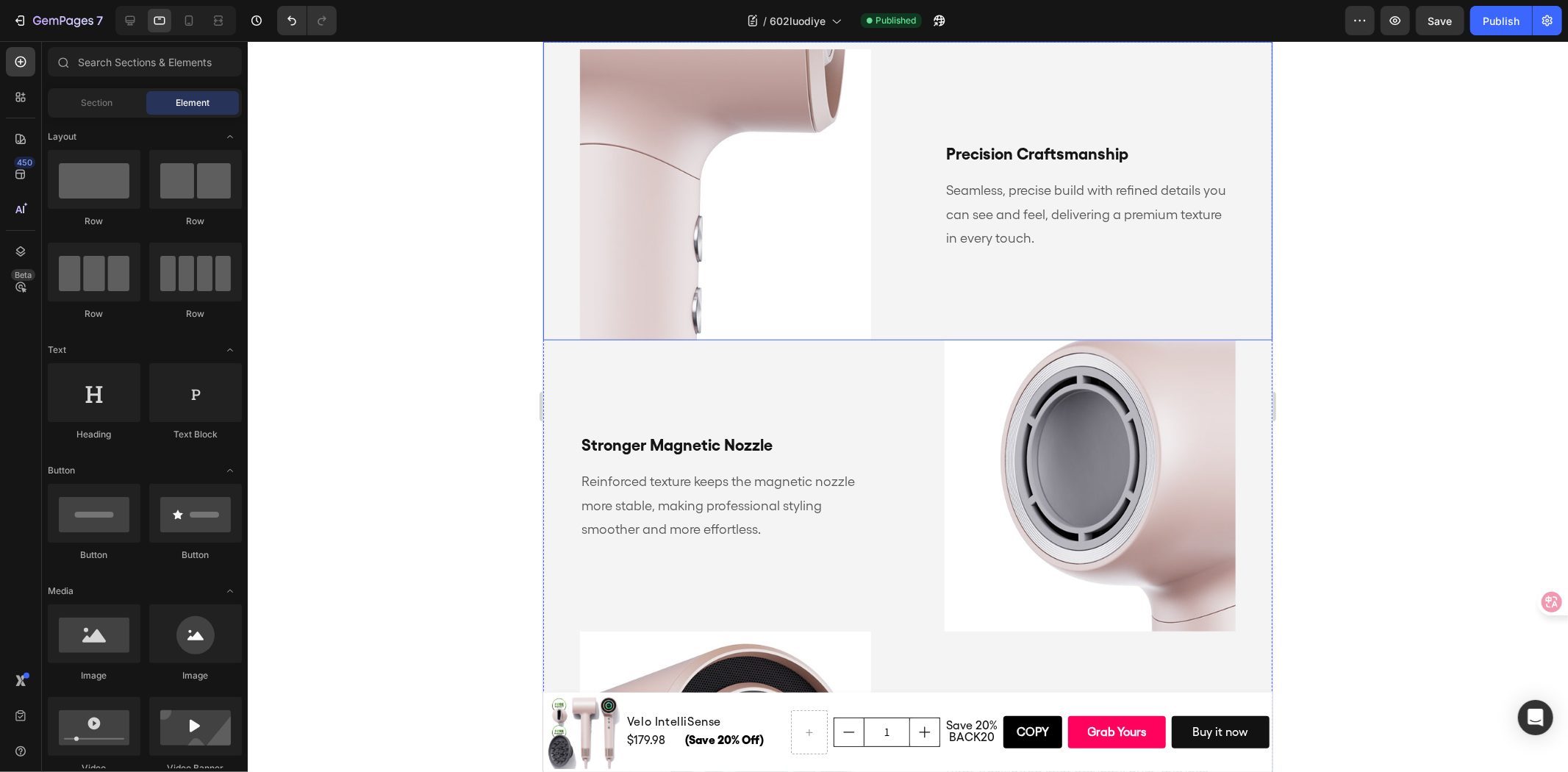
scroll to position [1000, 0]
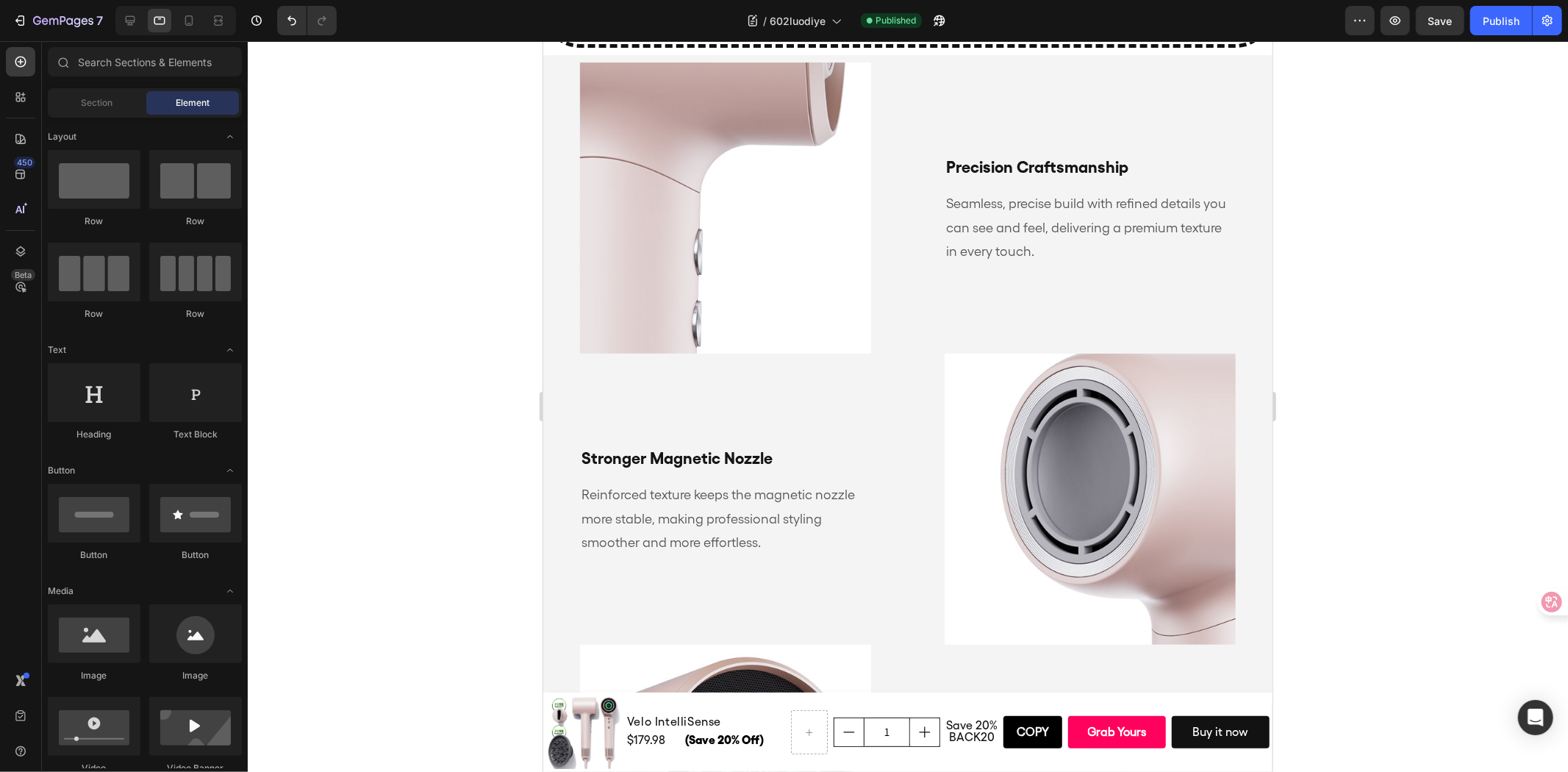
click at [1508, 370] on div at bounding box center [908, 407] width 1320 height 731
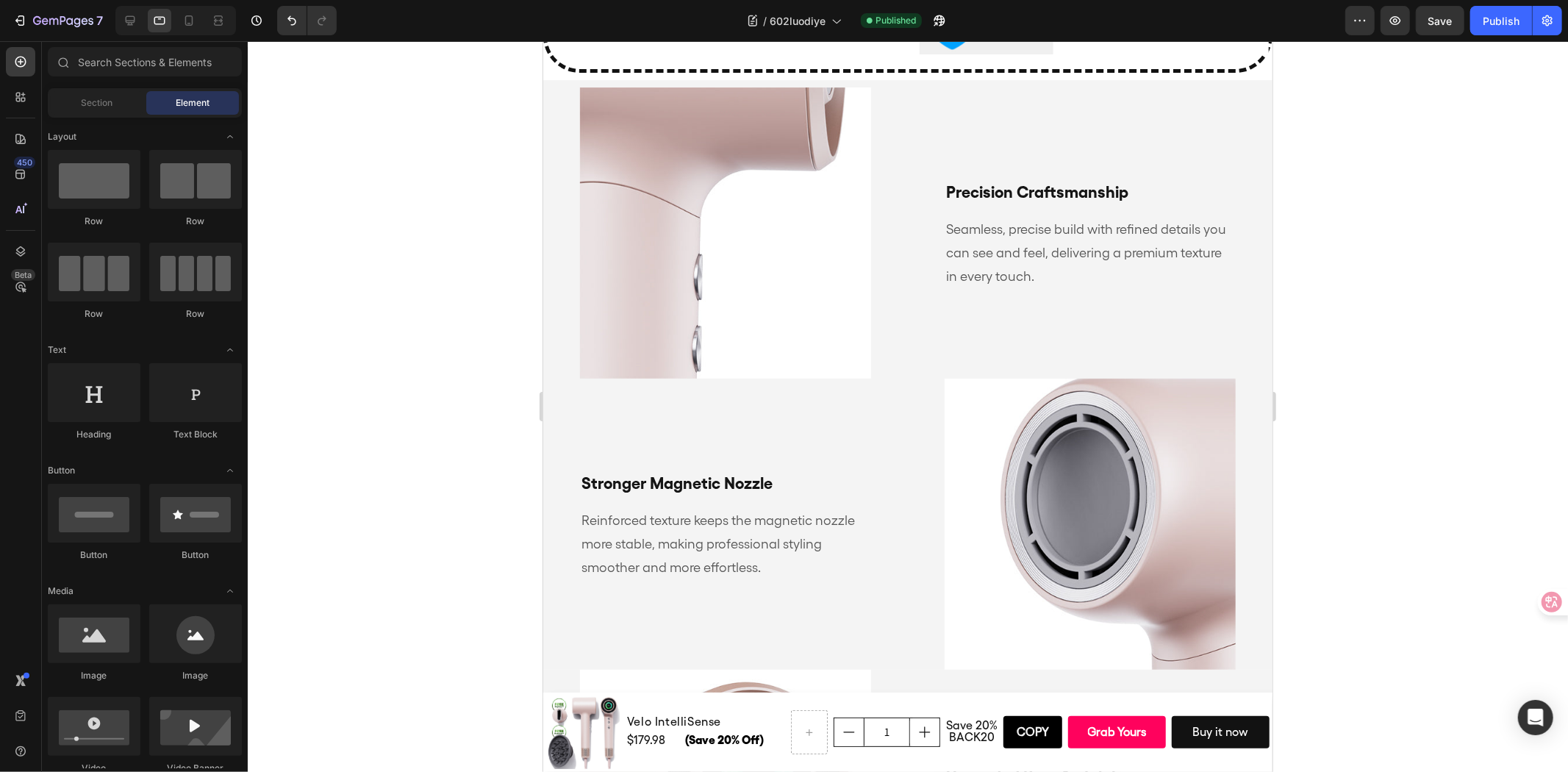
scroll to position [797, 0]
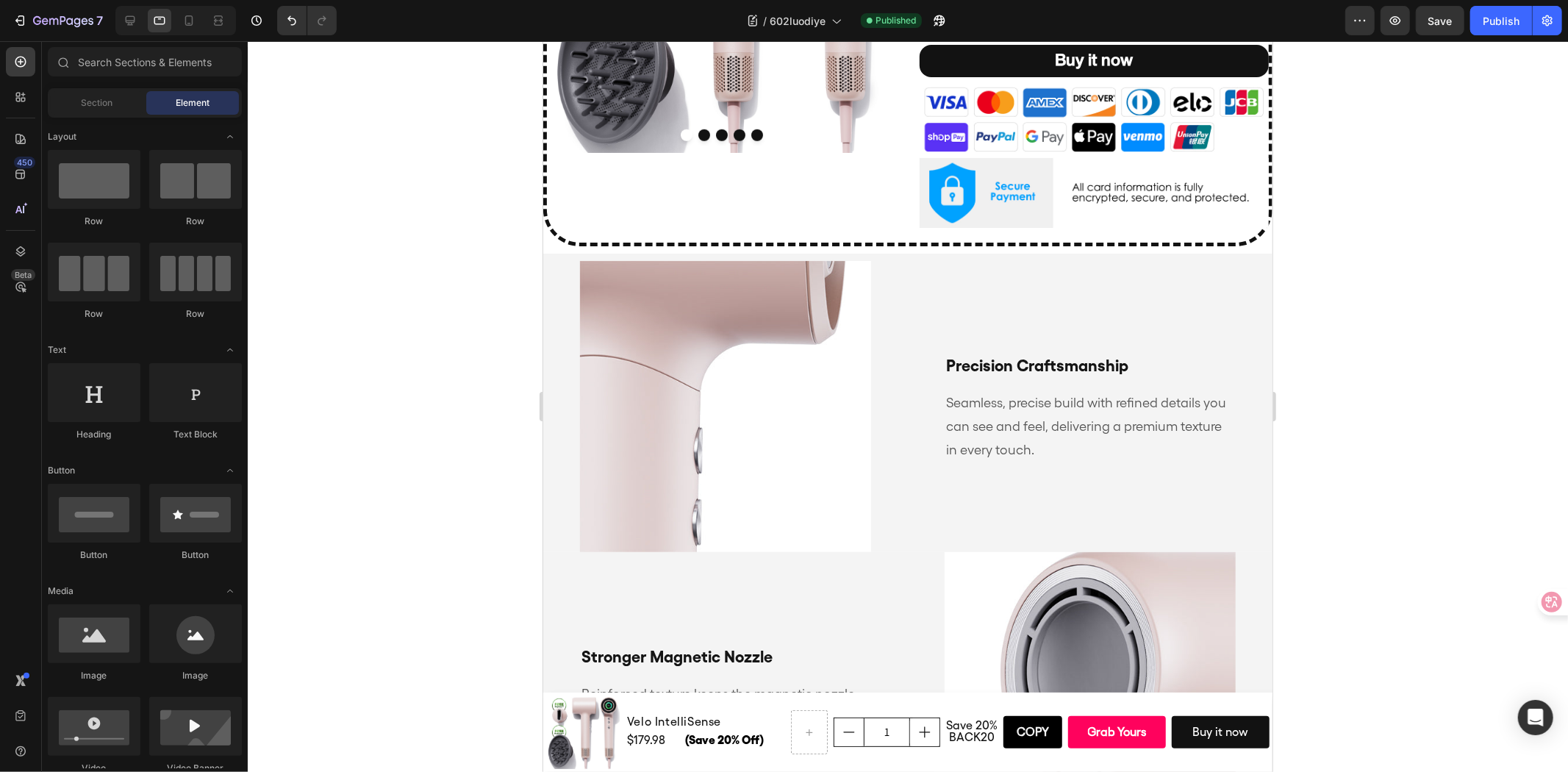
click at [1343, 241] on div at bounding box center [908, 407] width 1320 height 731
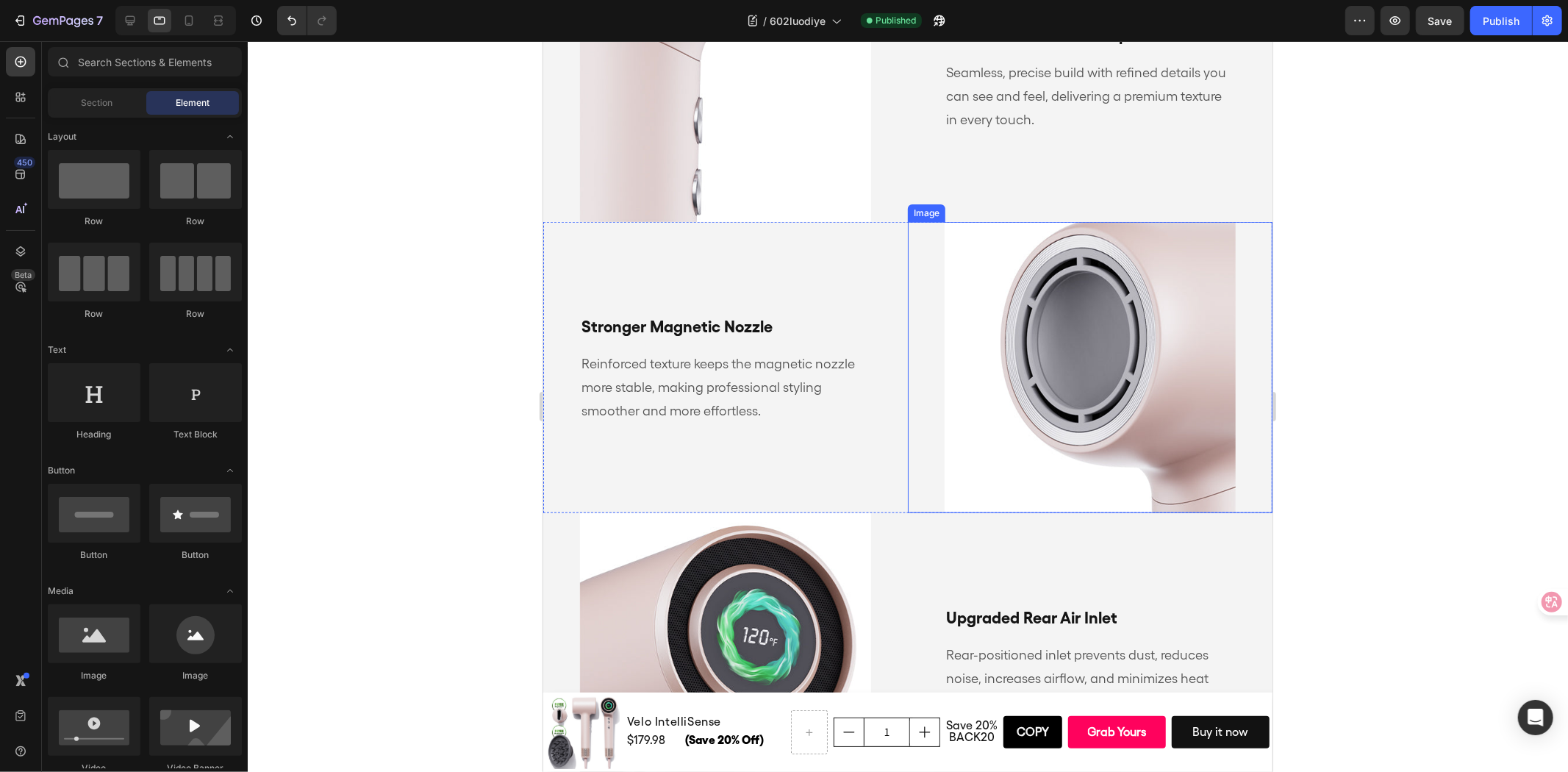
scroll to position [1211, 0]
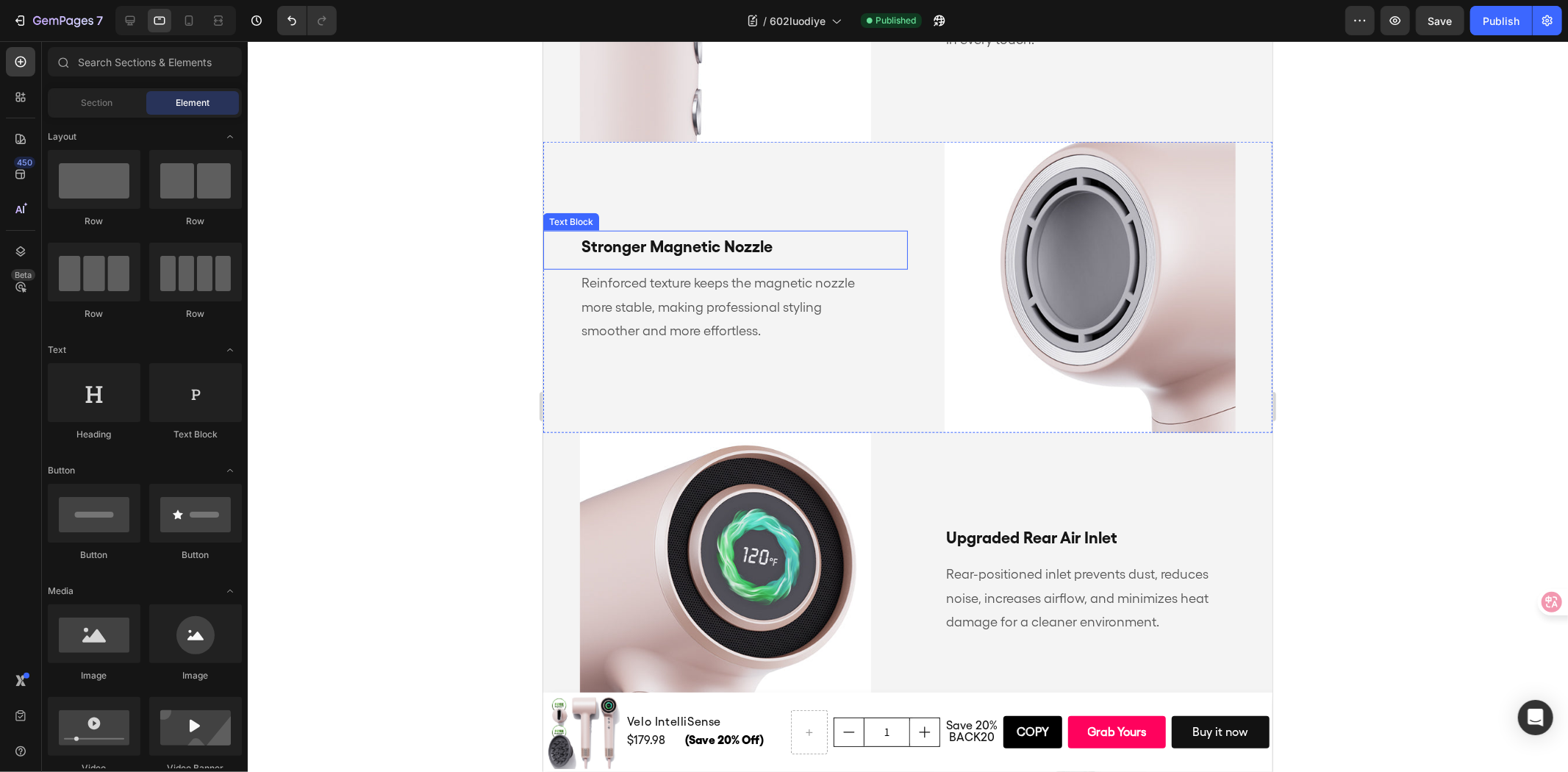
click at [456, 398] on div at bounding box center [908, 407] width 1320 height 731
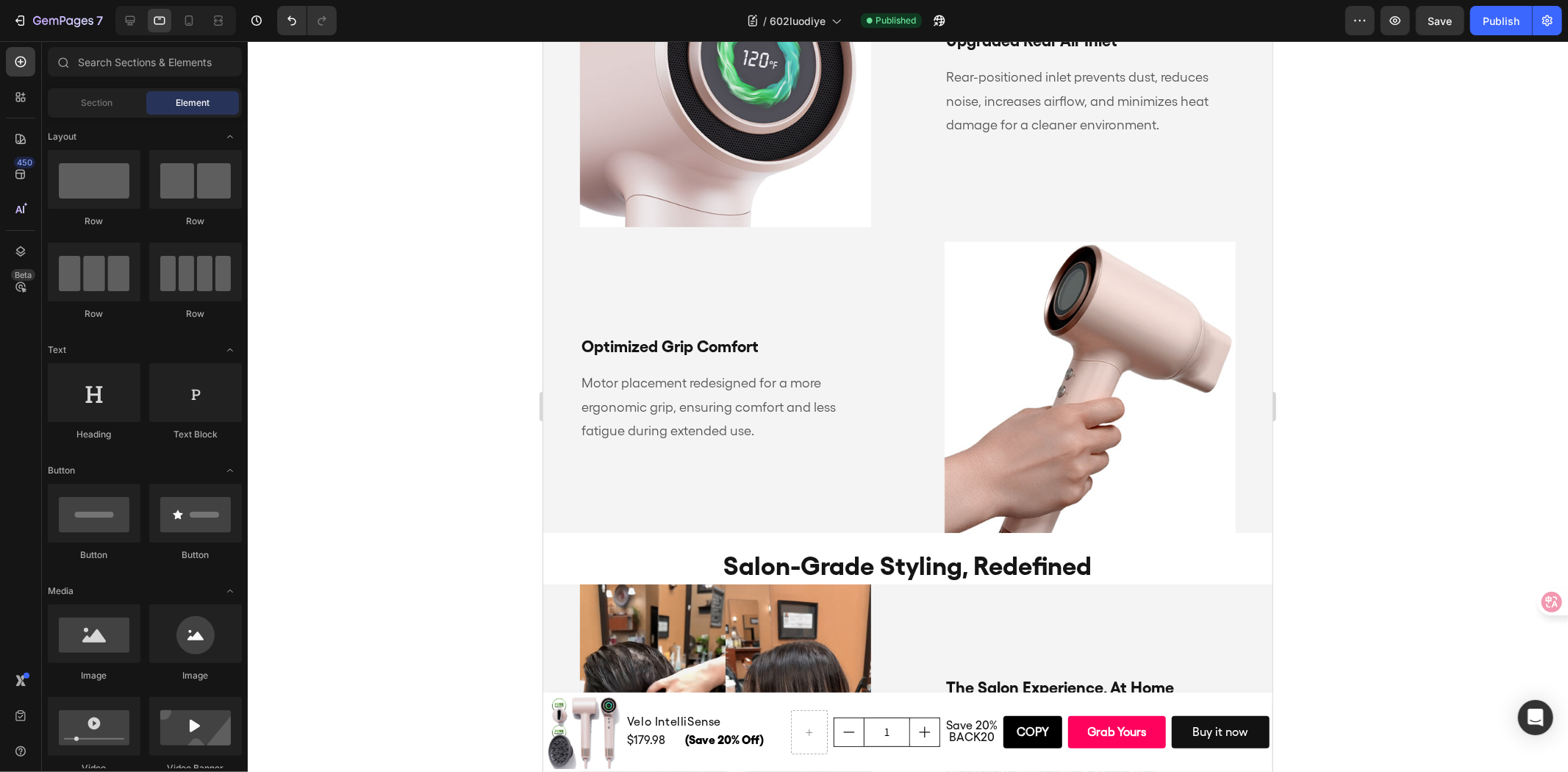
scroll to position [2034, 0]
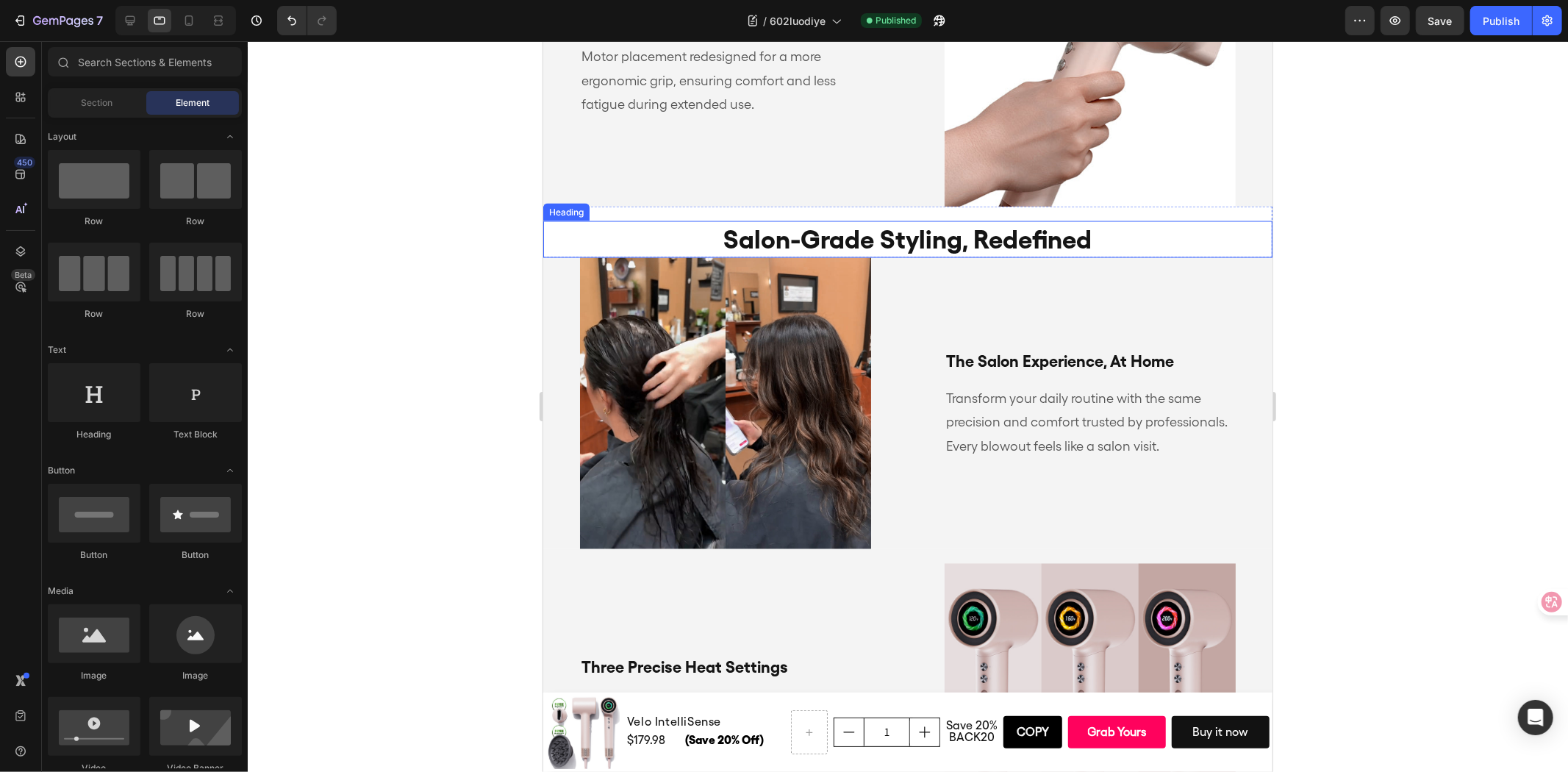
click at [1141, 221] on h2 "salon-grade styling, redefined" at bounding box center [907, 239] width 729 height 37
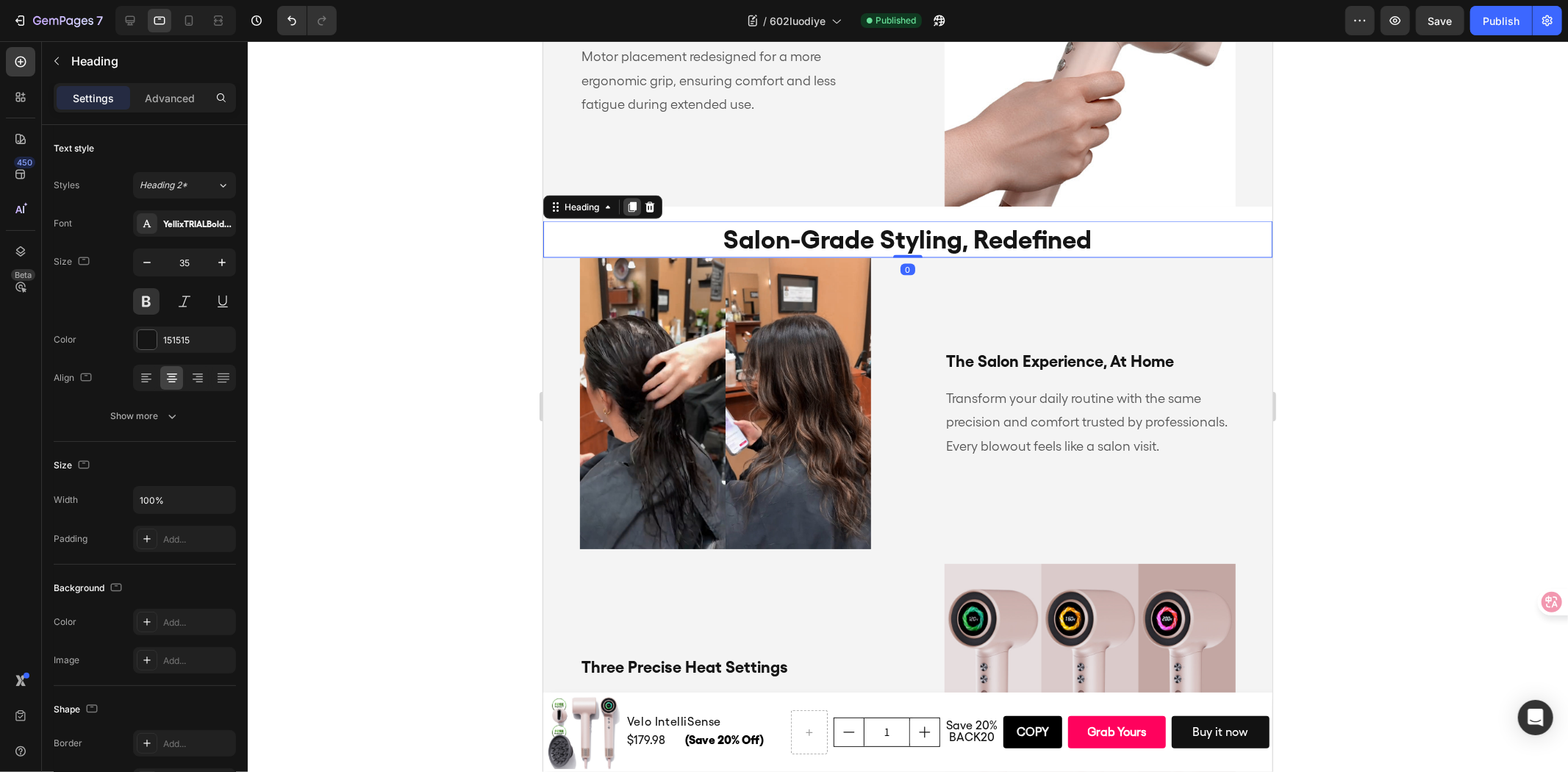
click at [628, 202] on icon at bounding box center [631, 207] width 8 height 10
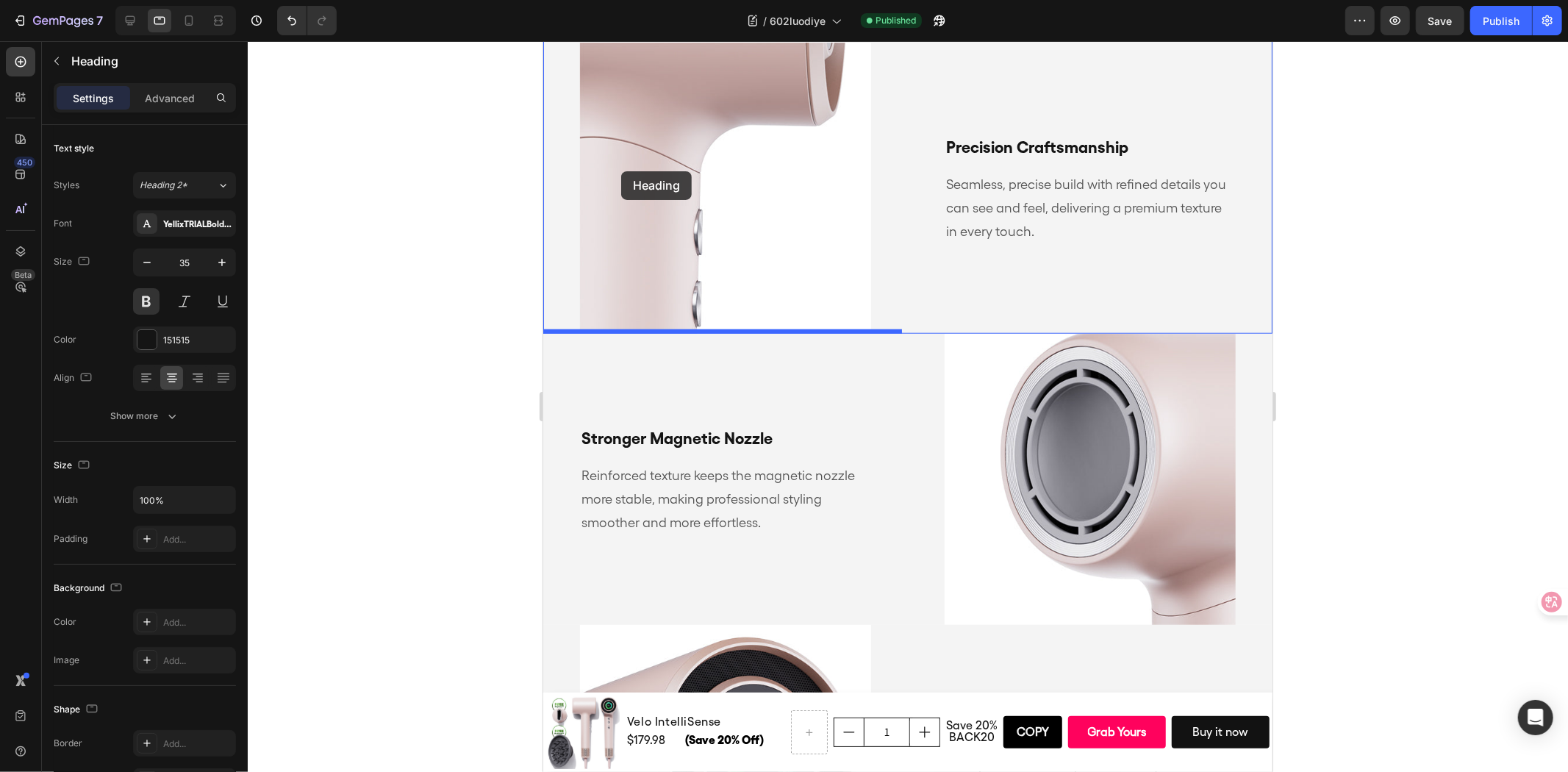
scroll to position [793, 0]
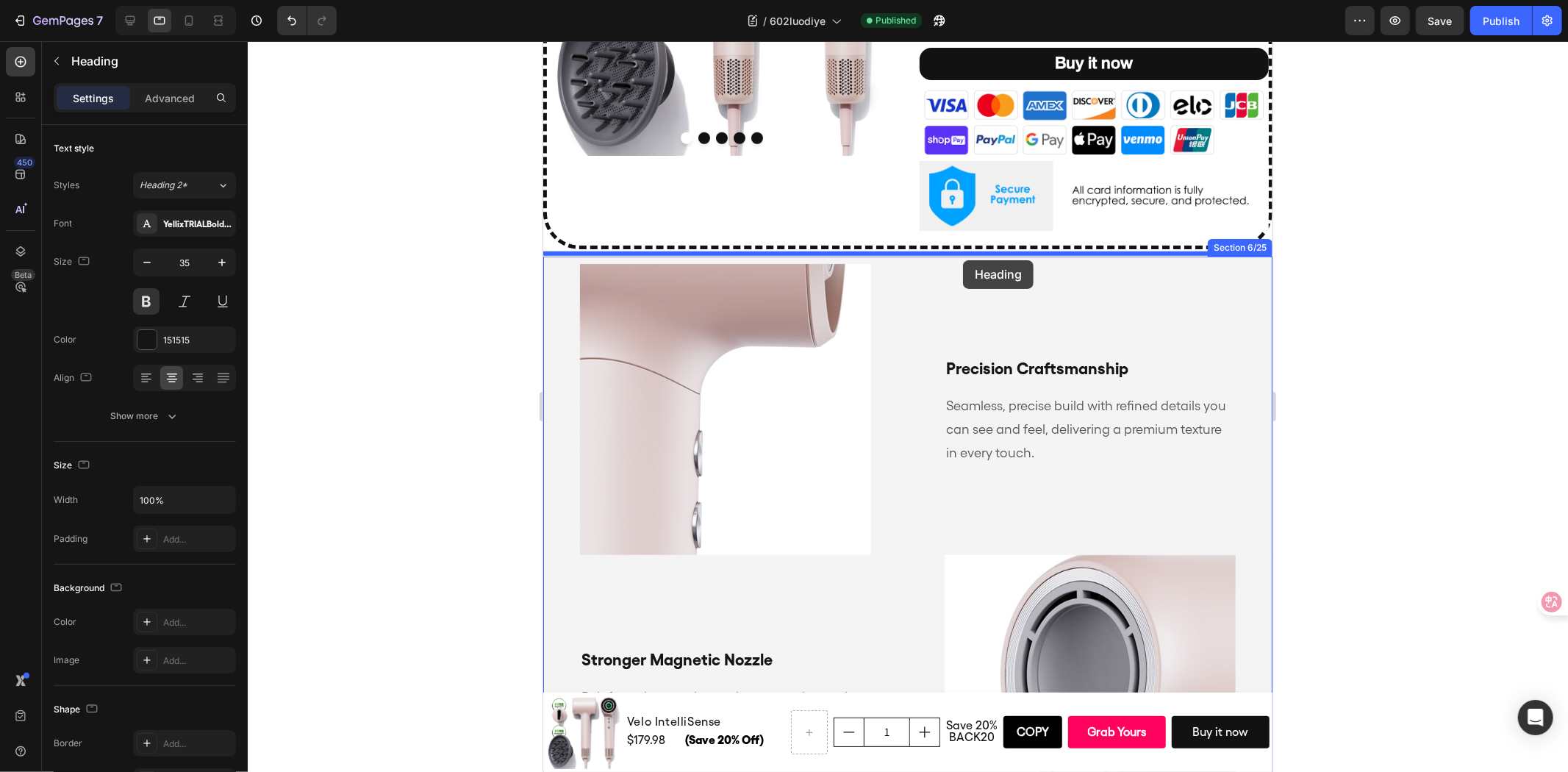
drag, startPoint x: 560, startPoint y: 150, endPoint x: 962, endPoint y: 259, distance: 416.5
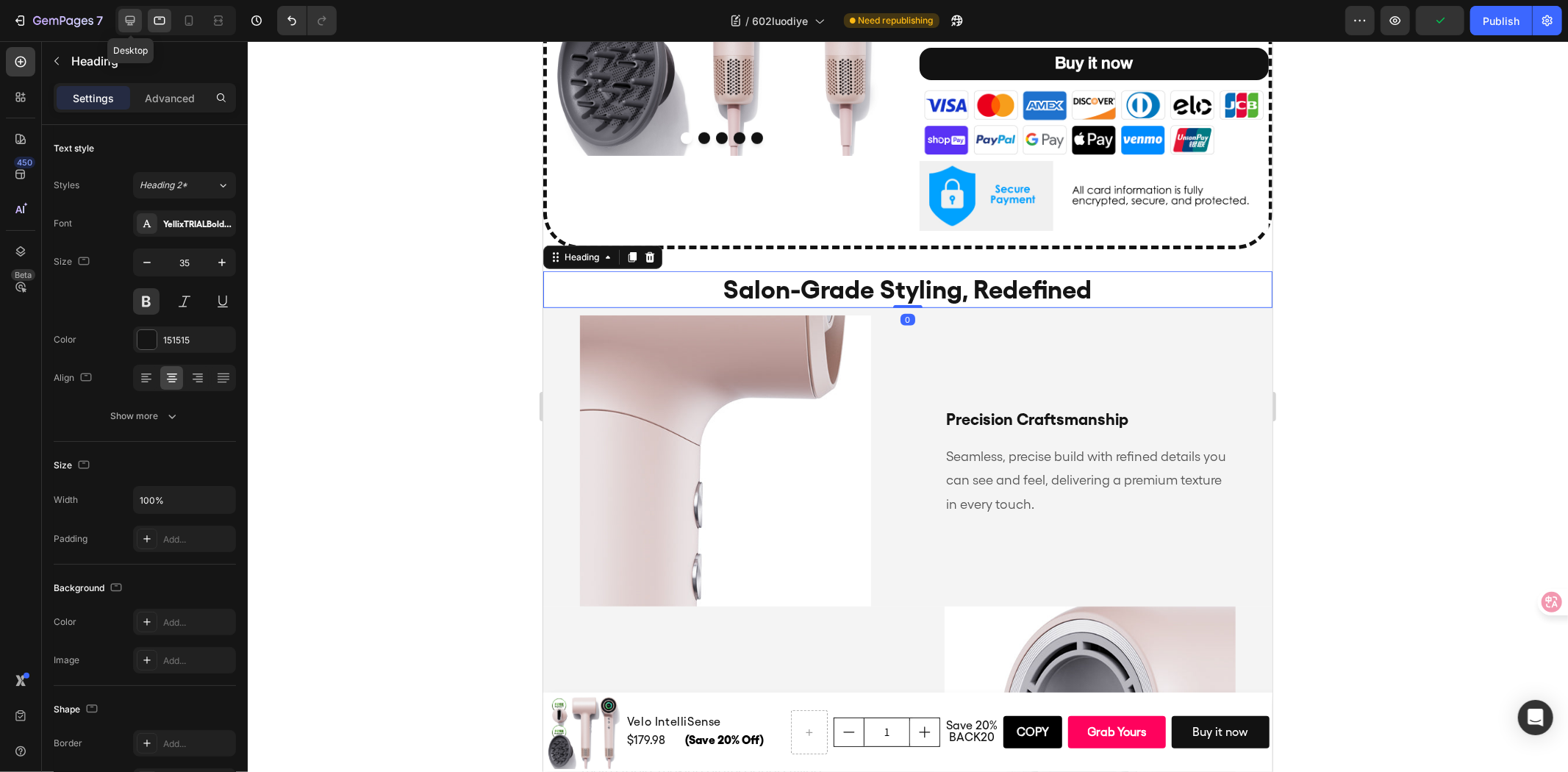
click at [127, 22] on icon at bounding box center [130, 21] width 10 height 10
type input "45"
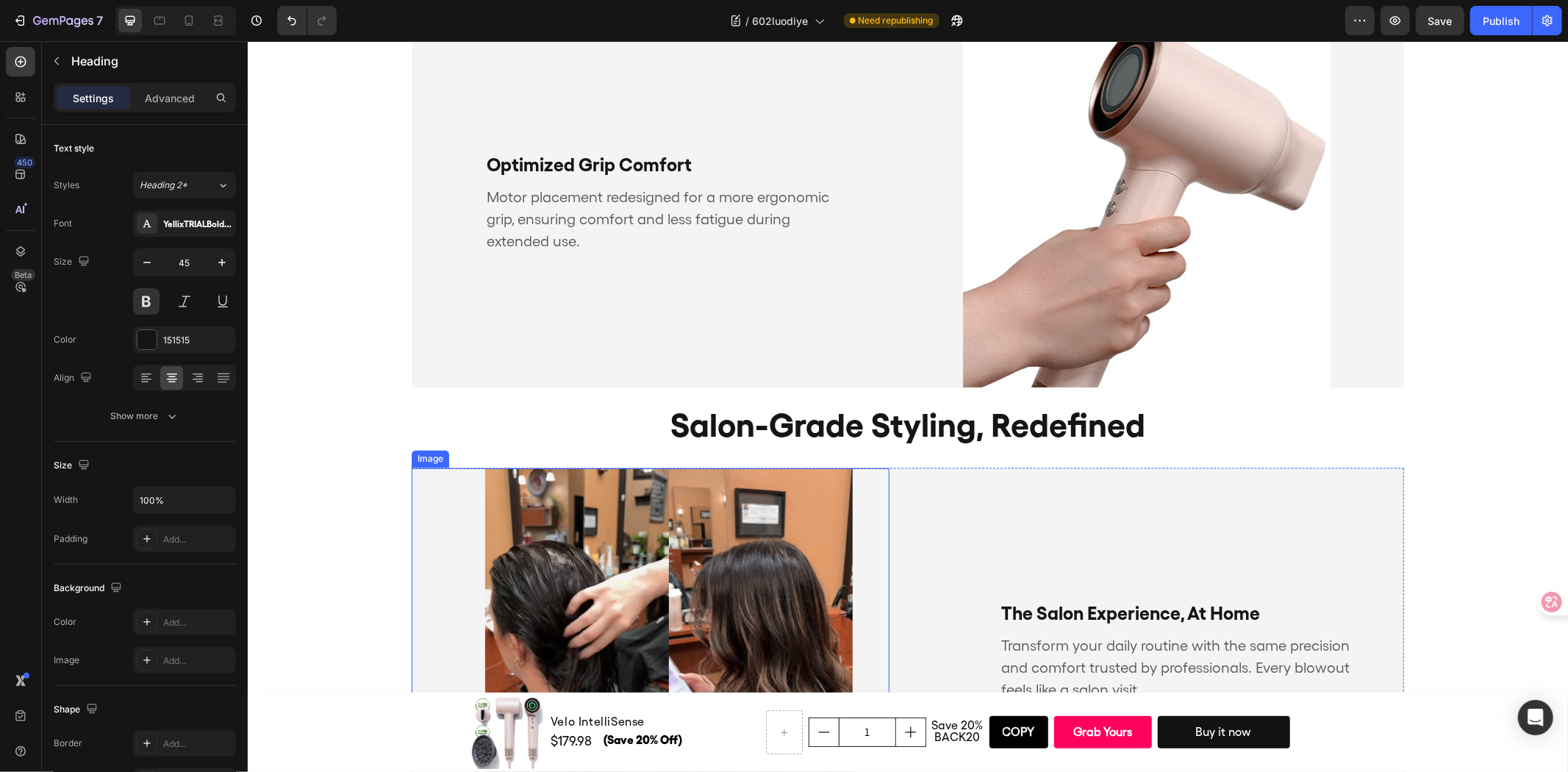
scroll to position [2253, 0]
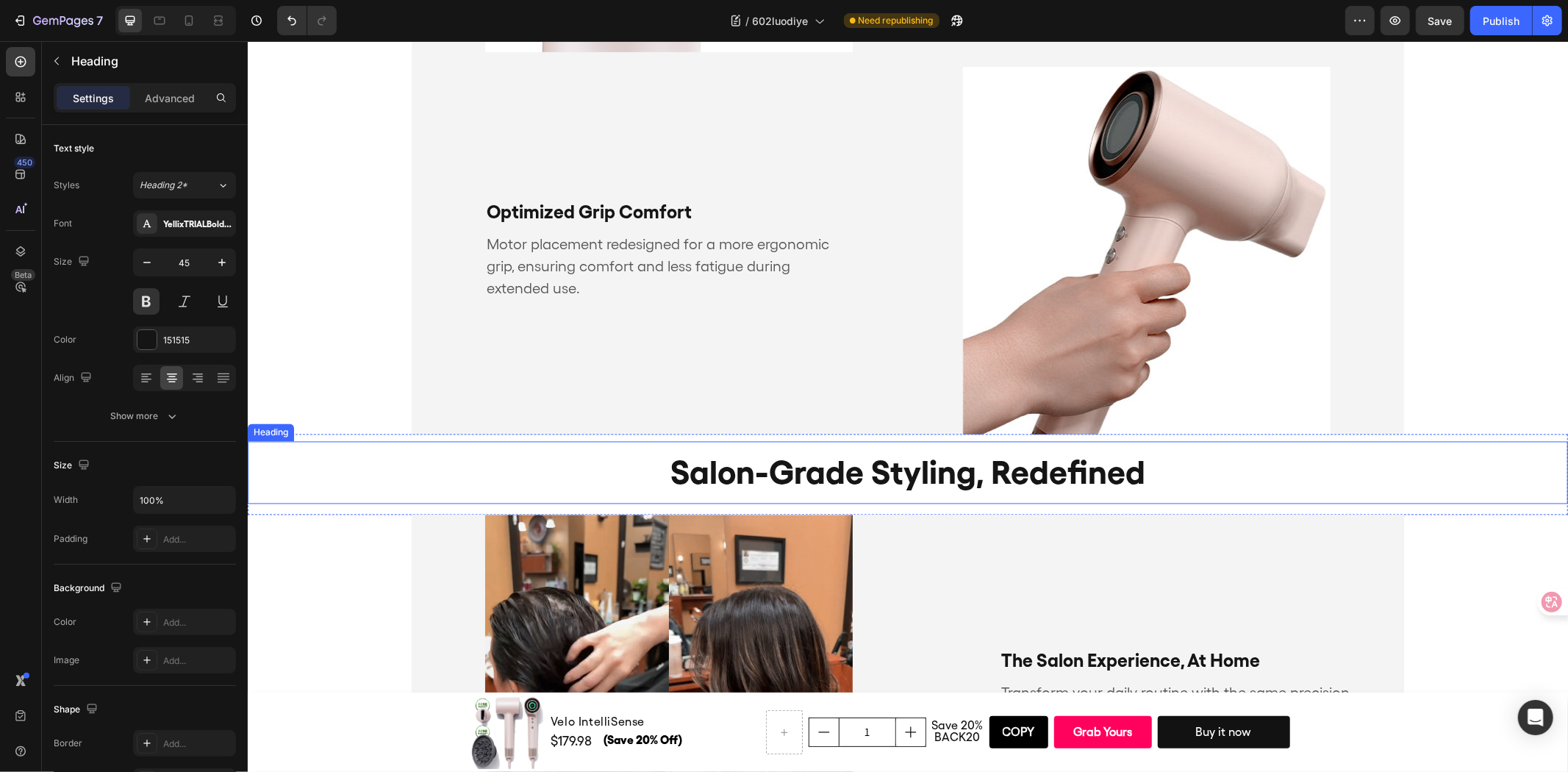
click at [624, 451] on h2 "salon-grade styling, redefined" at bounding box center [907, 472] width 1320 height 63
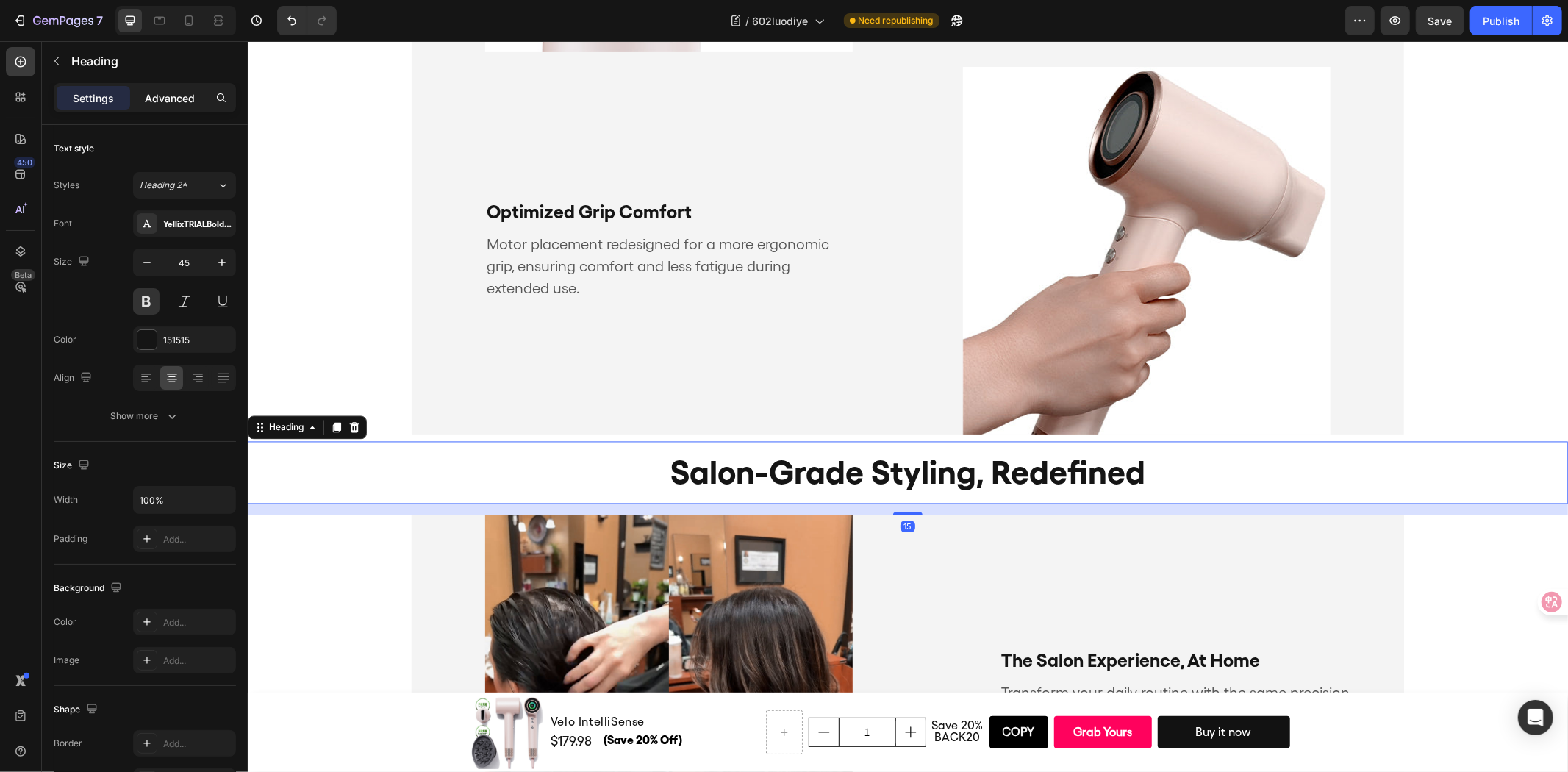
click at [152, 108] on div "Advanced" at bounding box center [169, 98] width 74 height 24
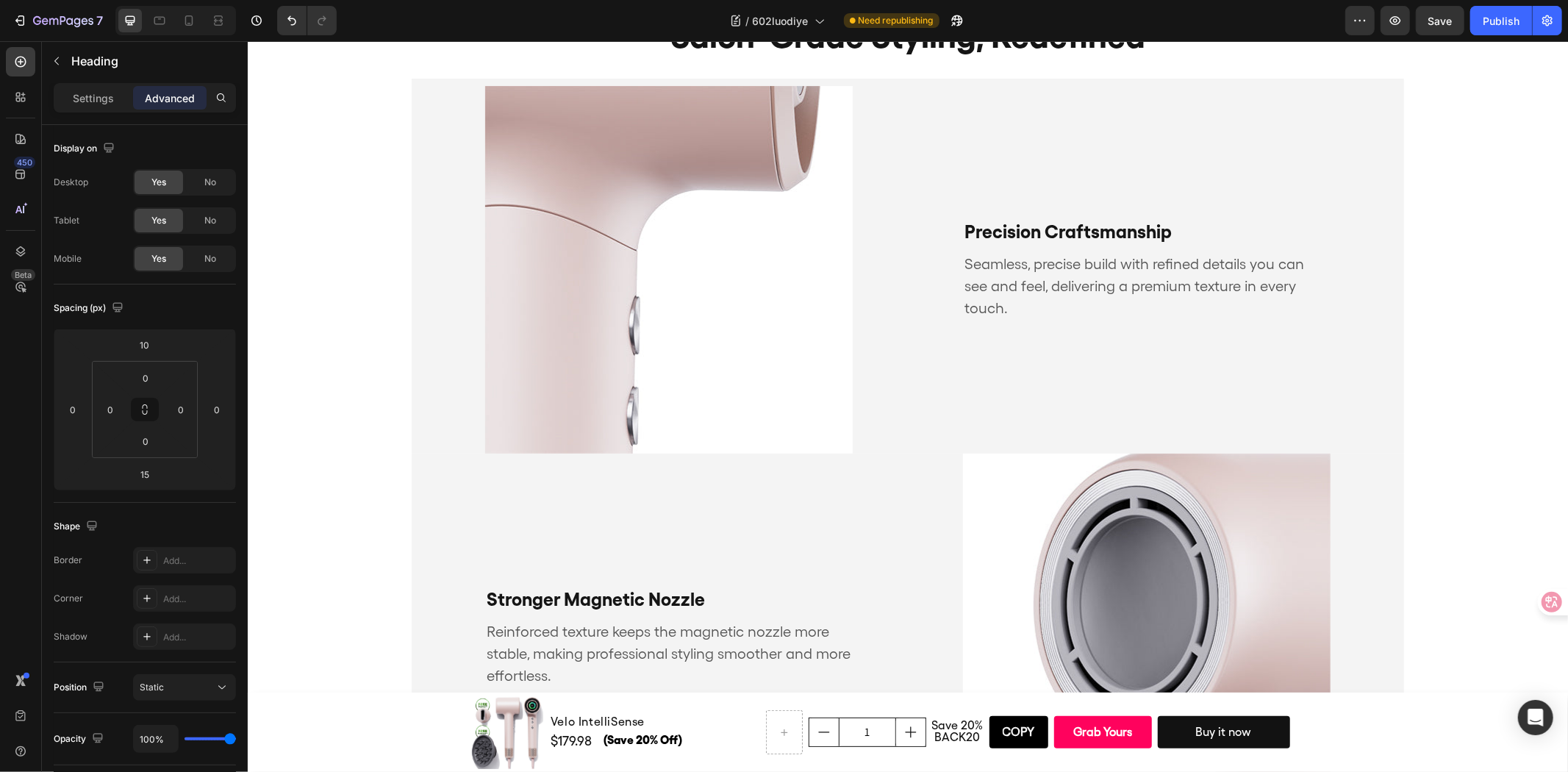
scroll to position [783, 0]
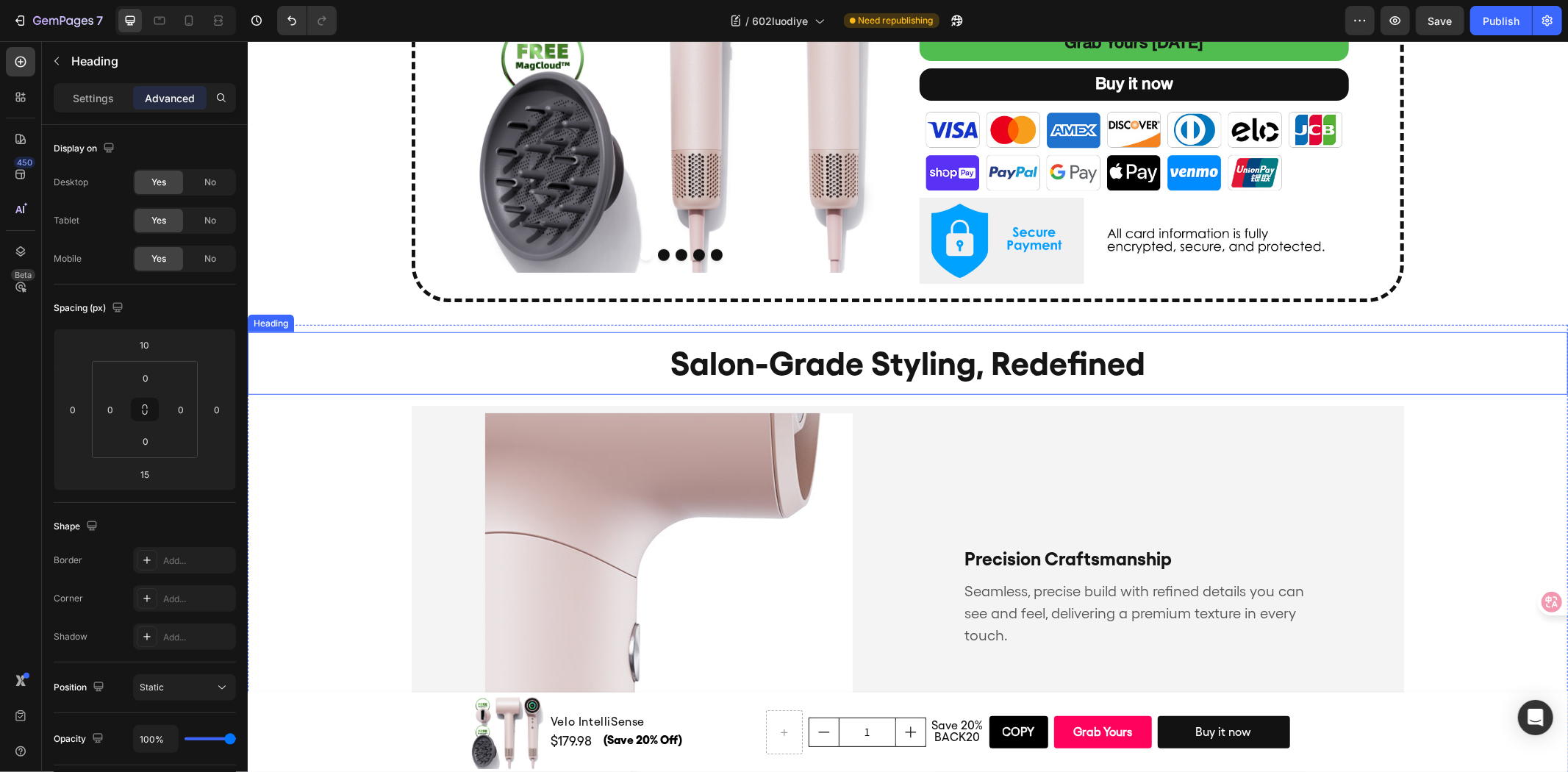
click at [640, 349] on h2 "salon-grade styling, redefined" at bounding box center [907, 362] width 1320 height 63
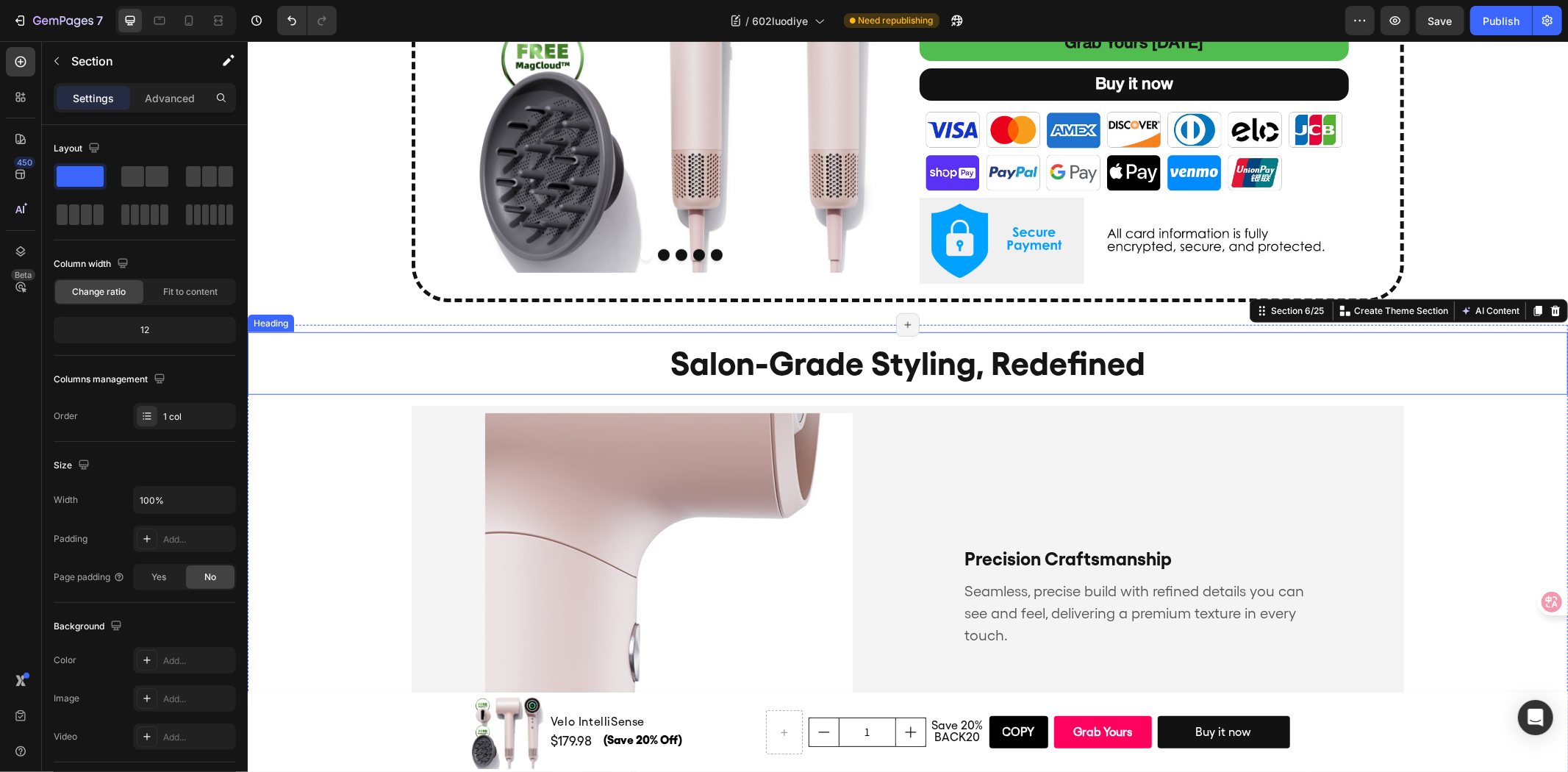
click at [840, 350] on h2 "salon-grade styling, redefined" at bounding box center [907, 362] width 1320 height 63
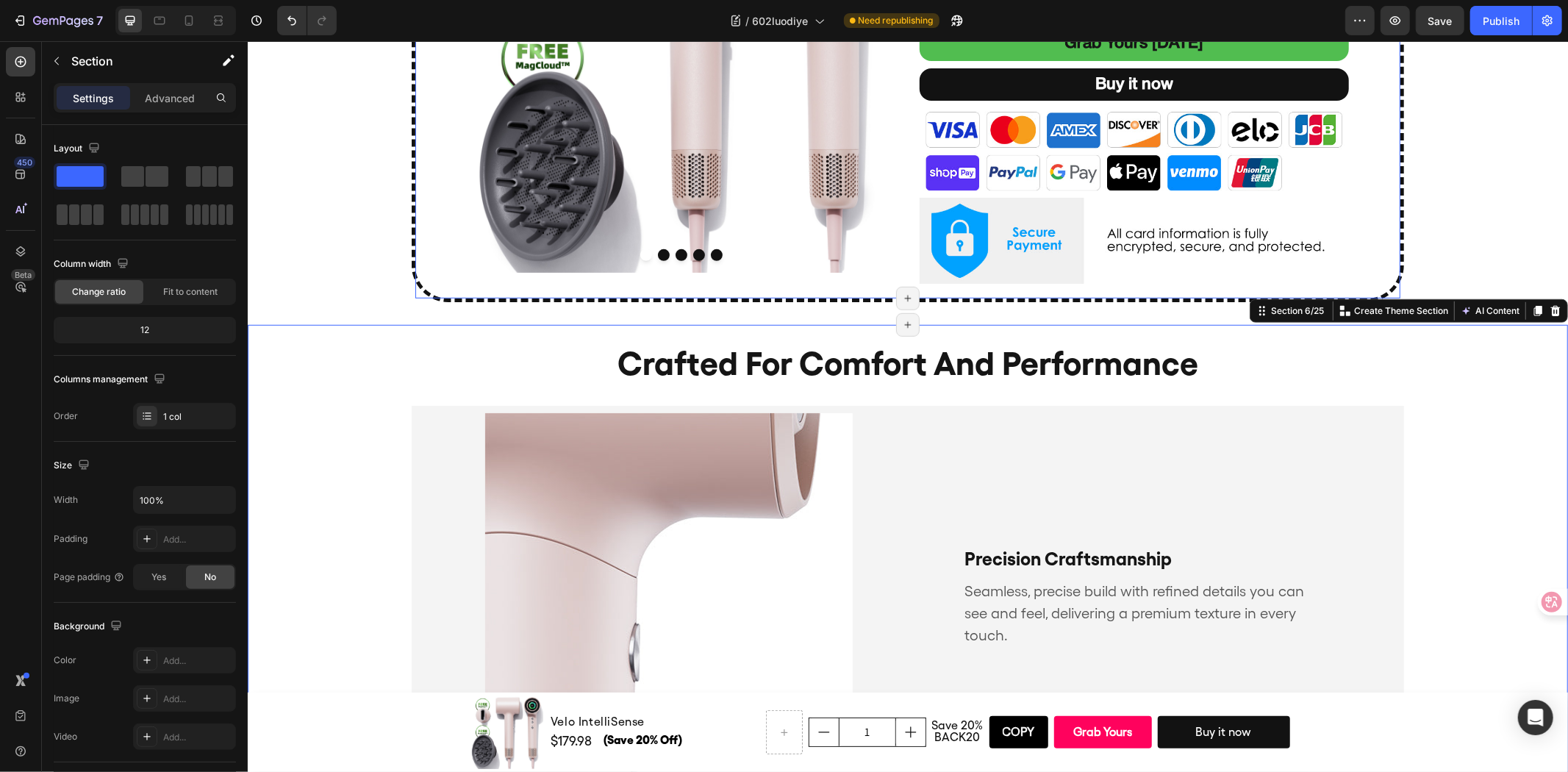
click at [1368, 250] on div "Faster Drying, Less Heat Damage Heading Back to Routine 20% OFF Text Block Prod…" at bounding box center [907, 29] width 985 height 523
click at [172, 98] on p "Advanced" at bounding box center [169, 98] width 50 height 15
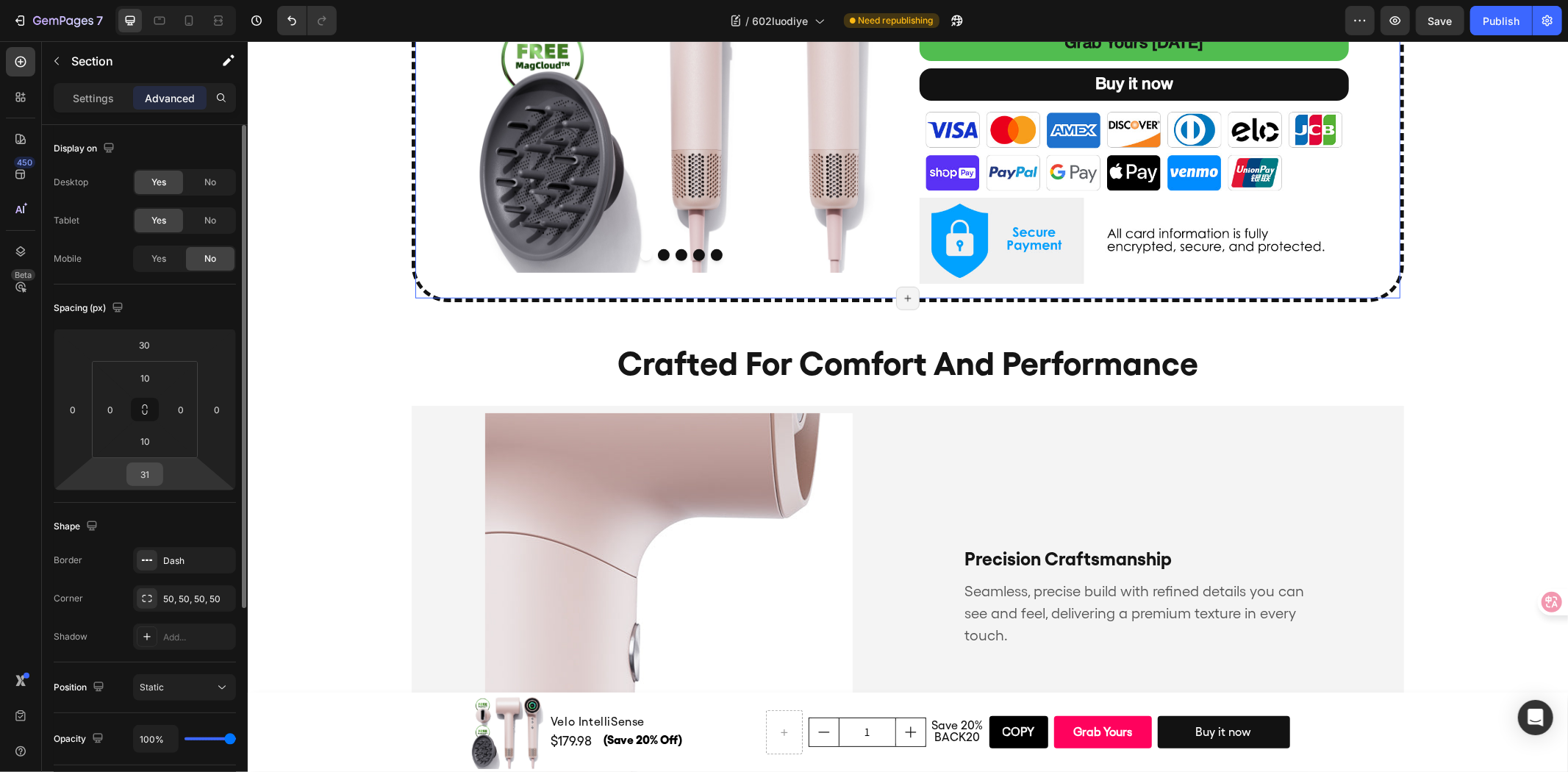
click at [145, 466] on input "31" at bounding box center [145, 474] width 29 height 22
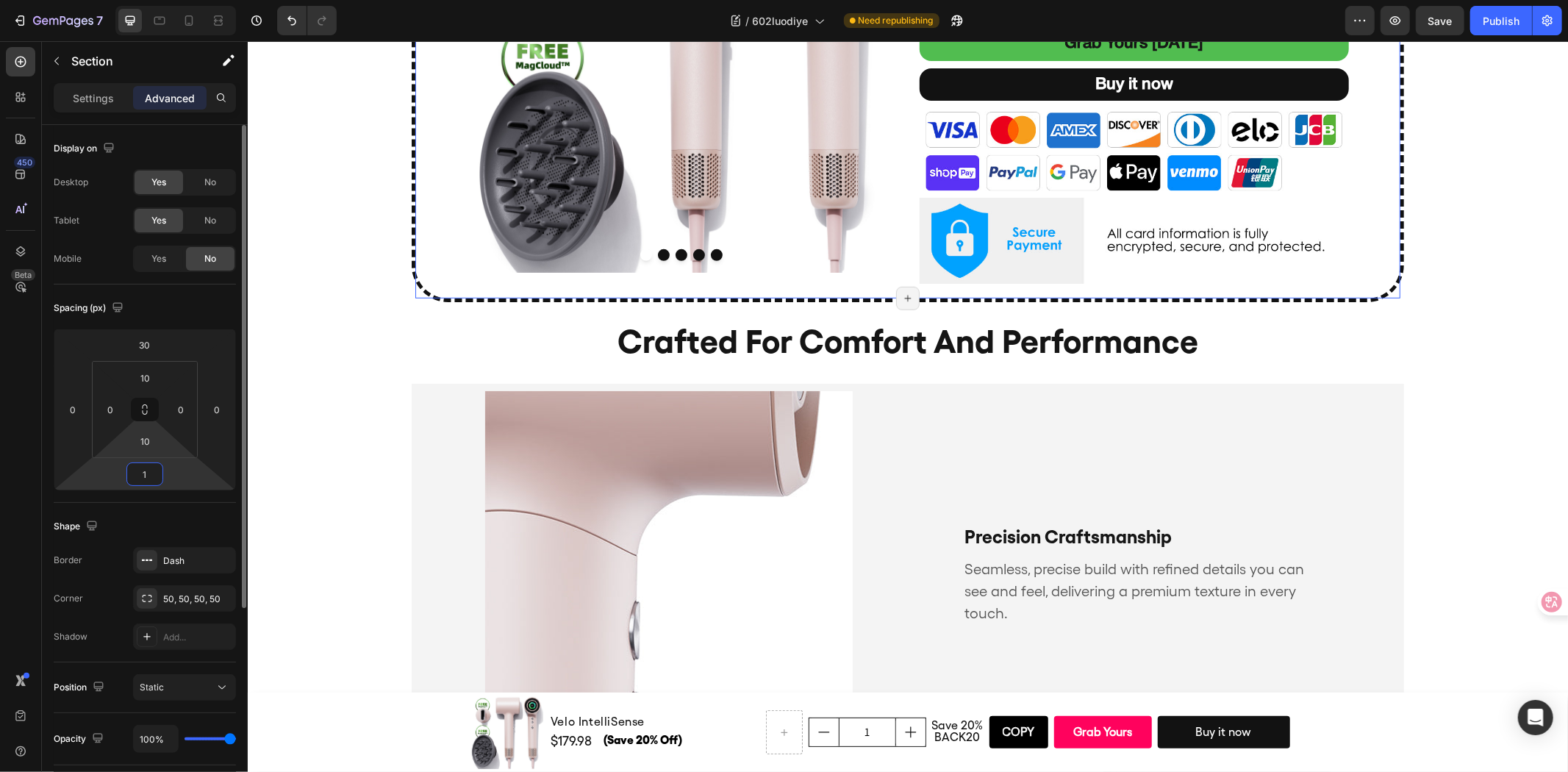
type input "10"
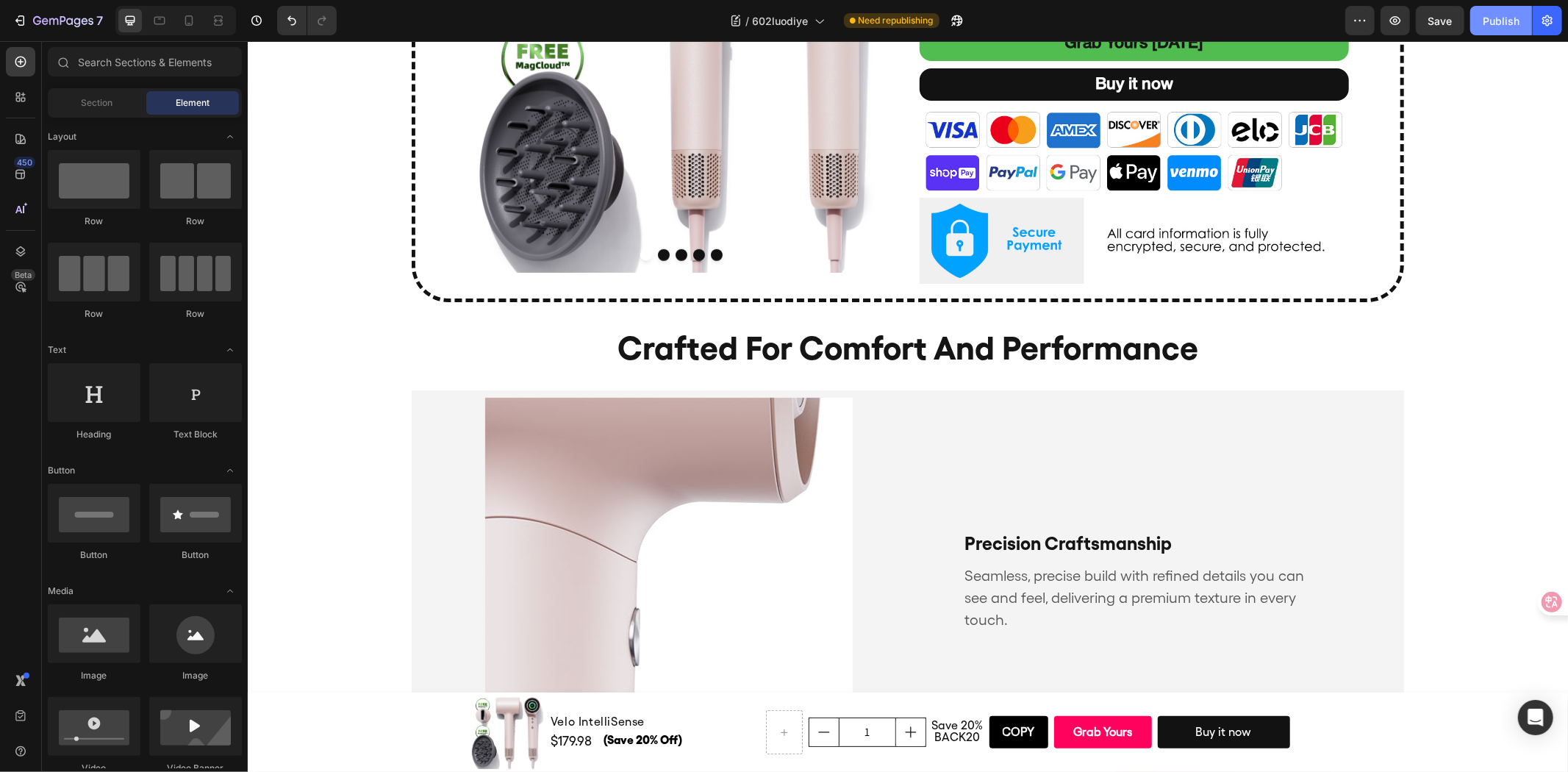
click at [1487, 20] on div "Publish" at bounding box center [1501, 21] width 37 height 15
click at [1424, 15] on button "Save" at bounding box center [1439, 20] width 48 height 29
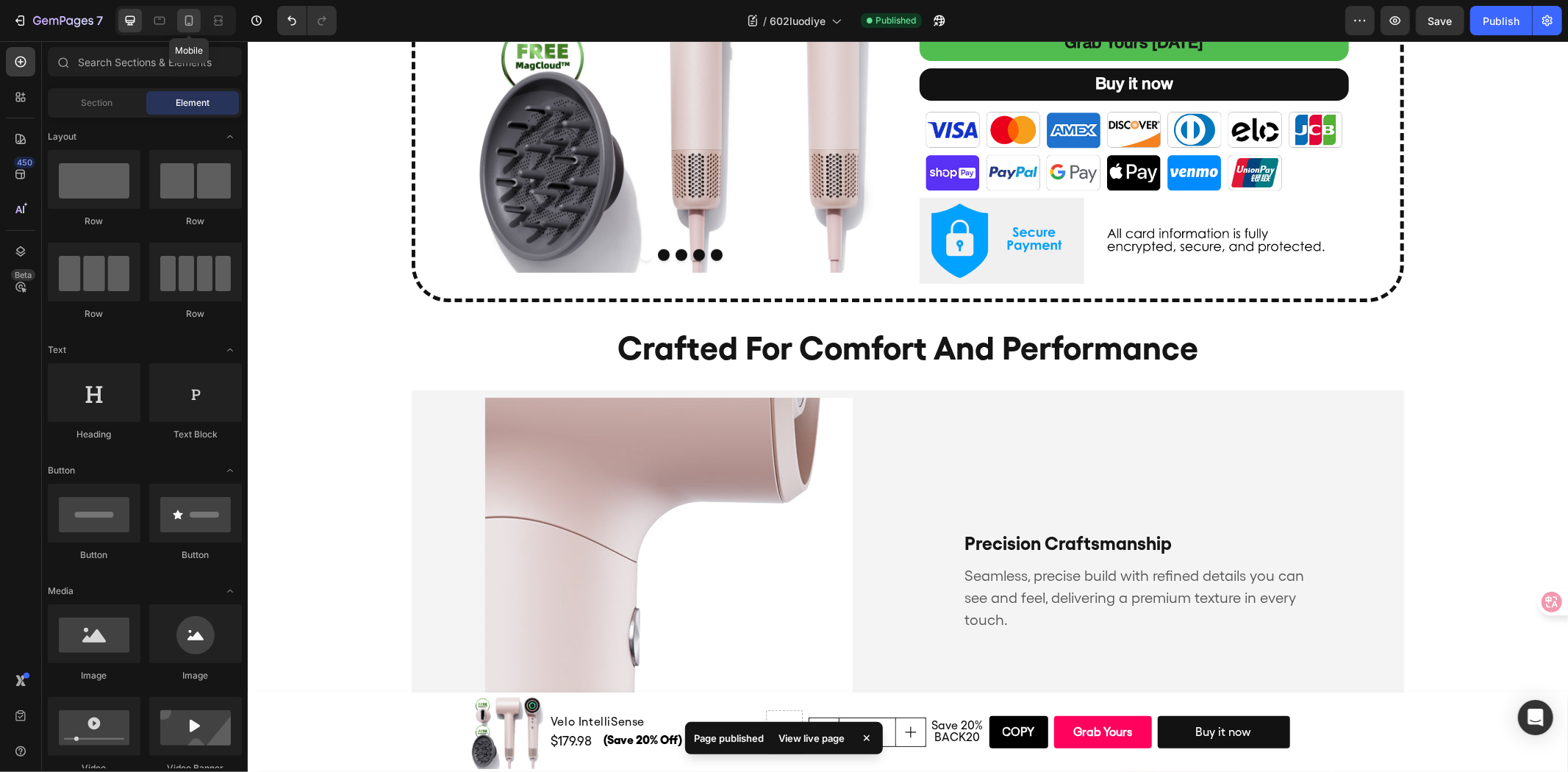
click at [188, 22] on icon at bounding box center [189, 21] width 15 height 15
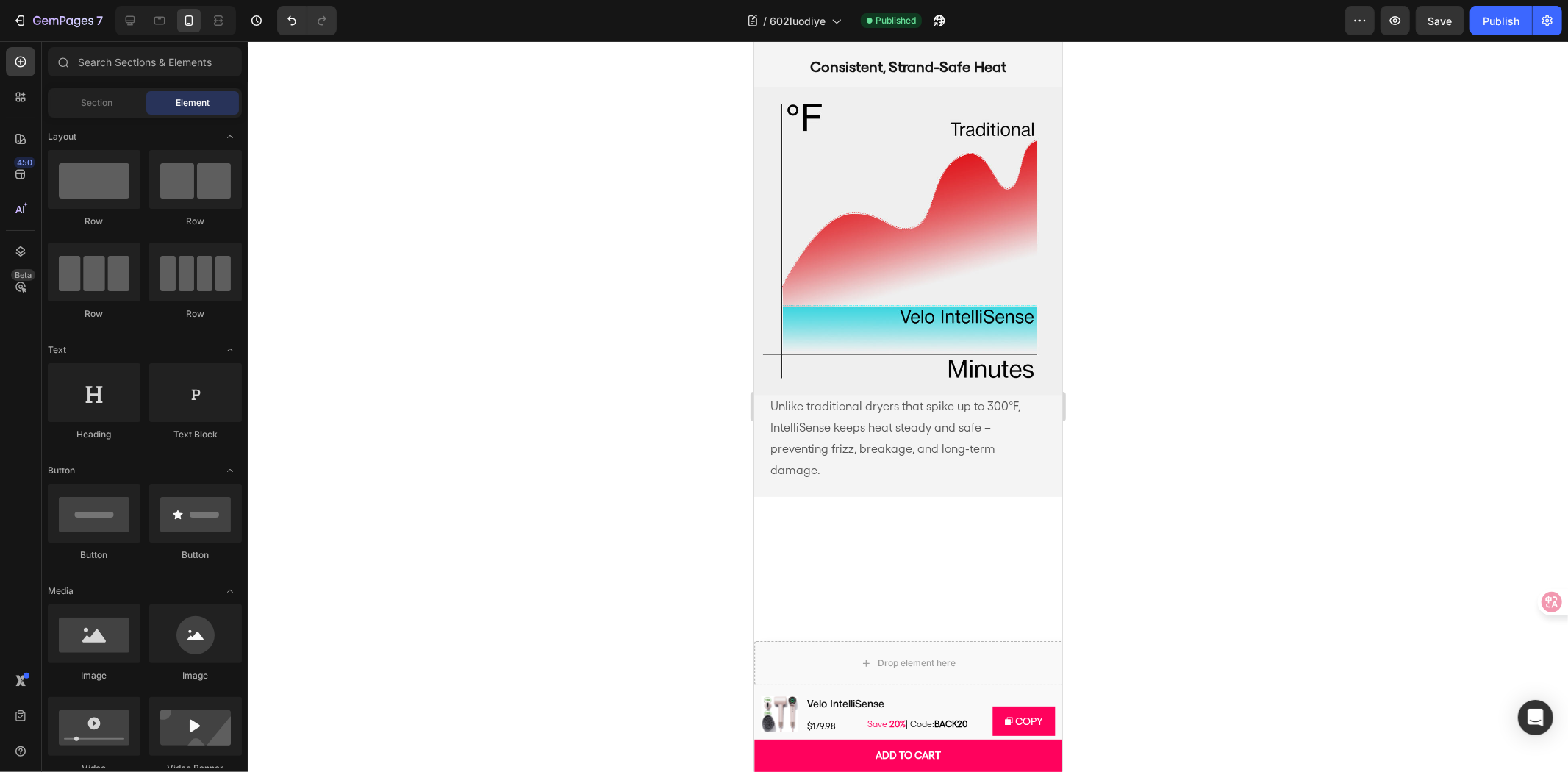
scroll to position [2744, 0]
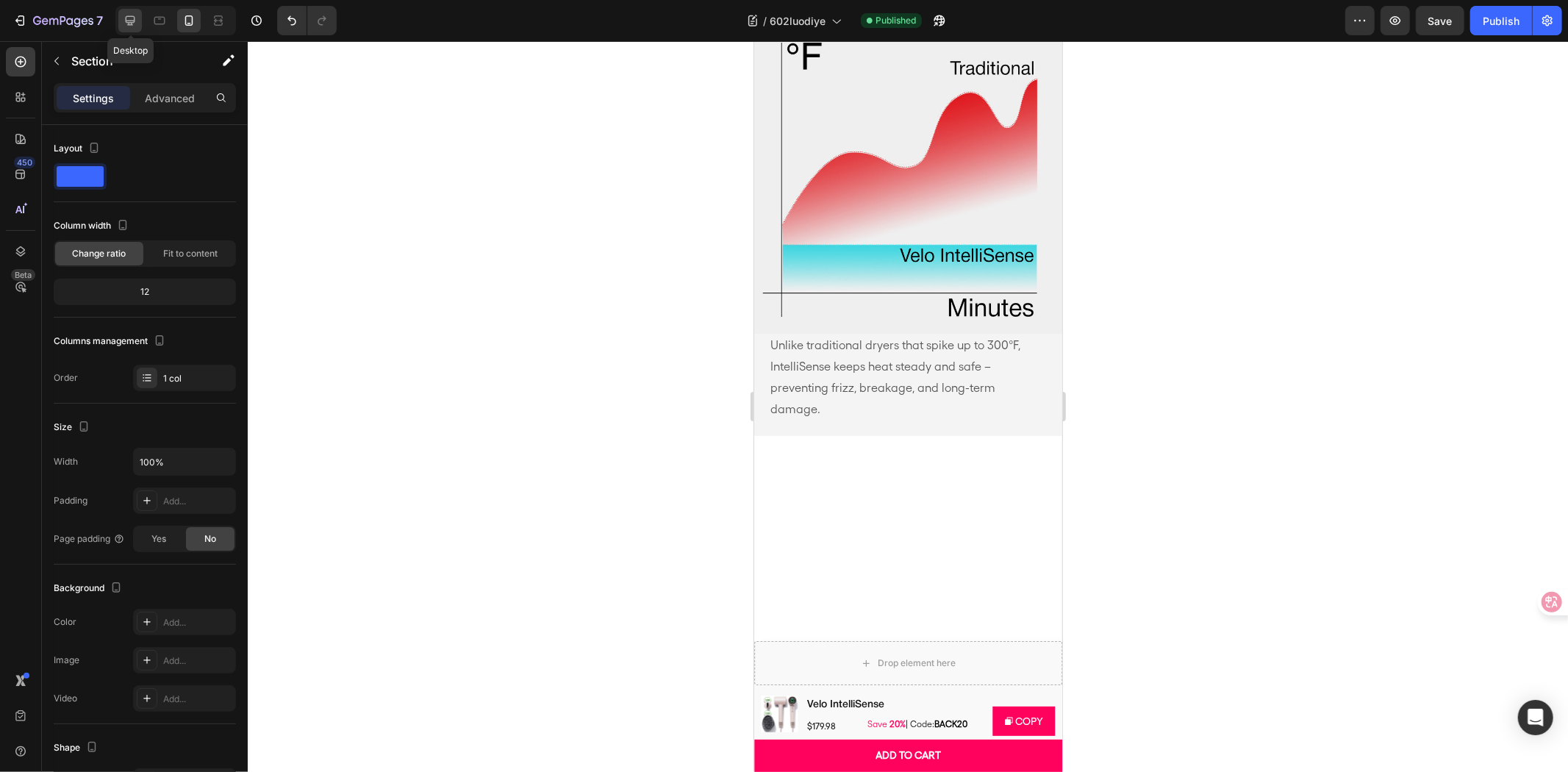
click at [129, 10] on div at bounding box center [130, 21] width 24 height 24
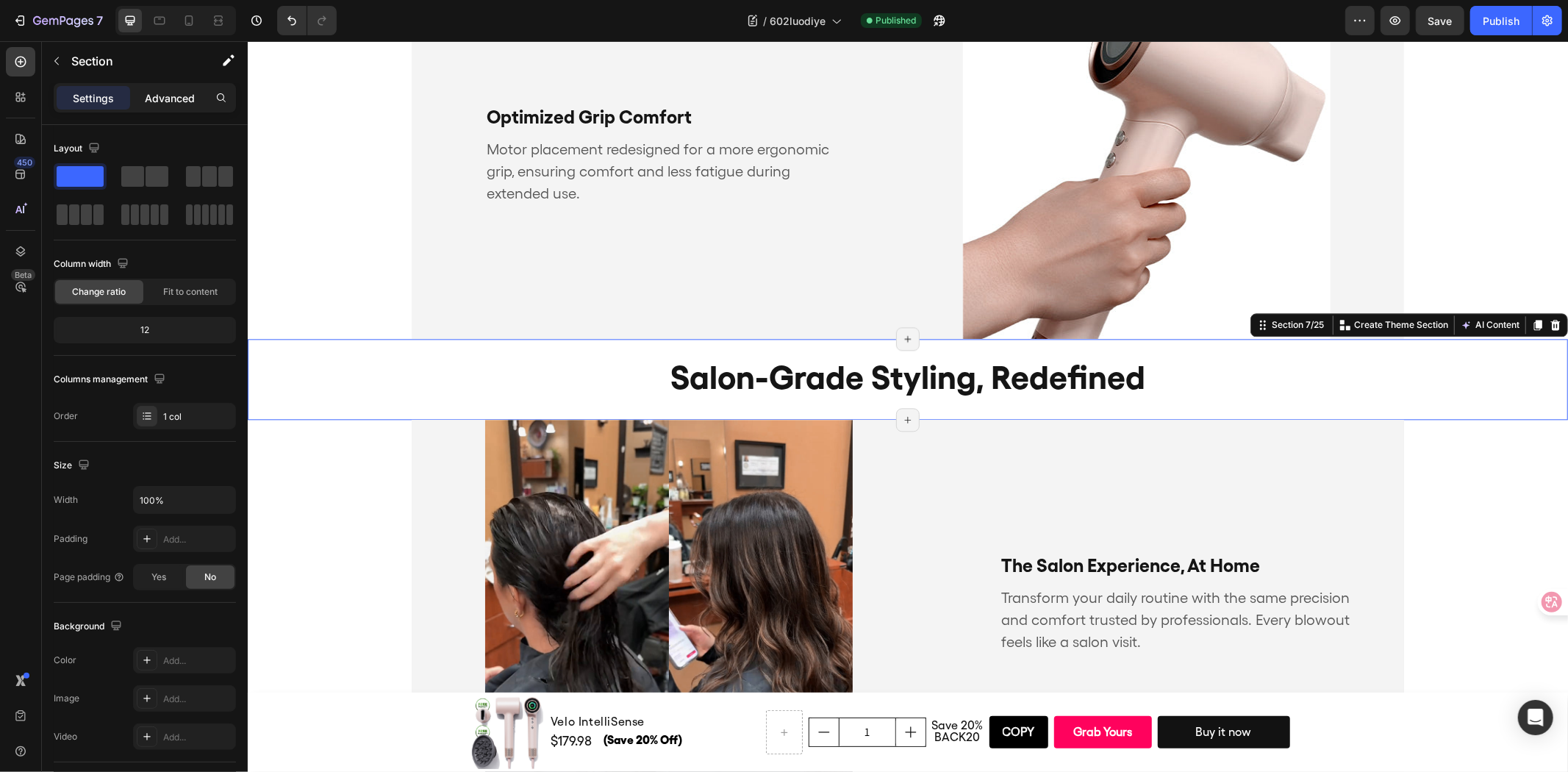
scroll to position [2995, 0]
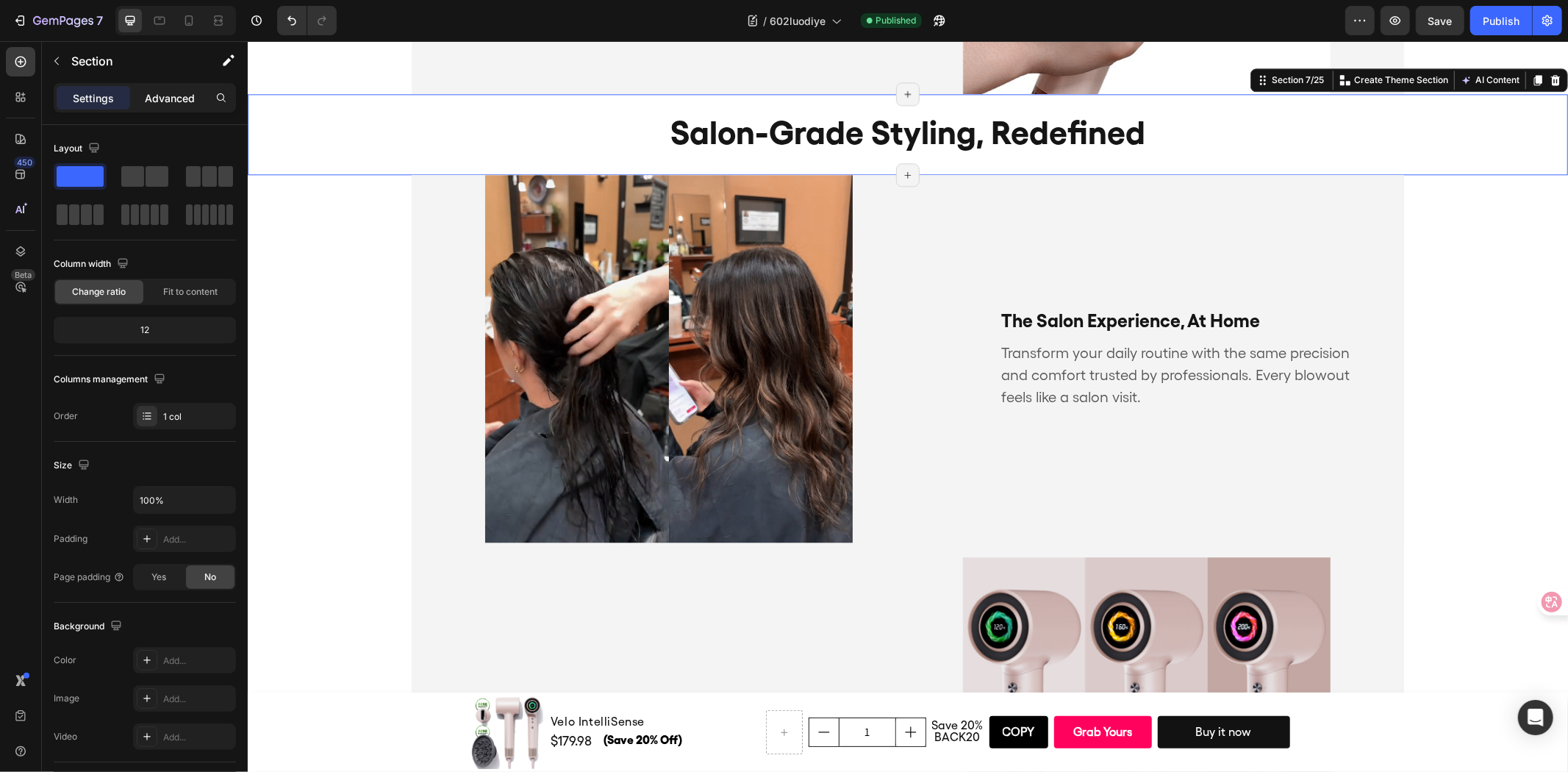
click at [160, 99] on p "Advanced" at bounding box center [169, 98] width 50 height 15
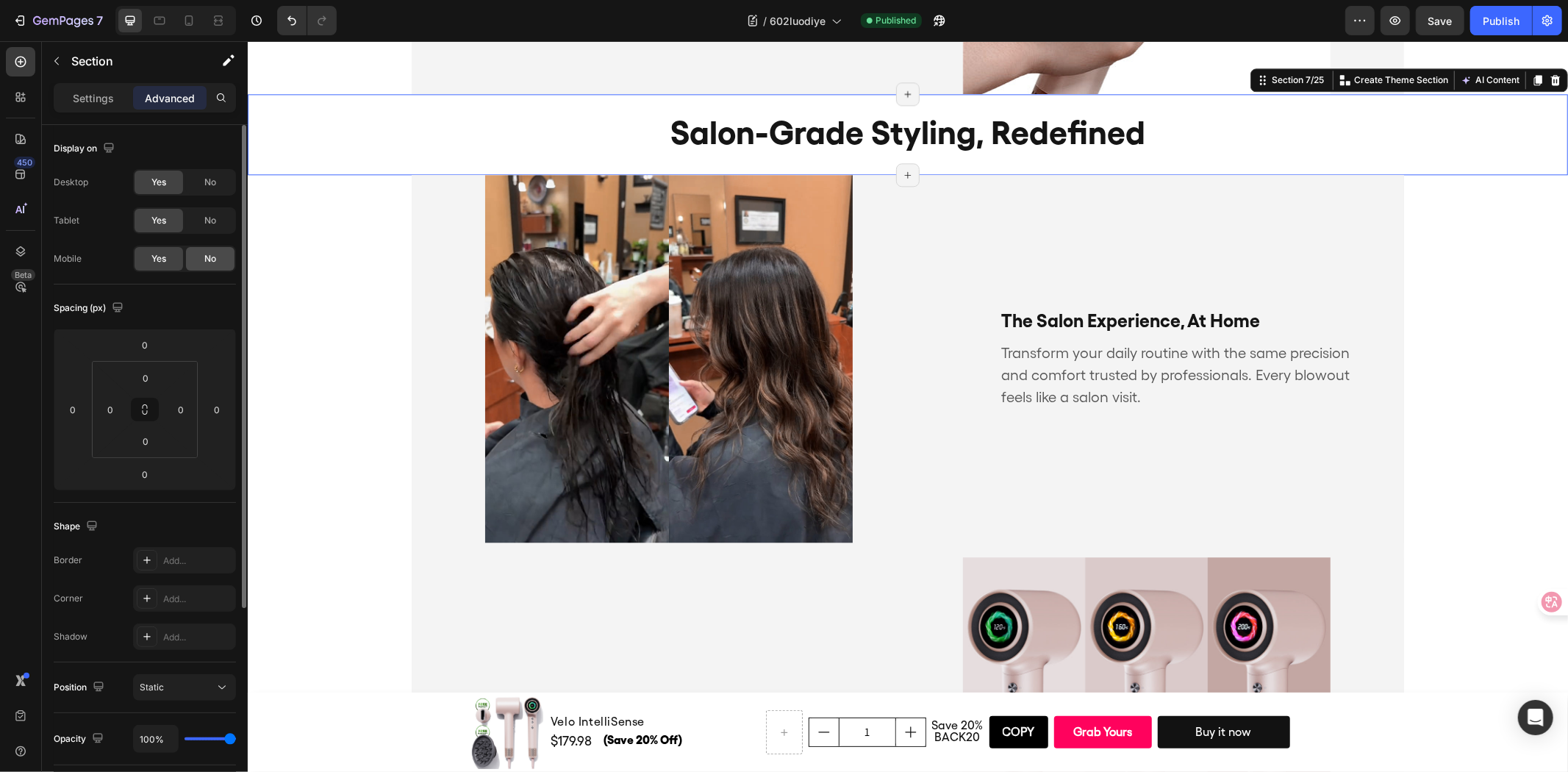
click at [213, 256] on span "No" at bounding box center [210, 258] width 12 height 14
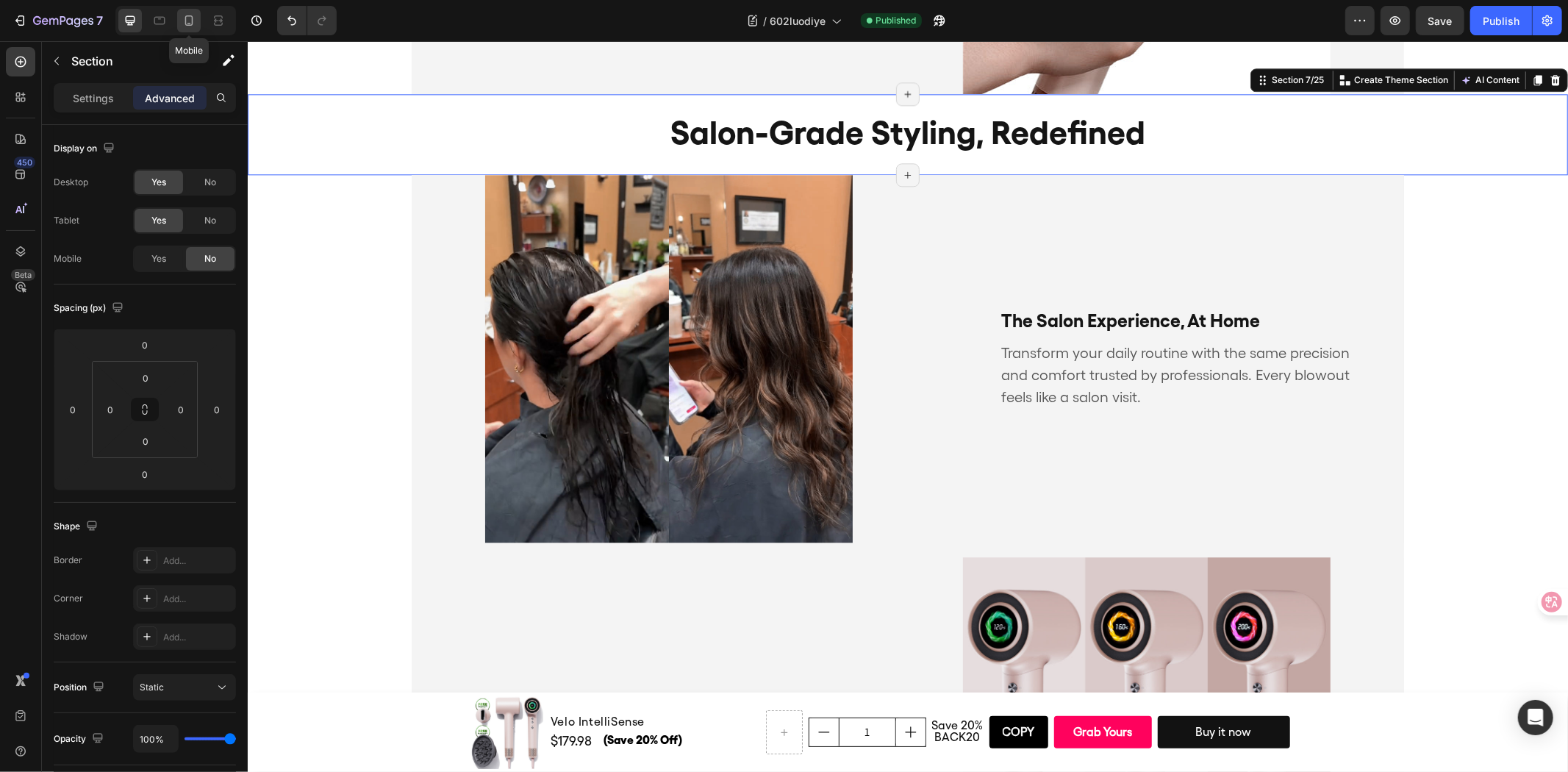
click at [188, 24] on icon at bounding box center [189, 20] width 8 height 10
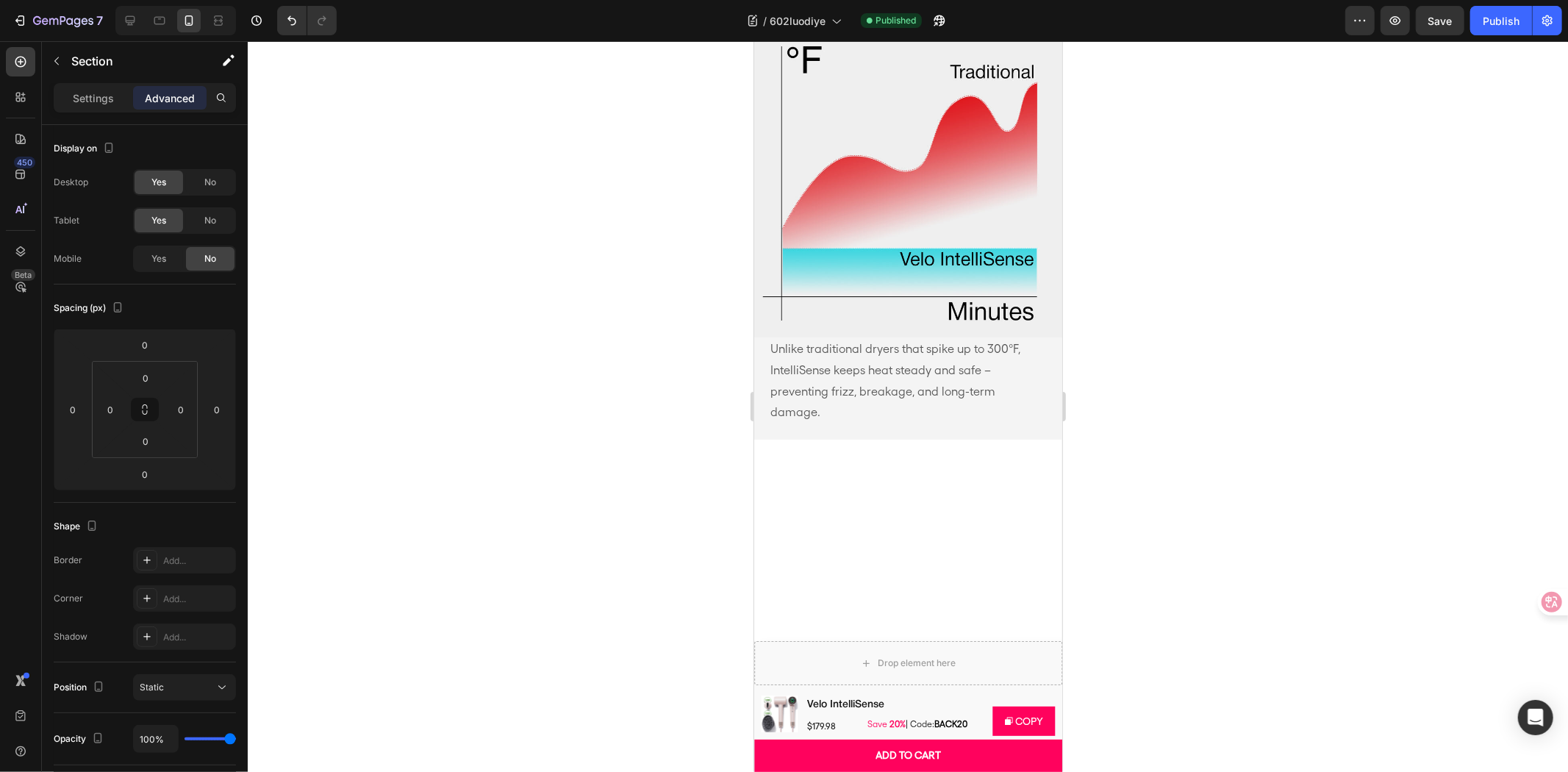
scroll to position [2926, 0]
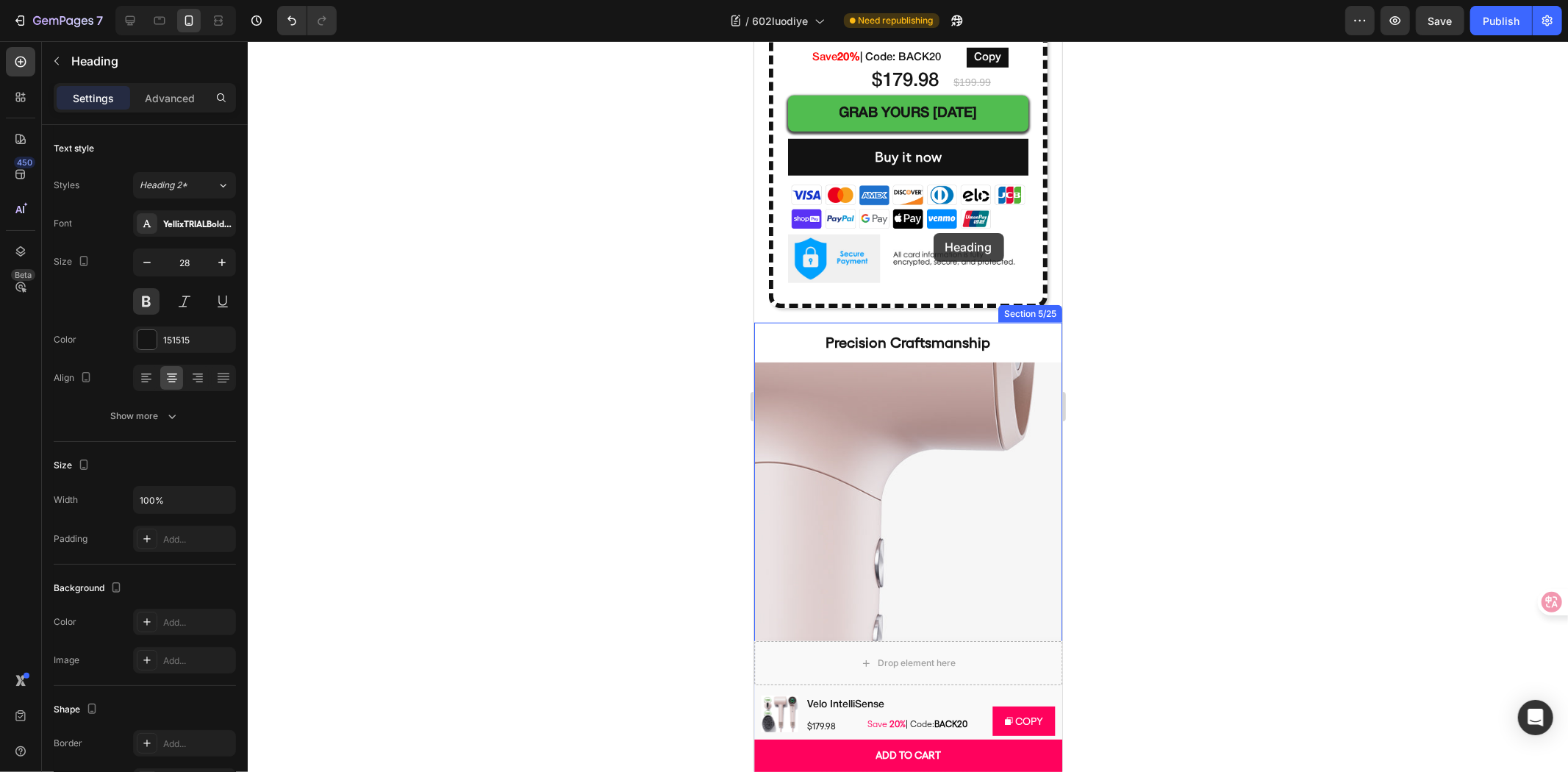
scroll to position [884, 0]
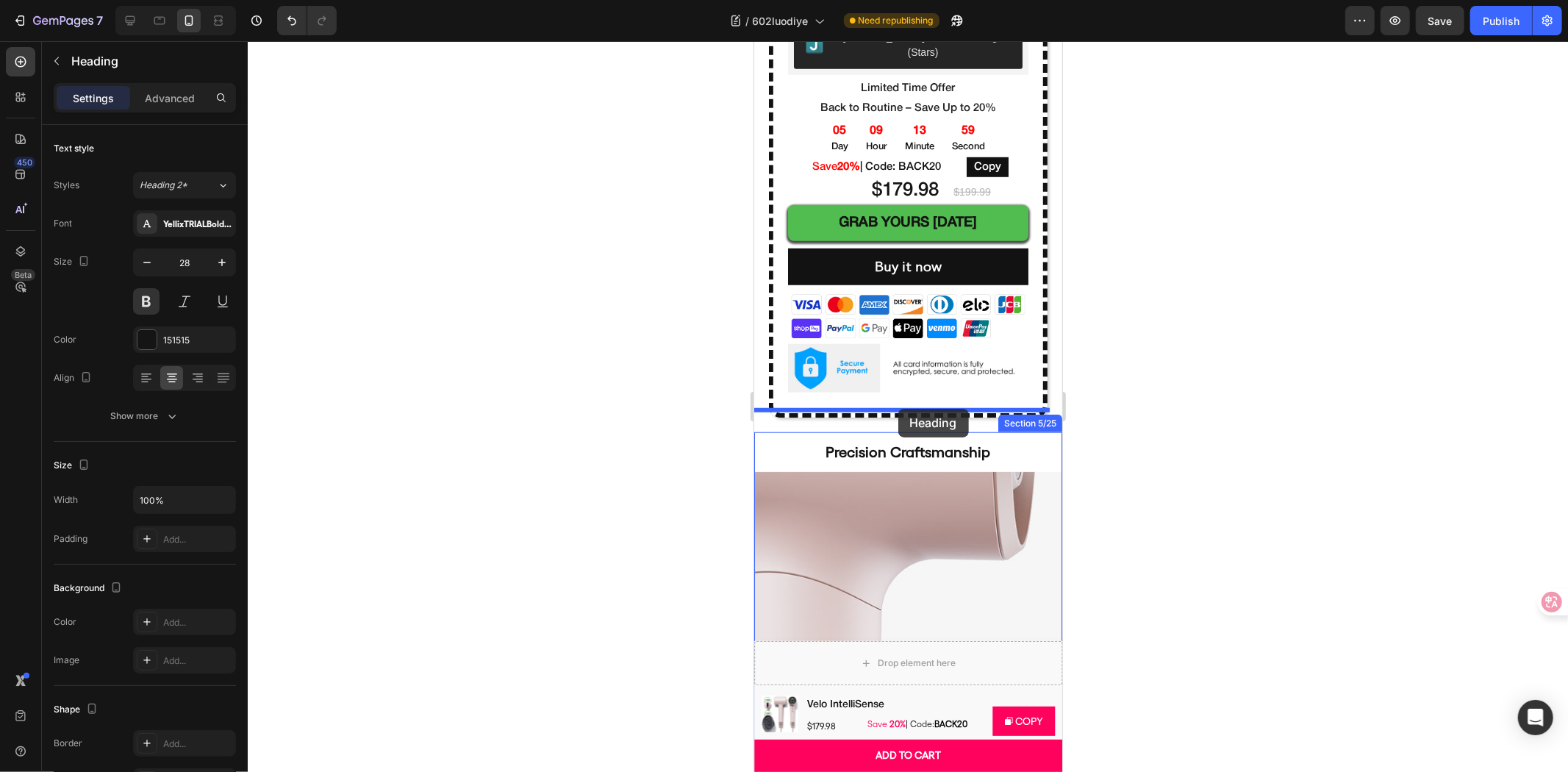
drag, startPoint x: 769, startPoint y: 329, endPoint x: 898, endPoint y: 406, distance: 150.2
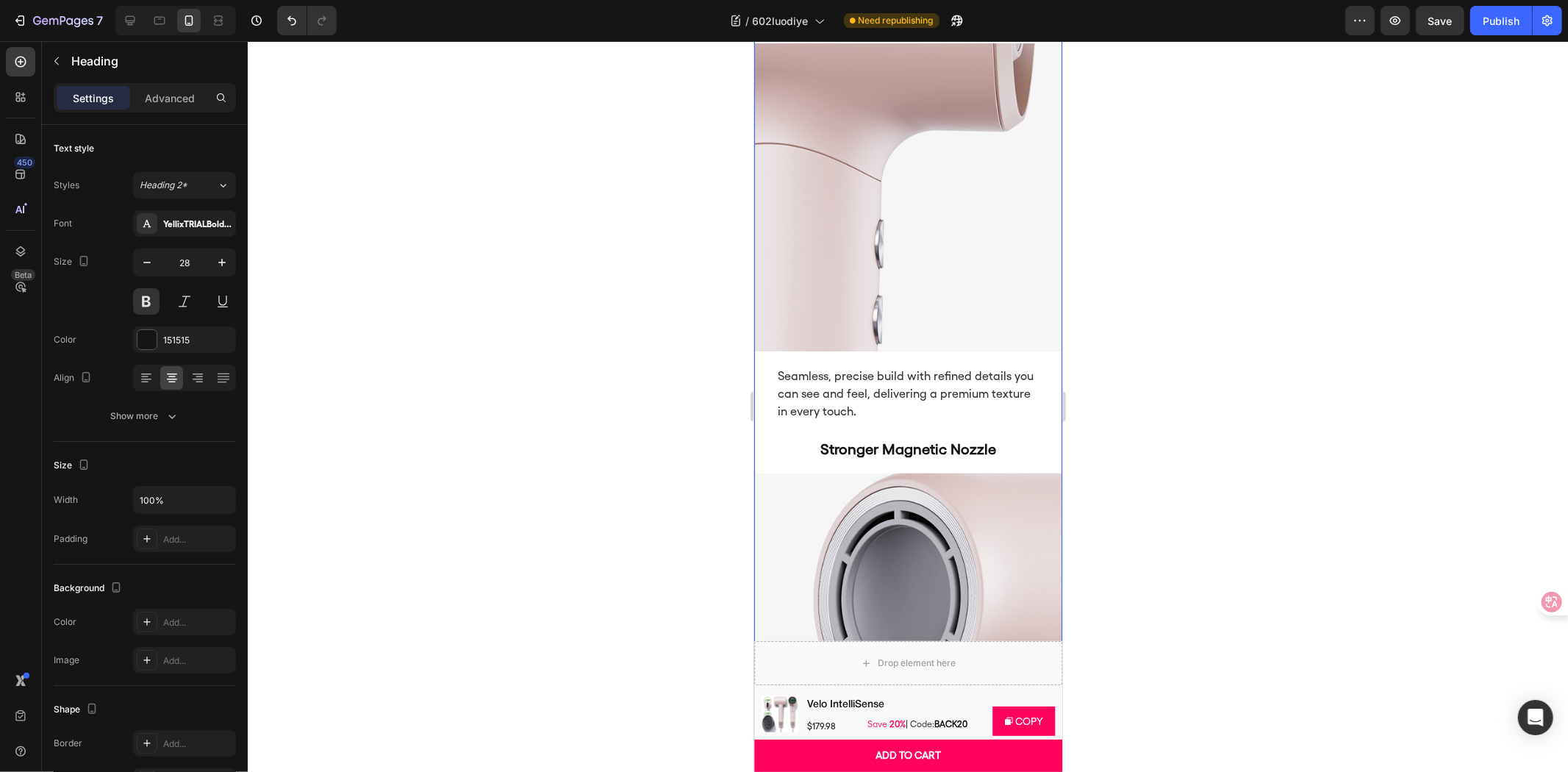
scroll to position [1374, 0]
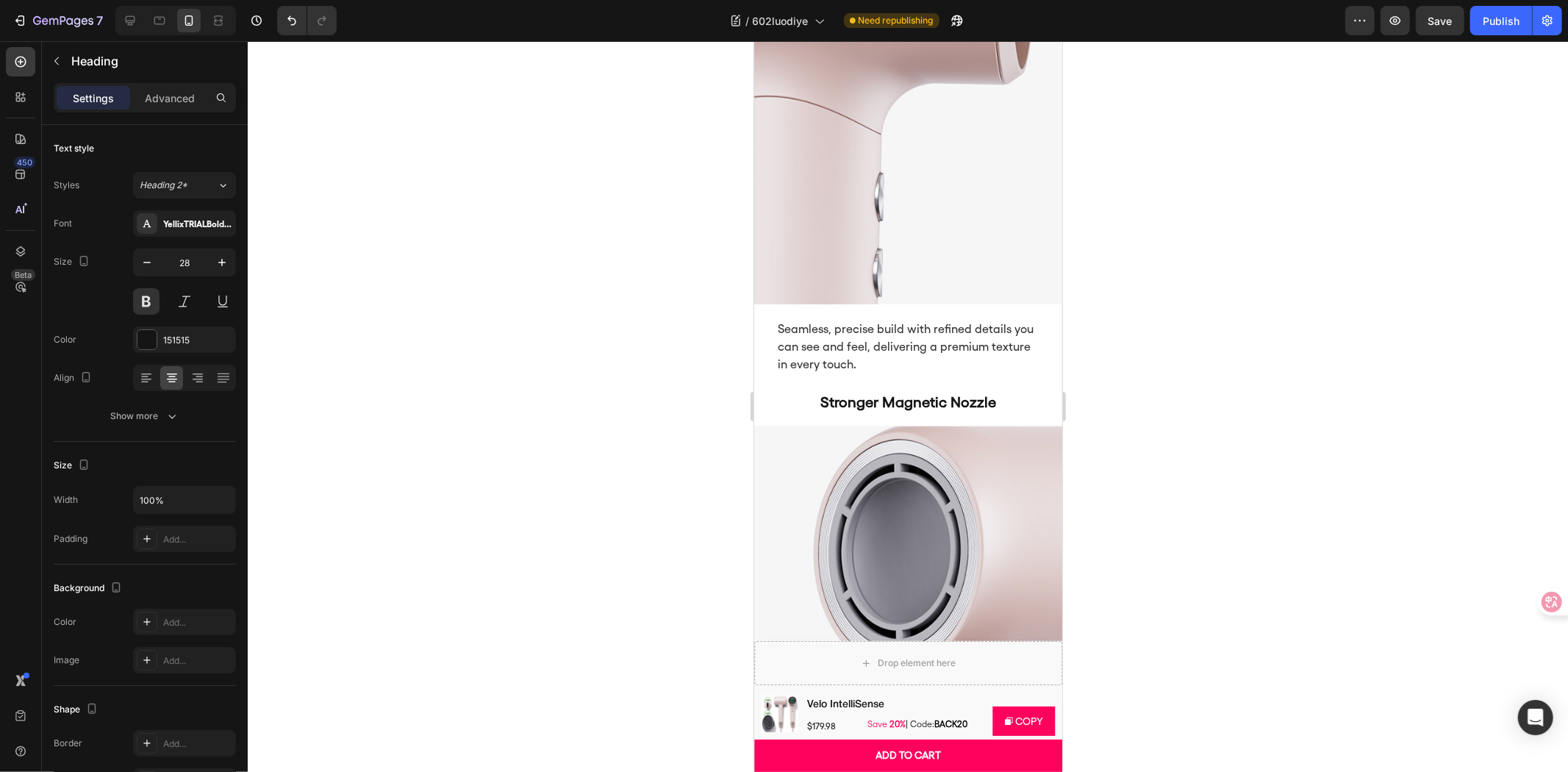
click at [1202, 412] on div at bounding box center [908, 407] width 1320 height 731
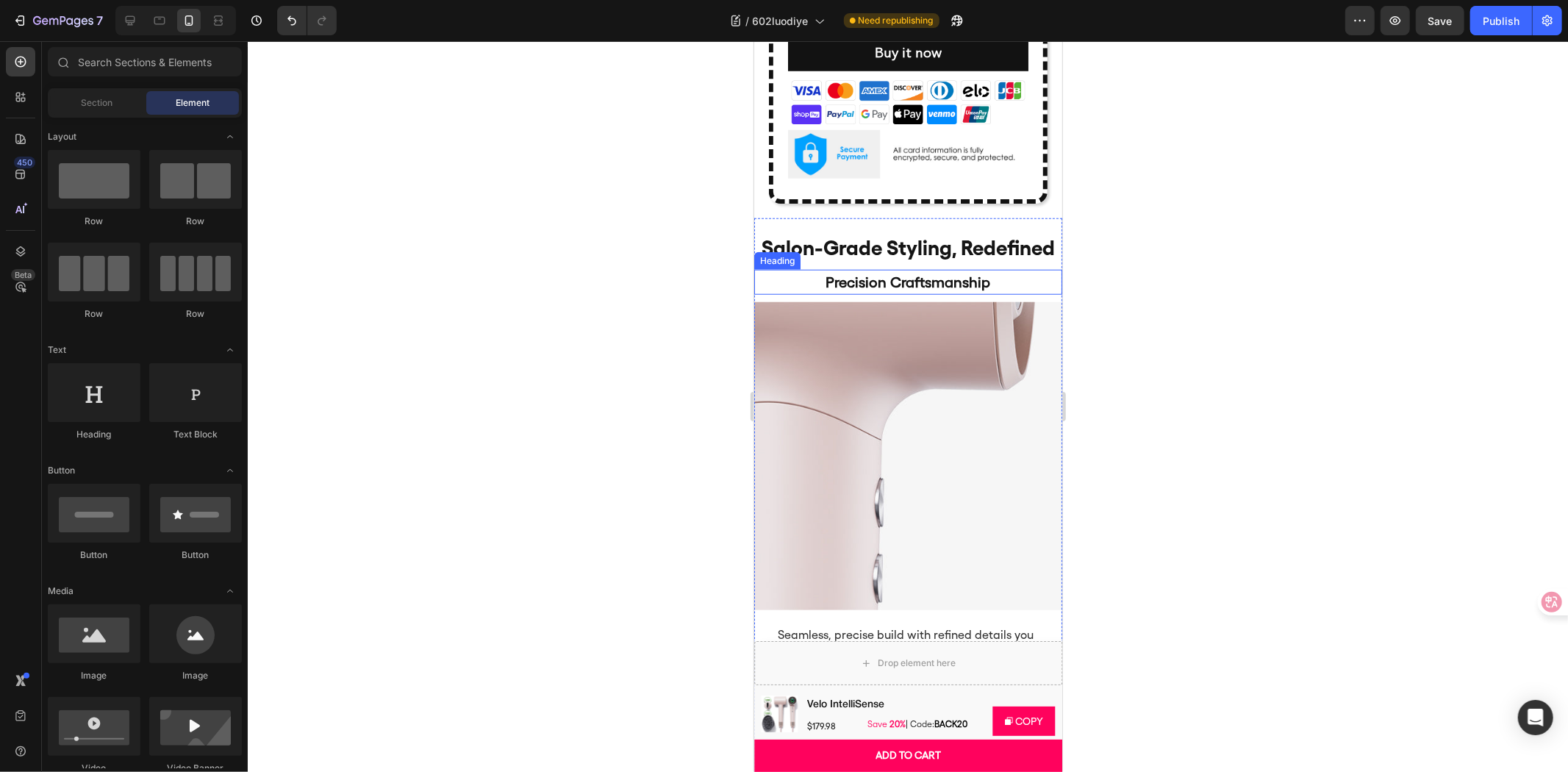
scroll to position [1048, 0]
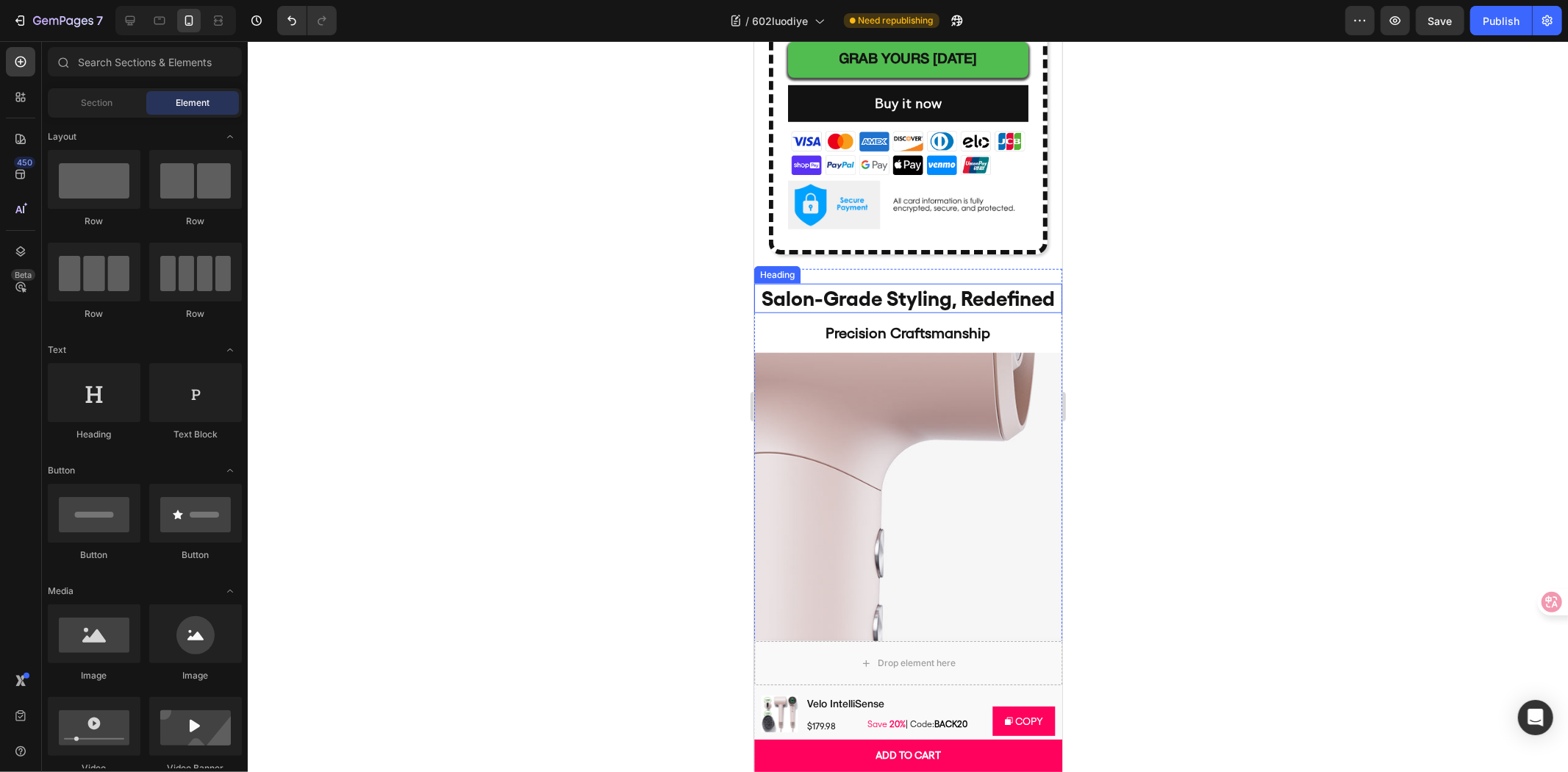
click at [1020, 296] on h2 "salon-grade styling, redefined" at bounding box center [908, 297] width 308 height 29
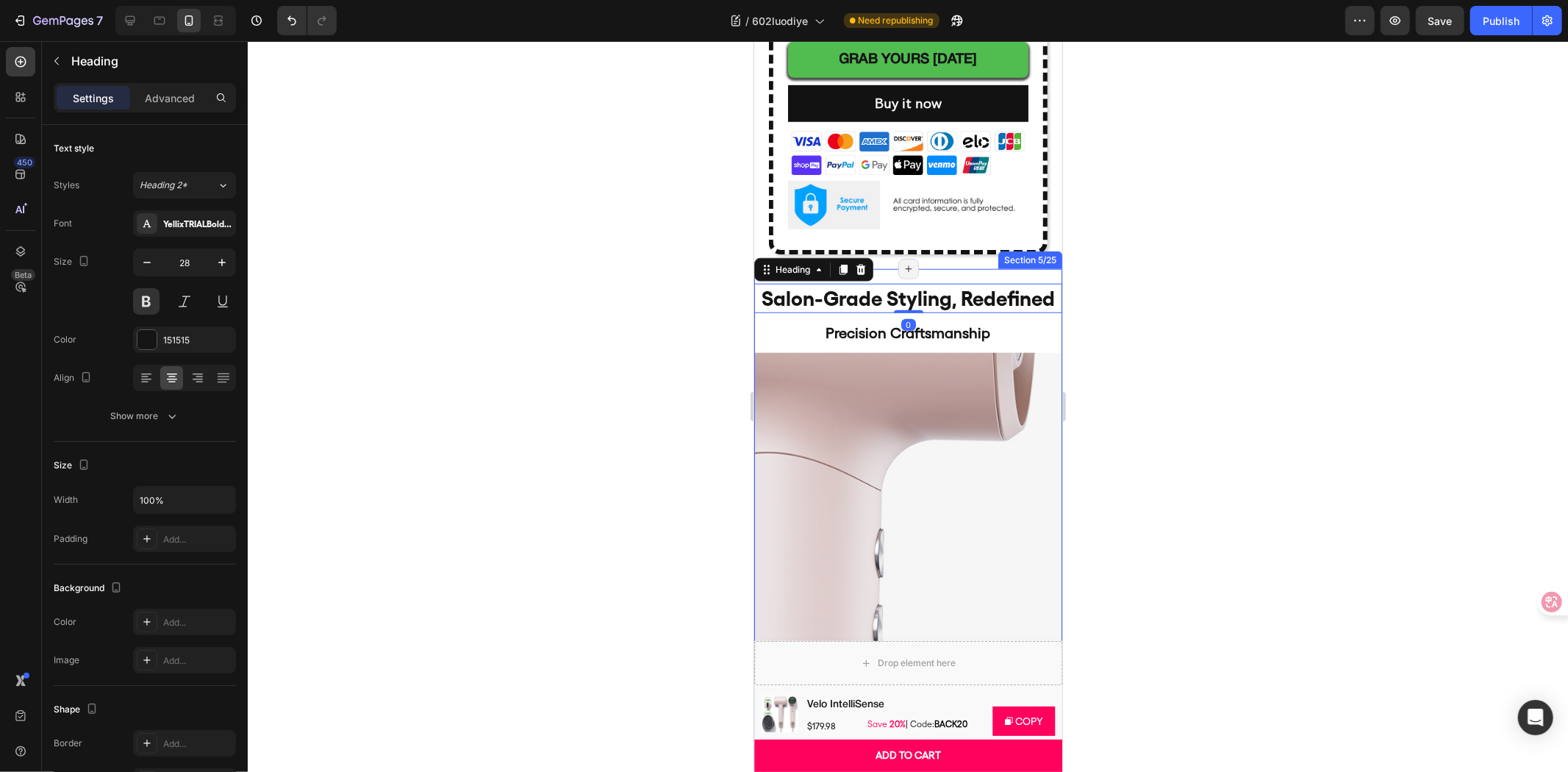
click at [1014, 268] on div "salon-grade styling, redefined Heading 0 Precision Craftsmanship Heading Image" at bounding box center [908, 464] width 308 height 392
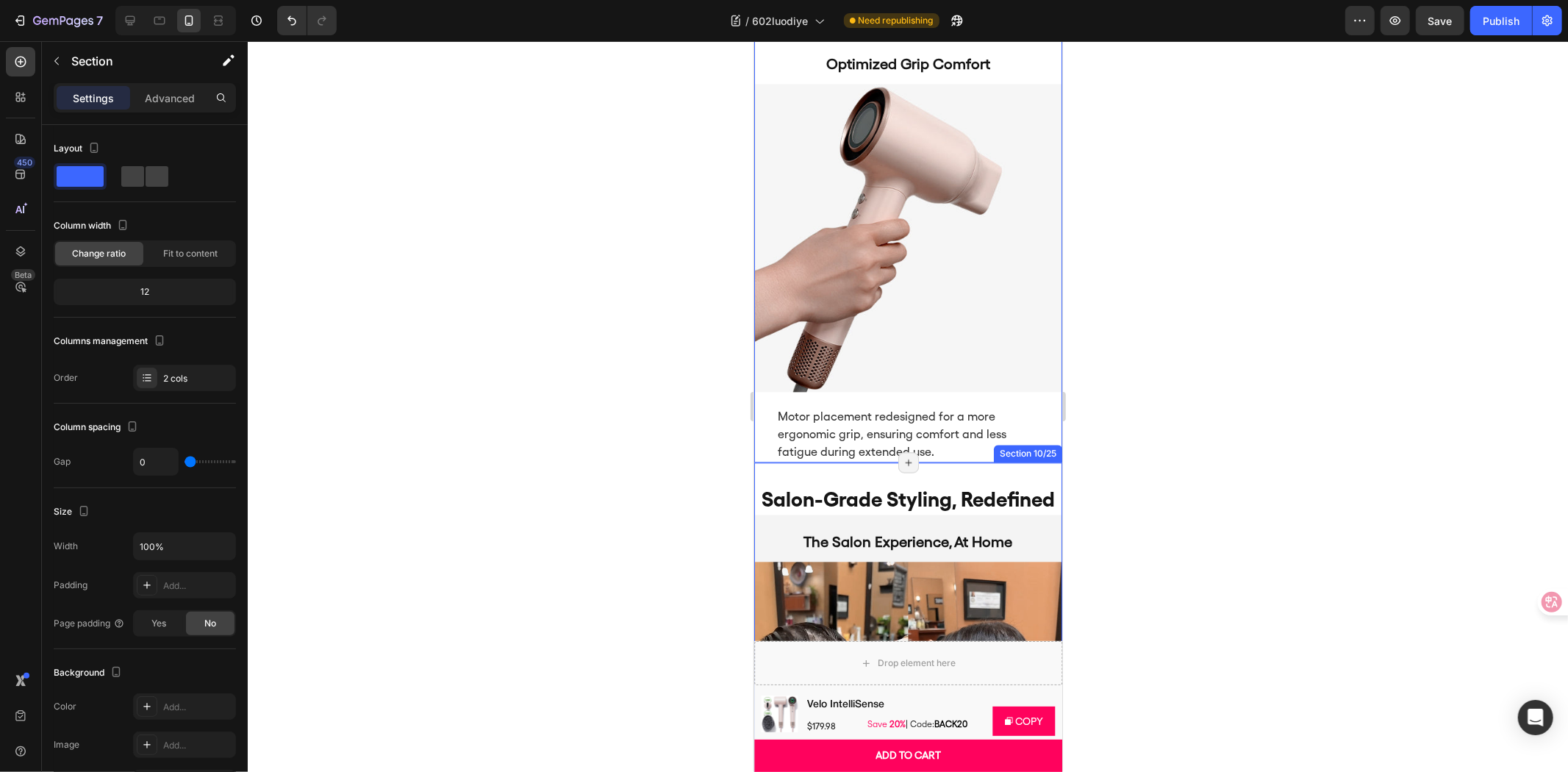
scroll to position [2599, 0]
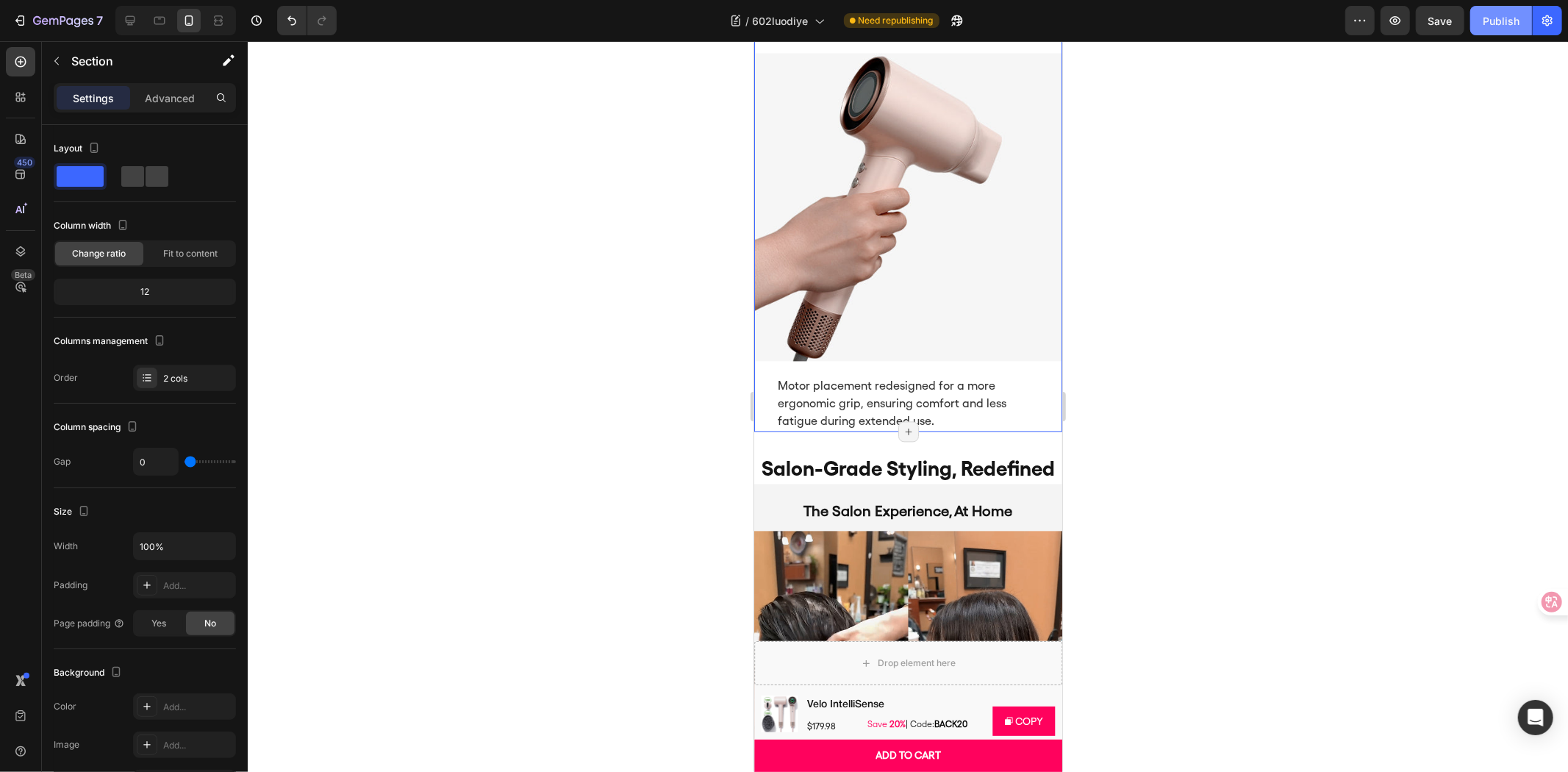
click at [1508, 22] on div "Publish" at bounding box center [1501, 21] width 37 height 15
click at [138, 17] on div at bounding box center [130, 21] width 24 height 24
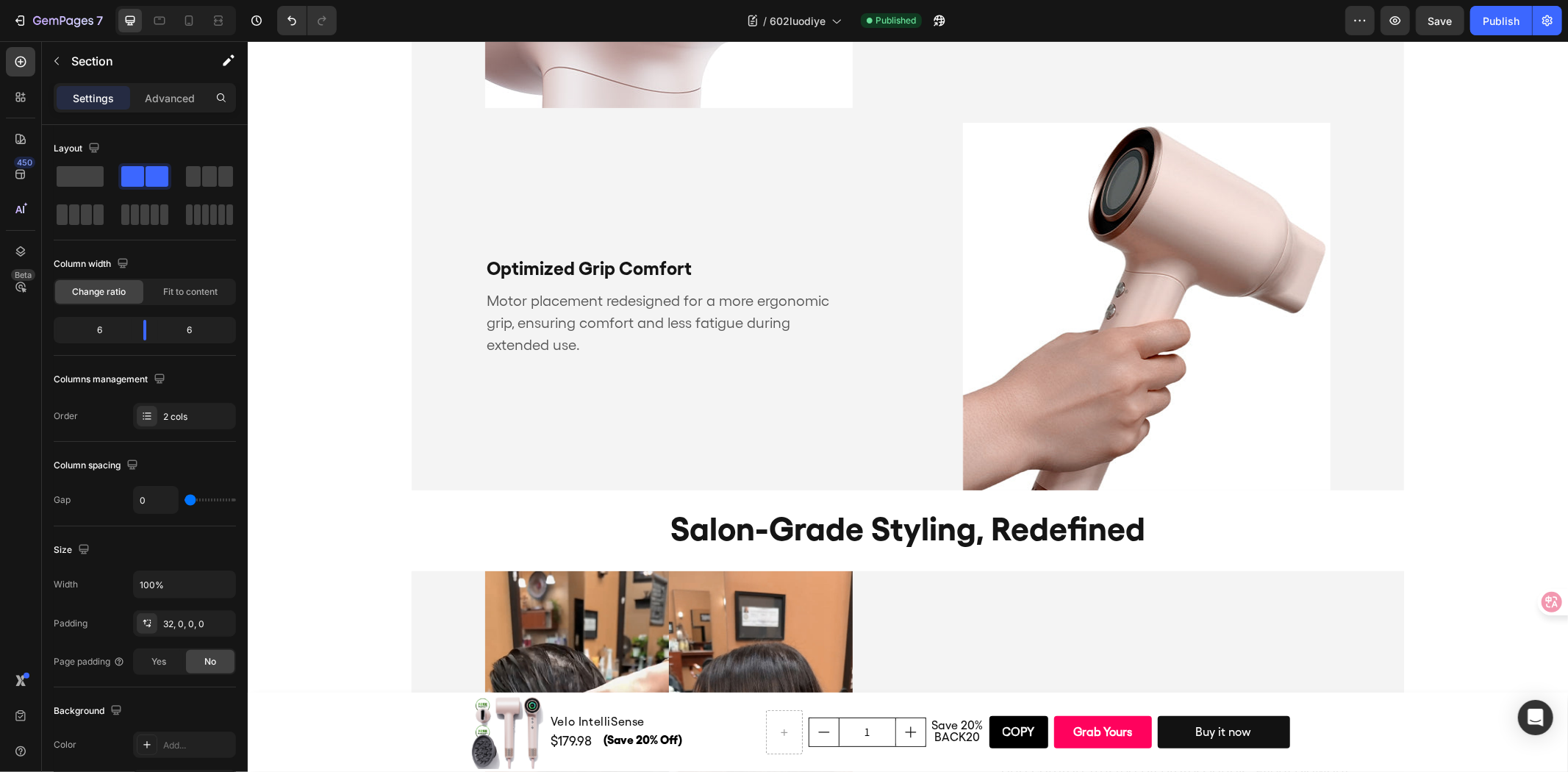
scroll to position [2701, 0]
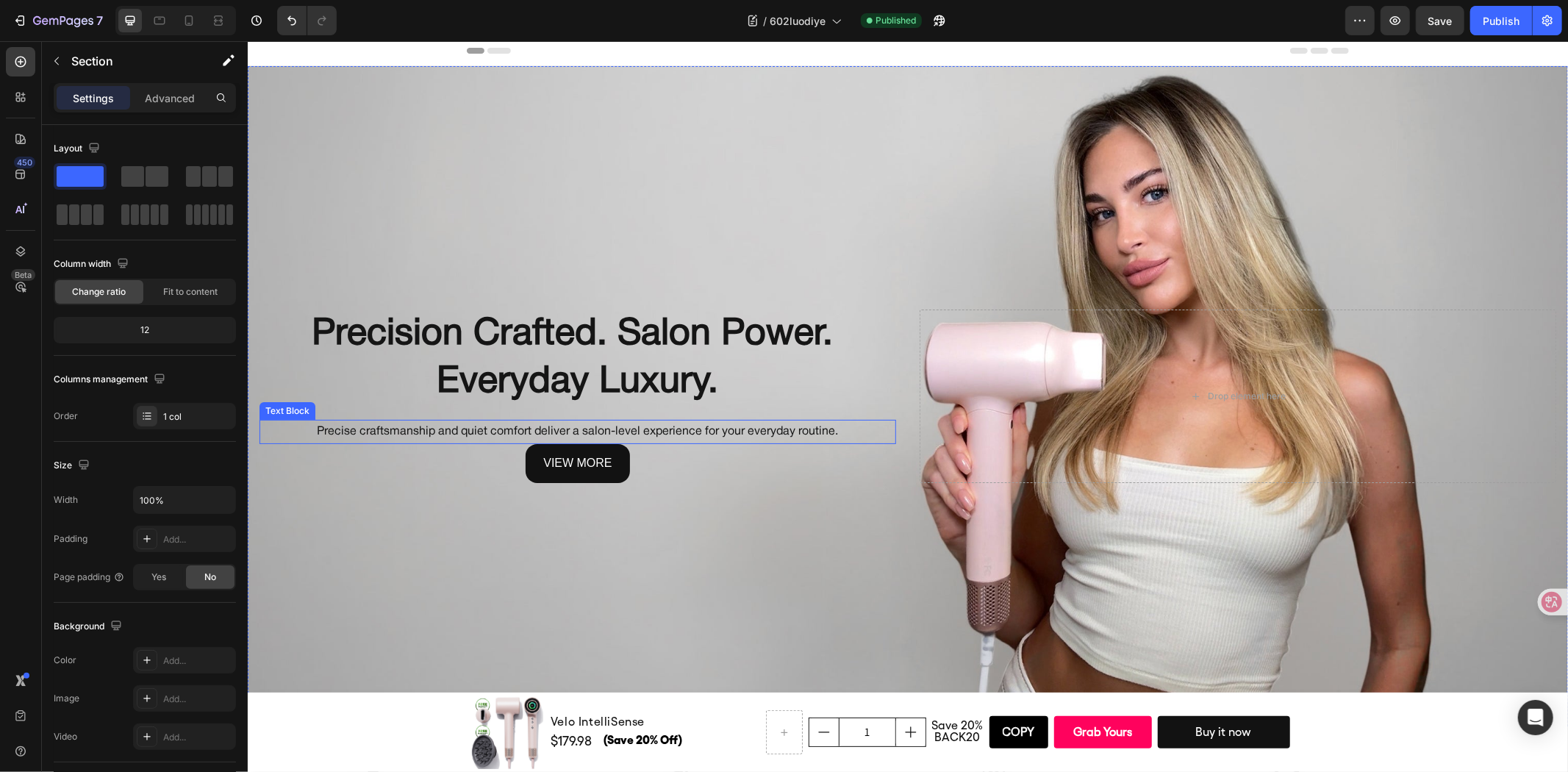
scroll to position [0, 0]
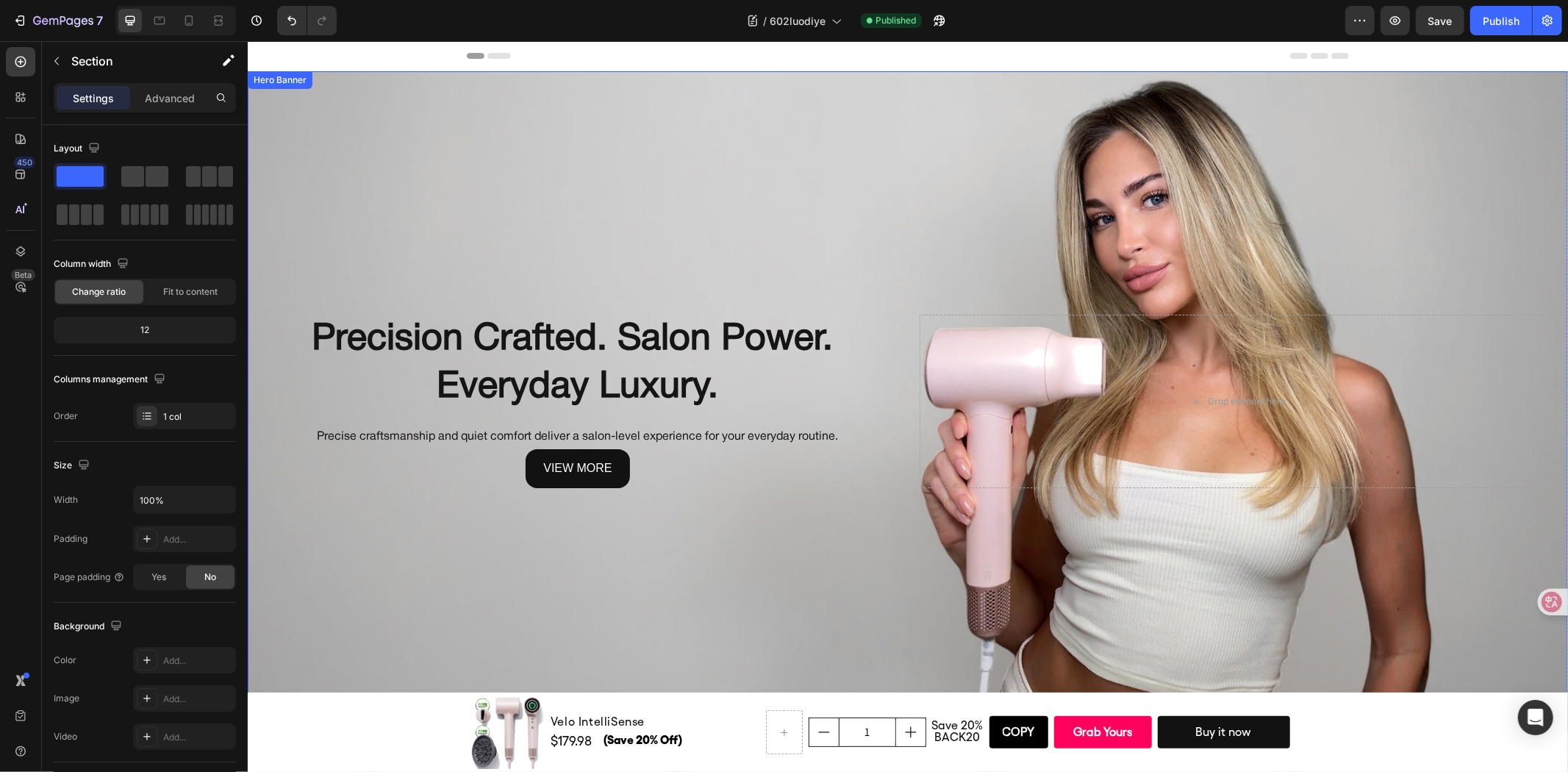
click at [896, 207] on div "Background Image" at bounding box center [907, 400] width 1320 height 660
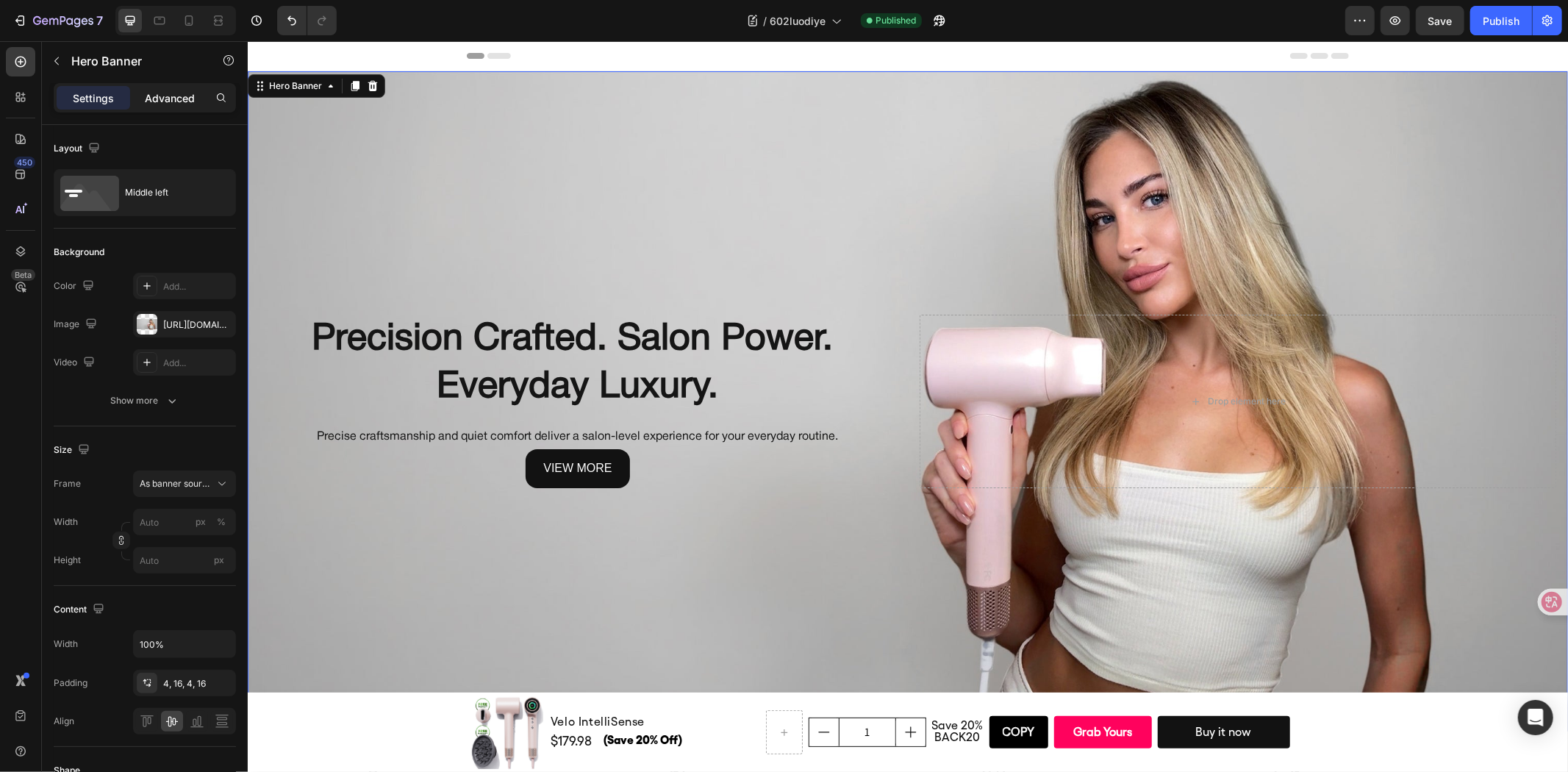
click at [160, 104] on p "Advanced" at bounding box center [169, 98] width 50 height 15
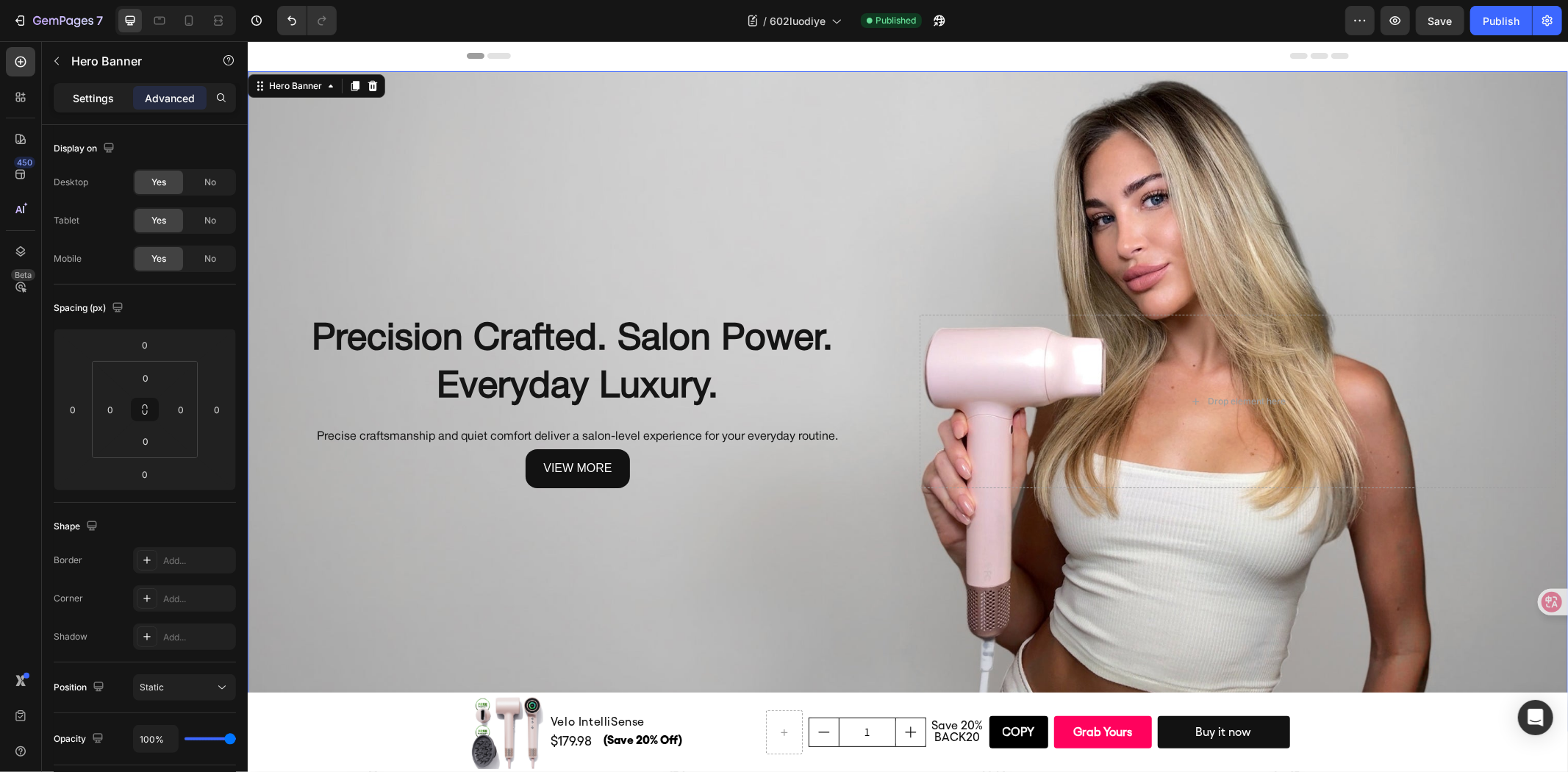
click at [103, 104] on p "Settings" at bounding box center [94, 98] width 41 height 15
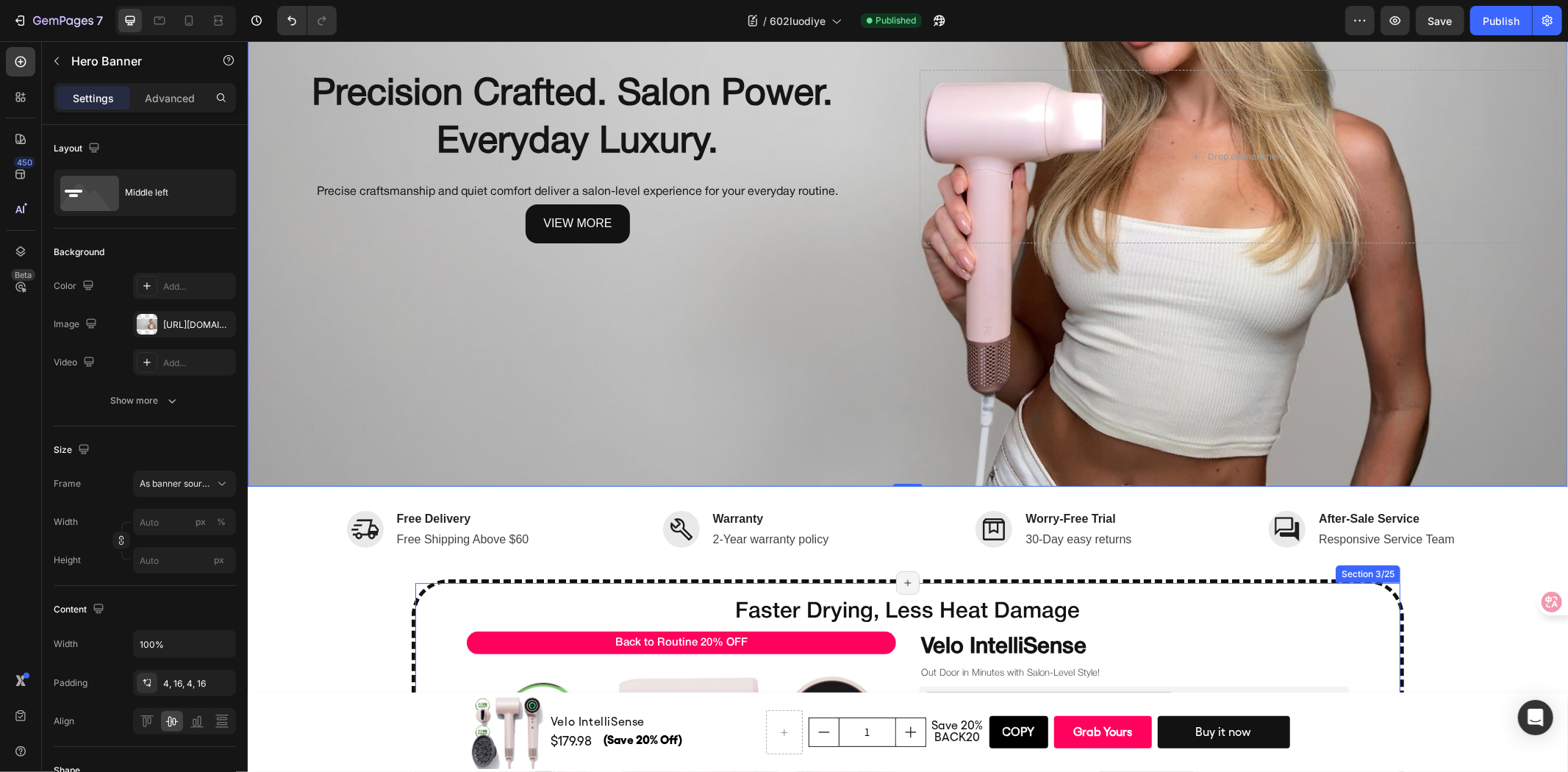
scroll to position [408, 0]
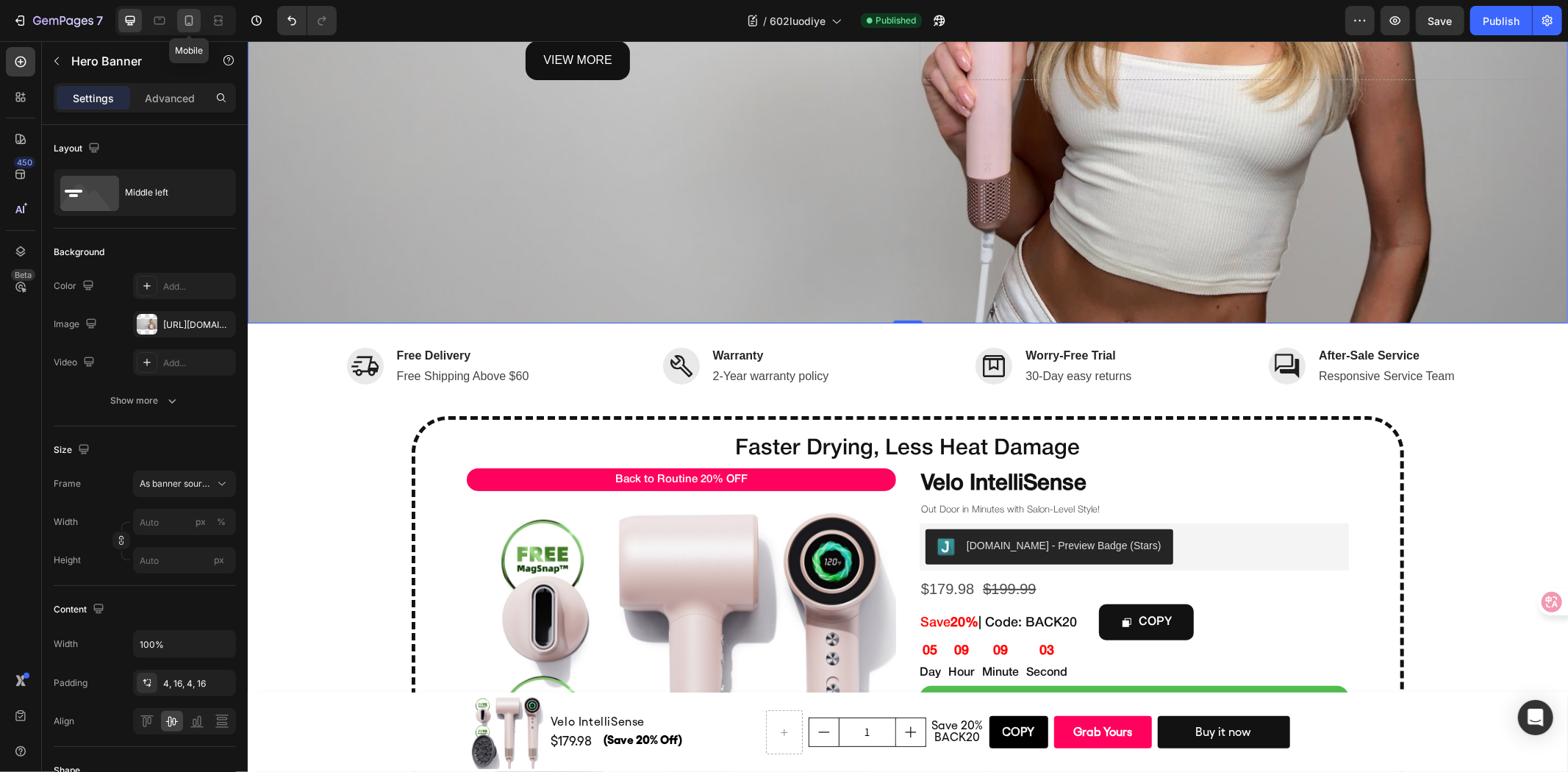
click at [182, 23] on icon at bounding box center [189, 21] width 15 height 15
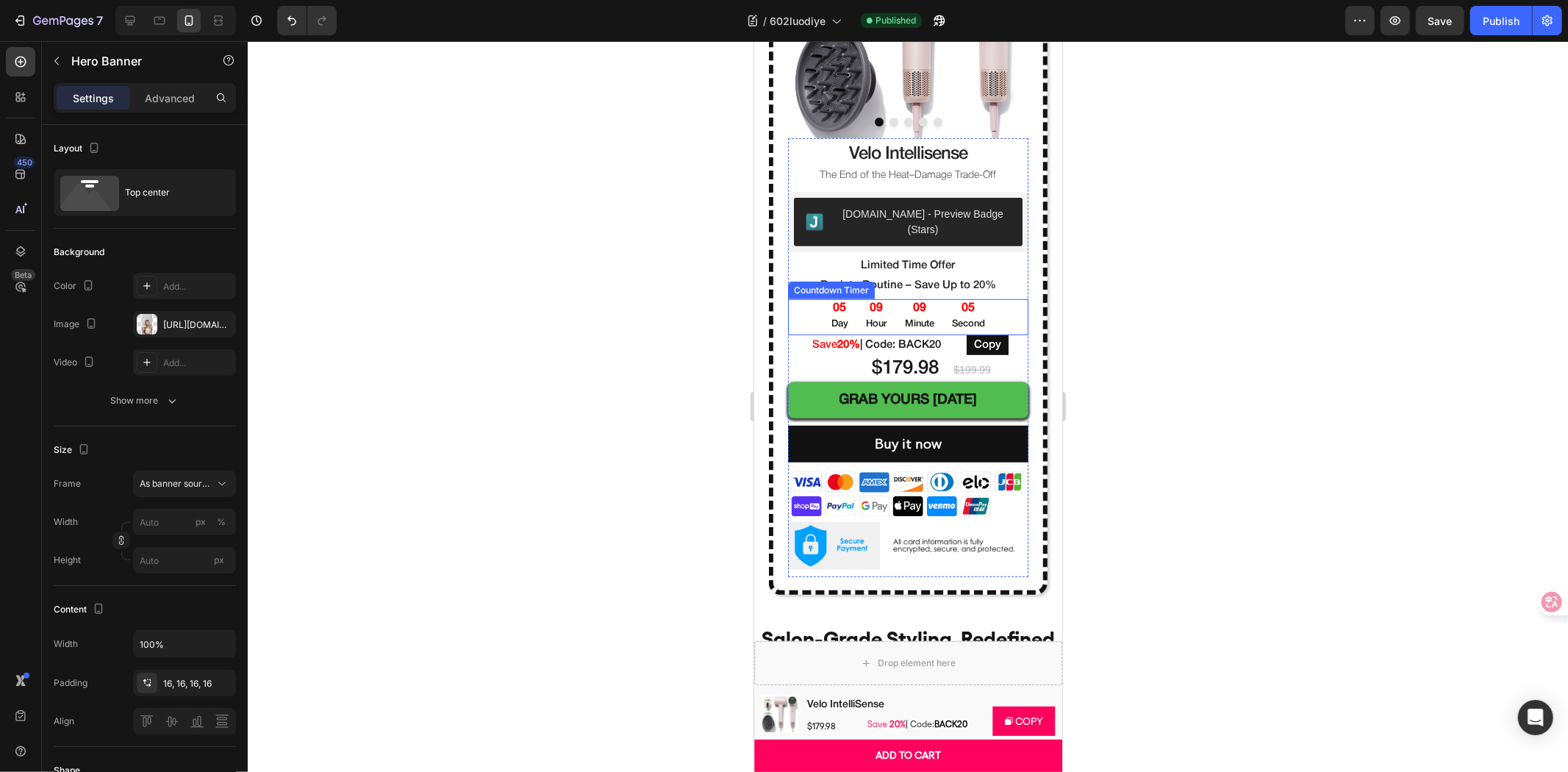
scroll to position [735, 0]
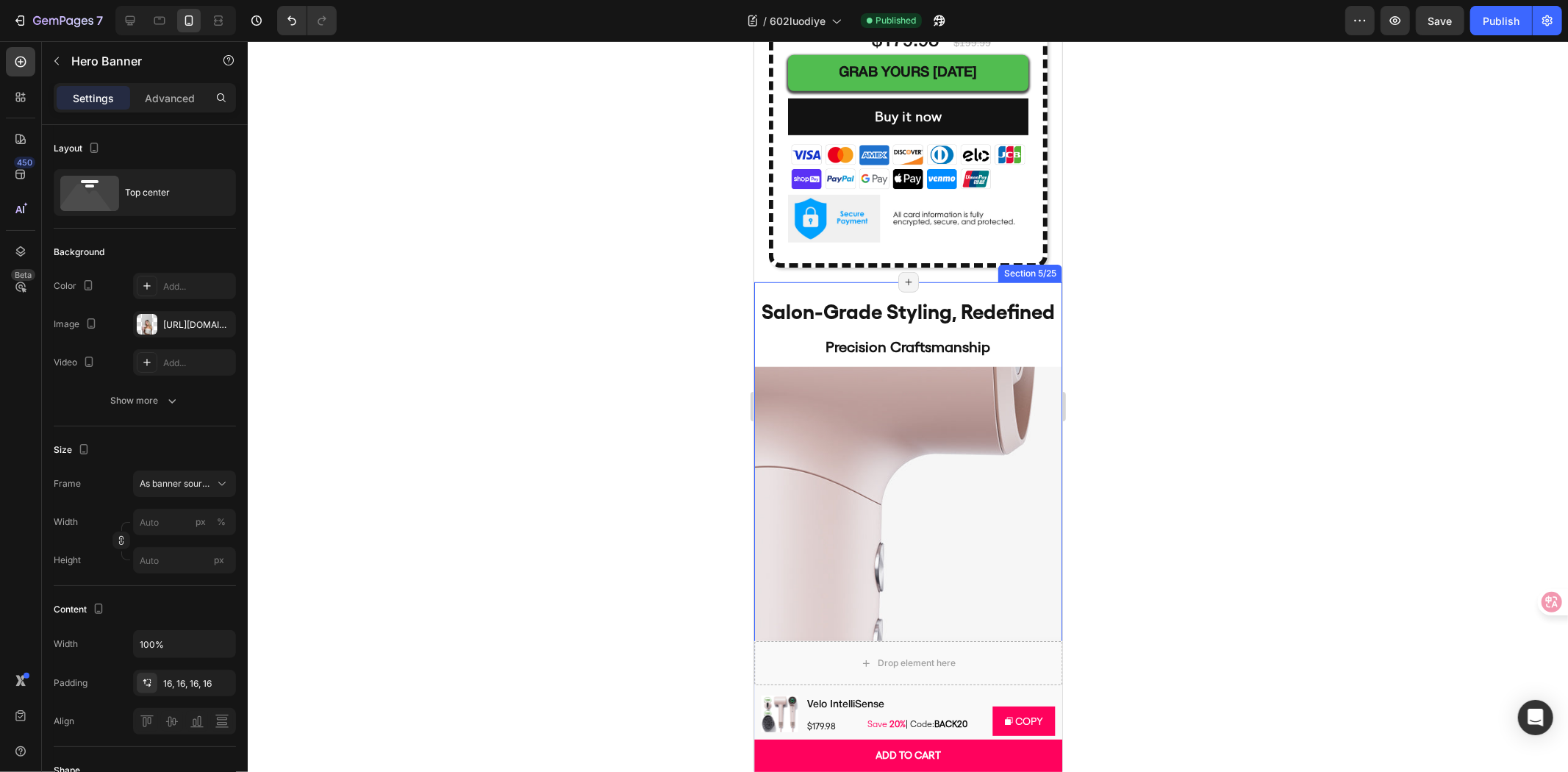
click at [1009, 281] on div "salon-grade styling, redefined Heading Precision Craftsmanship Heading Image" at bounding box center [908, 477] width 308 height 392
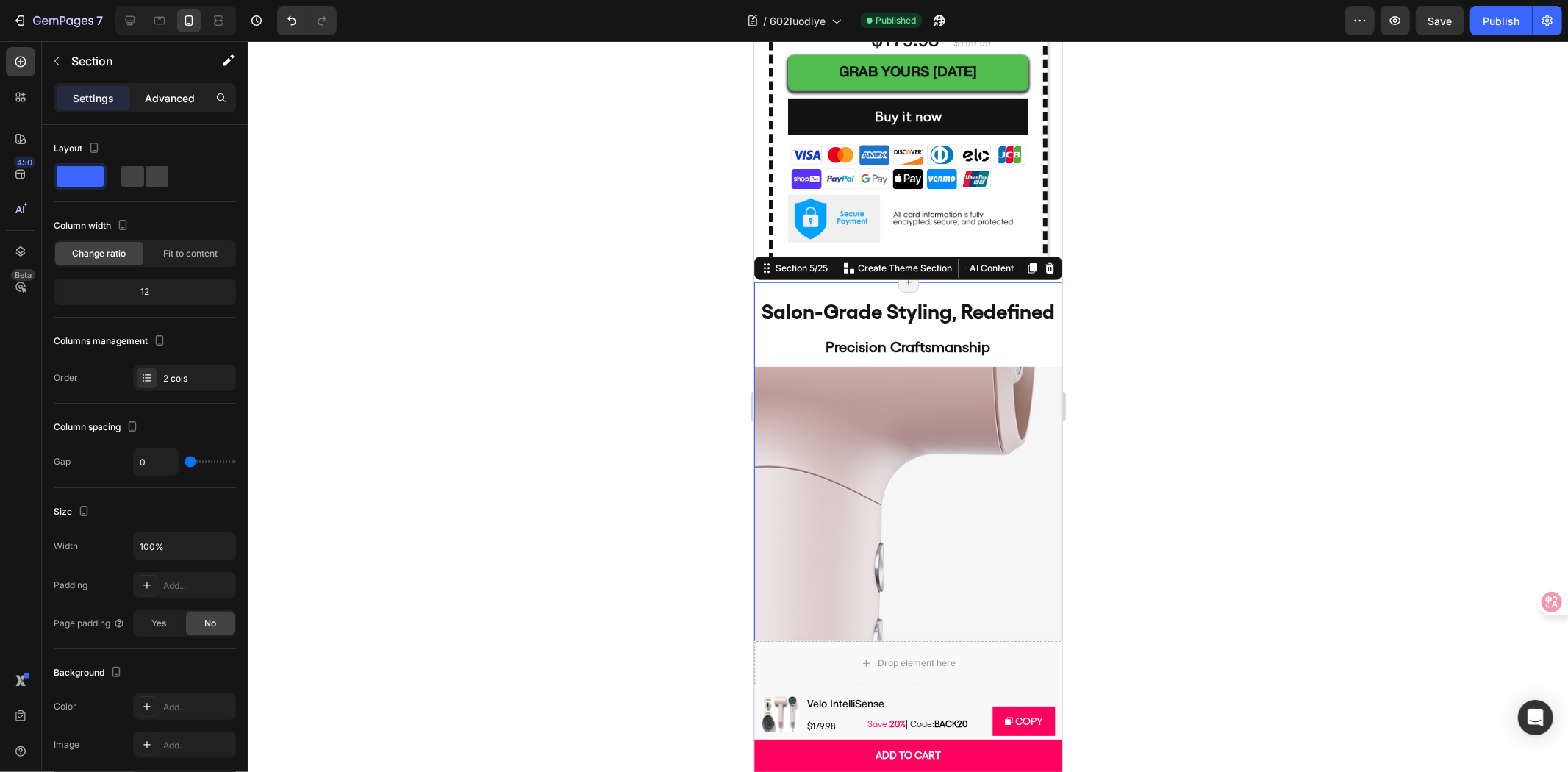
click at [182, 98] on p "Advanced" at bounding box center [169, 98] width 50 height 15
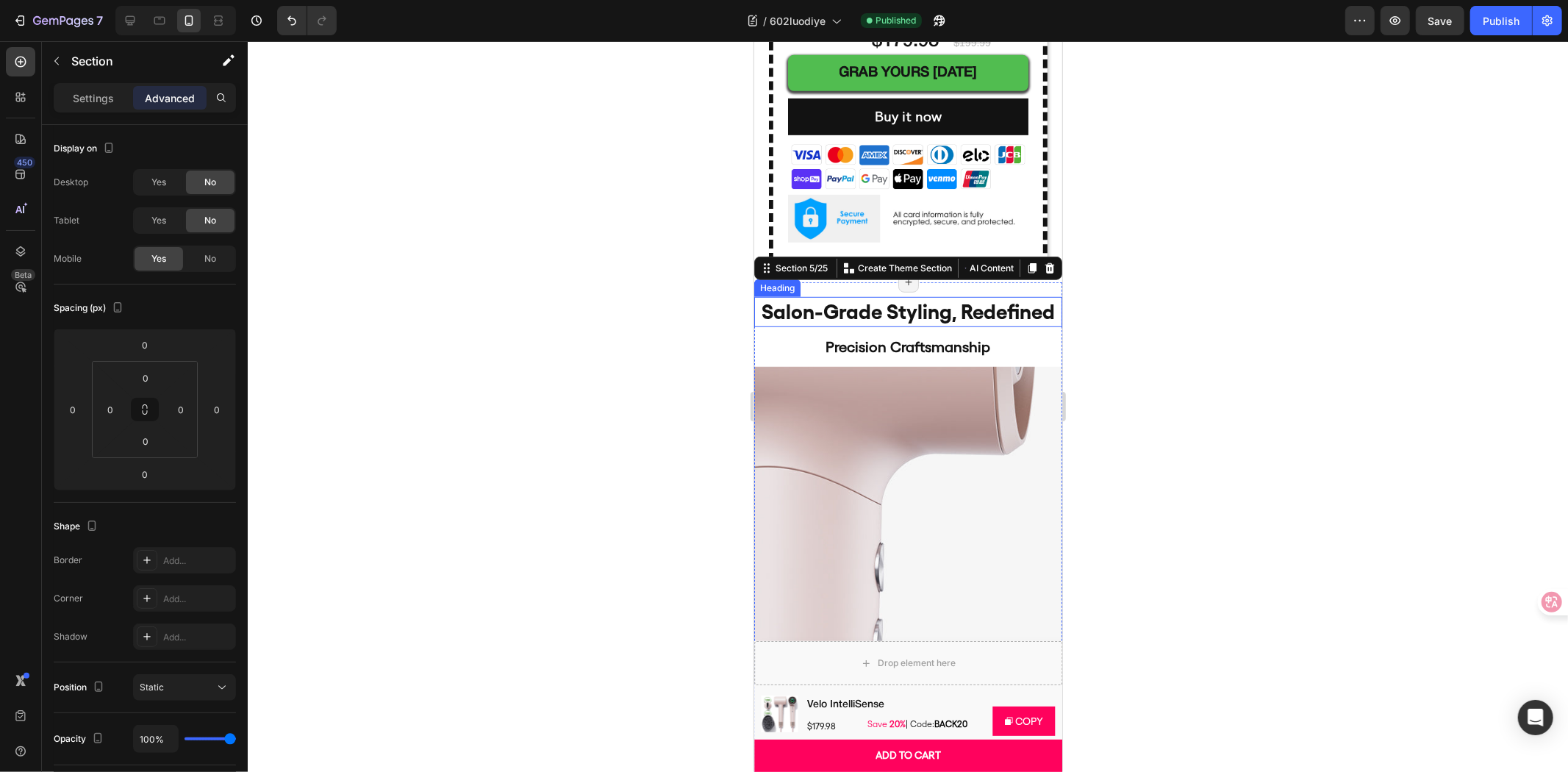
click at [813, 299] on strong "salon-grade styling, redefined" at bounding box center [907, 311] width 293 height 25
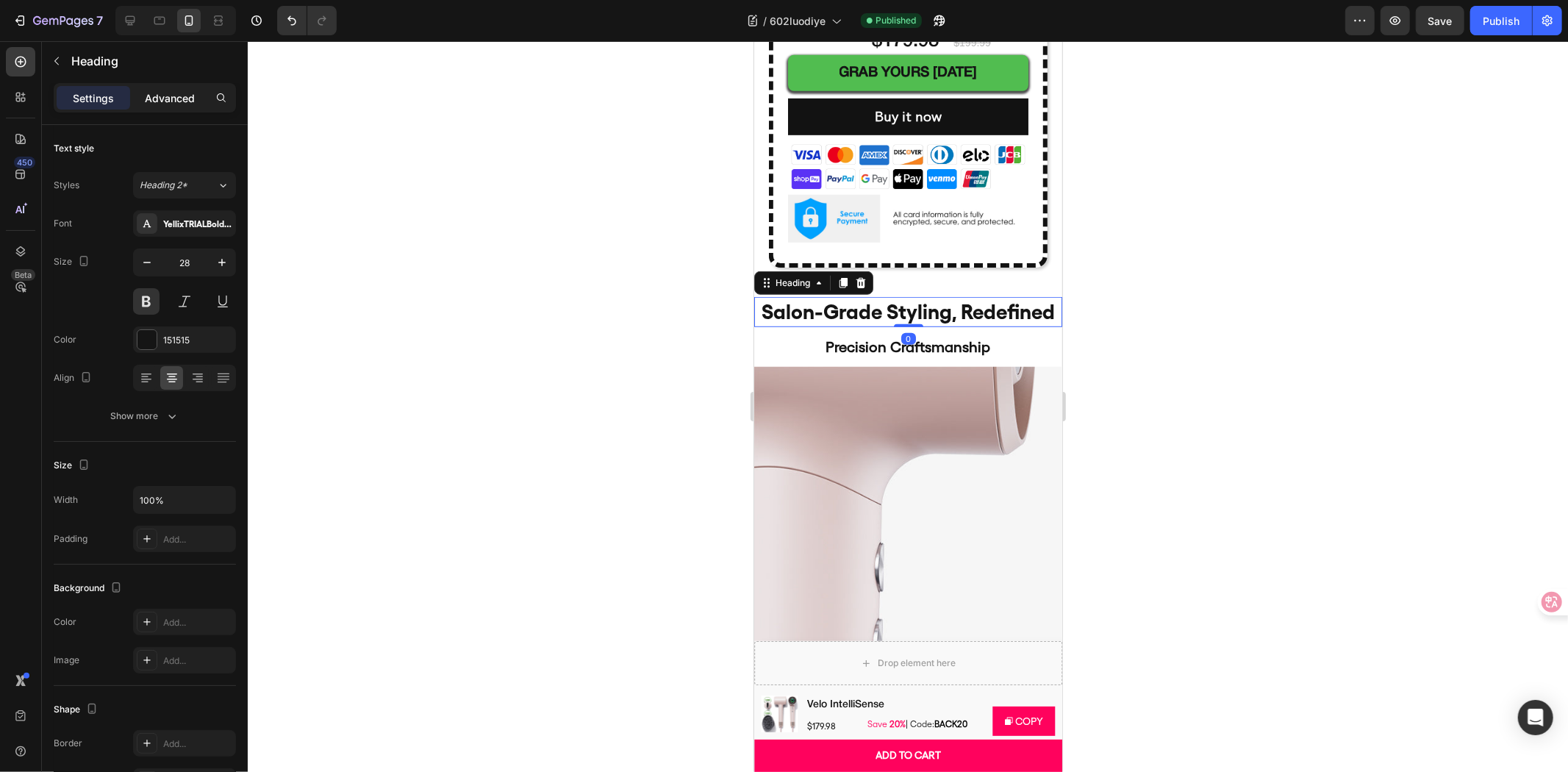
click at [154, 104] on p "Advanced" at bounding box center [169, 98] width 50 height 15
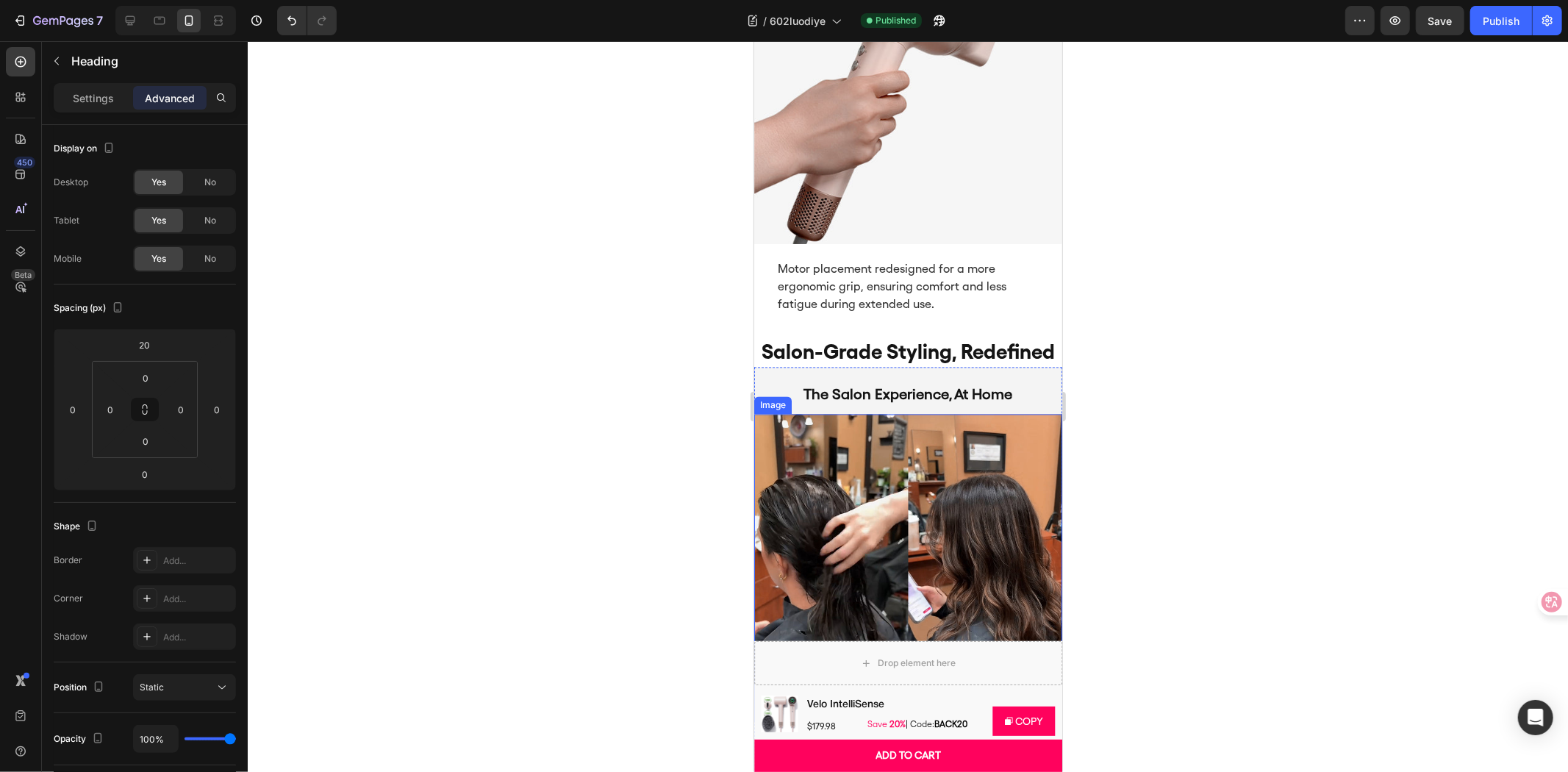
scroll to position [2368, 0]
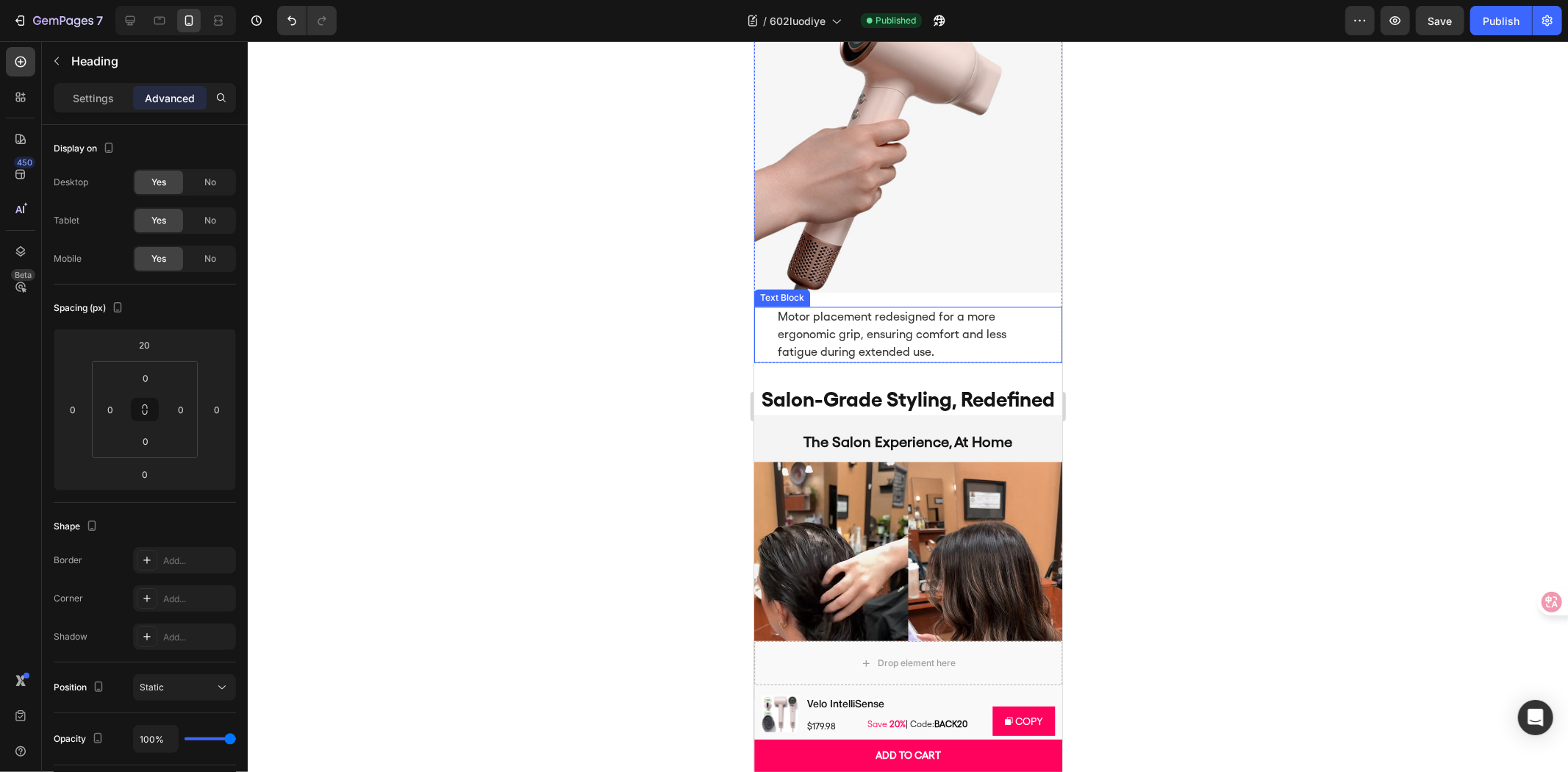
click at [980, 308] on p "Motor placement redesigned for a more ergonomic grip, ensuring comfort and less…" at bounding box center [907, 334] width 261 height 53
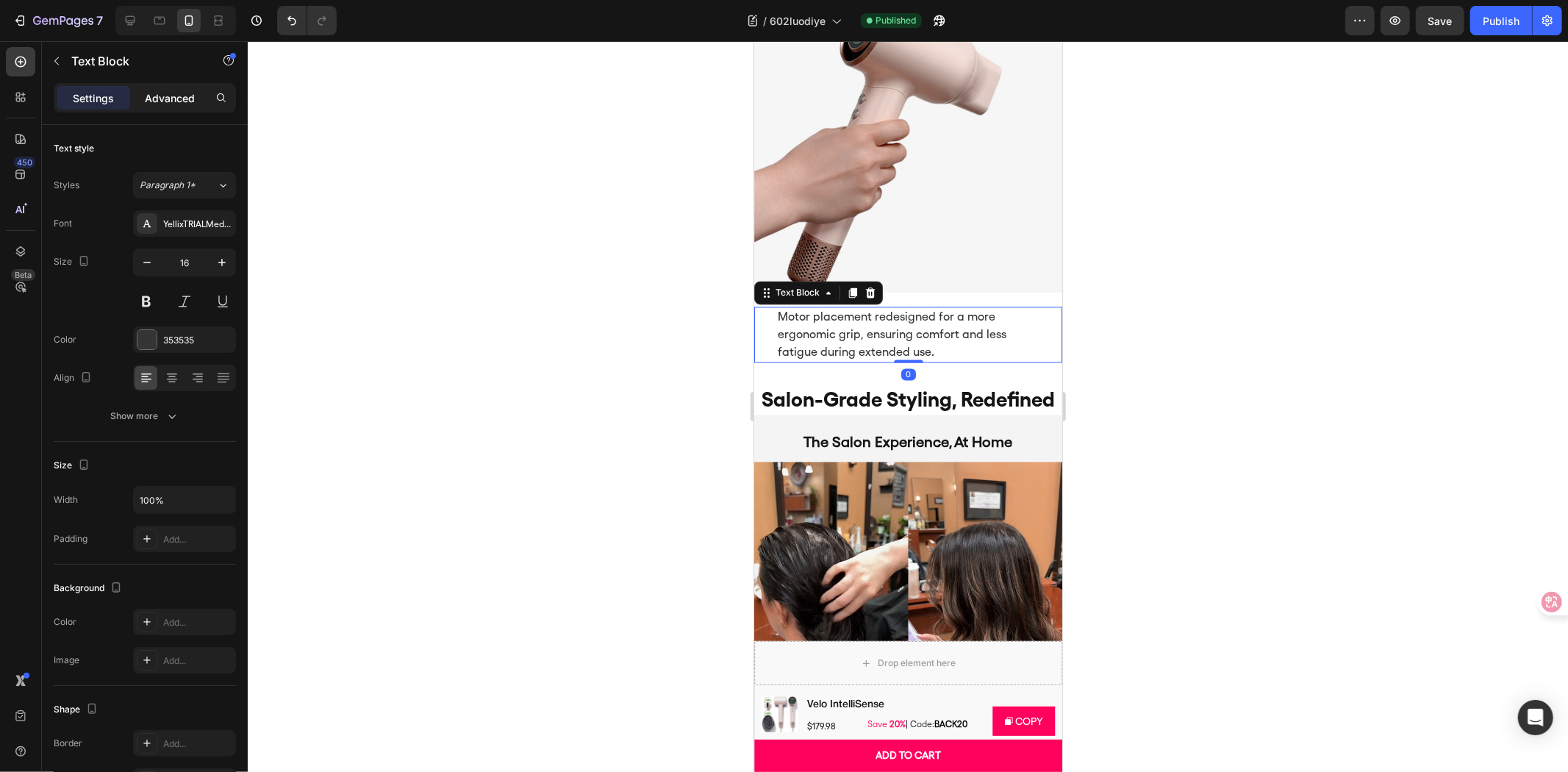
click at [149, 103] on p "Advanced" at bounding box center [169, 98] width 50 height 15
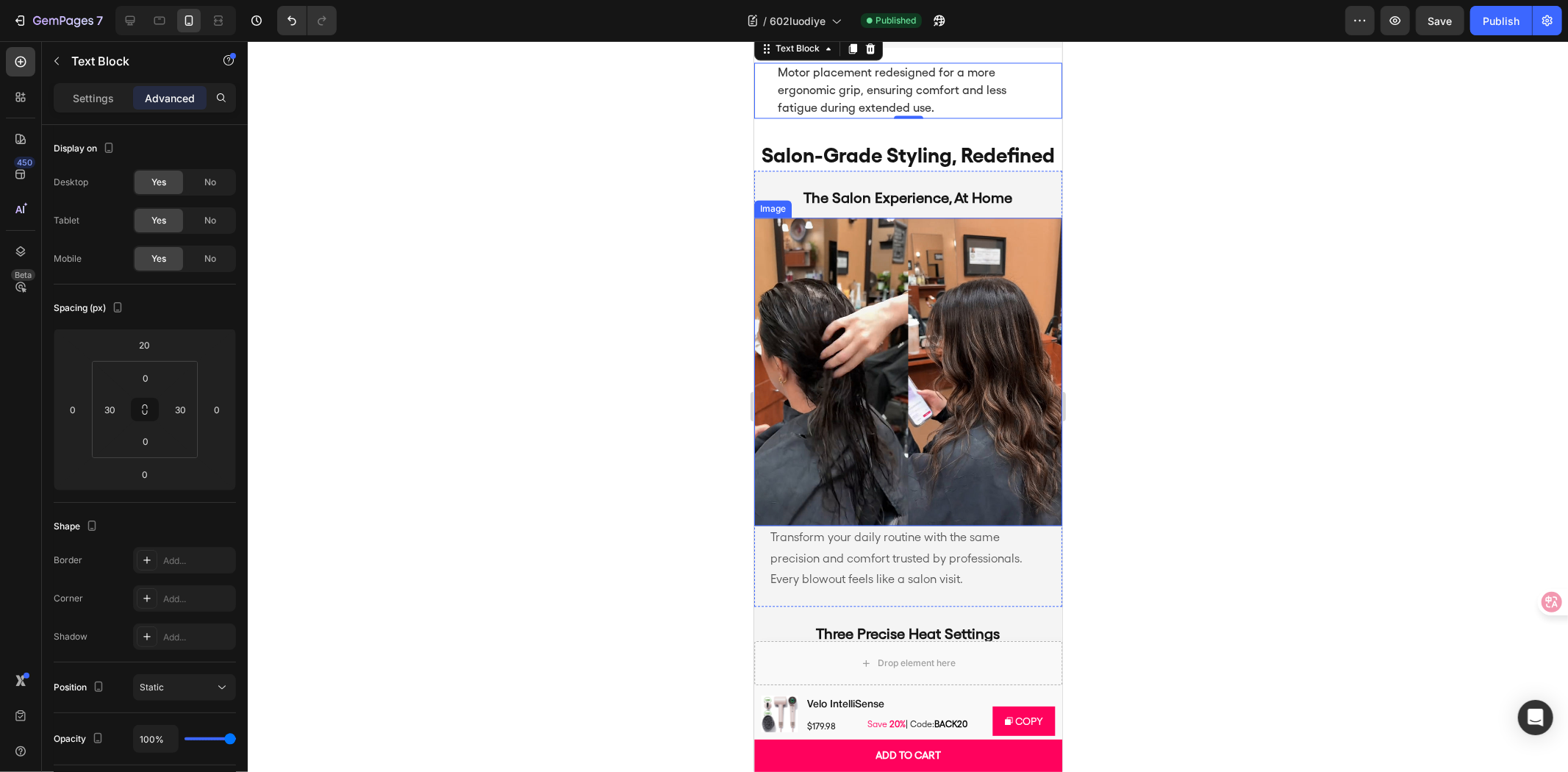
scroll to position [2287, 0]
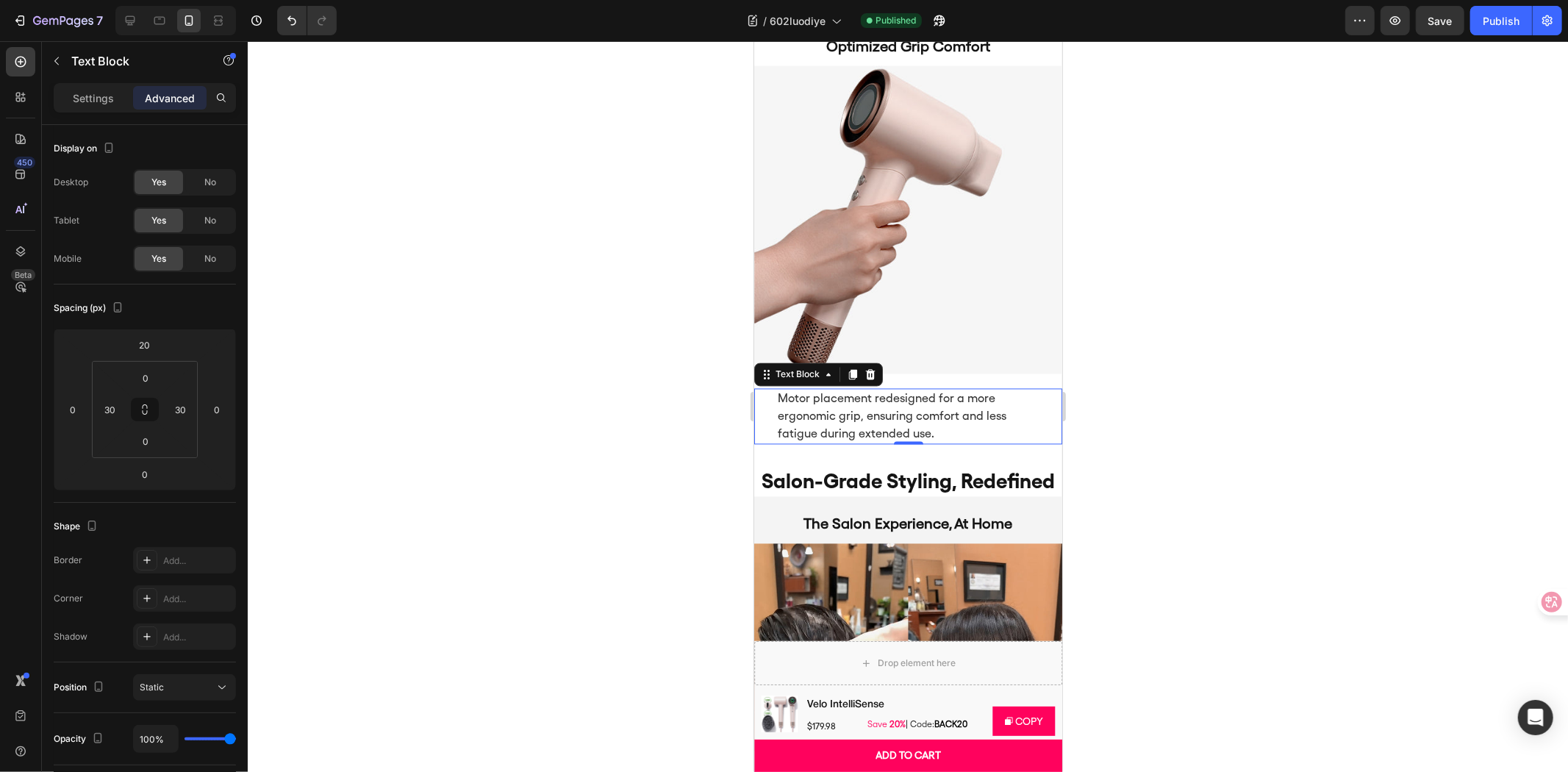
click at [1263, 397] on div at bounding box center [908, 407] width 1320 height 731
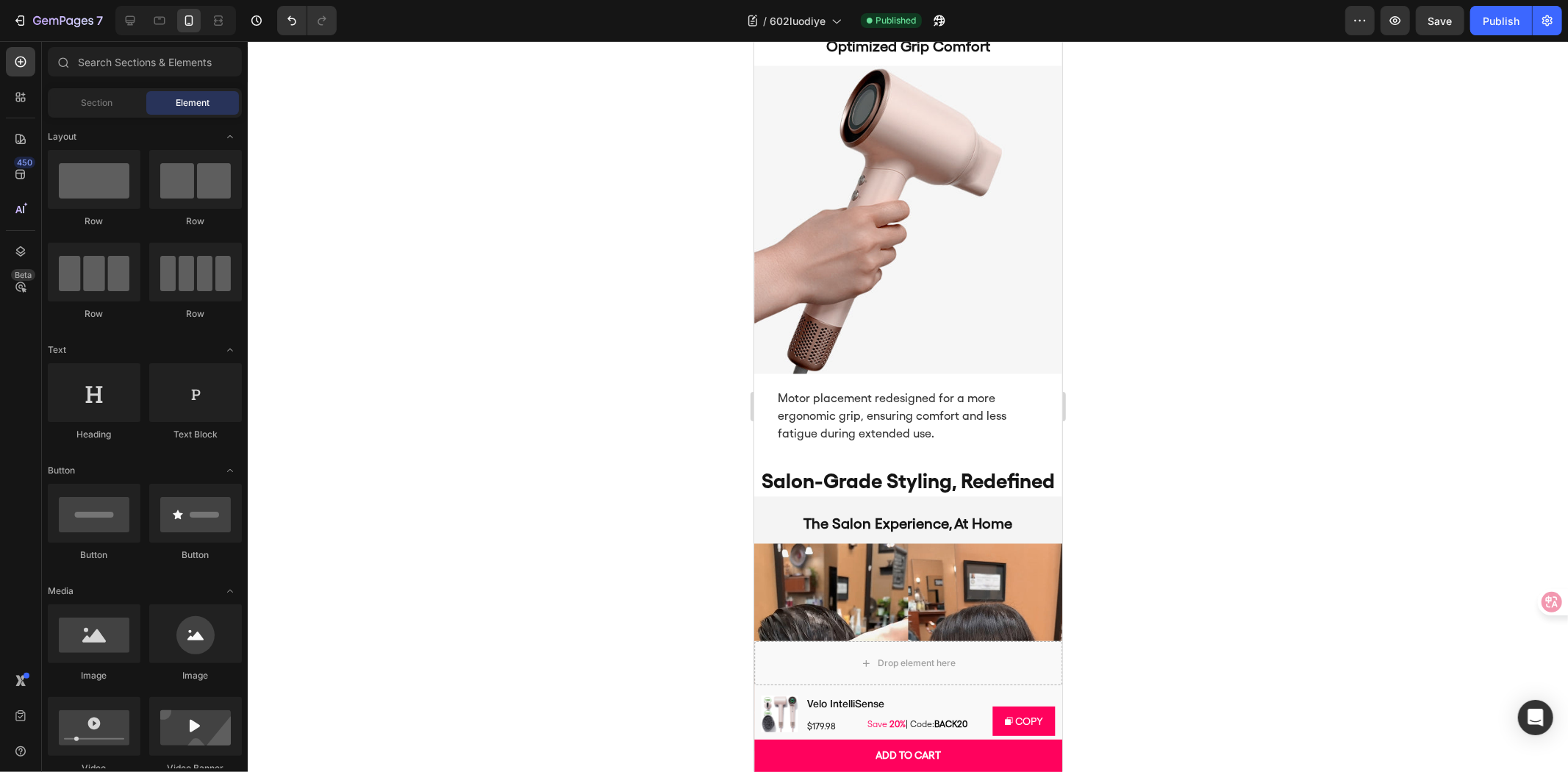
click at [1020, 289] on img at bounding box center [908, 219] width 308 height 308
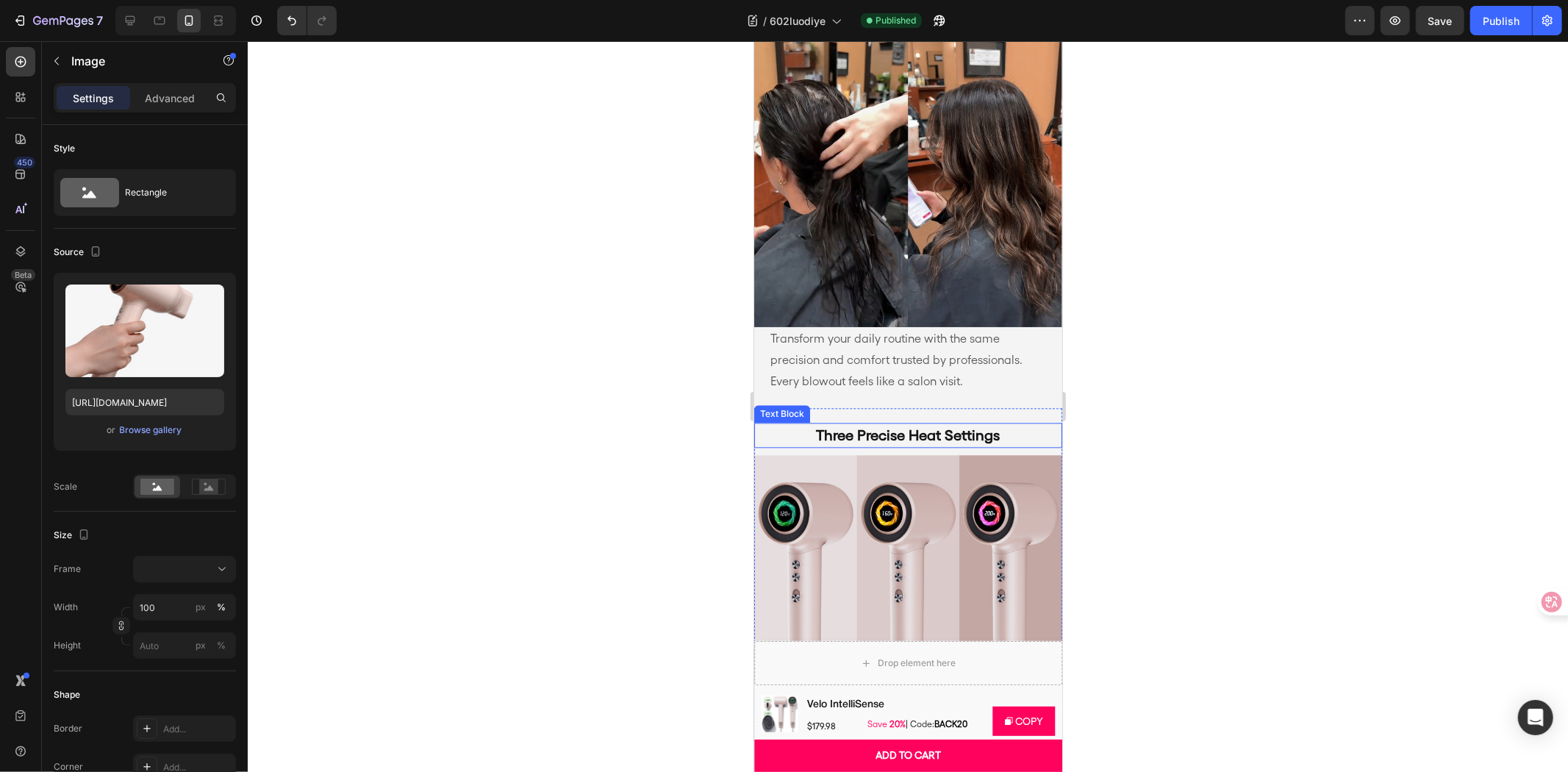
scroll to position [2858, 0]
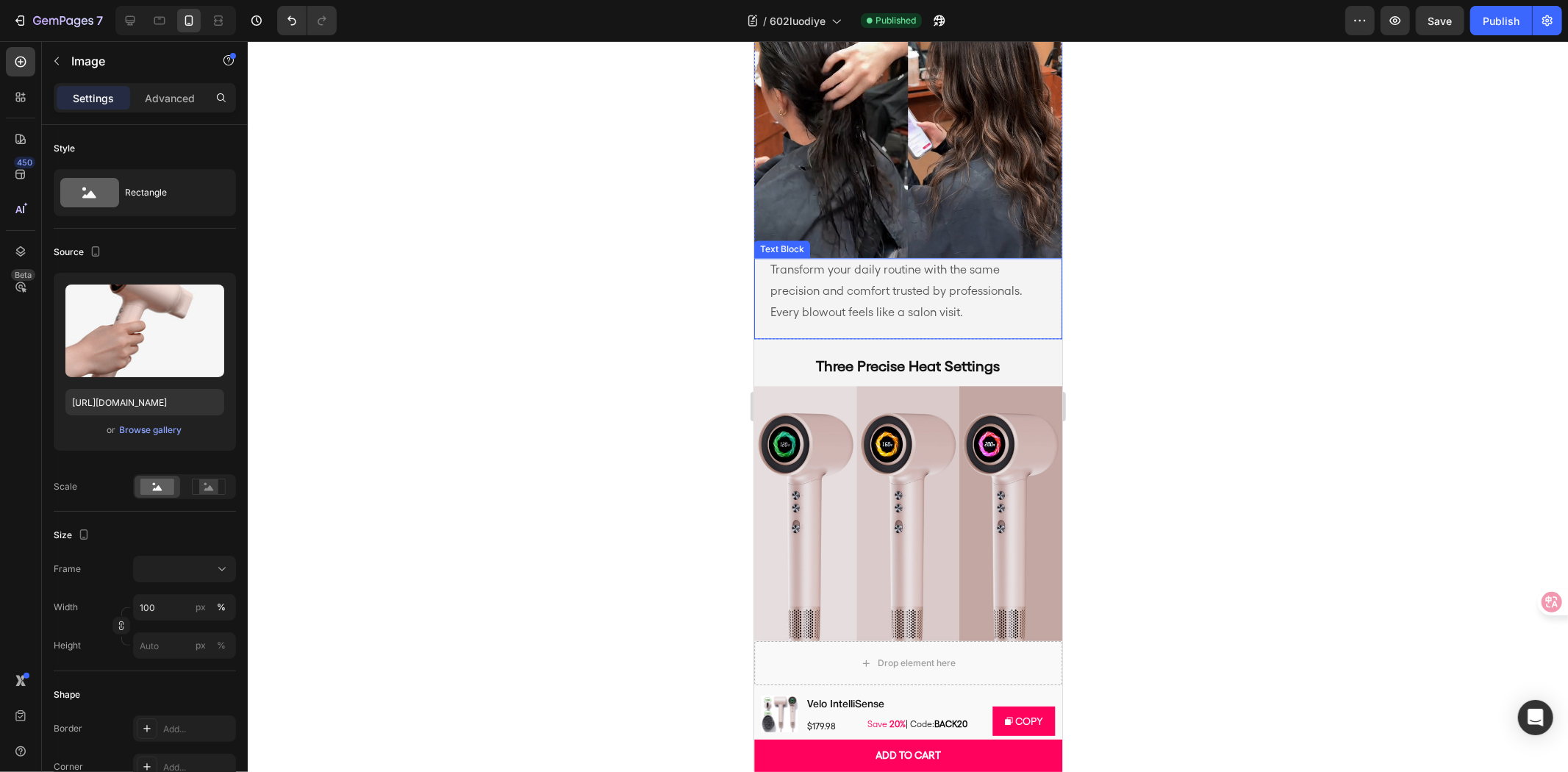
click at [904, 307] on p "Transform your daily routine with the same precision and comfort trusted by pro…" at bounding box center [907, 291] width 276 height 64
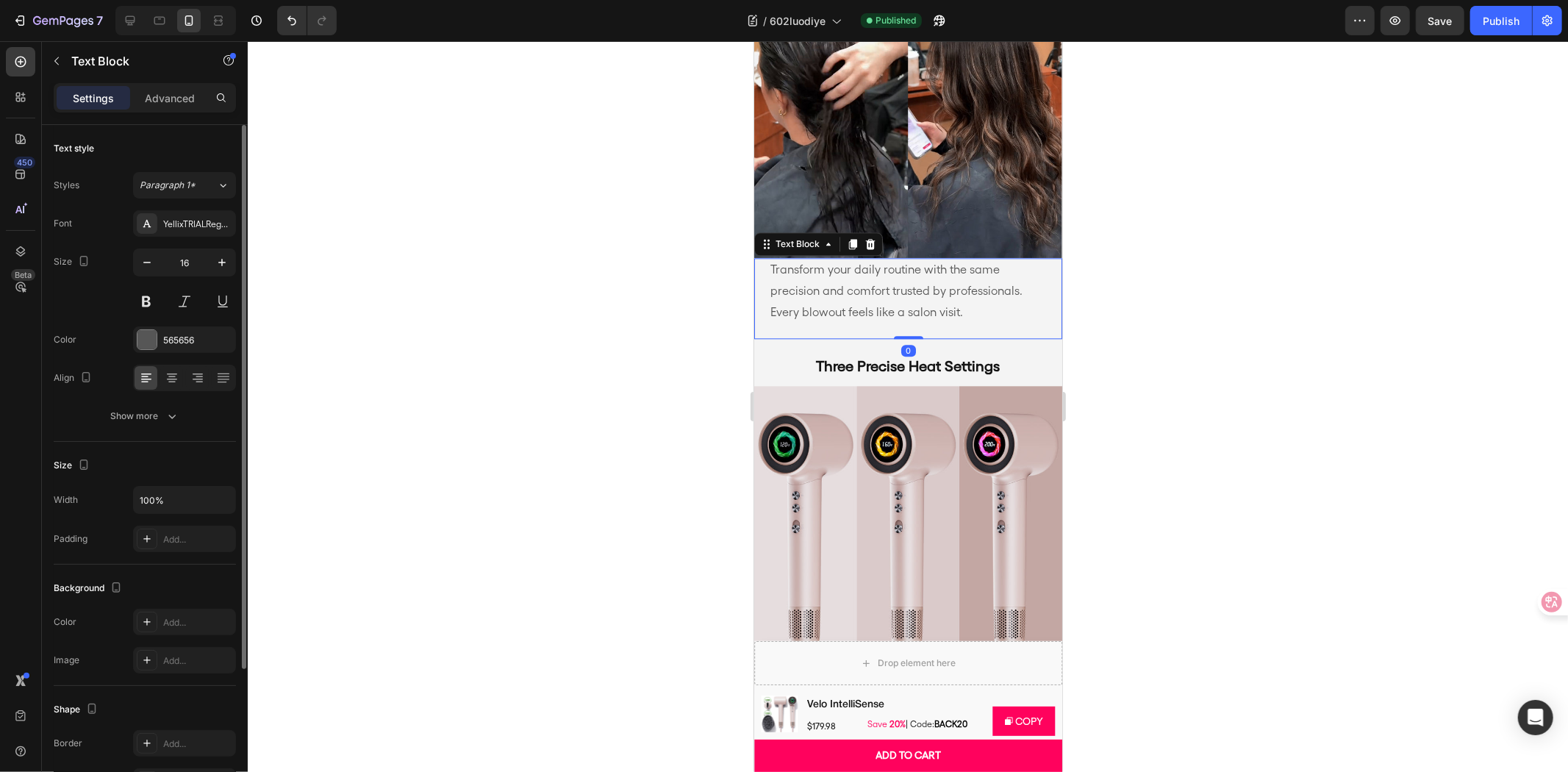
drag, startPoint x: 147, startPoint y: 97, endPoint x: 149, endPoint y: 129, distance: 32.1
click at [147, 95] on p "Advanced" at bounding box center [169, 98] width 50 height 15
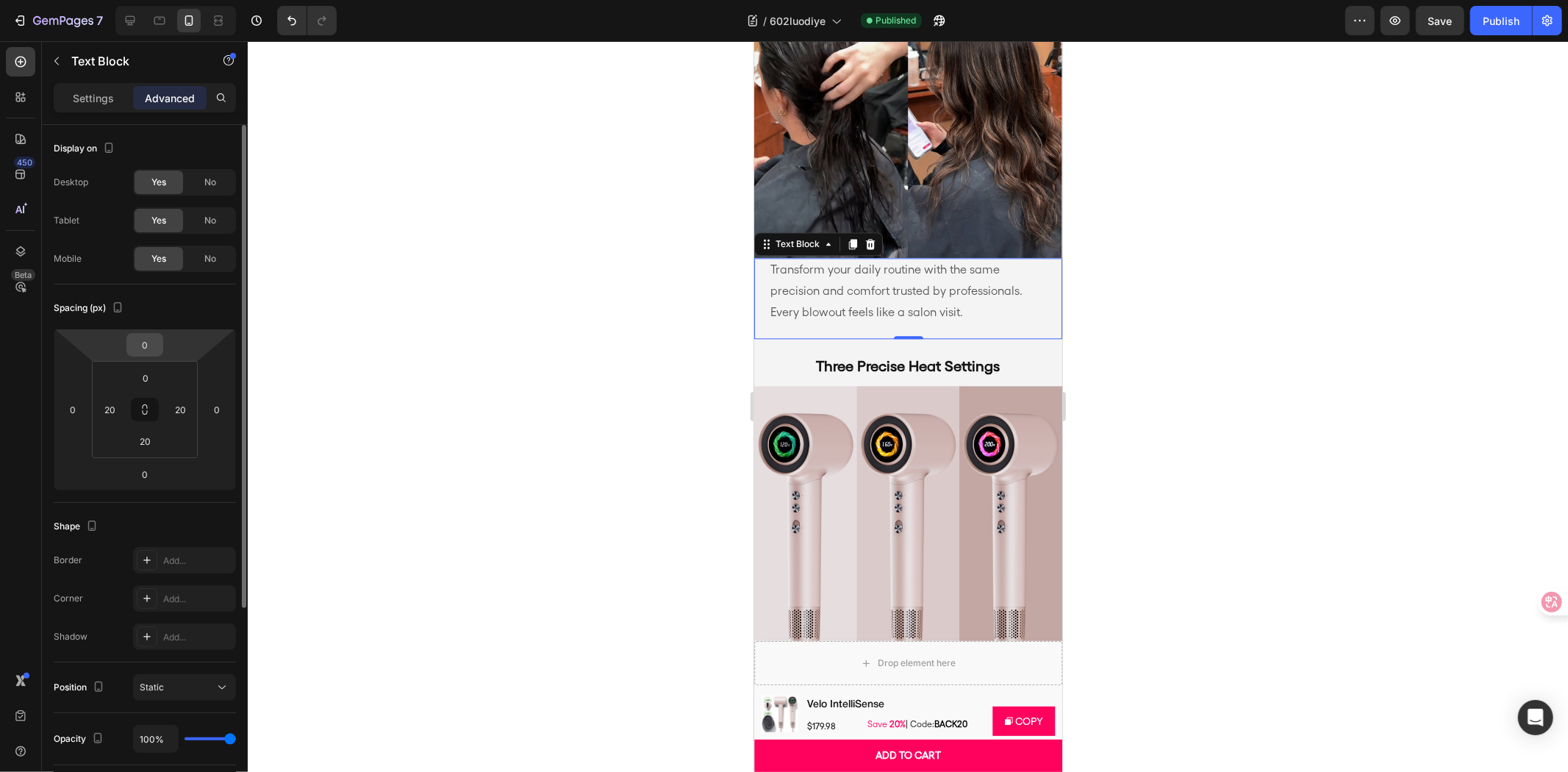
click at [144, 349] on input "0" at bounding box center [145, 345] width 29 height 22
type input "20"
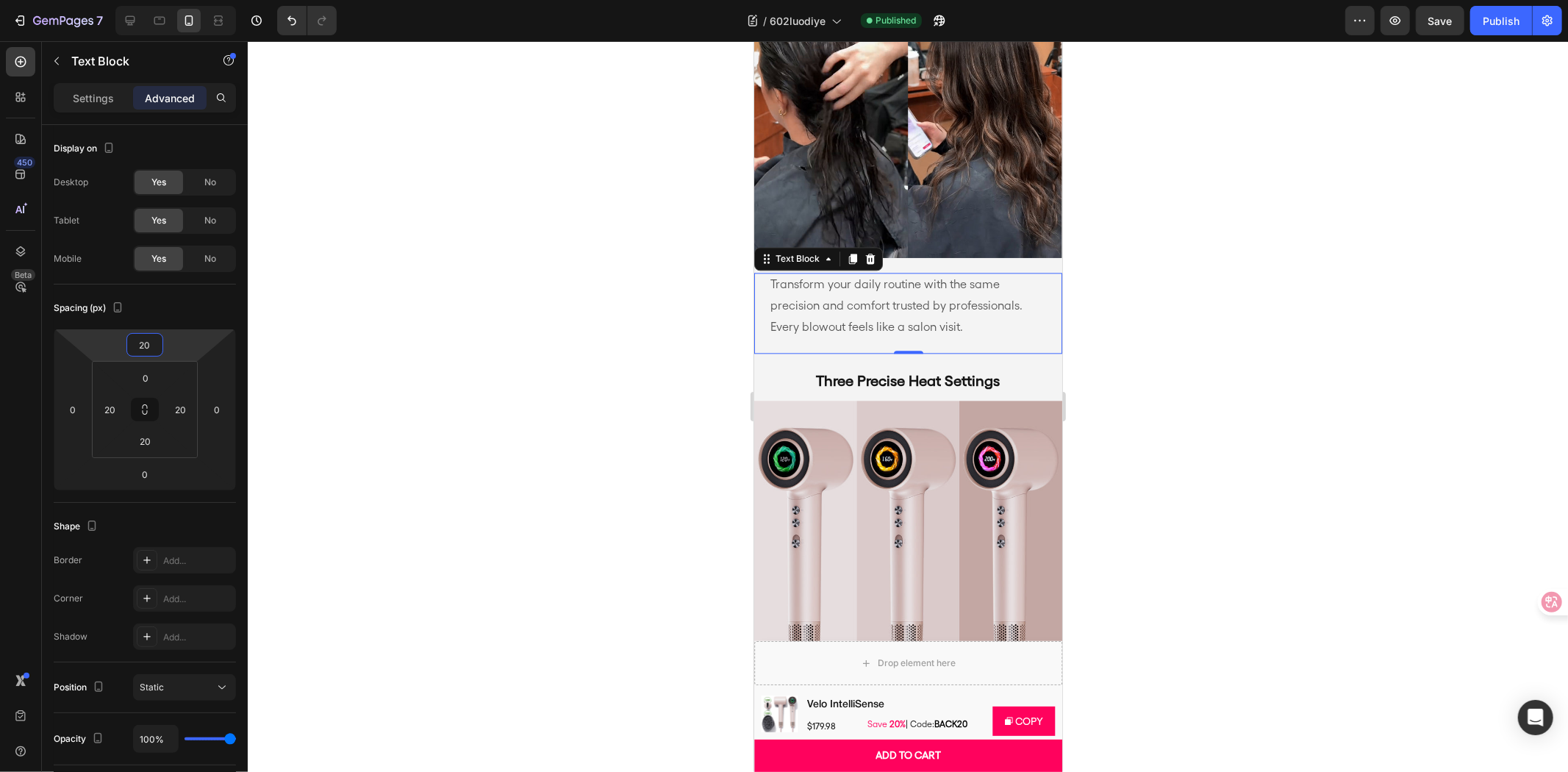
click at [468, 350] on div at bounding box center [908, 407] width 1320 height 731
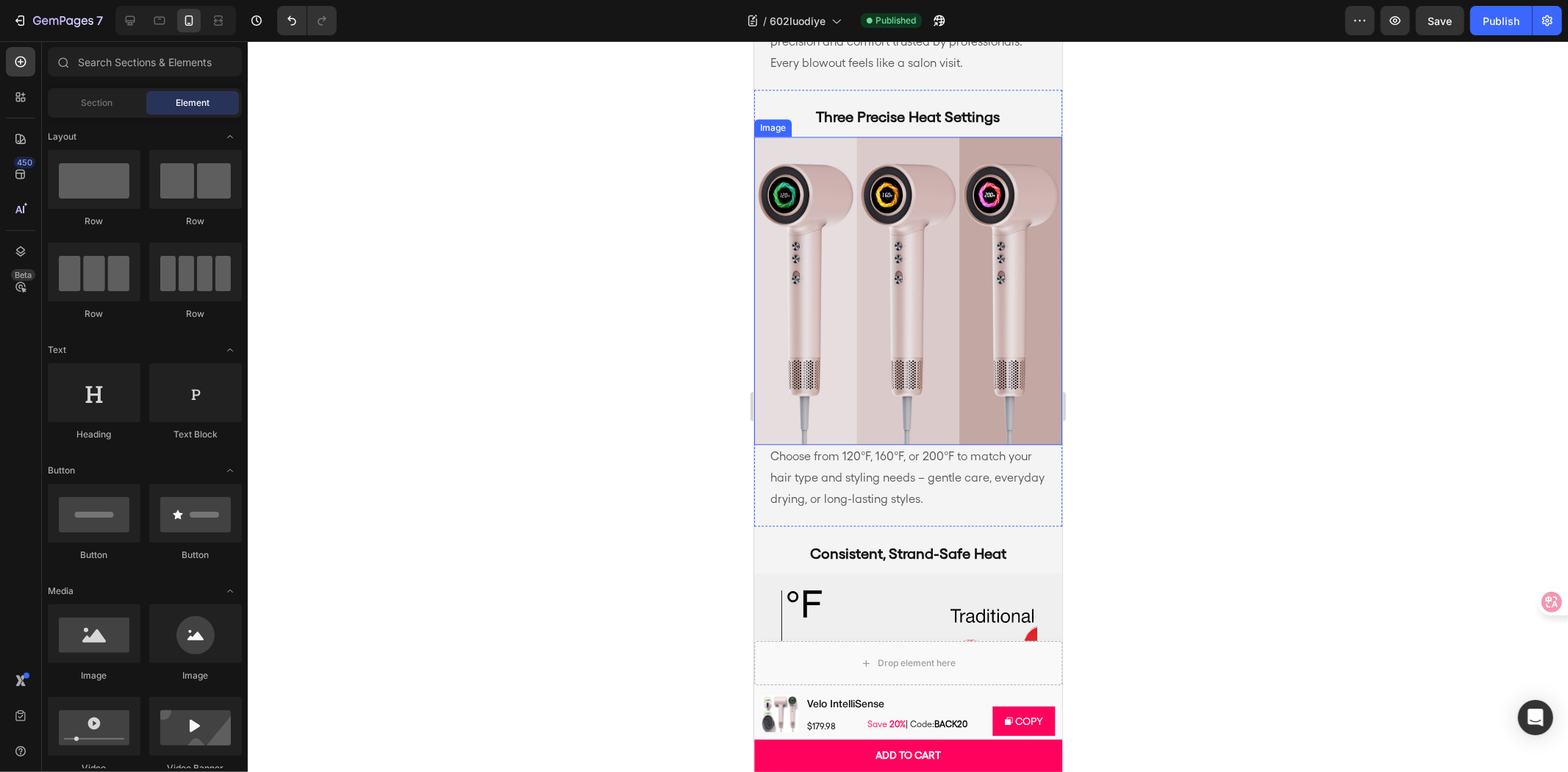
scroll to position [3185, 0]
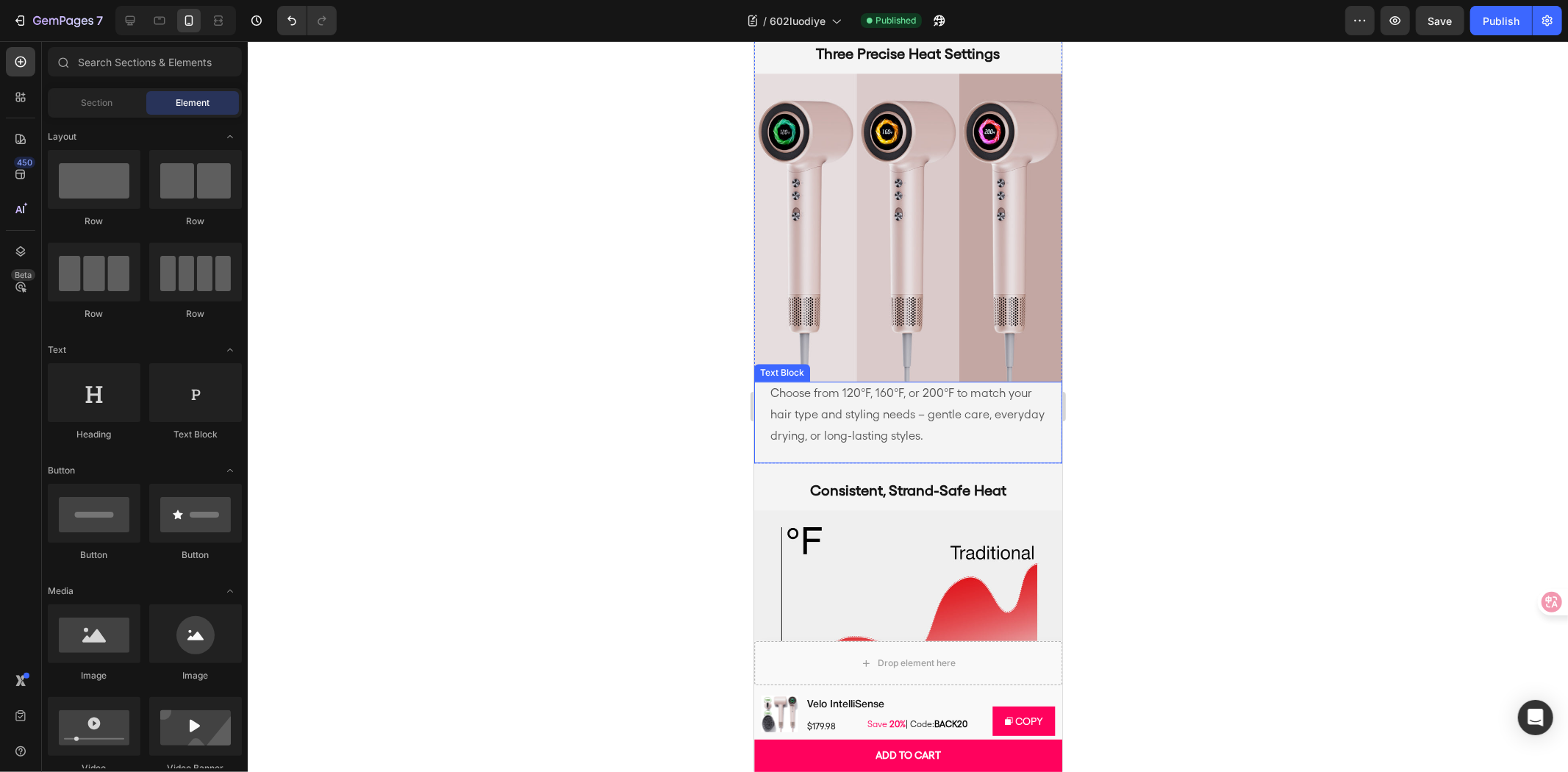
click at [904, 415] on p "Choose from 120°F, 160°F, or 200°F to match your hair type and styling needs – …" at bounding box center [907, 414] width 276 height 64
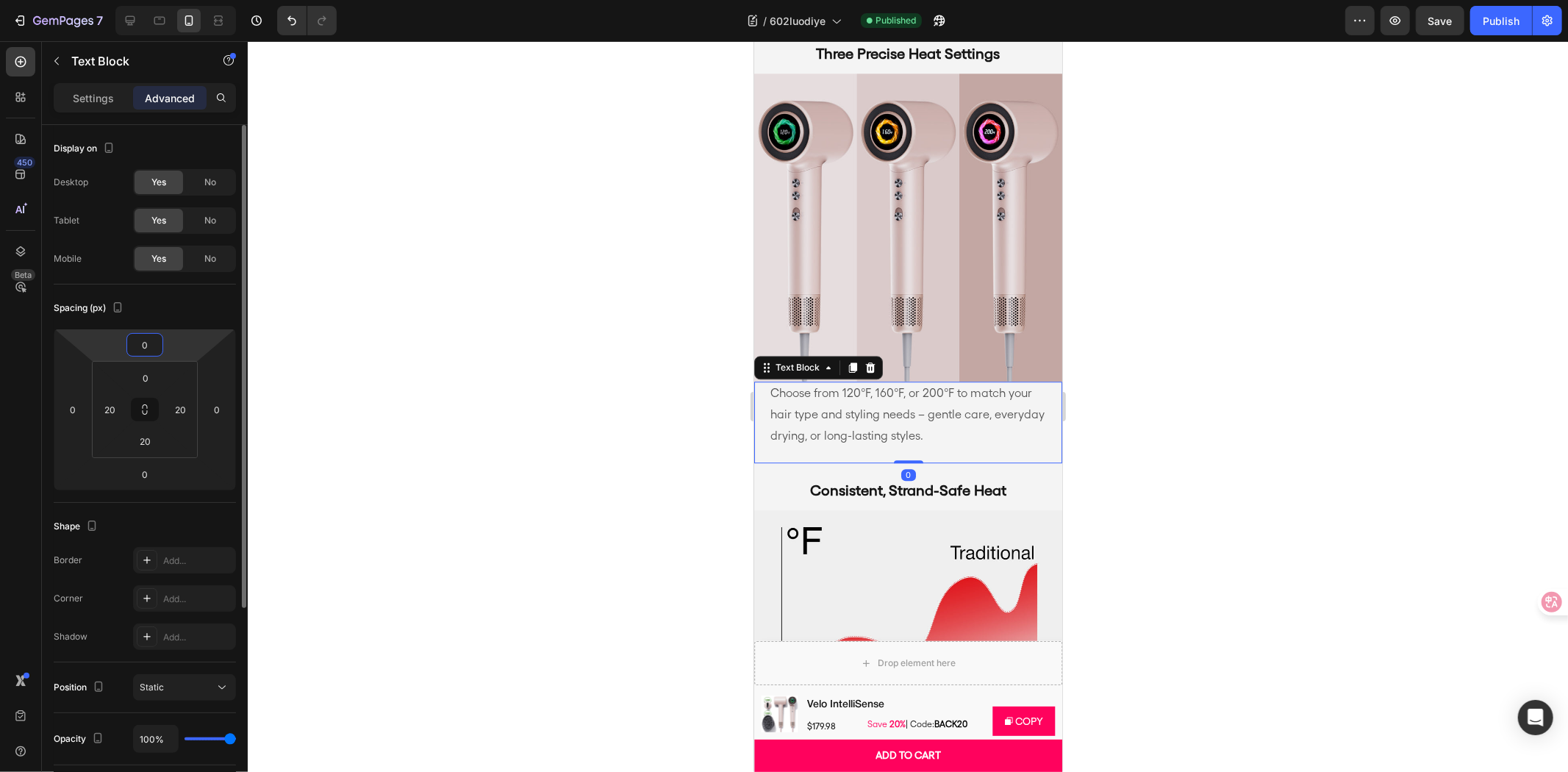
click at [137, 345] on input "0" at bounding box center [145, 345] width 29 height 22
type input "20"
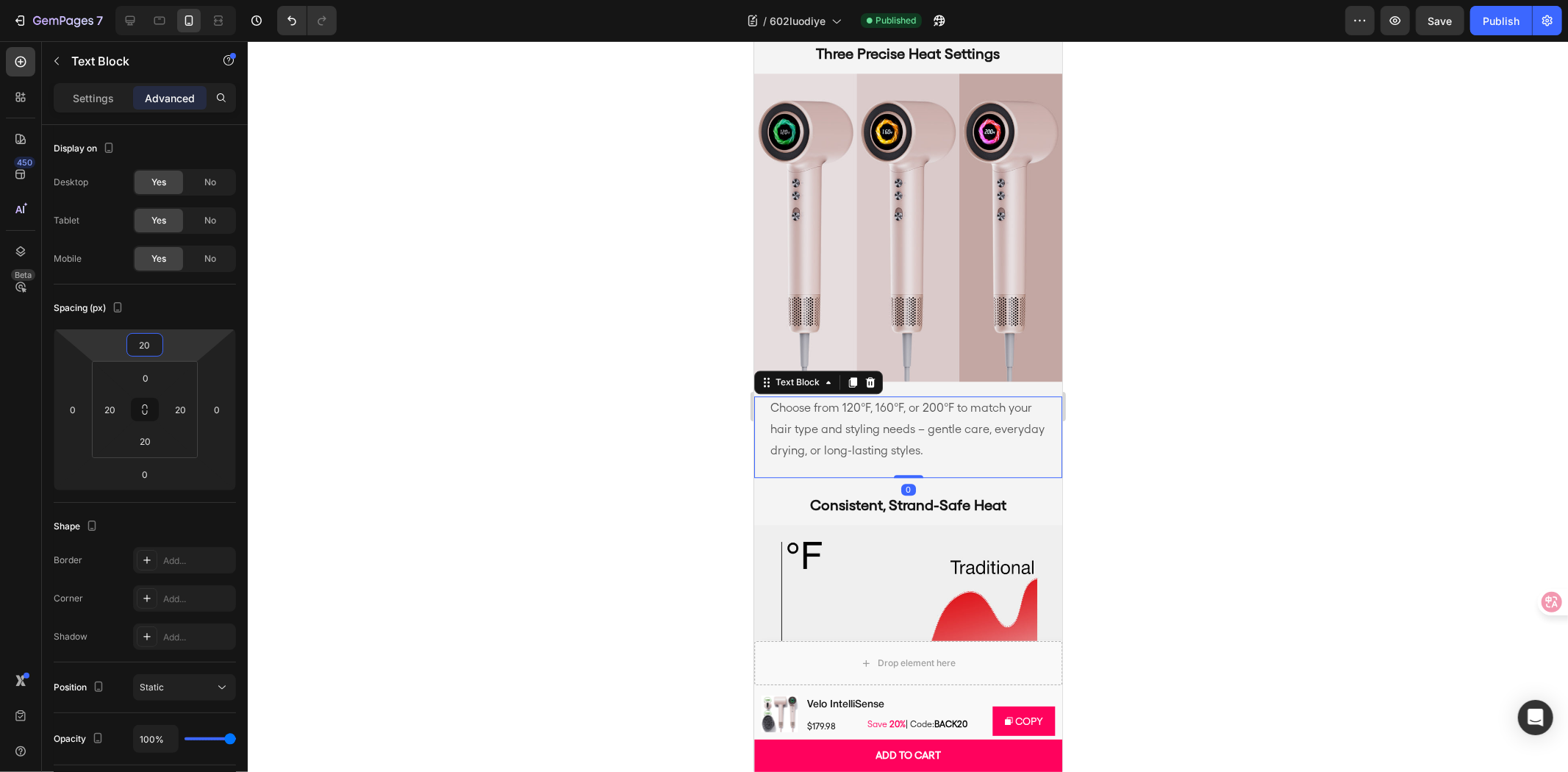
click at [496, 361] on div at bounding box center [908, 407] width 1320 height 731
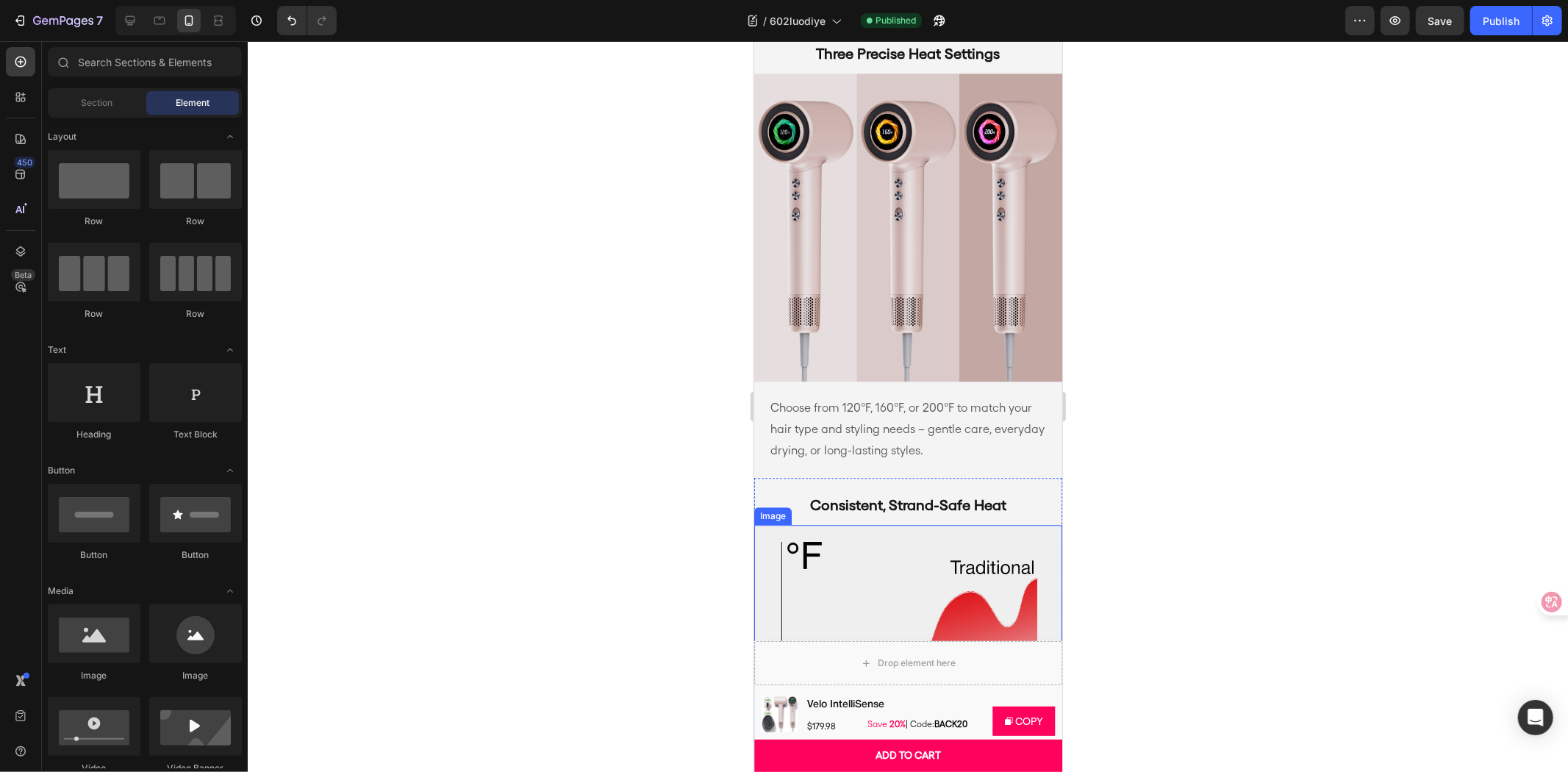
scroll to position [3511, 0]
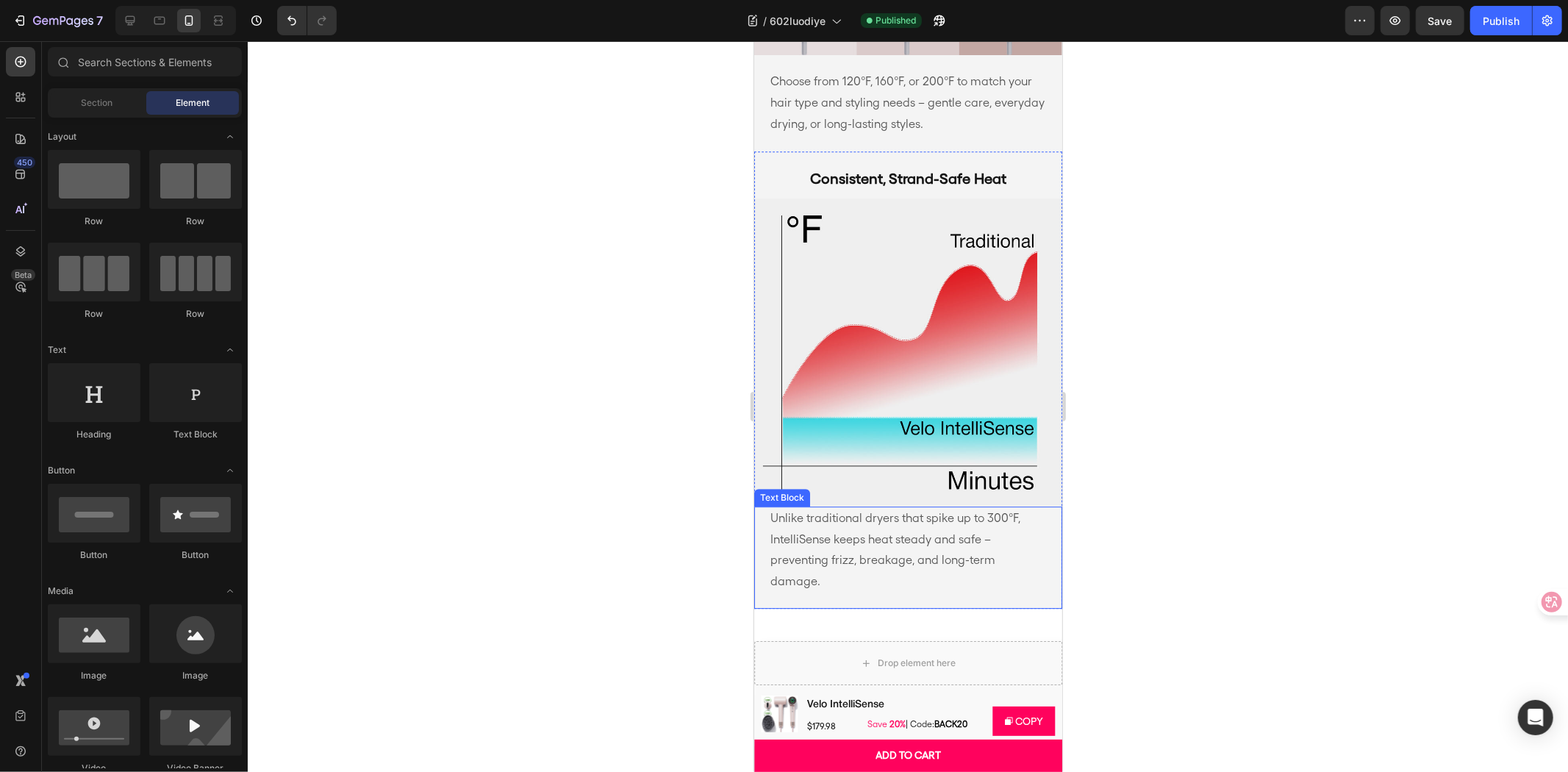
click at [873, 525] on p "Unlike traditional dryers that spike up to 300°F, IntelliSense keeps heat stead…" at bounding box center [907, 550] width 276 height 84
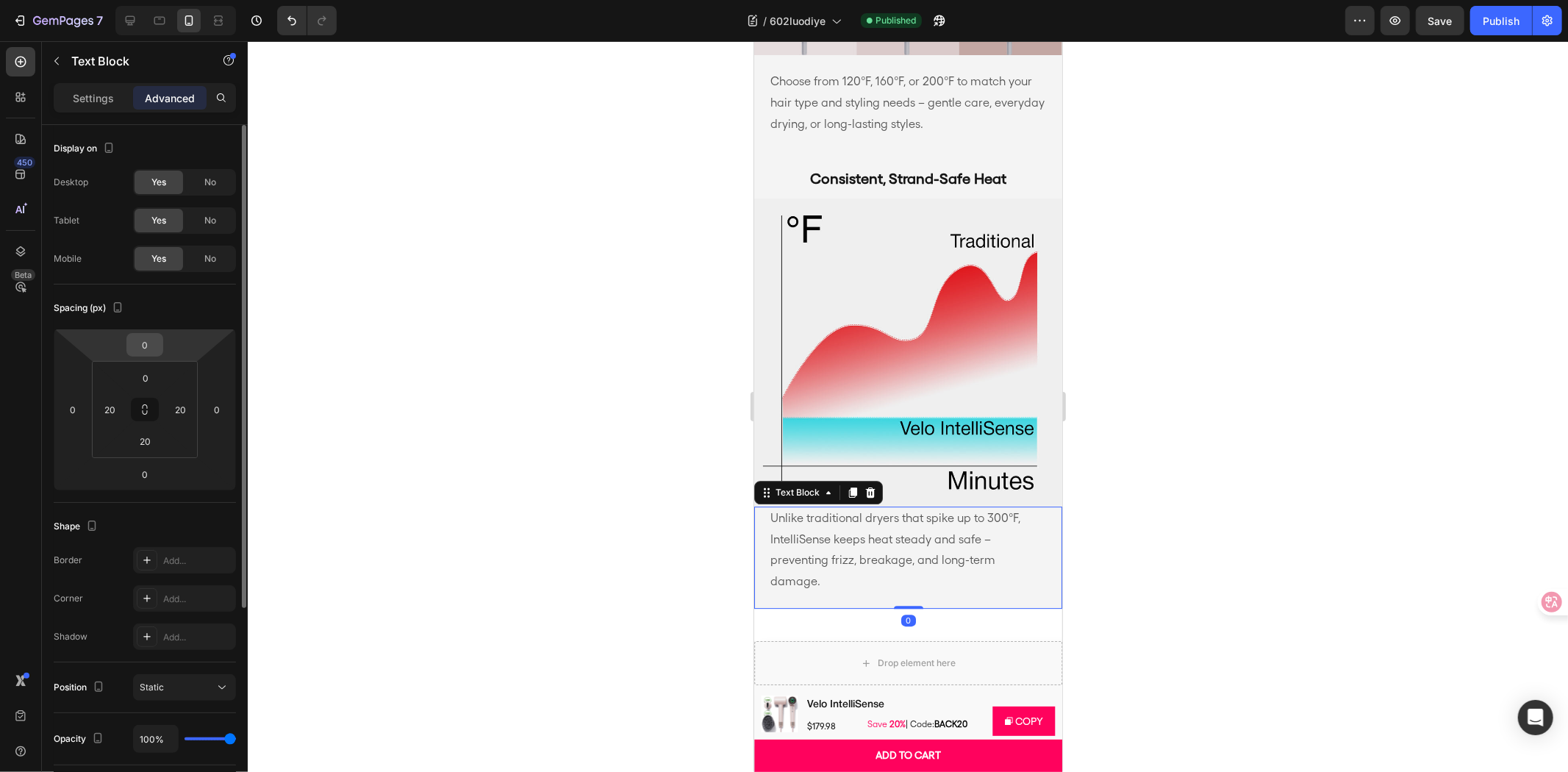
click at [145, 344] on input "0" at bounding box center [145, 345] width 29 height 22
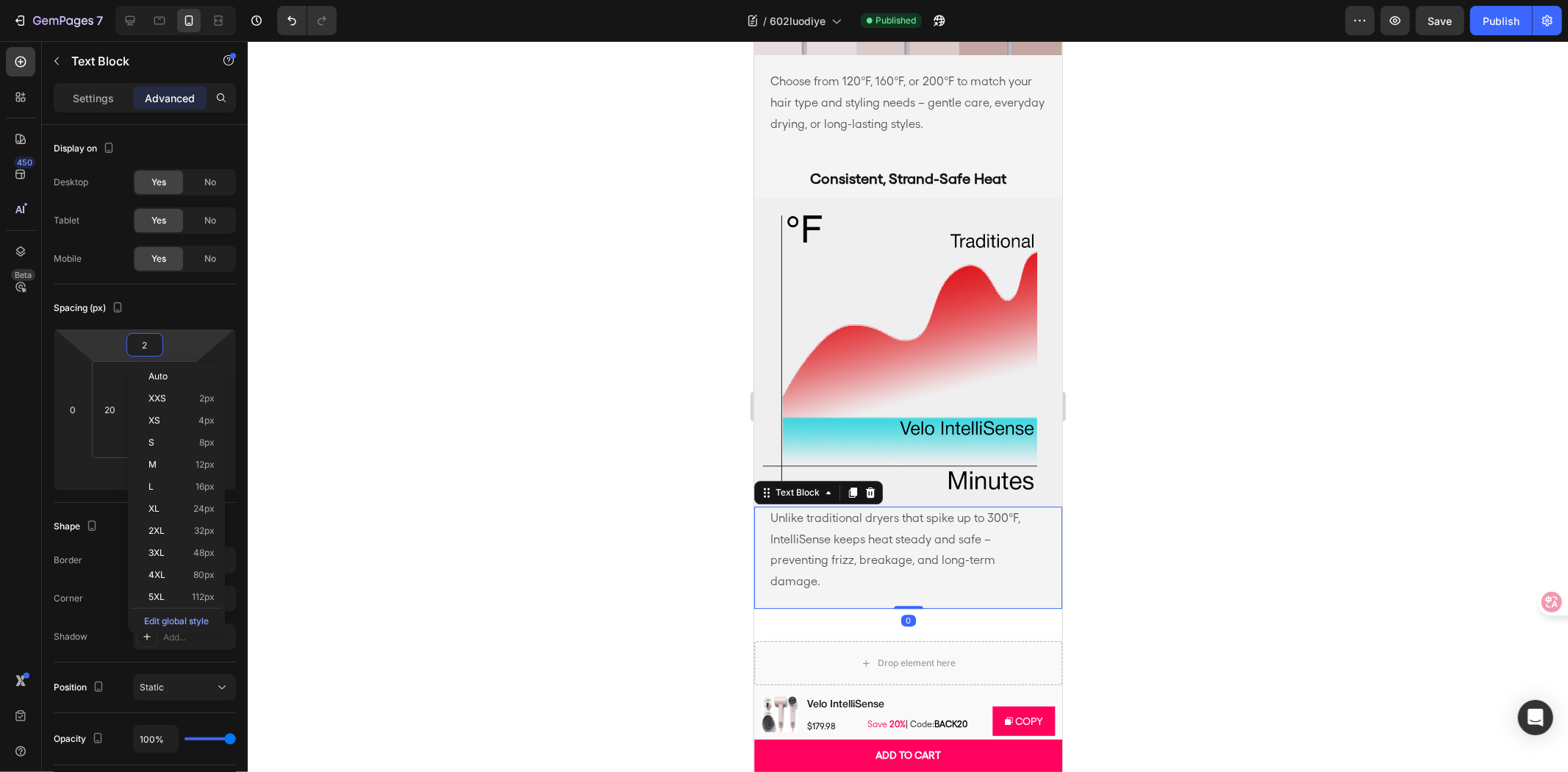
type input "20"
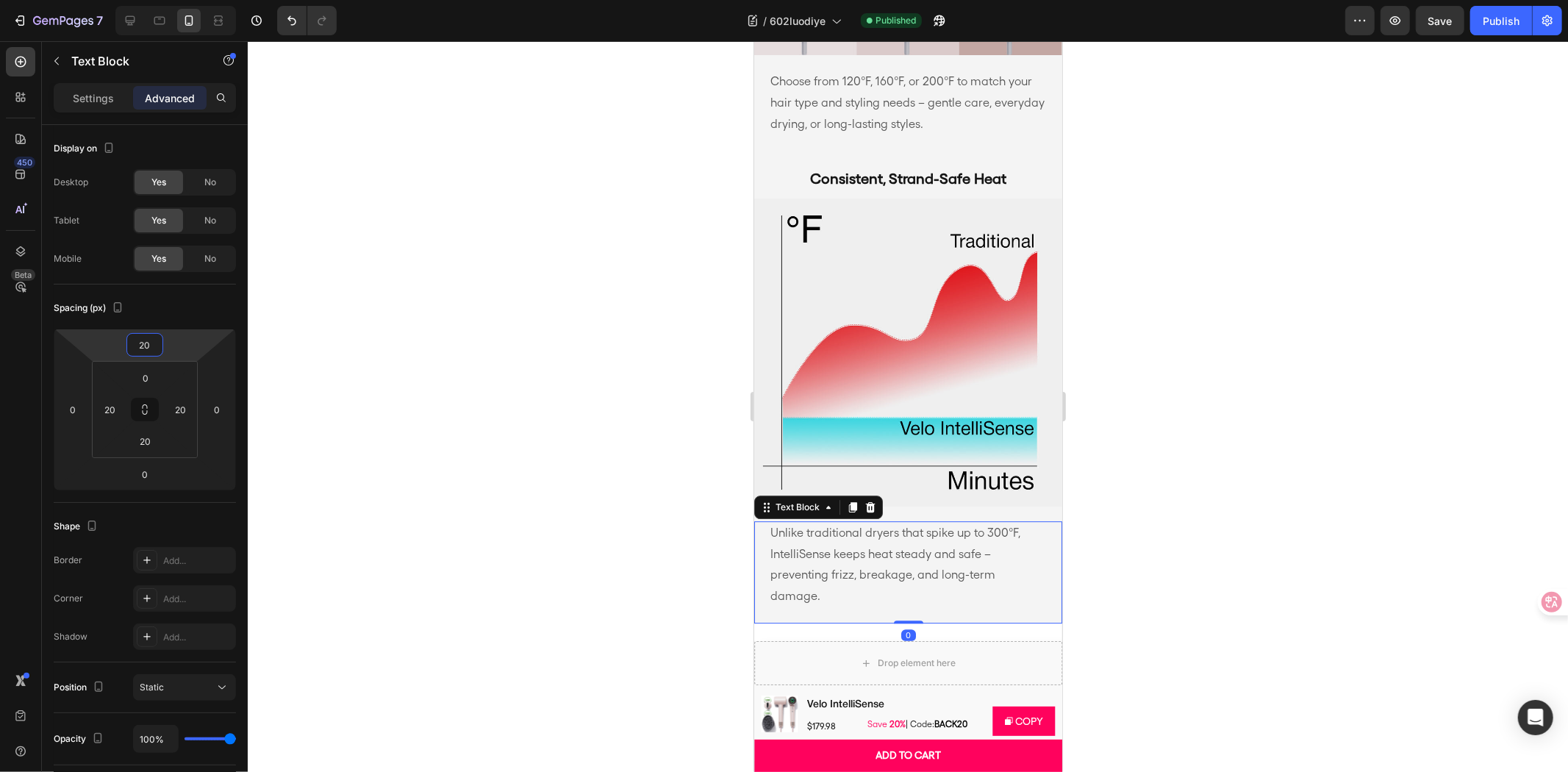
click at [458, 316] on div at bounding box center [908, 407] width 1320 height 731
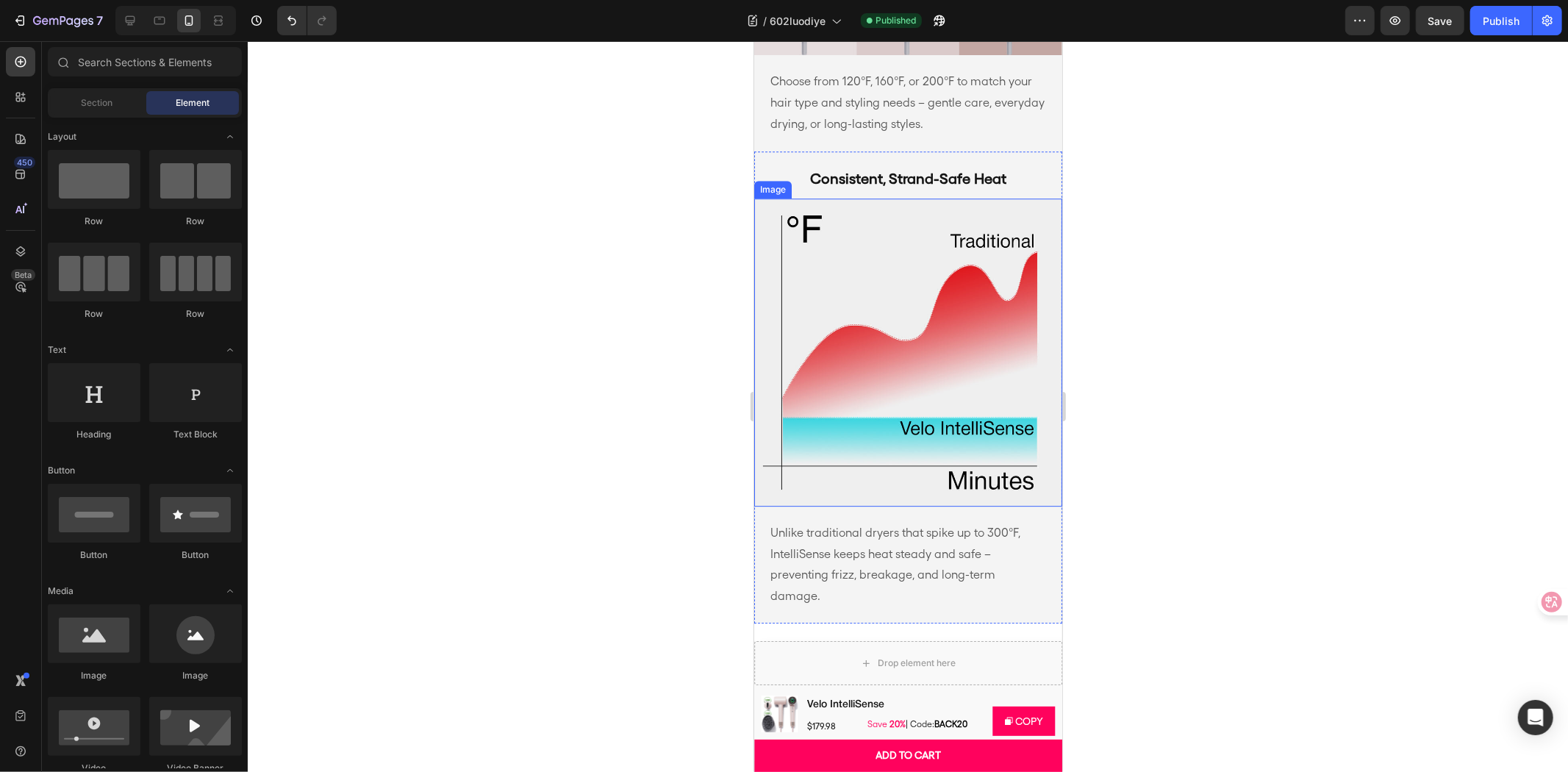
click at [910, 192] on div "Consistent, Strand-Safe Heat Text Block Image" at bounding box center [908, 328] width 308 height 355
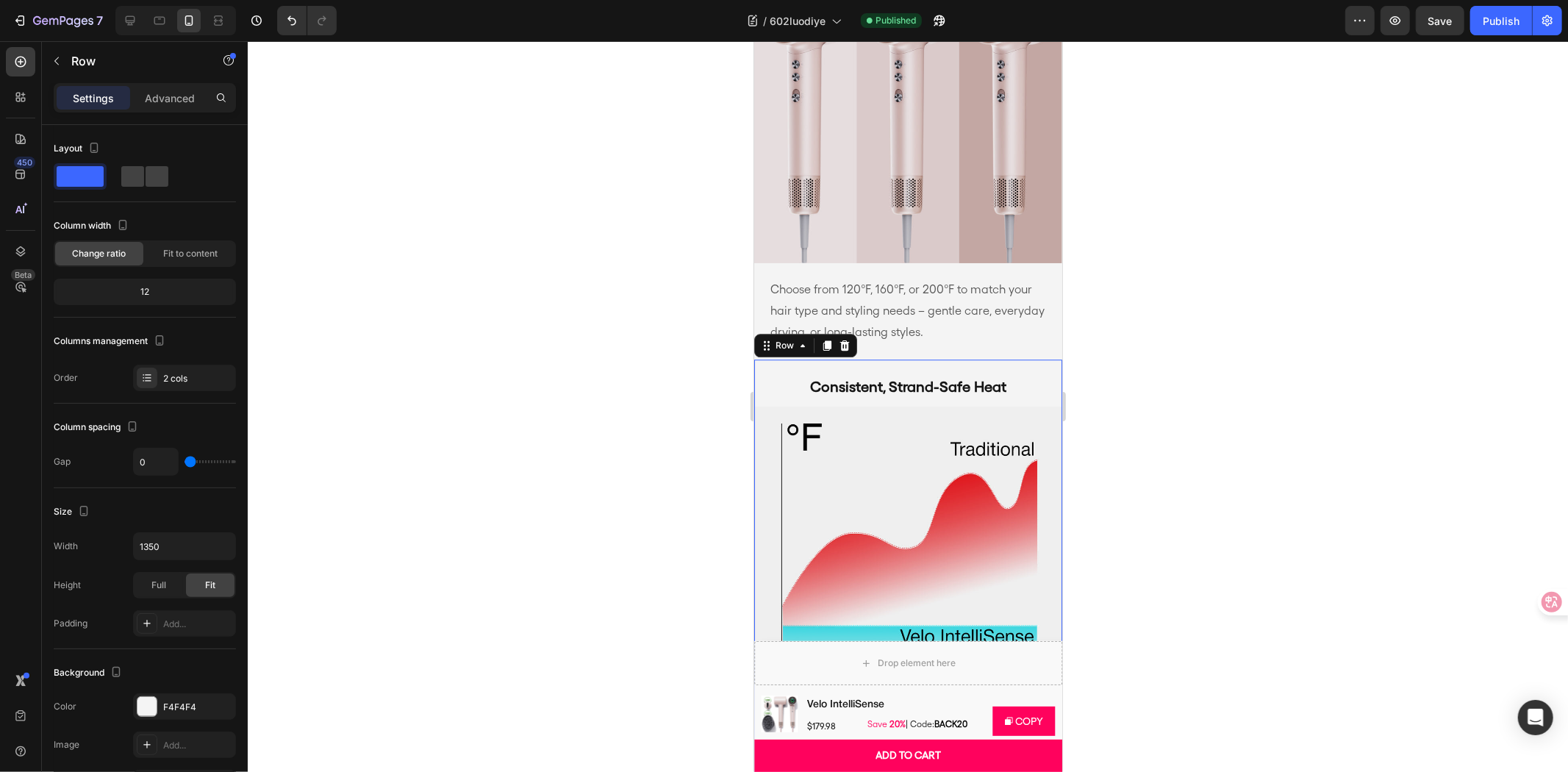
scroll to position [3266, 0]
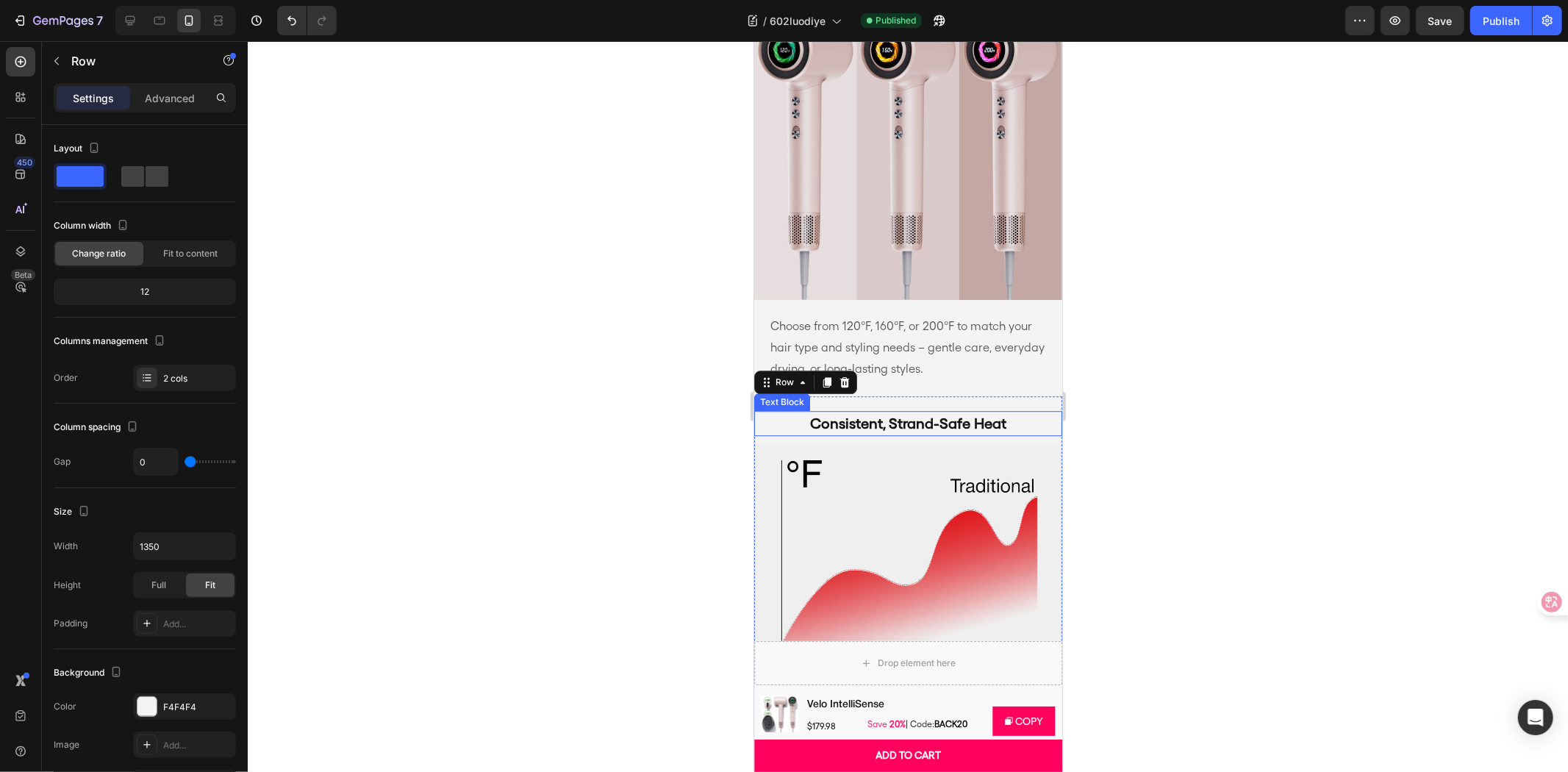
click at [863, 429] on p "Consistent, Strand-Safe Heat" at bounding box center [907, 423] width 261 height 22
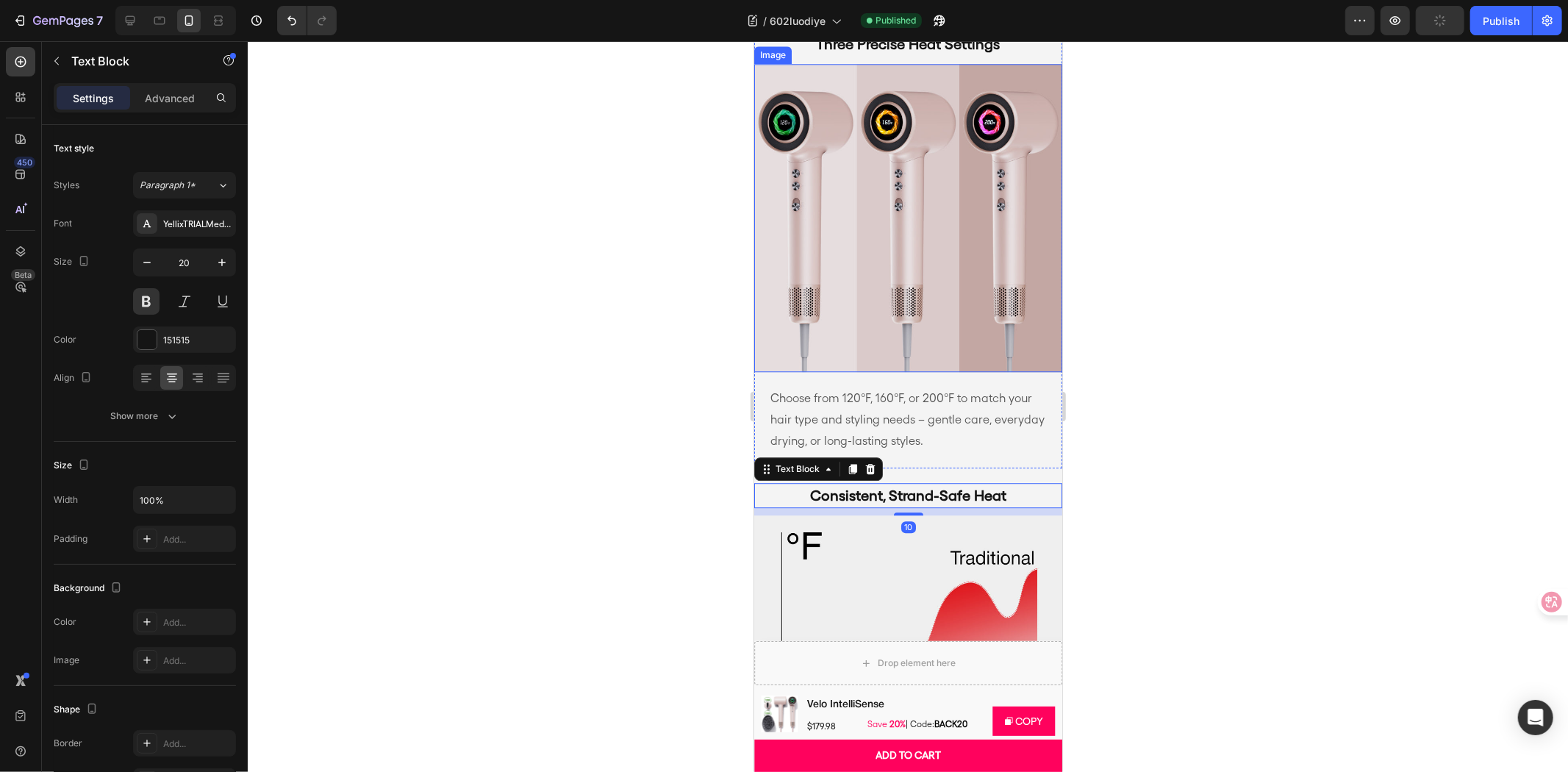
scroll to position [3103, 0]
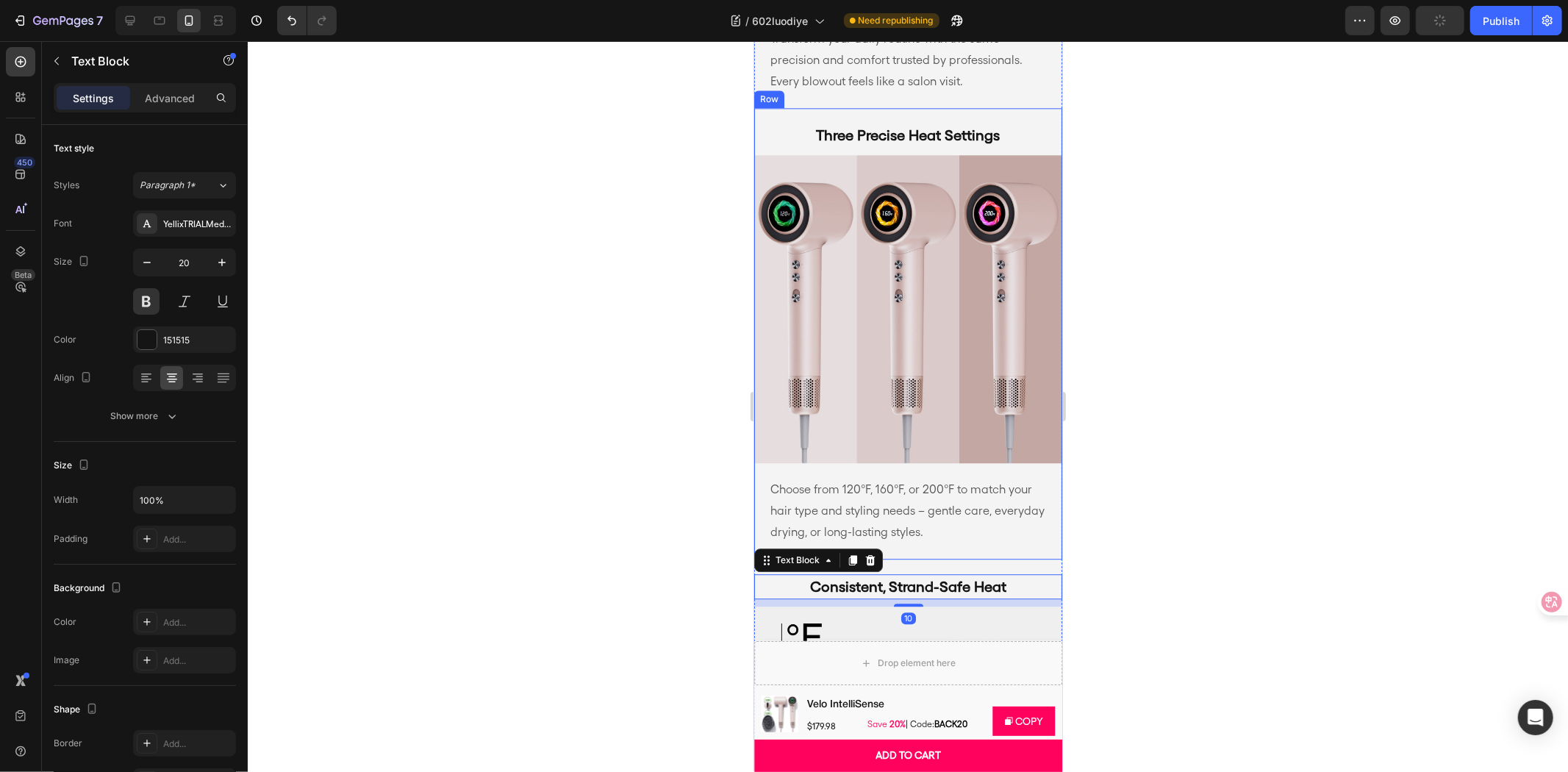
click at [910, 162] on div "Three Precise Heat Settings Text Block Image" at bounding box center [908, 284] width 308 height 355
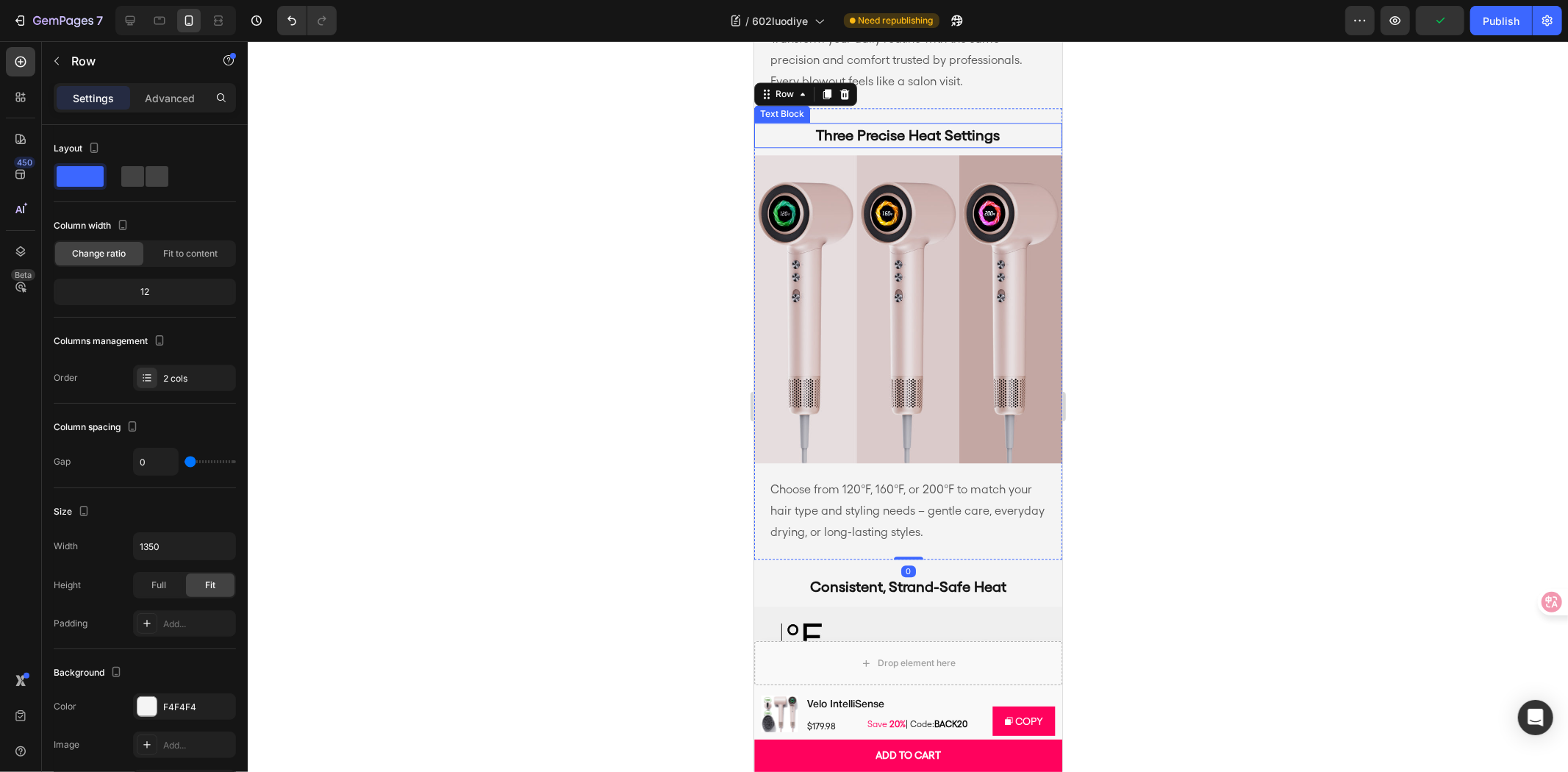
click at [913, 145] on p "Three Precise Heat Settings" at bounding box center [907, 134] width 261 height 22
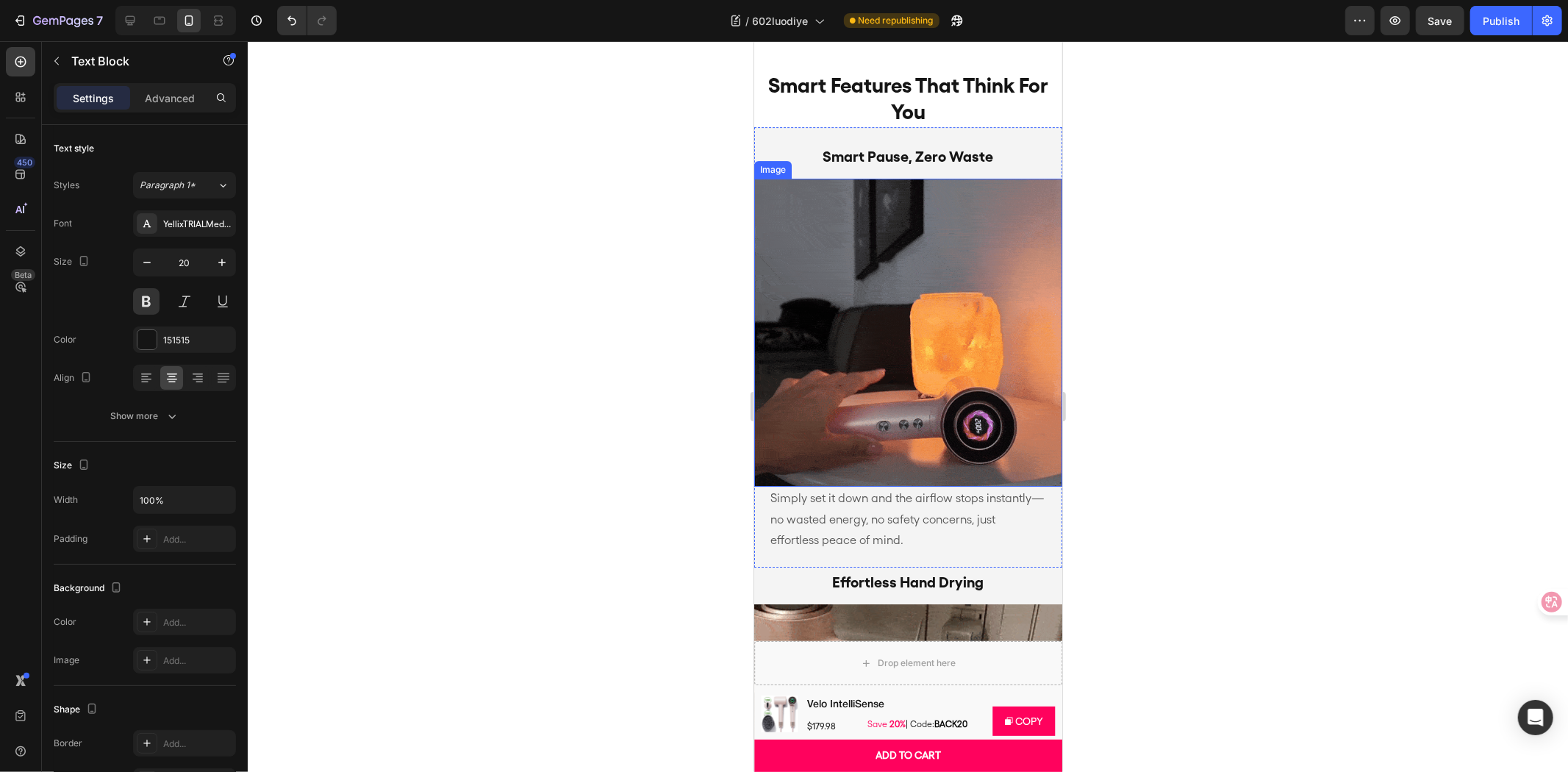
scroll to position [4164, 0]
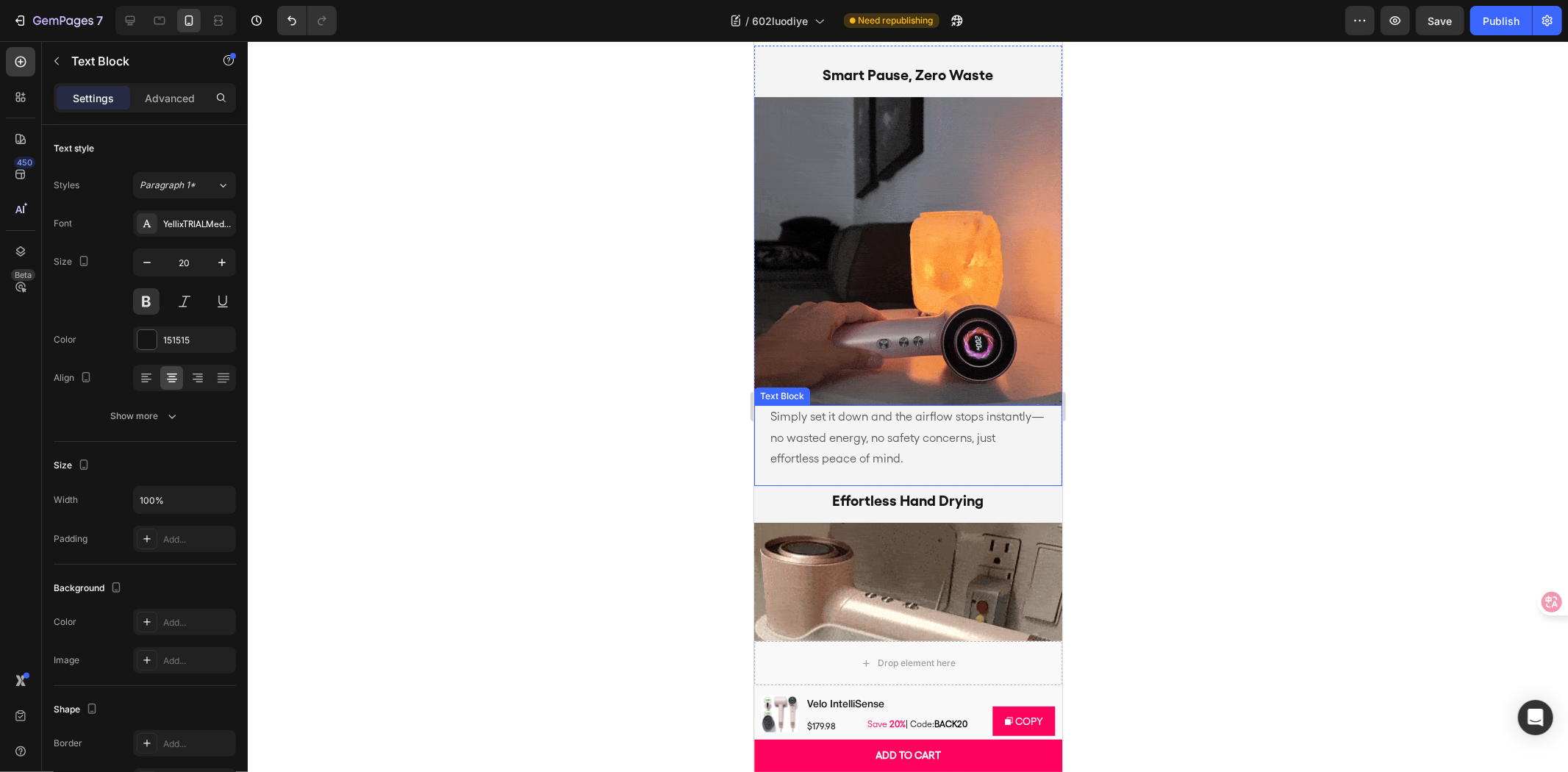
click at [897, 448] on p "Simply set it down and the airflow stops instantly—no wasted energy, no safety …" at bounding box center [907, 438] width 276 height 64
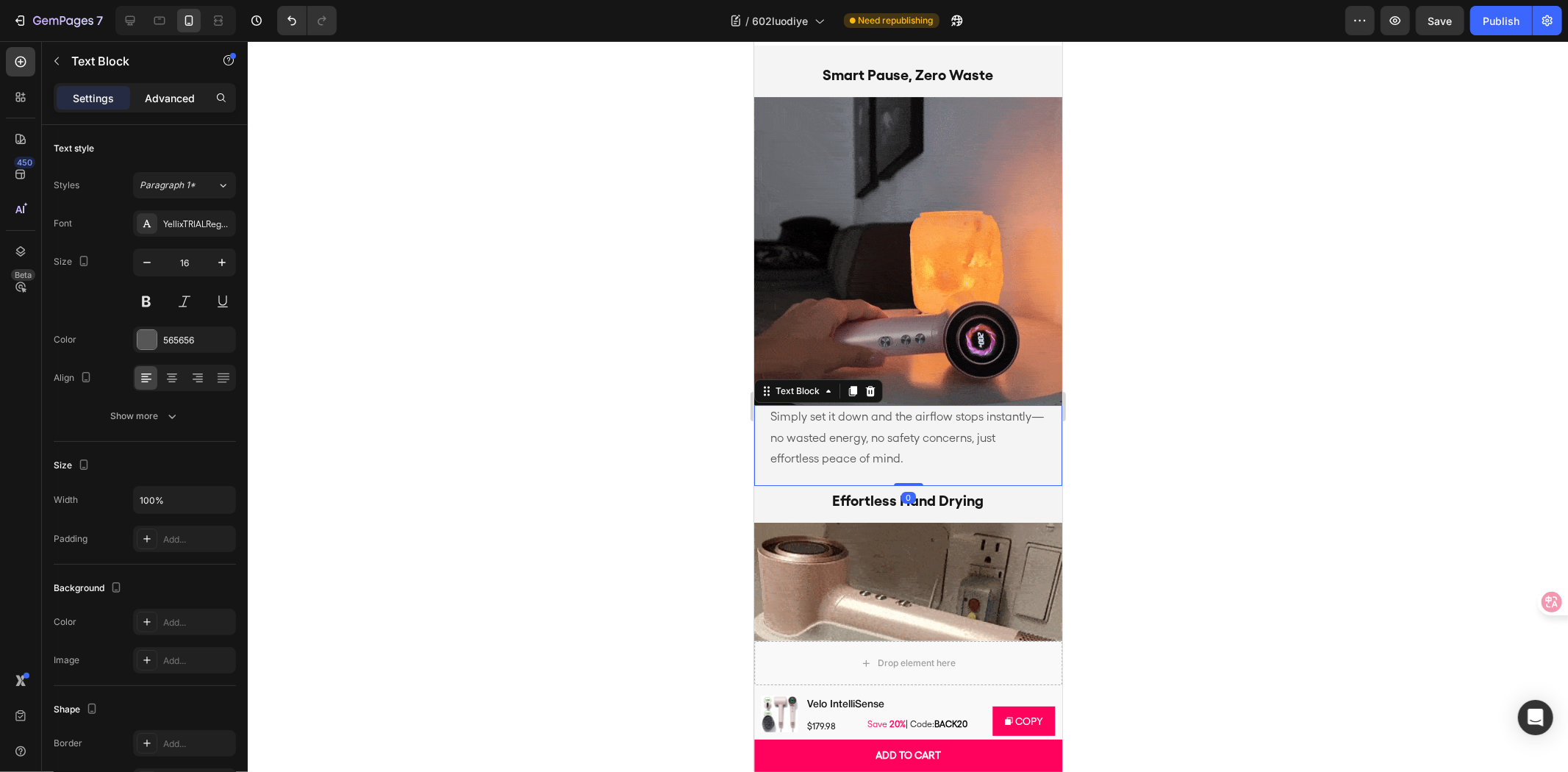
click at [168, 91] on p "Advanced" at bounding box center [169, 98] width 50 height 15
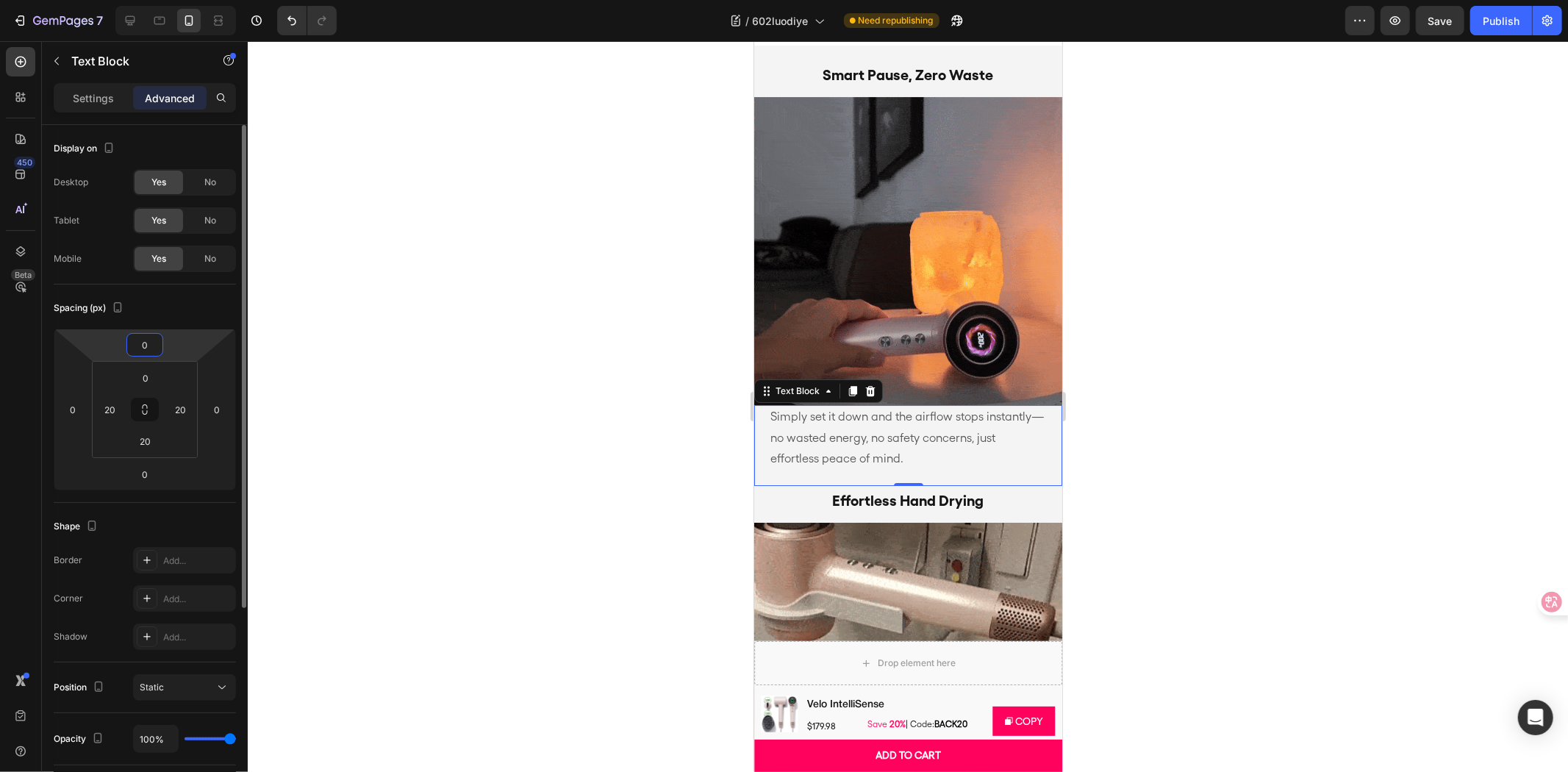
click at [141, 342] on input "0" at bounding box center [145, 345] width 29 height 22
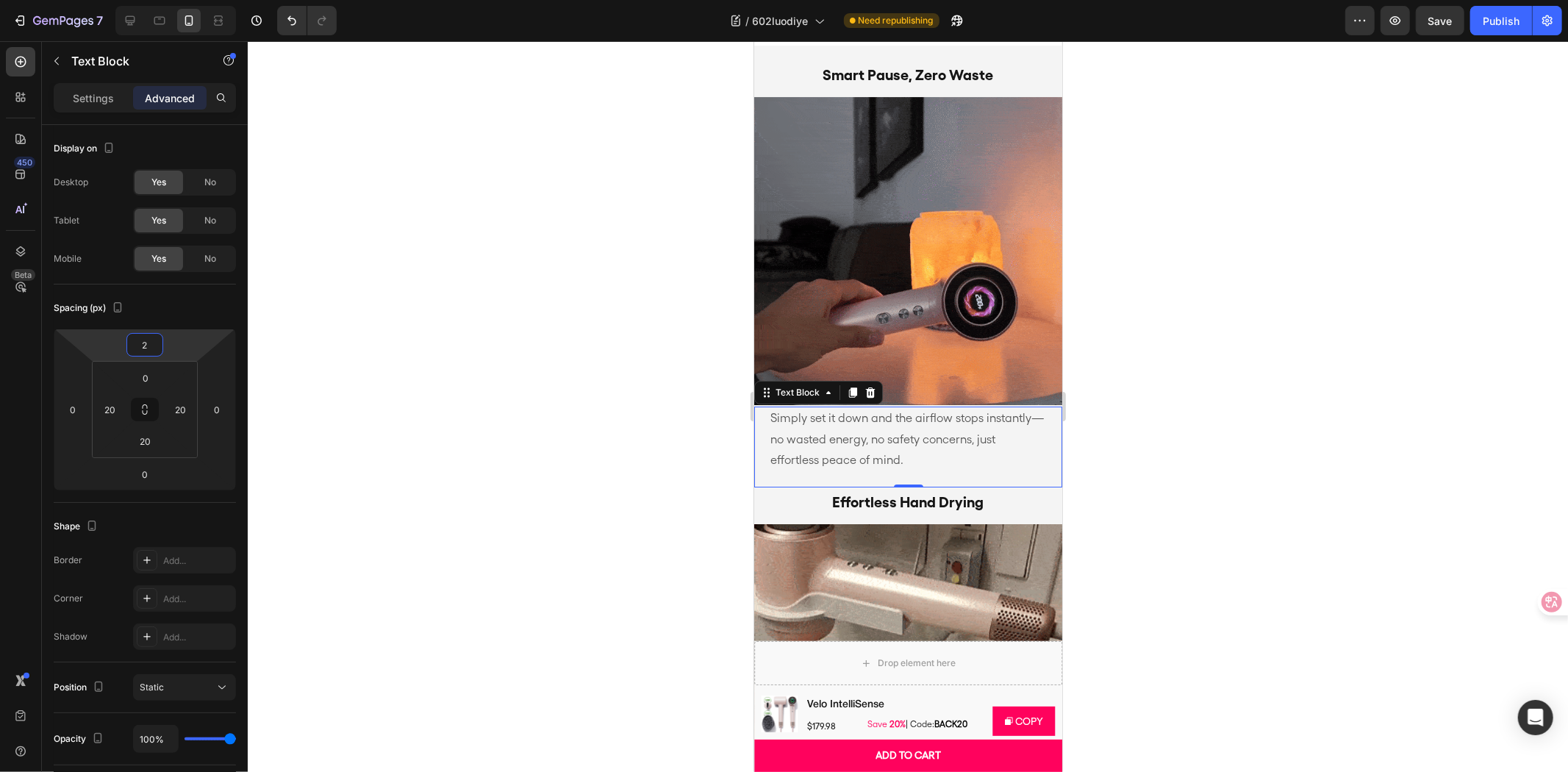
type input "20"
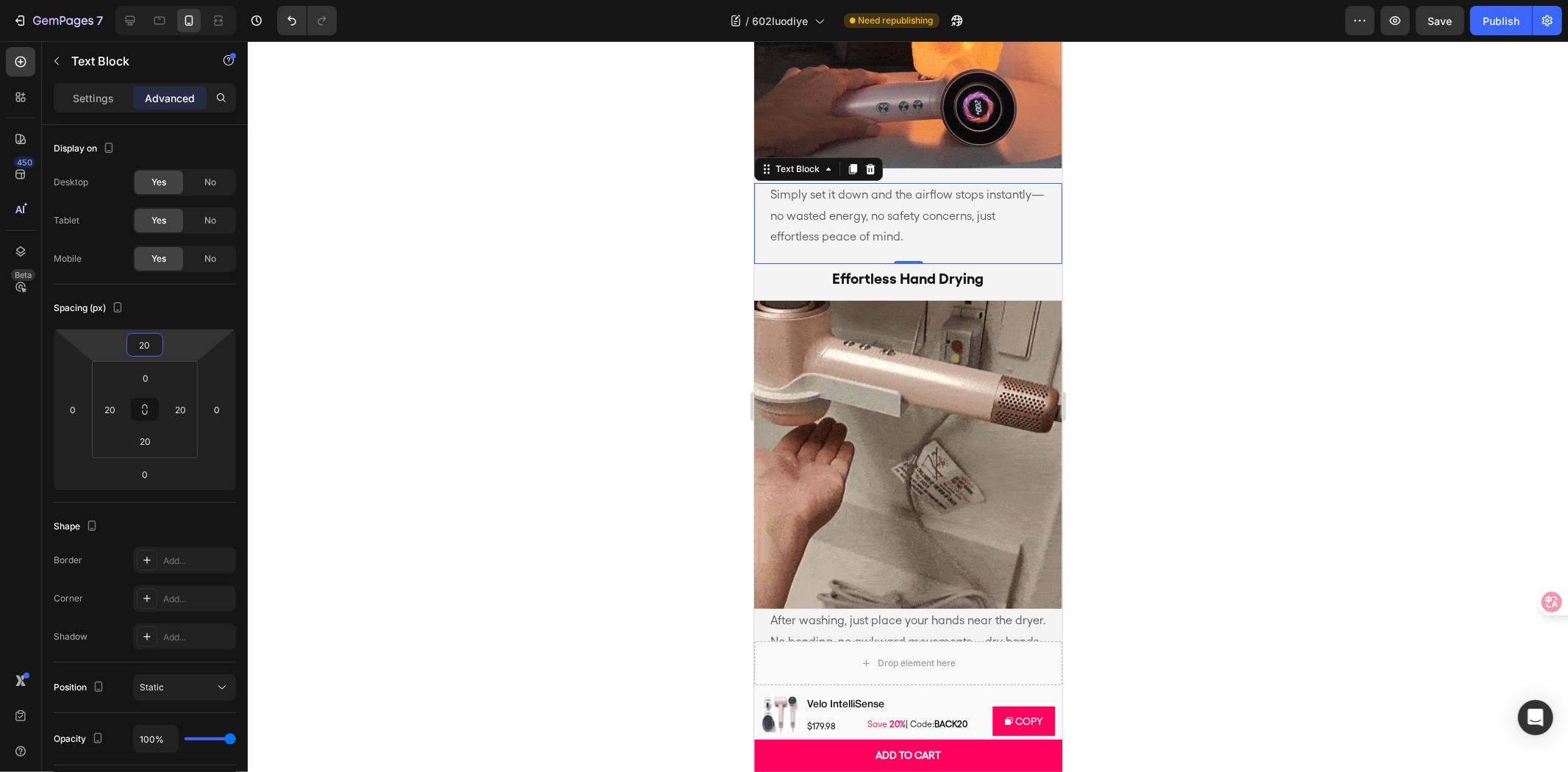
scroll to position [4410, 0]
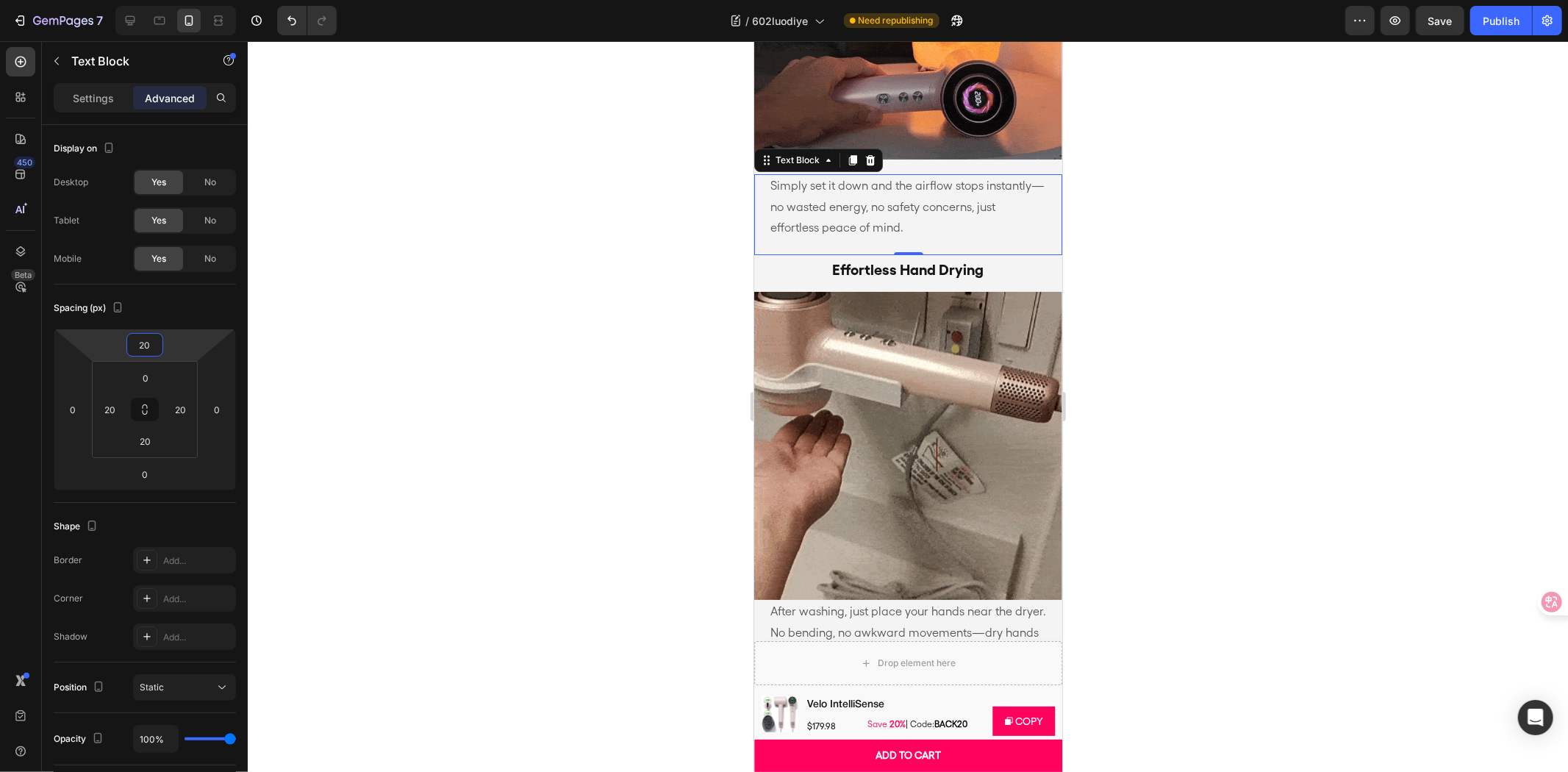
click at [1202, 427] on div at bounding box center [908, 407] width 1320 height 731
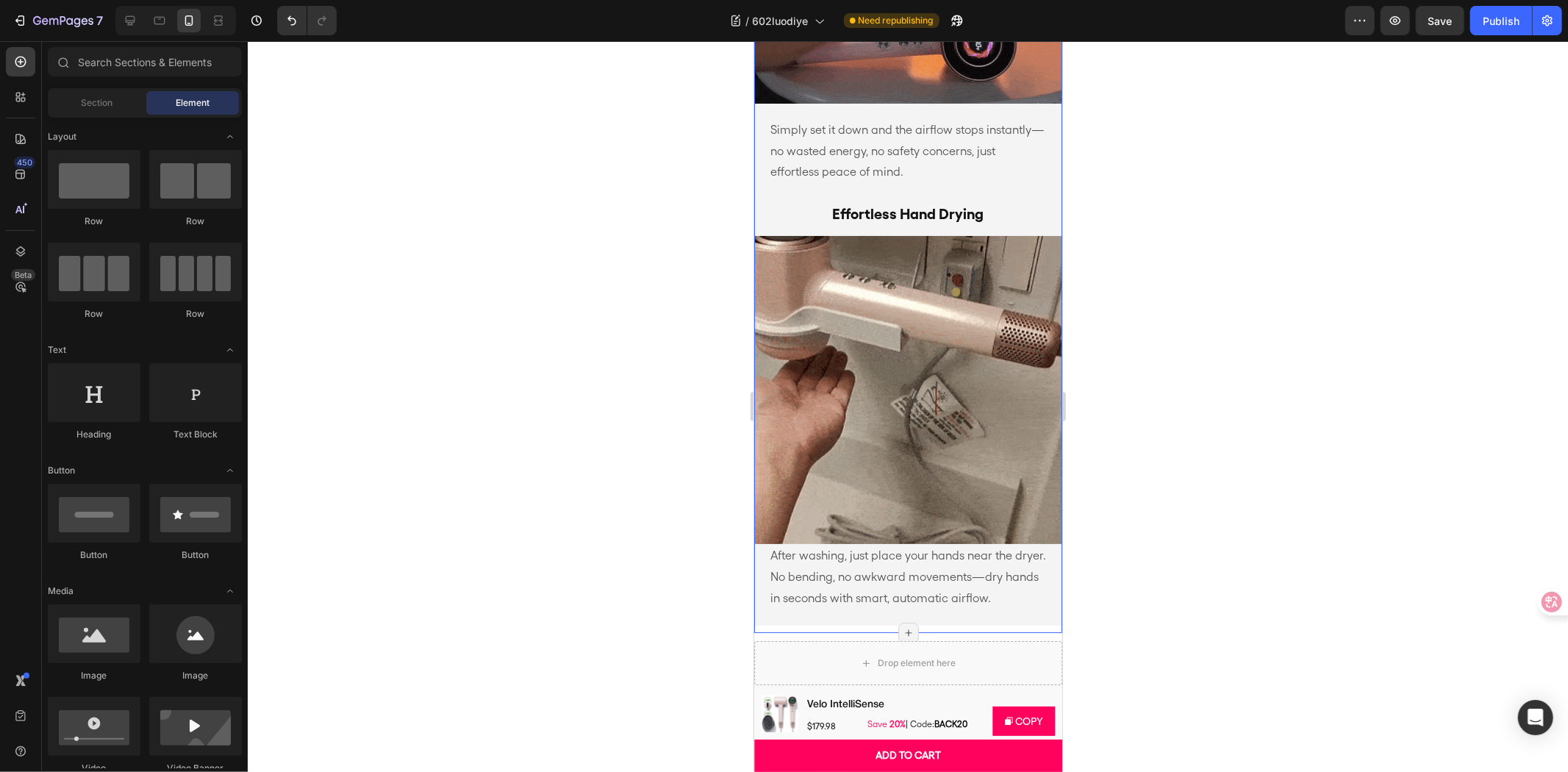
scroll to position [4573, 0]
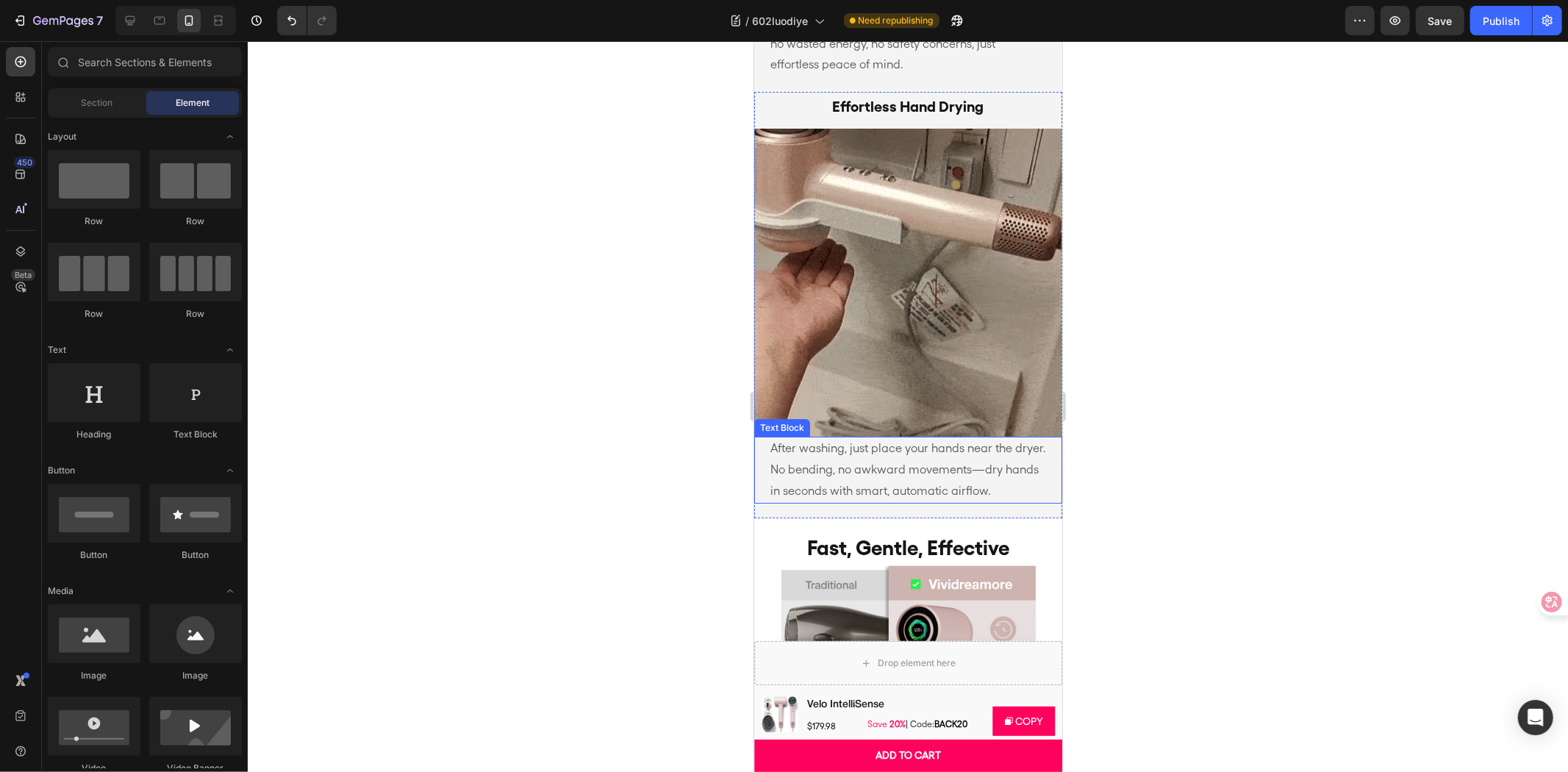
click at [916, 464] on p "After washing, just place your hands near the dryer. No bending, no awkward mov…" at bounding box center [907, 469] width 276 height 64
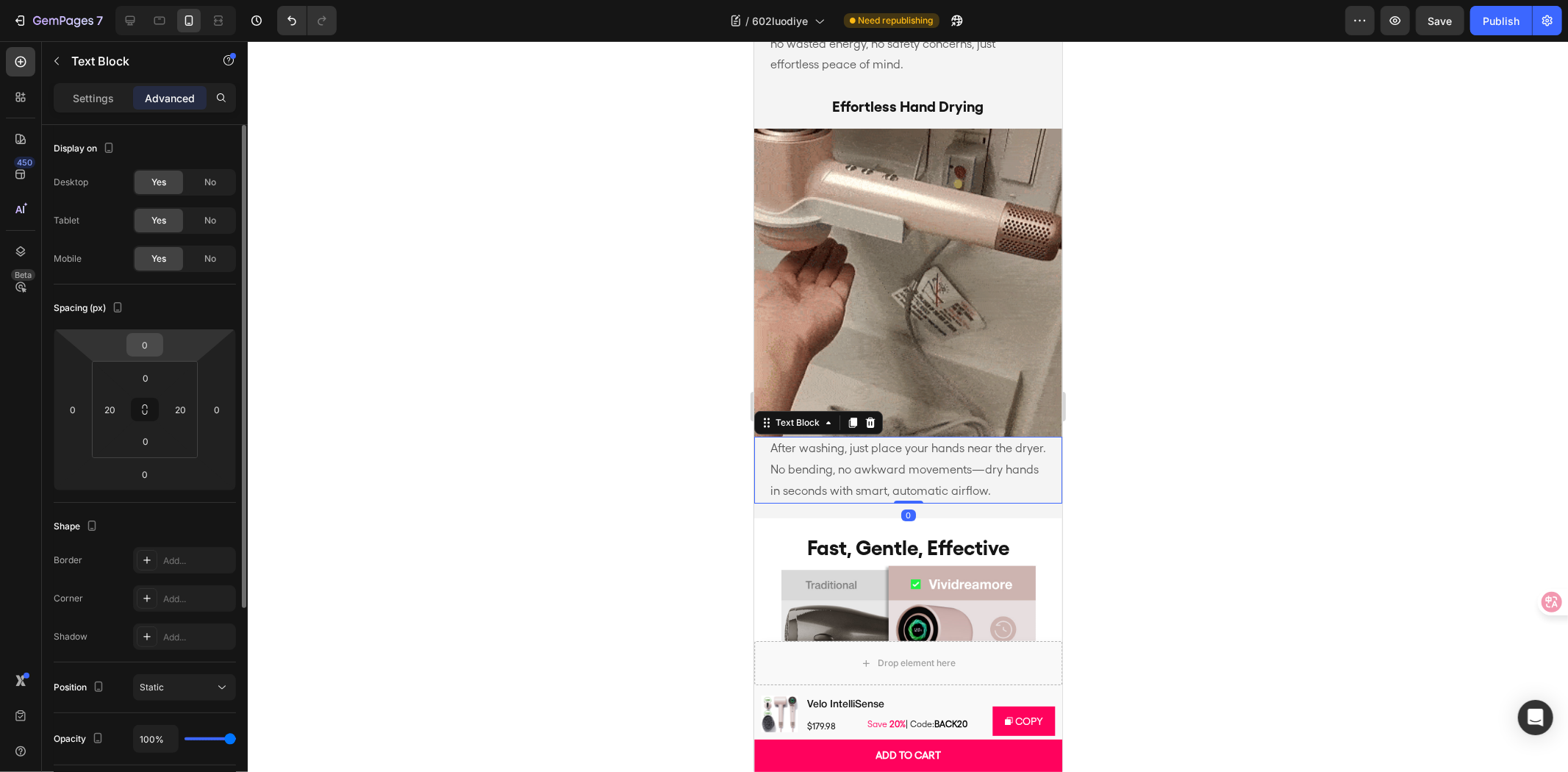
click at [148, 342] on input "0" at bounding box center [145, 345] width 29 height 22
type input "20"
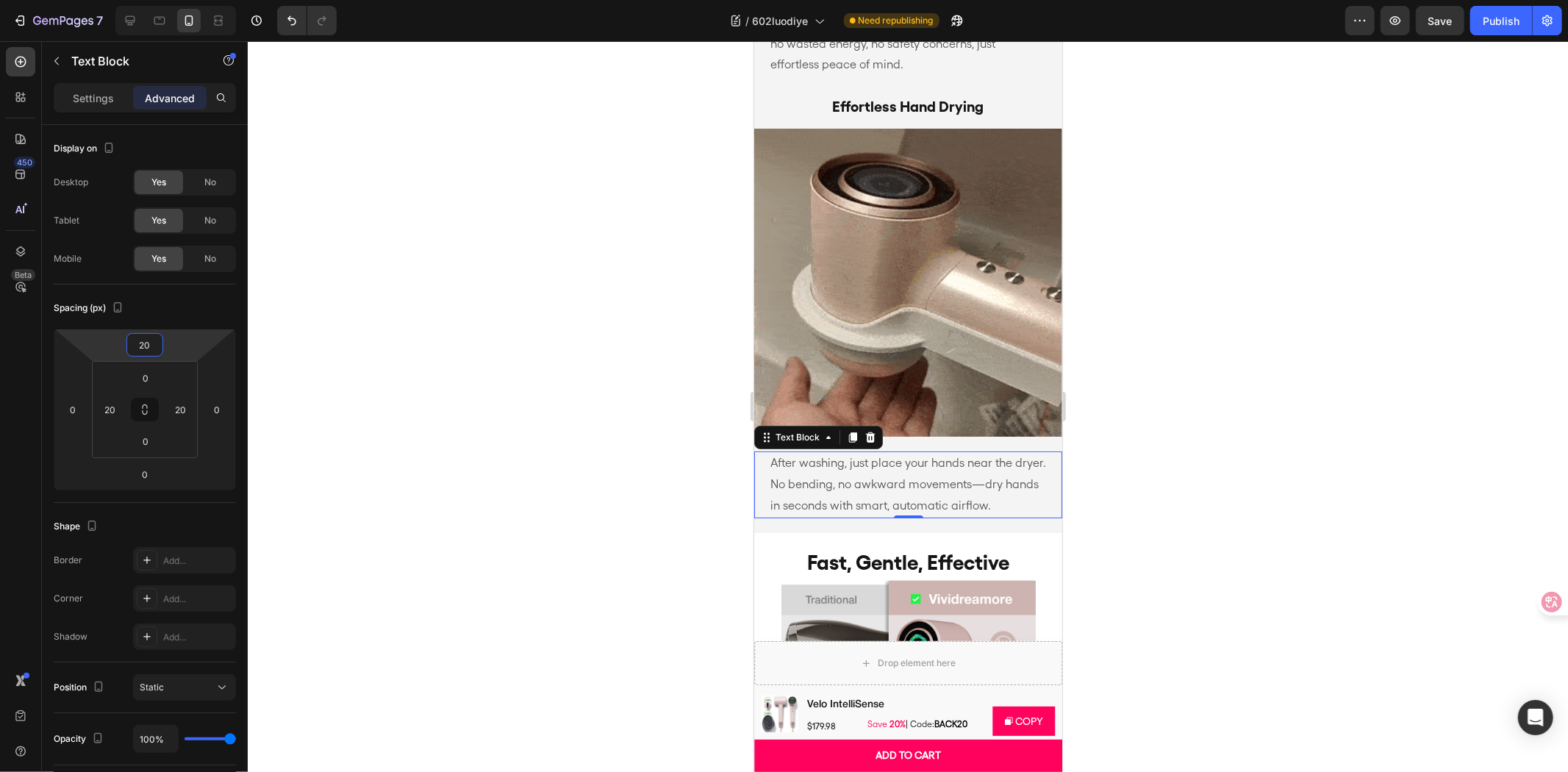
click at [510, 331] on div at bounding box center [908, 407] width 1320 height 731
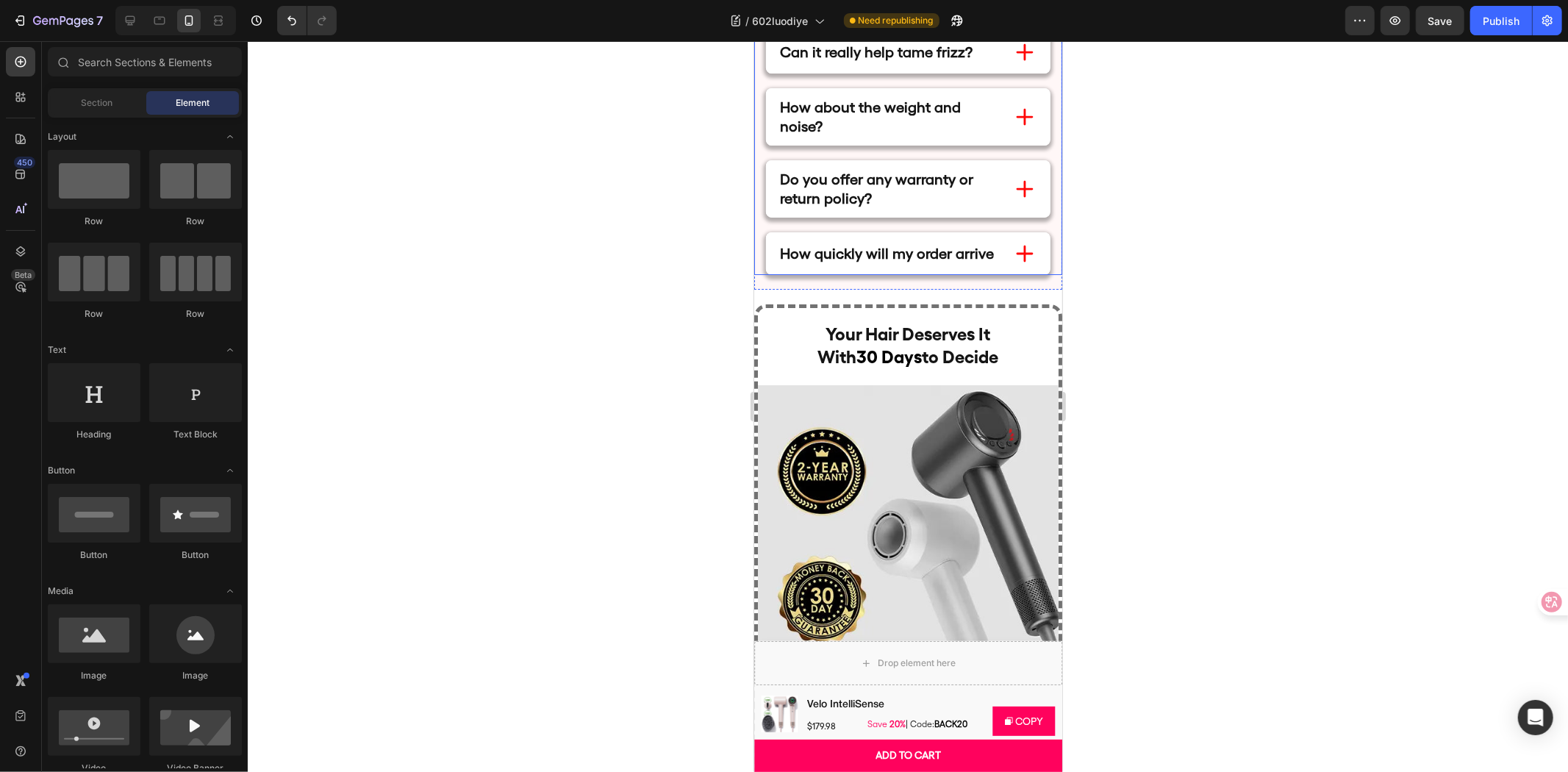
scroll to position [9309, 0]
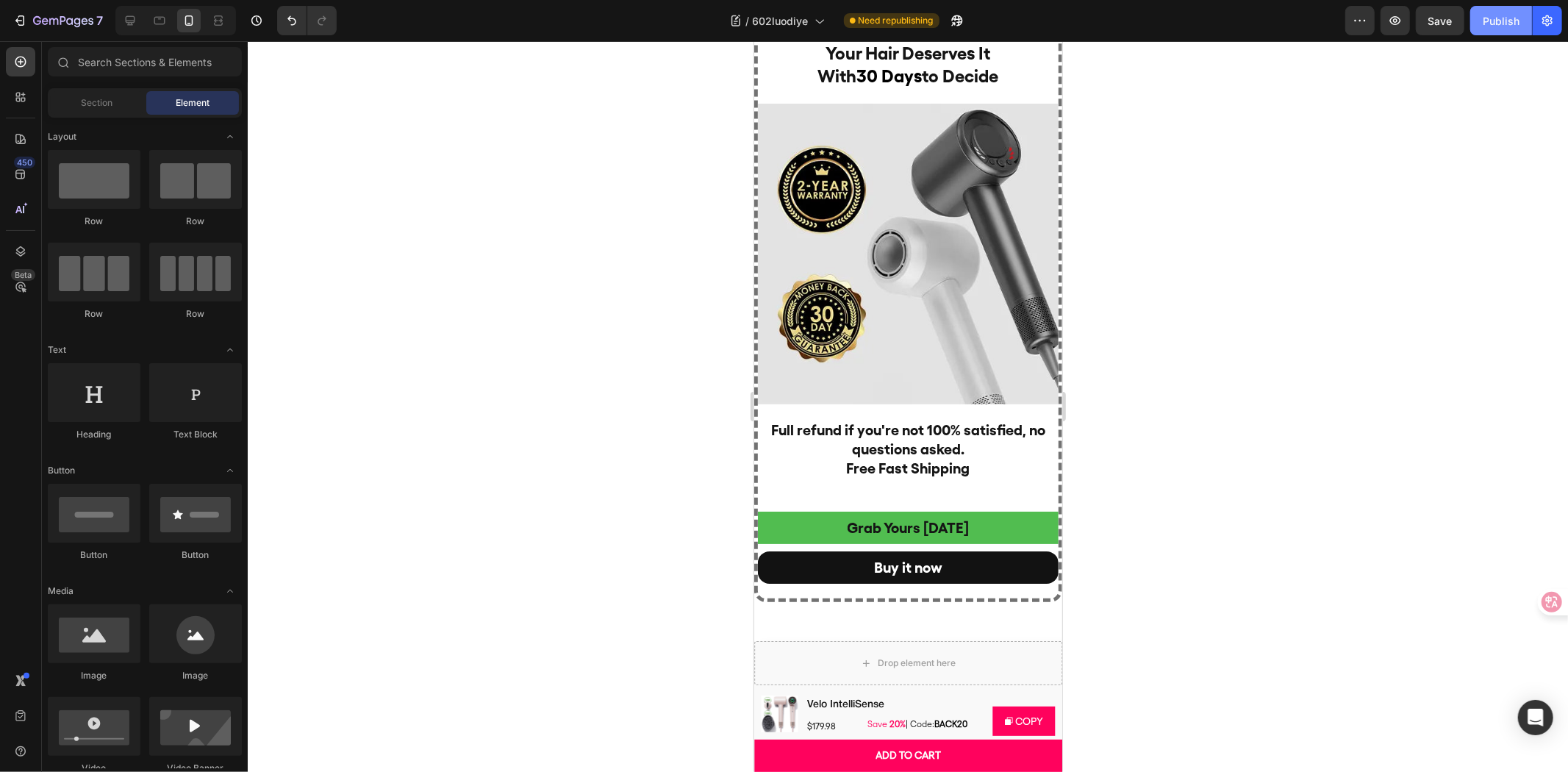
click at [1481, 25] on button "Publish" at bounding box center [1501, 20] width 62 height 29
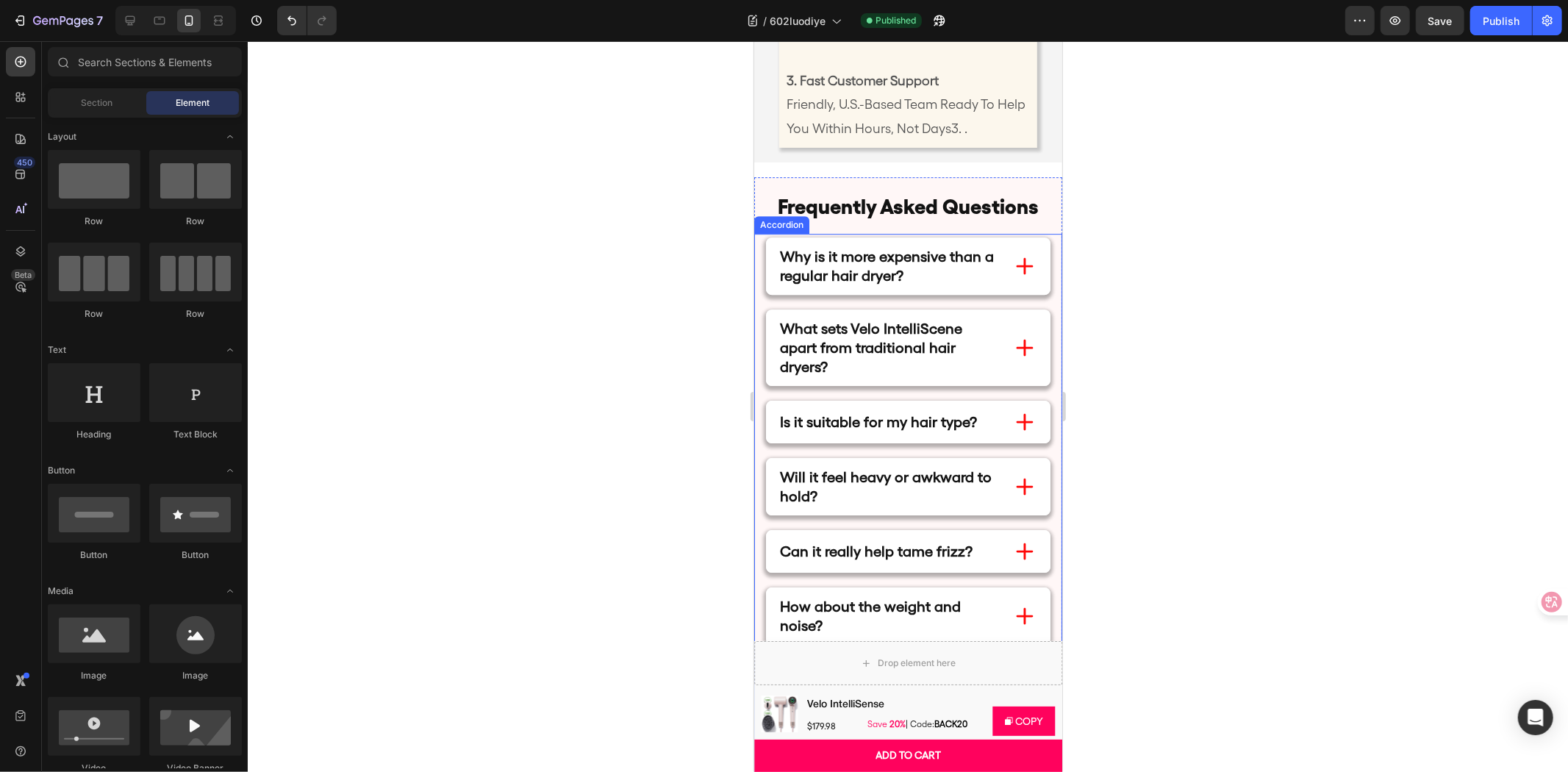
scroll to position [8963, 0]
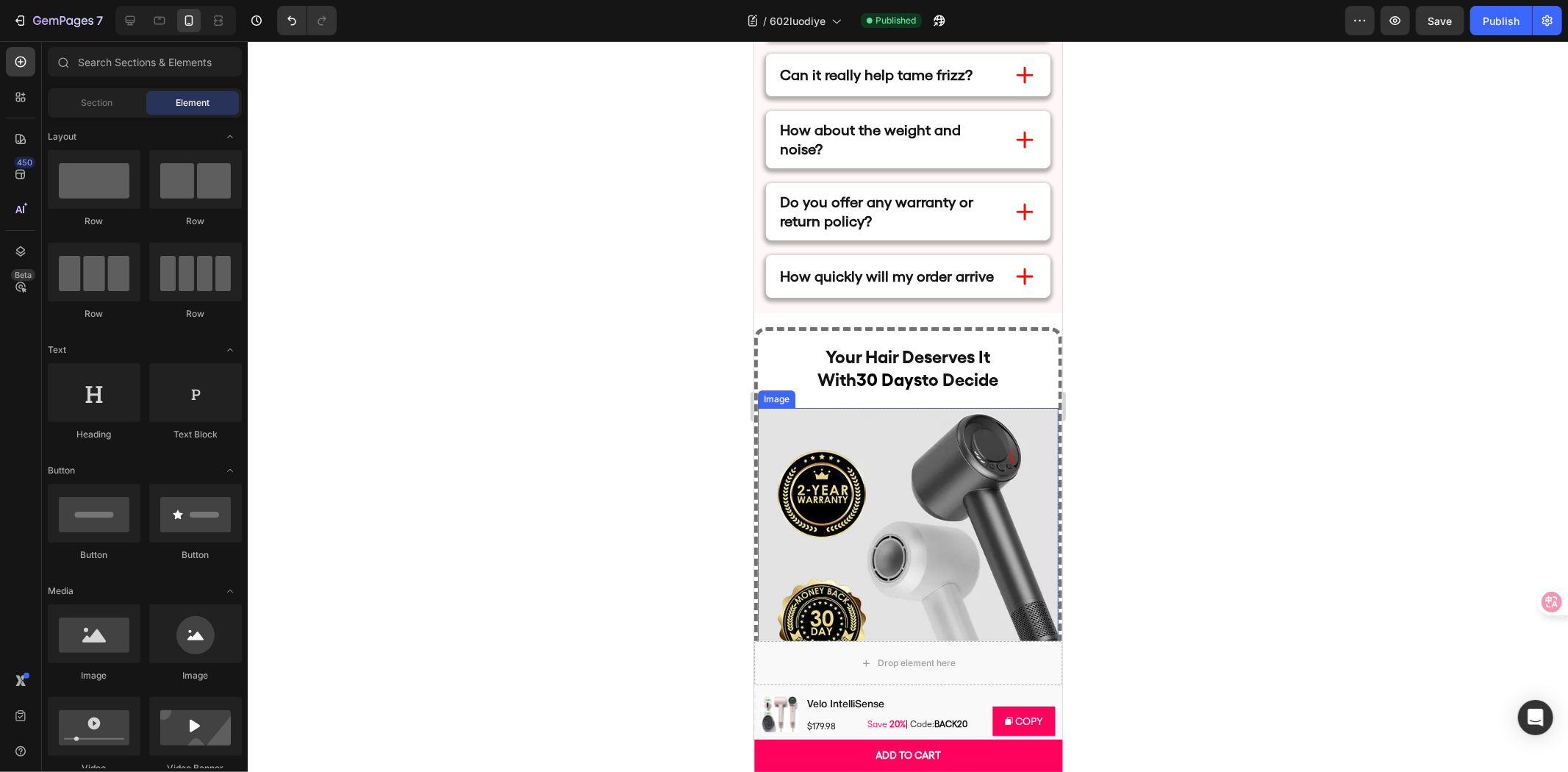
click at [970, 527] on img at bounding box center [907, 558] width 300 height 300
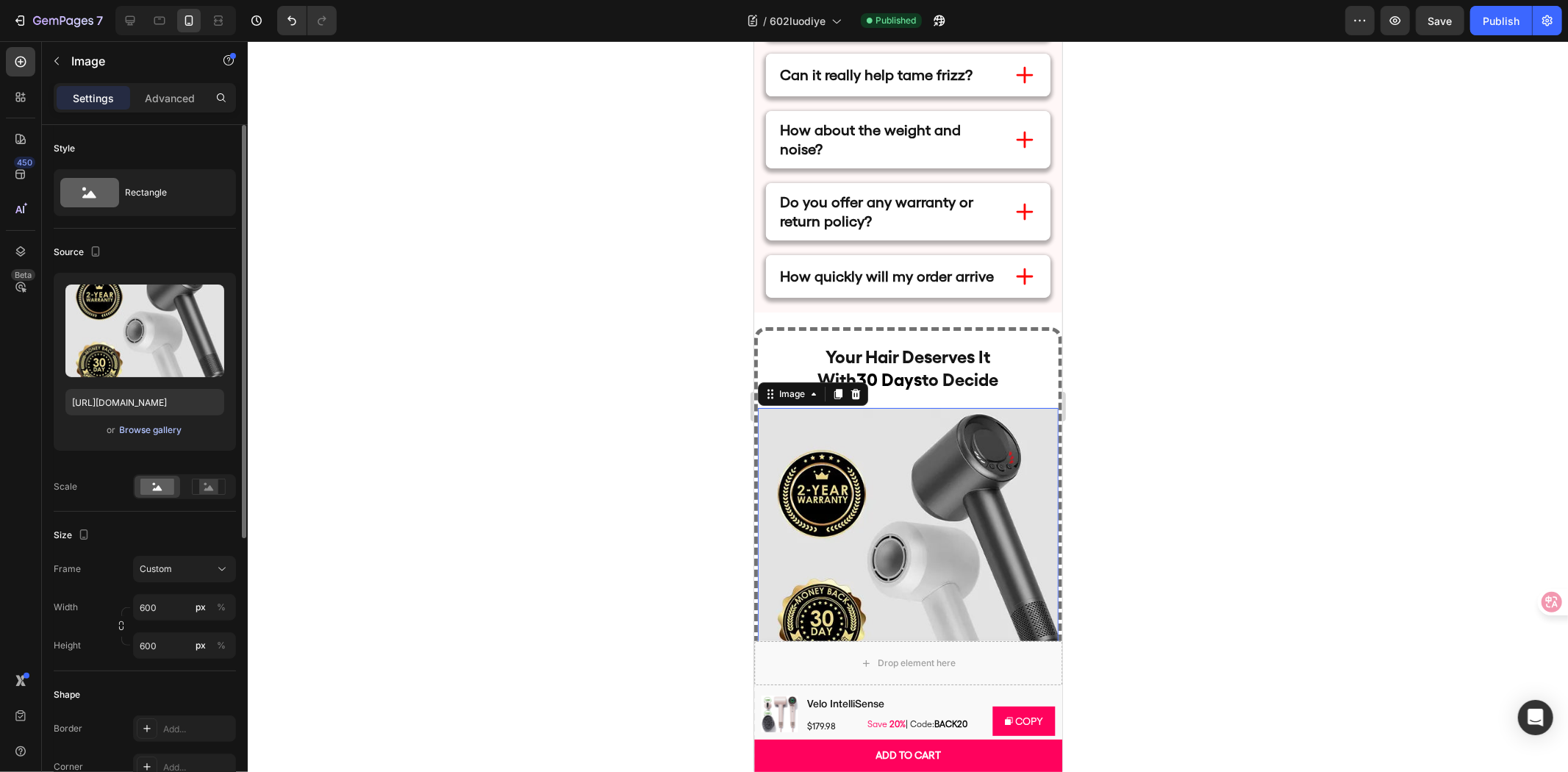
click at [125, 432] on div "Browse gallery" at bounding box center [151, 430] width 63 height 14
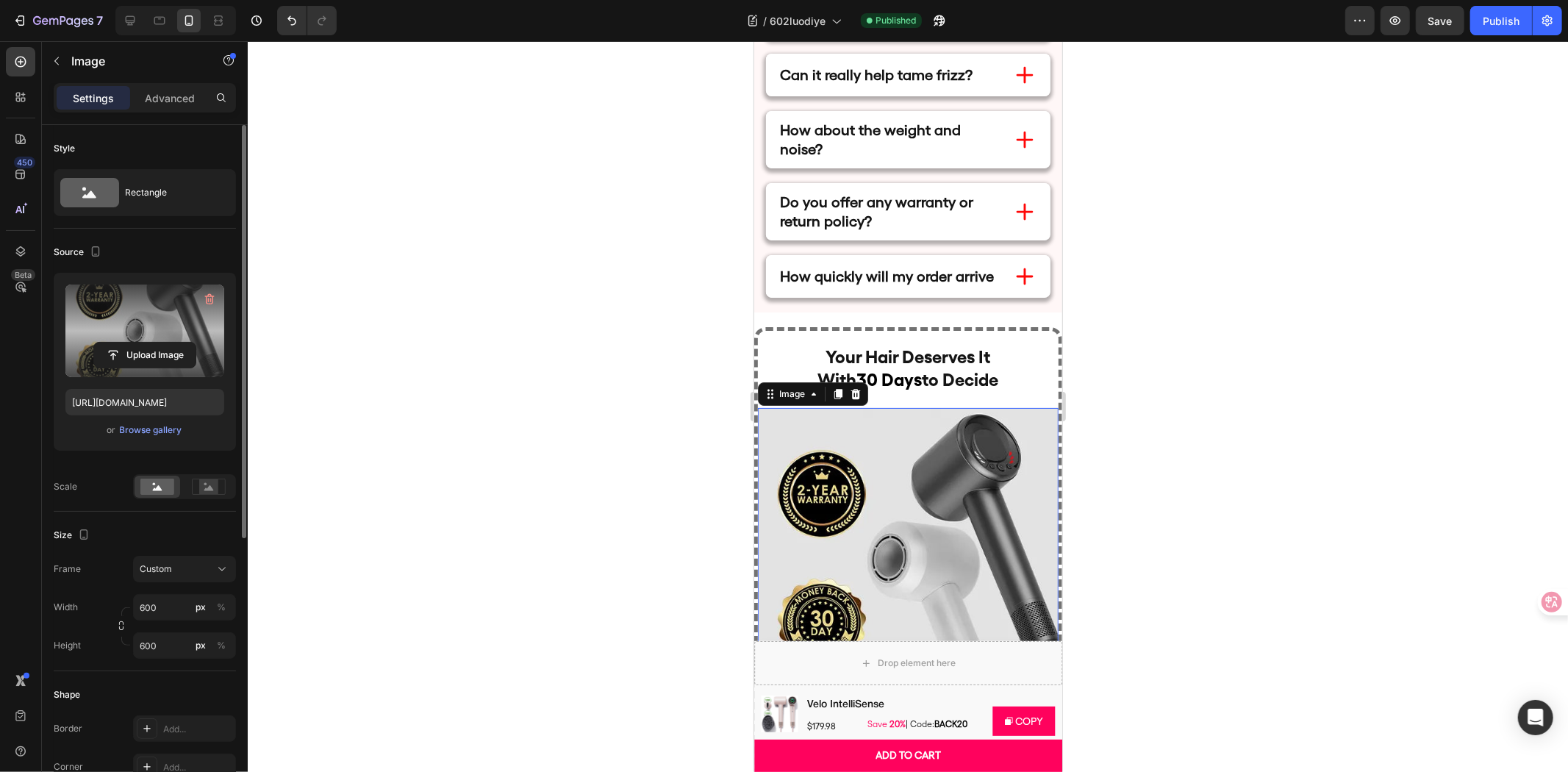
click at [138, 331] on label at bounding box center [145, 330] width 159 height 93
click at [138, 342] on input "file" at bounding box center [145, 354] width 102 height 25
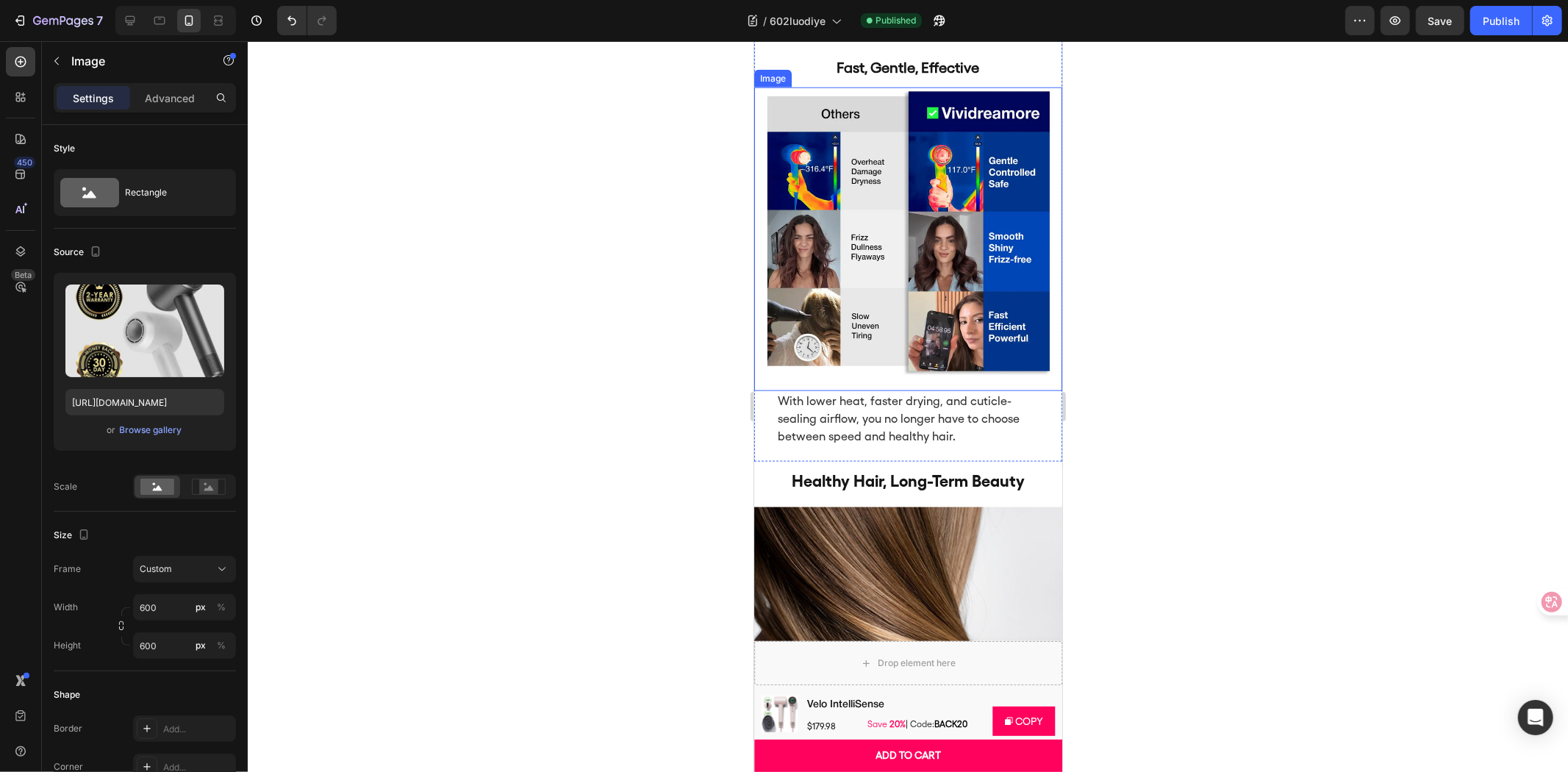
scroll to position [6105, 0]
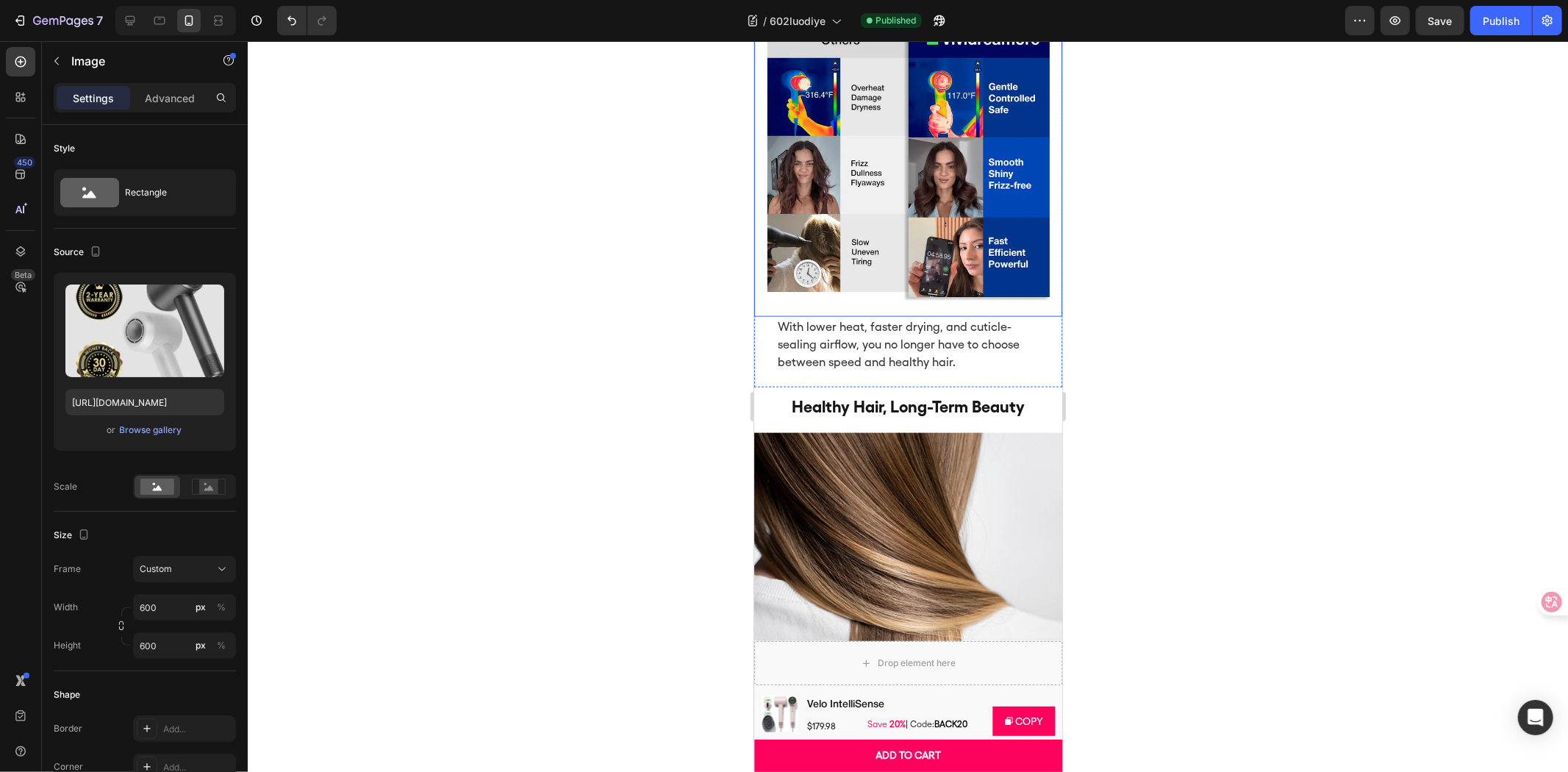
click at [968, 301] on img at bounding box center [908, 157] width 308 height 289
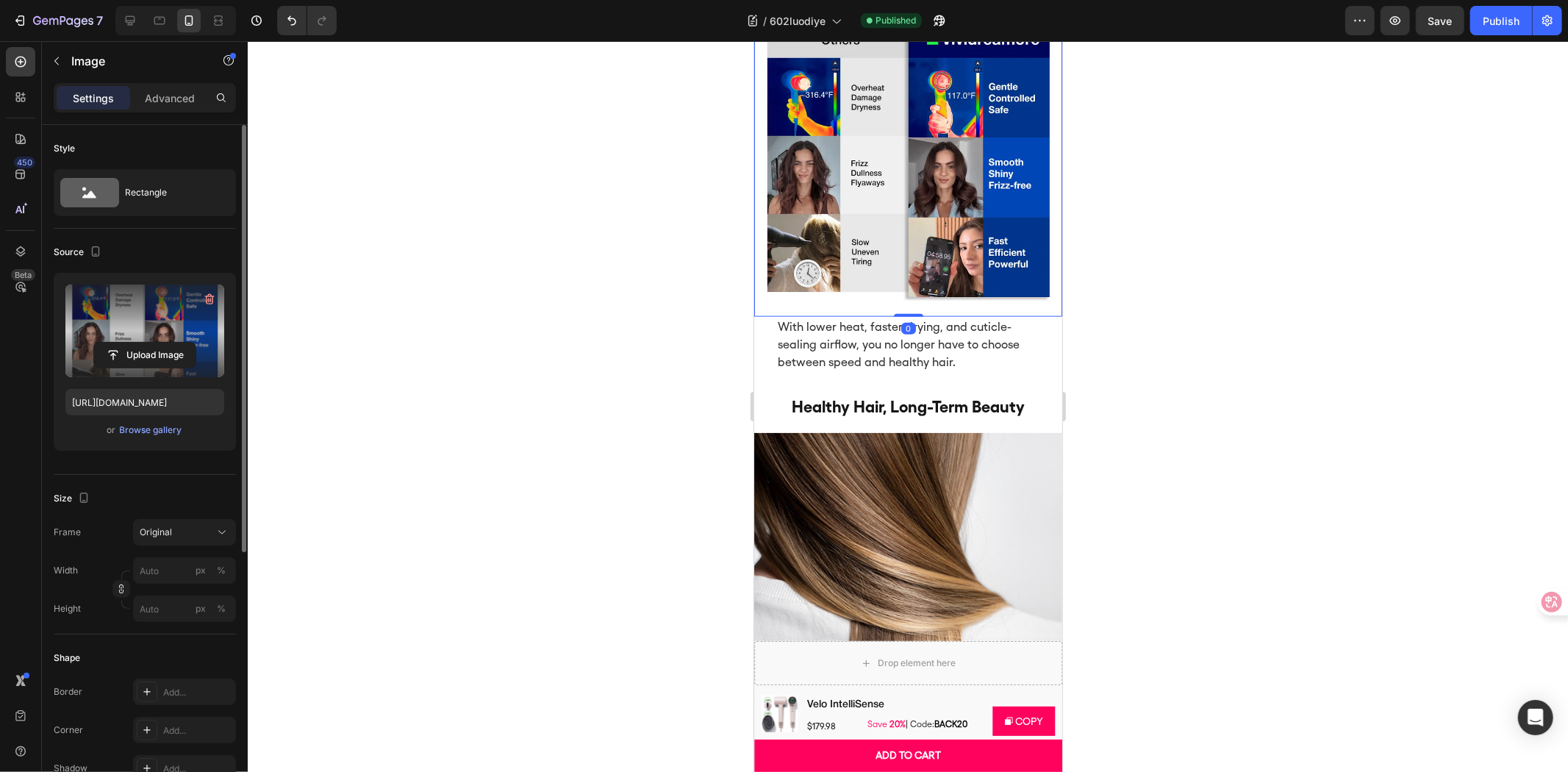
click at [140, 320] on label at bounding box center [145, 330] width 159 height 93
click at [140, 342] on input "file" at bounding box center [145, 354] width 102 height 25
type input "https://cdn.shopify.com/s/files/1/0634/6814/2701/files/gempages_571072593424024…"
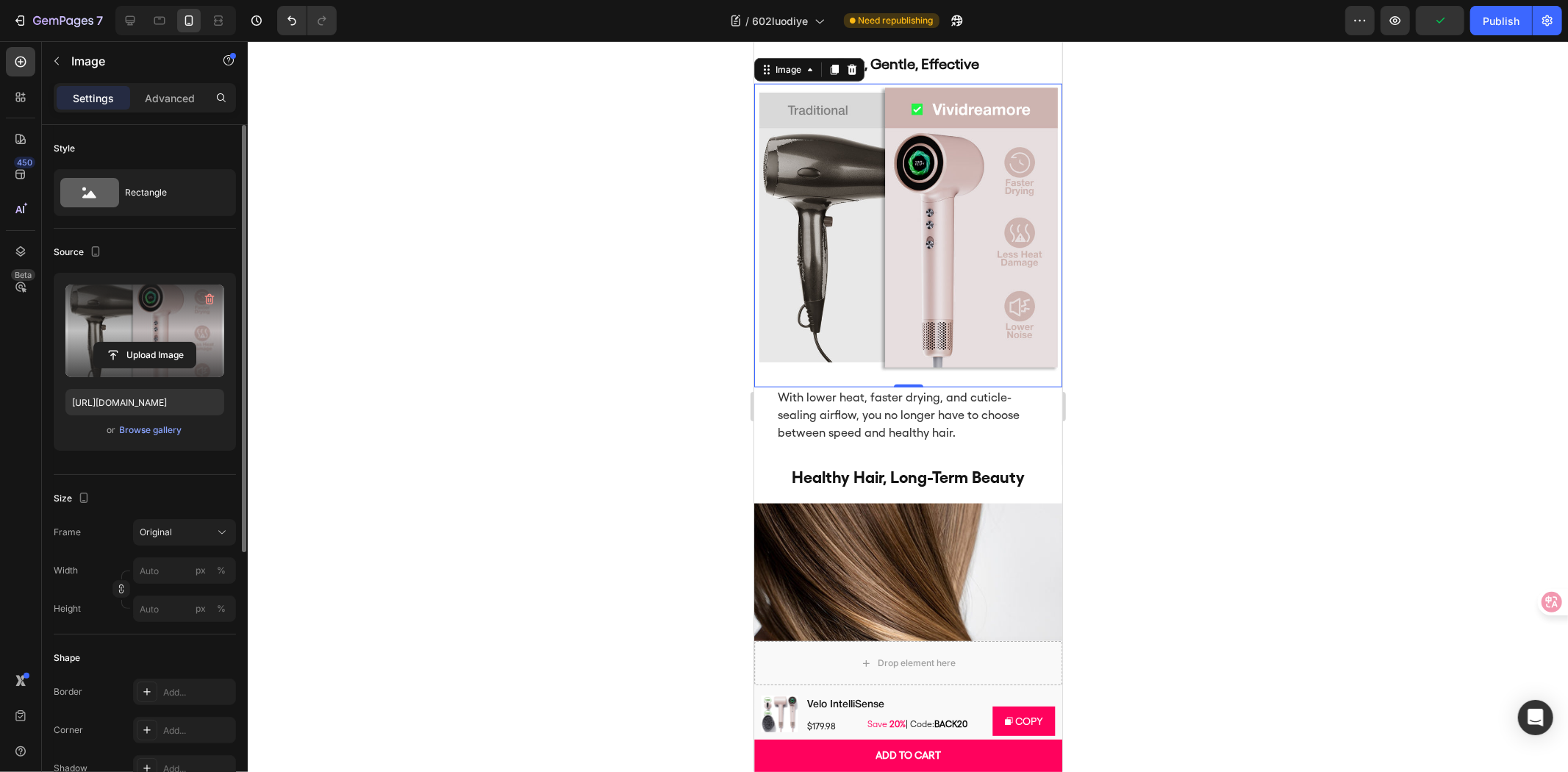
scroll to position [6024, 0]
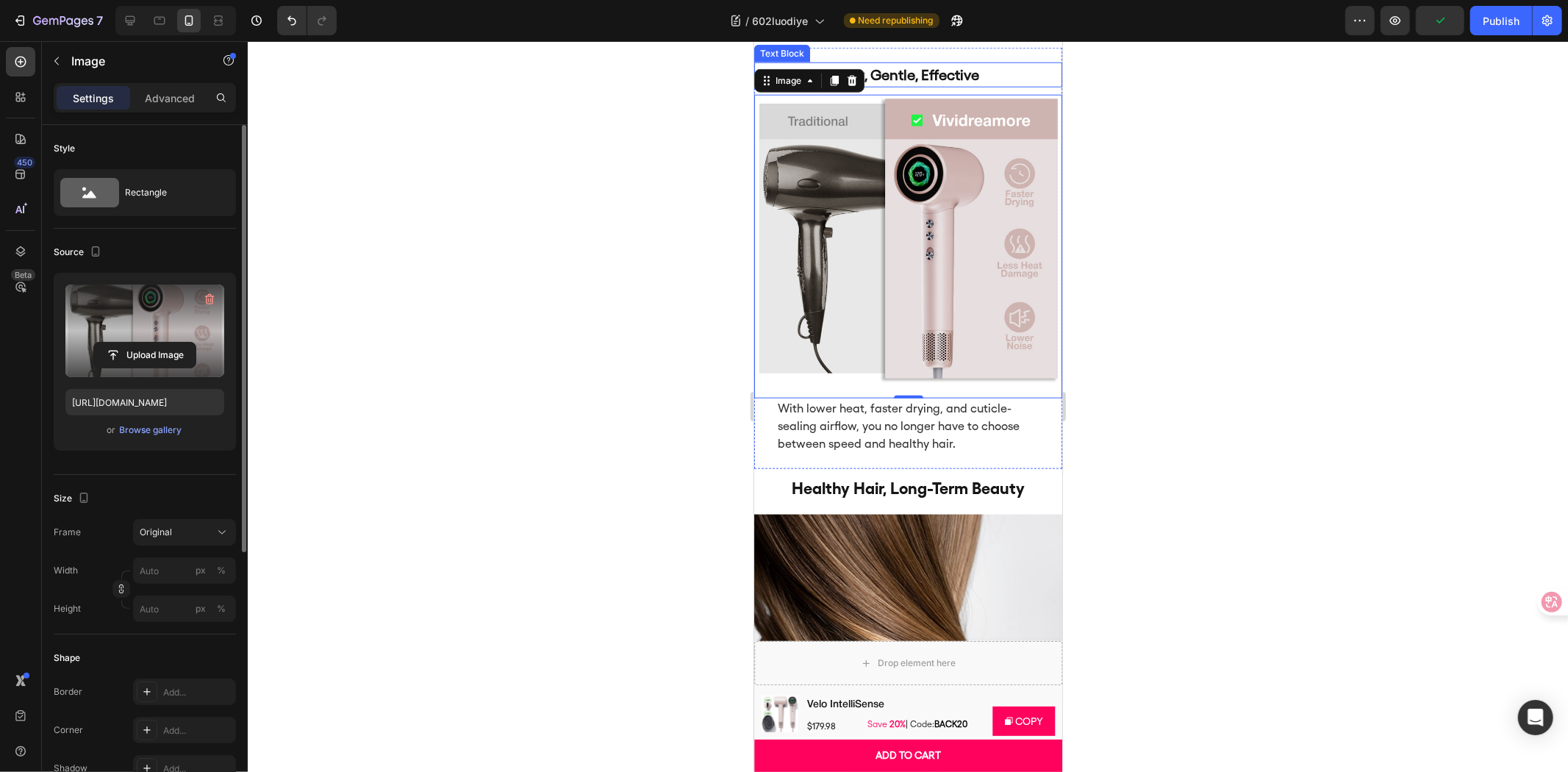
click at [948, 85] on p "Fast, Gentle, Effective" at bounding box center [907, 75] width 261 height 22
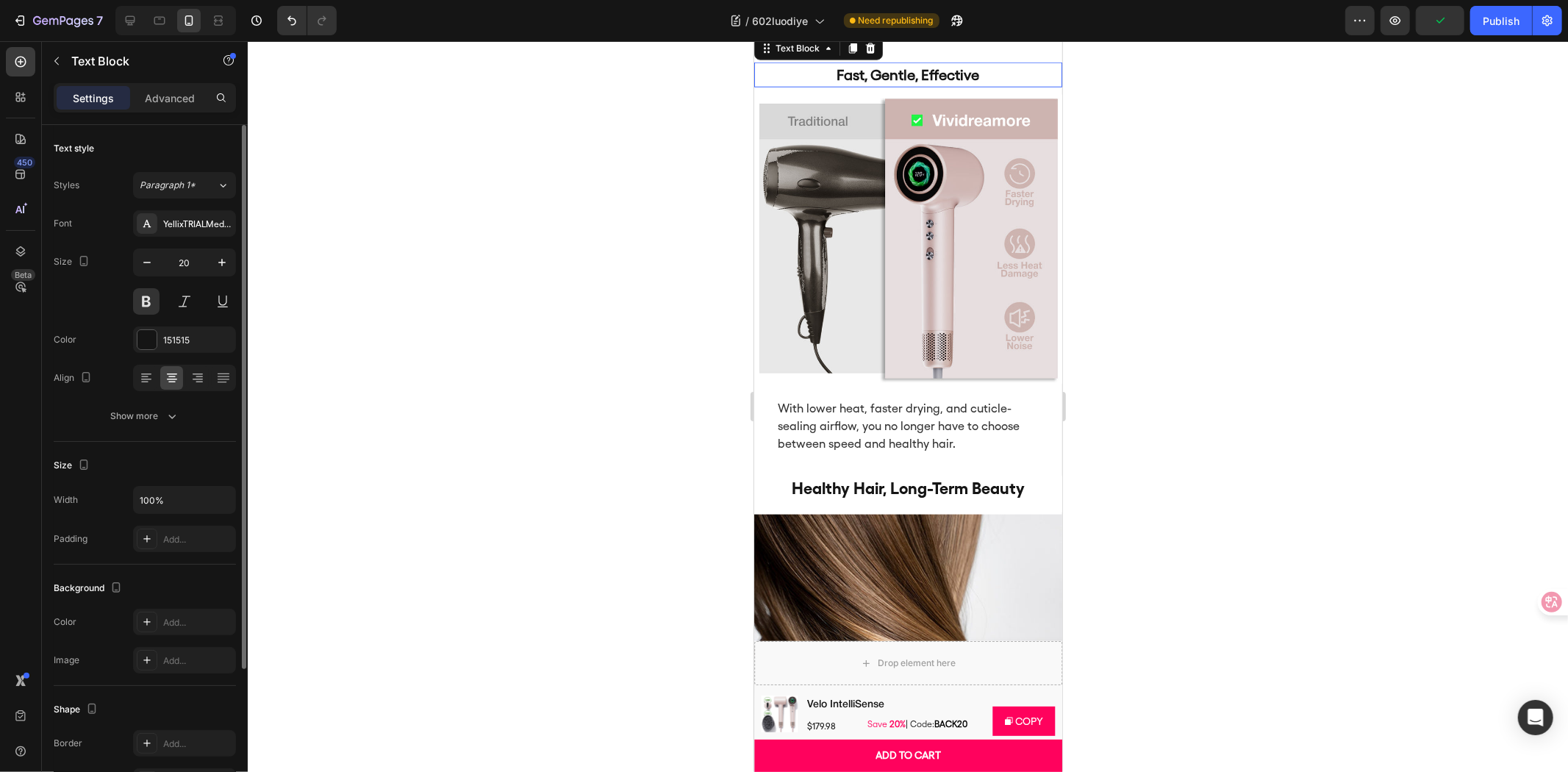
click at [948, 85] on p "Fast, Gentle, Effective" at bounding box center [907, 75] width 261 height 22
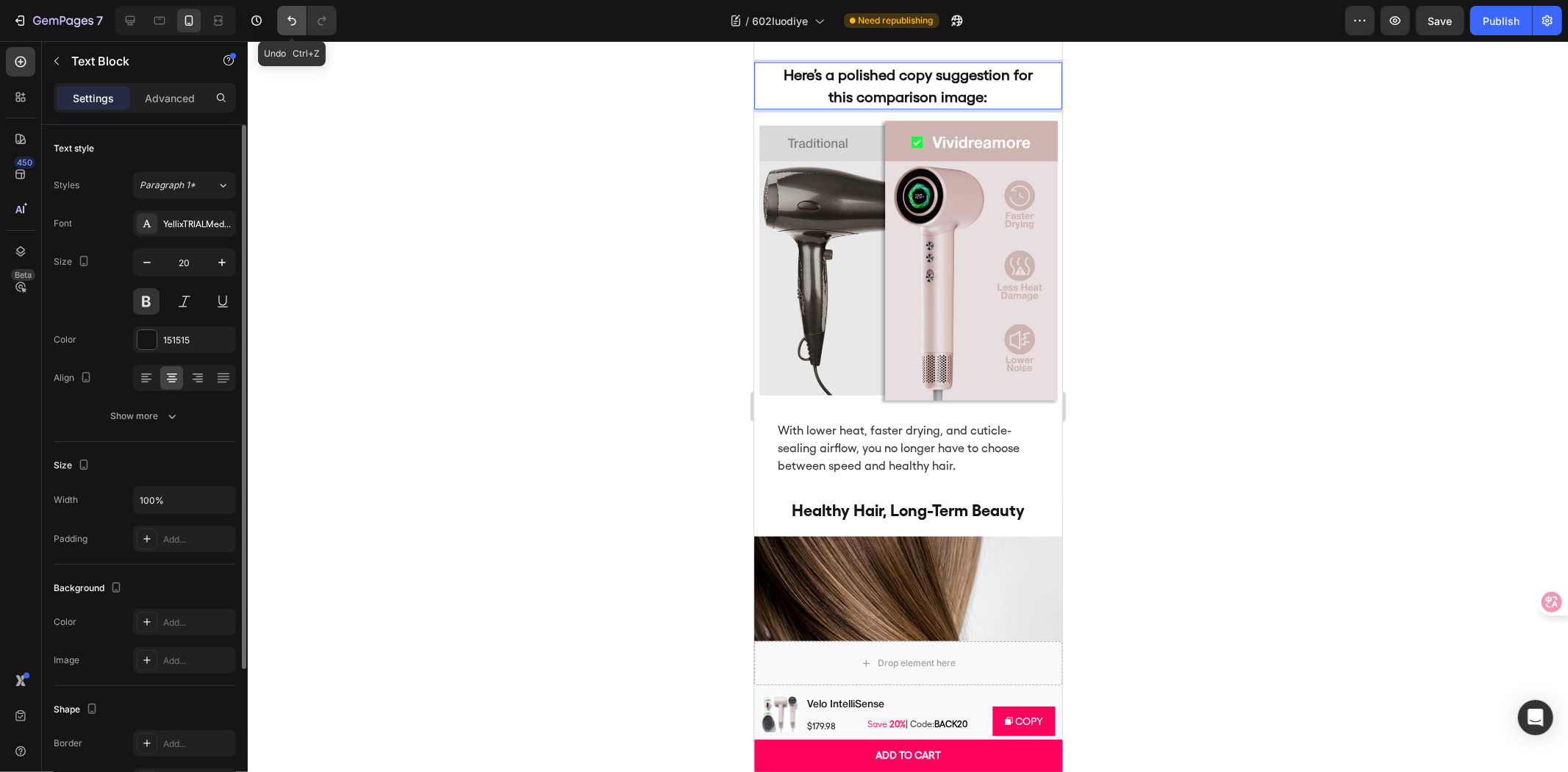
click at [284, 17] on icon "Undo/Redo" at bounding box center [292, 21] width 15 height 15
click at [323, 21] on icon "Undo/Redo" at bounding box center [322, 21] width 8 height 10
click at [133, 18] on icon at bounding box center [130, 21] width 15 height 15
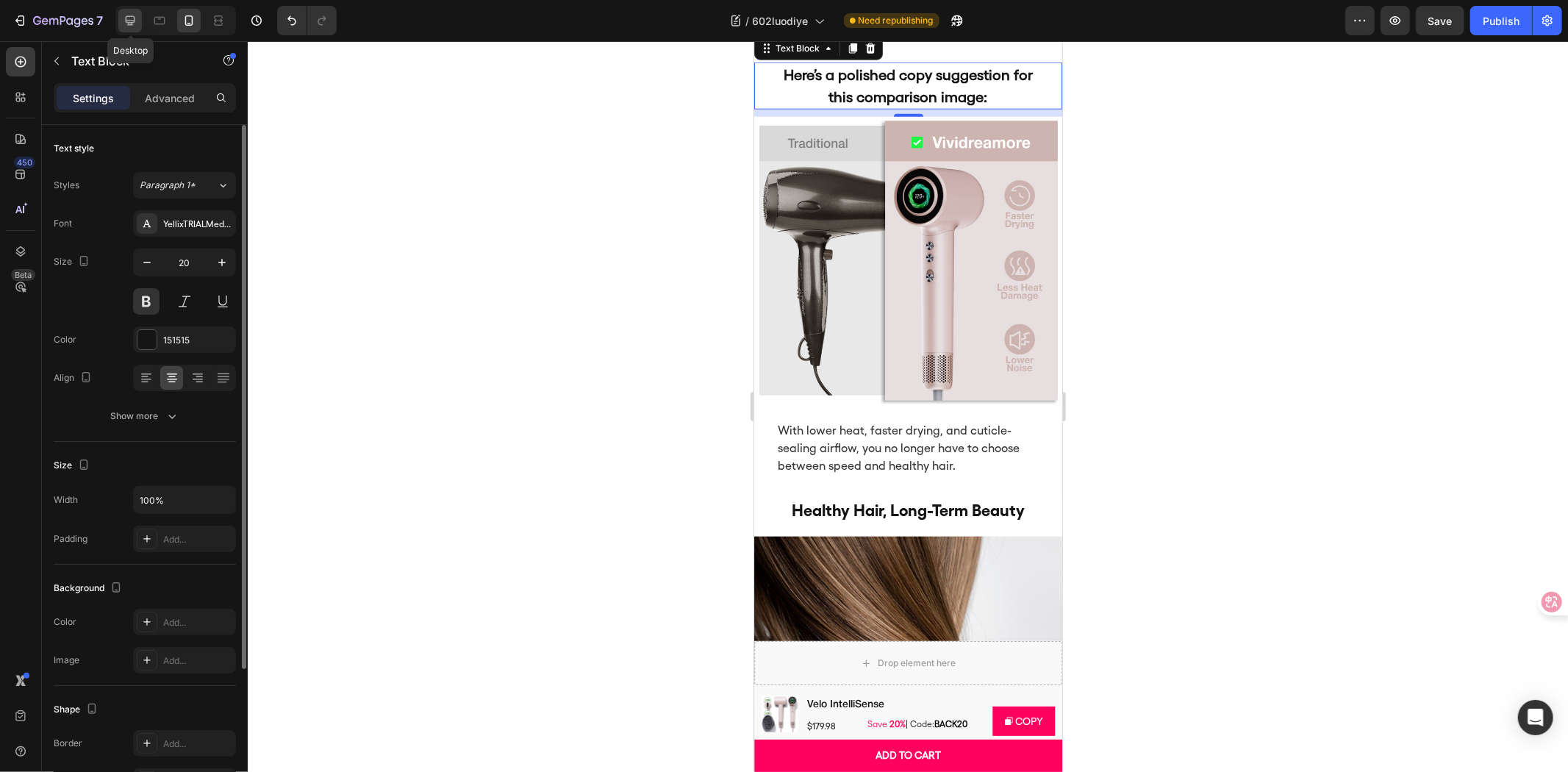
type input "22"
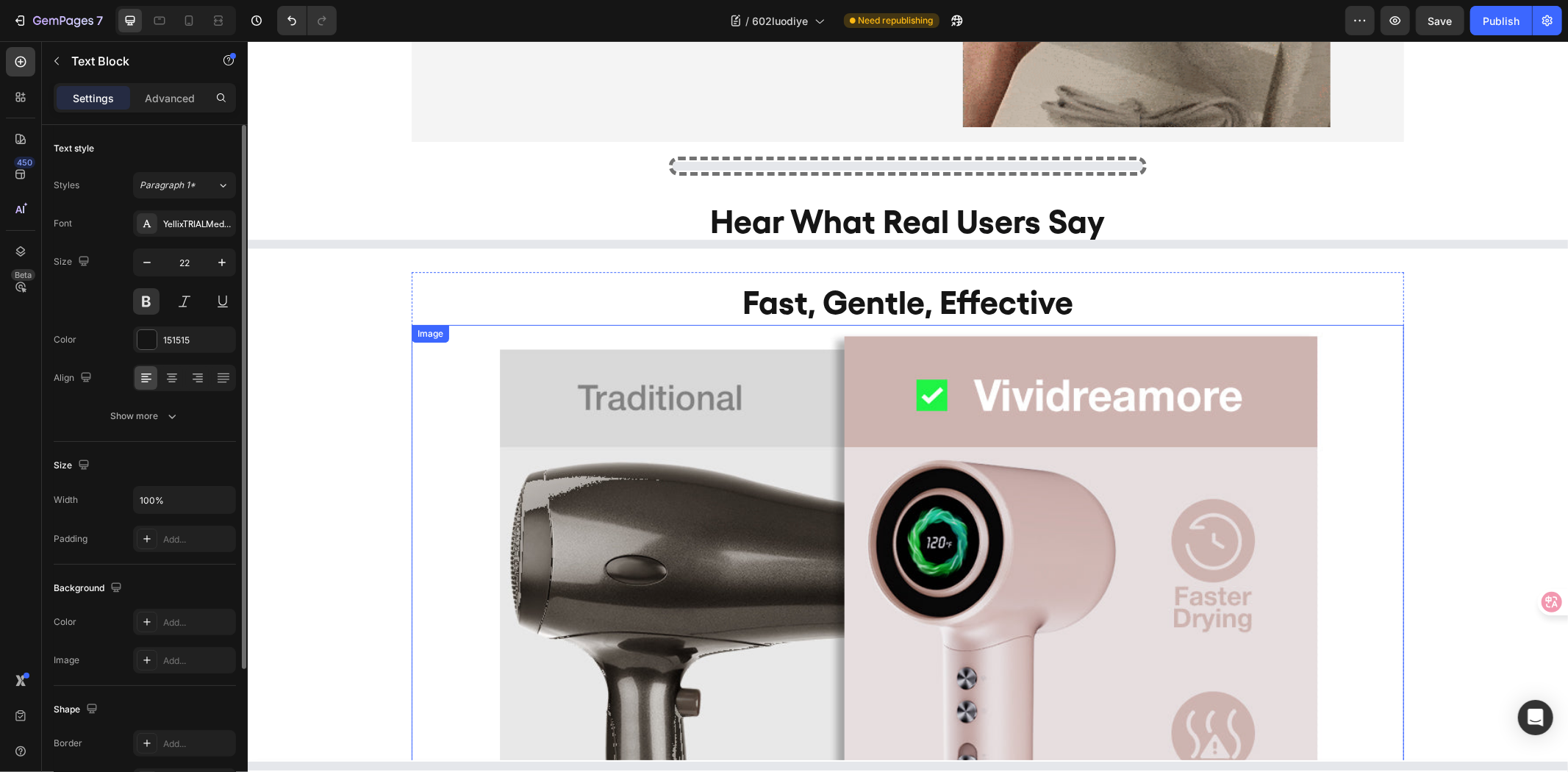
scroll to position [3247, 0]
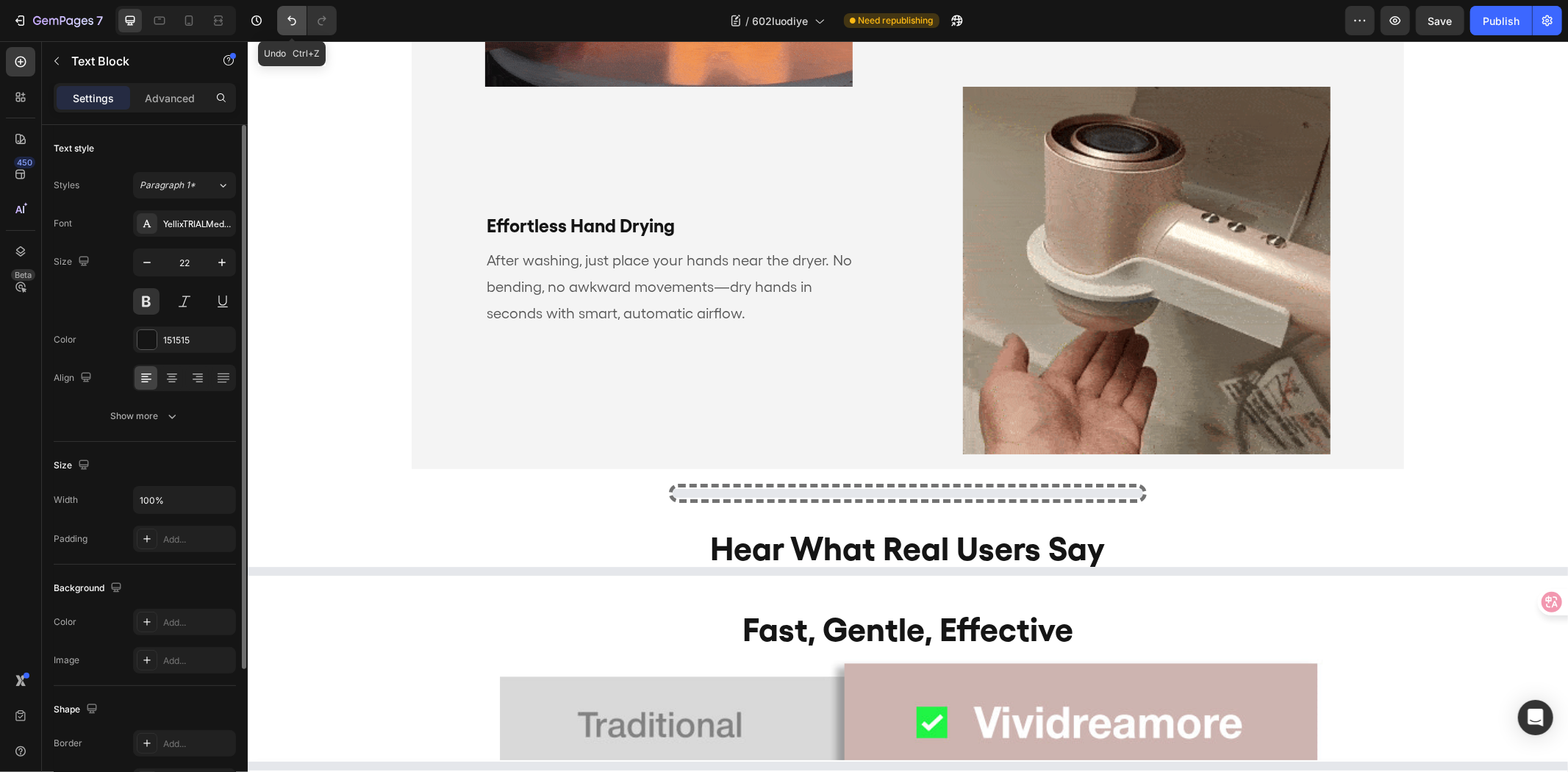
click at [295, 23] on icon "Undo/Redo" at bounding box center [292, 21] width 15 height 15
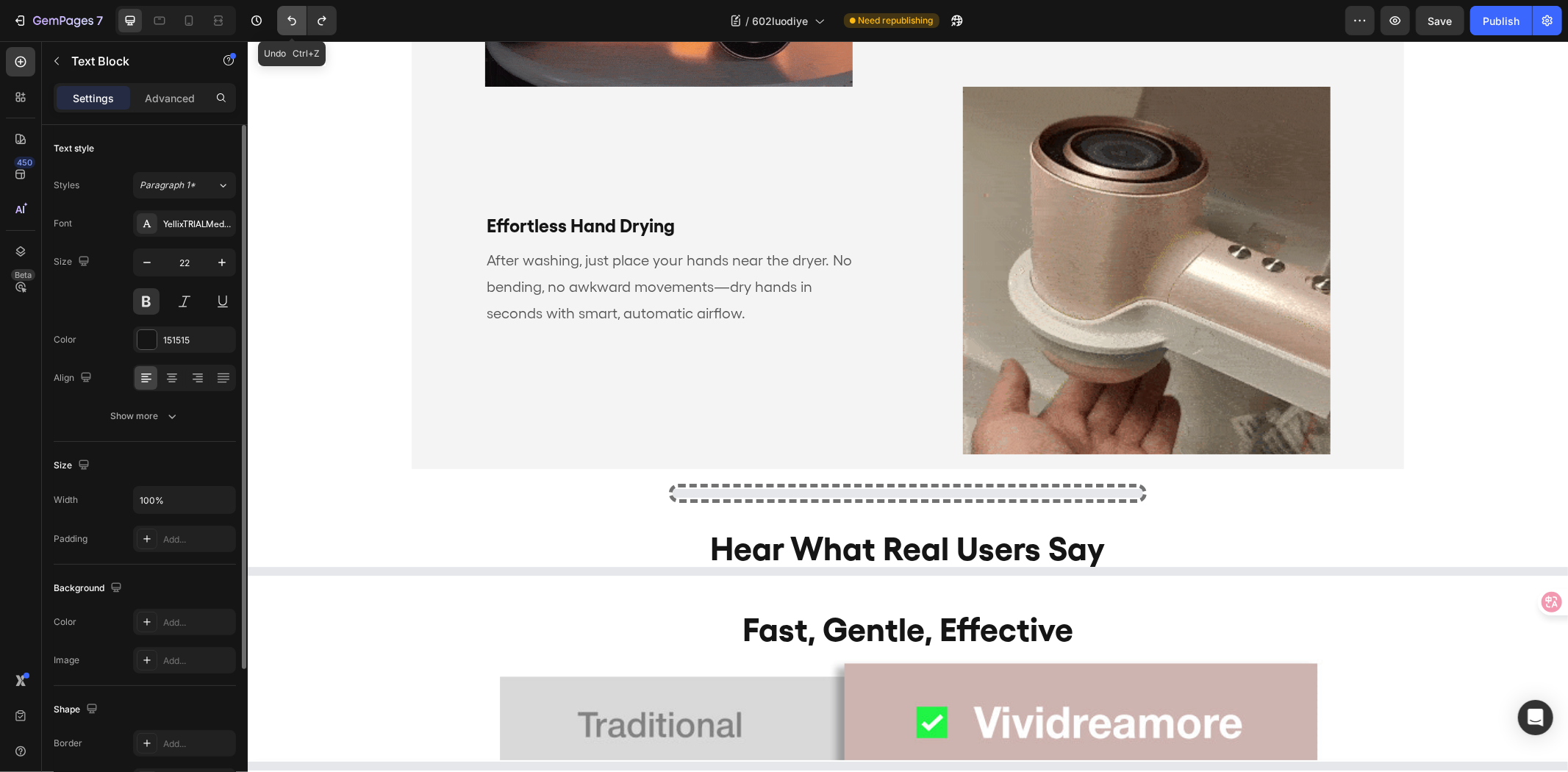
click at [295, 23] on icon "Undo/Redo" at bounding box center [292, 21] width 9 height 10
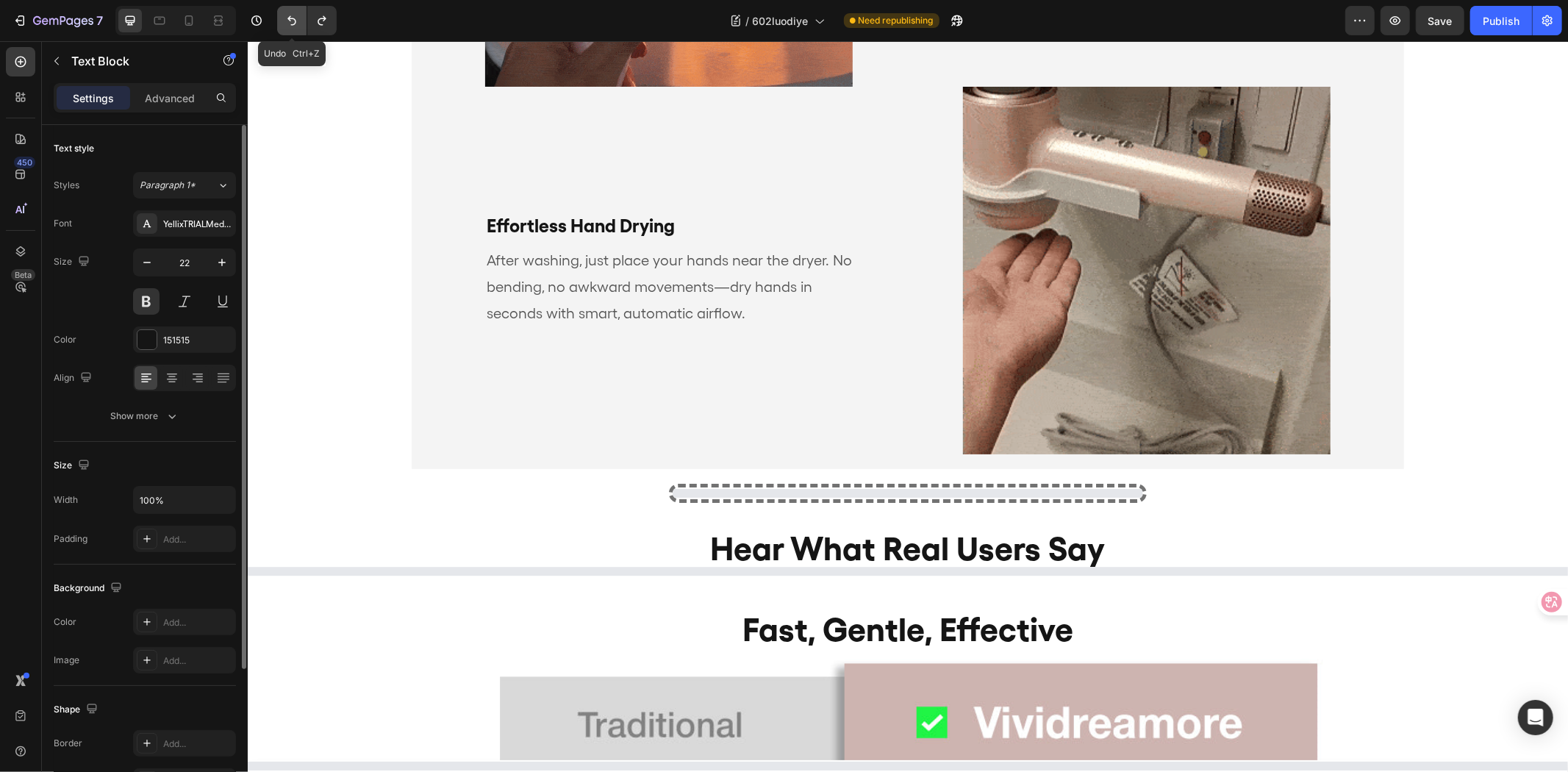
click at [295, 23] on icon "Undo/Redo" at bounding box center [292, 21] width 9 height 10
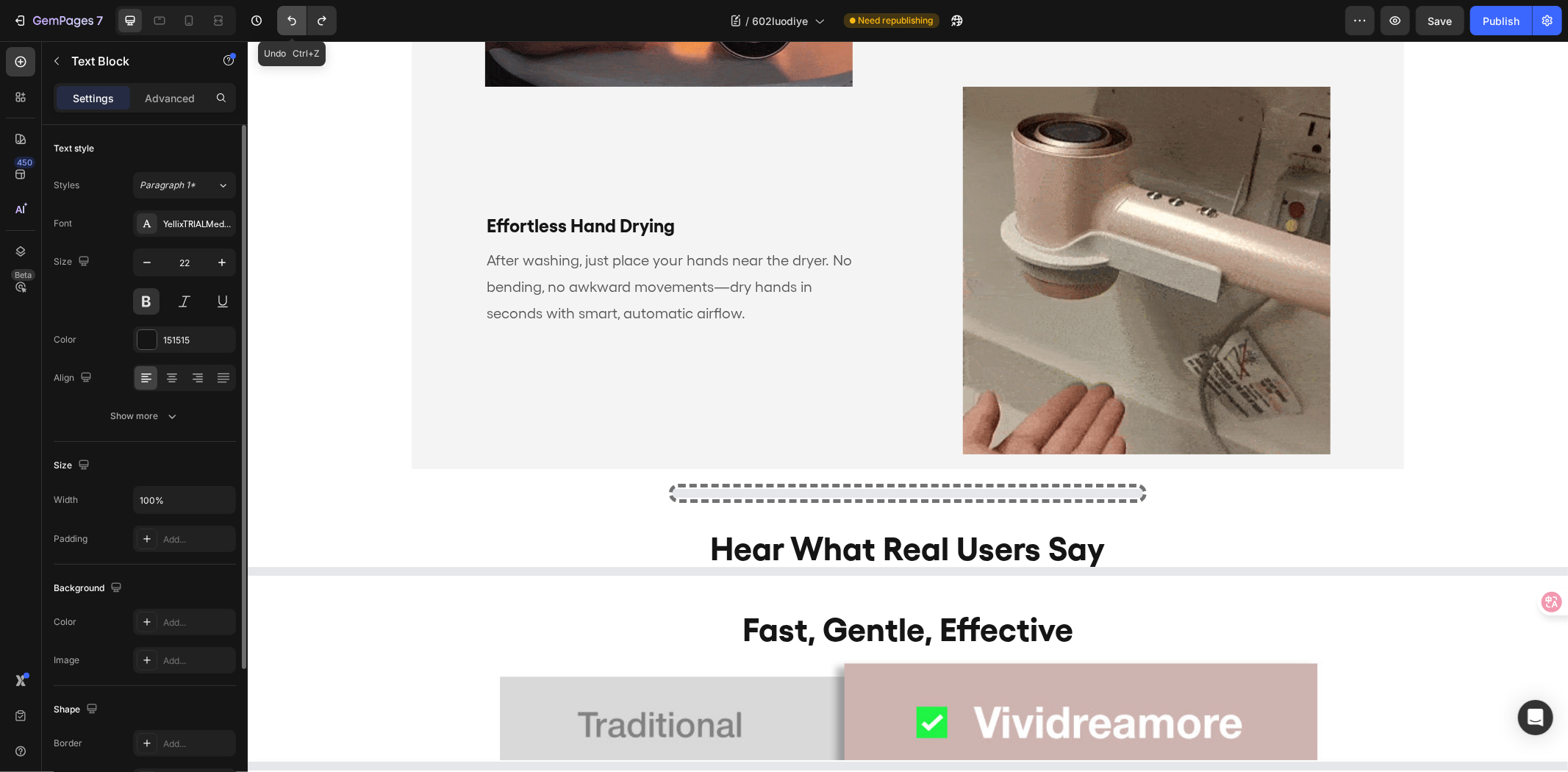
click at [295, 23] on icon "Undo/Redo" at bounding box center [292, 21] width 9 height 10
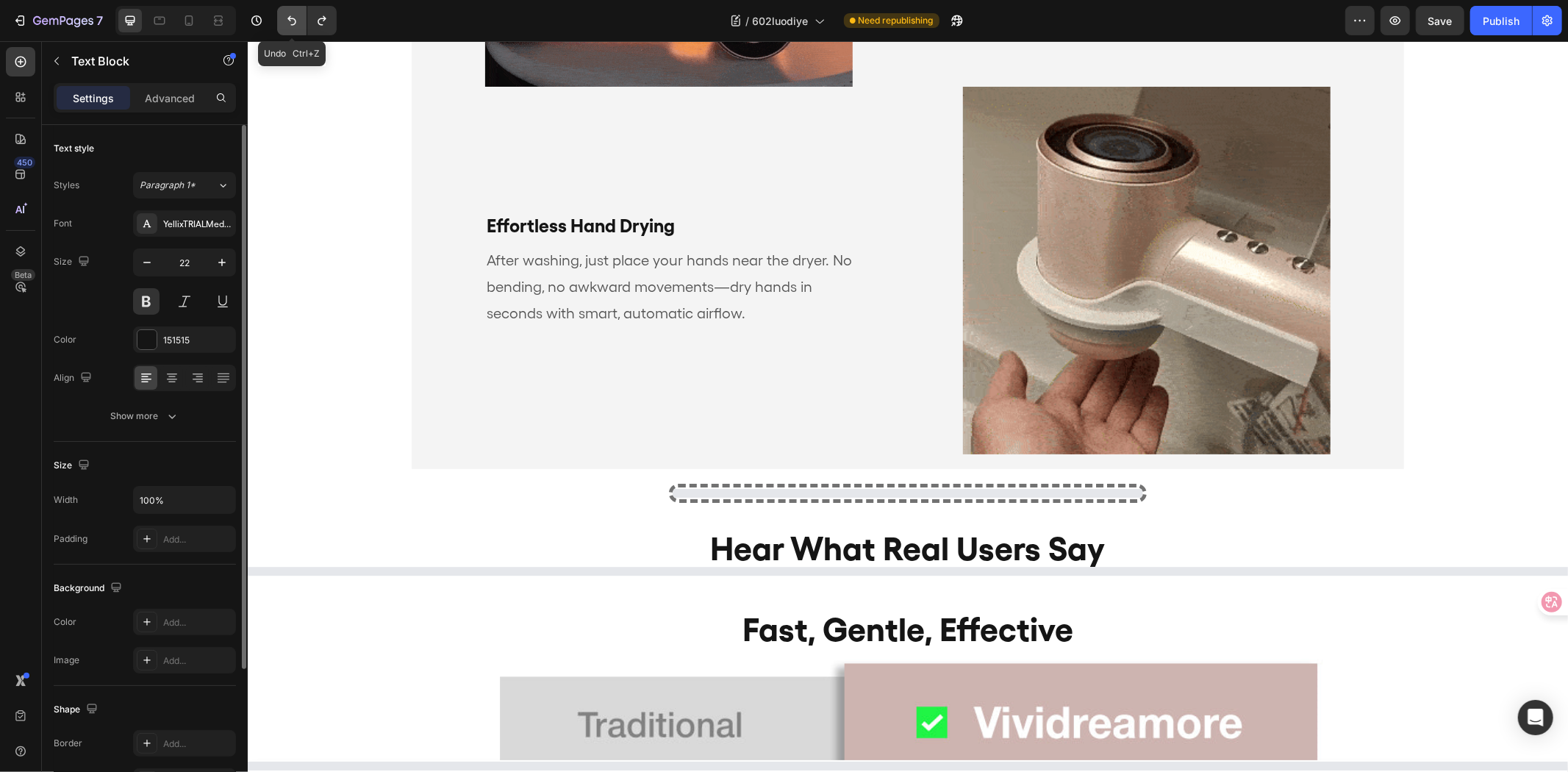
click at [295, 23] on icon "Undo/Redo" at bounding box center [292, 21] width 9 height 10
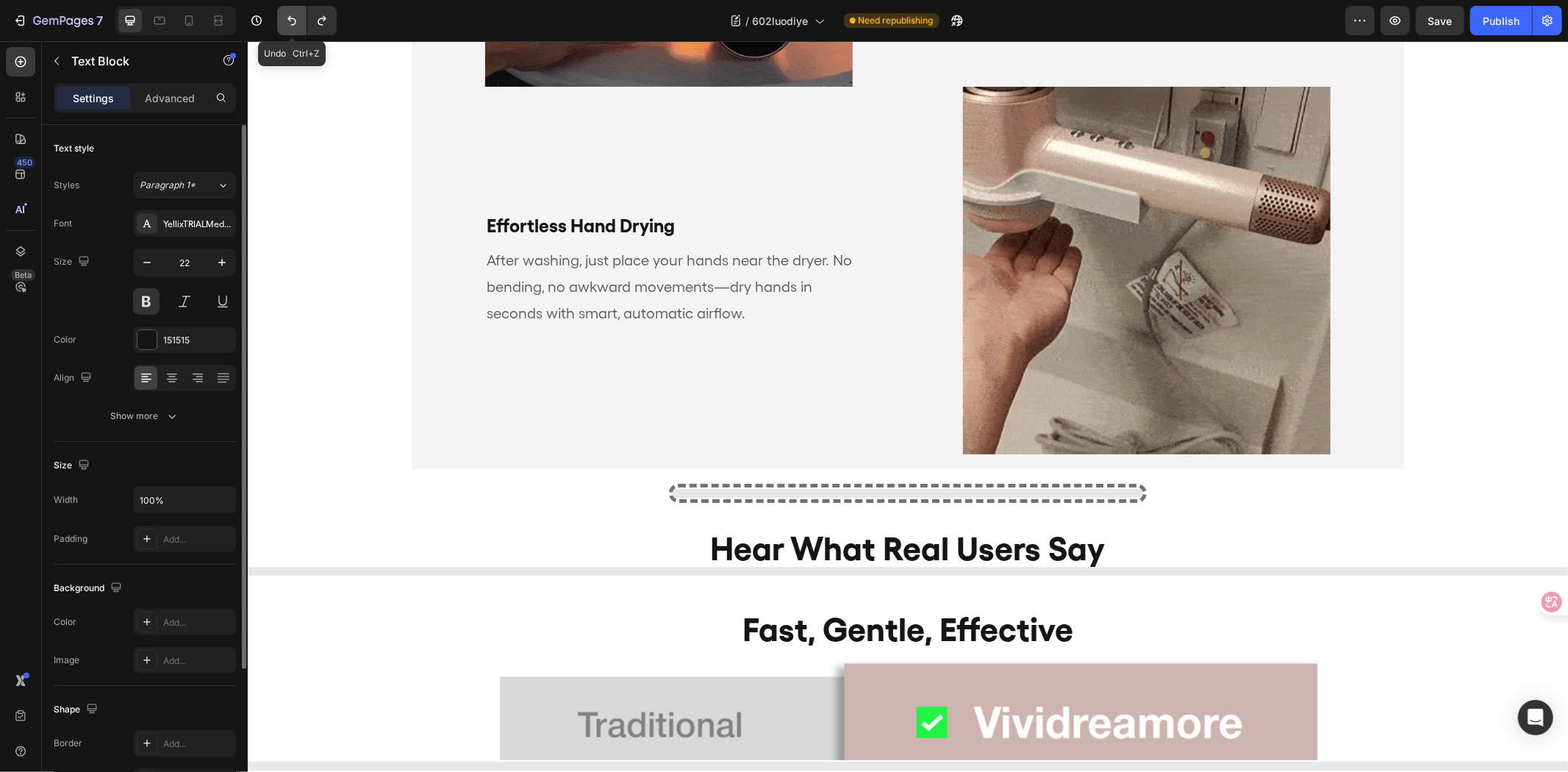
click at [295, 23] on icon "Undo/Redo" at bounding box center [292, 21] width 9 height 10
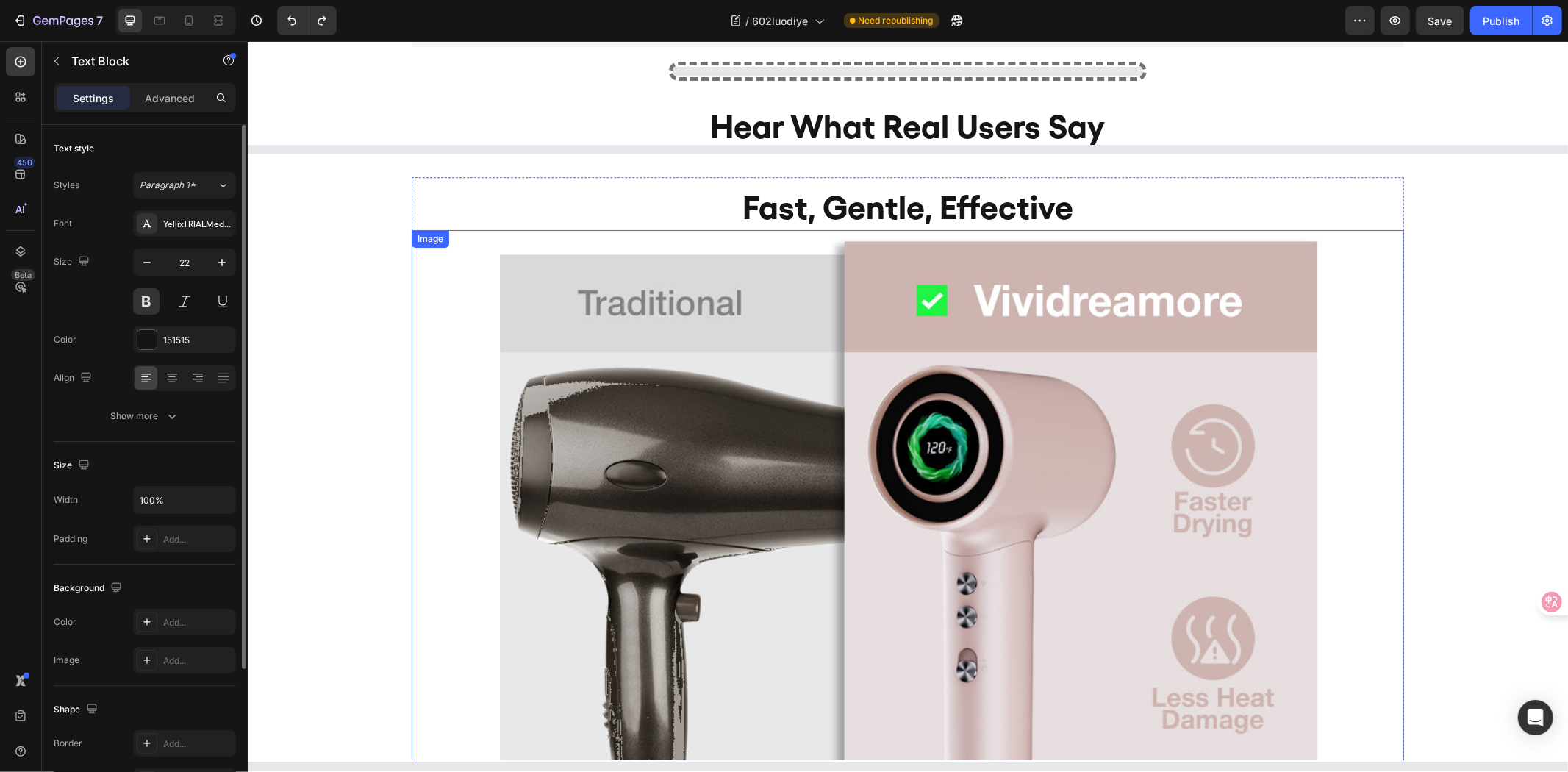
scroll to position [3574, 0]
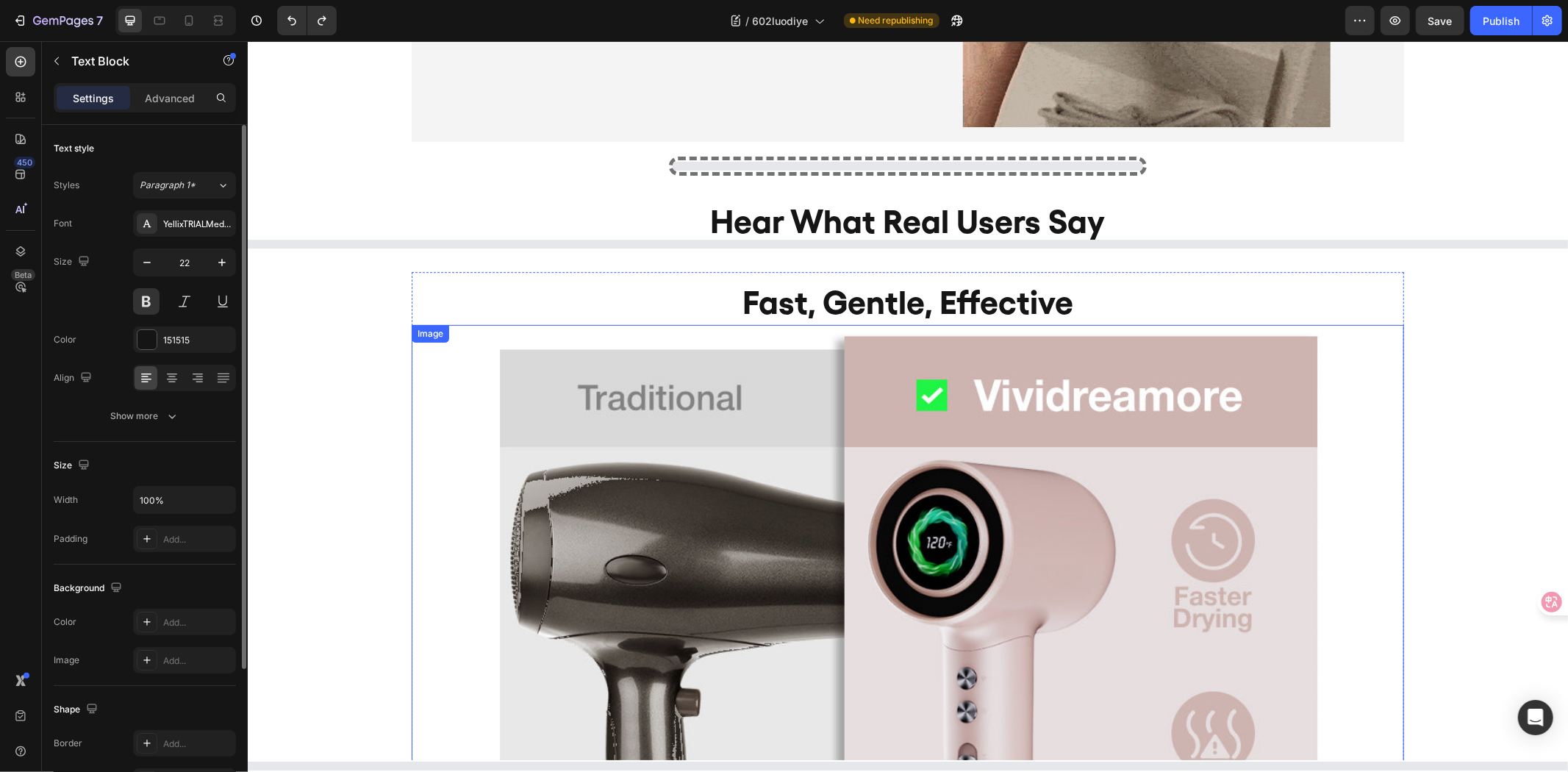
click at [686, 492] on img at bounding box center [907, 720] width 844 height 791
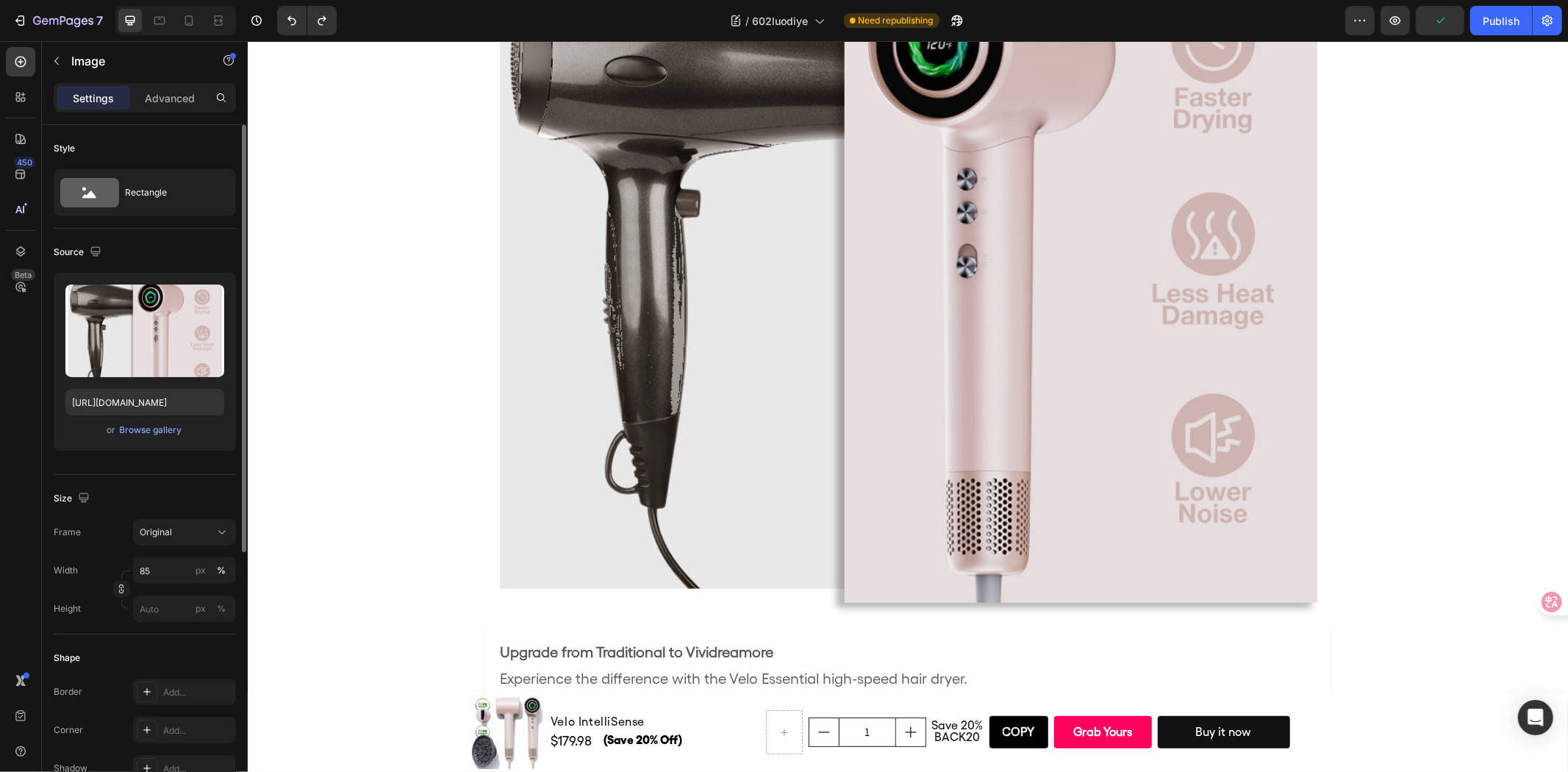
scroll to position [4635, 0]
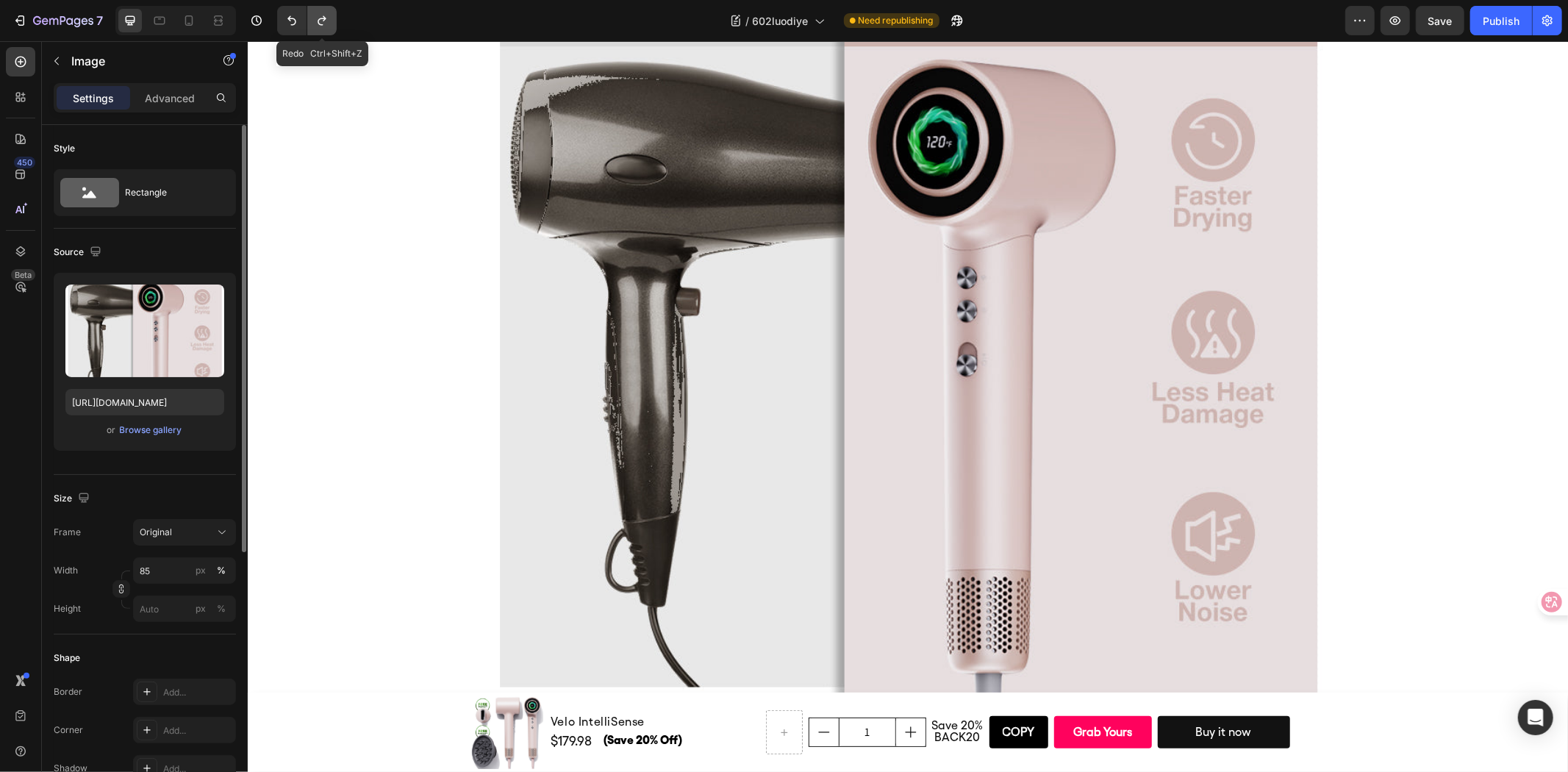
click at [313, 16] on button "Undo/Redo" at bounding box center [322, 20] width 29 height 29
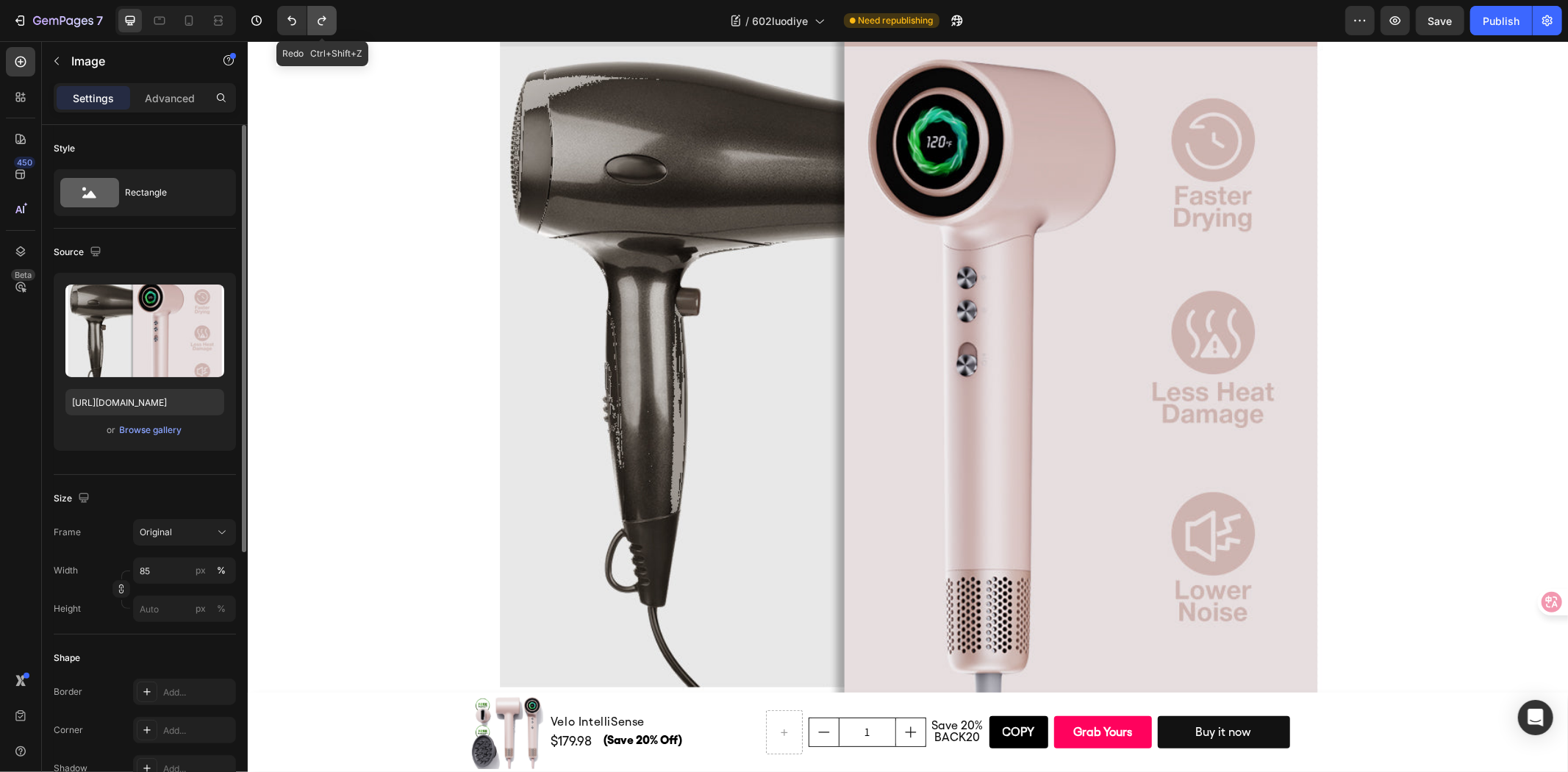
click at [313, 16] on button "Undo/Redo" at bounding box center [322, 20] width 29 height 29
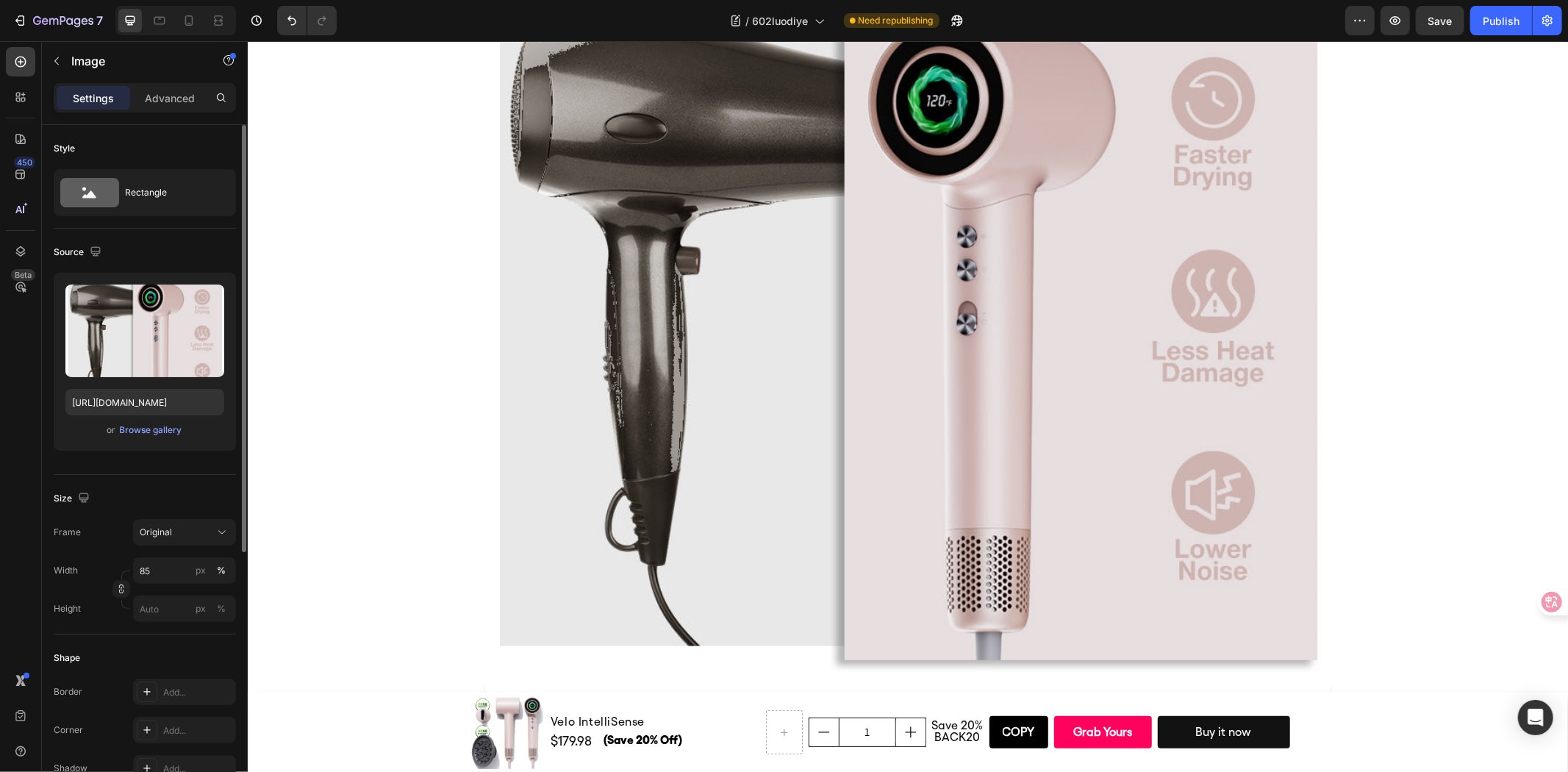
scroll to position [4200, 0]
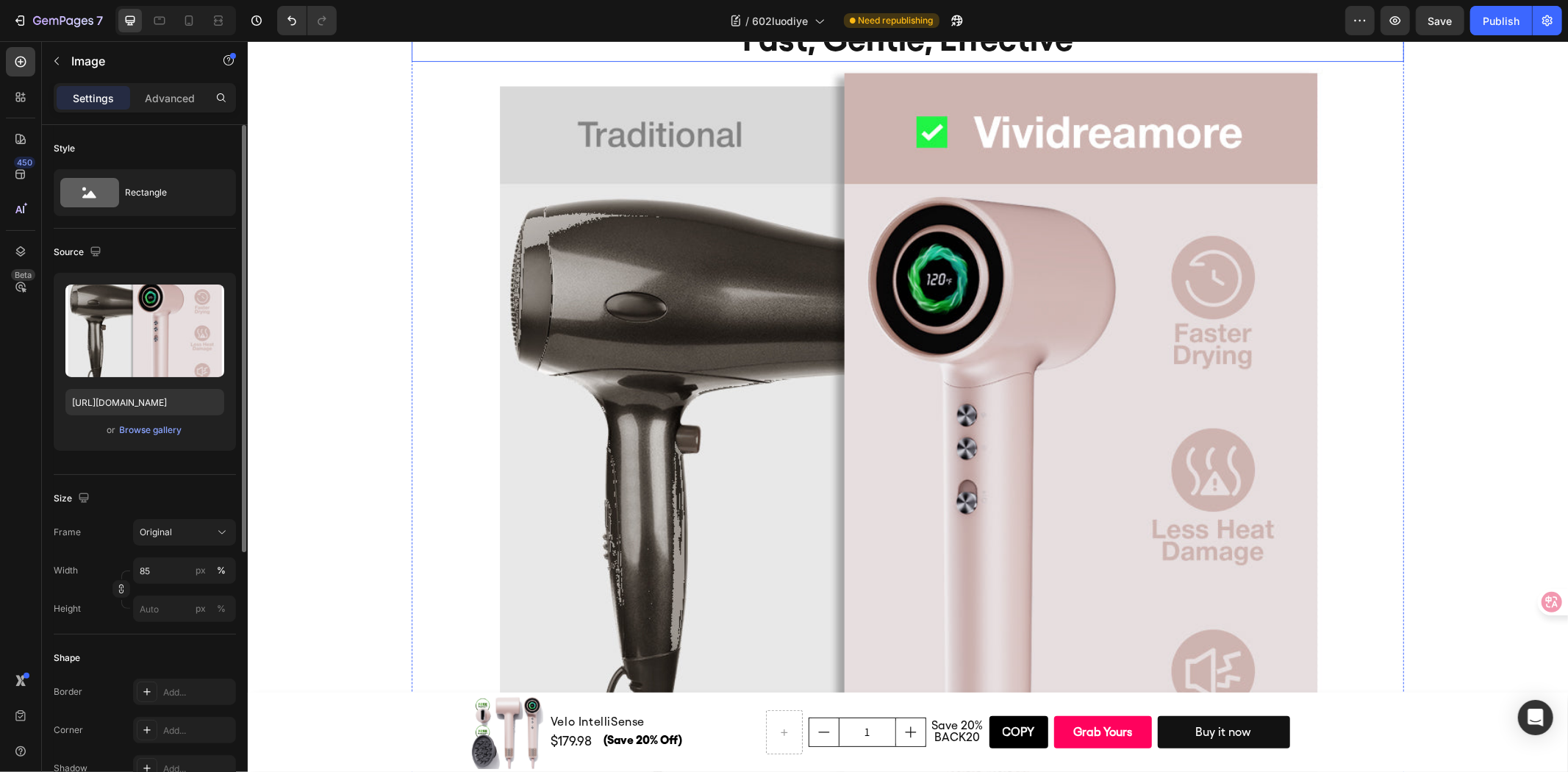
click at [877, 62] on h2 "Fast, Gentle, Effective" at bounding box center [906, 38] width 992 height 46
click at [877, 60] on p "Fast, Gentle, Effective" at bounding box center [907, 38] width 990 height 44
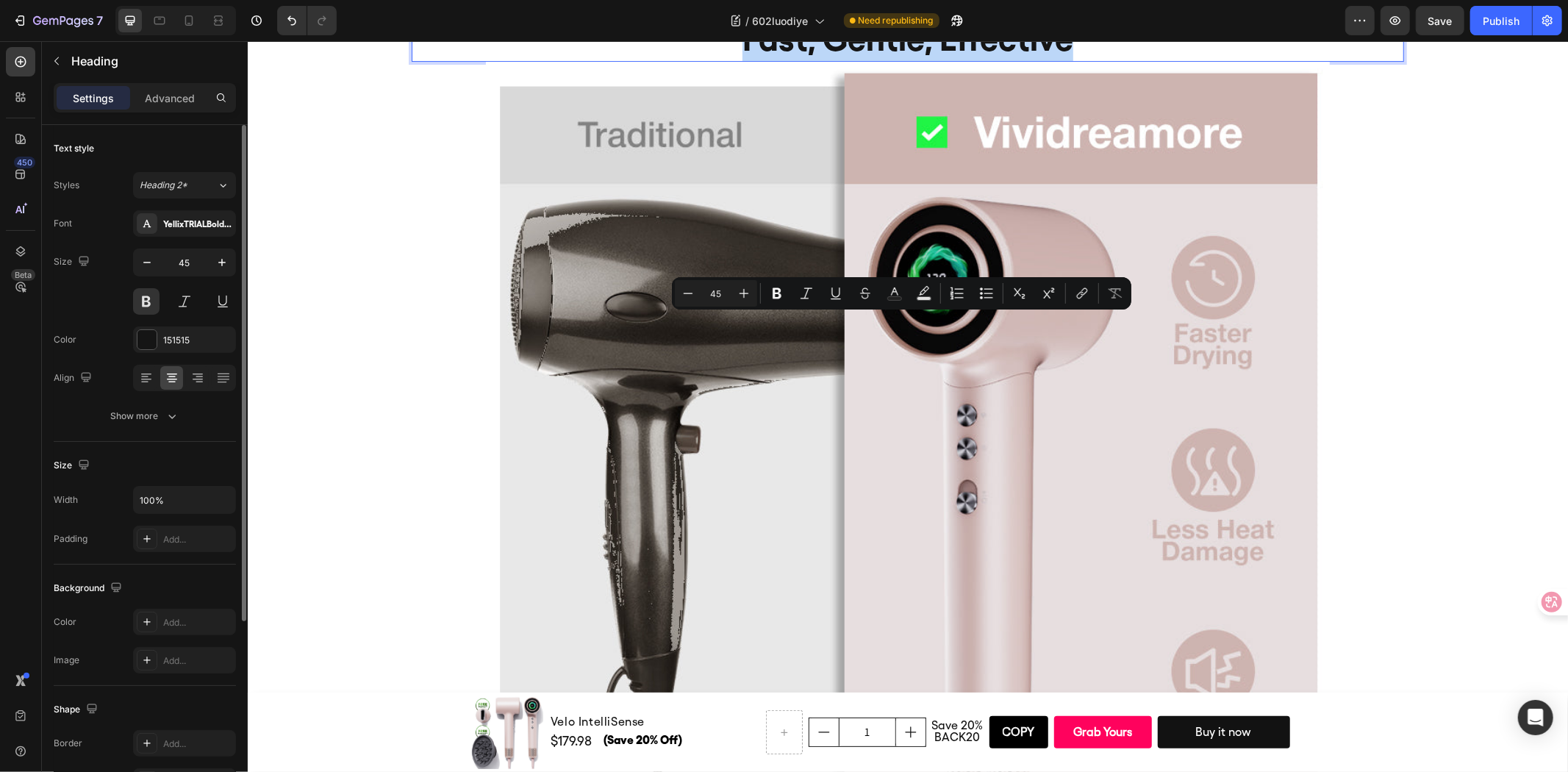
copy p "Fast, Gentle, Effective"
click at [192, 16] on icon at bounding box center [189, 21] width 15 height 15
type input "28"
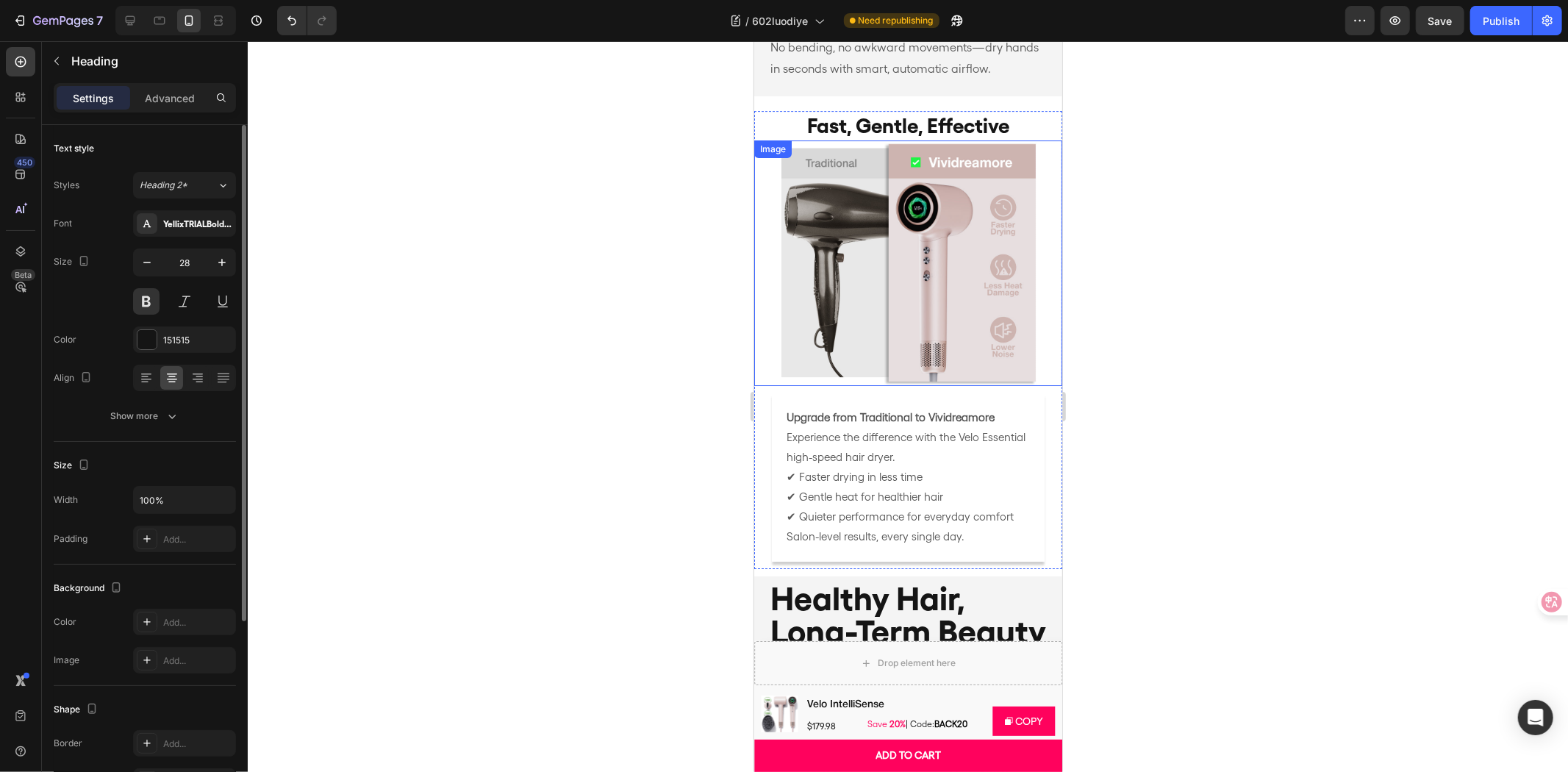
scroll to position [4055, 0]
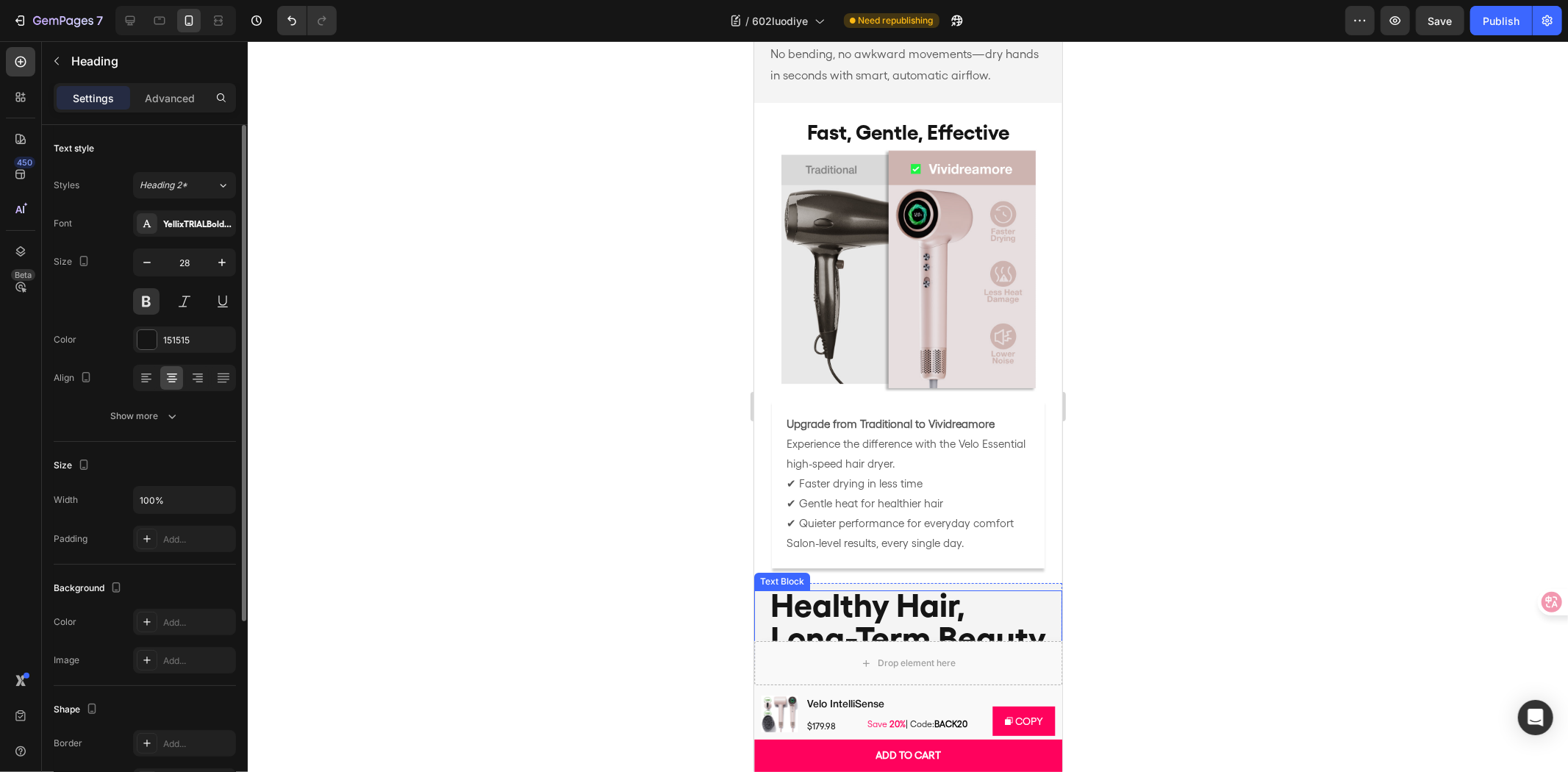
click at [994, 591] on p "Healthy Hair, Long-Term Beauty" at bounding box center [907, 623] width 276 height 66
click at [150, 91] on p "Advanced" at bounding box center [169, 98] width 50 height 15
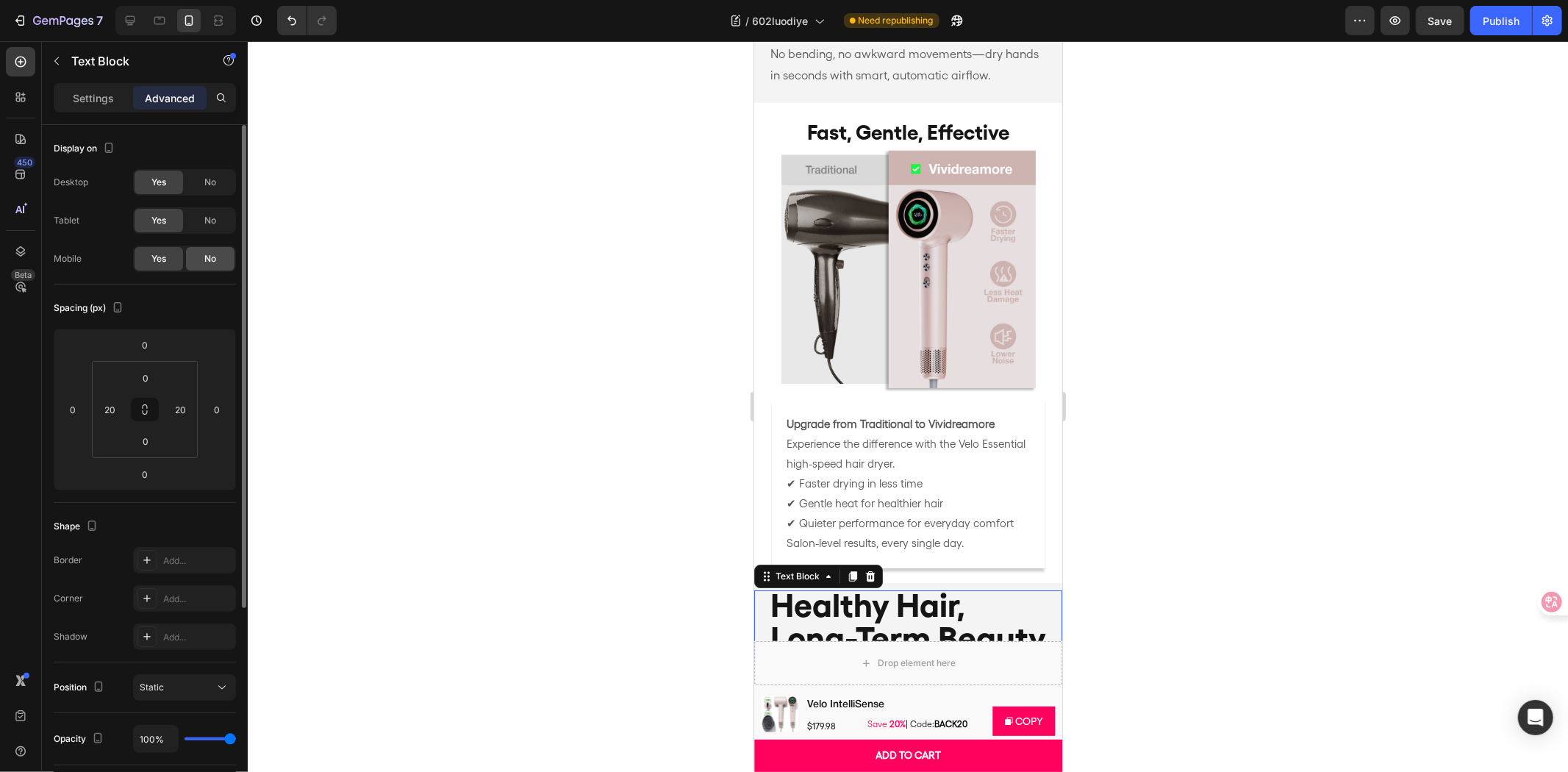
click at [209, 262] on span "No" at bounding box center [210, 258] width 12 height 14
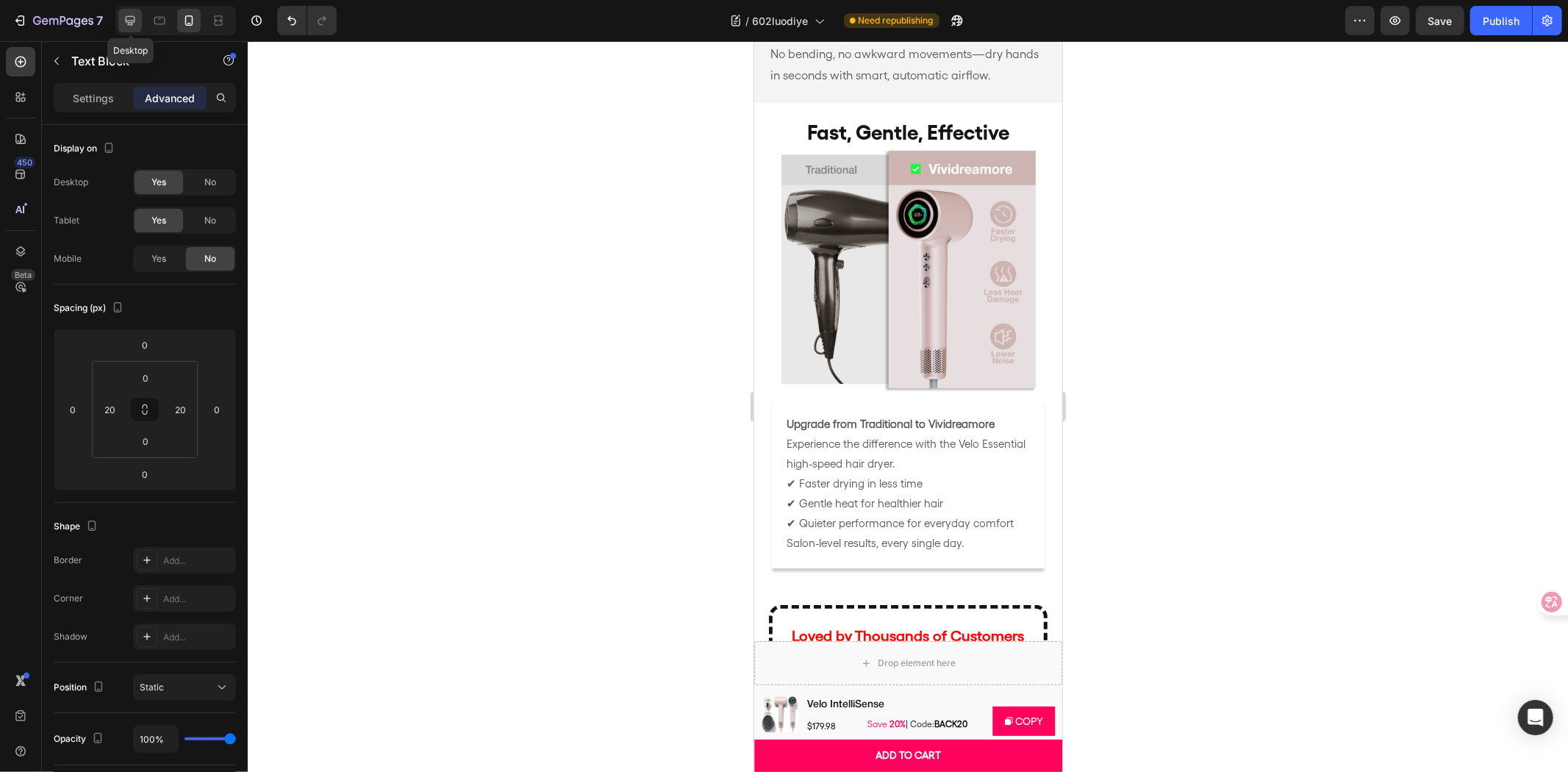
click at [135, 22] on icon at bounding box center [130, 21] width 15 height 15
type input "10"
type input "0"
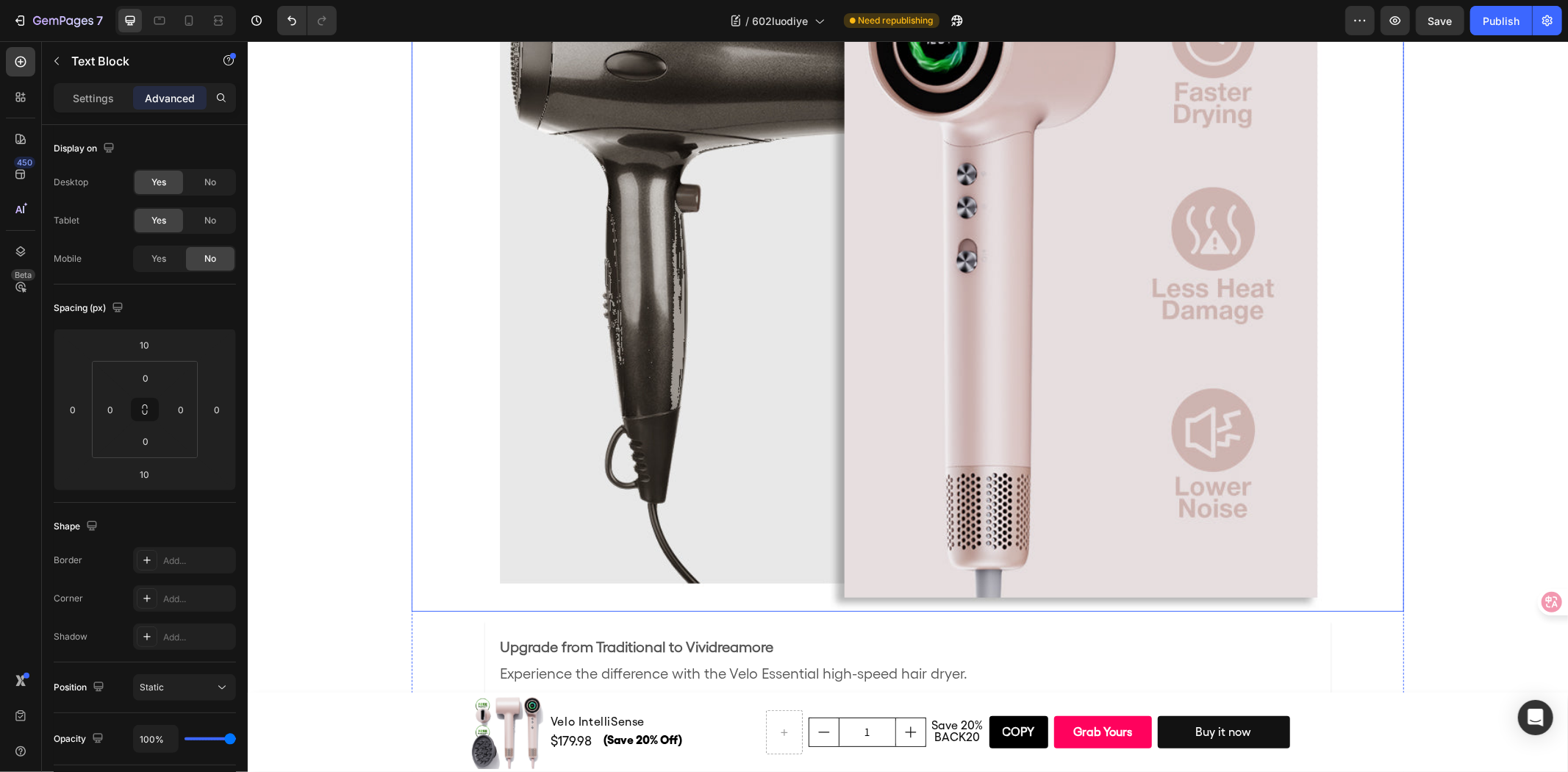
scroll to position [4413, 0]
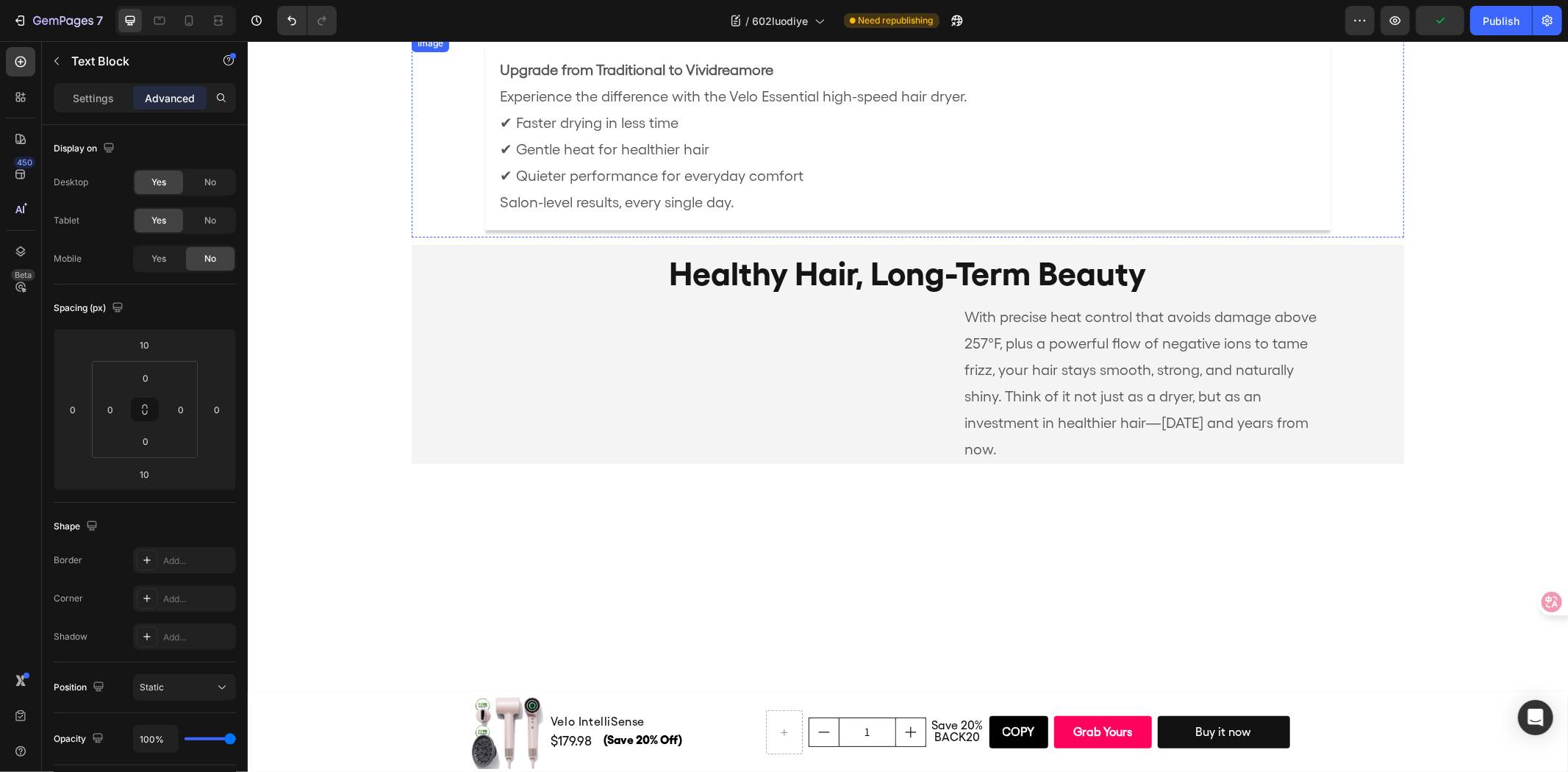
scroll to position [4455, 0]
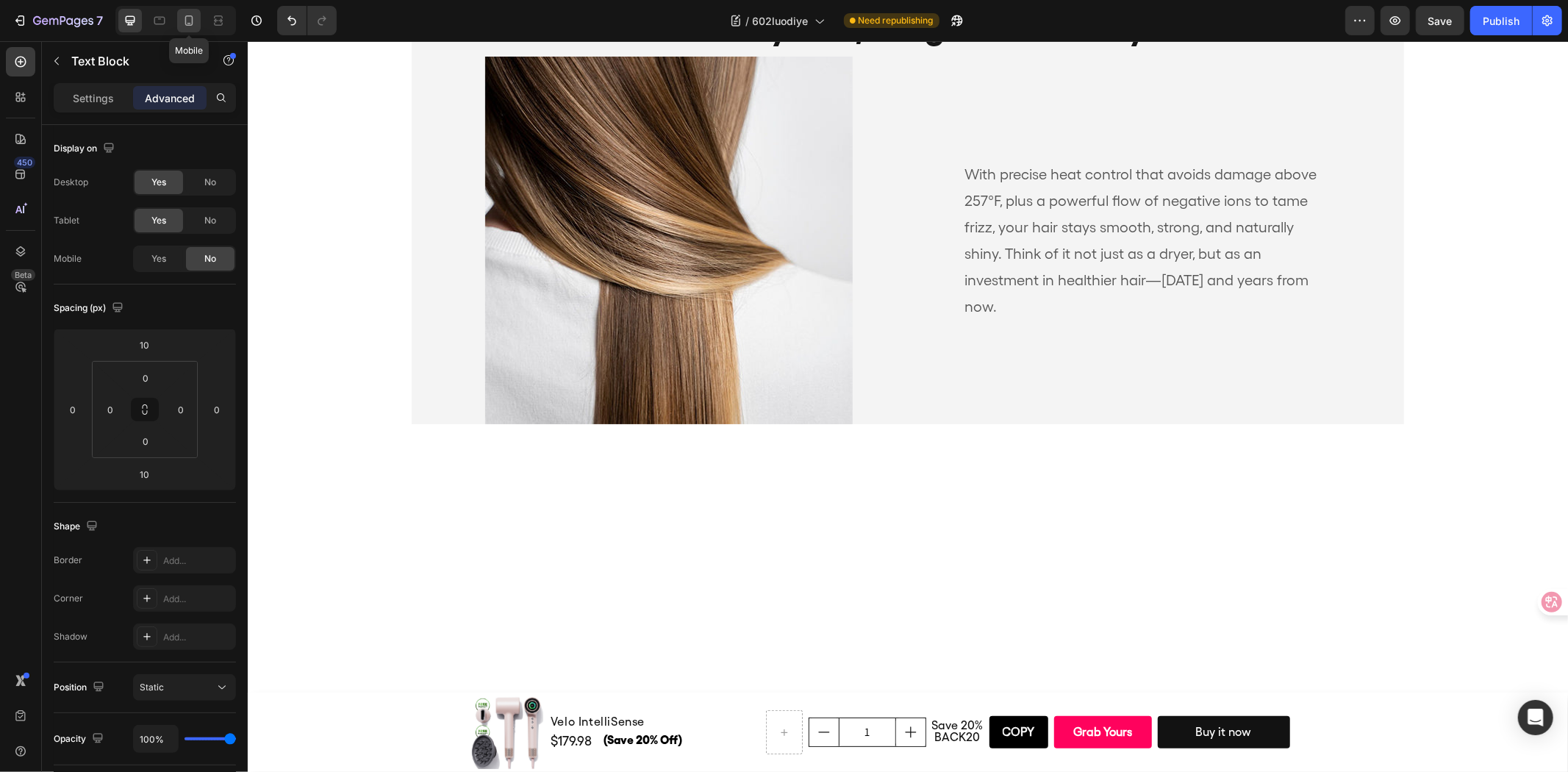
click at [183, 17] on icon at bounding box center [189, 21] width 15 height 15
type input "0"
type input "20"
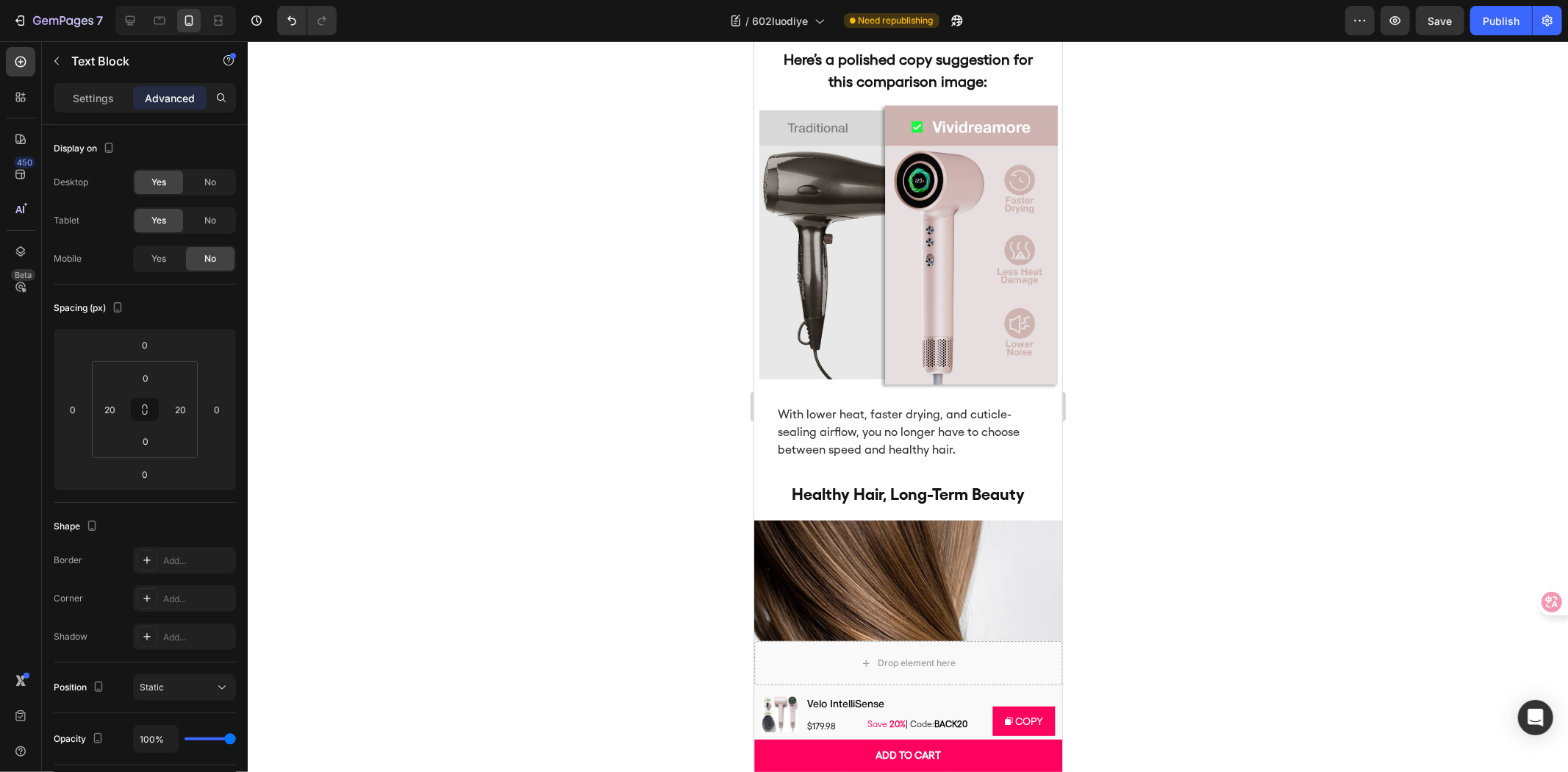
scroll to position [4730, 0]
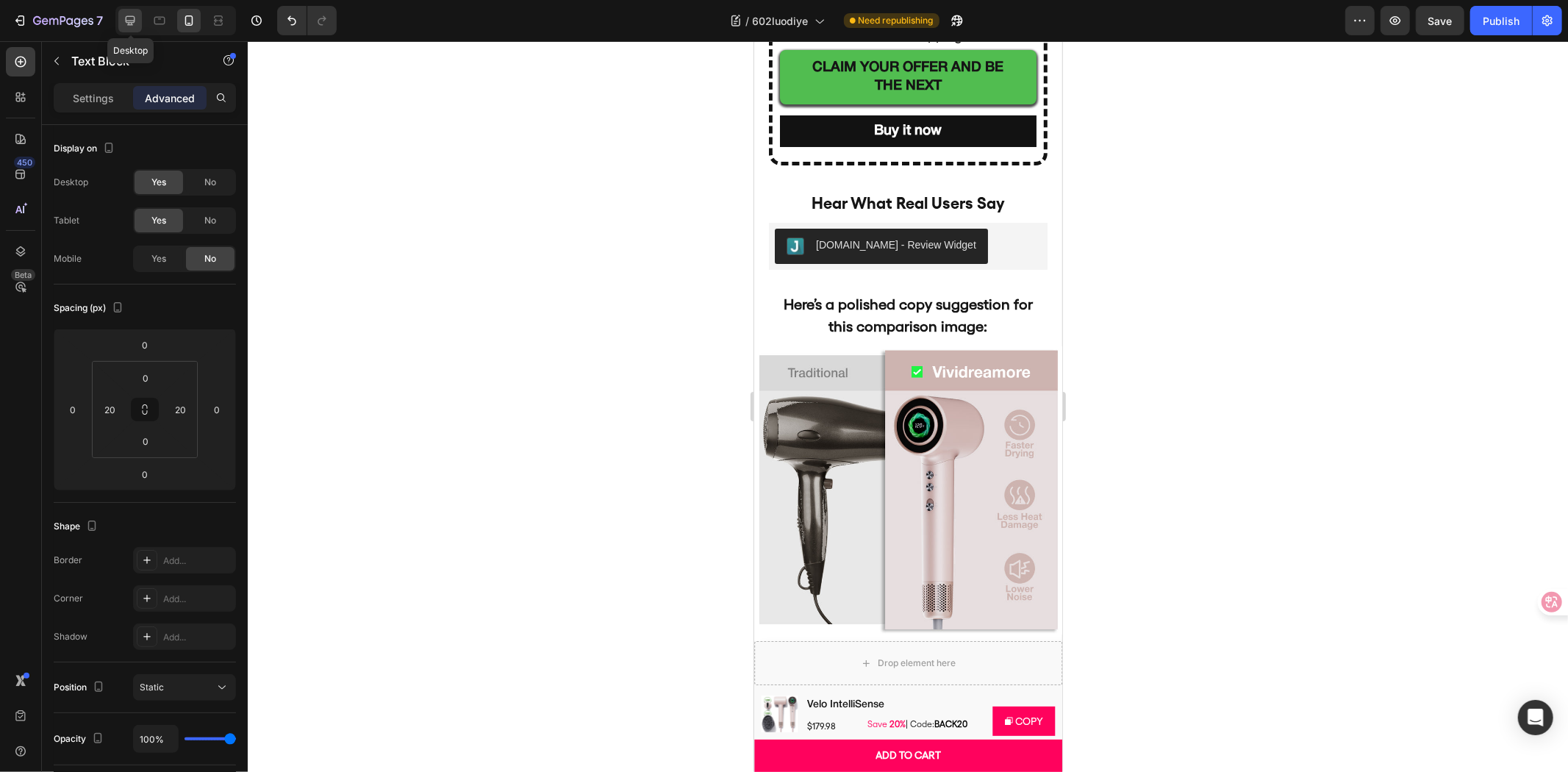
click at [125, 15] on icon at bounding box center [130, 21] width 15 height 15
type input "10"
type input "0"
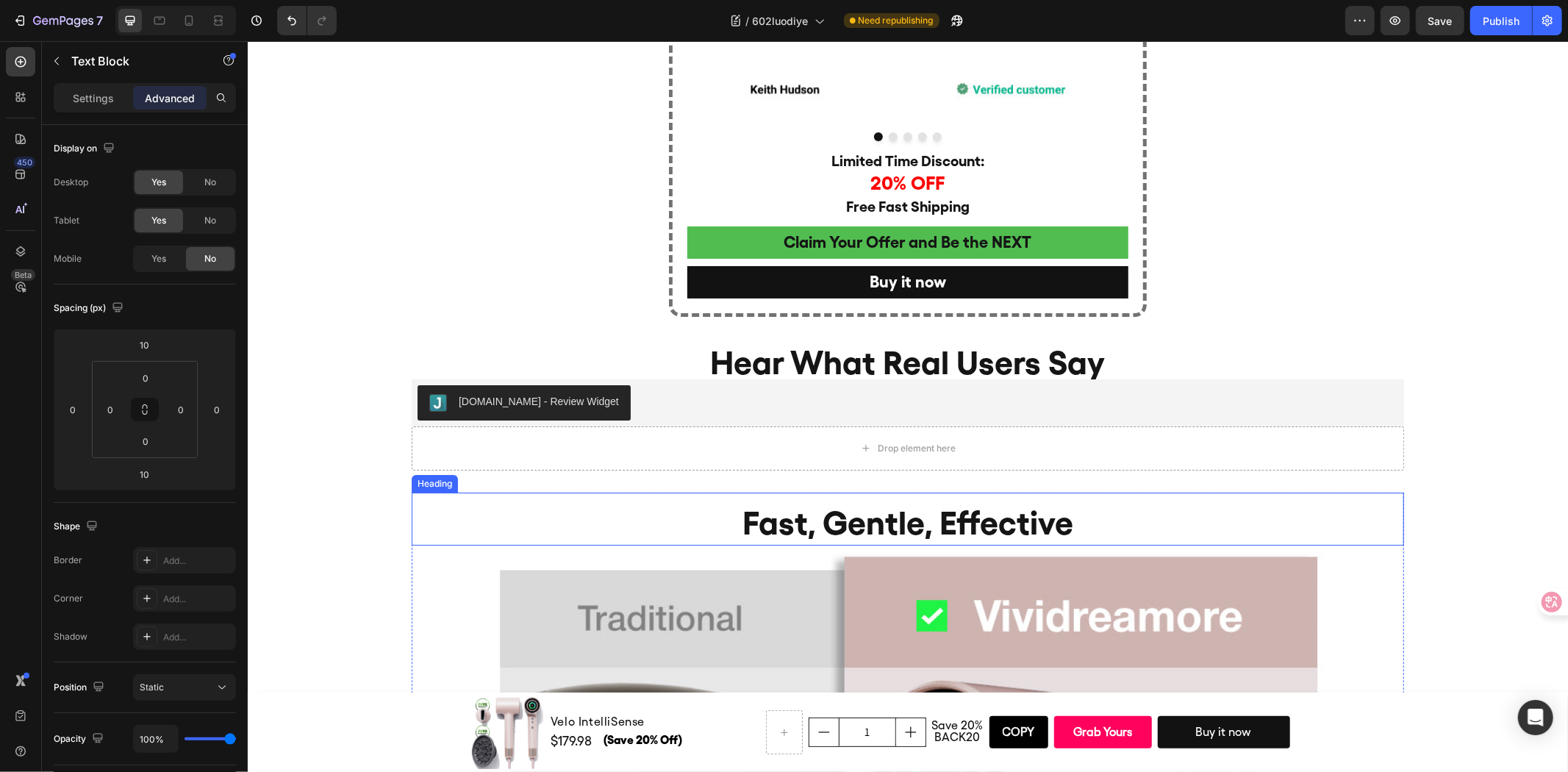
scroll to position [4310, 0]
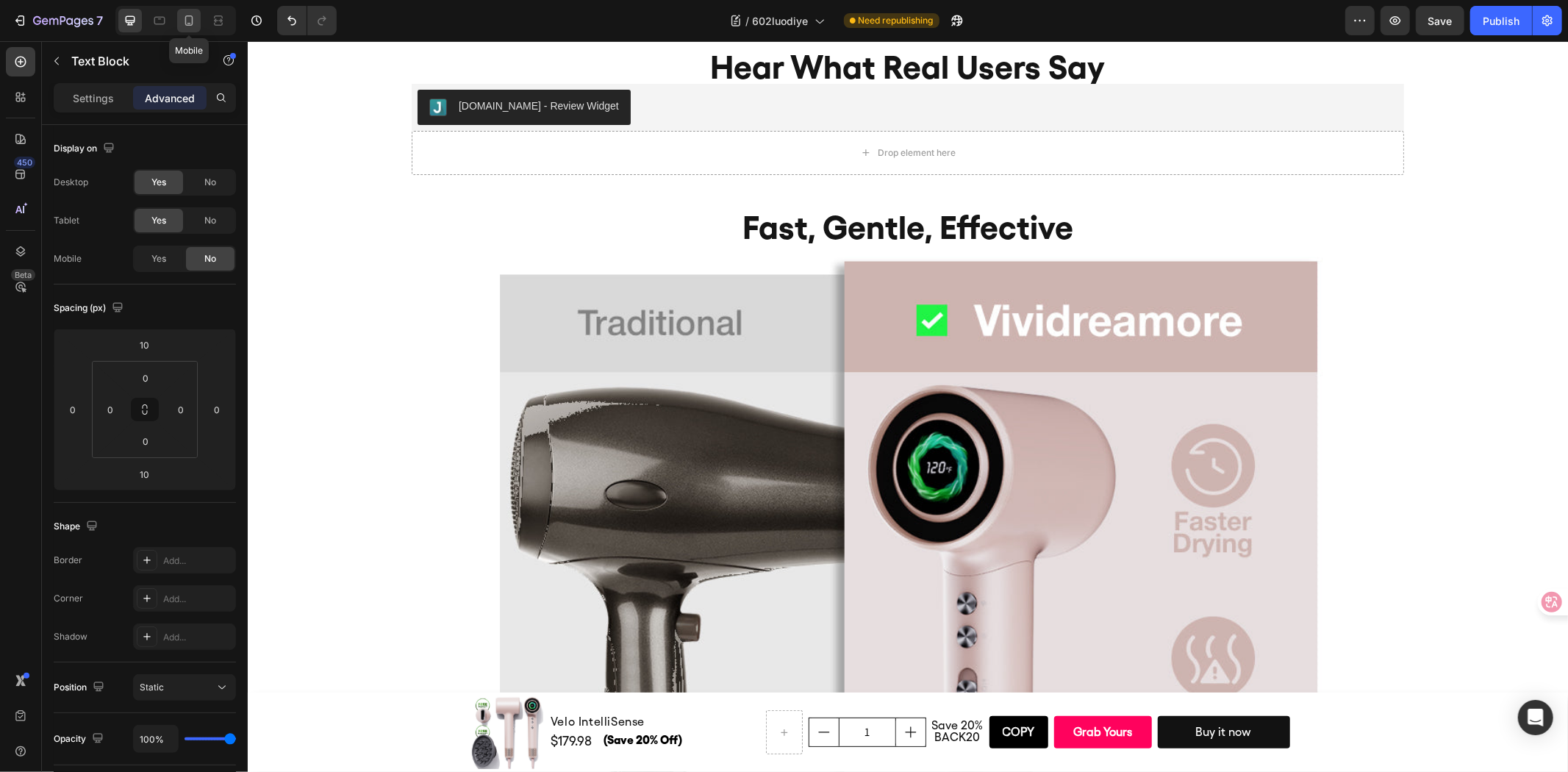
click at [182, 29] on div at bounding box center [189, 21] width 24 height 24
type input "0"
type input "20"
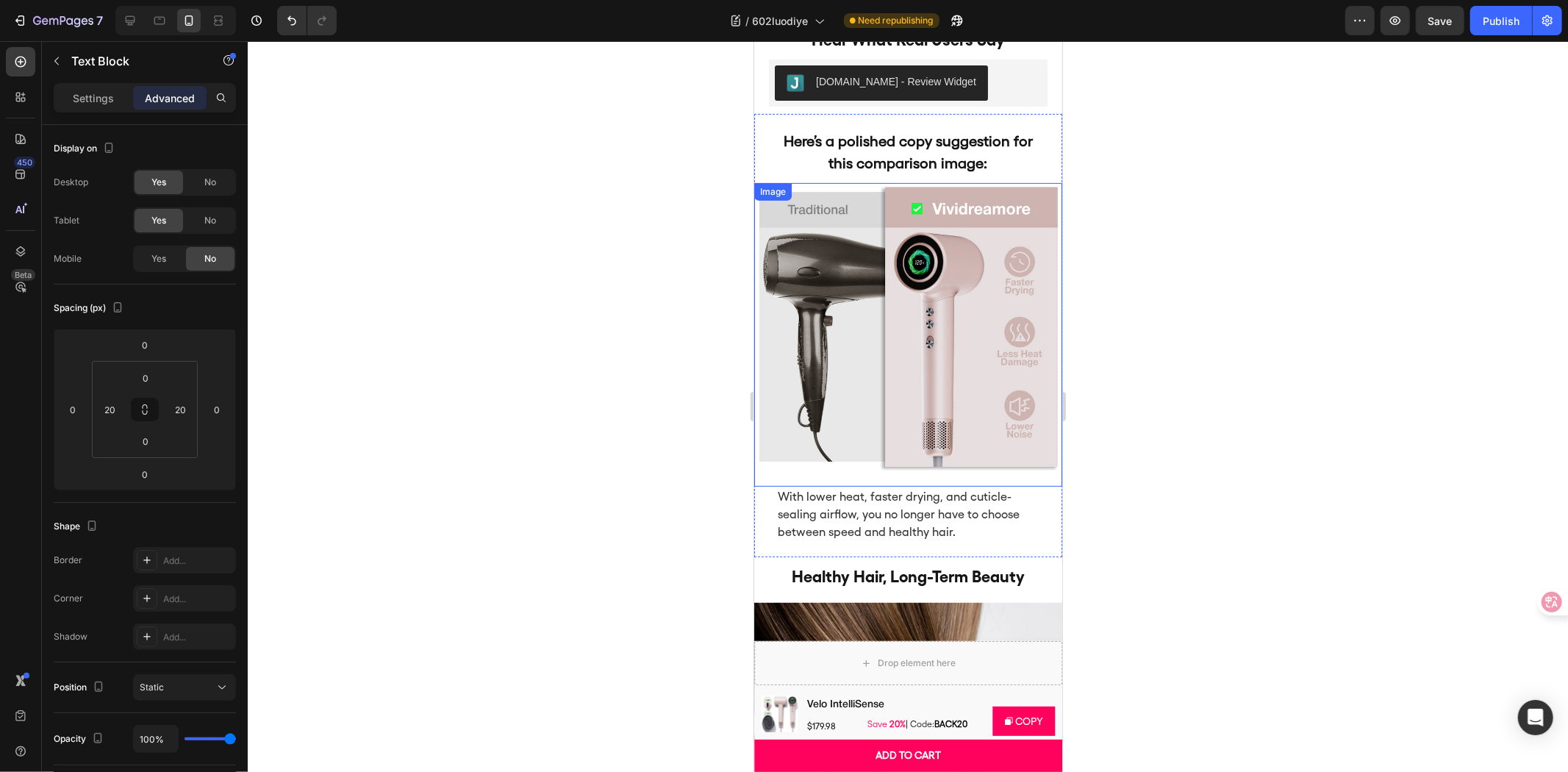
scroll to position [5057, 0]
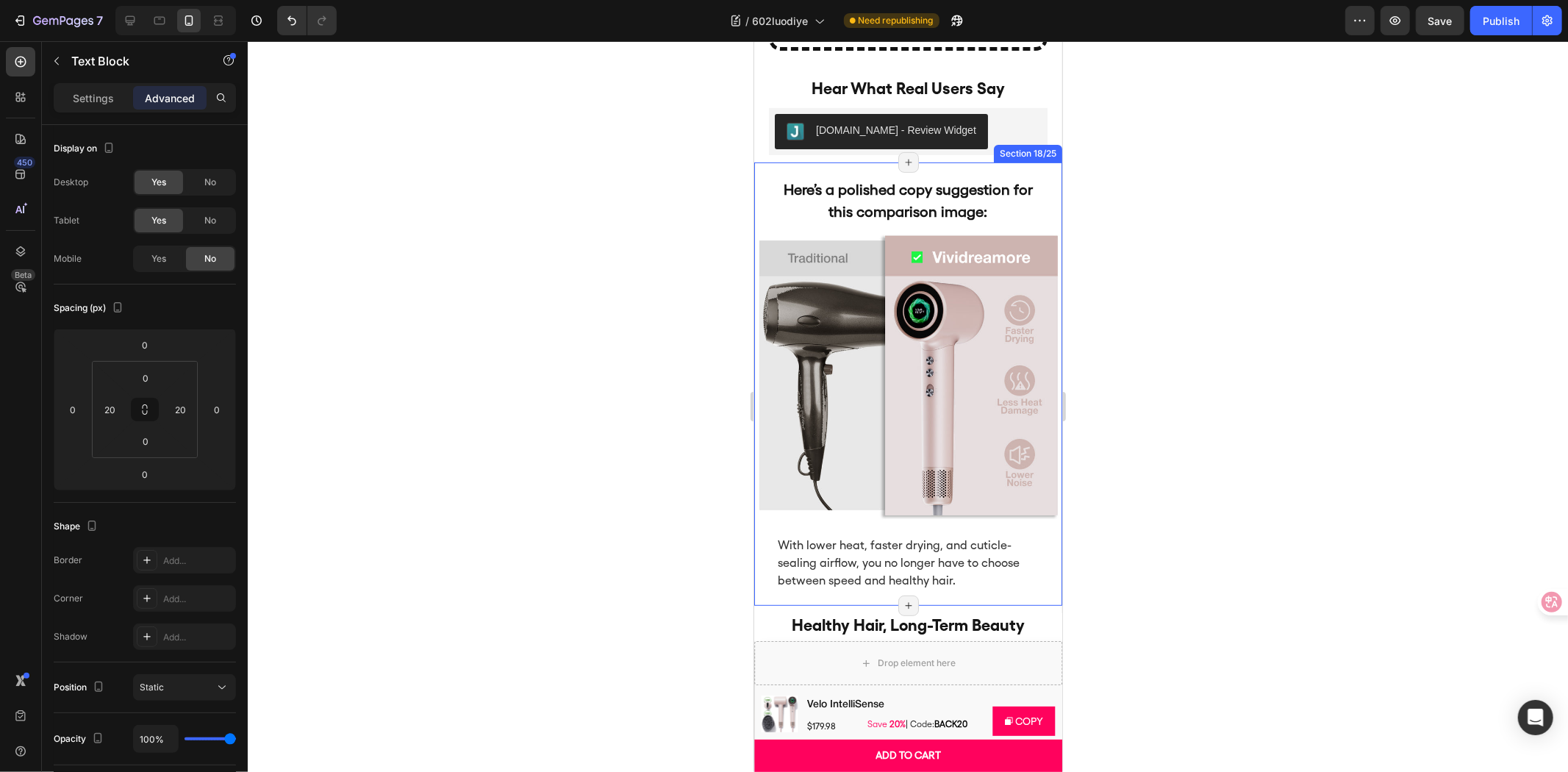
click at [1015, 167] on div "Here’s a polished copy suggestion for this comparison image: Text Block" at bounding box center [908, 196] width 308 height 69
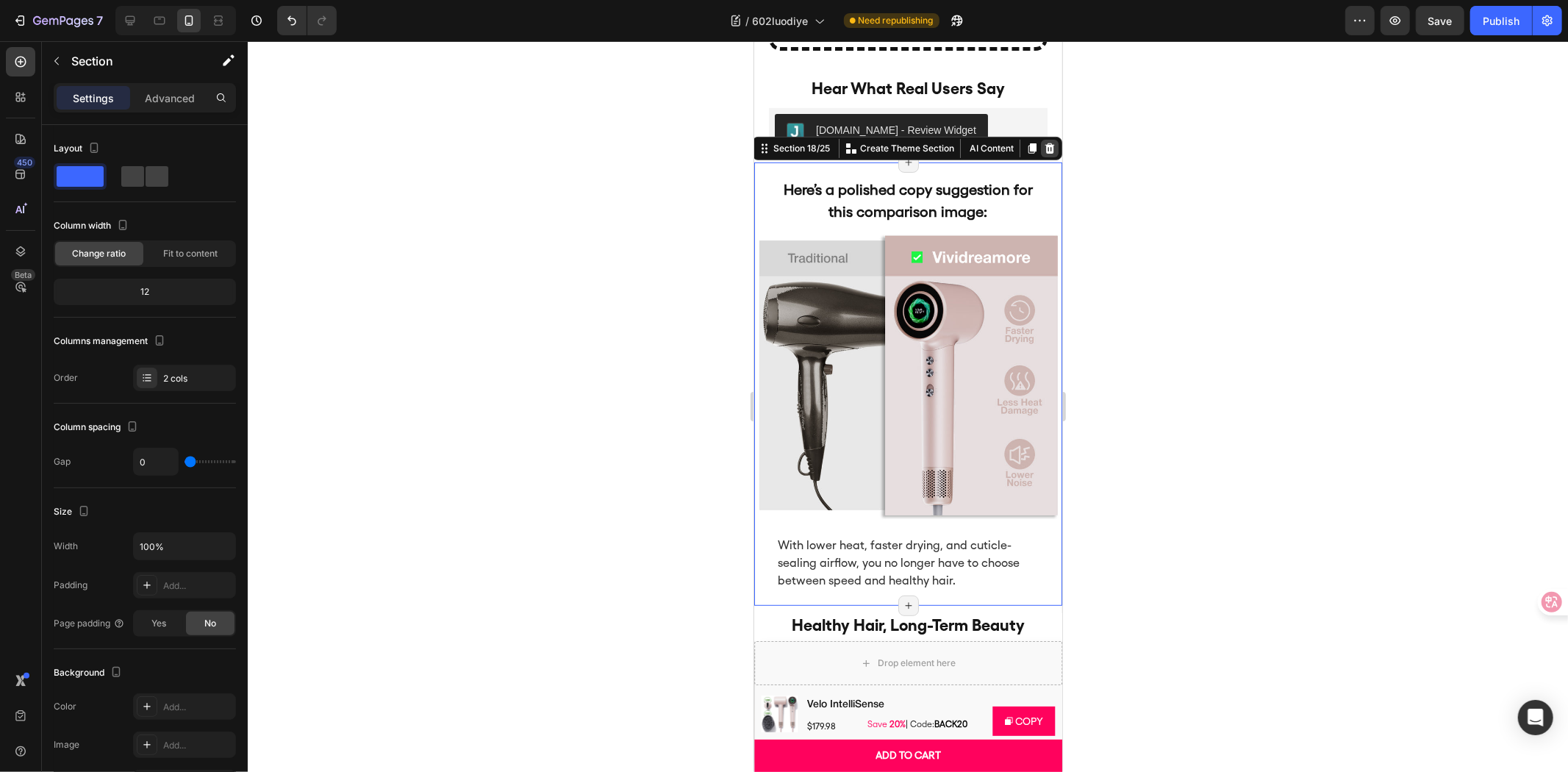
click at [1043, 140] on div at bounding box center [1049, 148] width 17 height 17
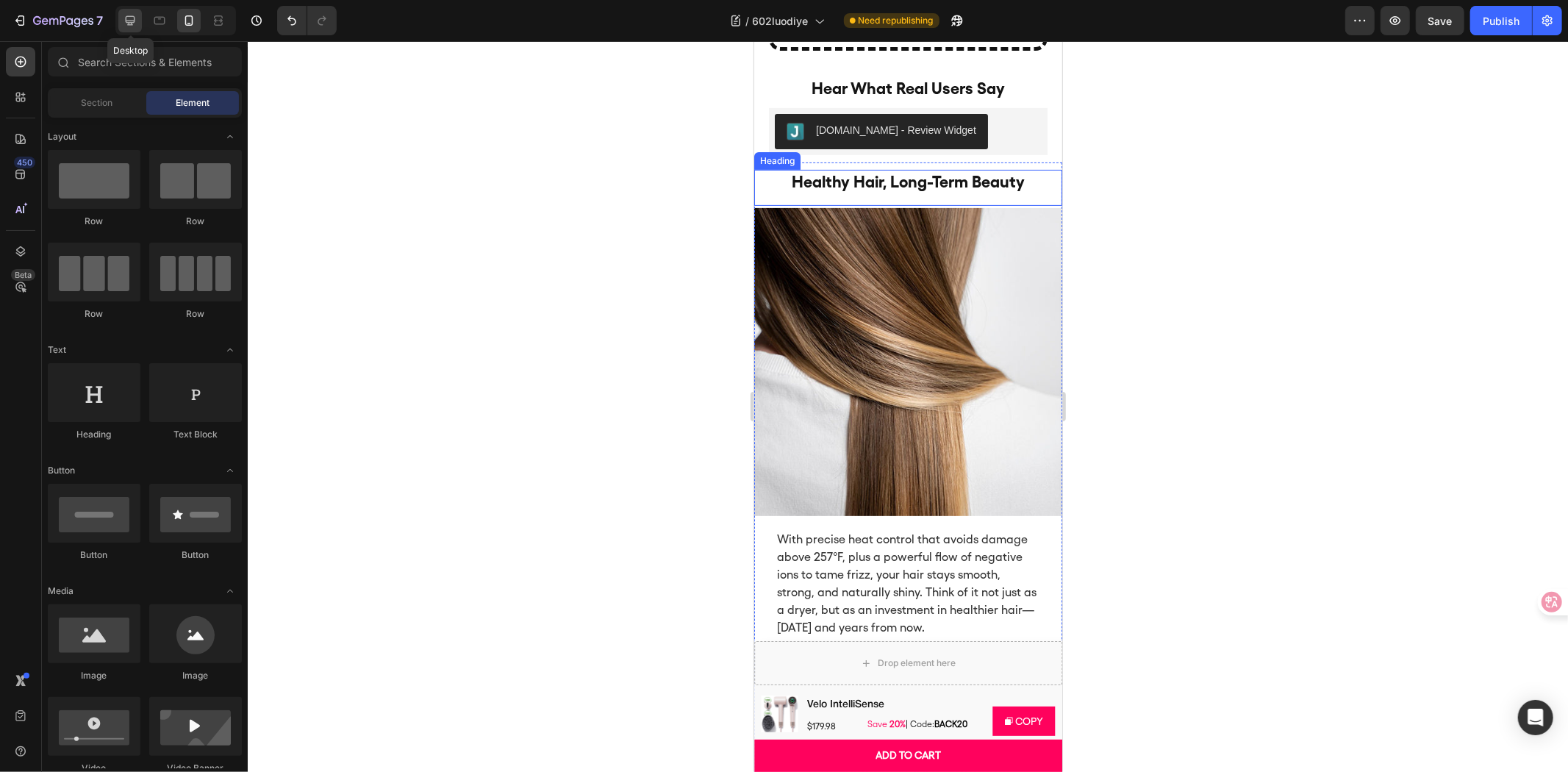
click at [130, 11] on div at bounding box center [130, 21] width 24 height 24
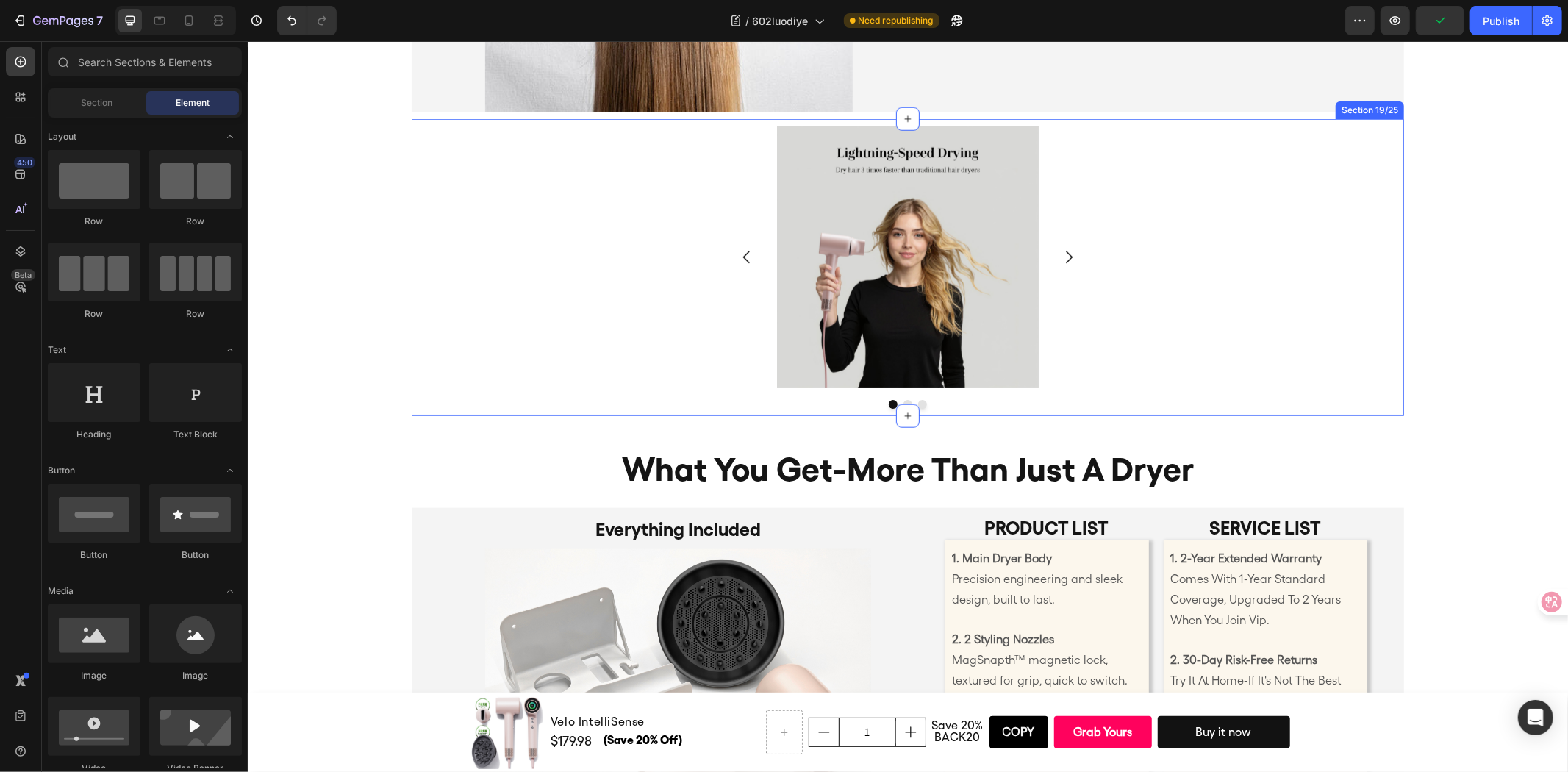
scroll to position [5880, 0]
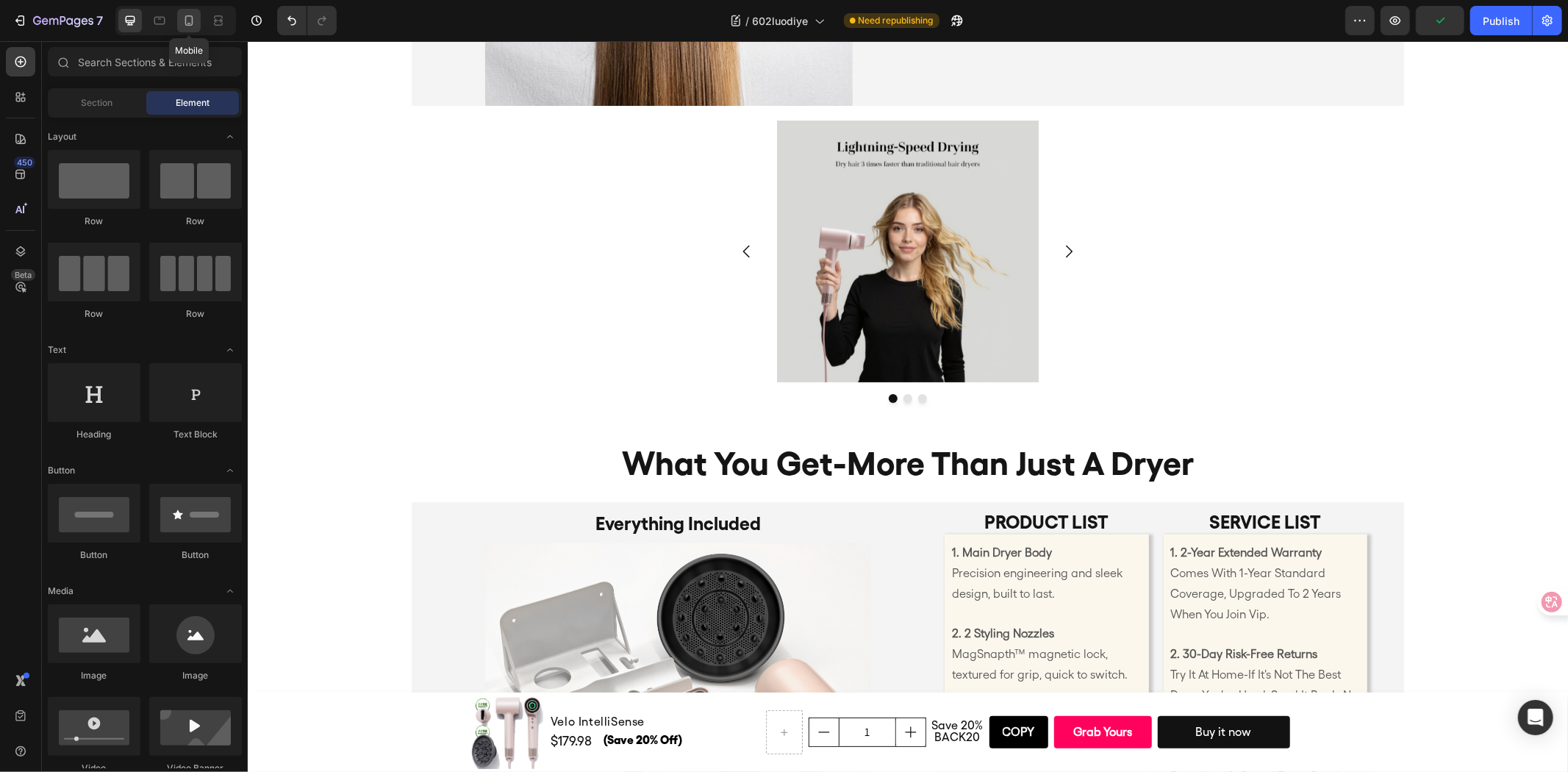
click at [194, 25] on icon at bounding box center [189, 21] width 15 height 15
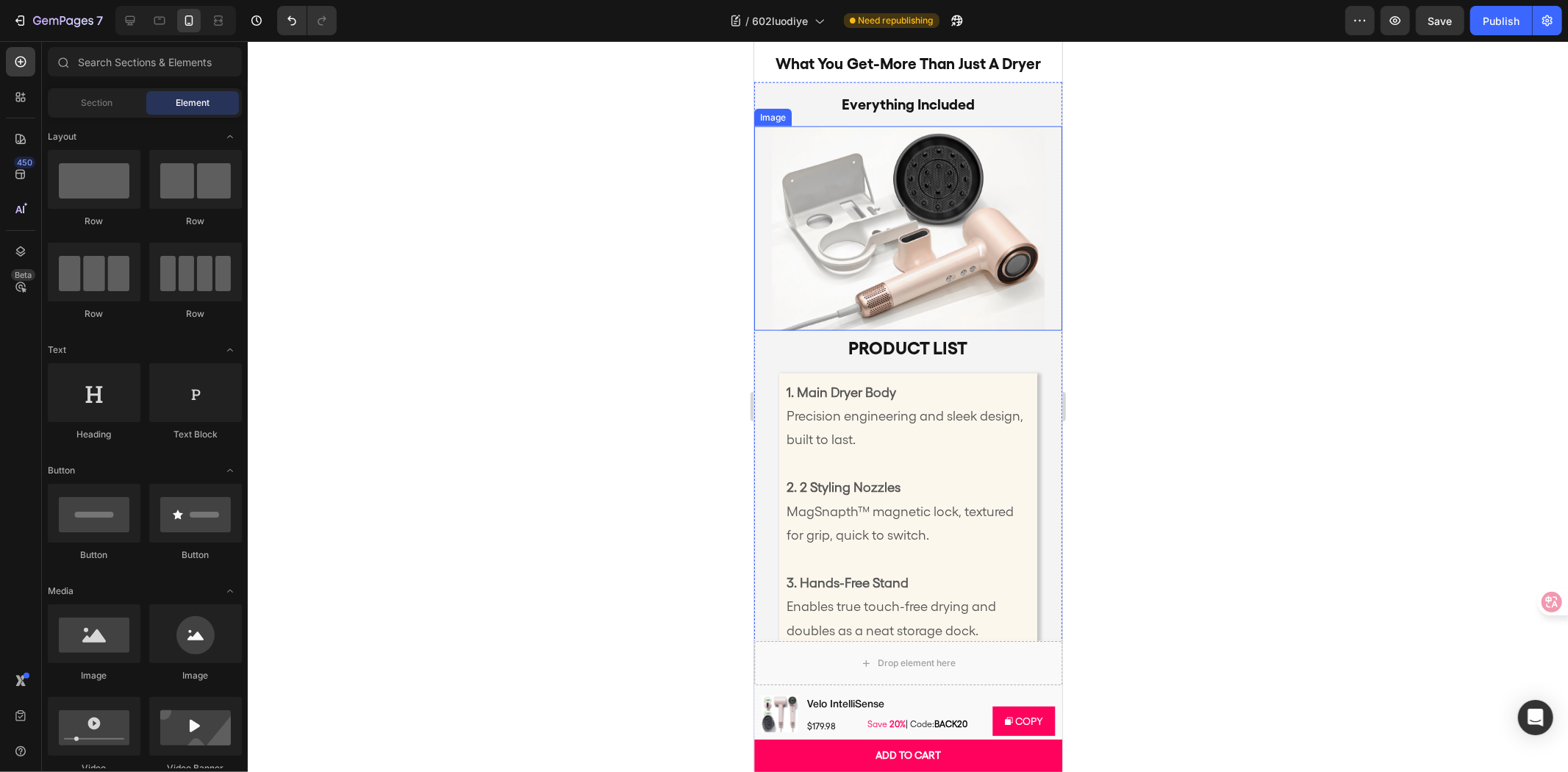
scroll to position [5921, 0]
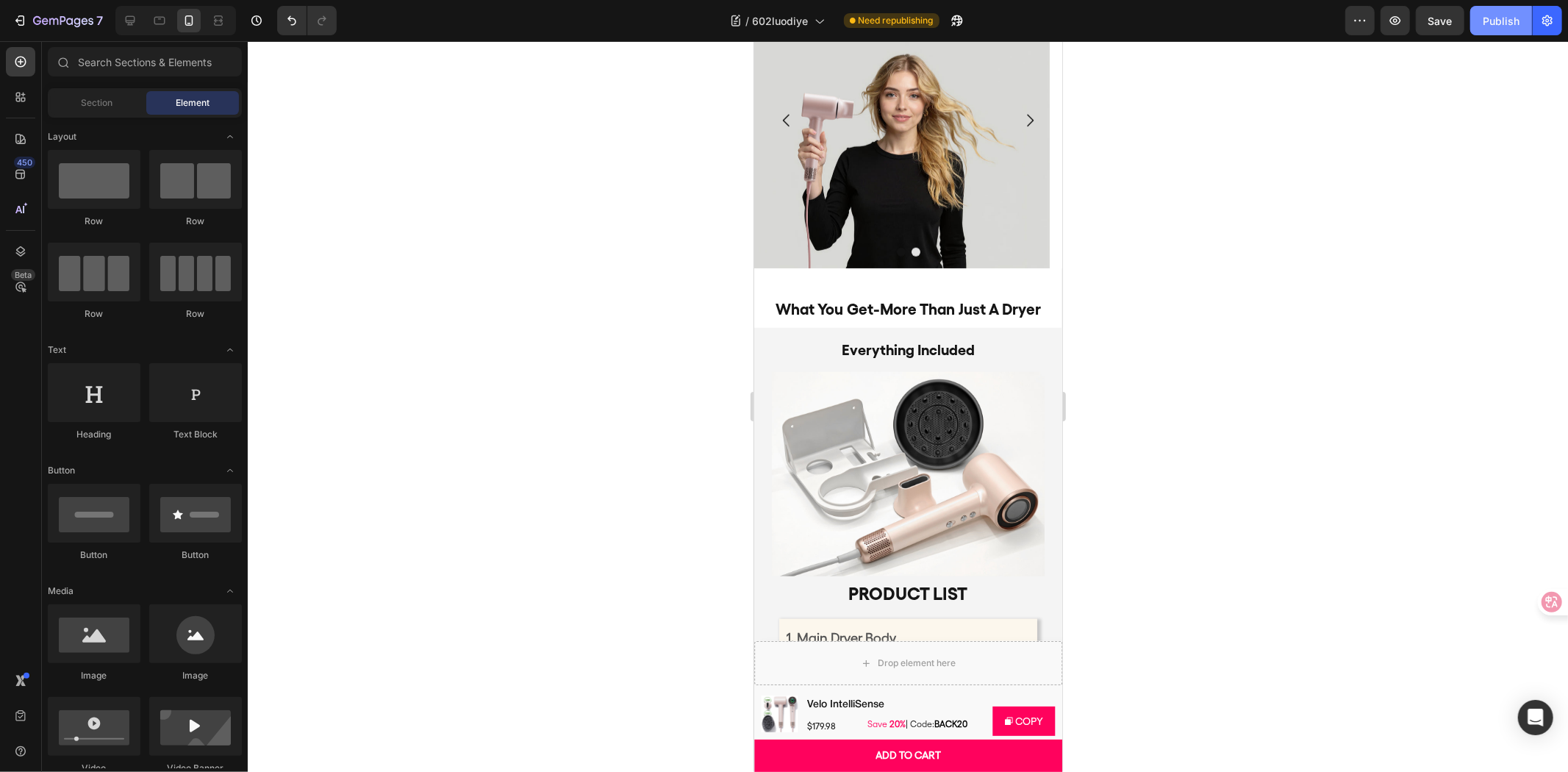
click at [1512, 15] on div "Publish" at bounding box center [1501, 21] width 37 height 15
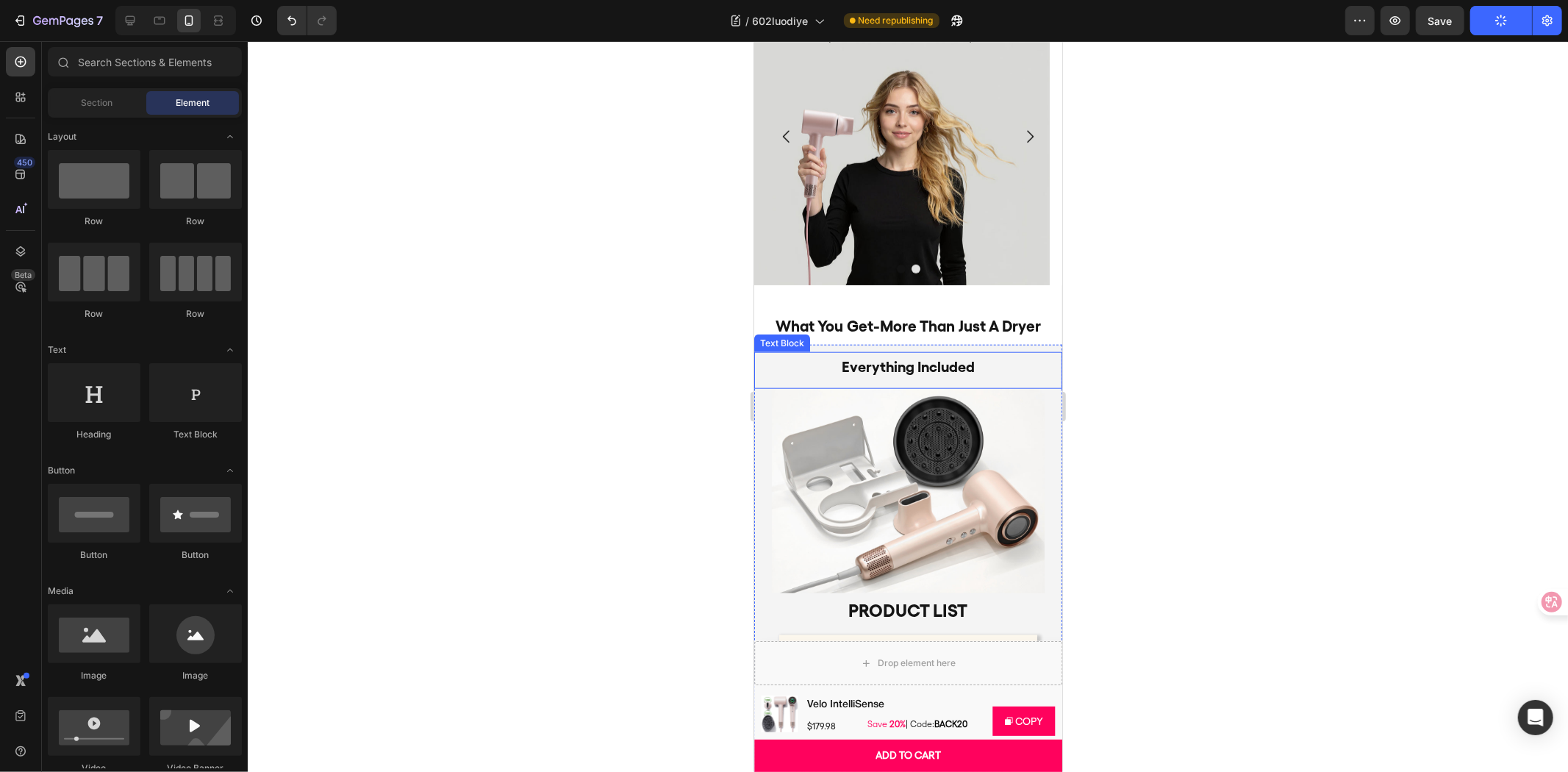
scroll to position [5595, 0]
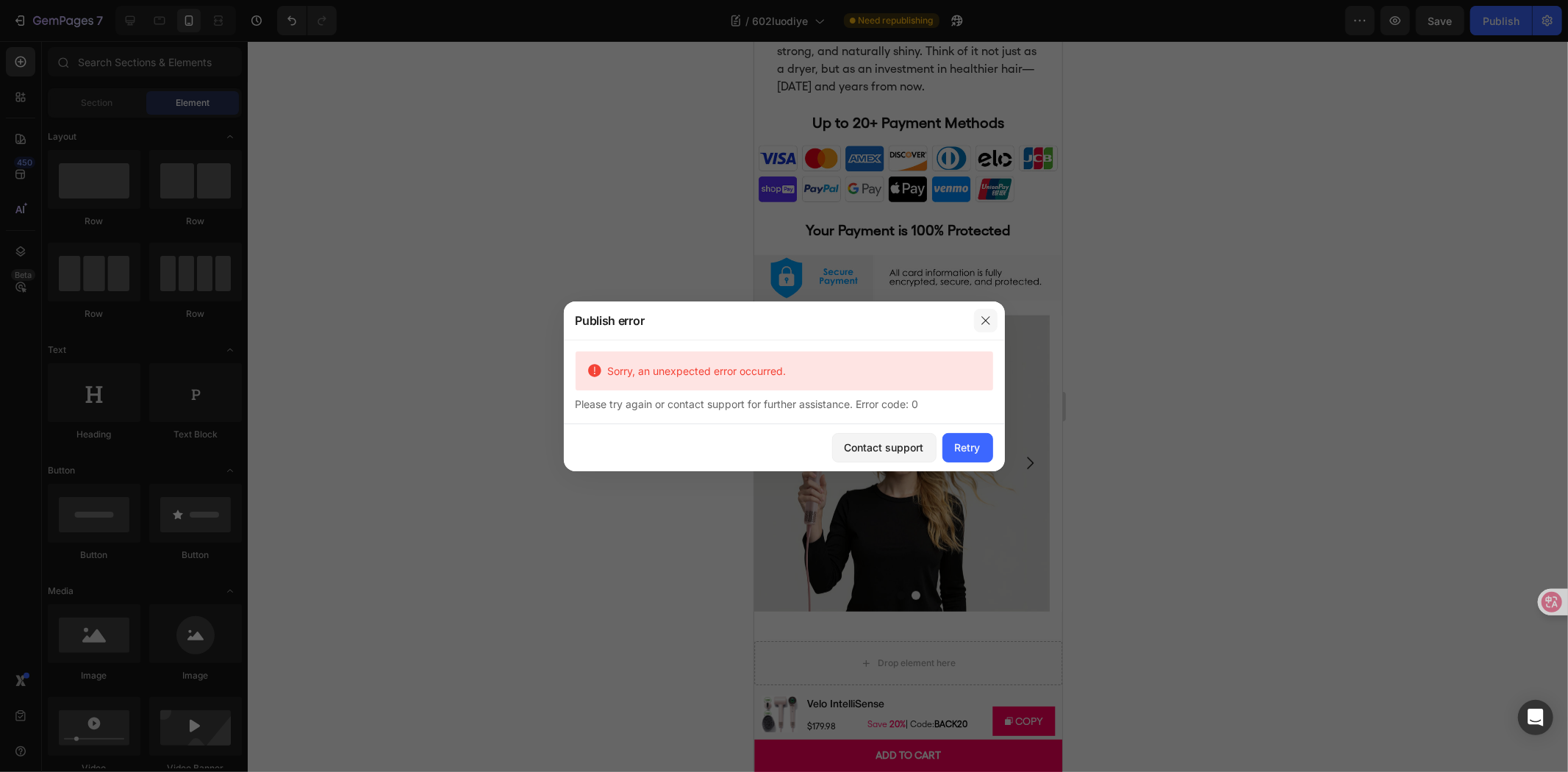
click at [978, 320] on button "button" at bounding box center [986, 321] width 24 height 24
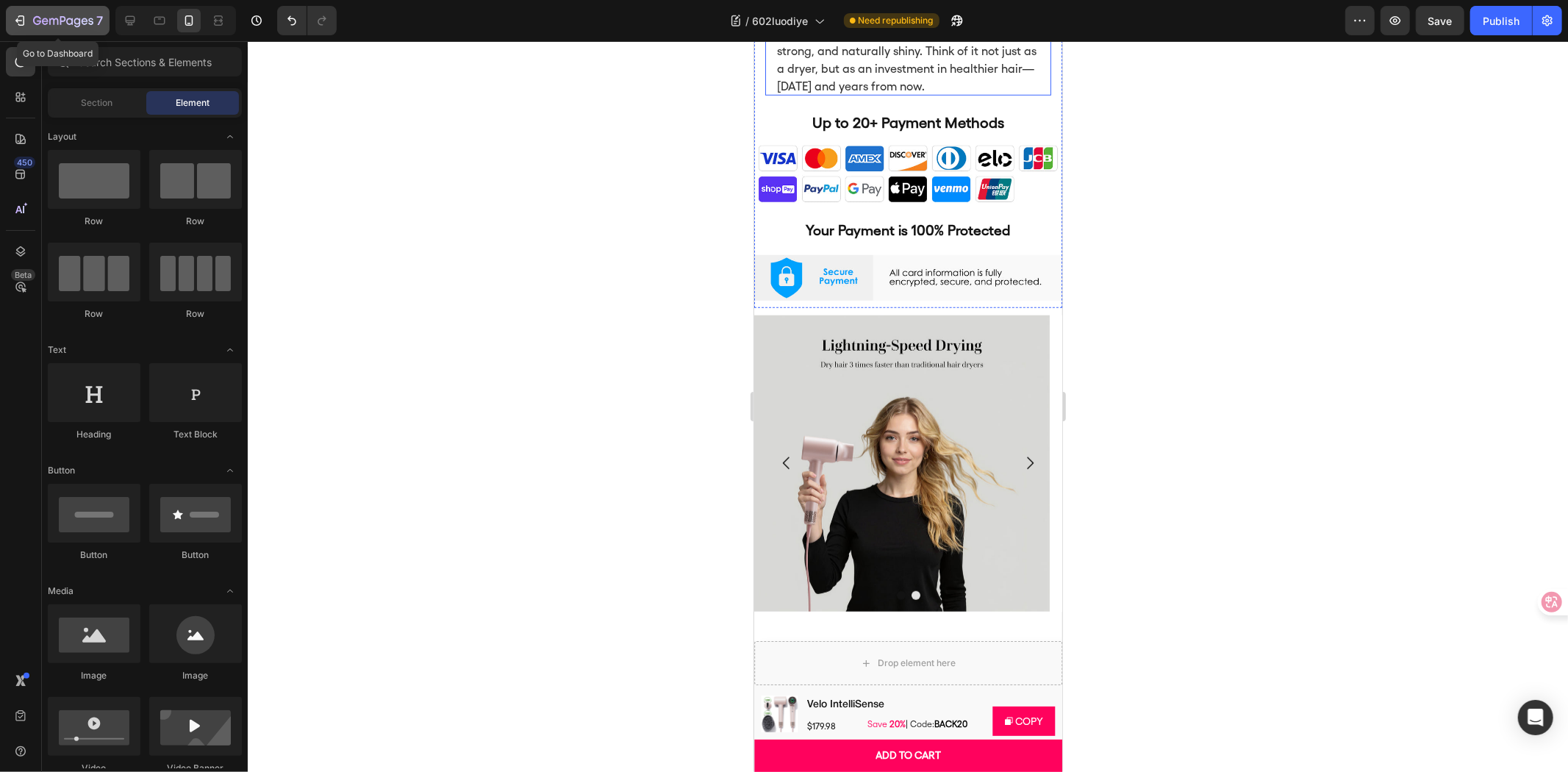
click at [17, 28] on div "7" at bounding box center [58, 21] width 91 height 17
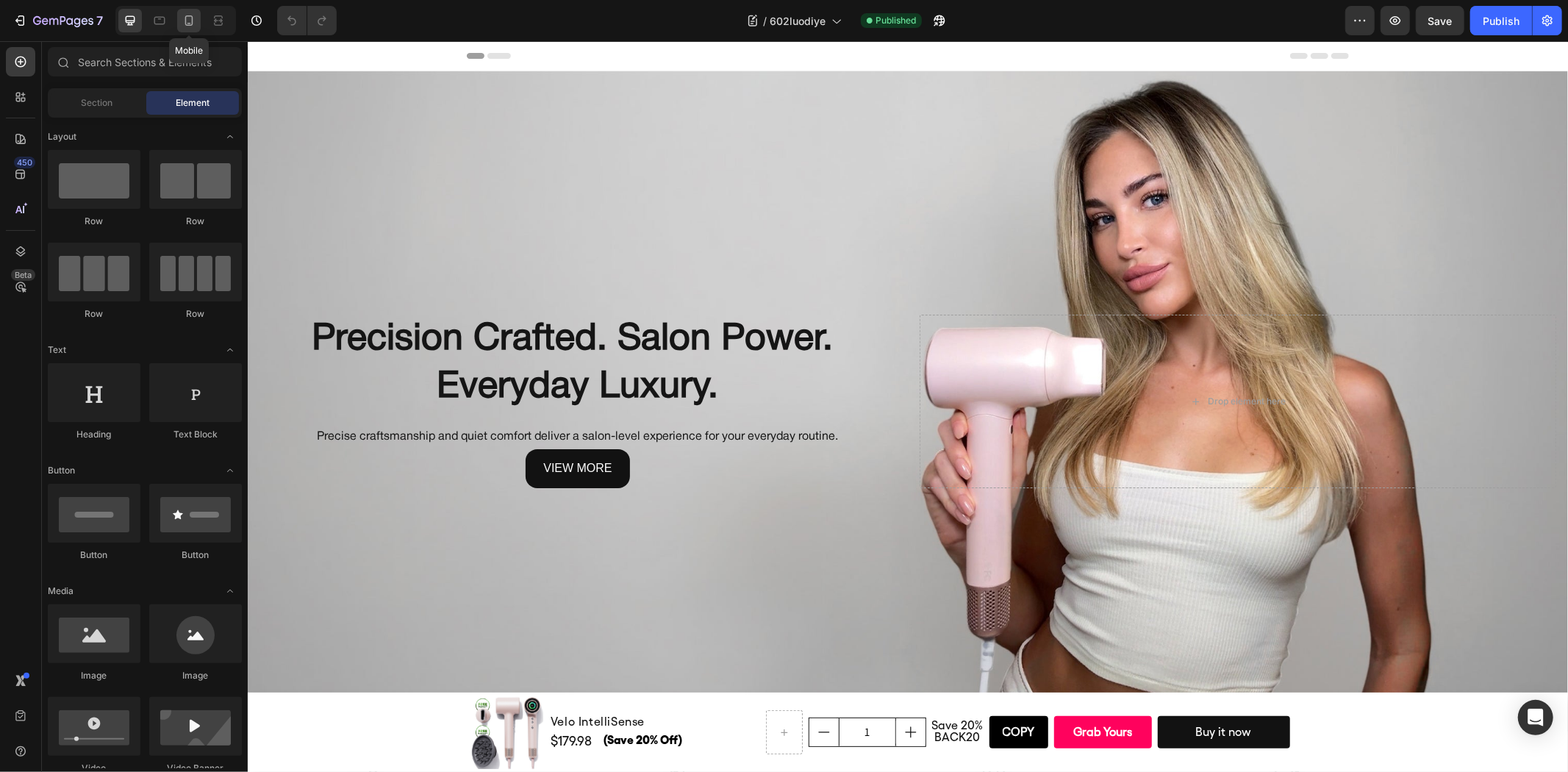
click at [182, 24] on icon at bounding box center [189, 21] width 15 height 15
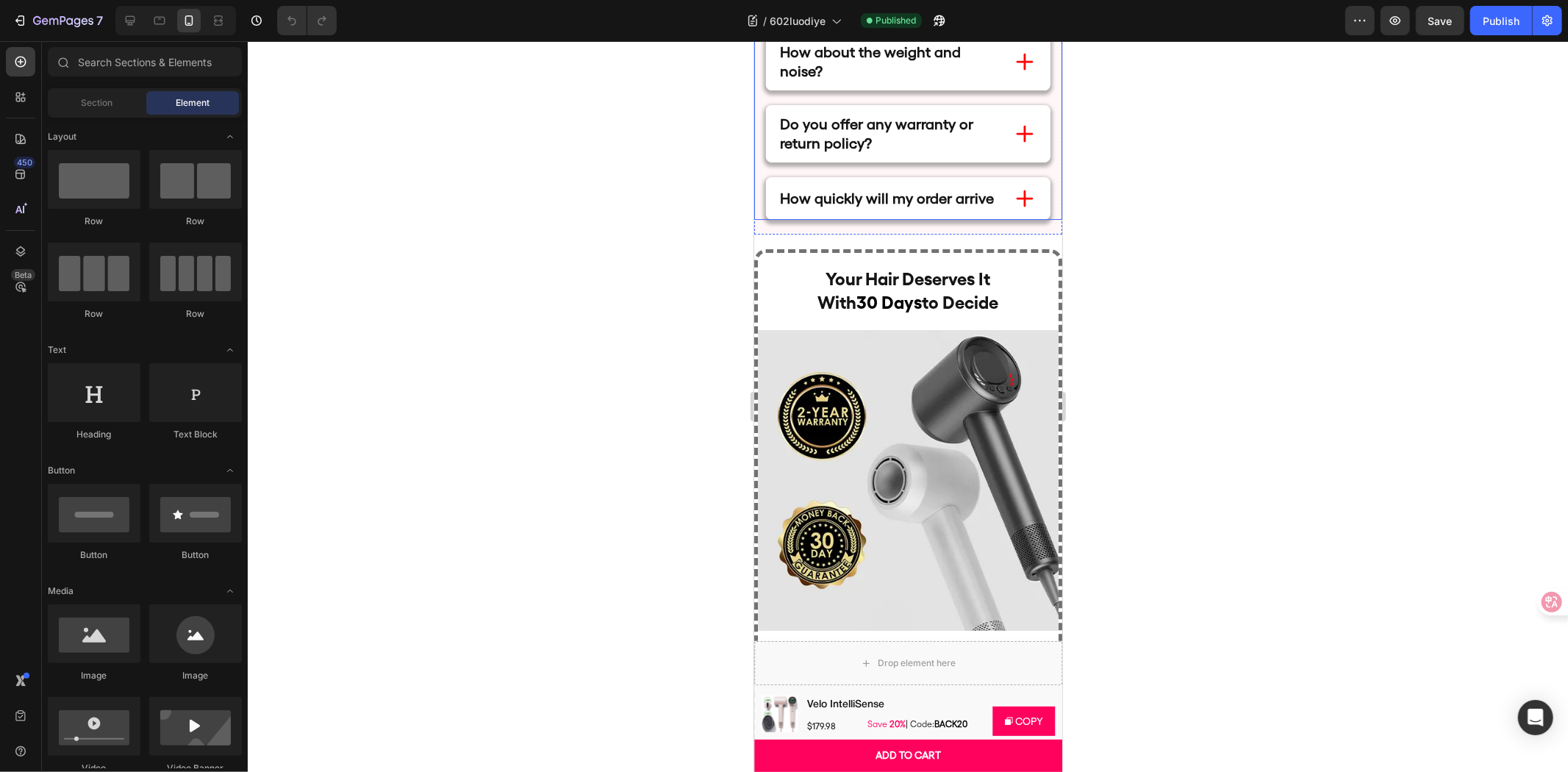
scroll to position [8714, 0]
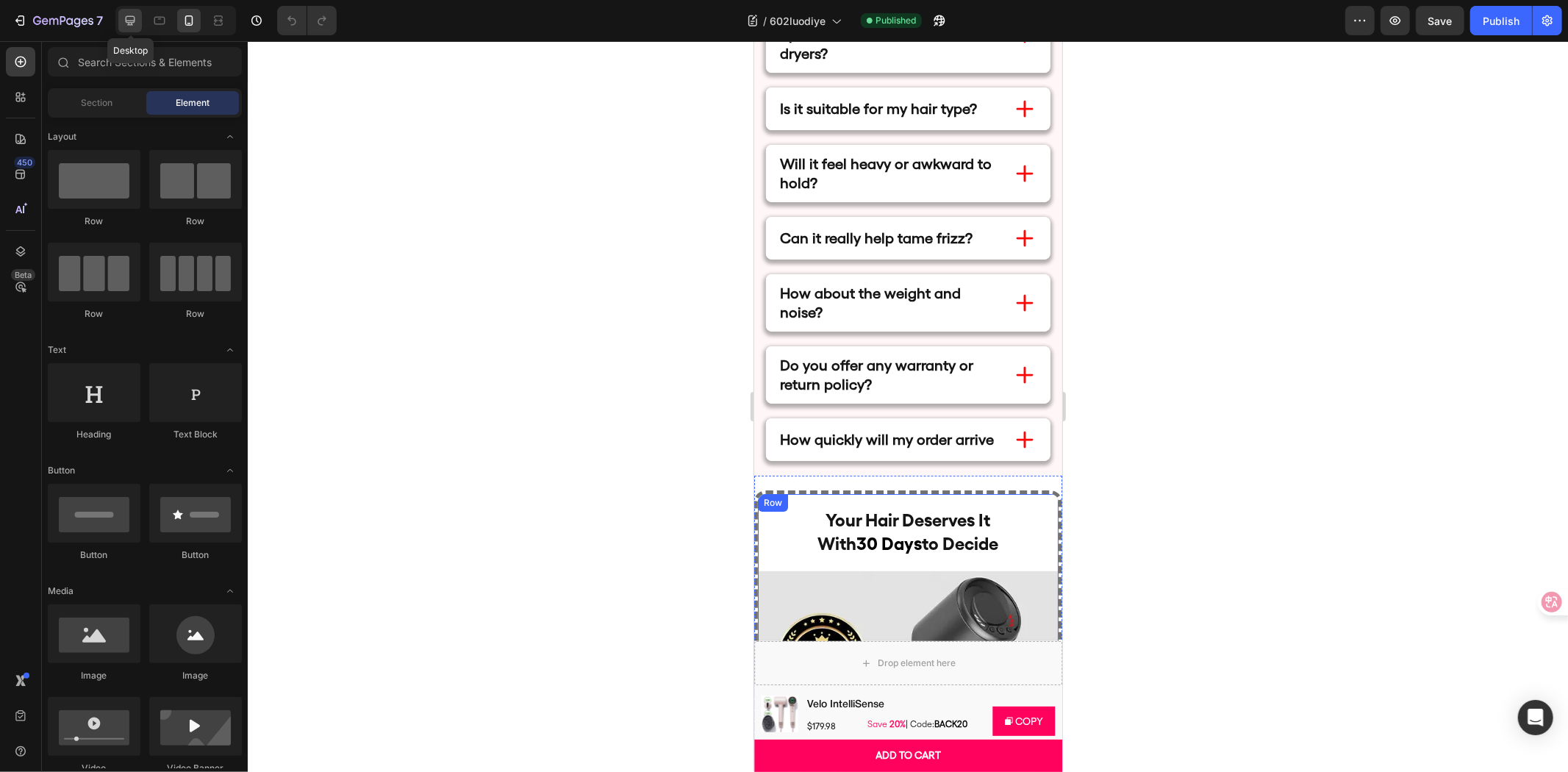
click at [137, 17] on div at bounding box center [130, 21] width 24 height 24
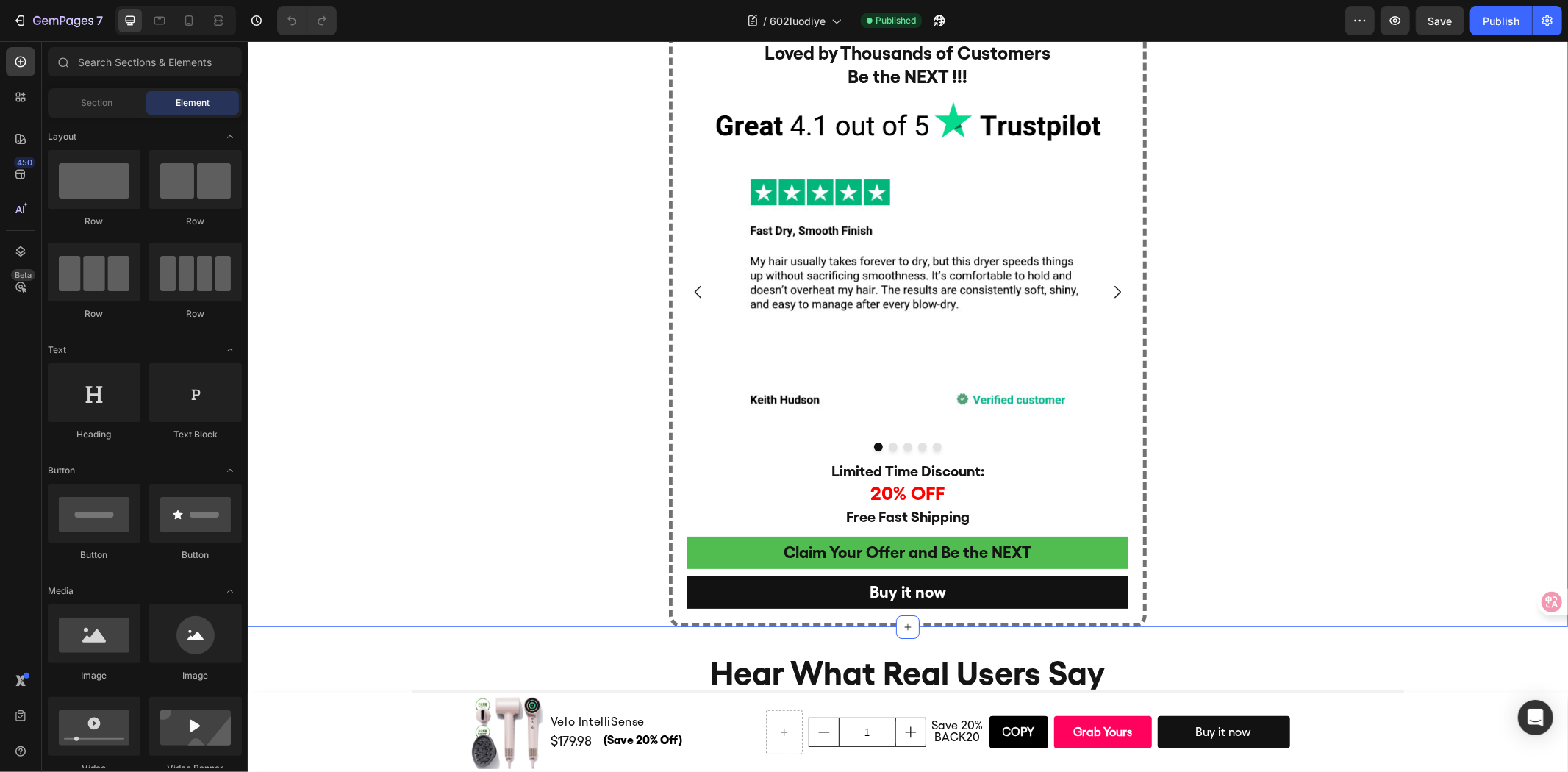
scroll to position [4391, 0]
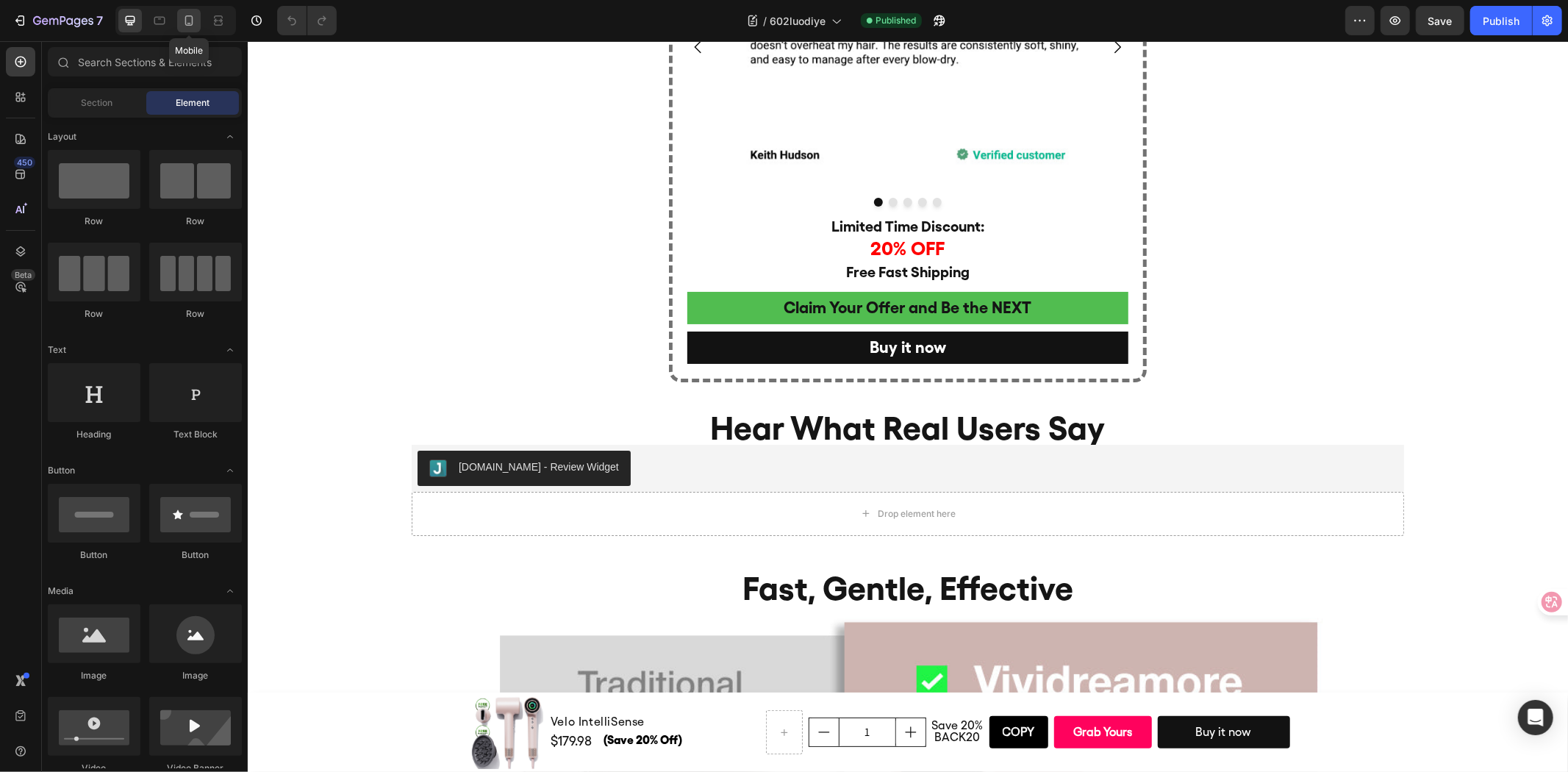
click at [199, 10] on div at bounding box center [189, 21] width 24 height 24
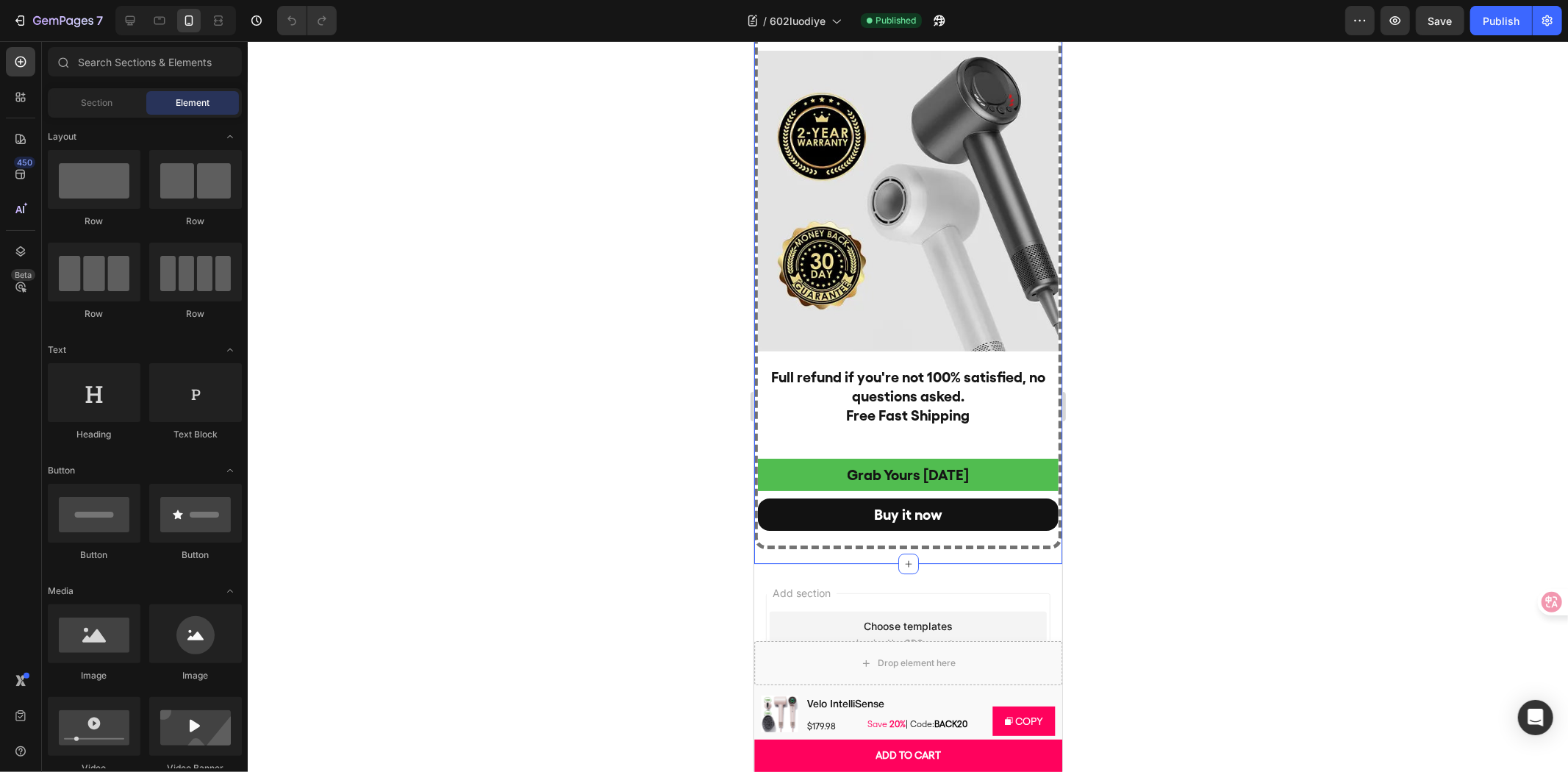
scroll to position [8419, 0]
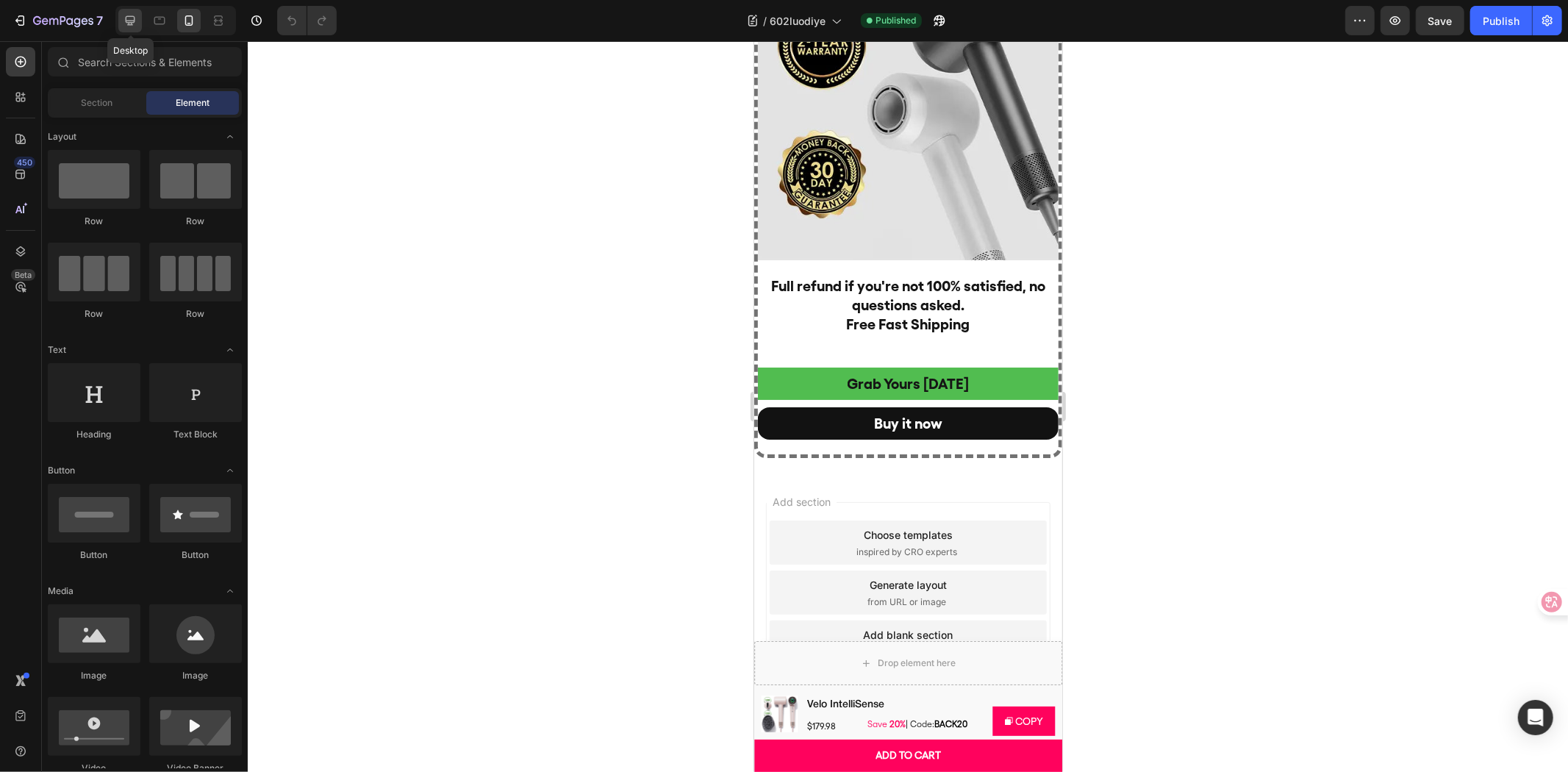
click at [133, 22] on icon at bounding box center [130, 21] width 10 height 10
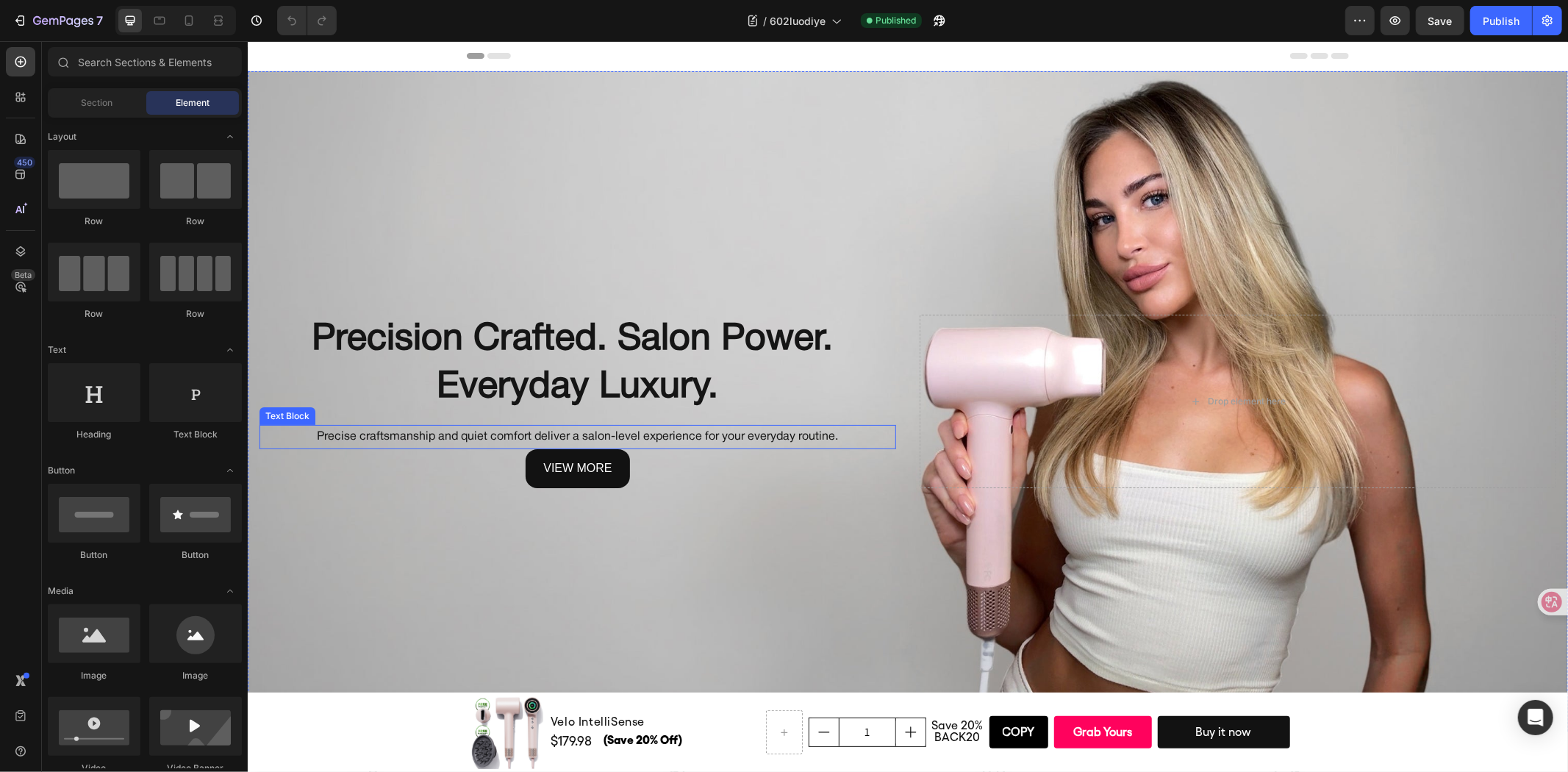
click at [847, 430] on p "Precise craftsmanship and quiet comfort deliver a salon-level experience for yo…" at bounding box center [577, 436] width 634 height 21
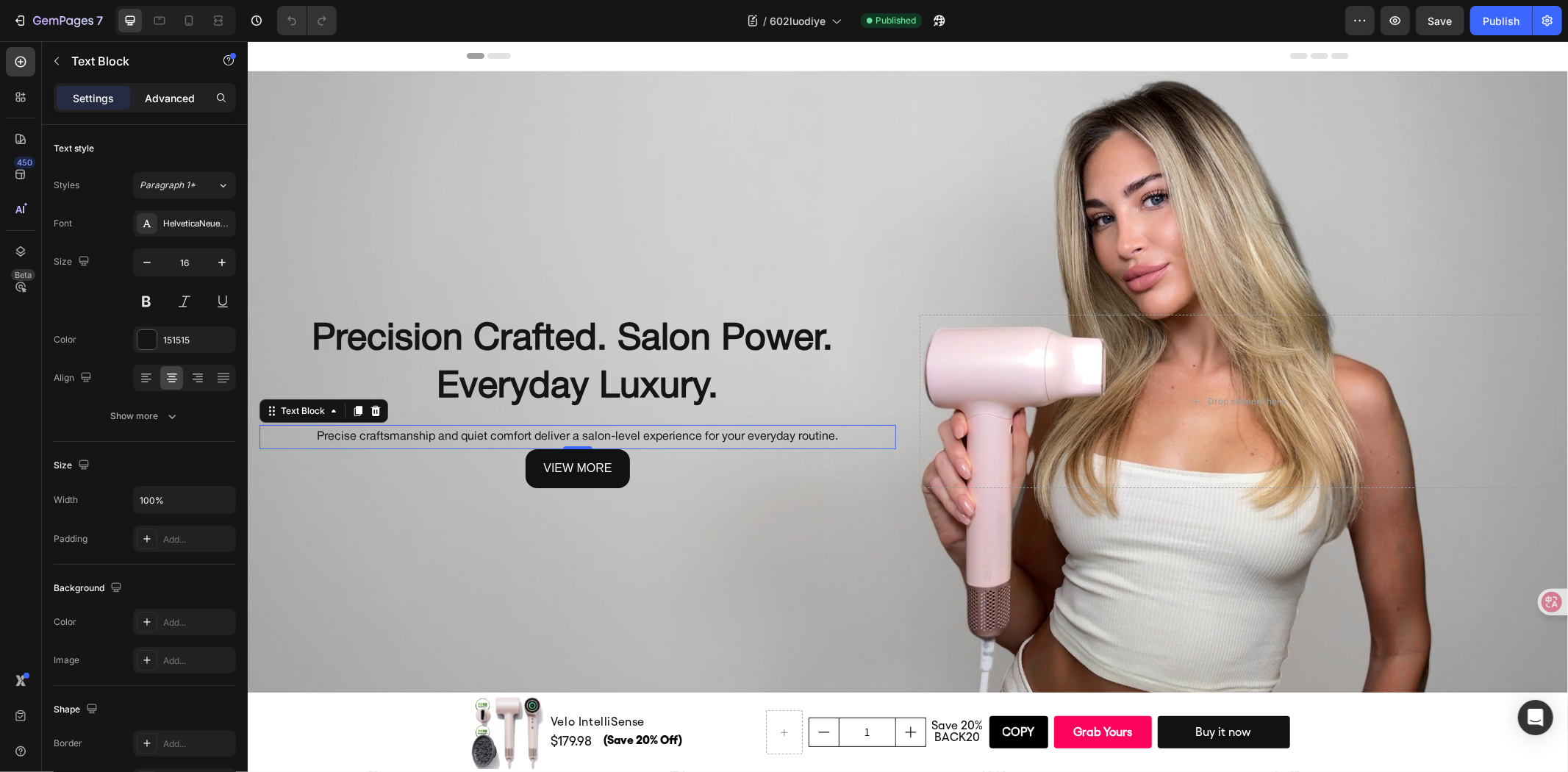
click at [182, 98] on p "Advanced" at bounding box center [169, 98] width 50 height 15
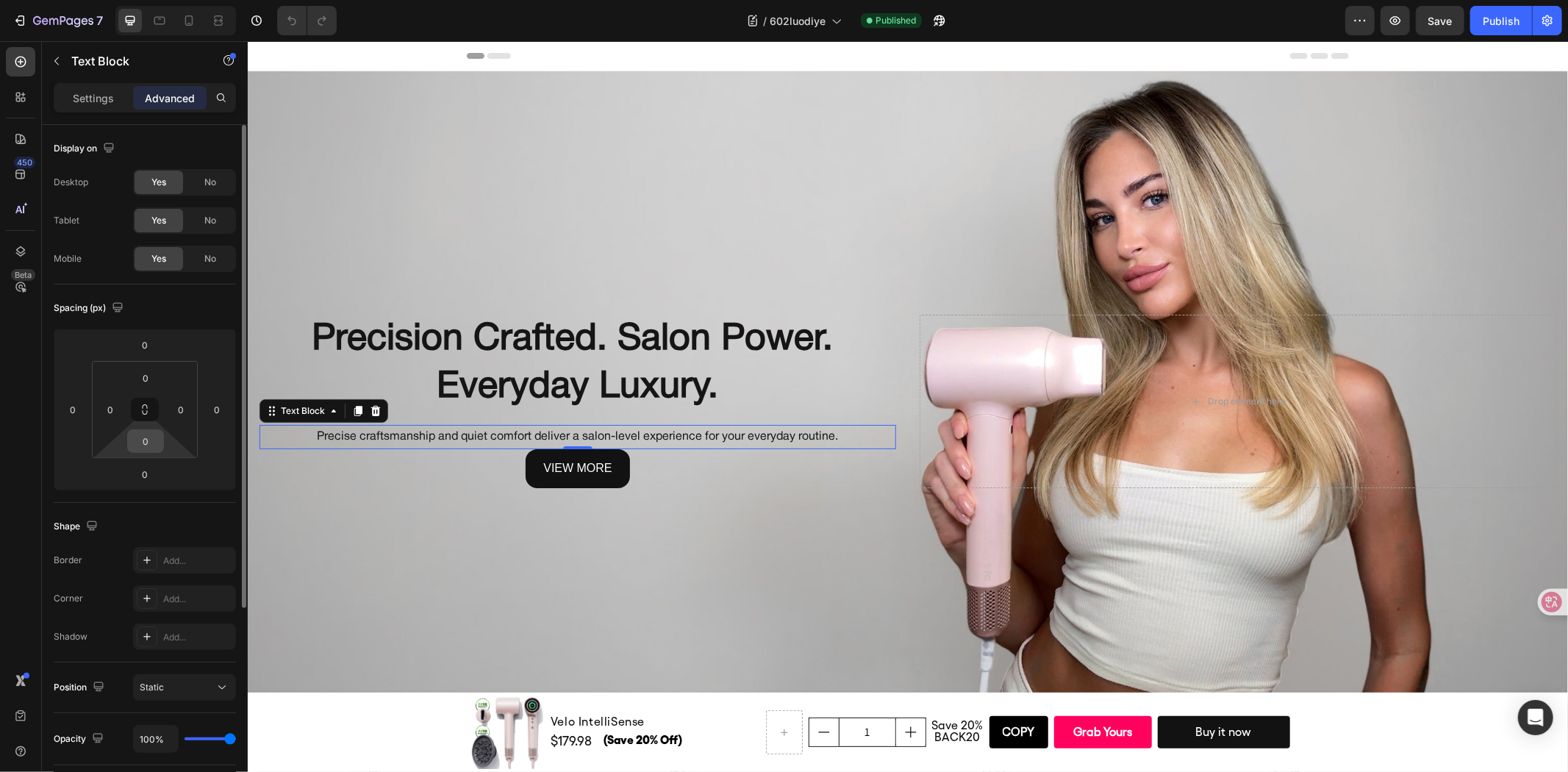
click at [149, 442] on input "0" at bounding box center [145, 441] width 29 height 22
type input "10"
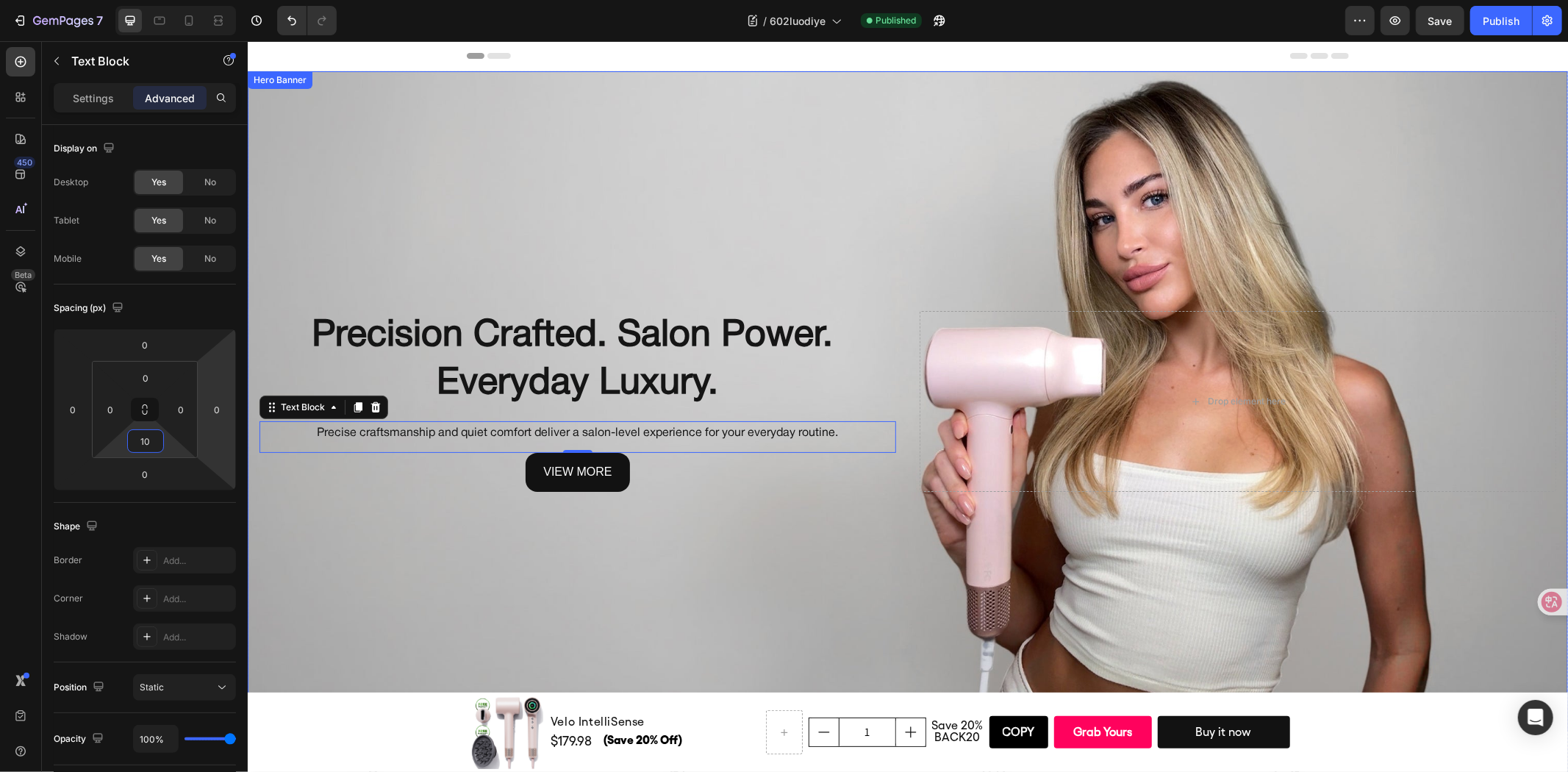
click at [400, 544] on div "Background Image" at bounding box center [907, 400] width 1320 height 660
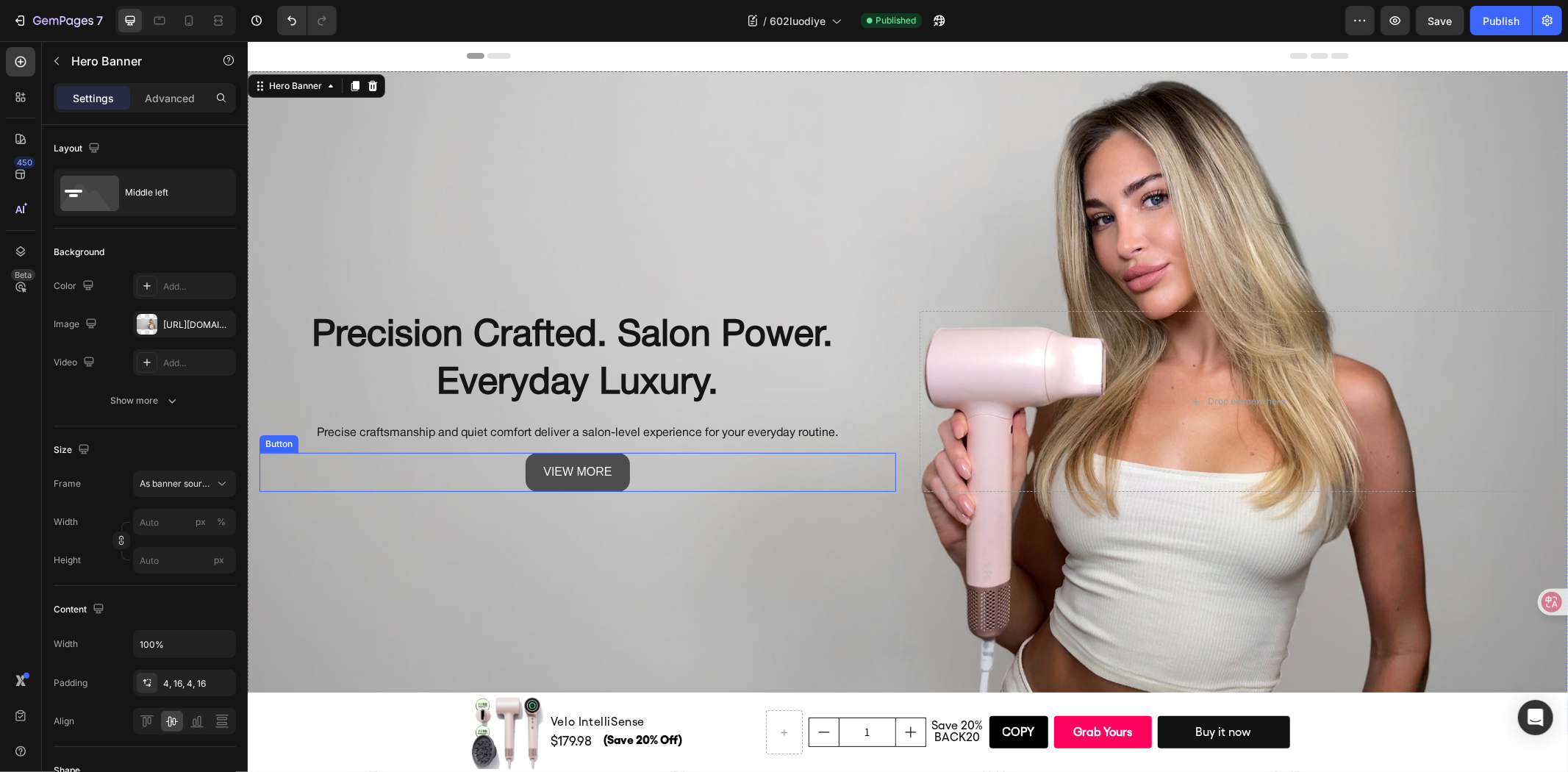
click at [570, 479] on link "view more" at bounding box center [577, 471] width 103 height 39
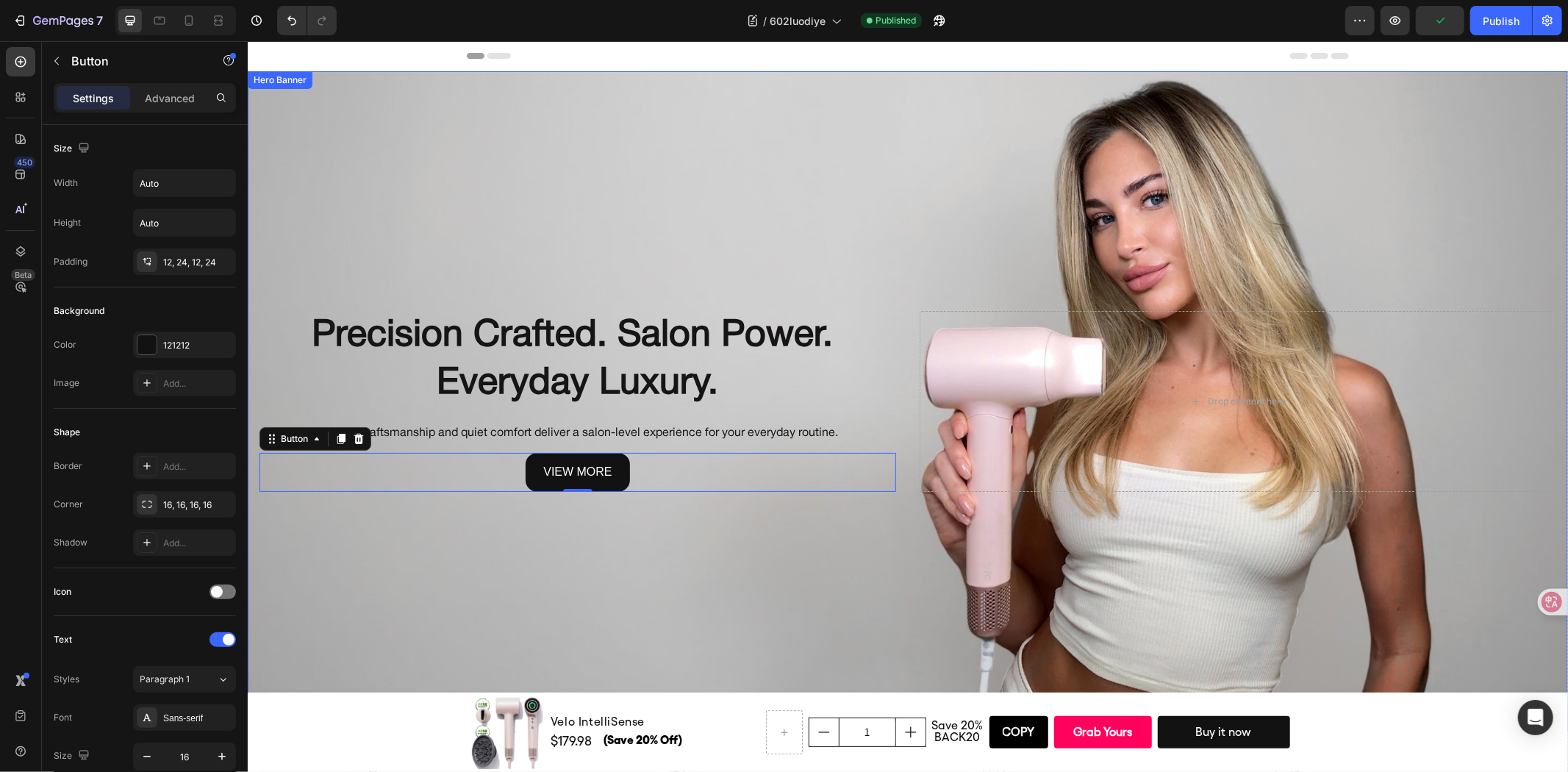
click at [481, 581] on div "Background Image" at bounding box center [907, 400] width 1320 height 660
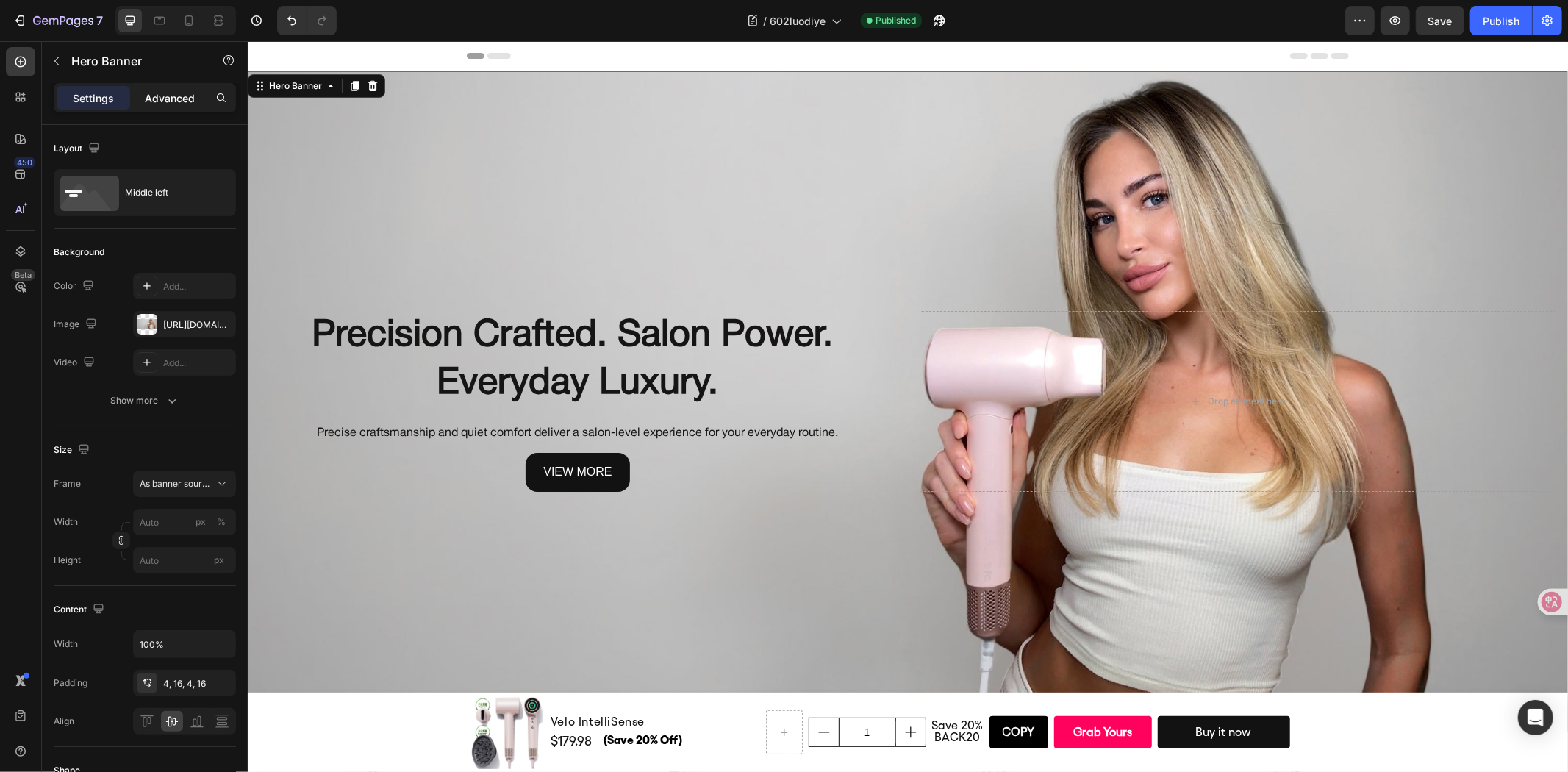
click at [173, 94] on p "Advanced" at bounding box center [169, 98] width 50 height 15
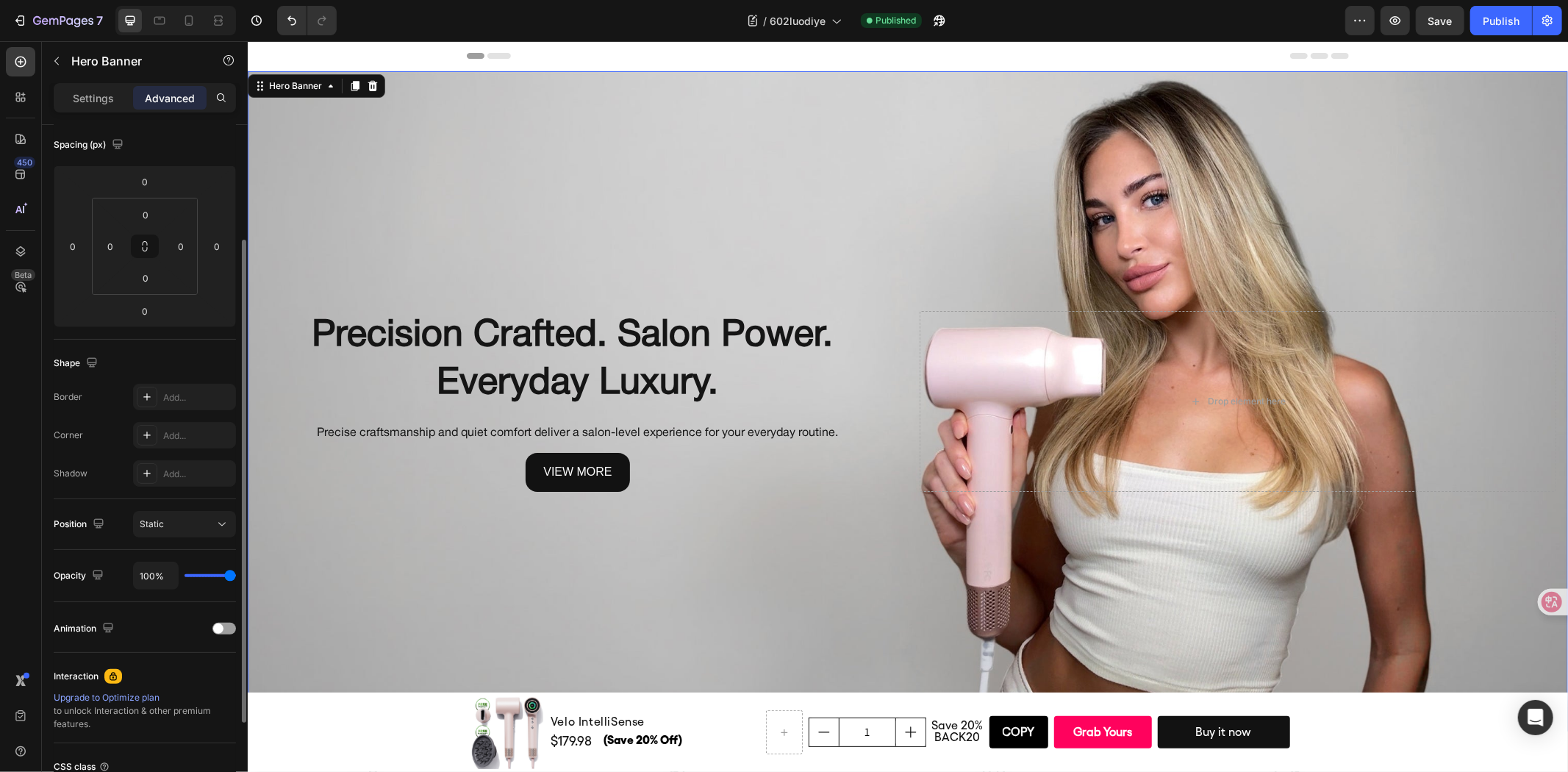
scroll to position [291, 0]
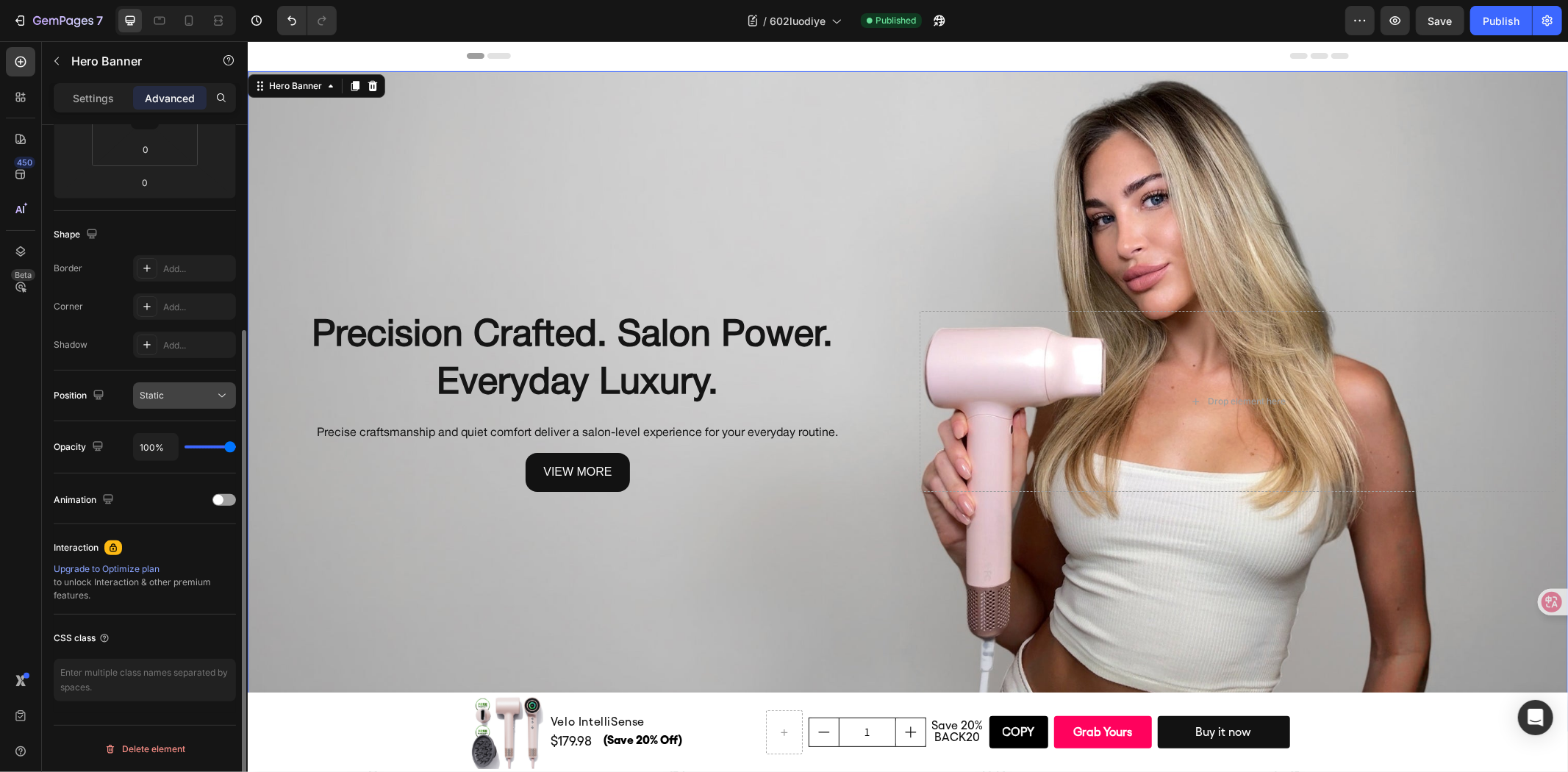
click at [153, 404] on button "Static" at bounding box center [184, 395] width 103 height 26
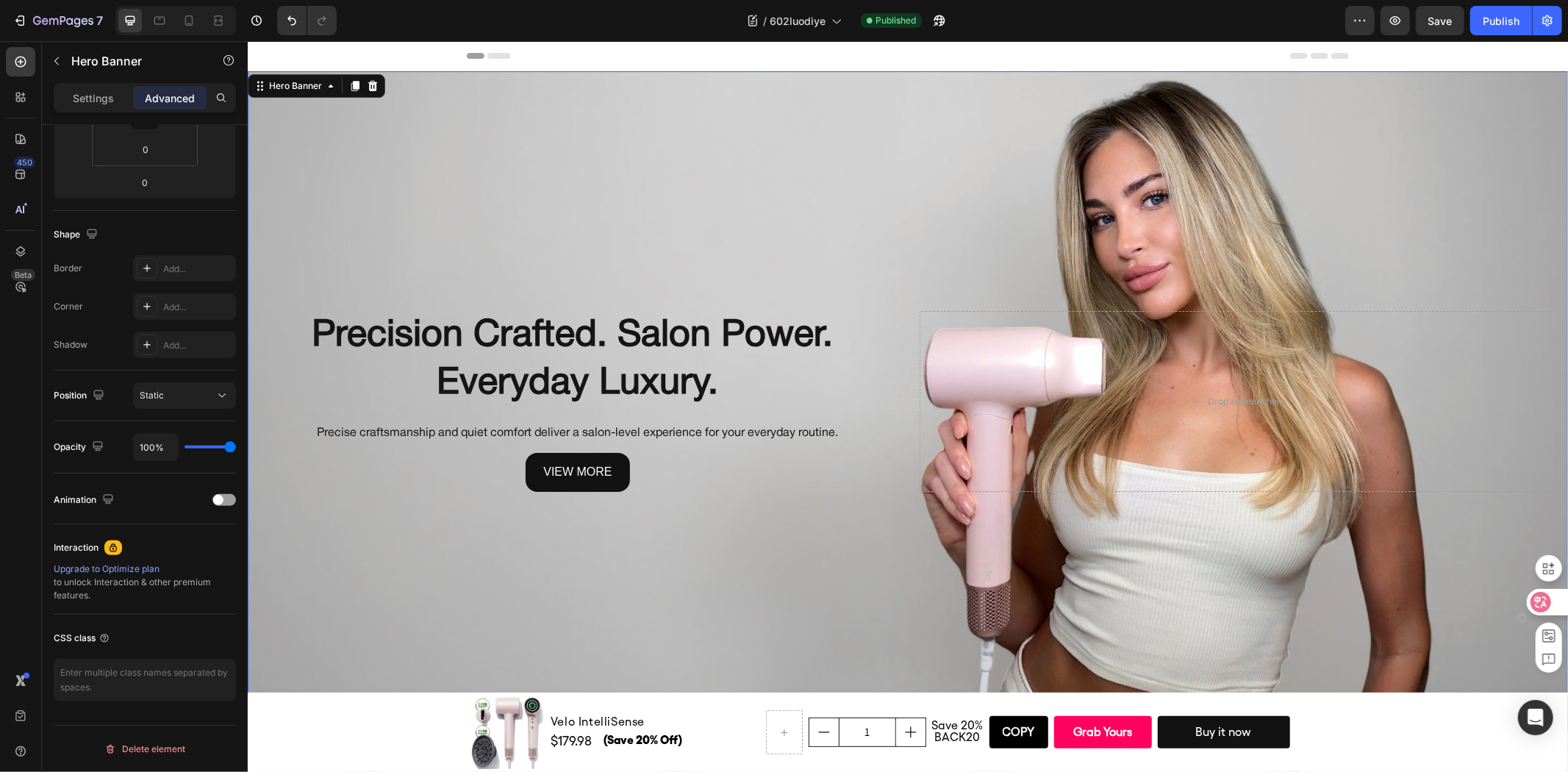
click at [1546, 604] on icon at bounding box center [1540, 602] width 15 height 15
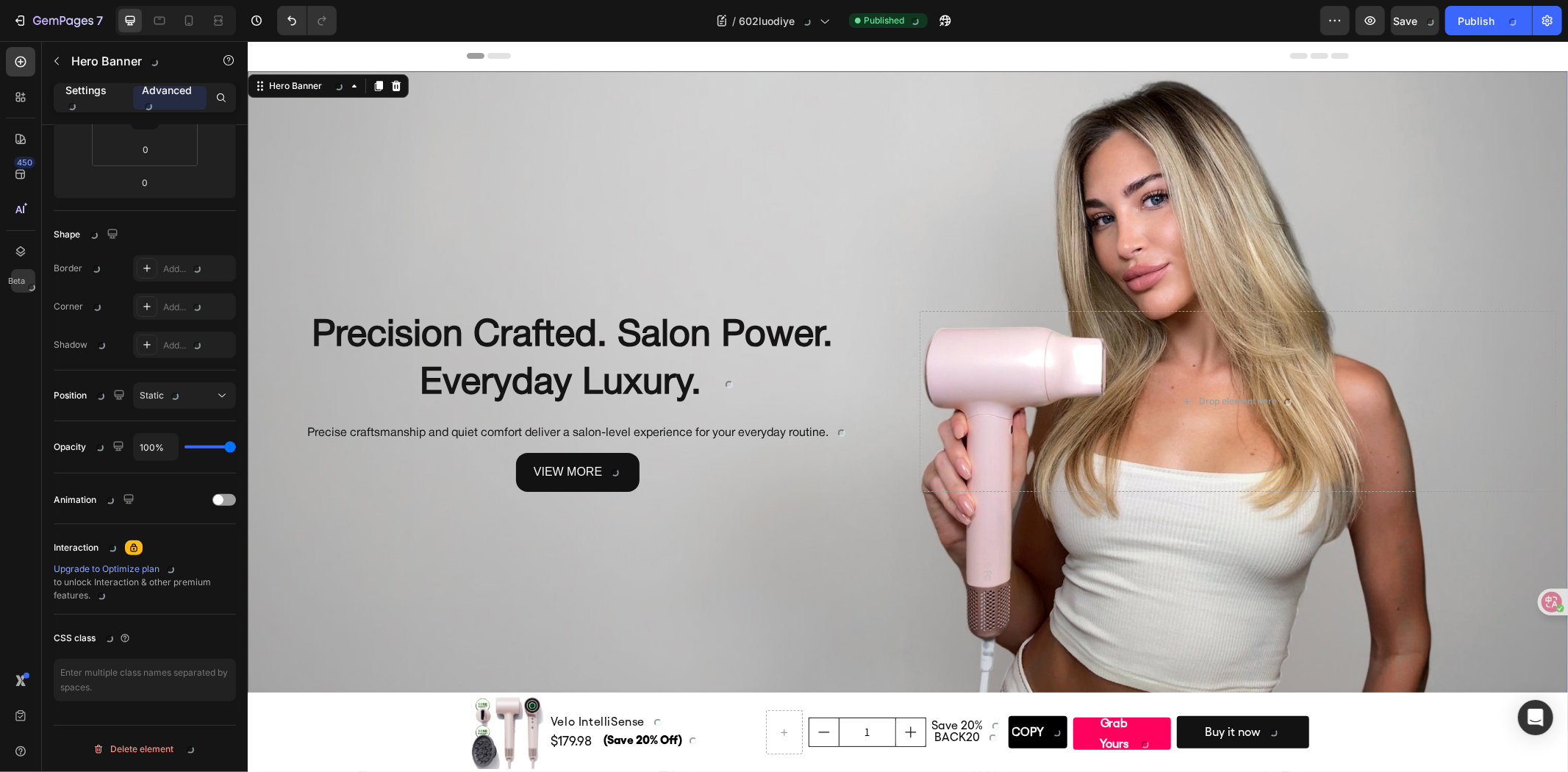
click at [101, 95] on p "Settings" at bounding box center [93, 98] width 56 height 31
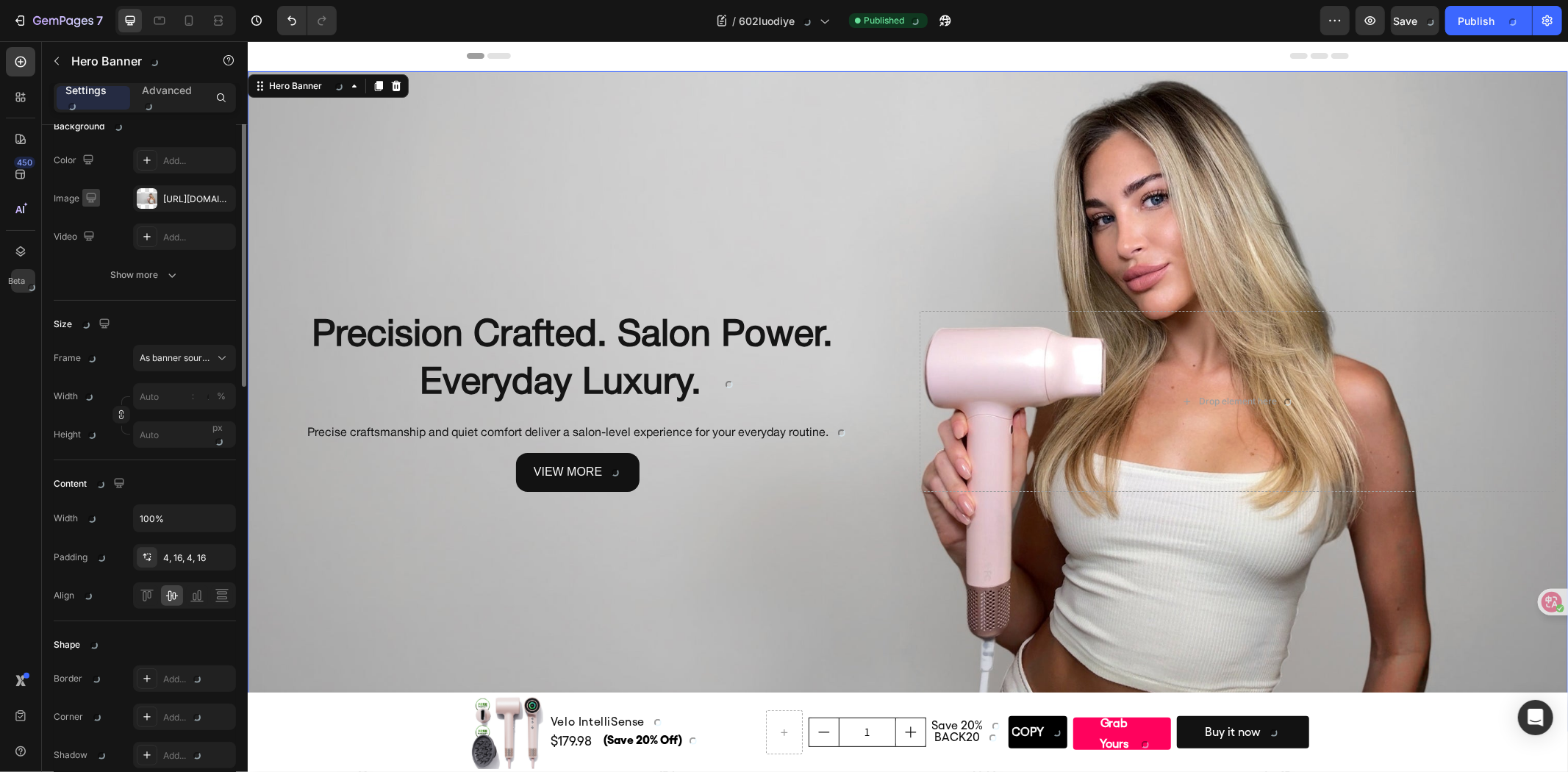
scroll to position [0, 0]
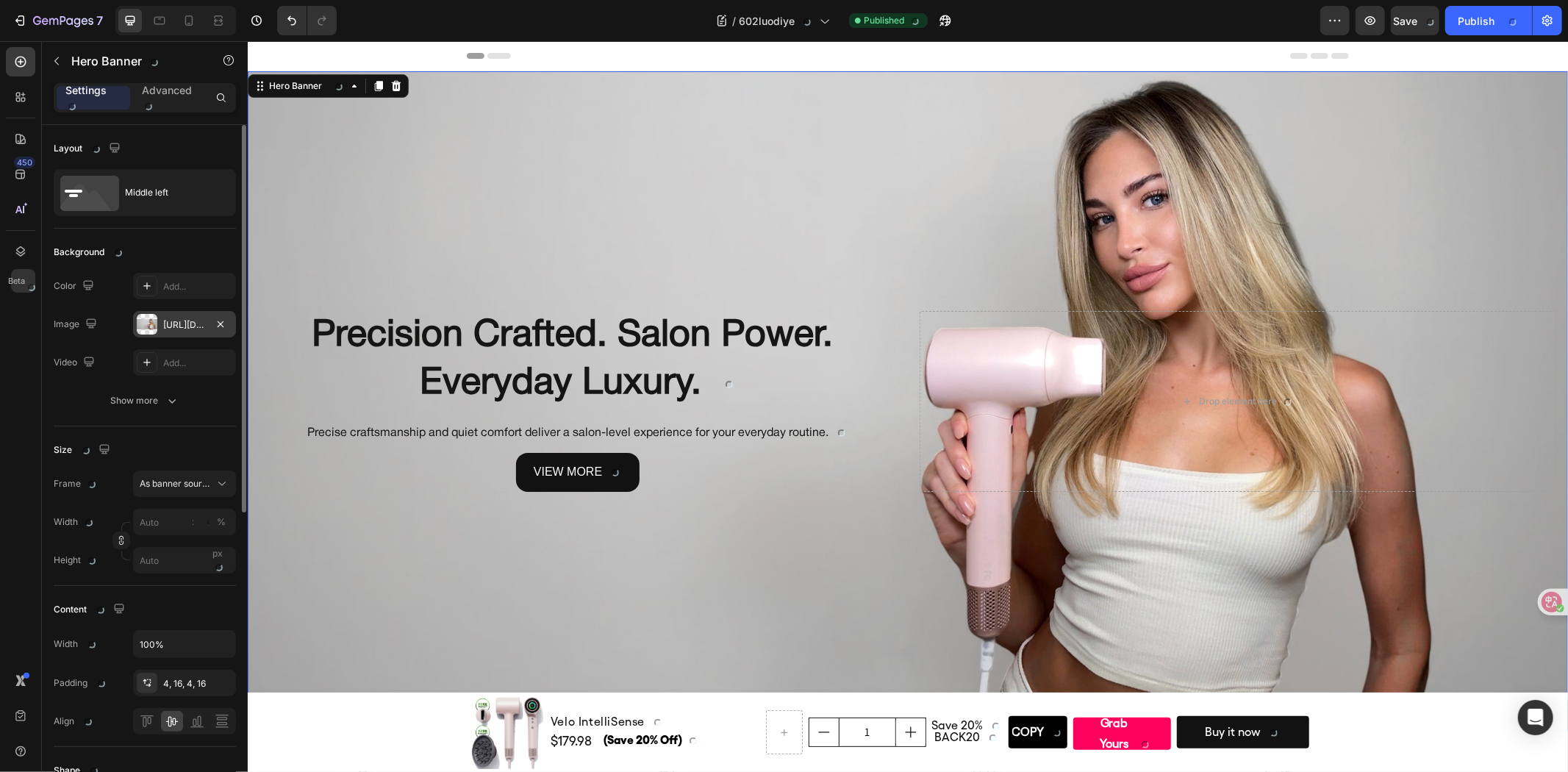
click at [173, 311] on div "[URL][DOMAIN_NAME]" at bounding box center [184, 323] width 103 height 26
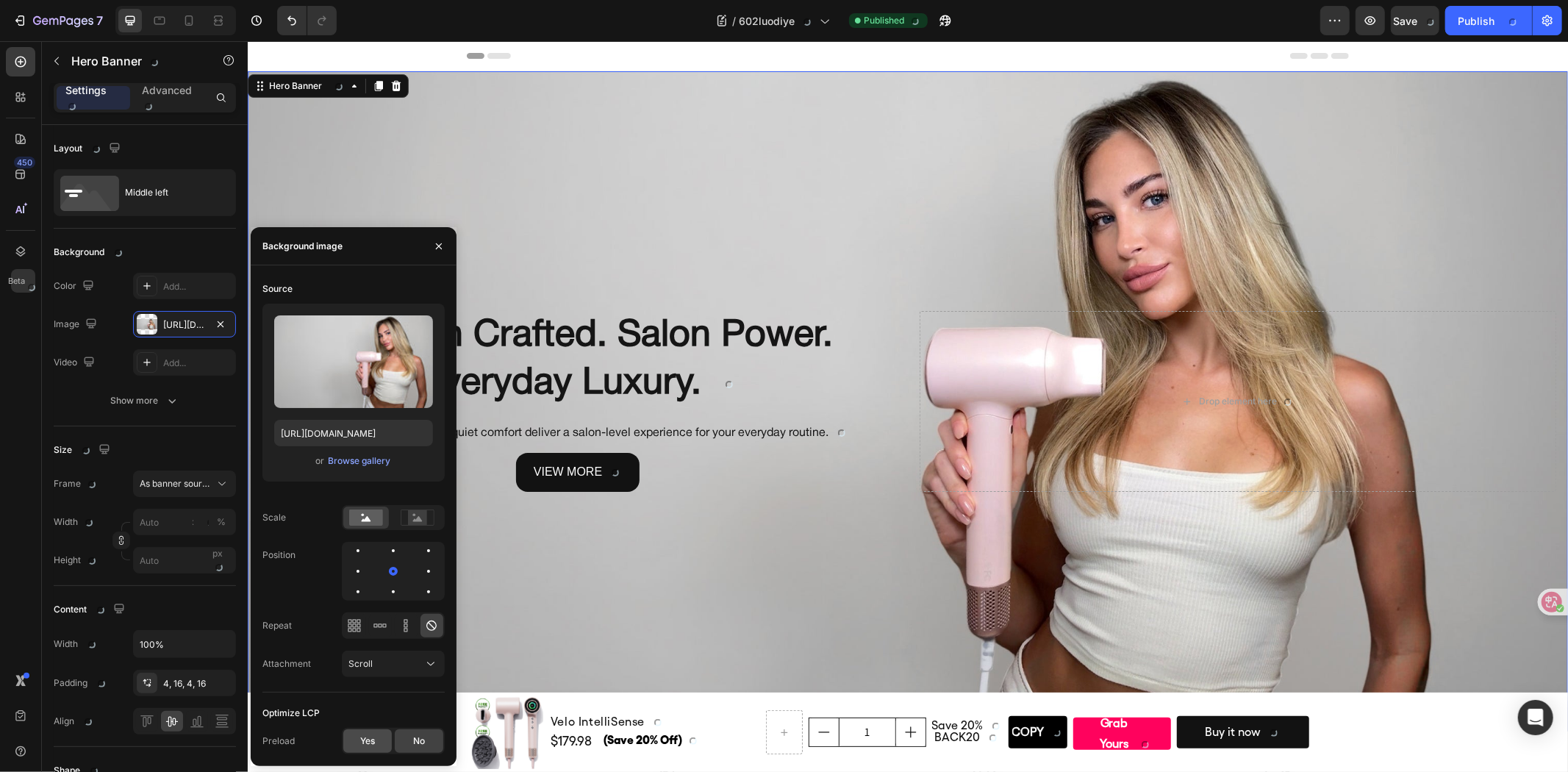
click at [369, 736] on span "Yes" at bounding box center [367, 740] width 15 height 14
click at [1562, 605] on div at bounding box center [1547, 601] width 40 height 26
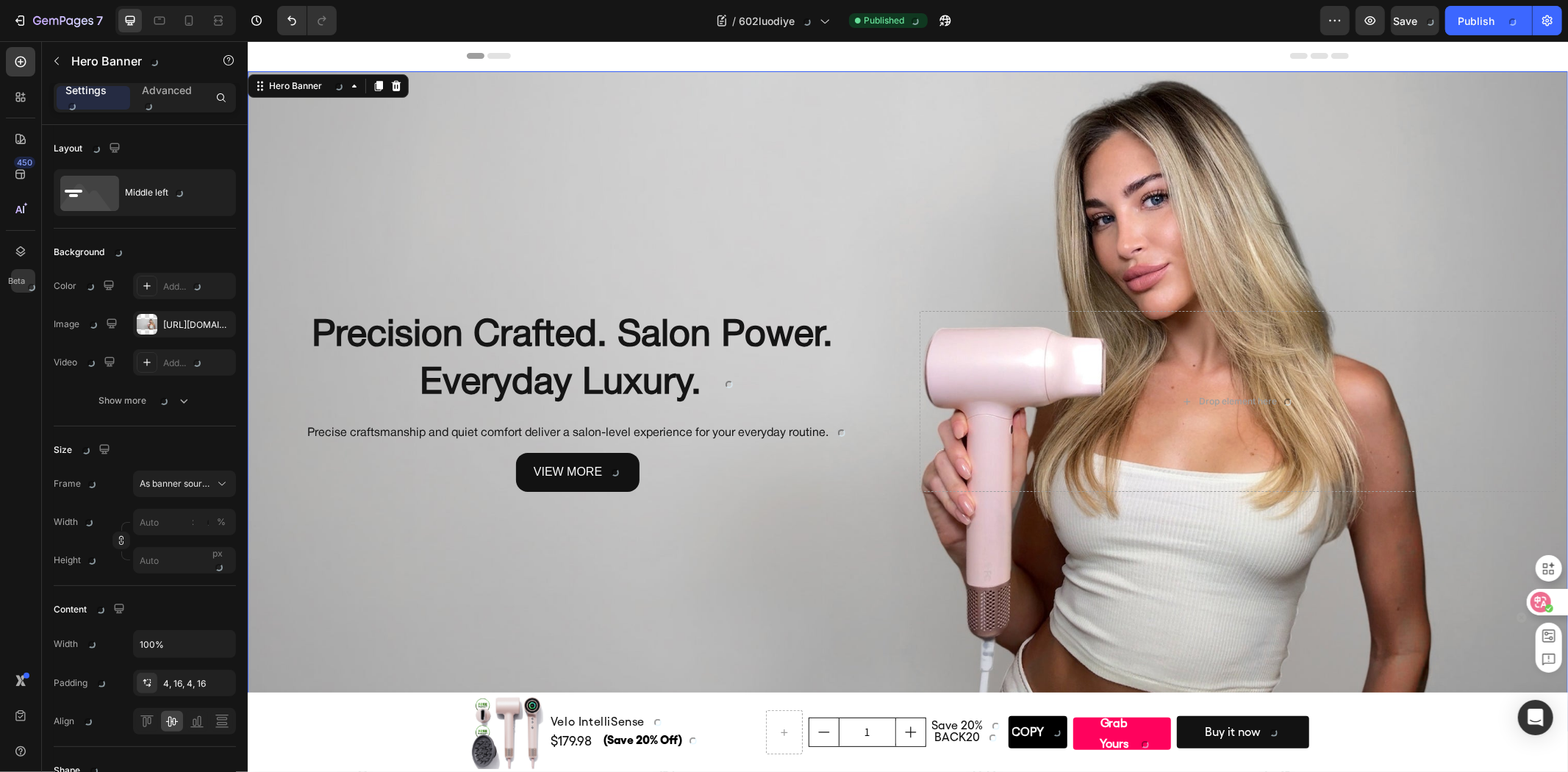
click at [1554, 600] on div at bounding box center [1547, 601] width 40 height 26
click at [1548, 600] on icon at bounding box center [1541, 602] width 21 height 21
click at [610, 470] on font at bounding box center [614, 472] width 9 height 9
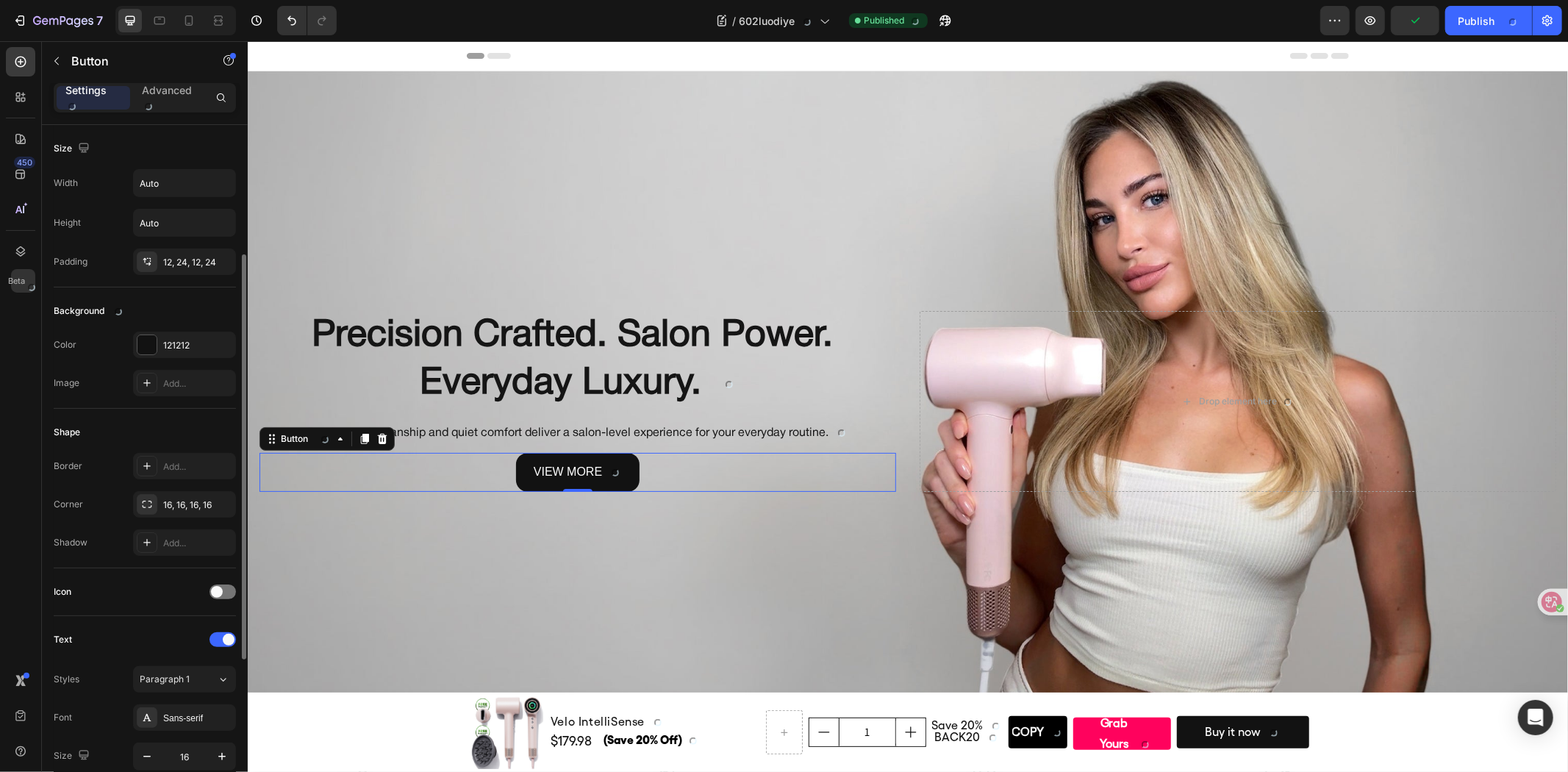
scroll to position [163, 0]
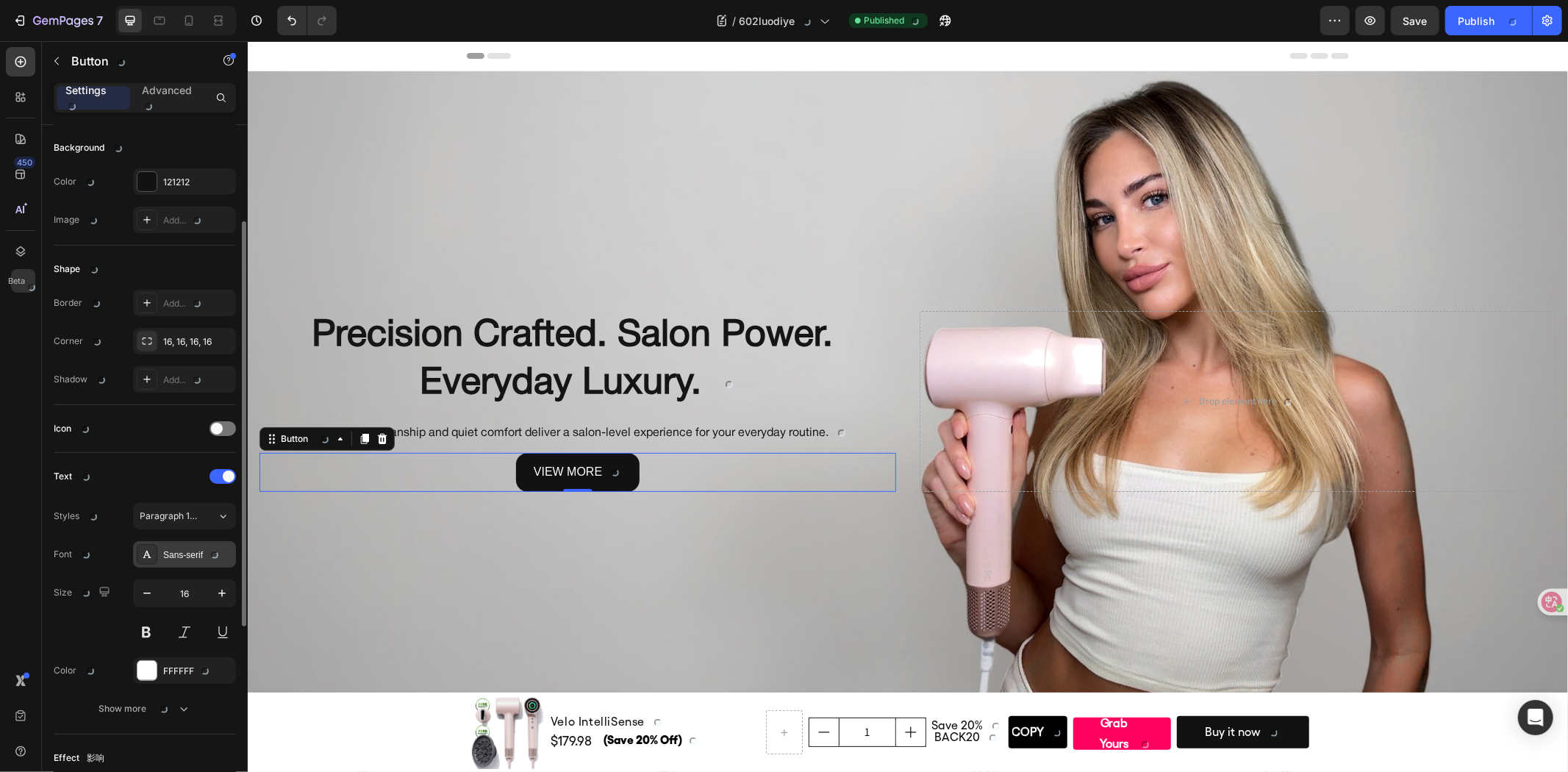
click at [208, 556] on font at bounding box center [211, 554] width 18 height 10
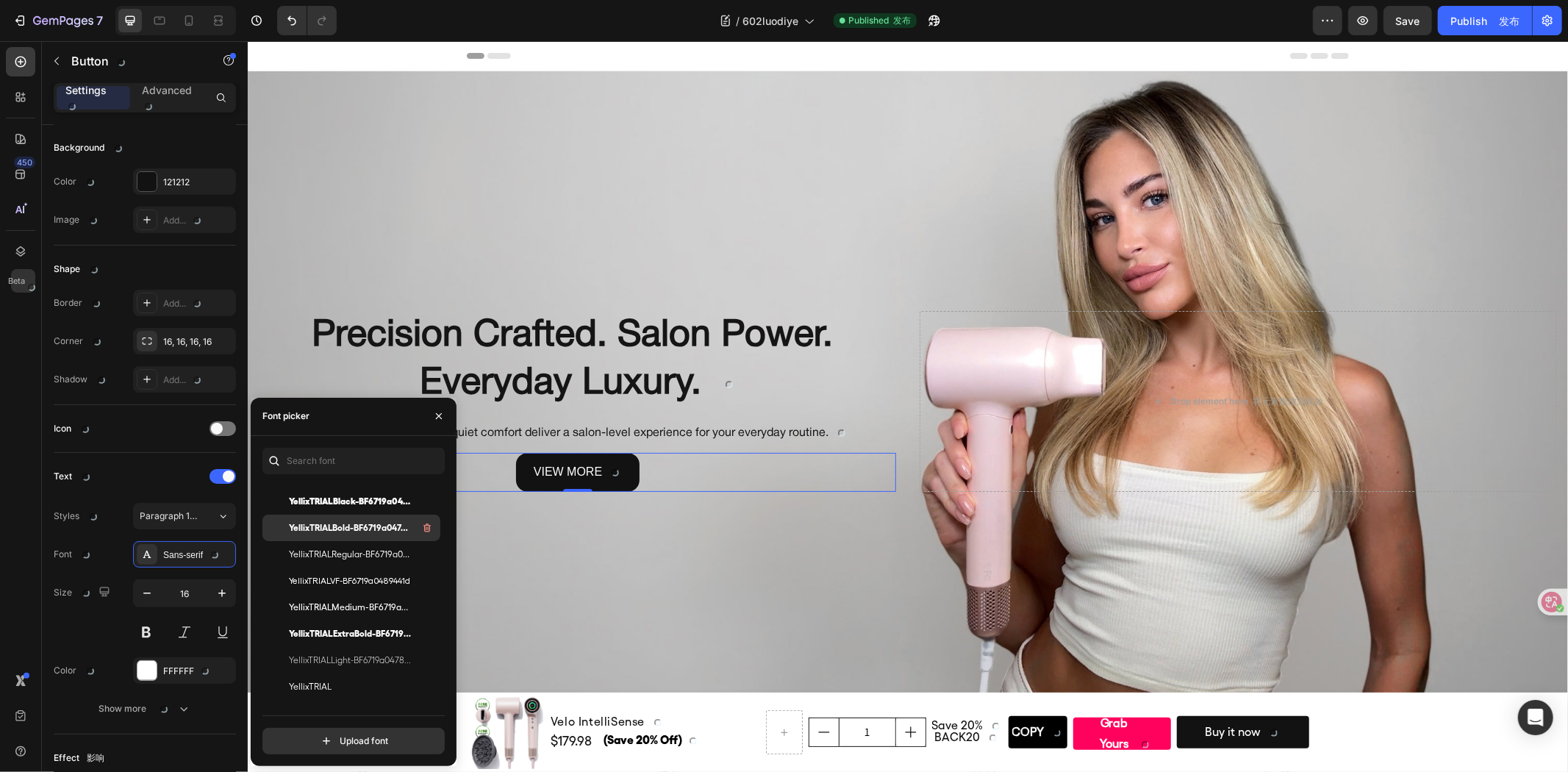
click at [370, 522] on span "YellixTRIALBold-BF6719a047469e3" at bounding box center [350, 527] width 122 height 14
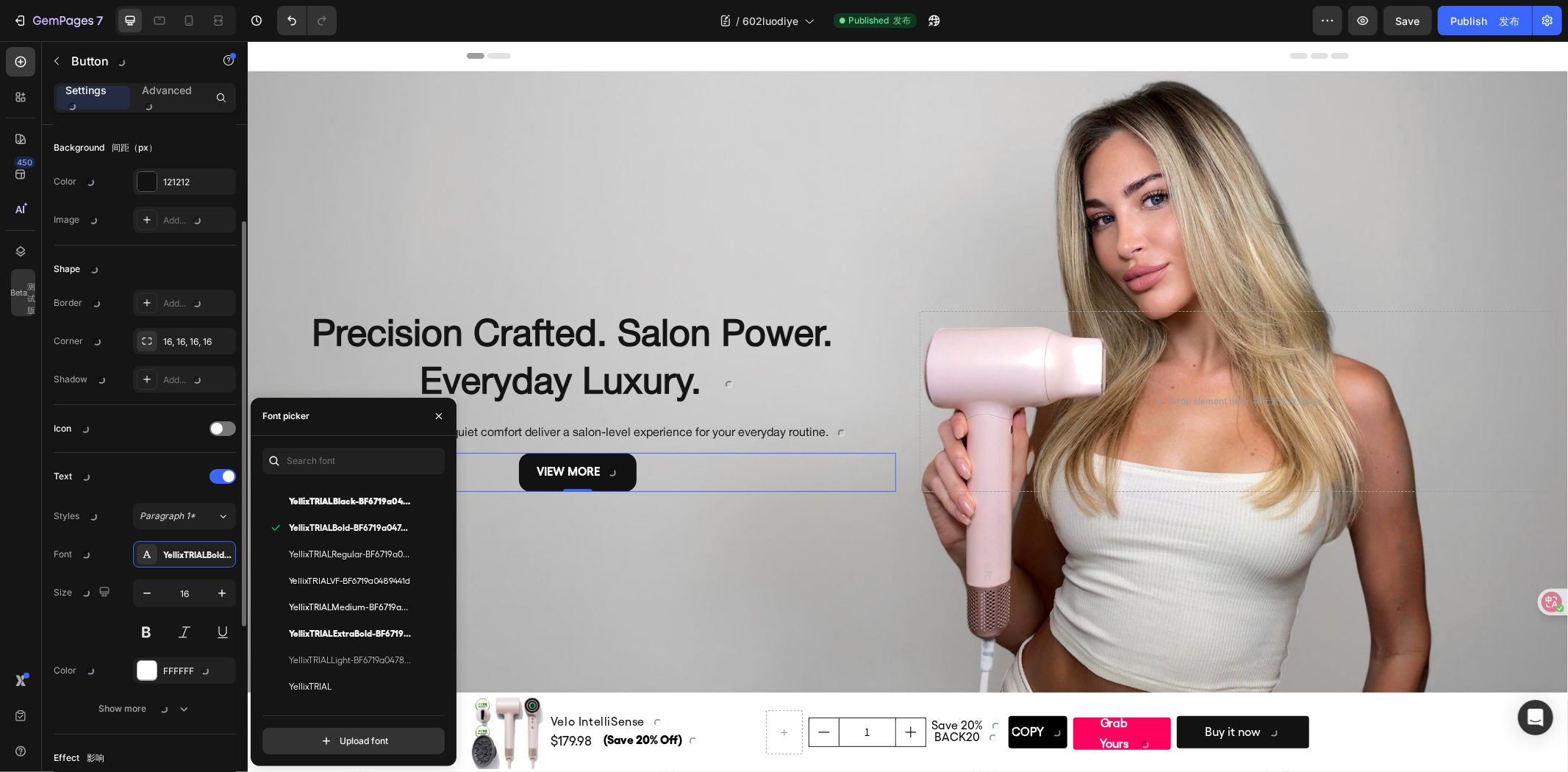
click at [173, 473] on div "Text" at bounding box center [145, 477] width 182 height 24
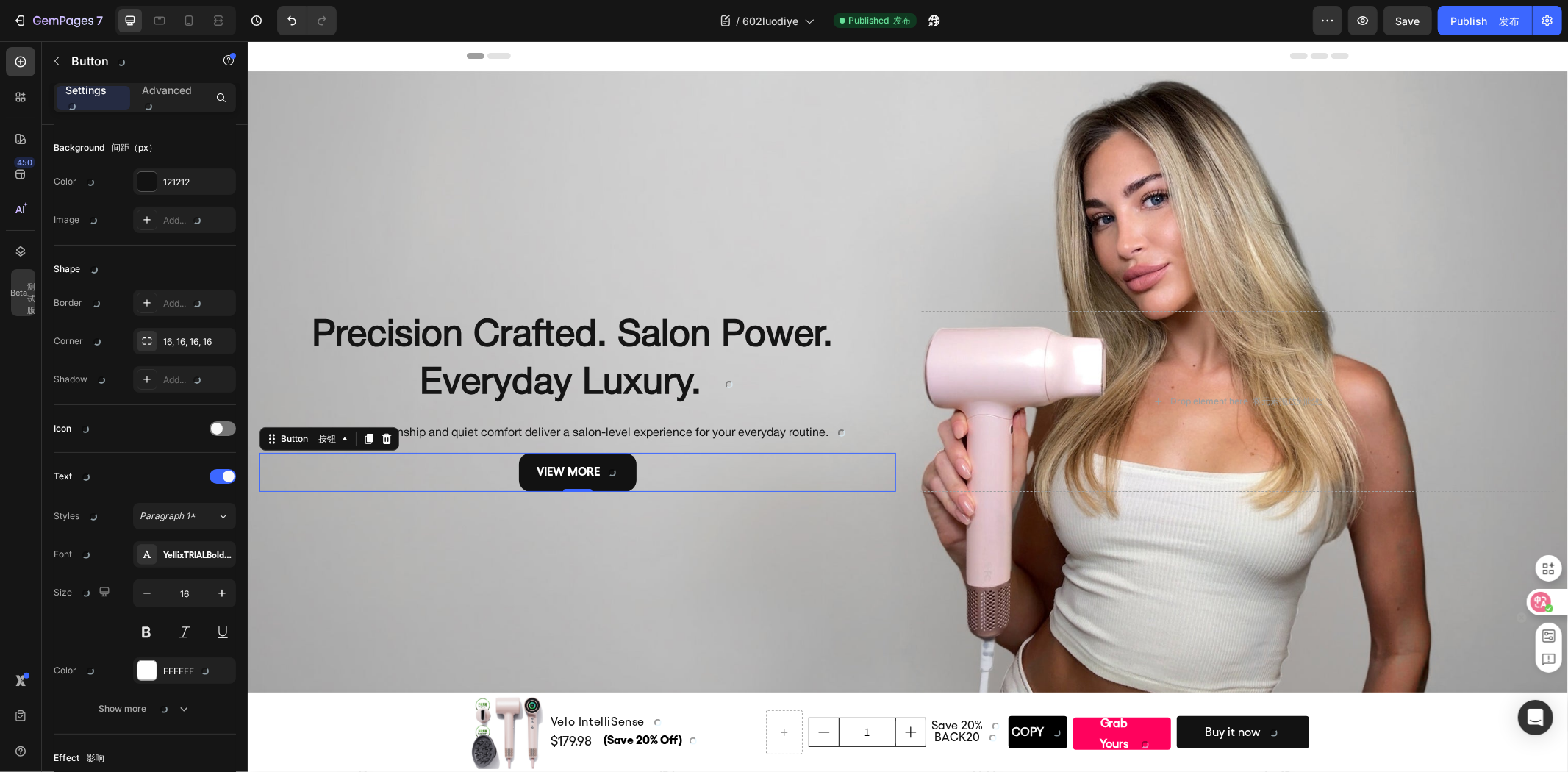
click at [1552, 600] on div at bounding box center [1547, 601] width 40 height 26
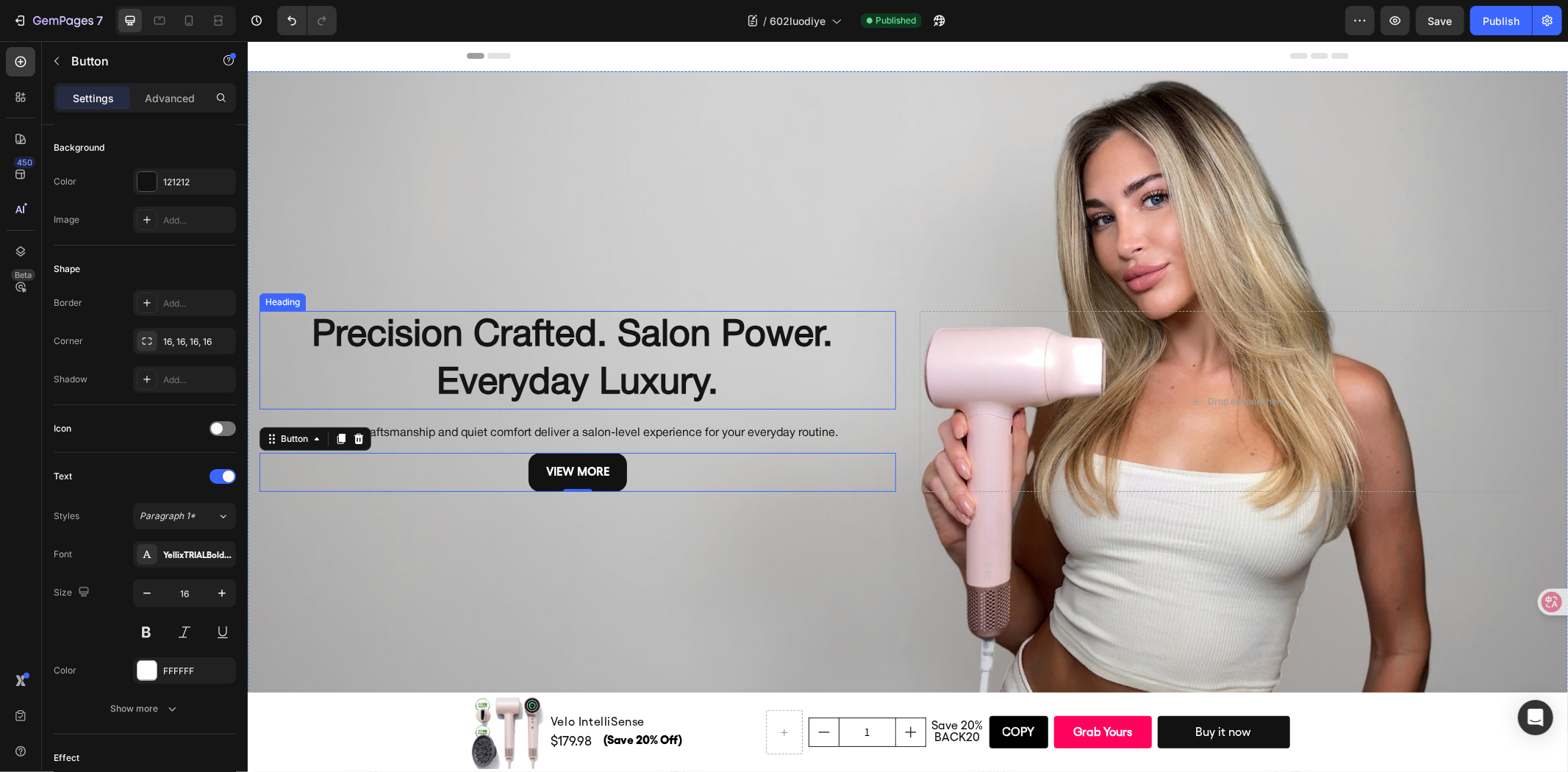
click at [763, 364] on h2 "Precision Crafted. Salon Power. Everyday Luxury." at bounding box center [577, 360] width 636 height 98
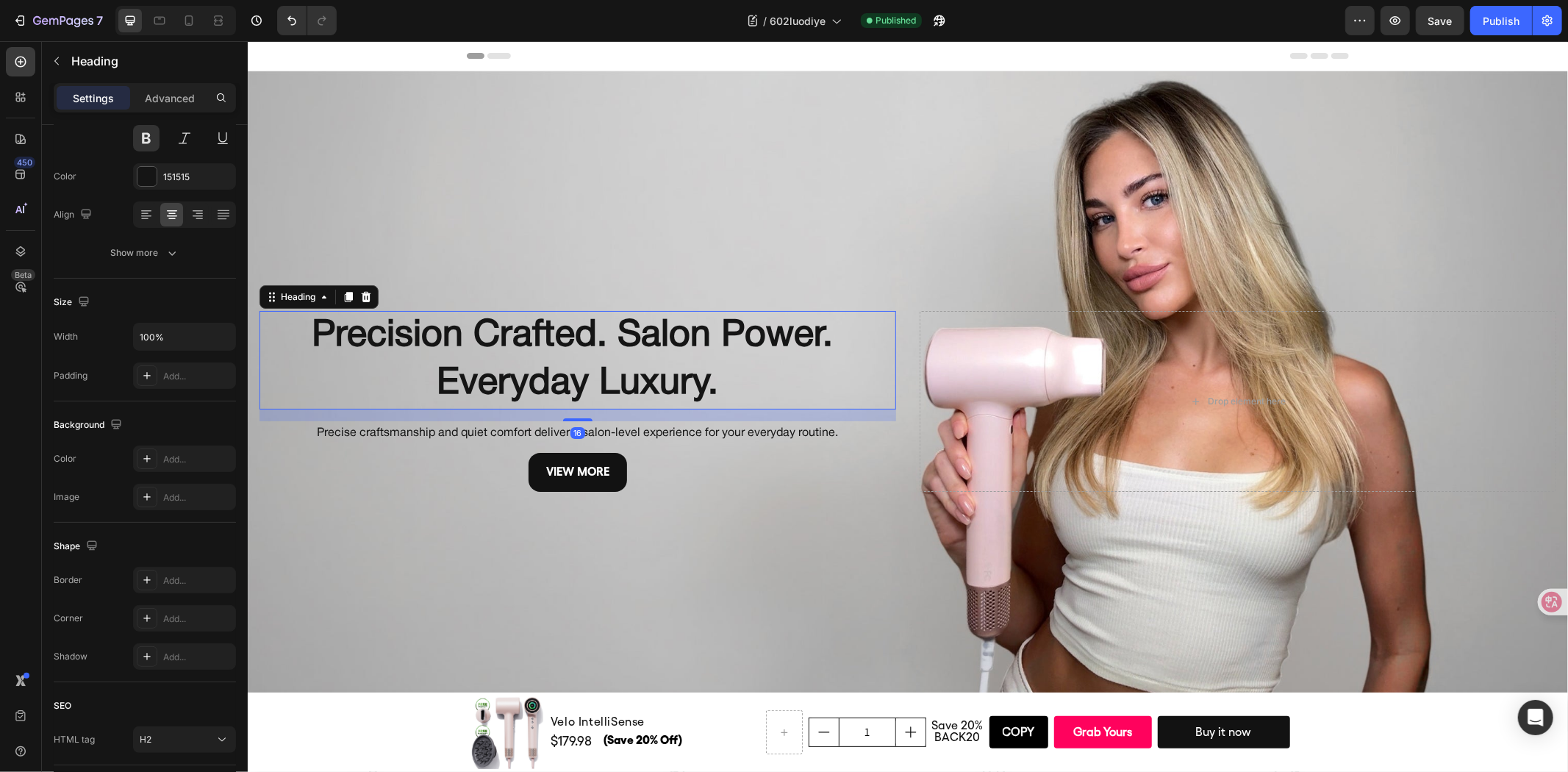
scroll to position [0, 0]
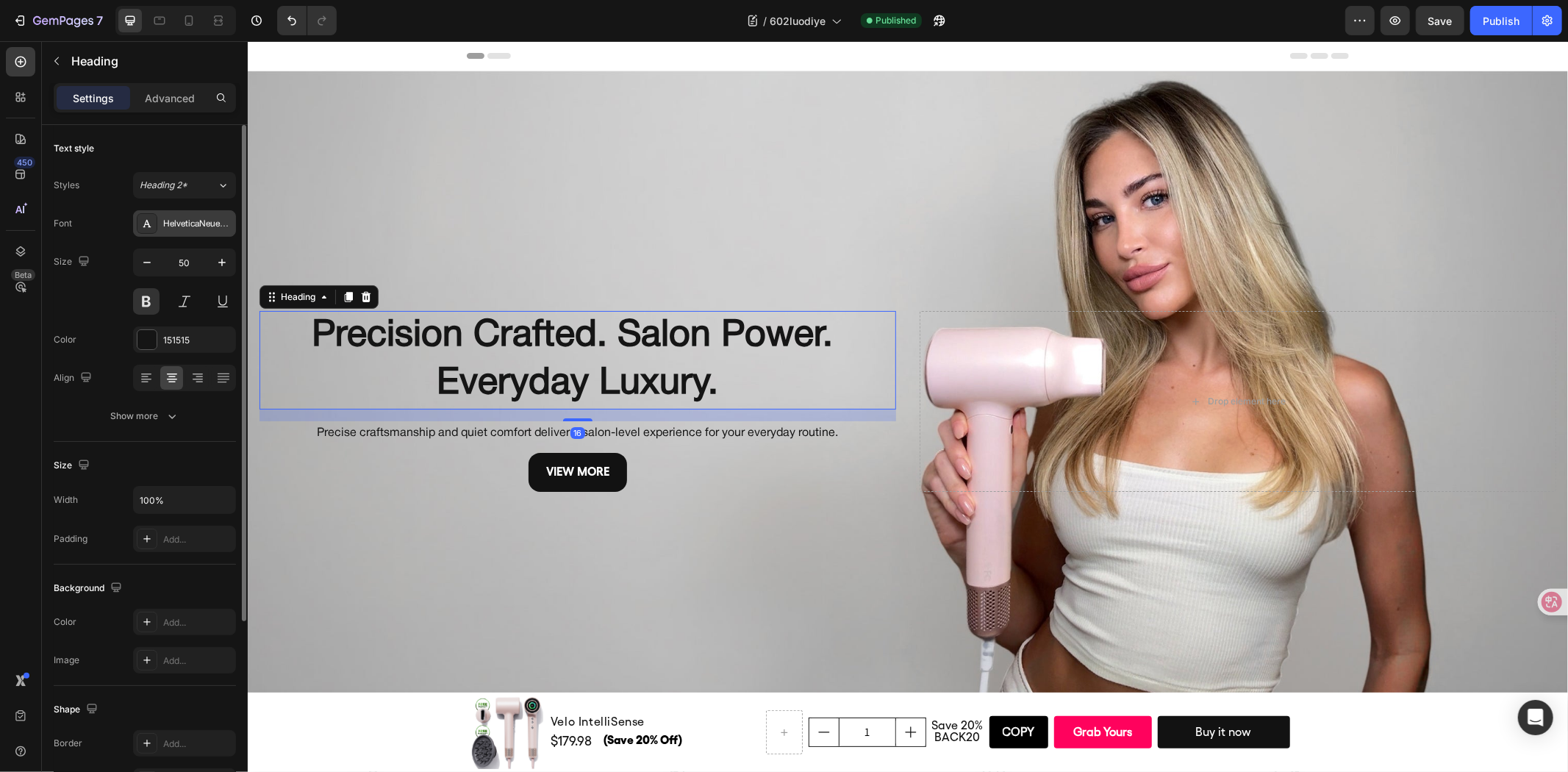
click at [186, 231] on div "HelveticaNeueRoman" at bounding box center [184, 223] width 103 height 26
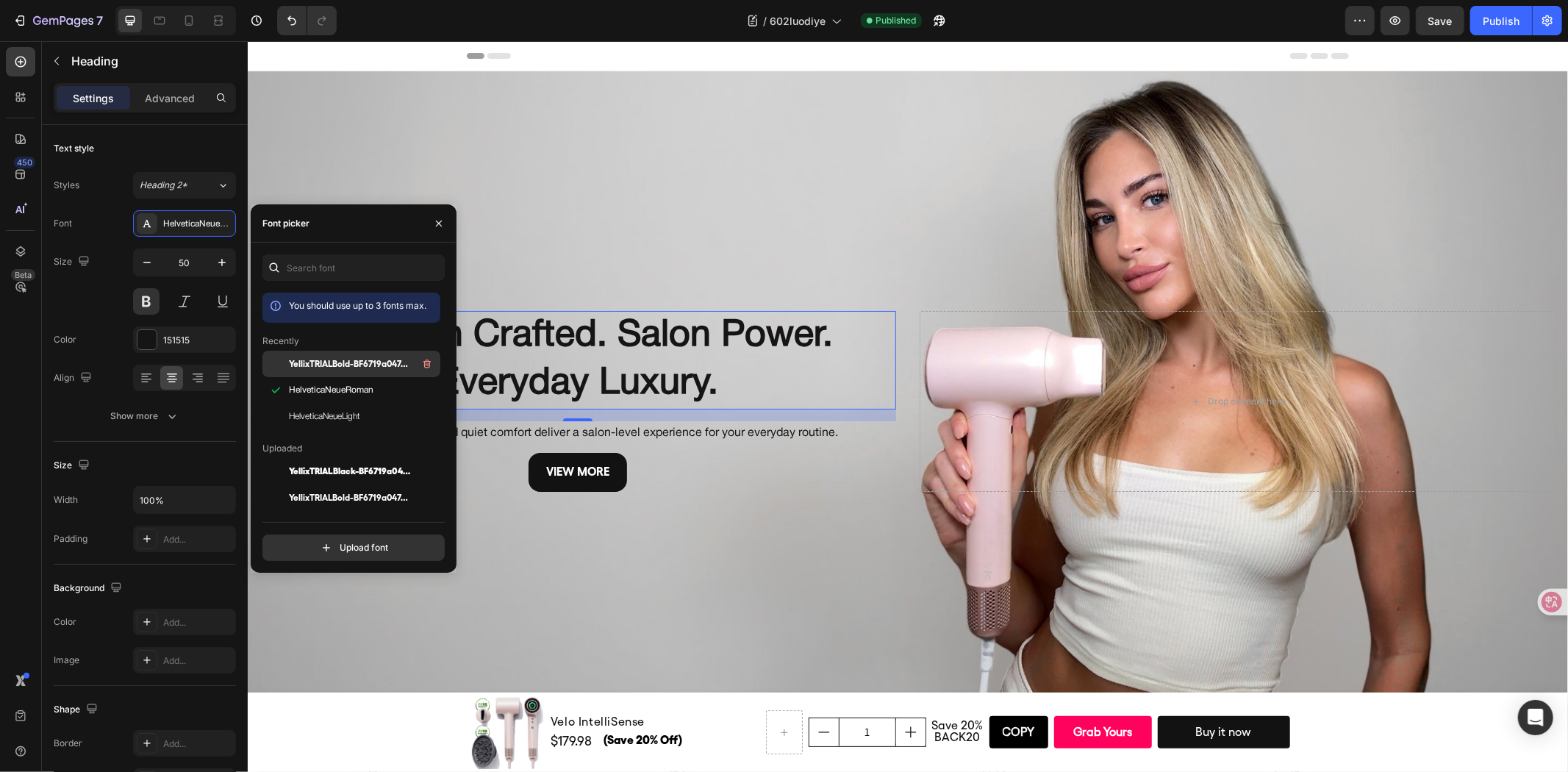
click at [366, 458] on div "YellixTRIALBold-BF6719a047469e3" at bounding box center [351, 471] width 178 height 26
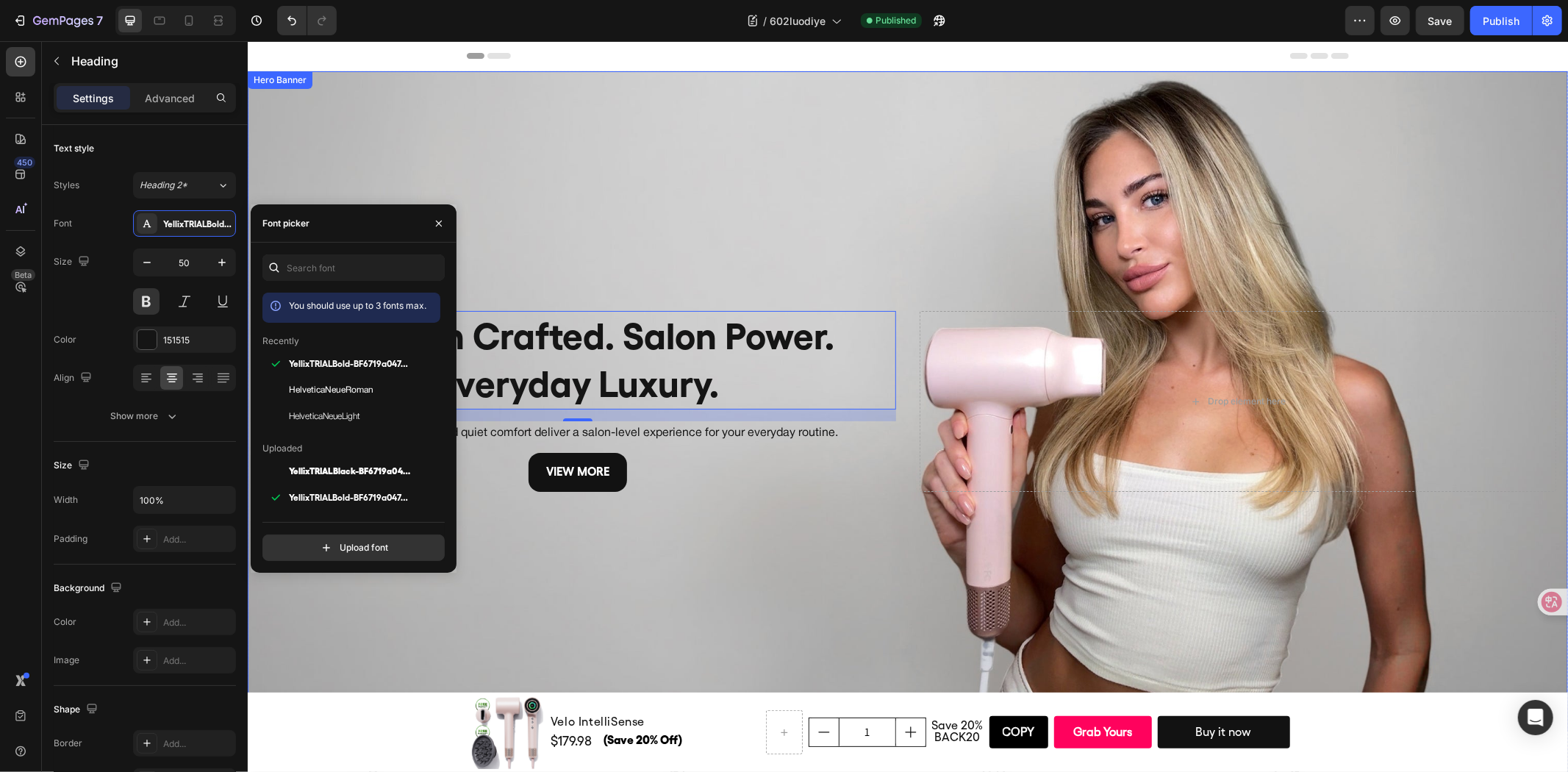
click at [600, 265] on div "Background Image" at bounding box center [907, 400] width 1320 height 660
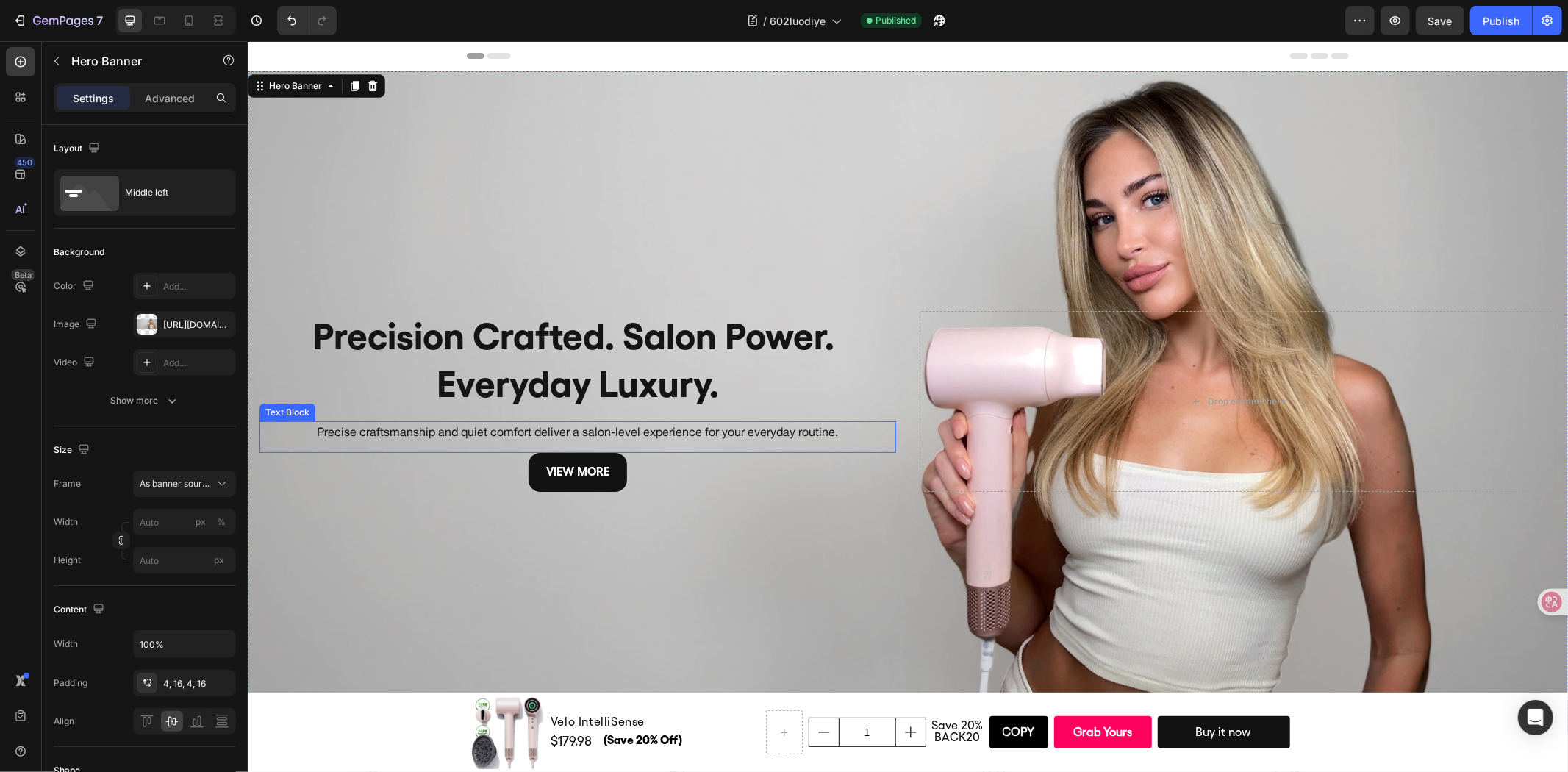
click at [458, 438] on p "Precise craftsmanship and quiet comfort deliver a salon-level experience for yo…" at bounding box center [577, 432] width 634 height 21
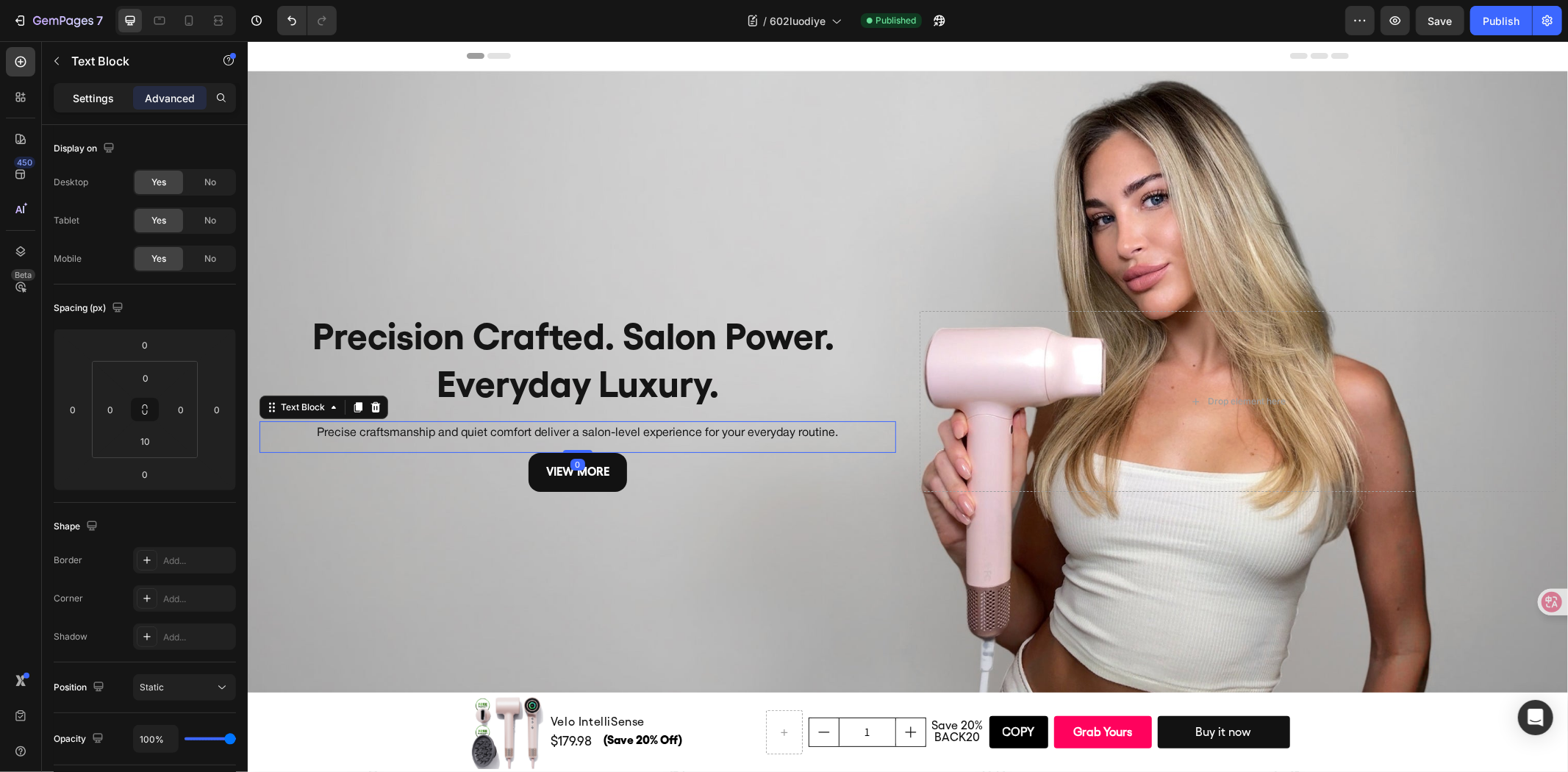
click at [75, 102] on p "Settings" at bounding box center [94, 98] width 41 height 15
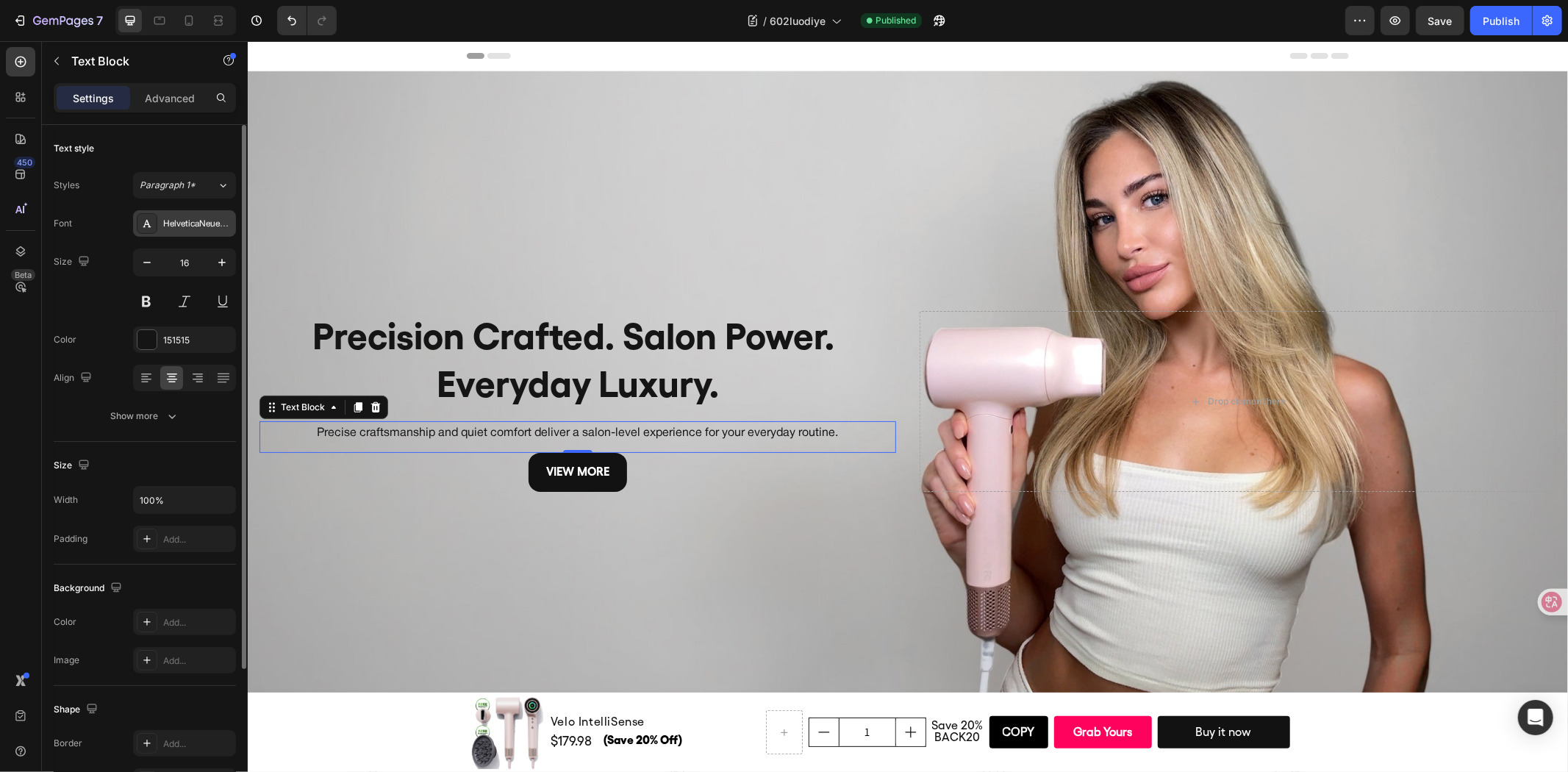
click at [174, 225] on div "HelveticaNeueRoman" at bounding box center [197, 224] width 69 height 14
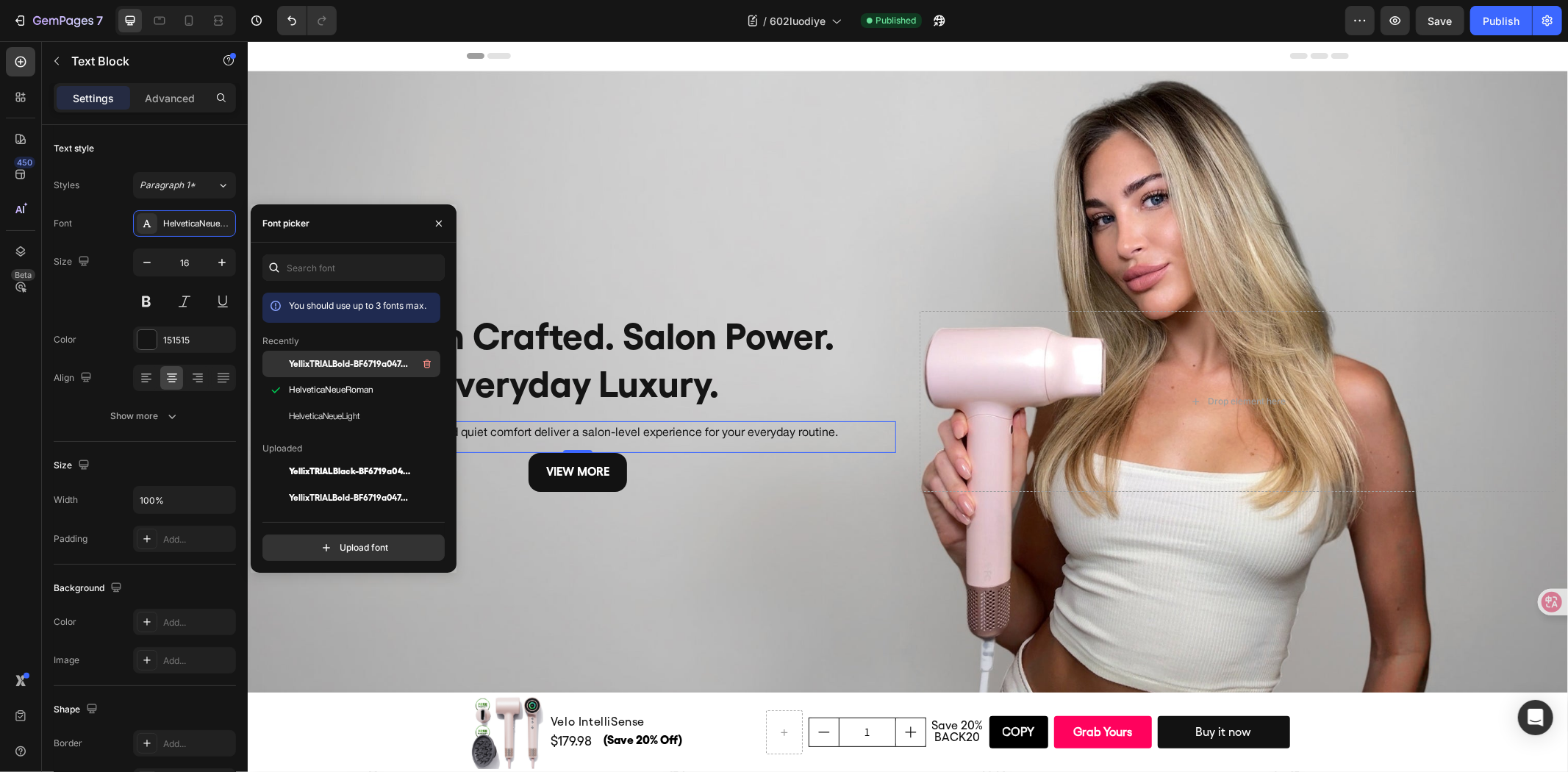
click at [350, 360] on span "YellixTRIALBold-BF6719a047469e3" at bounding box center [350, 364] width 122 height 14
click at [657, 258] on div "Background Image" at bounding box center [907, 400] width 1320 height 660
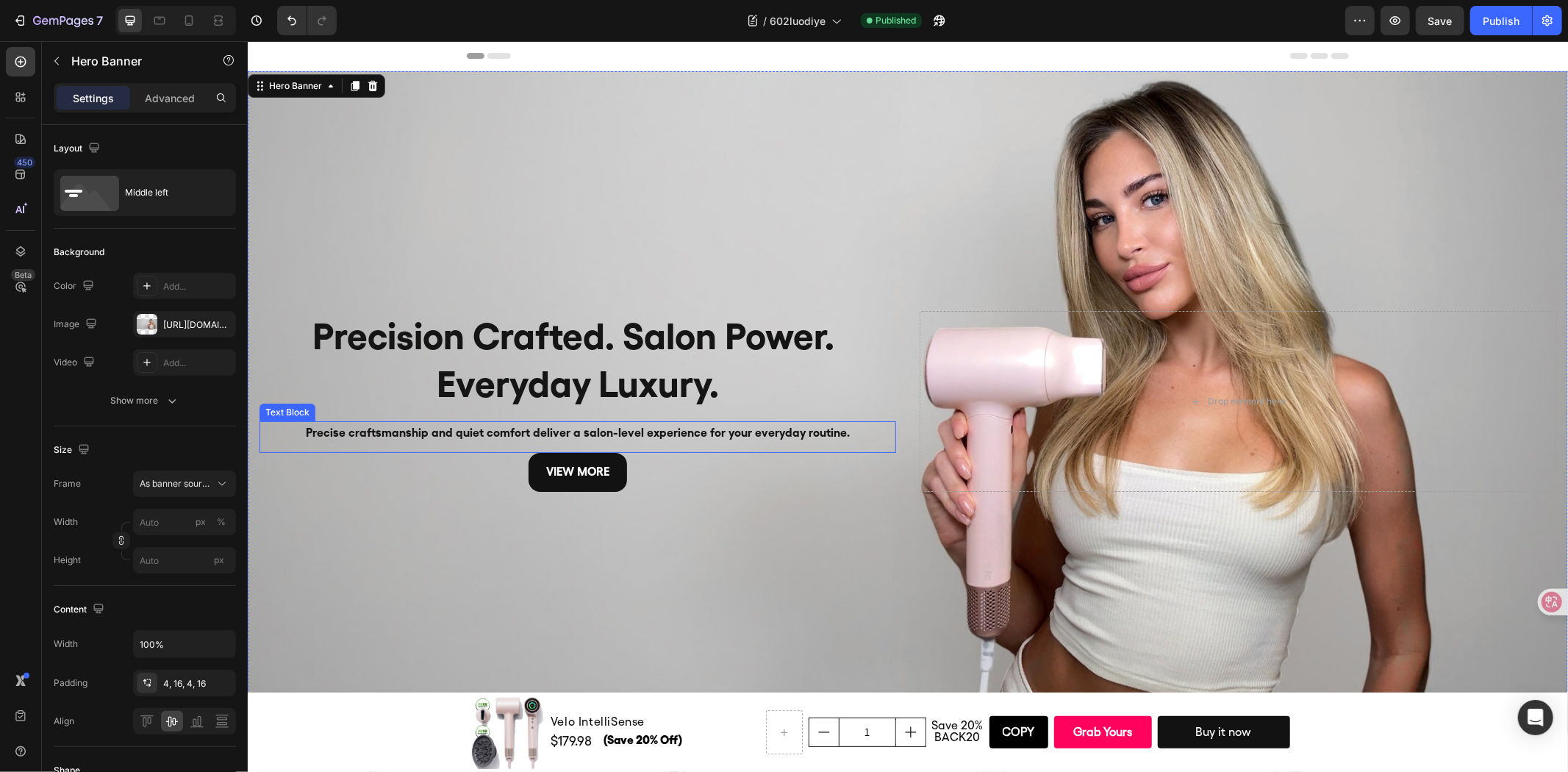
click at [483, 433] on p "Precise craftsmanship and quiet comfort deliver a salon-level experience for yo…" at bounding box center [577, 432] width 634 height 21
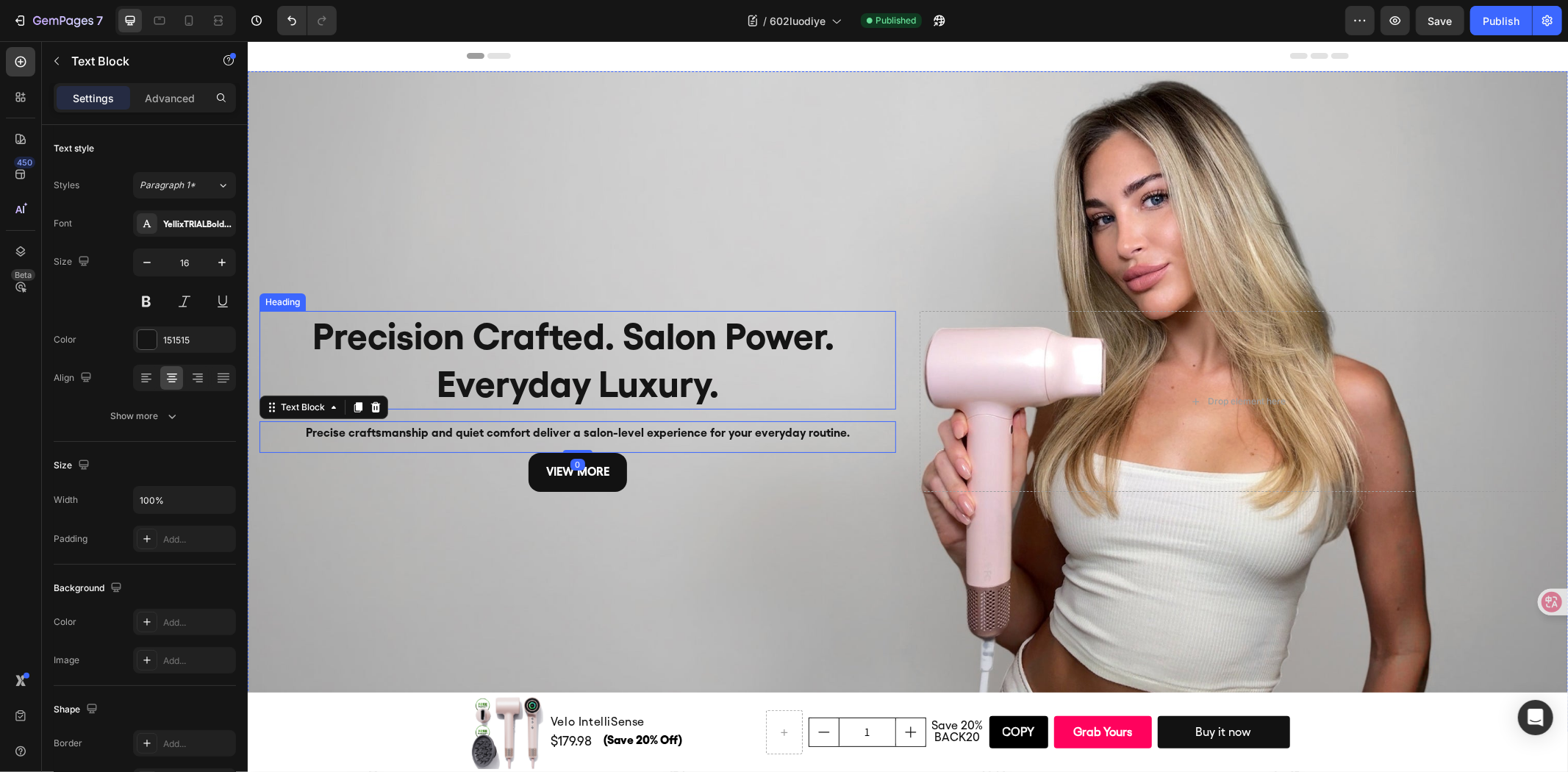
click at [418, 347] on h2 "Precision Crafted. Salon Power. Everyday Luxury." at bounding box center [577, 360] width 636 height 98
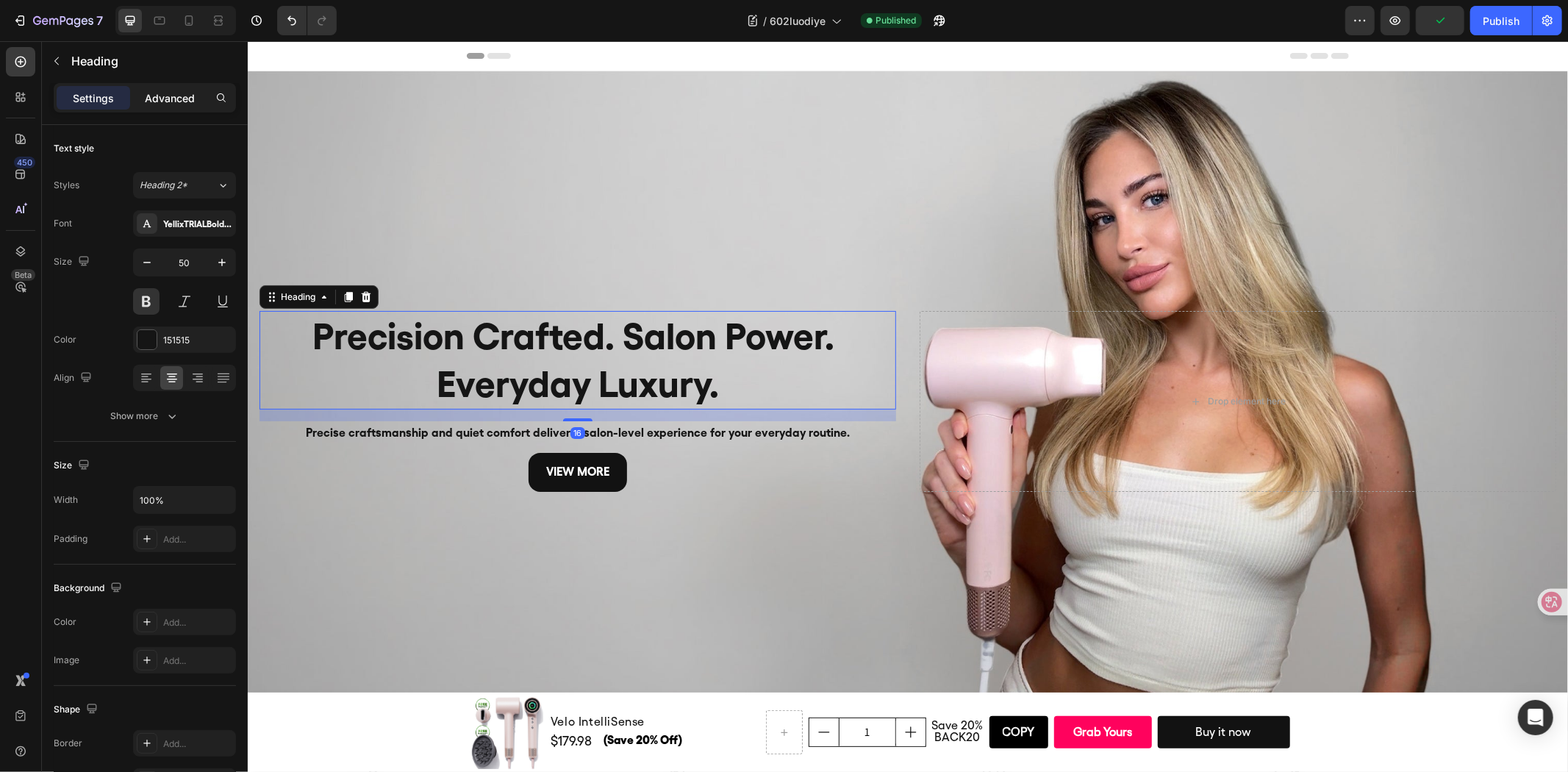
click at [190, 103] on p "Advanced" at bounding box center [169, 98] width 50 height 15
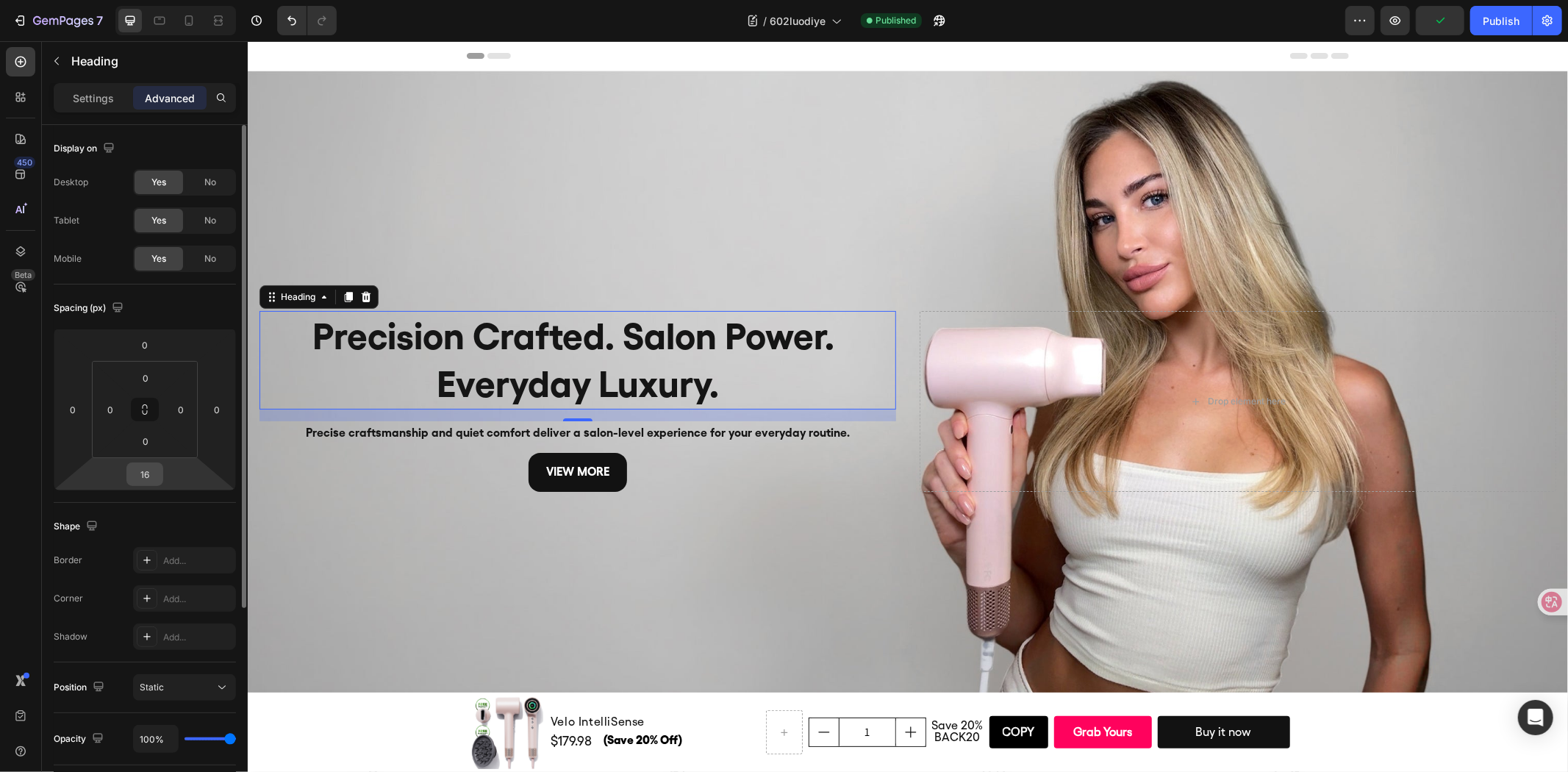
click at [141, 482] on input "16" at bounding box center [145, 474] width 29 height 22
click at [141, 477] on input "16" at bounding box center [145, 474] width 29 height 22
type input "10"
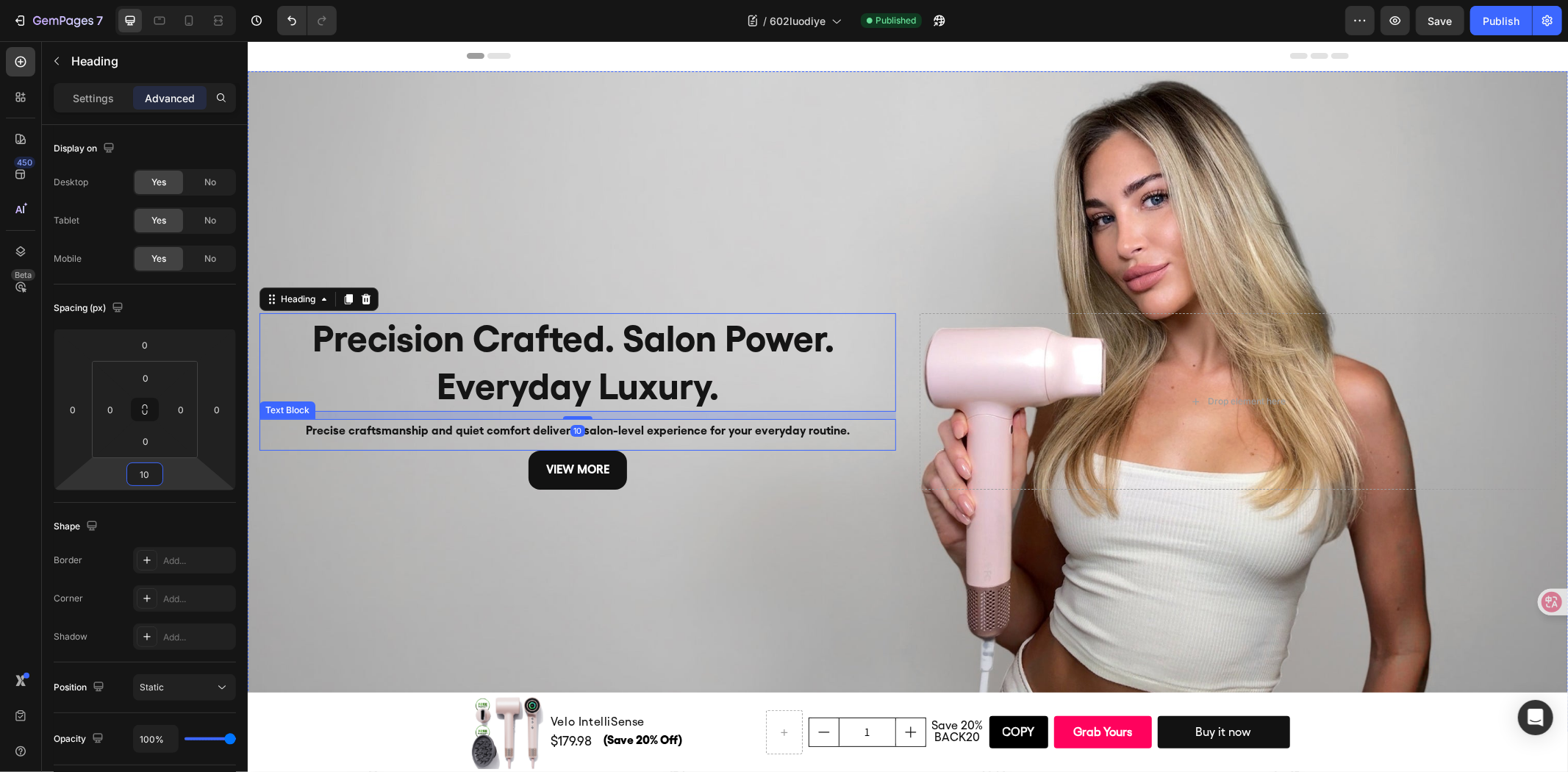
click at [477, 423] on p "Precise craftsmanship and quiet comfort deliver a salon-level experience for yo…" at bounding box center [577, 430] width 634 height 21
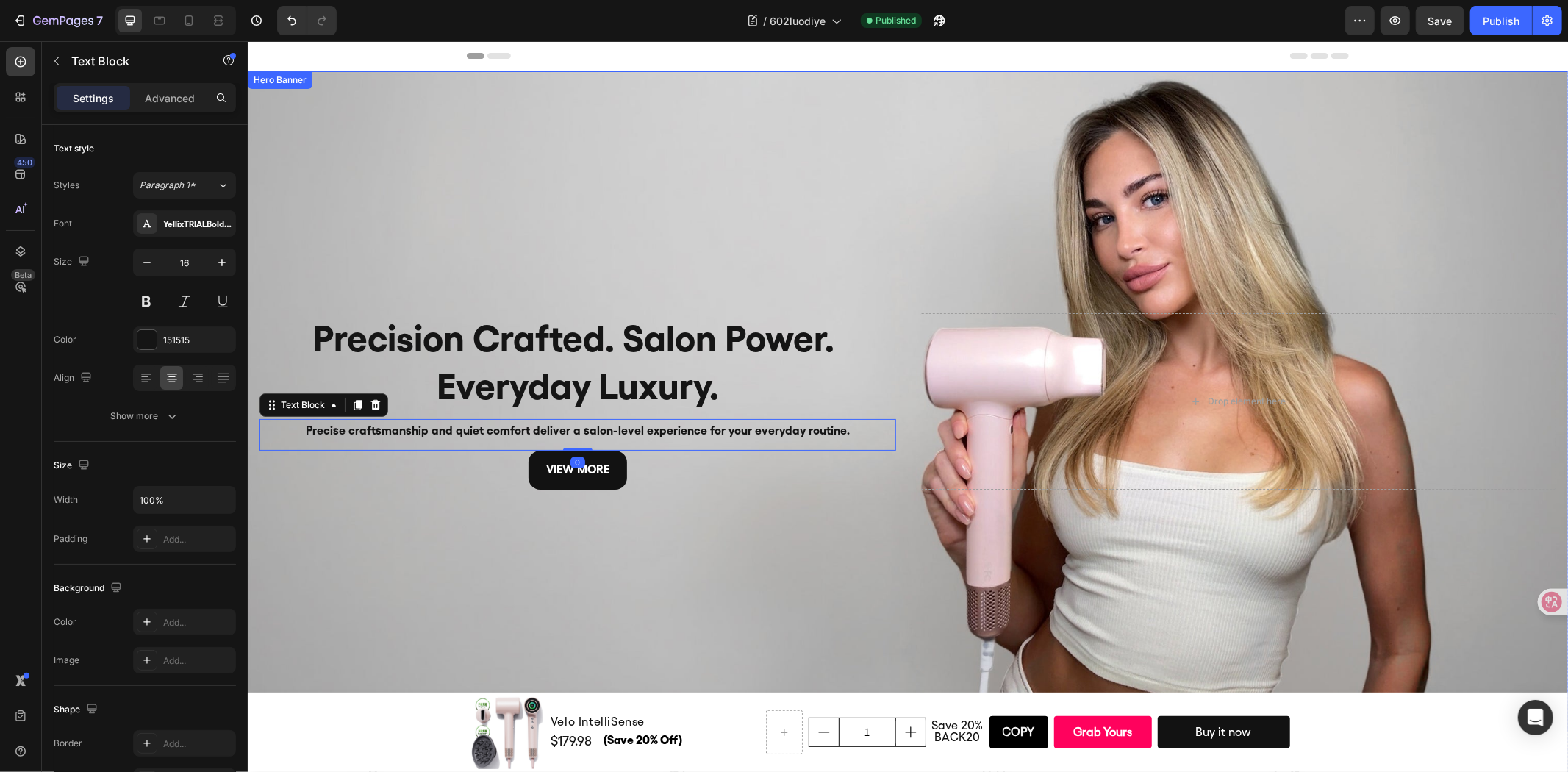
click at [714, 593] on div "Background Image" at bounding box center [907, 400] width 1320 height 660
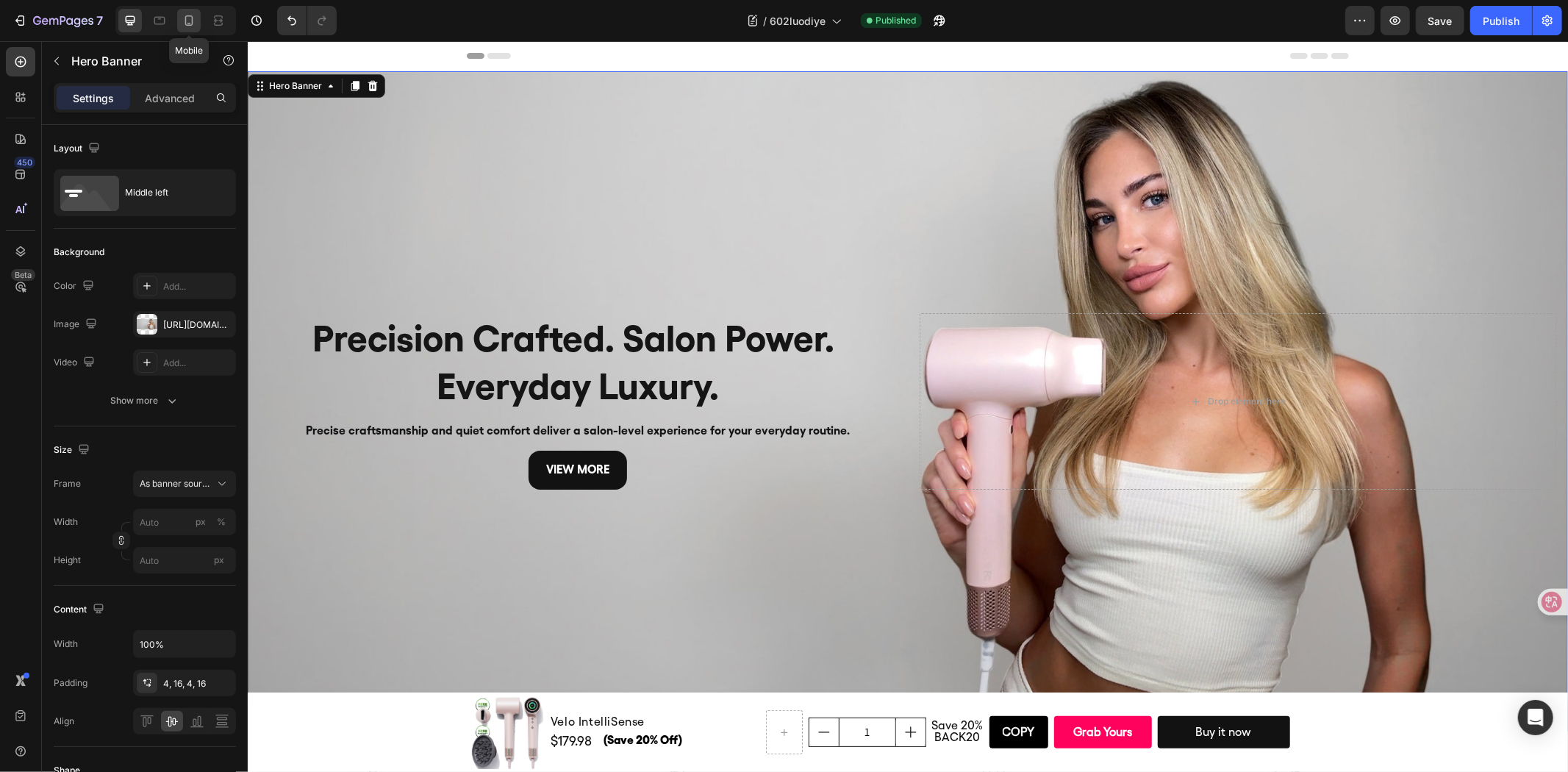
click at [182, 21] on icon at bounding box center [189, 21] width 15 height 15
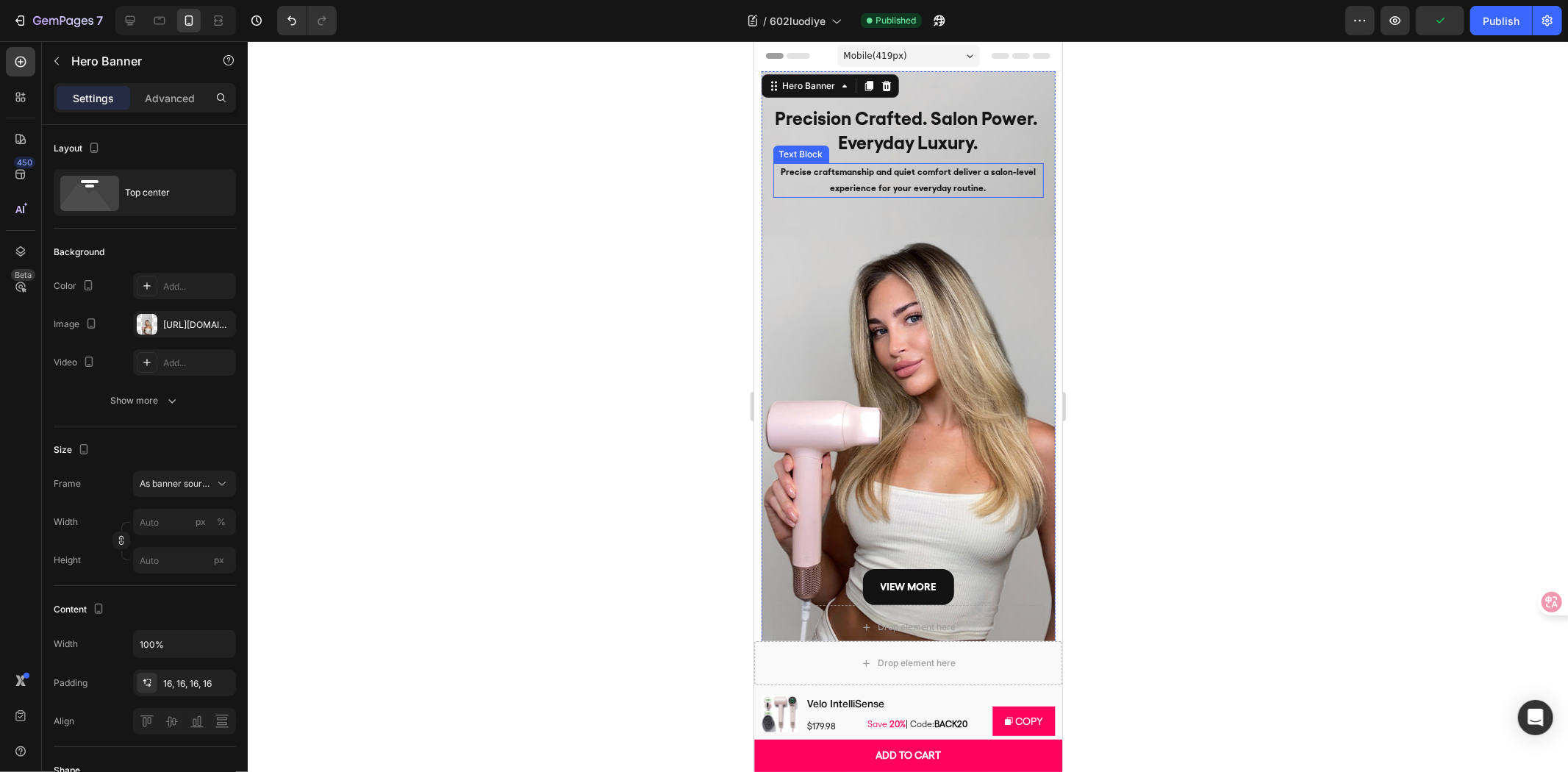
click at [984, 180] on p "Precise craftsmanship and quiet comfort deliver a salon-level experience for yo…" at bounding box center [907, 179] width 268 height 32
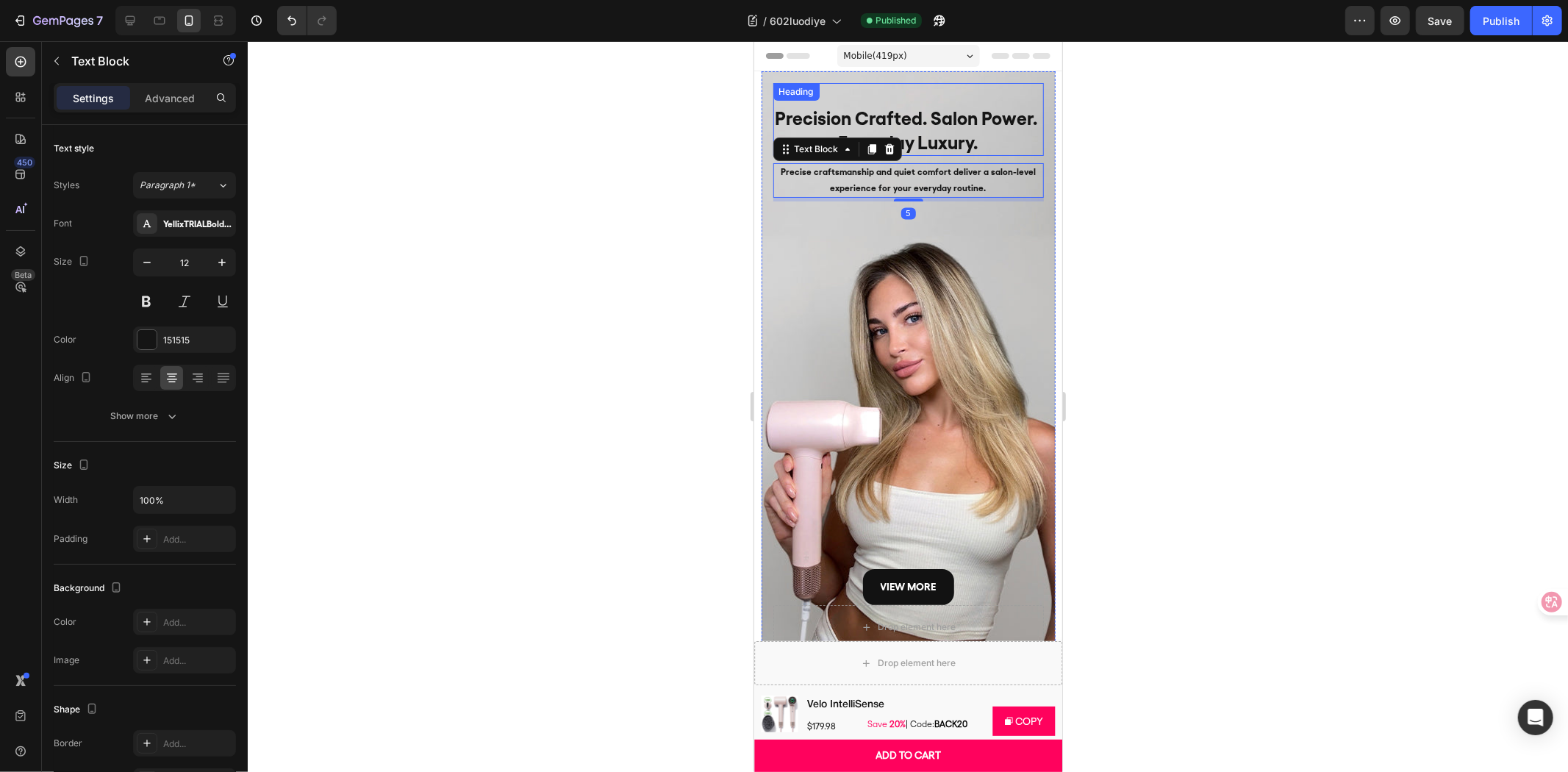
click at [984, 141] on h2 "Precision Crafted. Salon Power. Everyday Luxury." at bounding box center [908, 129] width 271 height 51
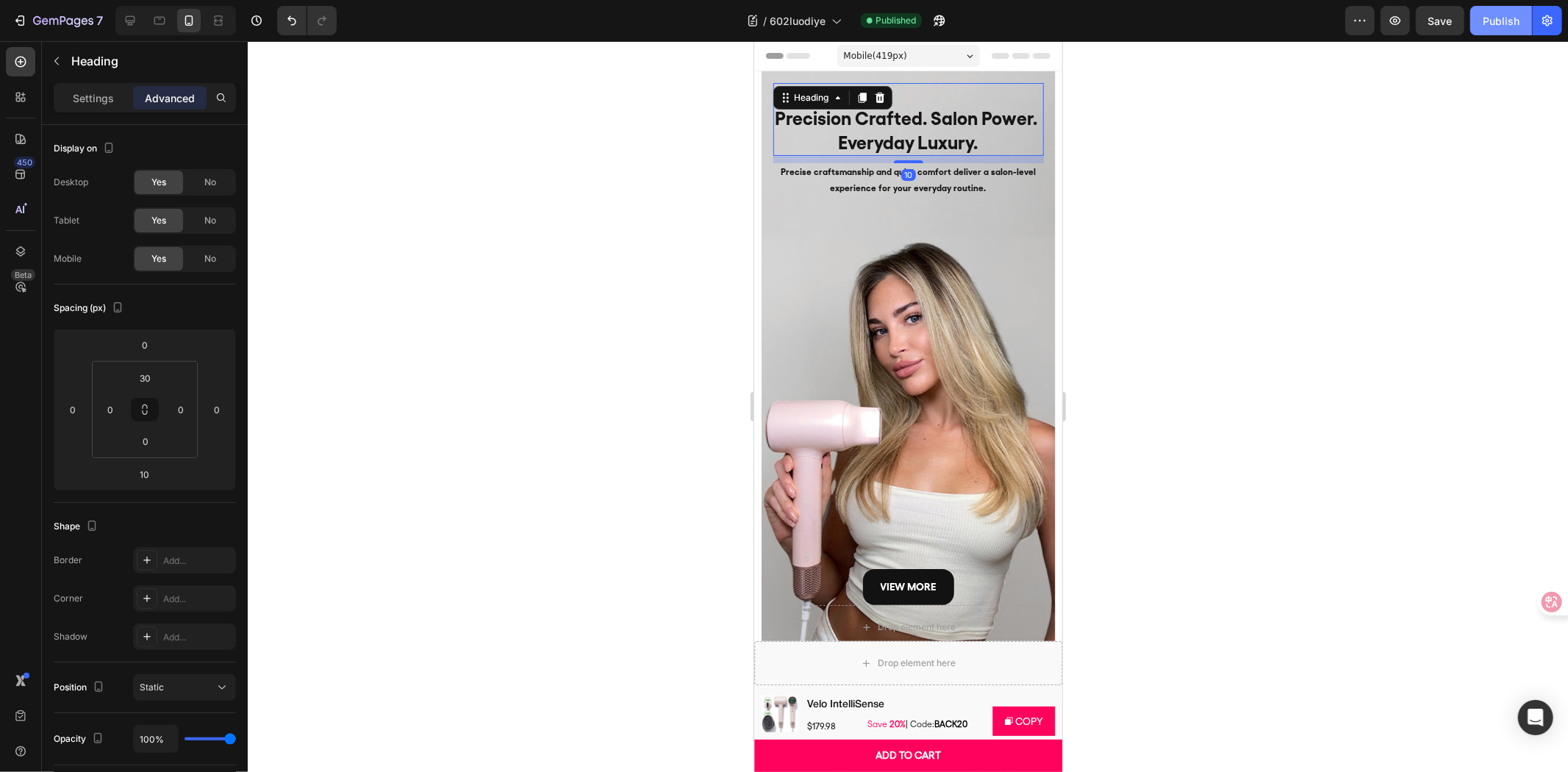
click at [1494, 18] on div "Publish" at bounding box center [1501, 21] width 37 height 15
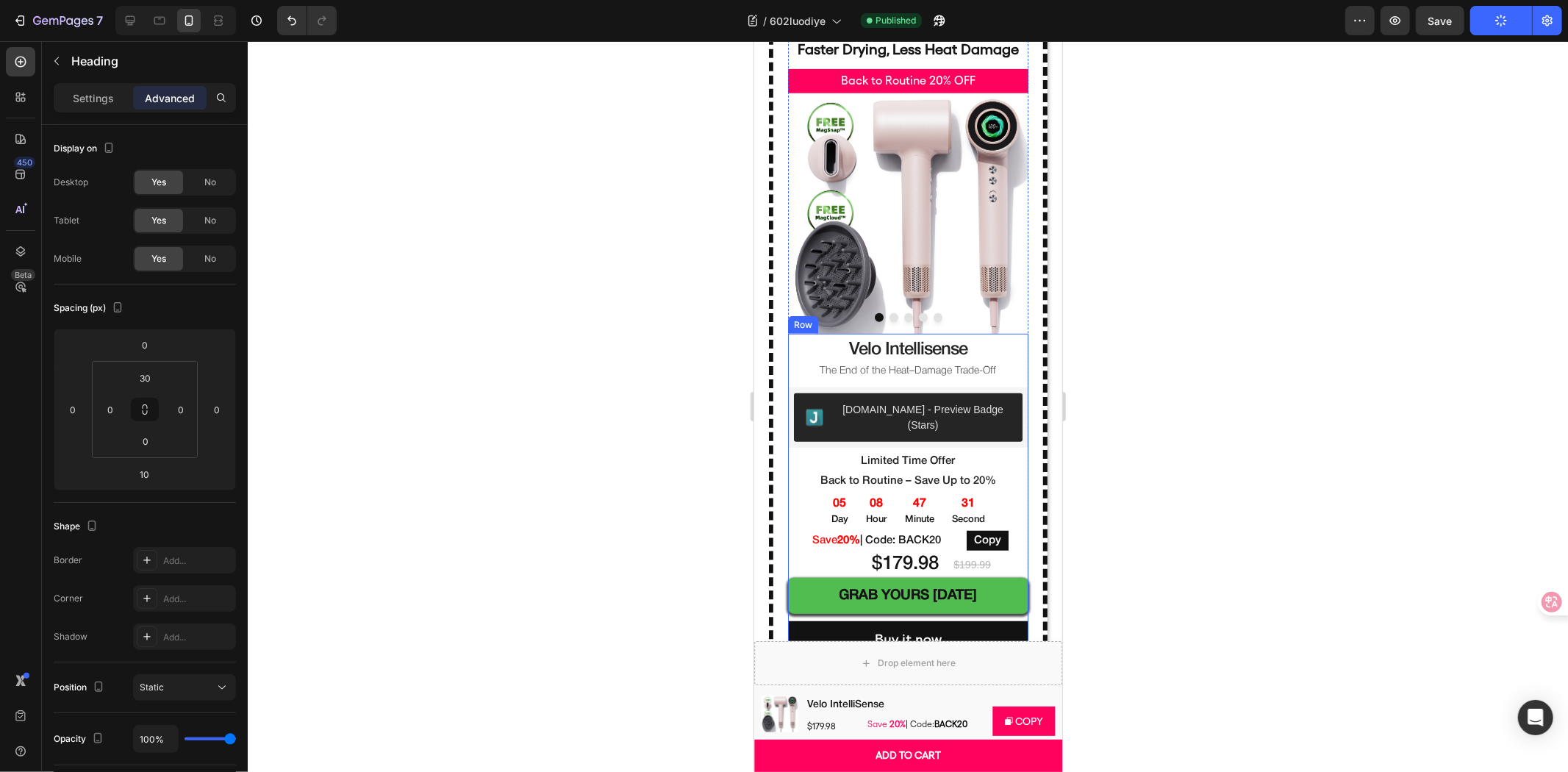
scroll to position [980, 0]
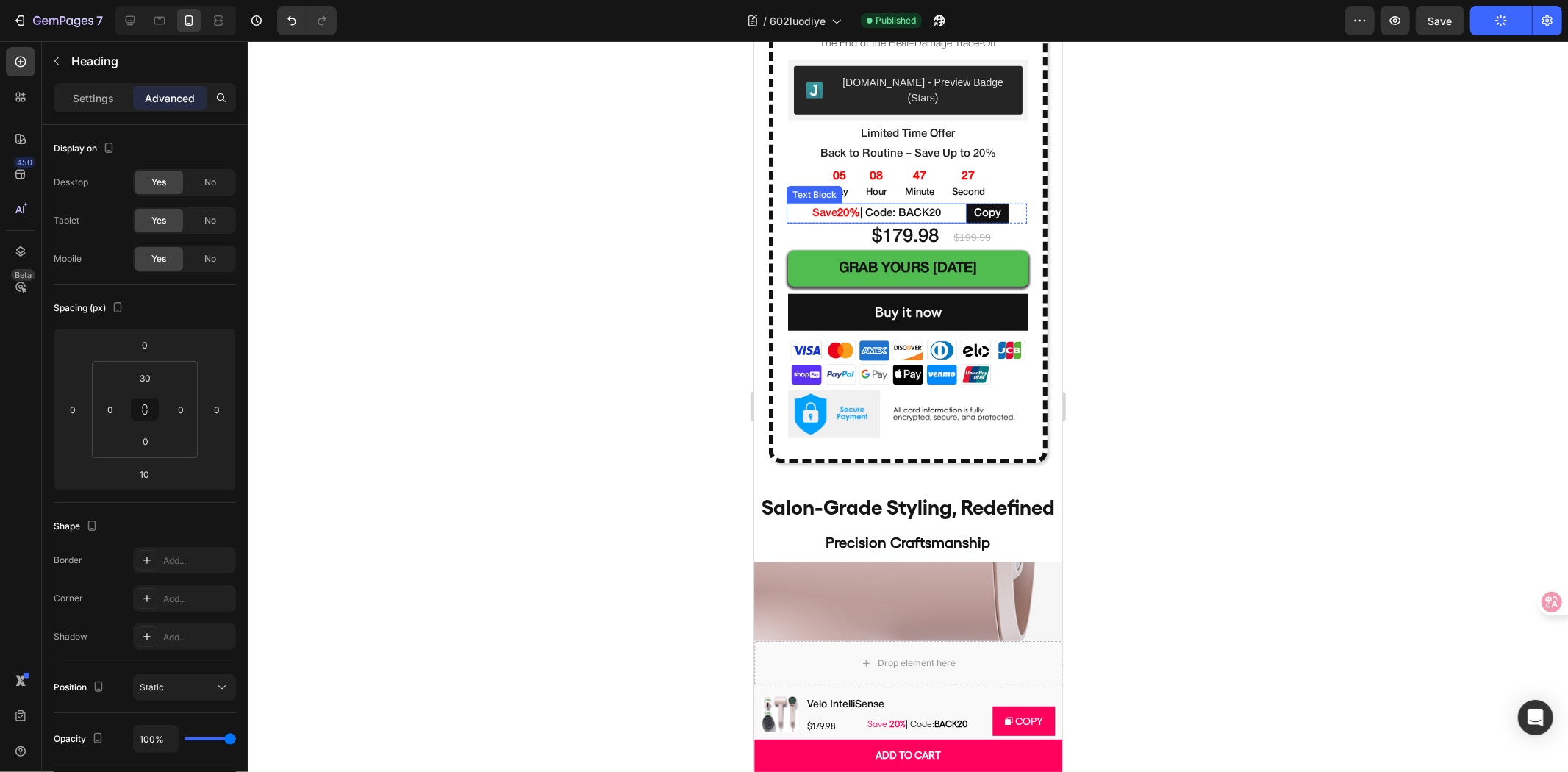
click at [956, 203] on p "Save 20% | Code: BACK20" at bounding box center [875, 212] width 180 height 20
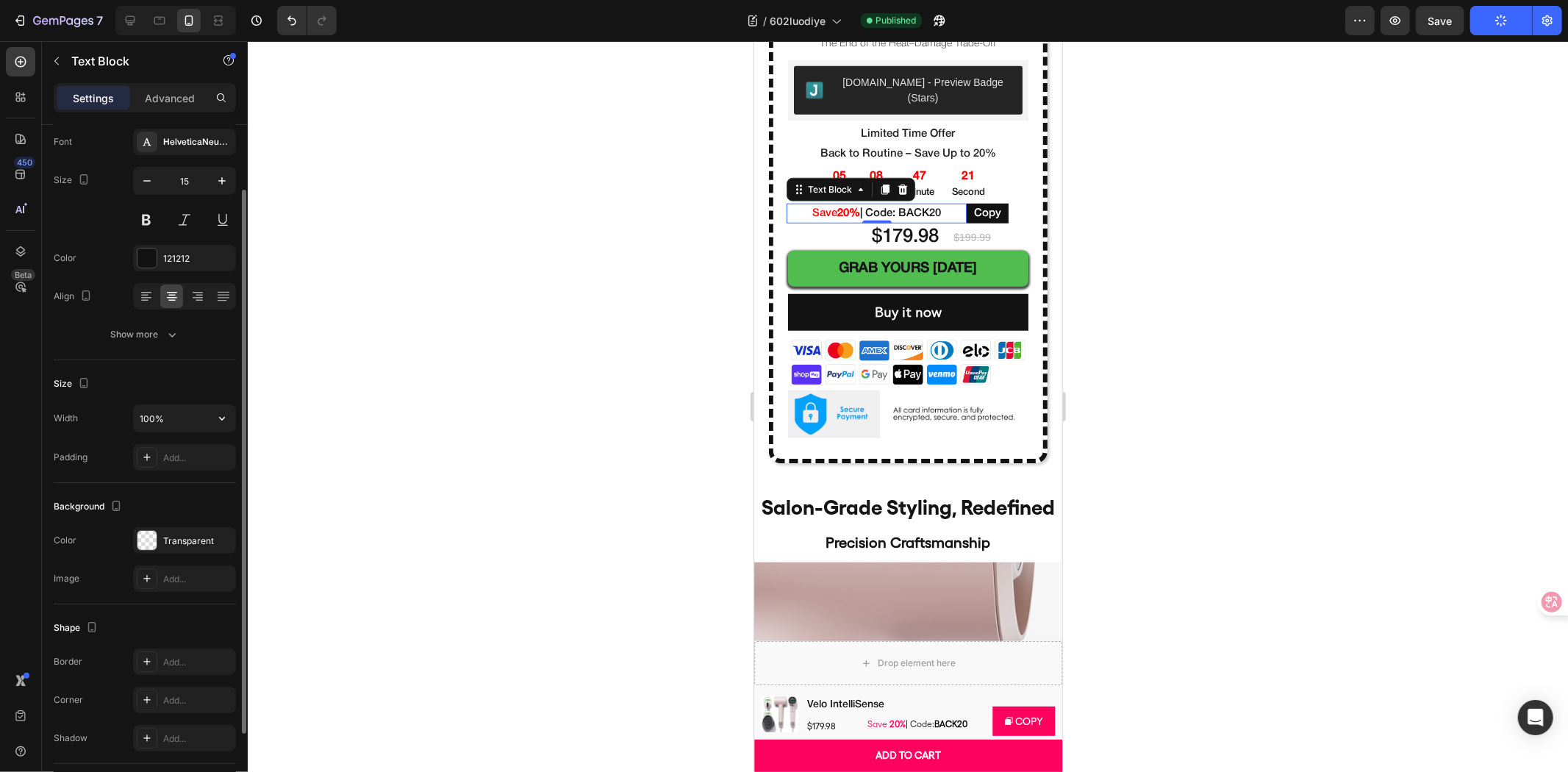
scroll to position [0, 0]
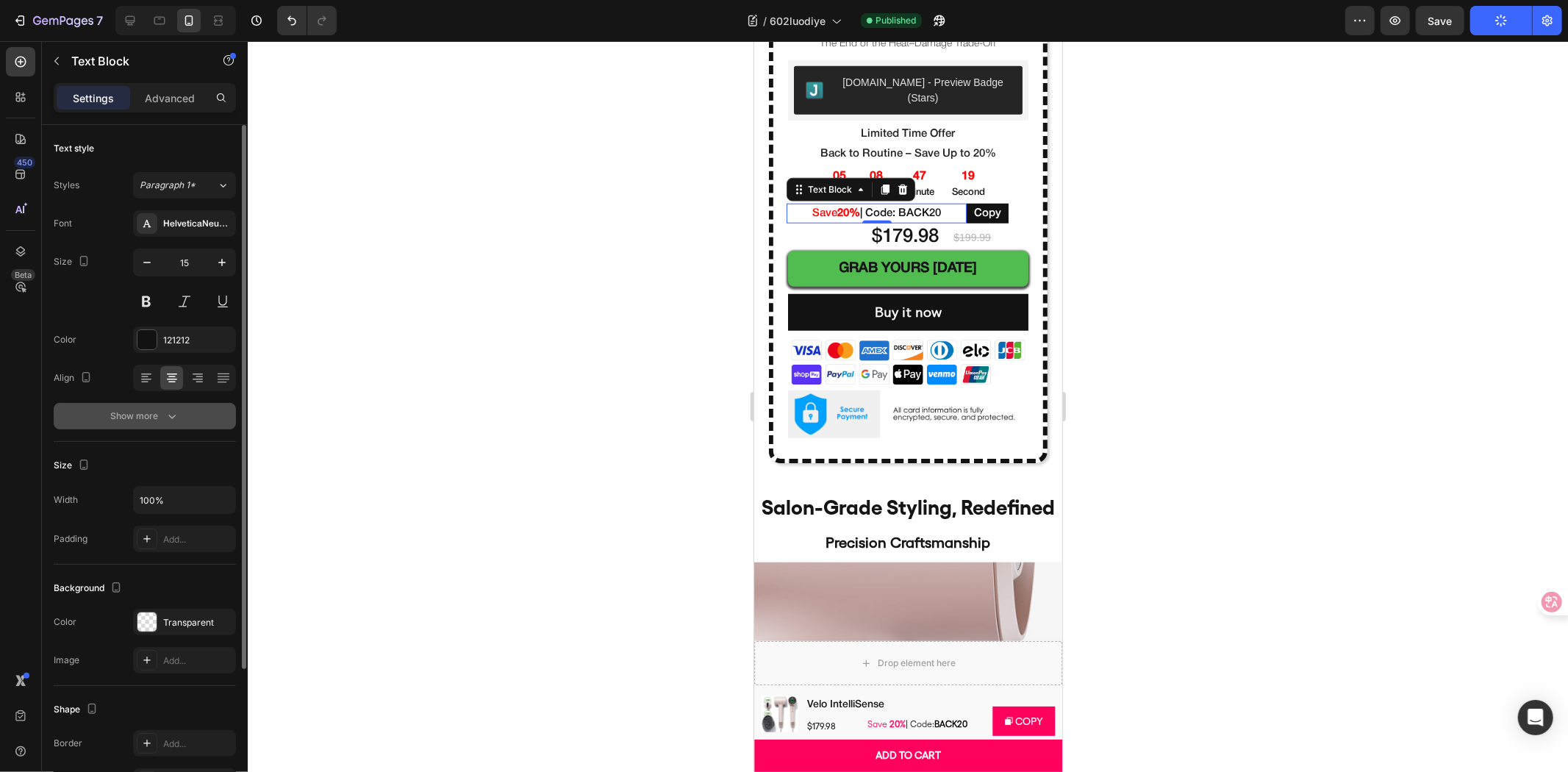
click at [180, 412] on button "Show more" at bounding box center [145, 415] width 182 height 26
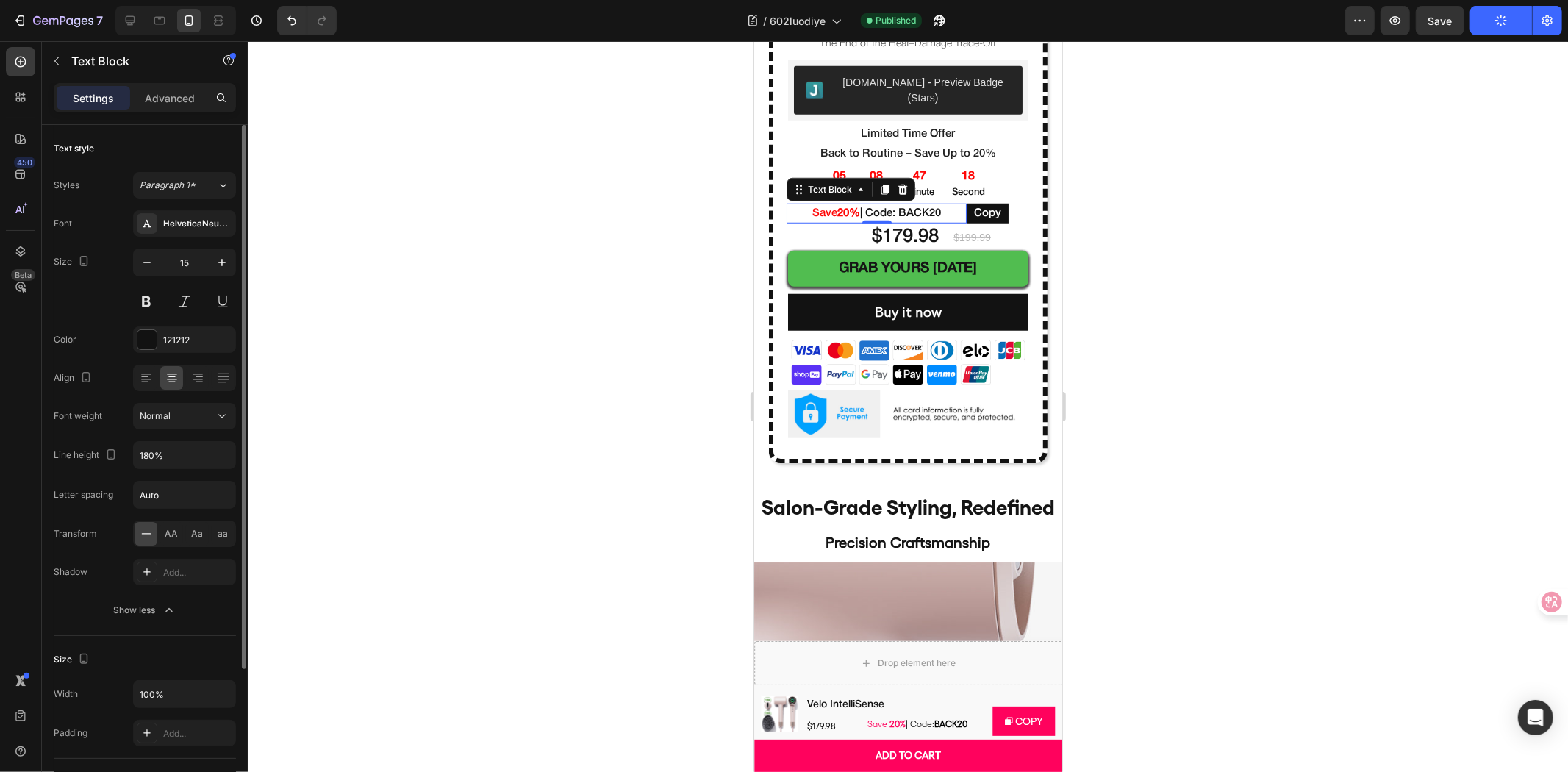
scroll to position [163, 0]
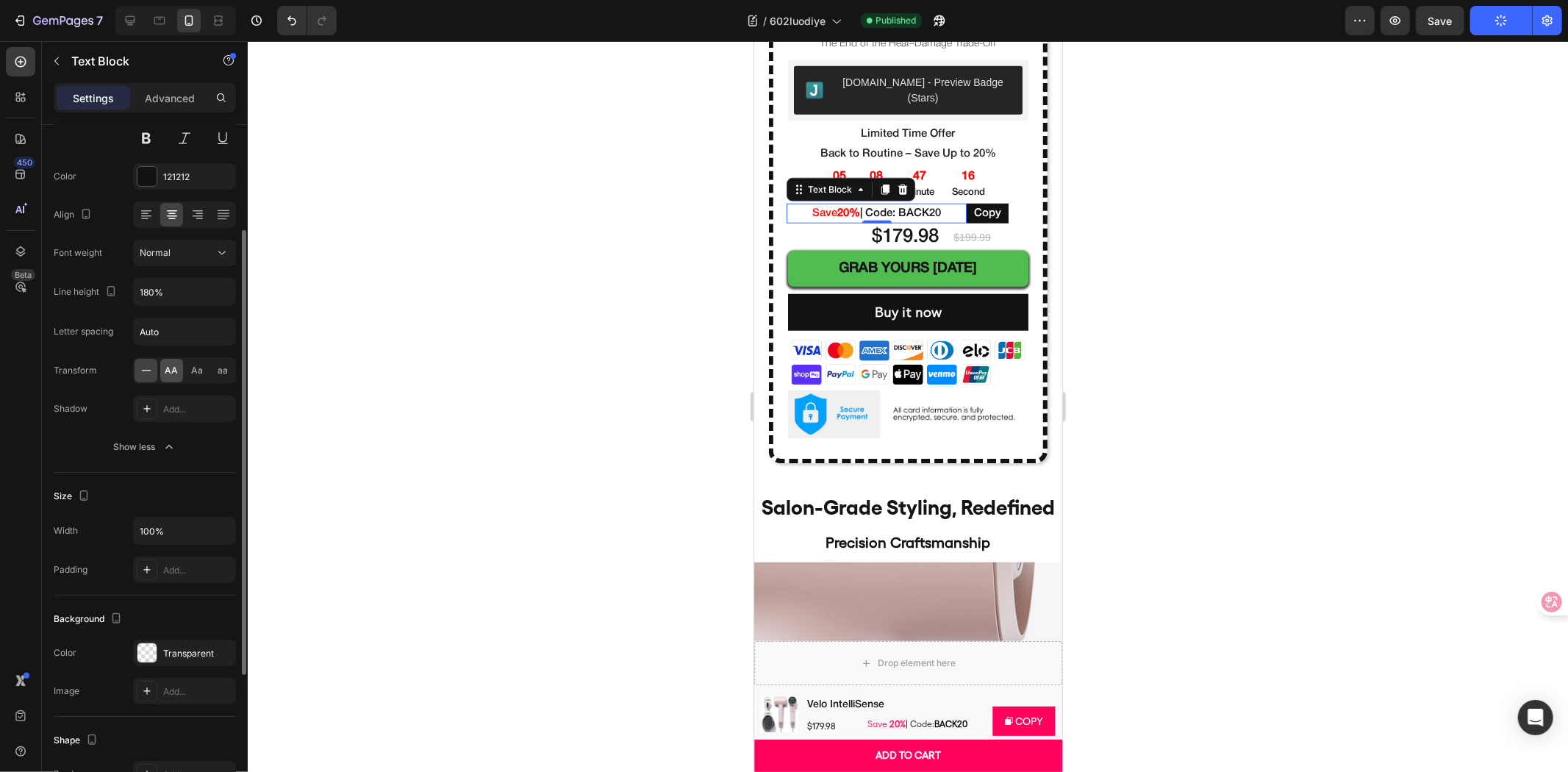
click at [172, 366] on span "AA" at bounding box center [172, 370] width 14 height 14
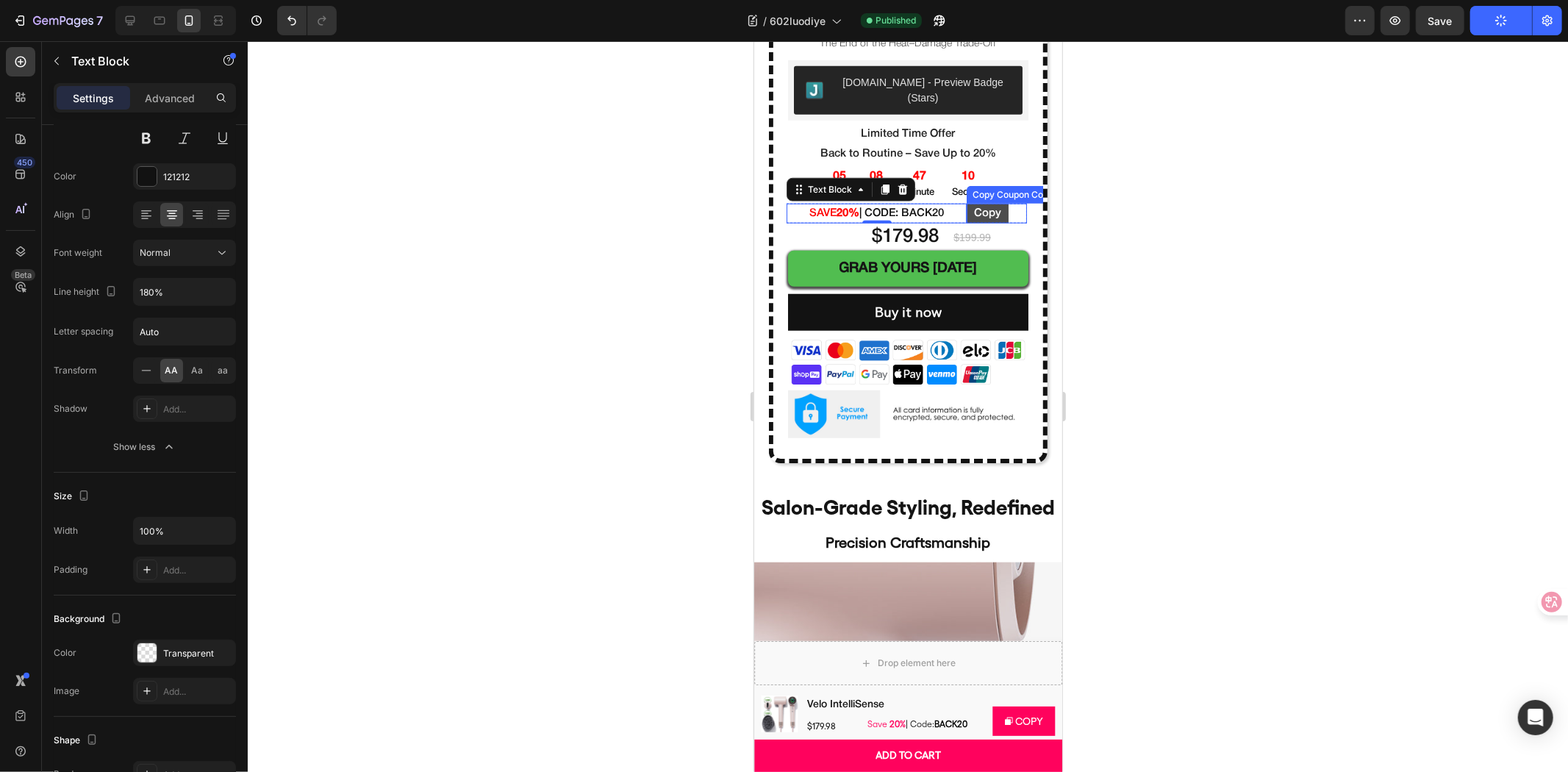
click at [992, 203] on button "Copy" at bounding box center [987, 212] width 42 height 20
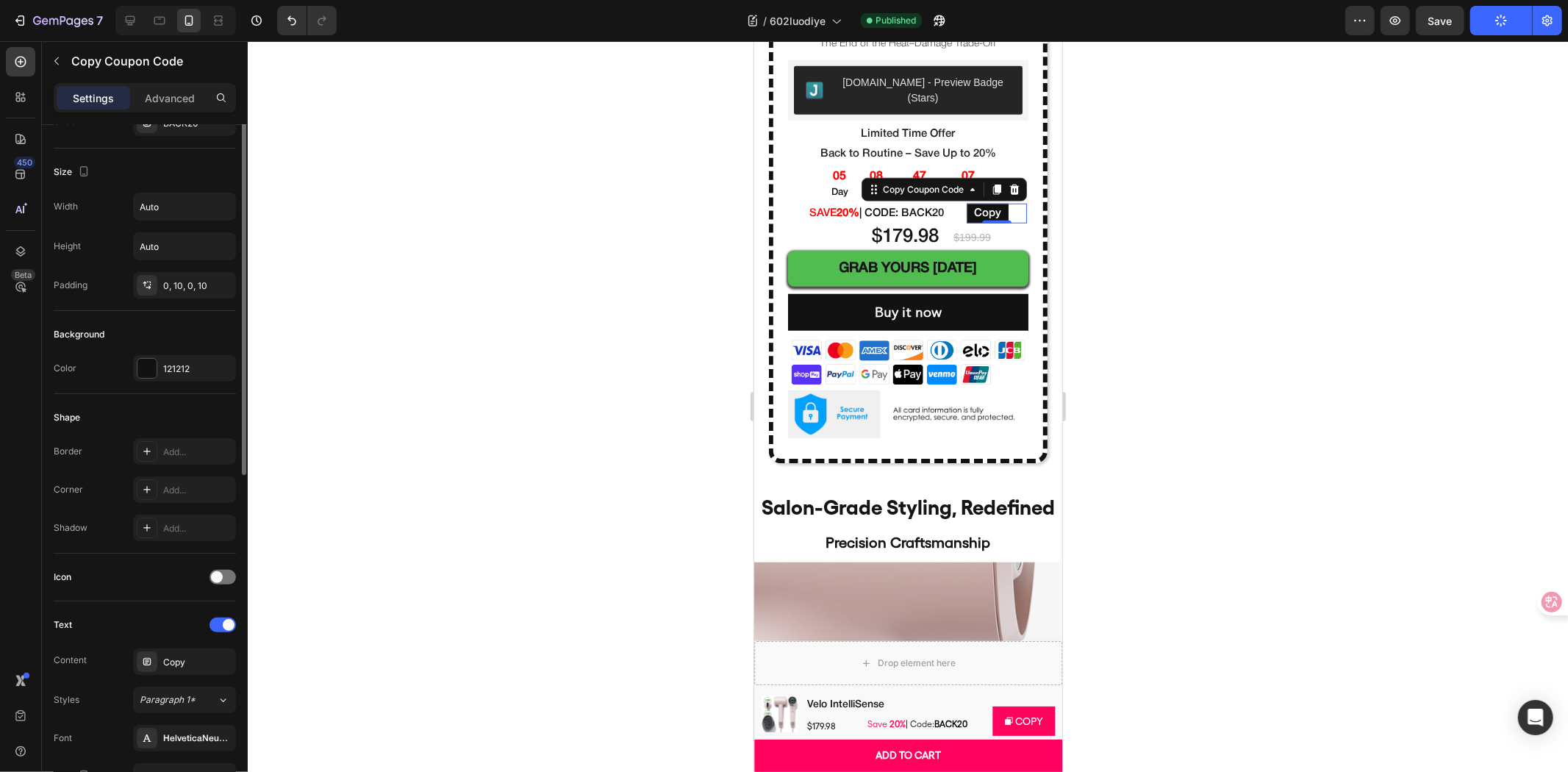
scroll to position [0, 0]
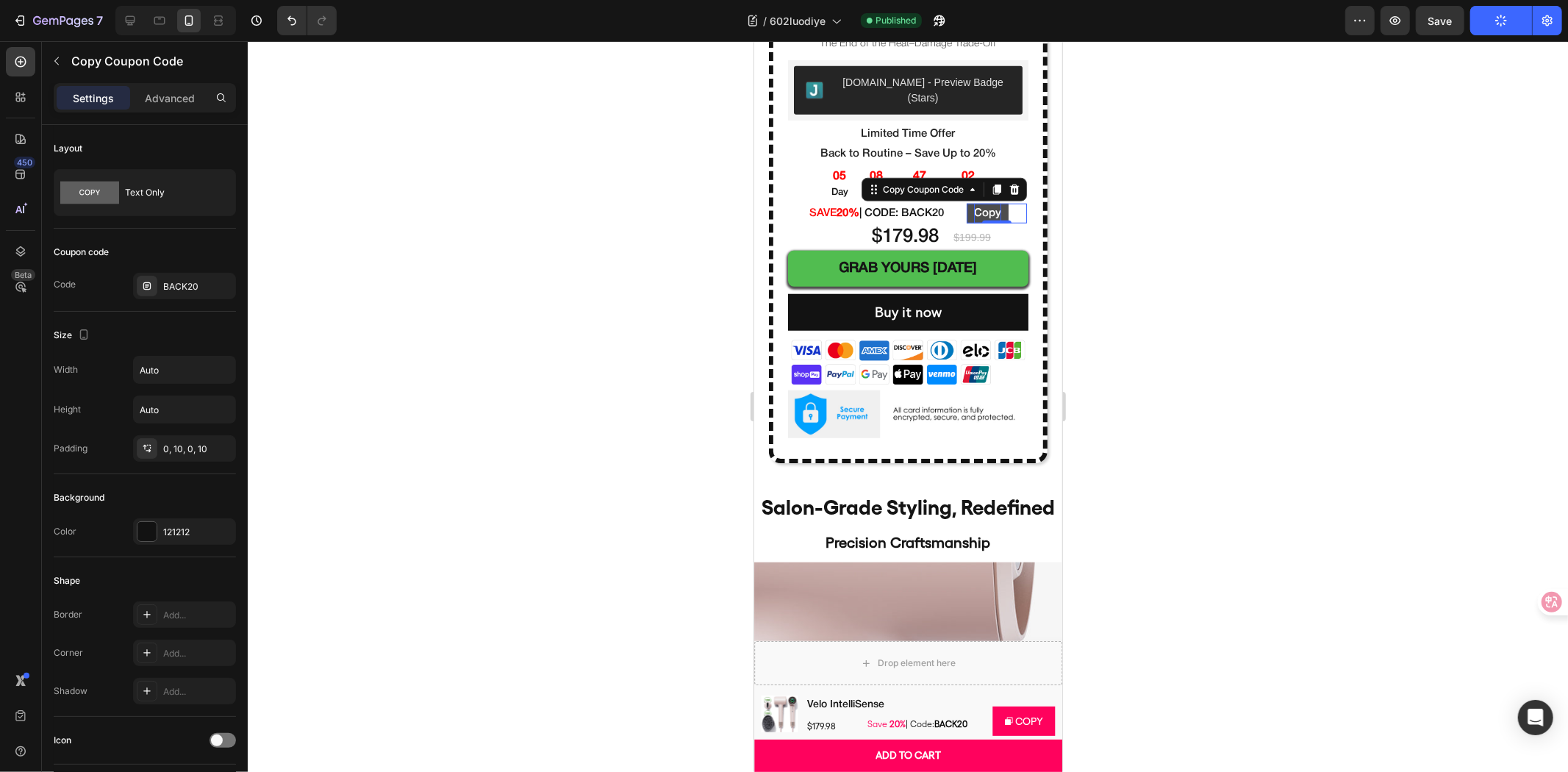
click at [983, 203] on div "Copy" at bounding box center [987, 212] width 27 height 20
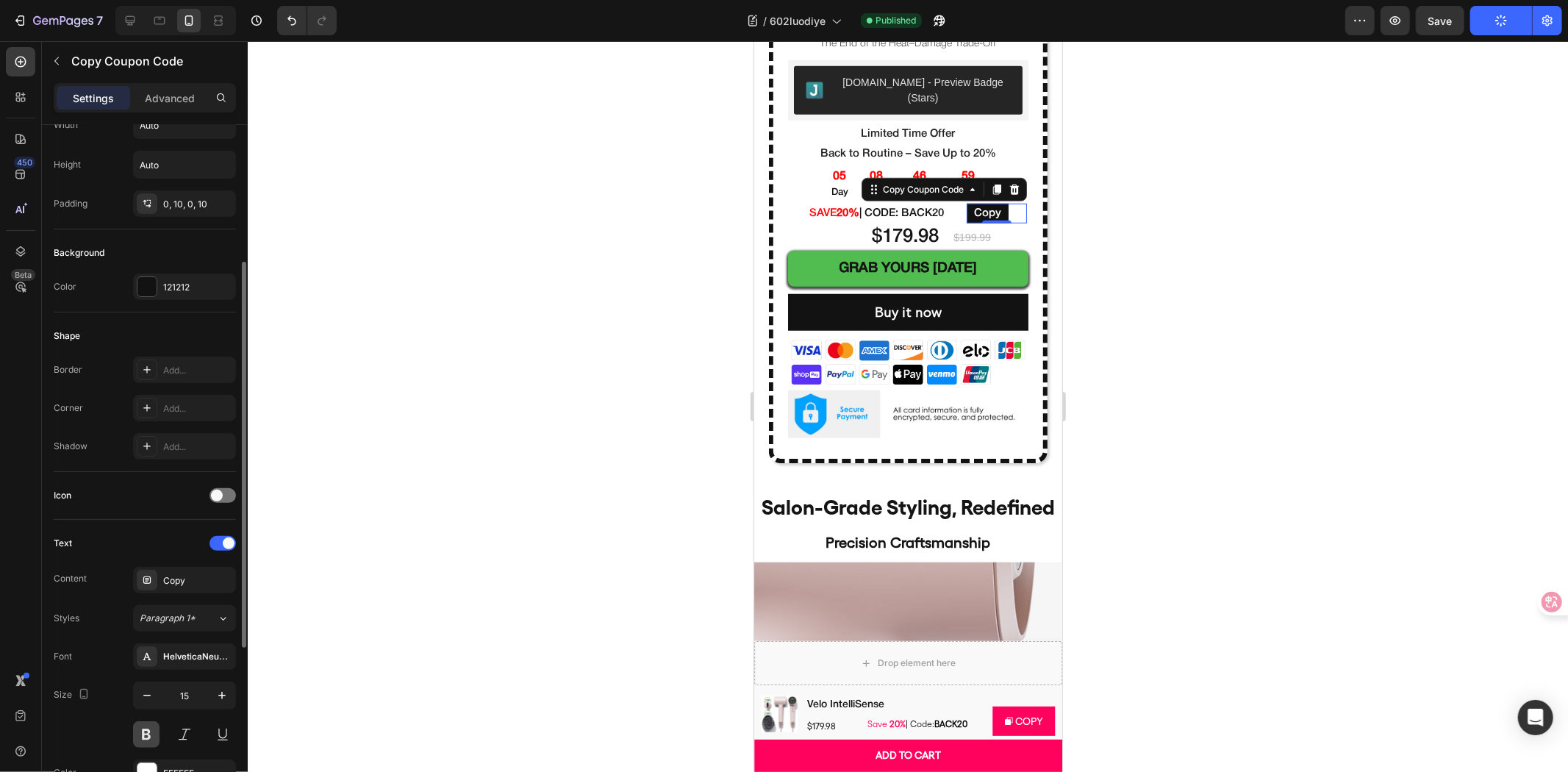
scroll to position [489, 0]
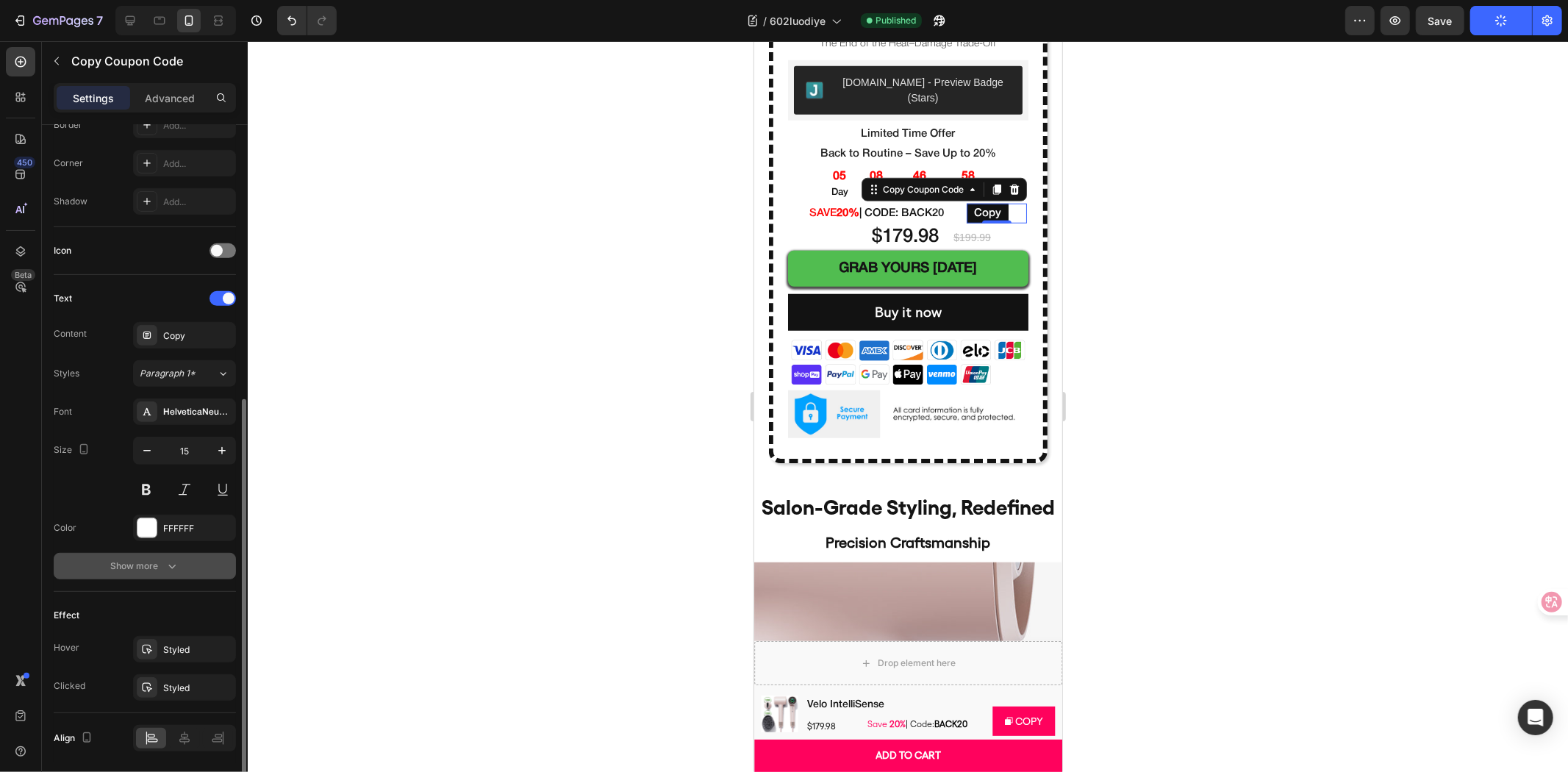
click at [182, 558] on button "Show more" at bounding box center [145, 565] width 182 height 26
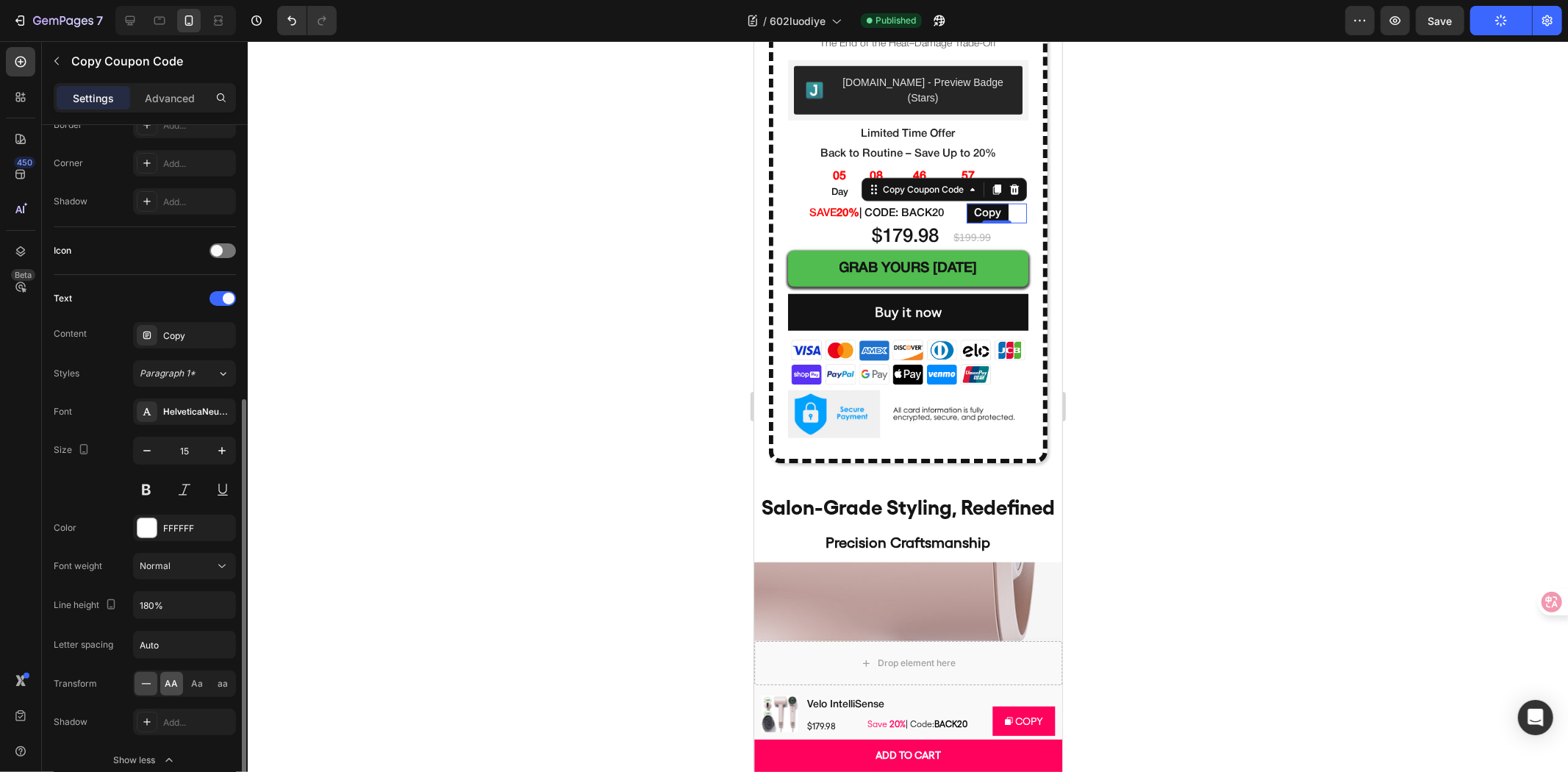
click at [174, 676] on div "AA" at bounding box center [172, 684] width 23 height 24
click at [457, 509] on div at bounding box center [908, 407] width 1320 height 731
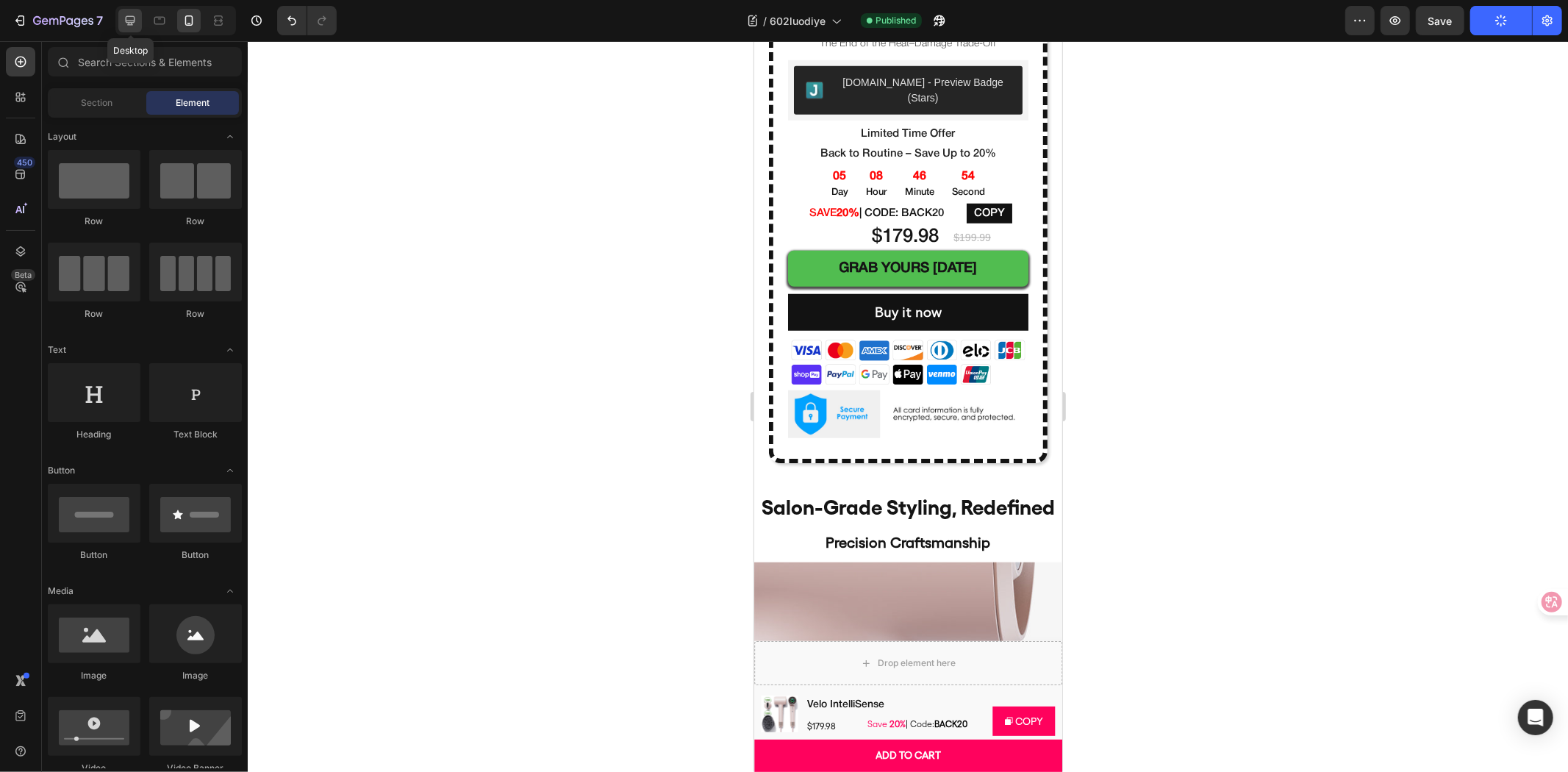
click at [126, 15] on icon at bounding box center [130, 21] width 15 height 15
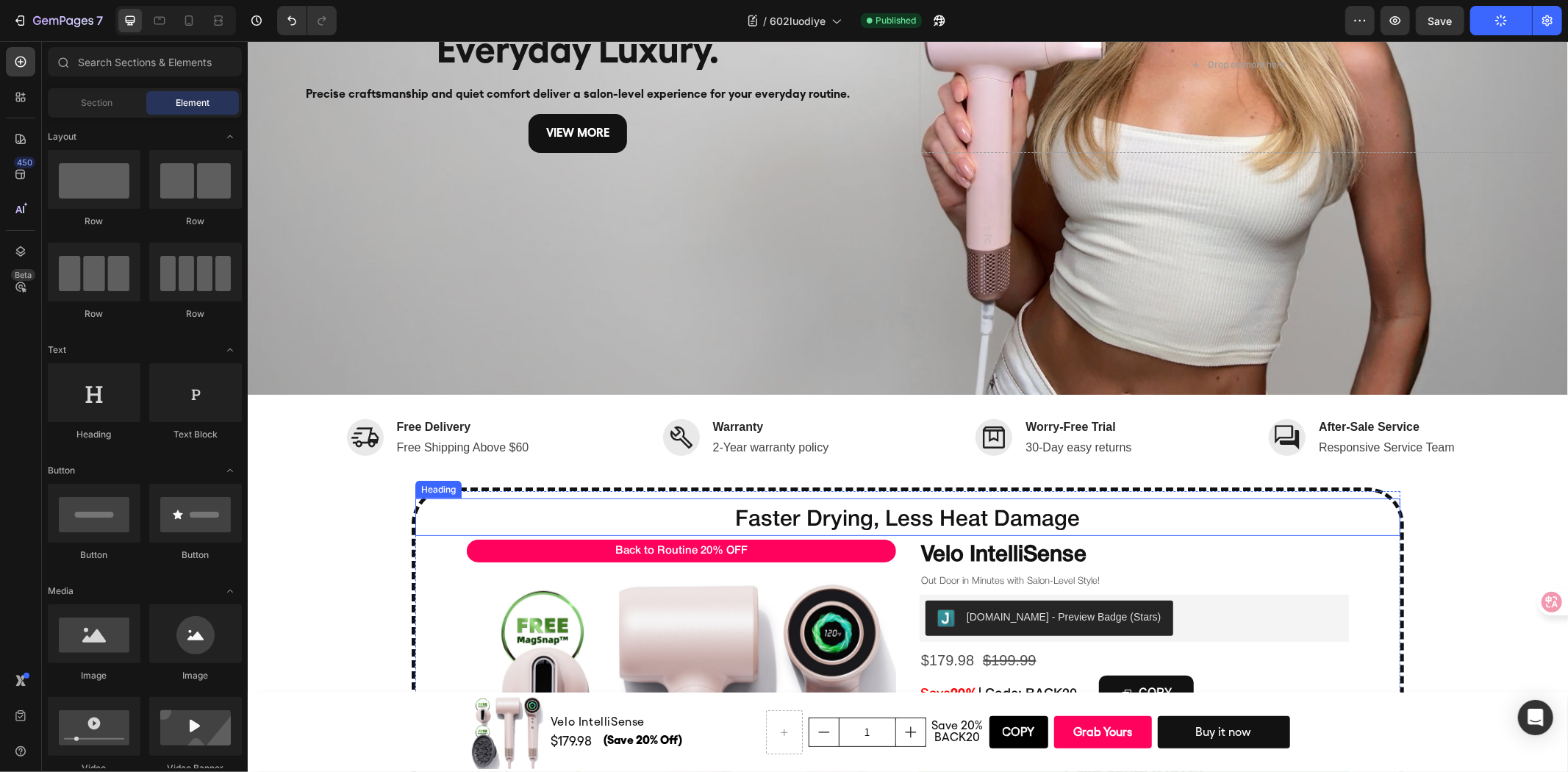
scroll to position [653, 0]
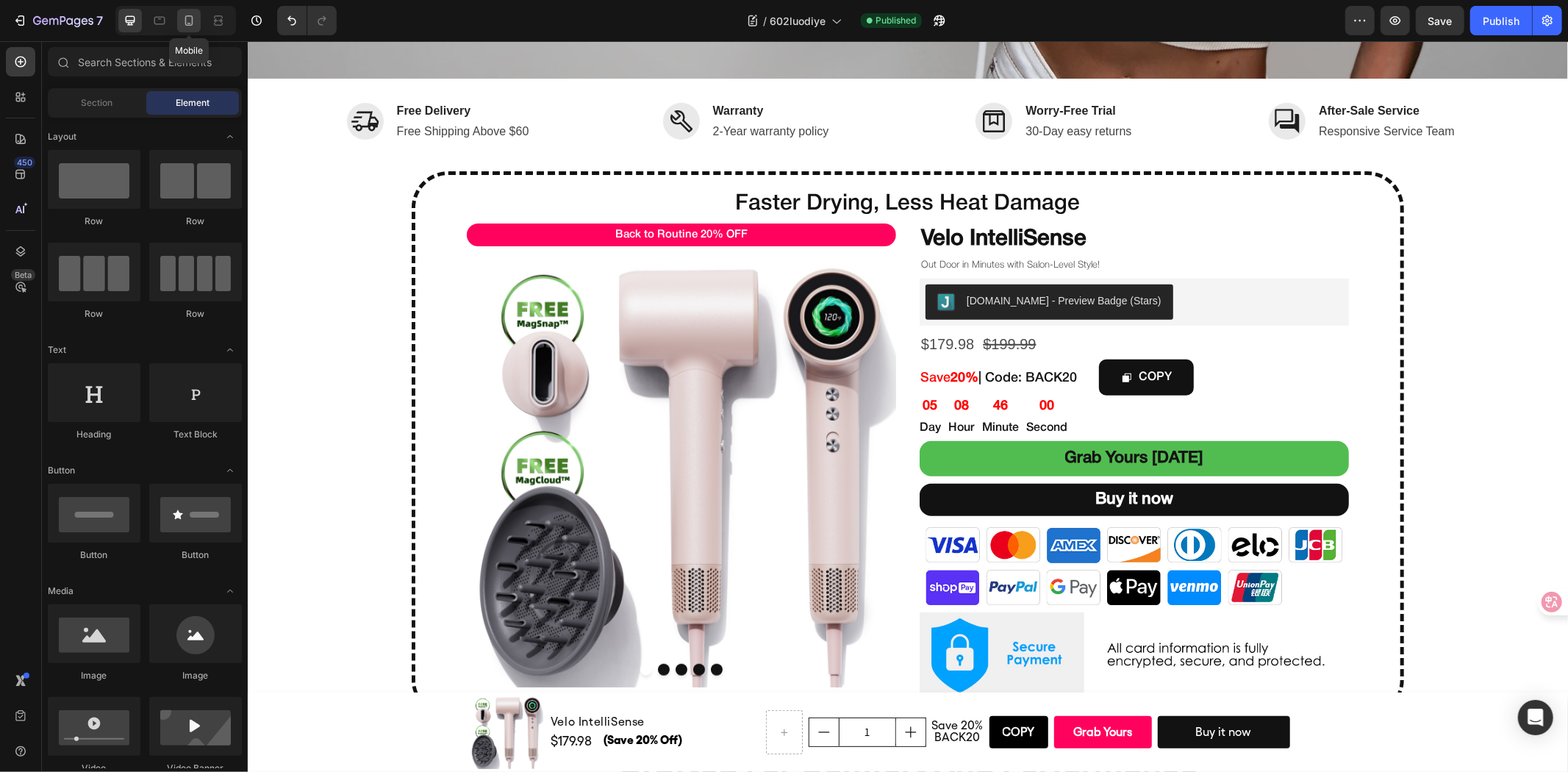
click at [182, 16] on icon at bounding box center [189, 21] width 15 height 15
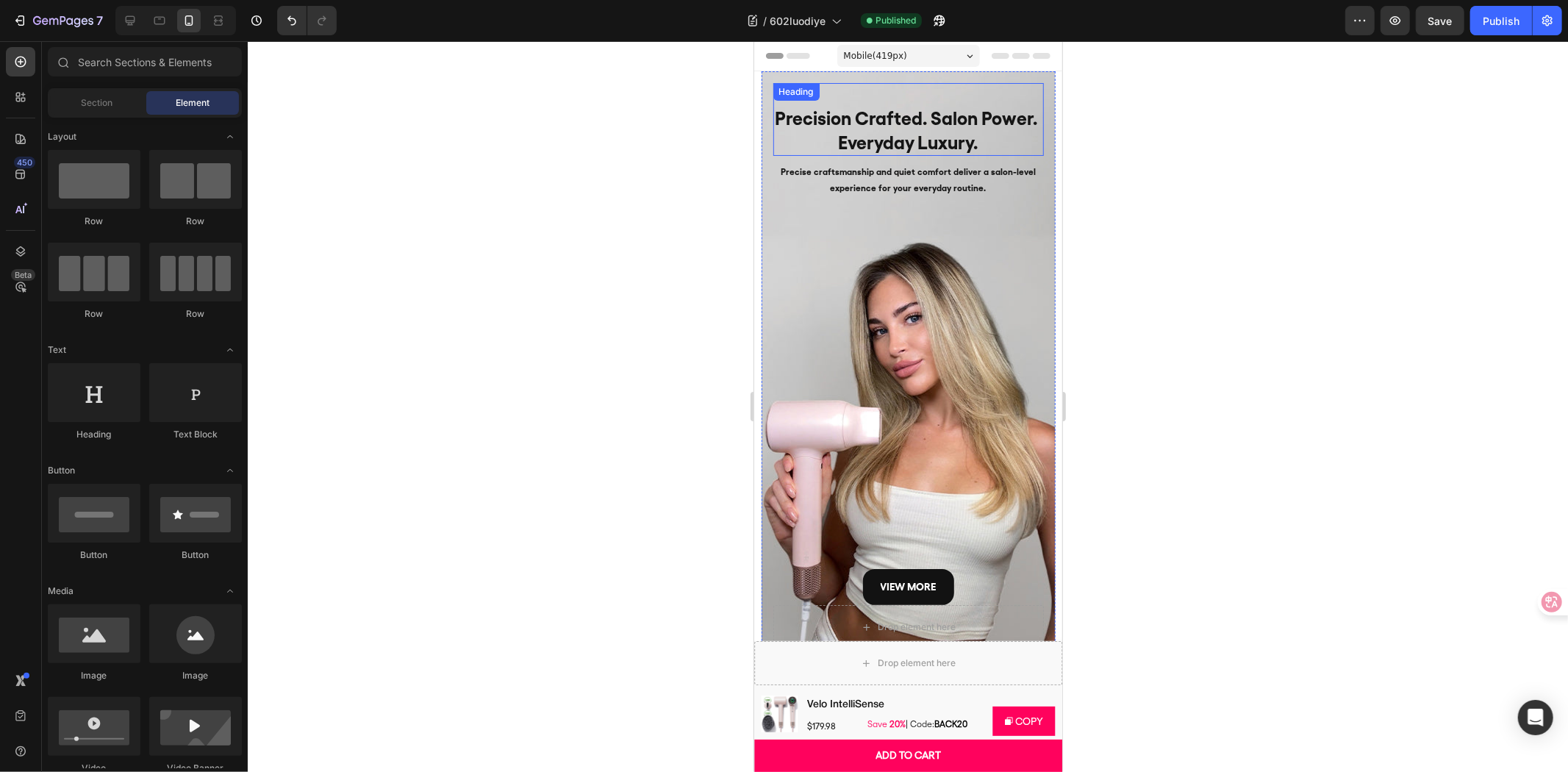
click at [1006, 133] on h2 "Precision Crafted. Salon Power. Everyday Luxury." at bounding box center [908, 129] width 271 height 51
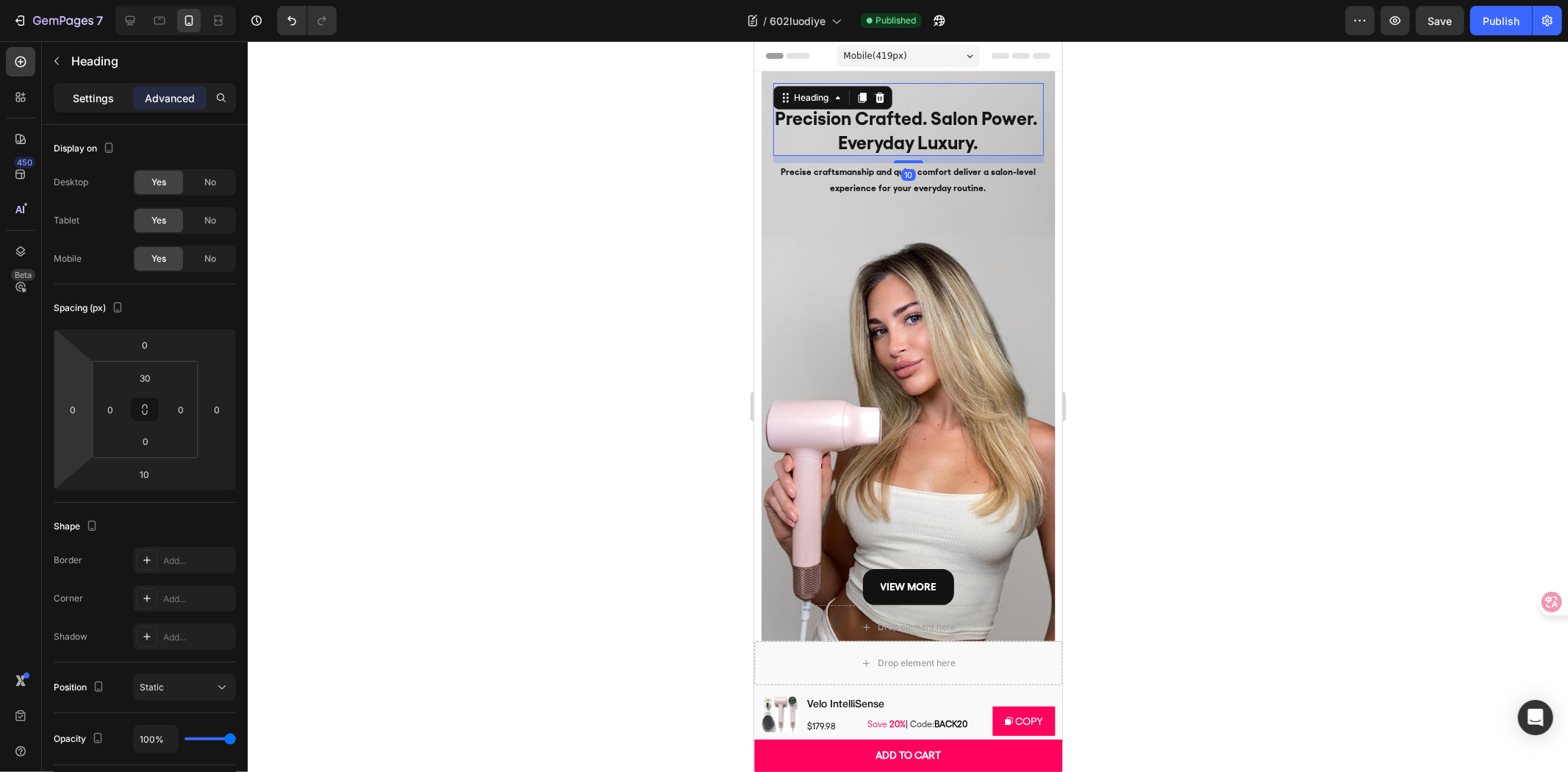
click at [91, 91] on p "Settings" at bounding box center [94, 98] width 41 height 15
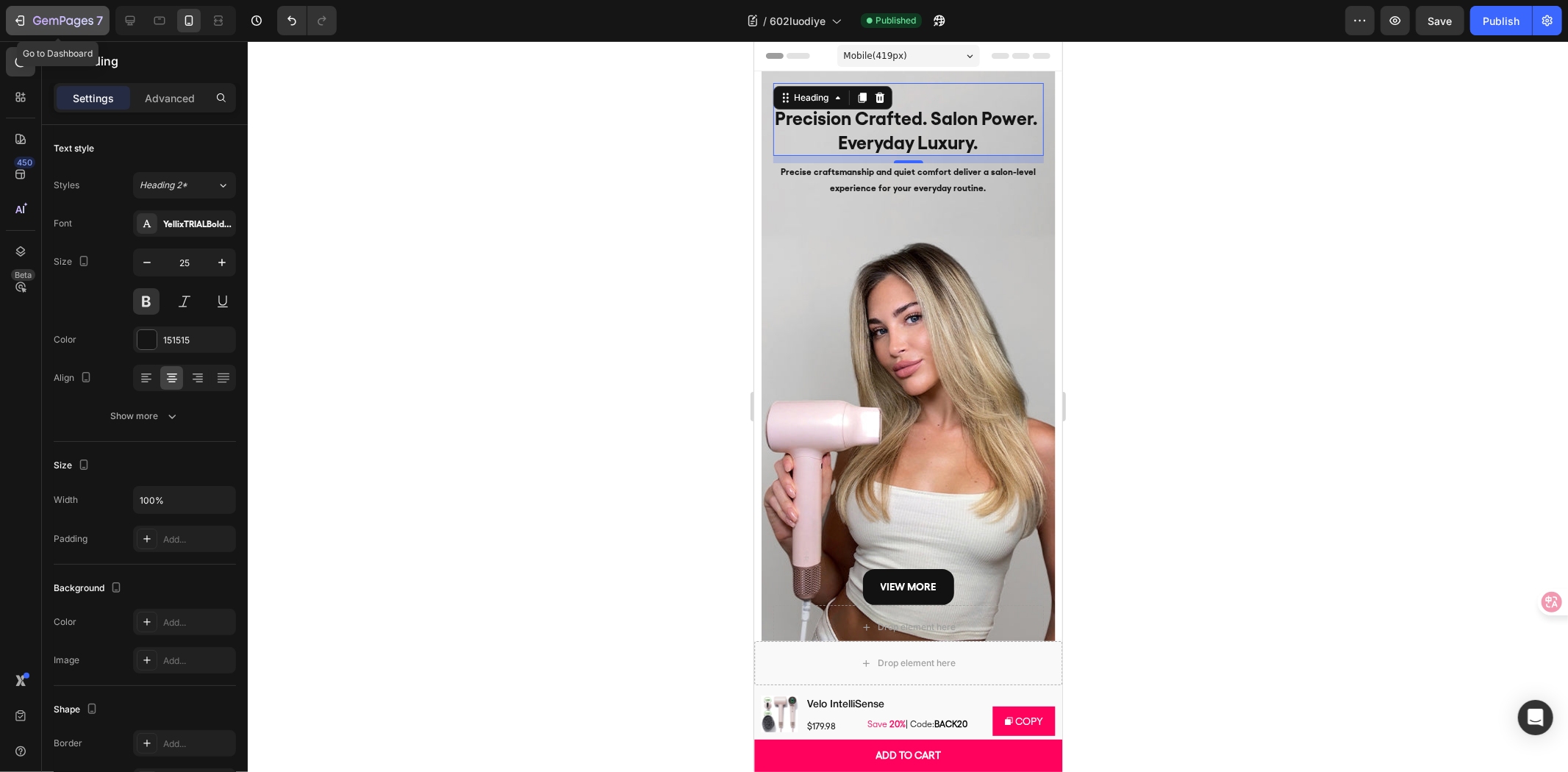
click at [96, 16] on p "7" at bounding box center [99, 21] width 6 height 17
